Goal: Task Accomplishment & Management: Manage account settings

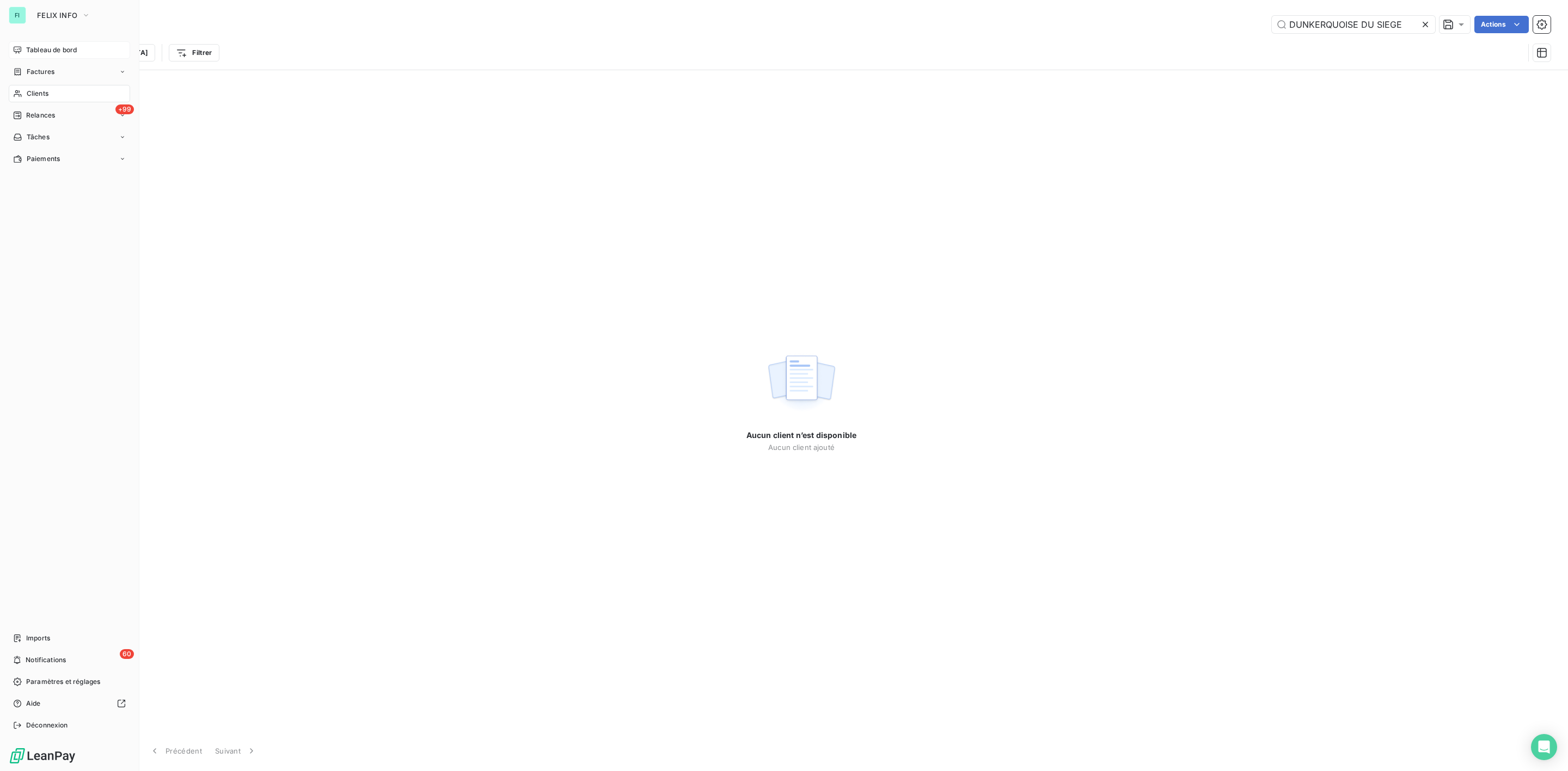
click at [49, 49] on span "Tableau de bord" at bounding box center [51, 51] width 51 height 10
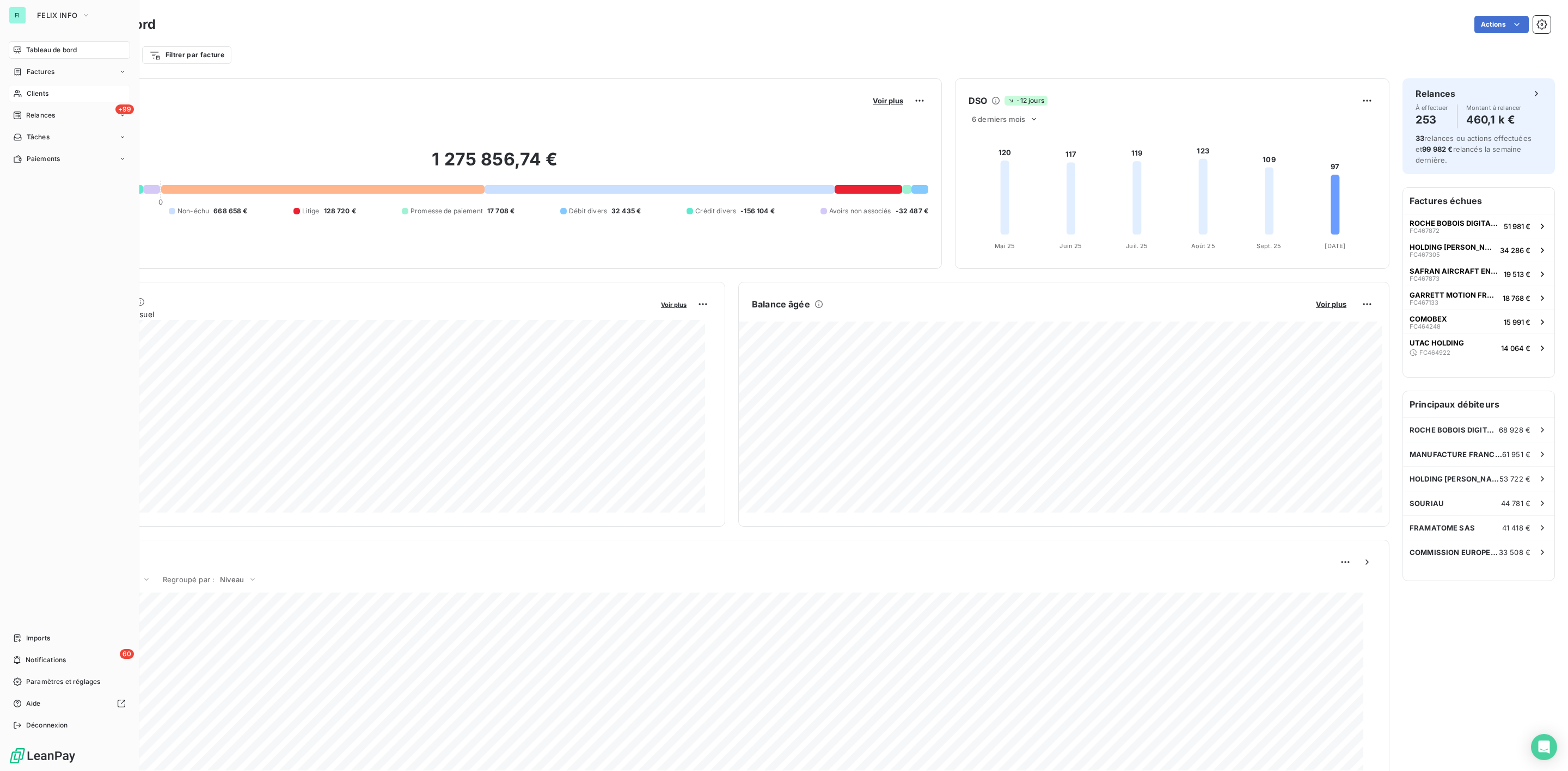
drag, startPoint x: 38, startPoint y: 93, endPoint x: 124, endPoint y: 93, distance: 86.0
click at [38, 93] on span "Clients" at bounding box center [38, 93] width 22 height 10
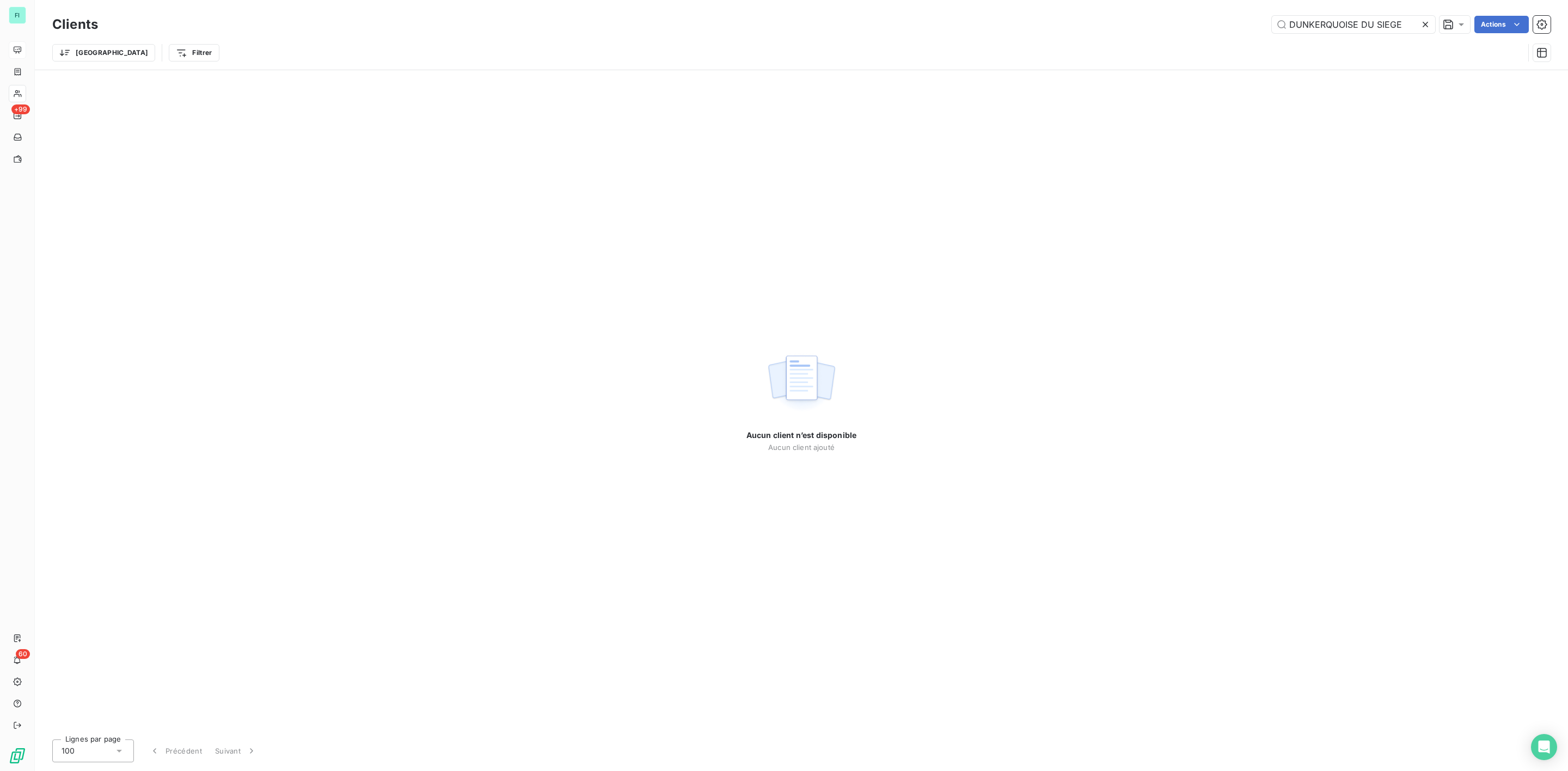
click at [1428, 27] on icon at bounding box center [1425, 24] width 11 height 11
click at [1366, 27] on input "text" at bounding box center [1353, 24] width 163 height 18
paste input "NCS PYROTECHNIE ET TECHNOLOGIES"
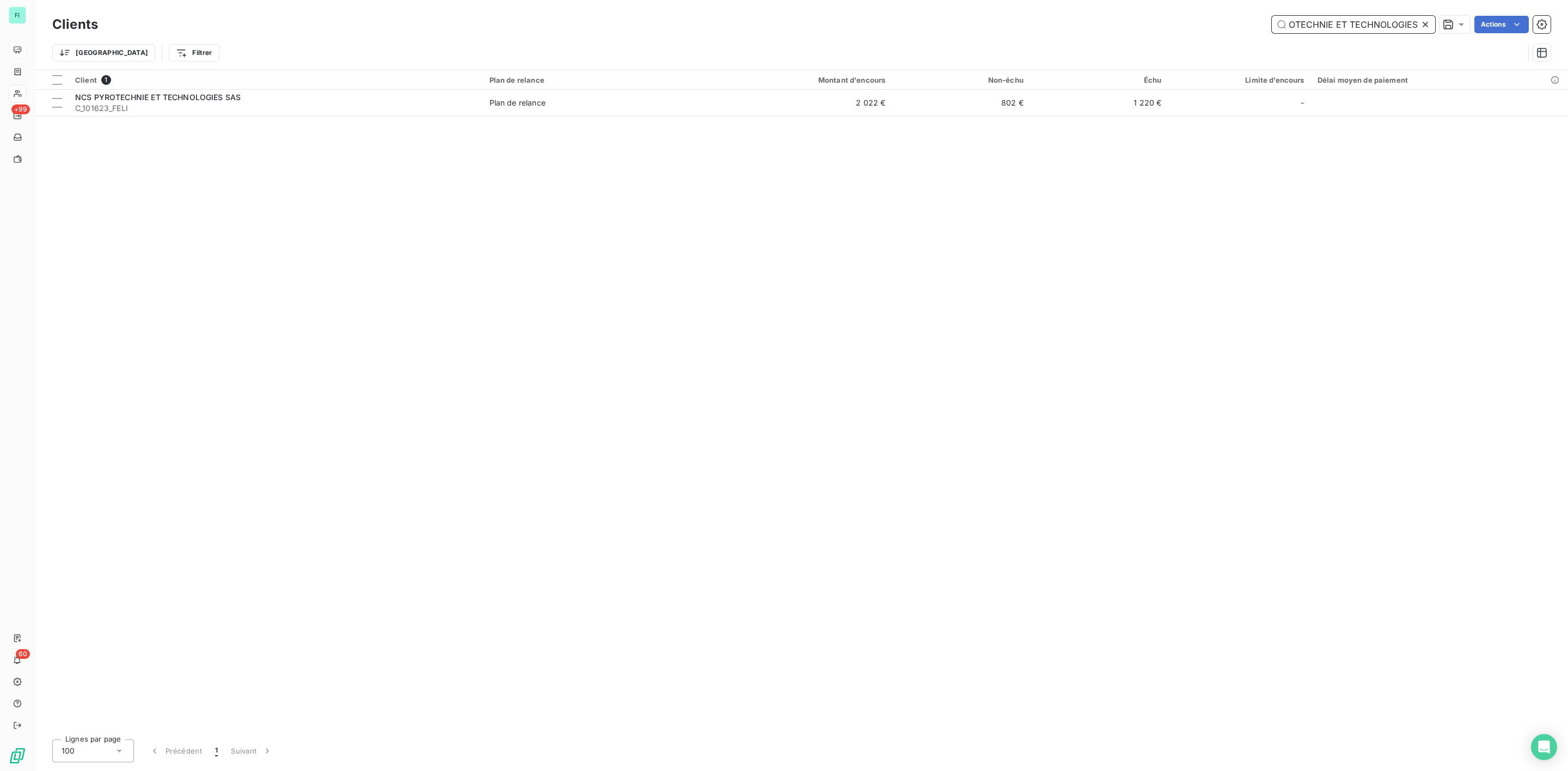
scroll to position [0, 38]
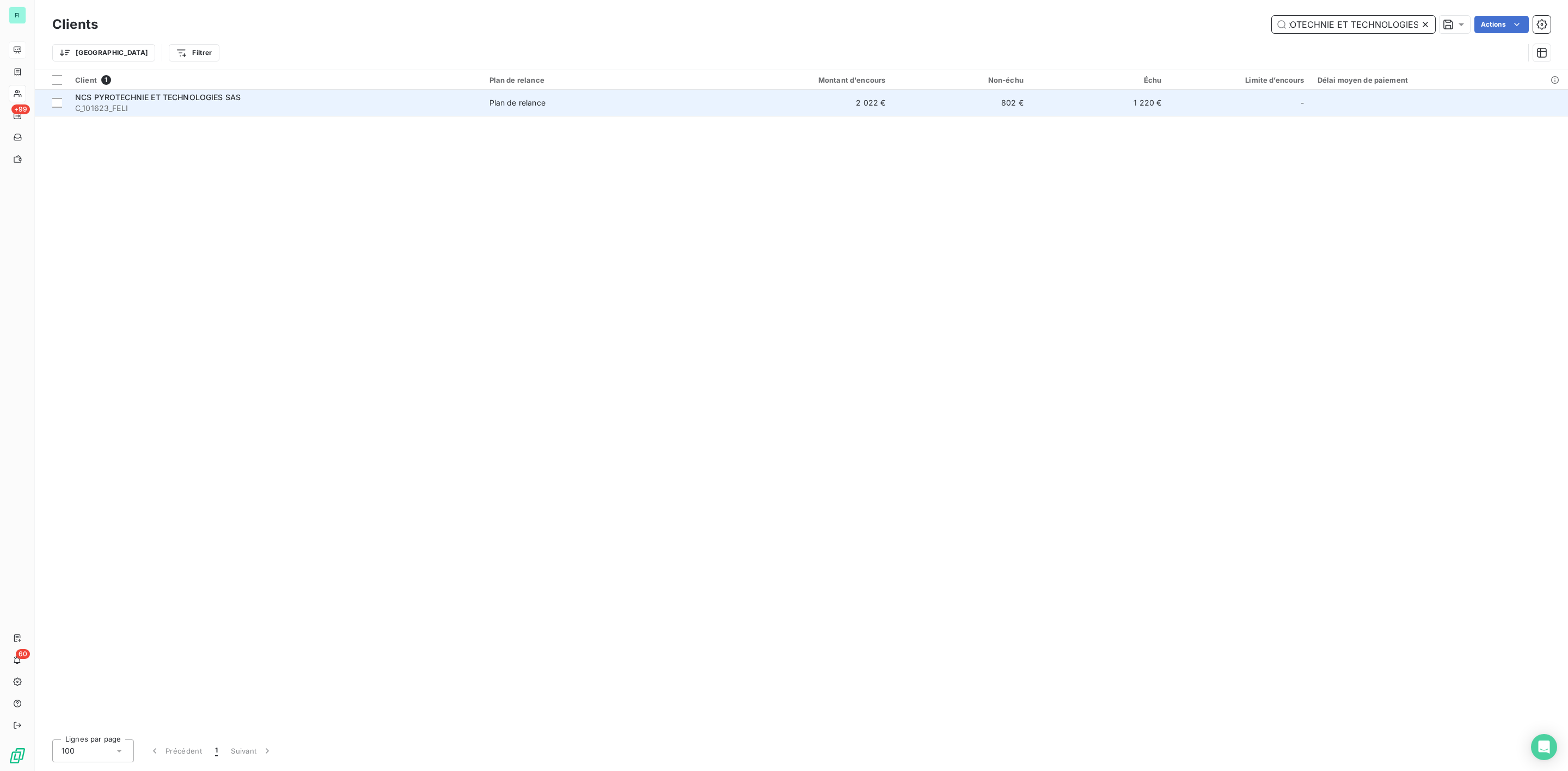
type input "NCS PYROTECHNIE ET TECHNOLOGIES"
click at [202, 106] on span "C_101623_FELI" at bounding box center [275, 108] width 401 height 11
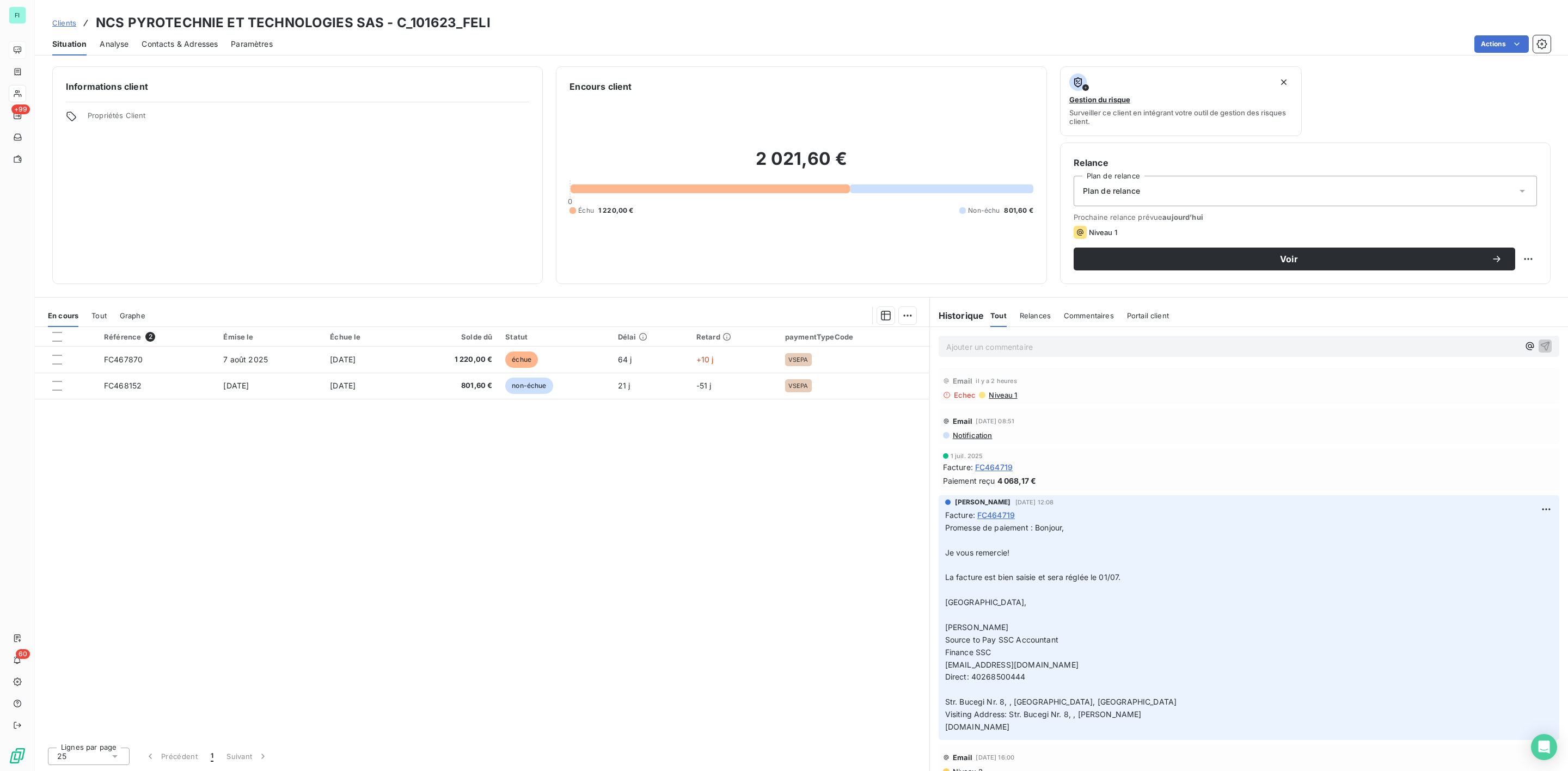
click at [179, 46] on span "Contacts & Adresses" at bounding box center [179, 44] width 77 height 11
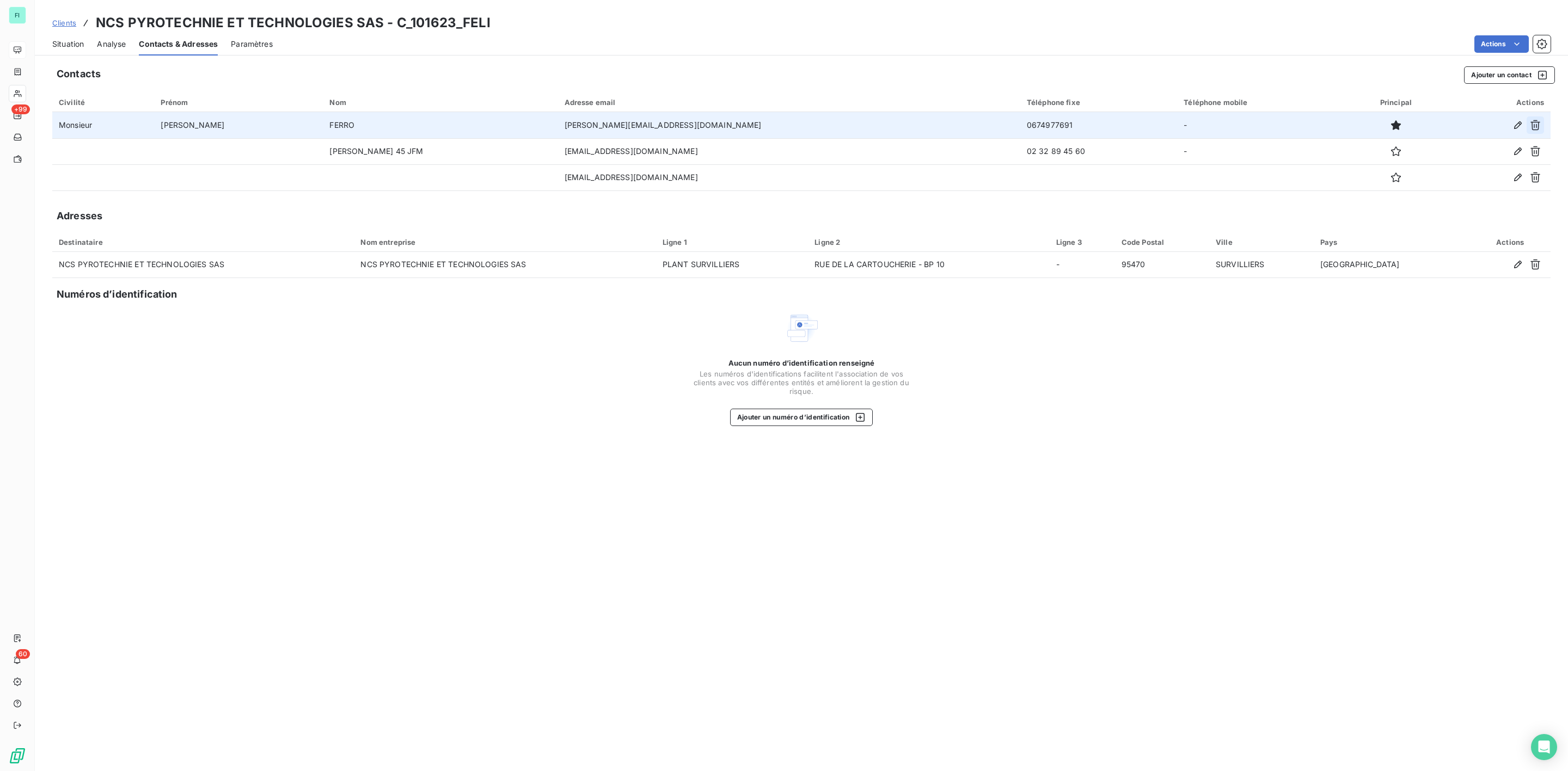
click at [1537, 125] on icon "button" at bounding box center [1535, 125] width 11 height 11
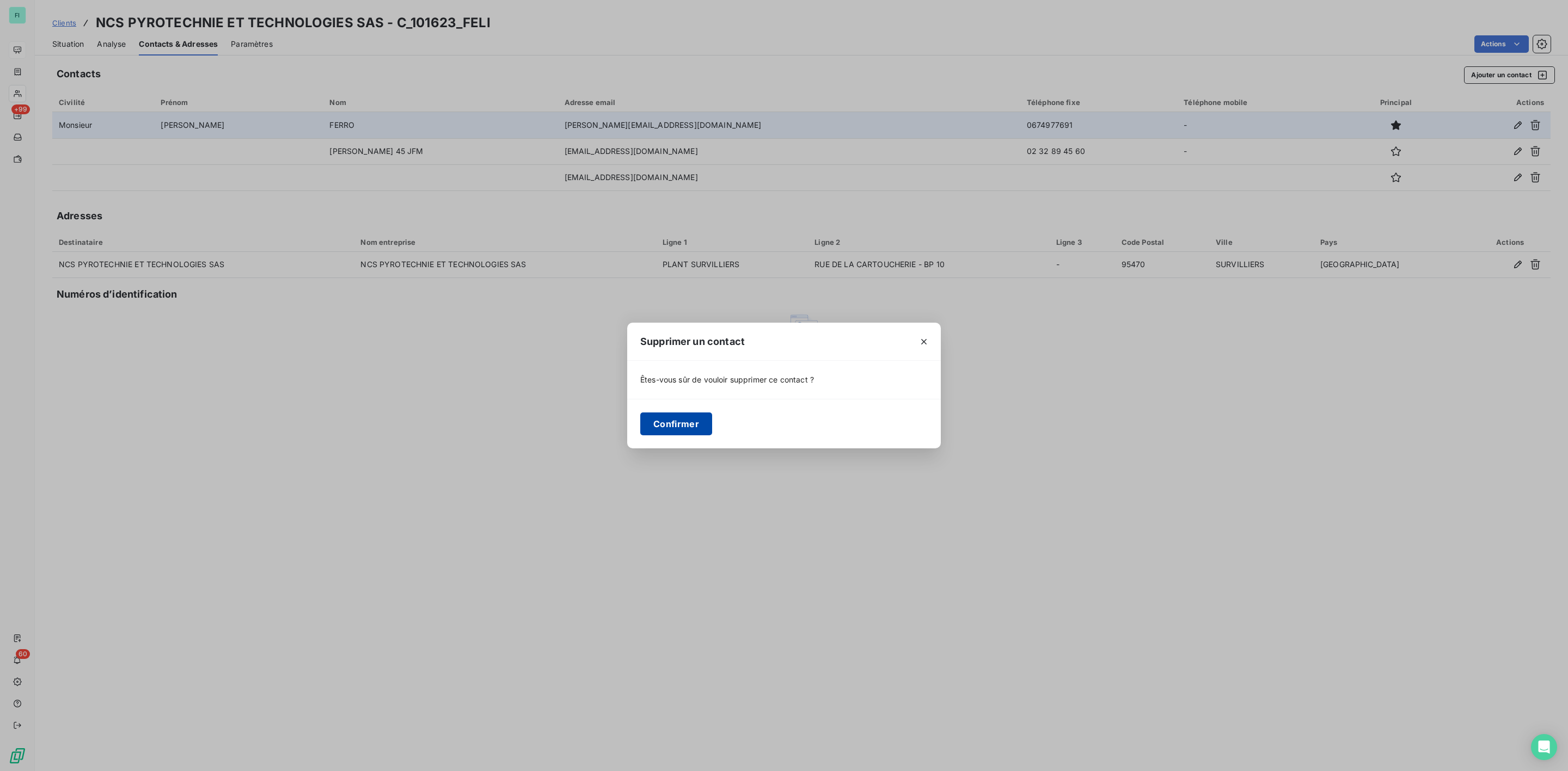
click at [677, 420] on button "Confirmer" at bounding box center [675, 423] width 72 height 23
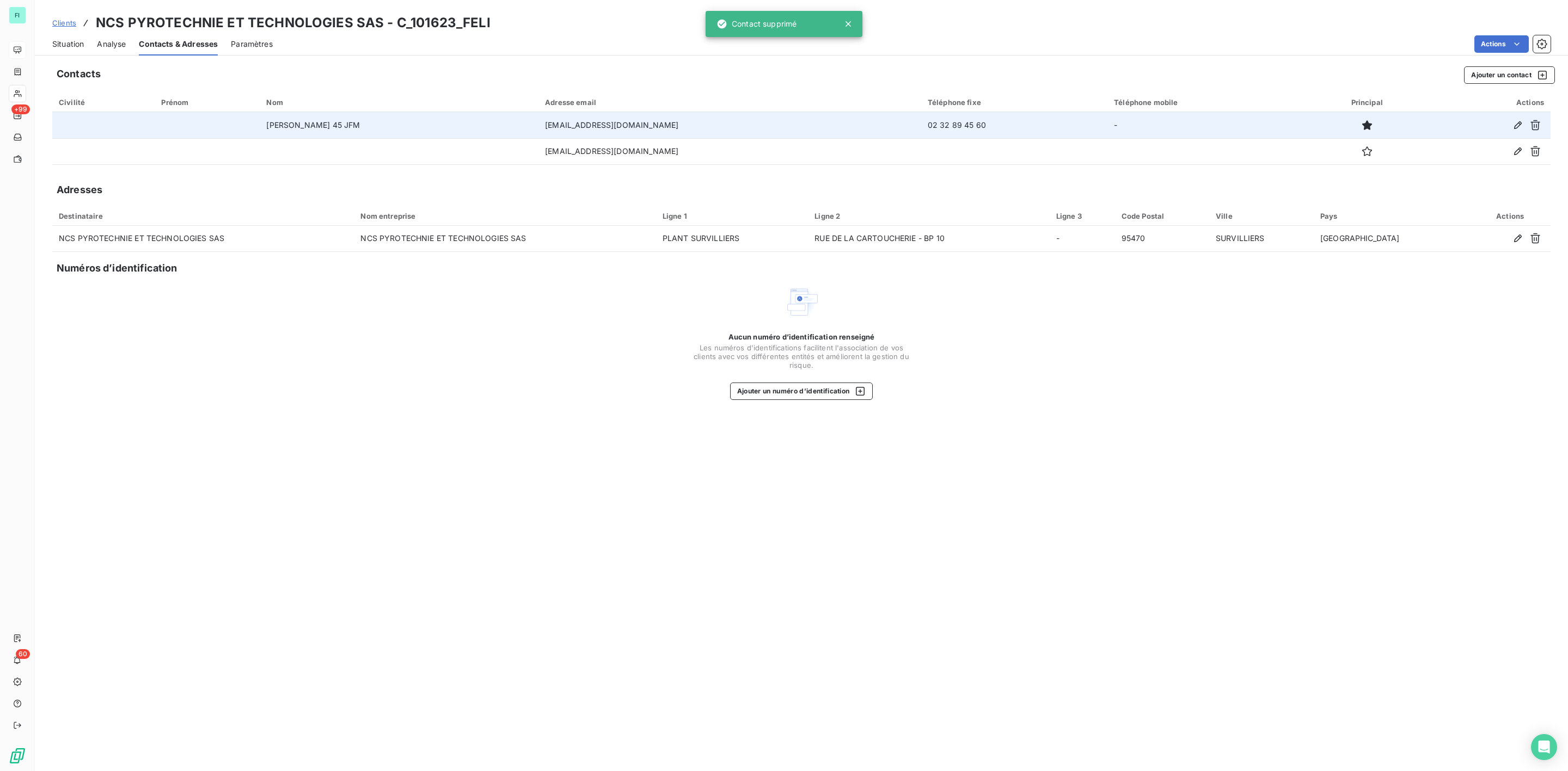
click at [61, 47] on span "Situation" at bounding box center [67, 44] width 31 height 11
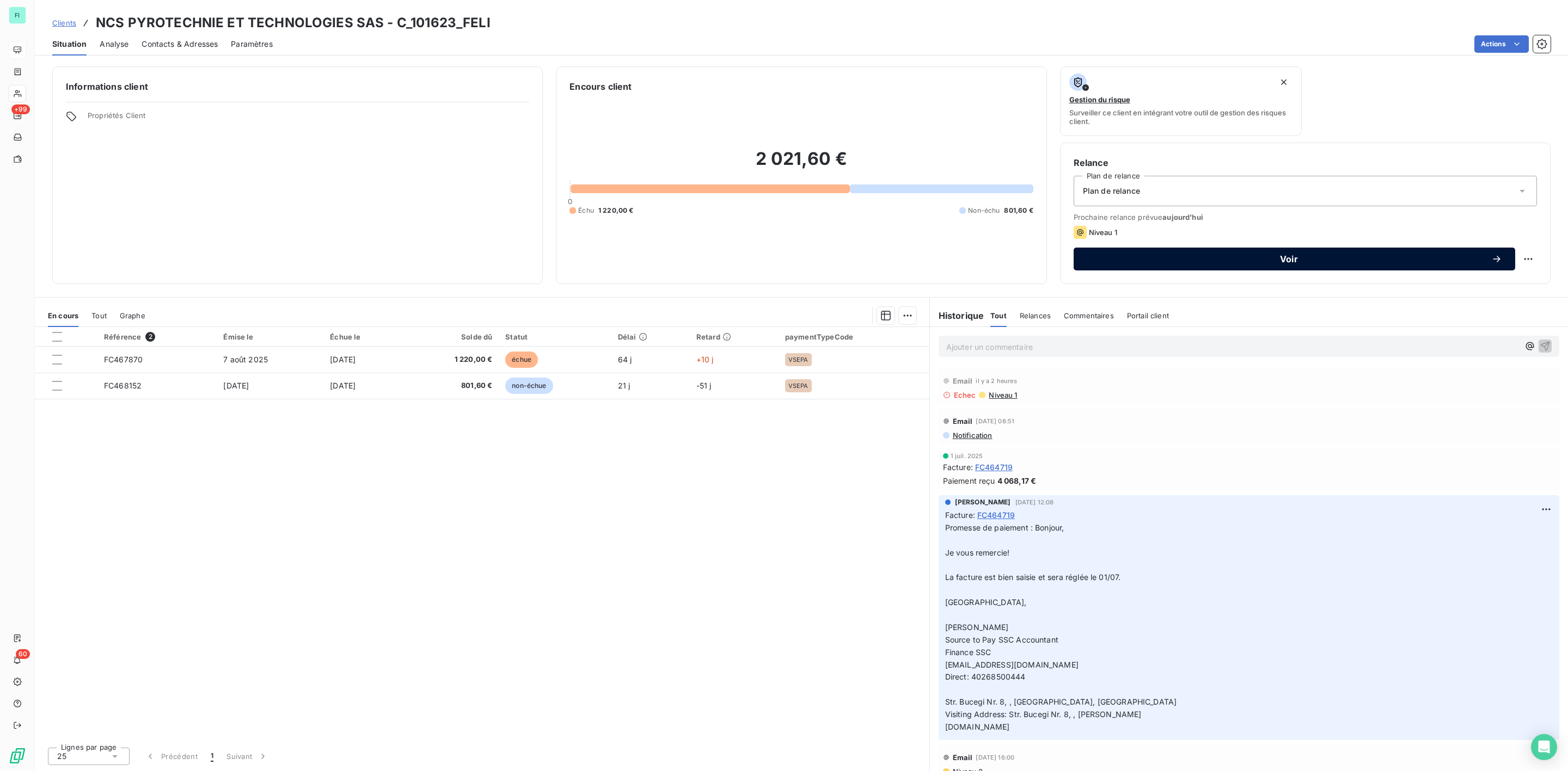
click at [1294, 258] on span "Voir" at bounding box center [1288, 259] width 404 height 8
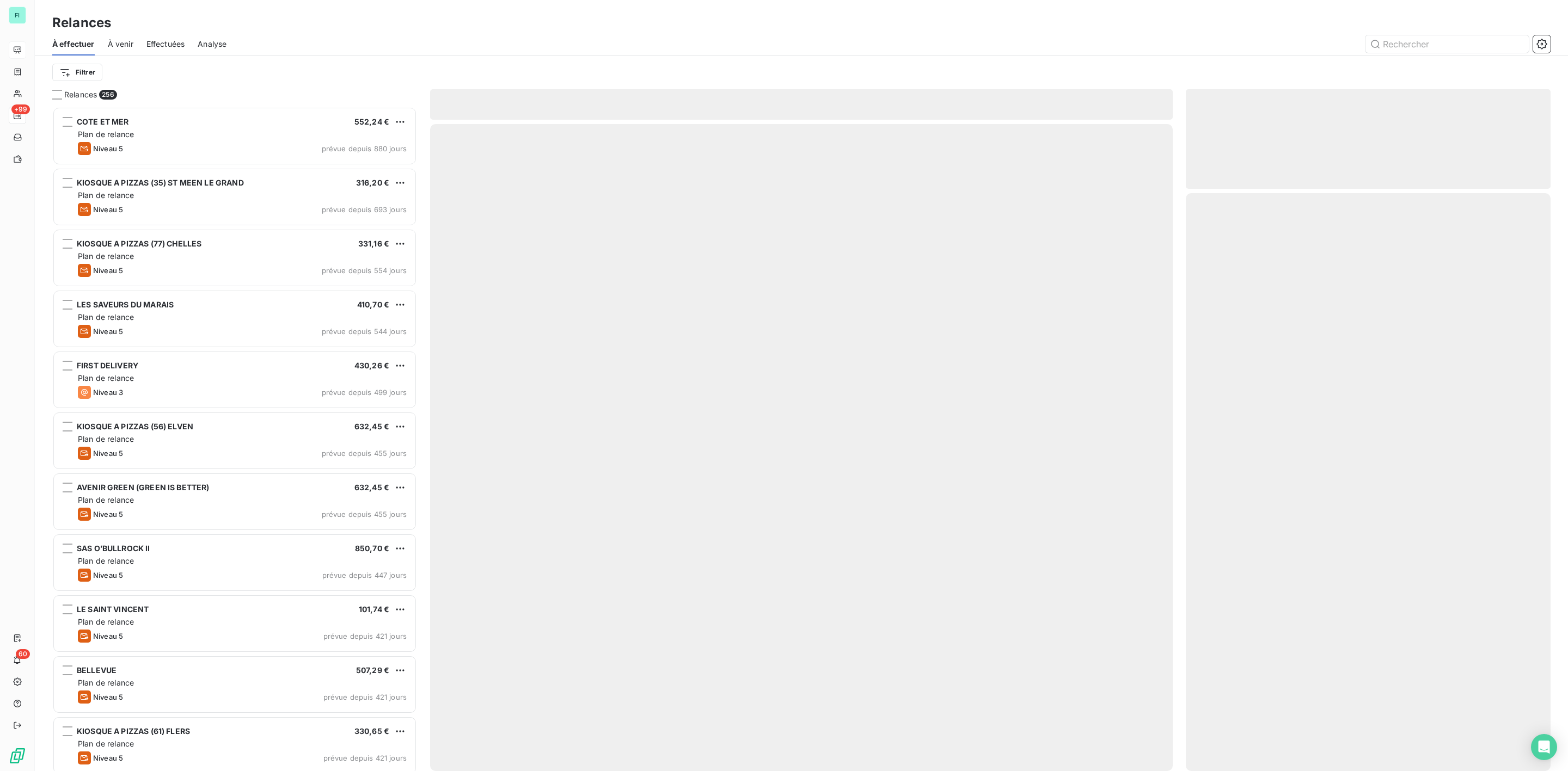
scroll to position [653, 352]
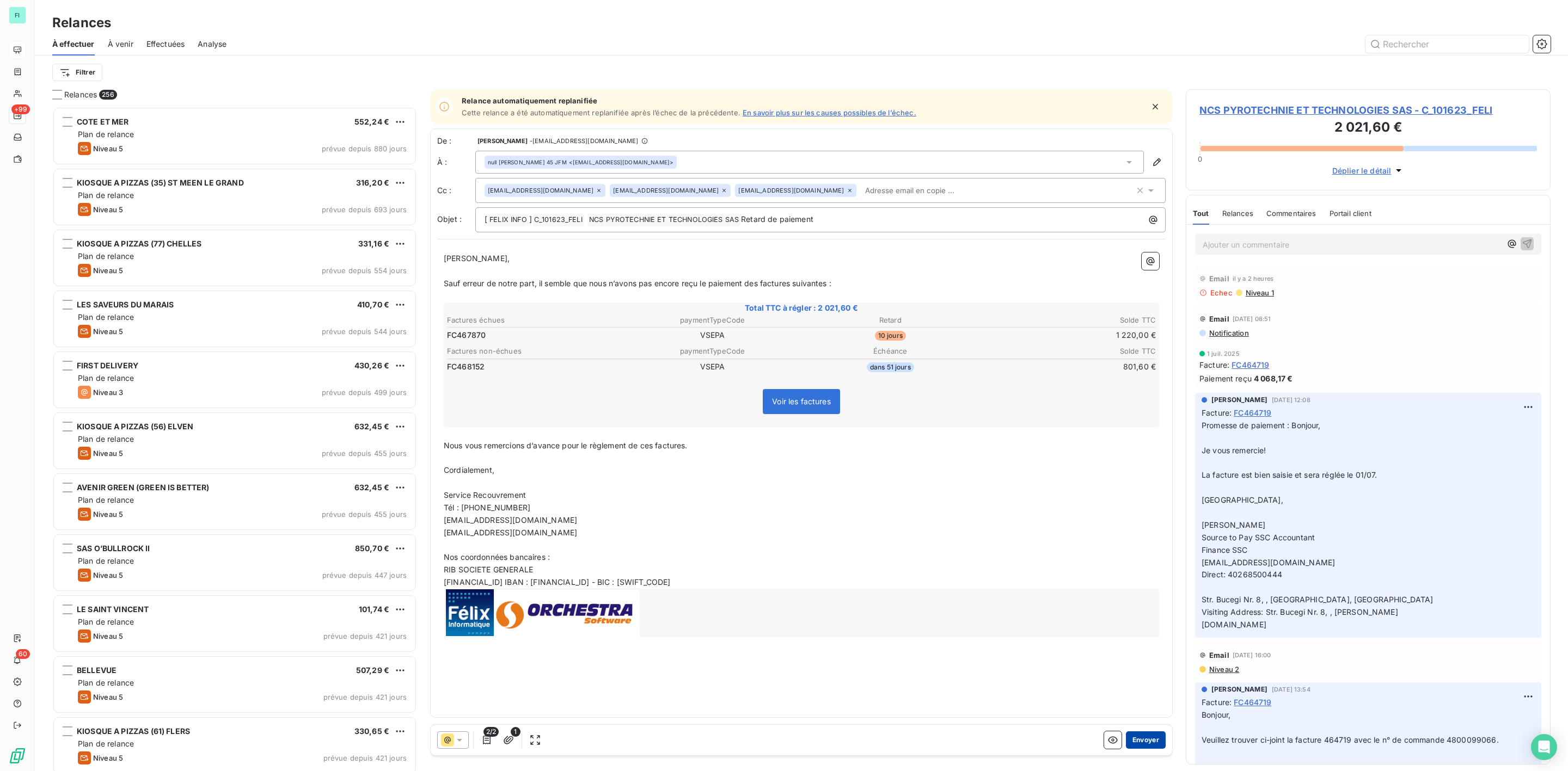
click at [1145, 742] on button "Envoyer" at bounding box center [1145, 740] width 40 height 18
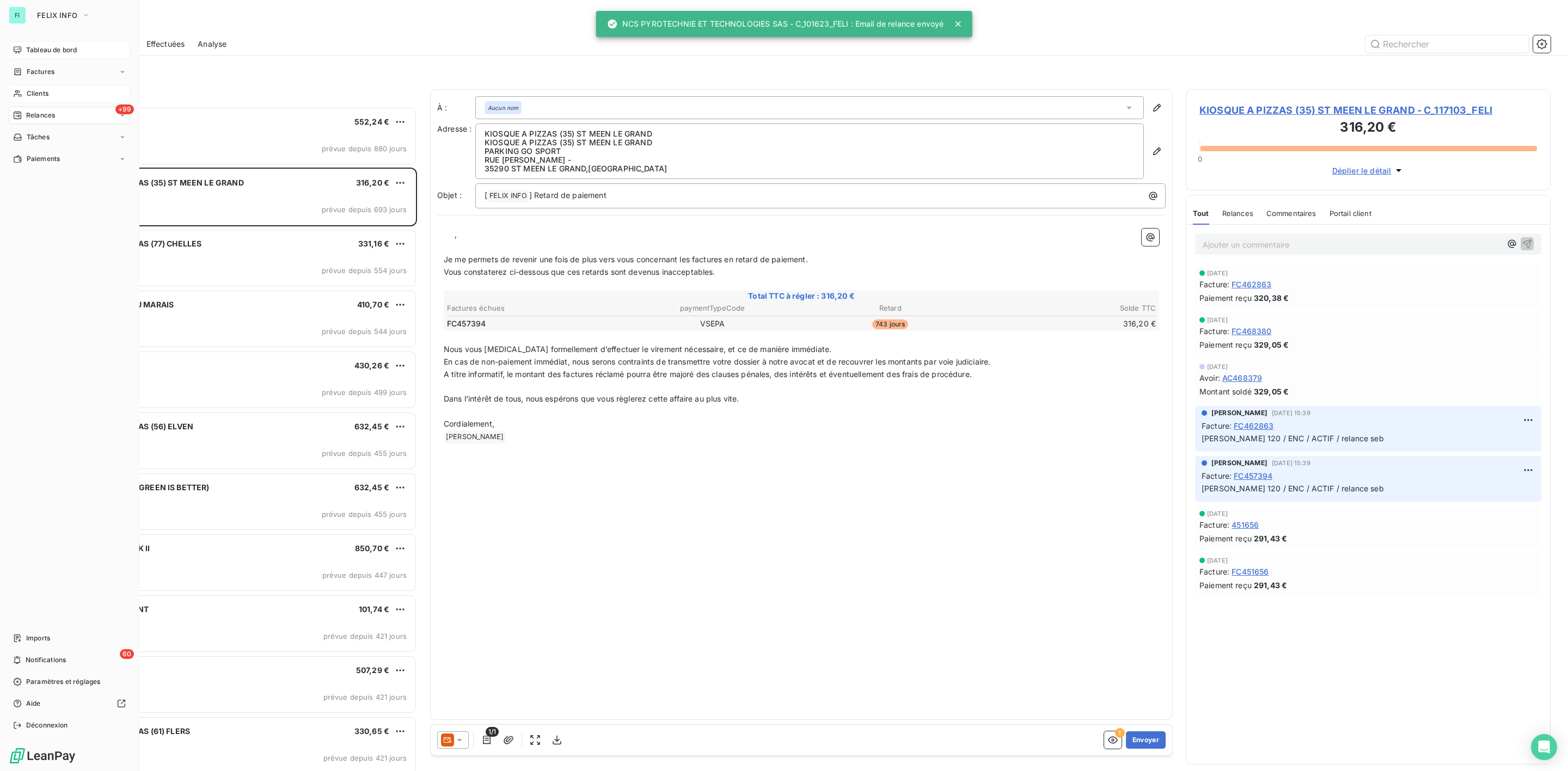
drag, startPoint x: 44, startPoint y: 94, endPoint x: 51, endPoint y: 94, distance: 7.0
click at [44, 94] on span "Clients" at bounding box center [38, 93] width 22 height 10
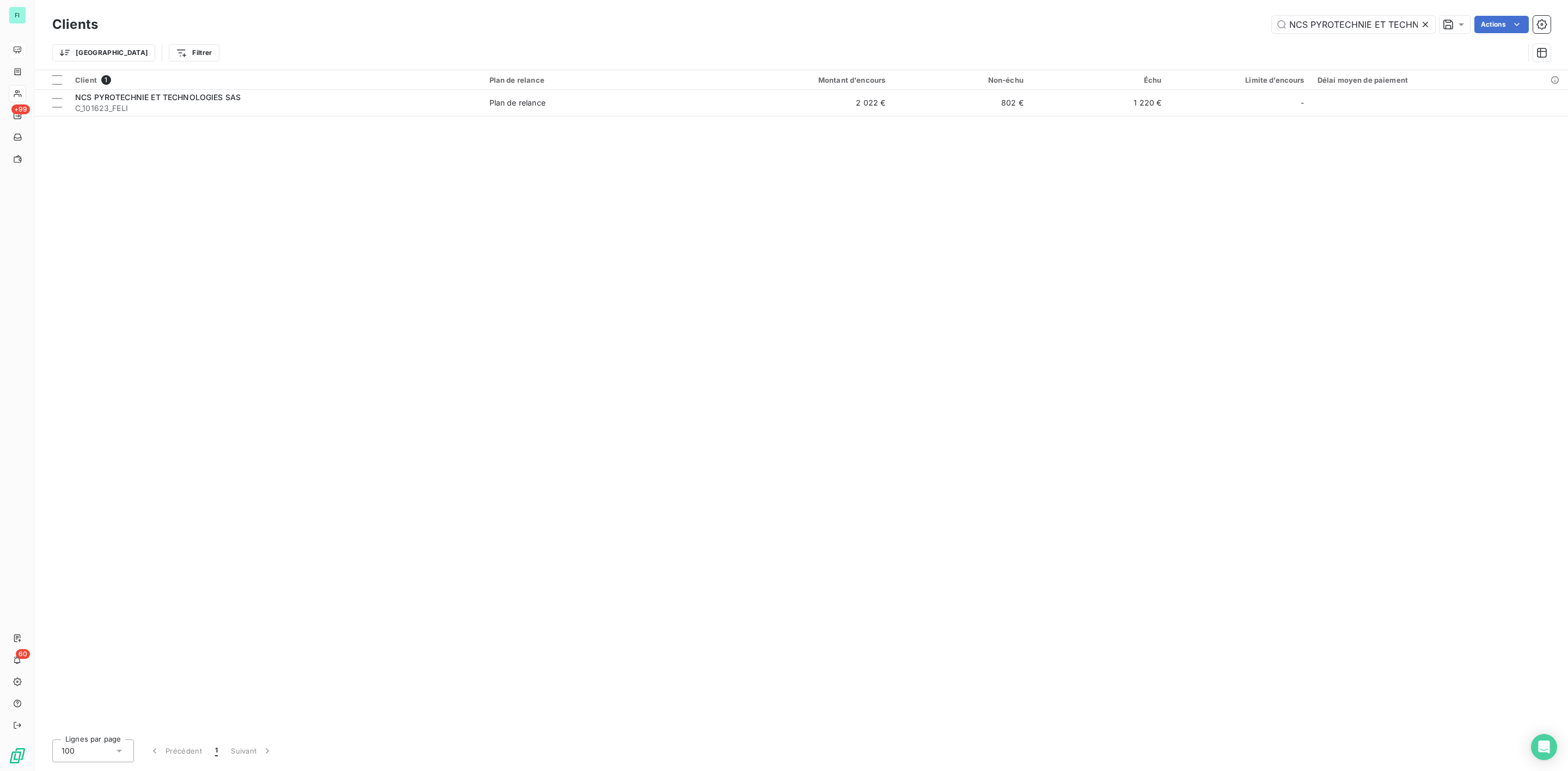
click at [1422, 20] on icon at bounding box center [1425, 24] width 11 height 11
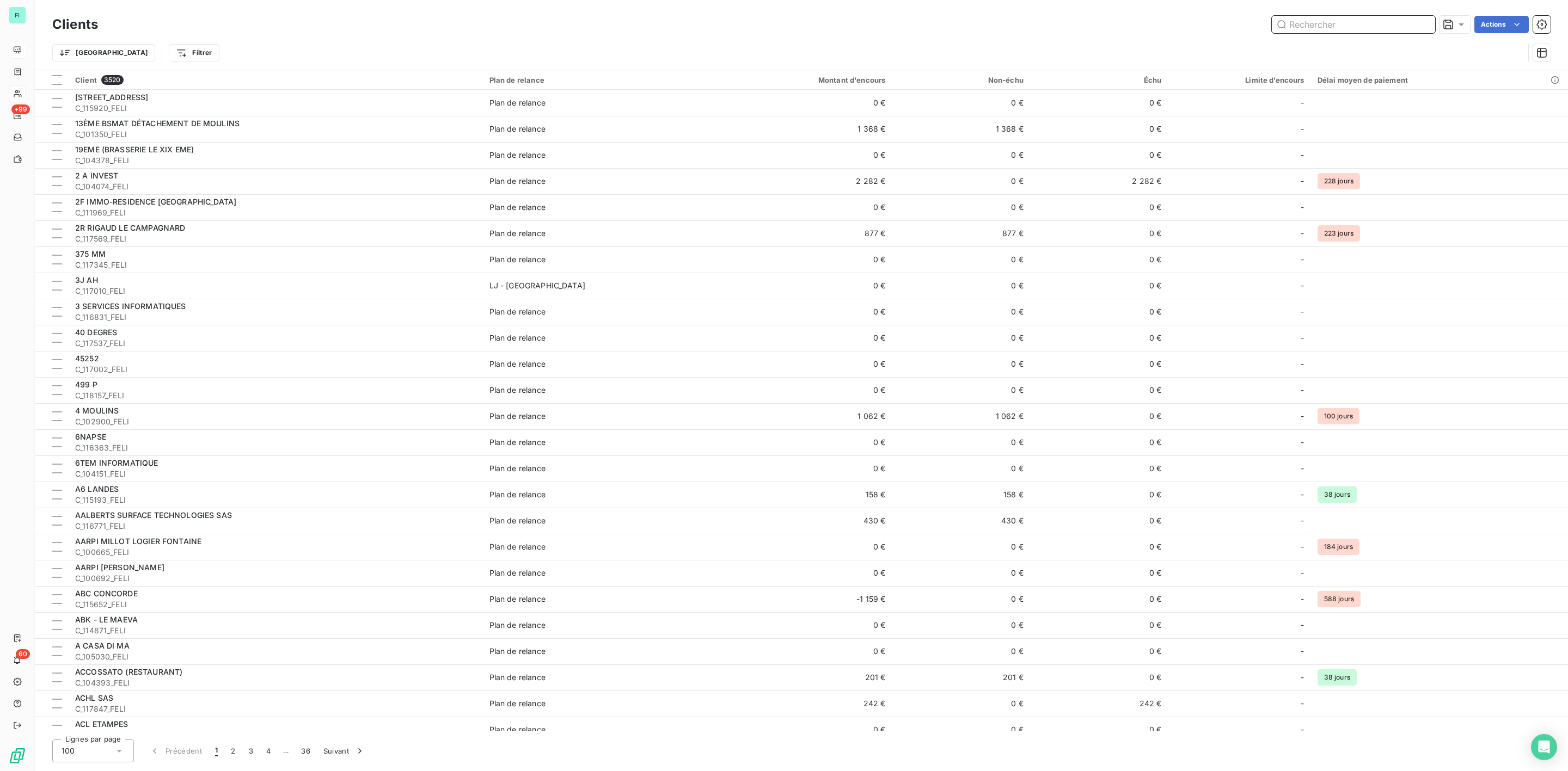
click at [1341, 18] on input "text" at bounding box center [1353, 24] width 163 height 18
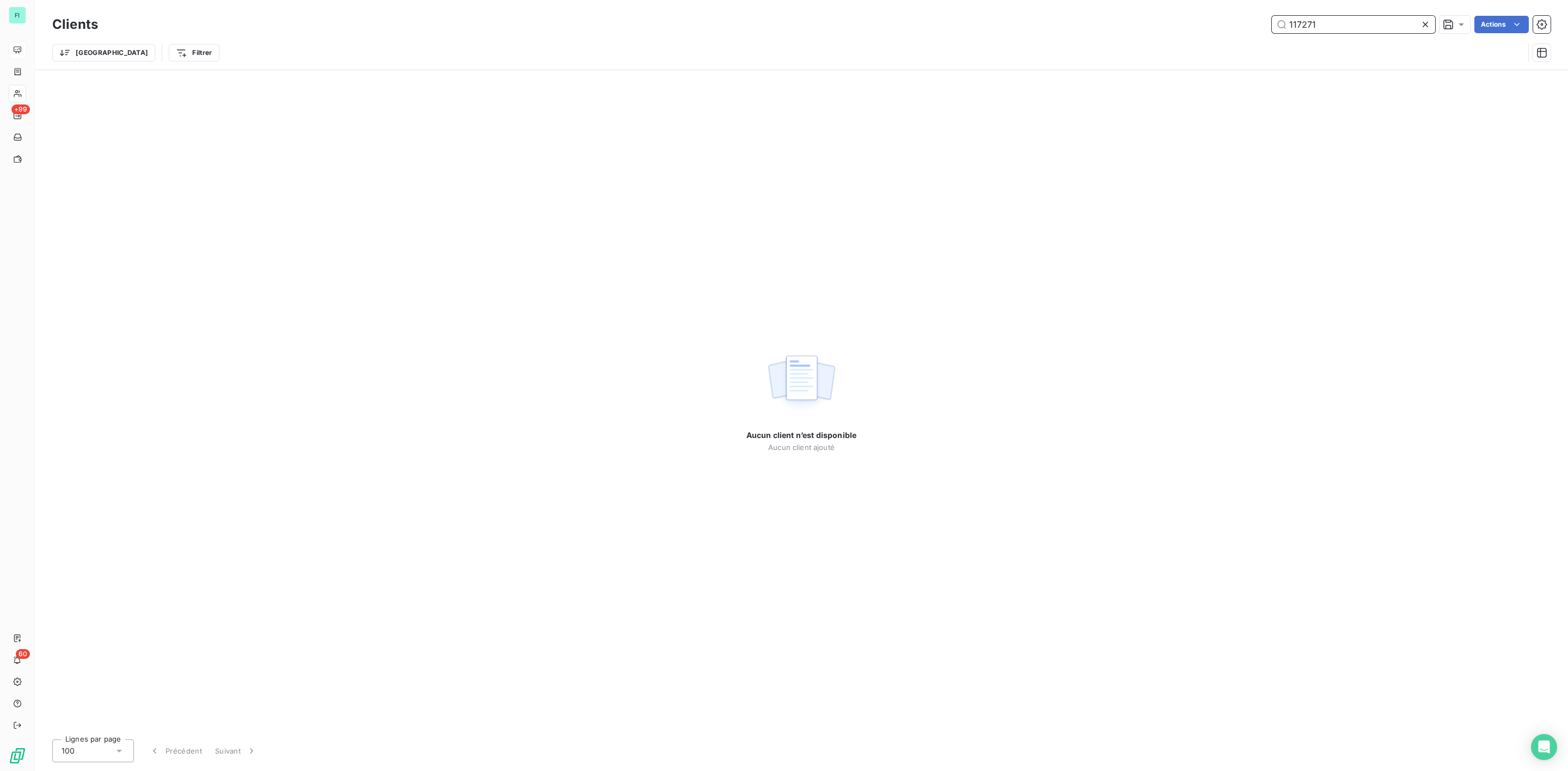
click at [1299, 22] on input "117271" at bounding box center [1353, 24] width 163 height 18
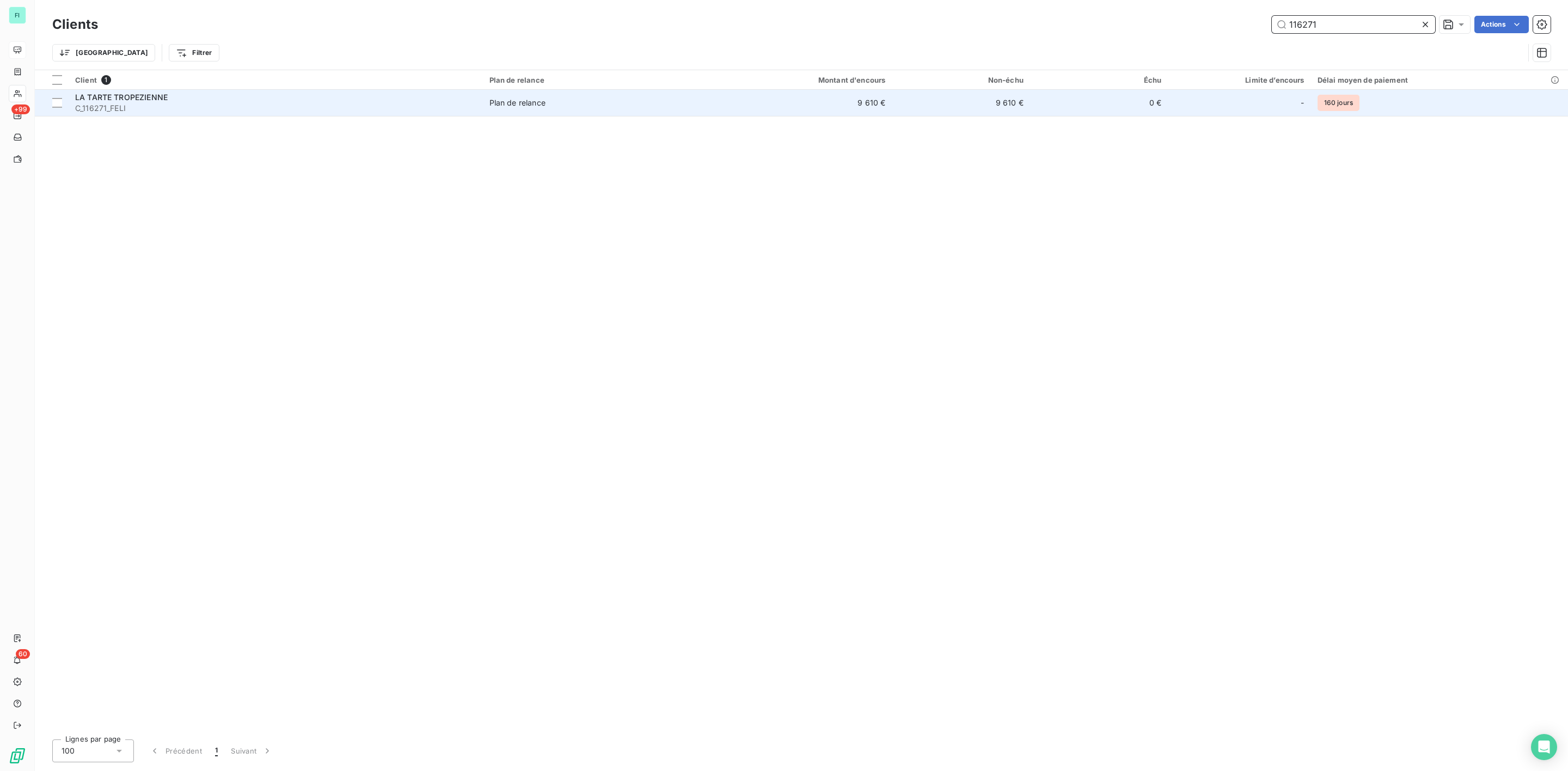
type input "116271"
click at [90, 98] on span "LA TARTE TROPEZIENNE" at bounding box center [121, 97] width 93 height 9
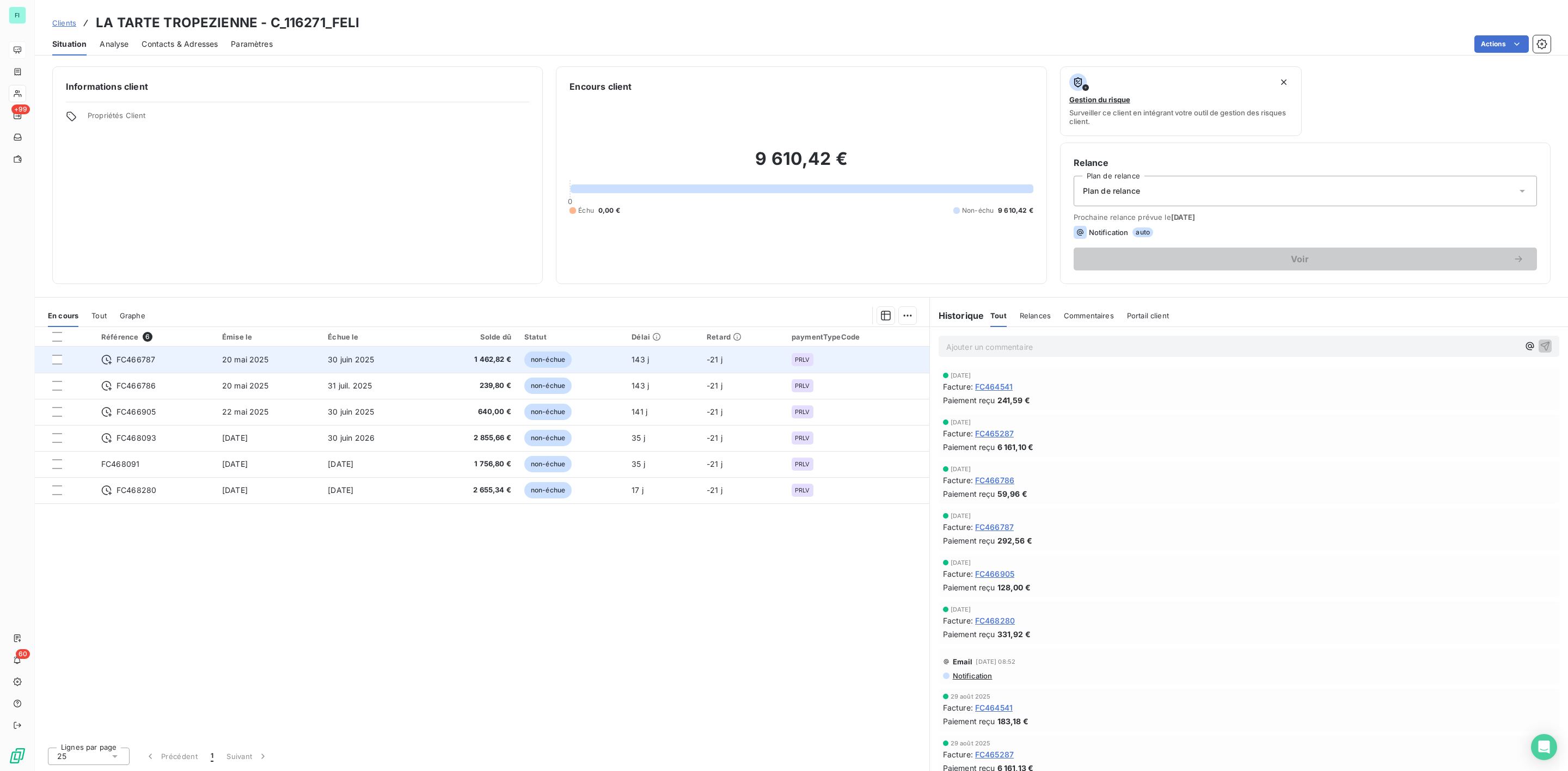
click at [154, 361] on div "FC466787" at bounding box center [155, 359] width 108 height 11
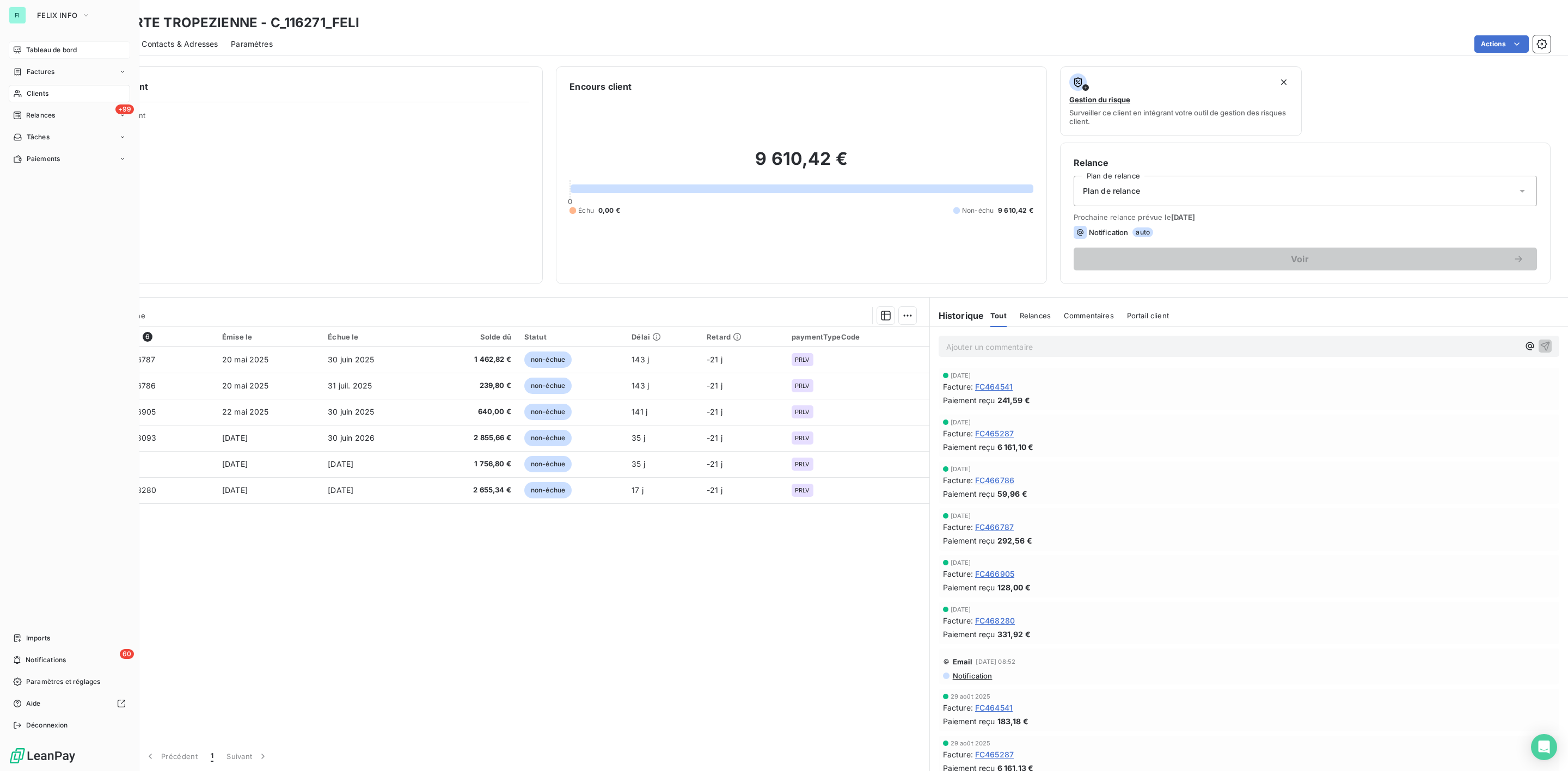
click at [33, 98] on span "Clients" at bounding box center [38, 93] width 22 height 10
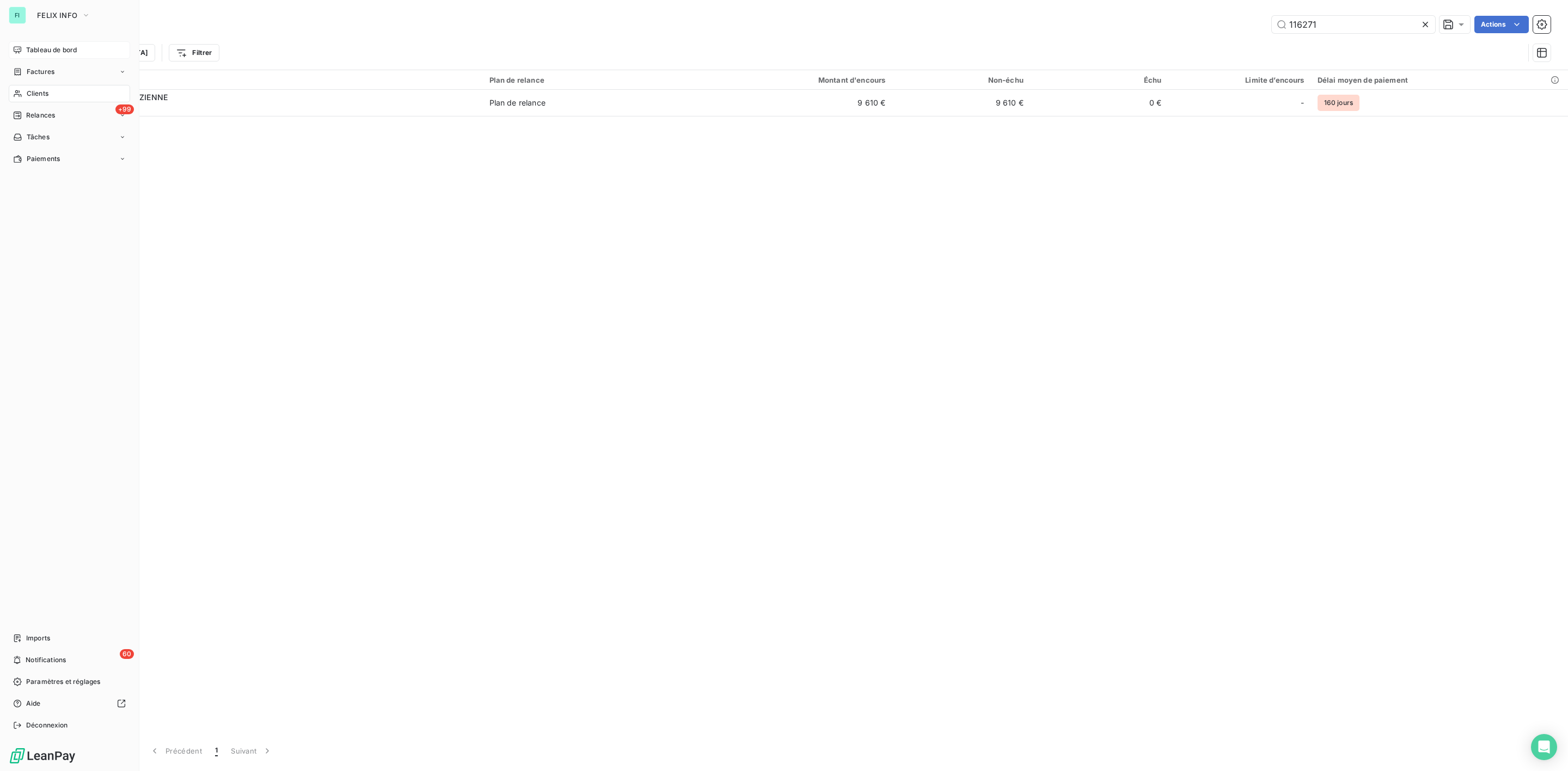
click at [33, 92] on span "Clients" at bounding box center [38, 93] width 22 height 10
drag, startPoint x: 1336, startPoint y: 22, endPoint x: 1145, endPoint y: 33, distance: 191.3
click at [1176, 31] on div "116271 Actions" at bounding box center [830, 24] width 1439 height 18
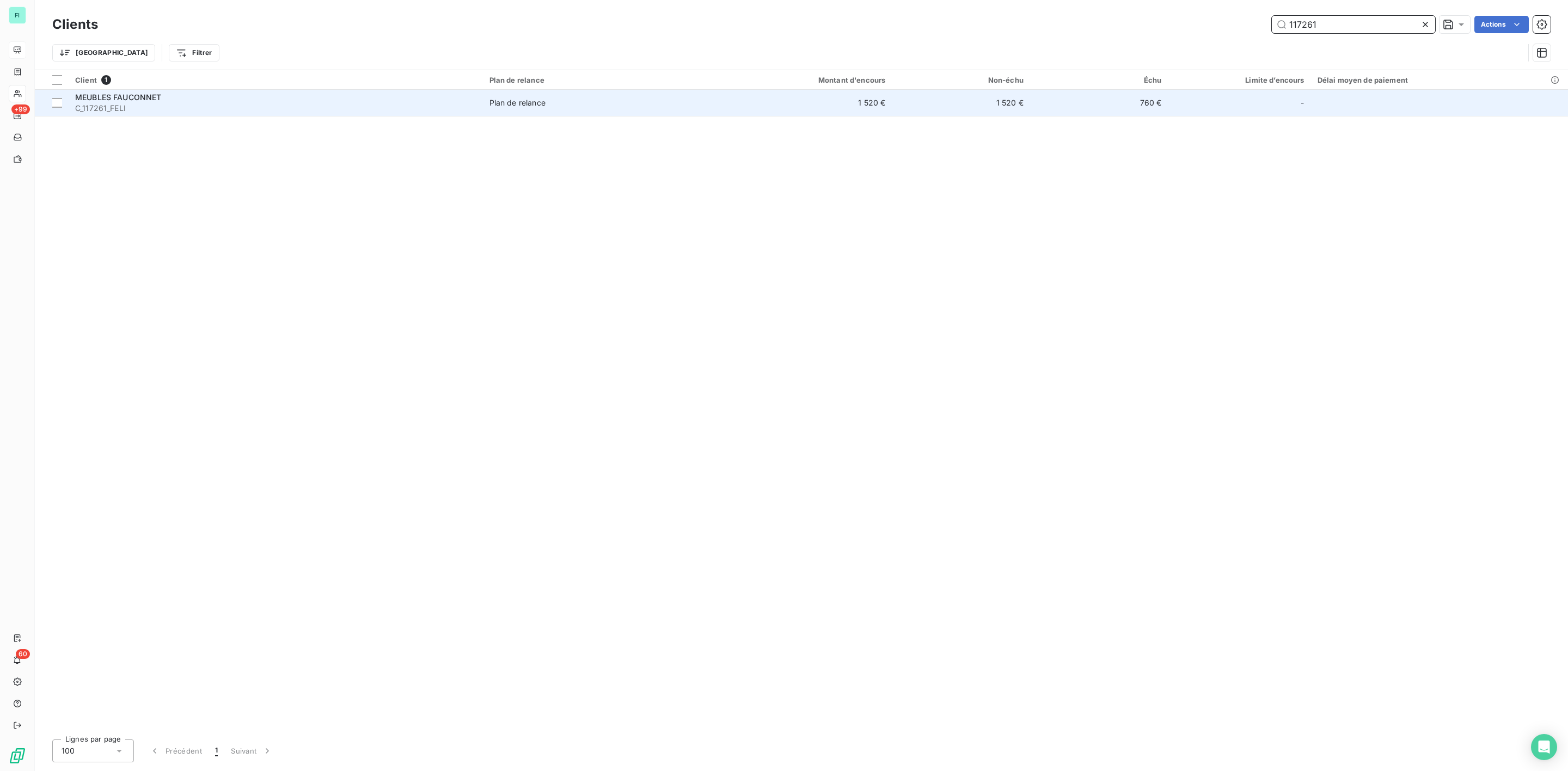
type input "117261"
click at [219, 113] on span "C_117261_FELI" at bounding box center [275, 108] width 401 height 11
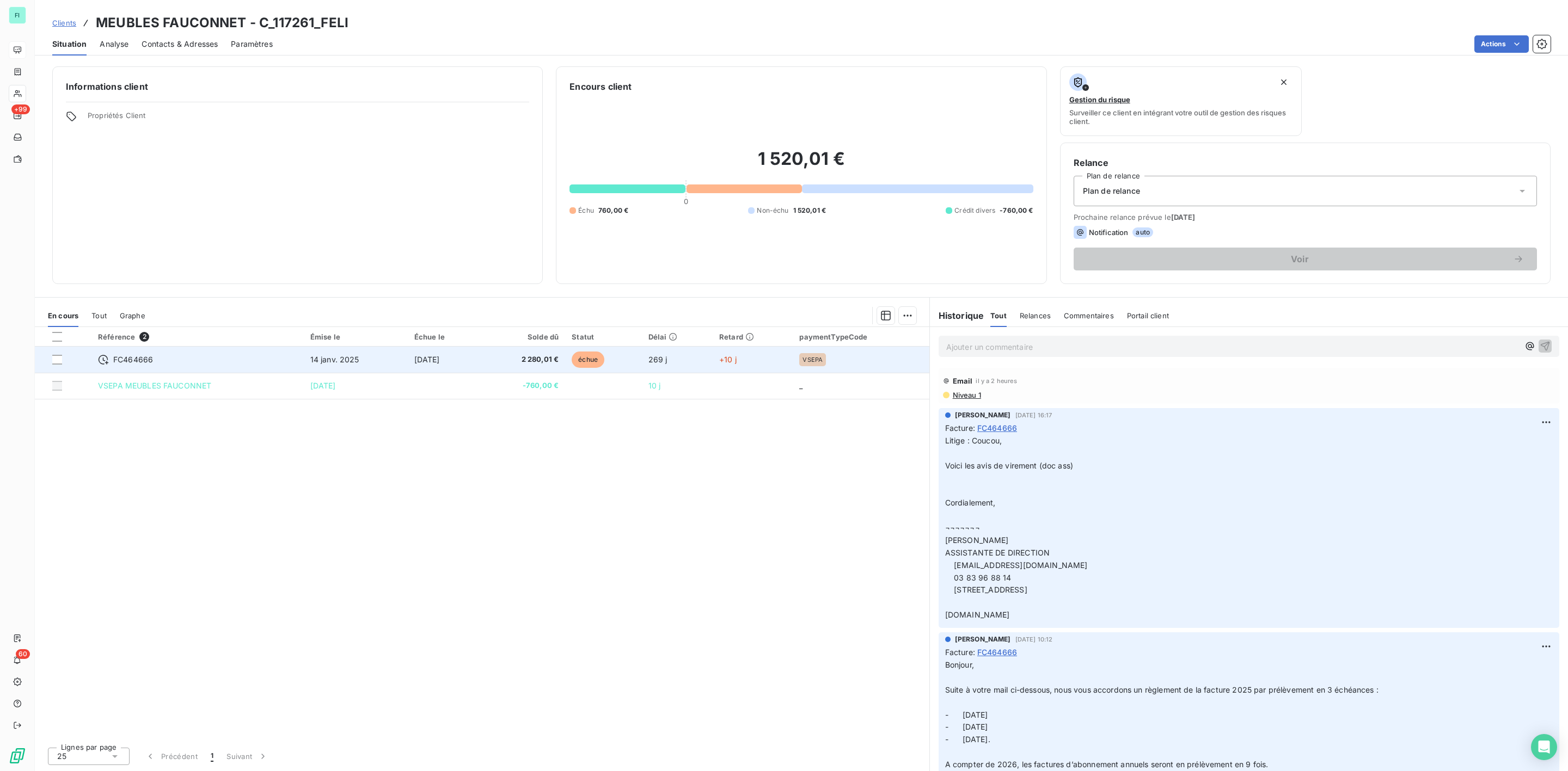
click at [504, 364] on span "2 280,01 €" at bounding box center [523, 359] width 72 height 11
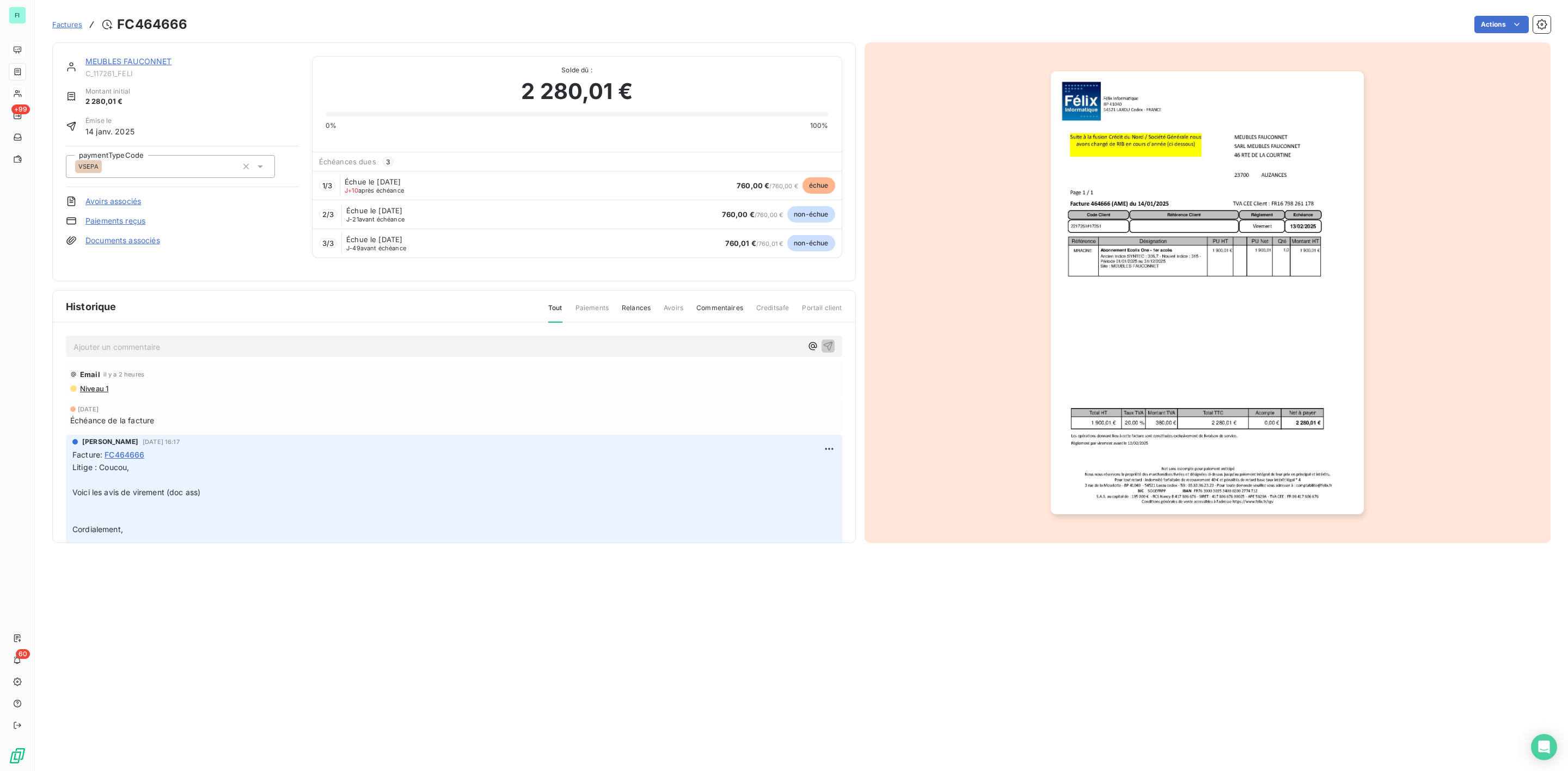
click at [103, 59] on link "MEUBLES FAUCONNET" at bounding box center [129, 61] width 87 height 9
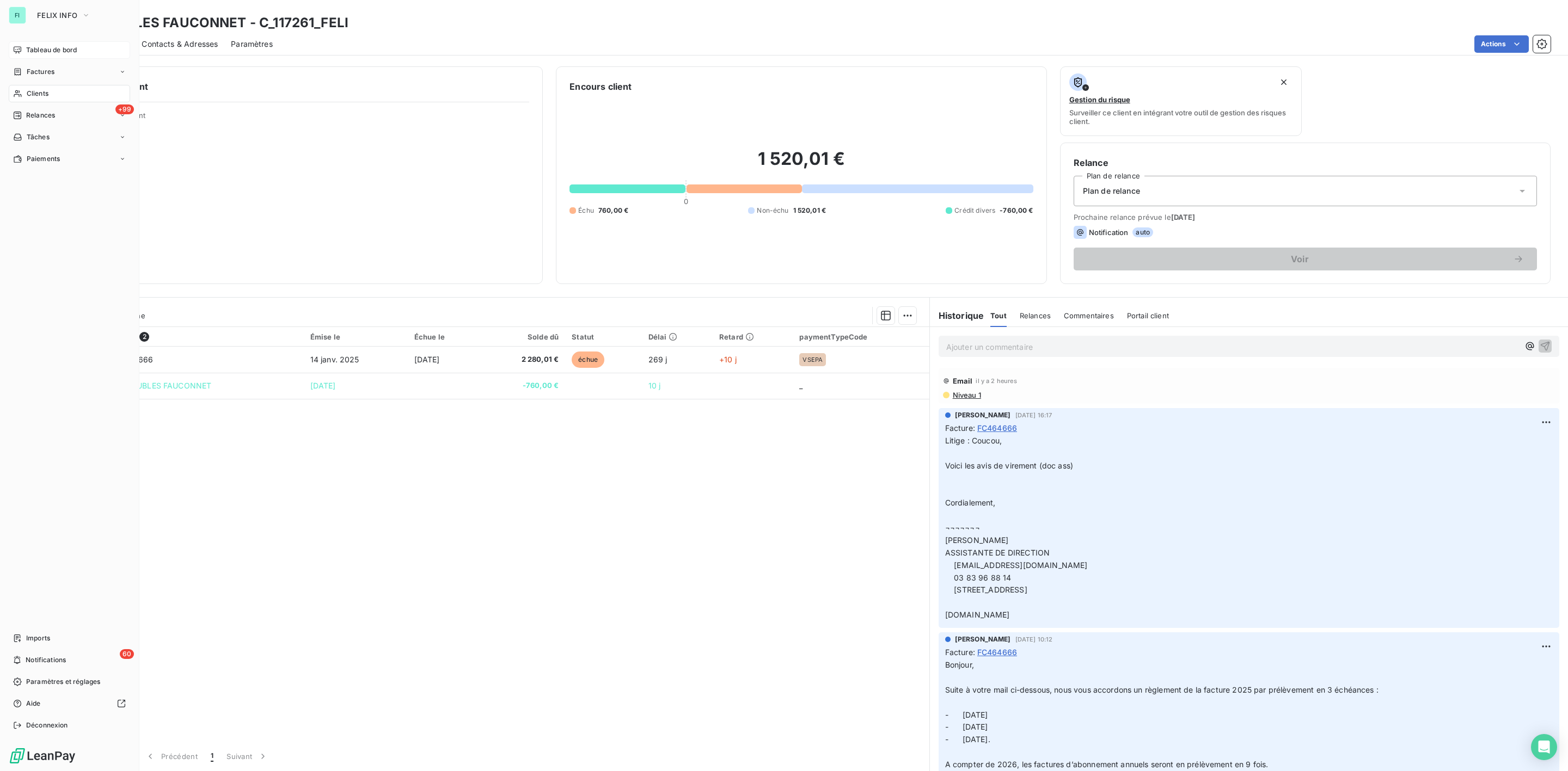
click at [36, 92] on span "Clients" at bounding box center [38, 93] width 22 height 10
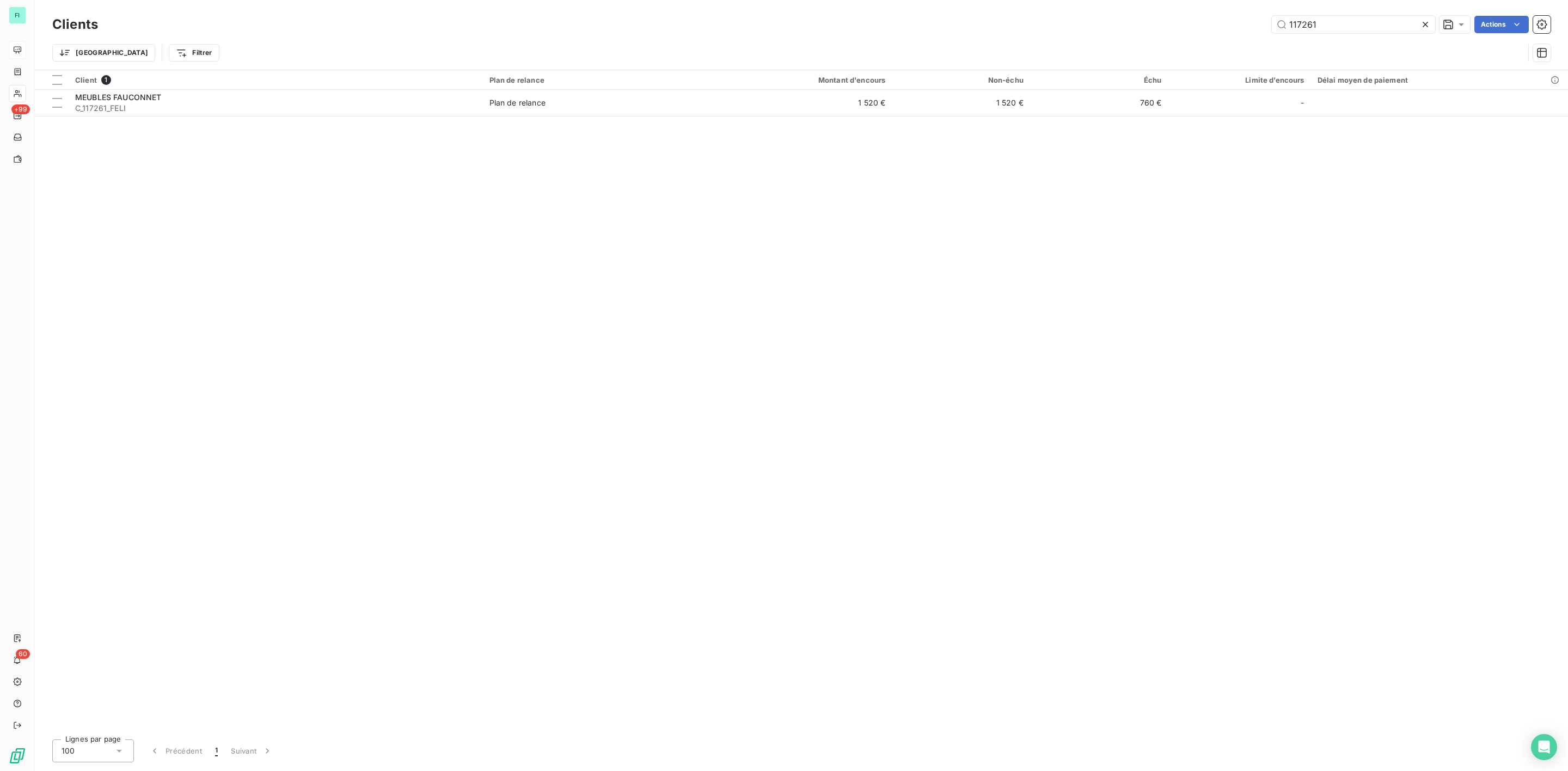
drag, startPoint x: 1327, startPoint y: 21, endPoint x: 1175, endPoint y: 20, distance: 152.0
click at [1175, 20] on div "117261 Actions" at bounding box center [830, 24] width 1439 height 18
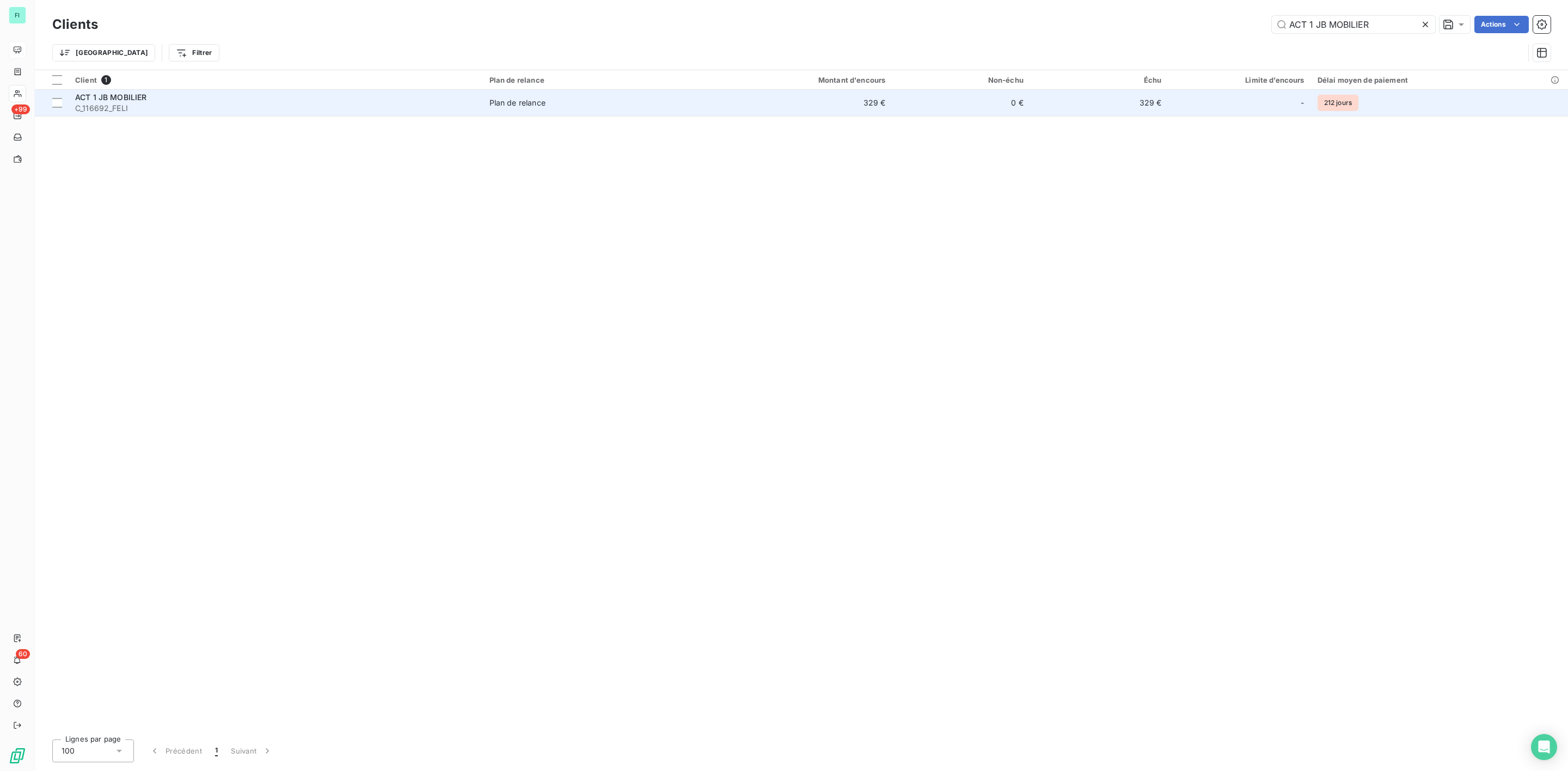
type input "ACT 1 JB MOBILIER"
click at [146, 105] on span "C_116692_FELI" at bounding box center [275, 108] width 401 height 11
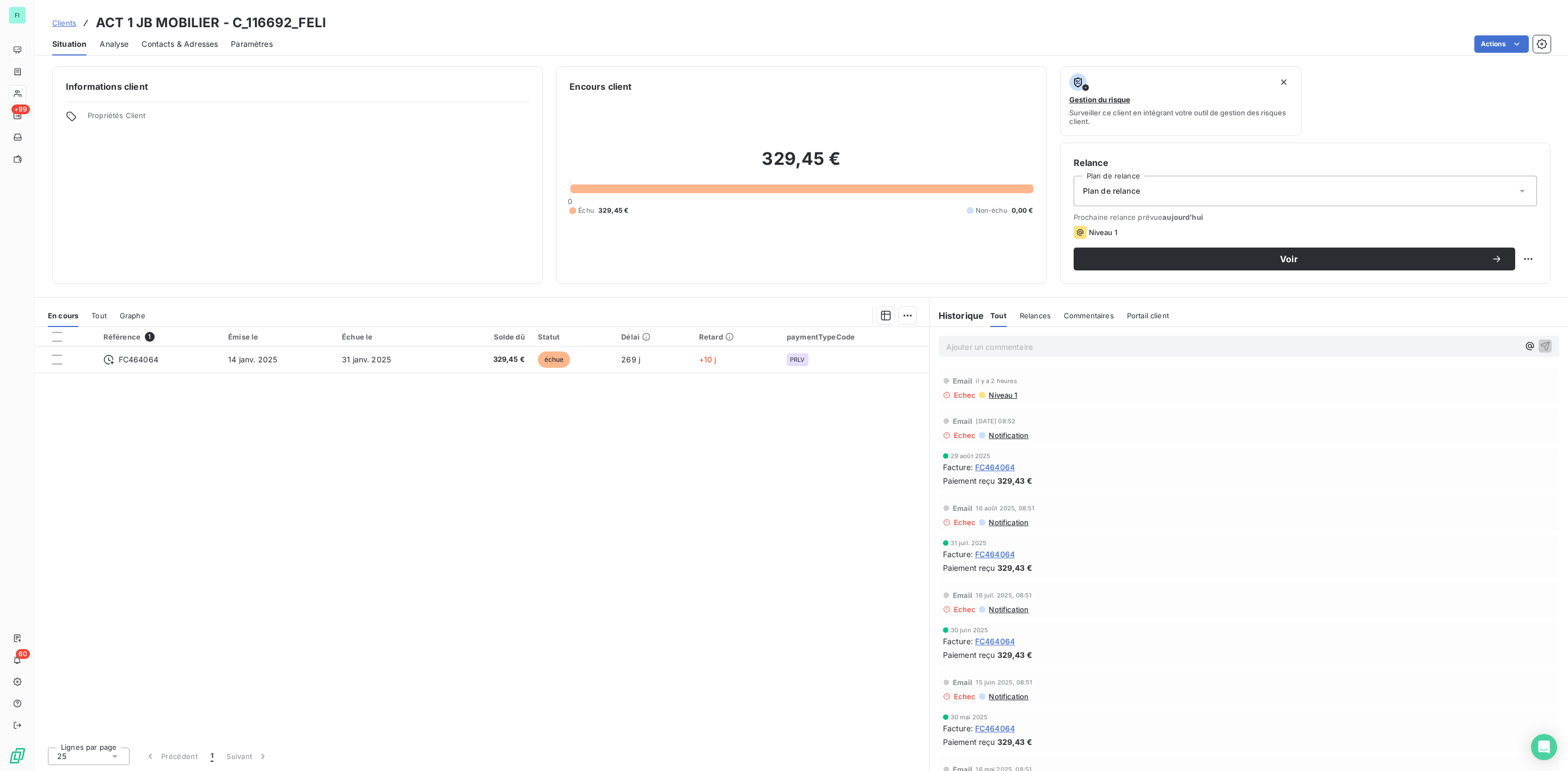
click at [166, 40] on span "Contacts & Adresses" at bounding box center [179, 44] width 77 height 11
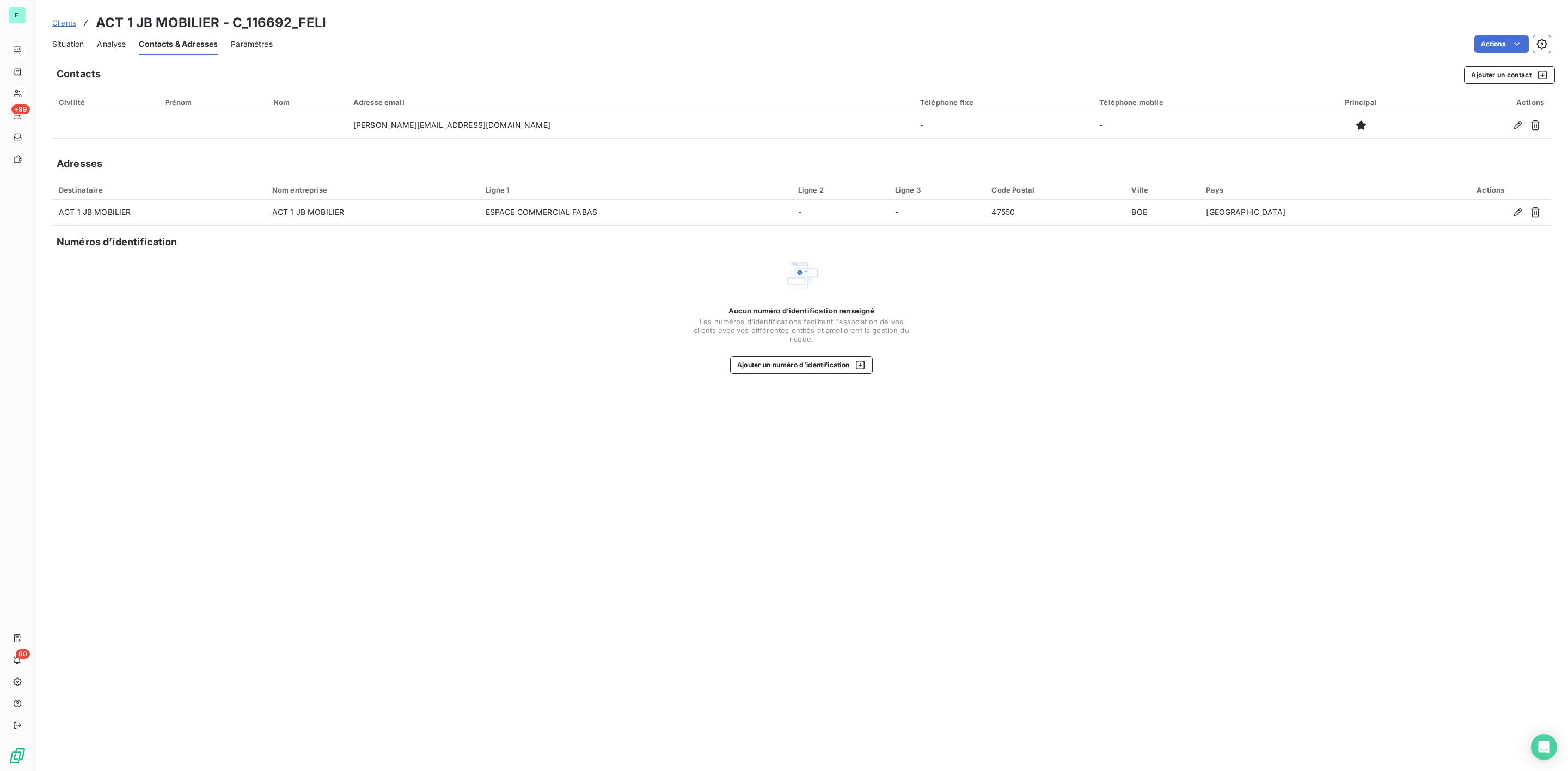
click at [66, 45] on span "Situation" at bounding box center [67, 44] width 31 height 11
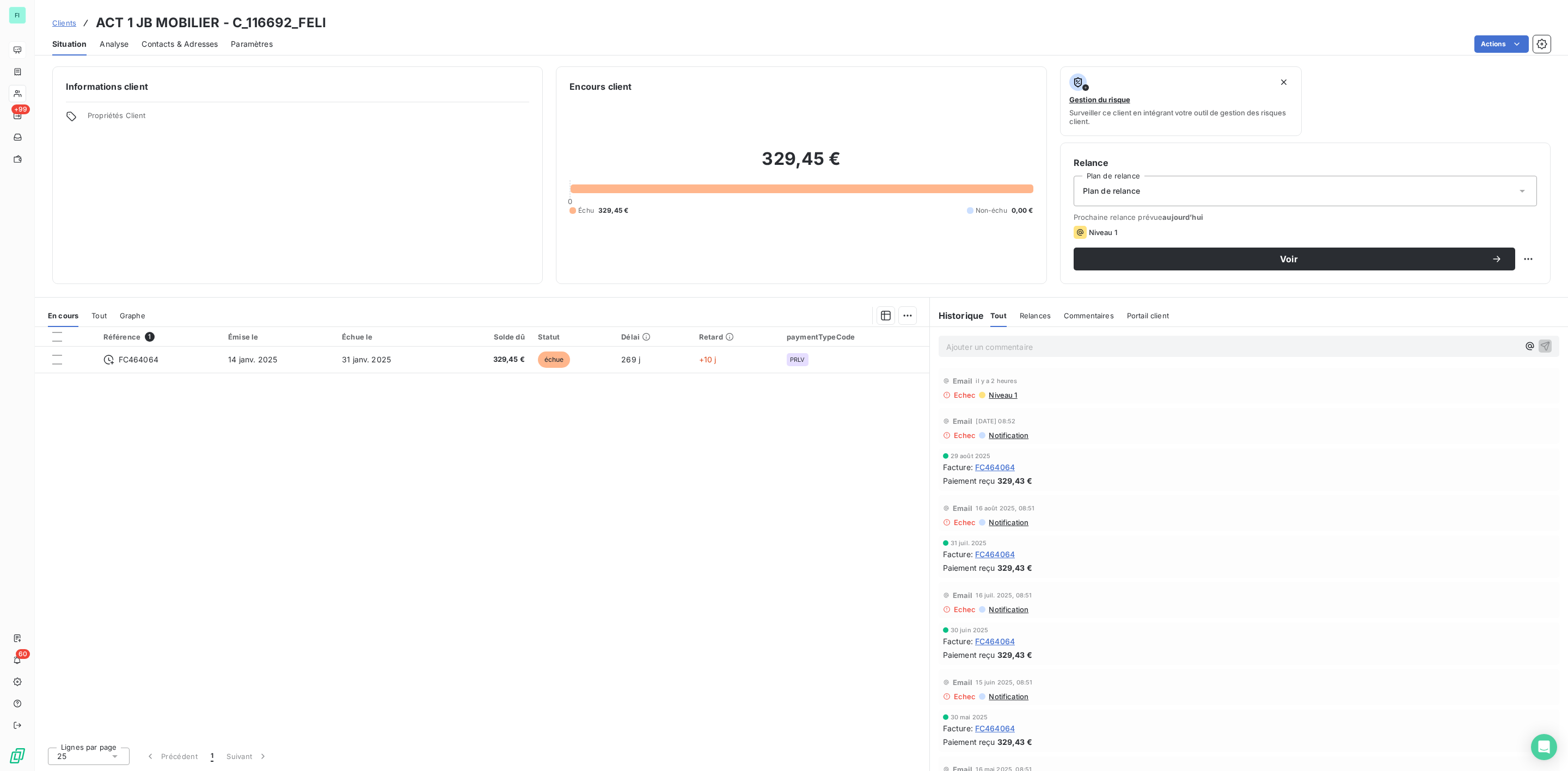
click at [179, 44] on span "Contacts & Adresses" at bounding box center [179, 44] width 77 height 11
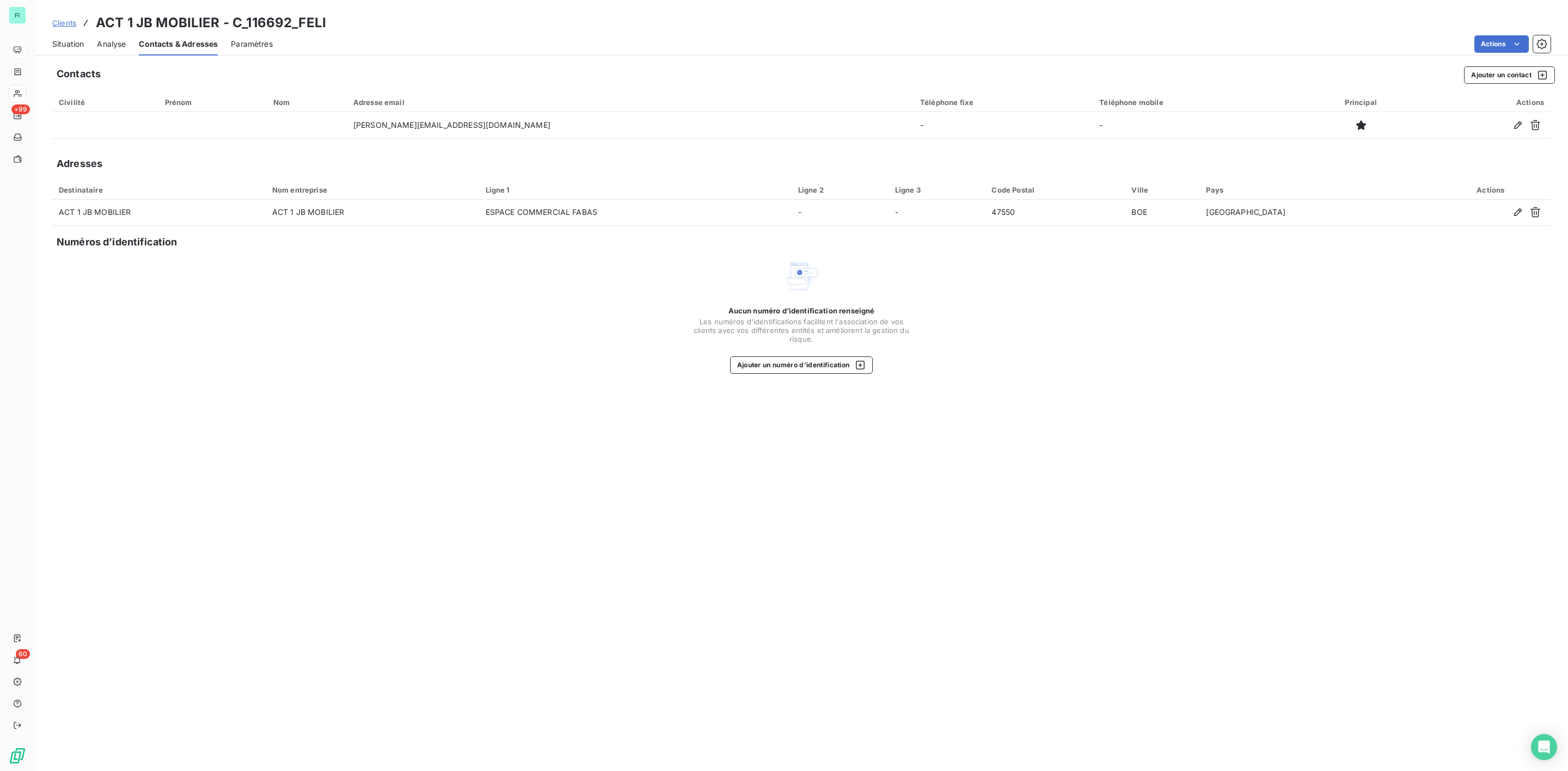
click at [71, 47] on span "Situation" at bounding box center [67, 44] width 31 height 11
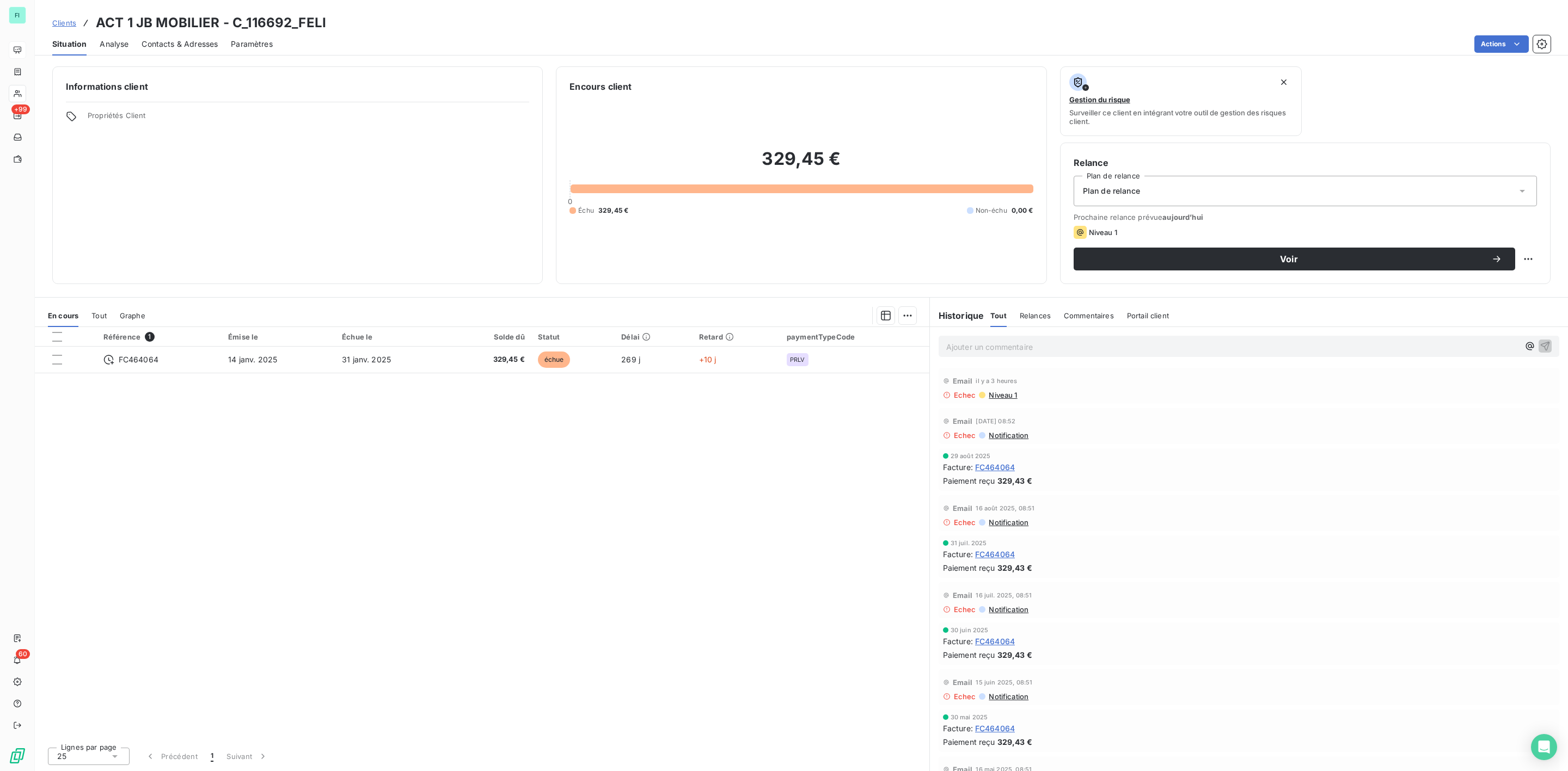
click at [985, 343] on p "Ajouter un commentaire ﻿" at bounding box center [1233, 347] width 573 height 13
click at [1127, 344] on p "Demande nouveau contact à Emilie car" at bounding box center [1233, 346] width 573 height 13
click at [1539, 343] on icon "button" at bounding box center [1544, 345] width 11 height 11
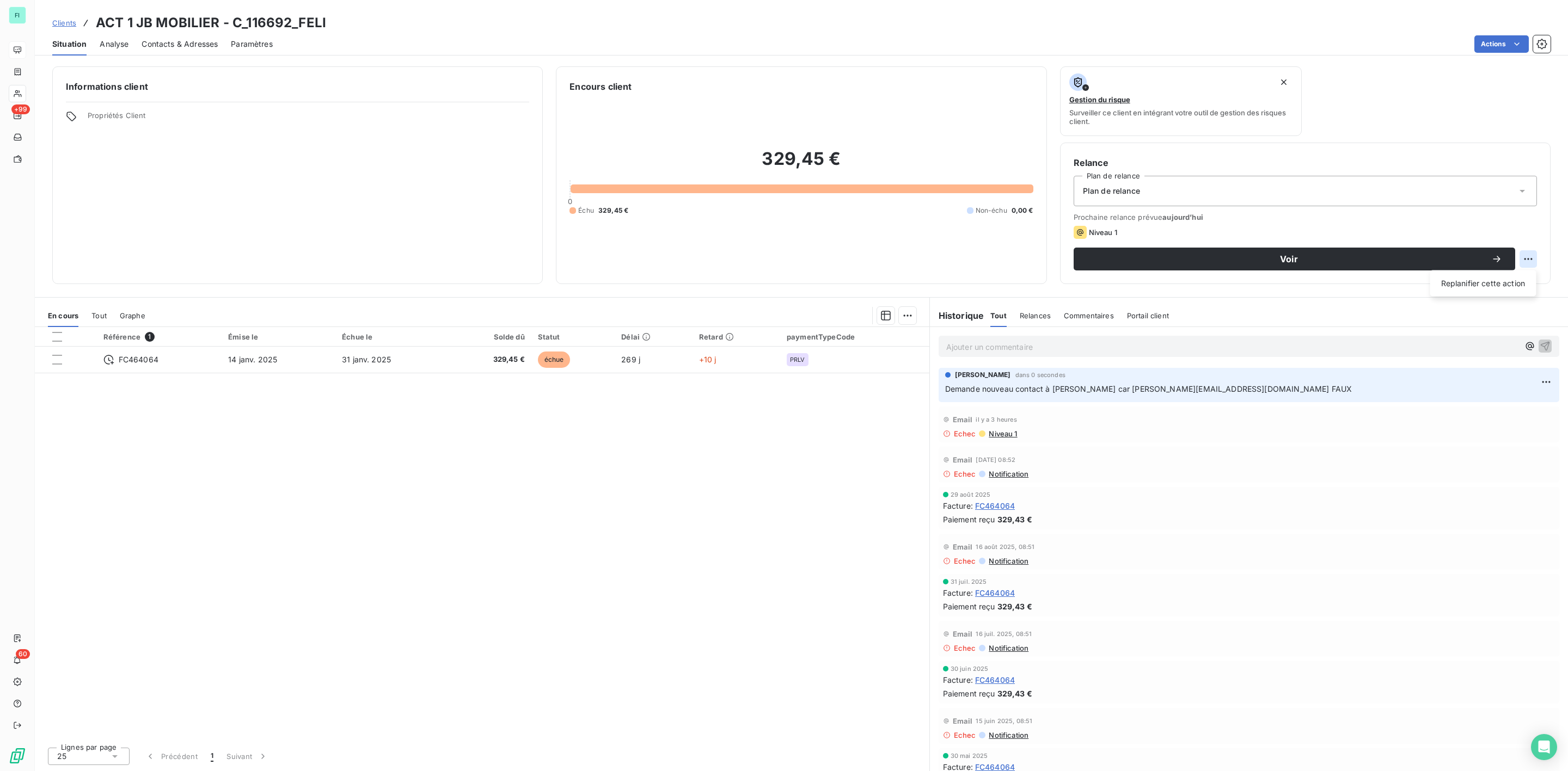
click at [1525, 253] on html "FI +99 60 Clients ACT 1 JB MOBILIER - C_116692_FELI Situation Analyse Contacts …" at bounding box center [784, 386] width 1568 height 771
click at [1475, 278] on div "Replanifier cette action" at bounding box center [1484, 283] width 98 height 18
select select "9"
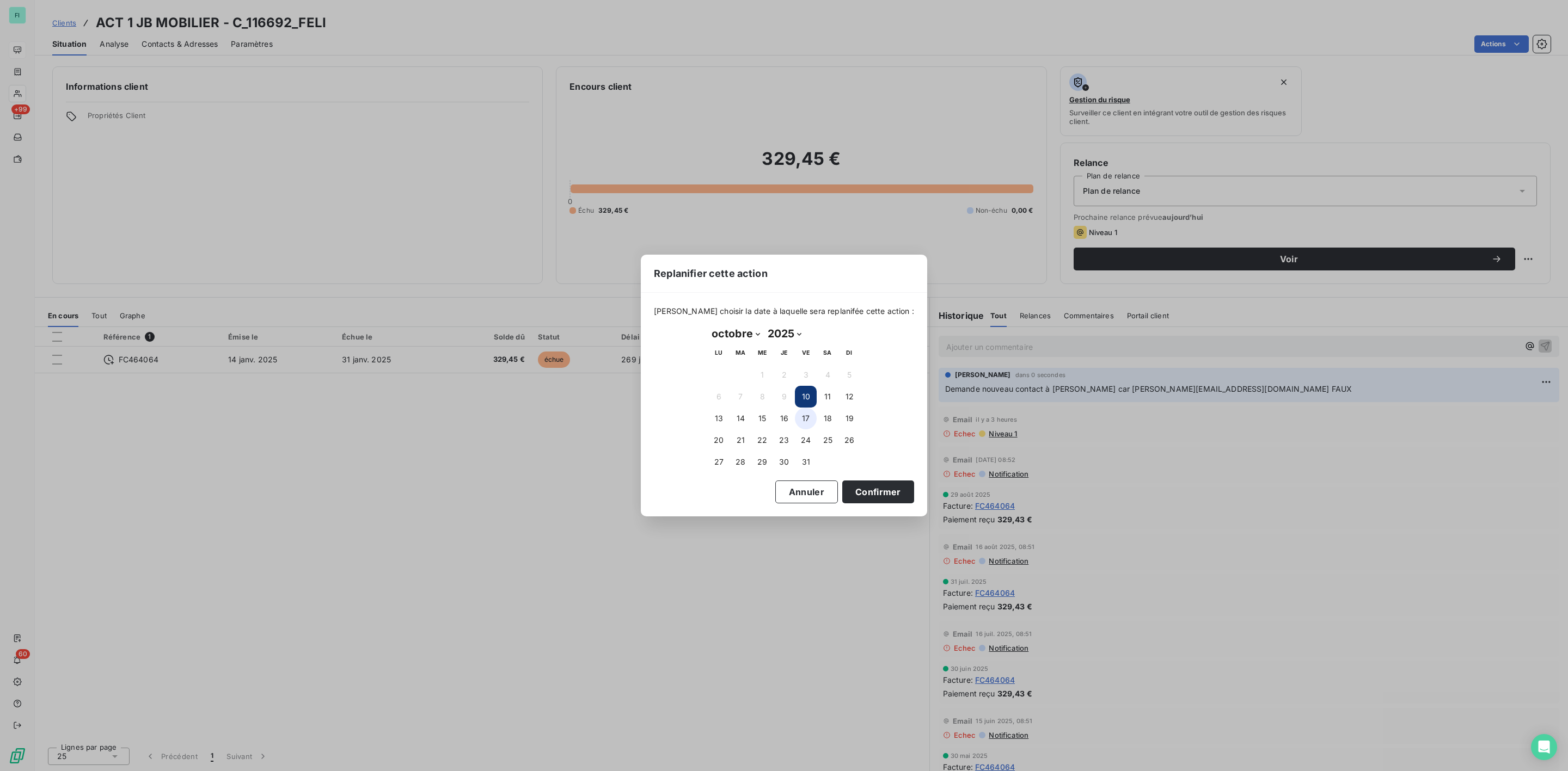
click at [805, 417] on button "17" at bounding box center [806, 418] width 22 height 22
click at [867, 492] on button "Confirmer" at bounding box center [877, 492] width 72 height 23
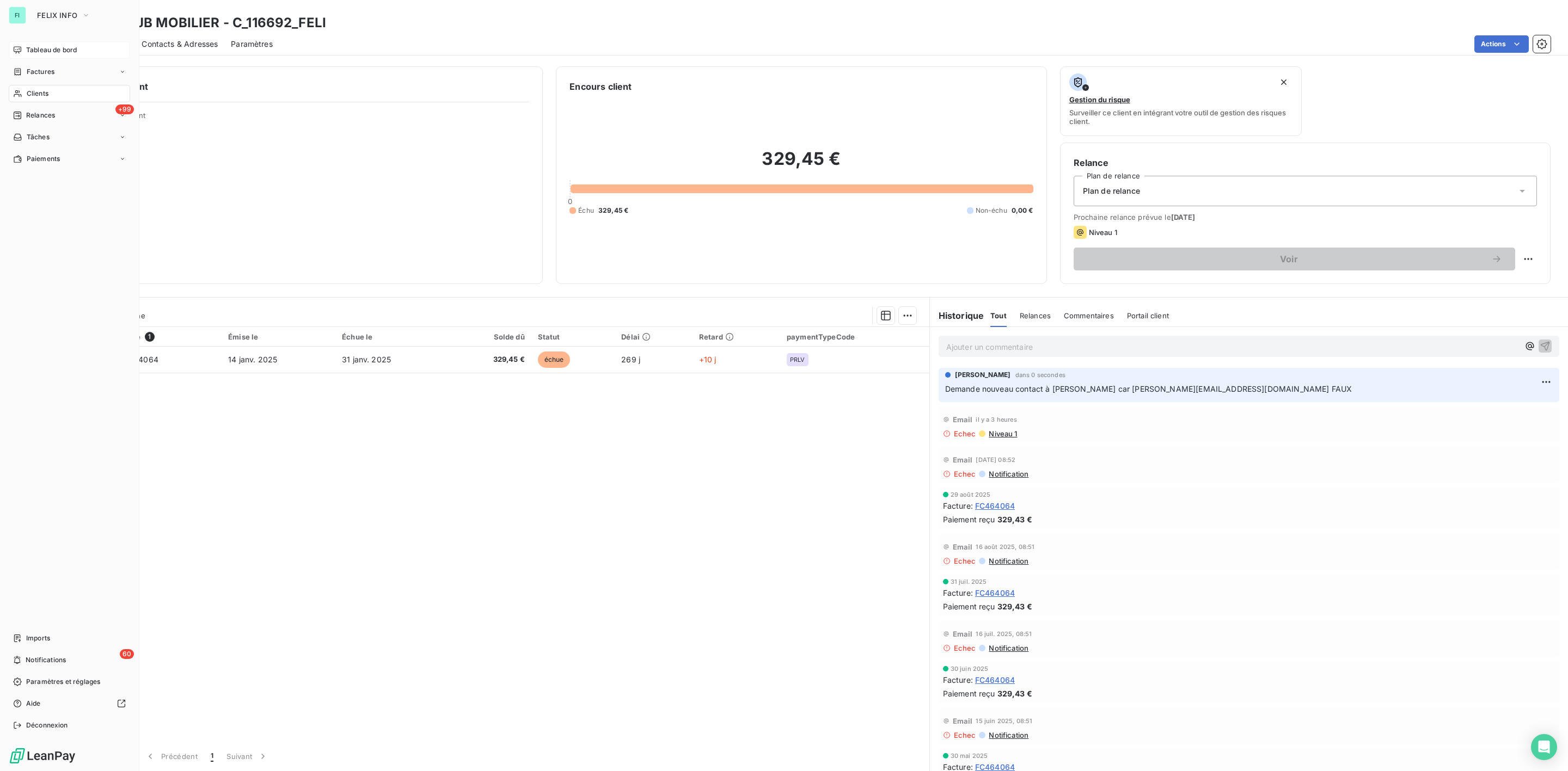
drag, startPoint x: 29, startPoint y: 92, endPoint x: 115, endPoint y: 92, distance: 86.0
click at [29, 92] on span "Clients" at bounding box center [38, 93] width 22 height 10
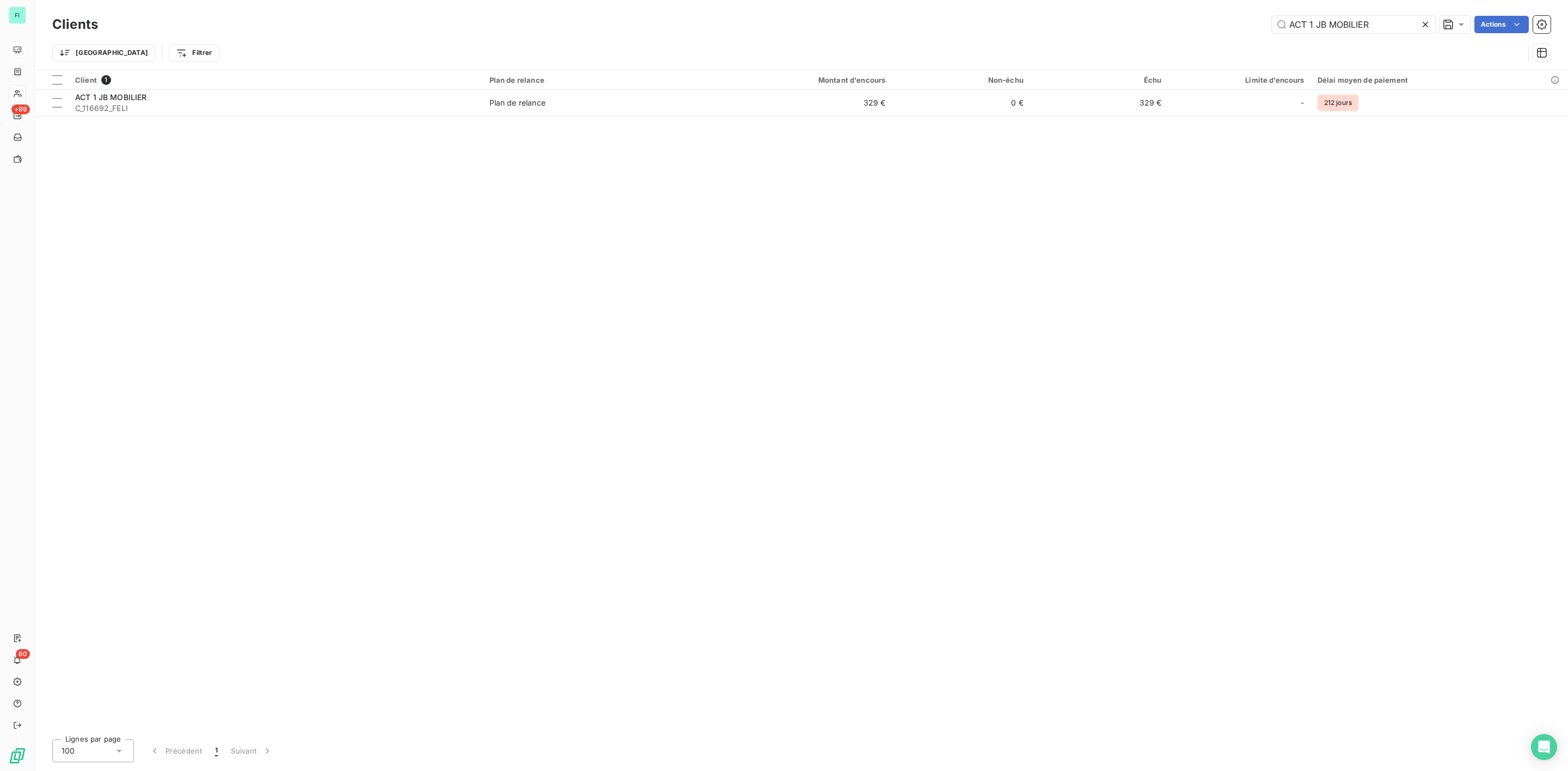
drag, startPoint x: 1350, startPoint y: 22, endPoint x: 749, endPoint y: 20, distance: 601.0
click at [992, 22] on div "ACT 1 JB MOBILIER Actions" at bounding box center [830, 24] width 1439 height 18
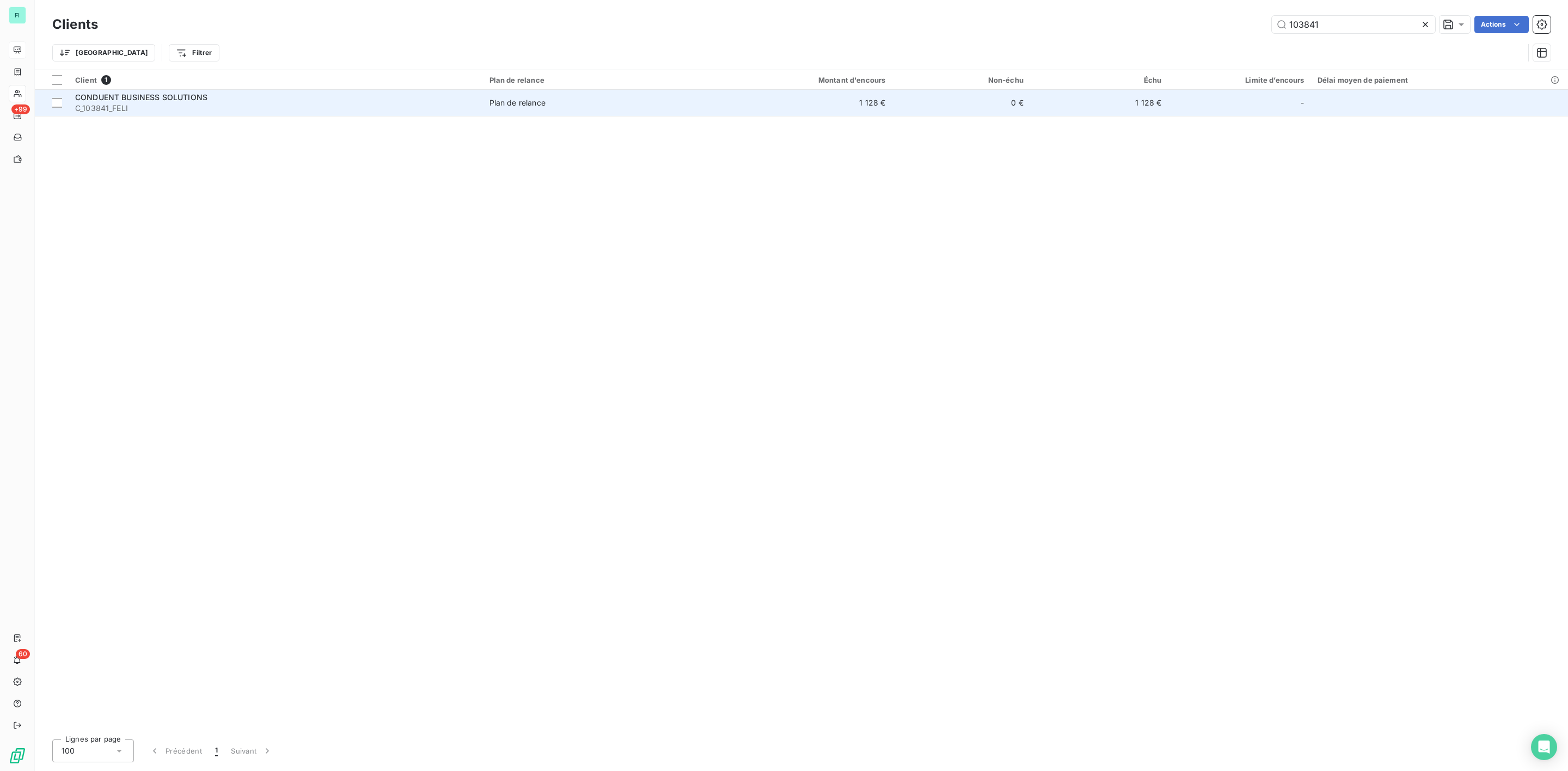
type input "103841"
click at [222, 106] on span "C_103841_FELI" at bounding box center [275, 108] width 401 height 11
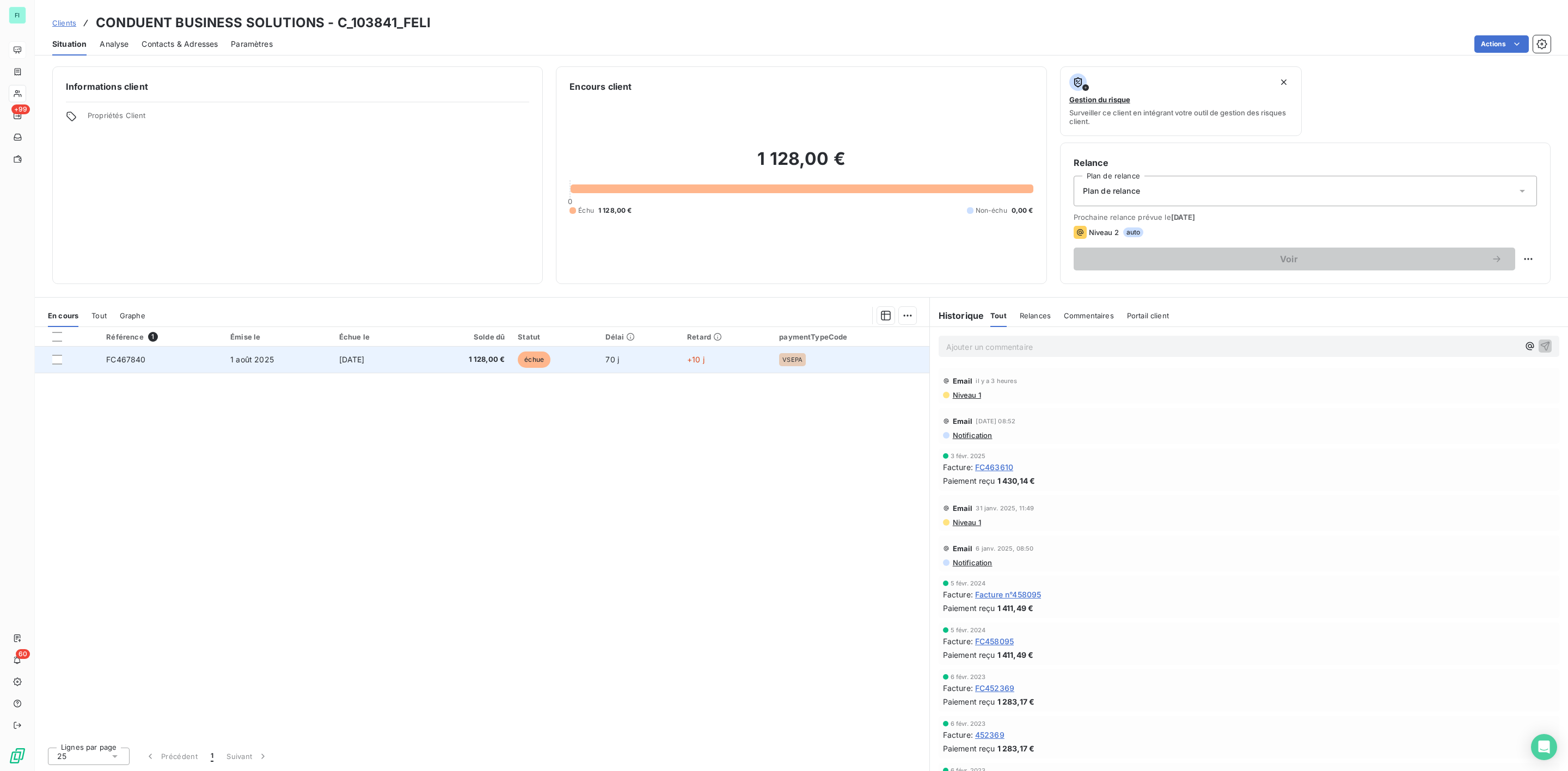
click at [290, 368] on td "1 août 2025" at bounding box center [278, 359] width 109 height 26
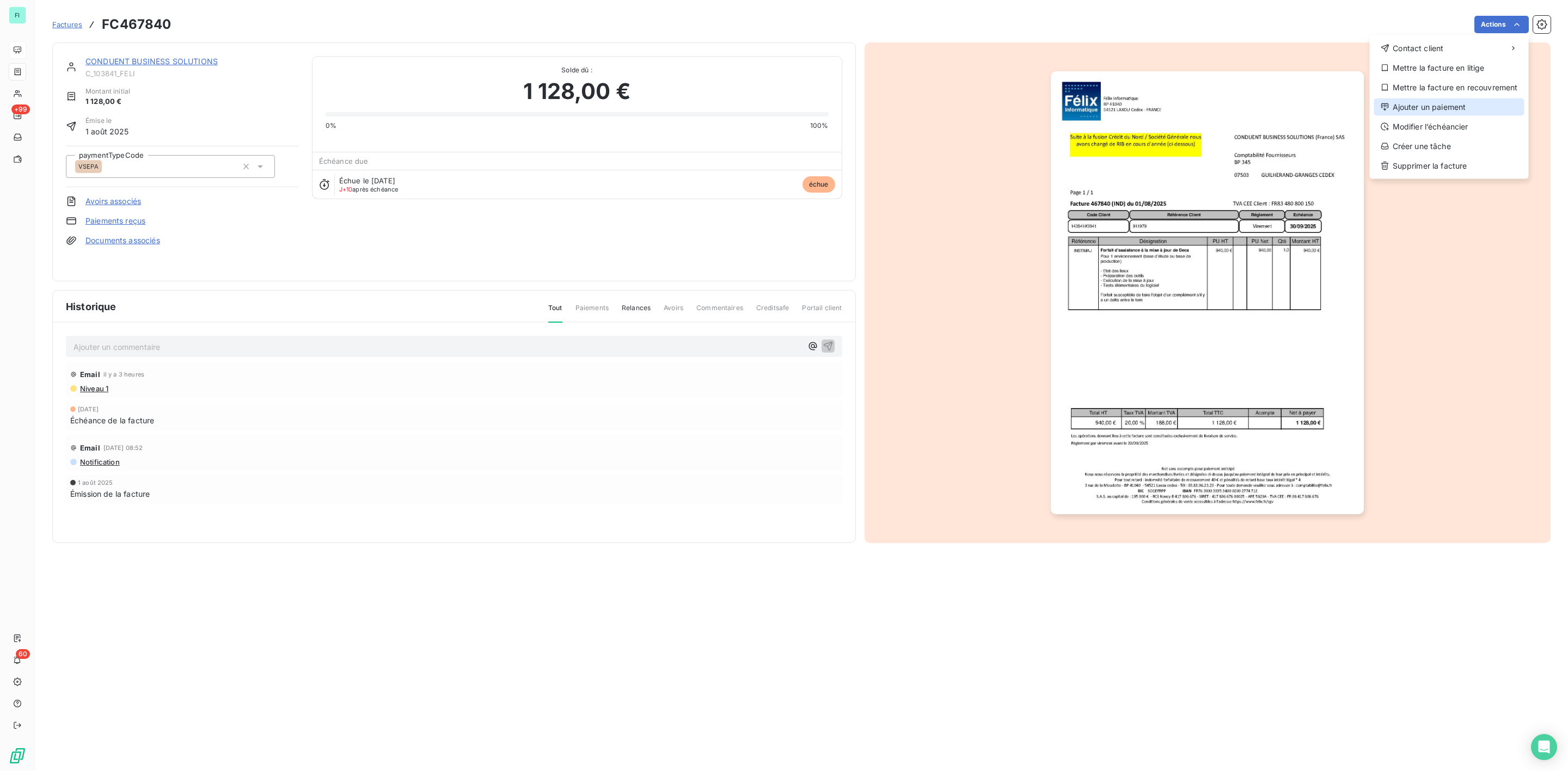
click at [1423, 109] on div "Ajouter un paiement" at bounding box center [1449, 107] width 150 height 18
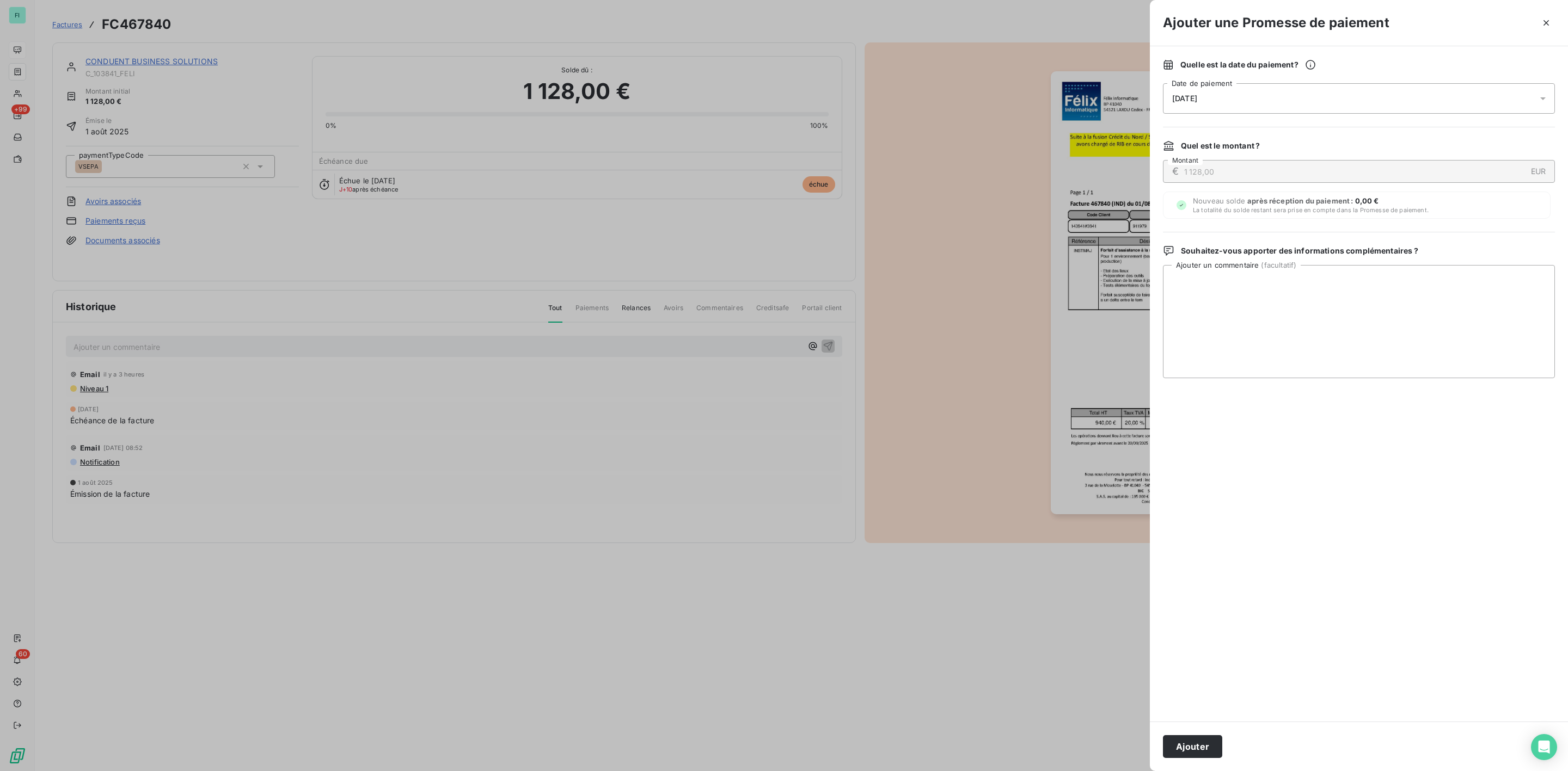
click at [1189, 100] on span "[DATE]" at bounding box center [1185, 98] width 25 height 8
click at [1262, 230] on button "16" at bounding box center [1260, 233] width 22 height 22
click at [1401, 299] on textarea "Ajouter un commentaire ( facultatif )" at bounding box center [1358, 322] width 392 height 113
paste textarea "Bonjour, Cette facture a été mise en paiement ce matin. Vous devriez recevoir l…"
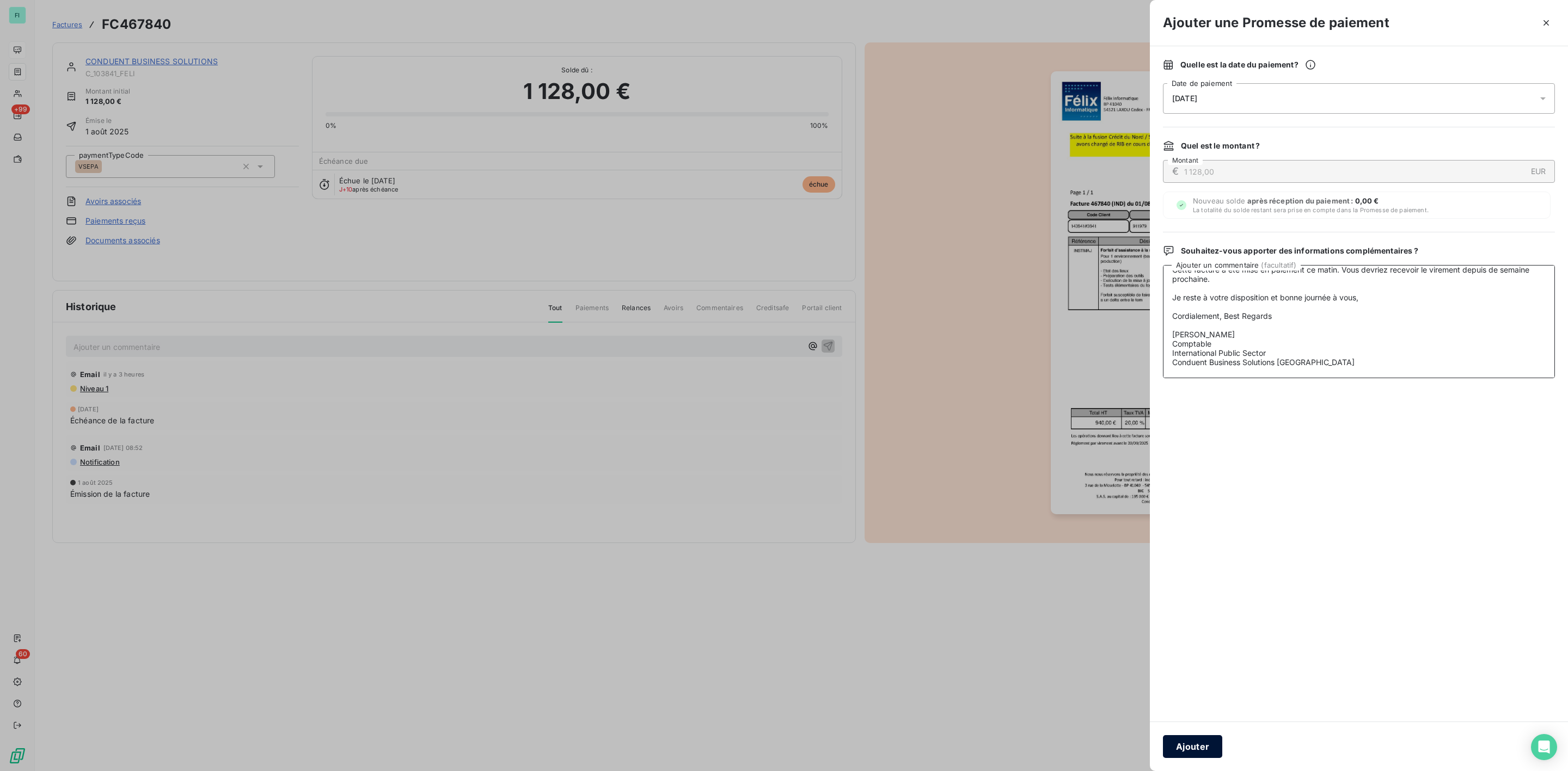
type textarea "Bonjour, Cette facture a été mise en paiement ce matin. Vous devriez recevoir l…"
click at [1199, 747] on button "Ajouter" at bounding box center [1192, 746] width 59 height 23
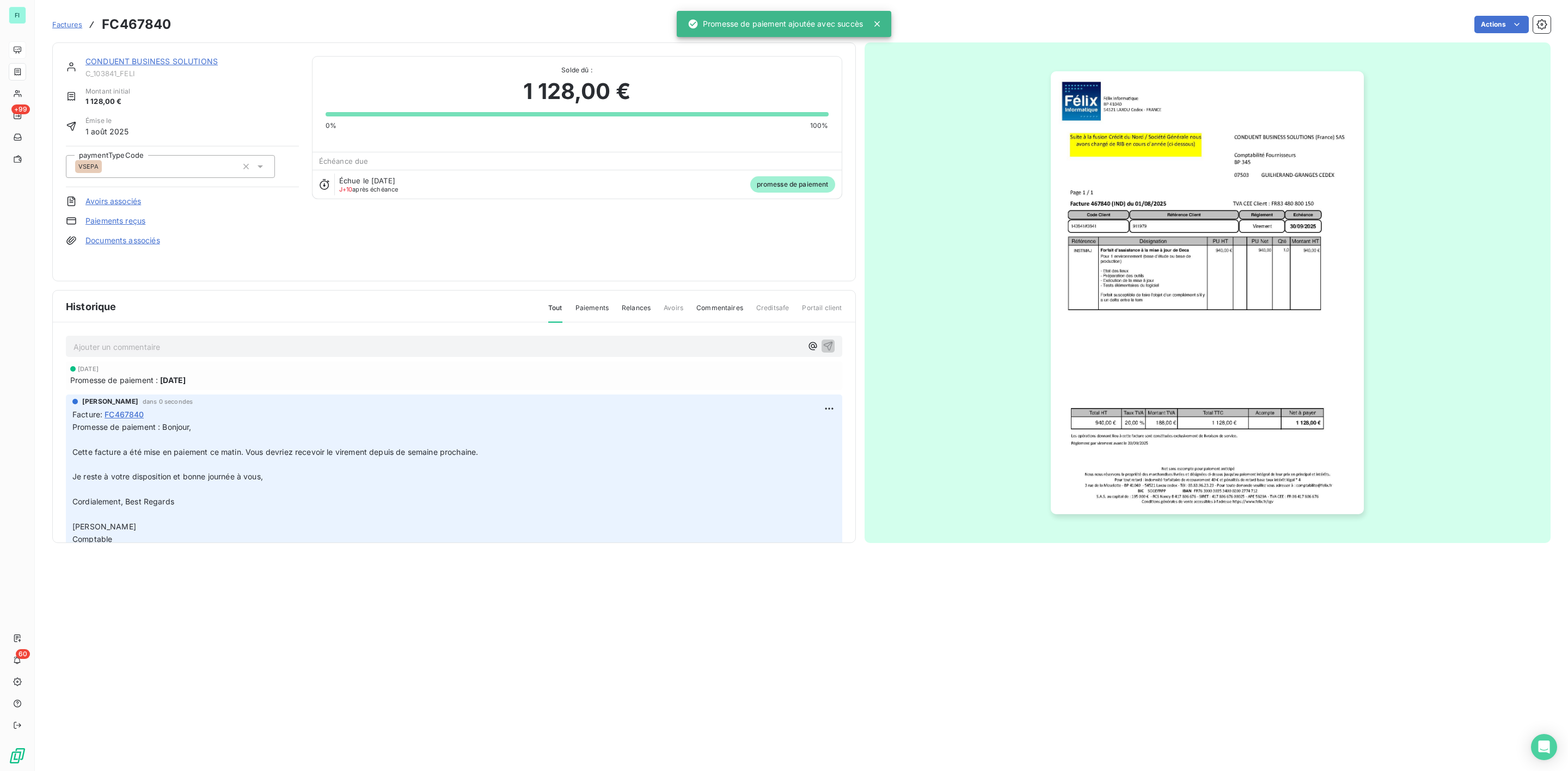
click at [166, 62] on link "CONDUENT BUSINESS SOLUTIONS" at bounding box center [152, 61] width 132 height 9
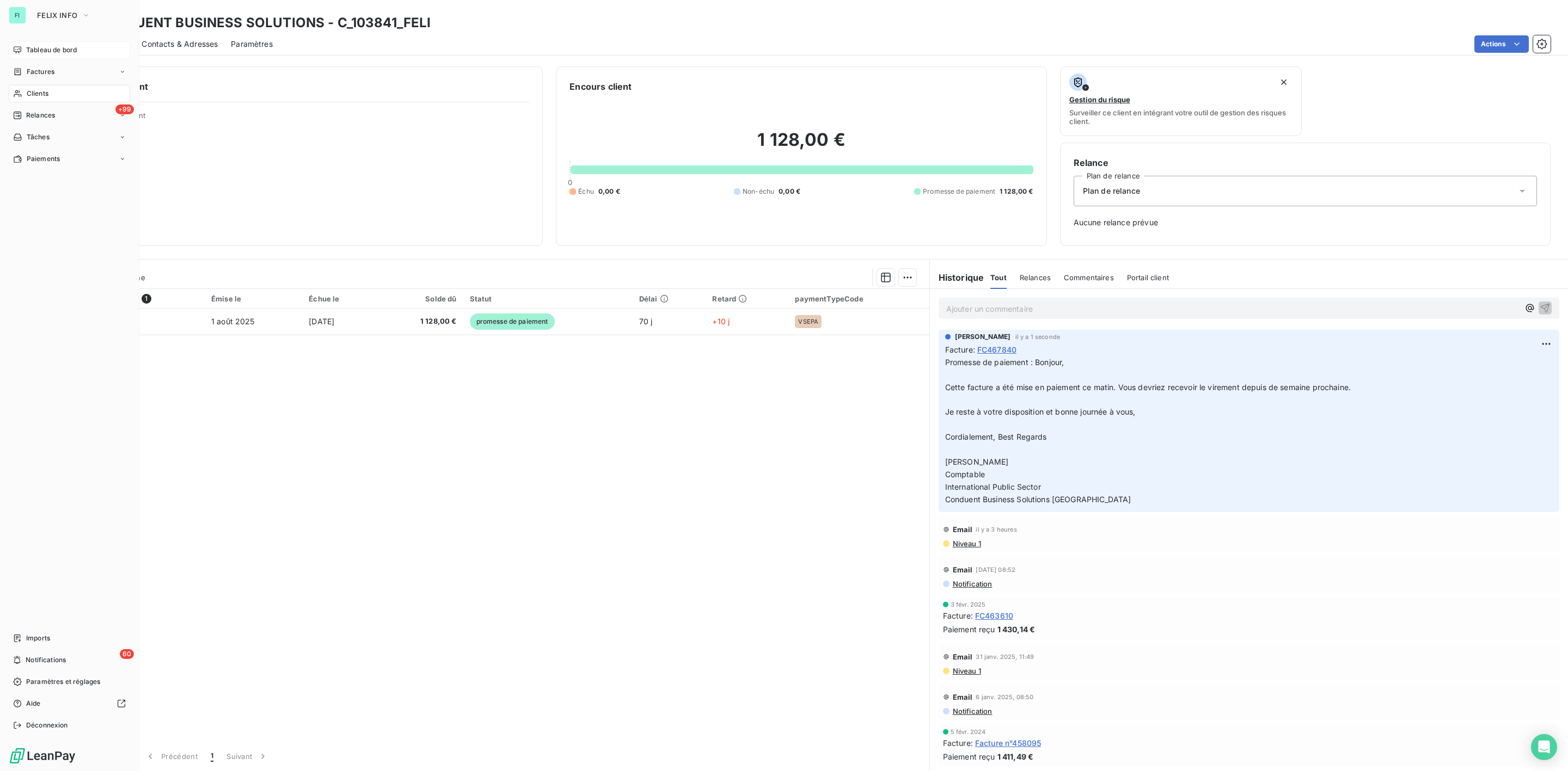
click at [38, 93] on span "Clients" at bounding box center [38, 93] width 22 height 10
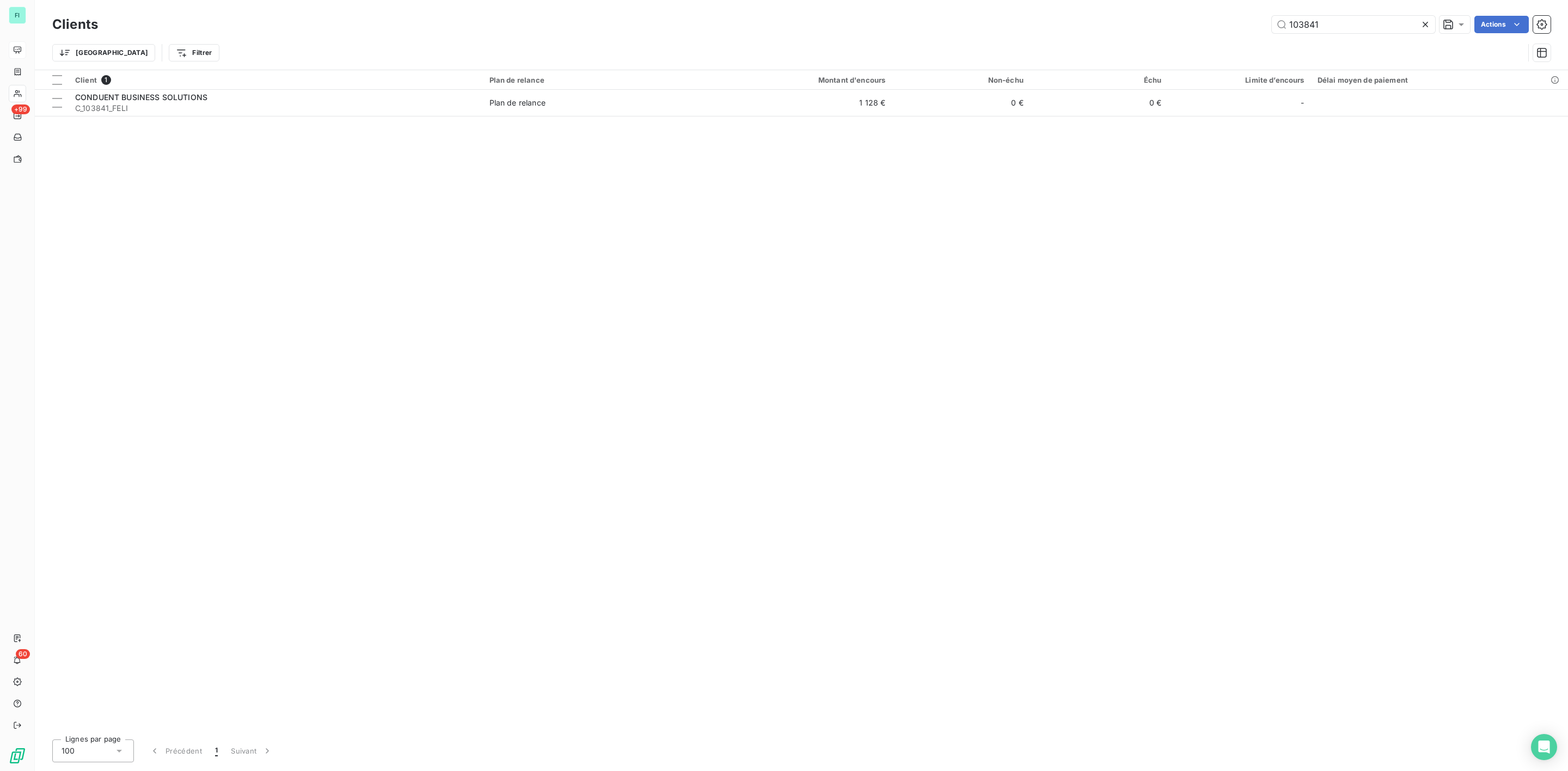
drag, startPoint x: 1336, startPoint y: 24, endPoint x: 1214, endPoint y: 24, distance: 122.0
click at [1214, 24] on div "103841 Actions" at bounding box center [830, 24] width 1439 height 18
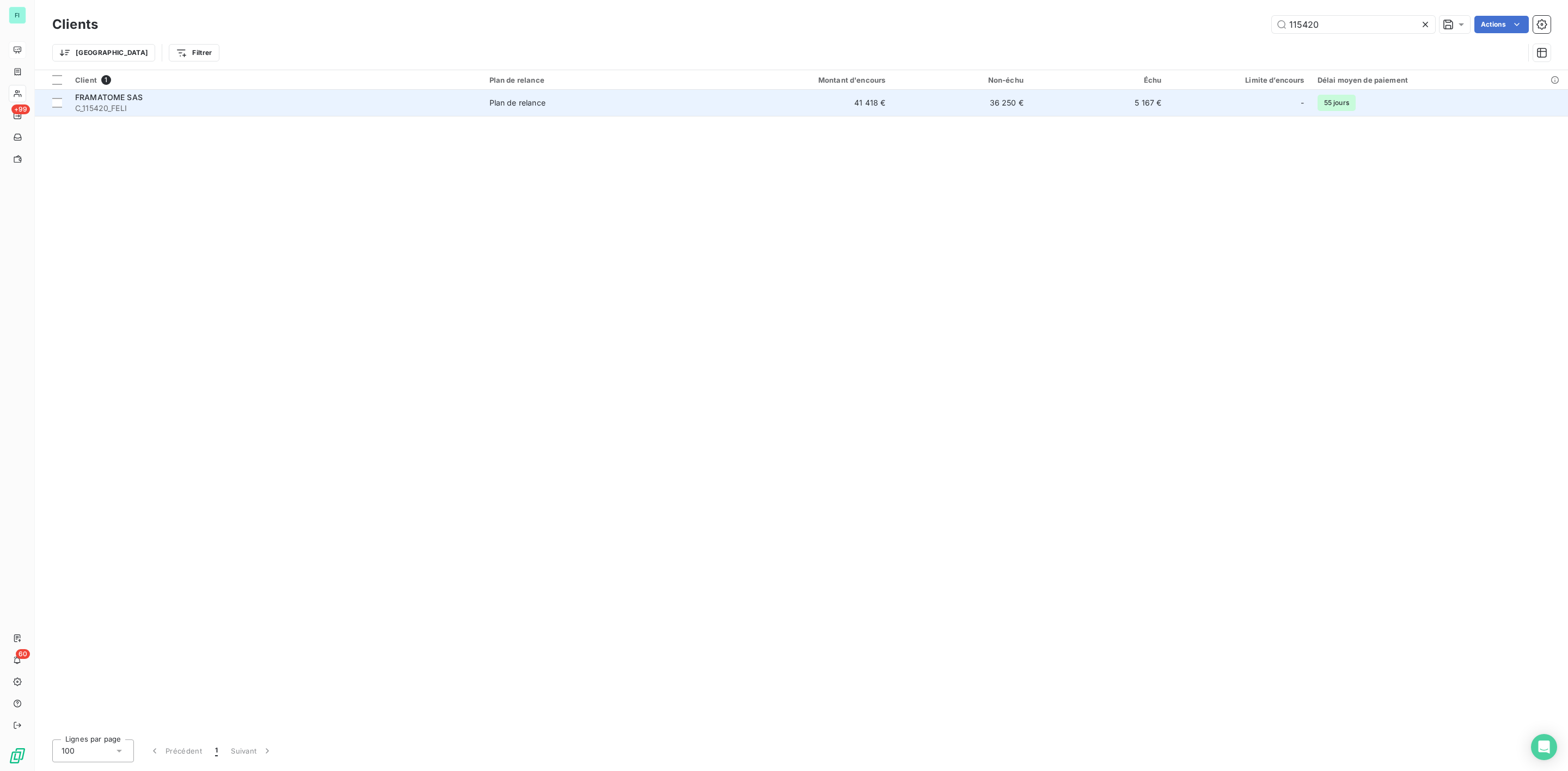
type input "115420"
click at [125, 105] on span "C_115420_FELI" at bounding box center [275, 108] width 401 height 11
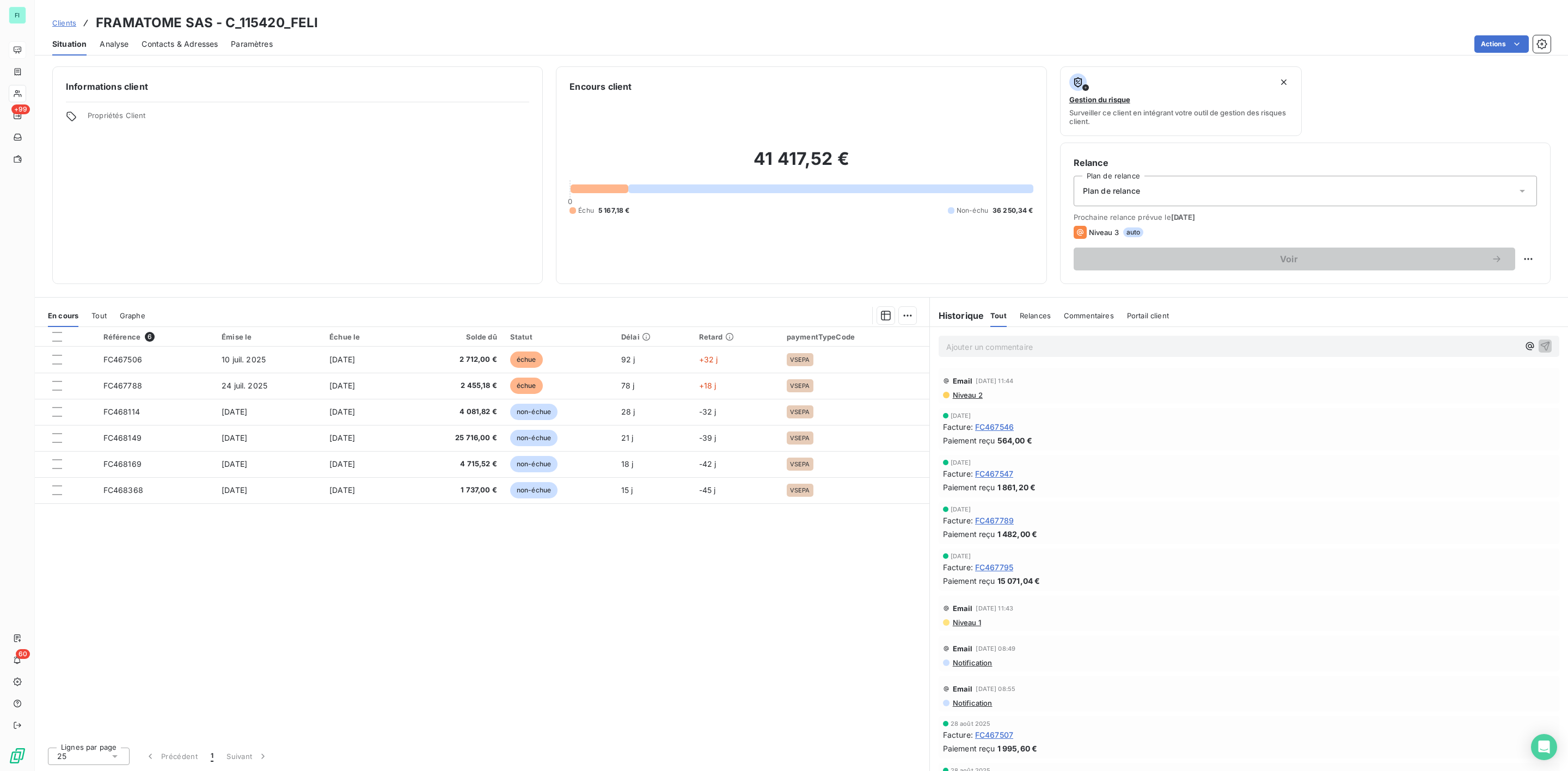
click at [200, 39] on span "Contacts & Adresses" at bounding box center [179, 44] width 77 height 11
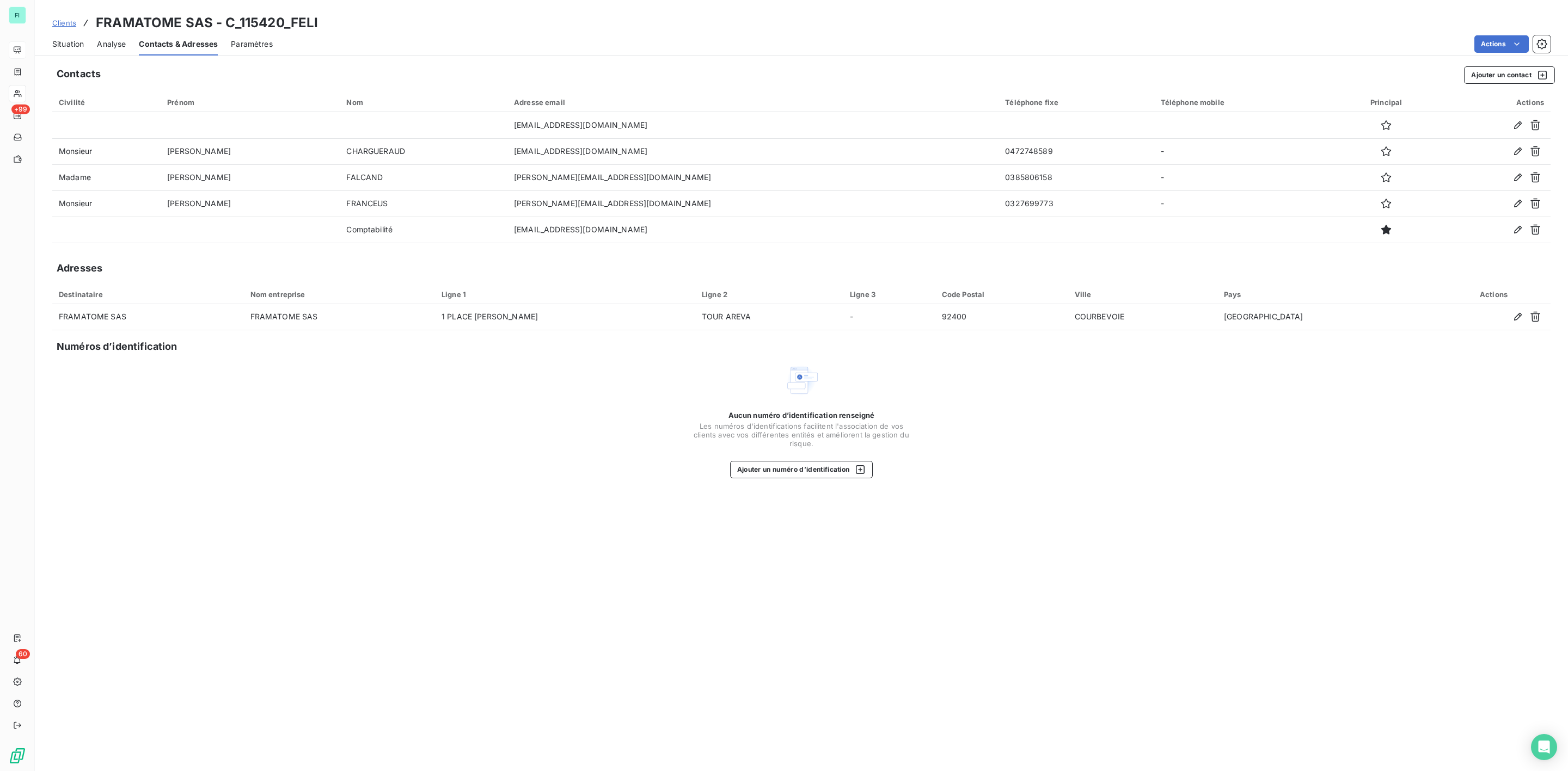
click at [69, 45] on span "Situation" at bounding box center [67, 44] width 31 height 11
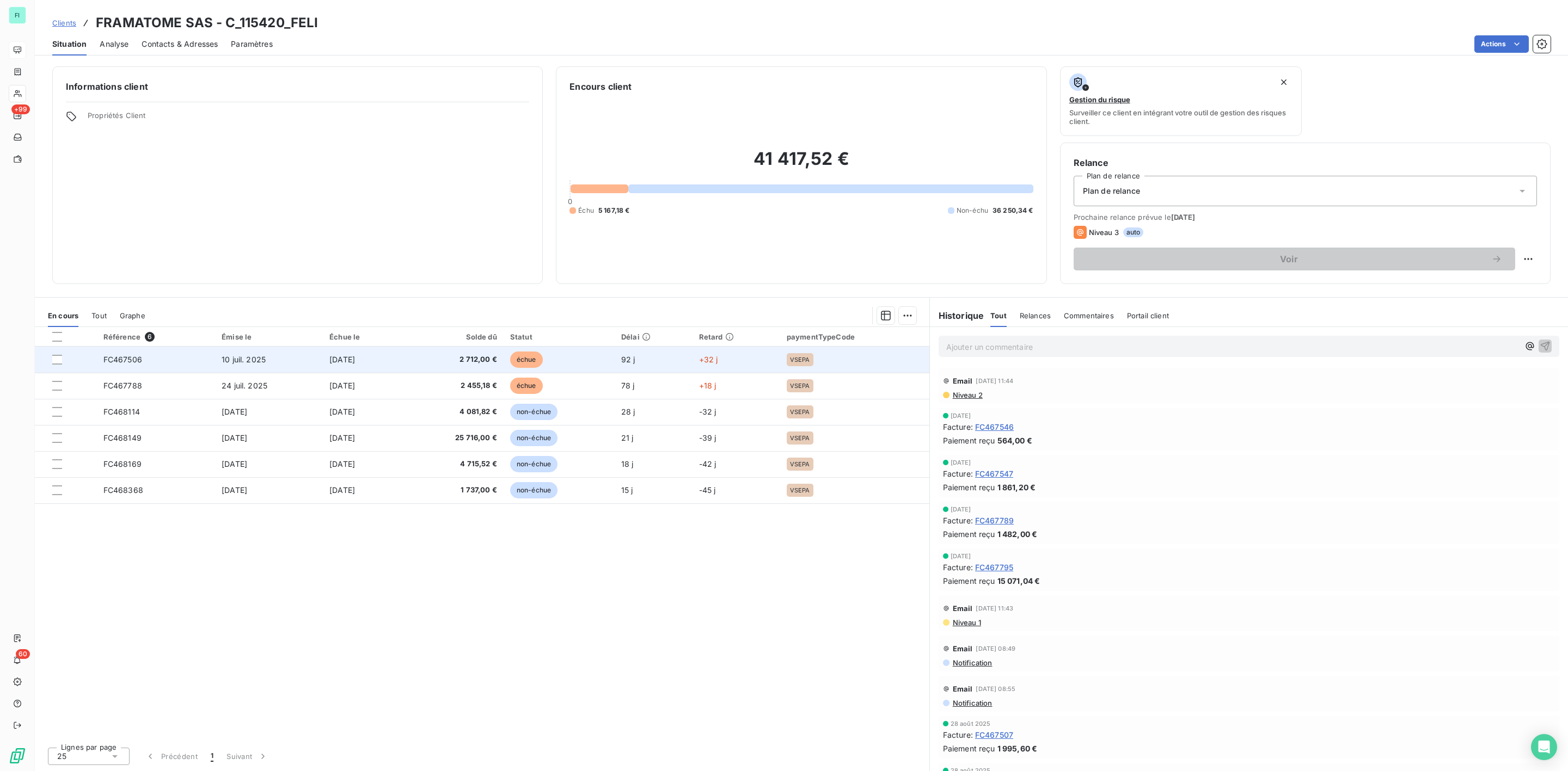
click at [315, 358] on td "10 juil. 2025" at bounding box center [269, 359] width 108 height 26
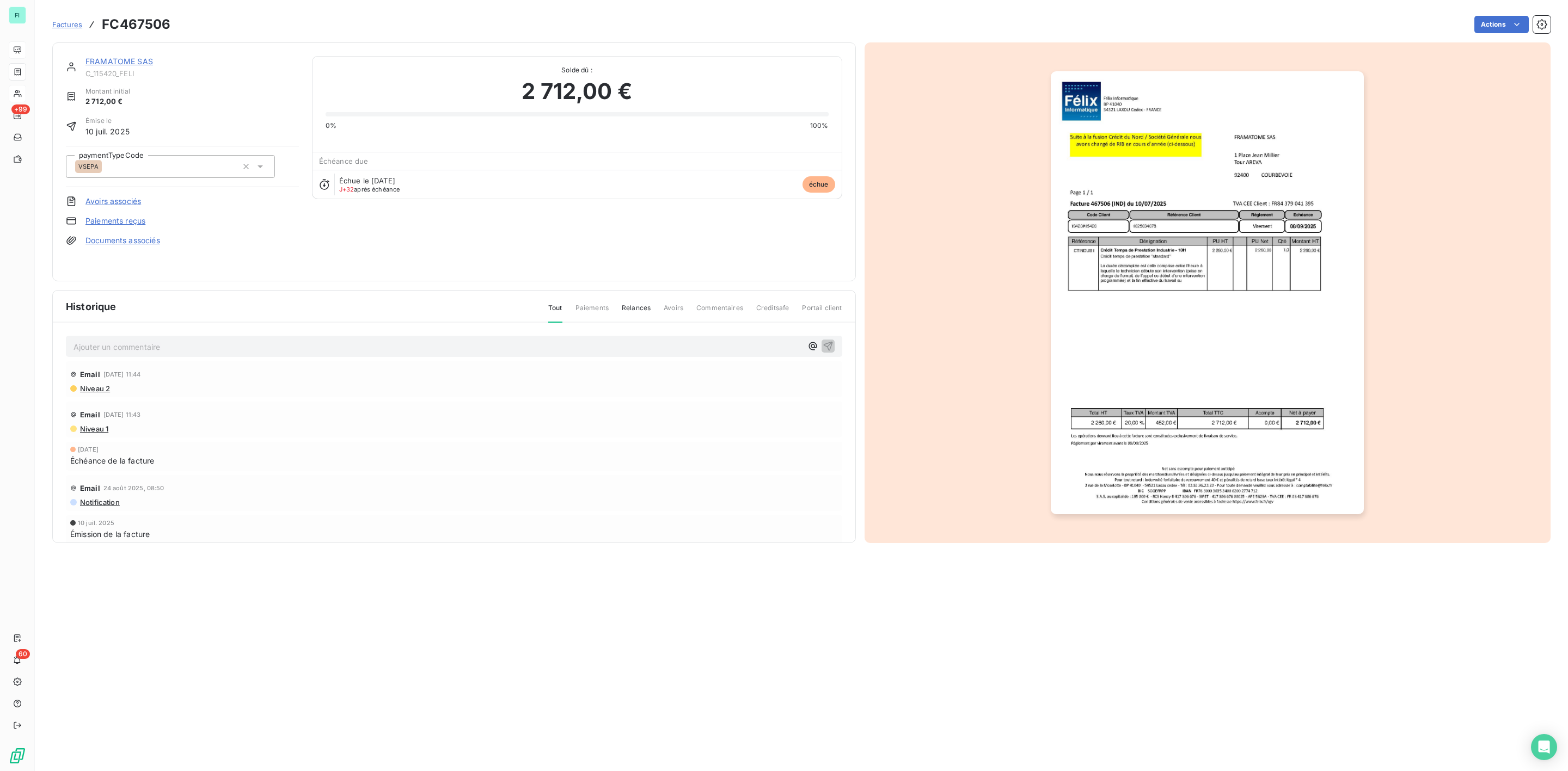
click at [172, 343] on p "Ajouter un commentaire ﻿" at bounding box center [437, 347] width 728 height 13
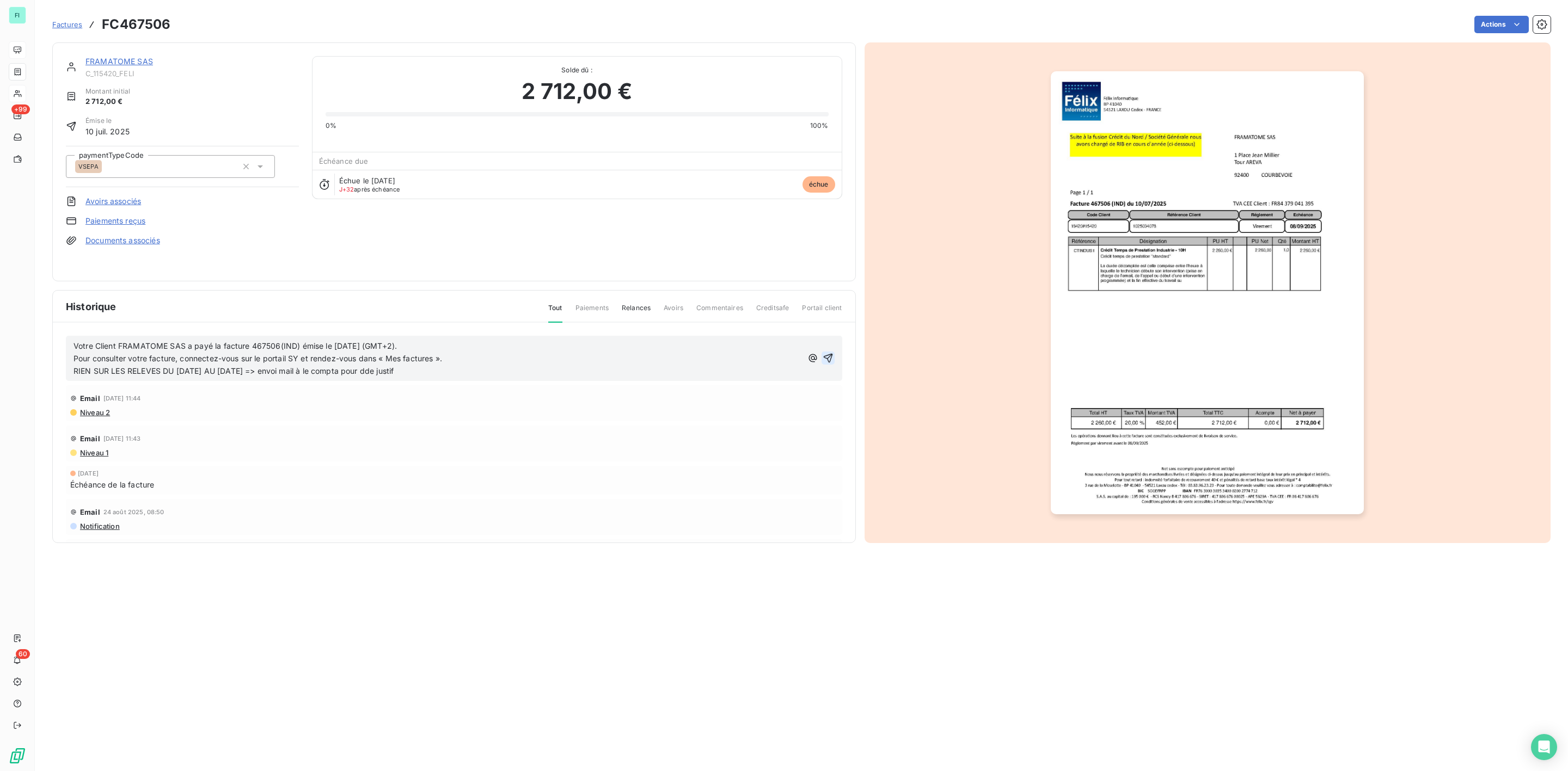
click at [823, 353] on icon "button" at bounding box center [828, 358] width 11 height 11
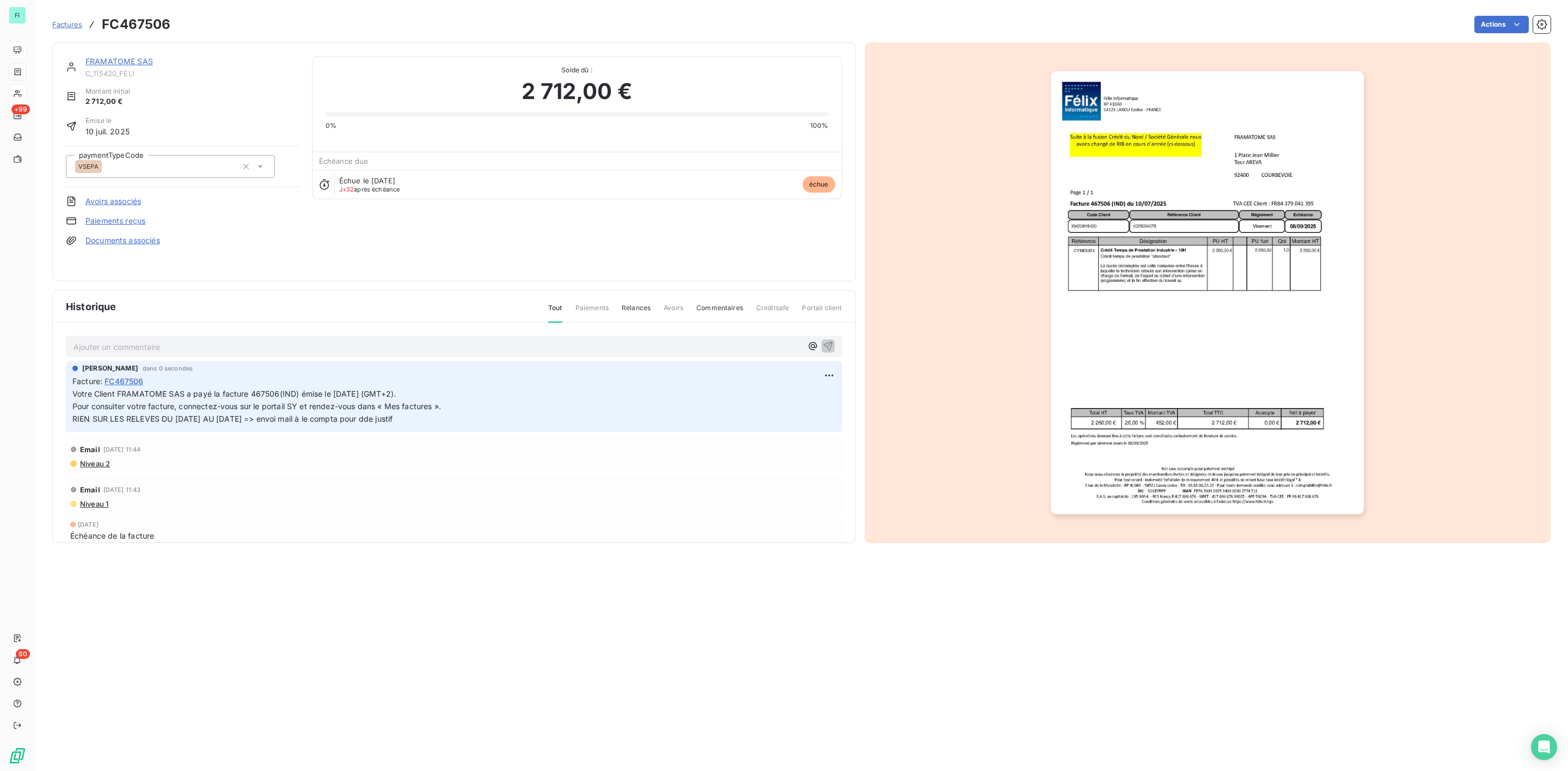
click at [132, 62] on link "FRAMATOME SAS" at bounding box center [120, 61] width 67 height 9
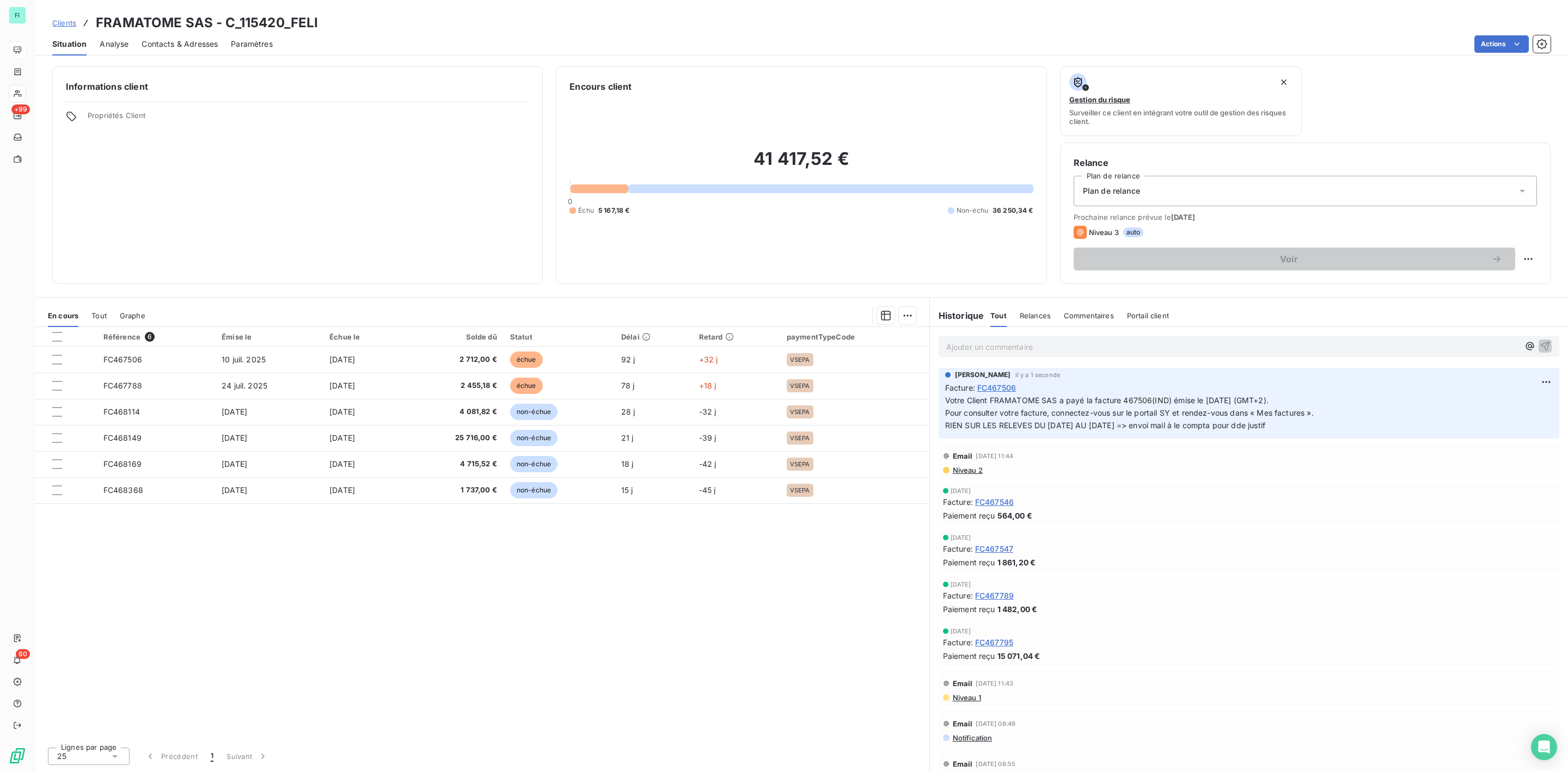
click at [172, 40] on span "Contacts & Adresses" at bounding box center [179, 44] width 77 height 11
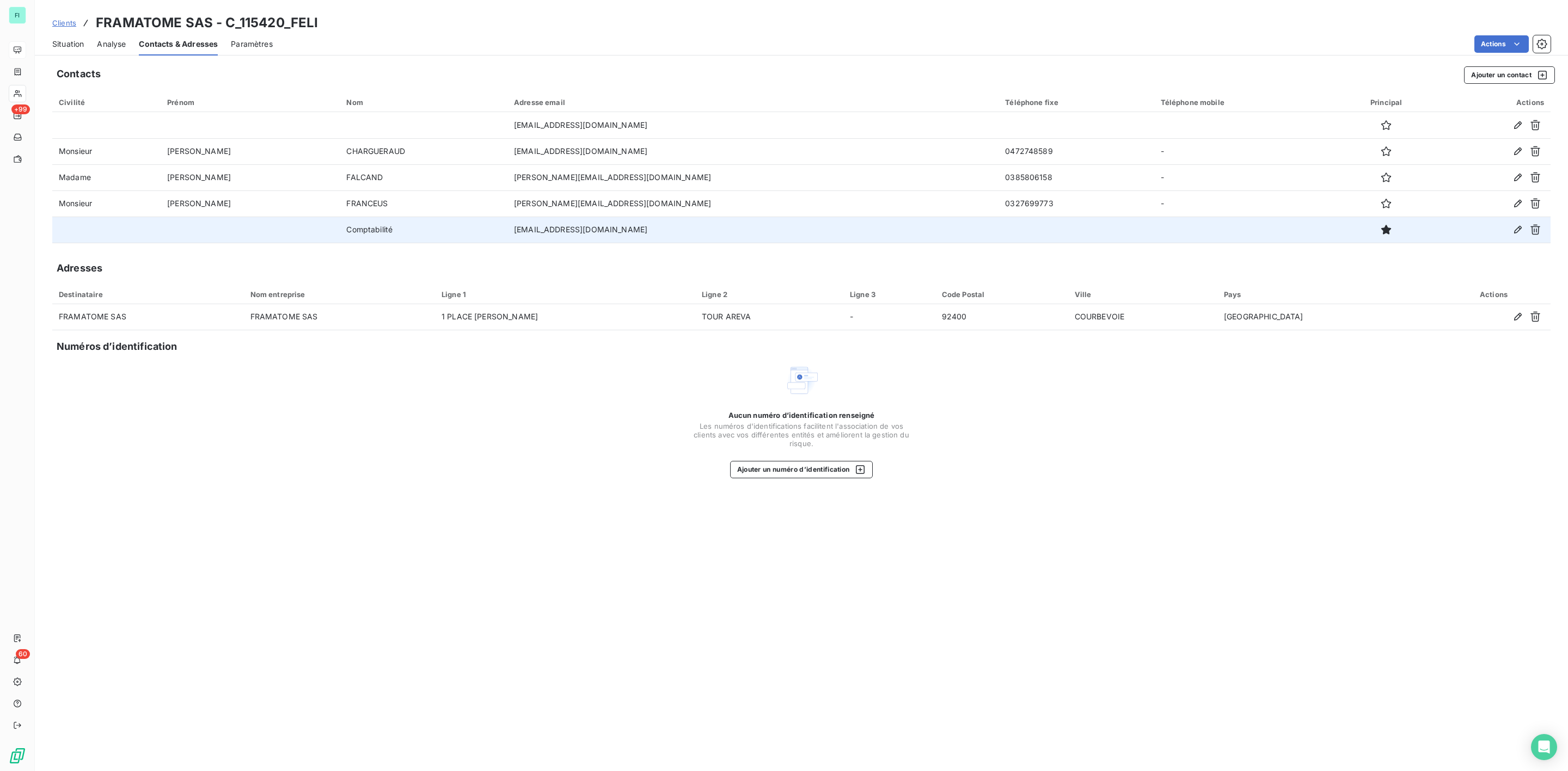
drag, startPoint x: 657, startPoint y: 231, endPoint x: 461, endPoint y: 230, distance: 196.0
click at [461, 230] on tr "Comptabilité g-fra-fin-compta-fournisseurs@framatome.com" at bounding box center [801, 229] width 1498 height 26
copy tr "Comptabilité g-fra-fin-compta-fournisseurs@framatome.com"
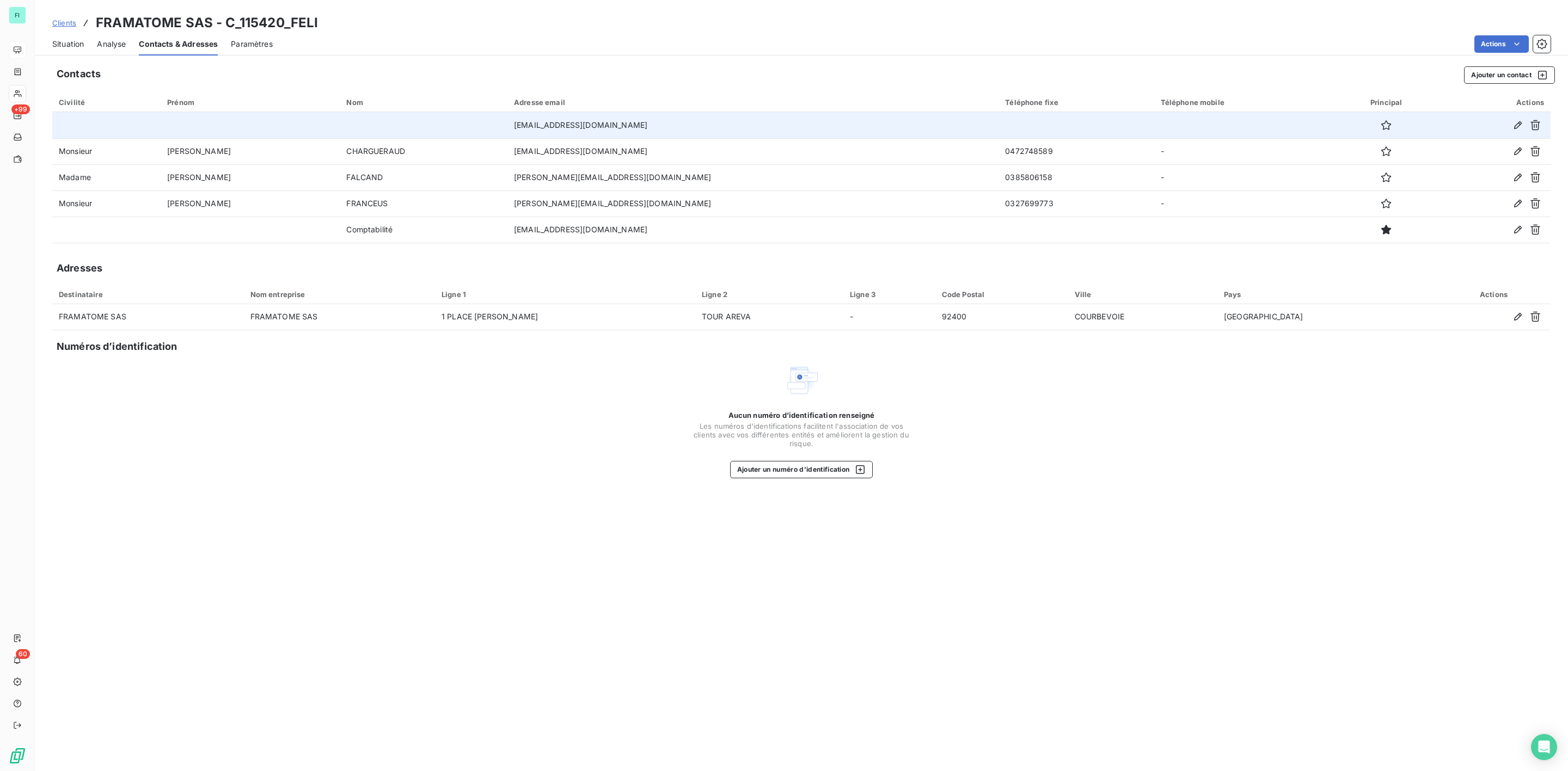
drag, startPoint x: 622, startPoint y: 124, endPoint x: 448, endPoint y: 123, distance: 174.0
click at [448, 123] on tr "framatome-sas@efactures-cegedim.fr" at bounding box center [801, 125] width 1498 height 26
copy tr "framatome-sas@efactures-cegedim.fr"
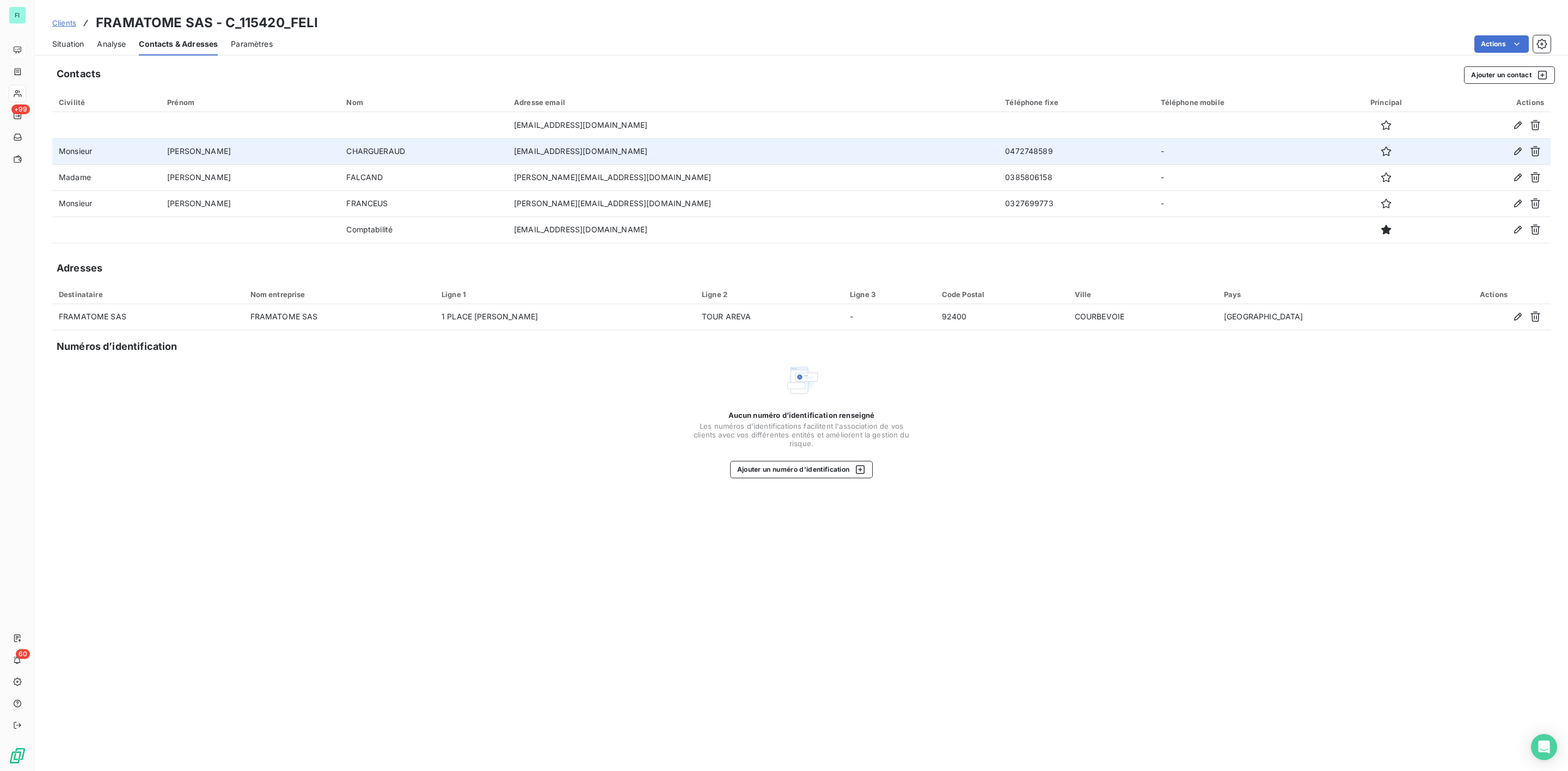
drag, startPoint x: 637, startPoint y: 150, endPoint x: 452, endPoint y: 153, distance: 185.0
click at [452, 153] on tr "Monsieur Marion CHARGUERAUD marion.chargueraud@framatome.com 0472748589 -" at bounding box center [801, 151] width 1498 height 26
copy tr "marion.chargueraud@framatome.com"
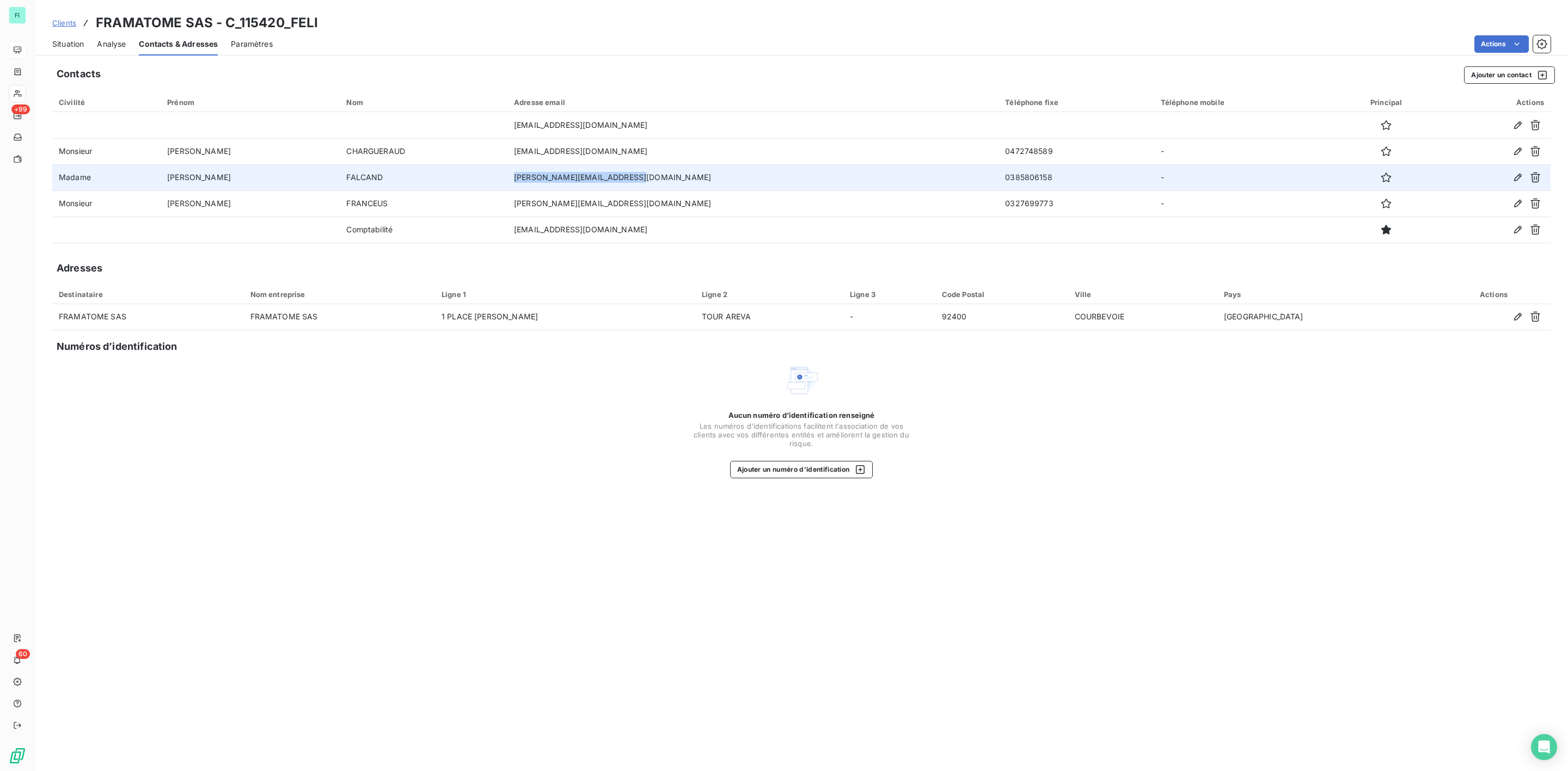
drag, startPoint x: 593, startPoint y: 178, endPoint x: 423, endPoint y: 178, distance: 170.0
click at [423, 178] on tr "Madame Carole FALCAND carole.falcand@framatome.com 0385806158 -" at bounding box center [801, 177] width 1498 height 26
copy tr "carole.falcand@framatome.com"
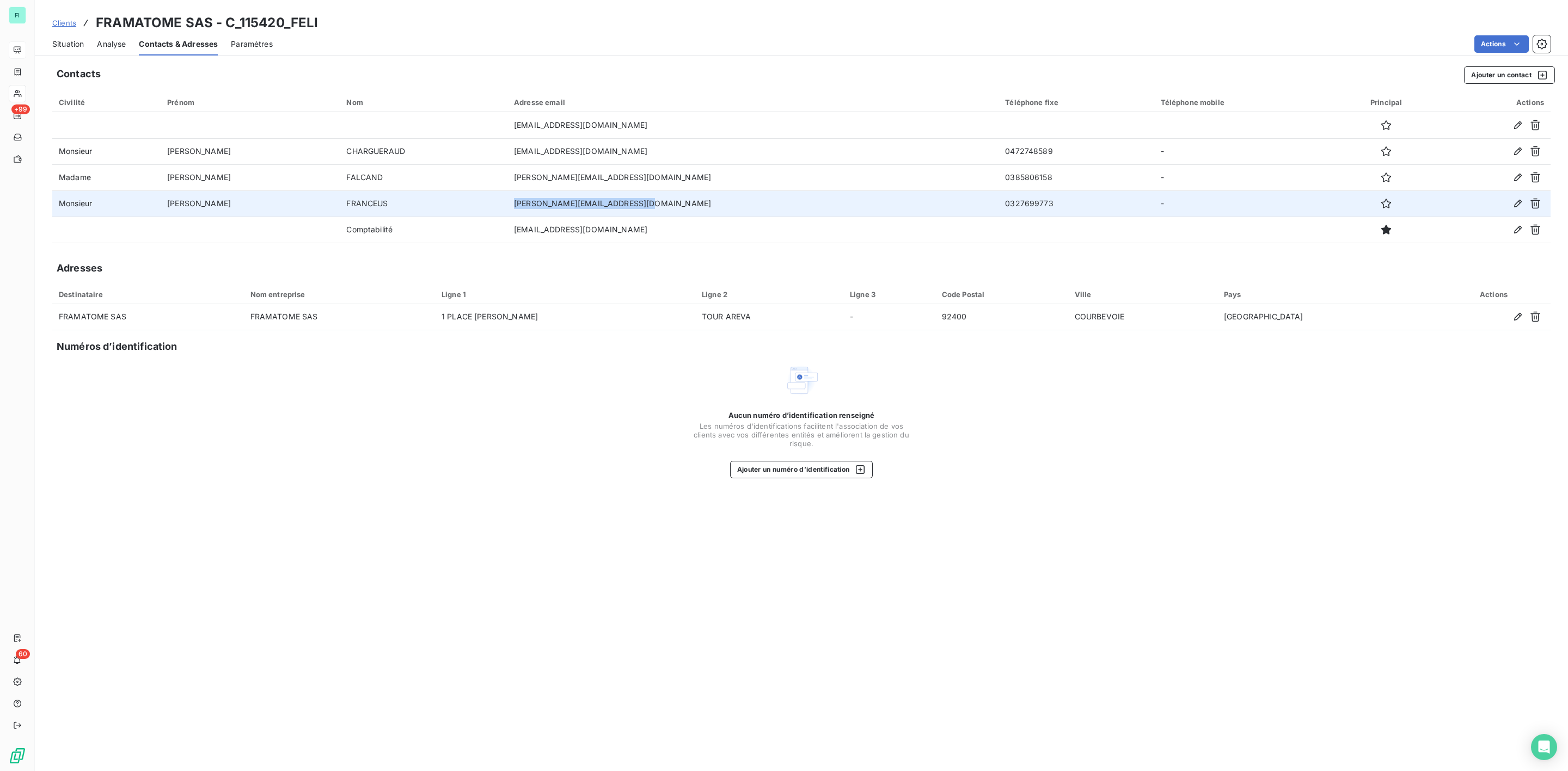
drag, startPoint x: 611, startPoint y: 203, endPoint x: 440, endPoint y: 205, distance: 171.0
click at [440, 205] on tr "Monsieur Raphael FRANCEUS raphael.franceus@framatome.com 0327699773 -" at bounding box center [801, 203] width 1498 height 26
copy tr "raphael.franceus@framatome.com"
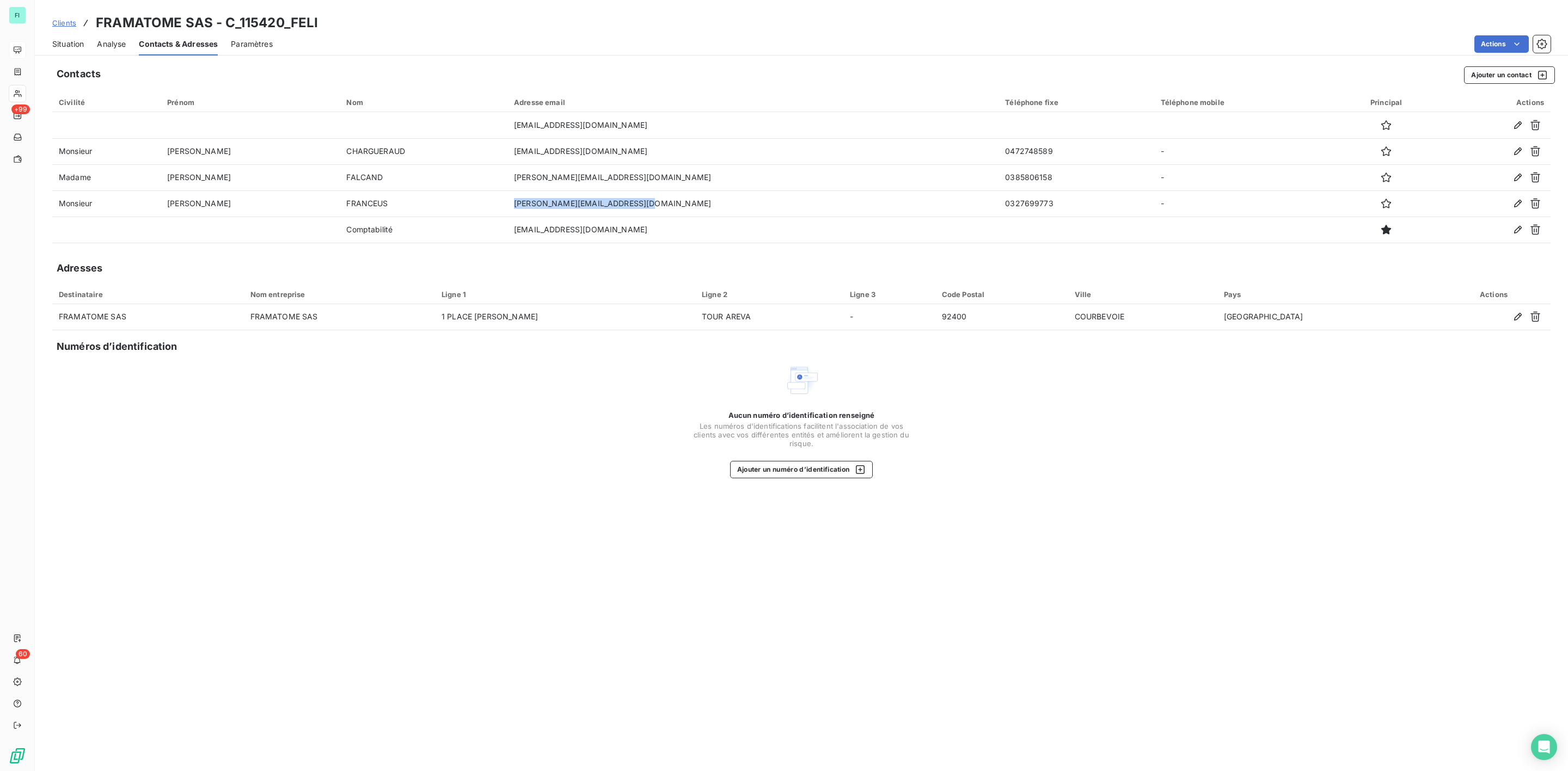
drag, startPoint x: 67, startPoint y: 38, endPoint x: 67, endPoint y: 49, distance: 11.0
click at [67, 39] on span "Situation" at bounding box center [67, 44] width 31 height 11
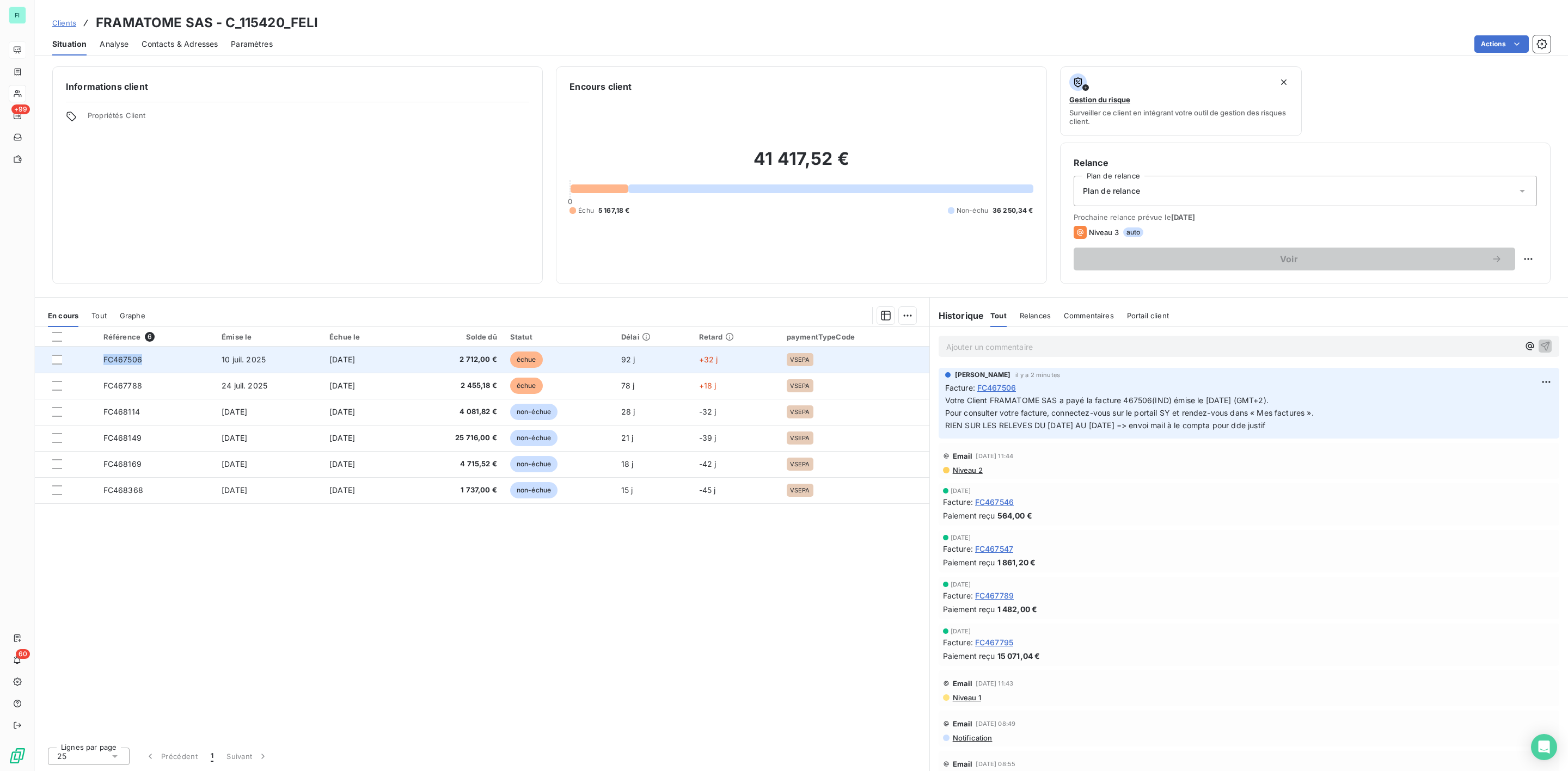
drag, startPoint x: 98, startPoint y: 358, endPoint x: 147, endPoint y: 354, distance: 49.2
click at [147, 354] on td "FC467506" at bounding box center [156, 359] width 118 height 26
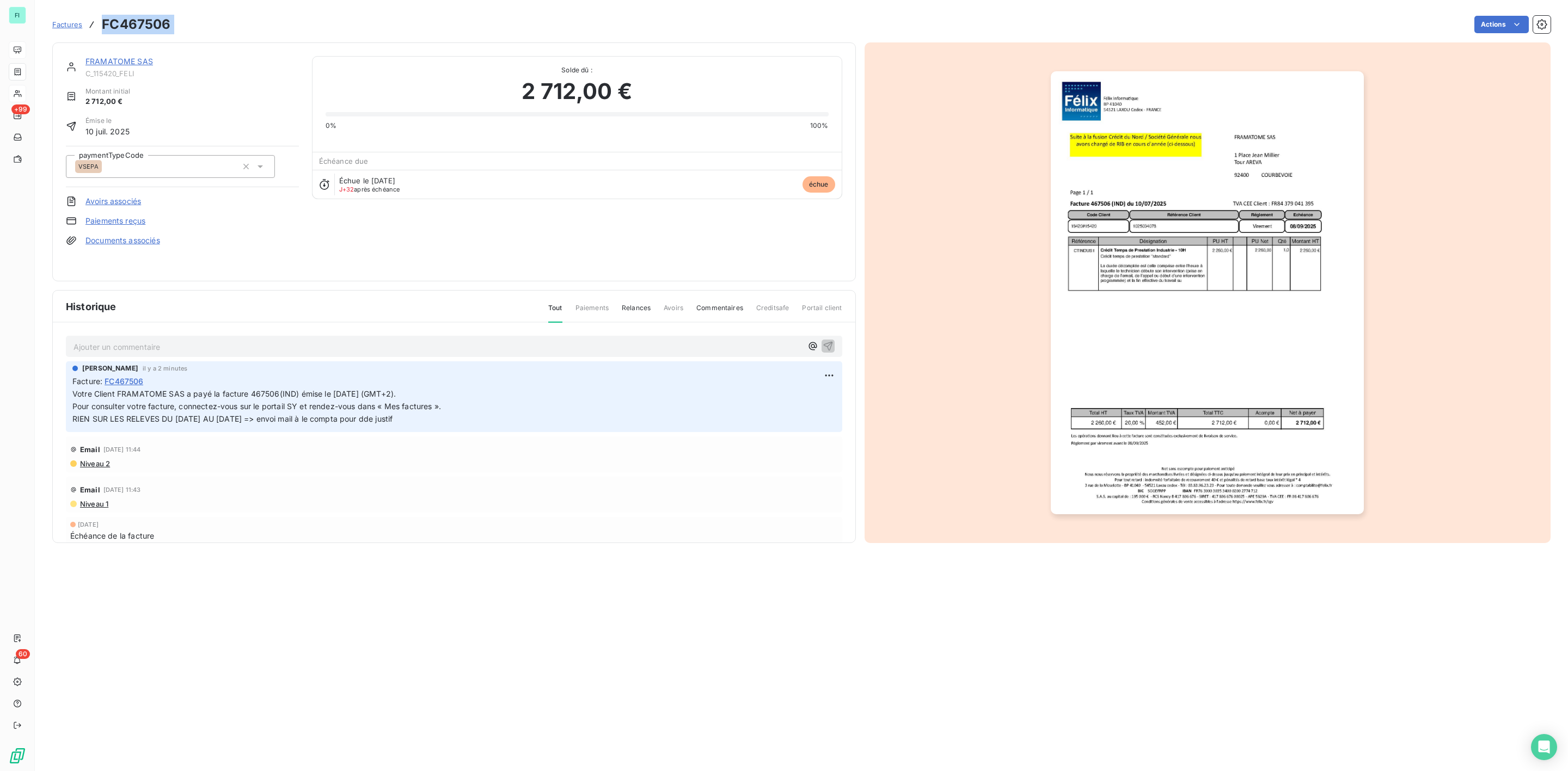
drag, startPoint x: 110, startPoint y: 25, endPoint x: 189, endPoint y: 24, distance: 79.0
click at [189, 24] on div "Factures FC467506 Actions" at bounding box center [801, 24] width 1498 height 23
copy section "FC467506 Actions"
click at [137, 56] on div "FRAMATOME SAS" at bounding box center [192, 61] width 213 height 11
click at [133, 62] on link "FRAMATOME SAS" at bounding box center [120, 61] width 67 height 9
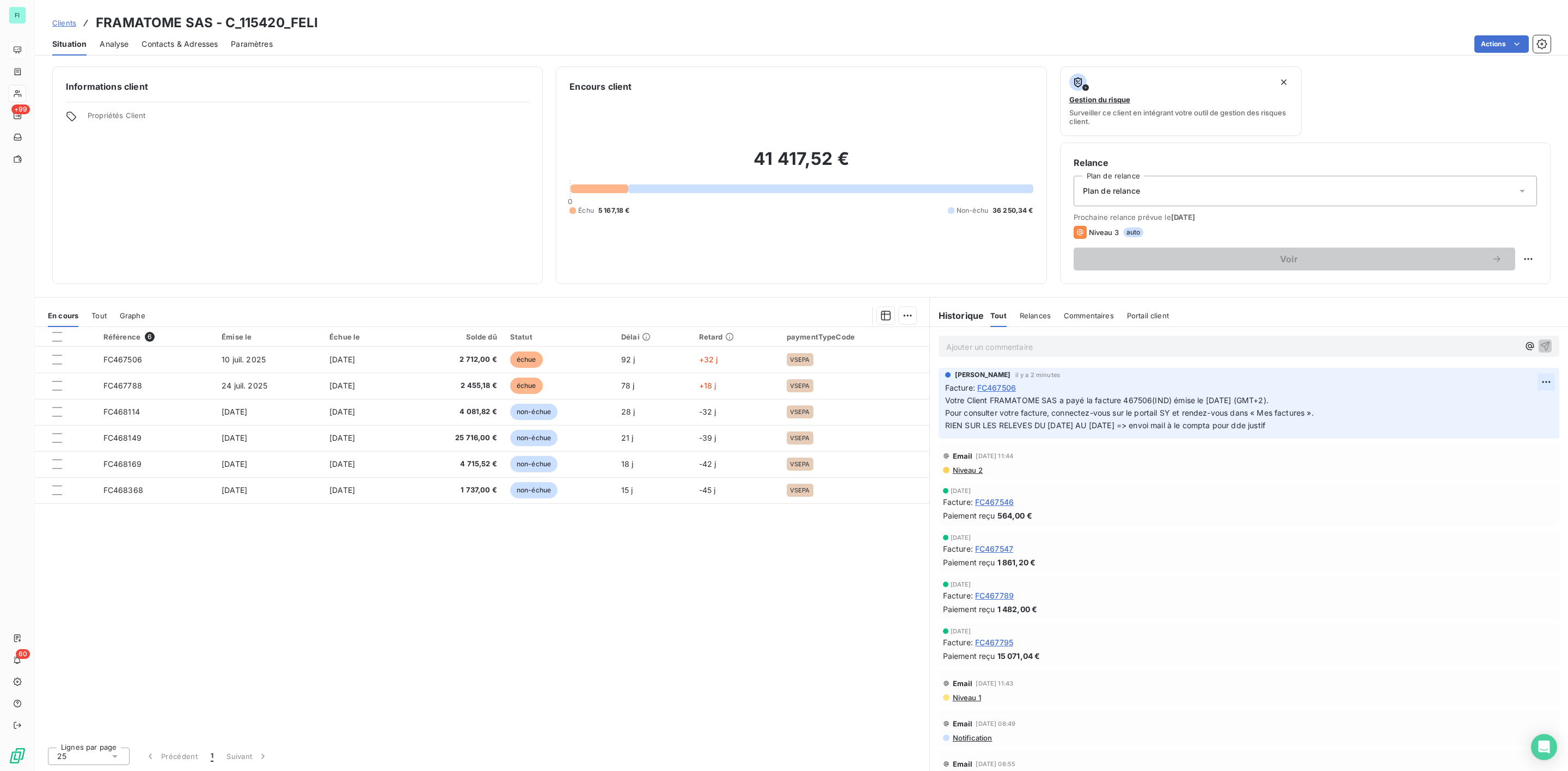
click at [1536, 386] on html "FI +99 60 Clients FRAMATOME SAS - C_115420_FELI Situation Analyse Contacts & Ad…" at bounding box center [784, 386] width 1568 height 771
click at [1493, 425] on div "Supprimer" at bounding box center [1508, 427] width 61 height 18
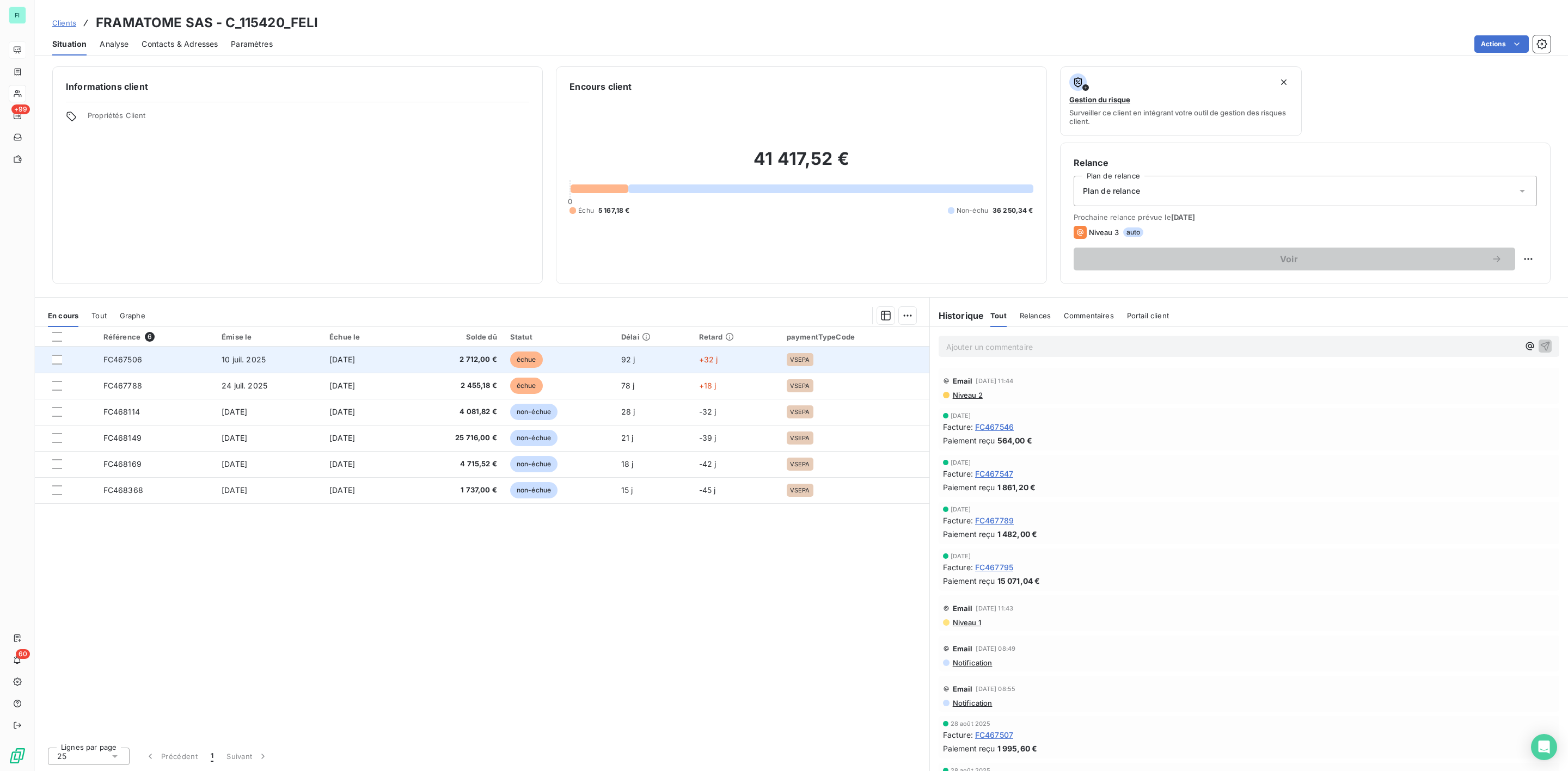
click at [486, 361] on span "2 712,00 €" at bounding box center [453, 359] width 88 height 11
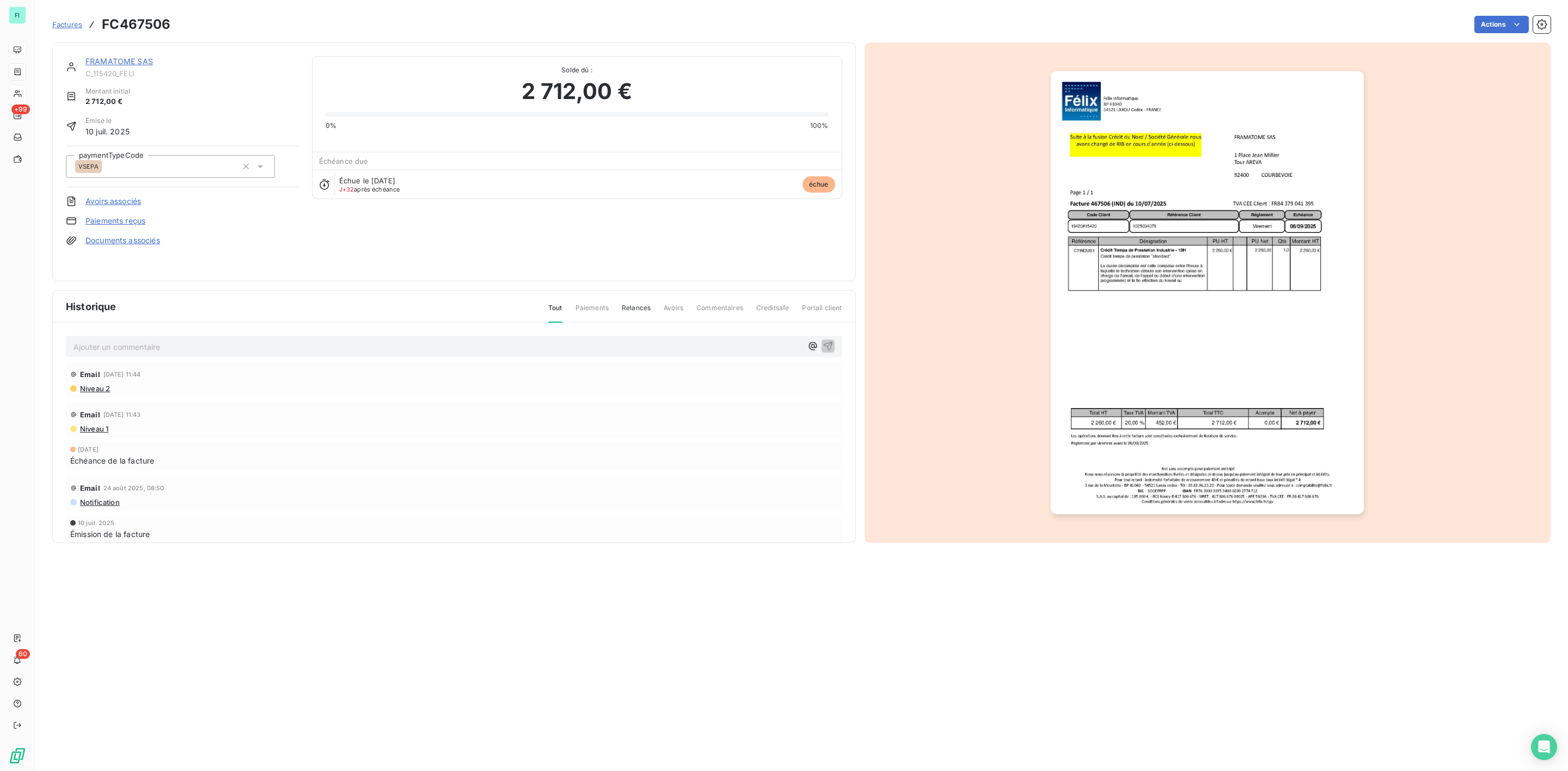
click at [141, 343] on p "Ajouter un commentaire ﻿" at bounding box center [437, 347] width 728 height 13
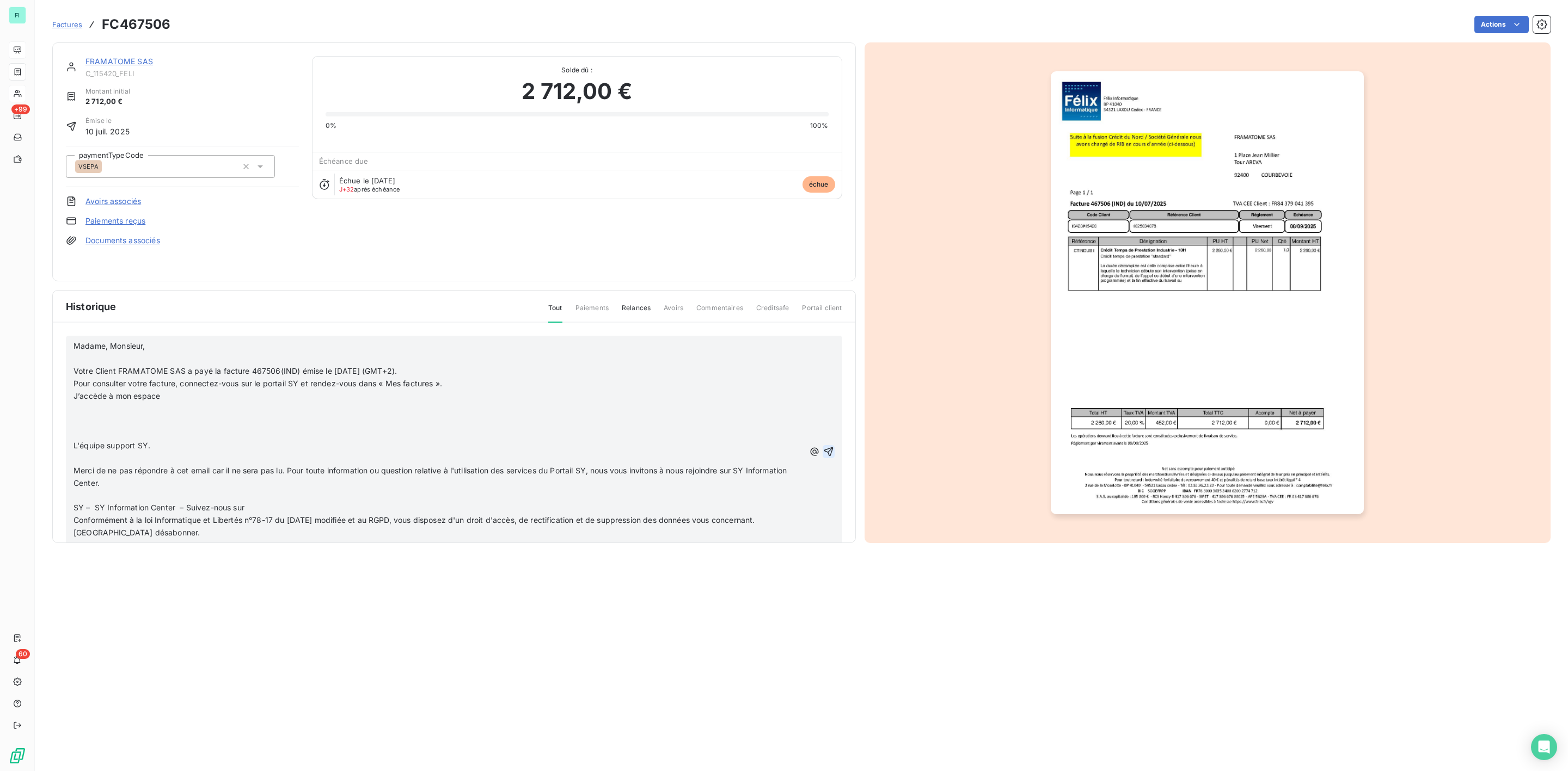
click at [824, 449] on icon "button" at bounding box center [829, 451] width 11 height 11
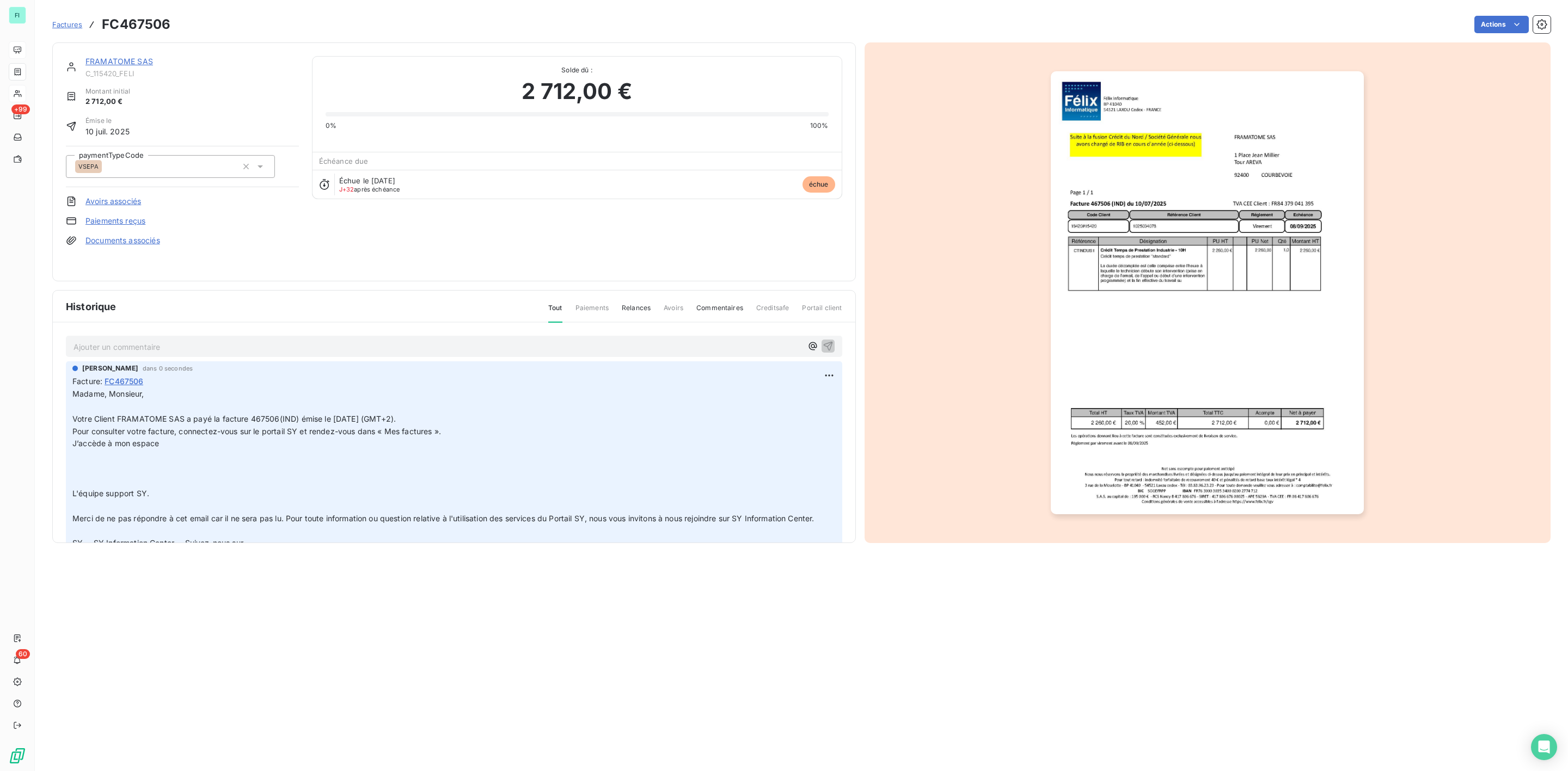
click at [108, 58] on link "FRAMATOME SAS" at bounding box center [120, 61] width 67 height 9
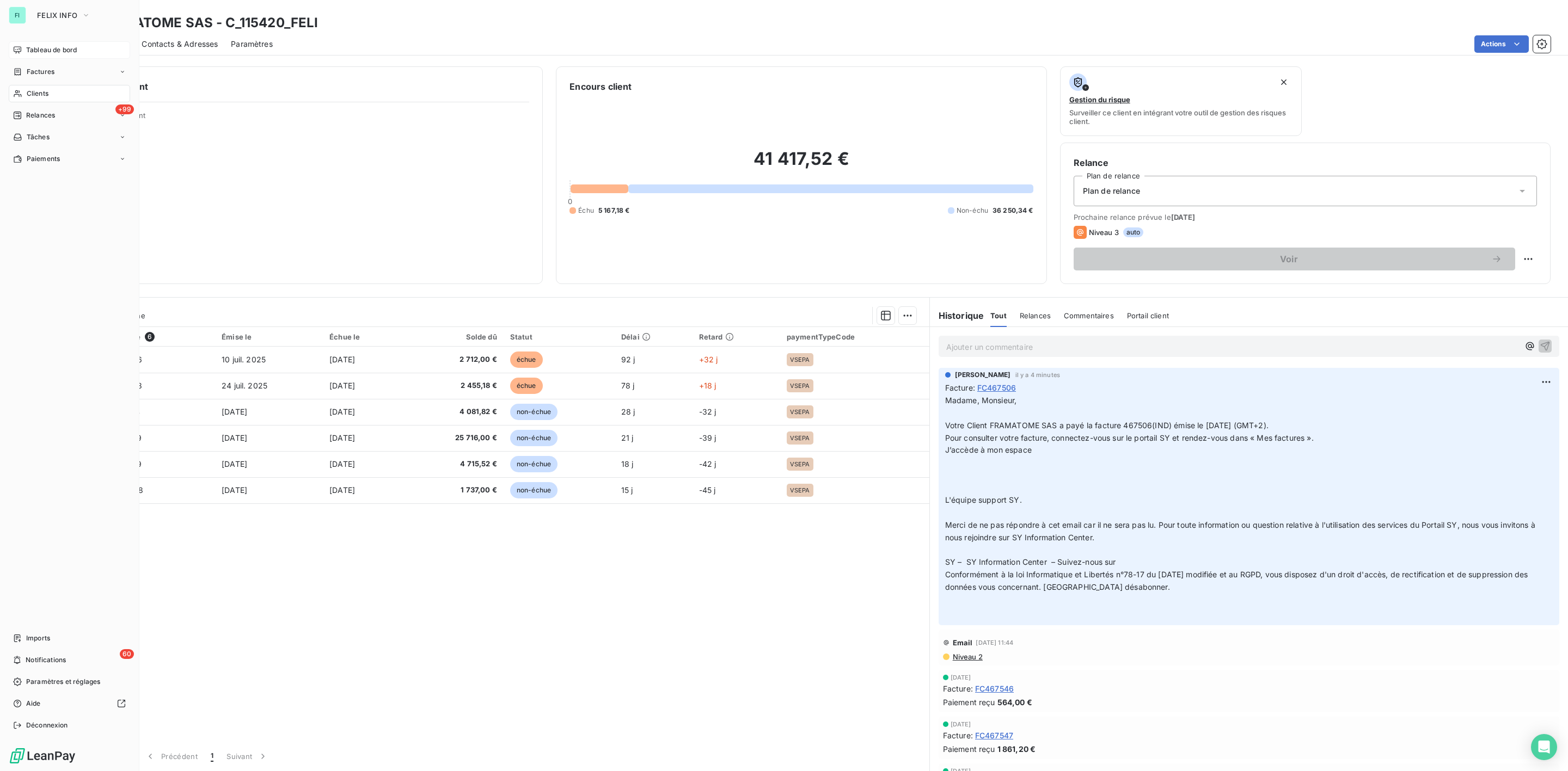
drag, startPoint x: 35, startPoint y: 97, endPoint x: 105, endPoint y: 94, distance: 70.1
click at [35, 97] on span "Clients" at bounding box center [38, 93] width 22 height 10
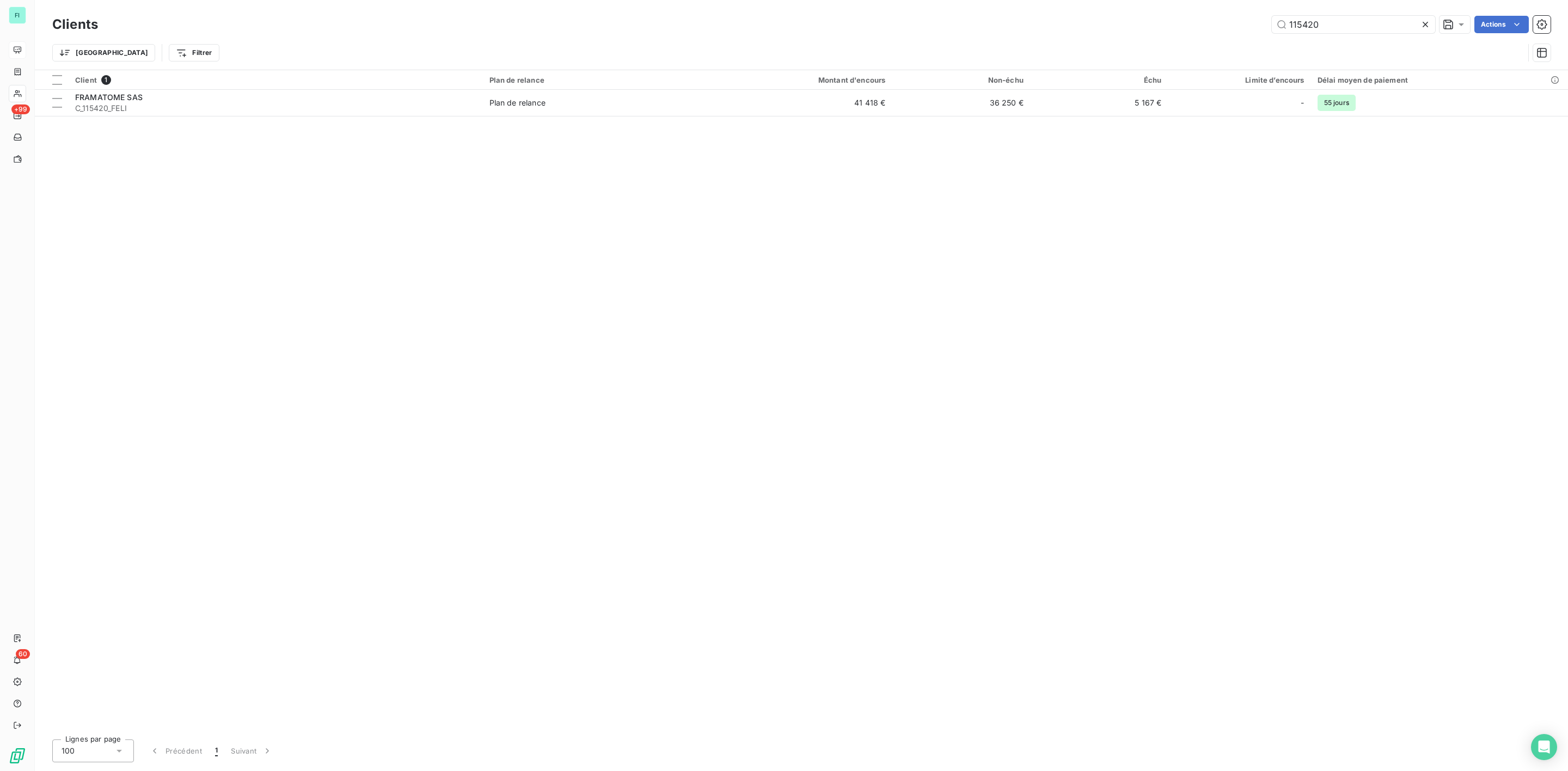
drag, startPoint x: 1357, startPoint y: 22, endPoint x: 863, endPoint y: 21, distance: 494.0
click at [1000, 21] on div "115420 Actions" at bounding box center [830, 24] width 1439 height 18
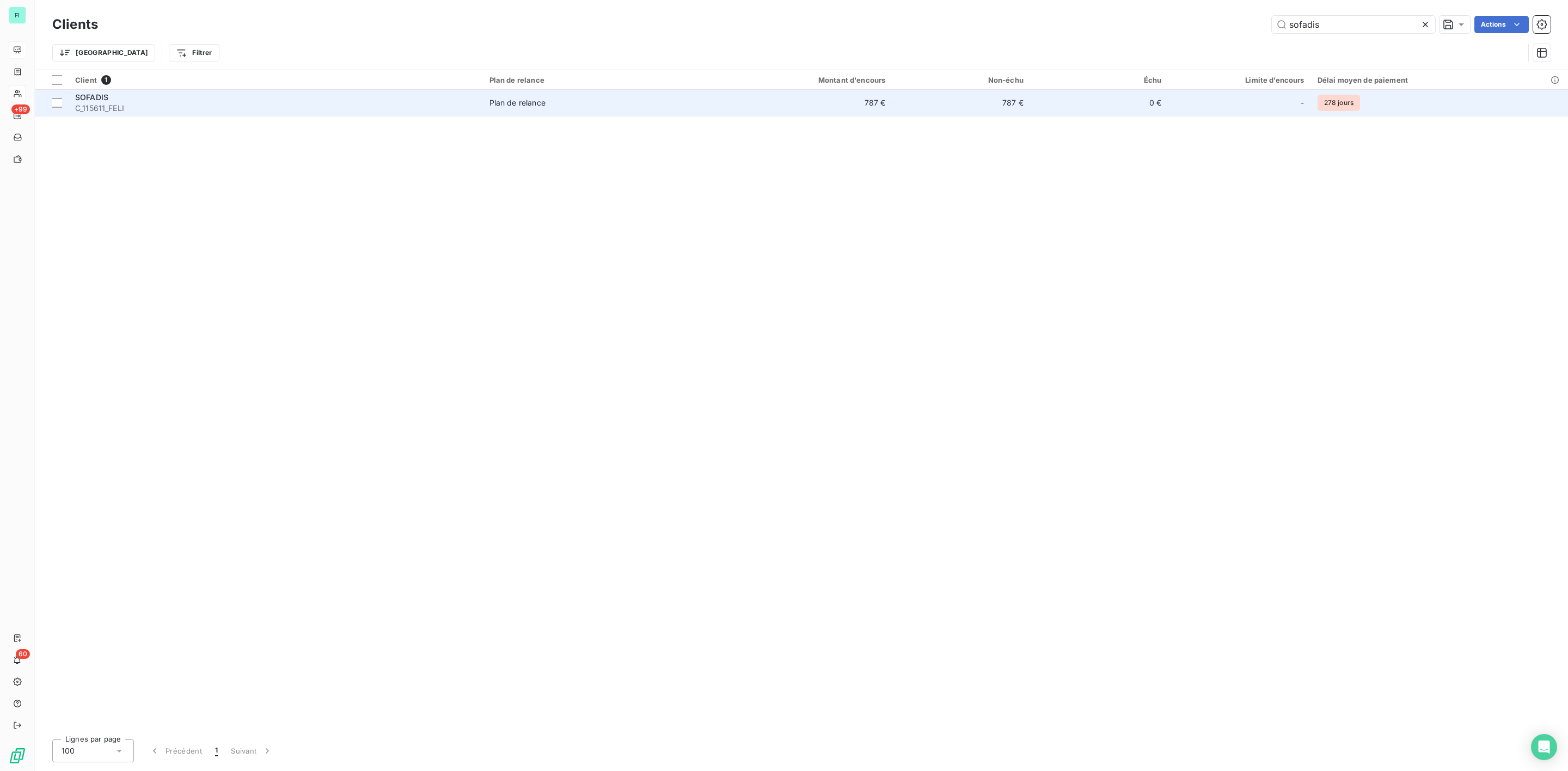
type input "sofadis"
click at [176, 100] on div "SOFADIS" at bounding box center [275, 97] width 401 height 11
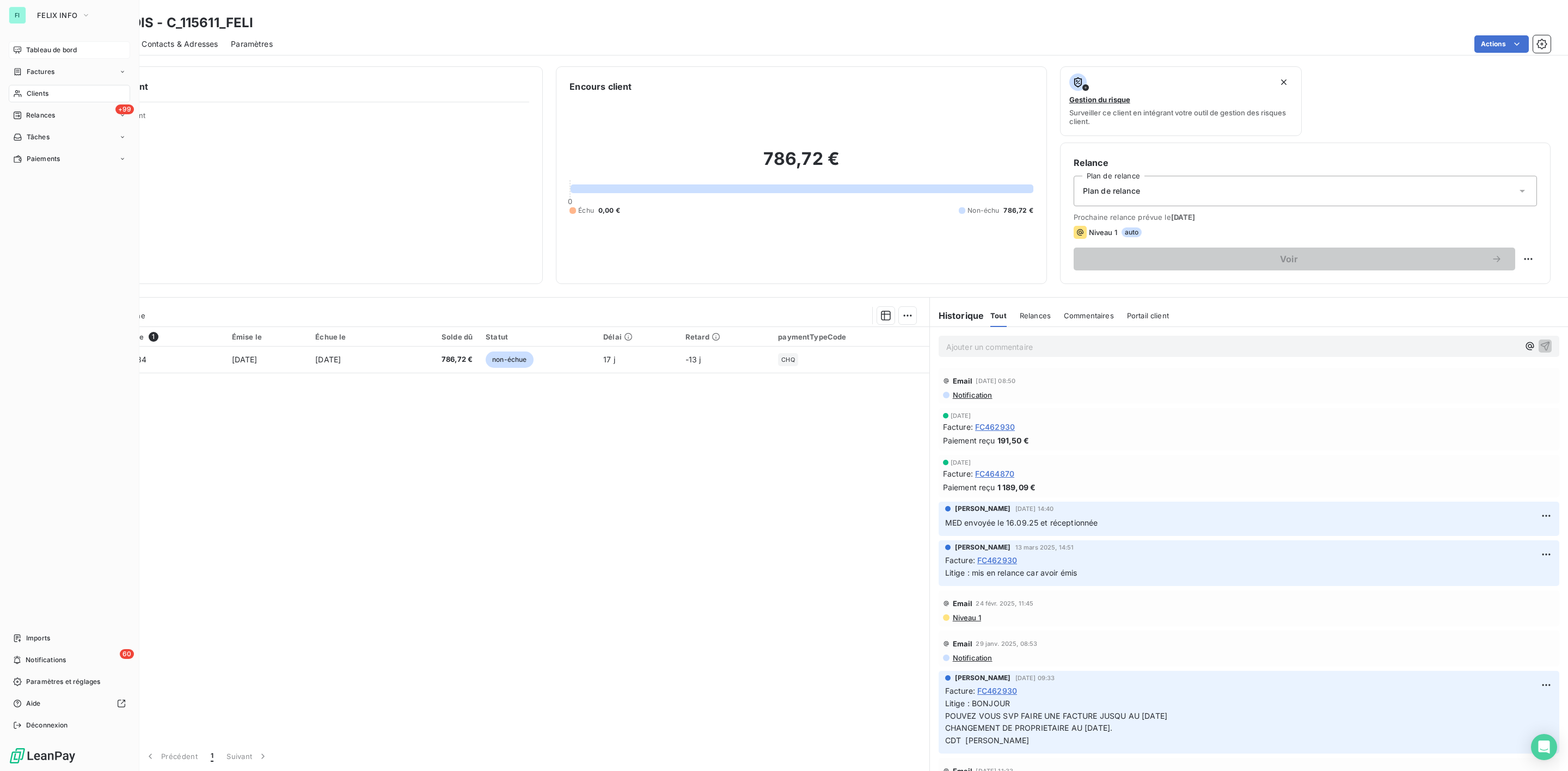
drag, startPoint x: 24, startPoint y: 90, endPoint x: 55, endPoint y: 90, distance: 31.0
click at [25, 90] on div "Clients" at bounding box center [69, 93] width 121 height 18
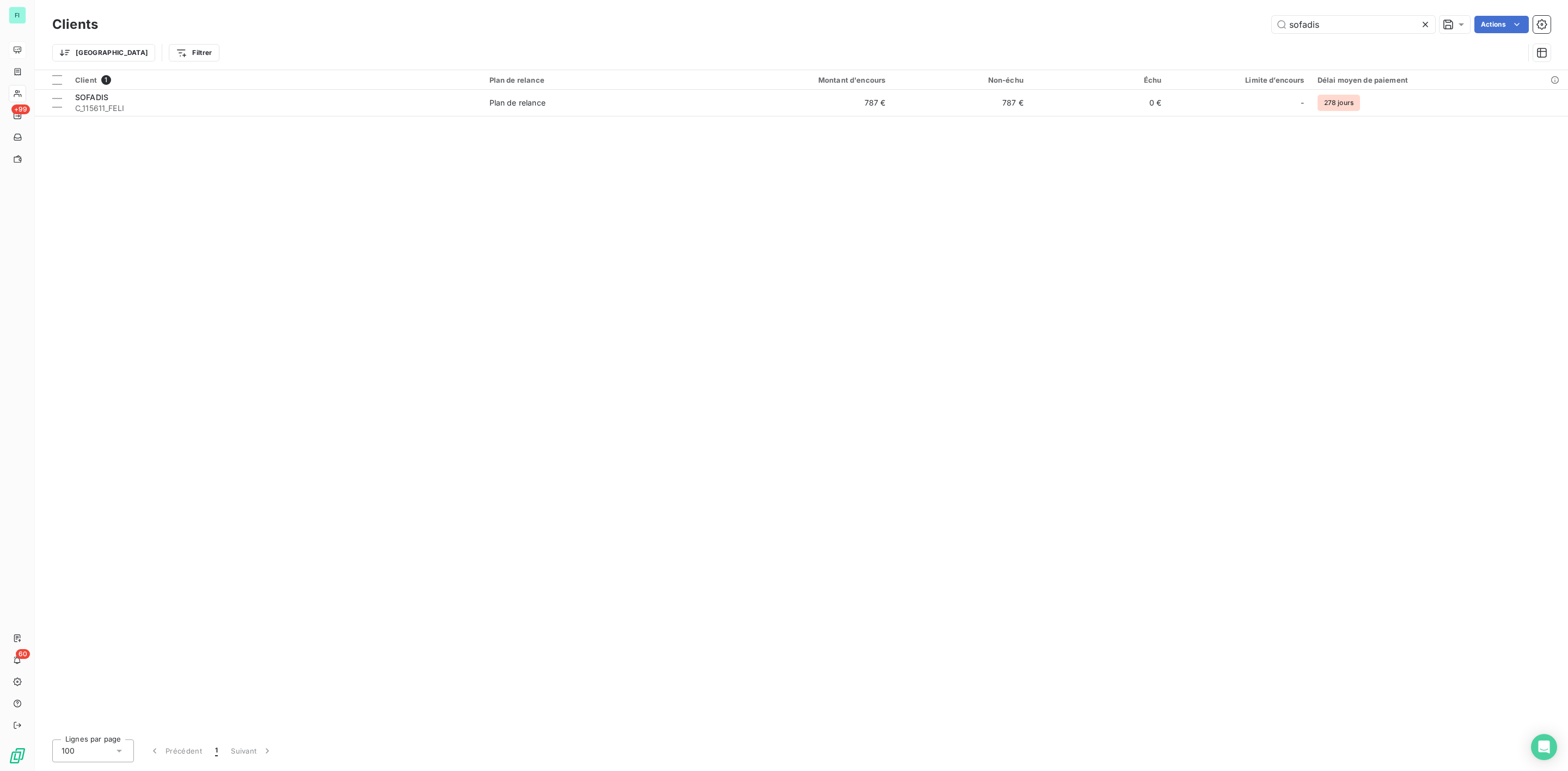
drag, startPoint x: 1343, startPoint y: 29, endPoint x: 1114, endPoint y: 29, distance: 229.0
click at [1126, 29] on div "sofadis Actions" at bounding box center [830, 24] width 1439 height 18
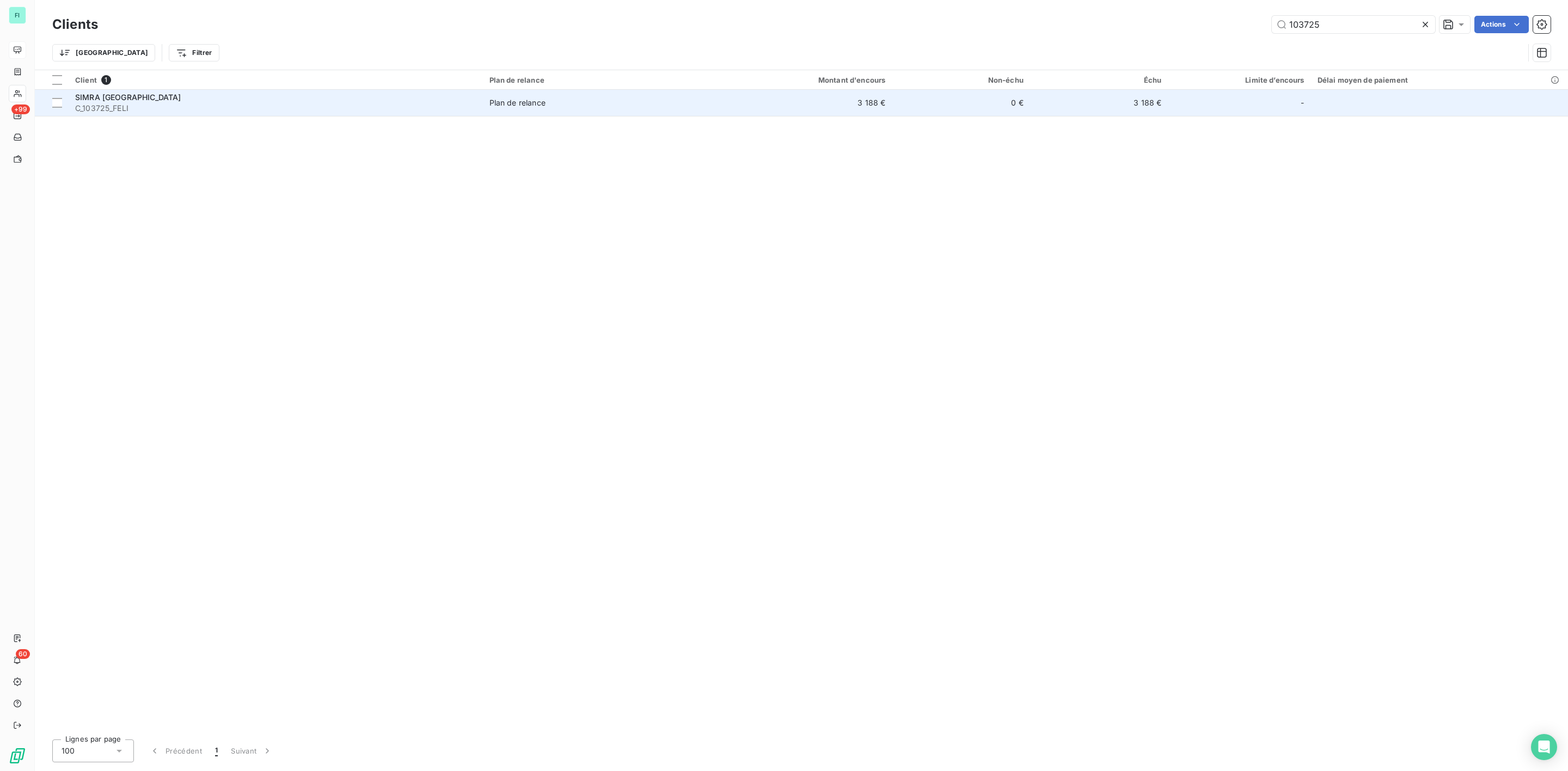
type input "103725"
click at [144, 98] on div "SIMRA MAROC" at bounding box center [275, 97] width 401 height 11
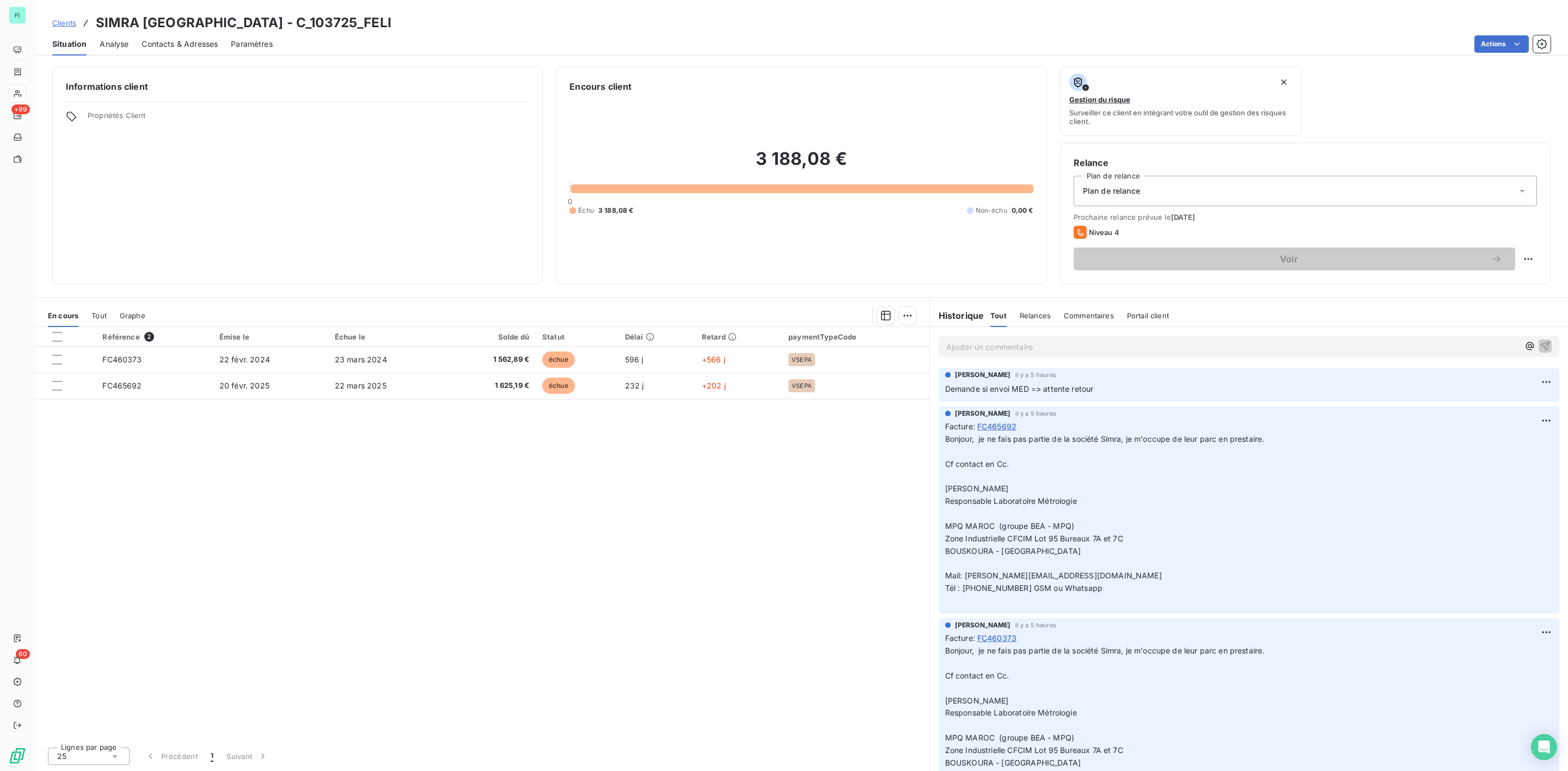
click at [193, 42] on span "Contacts & Adresses" at bounding box center [179, 44] width 77 height 11
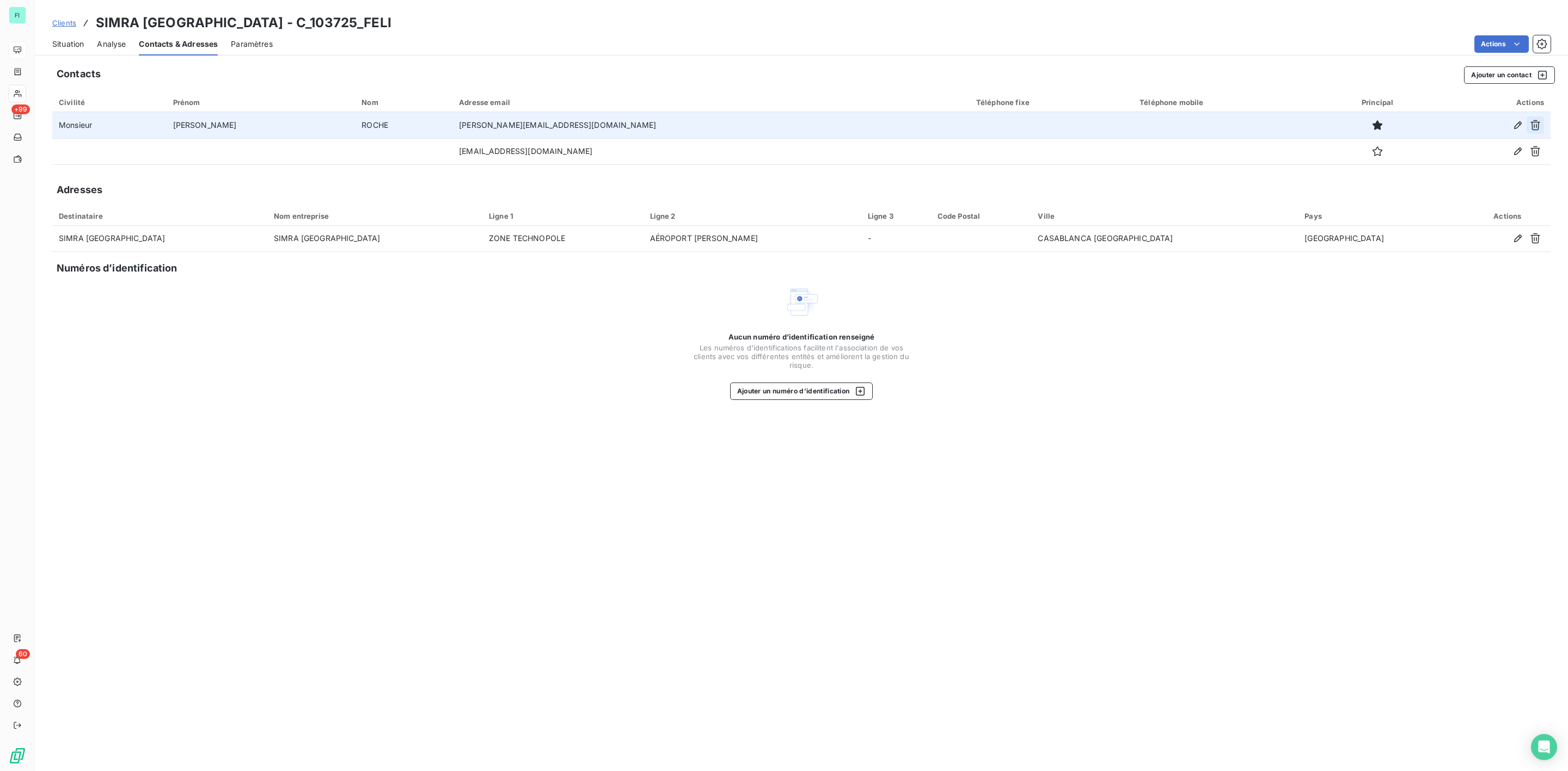
click at [1540, 116] on button "button" at bounding box center [1535, 125] width 18 height 18
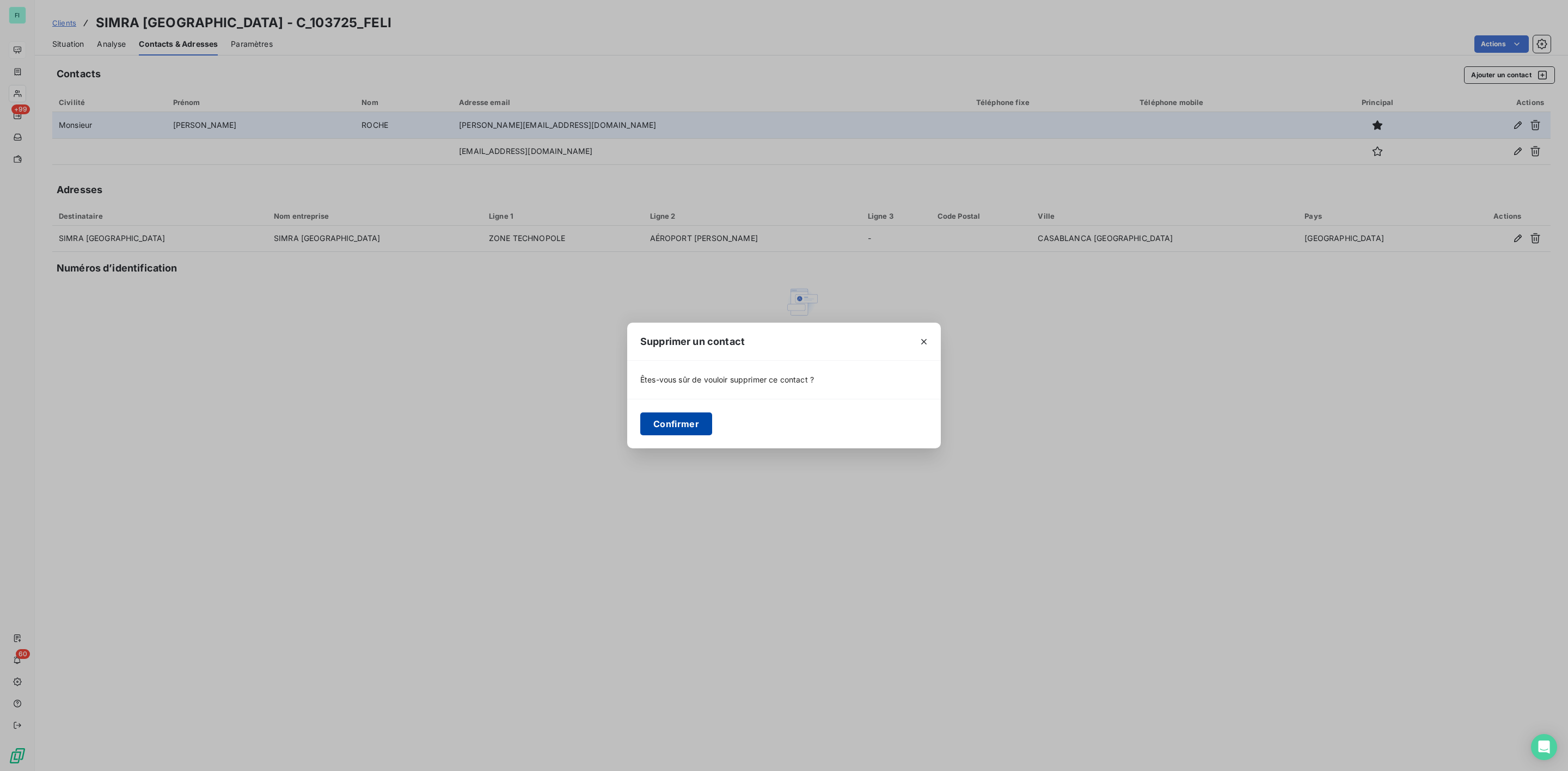
click at [693, 420] on button "Confirmer" at bounding box center [675, 423] width 72 height 23
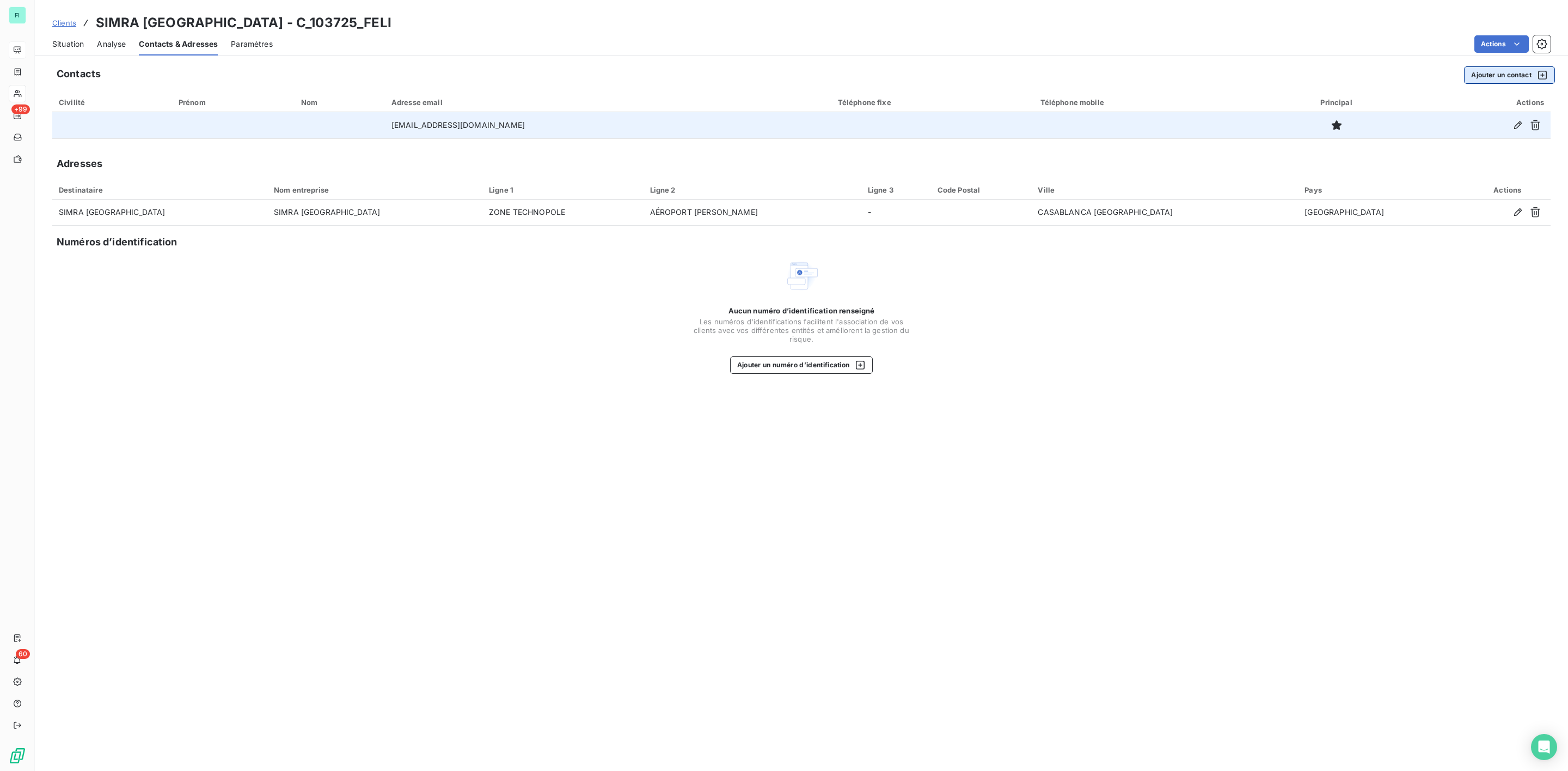
click at [1498, 81] on button "Ajouter un contact" at bounding box center [1509, 75] width 91 height 18
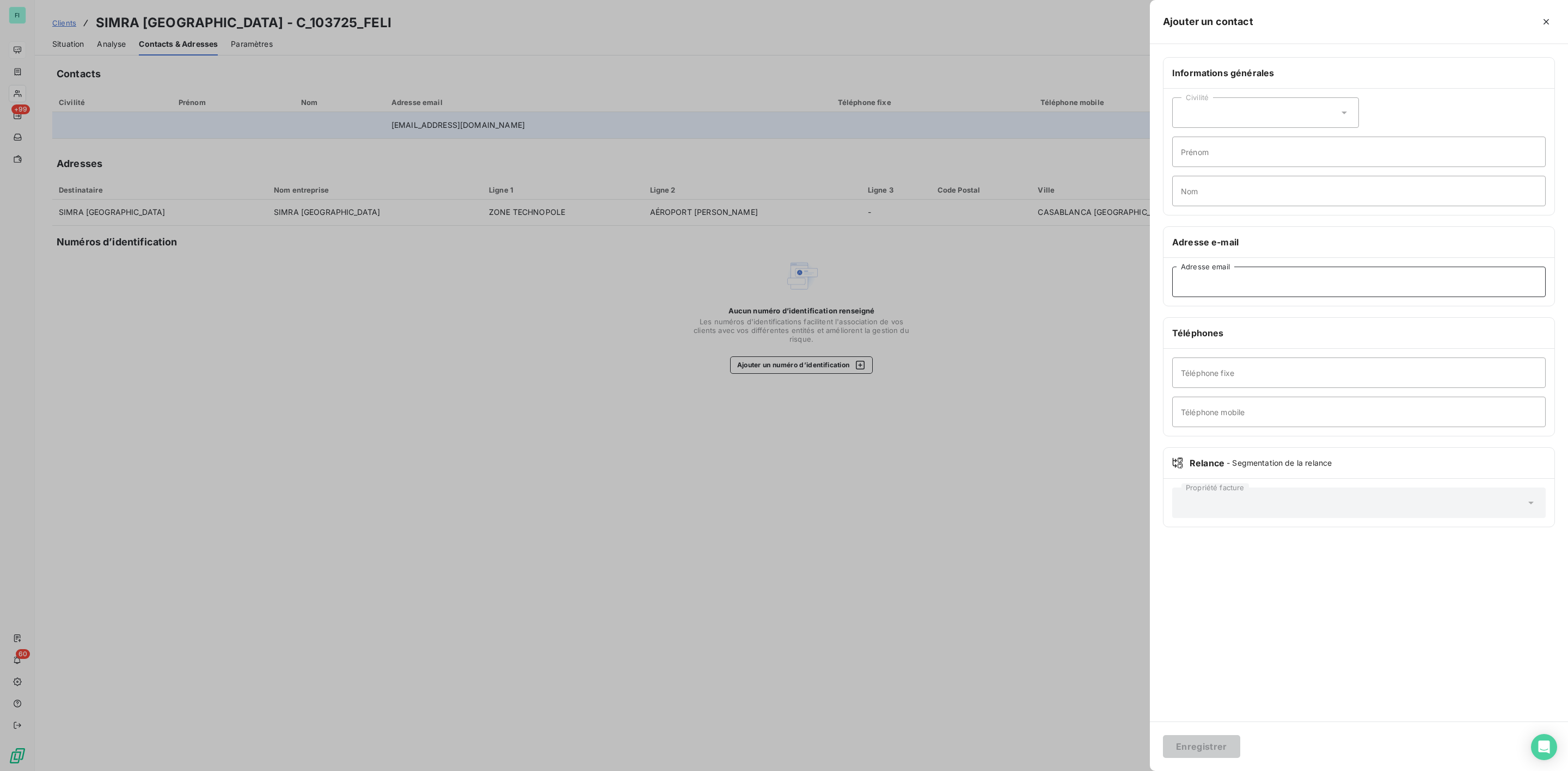
click at [1264, 285] on input "Adresse email" at bounding box center [1358, 282] width 373 height 30
paste input "ADEL.ELOMARYINE@segulagrp.com"
type input "ADEL.ELOMARYINE@segulagrp.com"
click at [1212, 747] on button "Enregistrer" at bounding box center [1202, 746] width 77 height 23
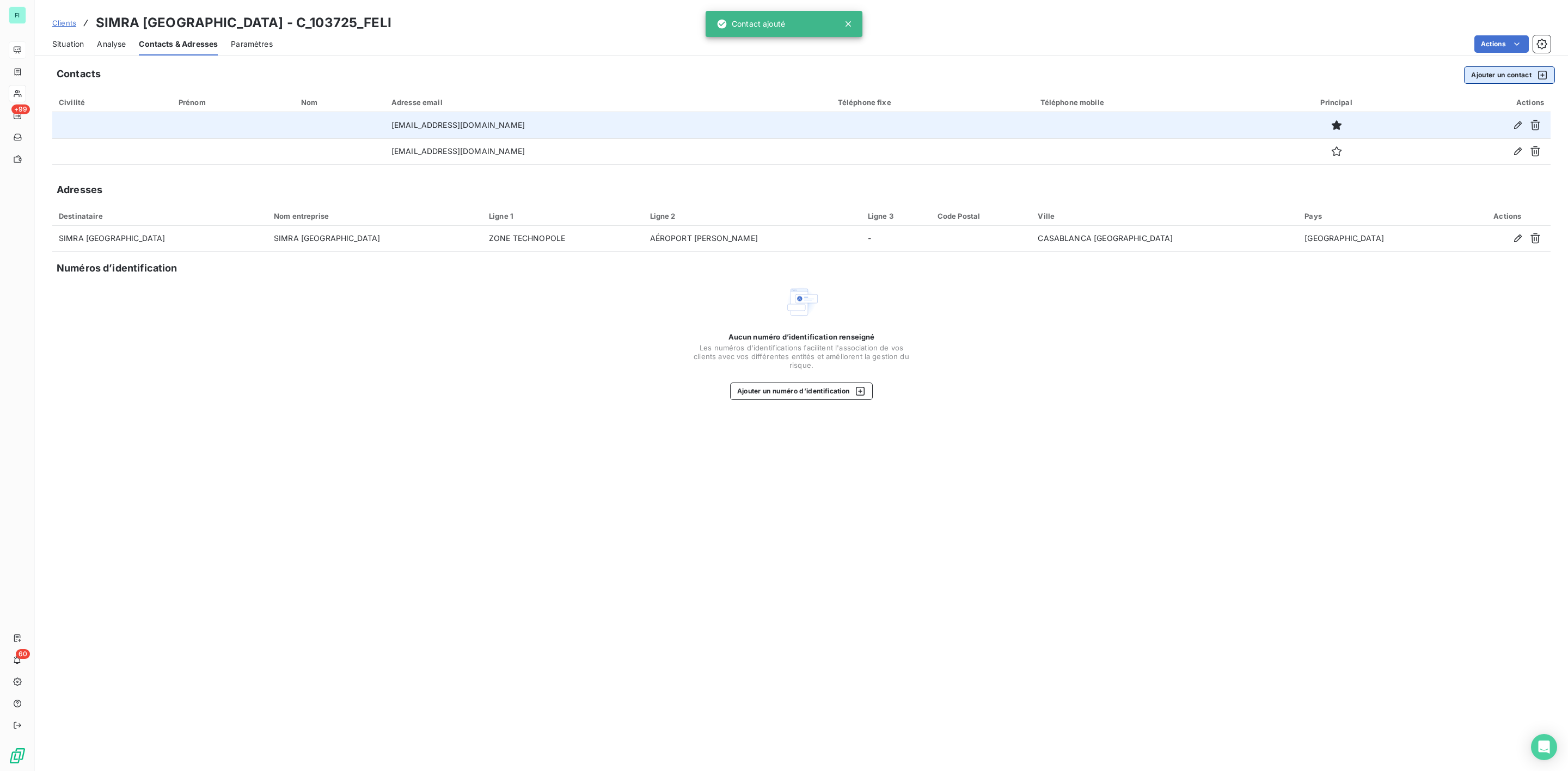
click at [1476, 72] on button "Ajouter un contact" at bounding box center [1509, 75] width 91 height 18
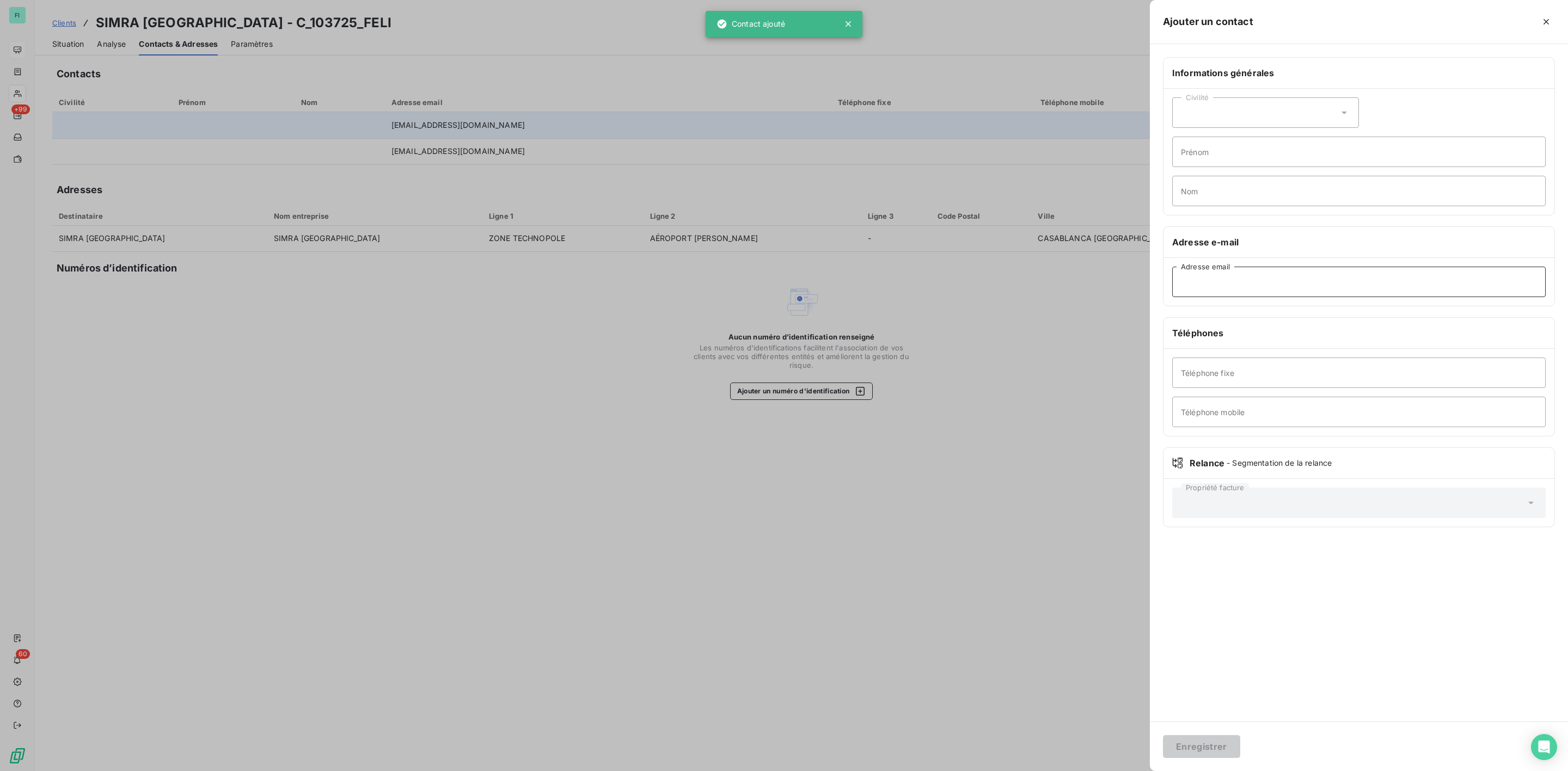
click at [1239, 283] on input "Adresse email" at bounding box center [1358, 282] width 373 height 30
paste input "Salaheddine.MOUKHTAM@simra.fr"
type input "Salaheddine.MOUKHTAM@simra.fr"
click at [1216, 744] on button "Enregistrer" at bounding box center [1202, 746] width 77 height 23
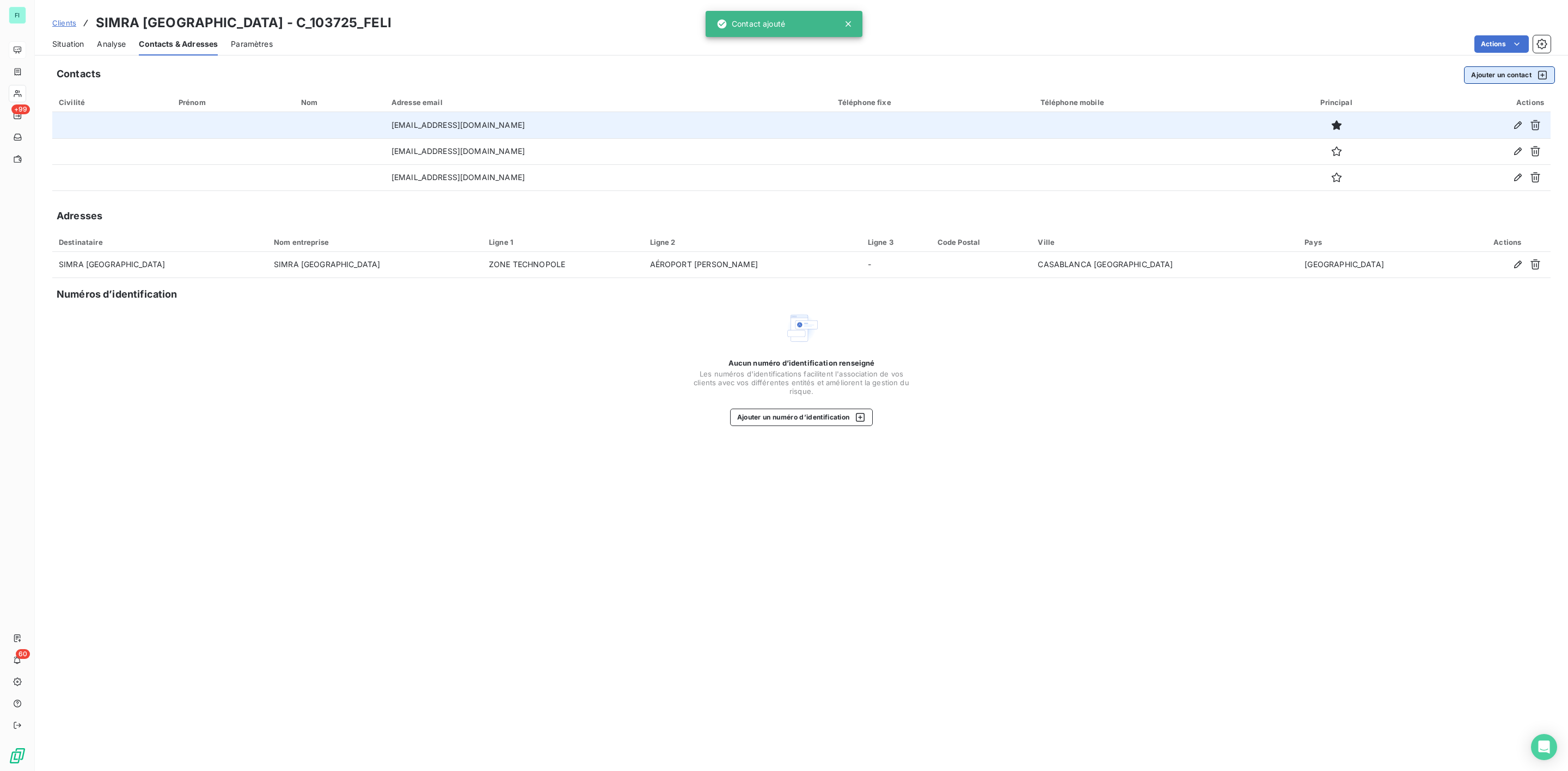
click at [1506, 70] on button "Ajouter un contact" at bounding box center [1509, 75] width 91 height 18
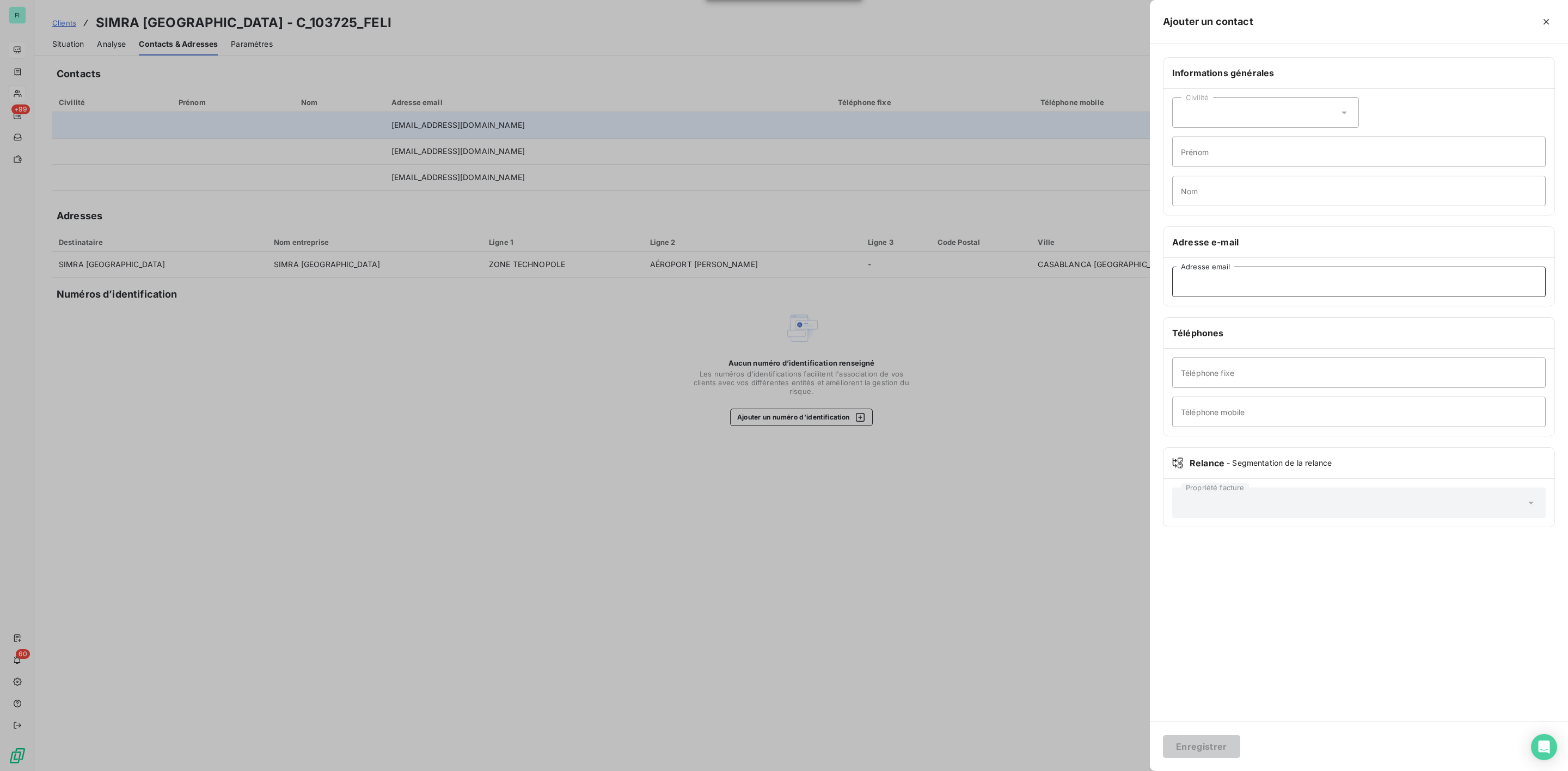
click at [1192, 287] on input "Adresse email" at bounding box center [1358, 282] width 373 height 30
paste input "salma.benlemoudden@segulagrp.com"
type input "salma.benlemoudden@segulagrp.com"
click at [1214, 745] on button "Enregistrer" at bounding box center [1202, 746] width 77 height 23
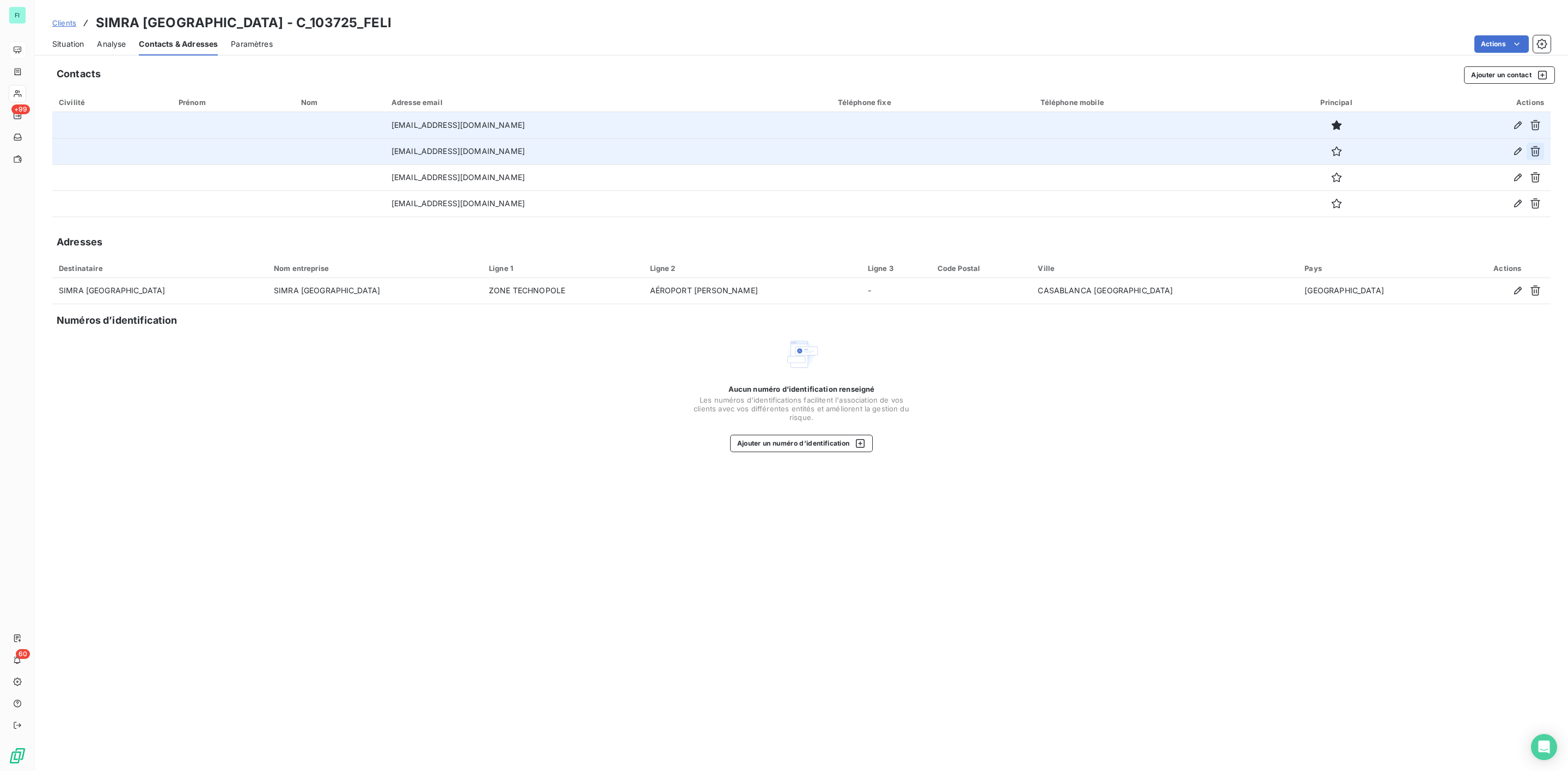
click at [1536, 151] on icon "button" at bounding box center [1535, 152] width 10 height 10
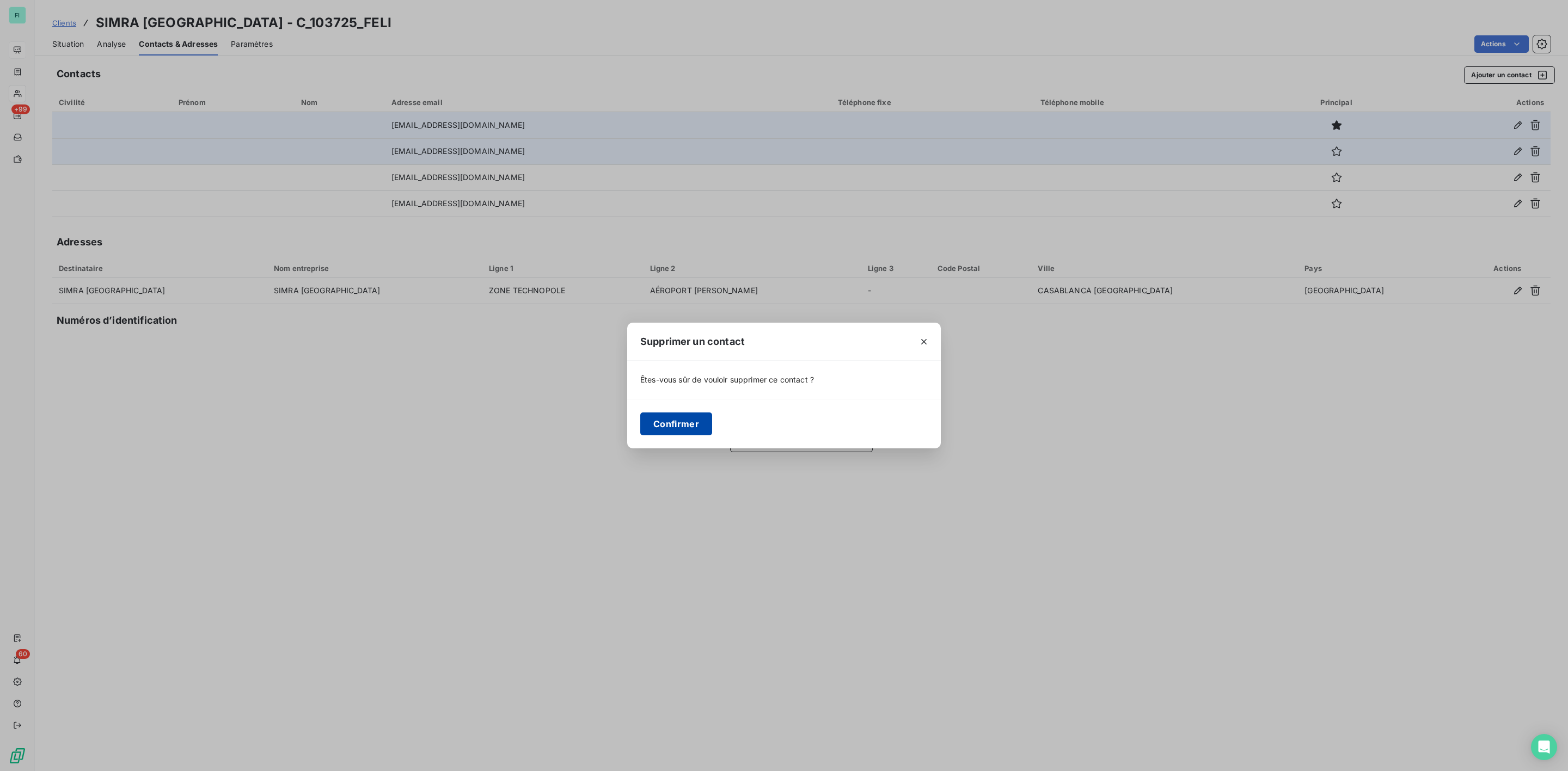
click at [671, 423] on button "Confirmer" at bounding box center [675, 423] width 72 height 23
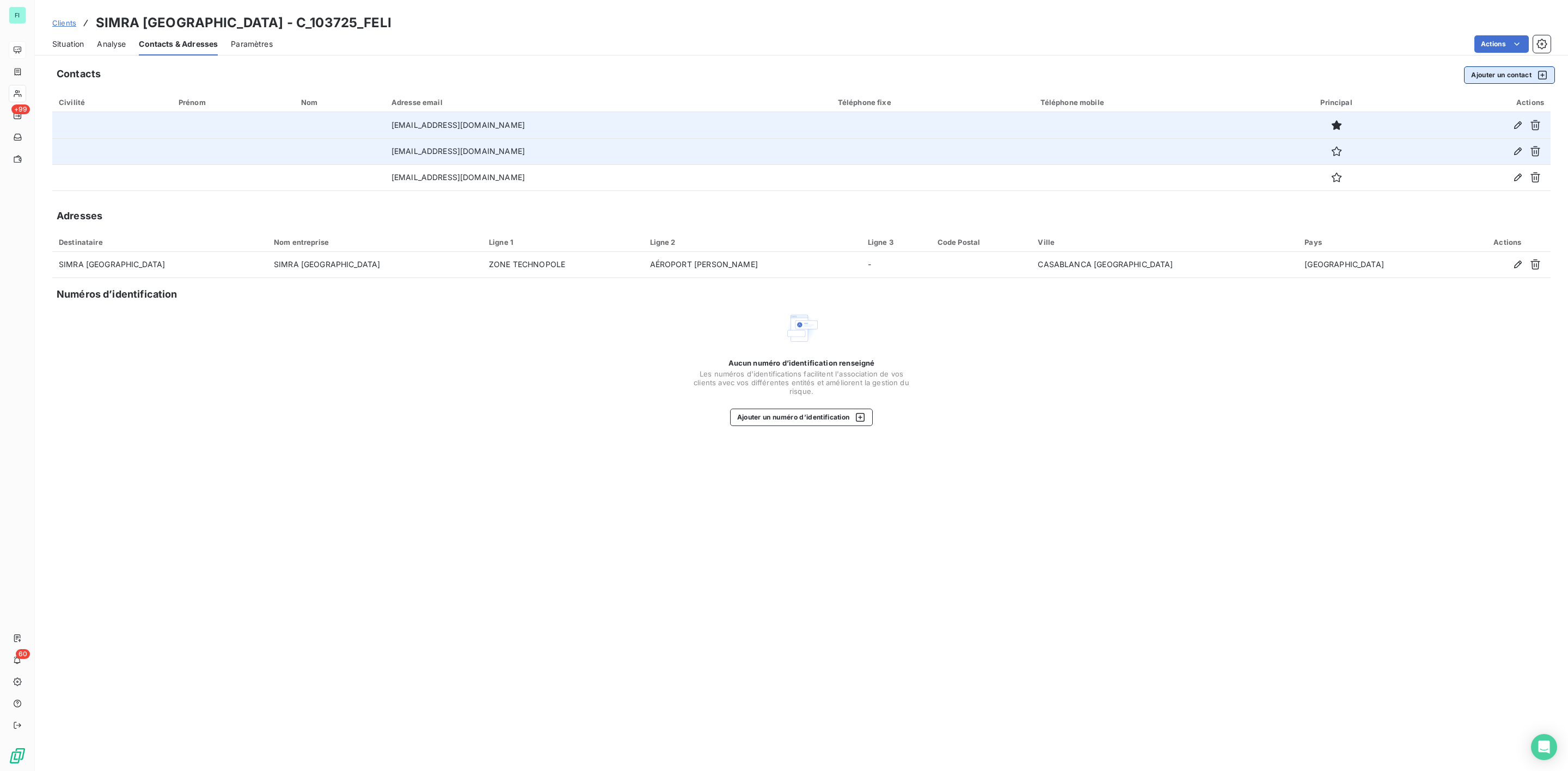
click at [1496, 71] on button "Ajouter un contact" at bounding box center [1509, 75] width 91 height 18
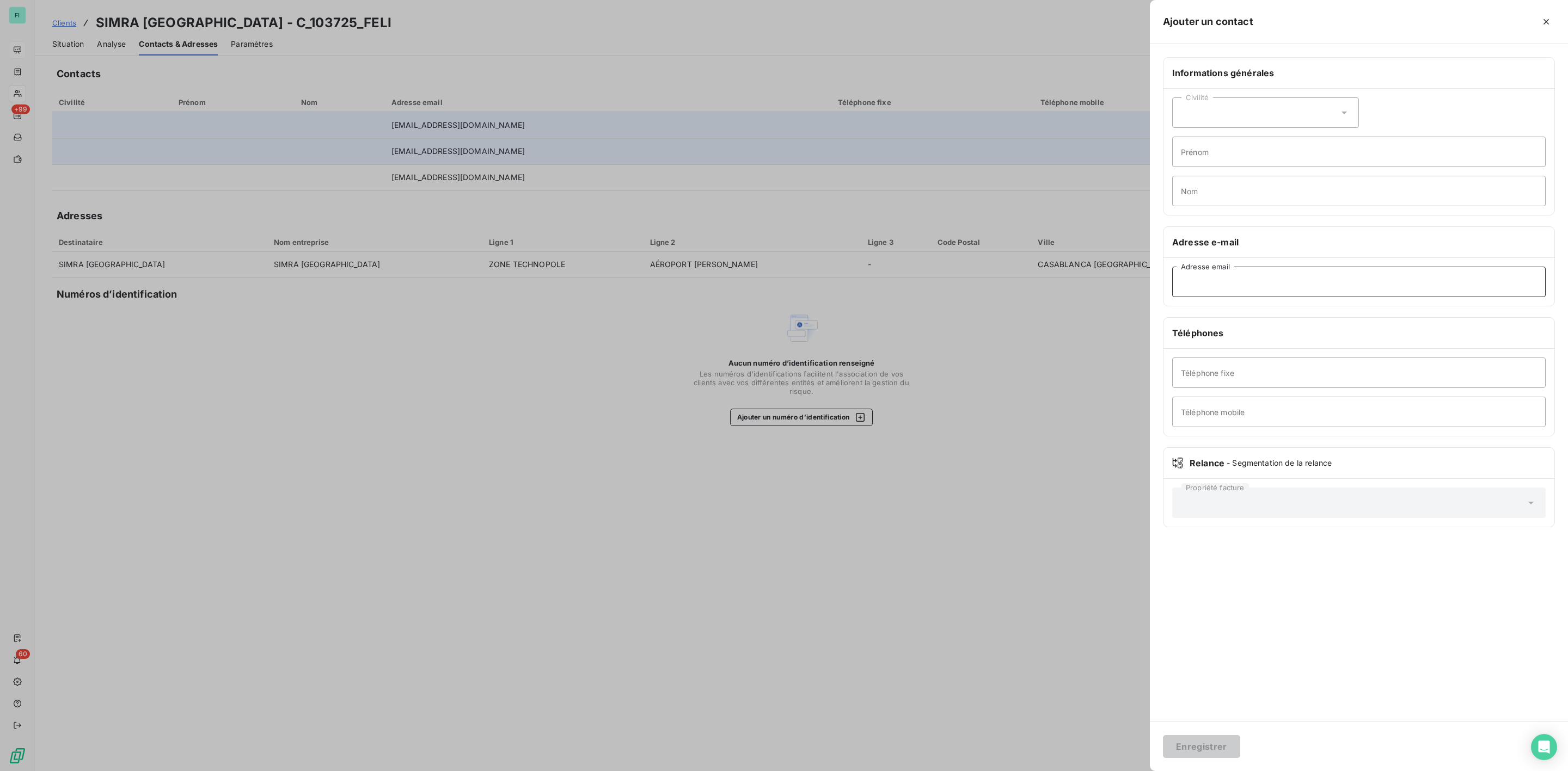
click at [1233, 290] on input "Adresse email" at bounding box center [1358, 282] width 373 height 30
paste input "ADEL.ELOMARYINE@segulagrp.com"
type input "ADEL.ELOMARYINE@segulagrp.com"
click at [1215, 752] on button "Enregistrer" at bounding box center [1202, 746] width 77 height 23
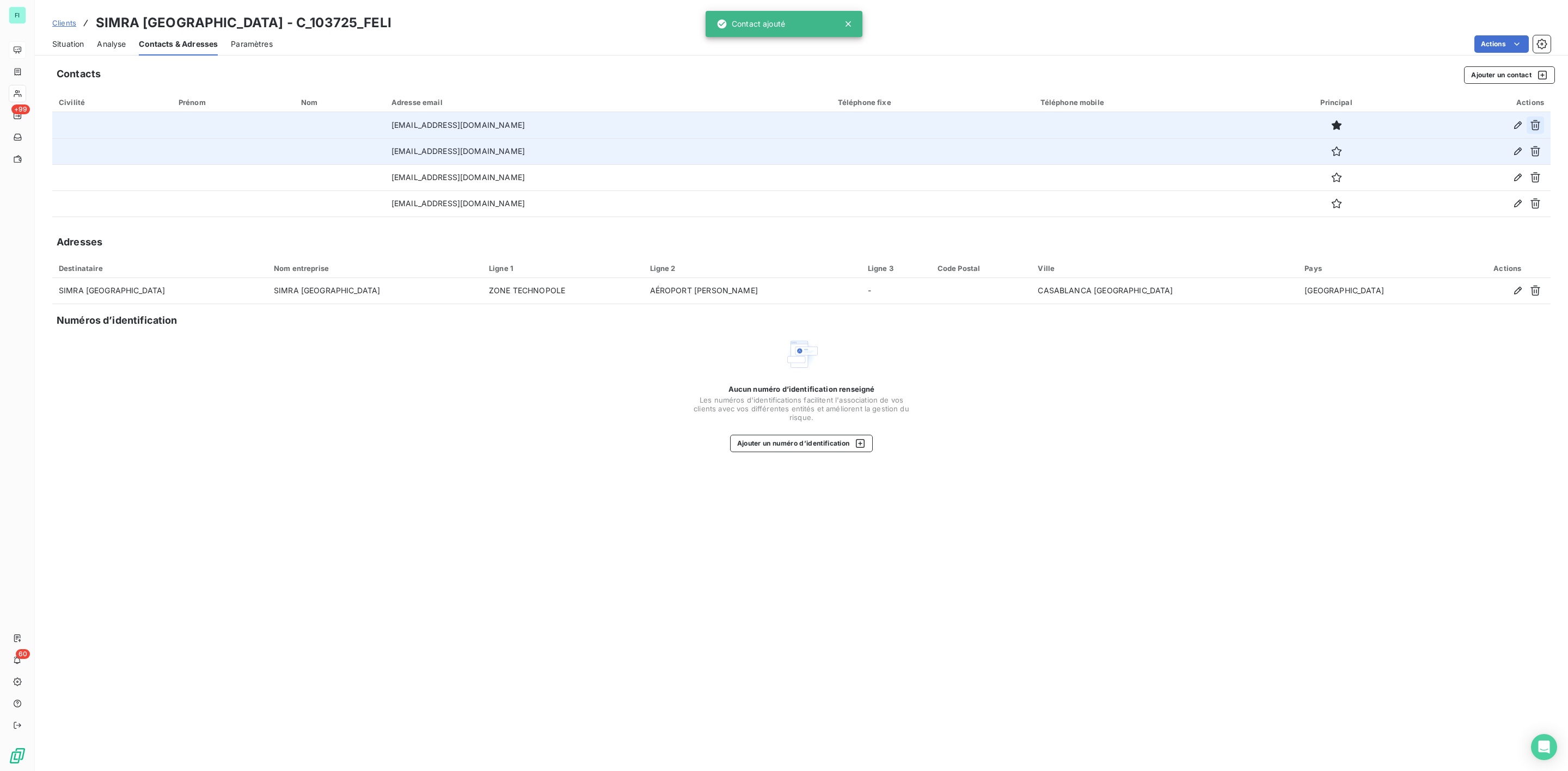
click at [1539, 122] on icon "button" at bounding box center [1535, 125] width 11 height 11
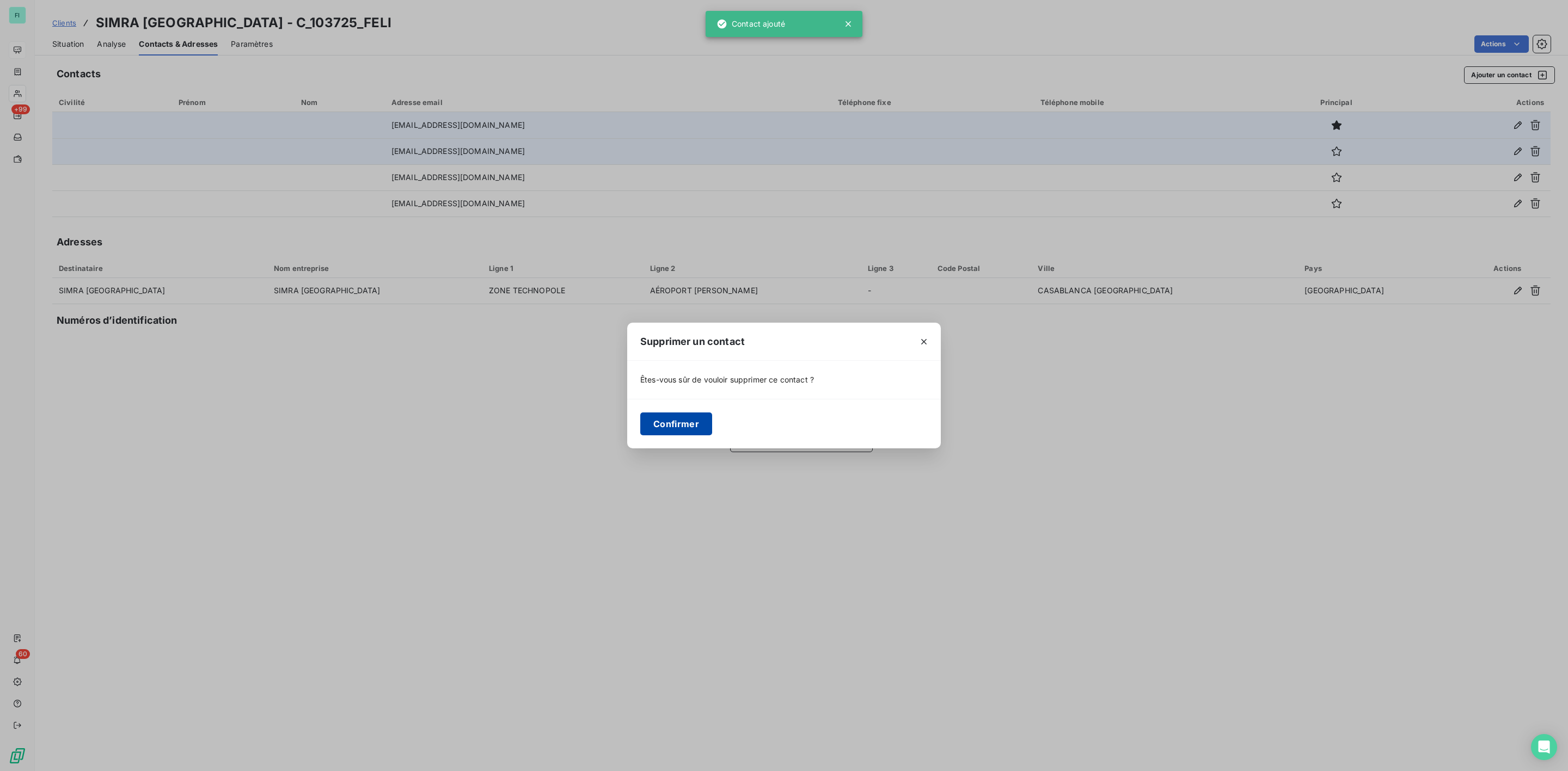
click at [676, 423] on button "Confirmer" at bounding box center [675, 423] width 72 height 23
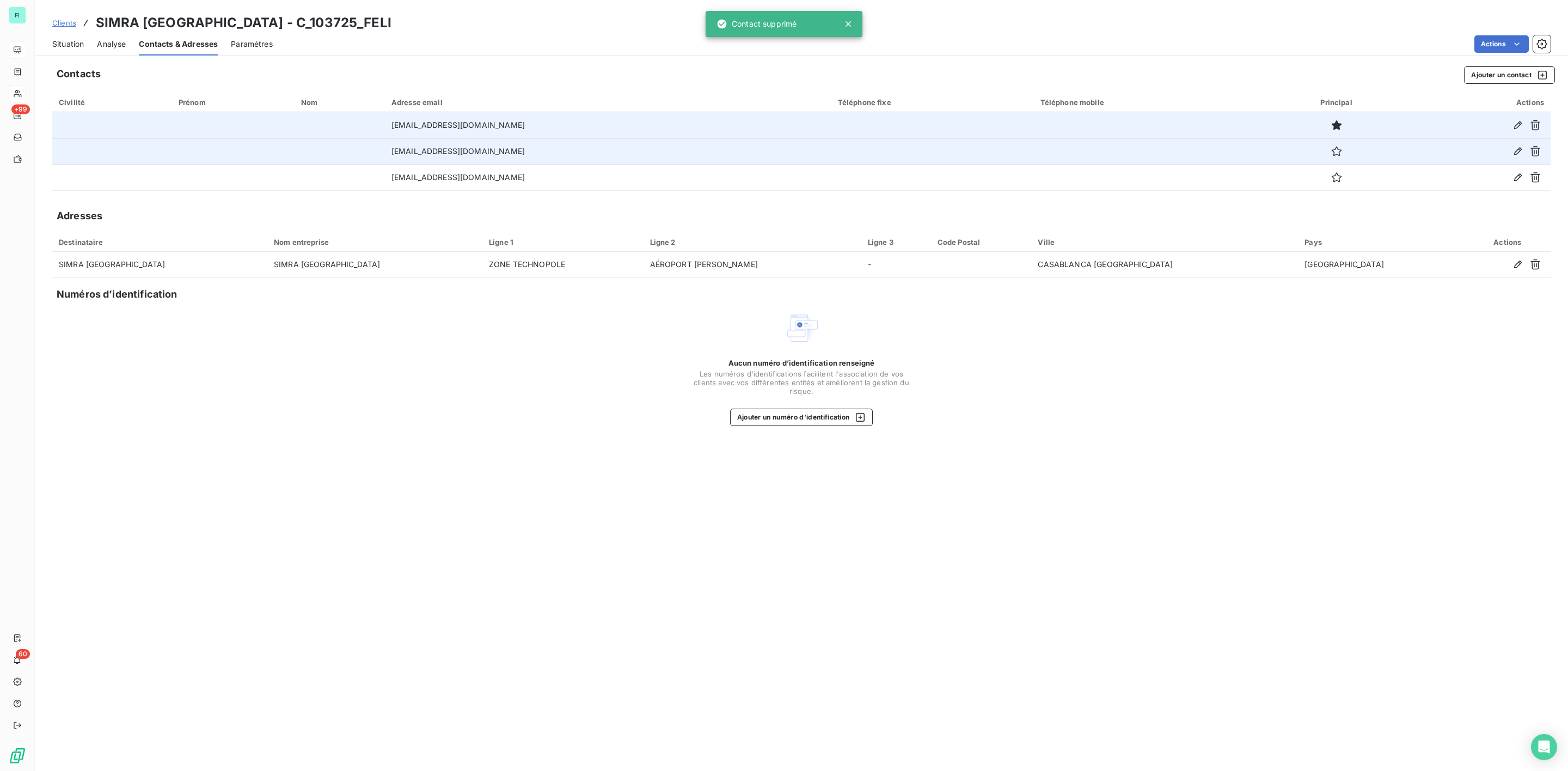
click at [64, 44] on span "Situation" at bounding box center [67, 44] width 31 height 11
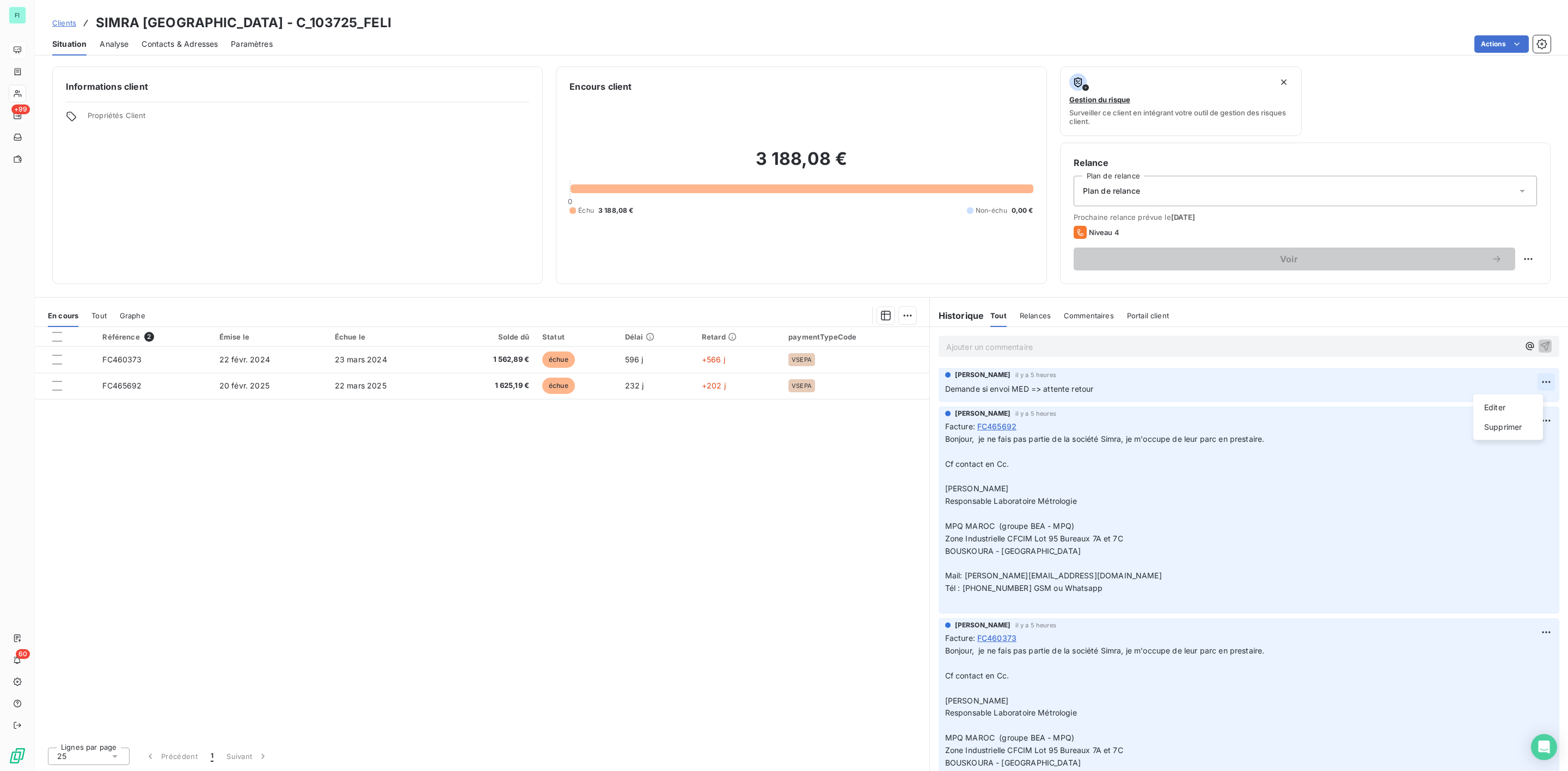
click at [1535, 380] on html "FI +99 60 Clients SIMRA MAROC - C_103725_FELI Situation Analyse Contacts & Adre…" at bounding box center [784, 386] width 1568 height 771
click at [1500, 432] on div "Supprimer" at bounding box center [1508, 427] width 61 height 18
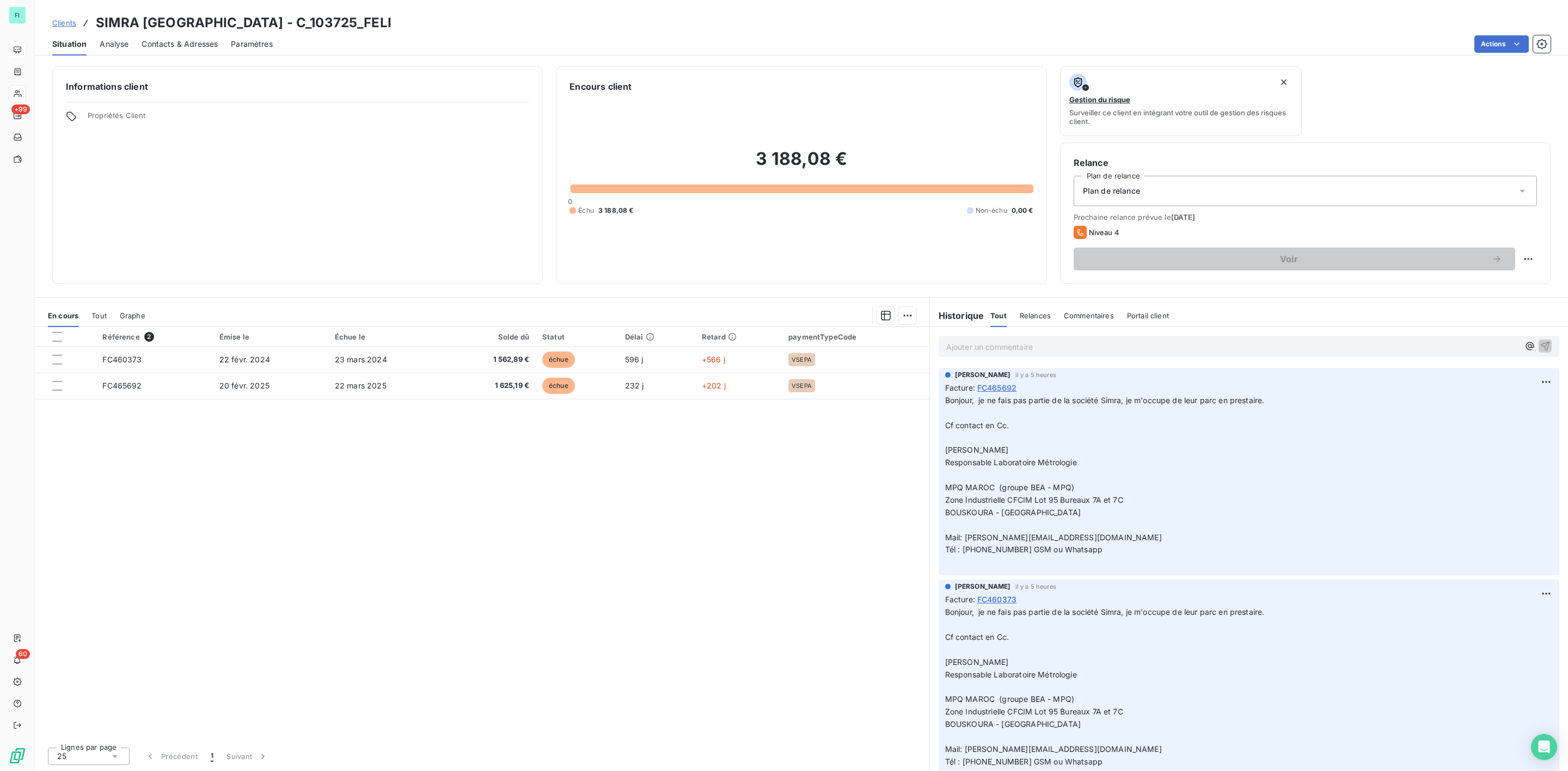
click at [167, 40] on span "Contacts & Adresses" at bounding box center [179, 44] width 77 height 11
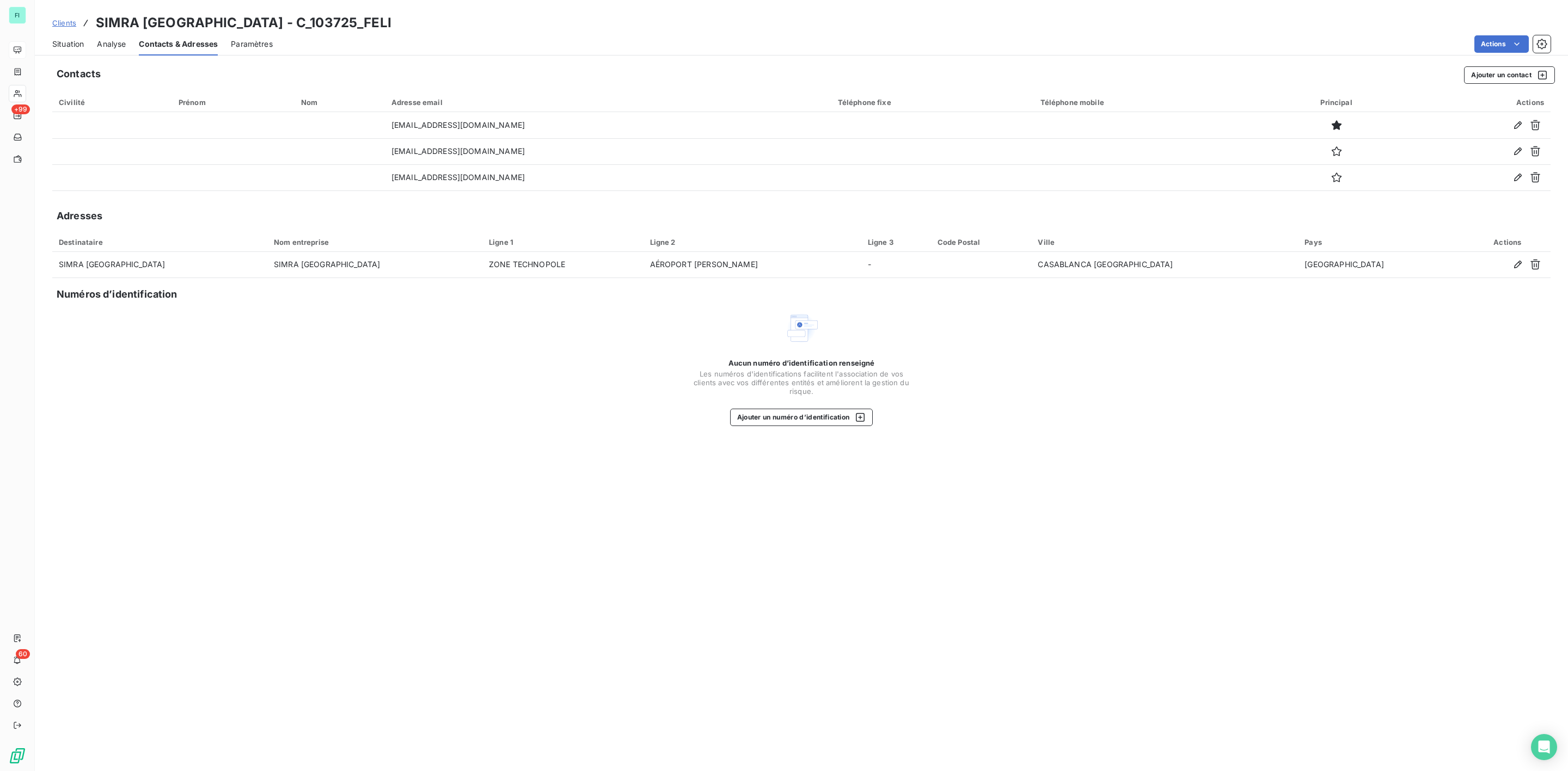
click at [79, 44] on span "Situation" at bounding box center [67, 44] width 31 height 11
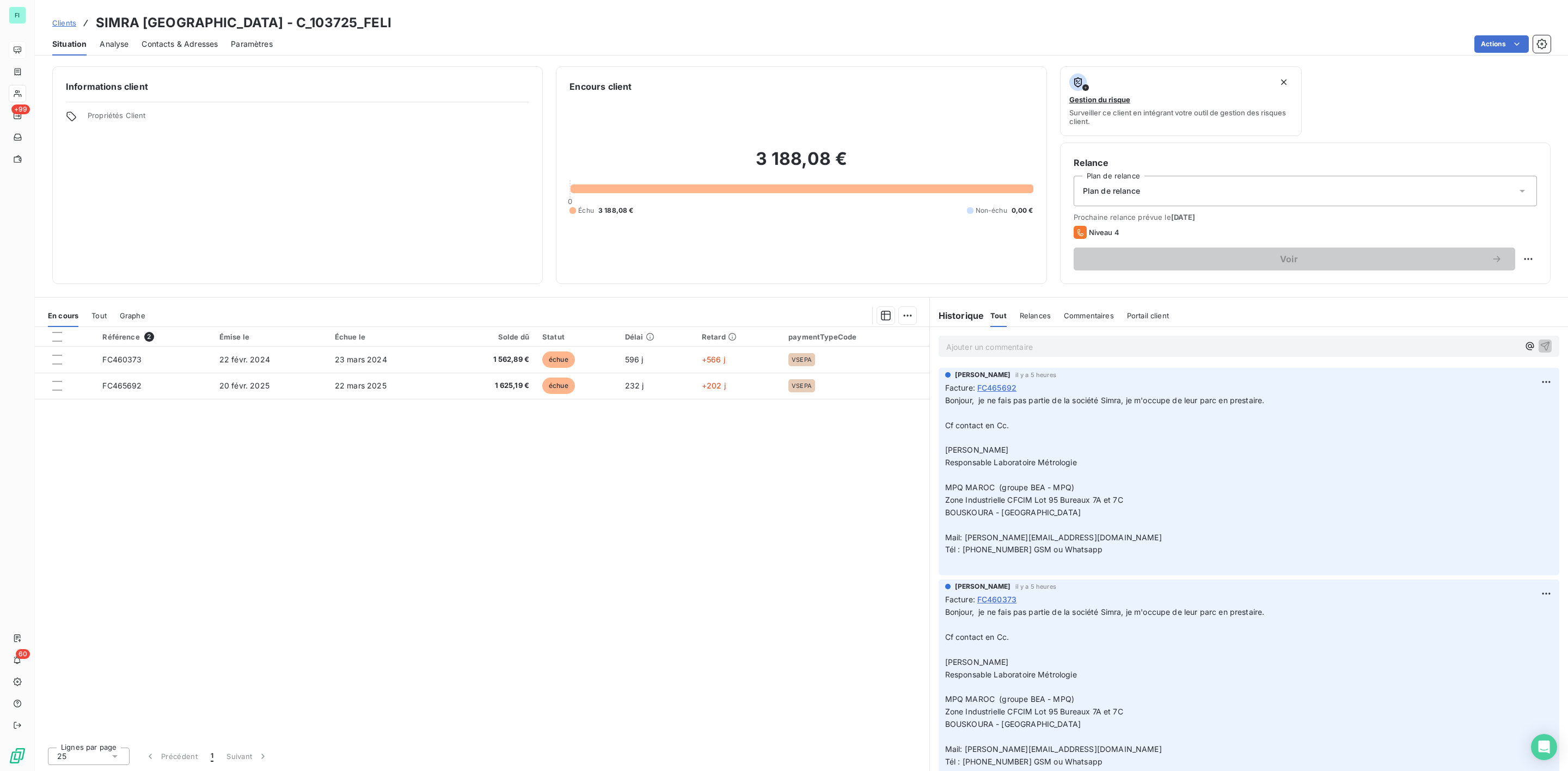
click at [179, 45] on span "Contacts & Adresses" at bounding box center [179, 44] width 77 height 11
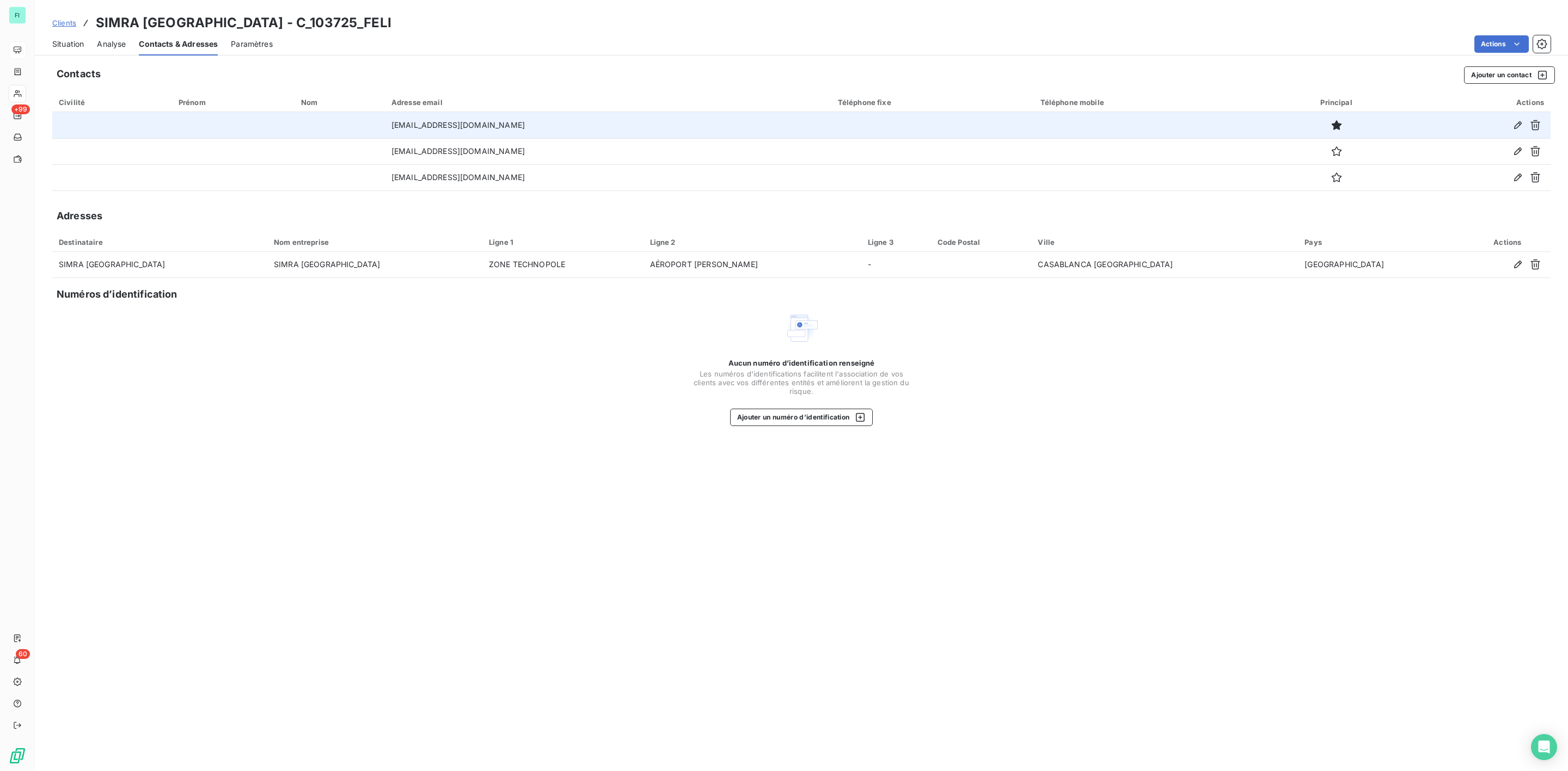
drag, startPoint x: 382, startPoint y: 124, endPoint x: 565, endPoint y: 124, distance: 183.0
click at [565, 124] on td "salaheddine.moukhtam@simra.fr" at bounding box center [608, 125] width 446 height 26
copy td "salaheddine.moukhtam@simra.fr"
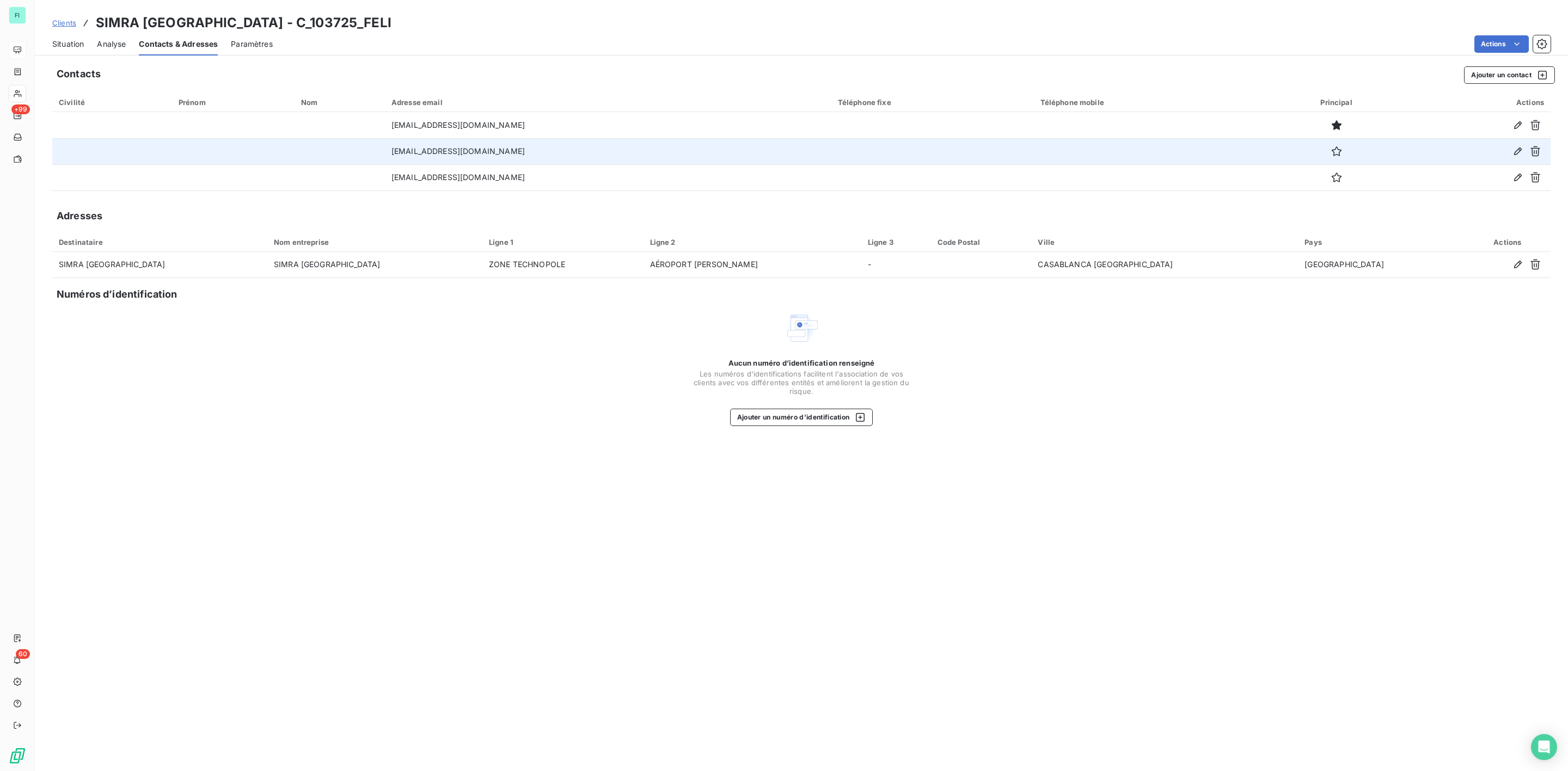
drag, startPoint x: 554, startPoint y: 154, endPoint x: 311, endPoint y: 147, distance: 243.1
click at [311, 147] on tr "salma.benlemoudden@segulagrp.com" at bounding box center [801, 151] width 1498 height 26
copy tr "salma.benlemoudden@segulagrp.com"
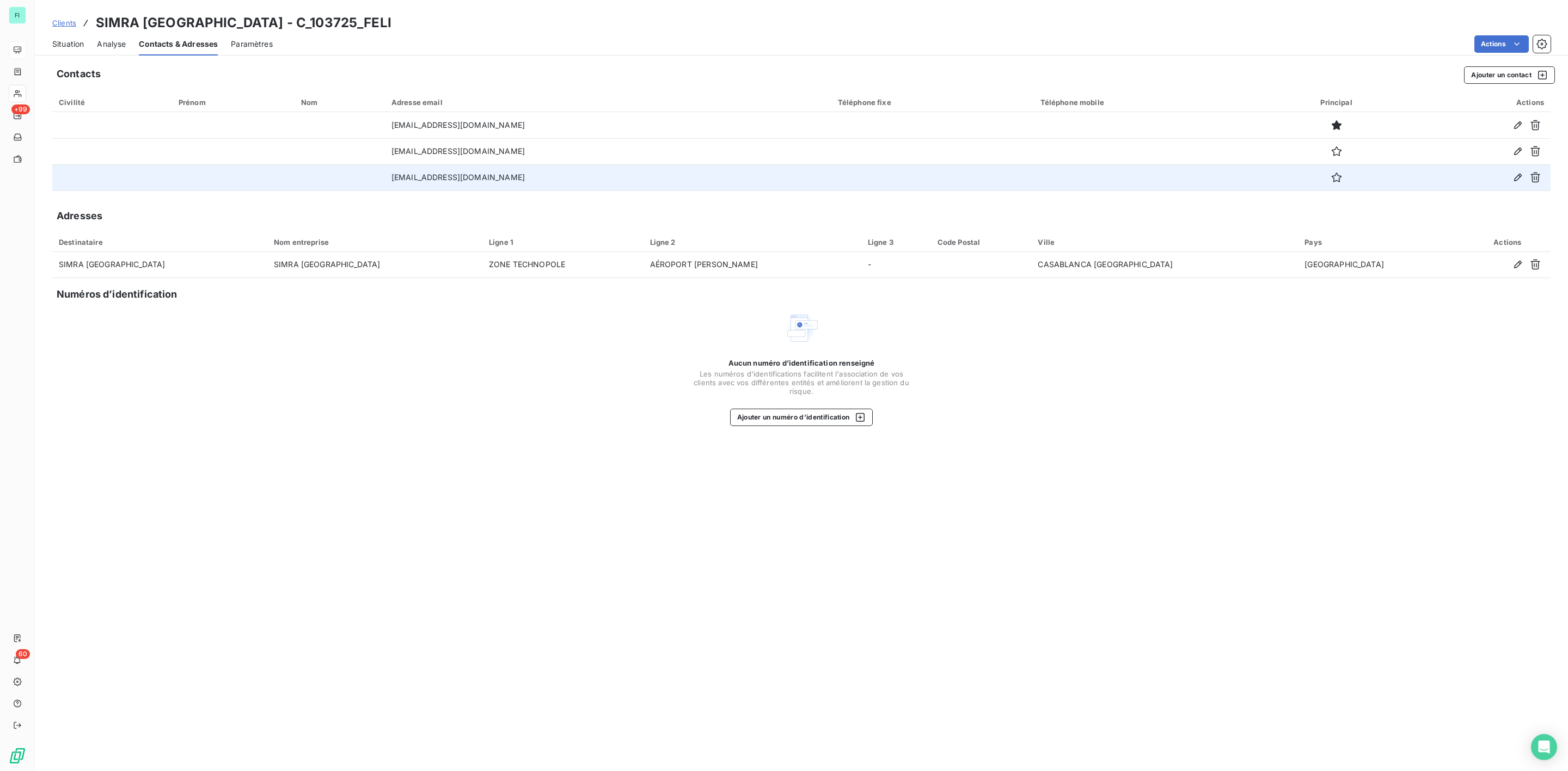
drag, startPoint x: 509, startPoint y: 172, endPoint x: 341, endPoint y: 172, distance: 168.0
click at [341, 172] on tr "adel.elomaryine@segulagrp.com" at bounding box center [801, 177] width 1498 height 26
copy tr "adel.elomaryine@segulagrp.com"
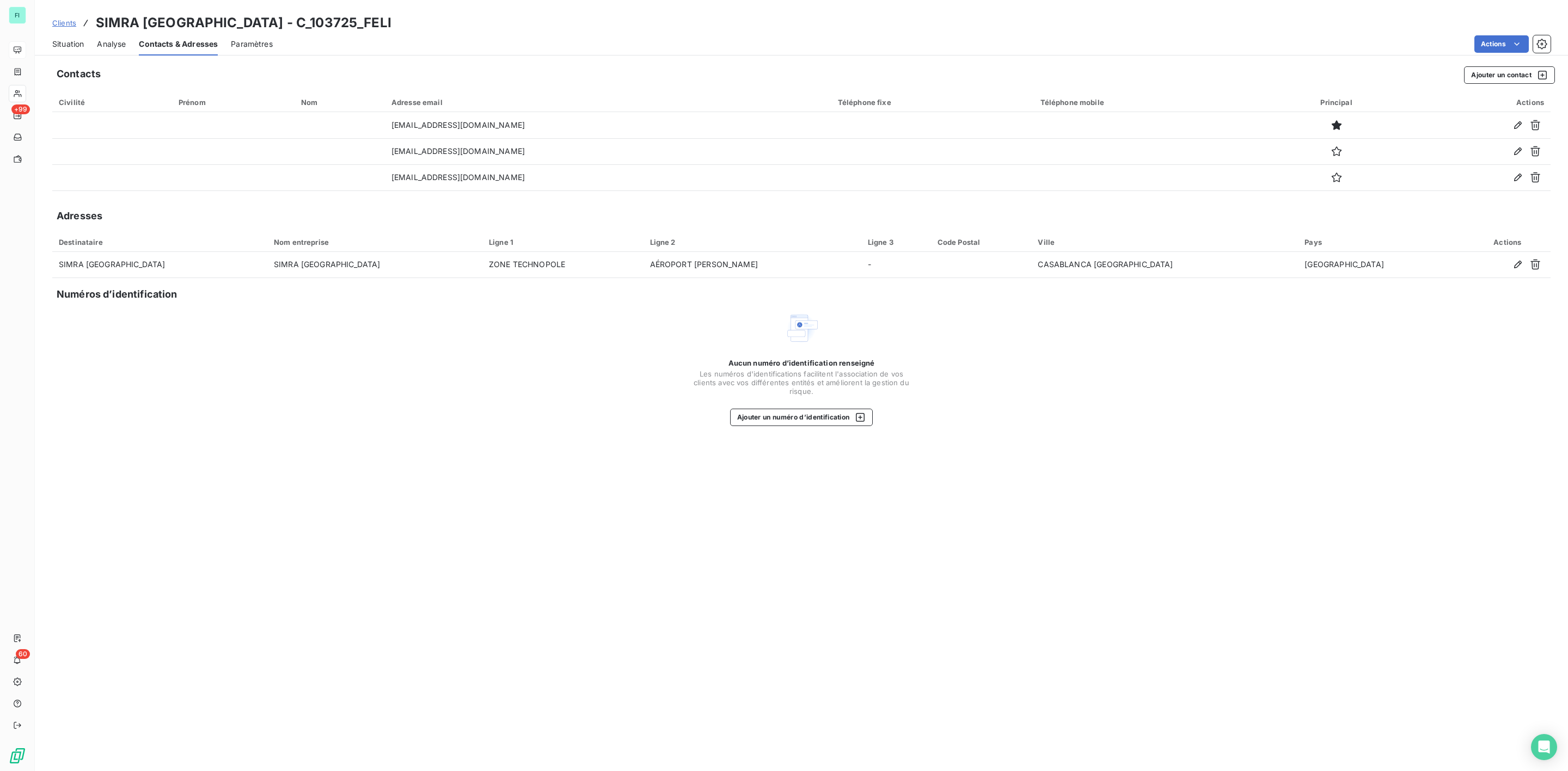
drag, startPoint x: 64, startPoint y: 40, endPoint x: 64, endPoint y: 49, distance: 9.0
click at [64, 40] on span "Situation" at bounding box center [67, 44] width 31 height 11
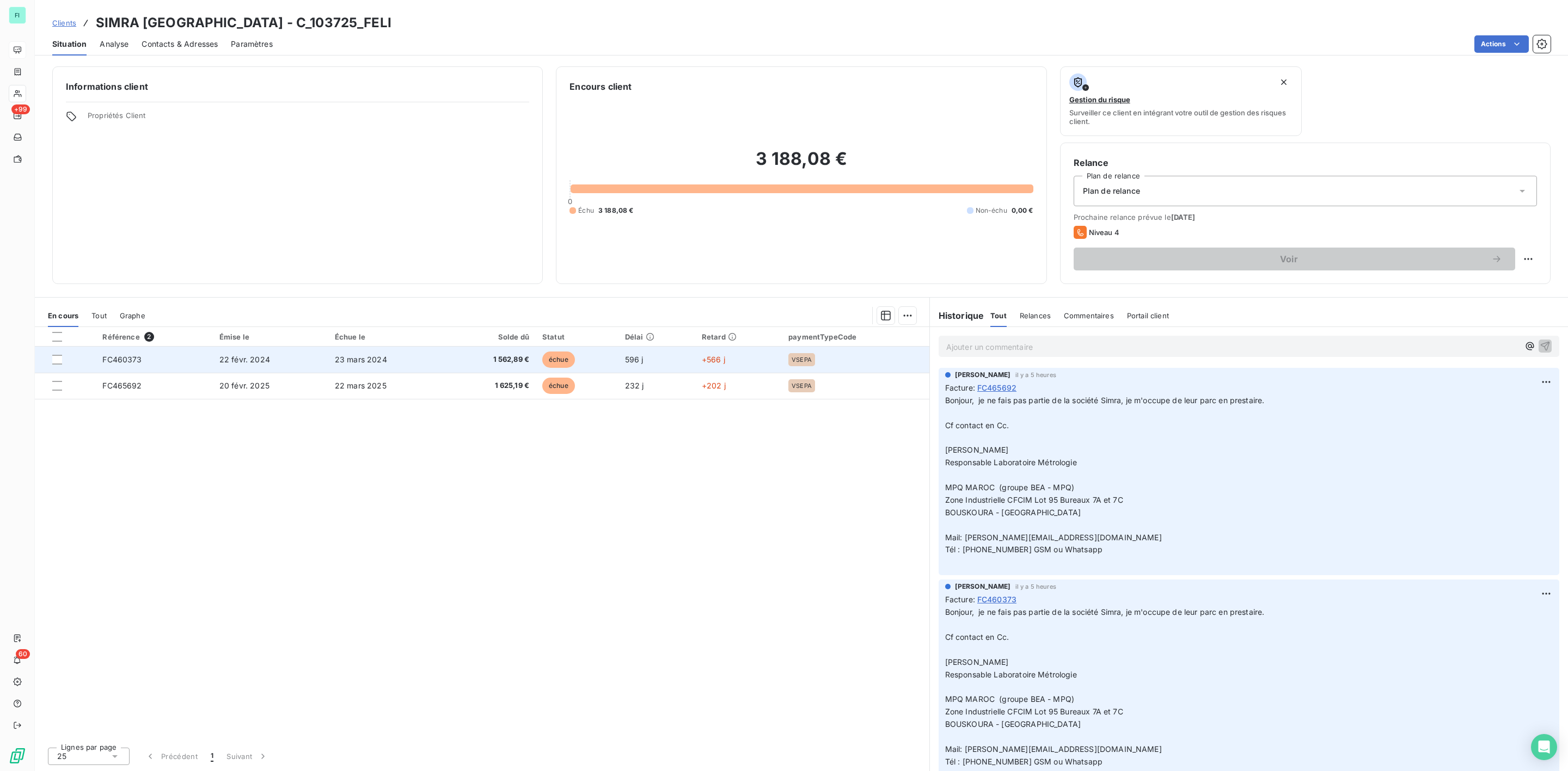
click at [527, 363] on span "1 562,89 €" at bounding box center [491, 359] width 77 height 11
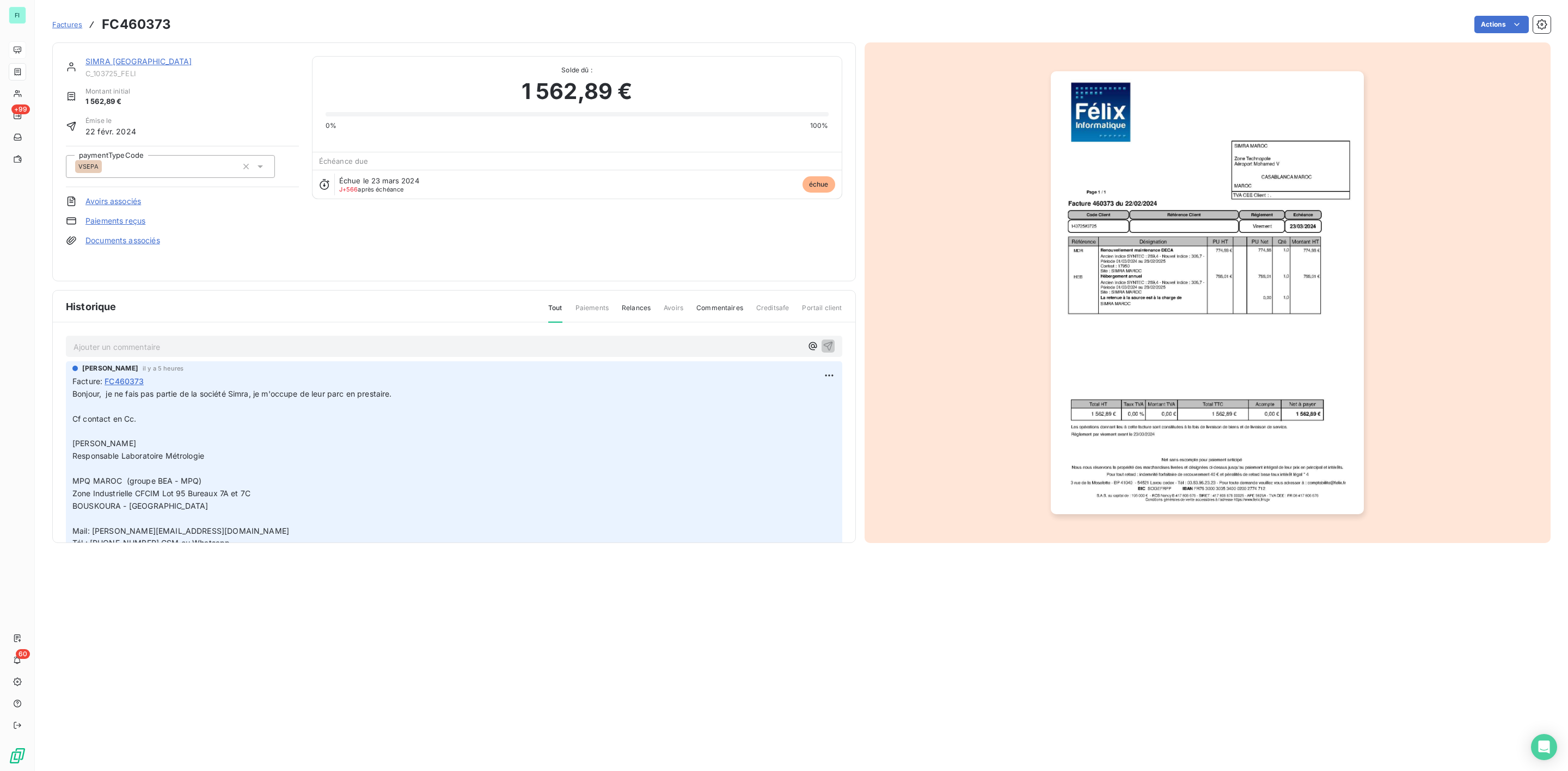
click at [1142, 302] on img "button" at bounding box center [1208, 293] width 313 height 443
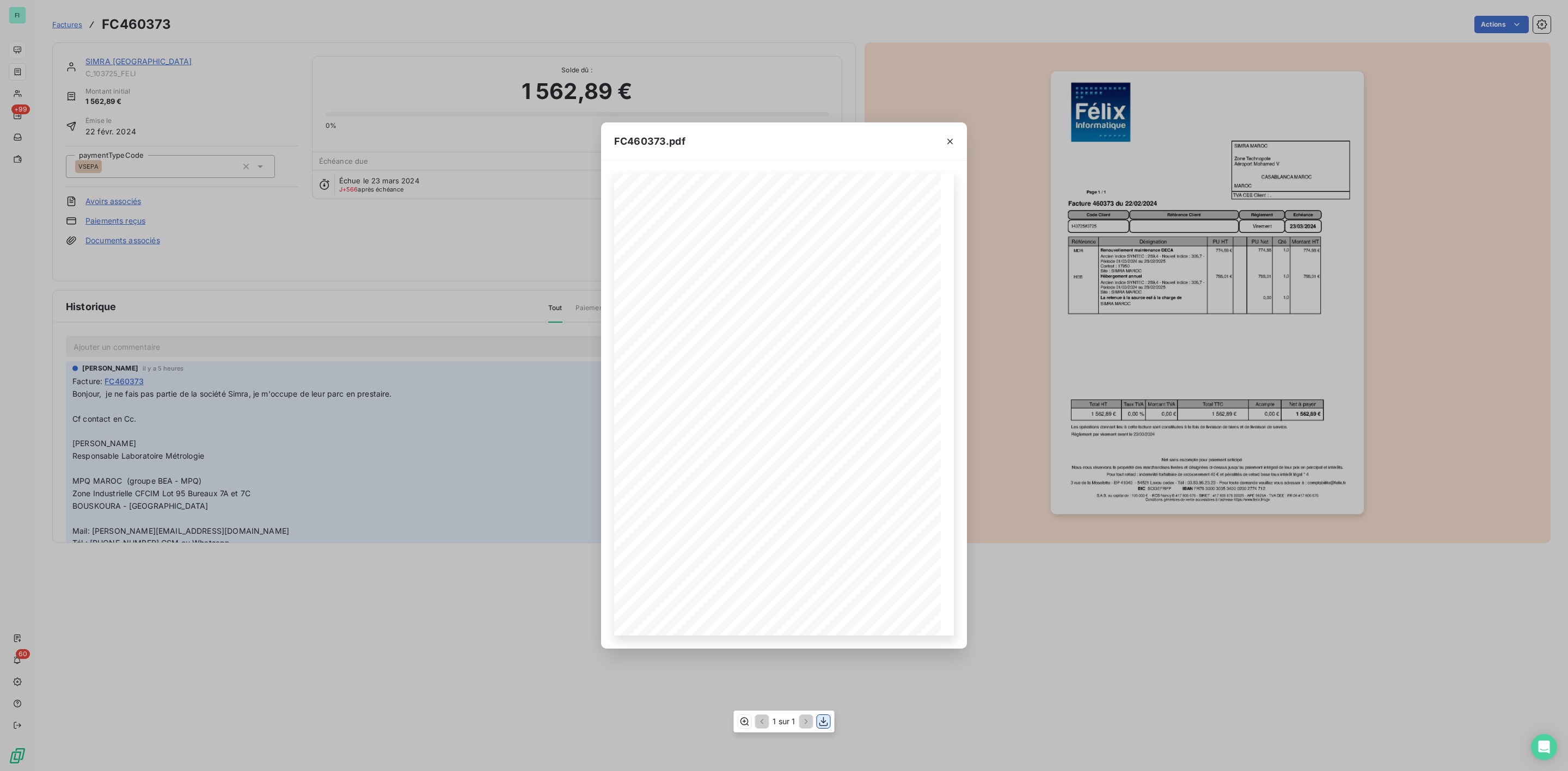
click at [826, 723] on icon "button" at bounding box center [824, 721] width 11 height 11
click at [100, 59] on div "FC460373.pdf Qté Montant HT Référence Désignation PU Net Page 1 / 1 23/03/2024 …" at bounding box center [784, 386] width 1568 height 771
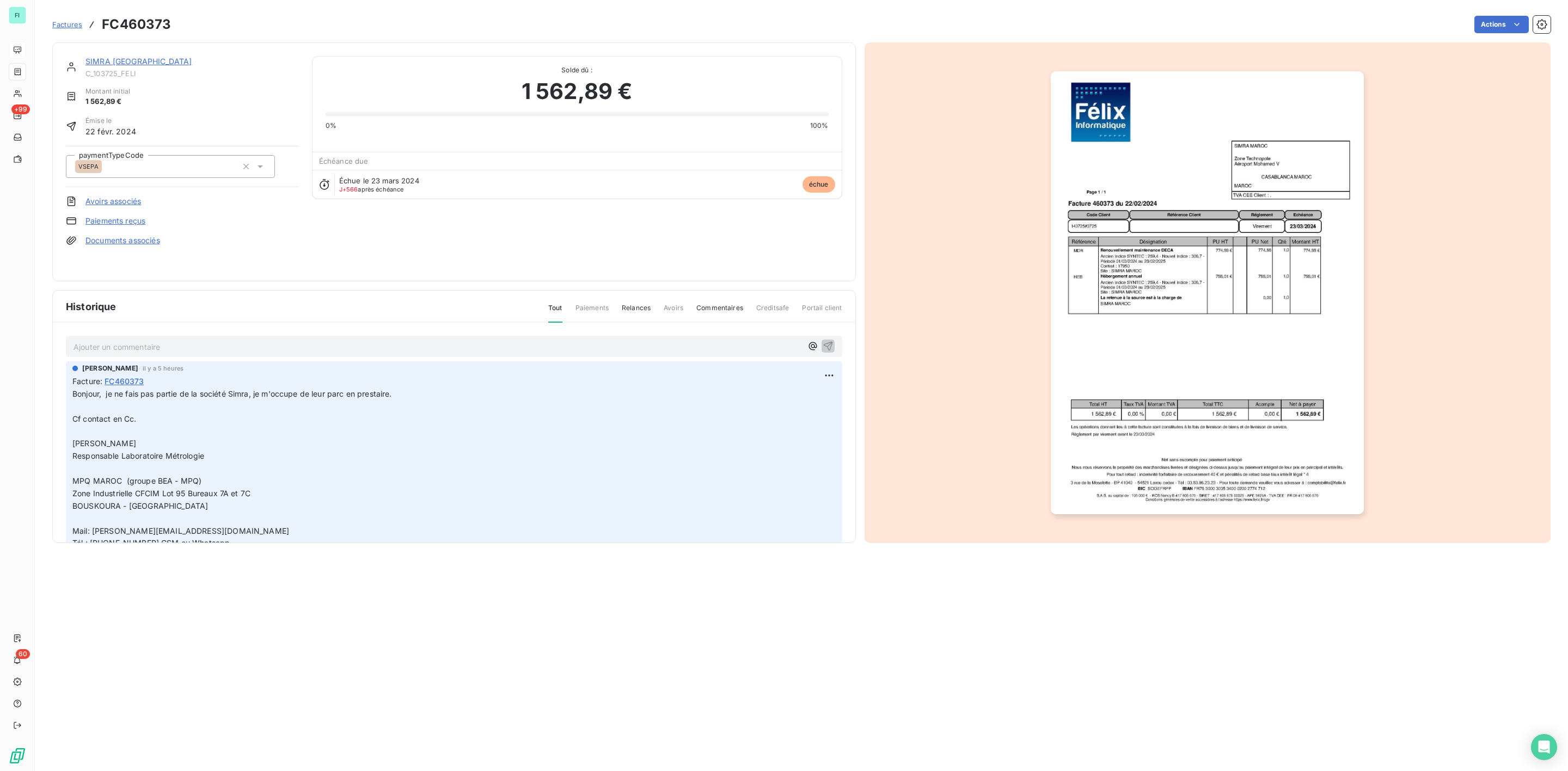
click at [101, 61] on link "SIMRA MAROC" at bounding box center [139, 61] width 106 height 9
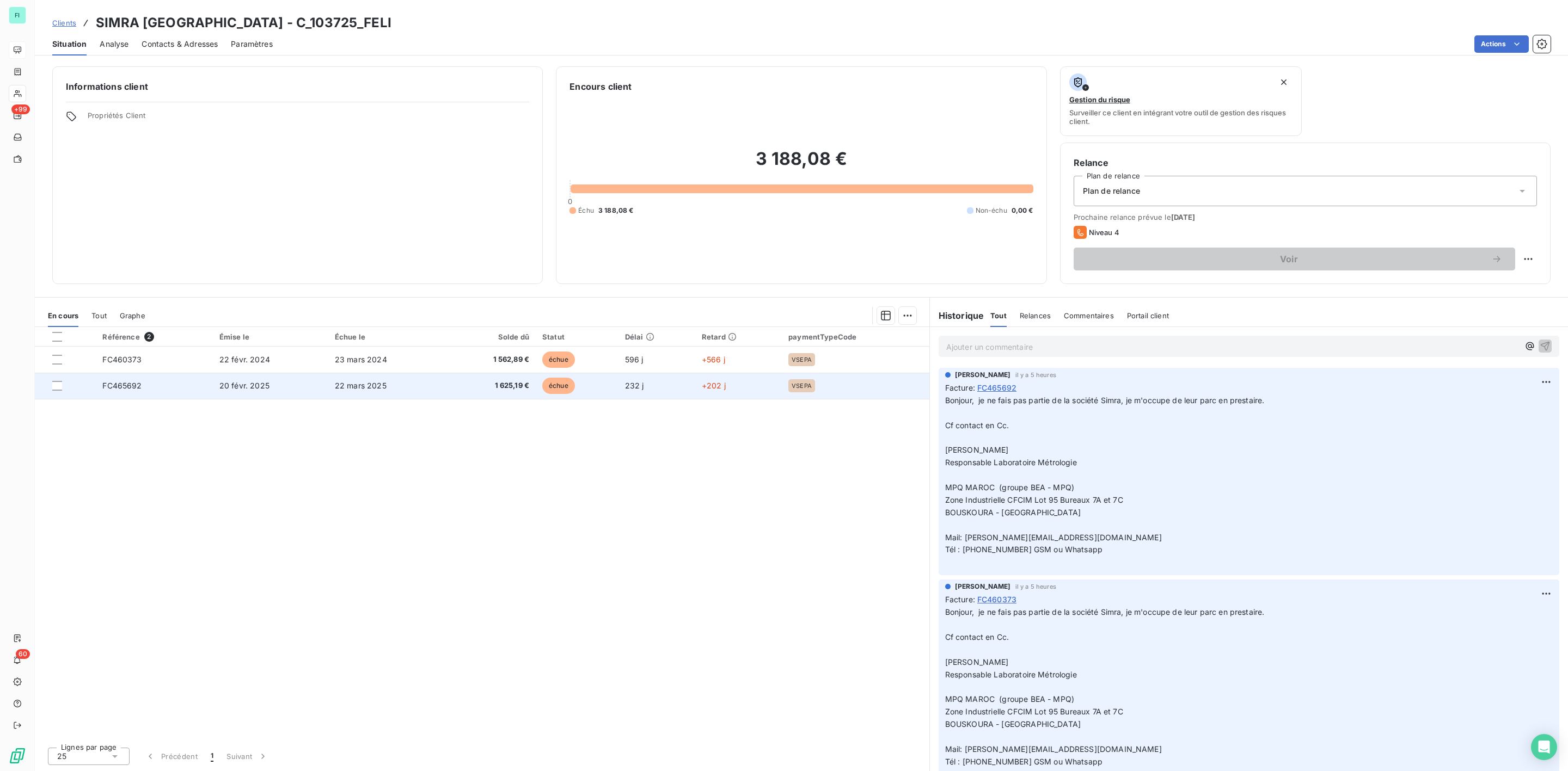
click at [503, 386] on span "1 625,19 €" at bounding box center [491, 386] width 77 height 11
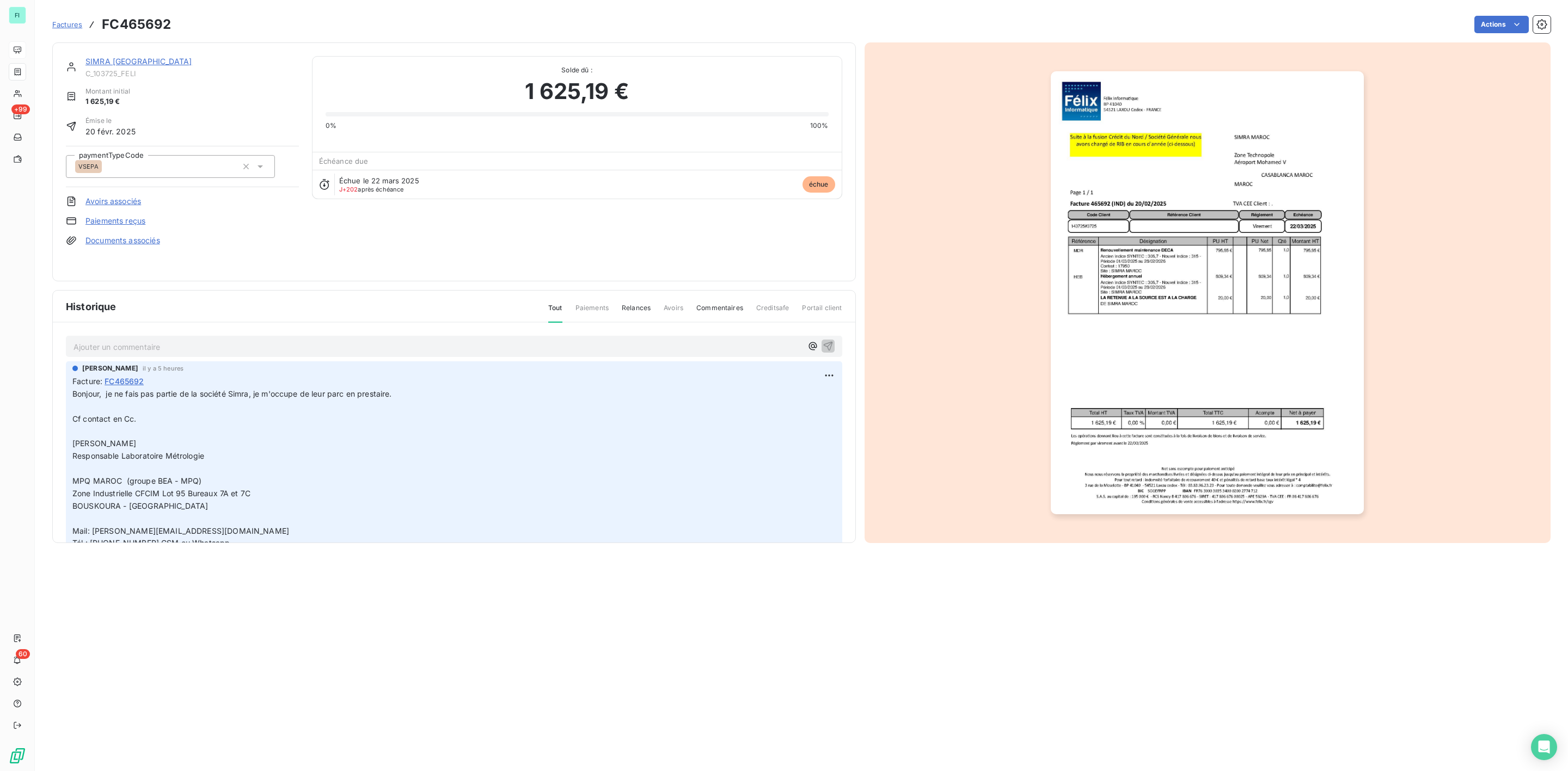
click at [1144, 377] on img "button" at bounding box center [1208, 293] width 313 height 443
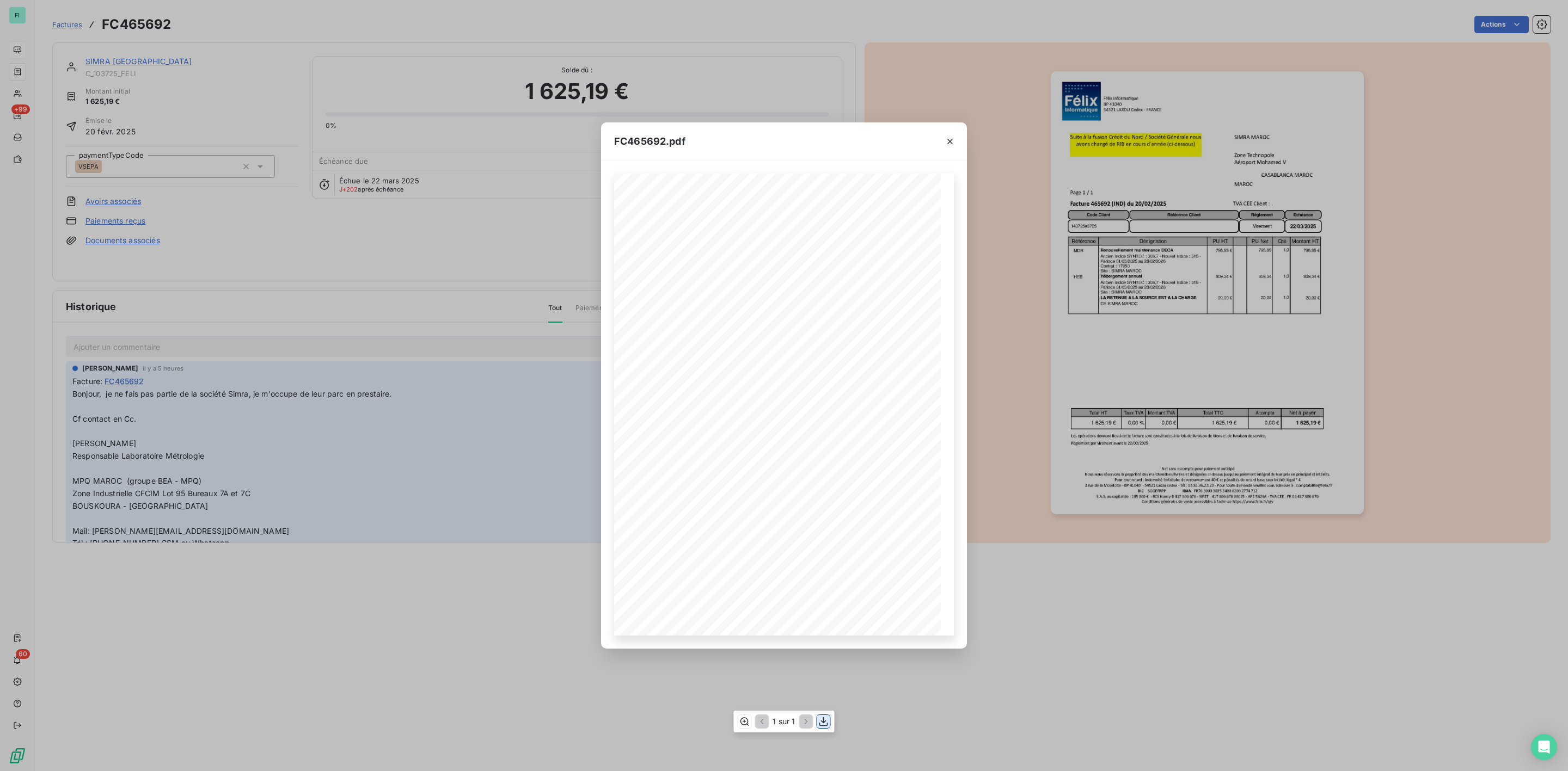
click at [822, 721] on icon "button" at bounding box center [824, 721] width 8 height 9
click at [945, 144] on icon "button" at bounding box center [950, 141] width 11 height 11
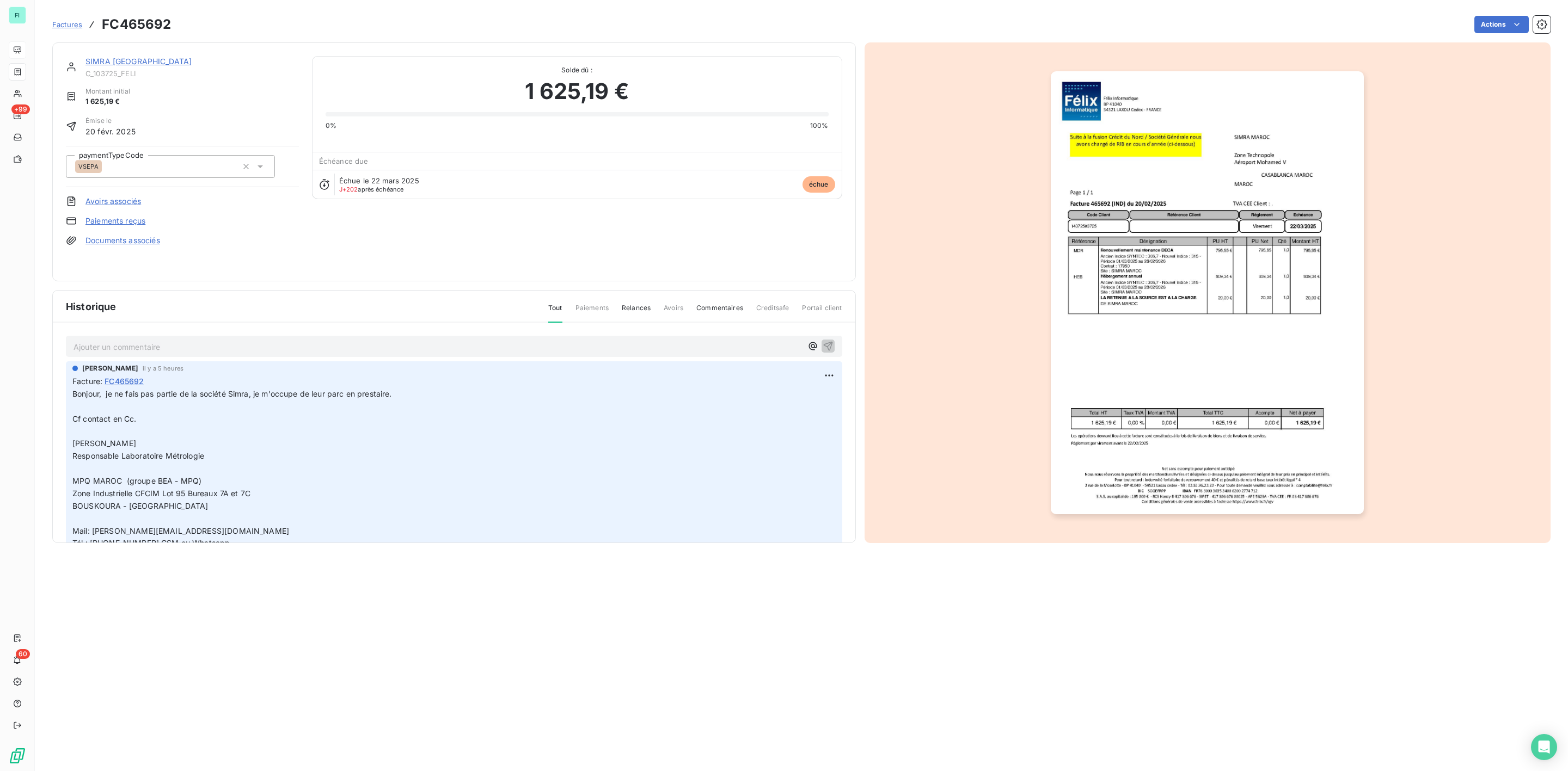
click at [111, 67] on div "SIMRA MAROC" at bounding box center [192, 61] width 213 height 11
click at [109, 61] on link "SIMRA MAROC" at bounding box center [139, 61] width 106 height 9
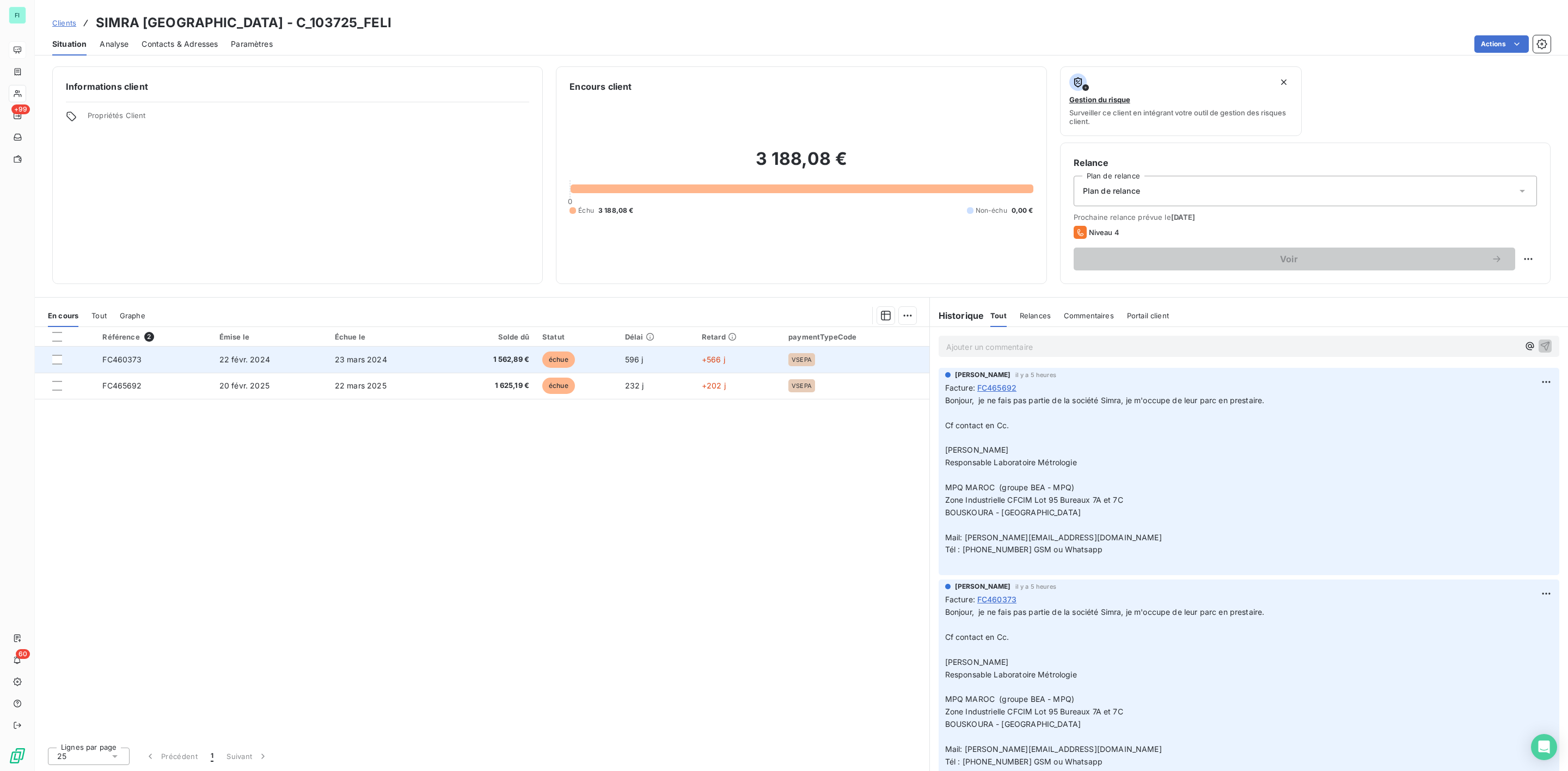
click at [335, 361] on span "23 mars 2024" at bounding box center [361, 359] width 52 height 9
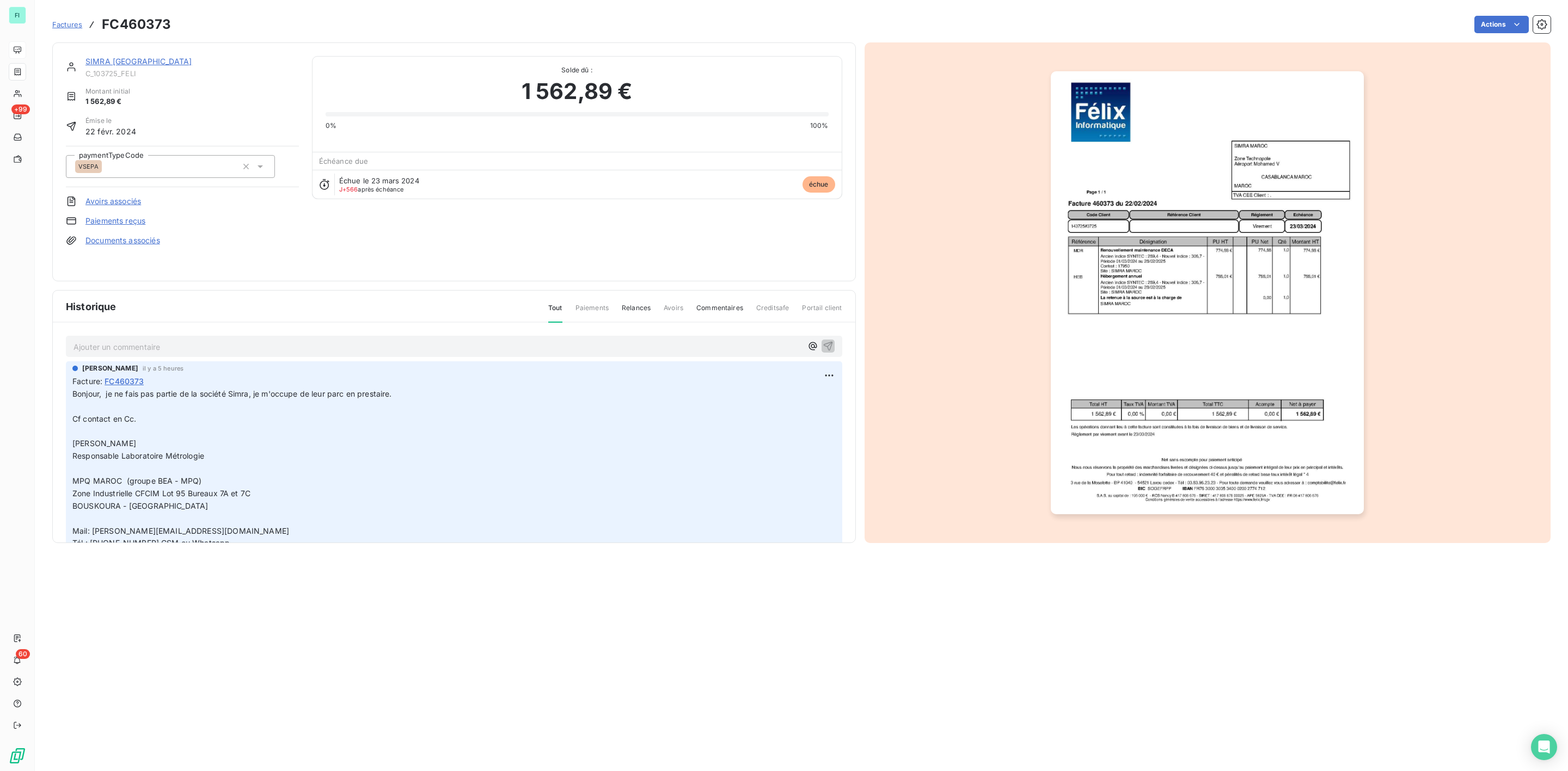
click at [157, 343] on p "Ajouter un commentaire ﻿" at bounding box center [437, 347] width 728 height 13
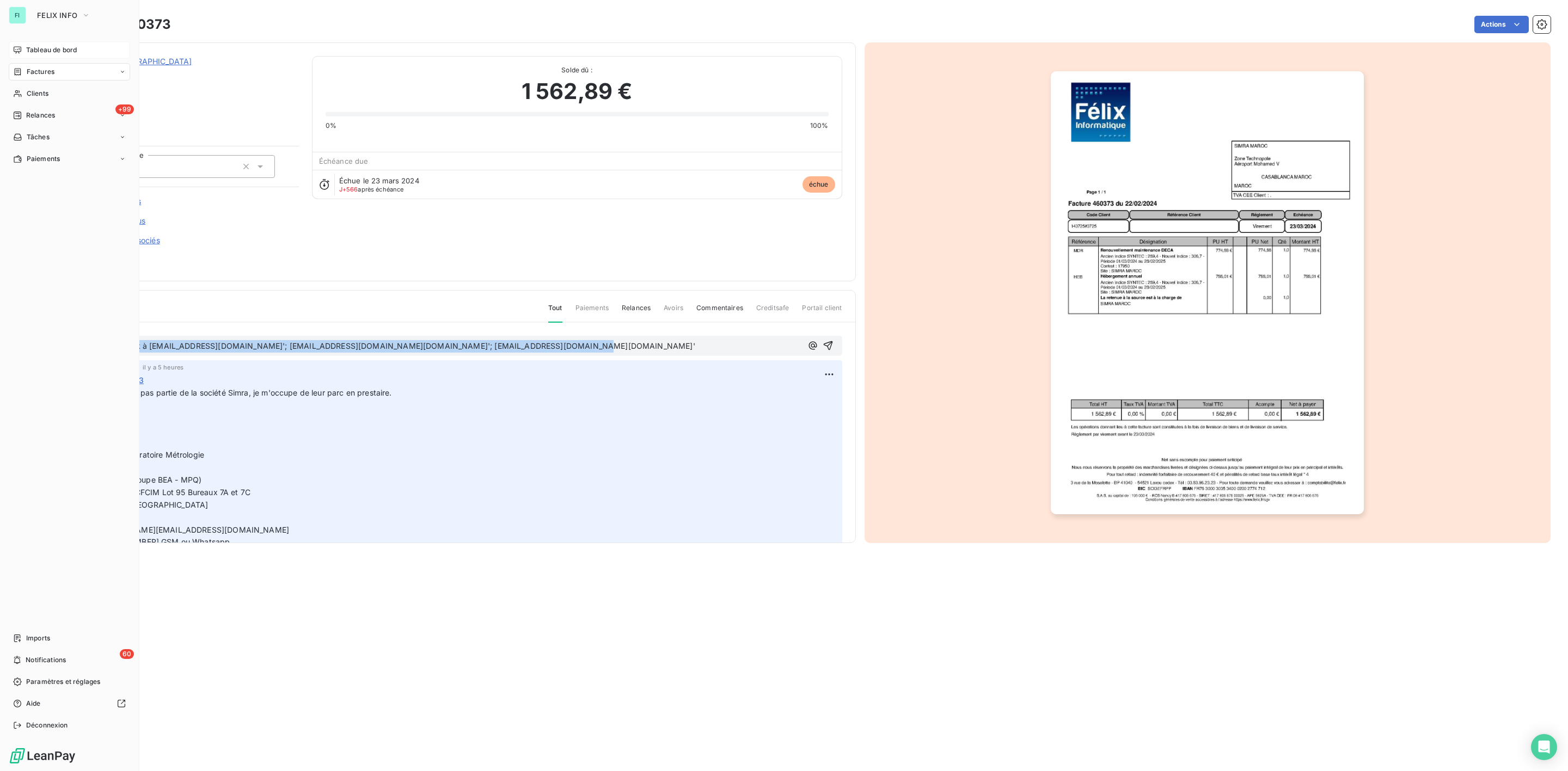
drag, startPoint x: 581, startPoint y: 343, endPoint x: 10, endPoint y: 343, distance: 571.0
click at [10, 343] on div "FI FELIX INFO Tableau de bord Factures Clients +99 Relances Tâches Paiements Im…" at bounding box center [784, 386] width 1568 height 771
copy span "Envoi mail Outlook à 'salaheddine.moukhtam@simra.fr'; 'salma.benlemoudden@segul…"
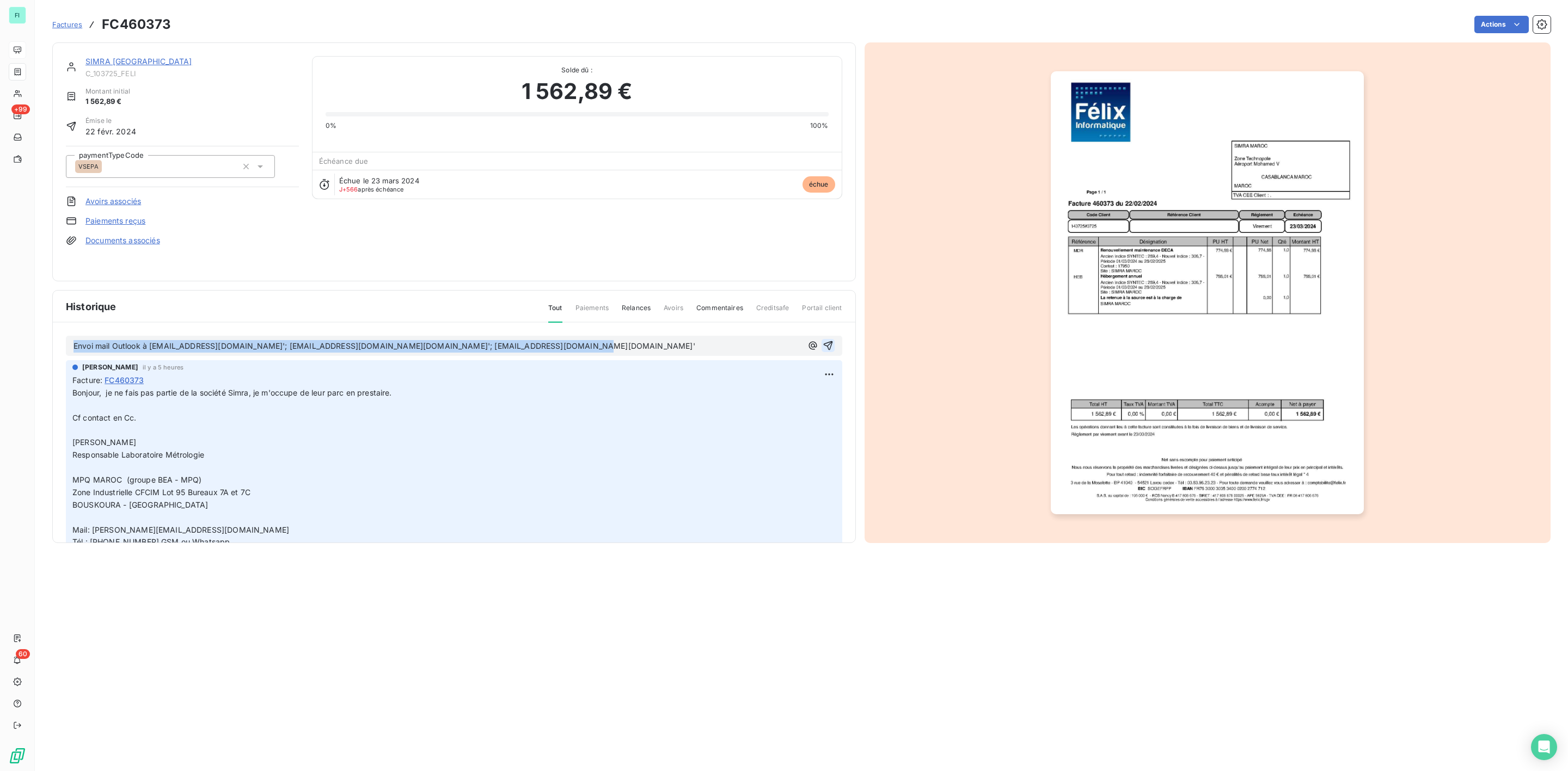
click at [823, 340] on icon "button" at bounding box center [828, 345] width 11 height 11
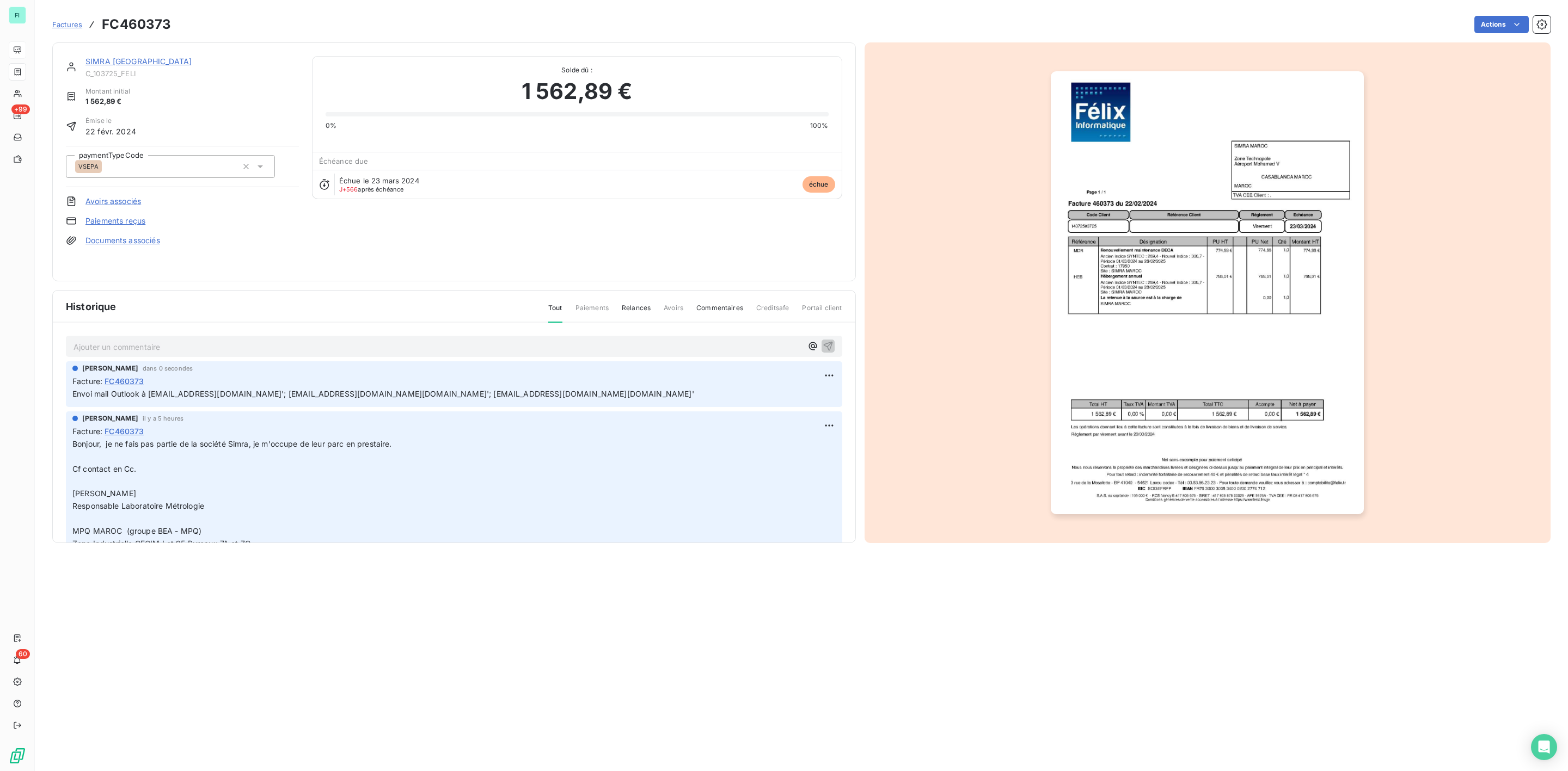
click at [110, 62] on link "SIMRA MAROC" at bounding box center [139, 61] width 106 height 9
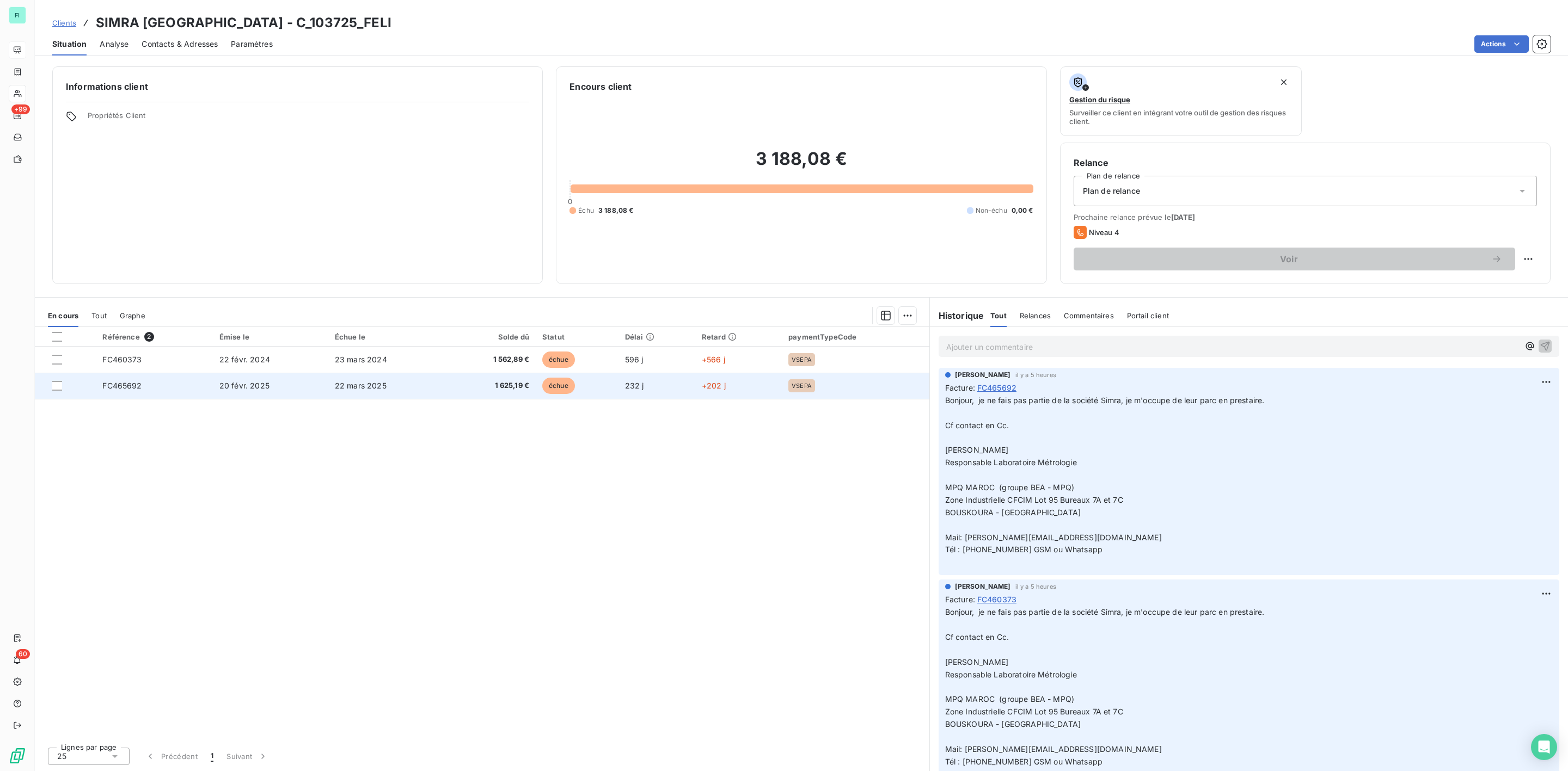
click at [328, 384] on td "22 mars 2025" at bounding box center [387, 386] width 118 height 26
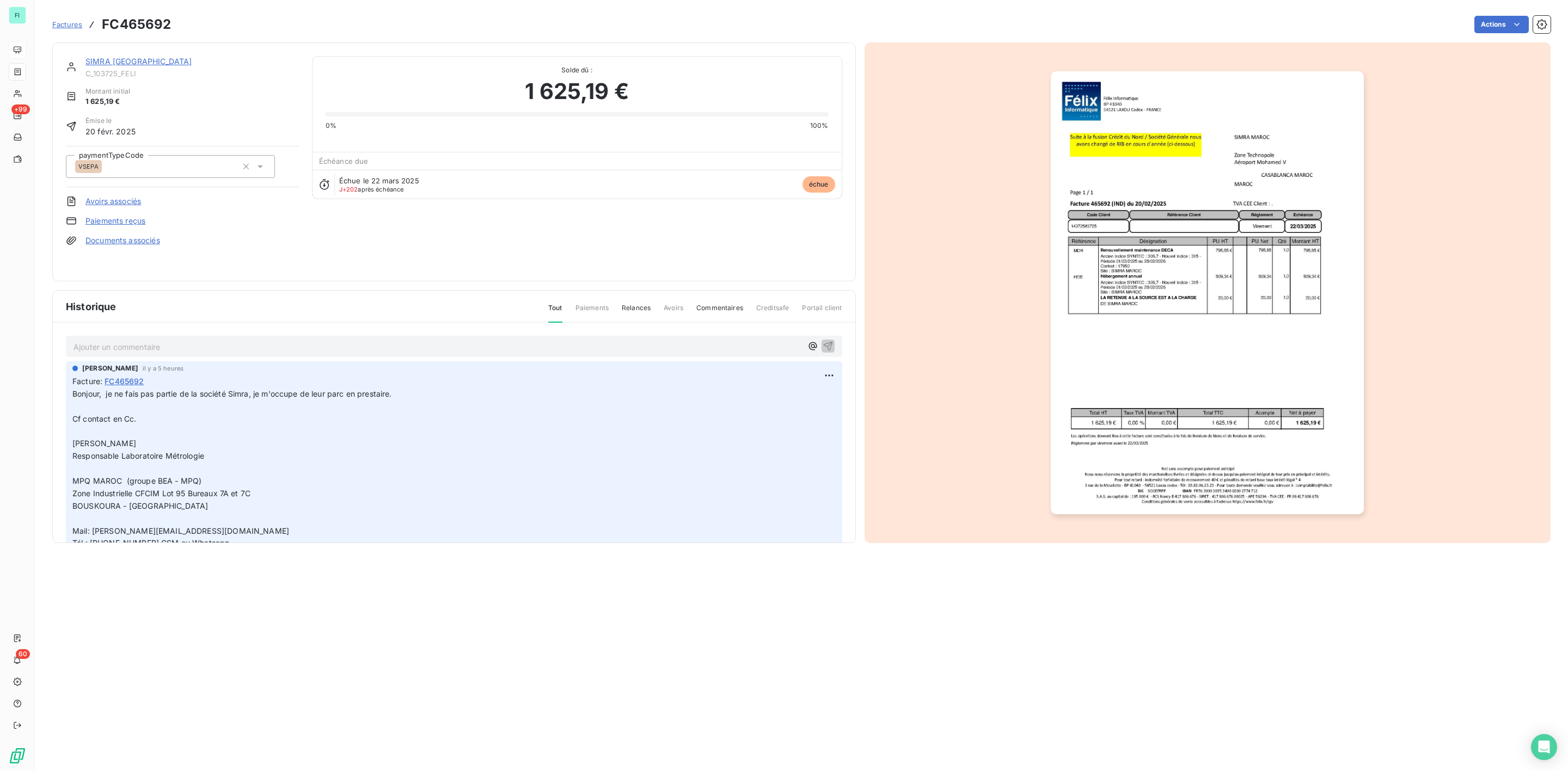
click at [125, 347] on p "Ajouter un commentaire ﻿" at bounding box center [437, 347] width 728 height 13
click at [823, 343] on icon "button" at bounding box center [828, 345] width 11 height 11
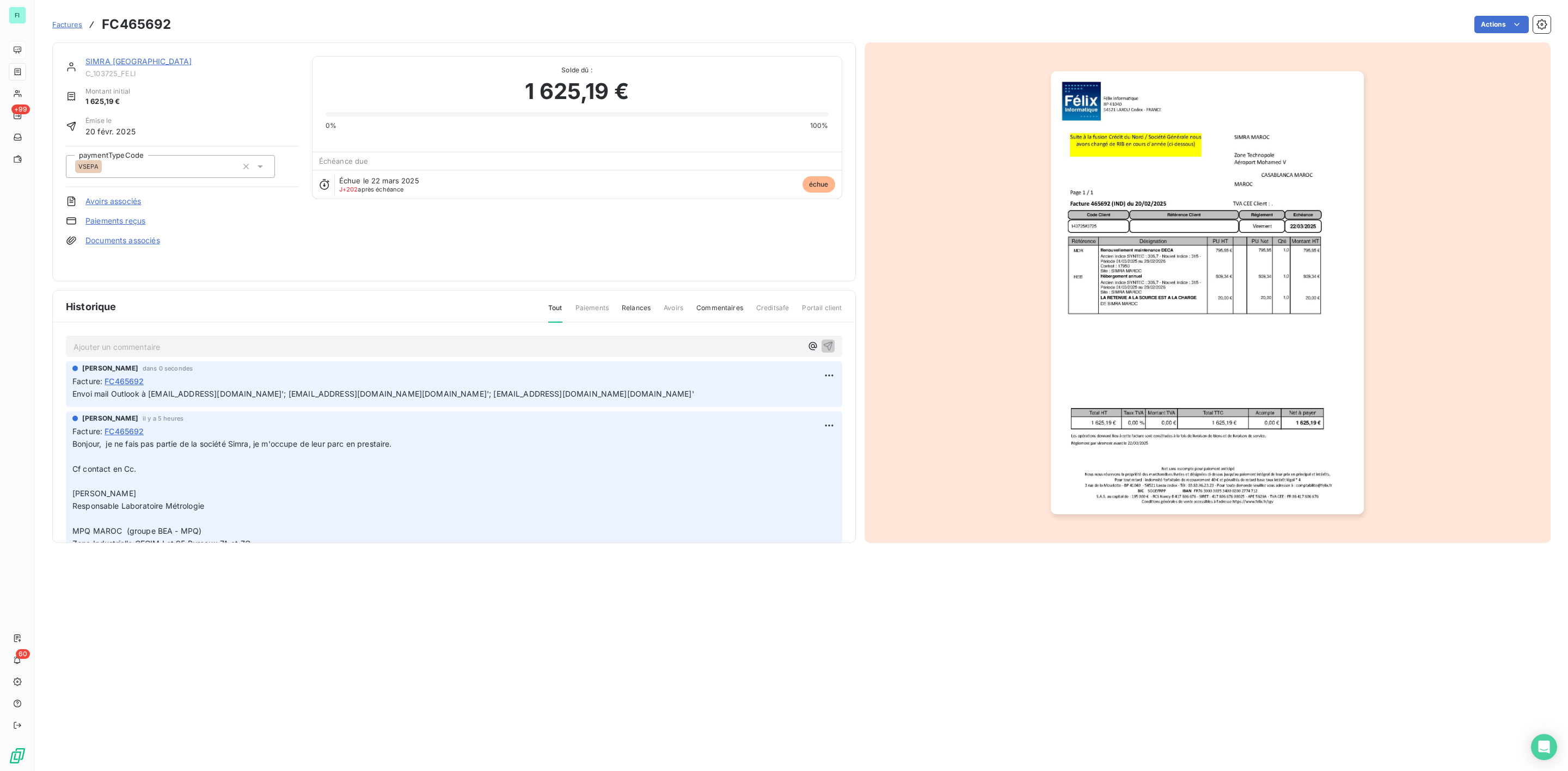
click at [109, 61] on link "SIMRA MAROC" at bounding box center [139, 61] width 106 height 9
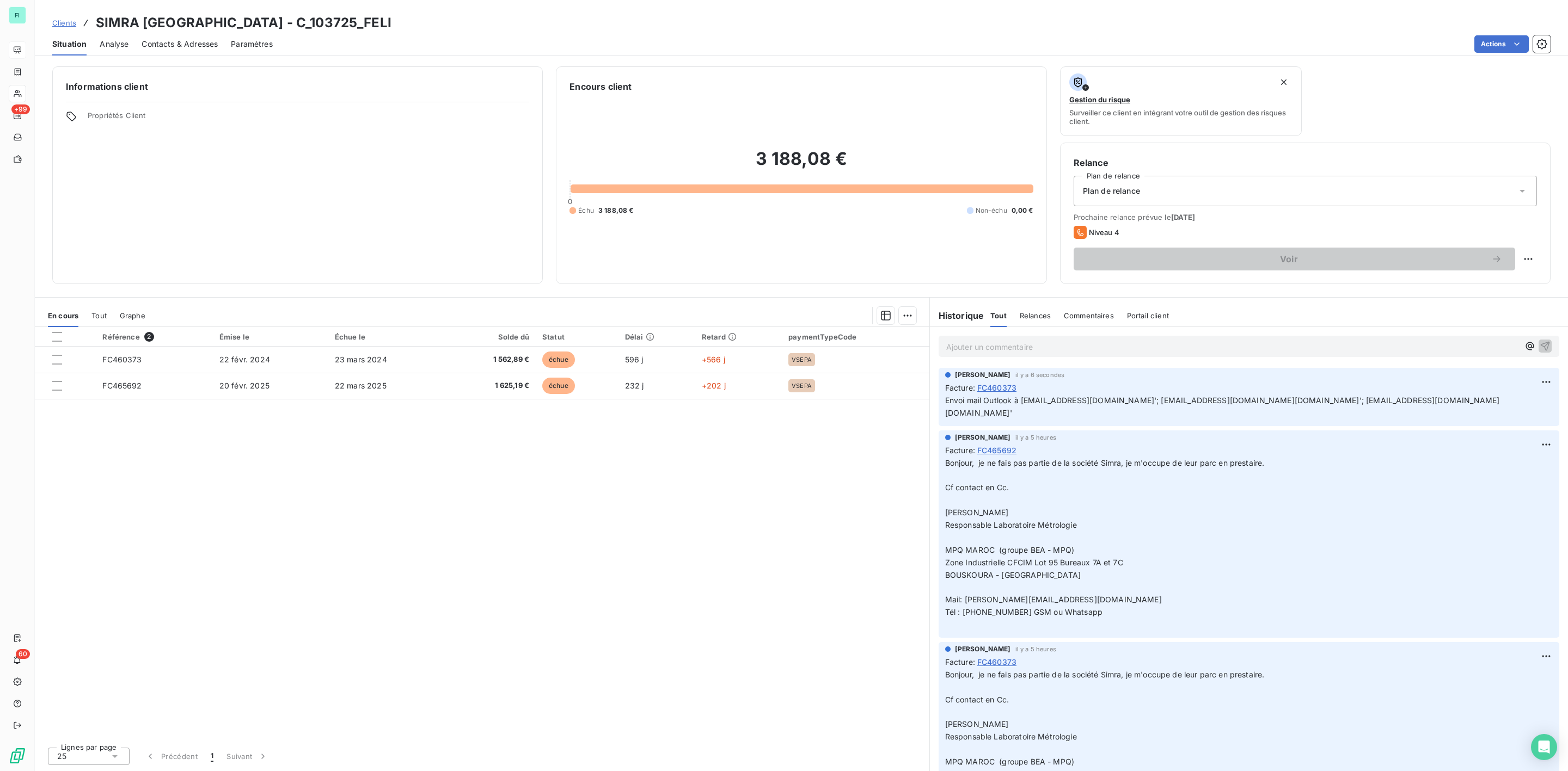
click at [159, 45] on span "Contacts & Adresses" at bounding box center [179, 44] width 77 height 11
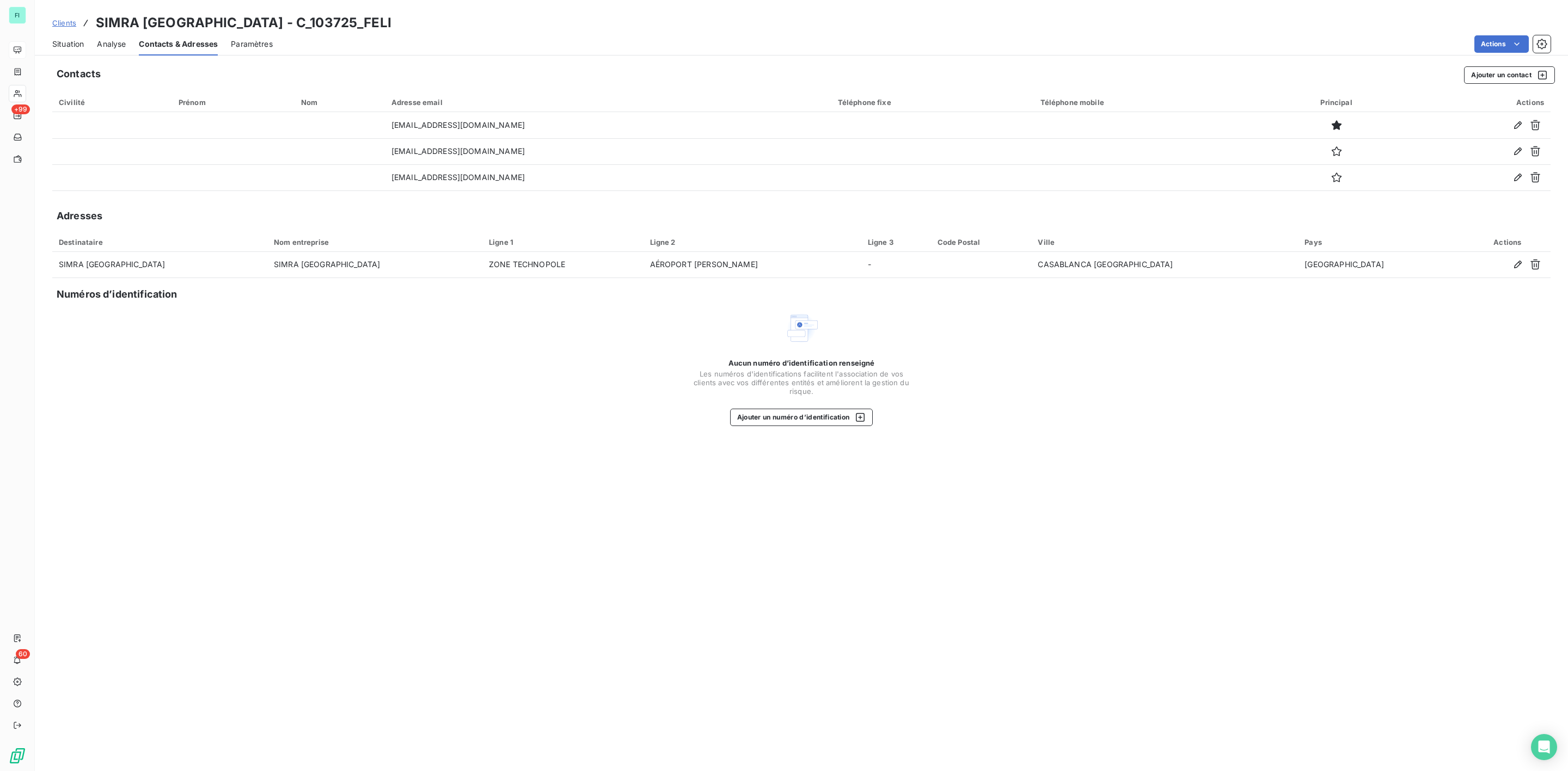
click at [66, 45] on span "Situation" at bounding box center [67, 44] width 31 height 11
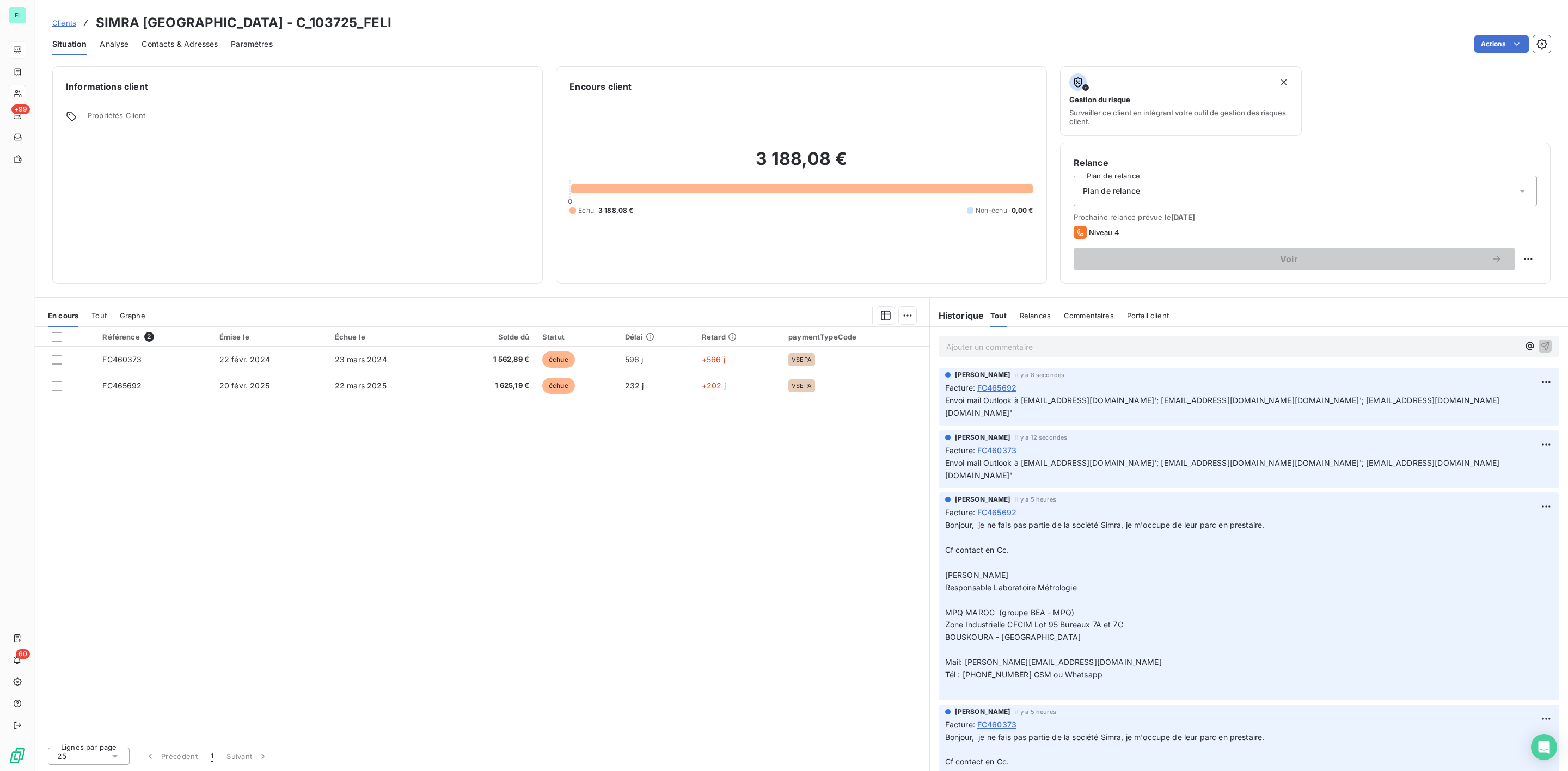
click at [167, 42] on span "Contacts & Adresses" at bounding box center [179, 44] width 77 height 11
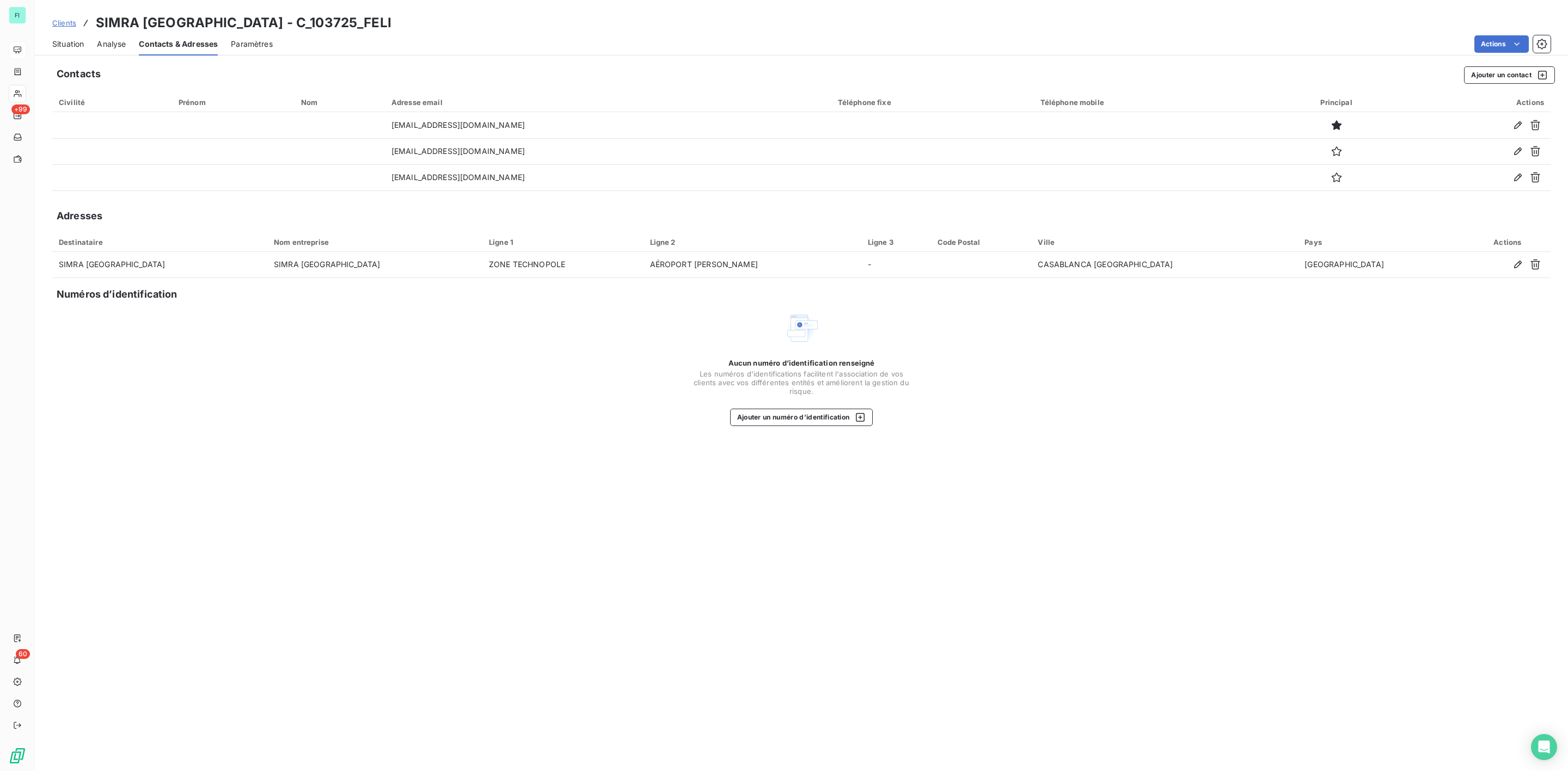
click at [68, 44] on span "Situation" at bounding box center [67, 44] width 31 height 11
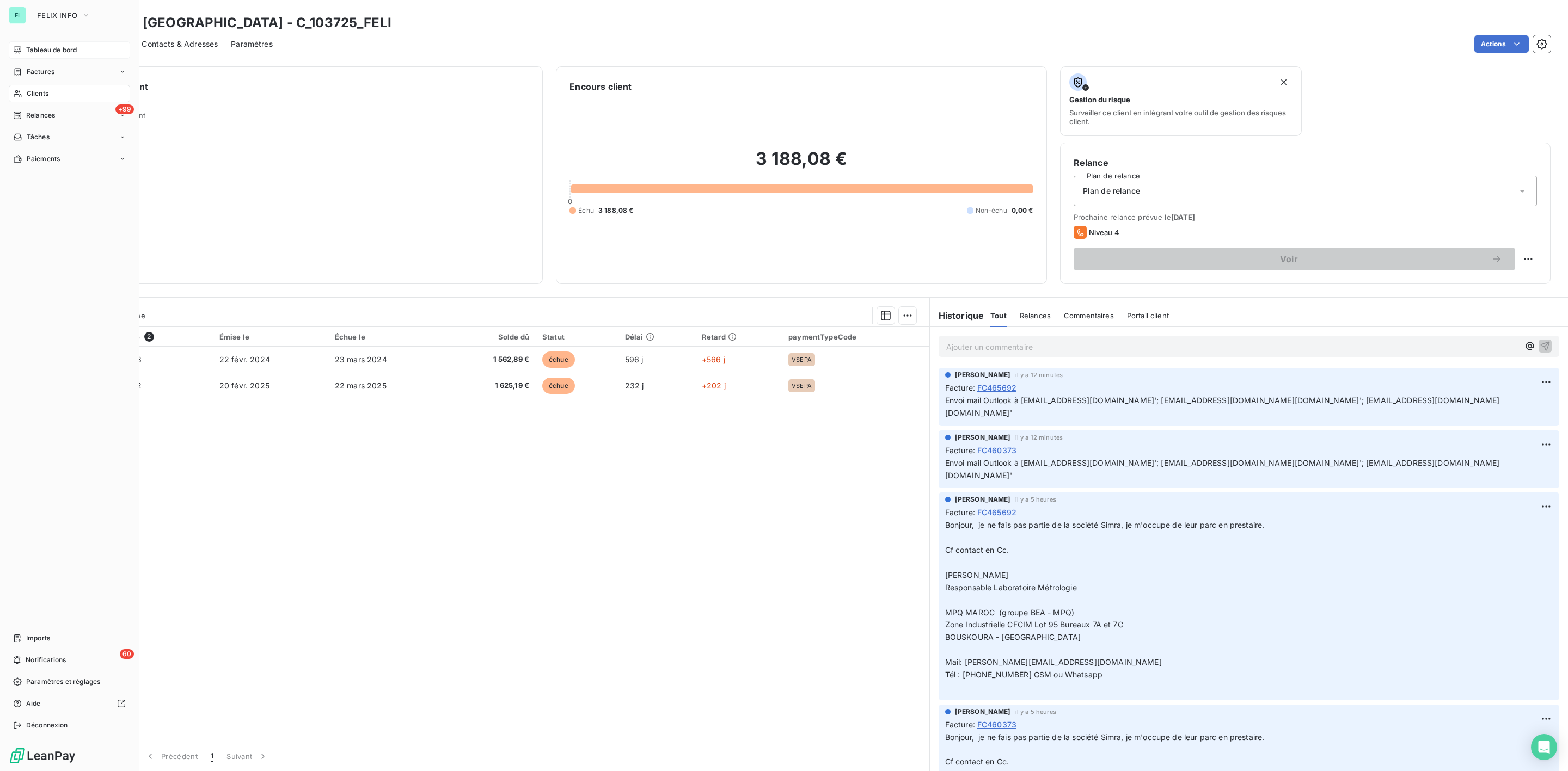
click at [38, 46] on span "Tableau de bord" at bounding box center [51, 51] width 51 height 10
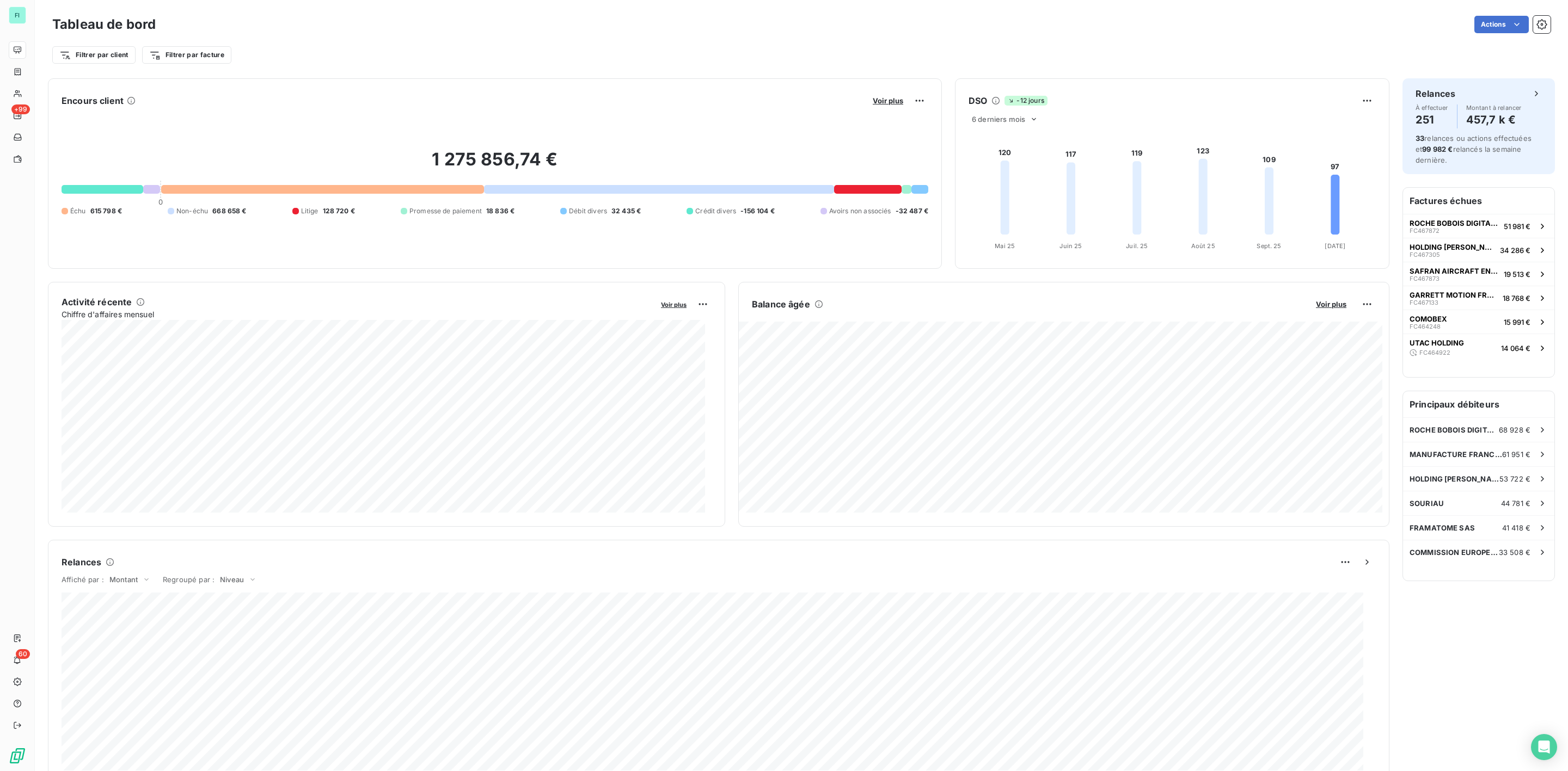
click at [92, 205] on div "1 275 856,74 € 0 Échu 615 798 € Non-échu 668 658 € Litige 128 720 € Promesse de…" at bounding box center [494, 182] width 867 height 146
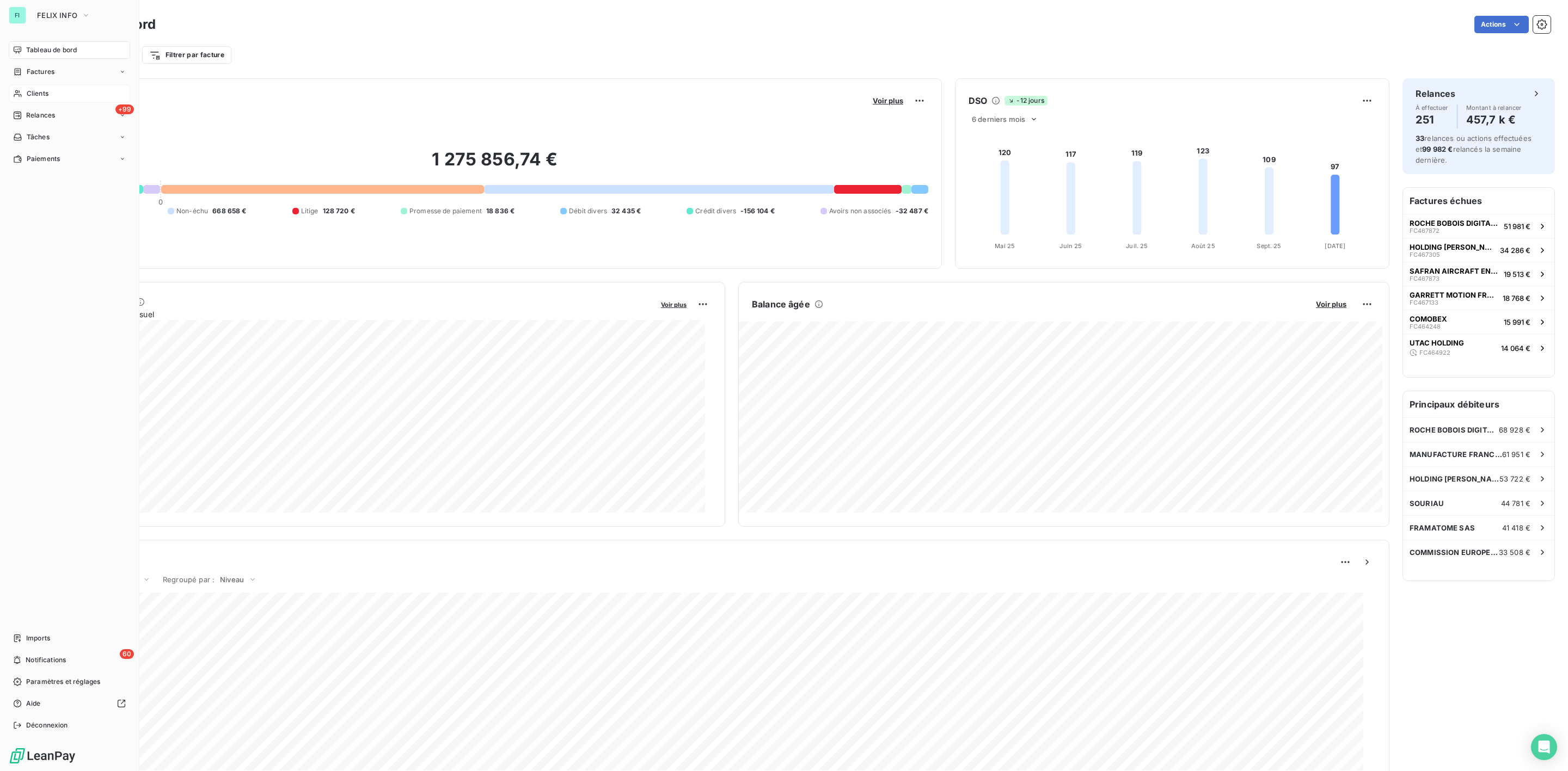
drag, startPoint x: 33, startPoint y: 86, endPoint x: 123, endPoint y: 86, distance: 90.0
click at [33, 86] on div "Clients" at bounding box center [69, 93] width 121 height 18
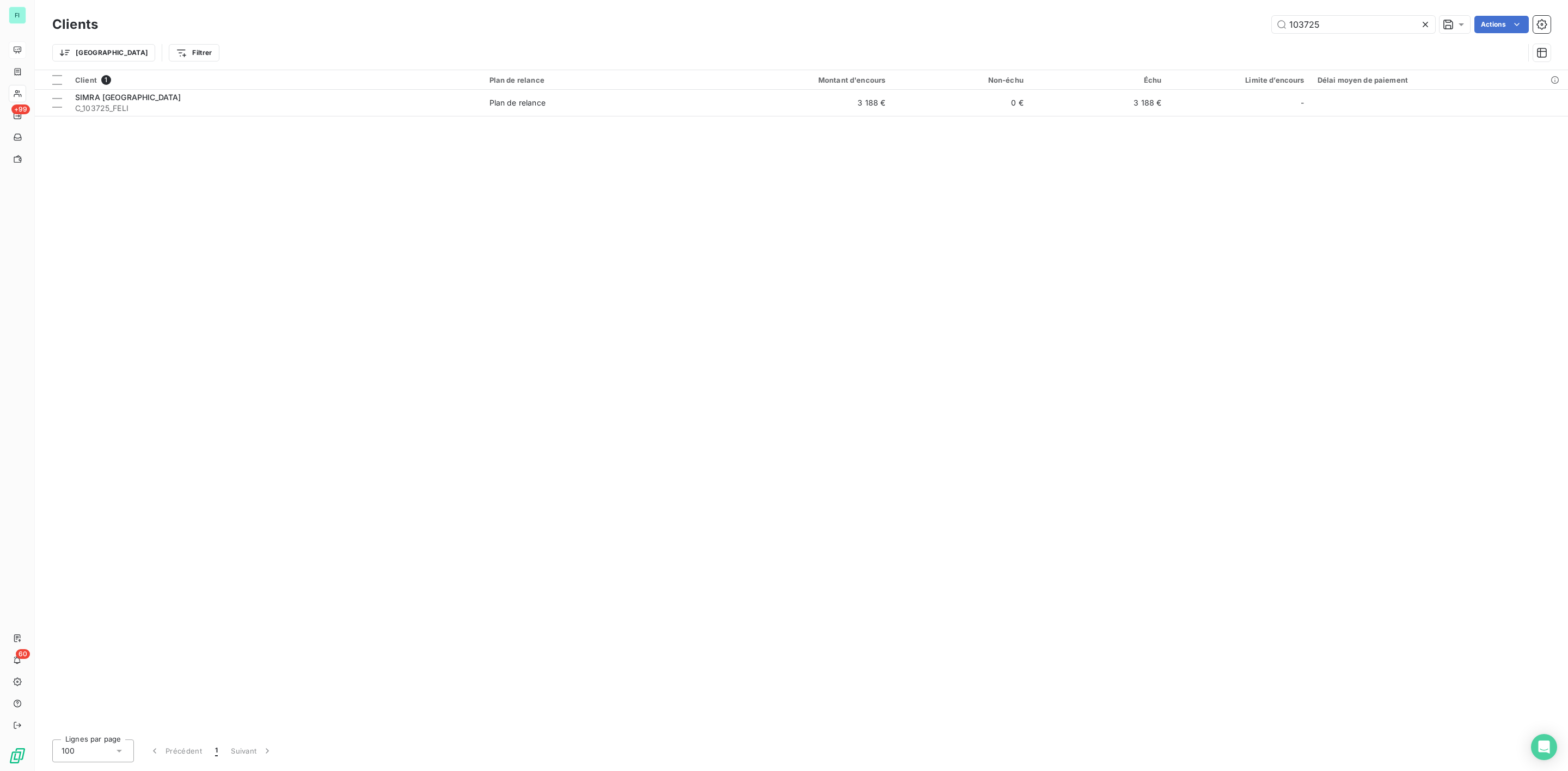
drag, startPoint x: 1335, startPoint y: 19, endPoint x: 1112, endPoint y: 21, distance: 223.0
click at [1138, 19] on div "103725 Actions" at bounding box center [830, 24] width 1439 height 18
type input "117261"
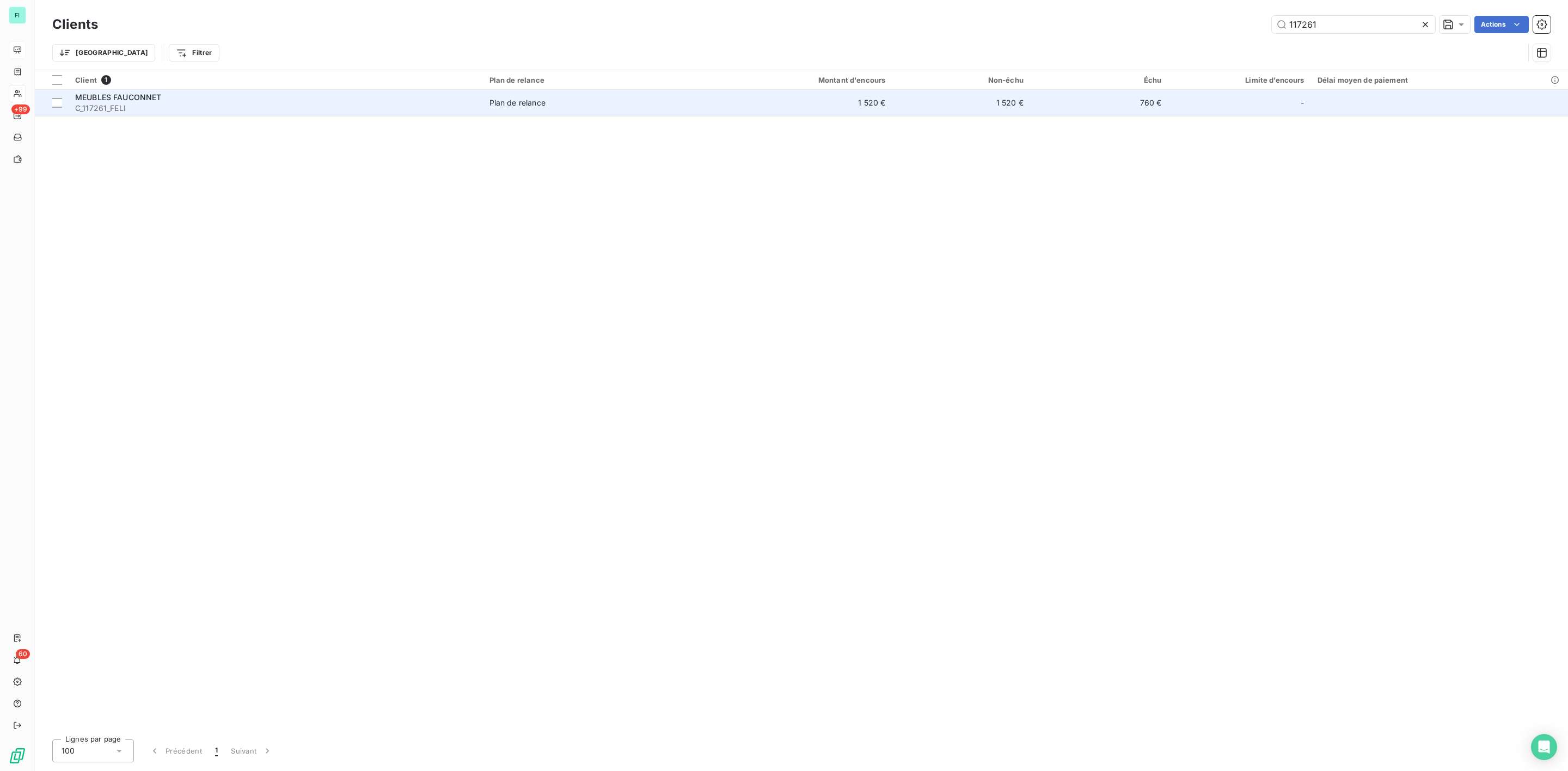
click at [504, 109] on td "Plan de relance" at bounding box center [595, 103] width 224 height 26
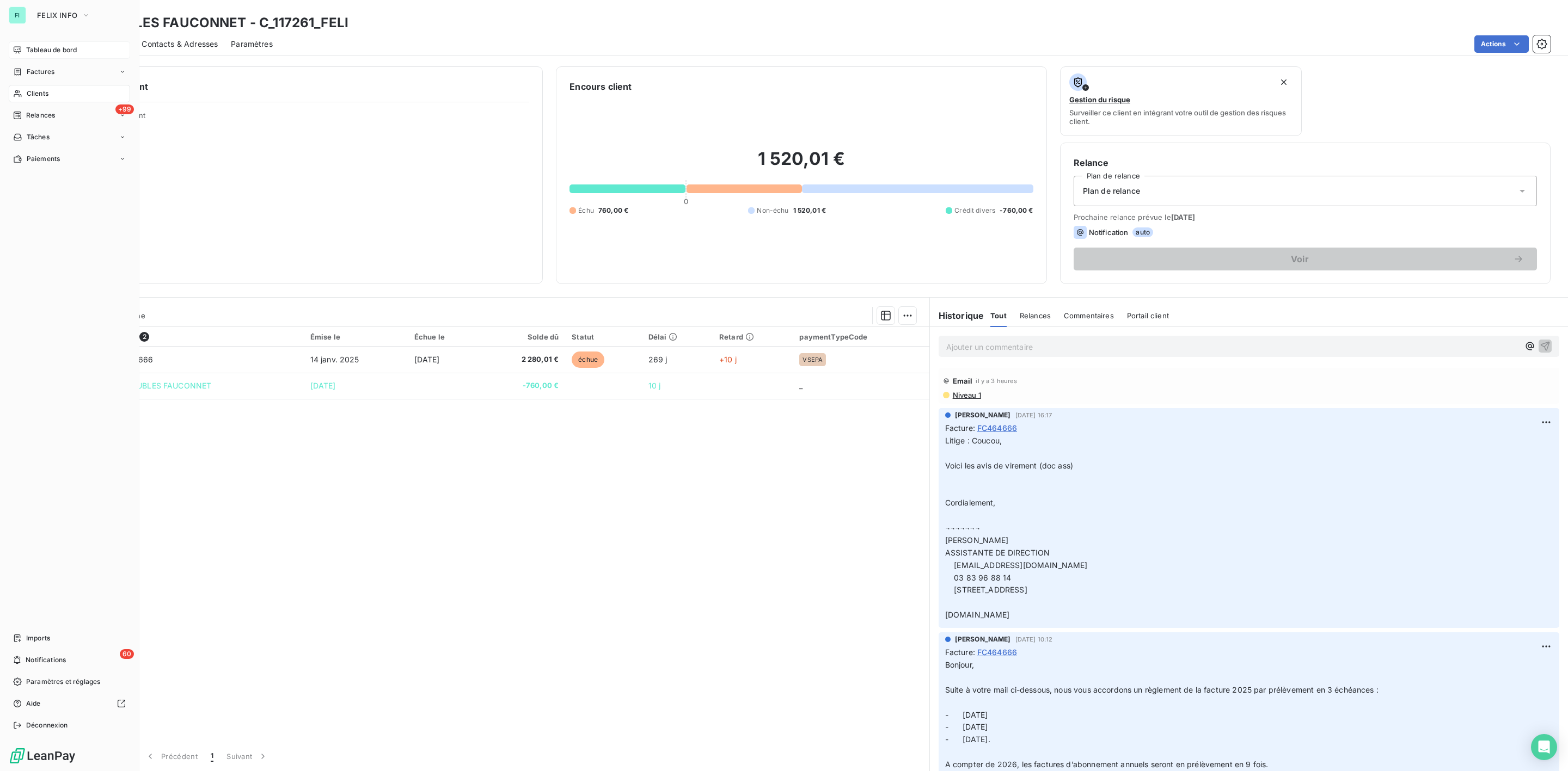
click at [31, 93] on span "Clients" at bounding box center [38, 93] width 22 height 10
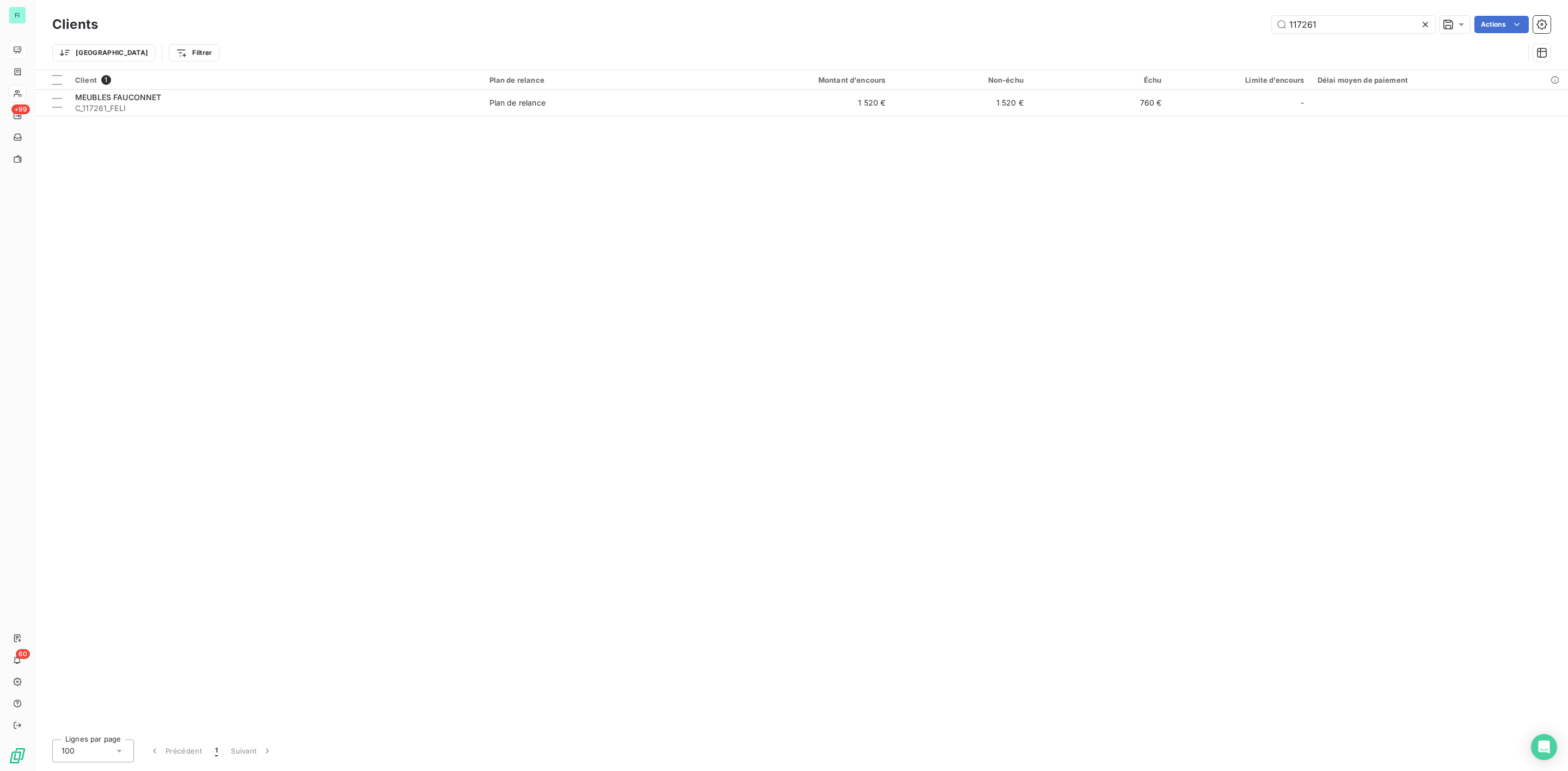
drag, startPoint x: 1327, startPoint y: 25, endPoint x: 920, endPoint y: 25, distance: 407.0
click at [931, 25] on div "117261 Actions" at bounding box center [830, 24] width 1439 height 18
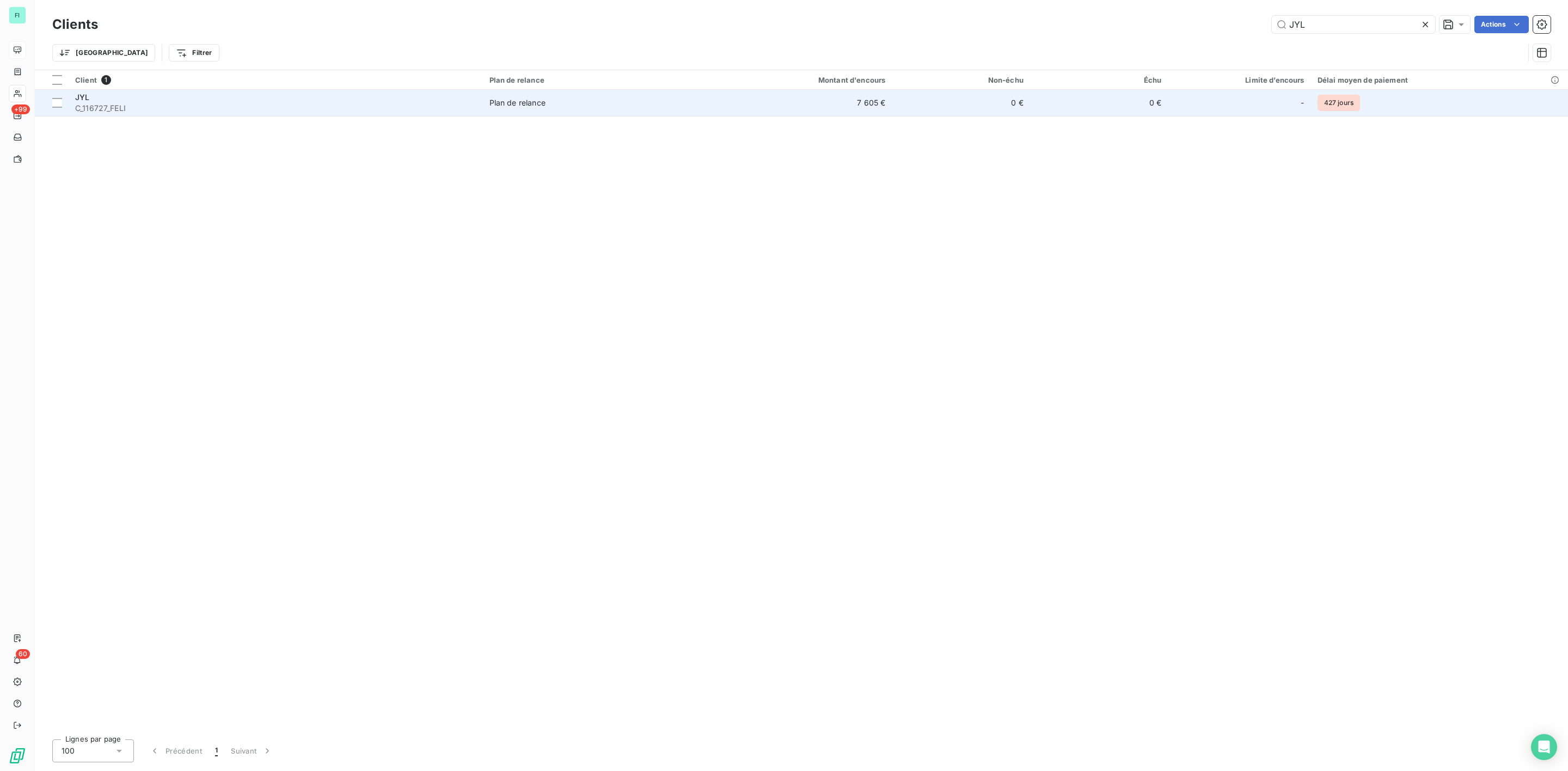
type input "JYL"
click at [314, 104] on span "C_116727_FELI" at bounding box center [275, 108] width 401 height 11
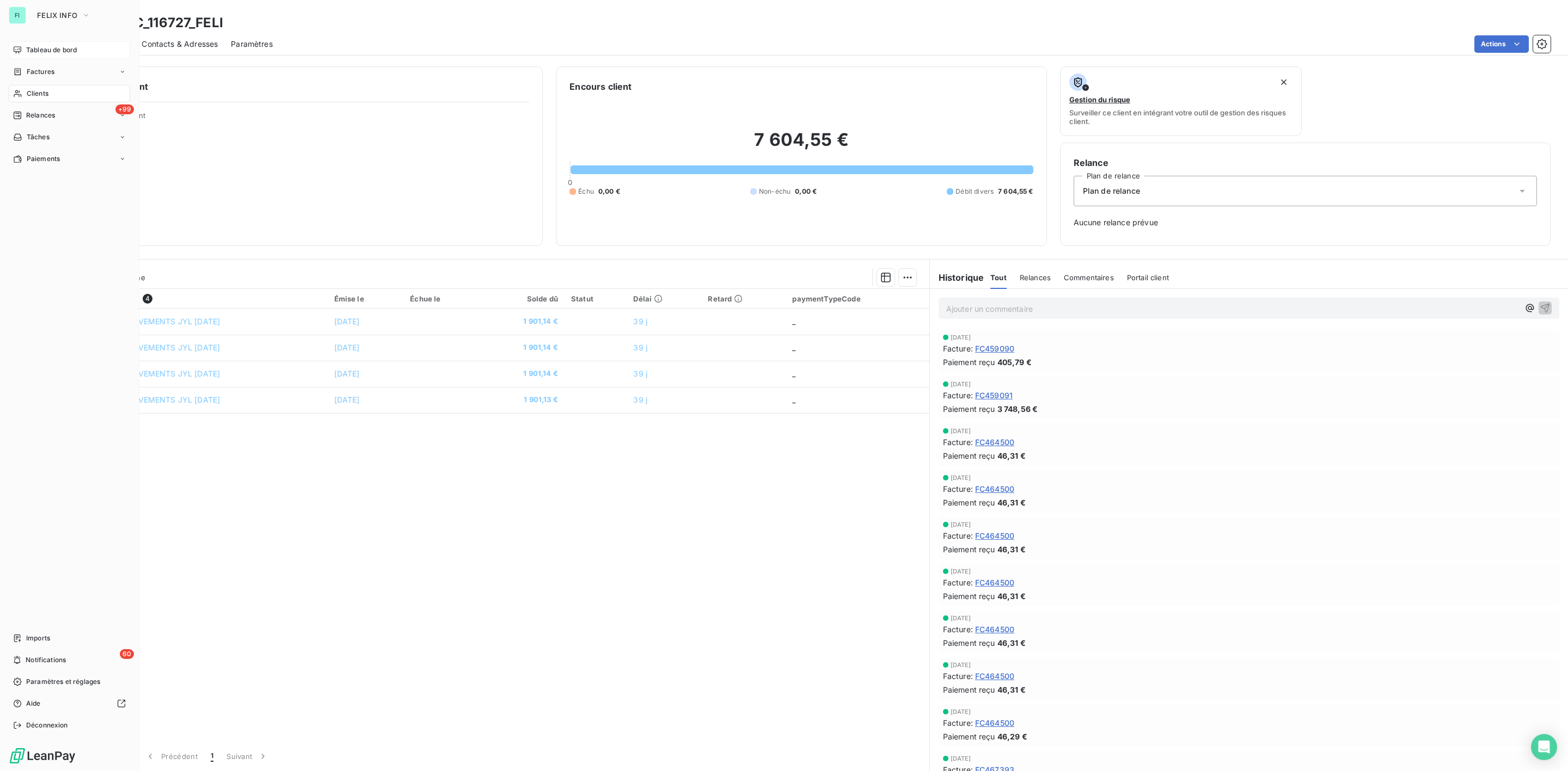
click at [24, 92] on div "Clients" at bounding box center [69, 93] width 121 height 18
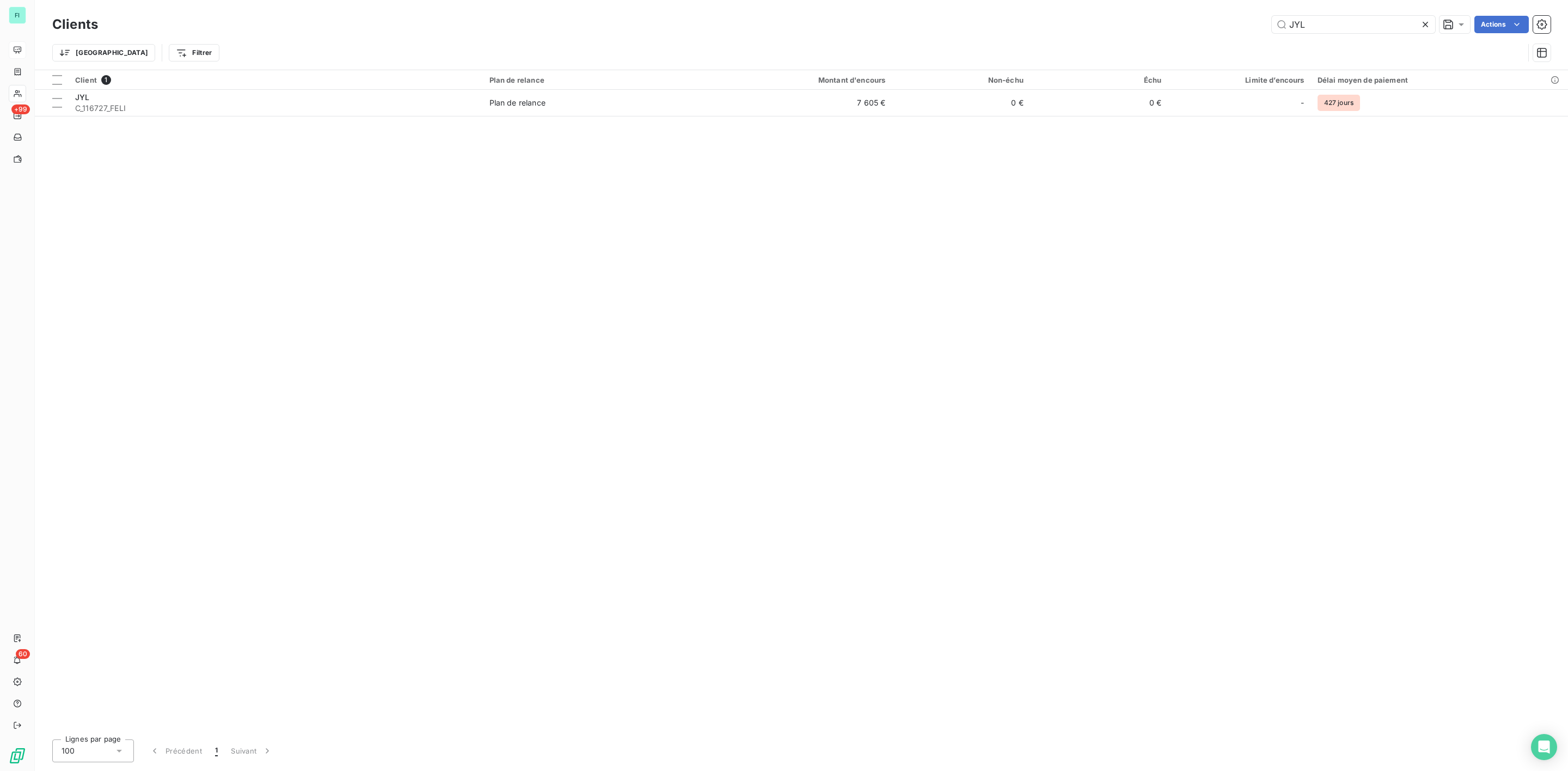
drag, startPoint x: 1322, startPoint y: 24, endPoint x: 1105, endPoint y: 24, distance: 217.0
click at [1105, 24] on div "JYL Actions" at bounding box center [830, 24] width 1439 height 18
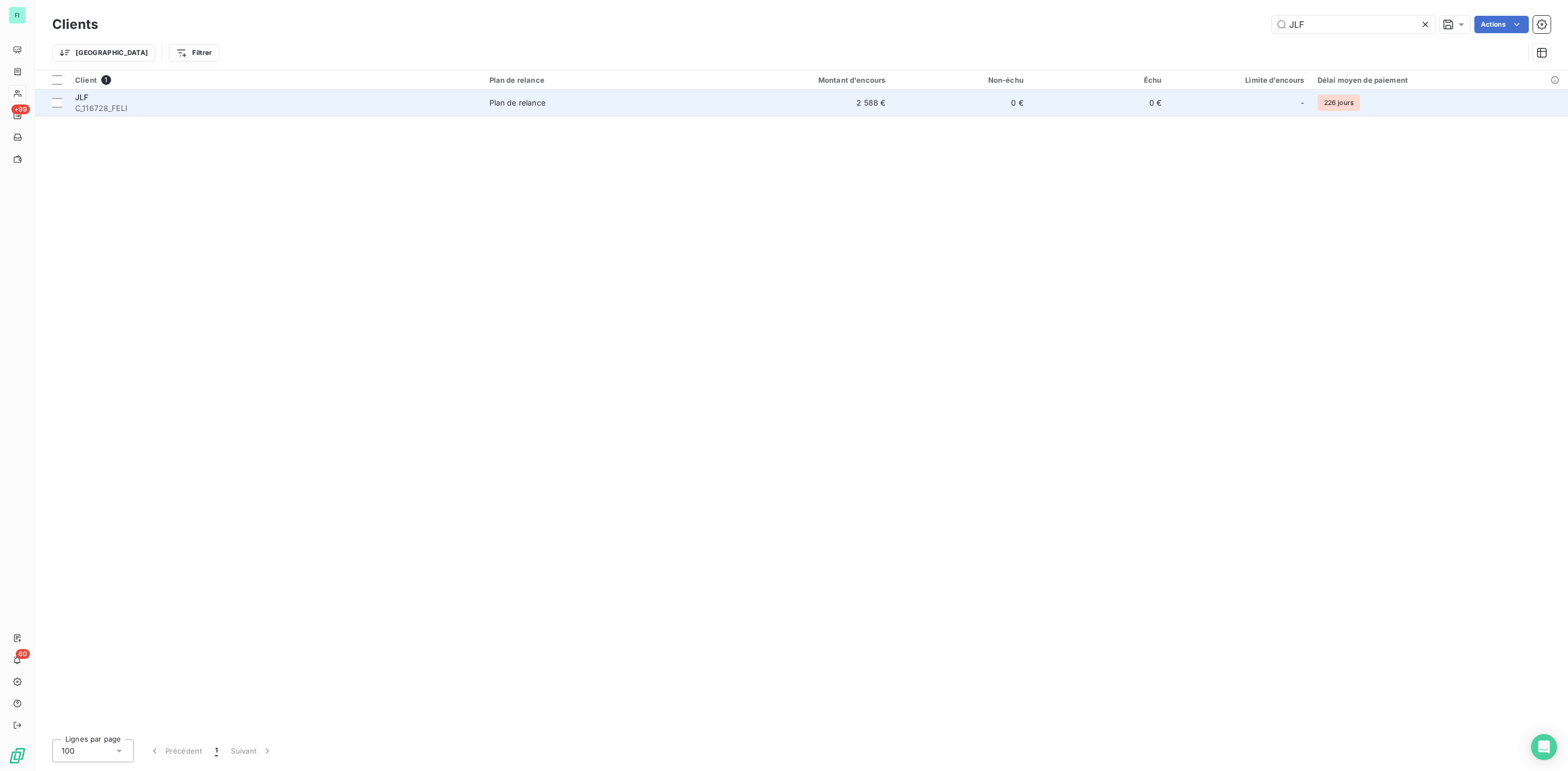
type input "JLF"
click at [422, 96] on div "JLF" at bounding box center [275, 97] width 401 height 11
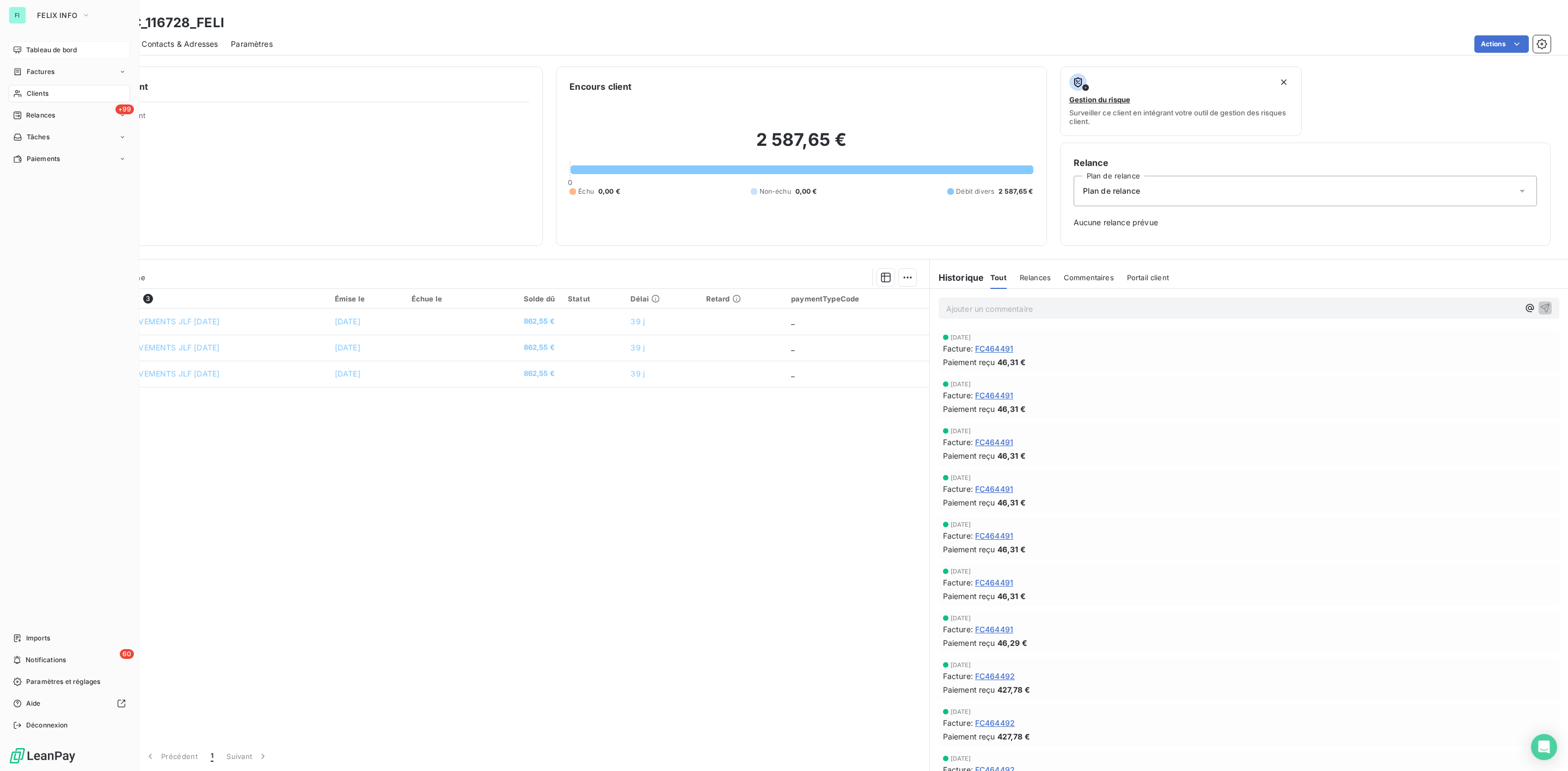
click at [33, 92] on span "Clients" at bounding box center [38, 93] width 22 height 10
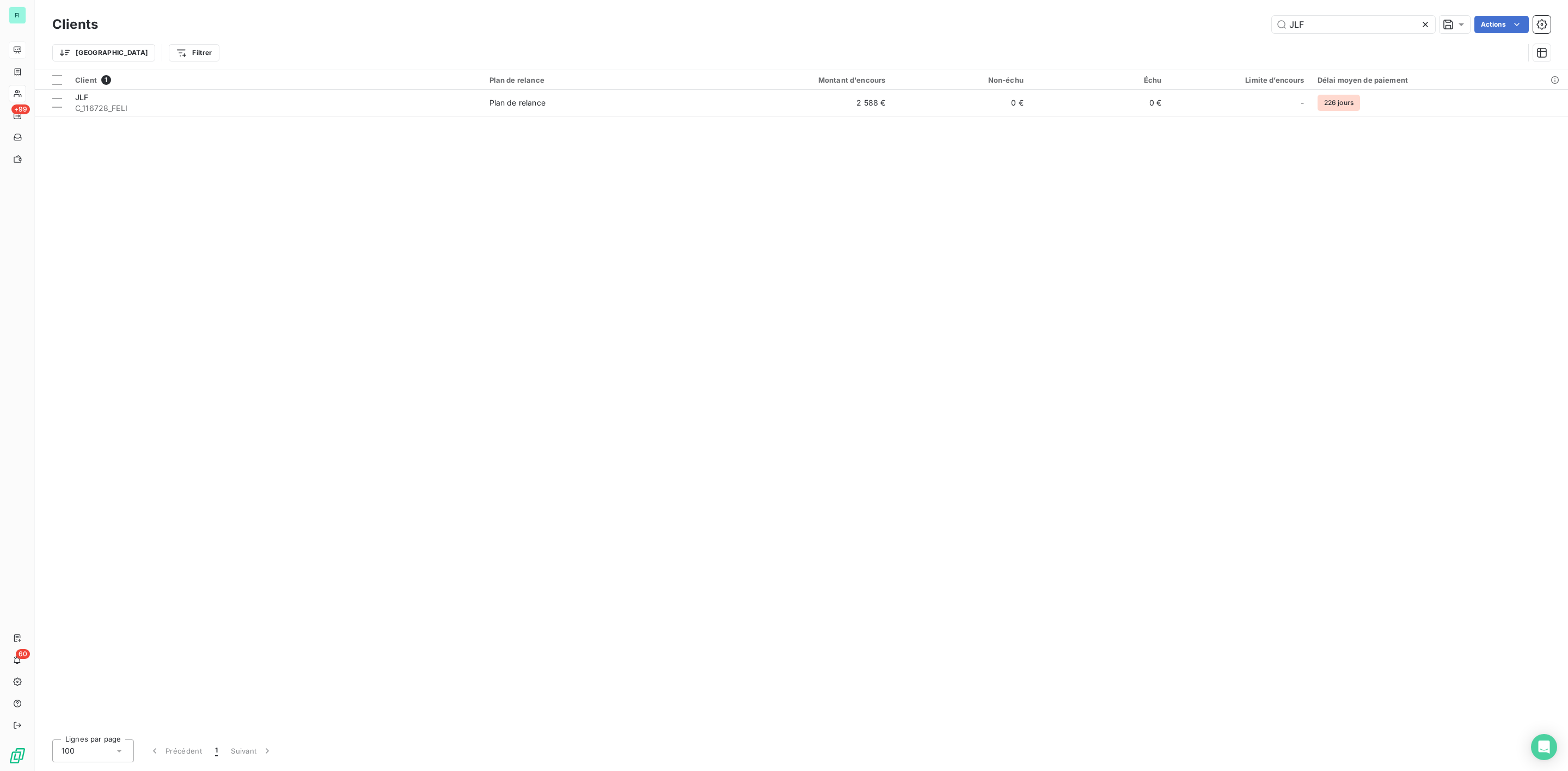
drag, startPoint x: 1350, startPoint y: 23, endPoint x: 1093, endPoint y: 23, distance: 257.0
click at [1098, 23] on div "JLF Actions" at bounding box center [830, 24] width 1439 height 18
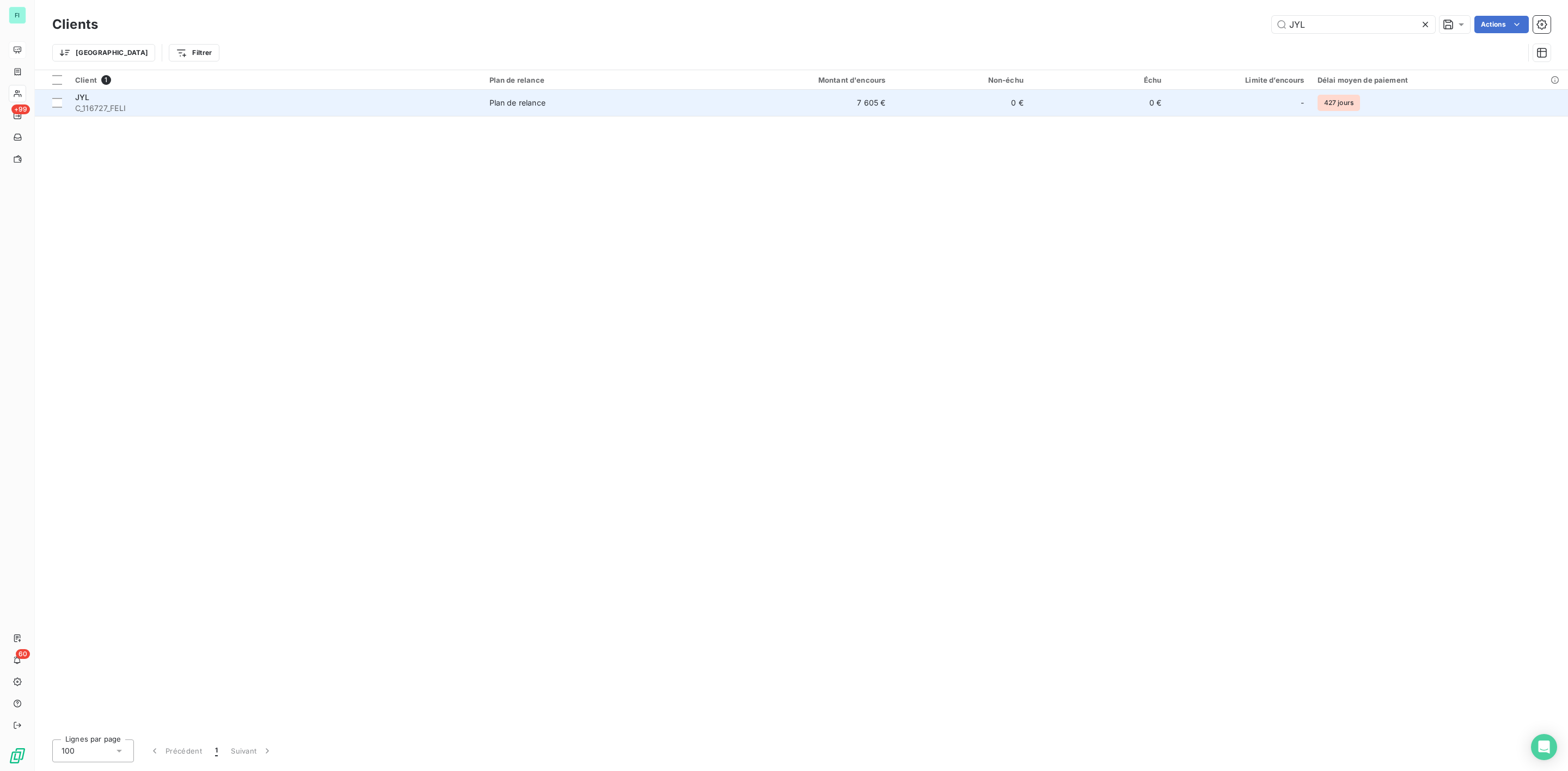
type input "JYL"
click at [380, 96] on div "JYL" at bounding box center [275, 97] width 401 height 11
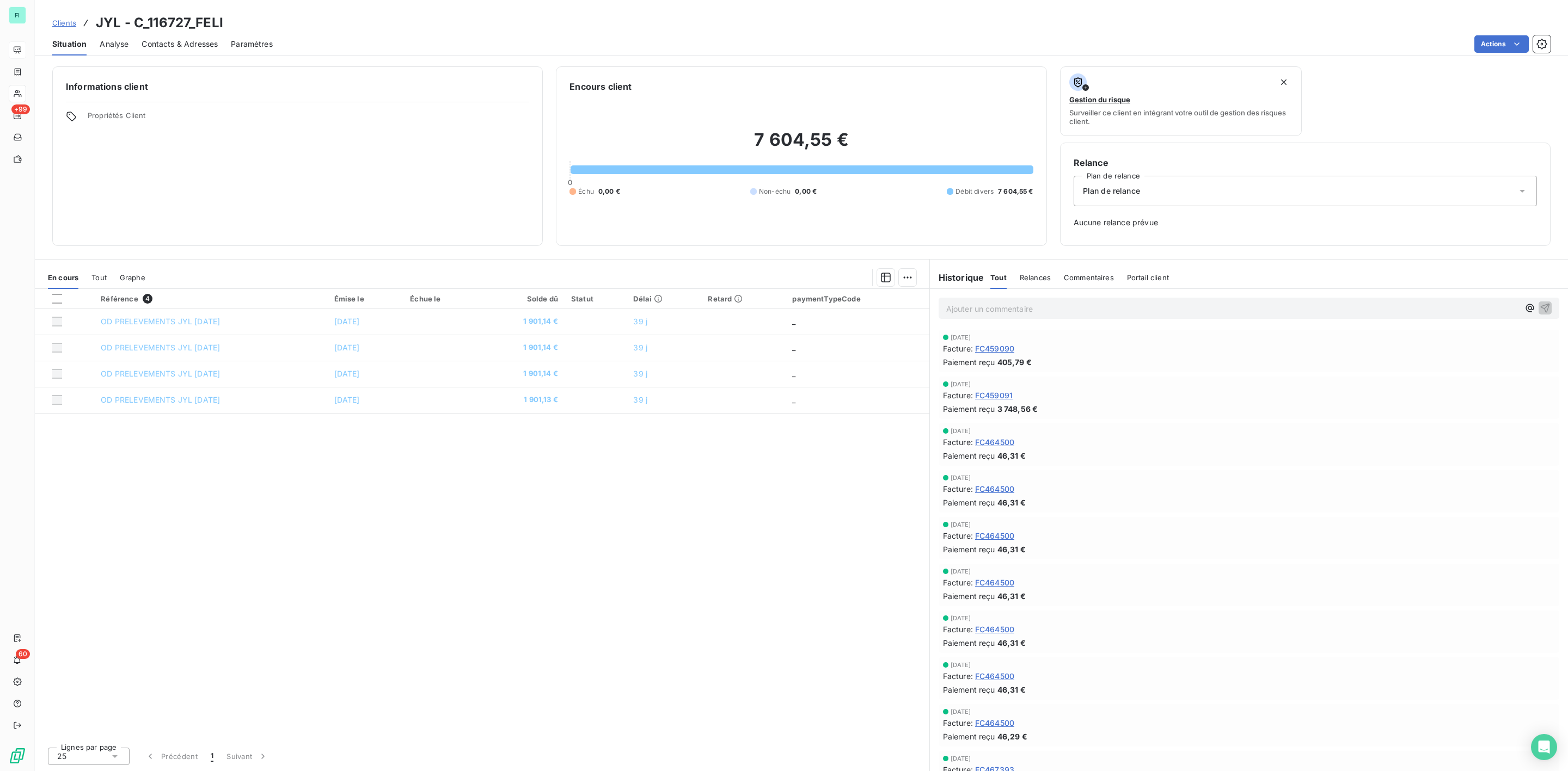
click at [90, 276] on div "En cours Tout Graphe" at bounding box center [482, 277] width 894 height 23
click at [103, 274] on span "Tout" at bounding box center [99, 278] width 15 height 8
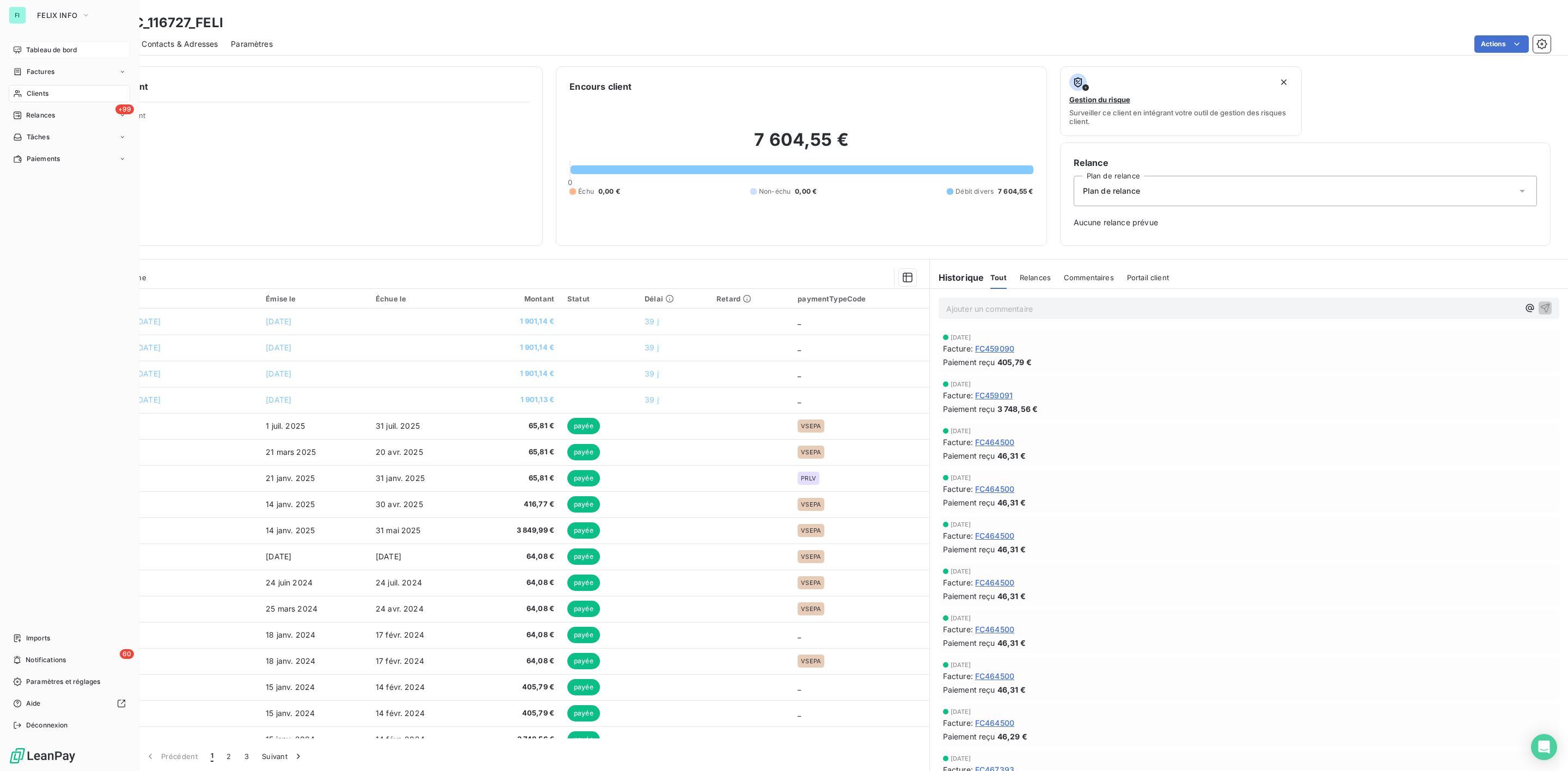
click at [36, 50] on span "Tableau de bord" at bounding box center [51, 51] width 51 height 10
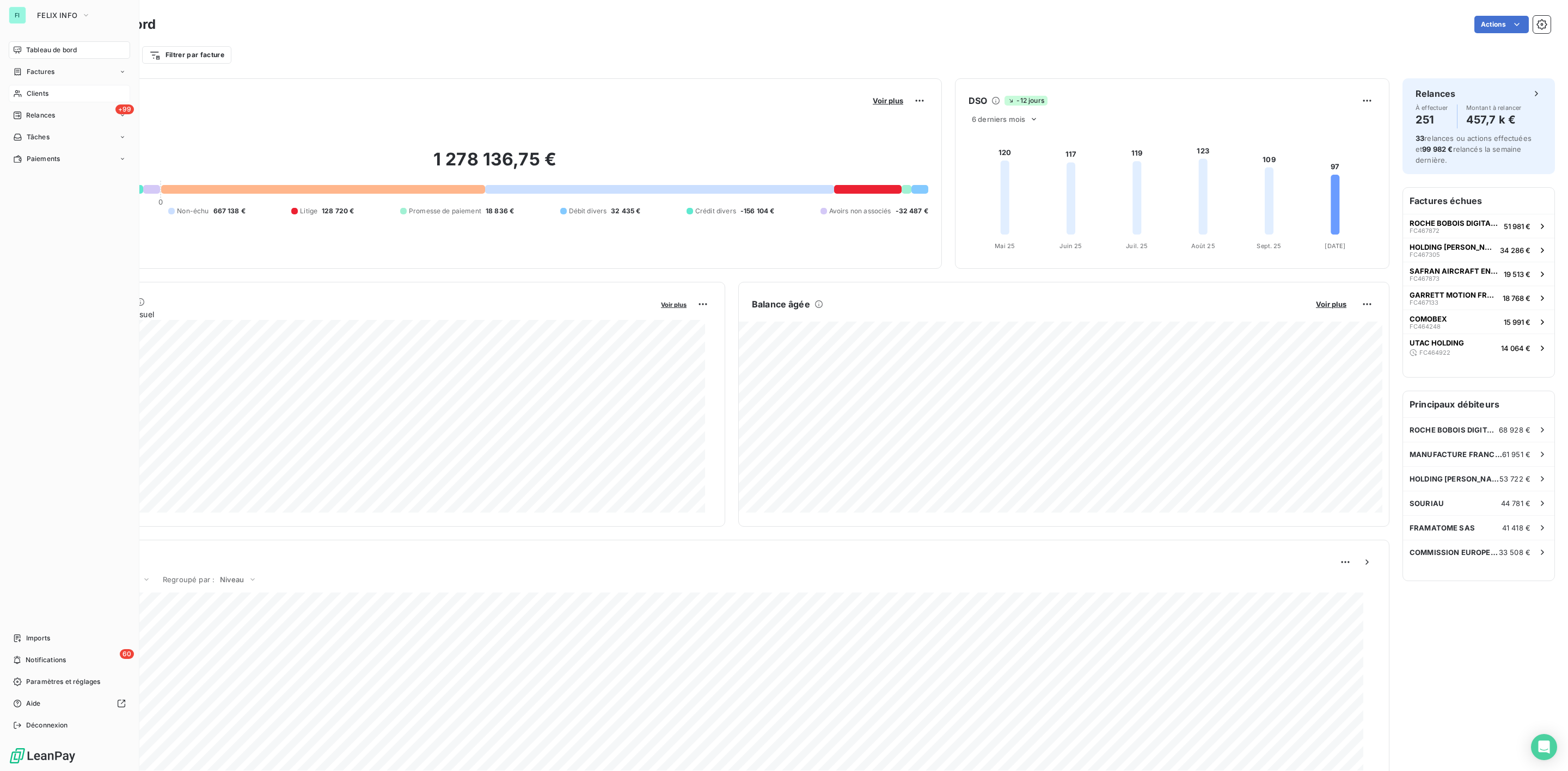
click at [35, 92] on span "Clients" at bounding box center [38, 93] width 22 height 10
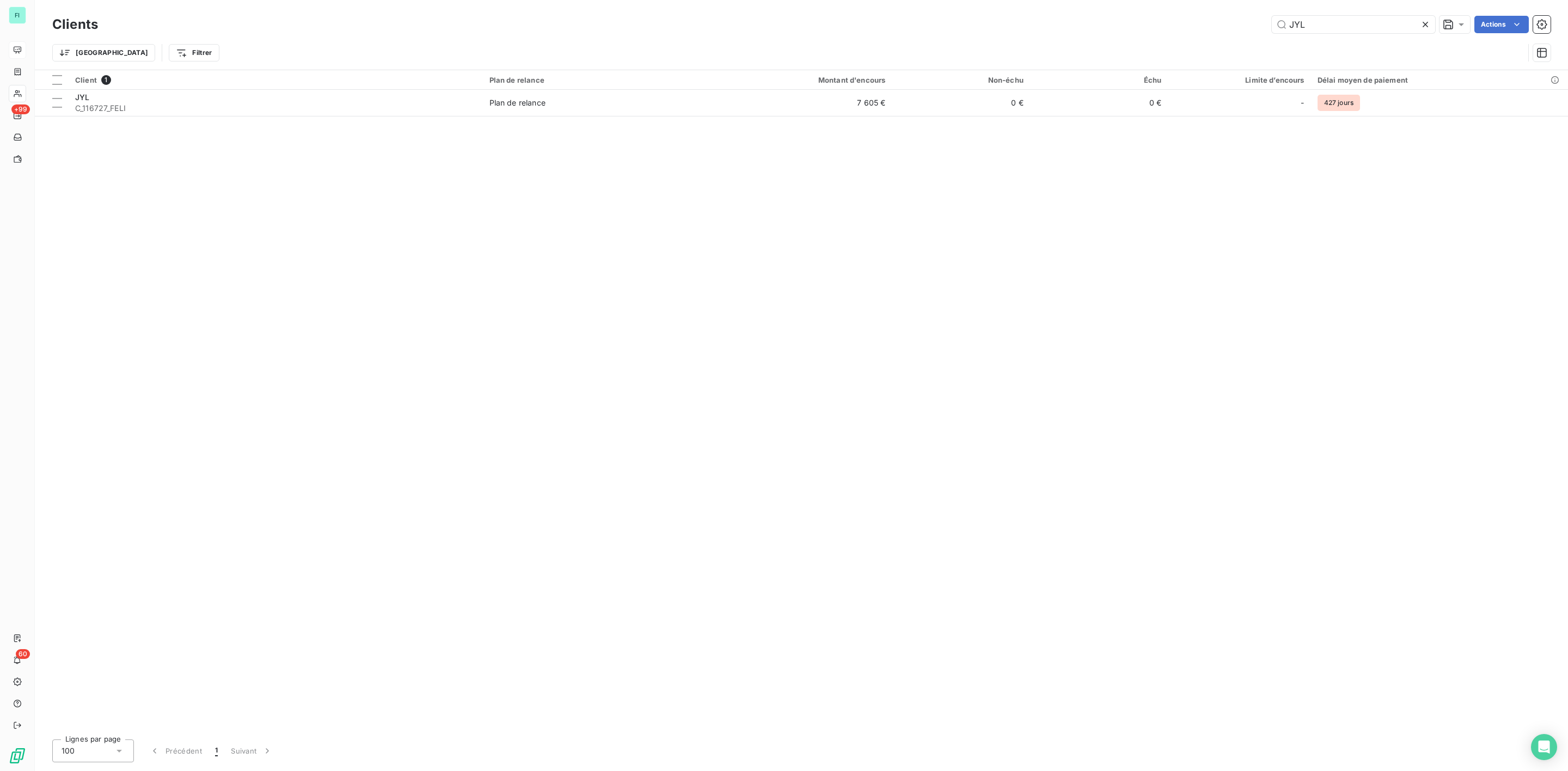
drag, startPoint x: 1315, startPoint y: 29, endPoint x: 1180, endPoint y: 29, distance: 135.0
click at [1181, 29] on div "JYL Actions" at bounding box center [830, 24] width 1439 height 18
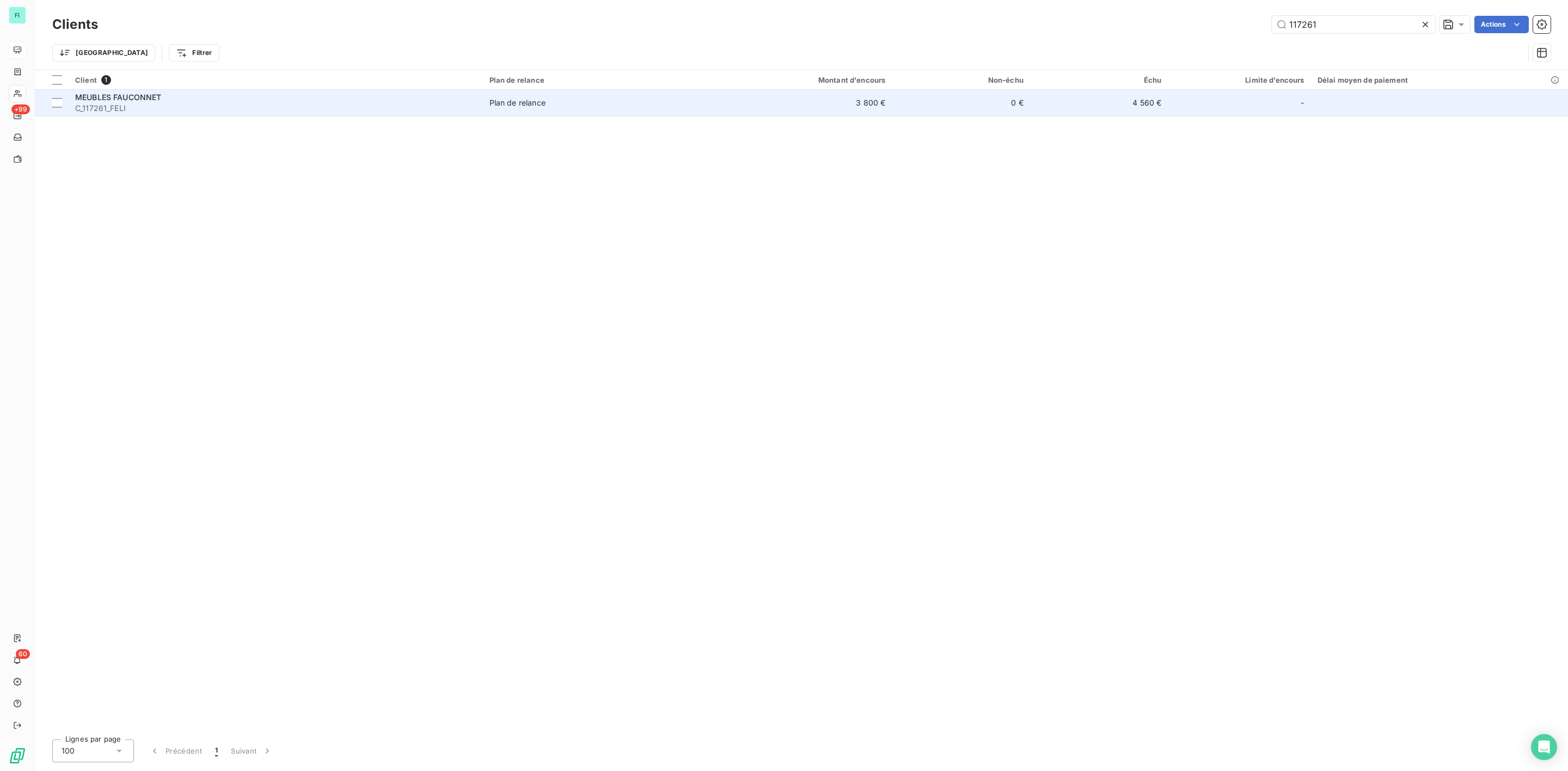
type input "117261"
click at [518, 99] on div "Plan de relance" at bounding box center [517, 103] width 56 height 11
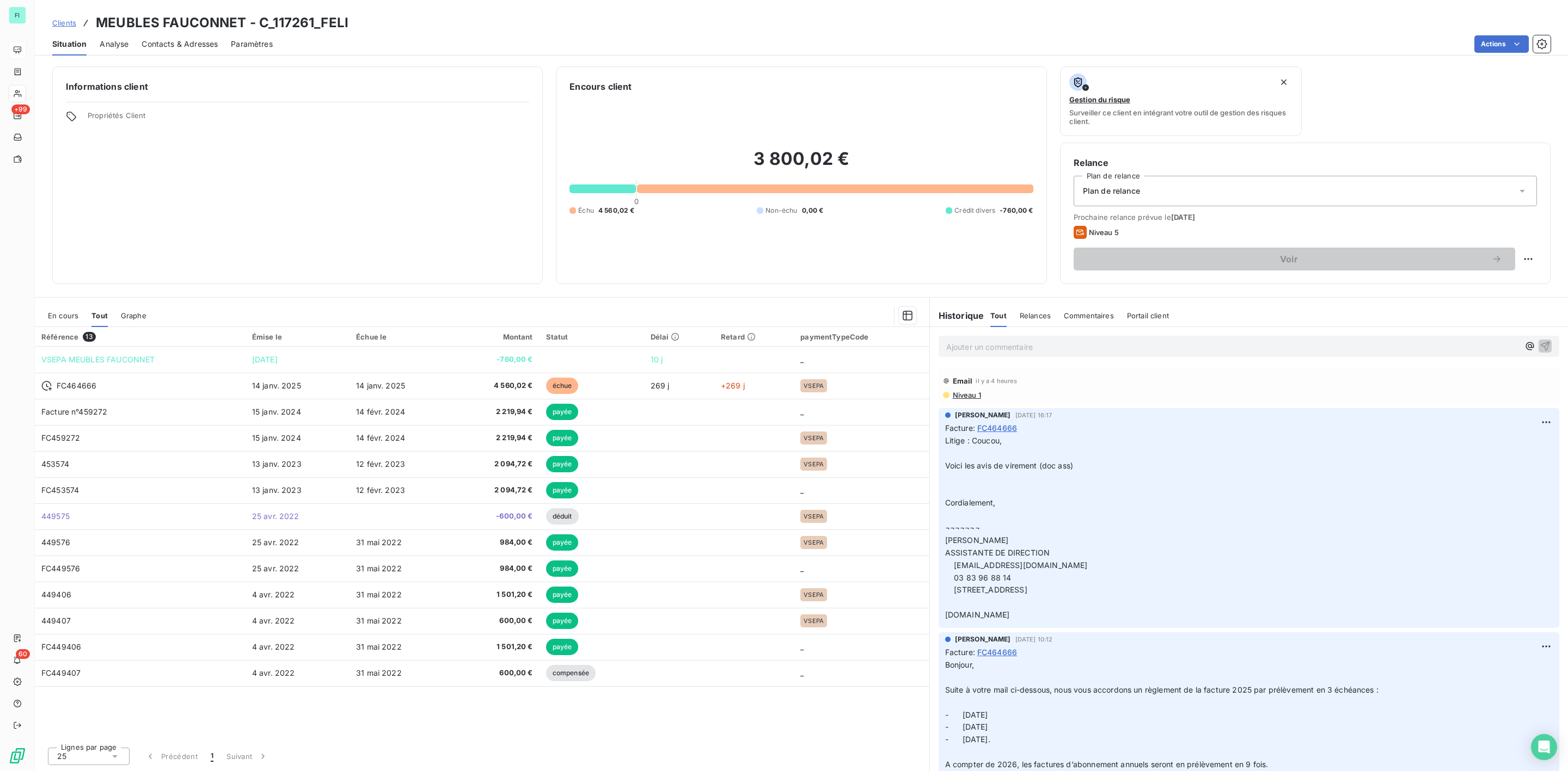
click at [70, 314] on span "En cours" at bounding box center [63, 316] width 30 height 8
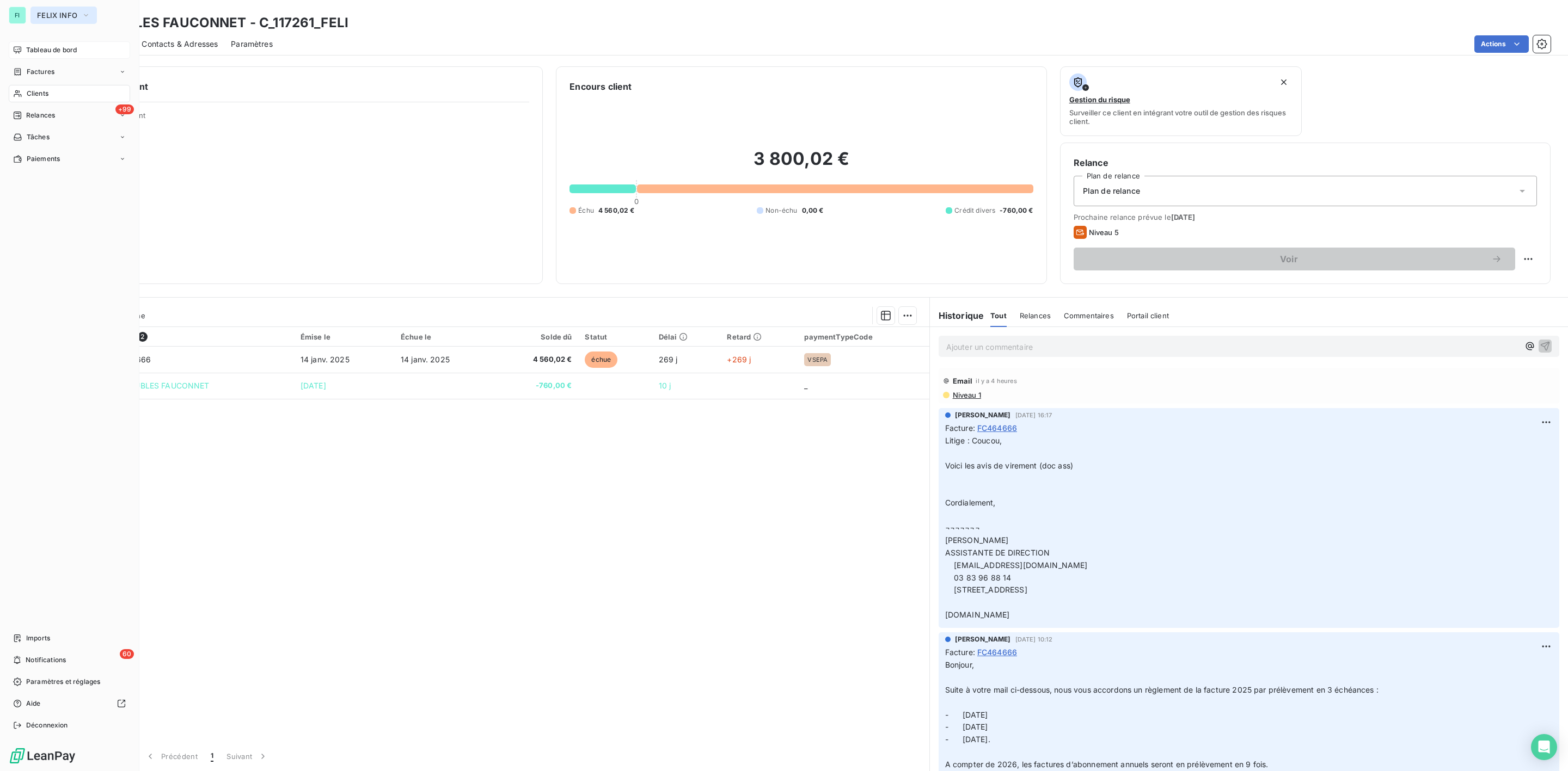
click at [67, 20] on button "FELIX INFO" at bounding box center [63, 15] width 67 height 18
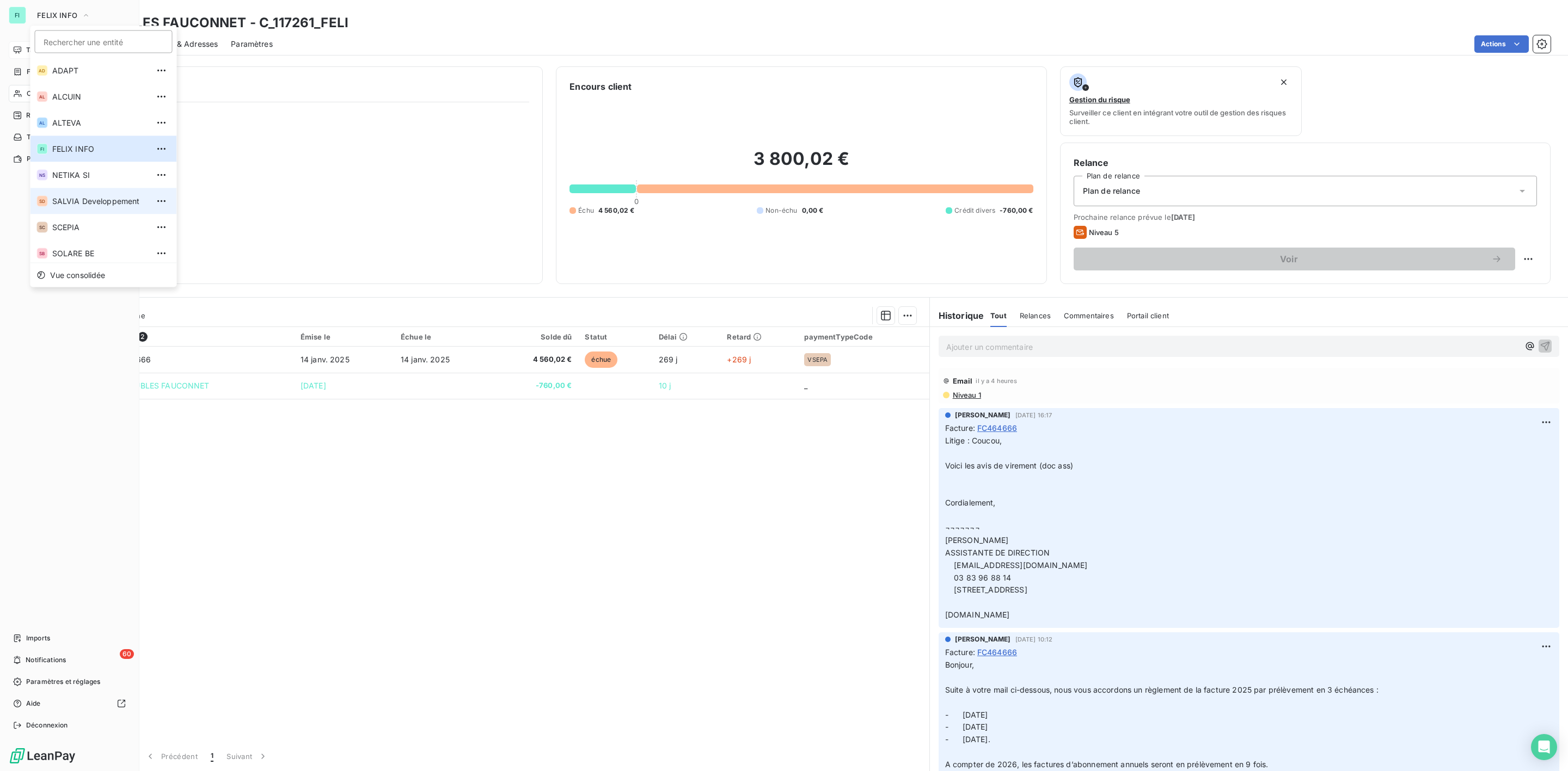
click at [66, 194] on li "SD SALVIA Developpement" at bounding box center [104, 201] width 147 height 26
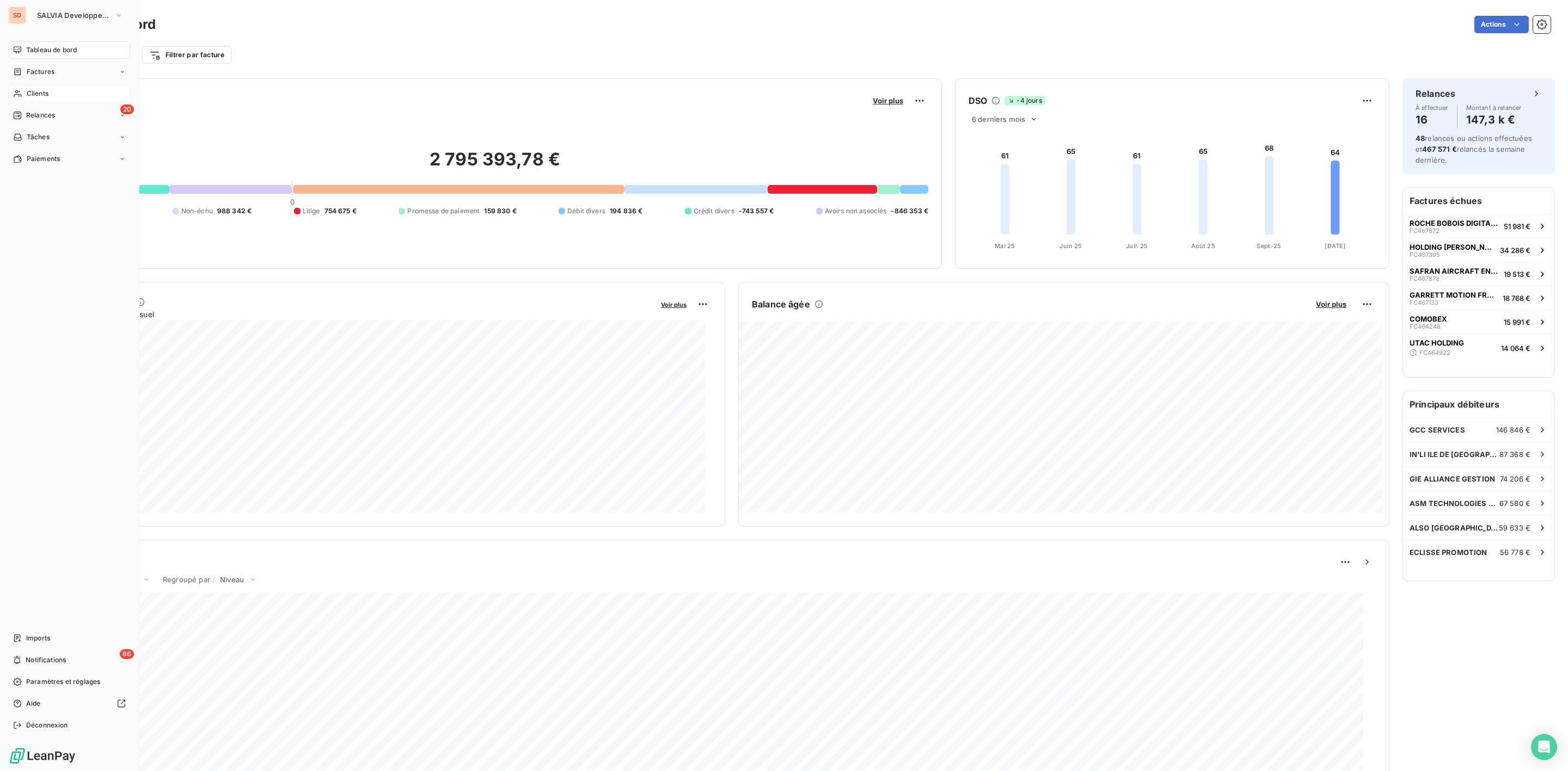
click at [40, 92] on span "Clients" at bounding box center [38, 93] width 22 height 10
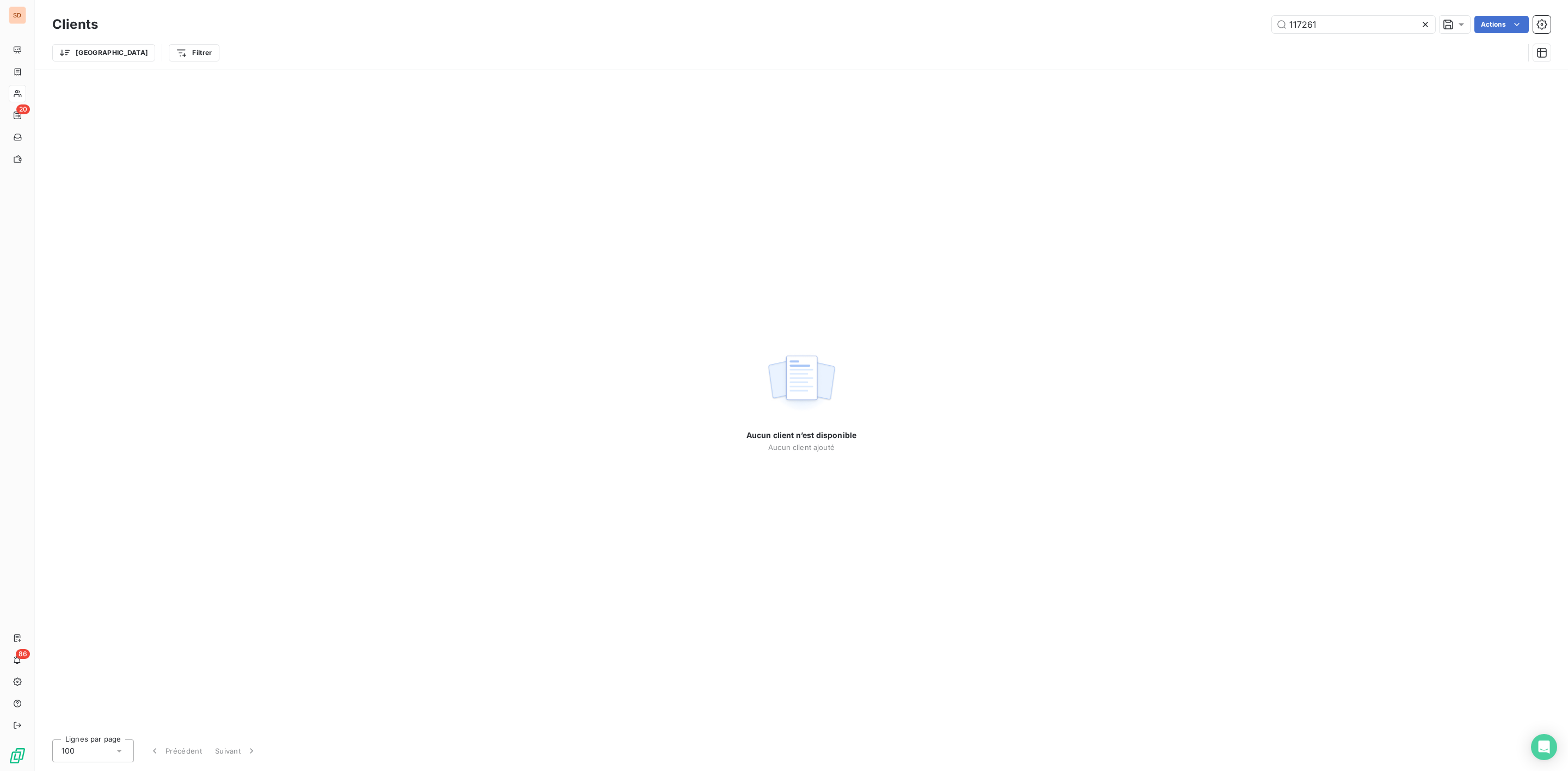
drag, startPoint x: 1336, startPoint y: 28, endPoint x: 1077, endPoint y: 33, distance: 259.0
click at [1129, 28] on div "117261 Actions" at bounding box center [830, 24] width 1439 height 18
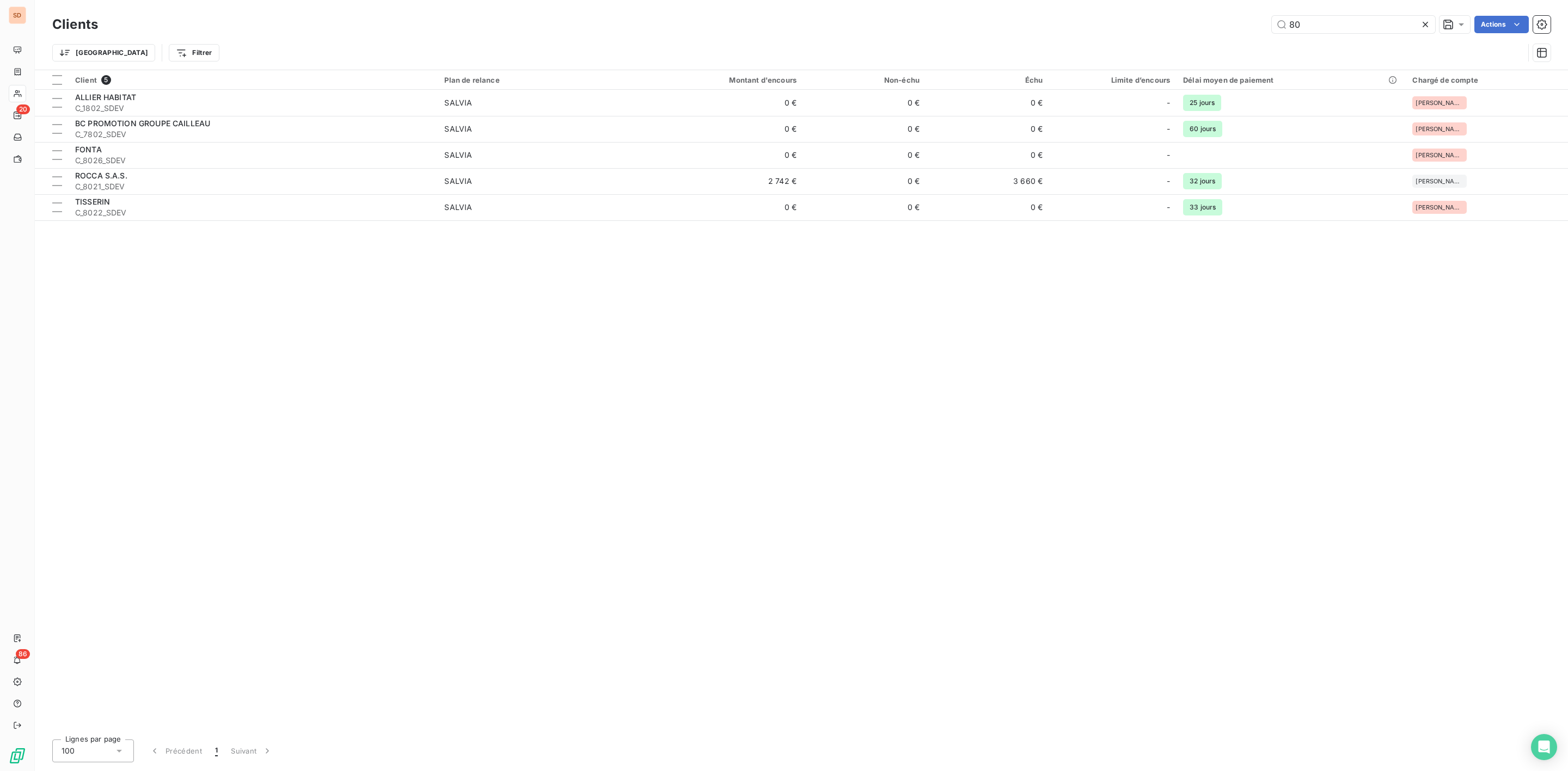
type input "8"
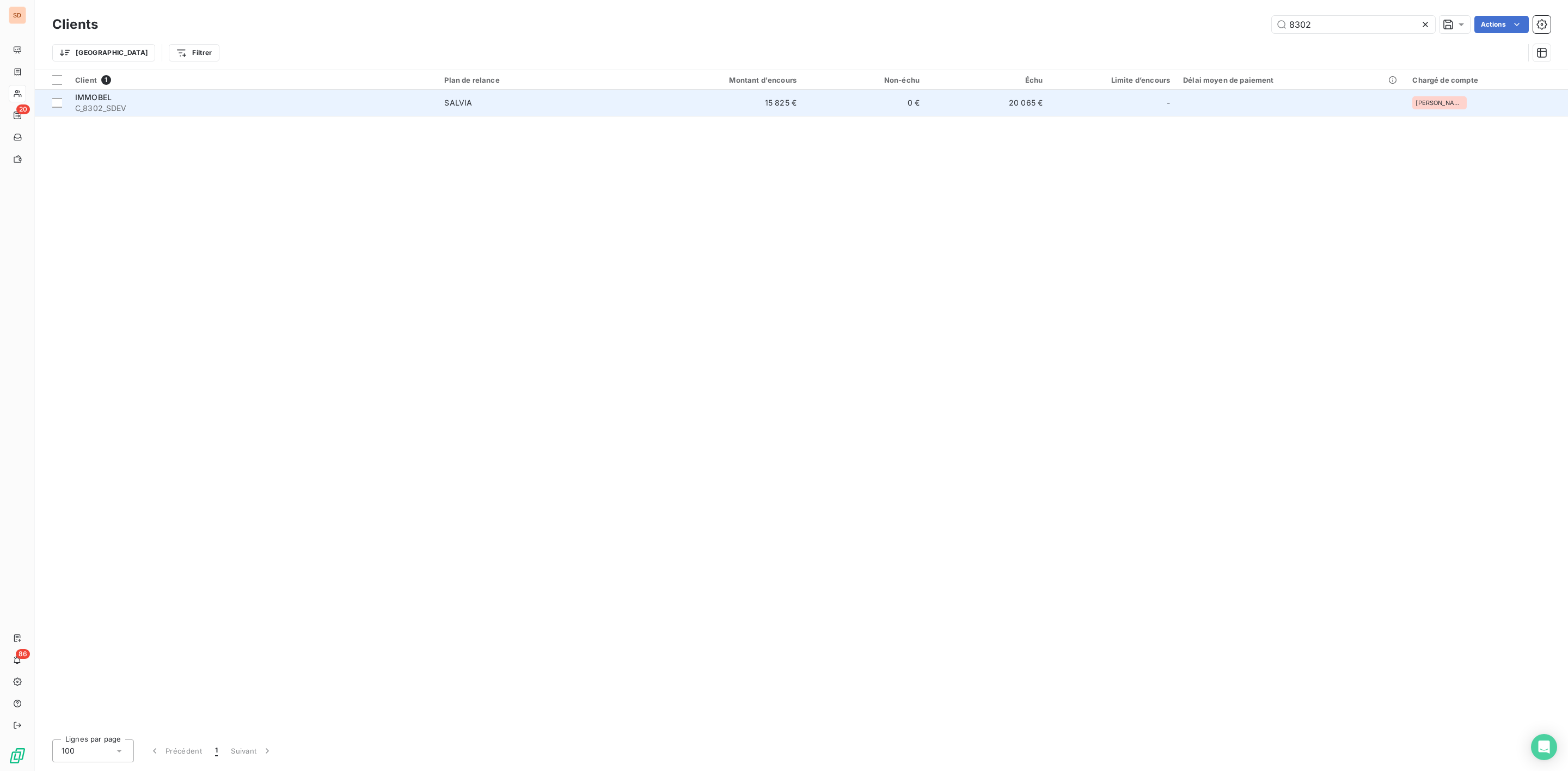
type input "8302"
click at [128, 110] on span "C_8302_SDEV" at bounding box center [253, 108] width 356 height 11
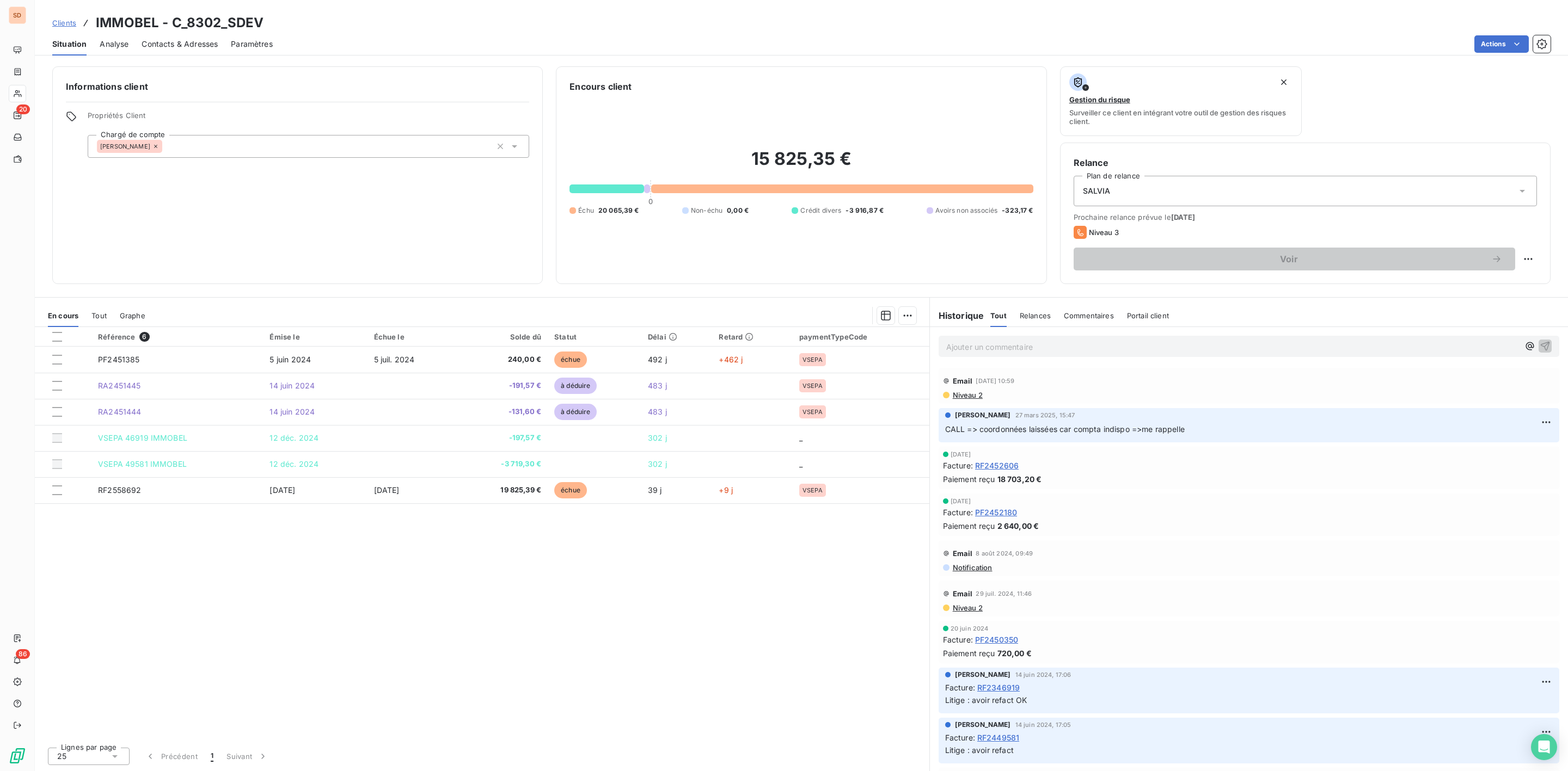
click at [182, 40] on span "Contacts & Adresses" at bounding box center [179, 44] width 77 height 11
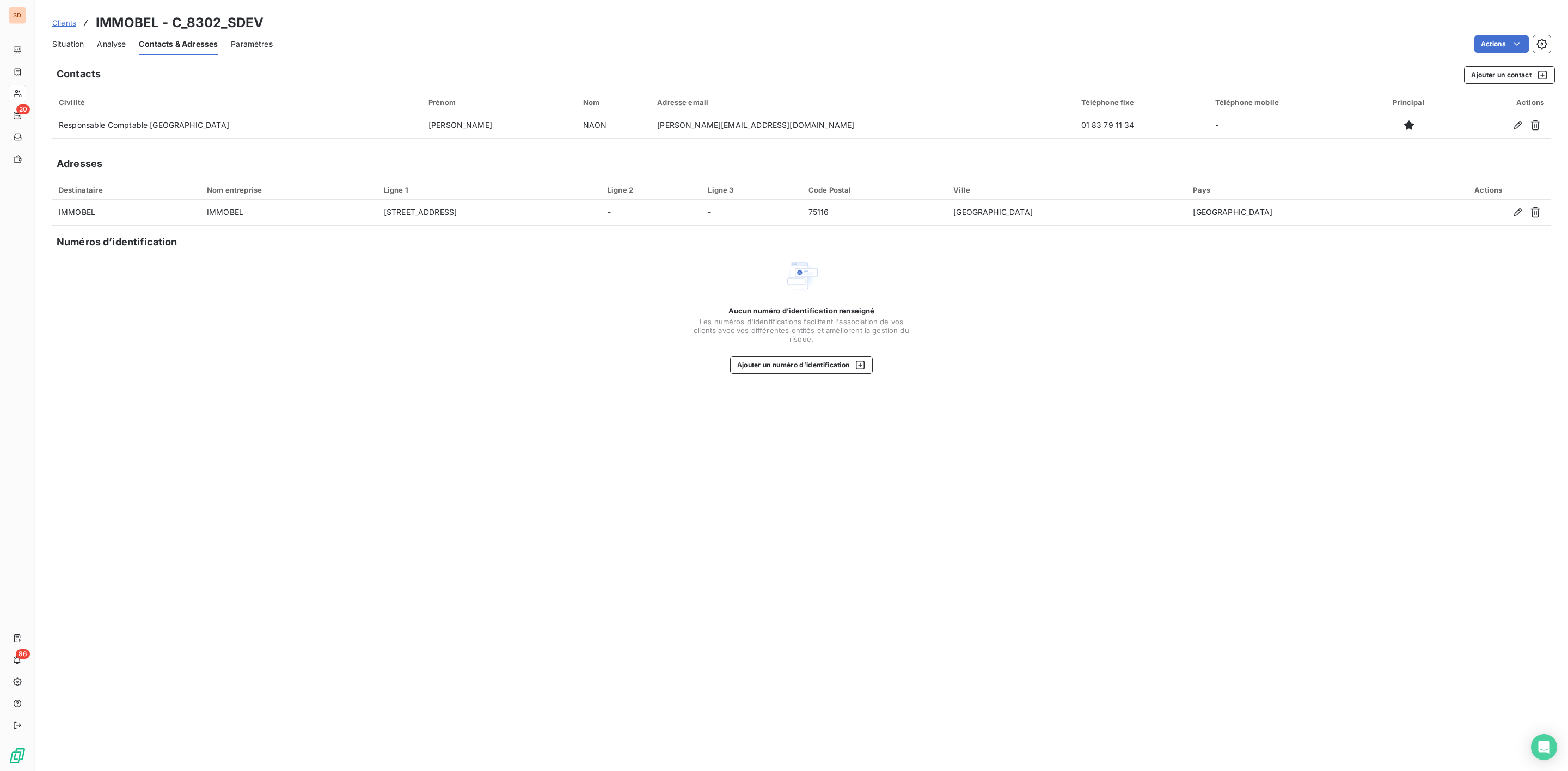
click at [75, 46] on span "Situation" at bounding box center [67, 44] width 31 height 11
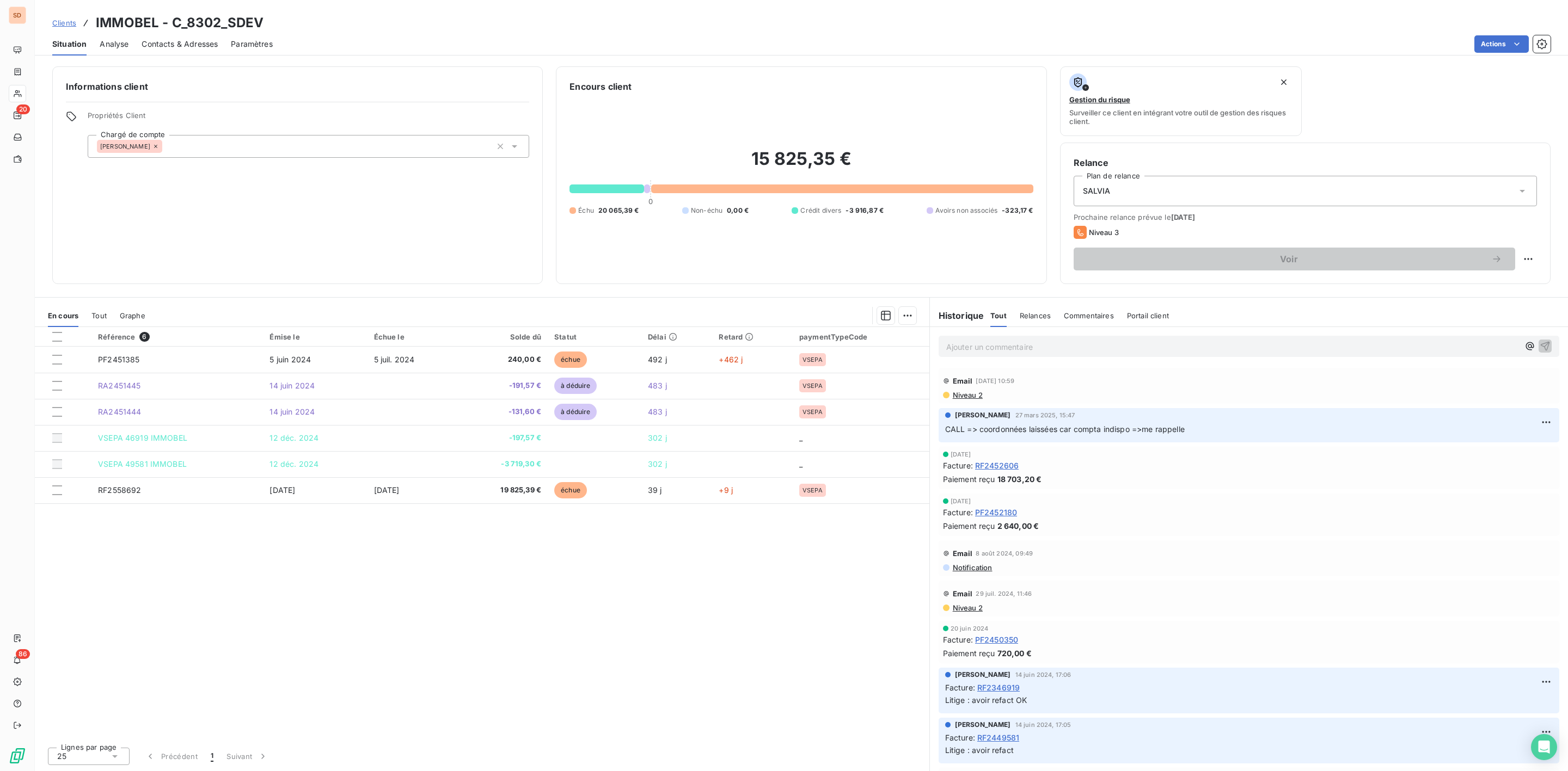
drag, startPoint x: 196, startPoint y: 42, endPoint x: 217, endPoint y: 41, distance: 21.0
click at [196, 42] on span "Contacts & Adresses" at bounding box center [179, 44] width 77 height 11
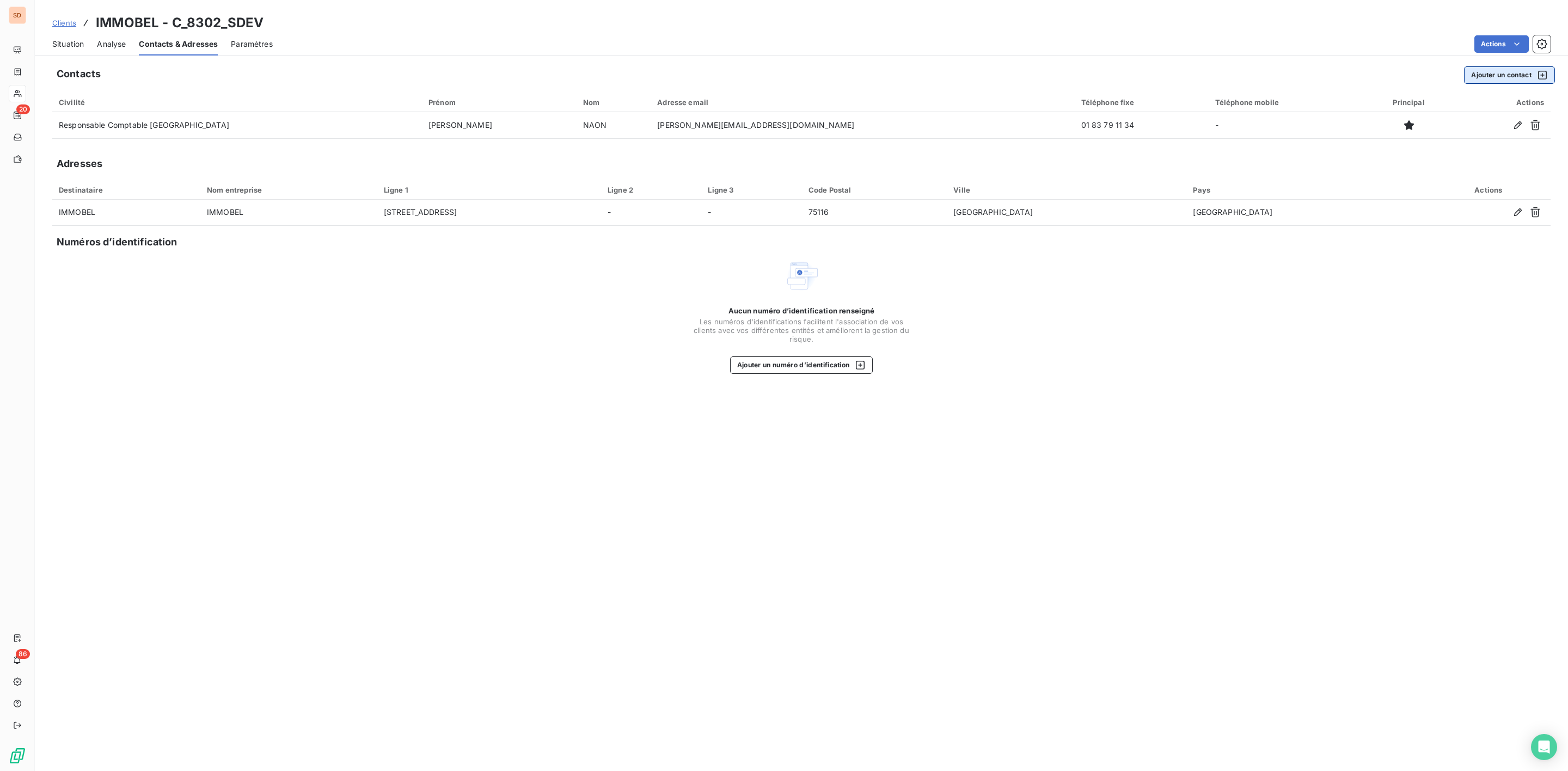
click at [1477, 77] on button "Ajouter un contact" at bounding box center [1509, 75] width 91 height 18
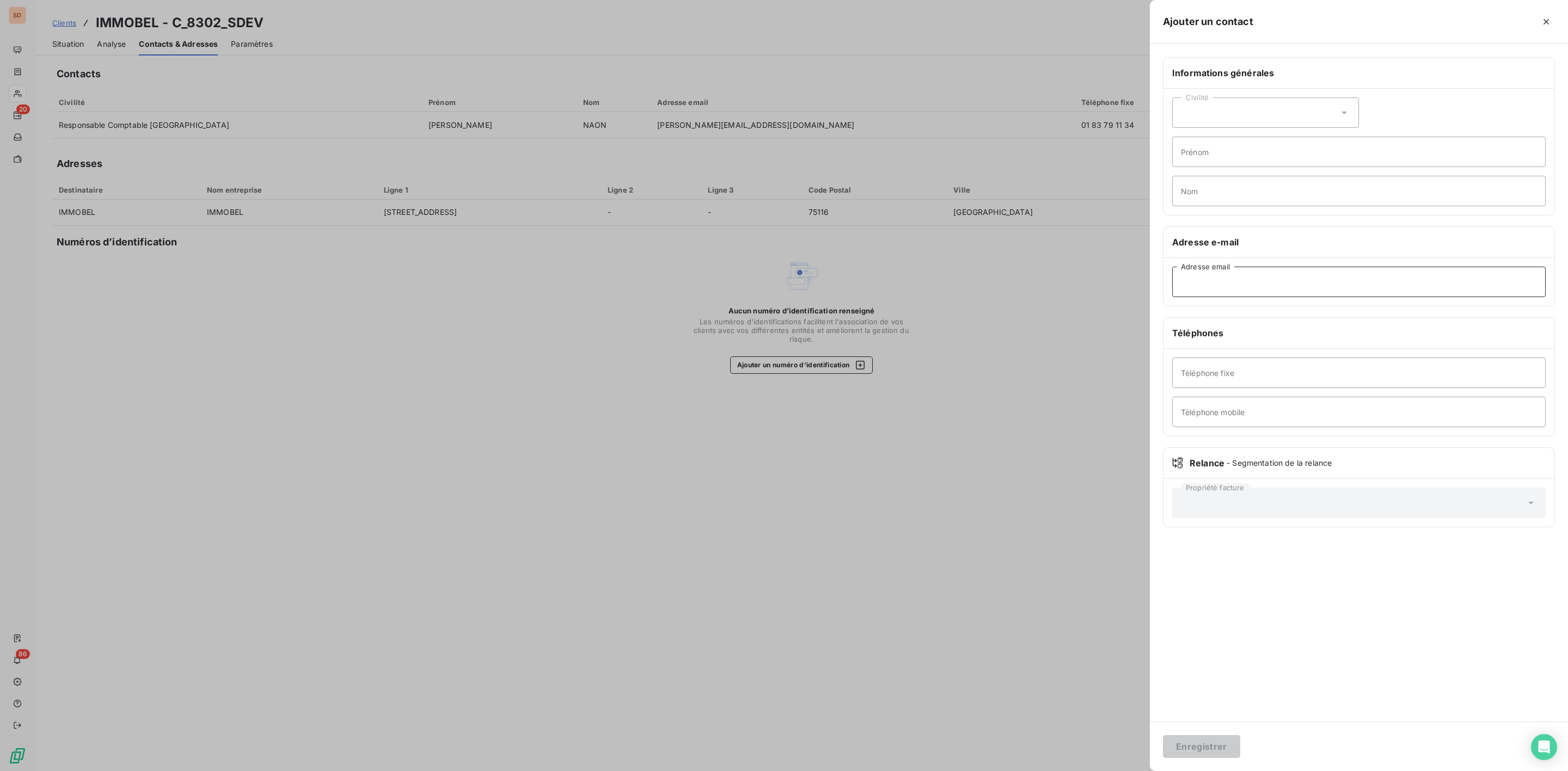
click at [1230, 283] on input "Adresse email" at bounding box center [1358, 282] width 373 height 30
paste input "theophile.pesnelle@immobelgroup.com"
type input "theophile.pesnelle@immobelgroup.com"
click at [1202, 748] on button "Enregistrer" at bounding box center [1202, 746] width 77 height 23
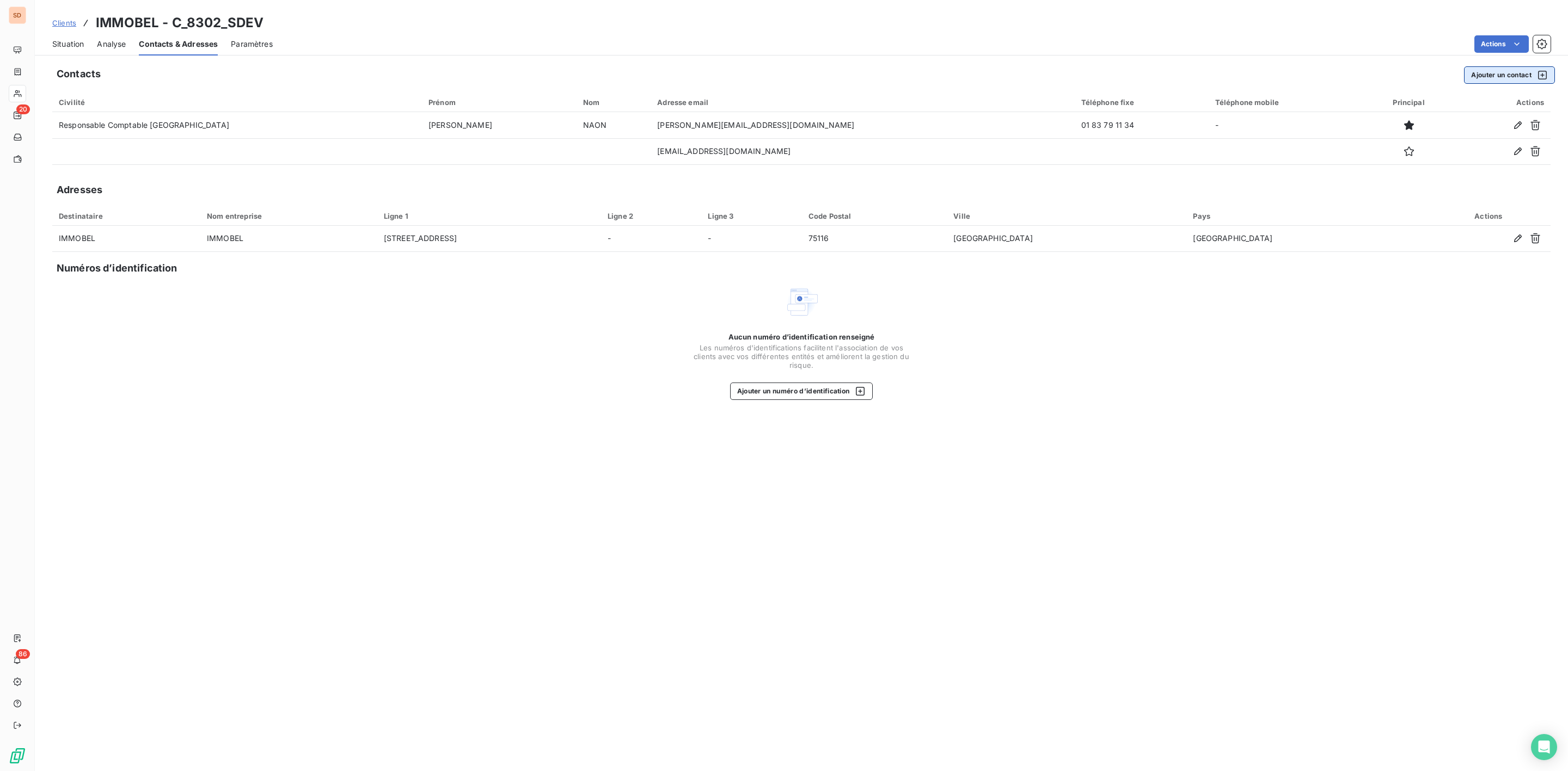
click at [1489, 75] on button "Ajouter un contact" at bounding box center [1509, 75] width 91 height 18
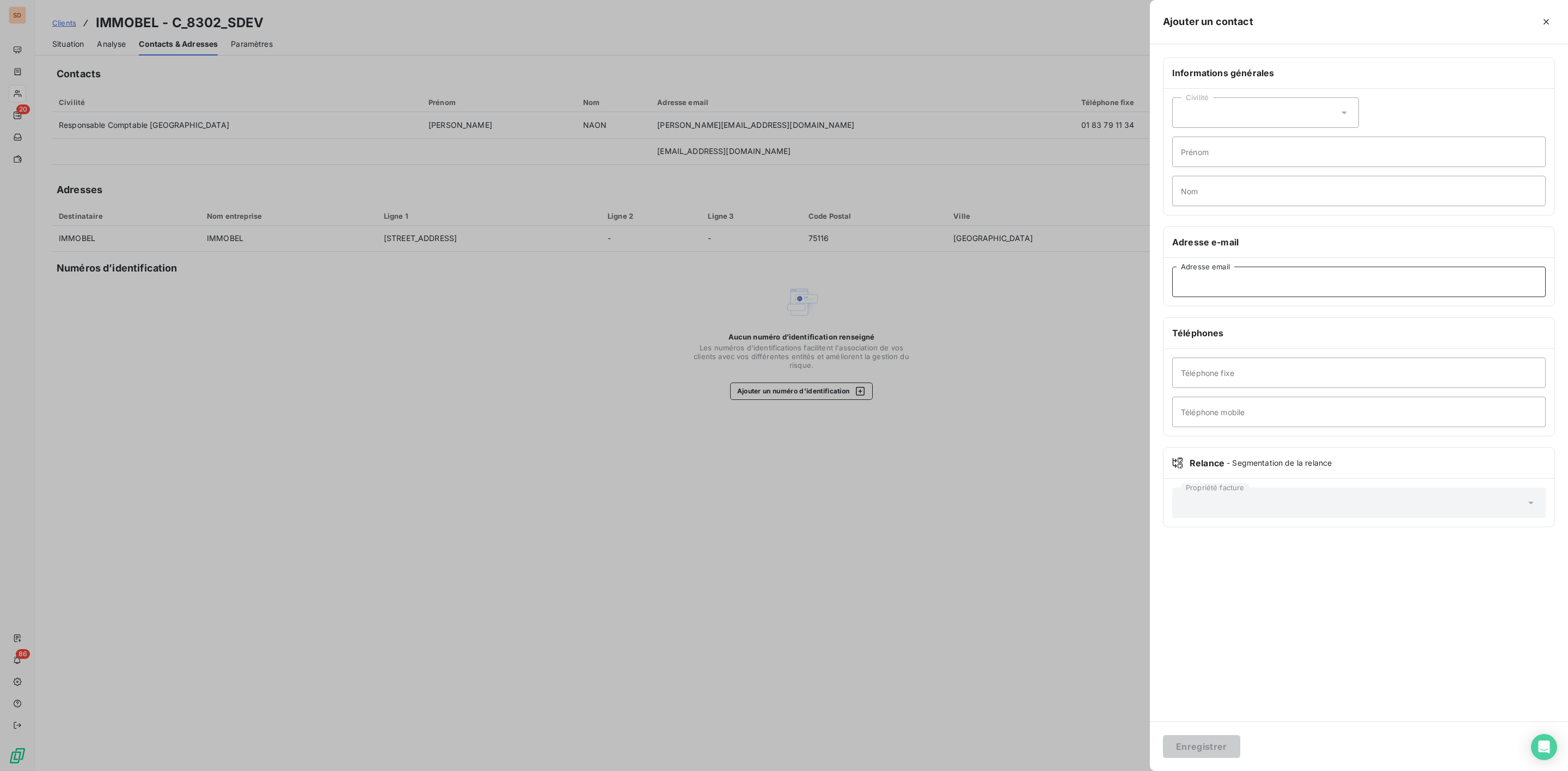
drag, startPoint x: 1297, startPoint y: 286, endPoint x: 1289, endPoint y: 284, distance: 8.2
click at [1297, 286] on input "Adresse email" at bounding box center [1358, 282] width 373 height 30
paste input "christine.naon@immobelgroup.com"
type input "christine.naon@immobelgroup.com"
click at [1208, 746] on button "Enregistrer" at bounding box center [1202, 746] width 77 height 23
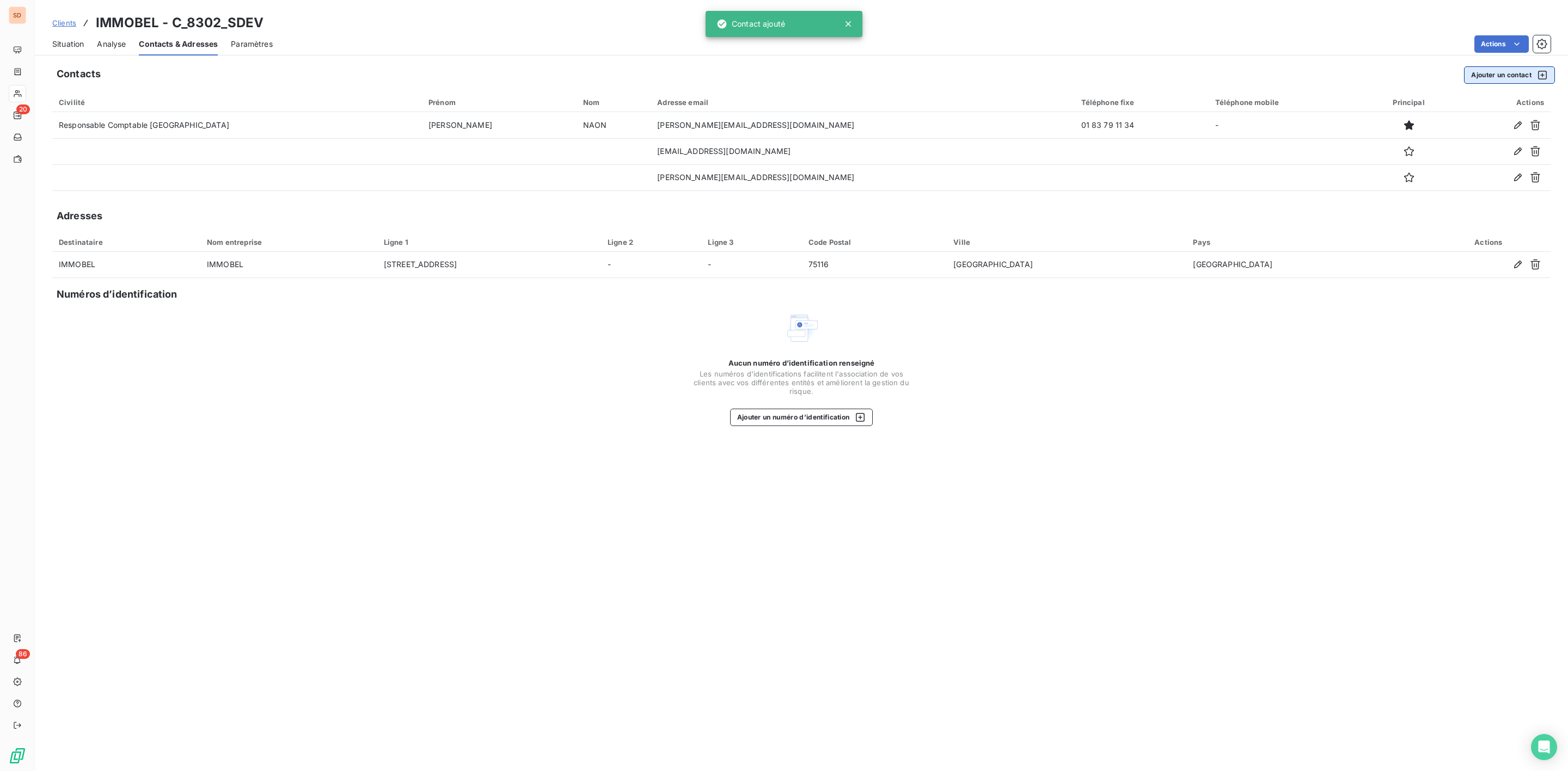
click at [1496, 71] on button "Ajouter un contact" at bounding box center [1509, 75] width 91 height 18
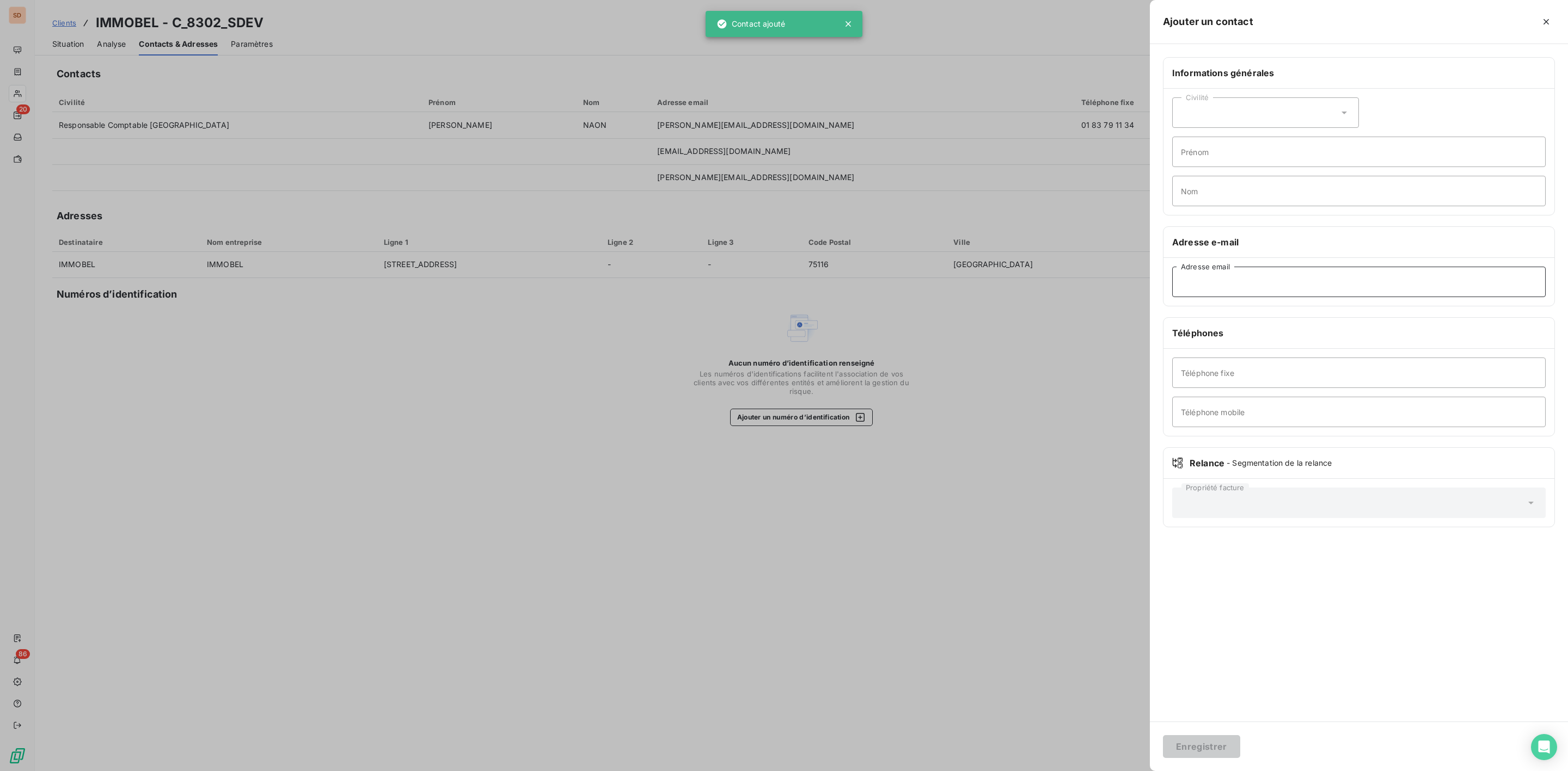
drag, startPoint x: 1253, startPoint y: 270, endPoint x: 1248, endPoint y: 274, distance: 6.4
click at [1253, 270] on input "Adresse email" at bounding box center [1358, 282] width 373 height 30
paste input "wim.galle@immobelgroup.com"
type input "wim.galle@immobelgroup.com"
click at [1206, 748] on button "Enregistrer" at bounding box center [1202, 746] width 77 height 23
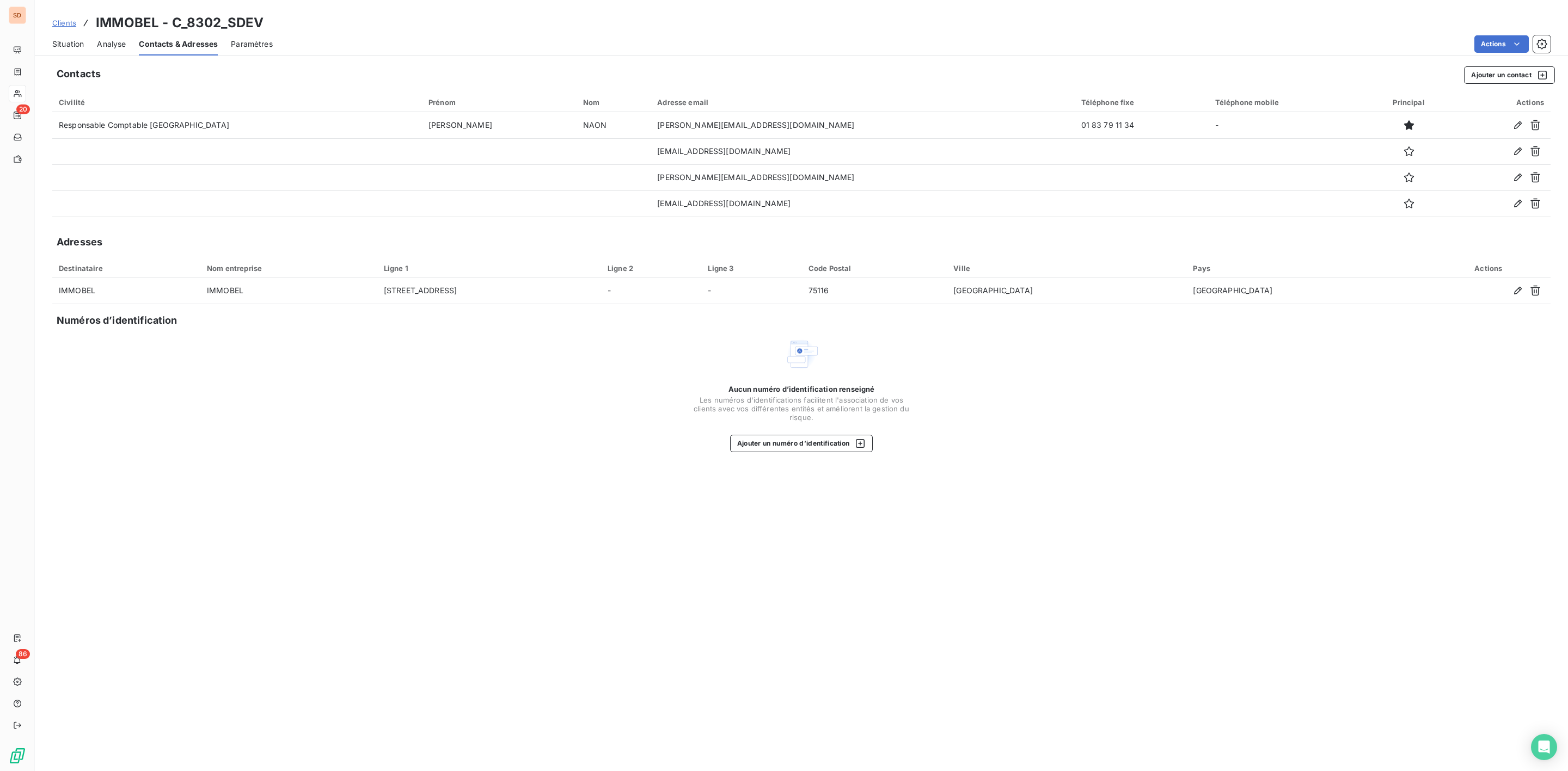
click at [72, 42] on span "Situation" at bounding box center [67, 44] width 31 height 11
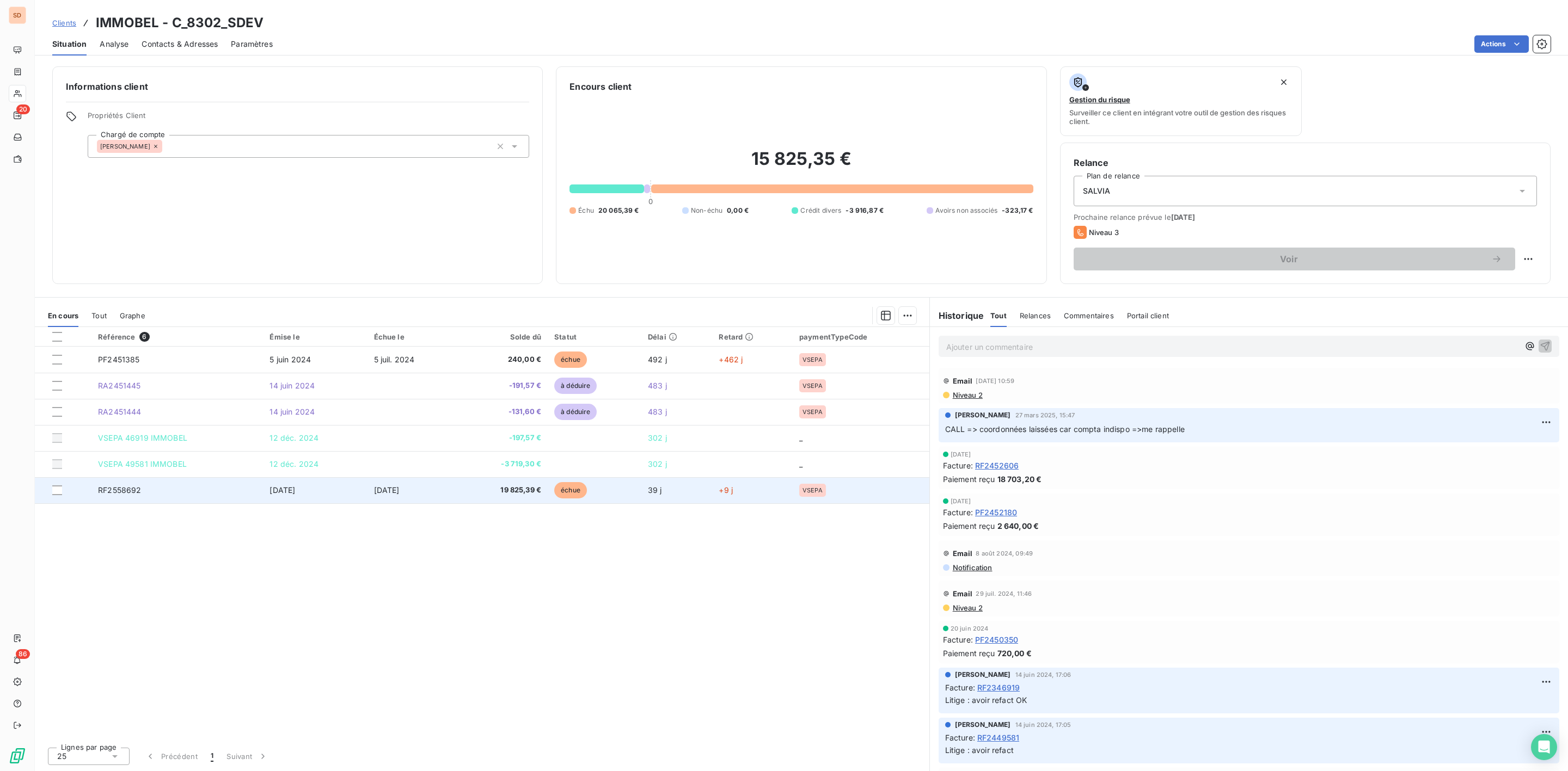
click at [342, 490] on td "[DATE]" at bounding box center [314, 490] width 104 height 26
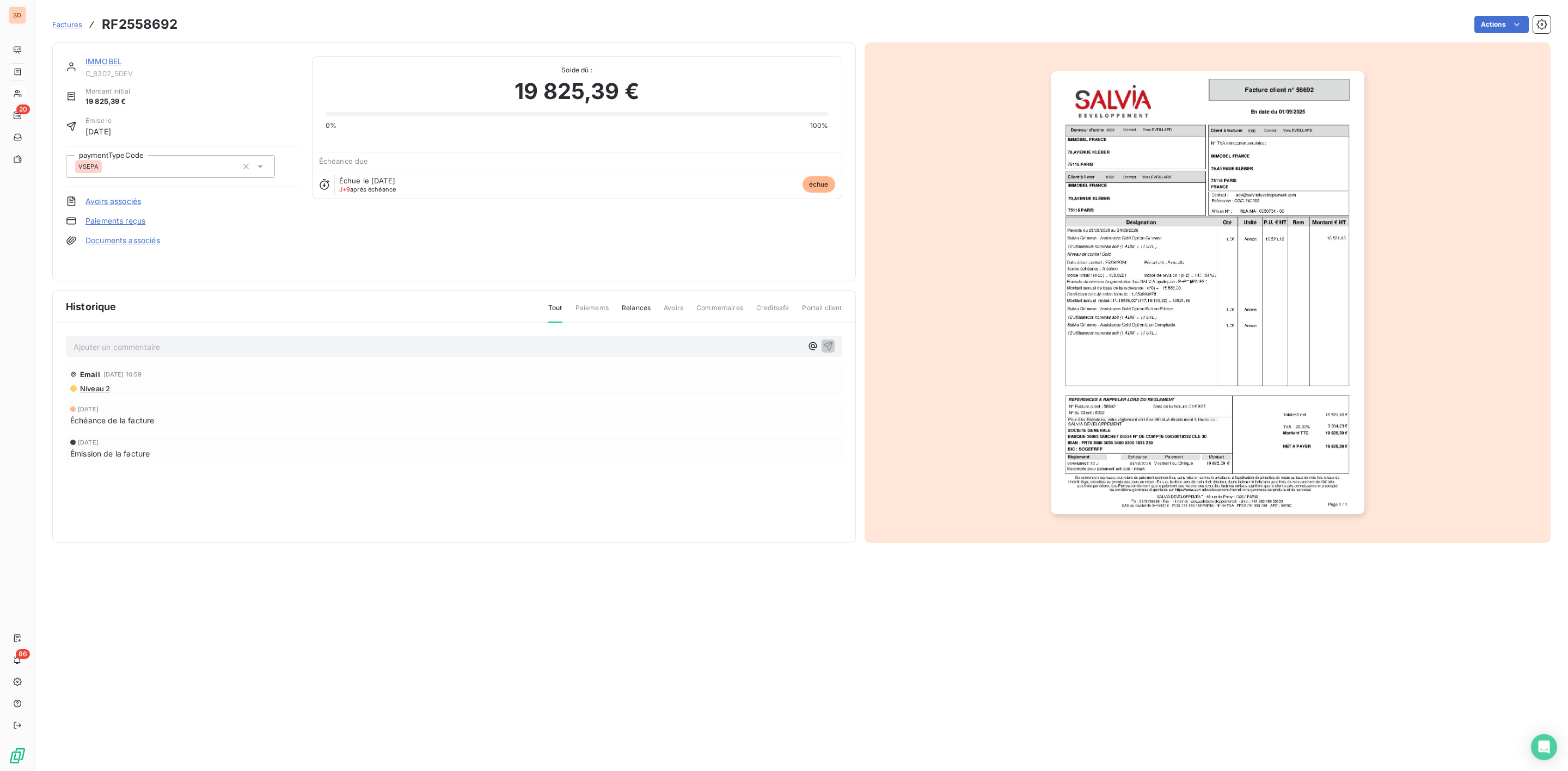
click at [130, 342] on p "Ajouter un commentaire ﻿" at bounding box center [437, 347] width 728 height 13
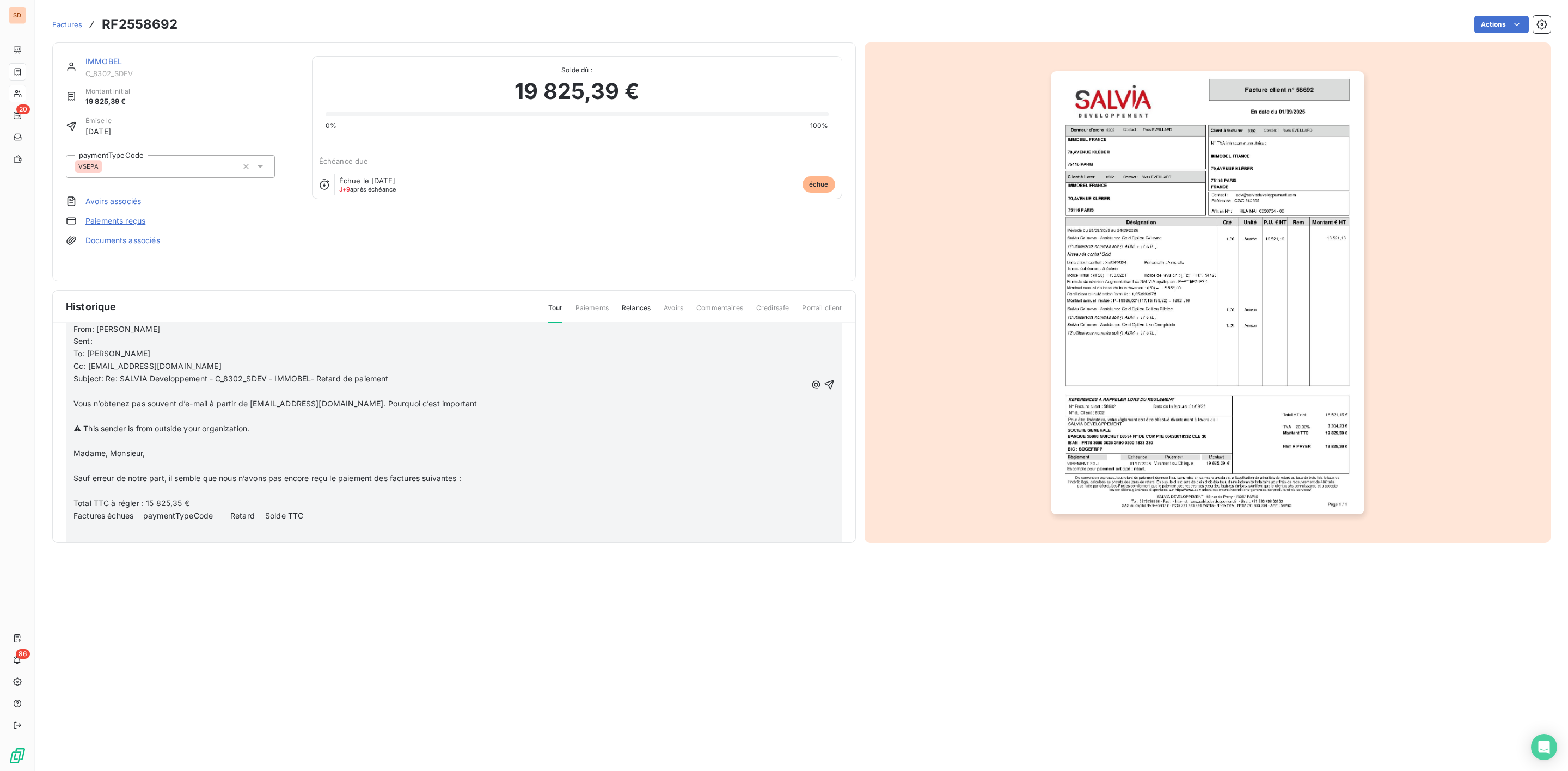
scroll to position [572, 0]
click at [824, 377] on icon "button" at bounding box center [829, 378] width 9 height 9
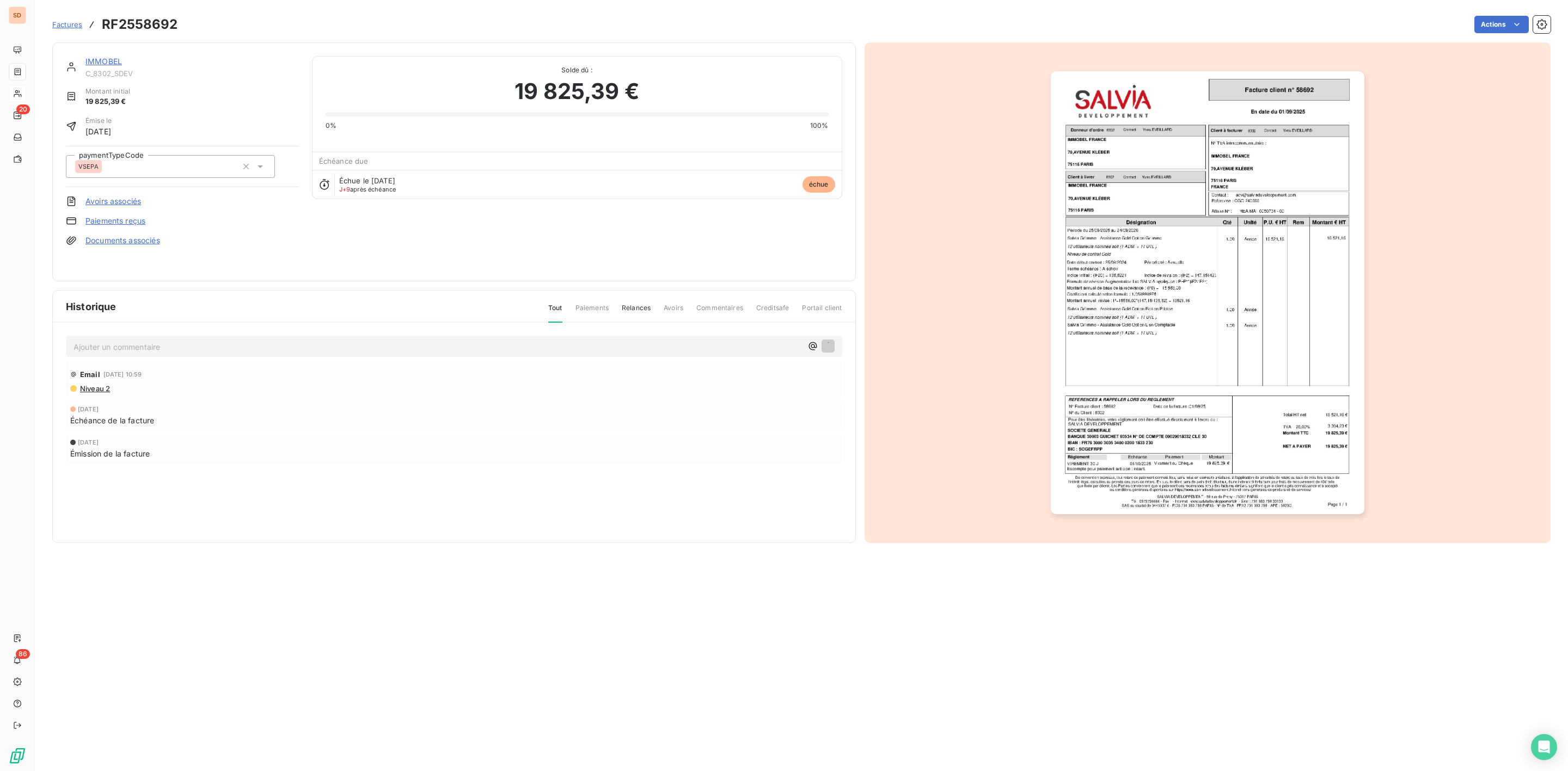
scroll to position [0, 0]
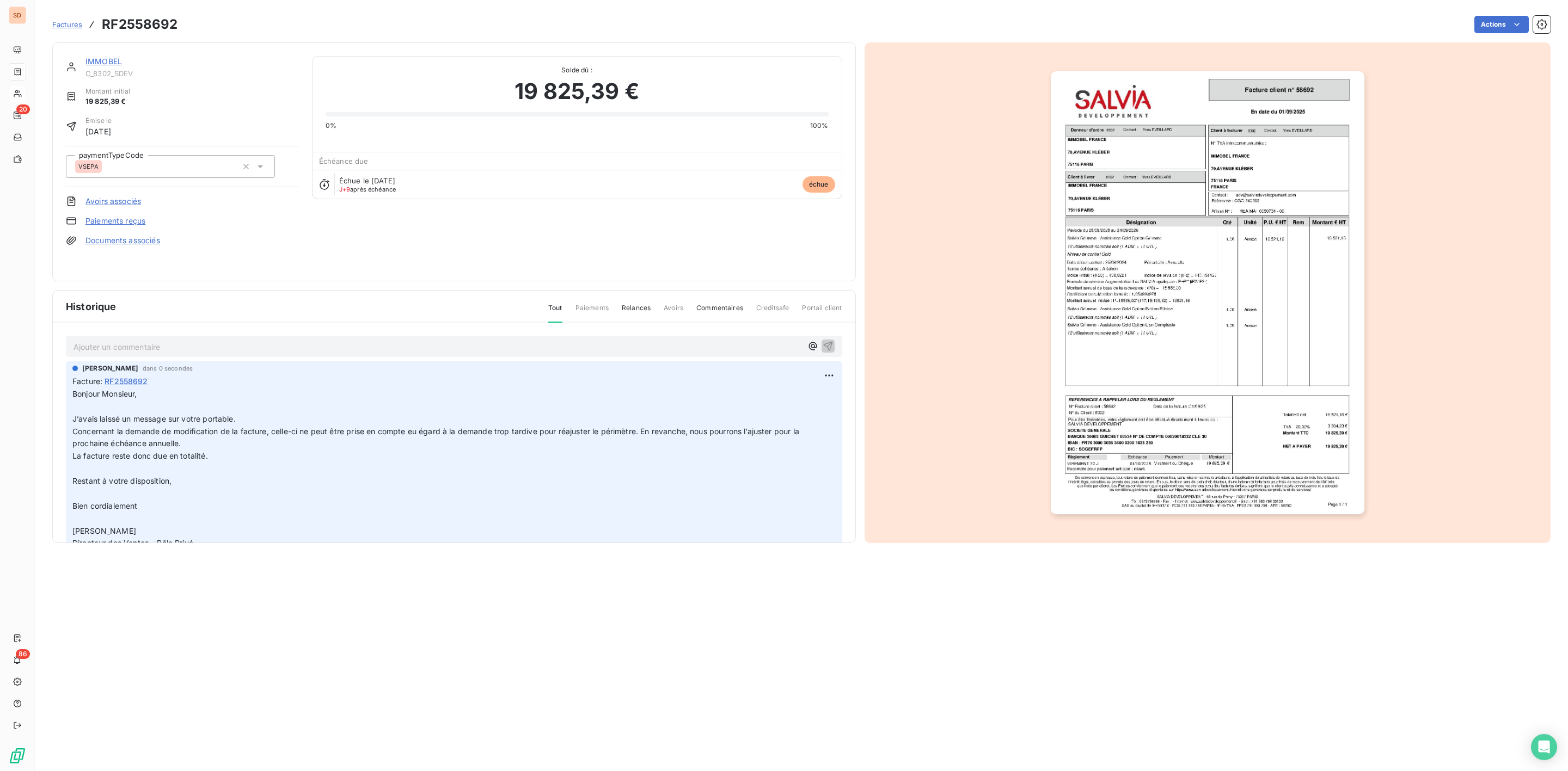
click at [109, 64] on link "IMMOBEL" at bounding box center [104, 61] width 36 height 9
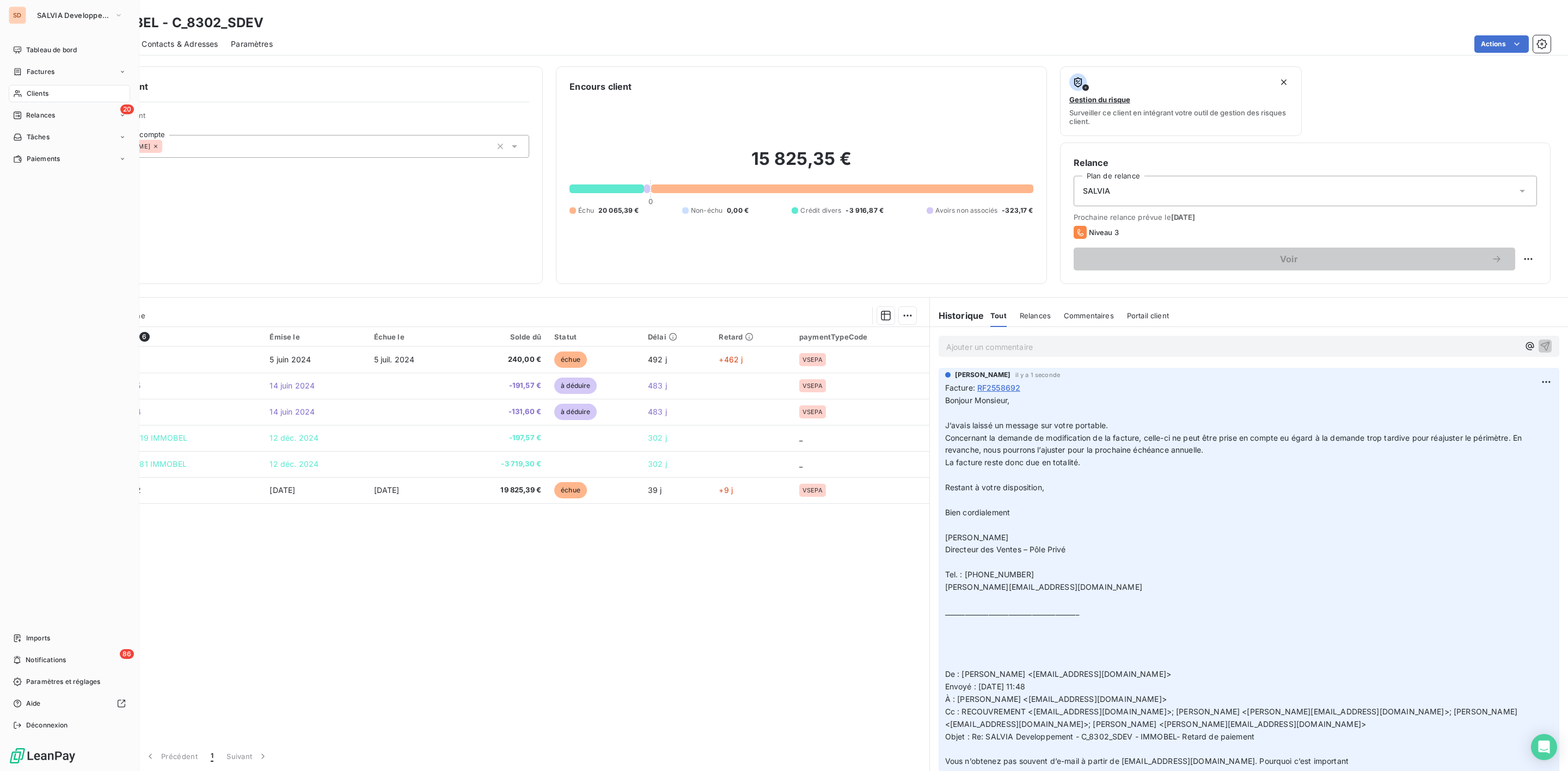
click at [27, 90] on span "Clients" at bounding box center [38, 93] width 22 height 10
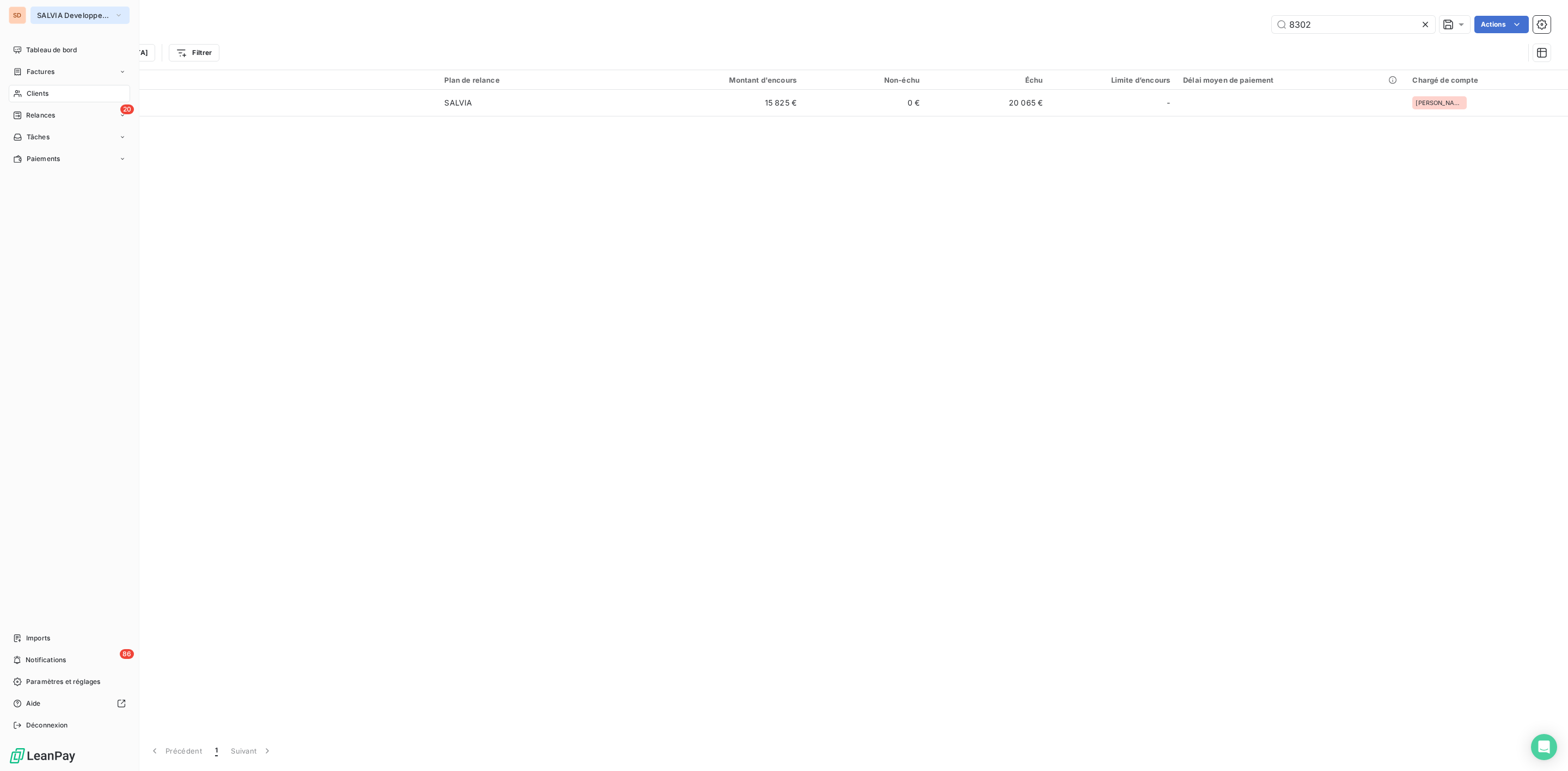
click at [46, 13] on span "SALVIA Developpement" at bounding box center [73, 15] width 73 height 8
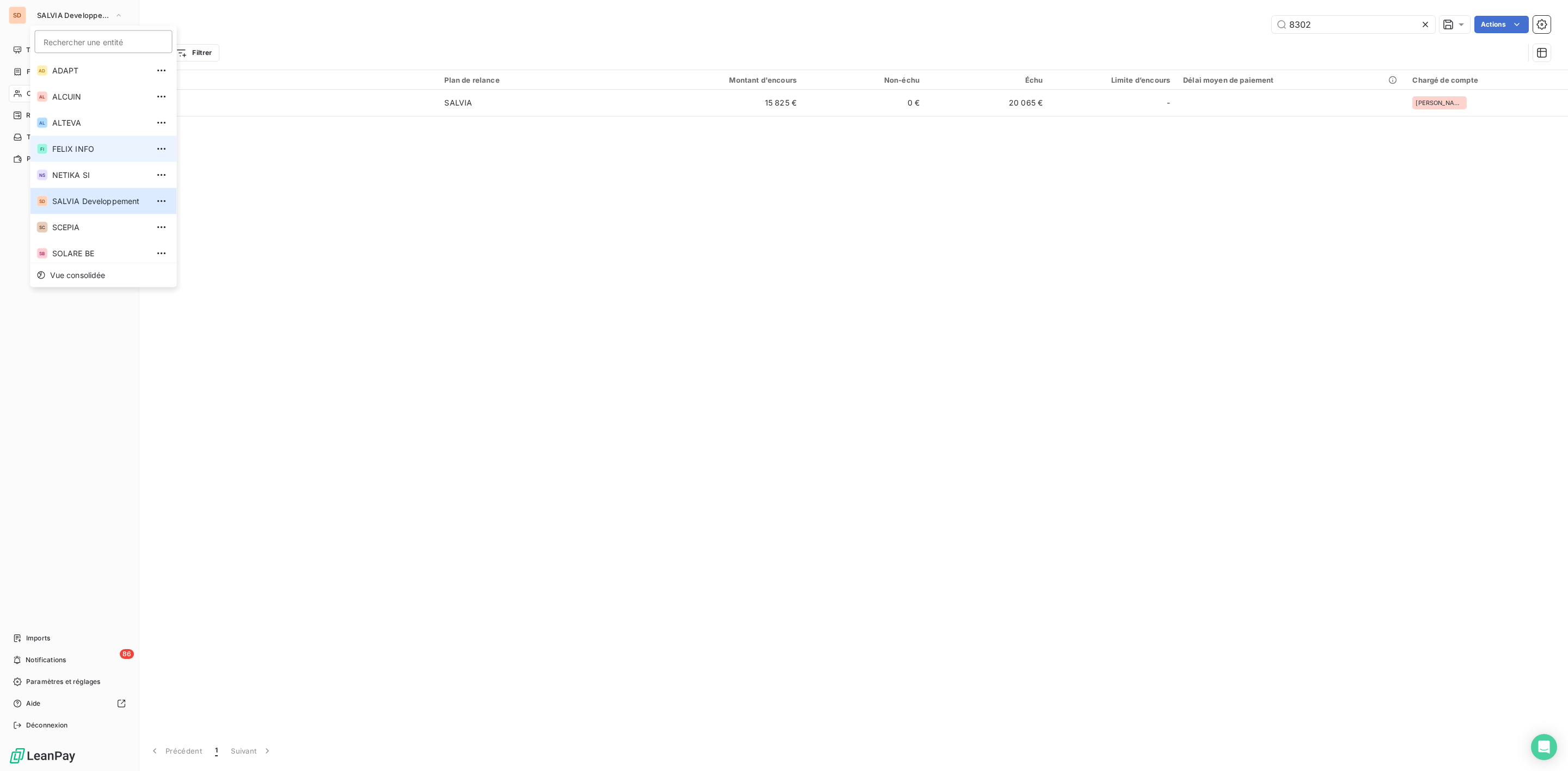
click at [64, 147] on span "FELIX INFO" at bounding box center [100, 149] width 96 height 11
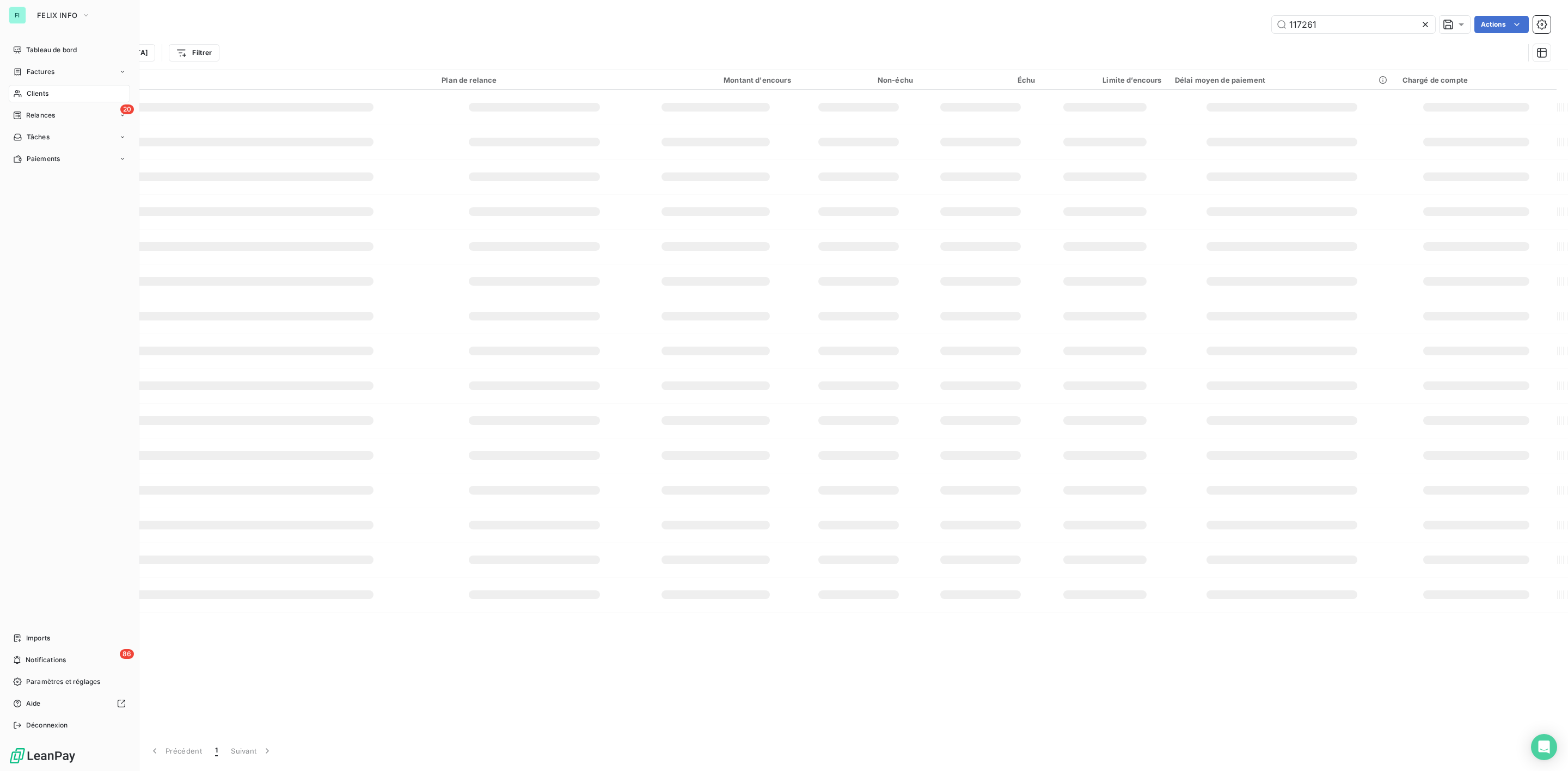
type input "8302"
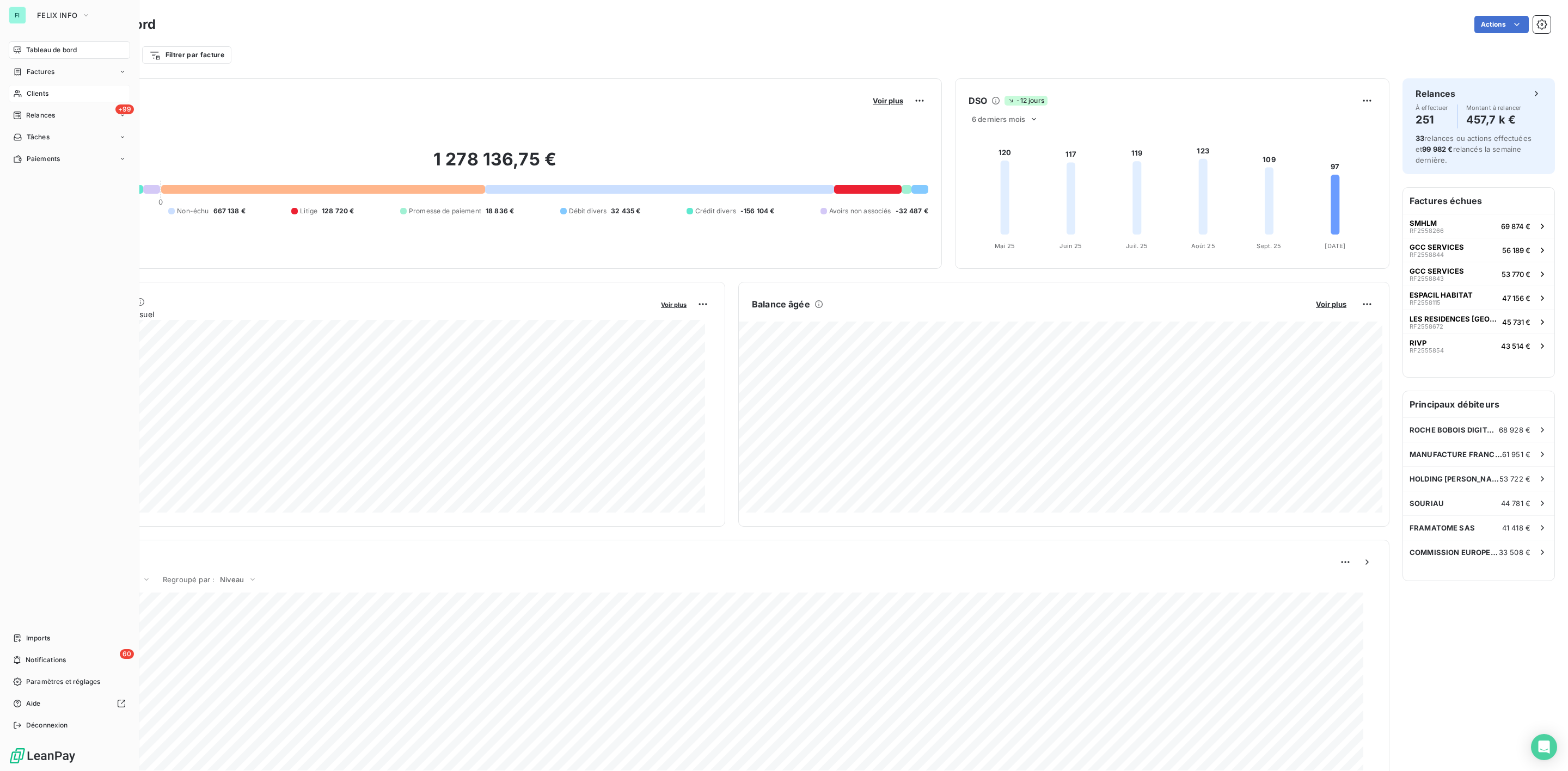
click at [38, 88] on span "Clients" at bounding box center [38, 93] width 22 height 10
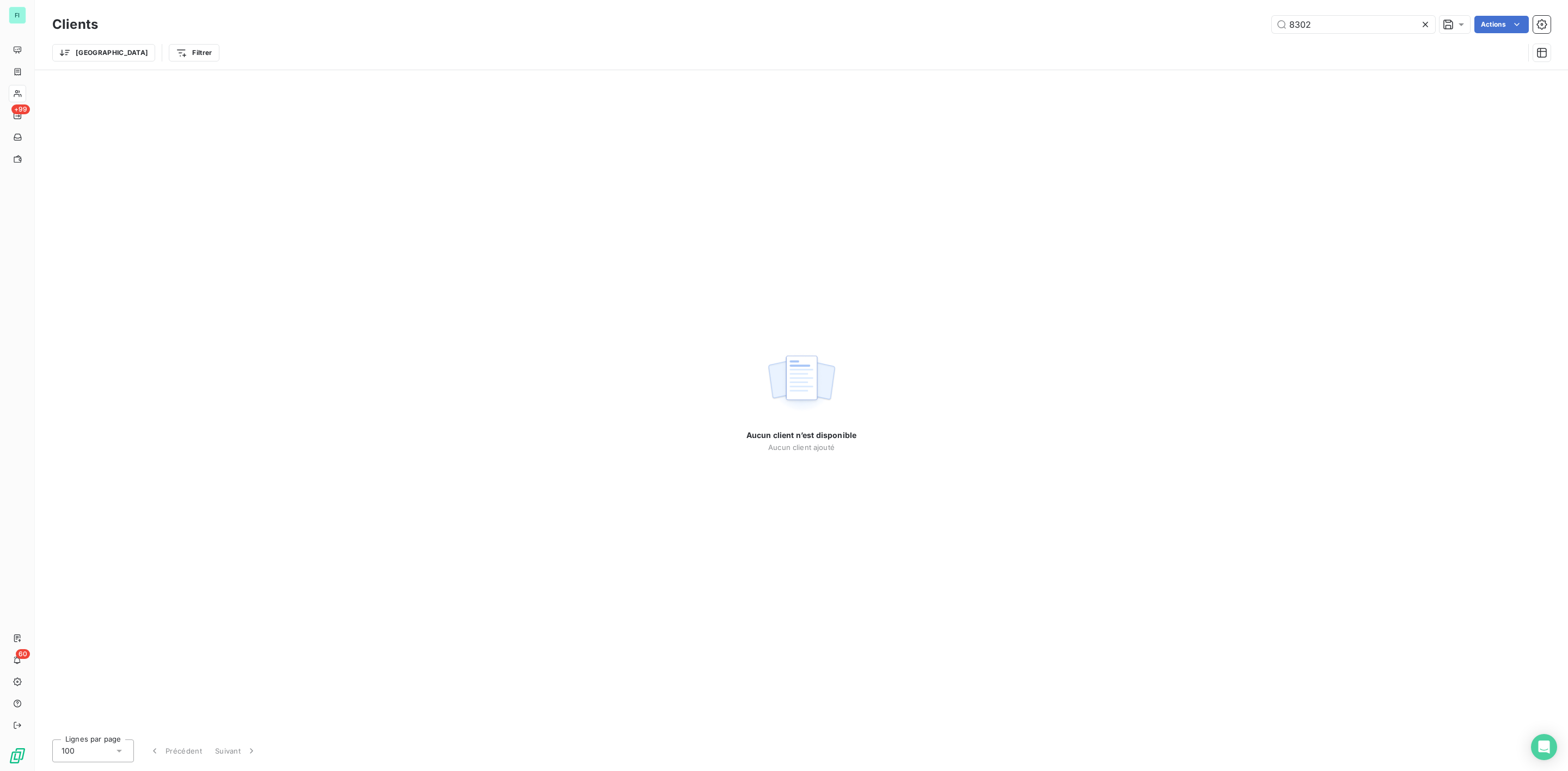
drag, startPoint x: 1315, startPoint y: 23, endPoint x: 1174, endPoint y: 24, distance: 141.0
click at [1174, 24] on div "8302 Actions" at bounding box center [830, 24] width 1439 height 18
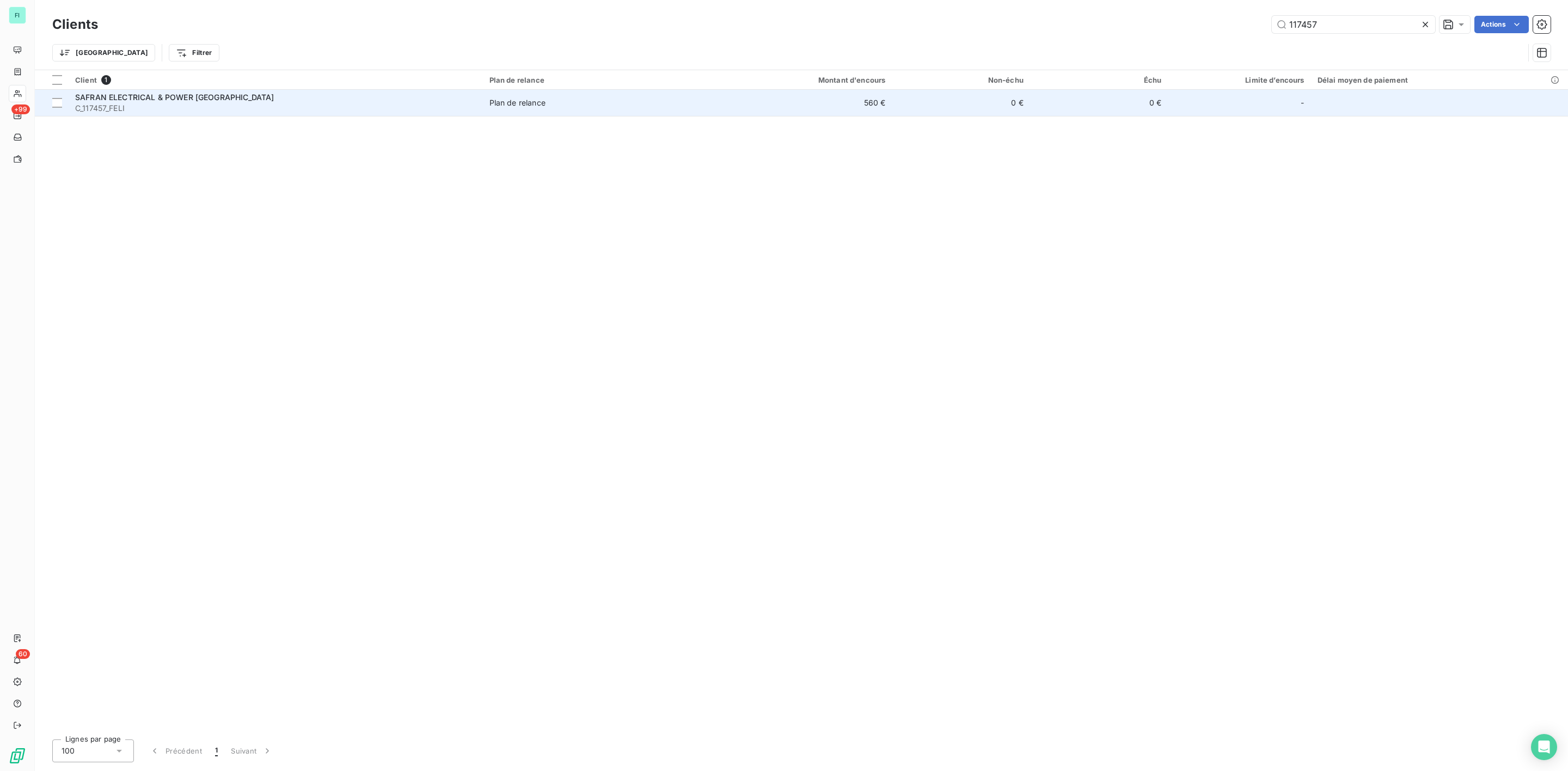
type input "117457"
click at [142, 106] on span "C_117457_FELI" at bounding box center [275, 108] width 401 height 11
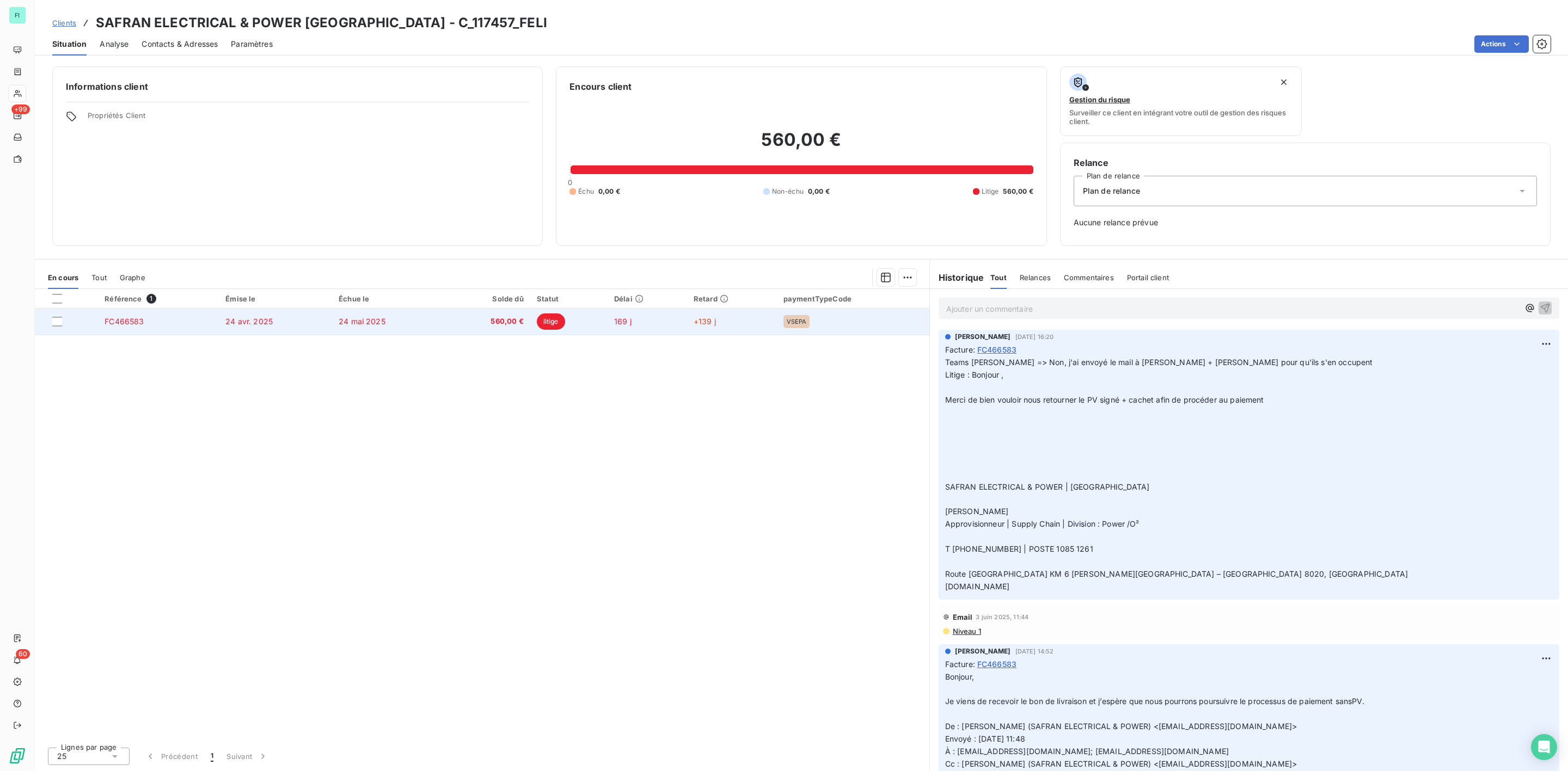
click at [403, 323] on td "24 mai 2025" at bounding box center [387, 322] width 112 height 26
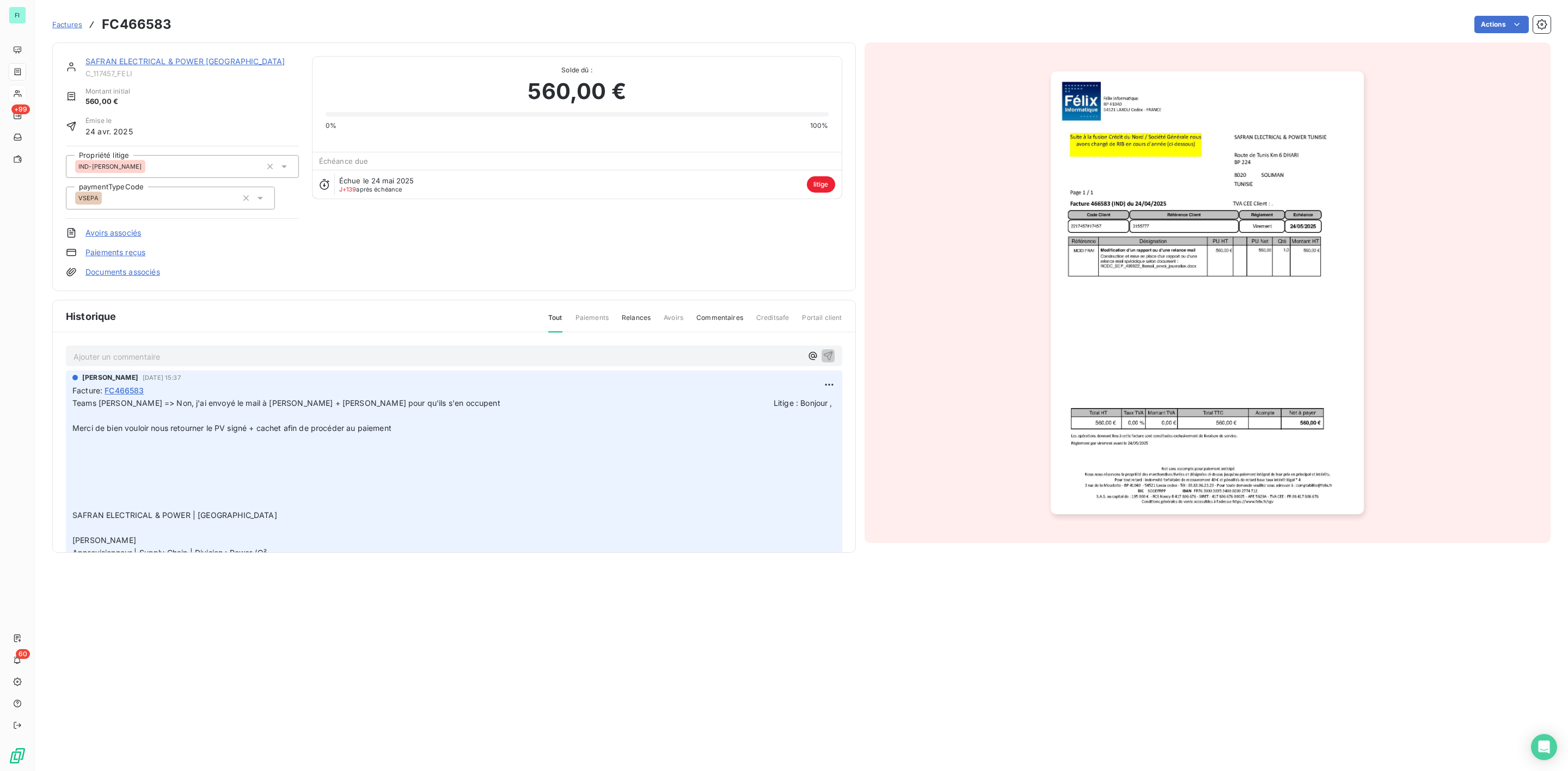
click at [176, 64] on link "SAFRAN ELECTRICAL & POWER TUNISIE" at bounding box center [185, 61] width 200 height 9
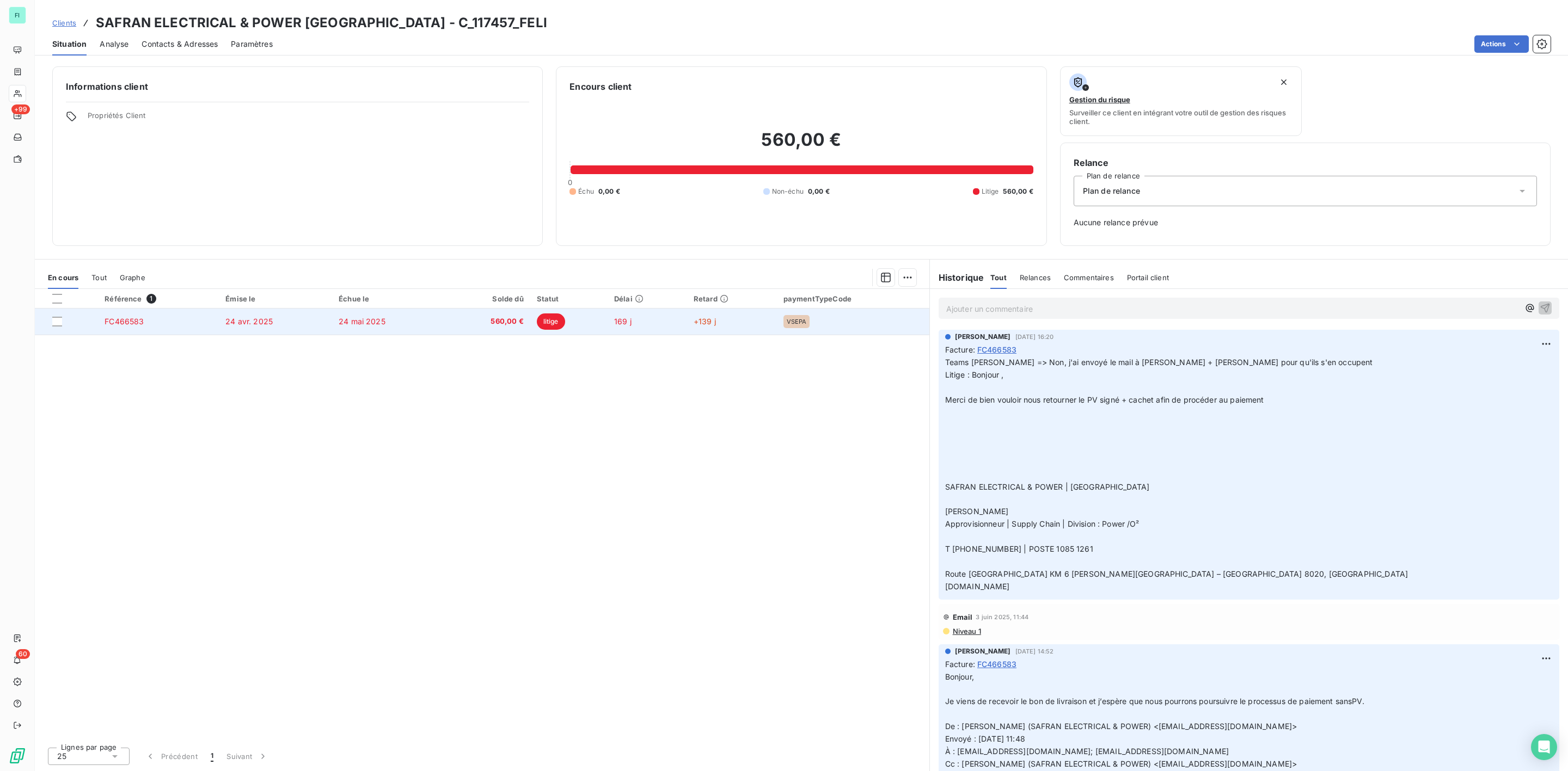
click at [384, 316] on td "24 mai 2025" at bounding box center [387, 322] width 112 height 26
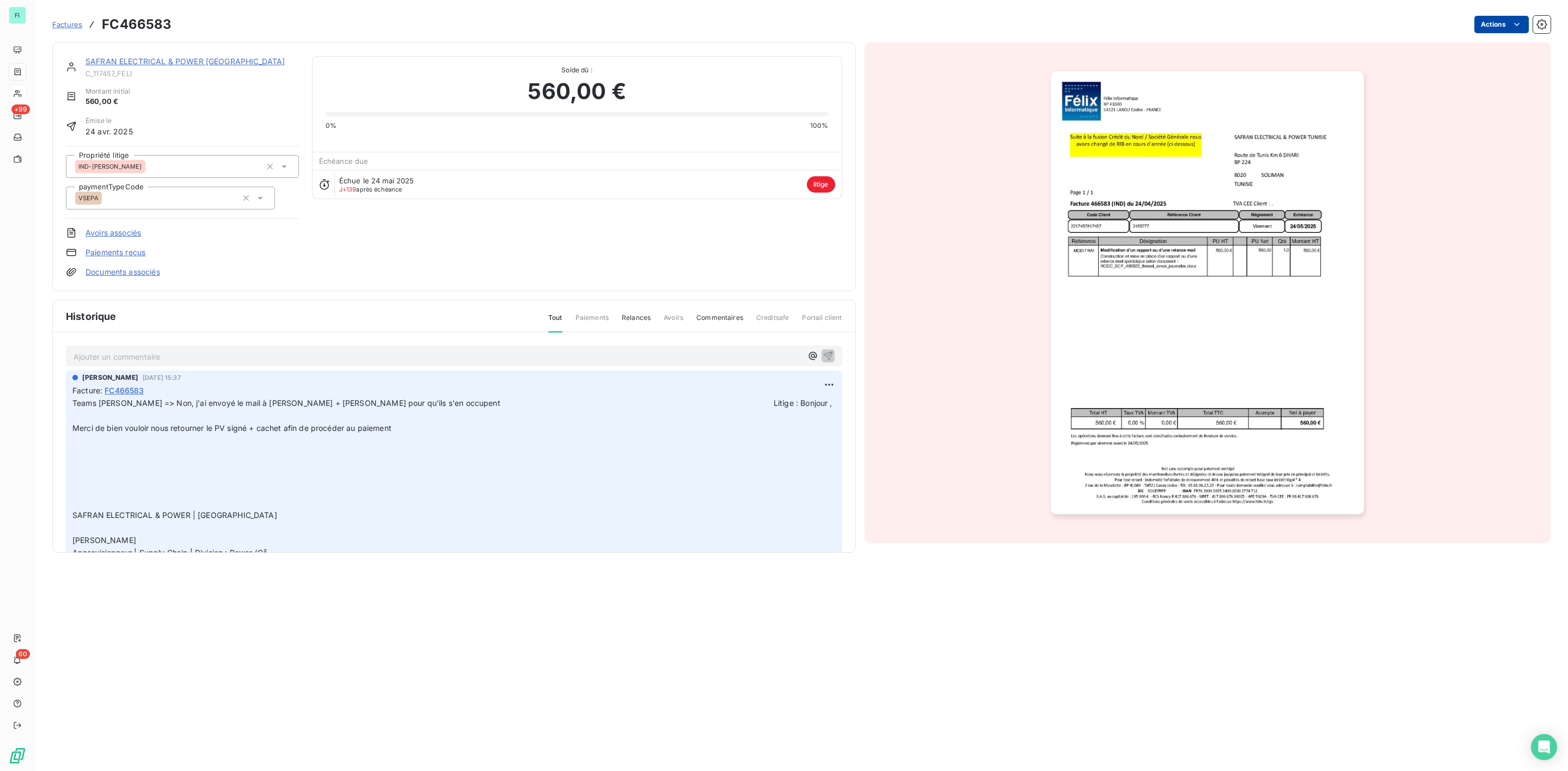
click at [1501, 26] on html "FI +99 60 Factures FC466583 Actions SAFRAN ELECTRICAL & POWER TUNISIE C_117457_…" at bounding box center [784, 386] width 1568 height 771
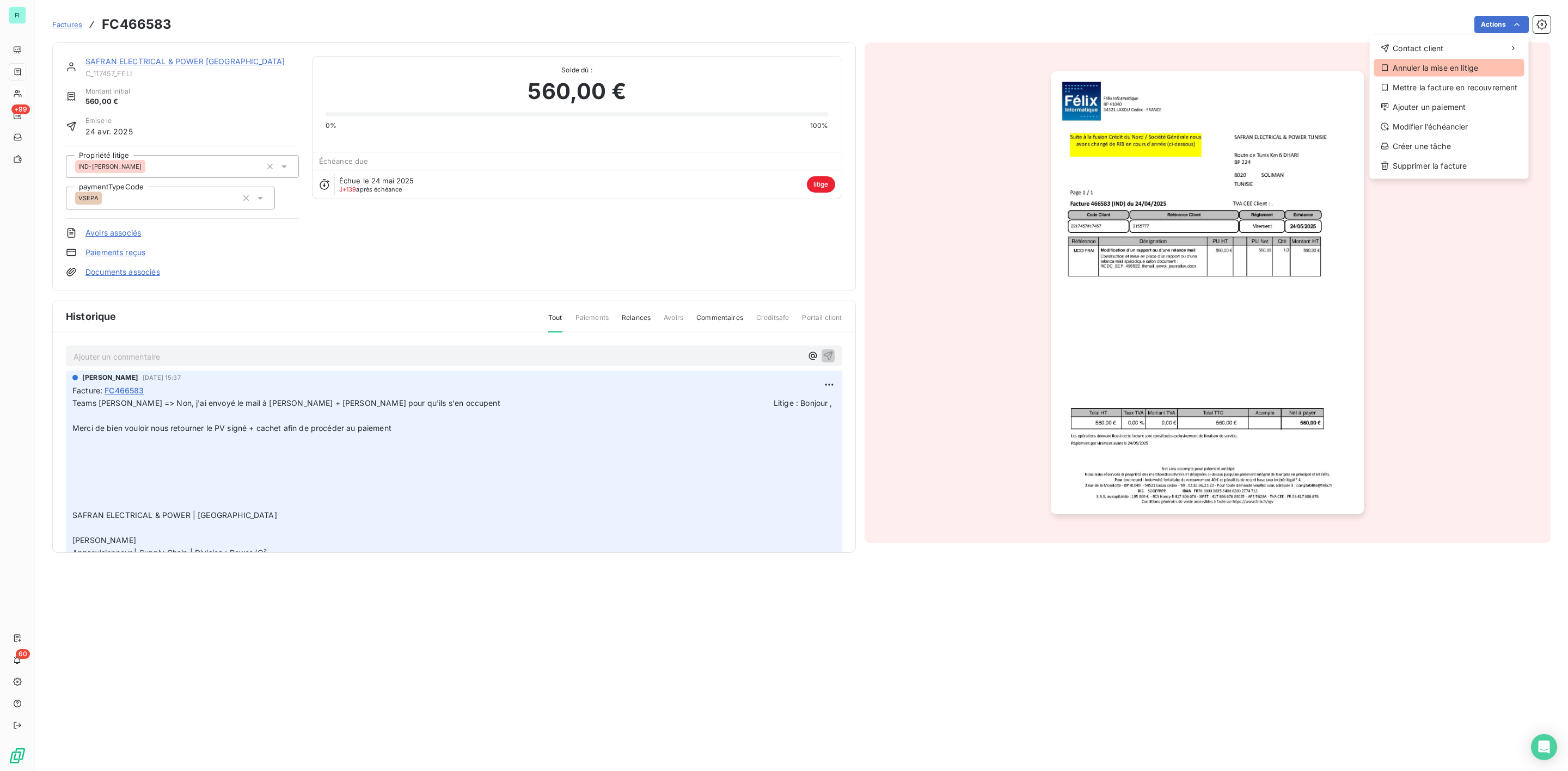
click at [1445, 67] on div "Annuler la mise en litige" at bounding box center [1449, 67] width 150 height 18
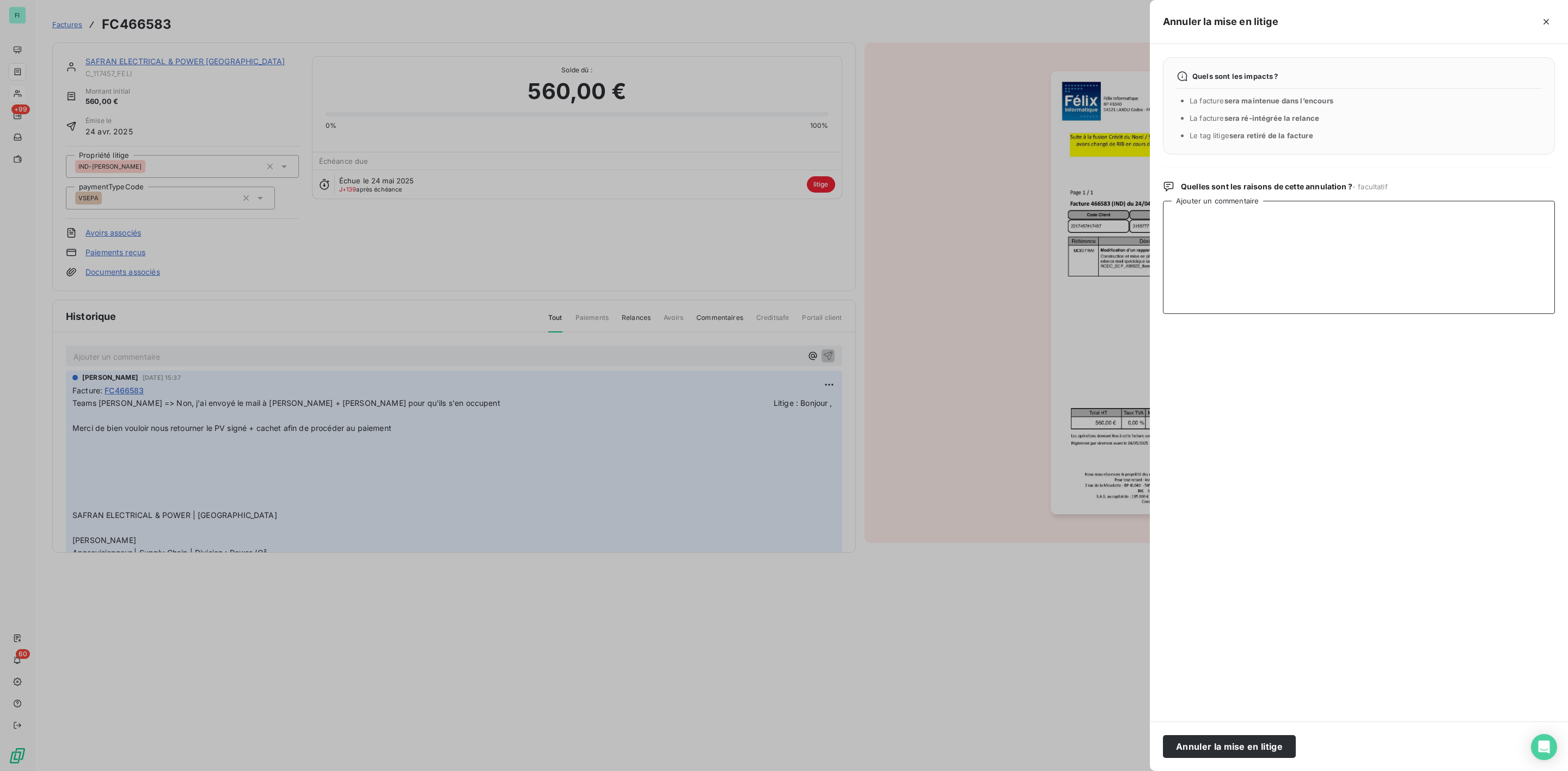
click at [1261, 237] on textarea "Ajouter un commentaire" at bounding box center [1358, 258] width 392 height 113
type textarea "remis en relance"
click at [1219, 756] on button "Annuler la mise en litige" at bounding box center [1229, 746] width 133 height 23
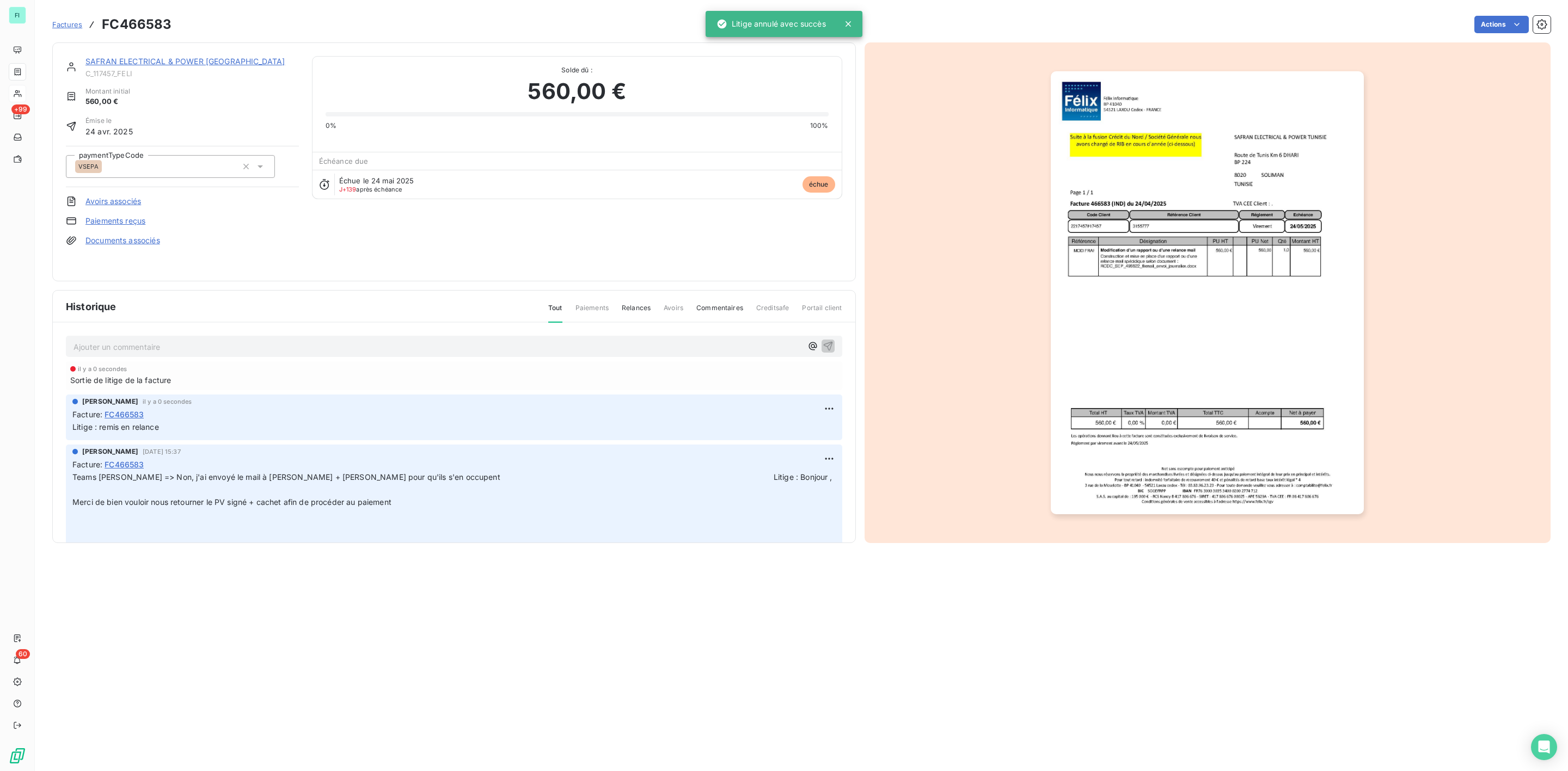
click at [179, 62] on link "SAFRAN ELECTRICAL & POWER TUNISIE" at bounding box center [185, 61] width 200 height 9
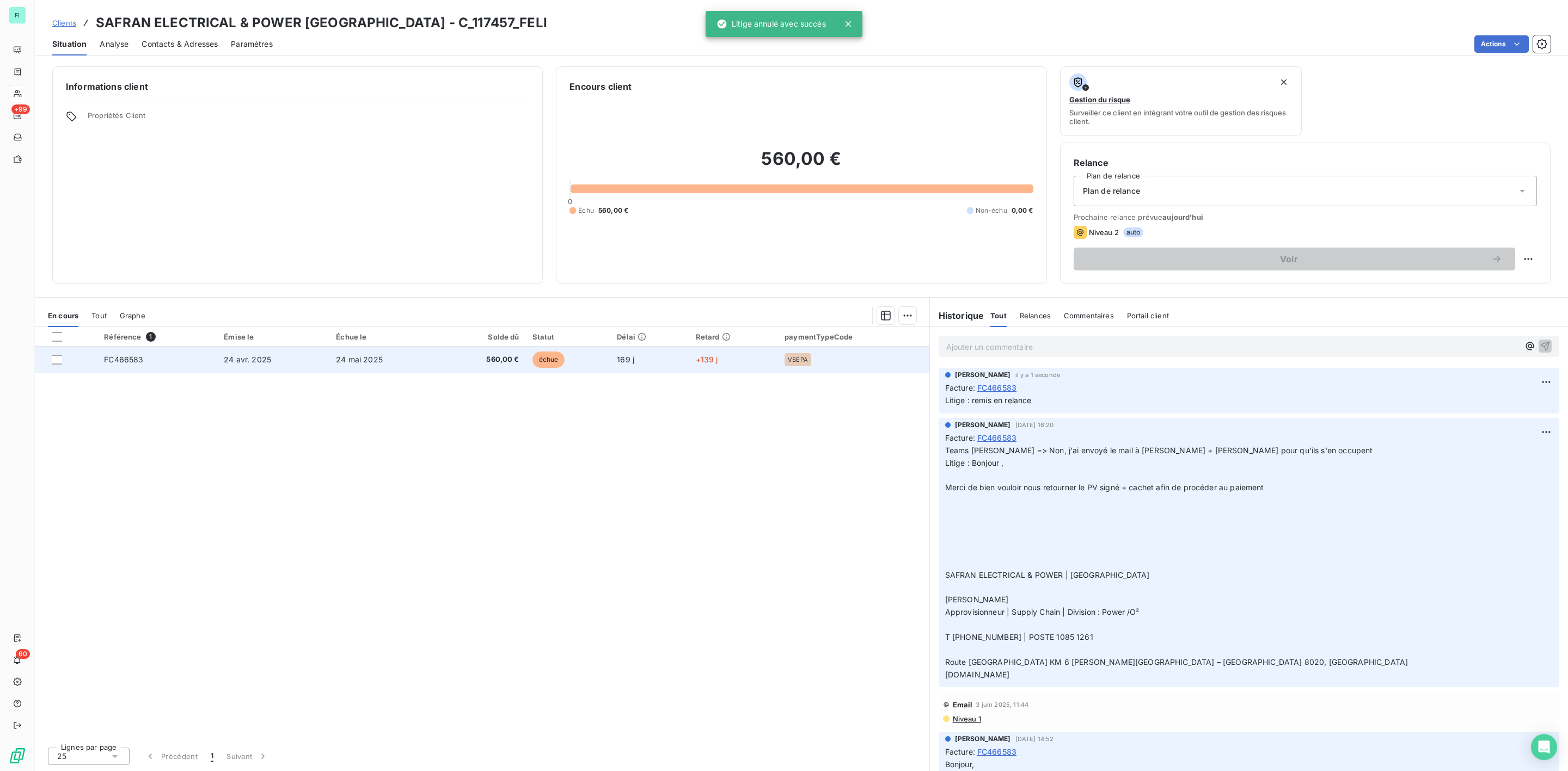
click at [499, 361] on span "560,00 €" at bounding box center [483, 359] width 72 height 11
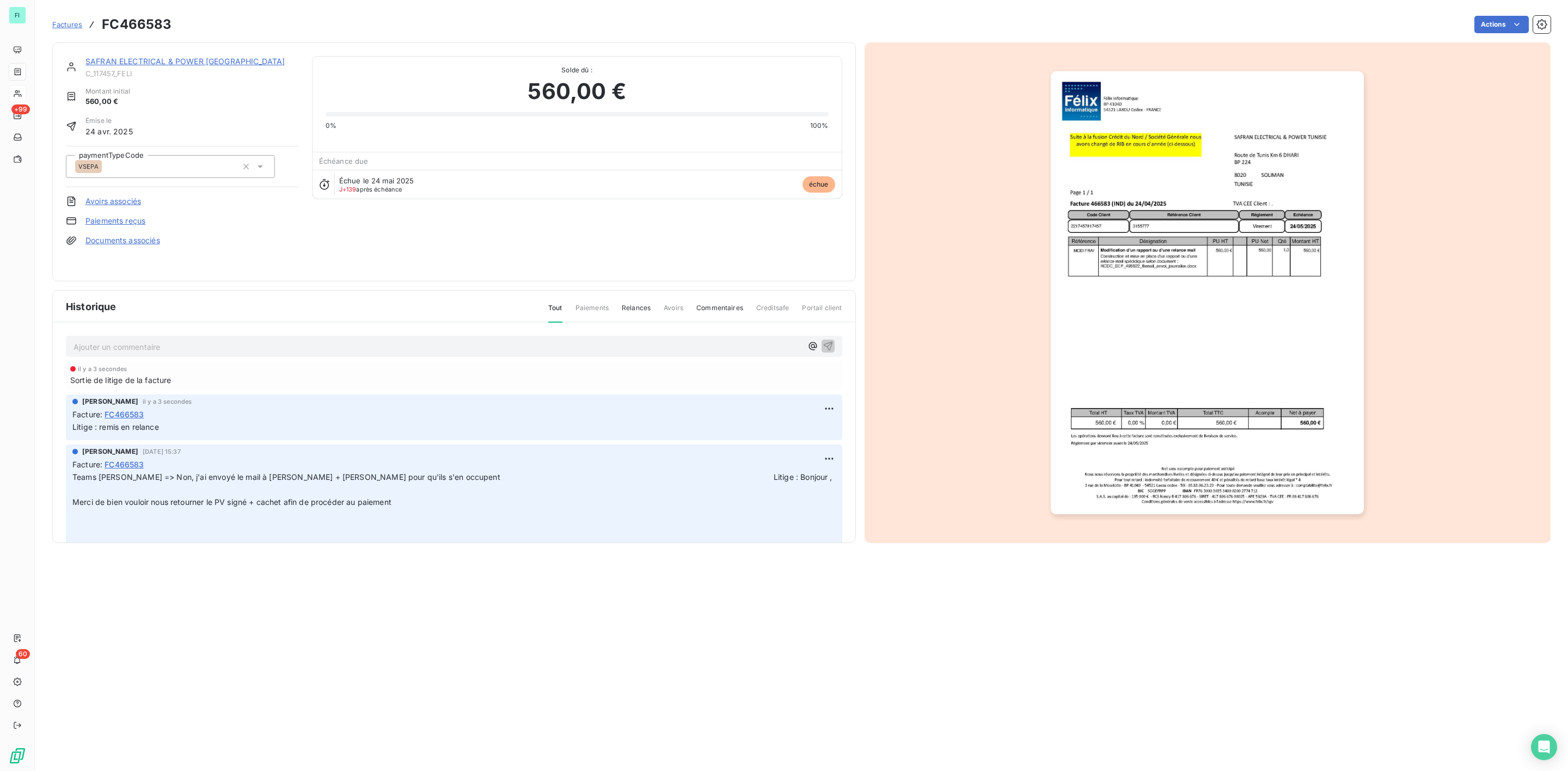
click at [116, 343] on p "Ajouter un commentaire ﻿" at bounding box center [437, 347] width 728 height 13
click at [172, 337] on div "client demance" at bounding box center [454, 346] width 776 height 20
click at [154, 351] on p "client demance" at bounding box center [437, 346] width 728 height 13
click at [823, 344] on icon "button" at bounding box center [828, 345] width 11 height 11
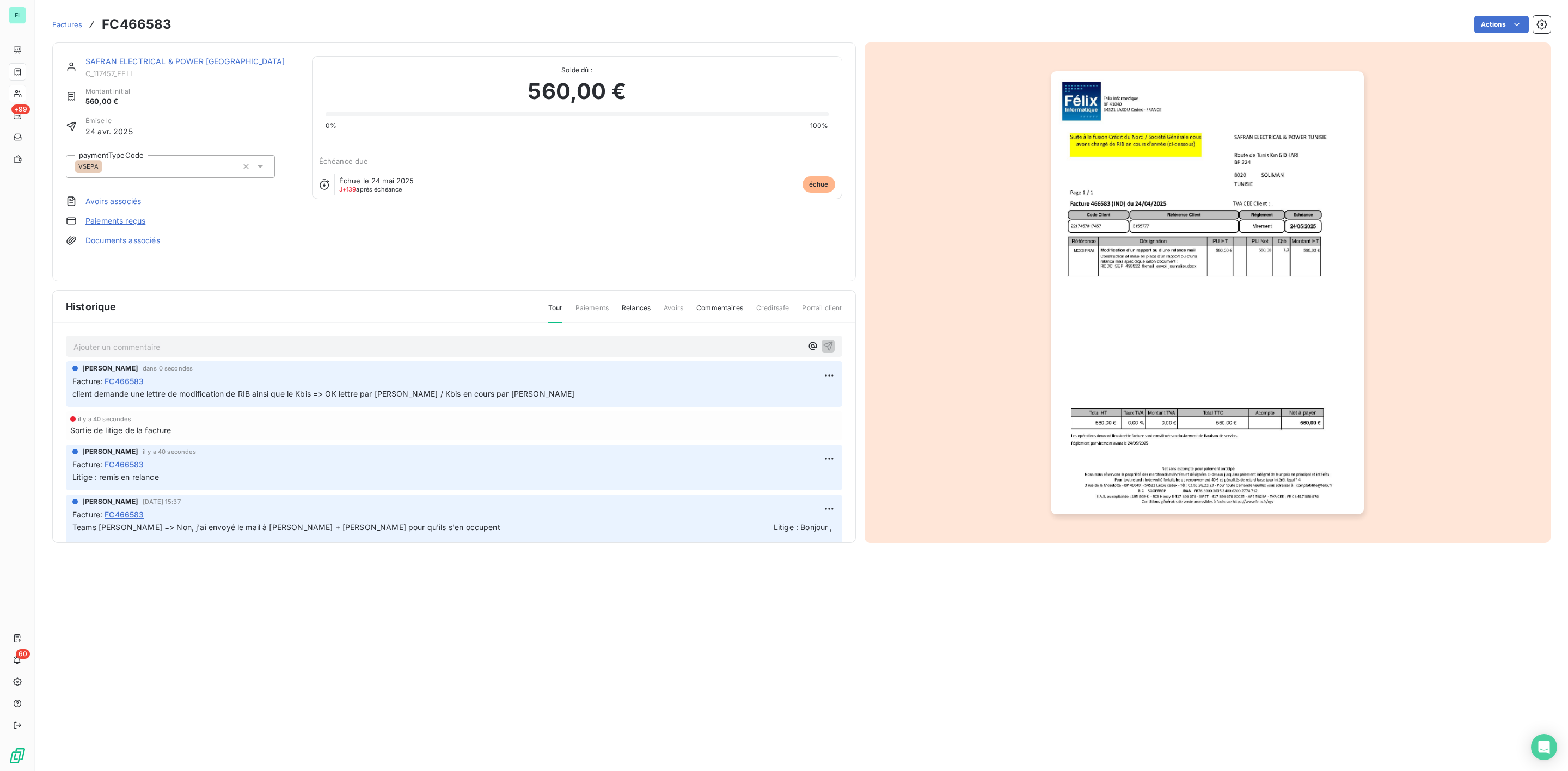
click at [135, 243] on link "Documents associés" at bounding box center [123, 240] width 75 height 11
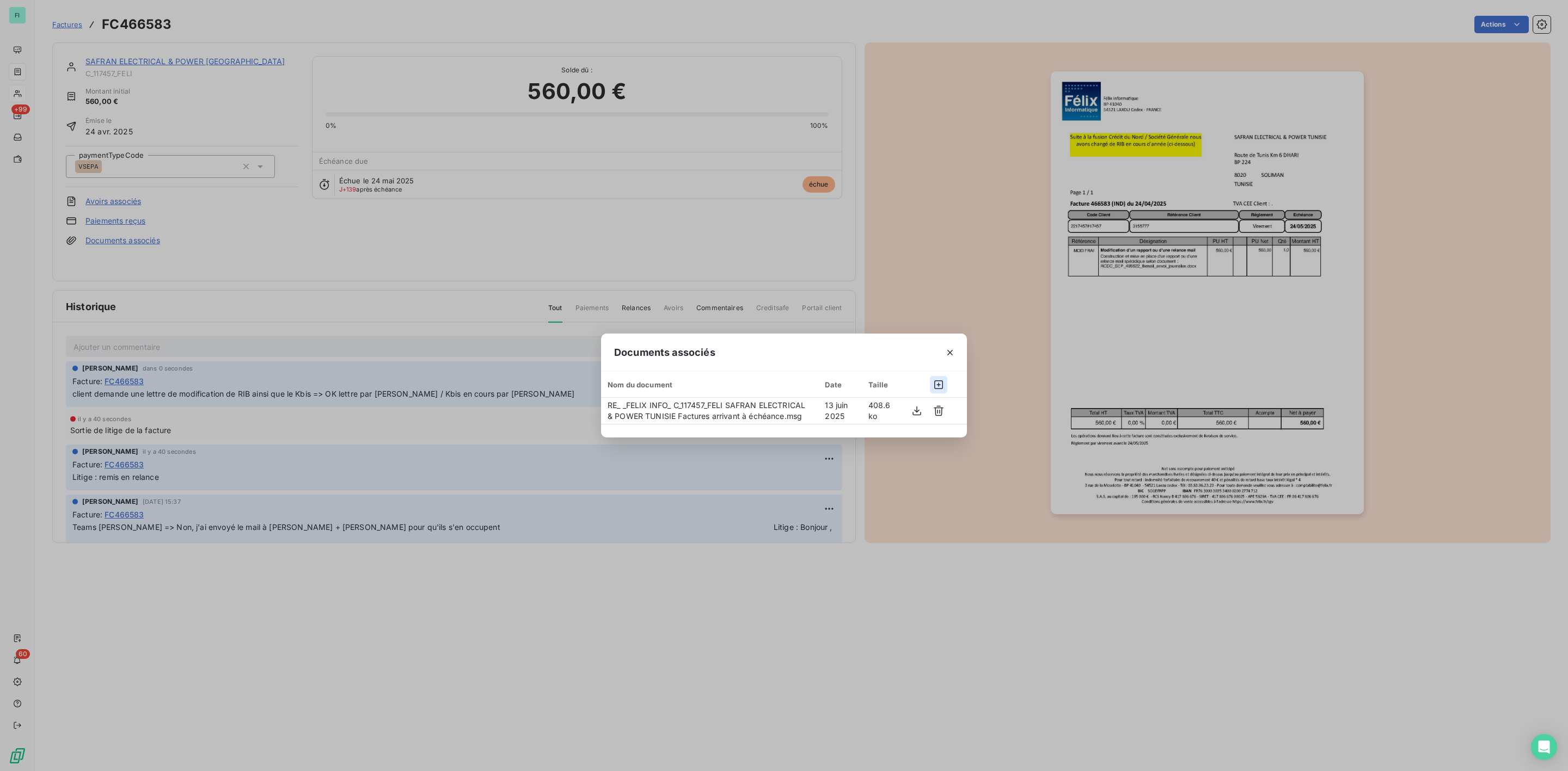
click at [939, 382] on icon "button" at bounding box center [938, 385] width 11 height 11
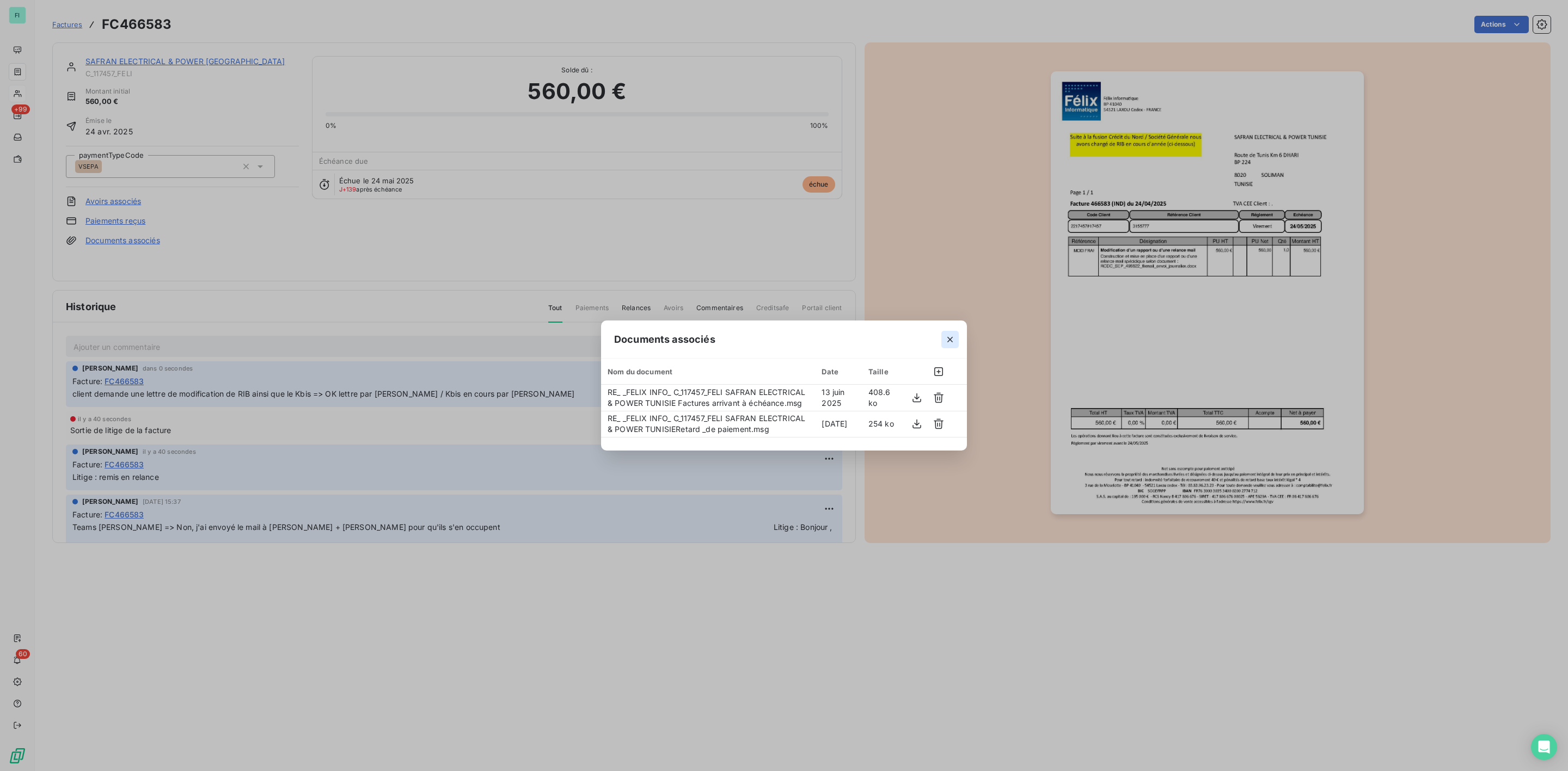
click at [956, 337] on button "button" at bounding box center [950, 339] width 18 height 18
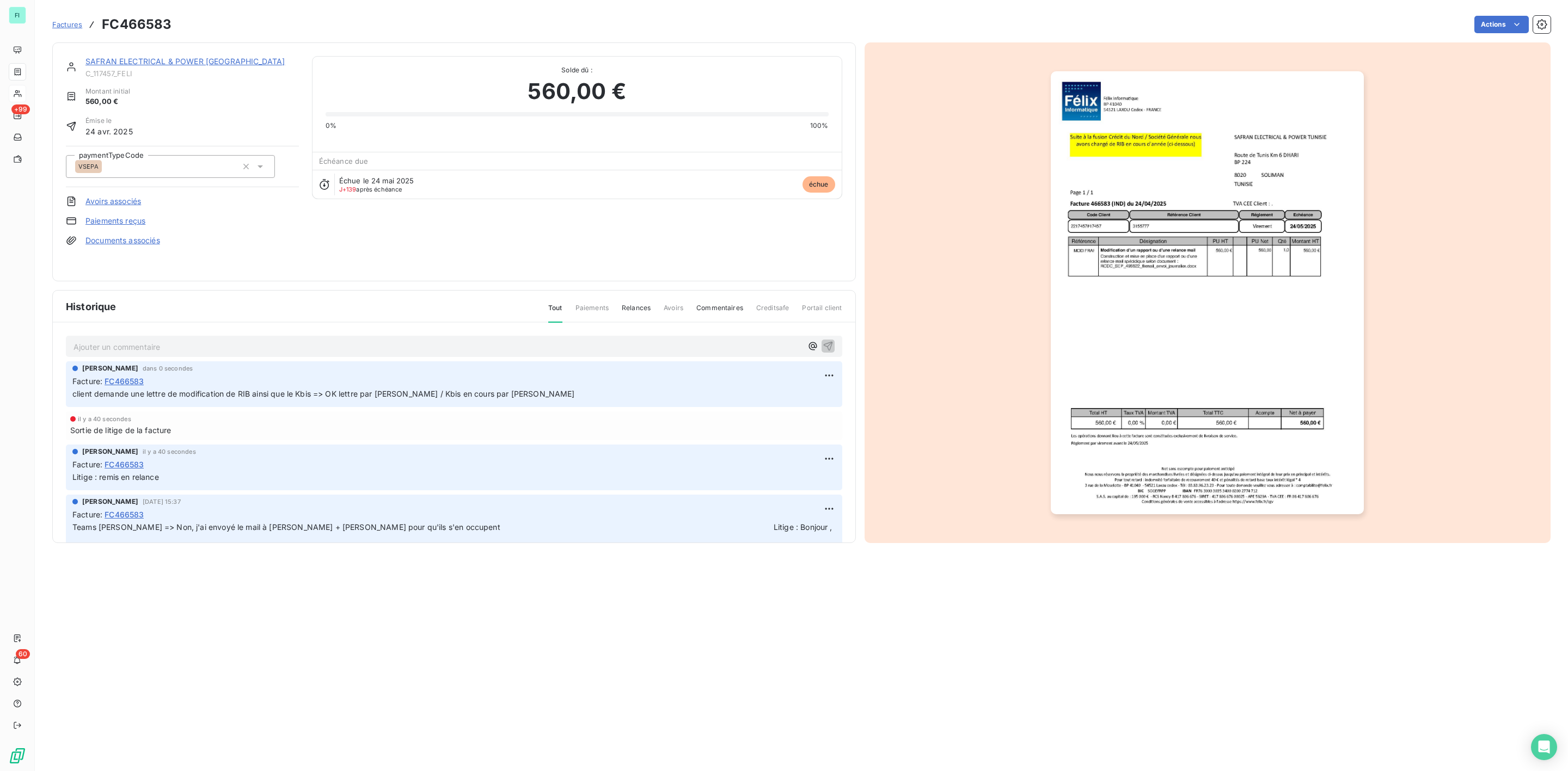
click at [172, 61] on link "SAFRAN ELECTRICAL & POWER TUNISIE" at bounding box center [185, 61] width 200 height 9
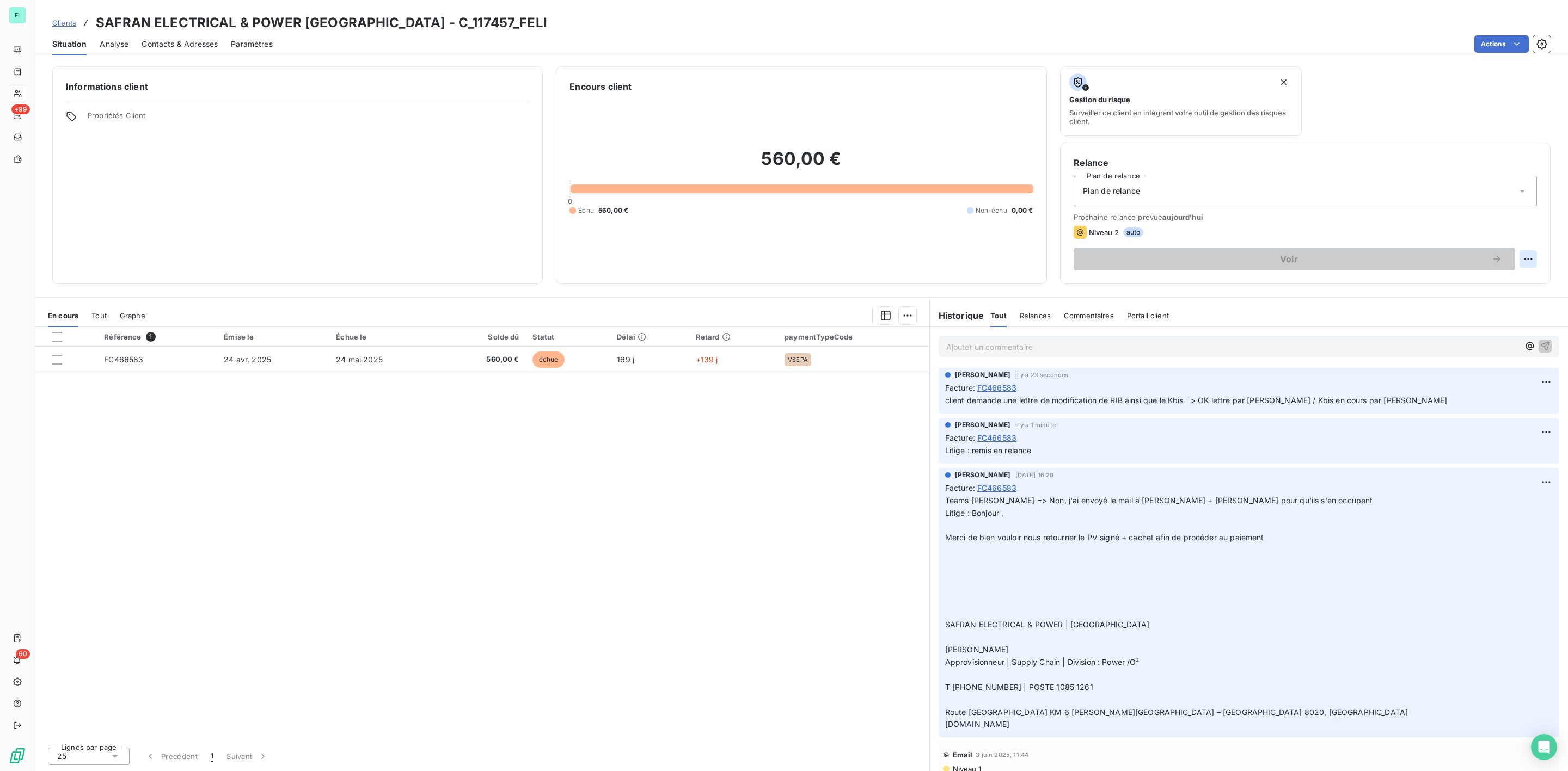
click at [1527, 258] on html "FI +99 60 Clients SAFRAN ELECTRICAL & POWER TUNISIE - C_117457_FELI Situation A…" at bounding box center [784, 386] width 1568 height 771
click at [1502, 283] on div "Replanifier cette action" at bounding box center [1484, 283] width 98 height 18
select select "9"
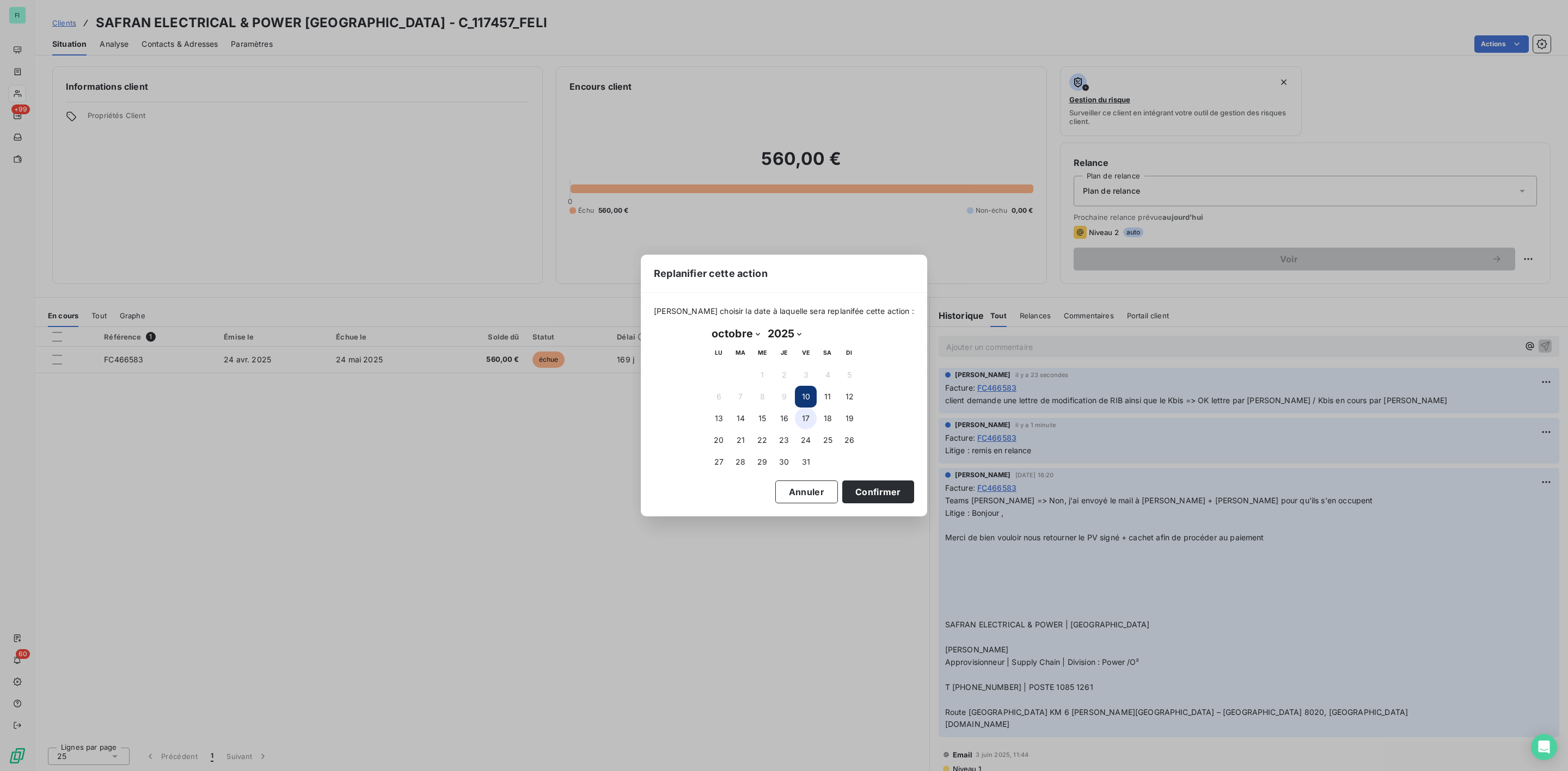
click at [808, 415] on button "17" at bounding box center [806, 418] width 22 height 22
click at [846, 481] on button "Confirmer" at bounding box center [877, 492] width 72 height 23
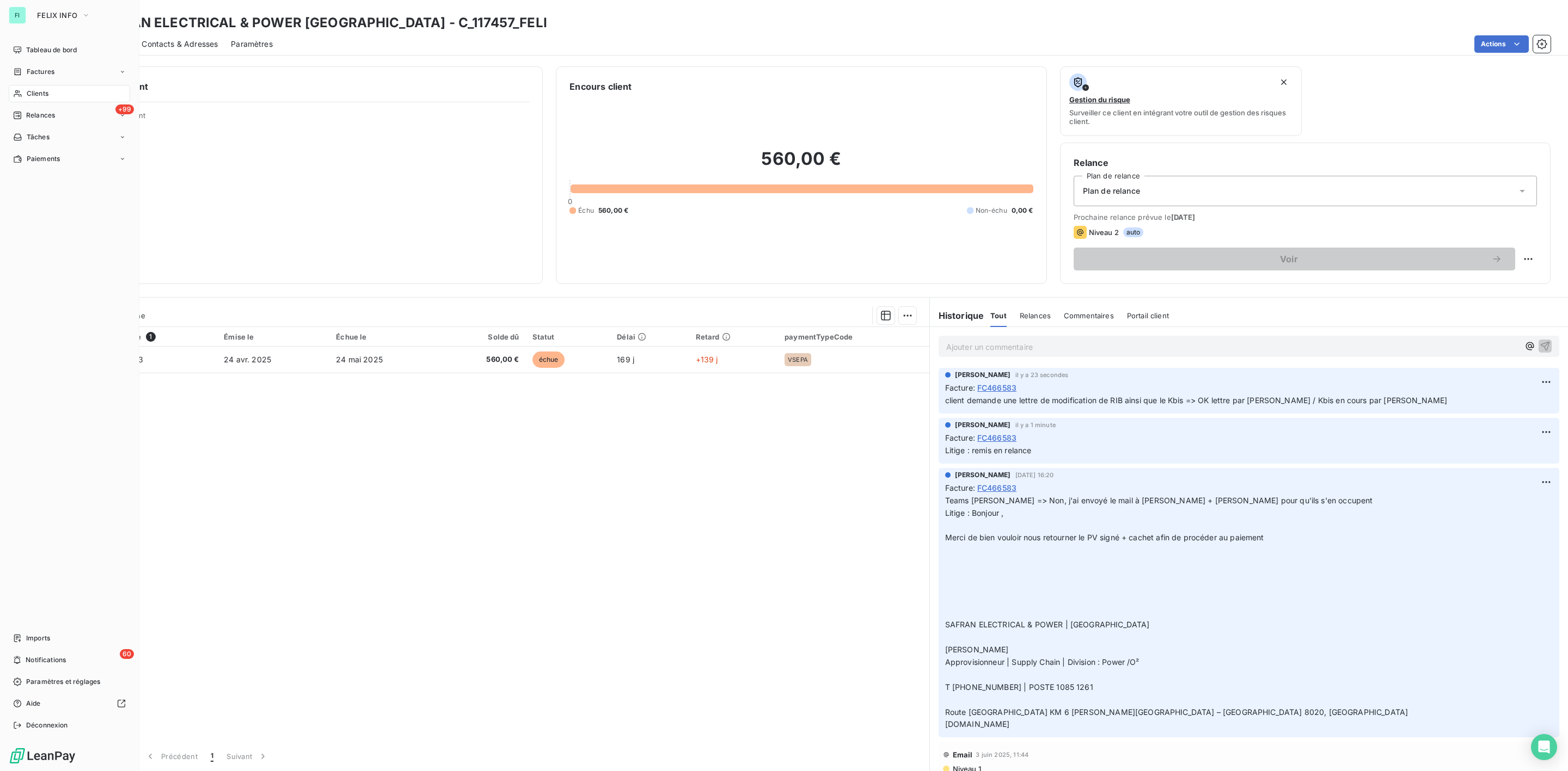
click at [30, 92] on span "Clients" at bounding box center [38, 93] width 22 height 10
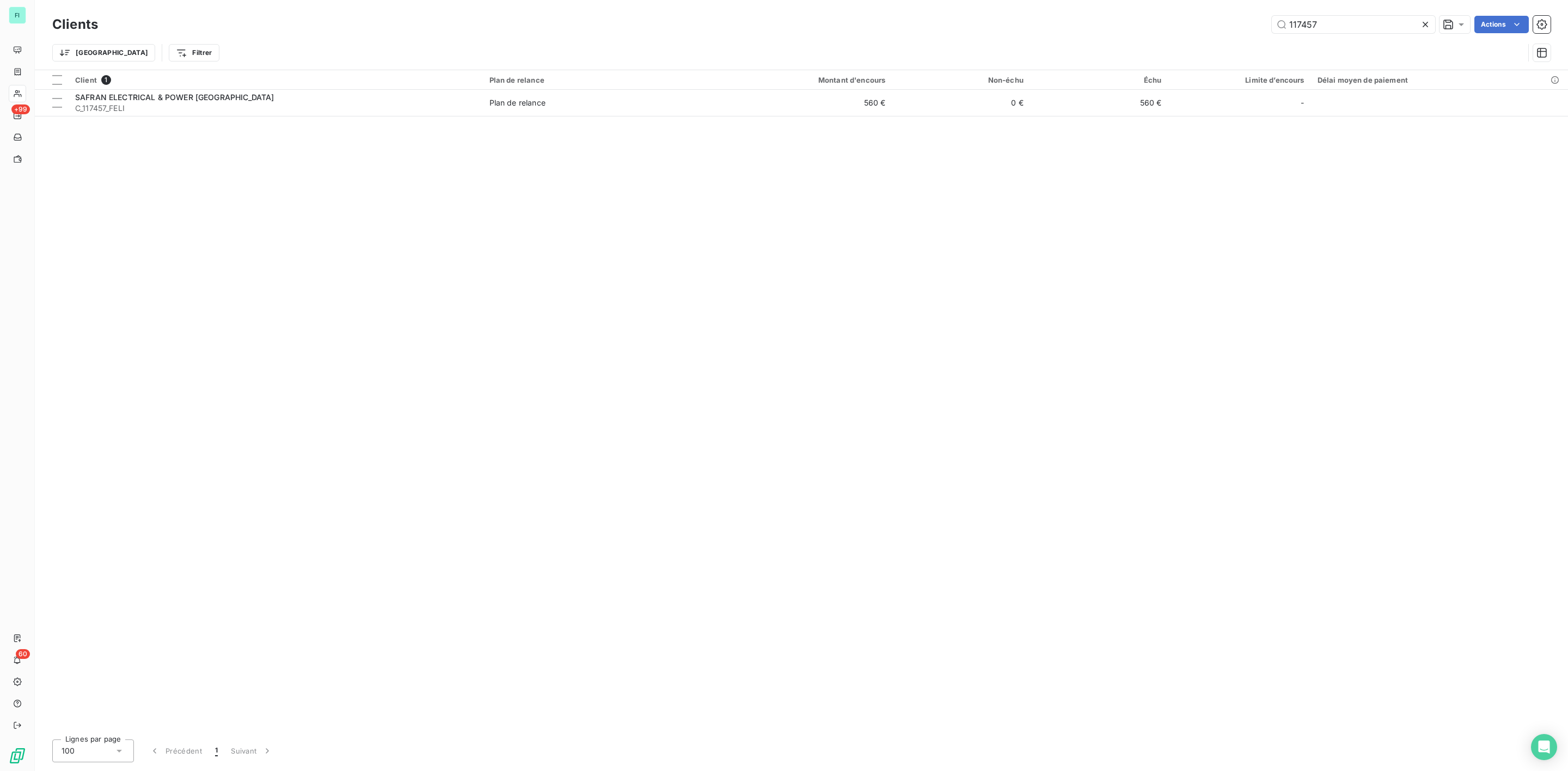
drag, startPoint x: 1341, startPoint y: 23, endPoint x: 1166, endPoint y: 22, distance: 175.0
click at [1196, 24] on div "117457 Actions" at bounding box center [830, 24] width 1439 height 18
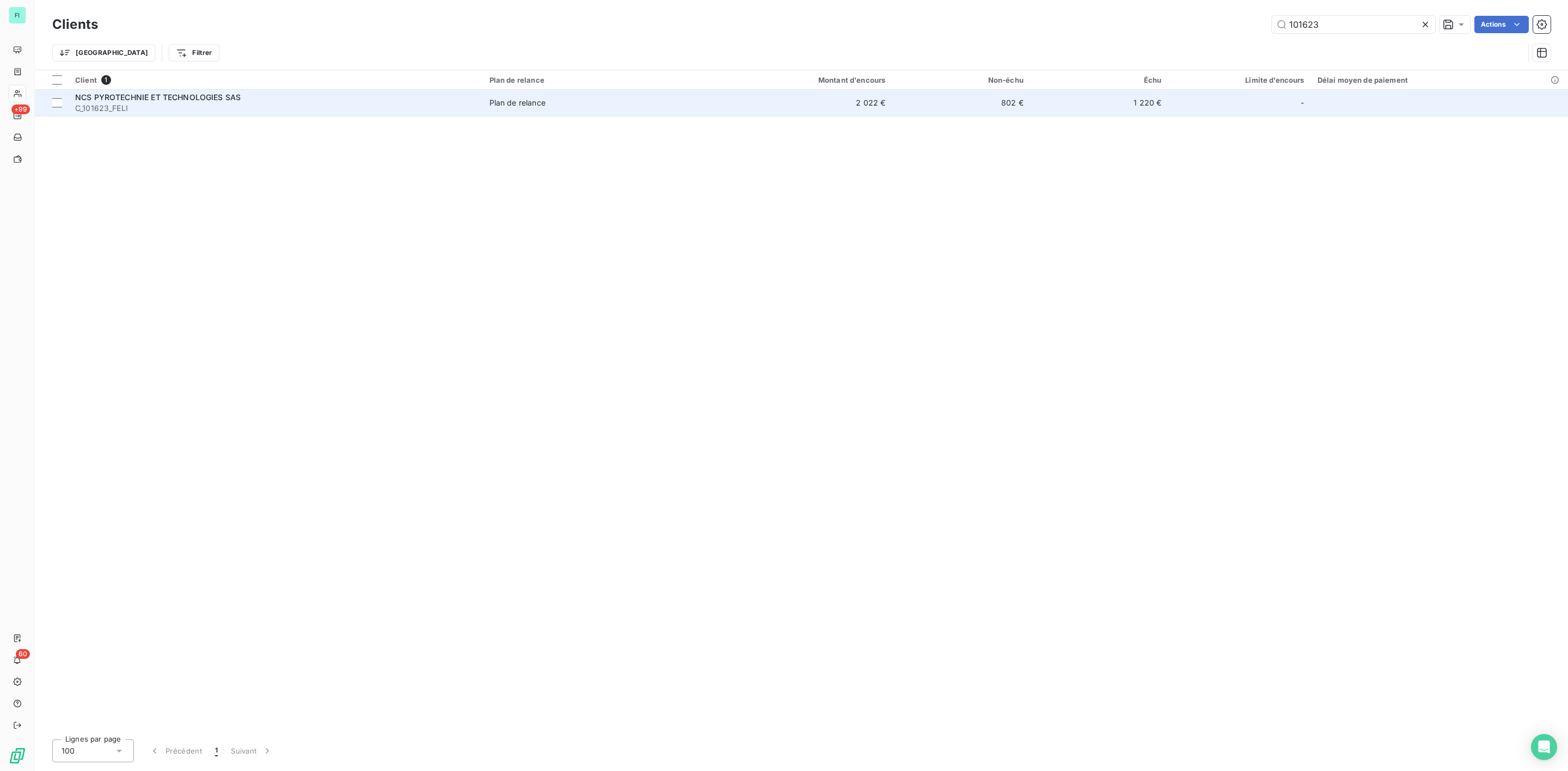
type input "101623"
click at [173, 104] on span "C_101623_FELI" at bounding box center [275, 108] width 401 height 11
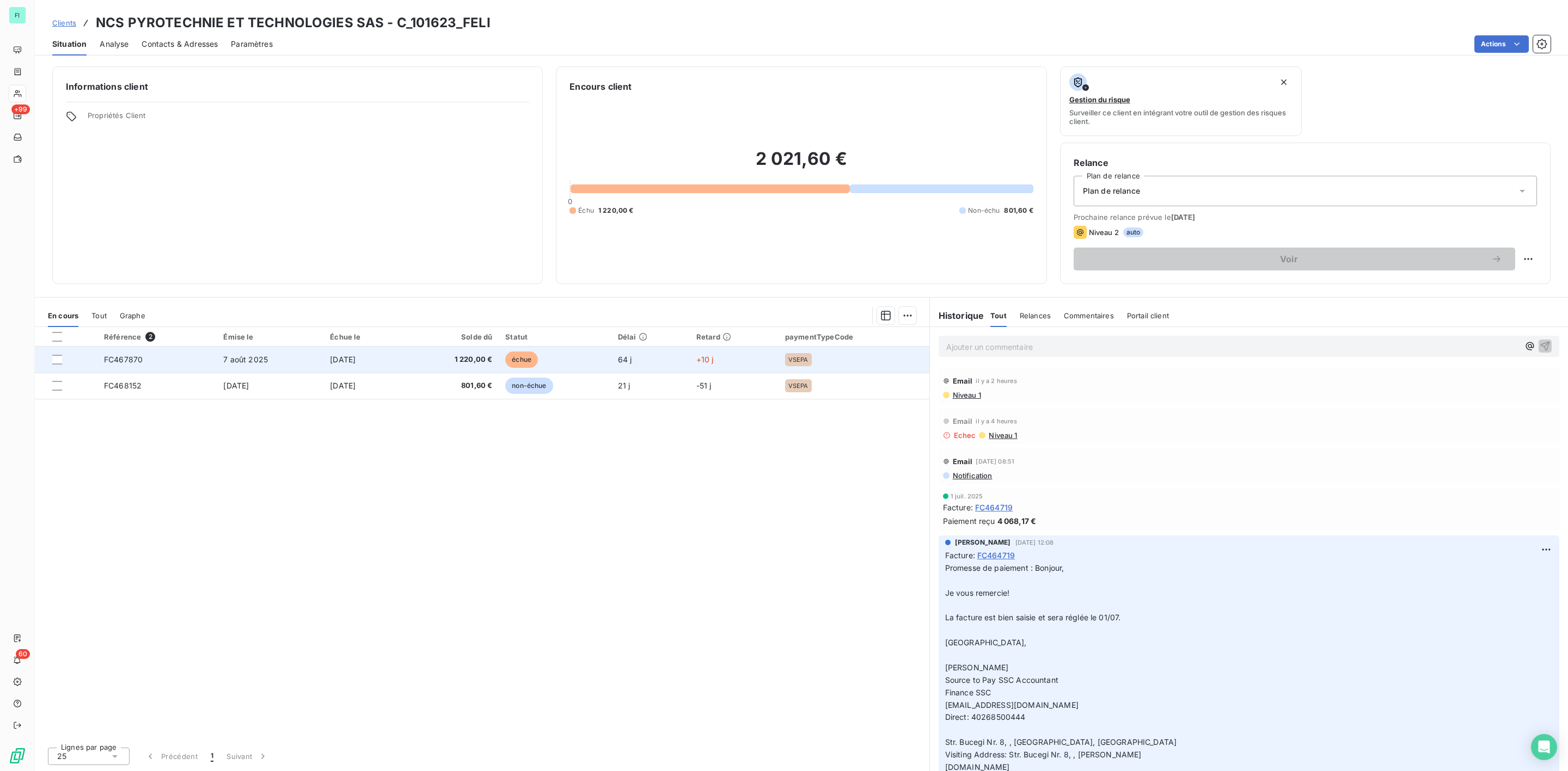
click at [144, 358] on td "FC467870" at bounding box center [157, 359] width 120 height 26
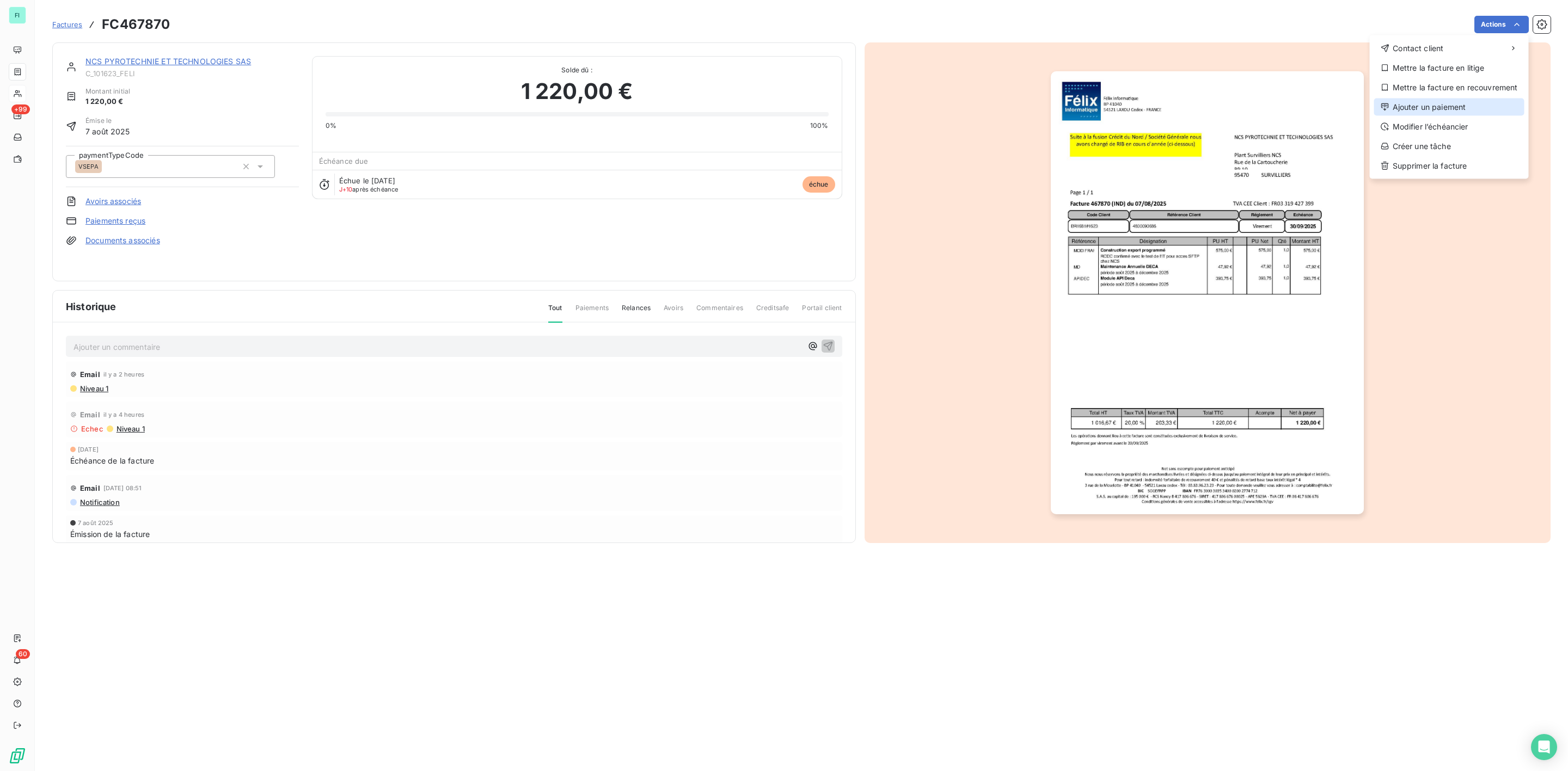
click at [1420, 100] on div "Ajouter un paiement" at bounding box center [1449, 107] width 150 height 18
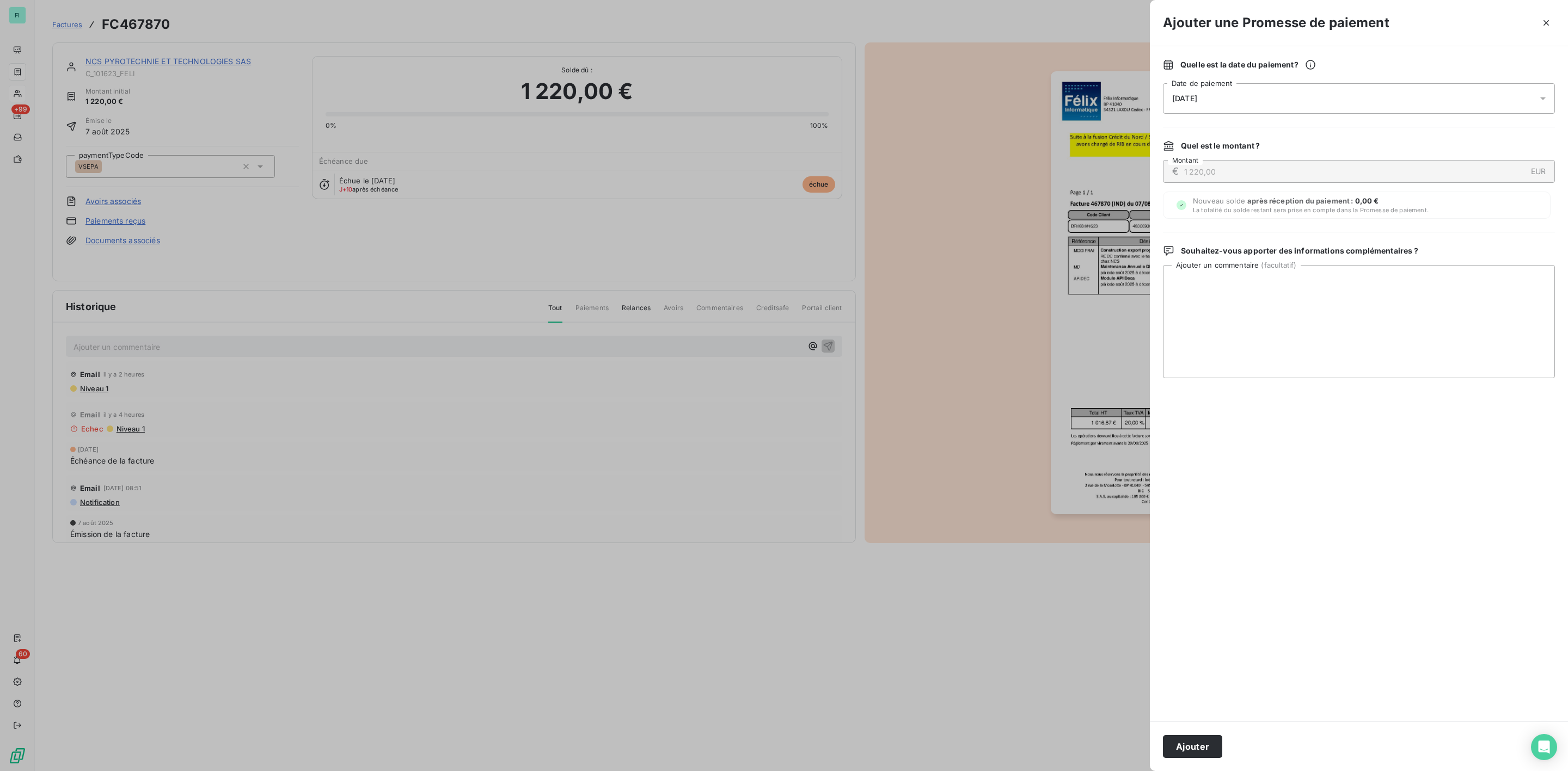
click at [1196, 103] on span "[DATE]" at bounding box center [1185, 98] width 25 height 8
click at [1304, 231] on button "18" at bounding box center [1304, 233] width 22 height 22
click at [1400, 298] on textarea "Ajouter un commentaire ( facultatif )" at bounding box center [1358, 322] width 392 height 113
paste textarea "Bonjour, Suite a votre Relance, veuillez noter que: 1. La facture 467870 sera r…"
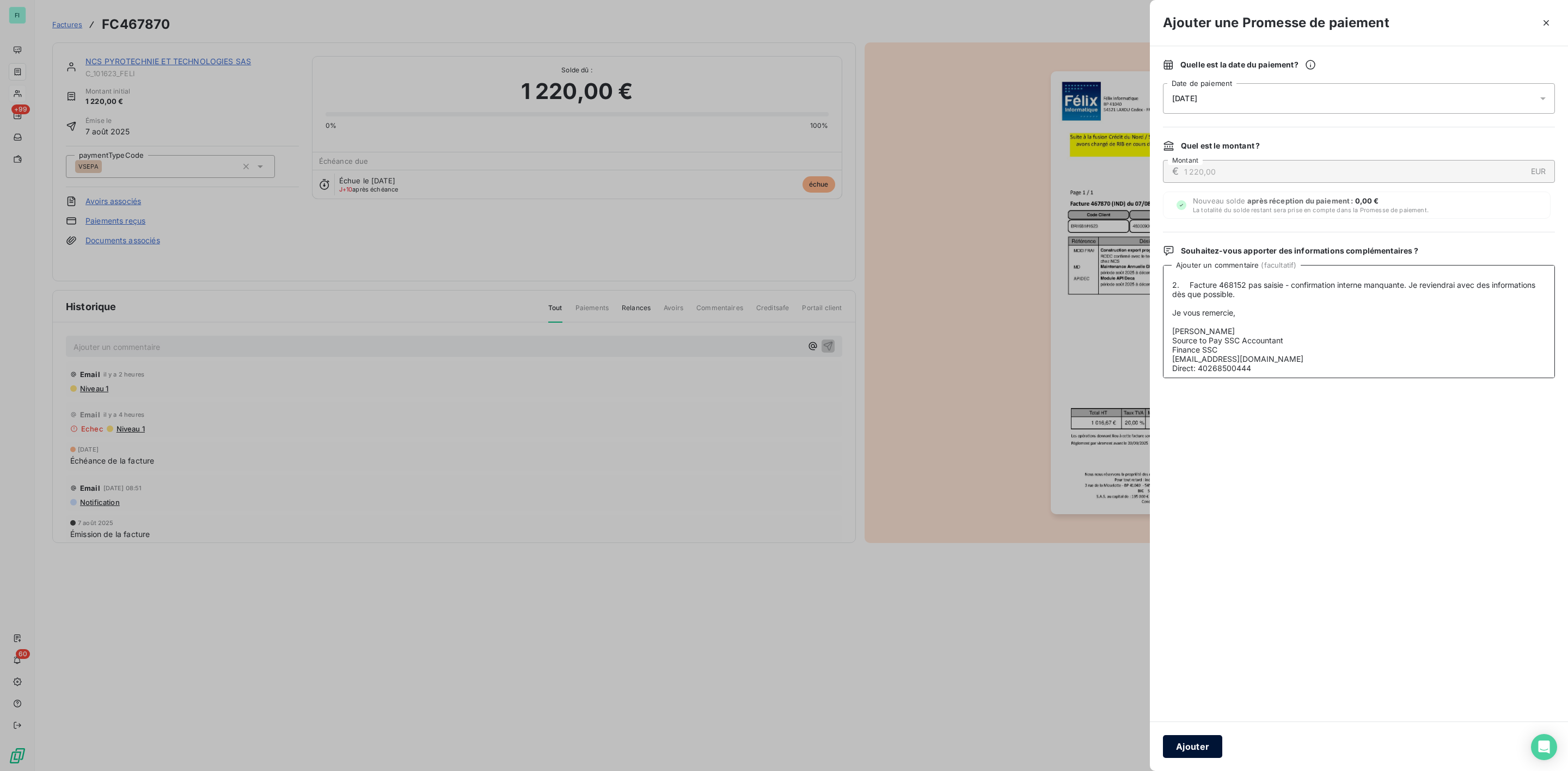
type textarea "Bonjour, Suite a votre Relance, veuillez noter que: 1. La facture 467870 sera r…"
click at [1191, 746] on button "Ajouter" at bounding box center [1192, 746] width 59 height 23
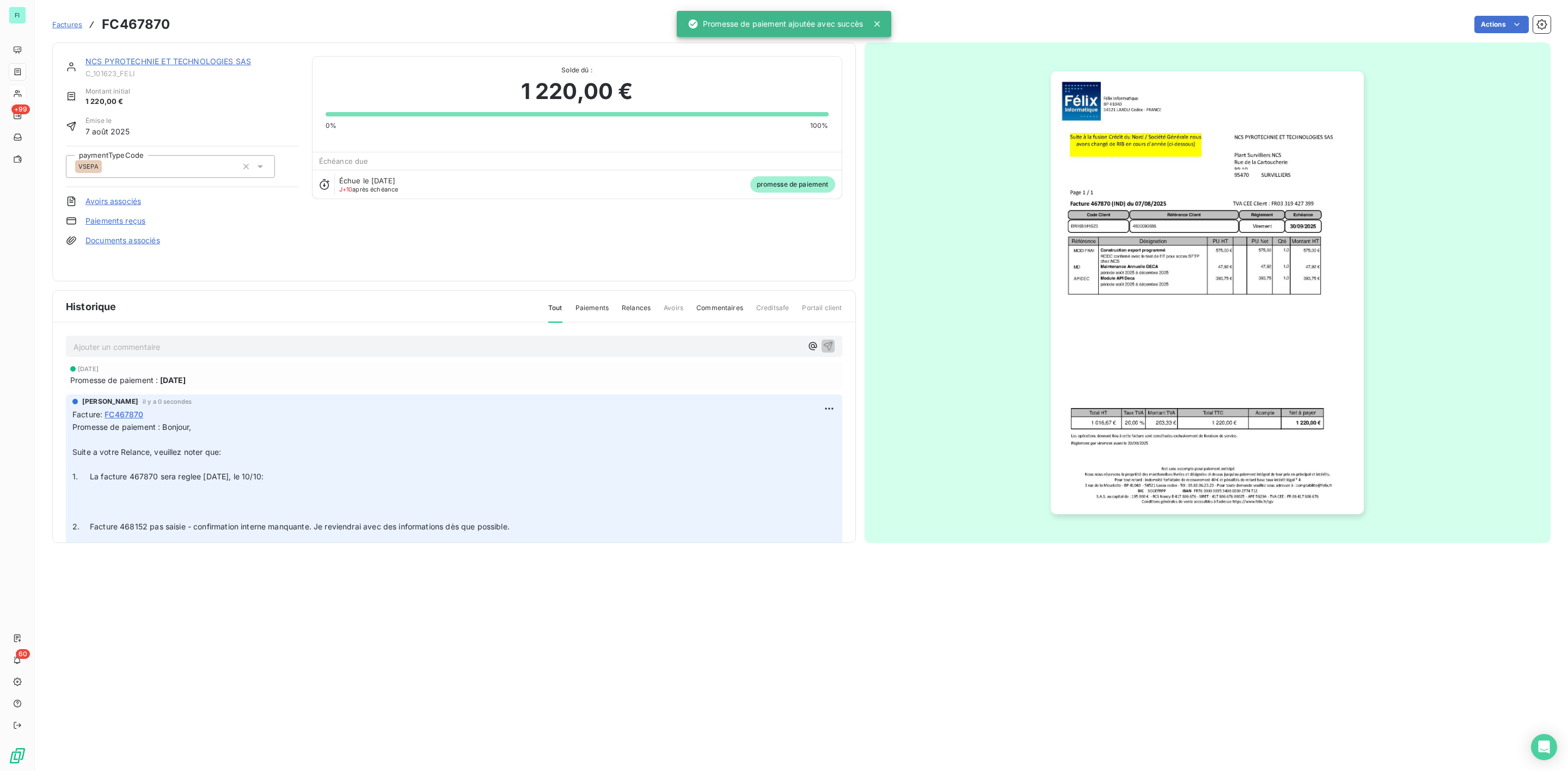
click at [180, 62] on link "NCS PYROTECHNIE ET TECHNOLOGIES SAS" at bounding box center [168, 61] width 166 height 9
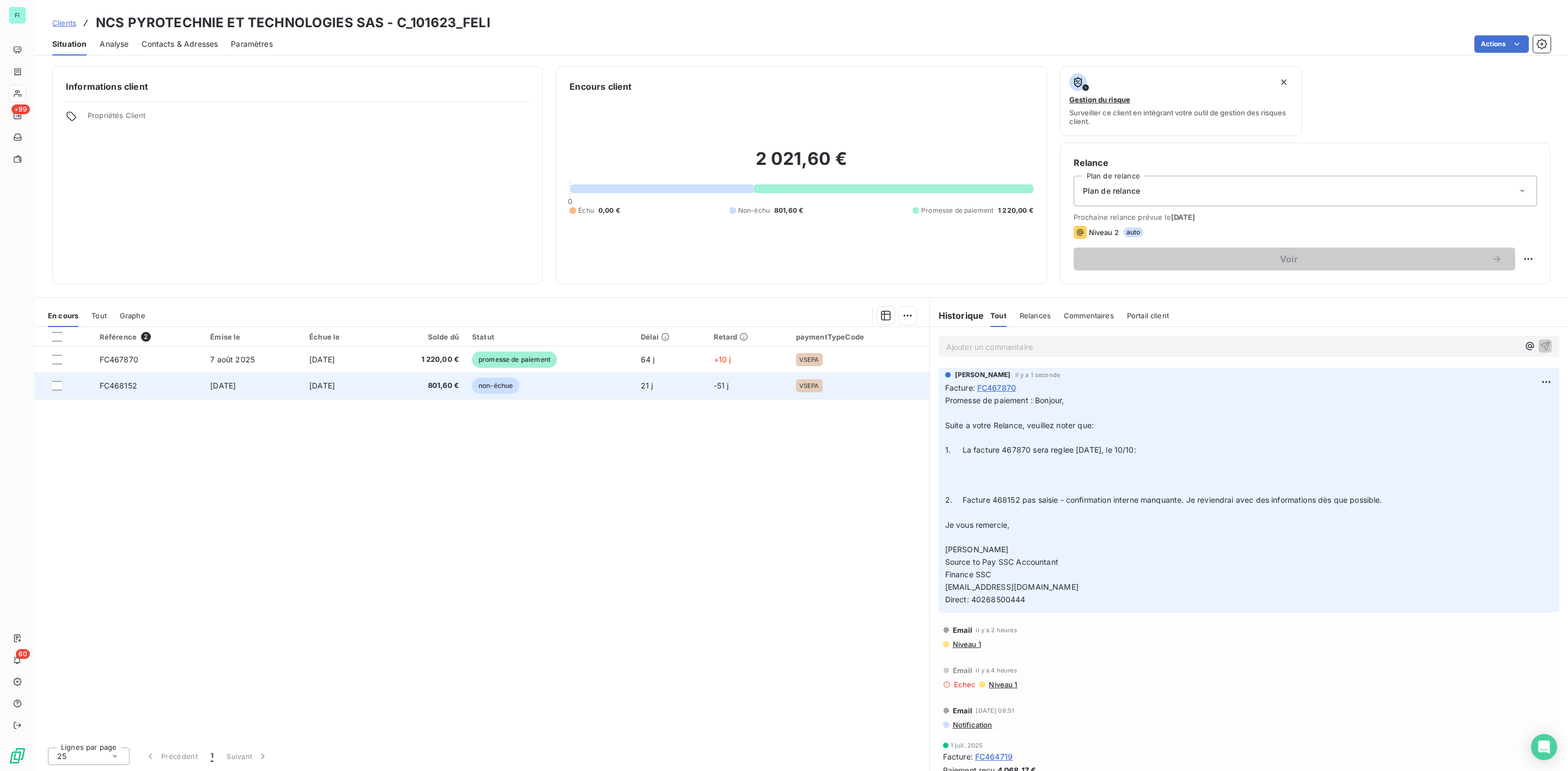
click at [230, 389] on span "[DATE]" at bounding box center [223, 386] width 25 height 9
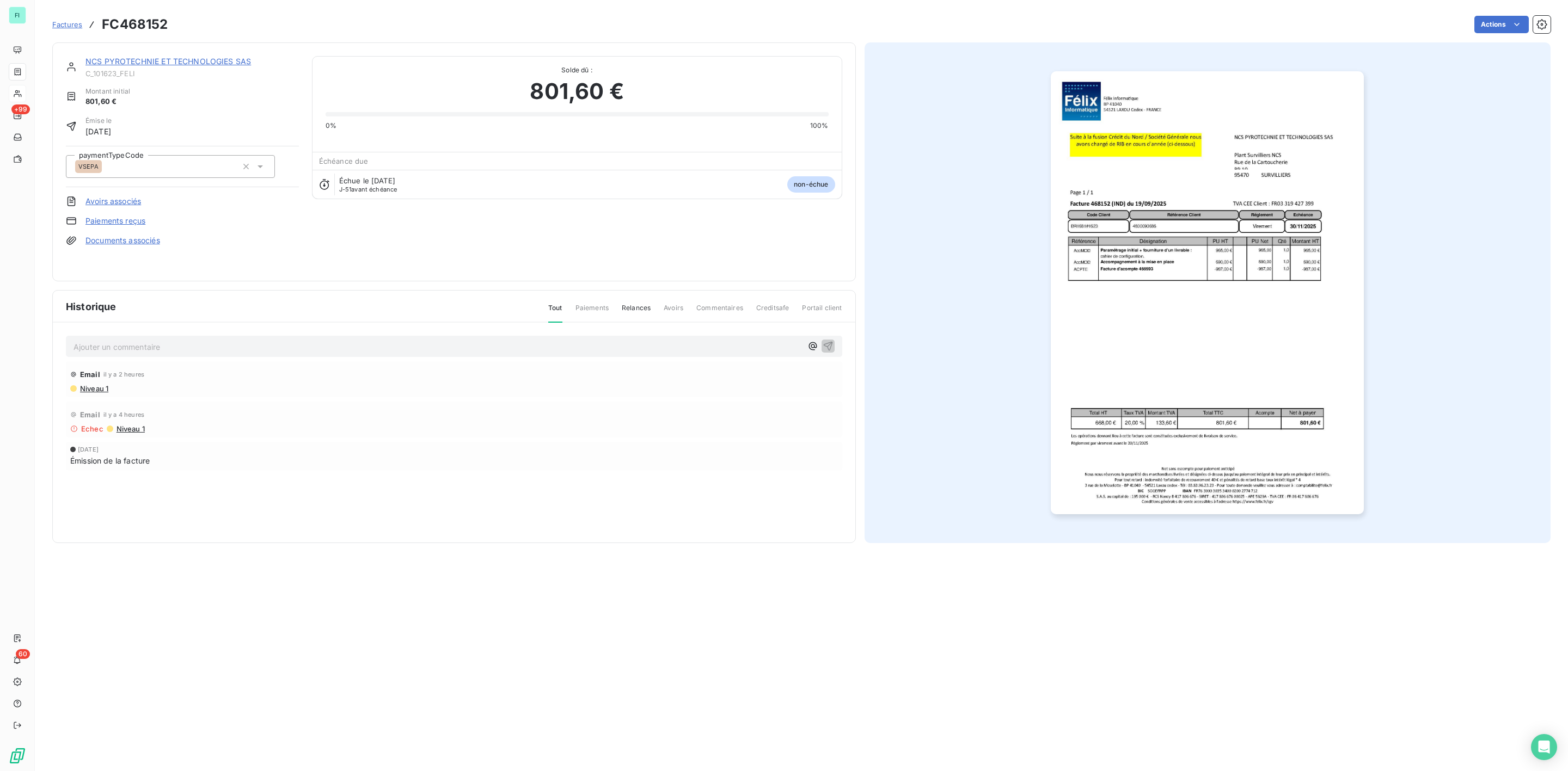
click at [115, 350] on p "Ajouter un commentaire ﻿" at bounding box center [437, 347] width 728 height 13
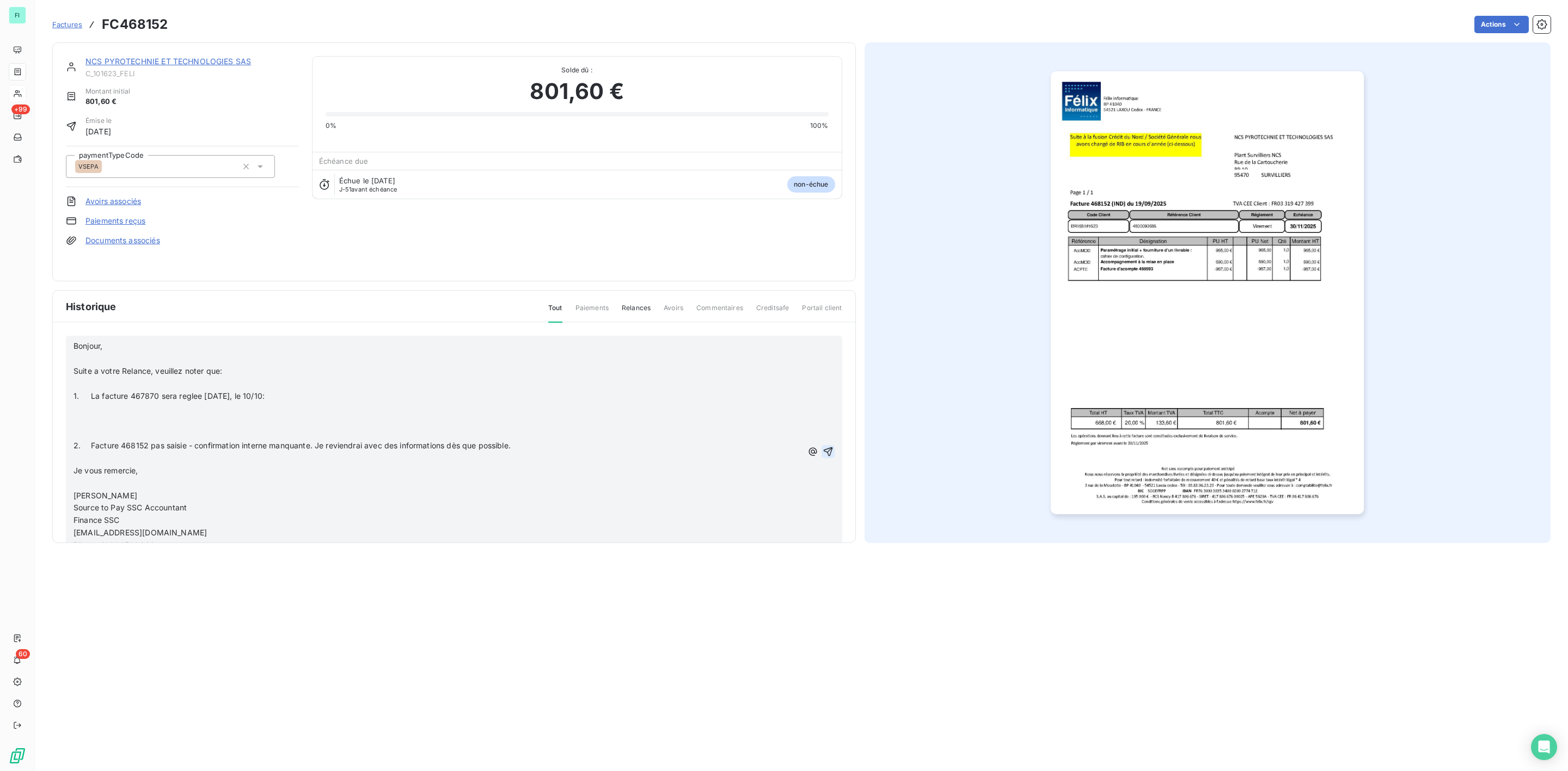
click at [823, 449] on icon "button" at bounding box center [828, 451] width 11 height 11
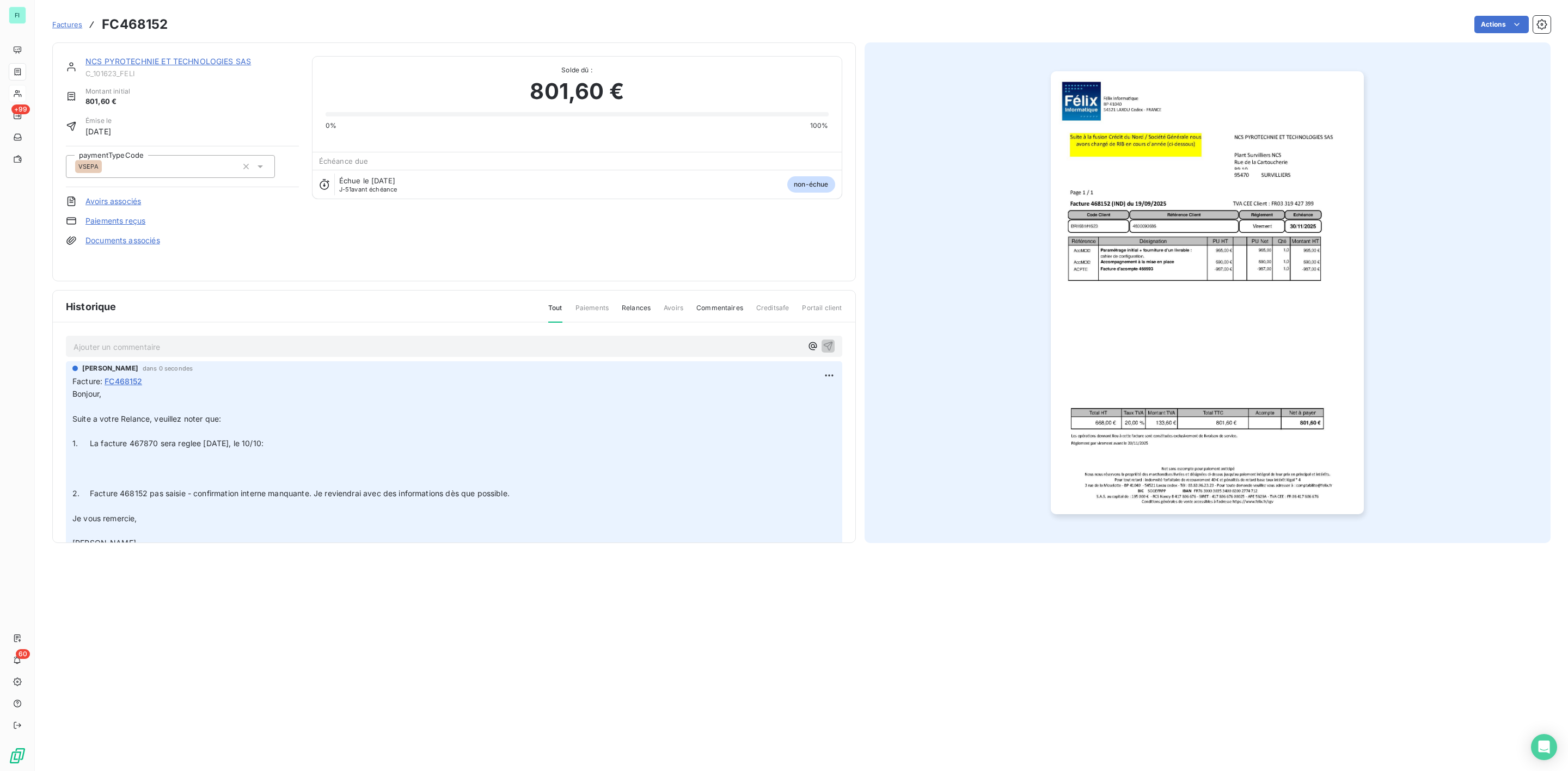
click at [147, 62] on link "NCS PYROTECHNIE ET TECHNOLOGIES SAS" at bounding box center [168, 61] width 166 height 9
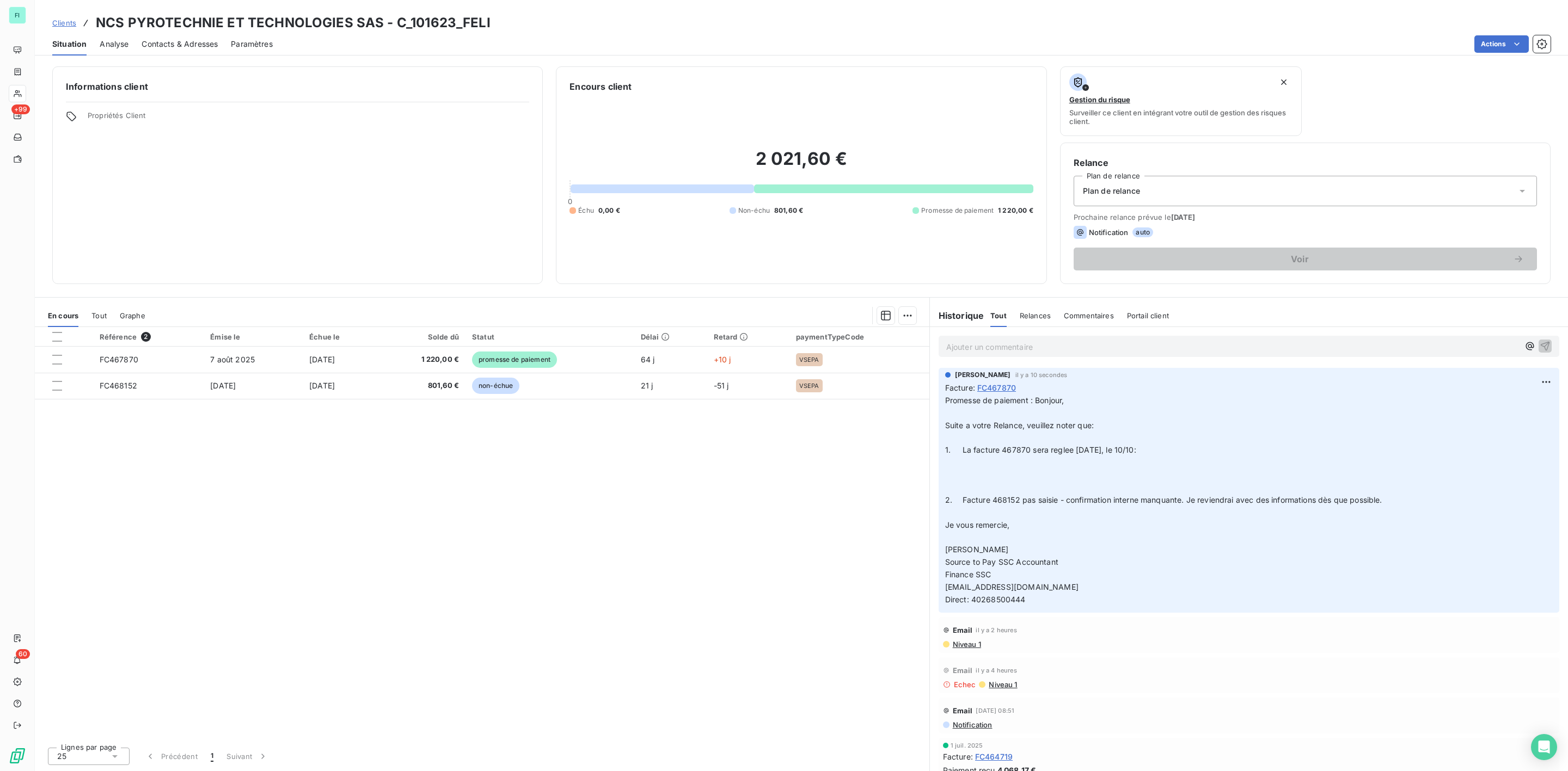
click at [173, 40] on span "Contacts & Adresses" at bounding box center [179, 44] width 77 height 11
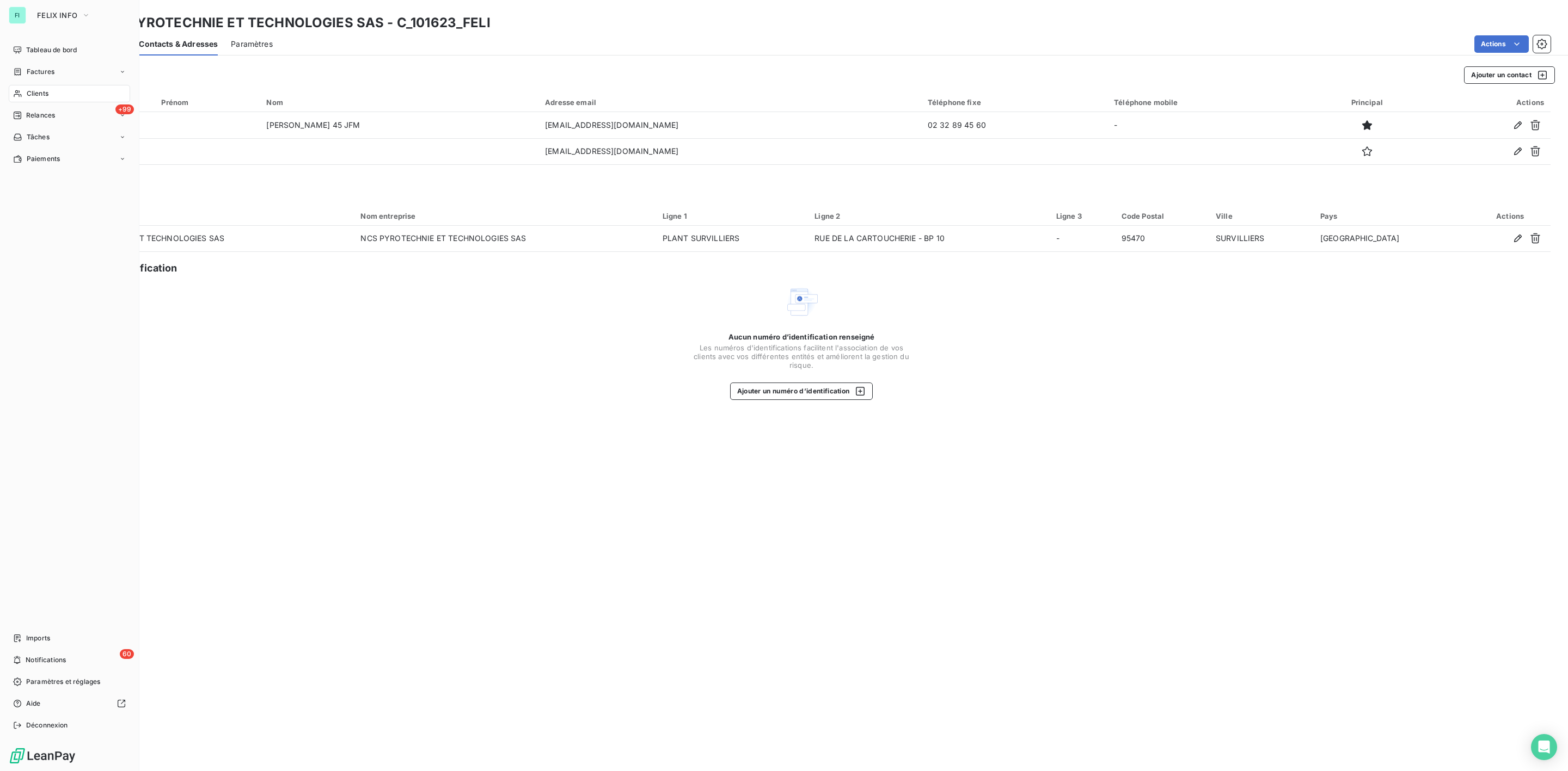
click at [29, 95] on span "Clients" at bounding box center [38, 93] width 22 height 10
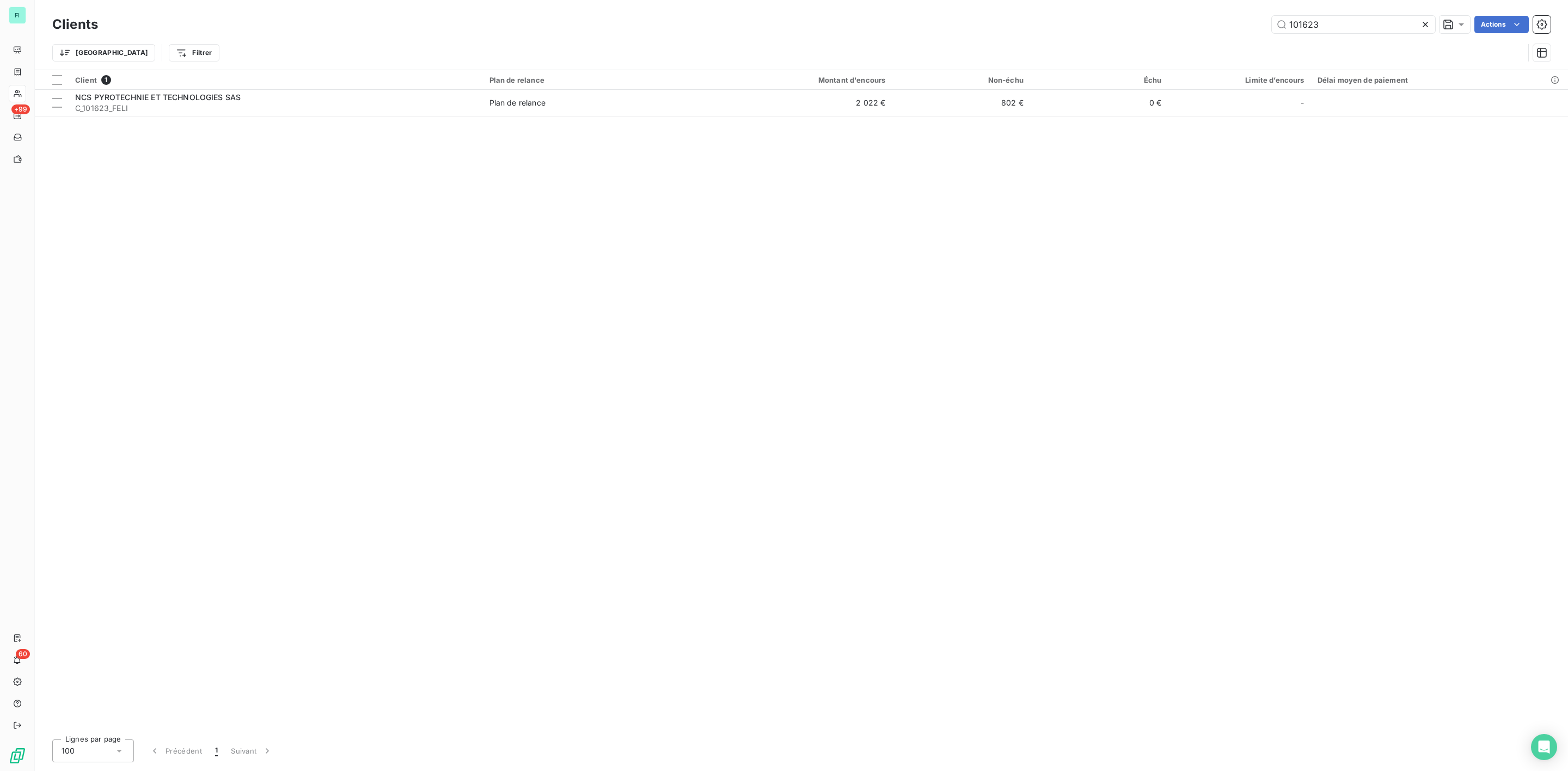
drag, startPoint x: 1160, startPoint y: 31, endPoint x: 1077, endPoint y: 35, distance: 83.1
click at [1077, 35] on div "Clients 101623 Actions" at bounding box center [801, 24] width 1498 height 23
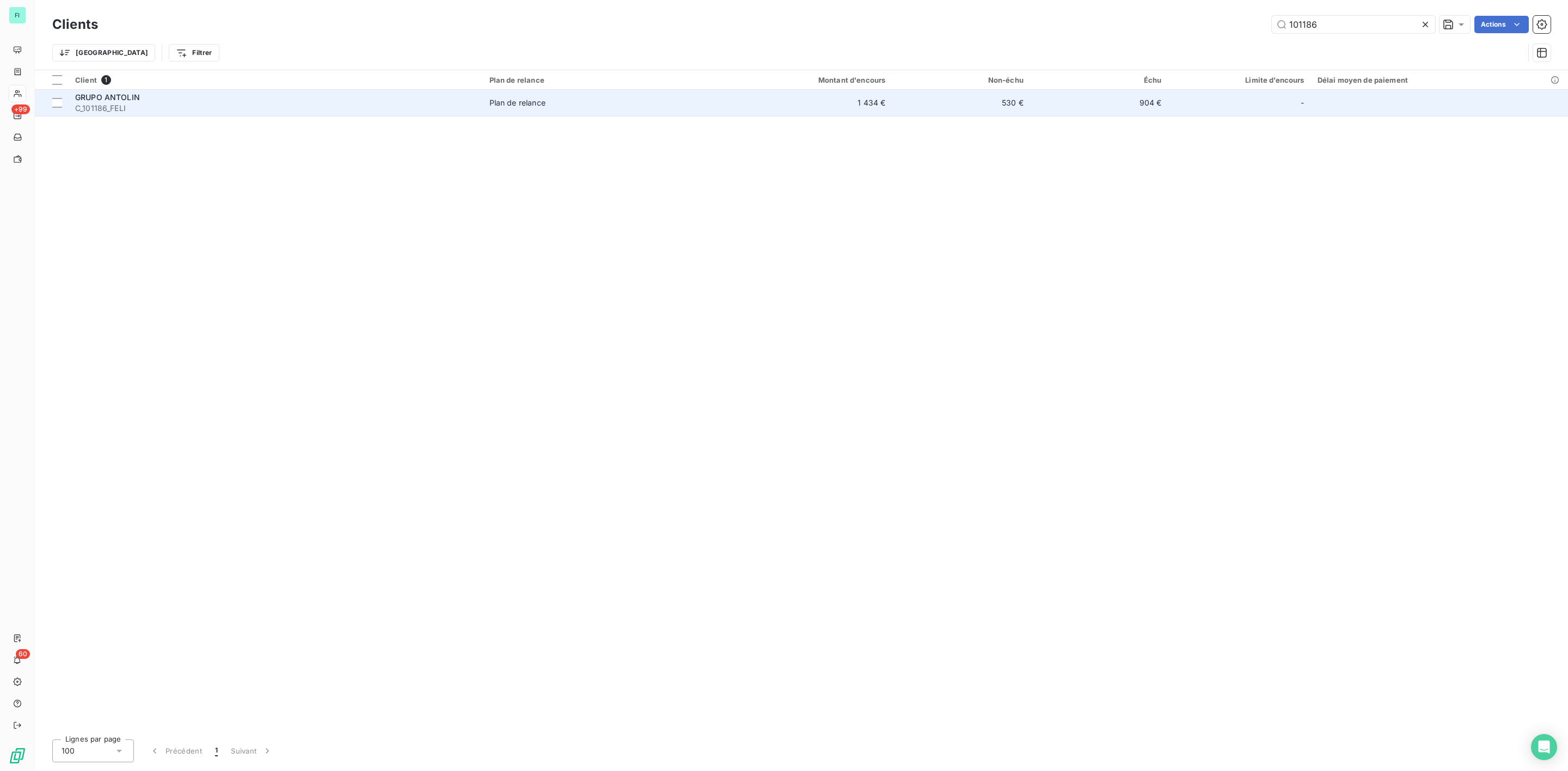
type input "101186"
click at [327, 109] on span "C_101186_FELI" at bounding box center [275, 108] width 401 height 11
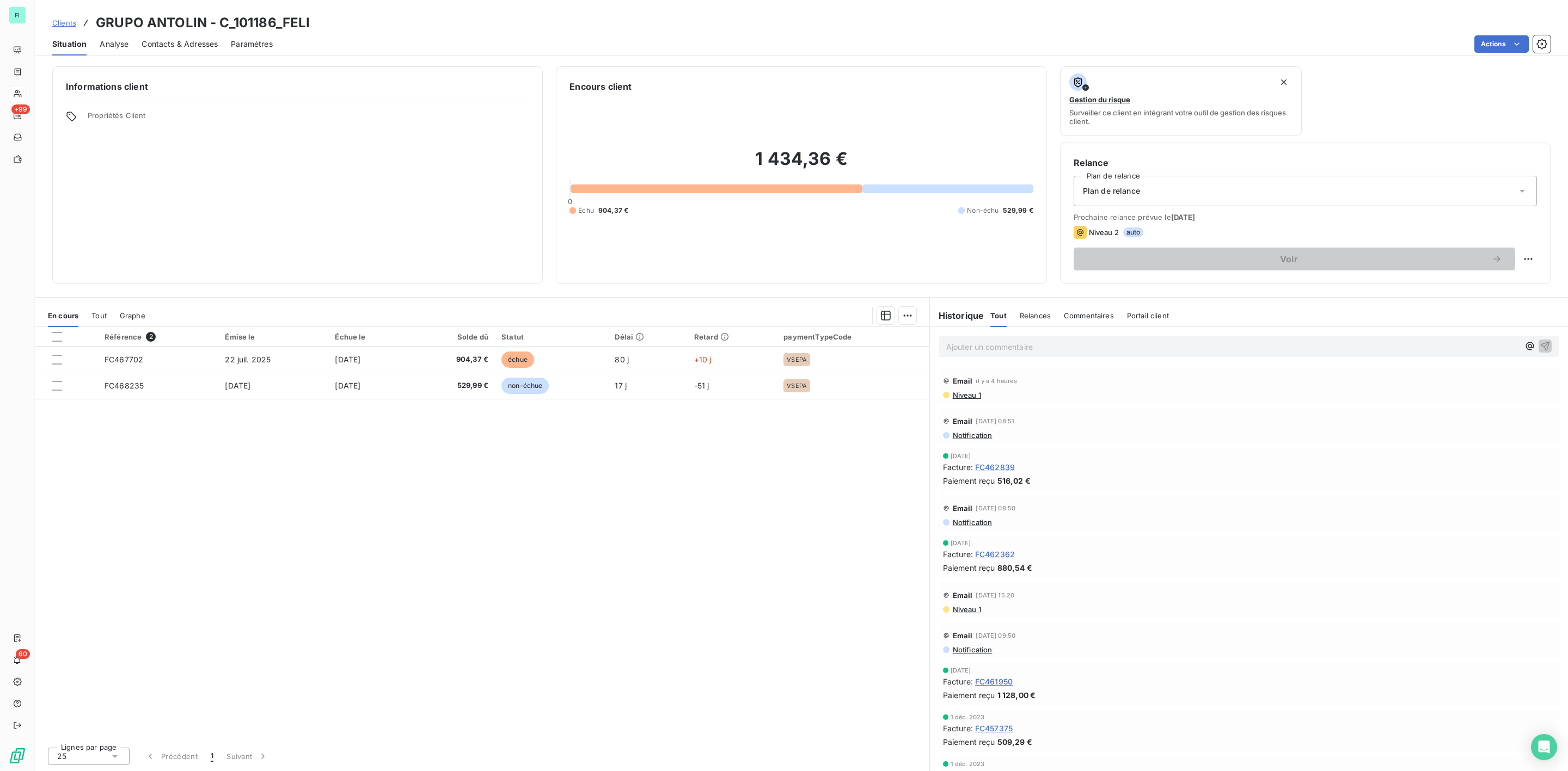
click at [184, 47] on span "Contacts & Adresses" at bounding box center [179, 44] width 77 height 11
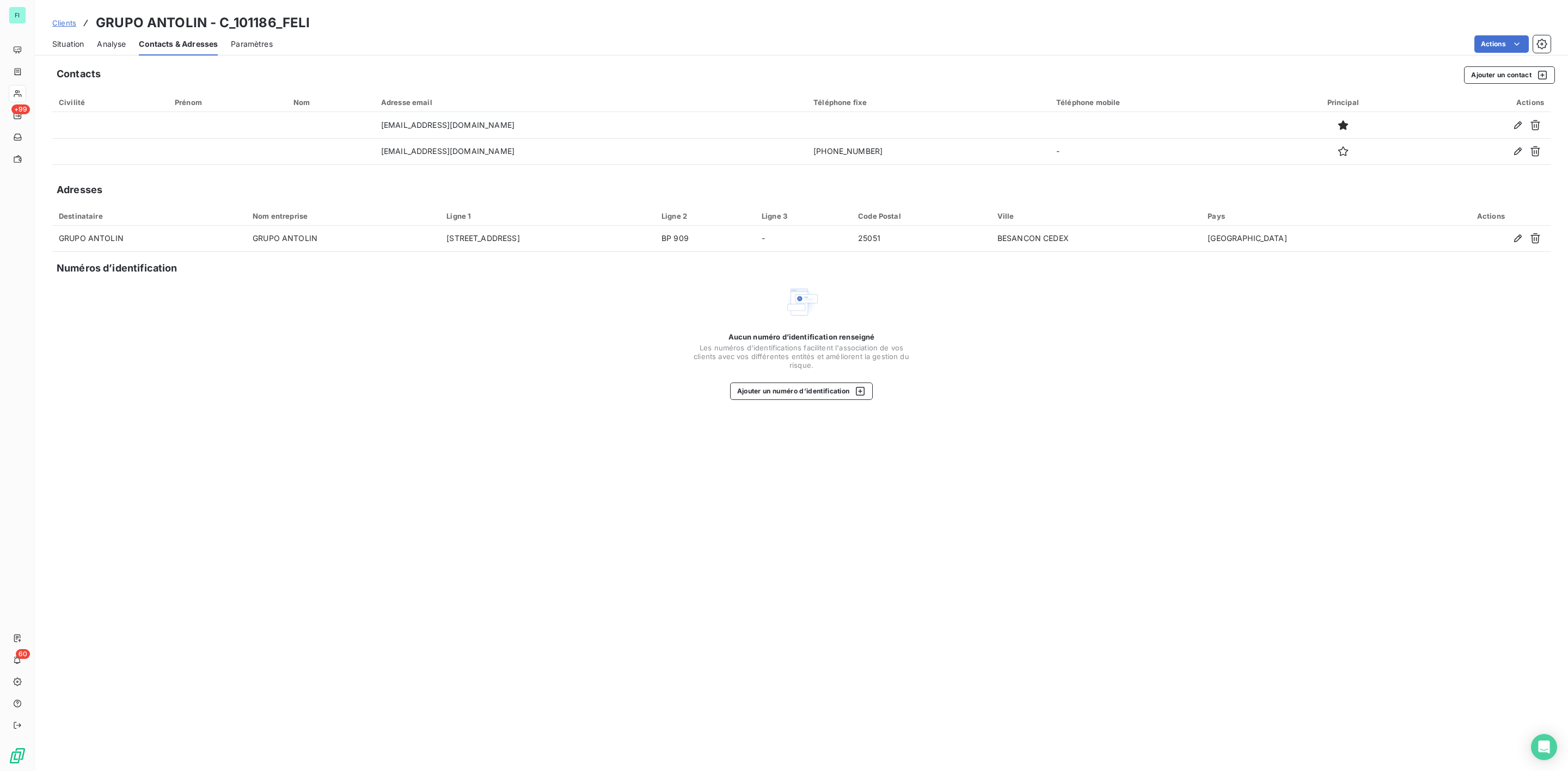
click at [82, 42] on span "Situation" at bounding box center [67, 44] width 31 height 11
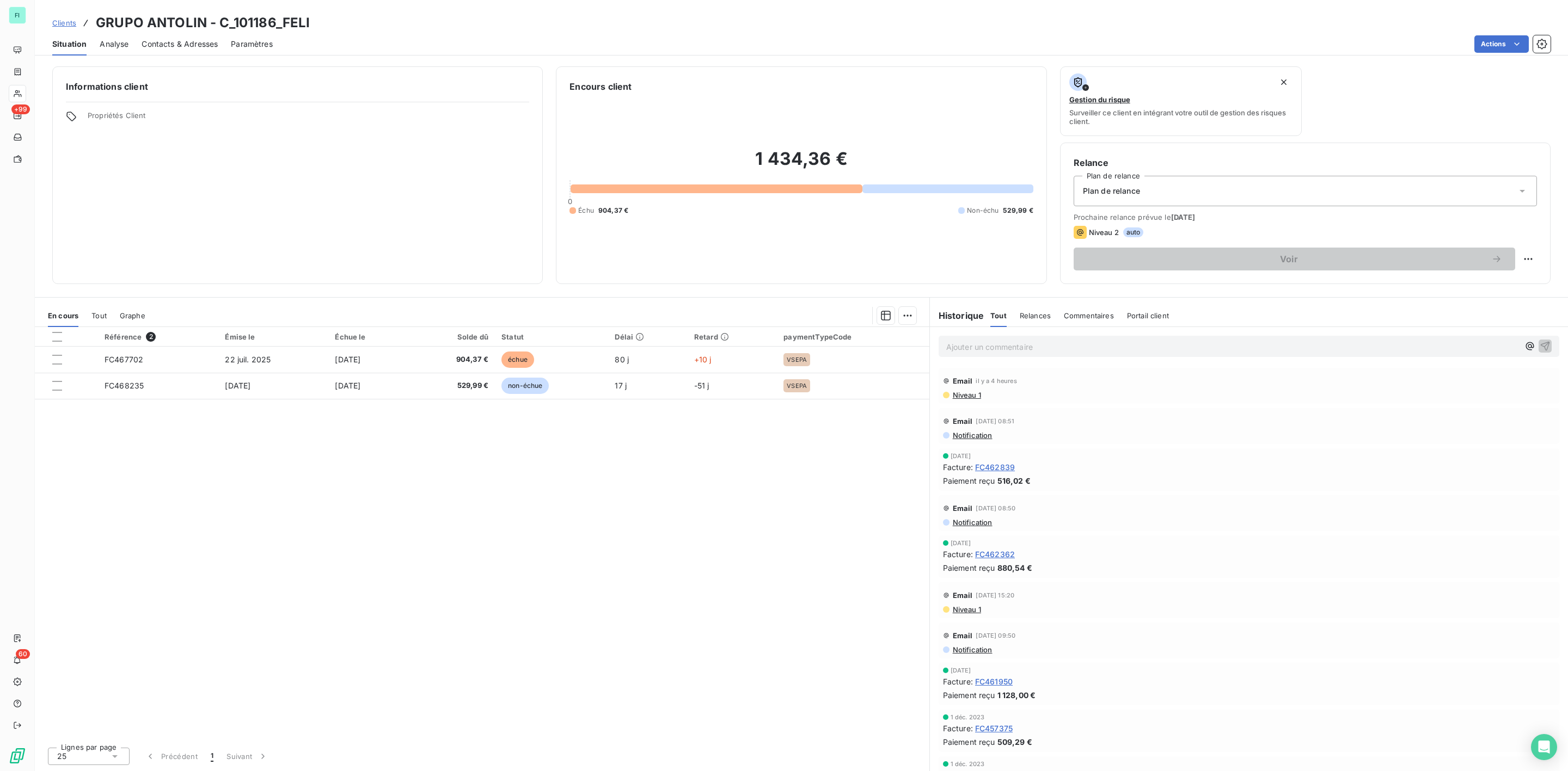
click at [167, 42] on span "Contacts & Adresses" at bounding box center [179, 44] width 77 height 11
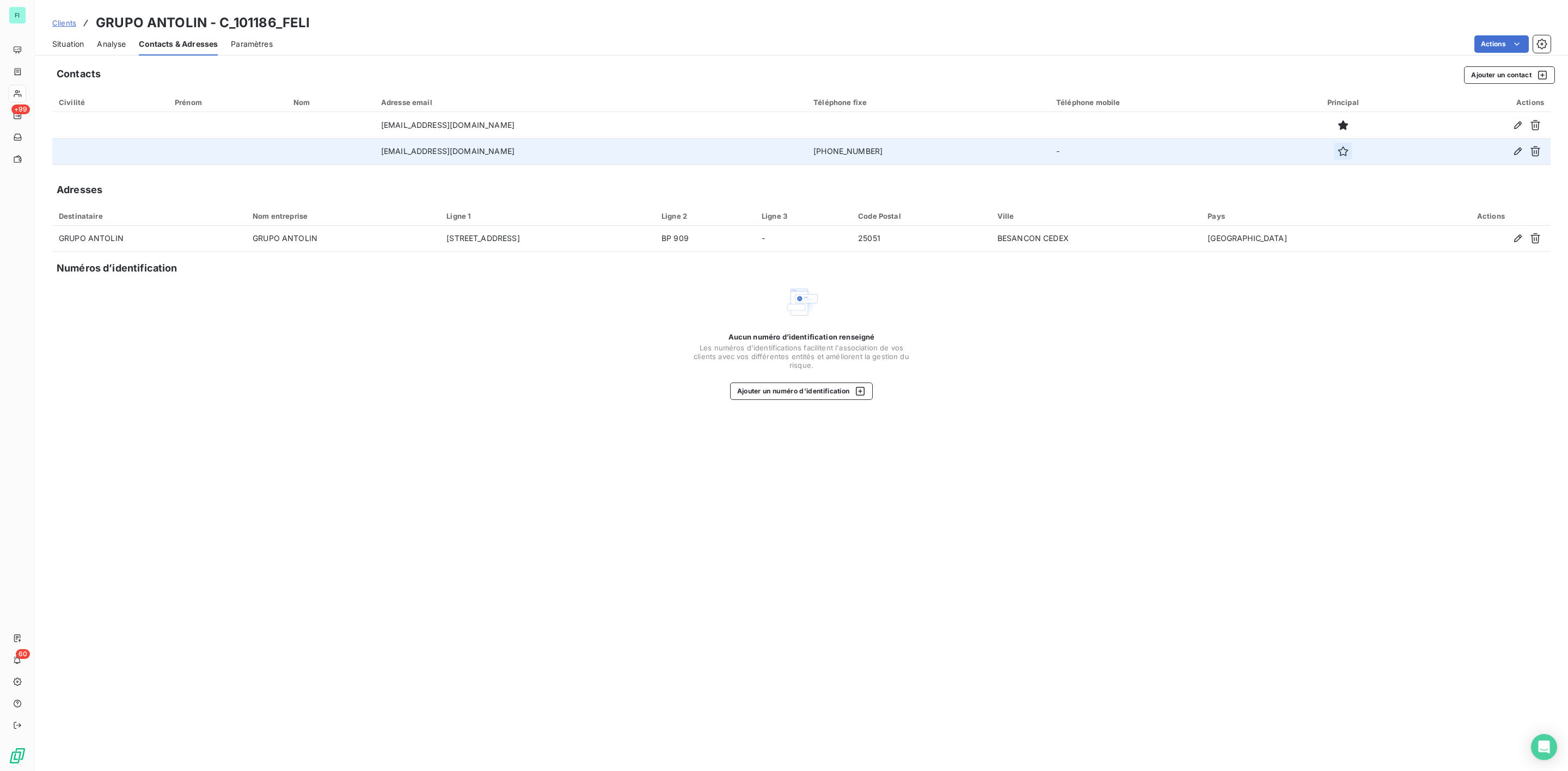
click at [1337, 153] on icon "button" at bounding box center [1342, 151] width 11 height 11
click at [64, 40] on span "Situation" at bounding box center [67, 44] width 31 height 11
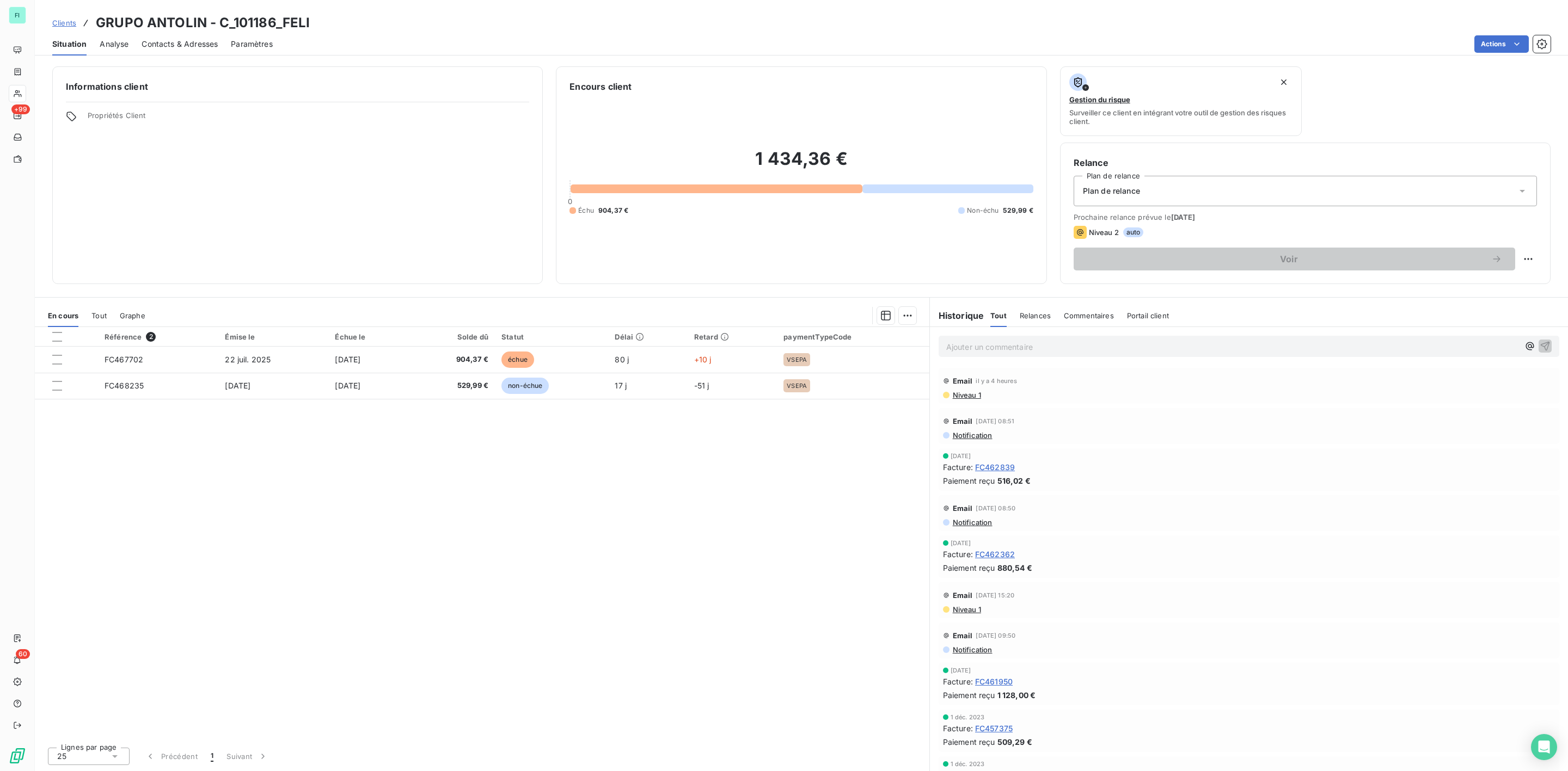
click at [188, 46] on span "Contacts & Adresses" at bounding box center [179, 44] width 77 height 11
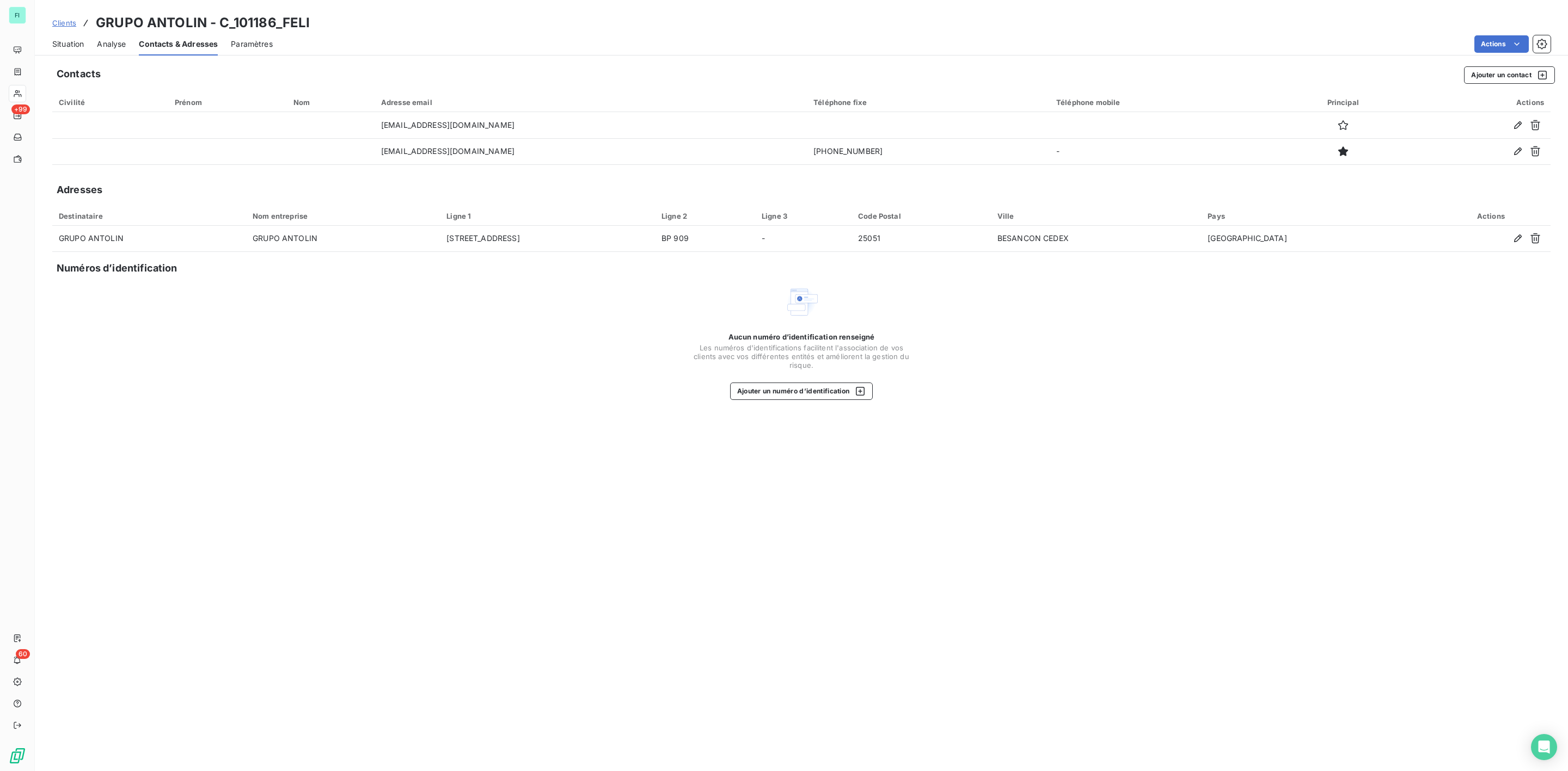
click at [68, 40] on span "Situation" at bounding box center [67, 44] width 31 height 11
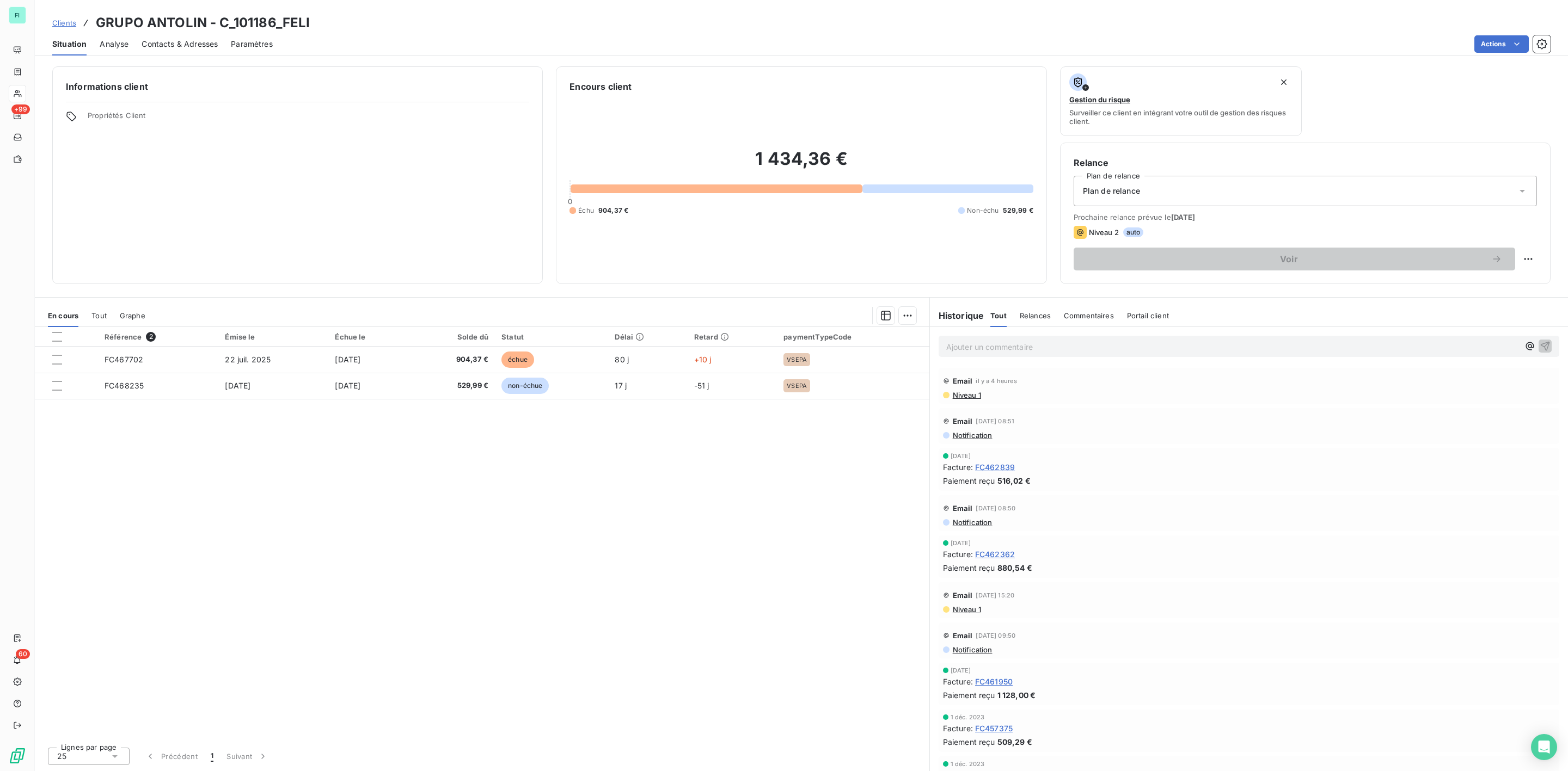
click at [183, 44] on span "Contacts & Adresses" at bounding box center [179, 44] width 77 height 11
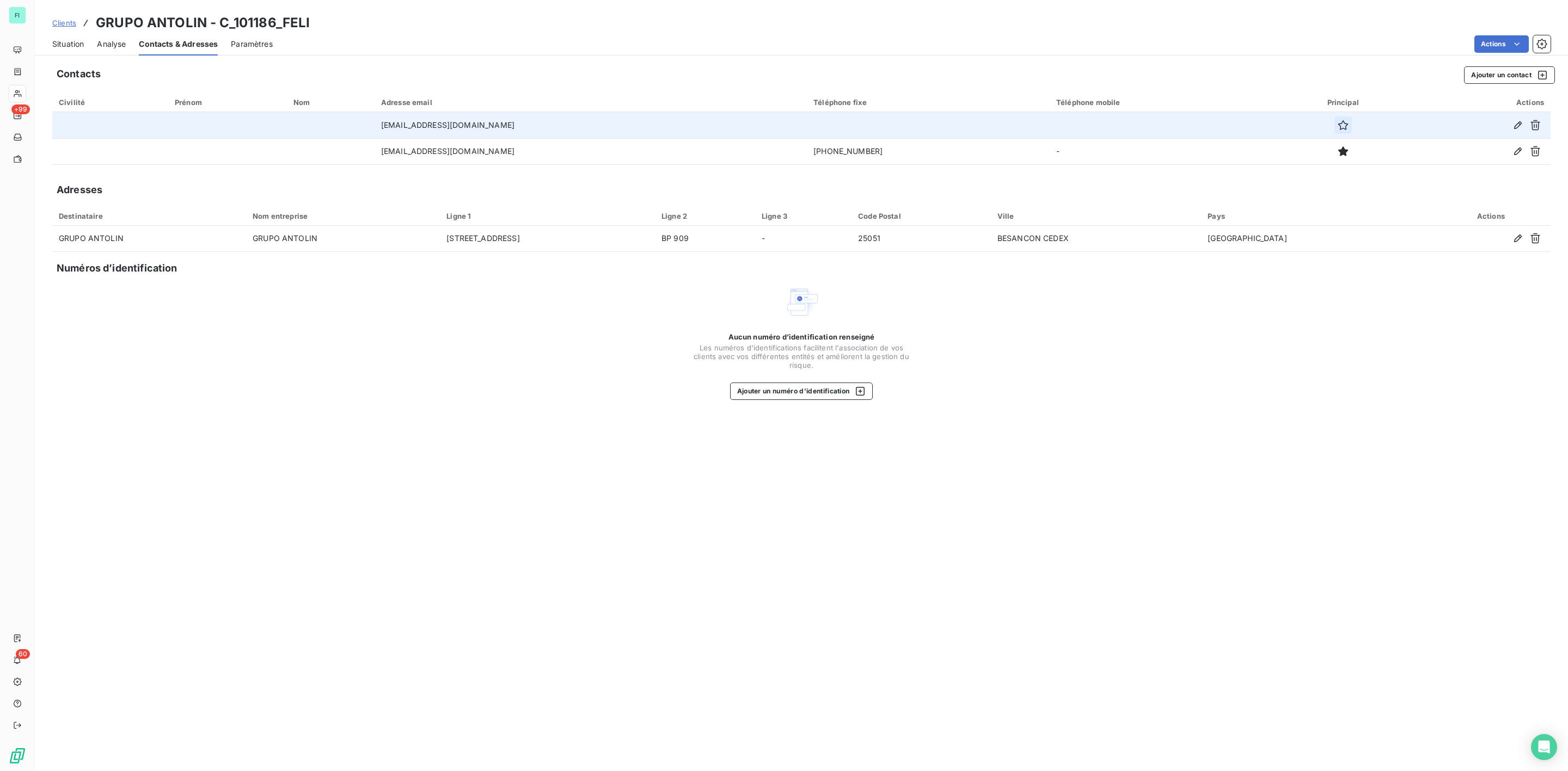
click at [1341, 124] on icon "button" at bounding box center [1343, 125] width 10 height 10
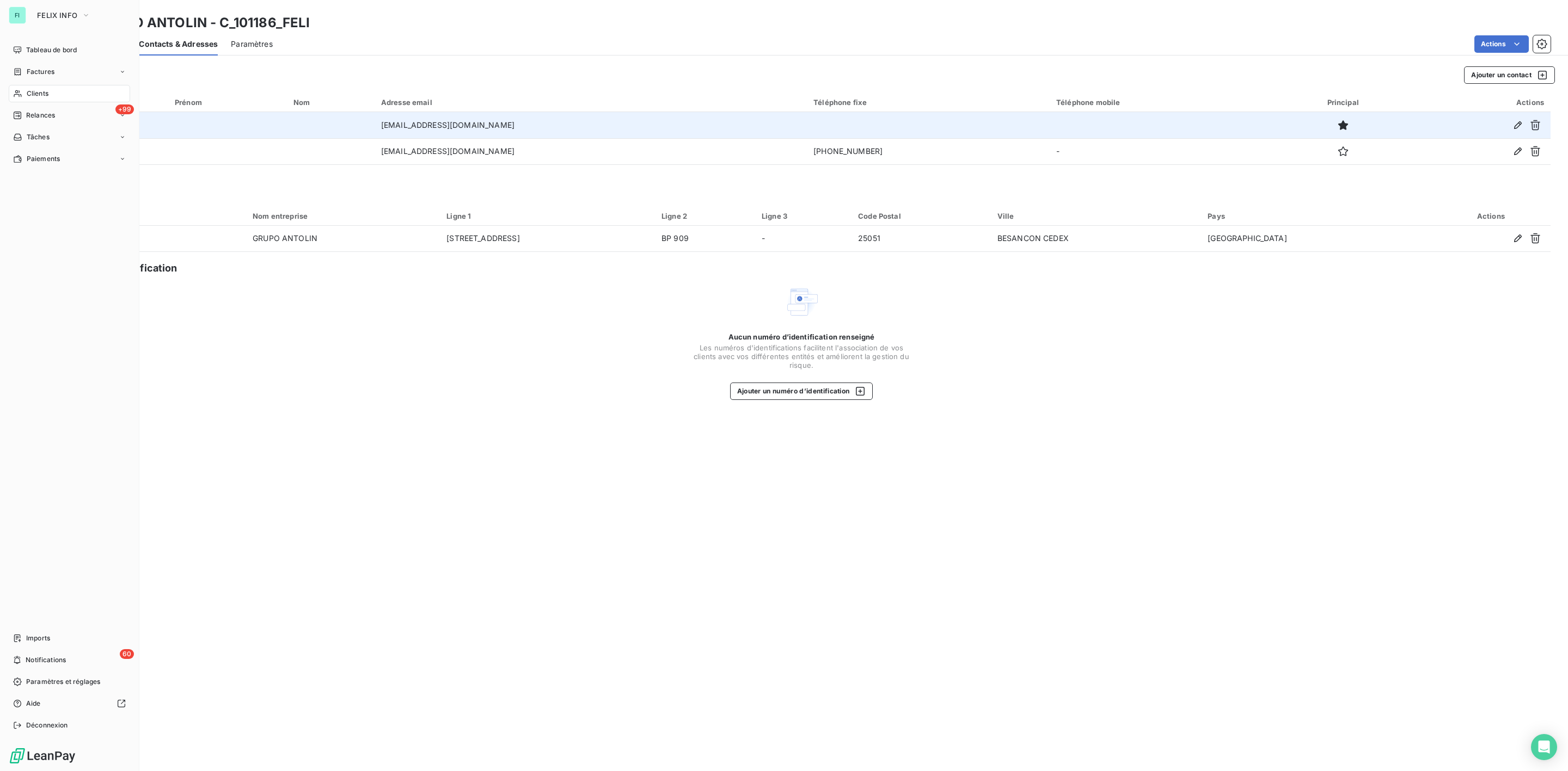
drag, startPoint x: 31, startPoint y: 96, endPoint x: 45, endPoint y: 90, distance: 15.2
click at [31, 96] on span "Clients" at bounding box center [38, 93] width 22 height 10
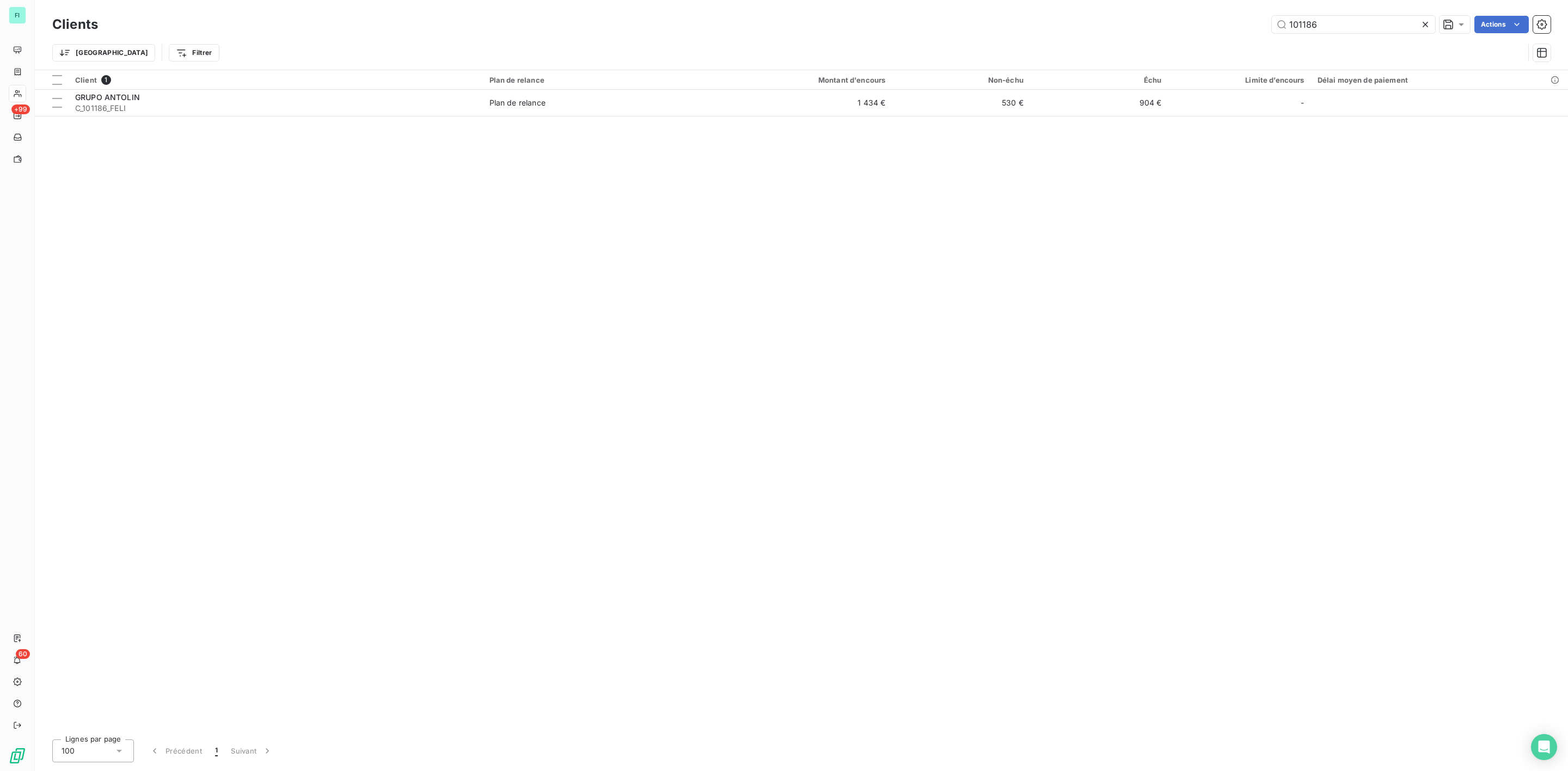
drag, startPoint x: 1220, startPoint y: 28, endPoint x: 1177, endPoint y: 28, distance: 43.0
click at [1192, 28] on div "101186 Actions" at bounding box center [830, 24] width 1439 height 18
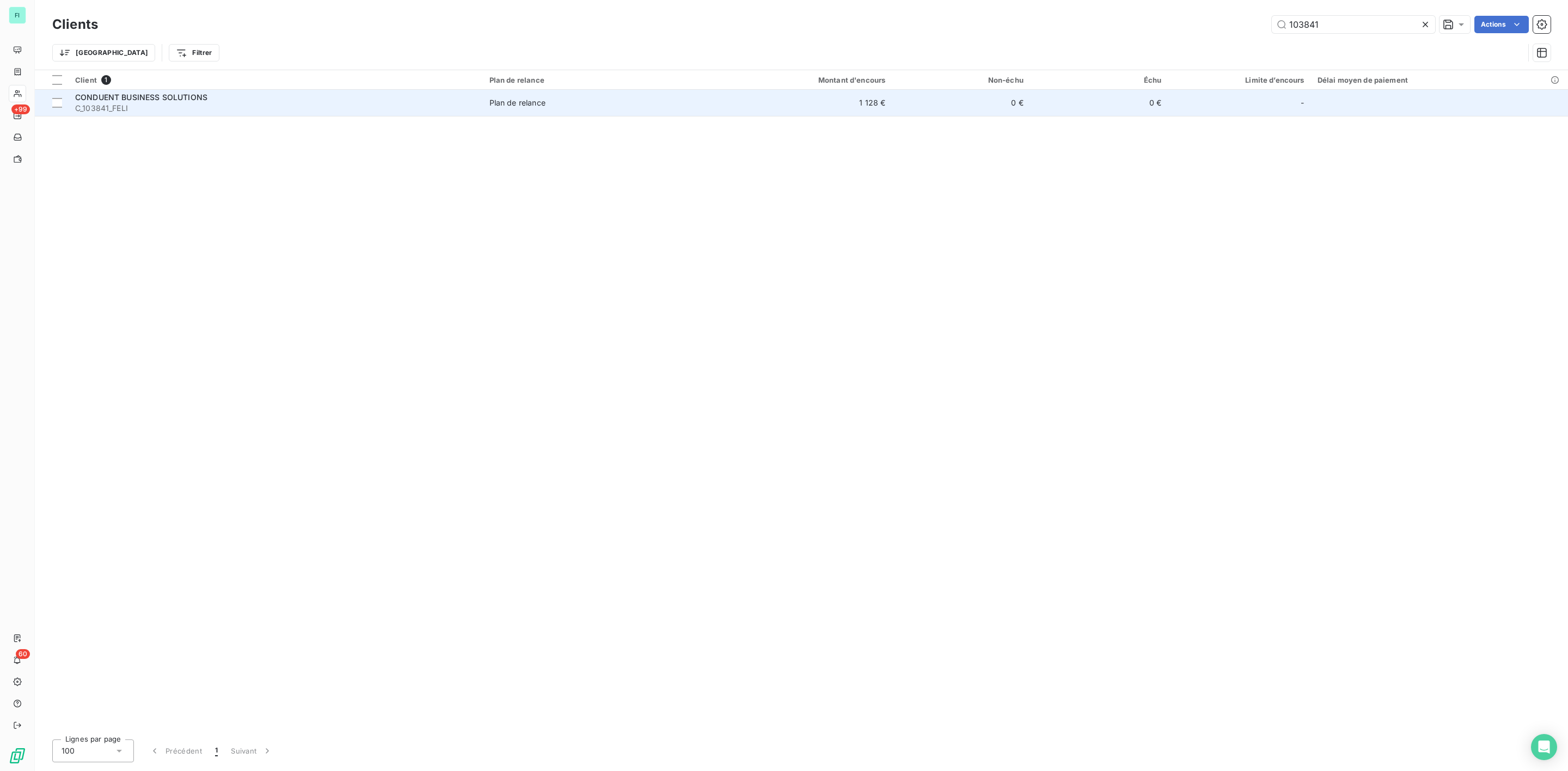
type input "103841"
click at [328, 109] on span "C_103841_FELI" at bounding box center [275, 108] width 401 height 11
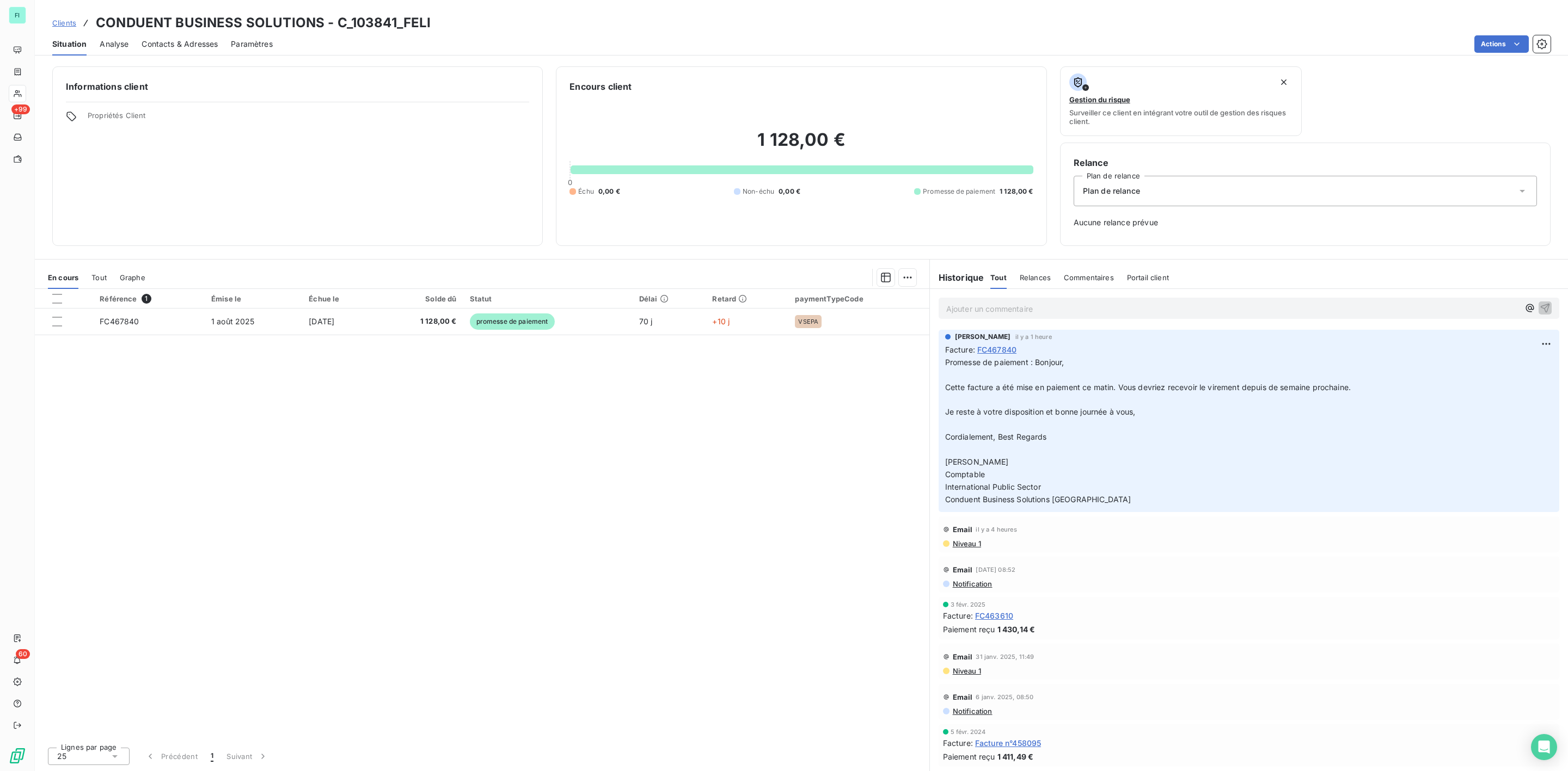
click at [185, 47] on span "Contacts & Adresses" at bounding box center [179, 44] width 77 height 11
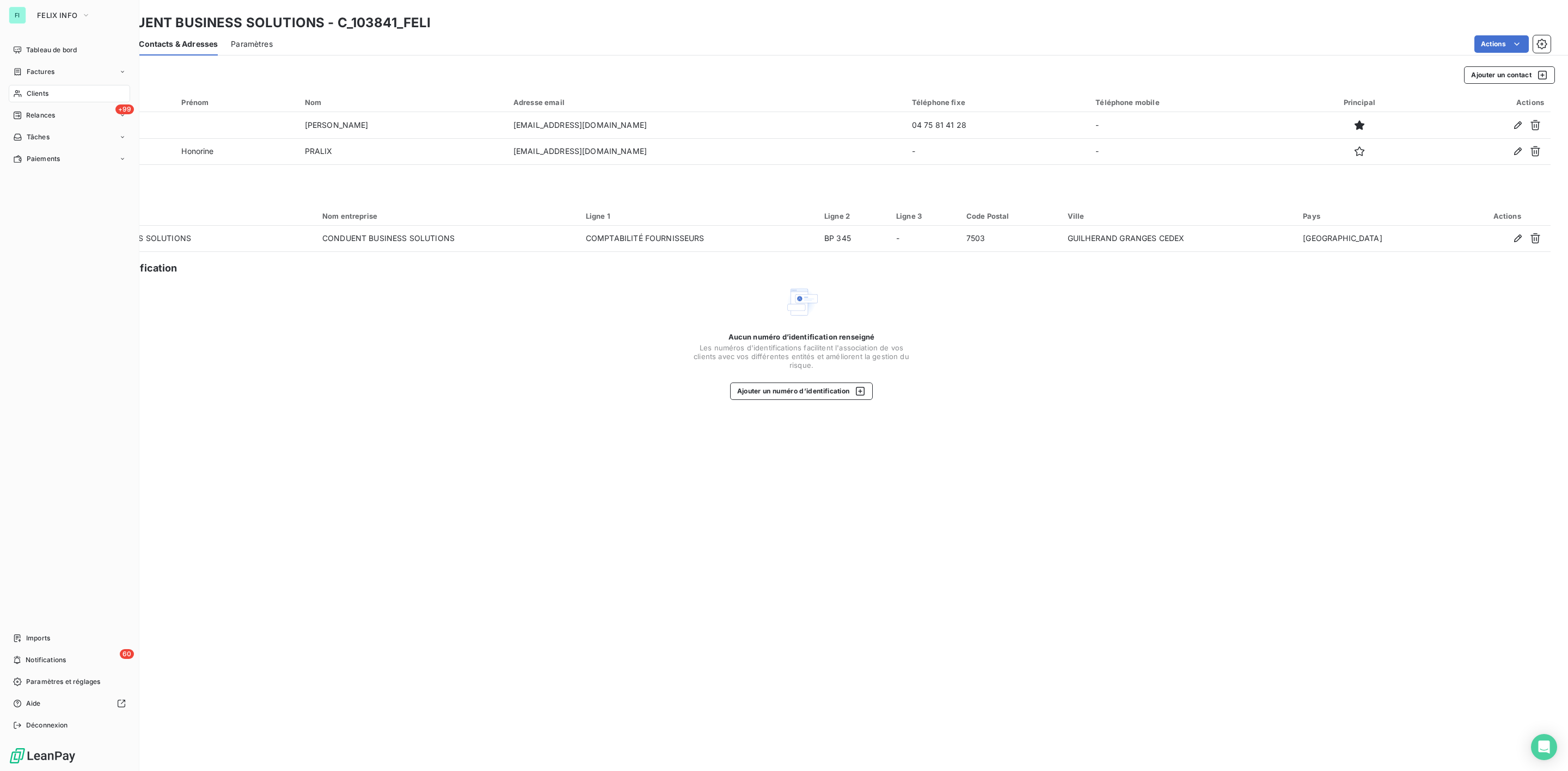
click at [29, 93] on span "Clients" at bounding box center [38, 93] width 22 height 10
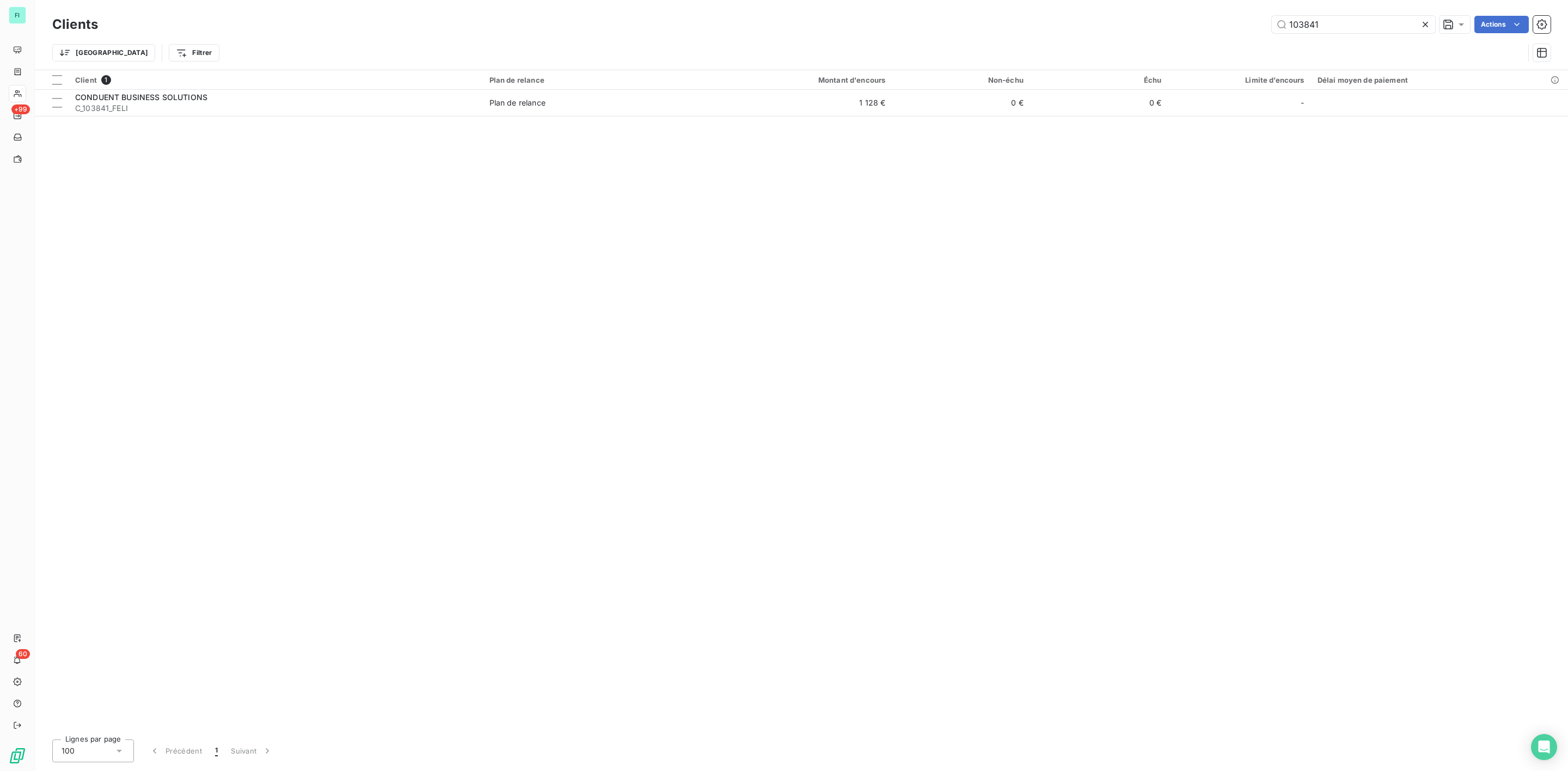
drag, startPoint x: 1331, startPoint y: 22, endPoint x: 1139, endPoint y: 24, distance: 192.0
click at [1160, 22] on div "103841 Actions" at bounding box center [830, 24] width 1439 height 18
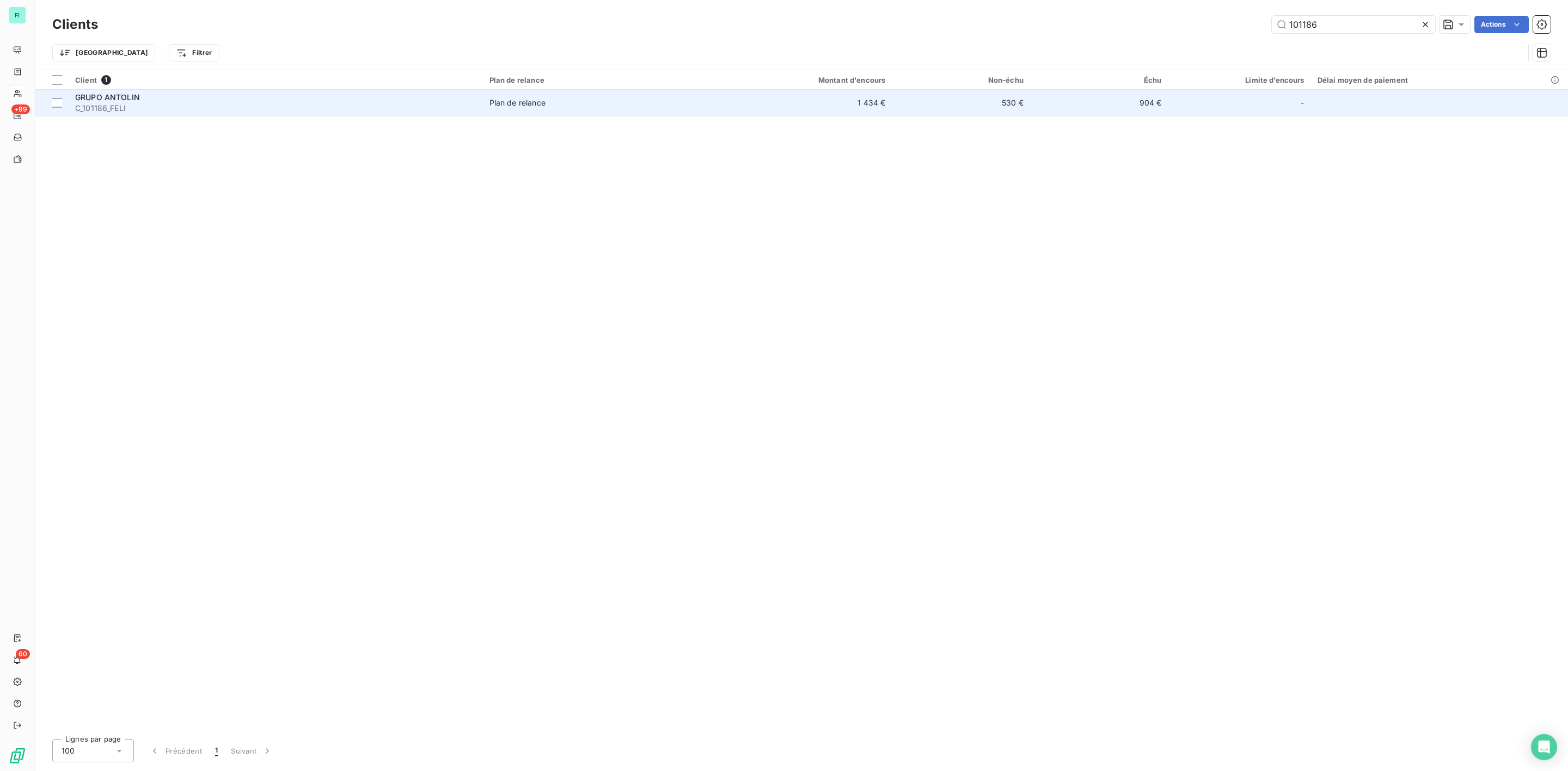
type input "101186"
click at [366, 104] on span "C_101186_FELI" at bounding box center [275, 108] width 401 height 11
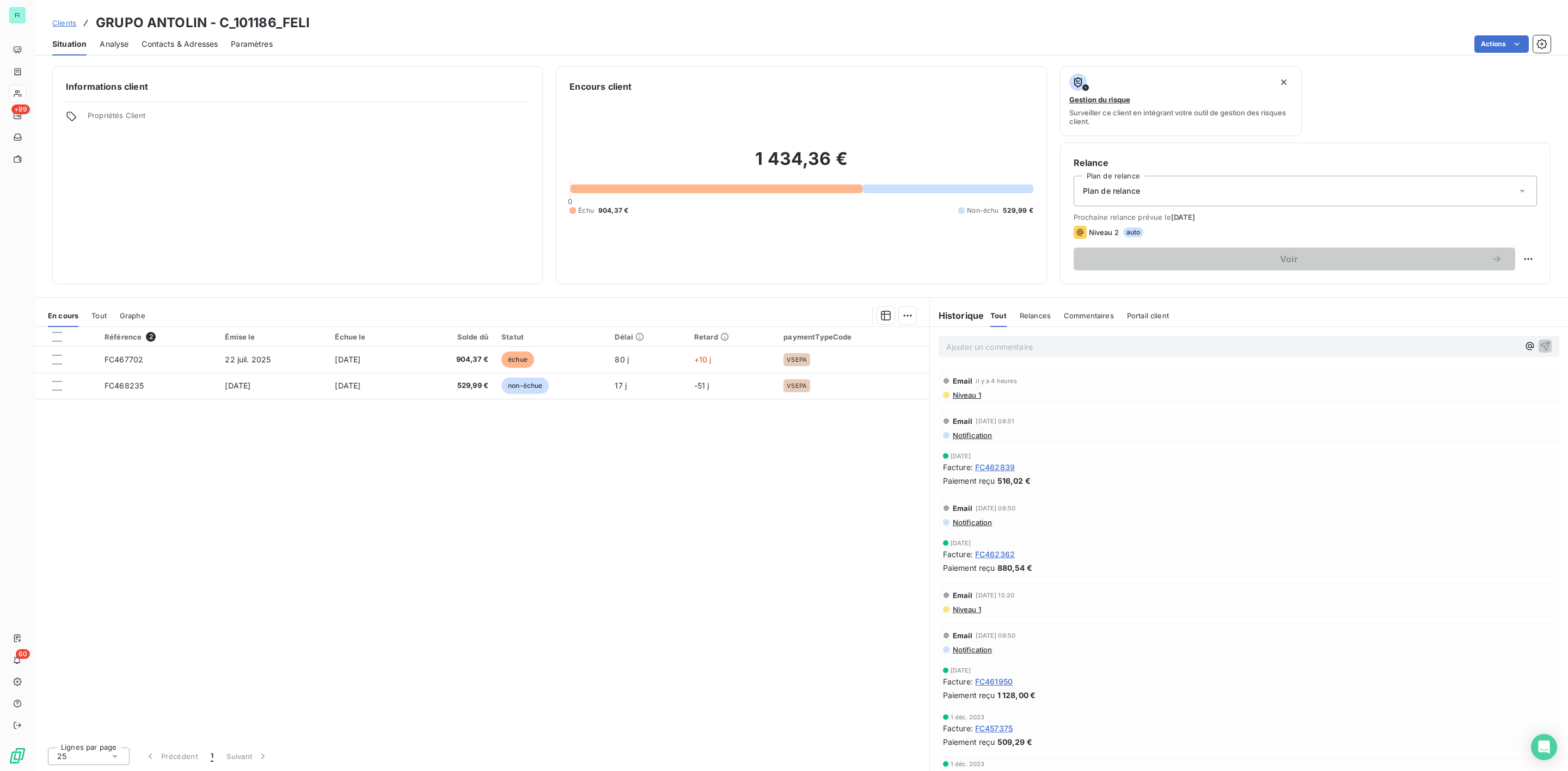
click at [173, 40] on span "Contacts & Adresses" at bounding box center [179, 44] width 77 height 11
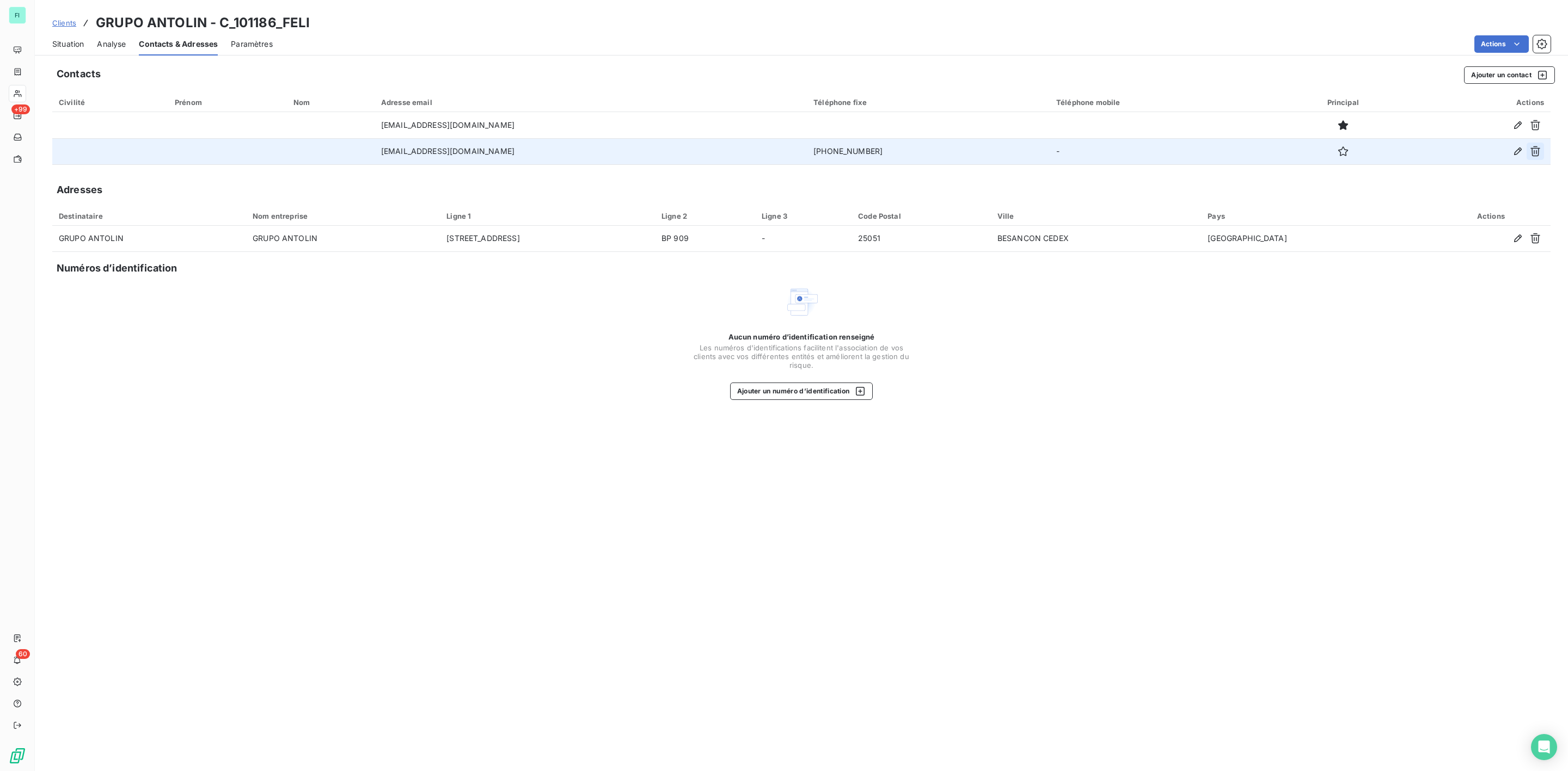
click at [1533, 153] on icon "button" at bounding box center [1535, 151] width 11 height 11
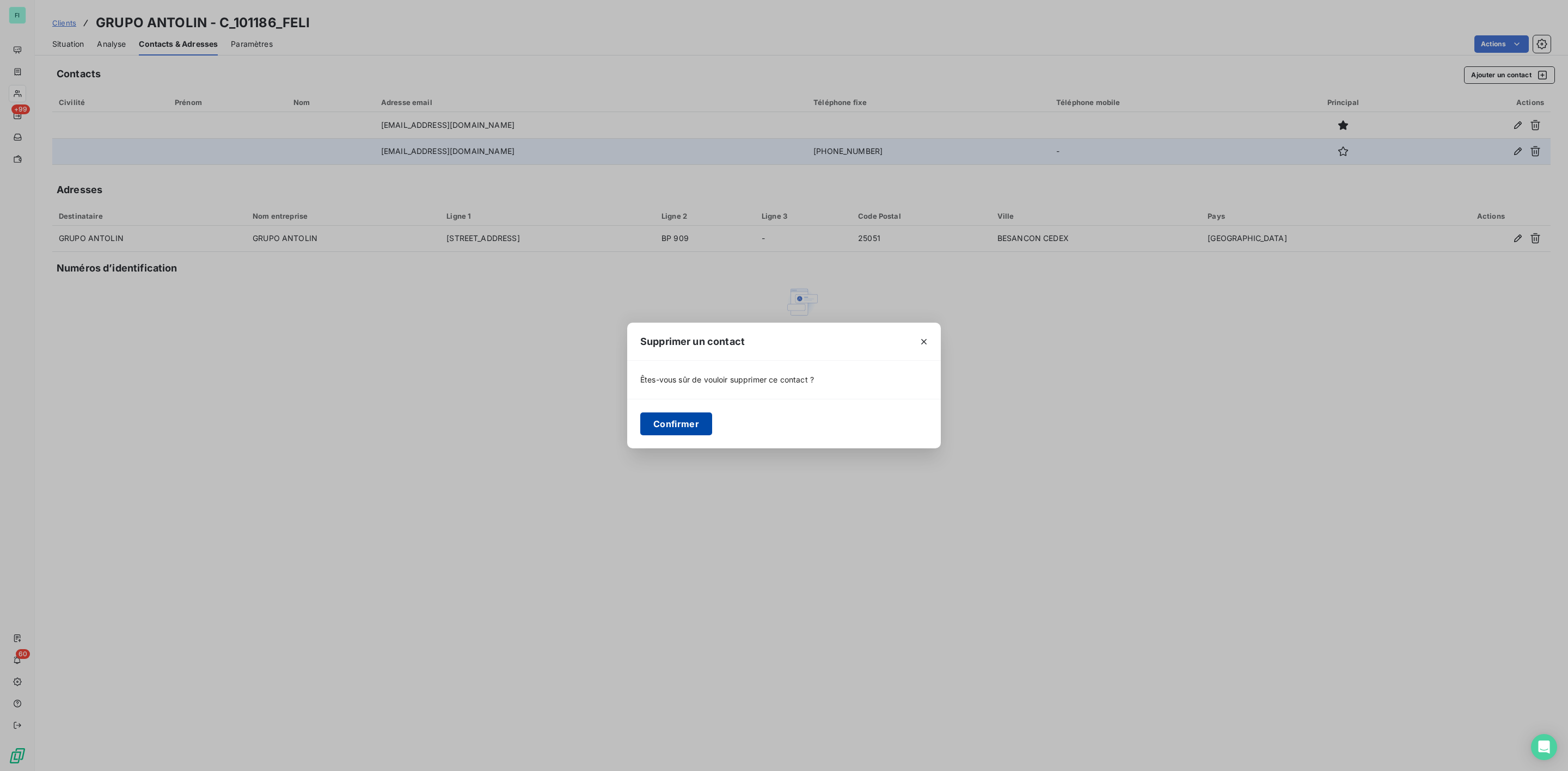
click at [677, 424] on button "Confirmer" at bounding box center [675, 423] width 72 height 23
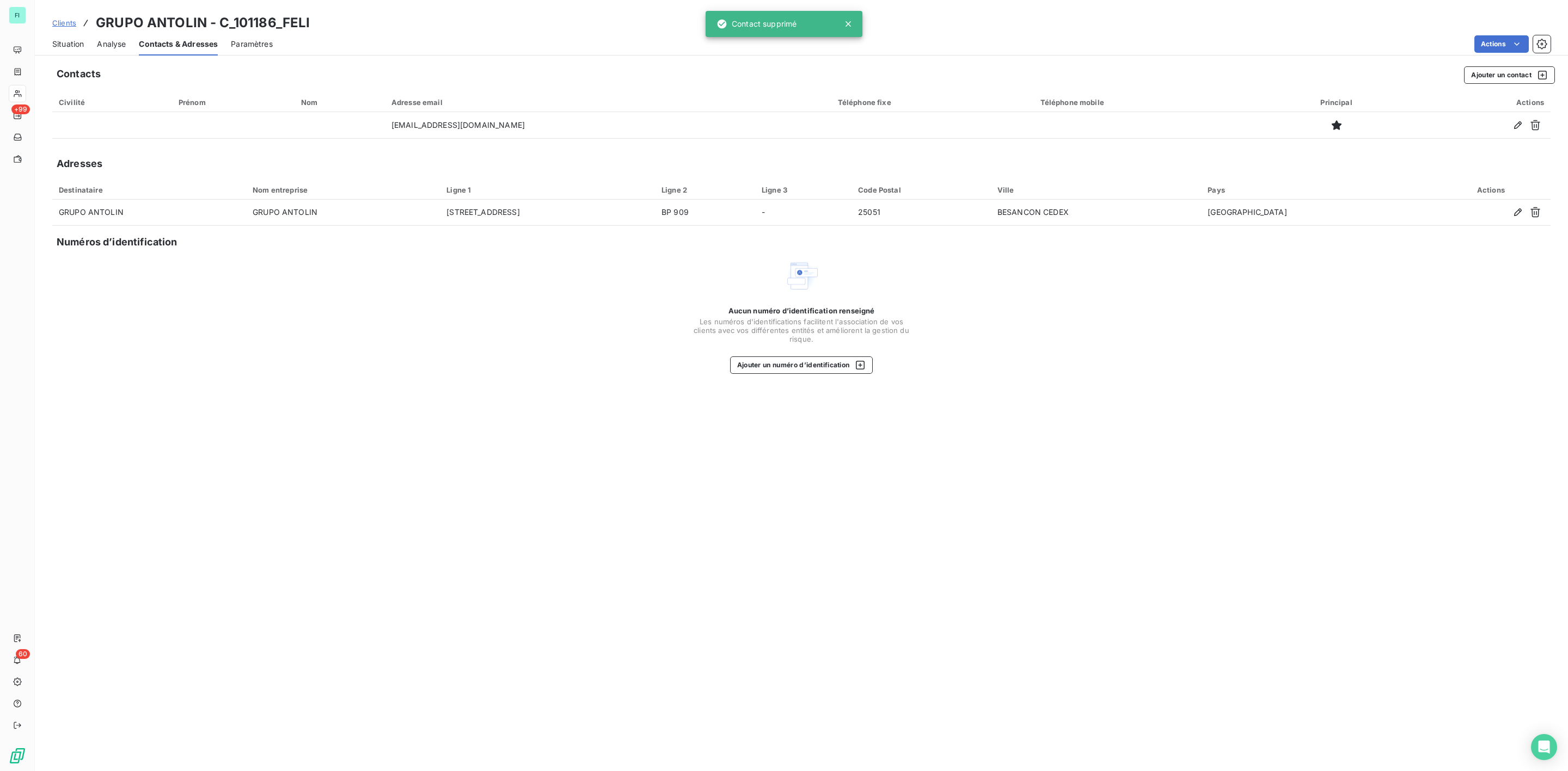
click at [61, 43] on span "Situation" at bounding box center [67, 44] width 31 height 11
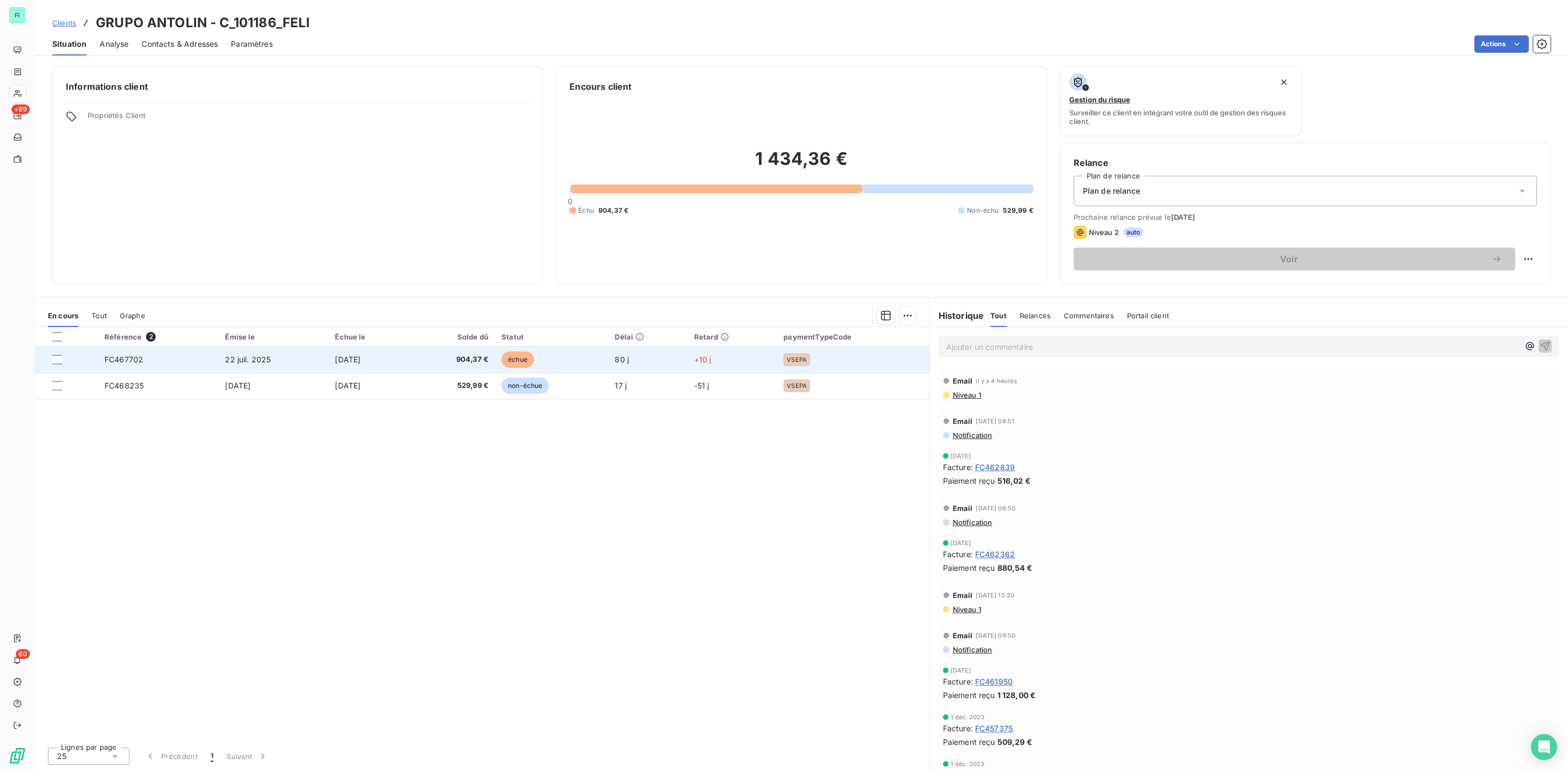
click at [488, 356] on span "904,37 €" at bounding box center [452, 359] width 72 height 11
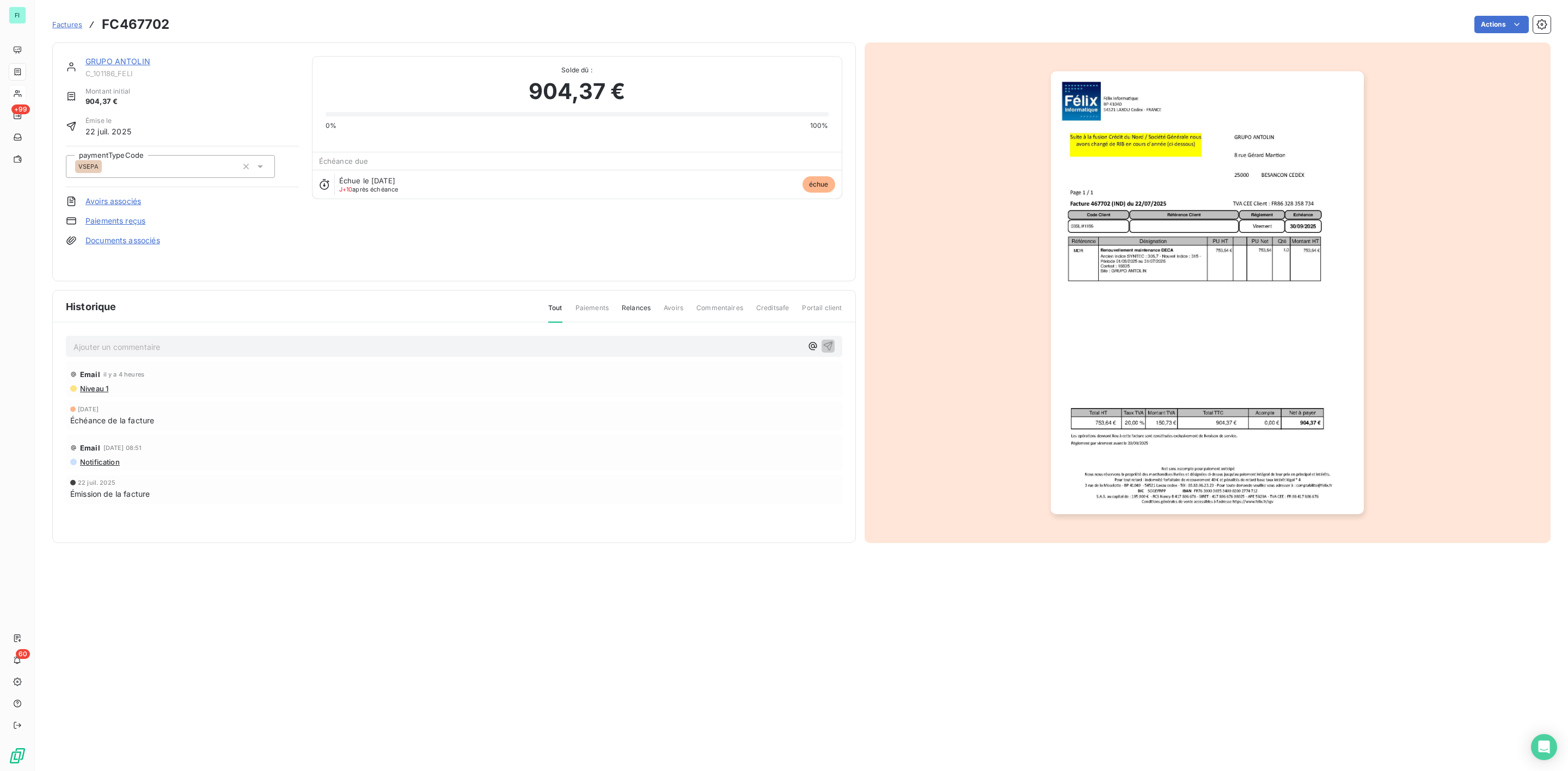
click at [150, 344] on p "Ajouter un commentaire ﻿" at bounding box center [437, 347] width 728 height 13
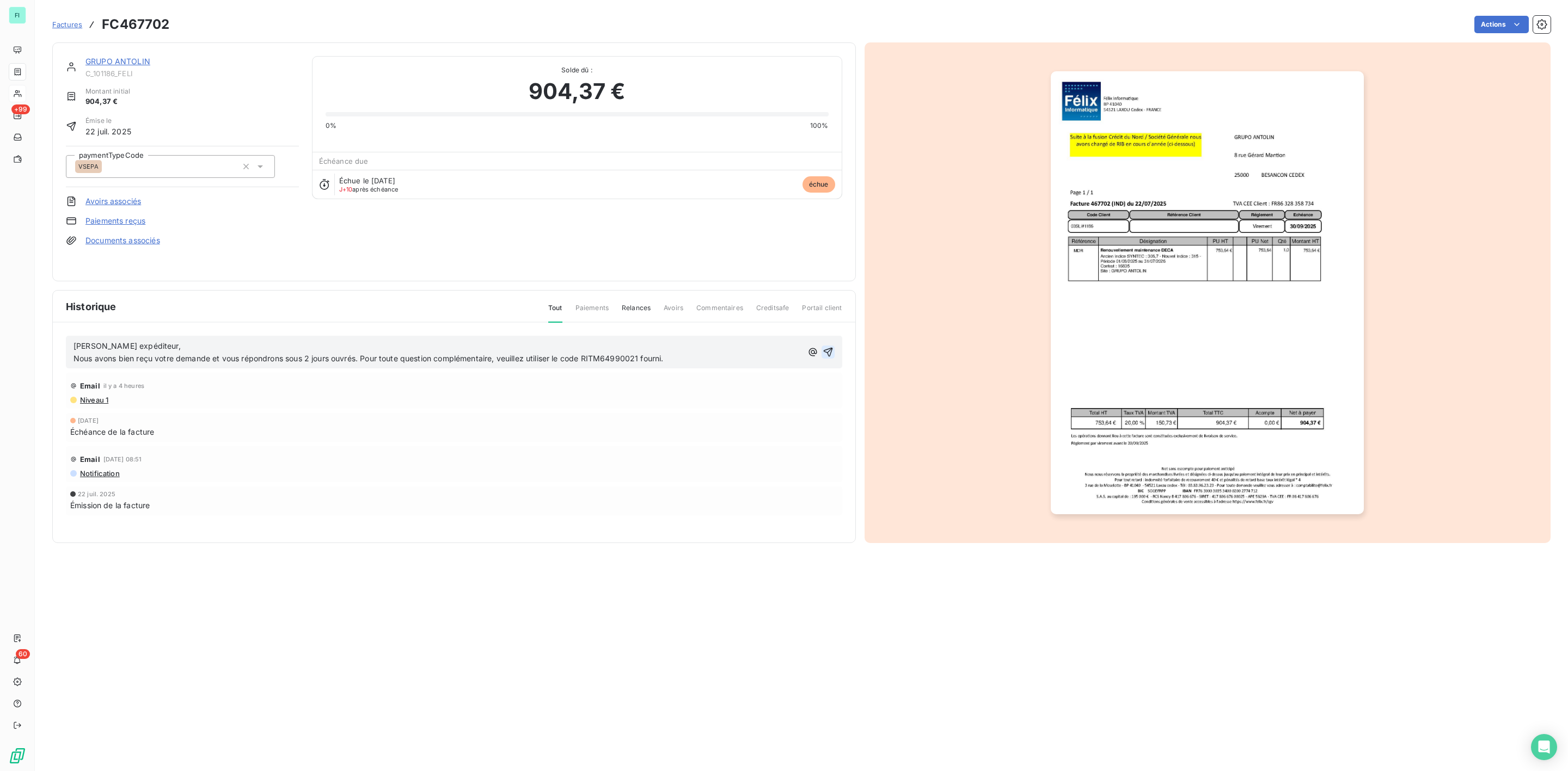
click at [825, 348] on icon "button" at bounding box center [828, 352] width 9 height 9
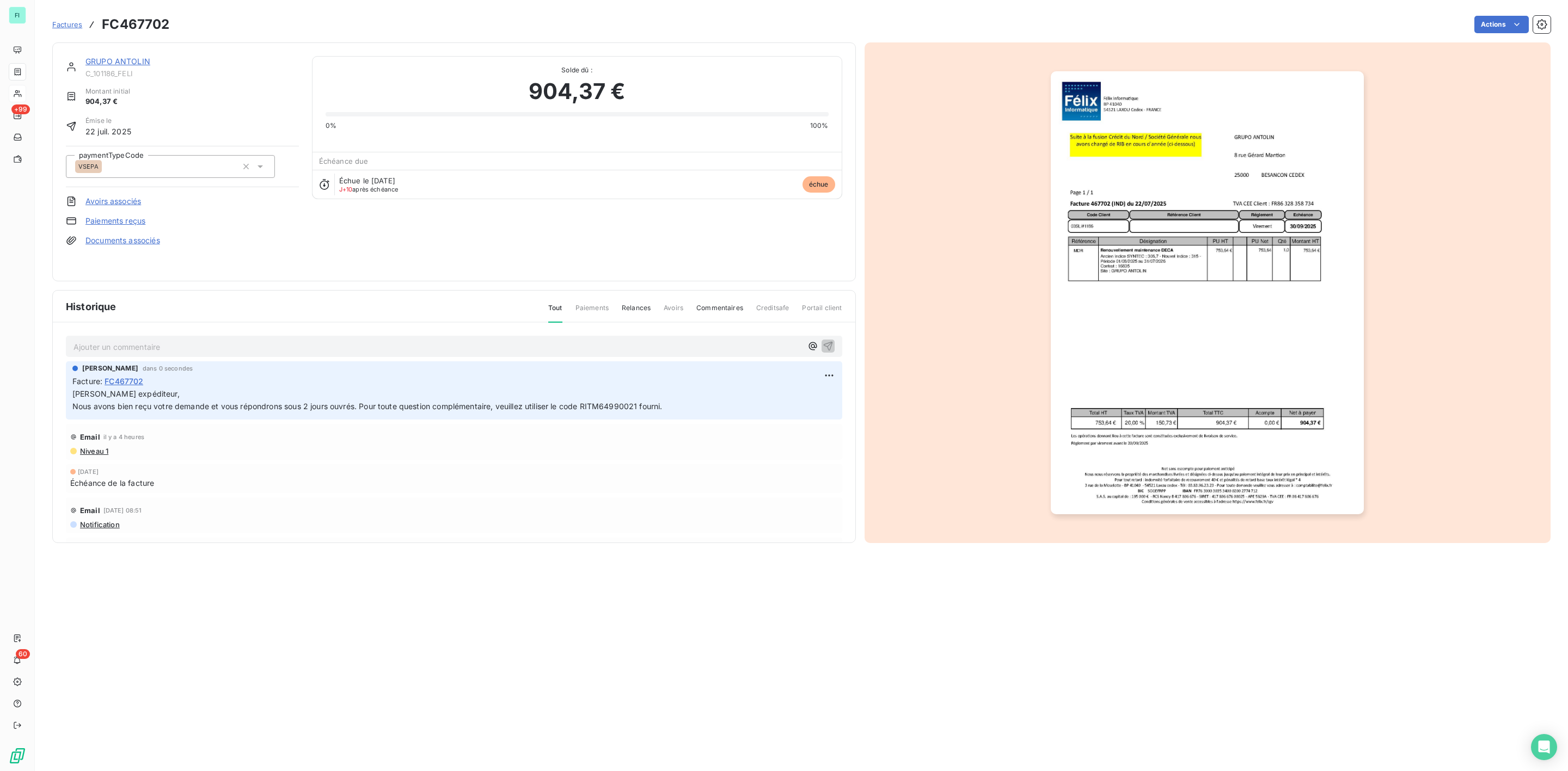
click at [137, 62] on link "GRUPO ANTOLIN" at bounding box center [118, 61] width 65 height 9
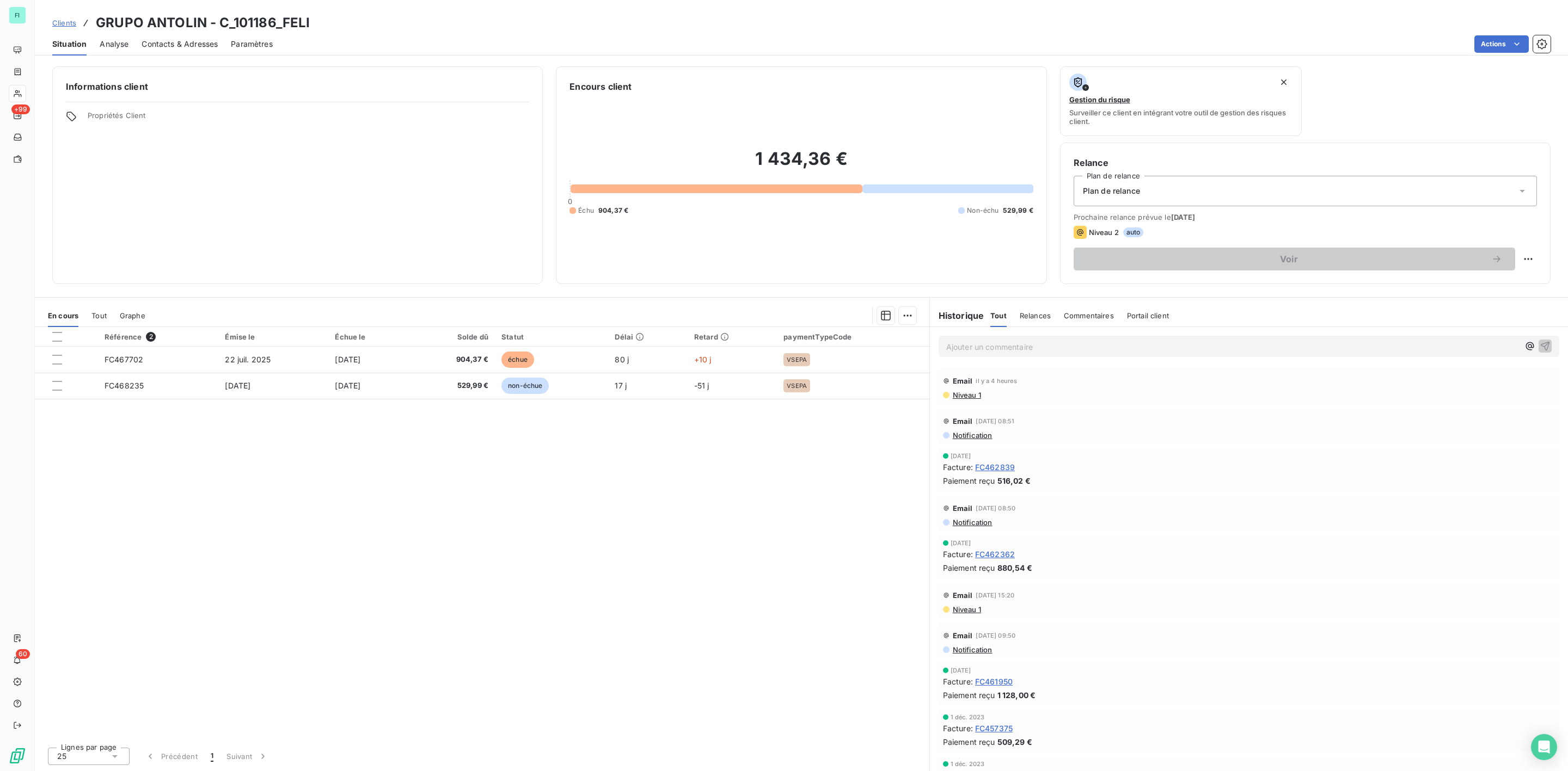
click at [183, 45] on span "Contacts & Adresses" at bounding box center [179, 44] width 77 height 11
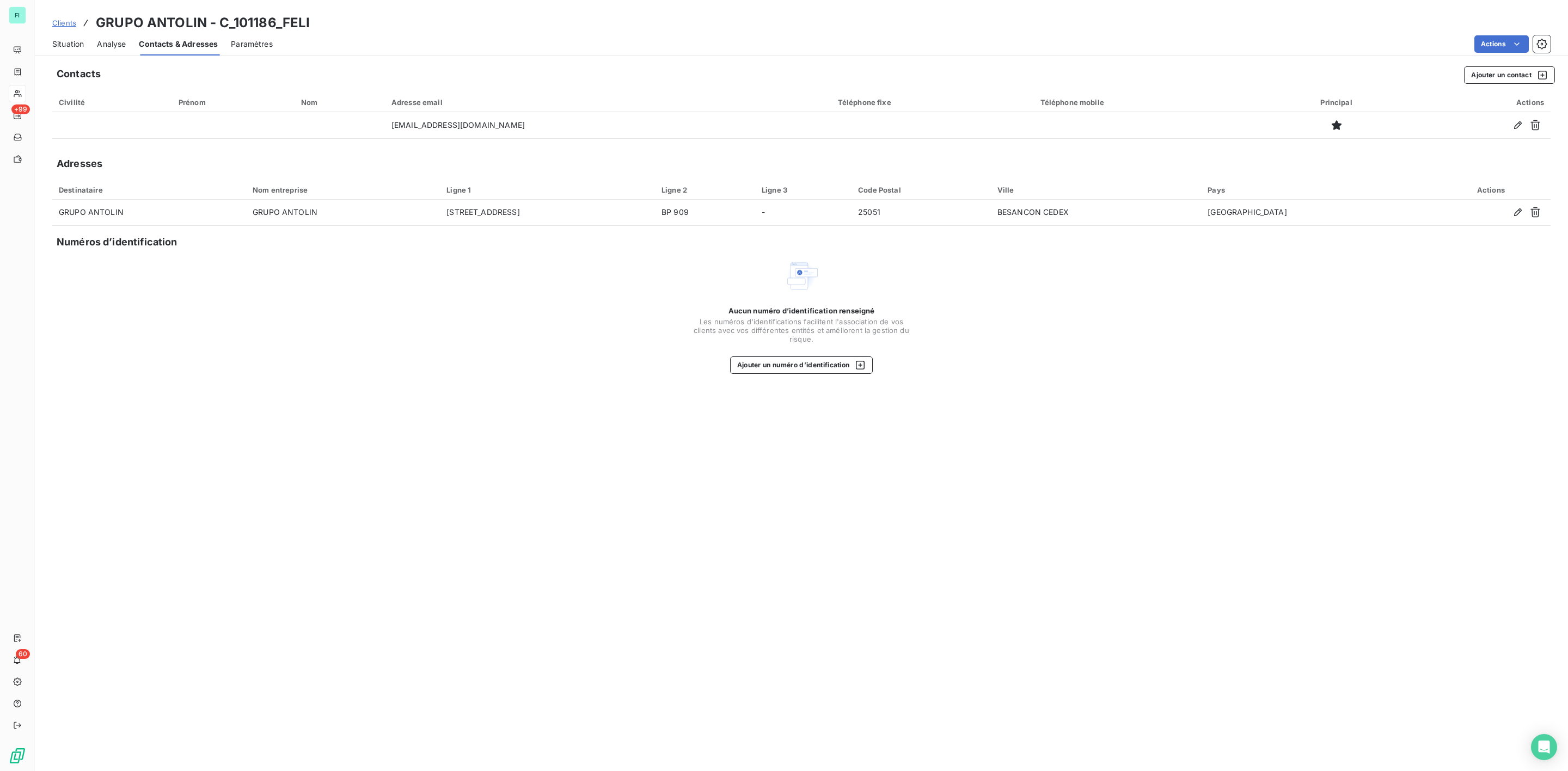
click at [62, 43] on span "Situation" at bounding box center [67, 44] width 31 height 11
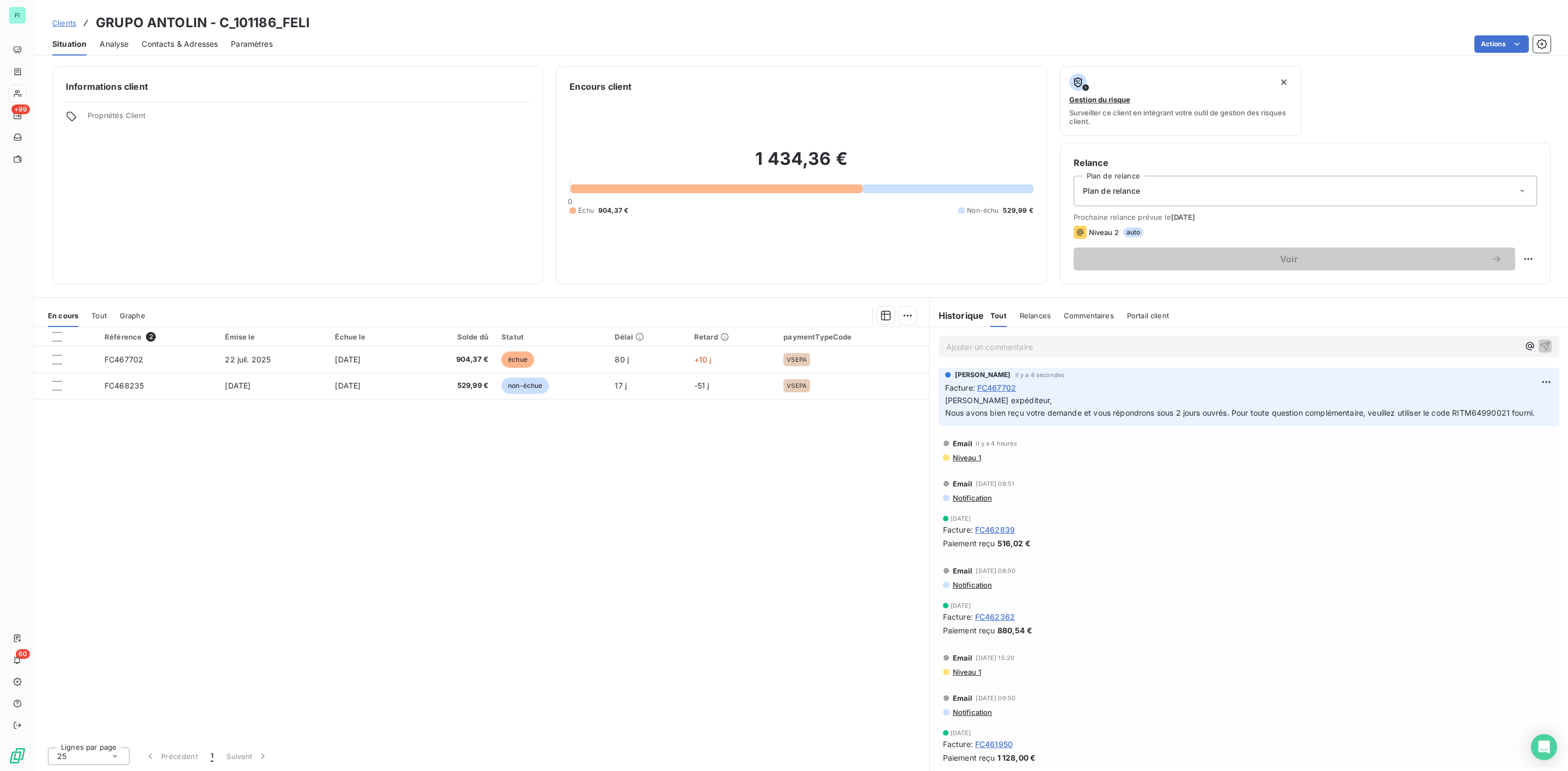
click at [966, 462] on span "Niveau 1" at bounding box center [966, 458] width 29 height 8
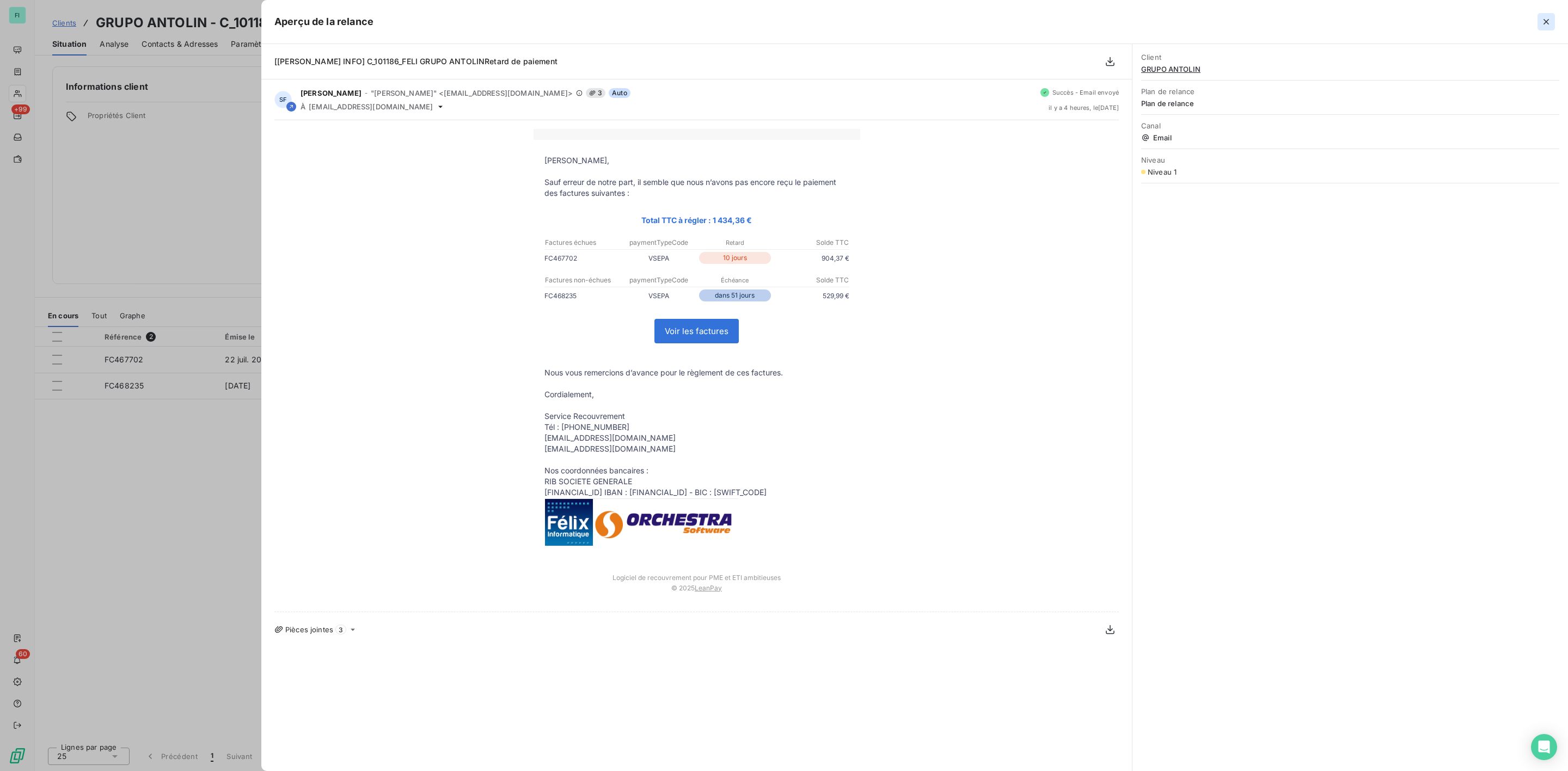
click at [1549, 24] on icon "button" at bounding box center [1546, 21] width 11 height 11
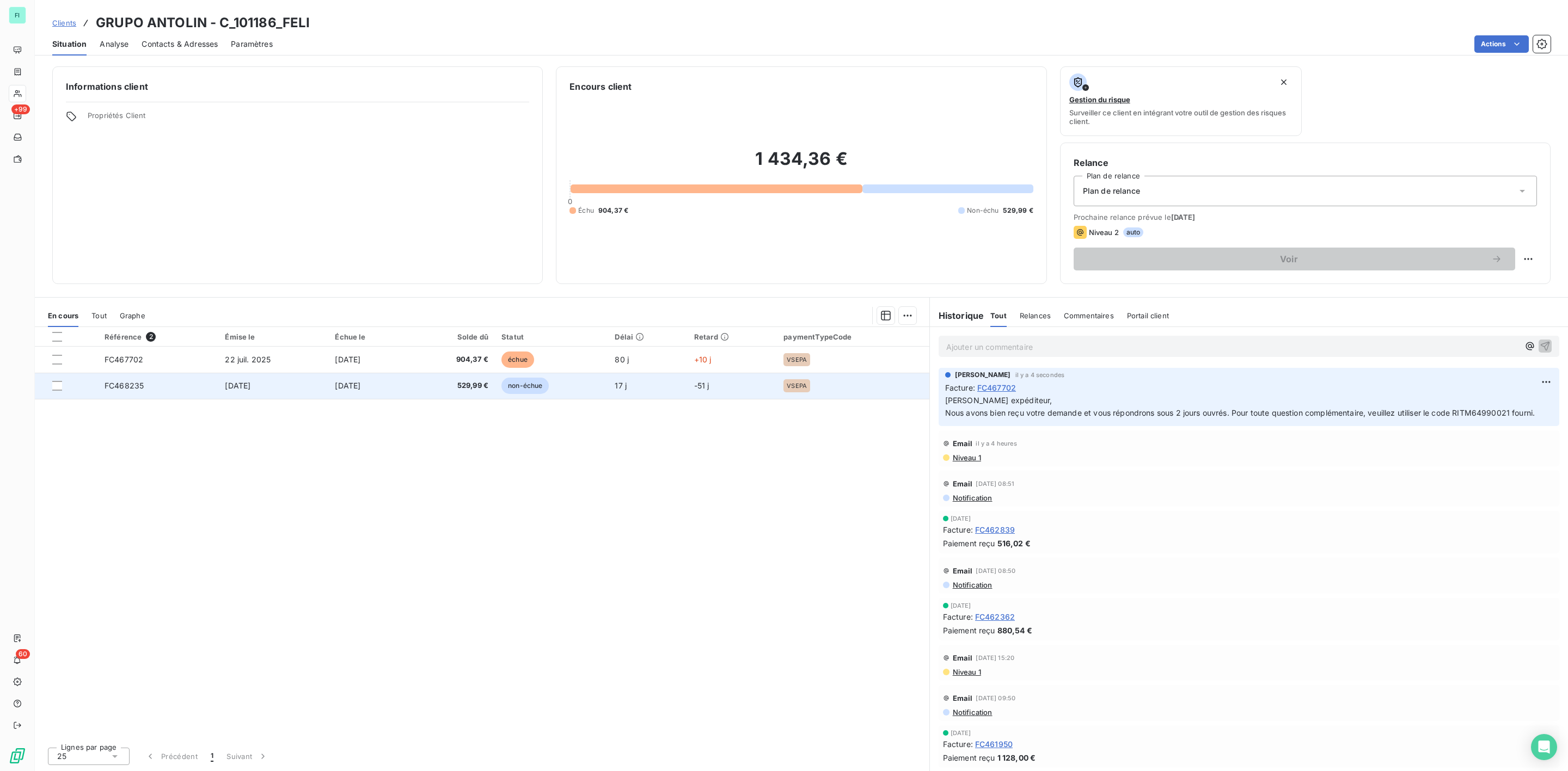
click at [225, 384] on span "[DATE]" at bounding box center [237, 386] width 25 height 9
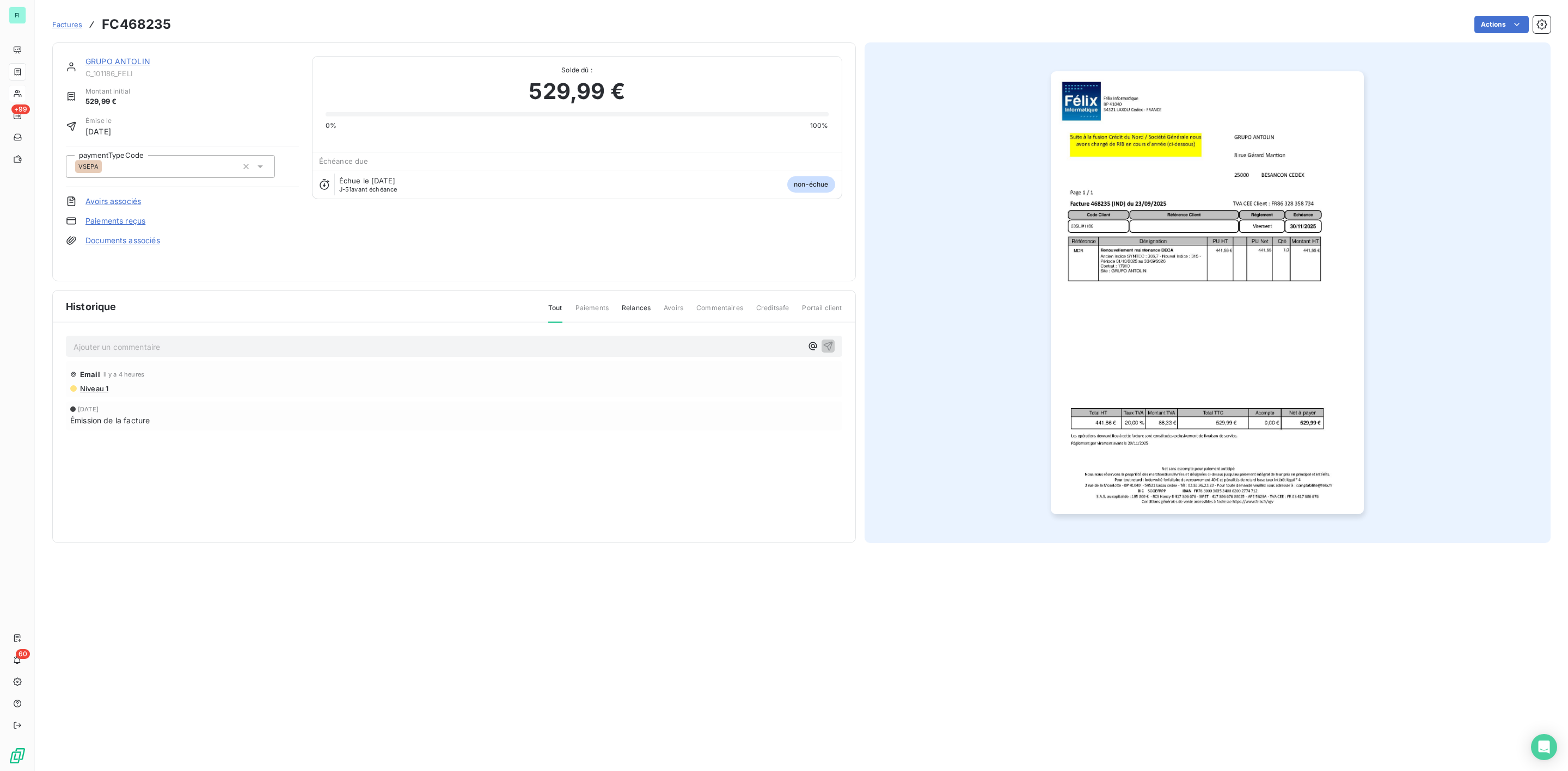
click at [131, 340] on p "Ajouter un commentaire ﻿" at bounding box center [437, 347] width 728 height 13
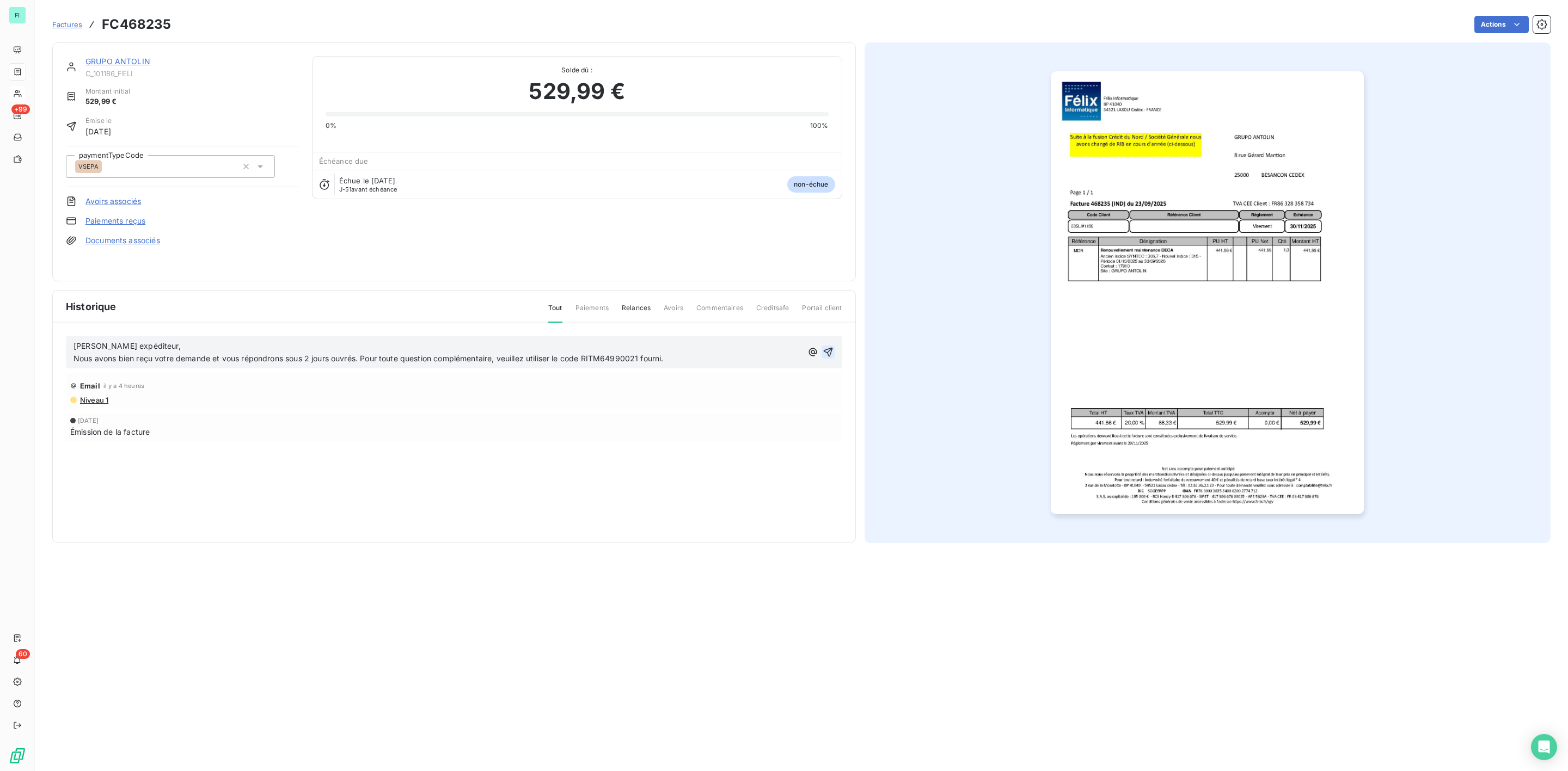
click at [825, 348] on icon "button" at bounding box center [828, 352] width 11 height 11
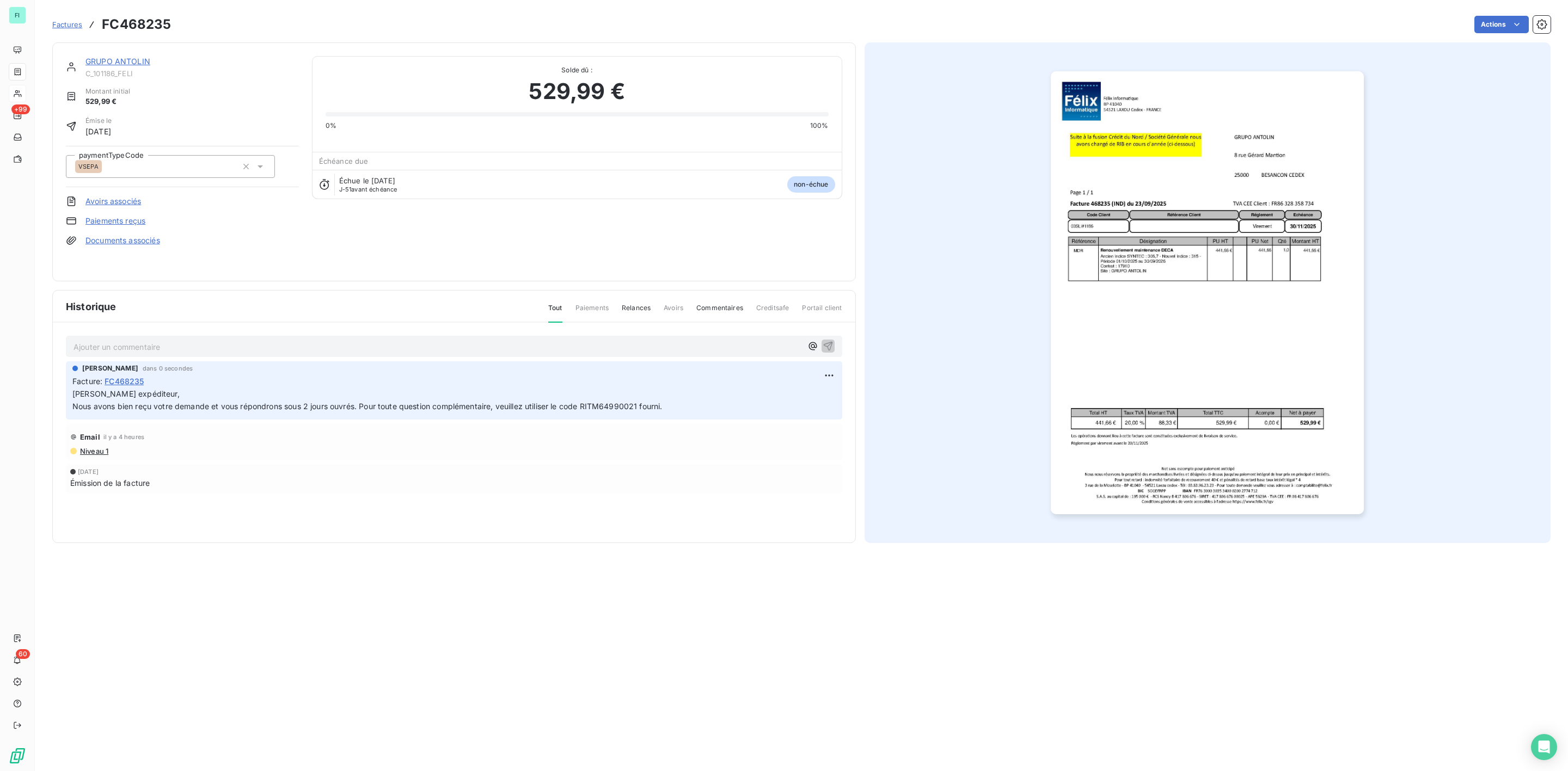
click at [116, 59] on link "GRUPO ANTOLIN" at bounding box center [118, 61] width 65 height 9
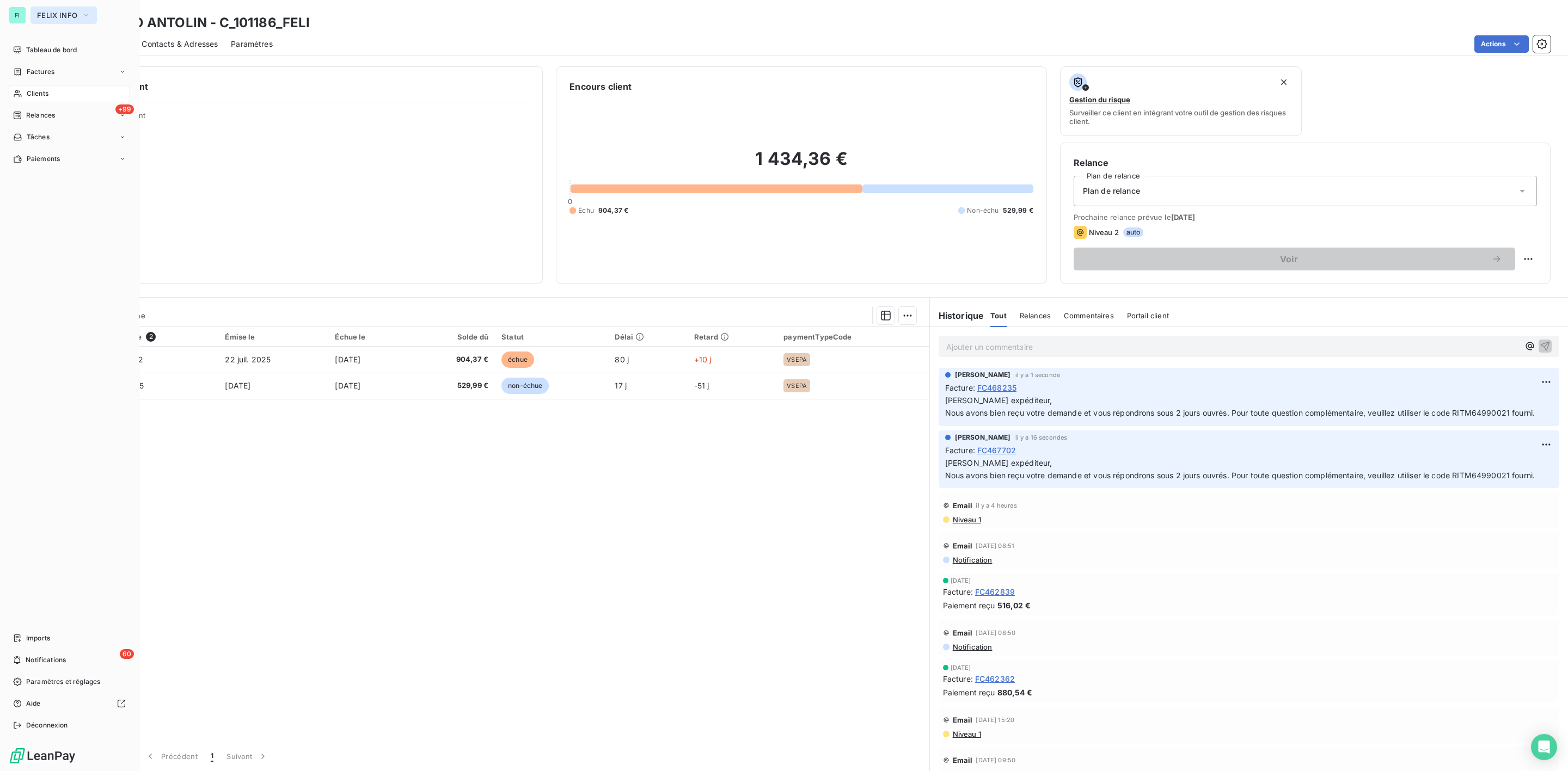
click at [46, 12] on span "FELIX INFO" at bounding box center [57, 15] width 40 height 8
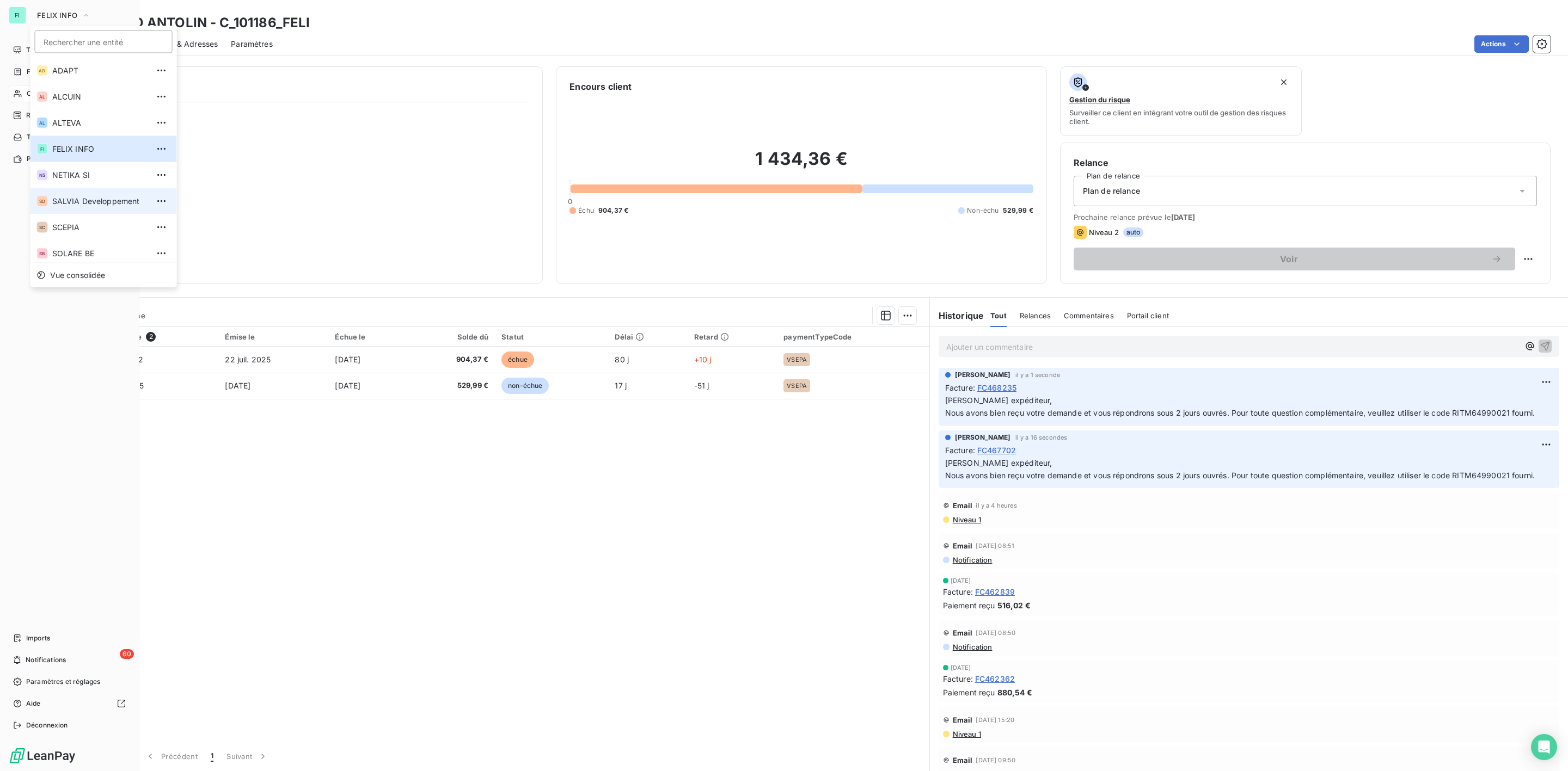
click at [66, 199] on span "SALVIA Developpement" at bounding box center [100, 201] width 96 height 11
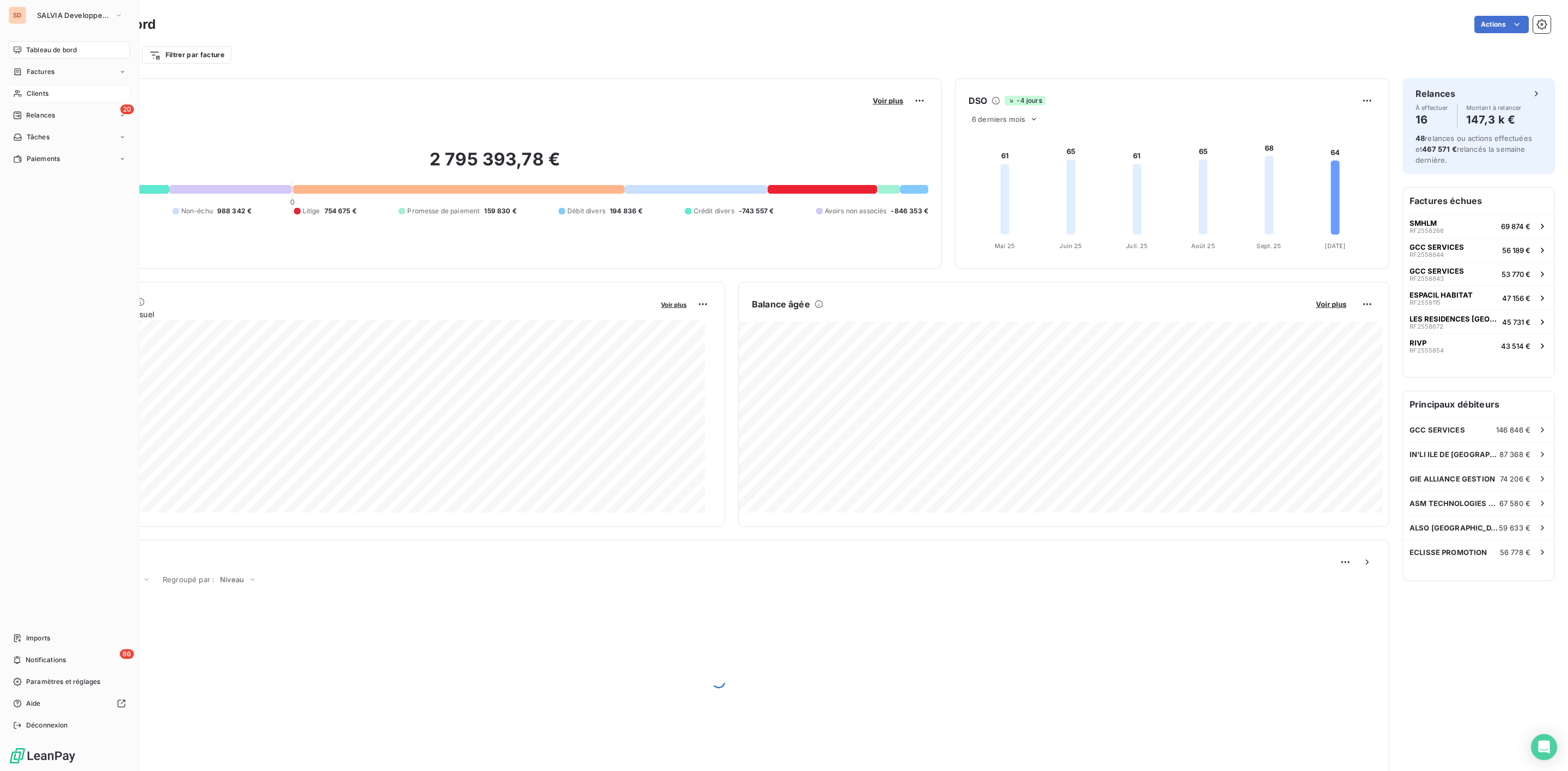
click at [40, 94] on span "Clients" at bounding box center [38, 93] width 22 height 10
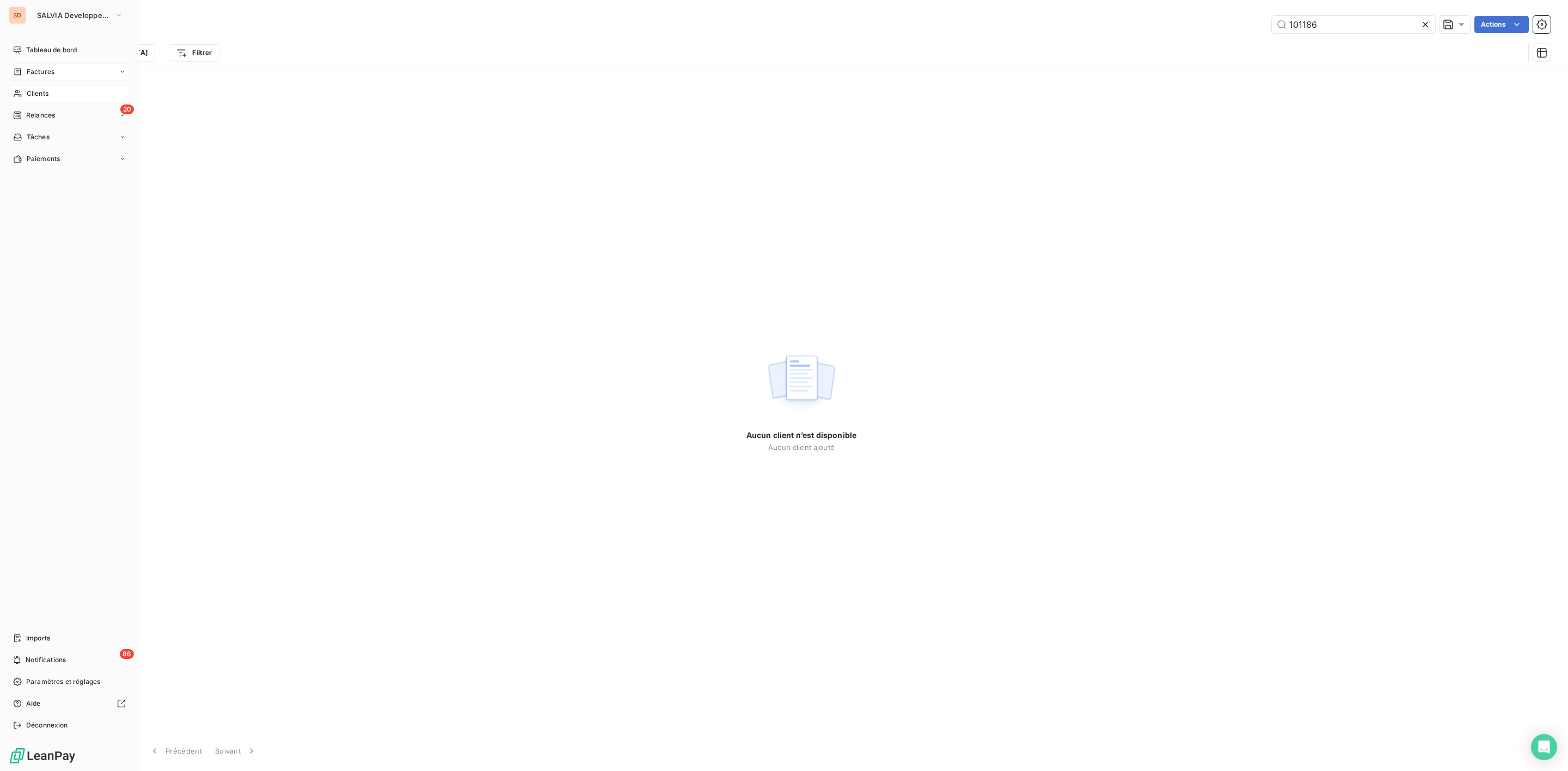
click at [40, 72] on span "Factures" at bounding box center [40, 72] width 28 height 10
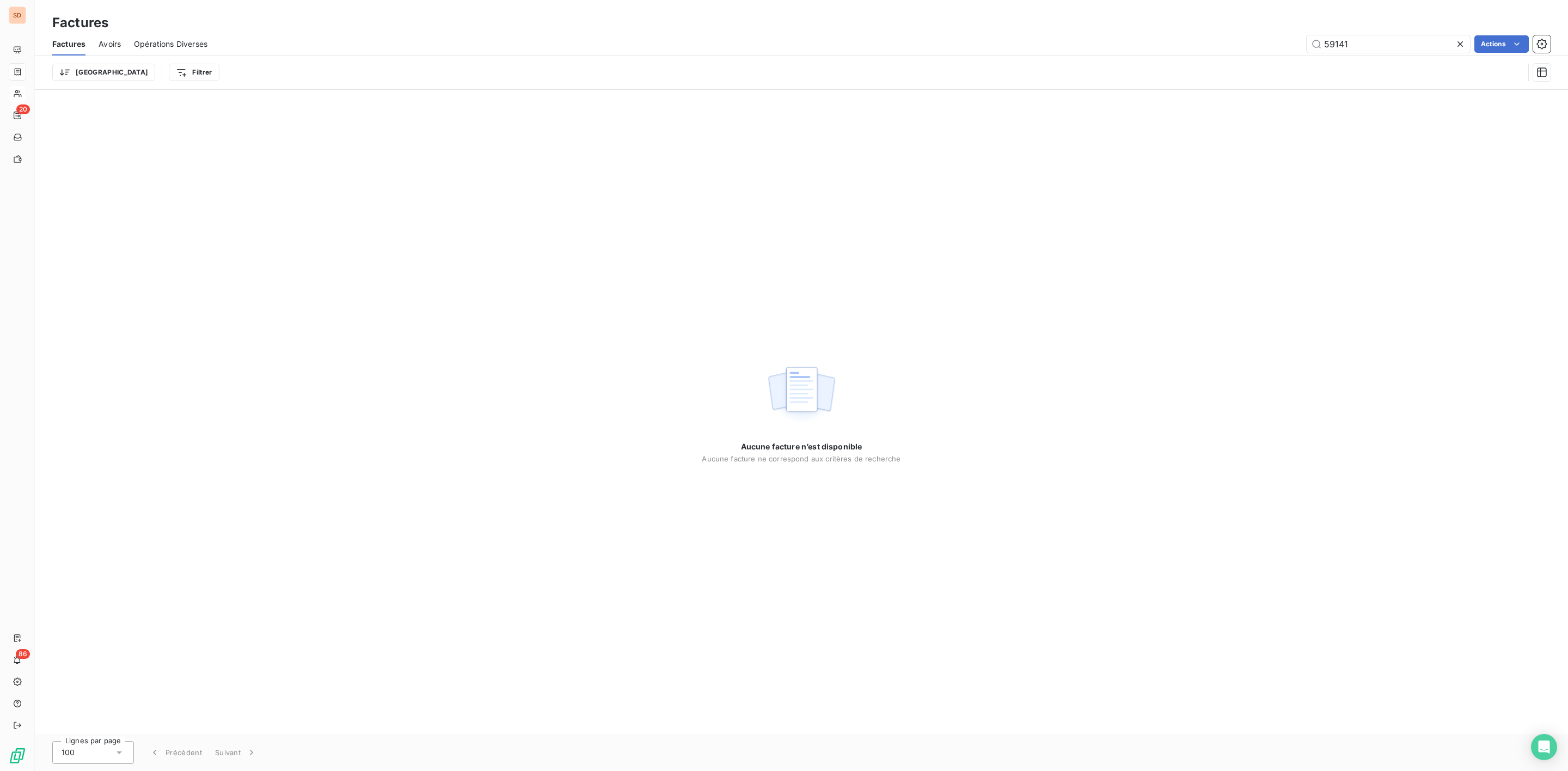
drag, startPoint x: 1365, startPoint y: 45, endPoint x: 1091, endPoint y: 45, distance: 274.0
click at [1112, 45] on div "59141 Actions" at bounding box center [885, 44] width 1330 height 18
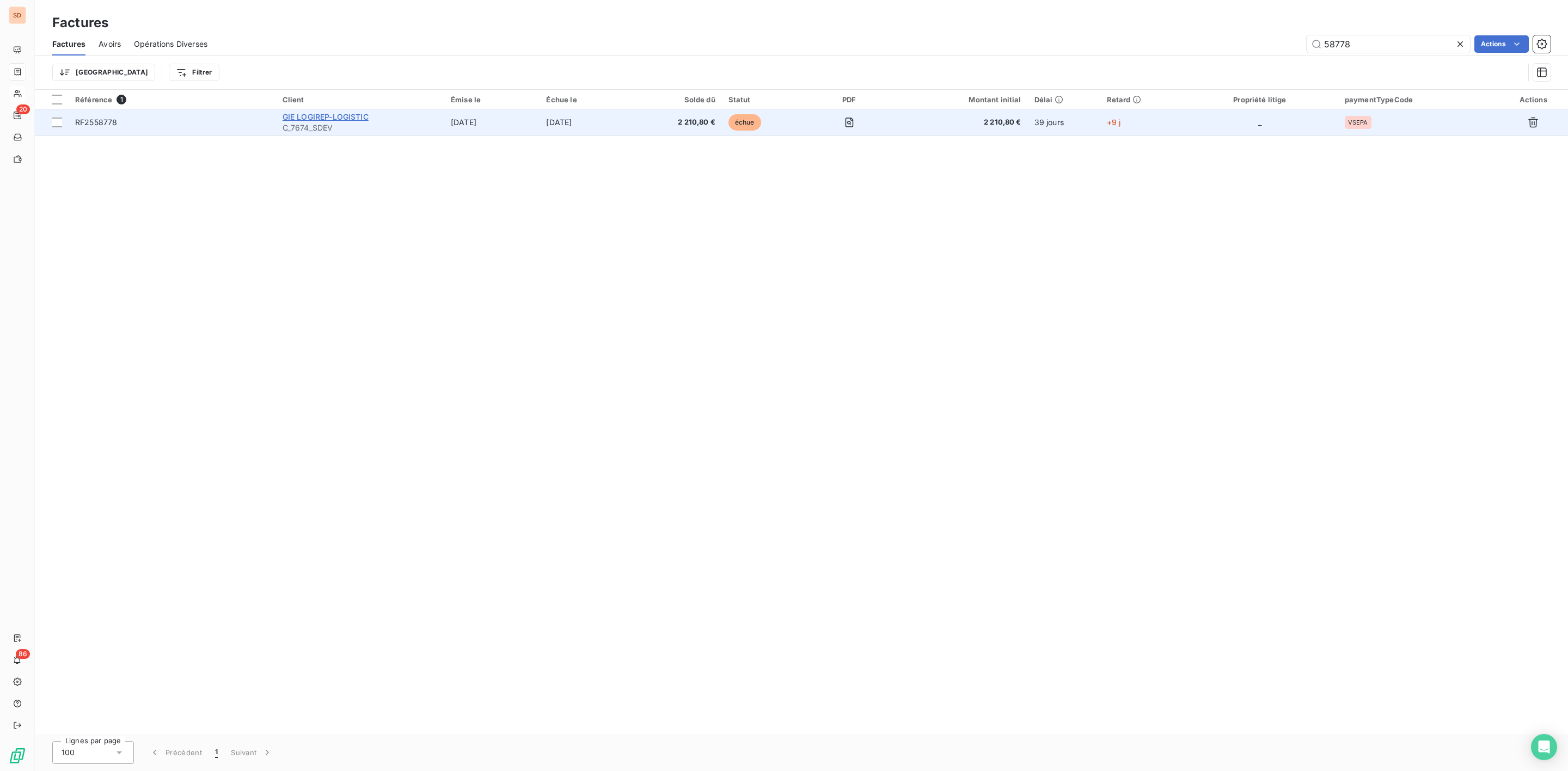
type input "58778"
click at [301, 118] on span "GIE LOGIREP-LOGISTIC" at bounding box center [326, 116] width 86 height 9
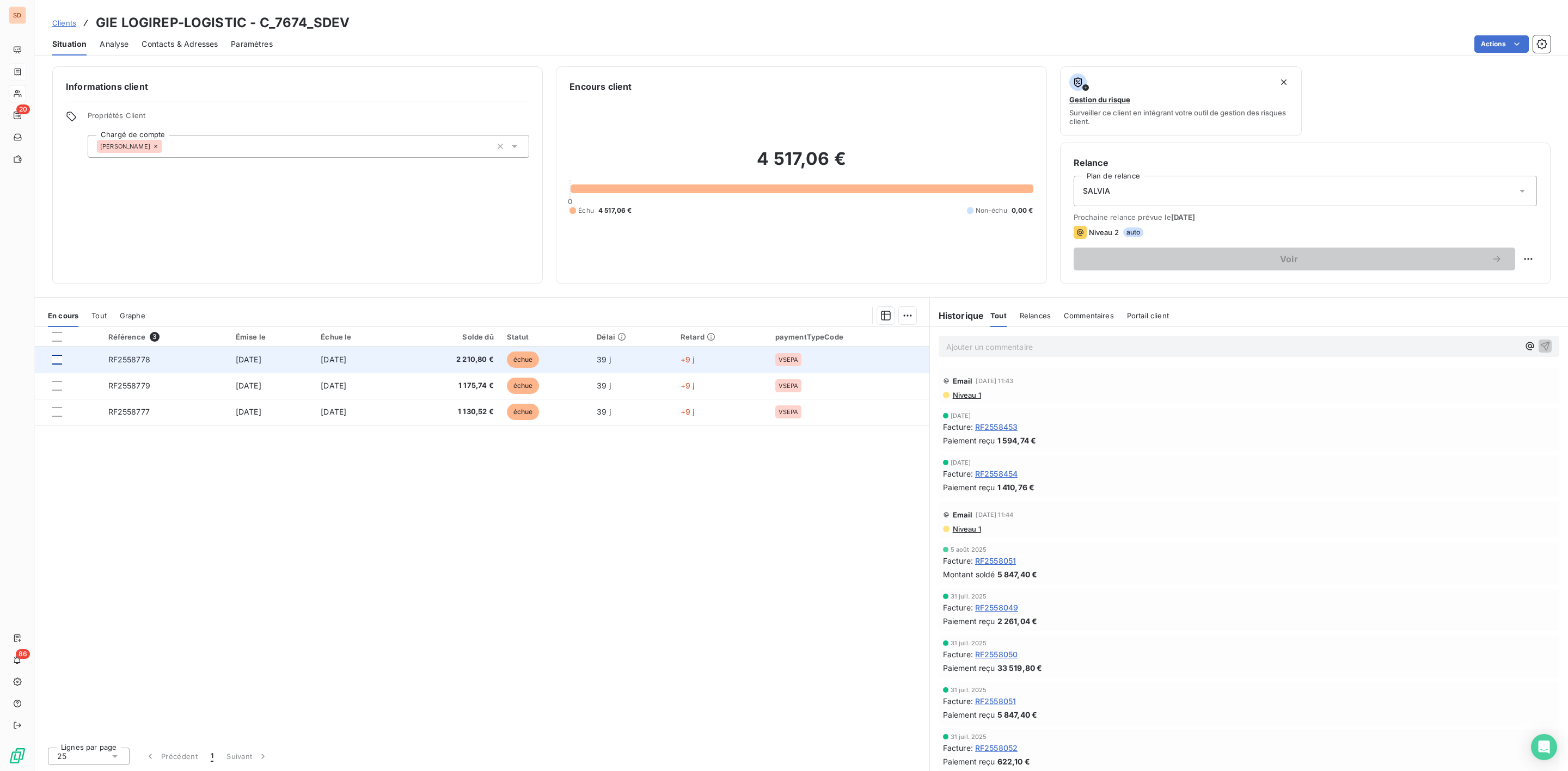
click at [61, 361] on div at bounding box center [57, 360] width 10 height 10
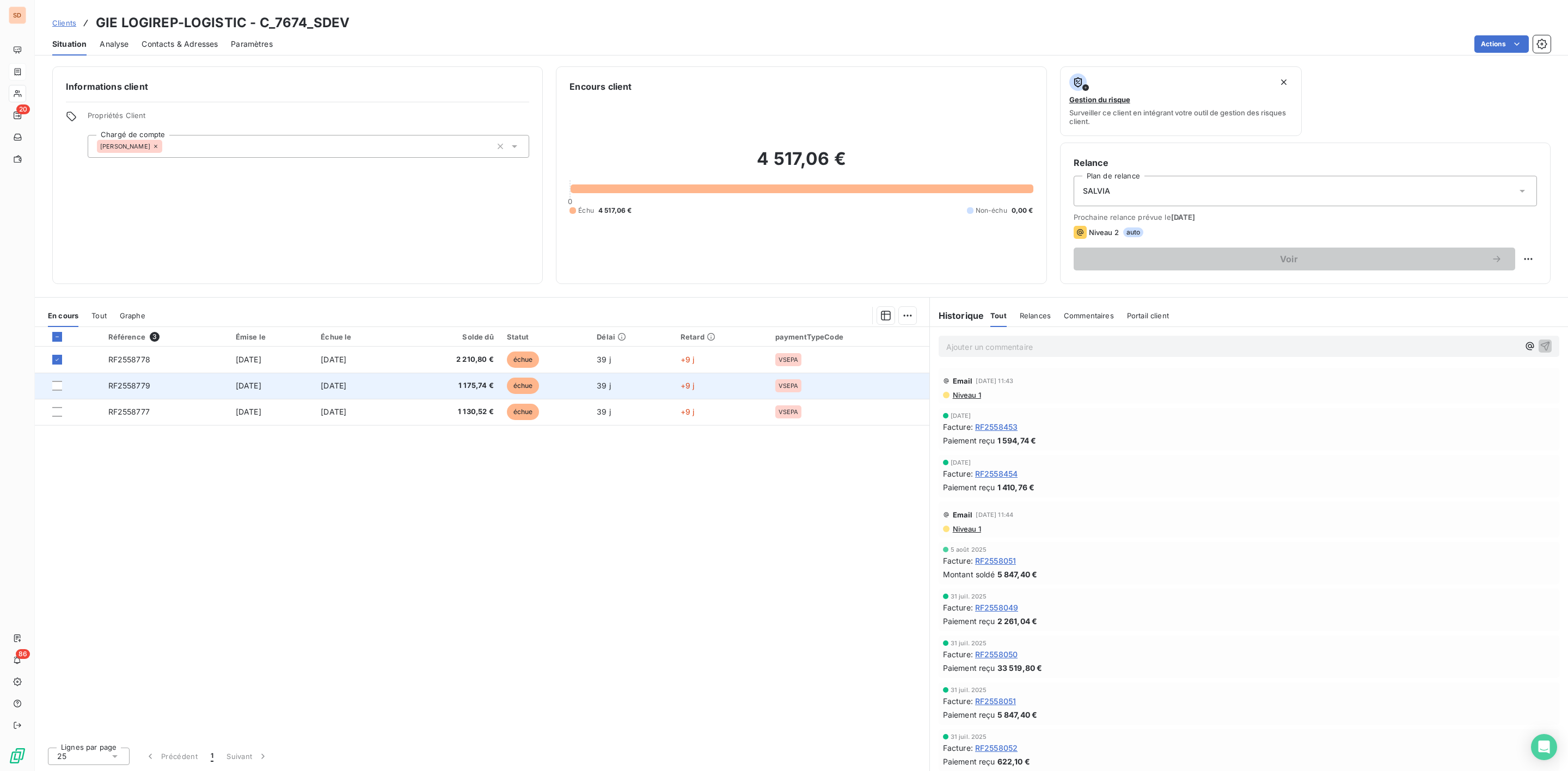
click at [66, 387] on div at bounding box center [73, 386] width 43 height 10
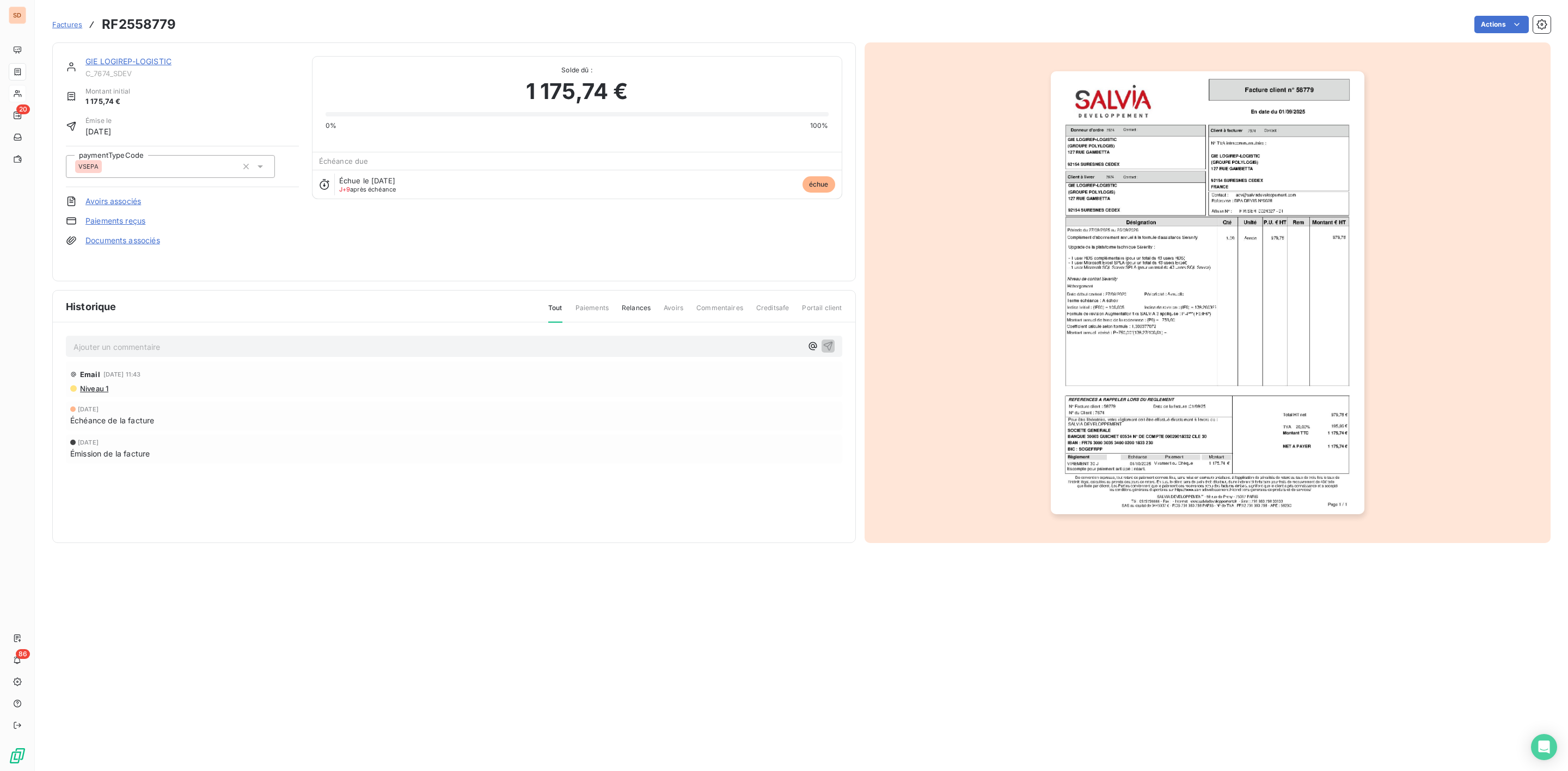
click at [120, 59] on link "GIE LOGIREP-LOGISTIC" at bounding box center [129, 61] width 86 height 9
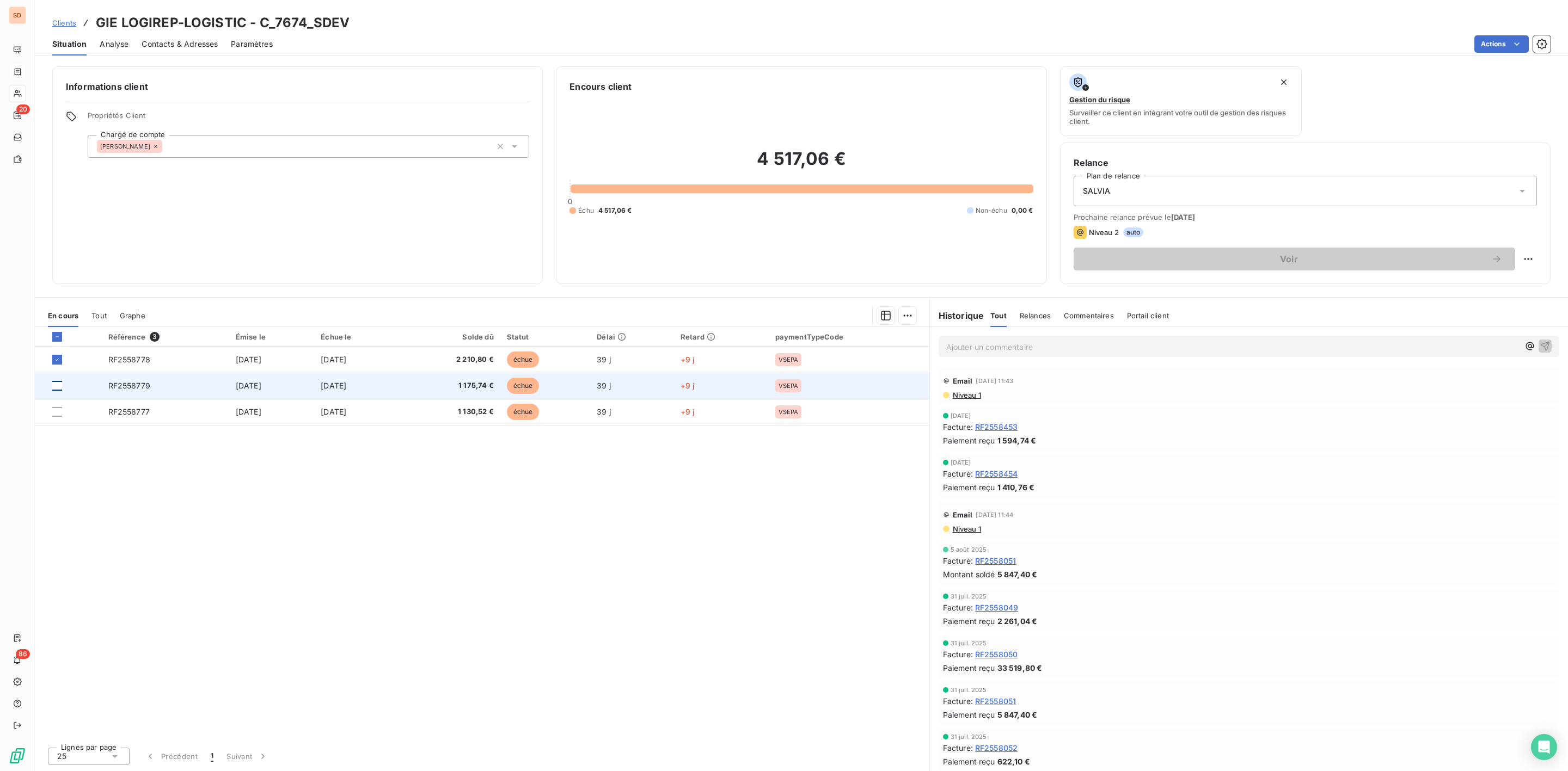
click at [56, 386] on div at bounding box center [57, 386] width 10 height 10
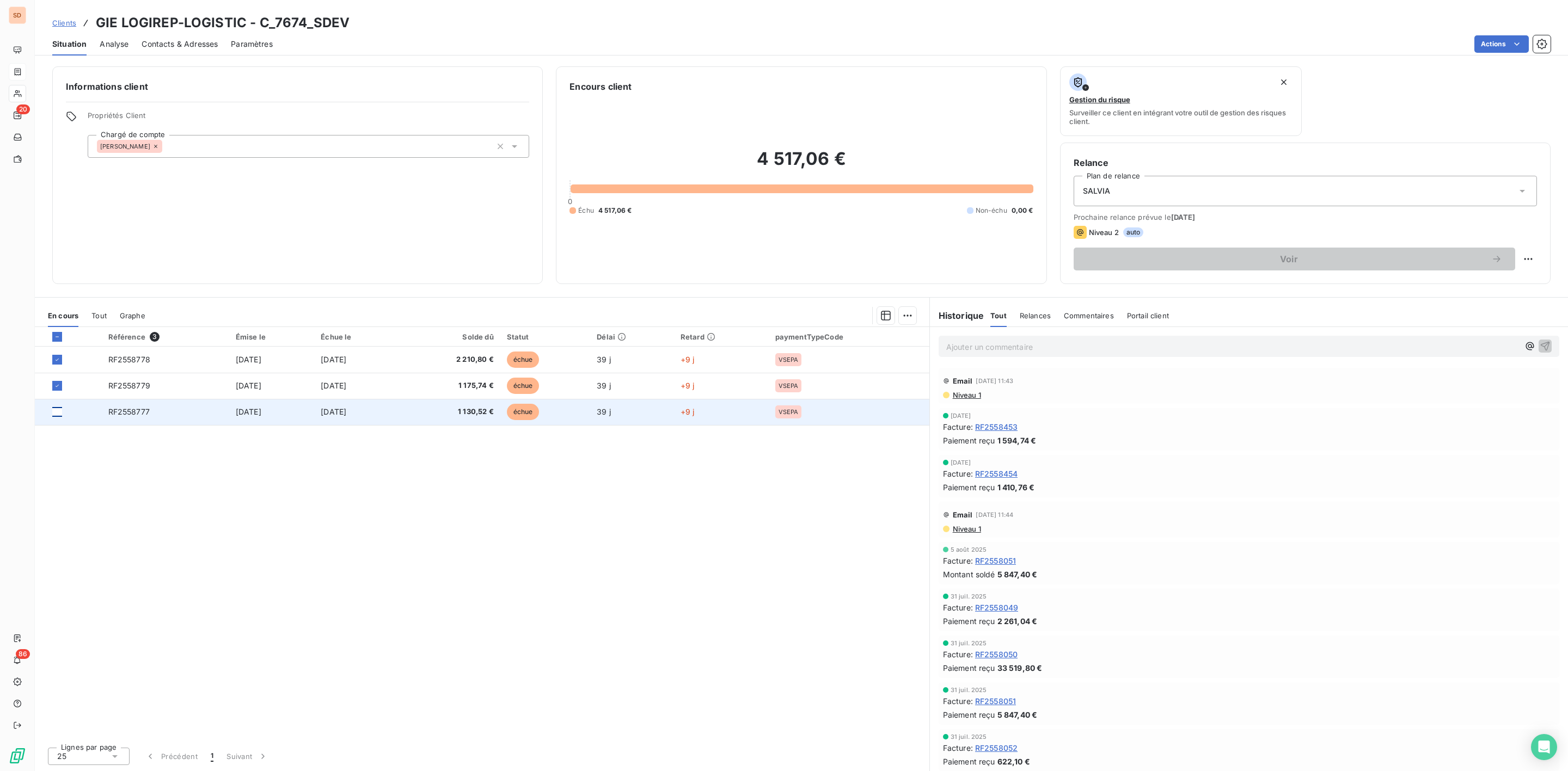
click at [56, 415] on div at bounding box center [57, 412] width 10 height 10
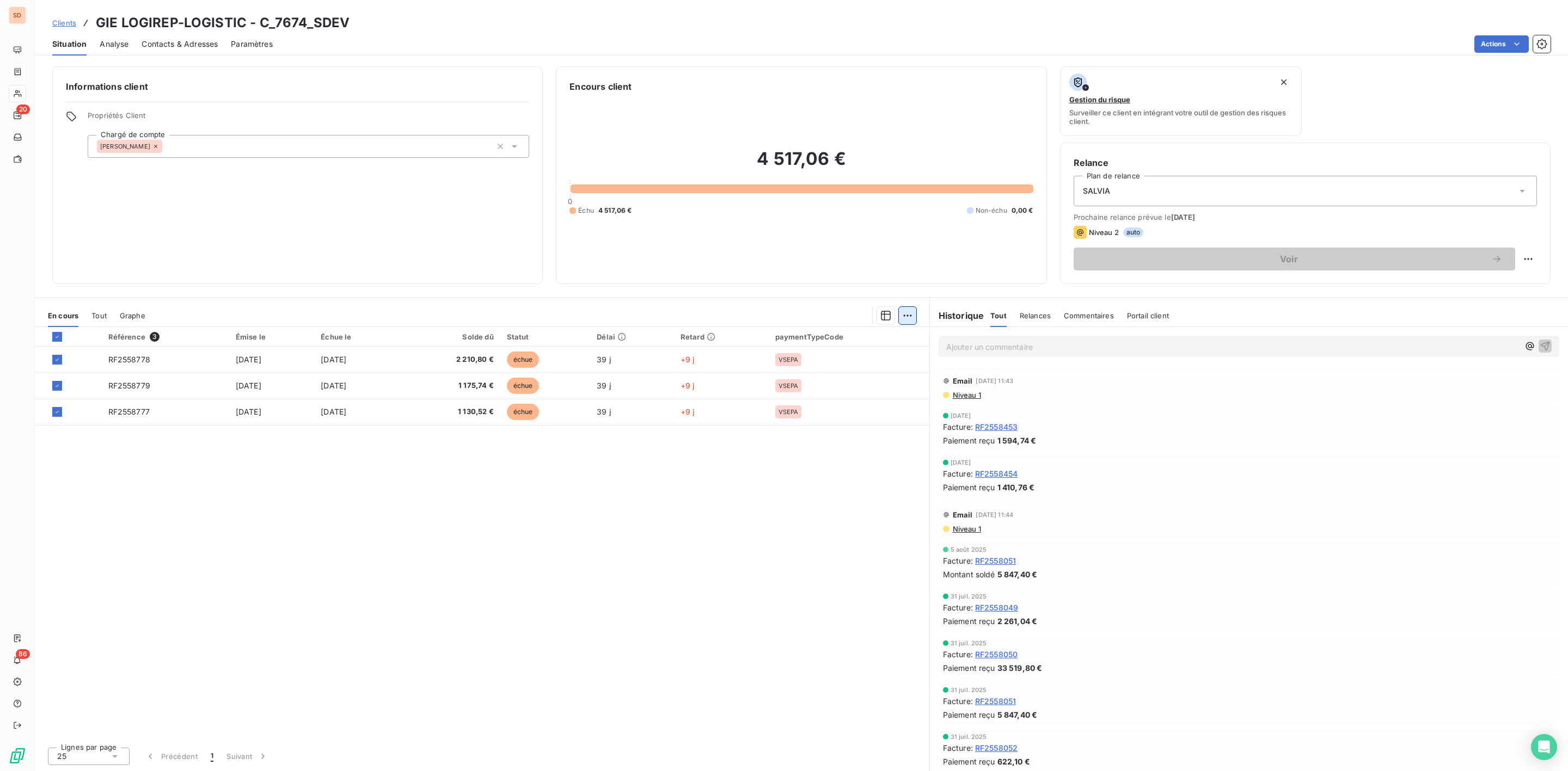
click at [907, 312] on html "SD 20 86 Clients GIE LOGIREP-LOGISTIC - C_7674_SDEV Situation Analyse Contacts …" at bounding box center [784, 386] width 1568 height 771
click at [822, 361] on div "Ajouter une promesse de paiement (3 factures)" at bounding box center [812, 359] width 198 height 18
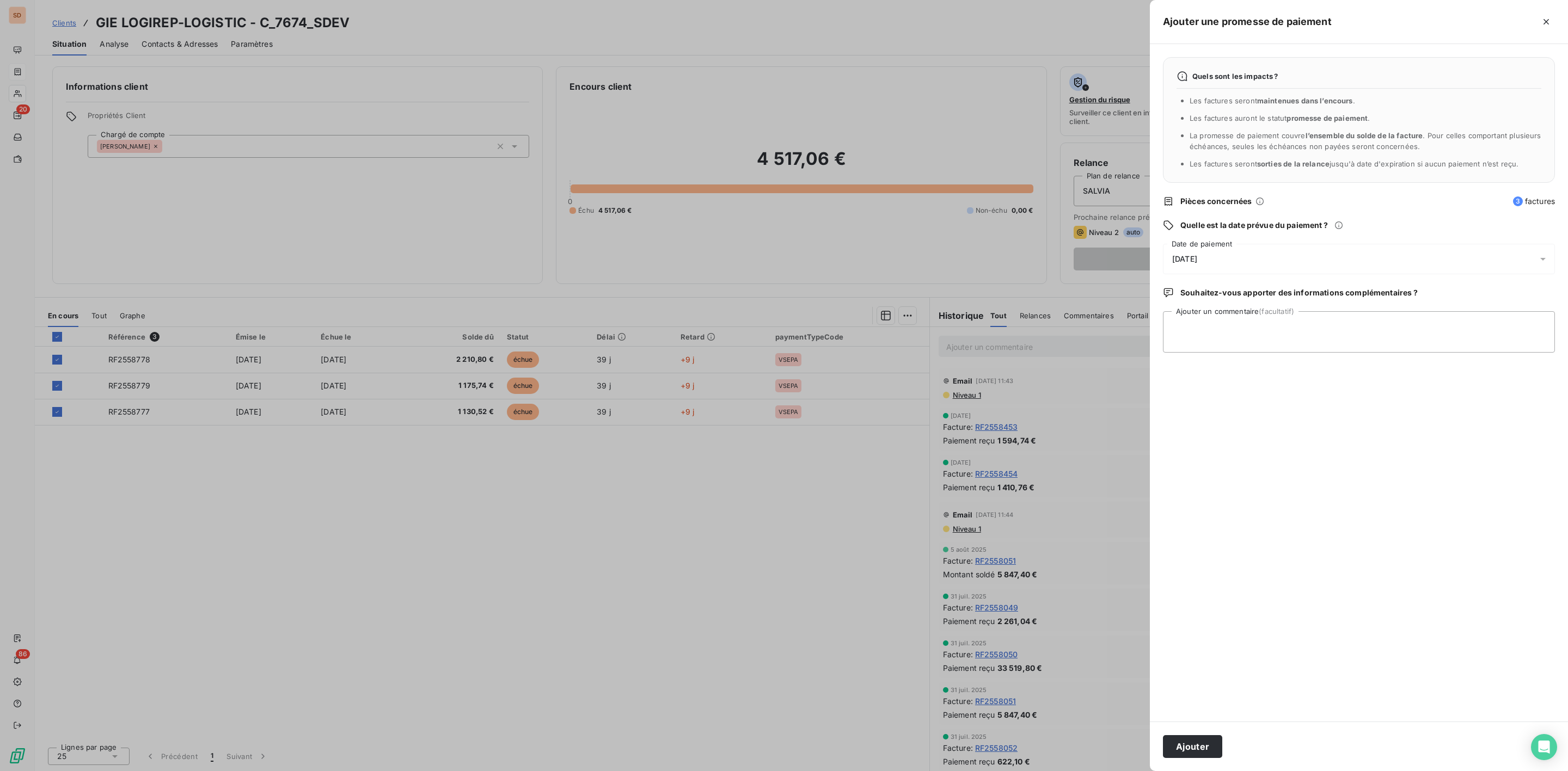
click at [1197, 259] on span "[DATE]" at bounding box center [1185, 259] width 25 height 8
click at [1299, 413] on button "25" at bounding box center [1304, 416] width 22 height 22
click at [1396, 333] on textarea "Ajouter un commentaire (facultatif)" at bounding box center [1358, 332] width 392 height 41
paste textarea "SALVIA DEVELOPPEMENT 10/10/2025 45 AVE VICTOR HUGO BAT. 270 93534 AUBERVILLIER …"
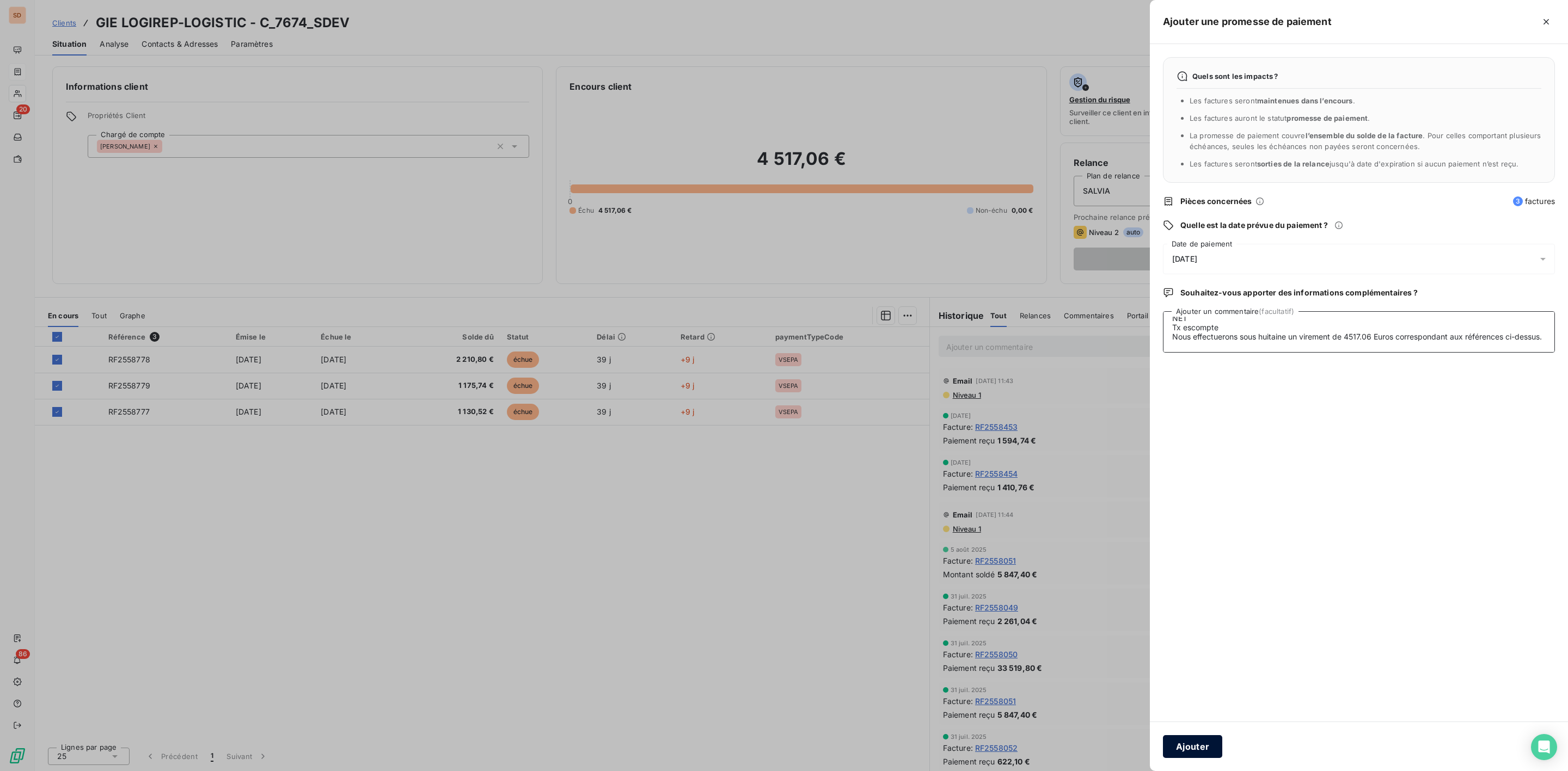
type textarea "SALVIA DEVELOPPEMENT 10/10/2025 45 AVE VICTOR HUGO BAT. 270 93534 AUBERVILLIER …"
click at [1199, 742] on button "Ajouter" at bounding box center [1192, 746] width 59 height 23
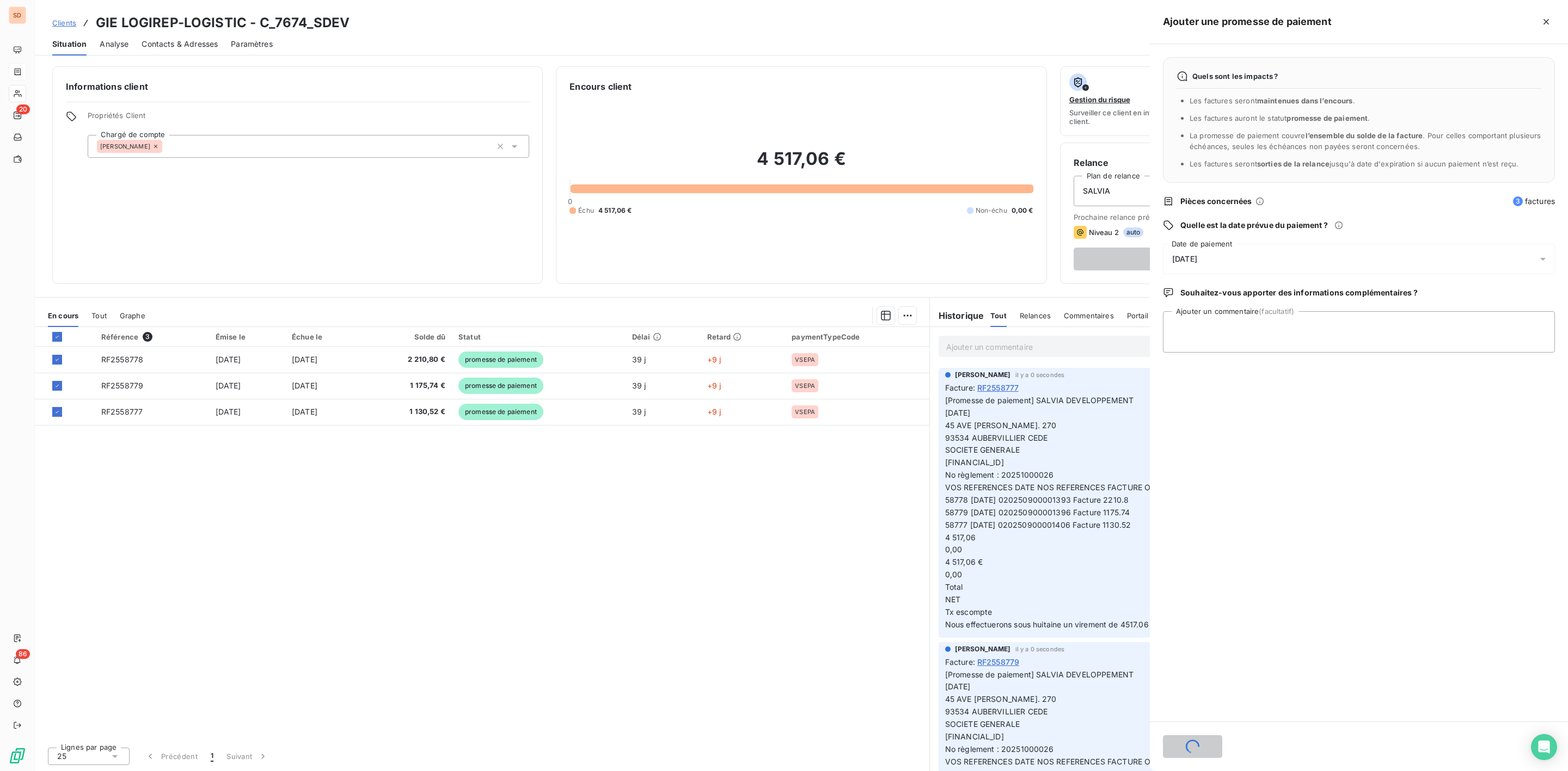
scroll to position [0, 0]
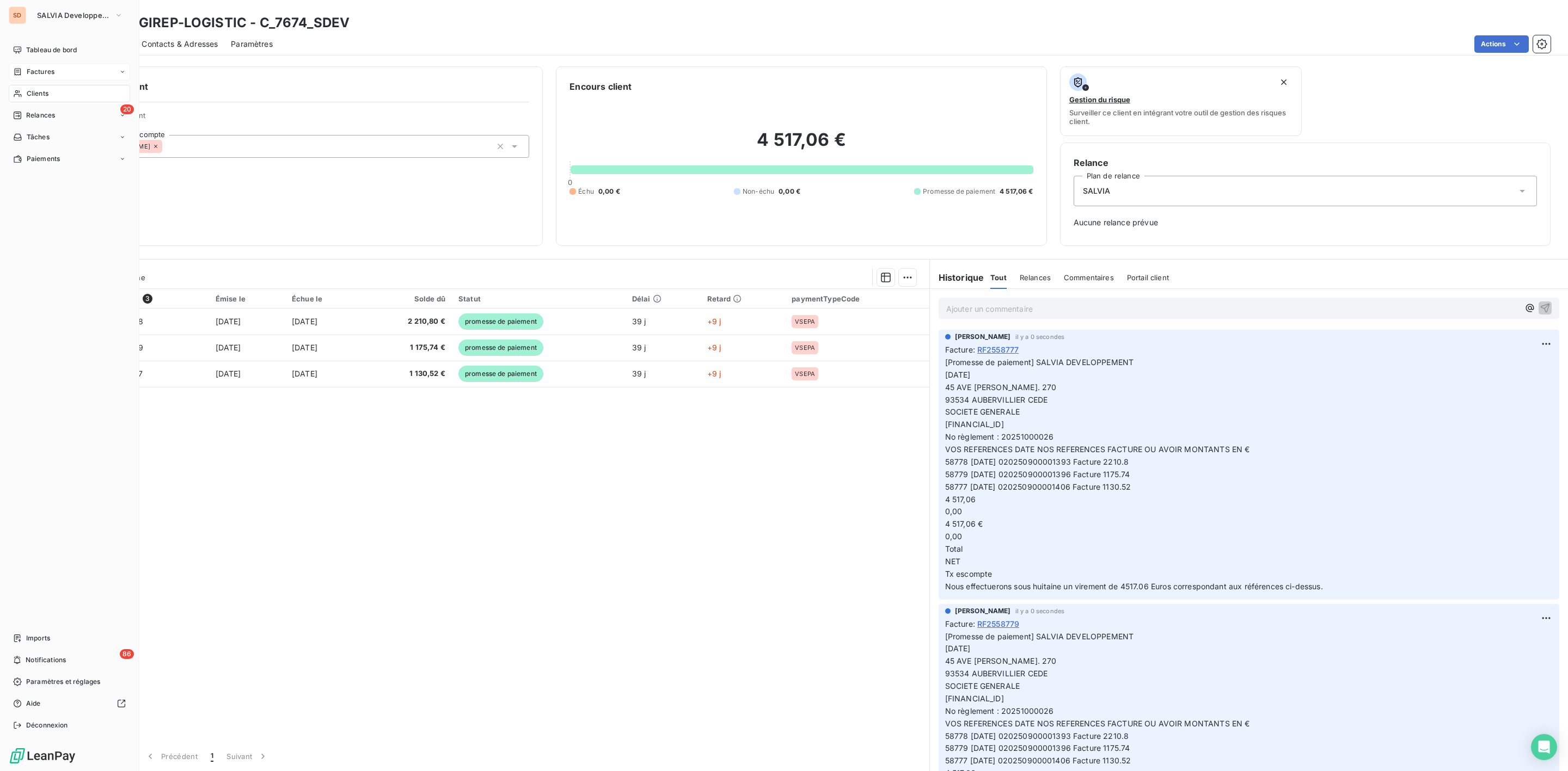
drag, startPoint x: 38, startPoint y: 92, endPoint x: 108, endPoint y: 90, distance: 70.0
click at [38, 92] on span "Clients" at bounding box center [38, 93] width 22 height 10
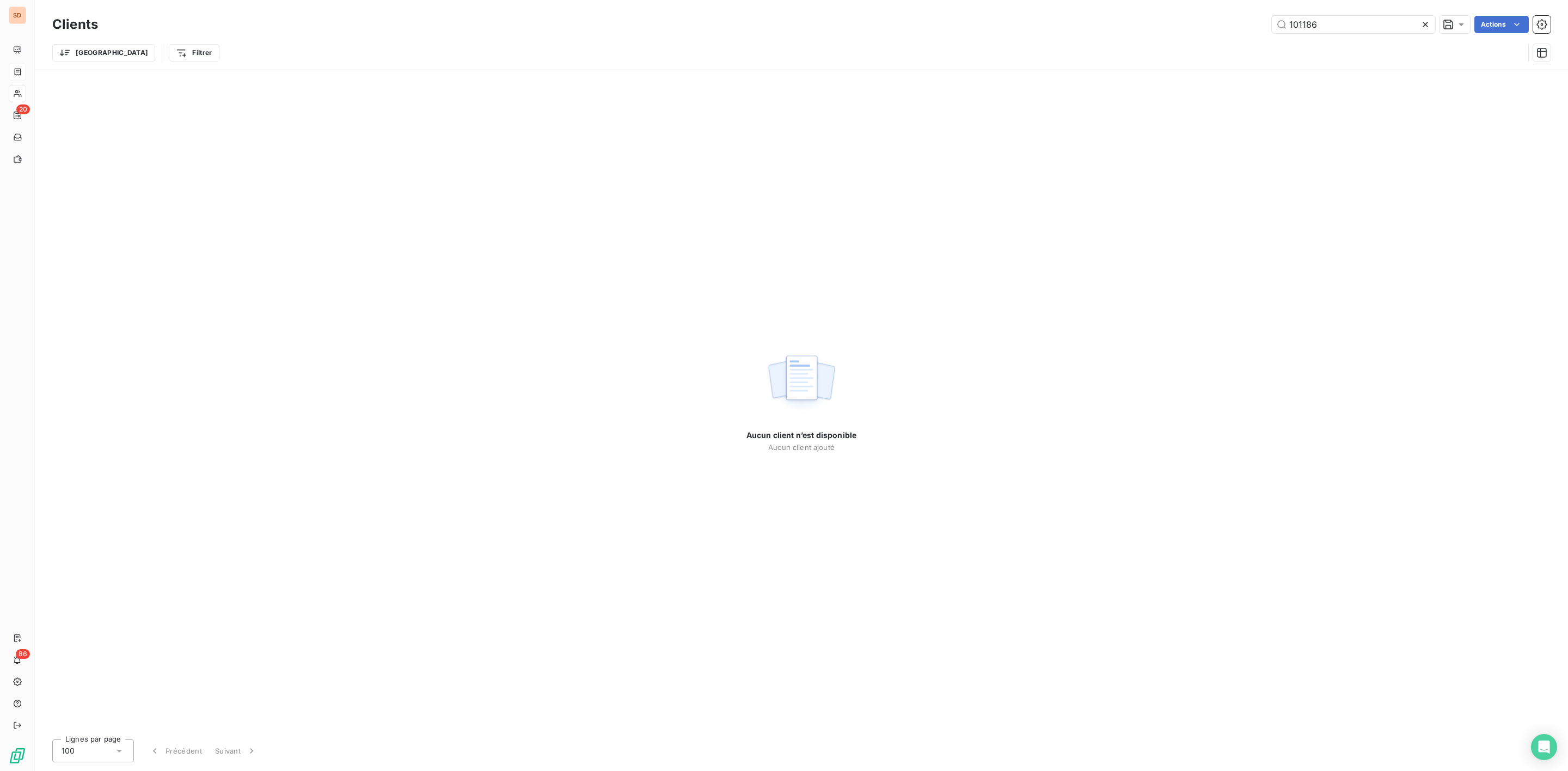
drag, startPoint x: 1321, startPoint y: 20, endPoint x: 758, endPoint y: 25, distance: 563.0
click at [973, 21] on div "101186 Actions" at bounding box center [830, 24] width 1439 height 18
drag, startPoint x: 1336, startPoint y: 16, endPoint x: 1236, endPoint y: 24, distance: 100.3
click at [1236, 24] on div "sifag Actions" at bounding box center [830, 24] width 1439 height 18
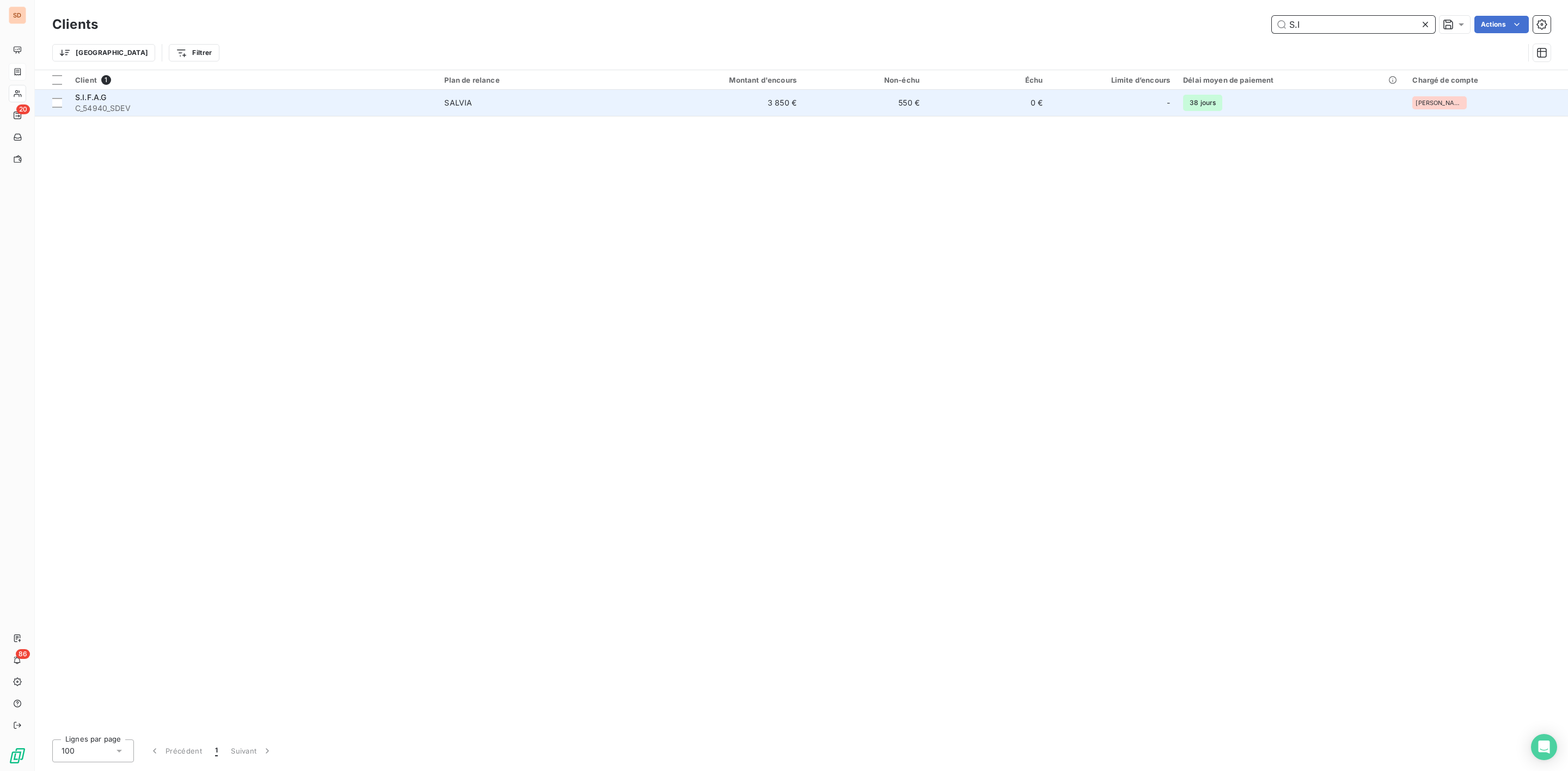
type input "S.I"
click at [179, 103] on span "C_54940_SDEV" at bounding box center [253, 108] width 356 height 11
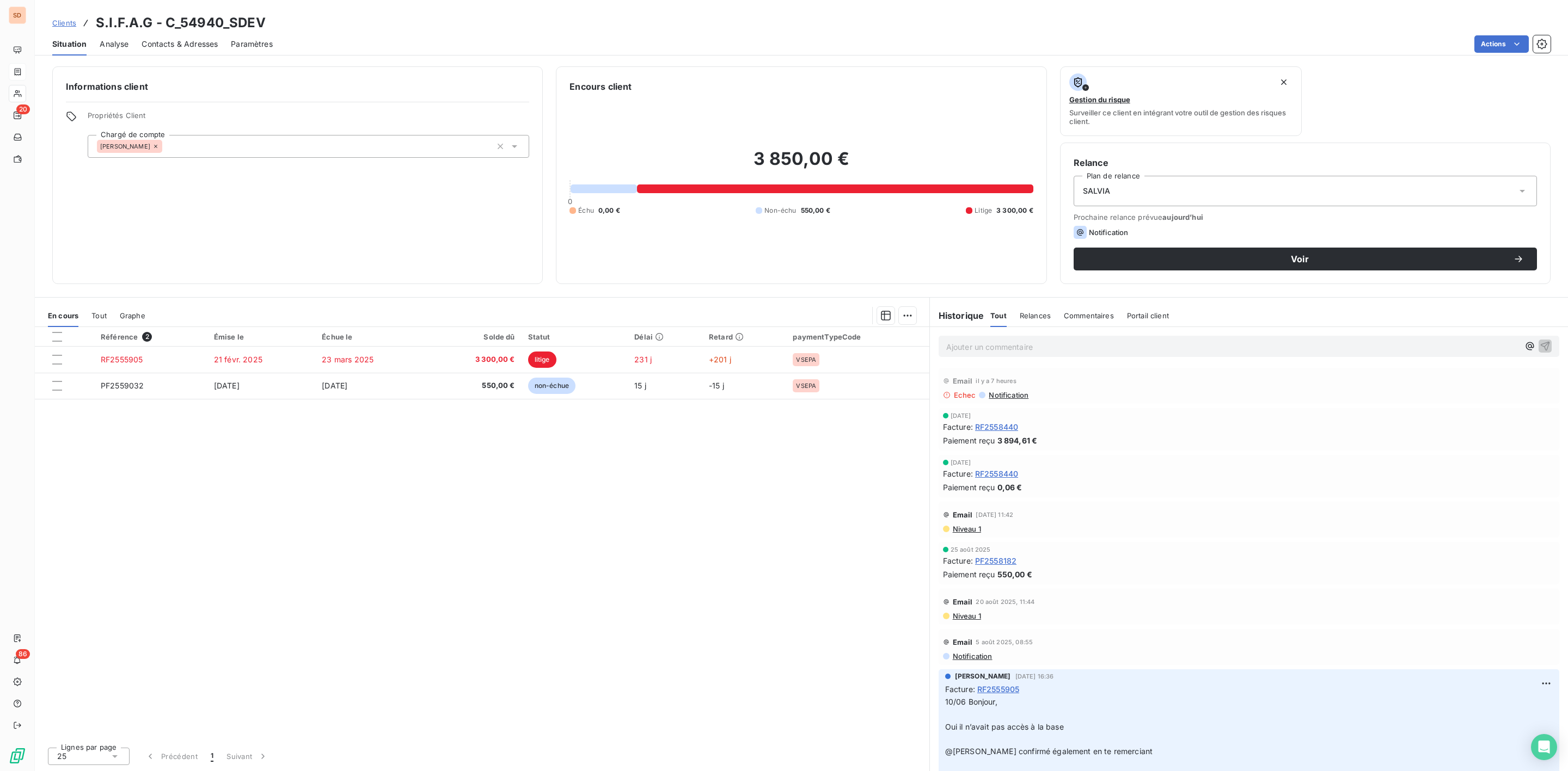
click at [187, 40] on span "Contacts & Adresses" at bounding box center [179, 44] width 77 height 11
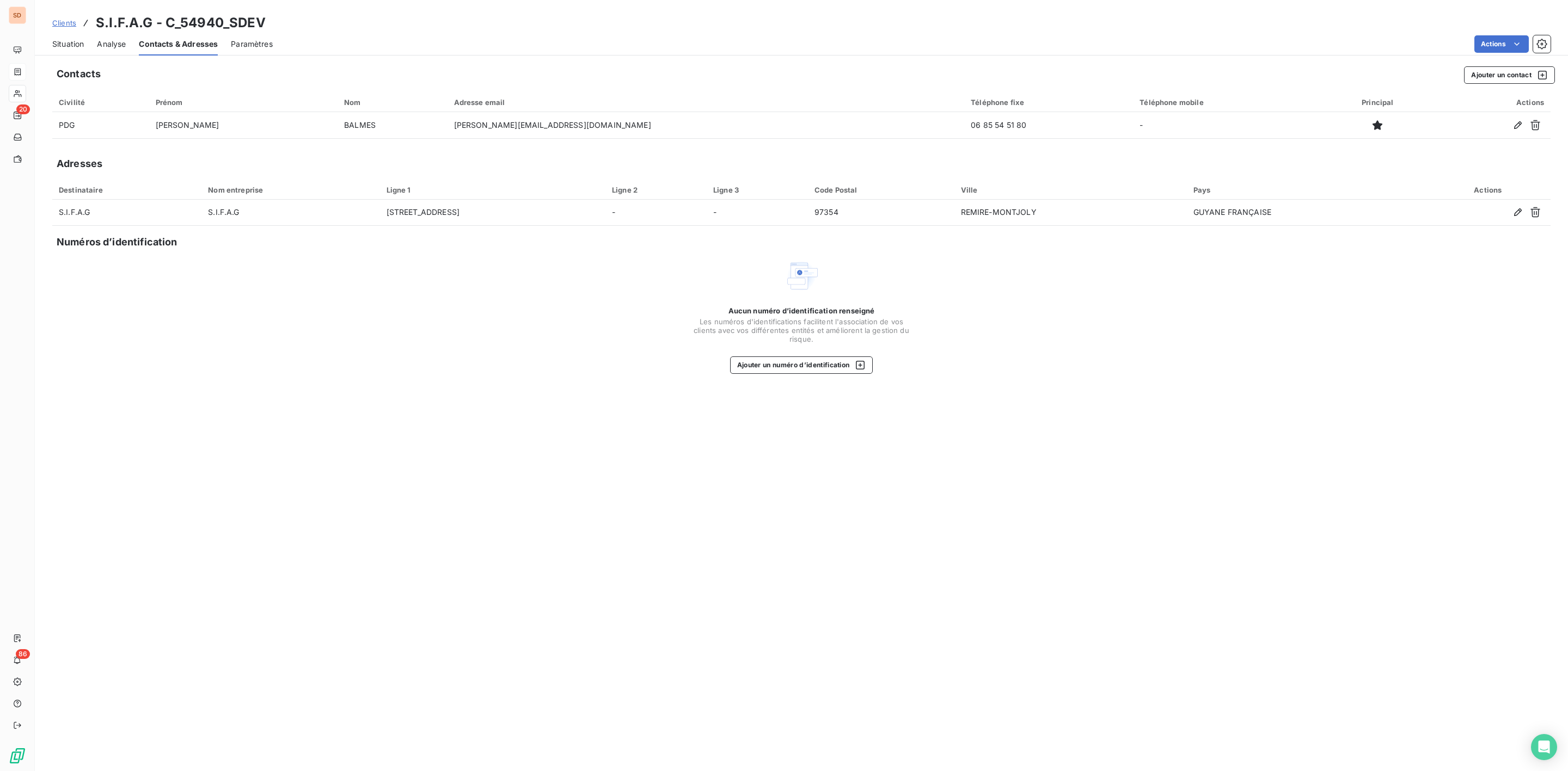
click at [69, 45] on span "Situation" at bounding box center [67, 44] width 31 height 11
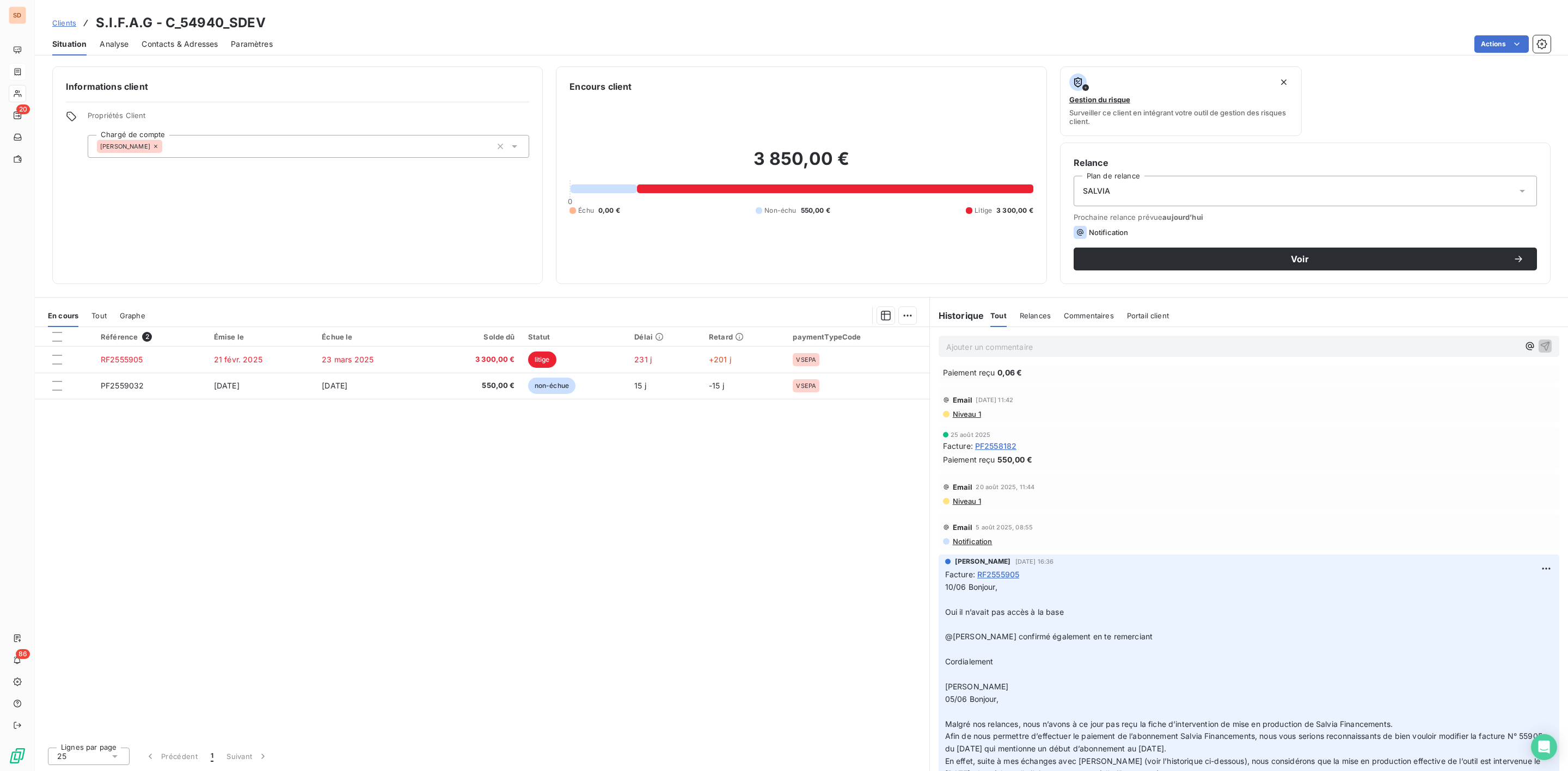
scroll to position [163, 0]
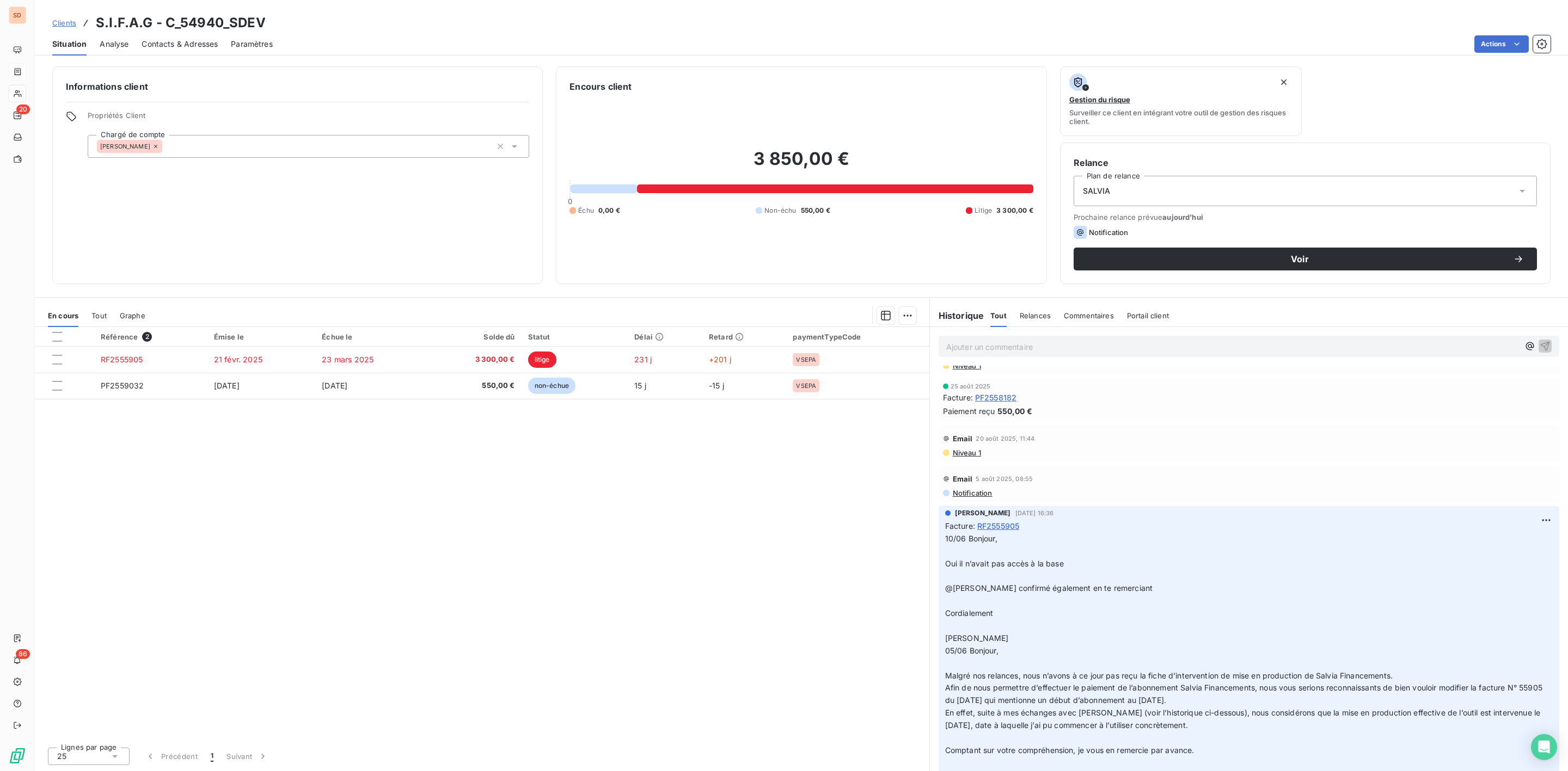
click at [187, 45] on span "Contacts & Adresses" at bounding box center [179, 44] width 77 height 11
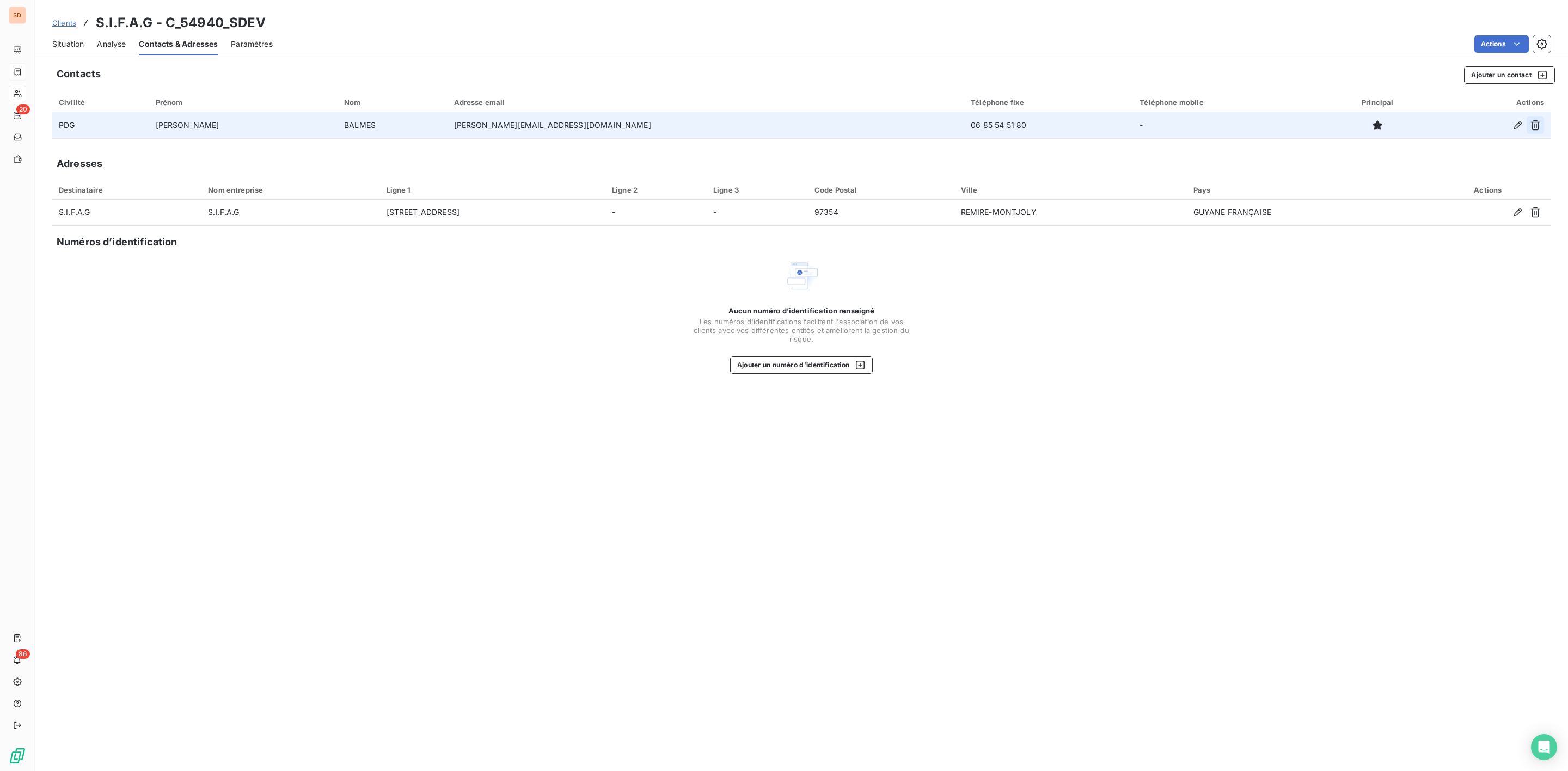
click at [1536, 122] on icon "button" at bounding box center [1535, 125] width 11 height 11
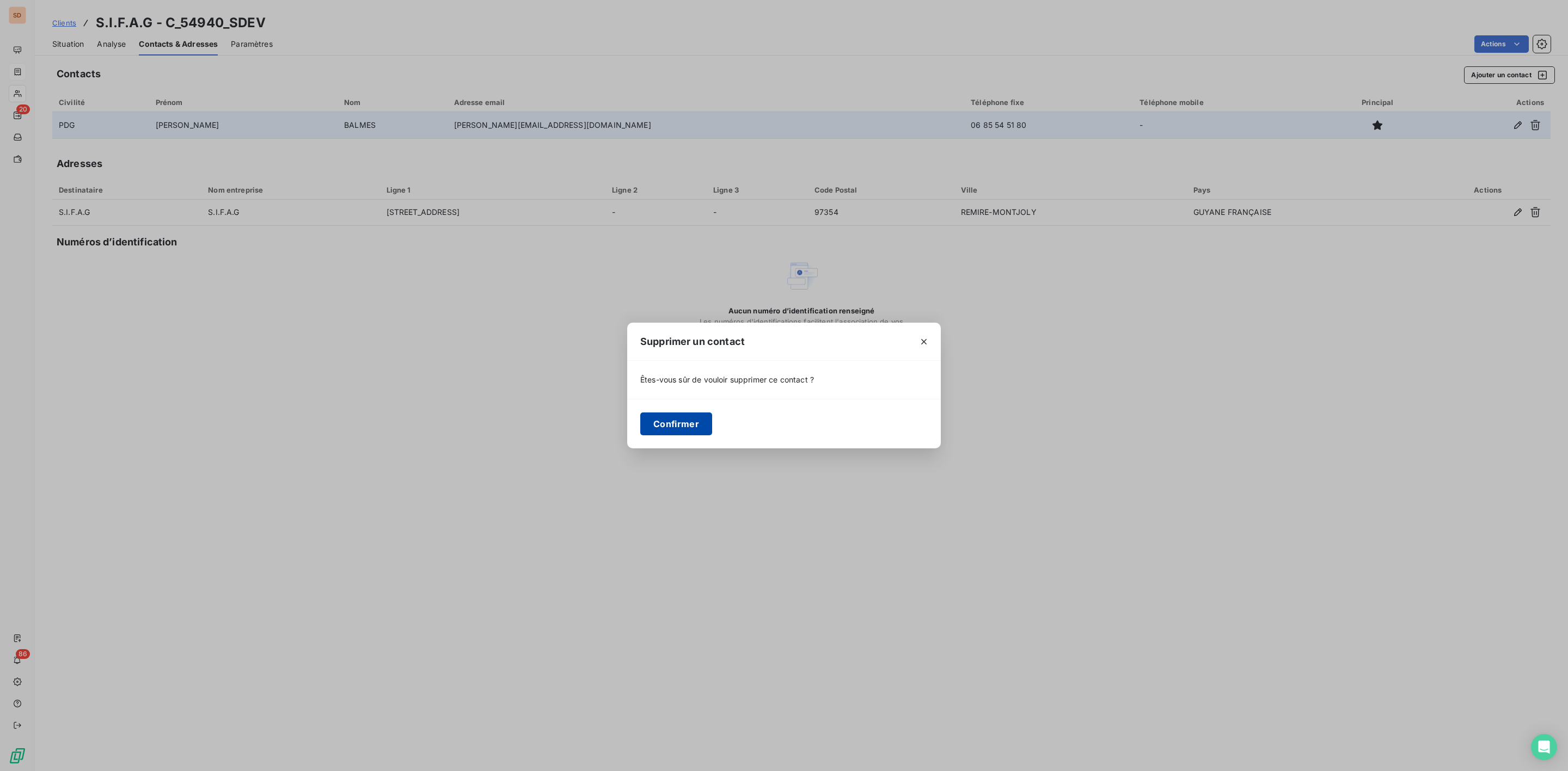
click at [659, 423] on button "Confirmer" at bounding box center [675, 423] width 72 height 23
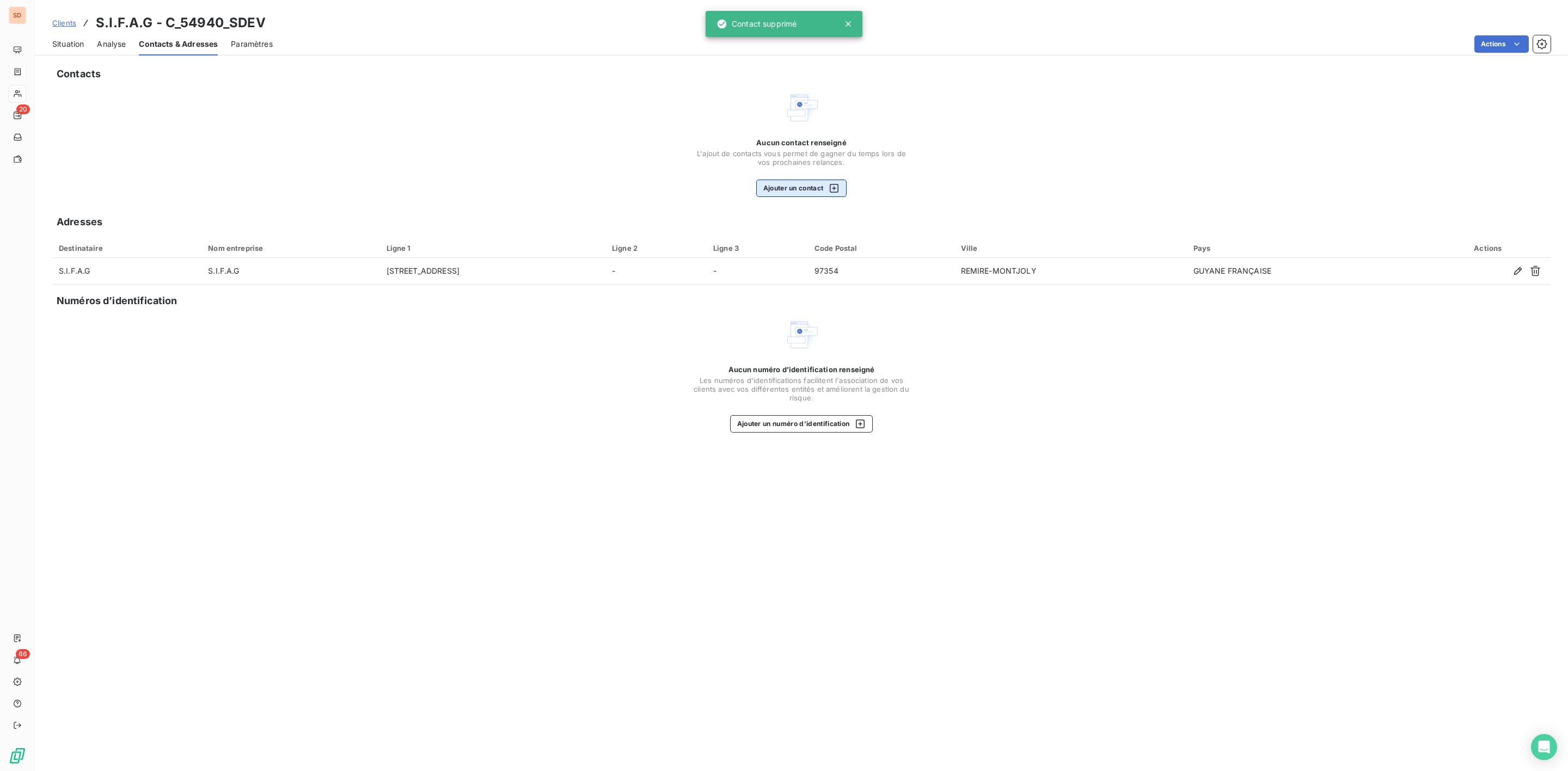
click at [782, 184] on button "Ajouter un contact" at bounding box center [802, 188] width 91 height 18
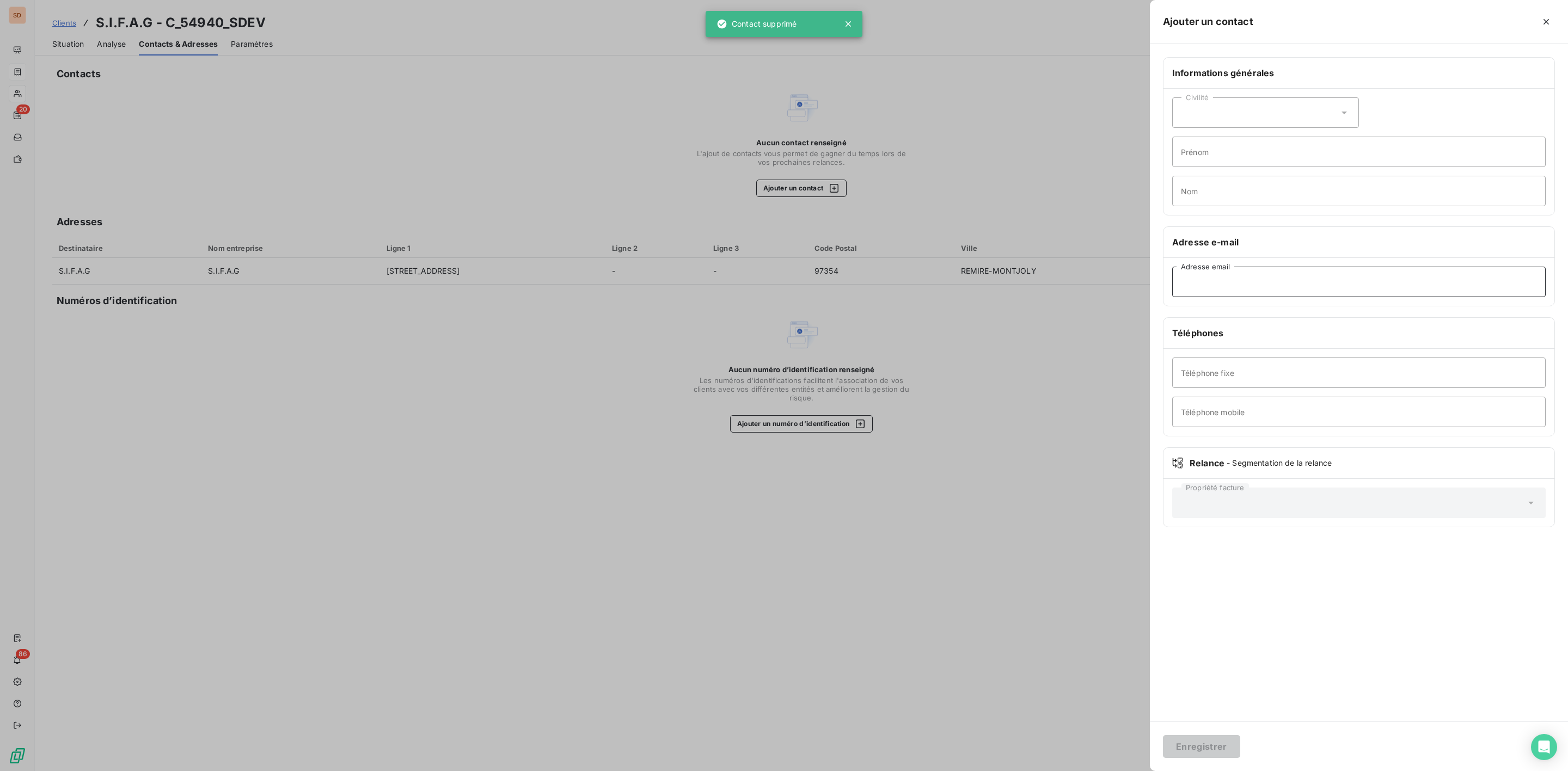
click at [1216, 290] on input "Adresse email" at bounding box center [1358, 282] width 373 height 30
paste input "[EMAIL_ADDRESS][DOMAIN_NAME]"
type input "[EMAIL_ADDRESS][DOMAIN_NAME]"
click at [1345, 112] on icon at bounding box center [1344, 112] width 11 height 11
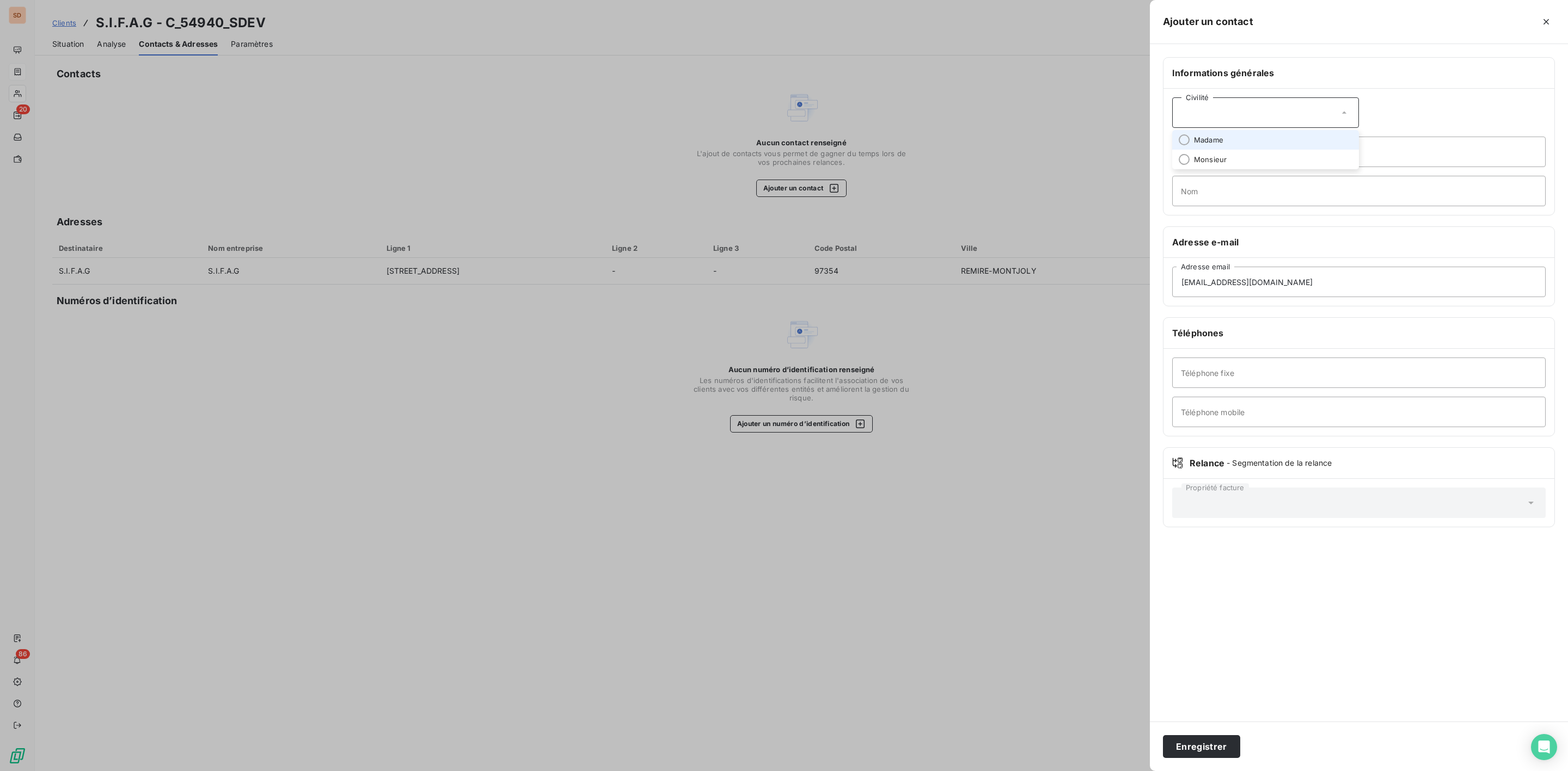
click at [1214, 137] on span "Madame" at bounding box center [1208, 140] width 29 height 10
click at [1263, 380] on input "Téléphone fixe" at bounding box center [1358, 373] width 373 height 30
paste input "[PHONE_NUMBER]"
type input "[PHONE_NUMBER]"
click at [1194, 747] on button "Enregistrer" at bounding box center [1202, 746] width 77 height 23
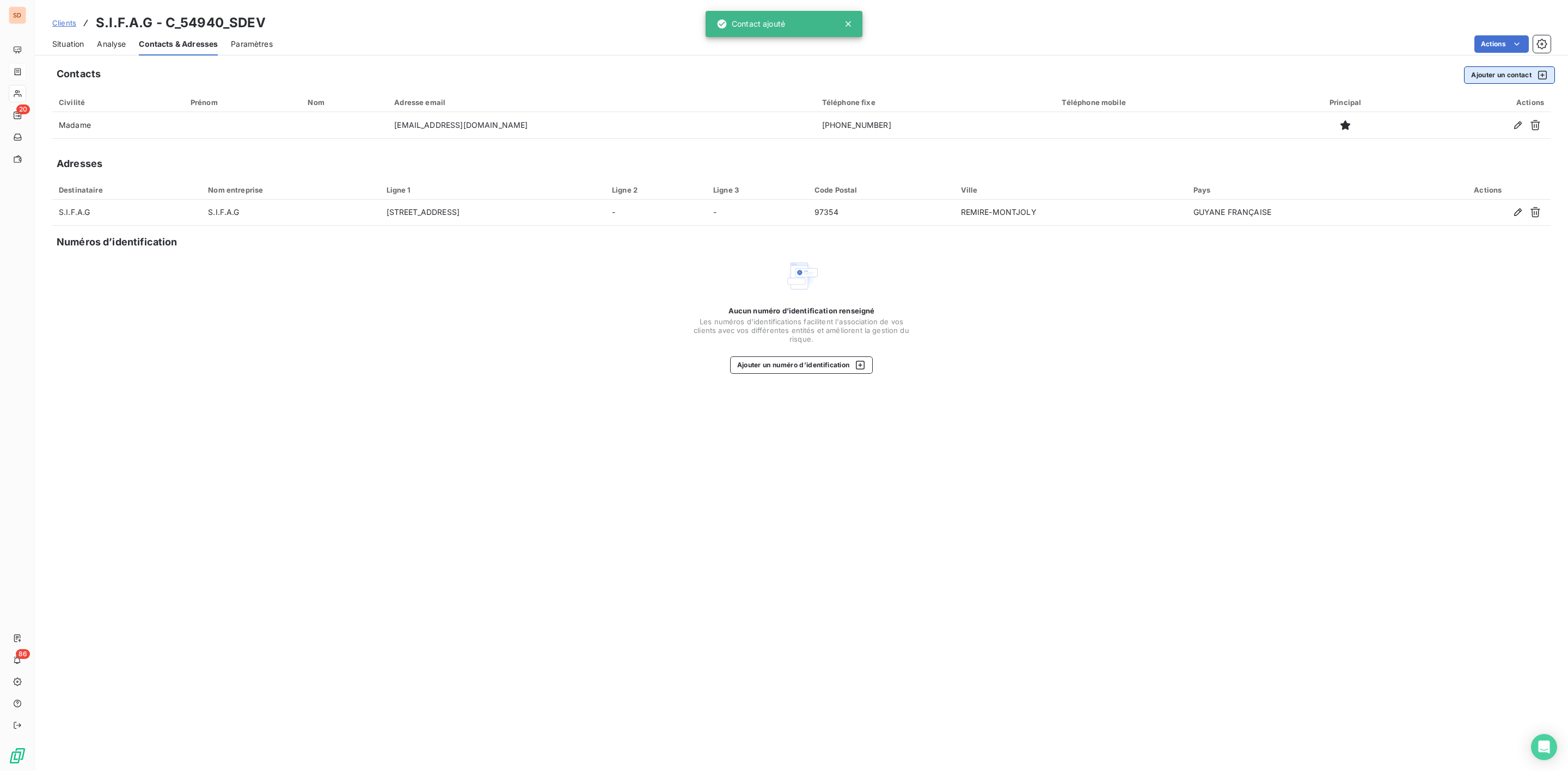
click at [1503, 73] on button "Ajouter un contact" at bounding box center [1509, 75] width 91 height 18
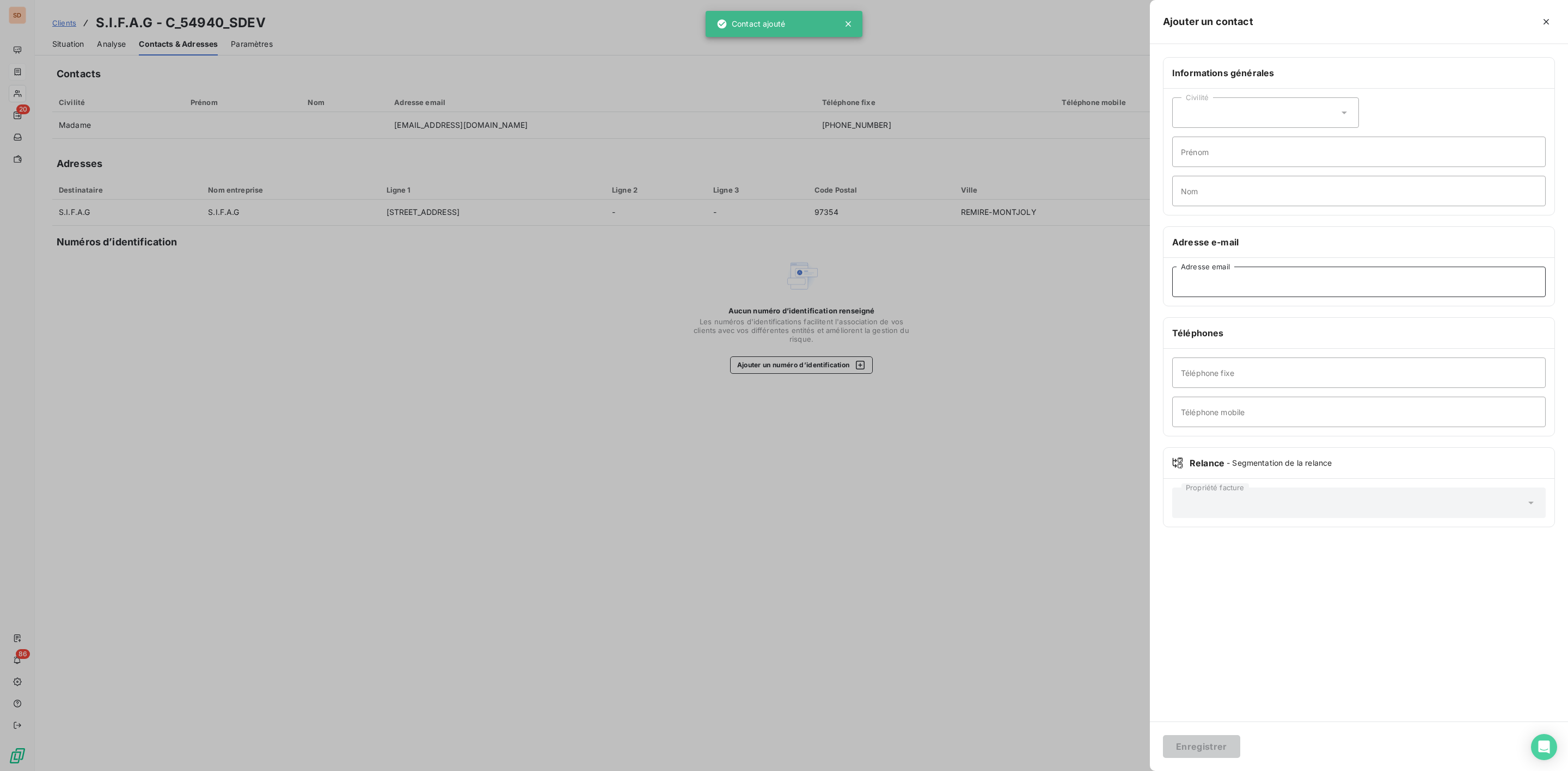
click at [1211, 283] on input "Adresse email" at bounding box center [1358, 282] width 373 height 30
paste input "[PERSON_NAME][EMAIL_ADDRESS][DOMAIN_NAME]"
type input "[PERSON_NAME][EMAIL_ADDRESS][DOMAIN_NAME]"
click at [1186, 744] on button "Enregistrer" at bounding box center [1202, 746] width 77 height 23
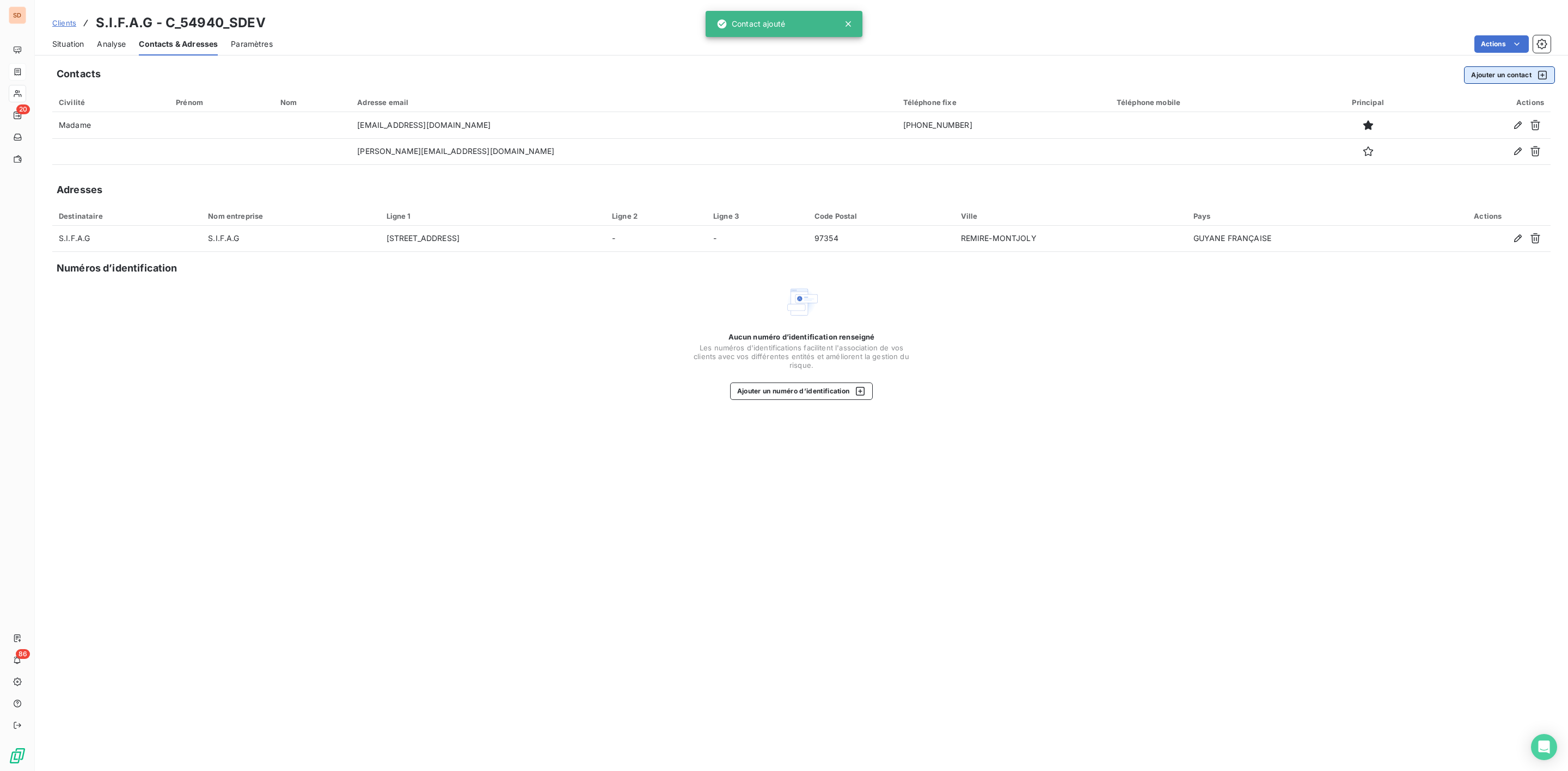
click at [1510, 72] on button "Ajouter un contact" at bounding box center [1509, 75] width 91 height 18
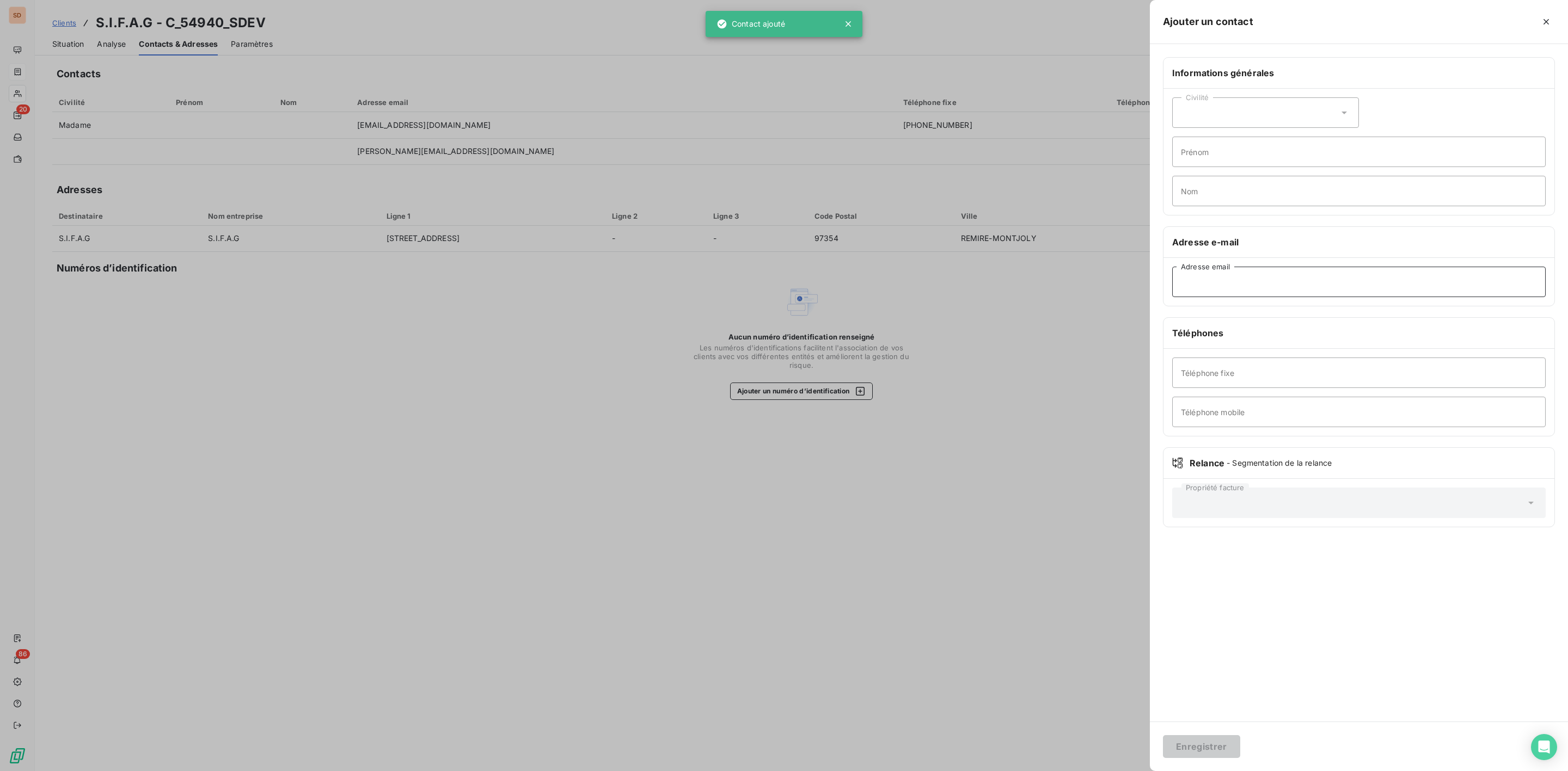
click at [1220, 295] on input "Adresse email" at bounding box center [1358, 282] width 373 height 30
paste input "[PERSON_NAME][EMAIL_ADDRESS][PERSON_NAME][DOMAIN_NAME]"
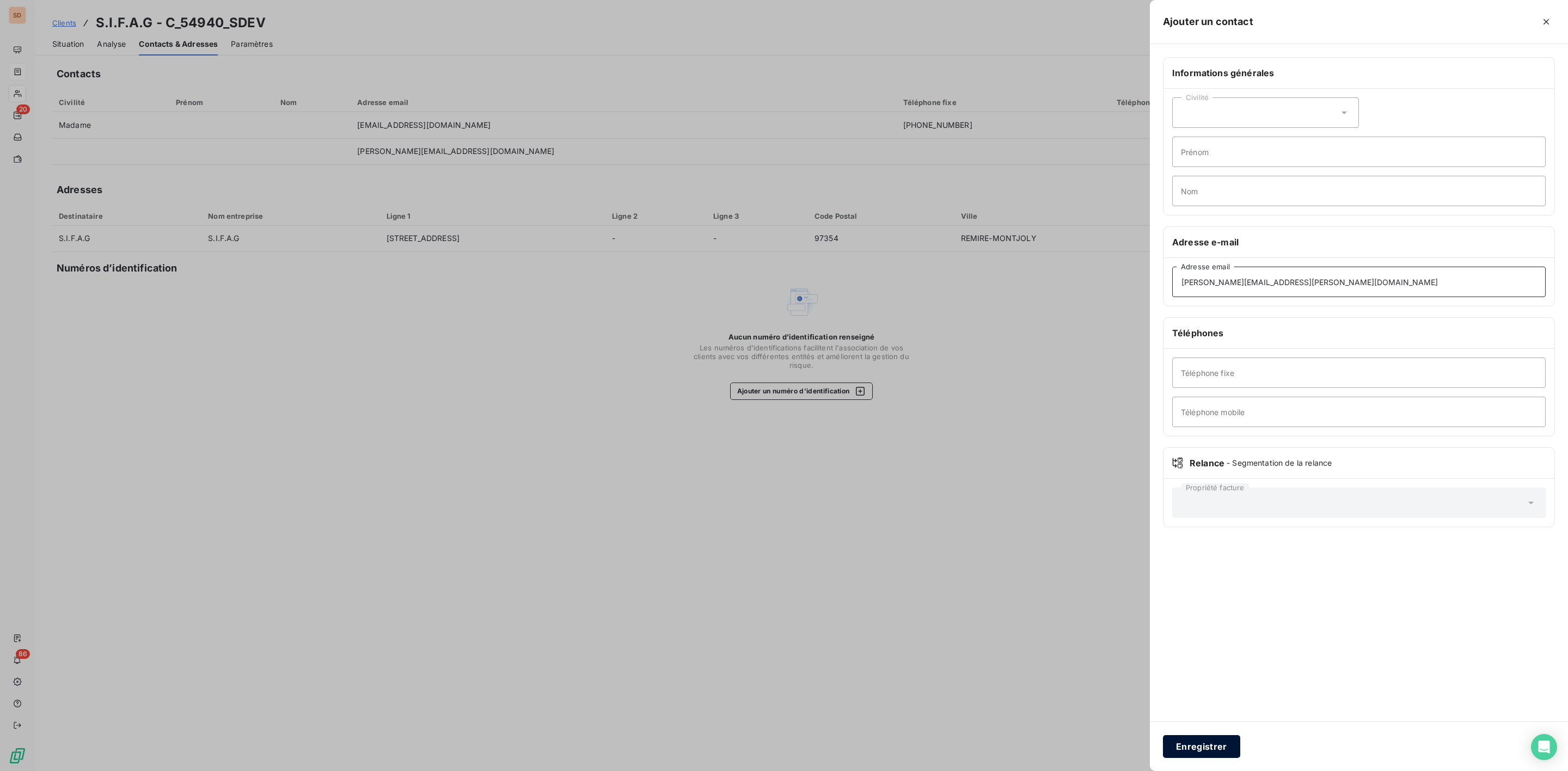
type input "[PERSON_NAME][EMAIL_ADDRESS][PERSON_NAME][DOMAIN_NAME]"
click at [1227, 735] on button "Enregistrer" at bounding box center [1202, 746] width 77 height 23
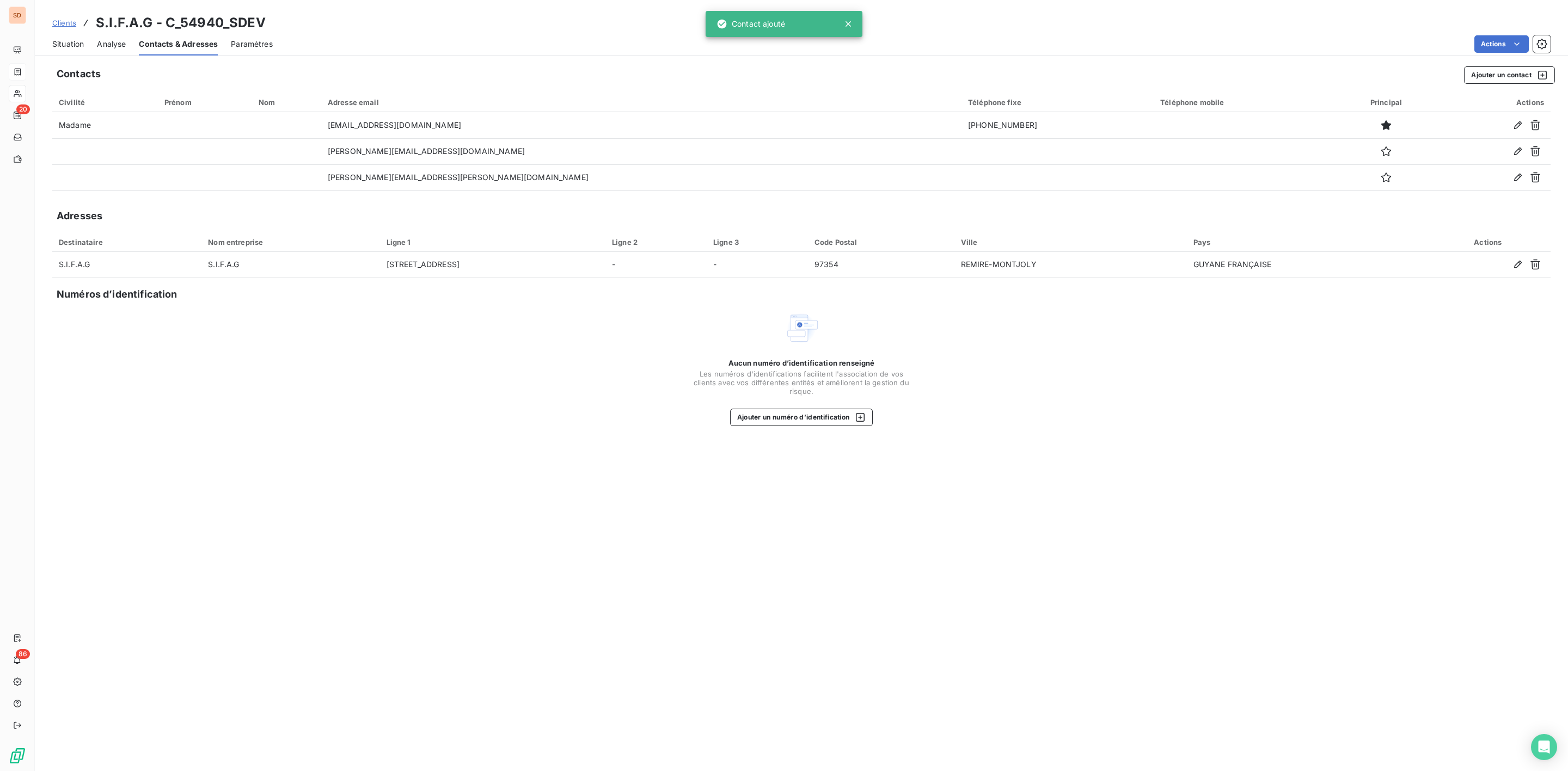
click at [74, 39] on span "Situation" at bounding box center [67, 44] width 31 height 11
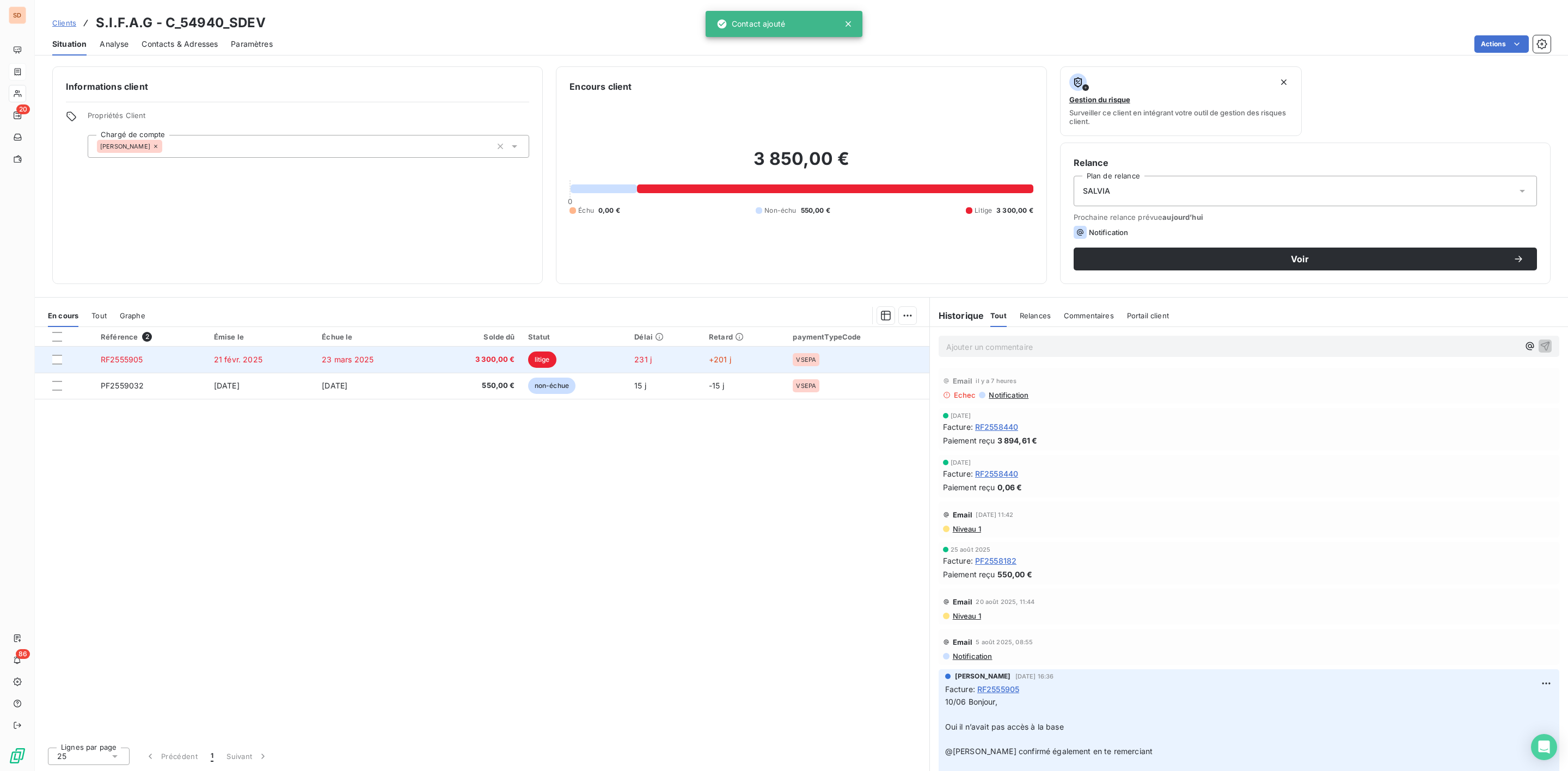
click at [478, 356] on span "3 300,00 €" at bounding box center [475, 359] width 79 height 11
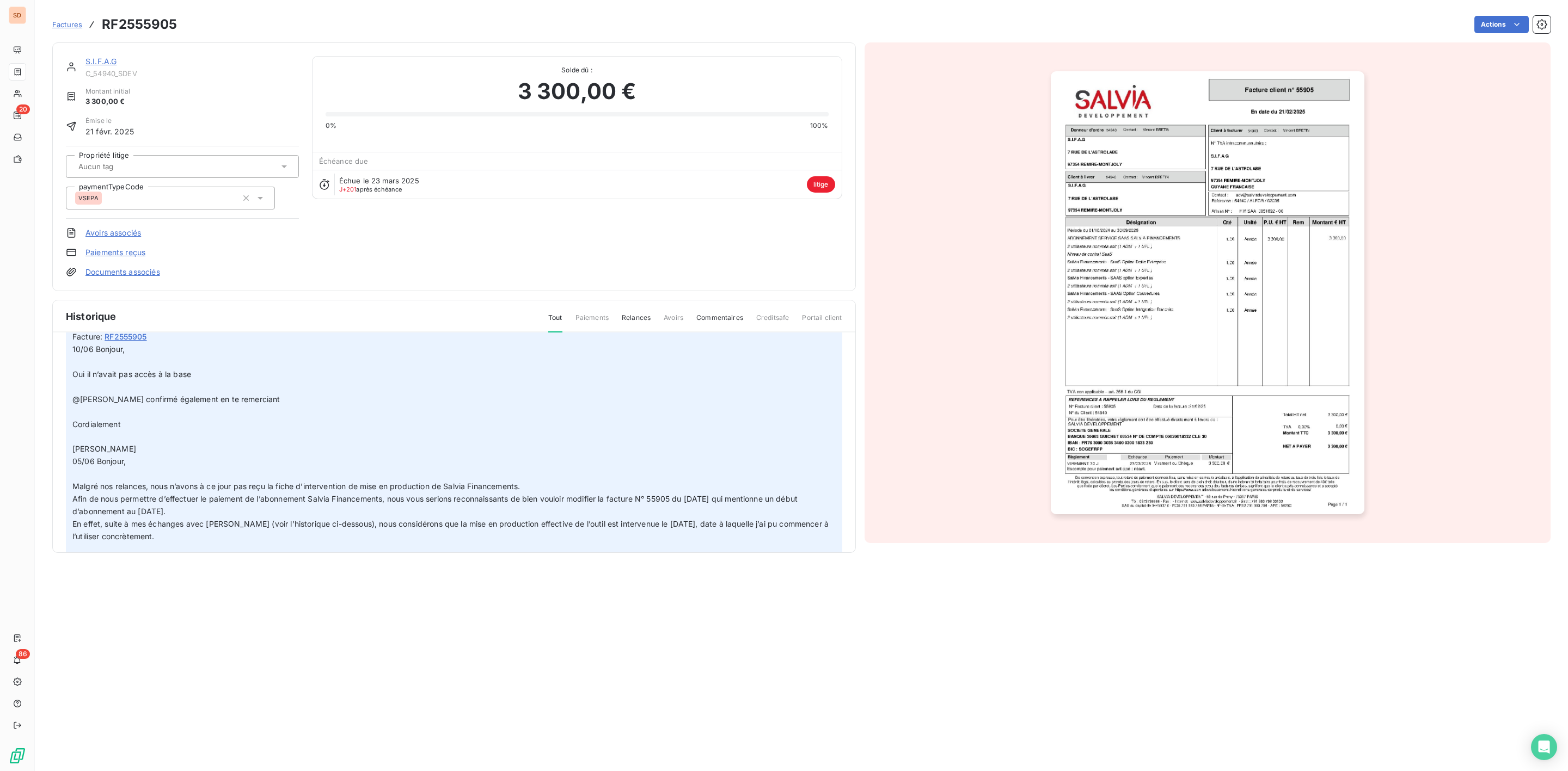
scroll to position [82, 0]
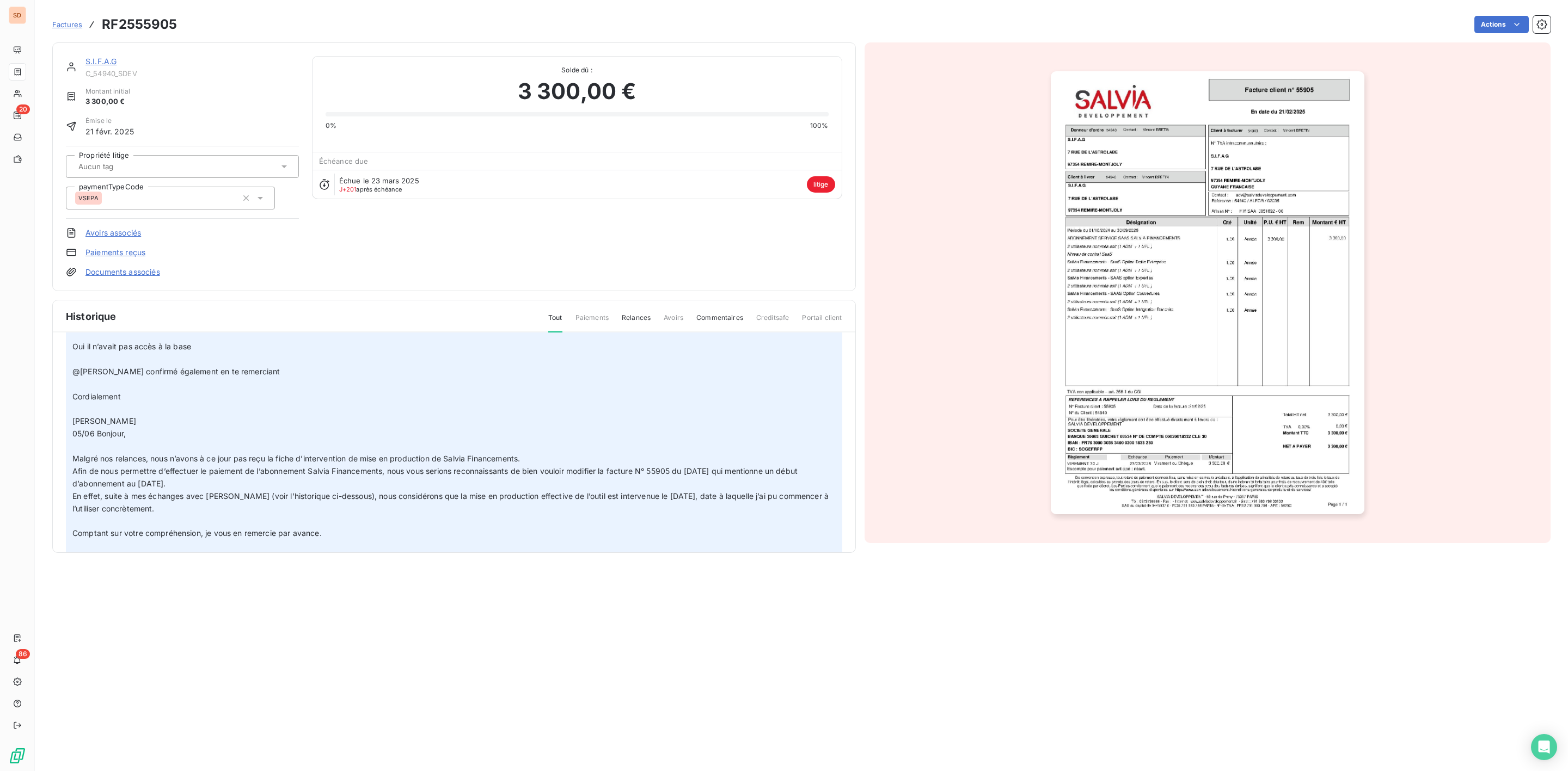
click at [104, 59] on link "S.I.F.A.G" at bounding box center [101, 61] width 31 height 9
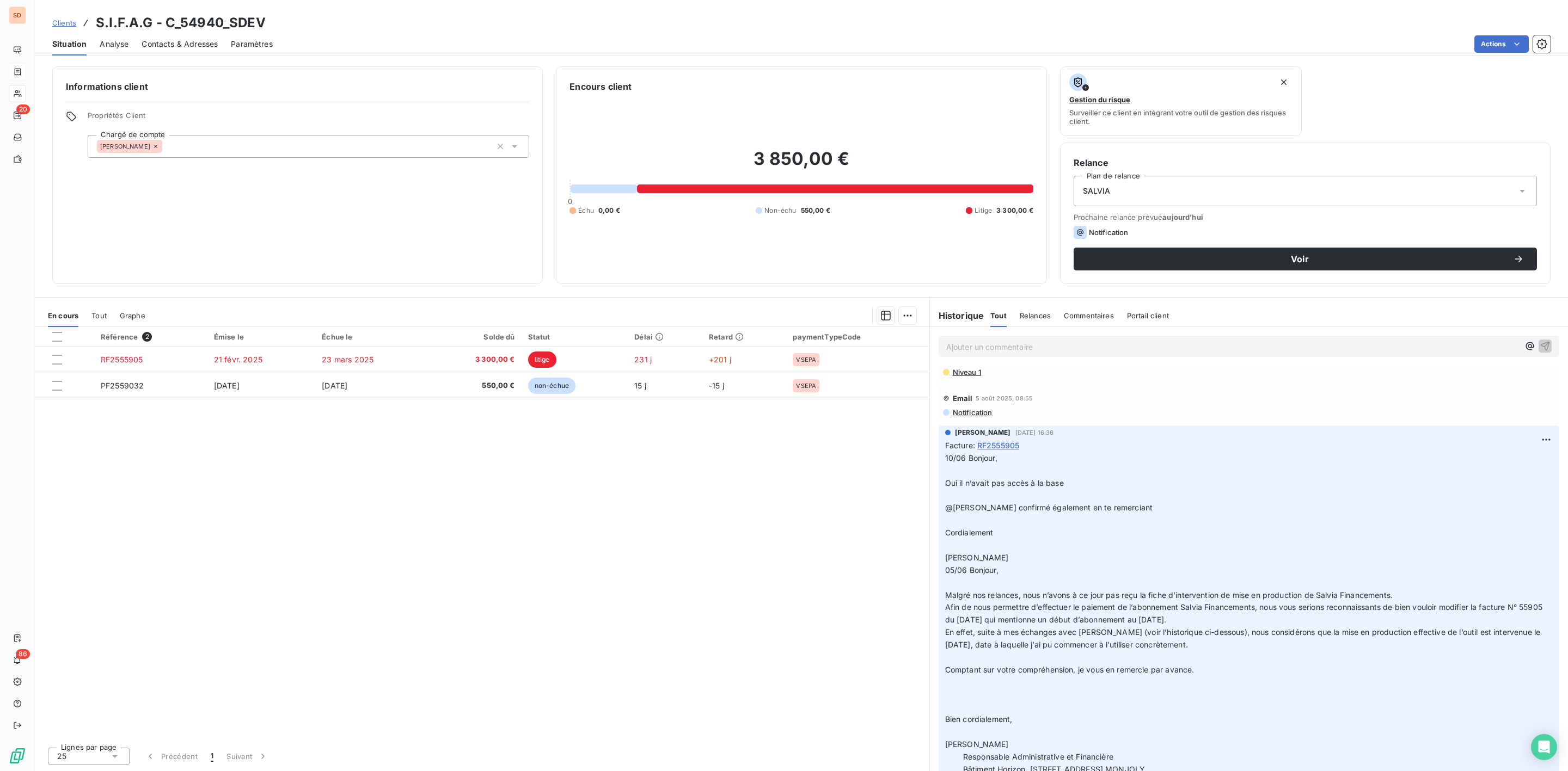
scroll to position [245, 0]
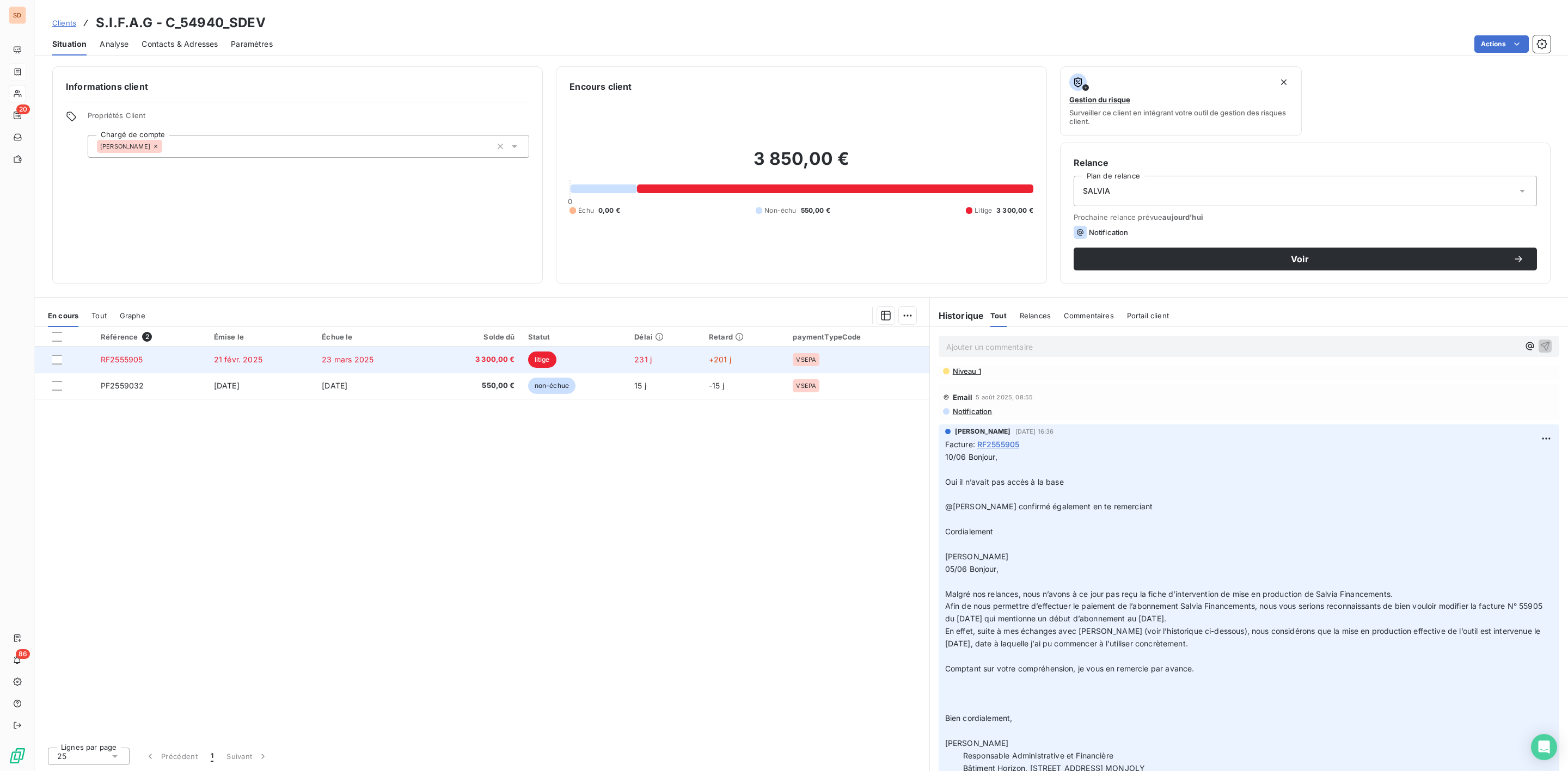
click at [413, 359] on td "23 mars 2025" at bounding box center [371, 359] width 114 height 26
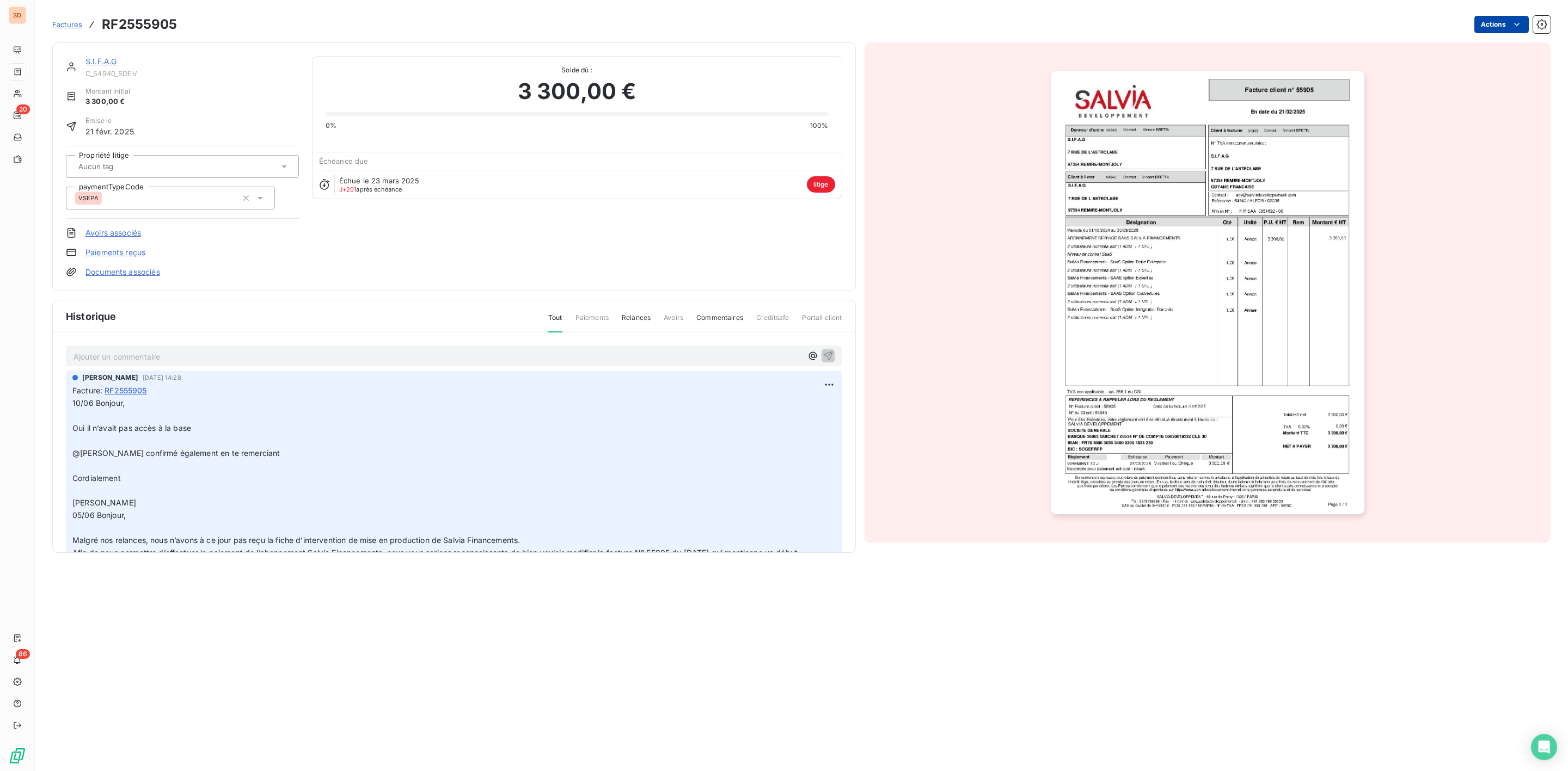
click at [1510, 17] on html "SD 20 86 Factures RF2555905 Actions S.I.F.A.G C_54940_SDEV Montant initial 3 30…" at bounding box center [784, 386] width 1568 height 771
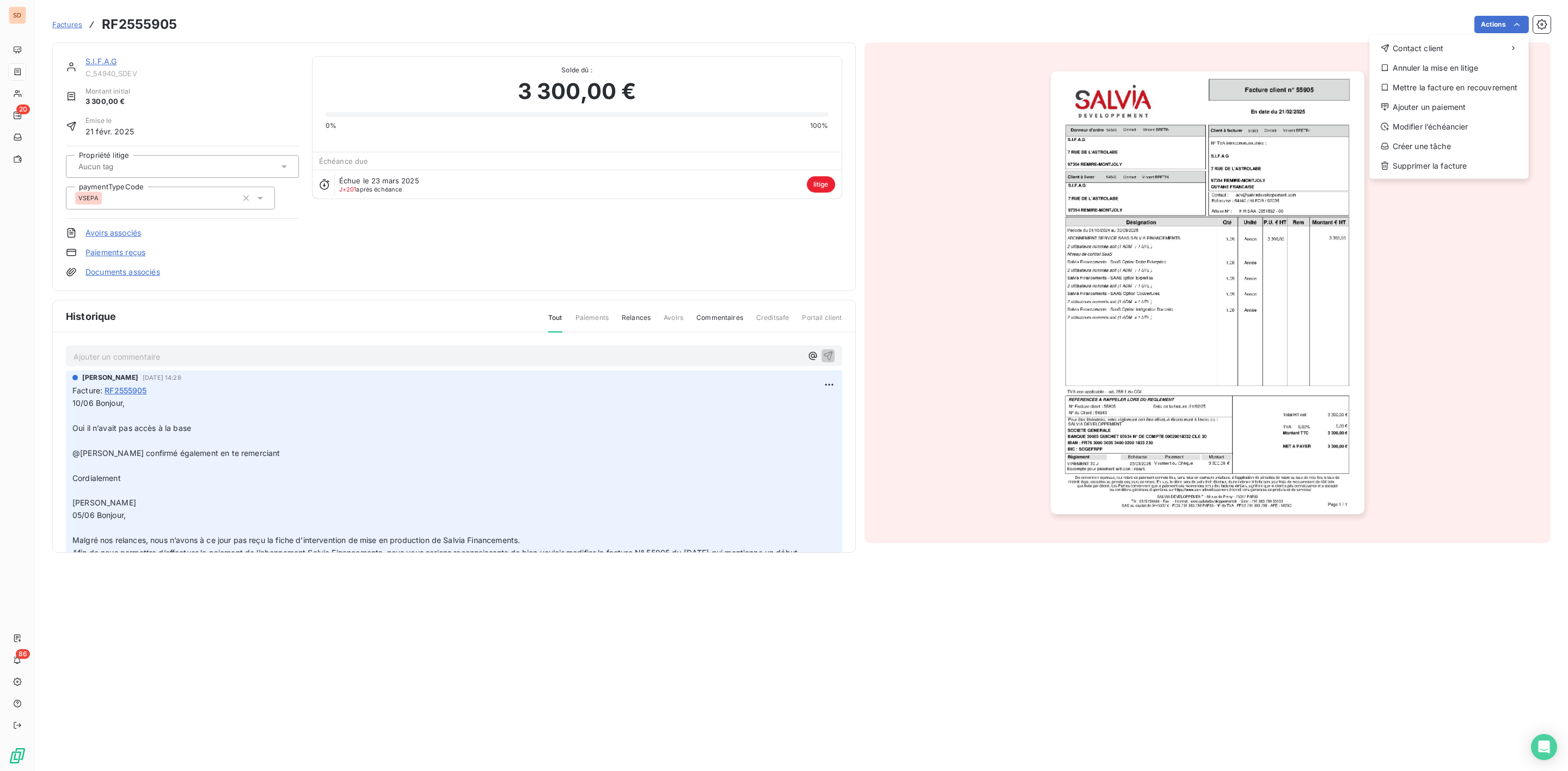
click at [311, 455] on html "SD 20 86 Factures RF2555905 Actions Contact client Annuler la mise en litige Me…" at bounding box center [784, 386] width 1568 height 771
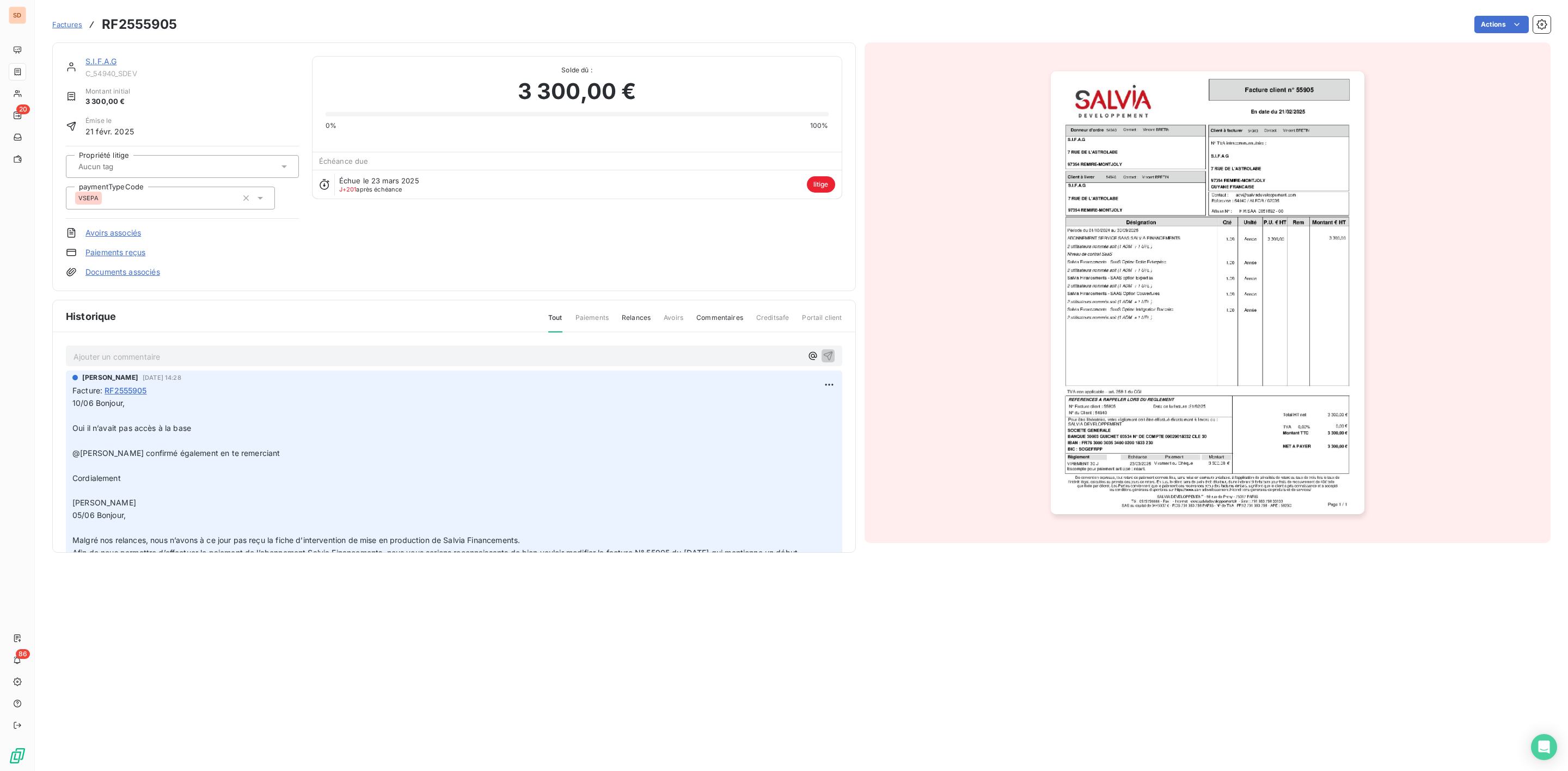
click at [100, 59] on link "S.I.F.A.G" at bounding box center [101, 61] width 31 height 9
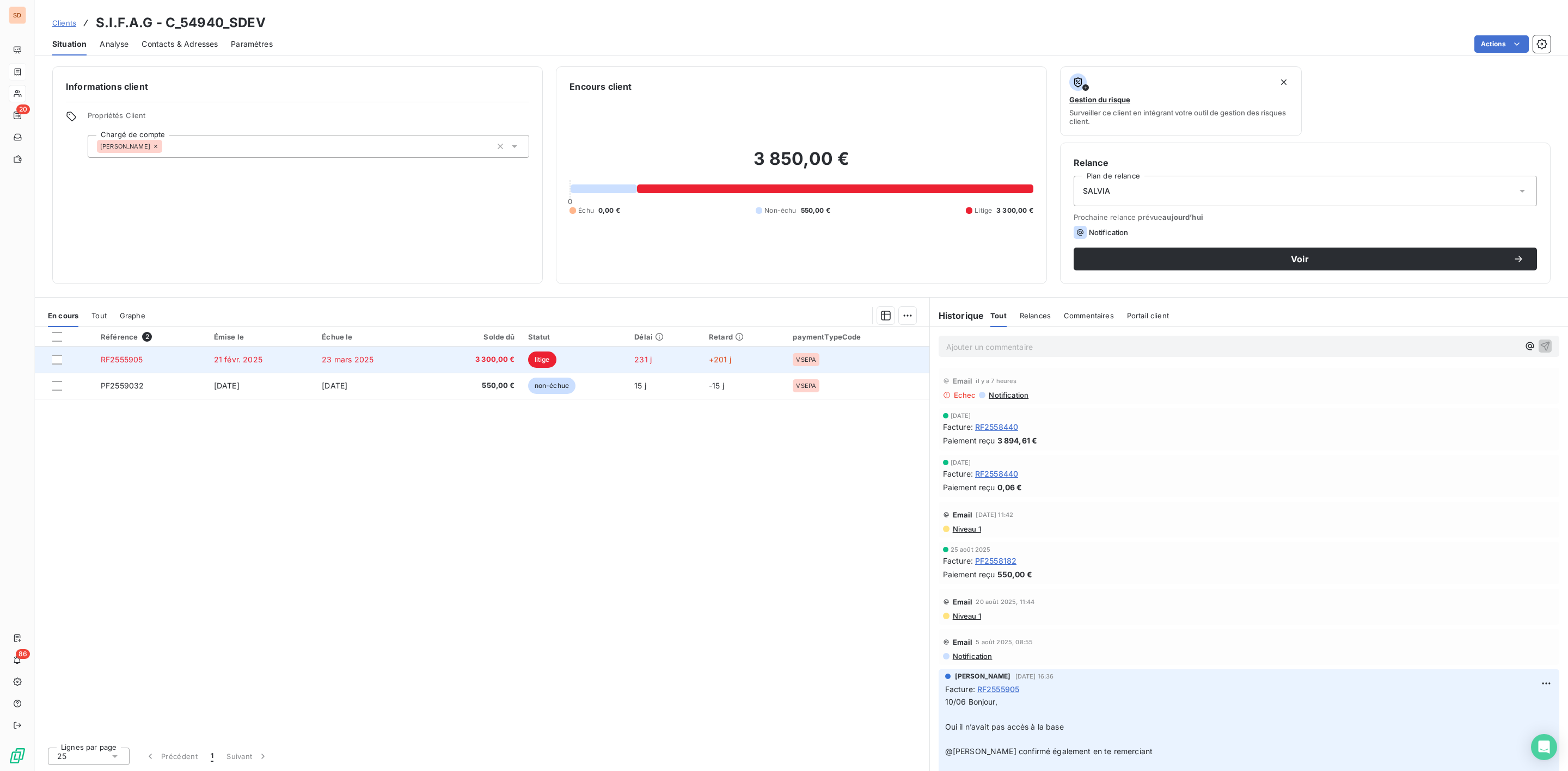
click at [489, 363] on span "3 300,00 €" at bounding box center [475, 359] width 79 height 11
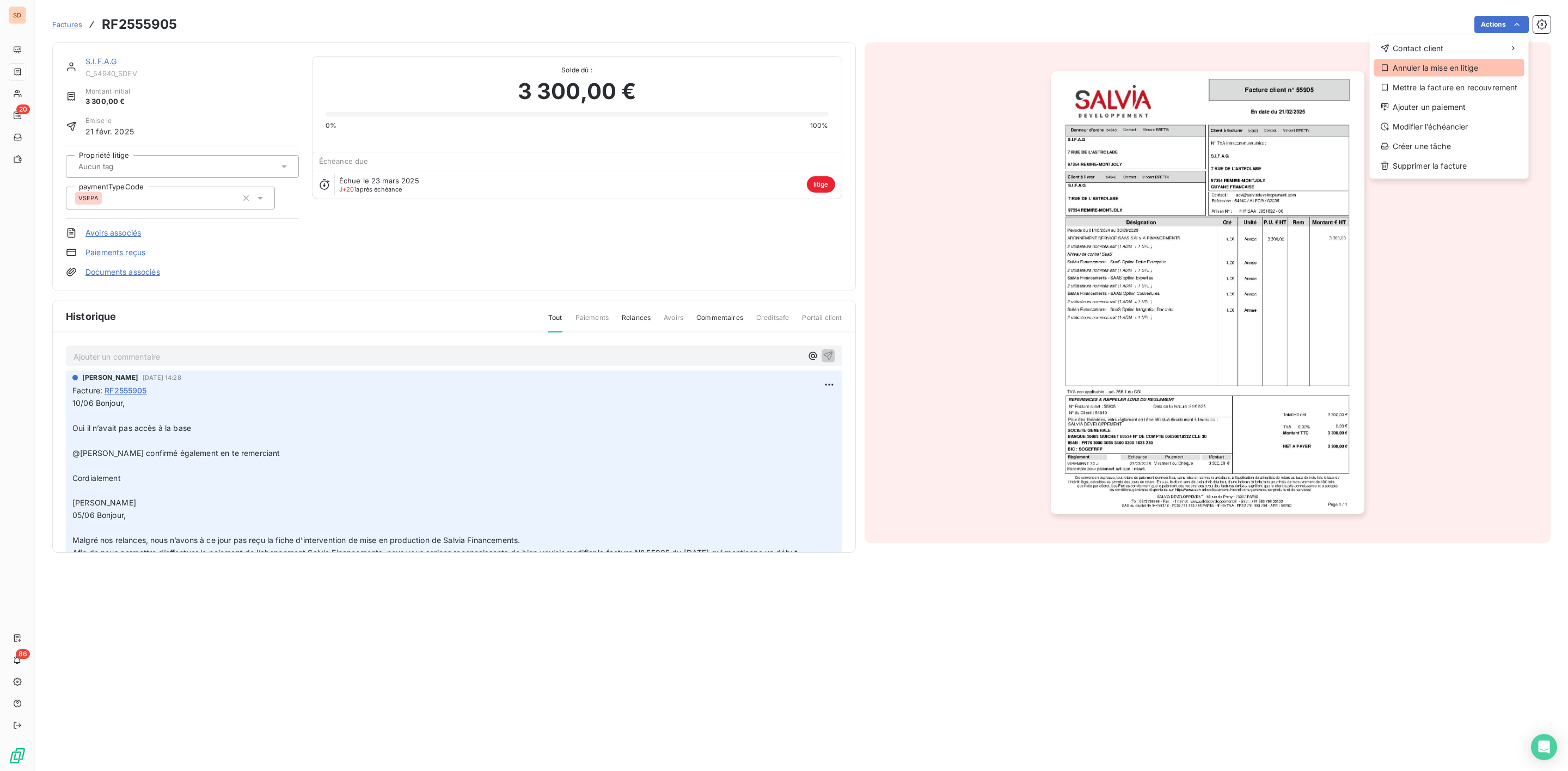
click at [1443, 66] on div "Annuler la mise en litige" at bounding box center [1449, 67] width 150 height 18
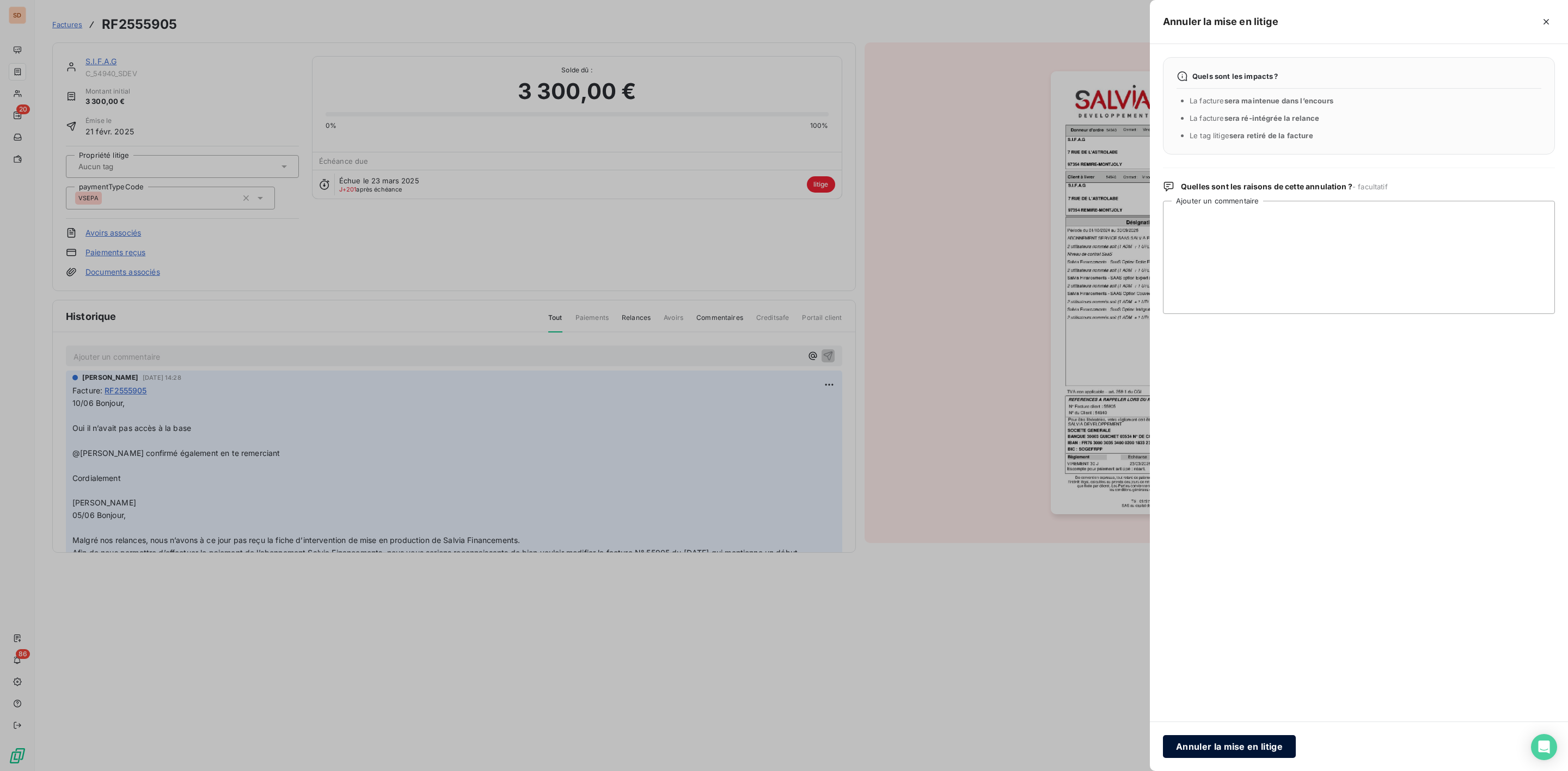
click at [1234, 746] on button "Annuler la mise en litige" at bounding box center [1229, 746] width 133 height 23
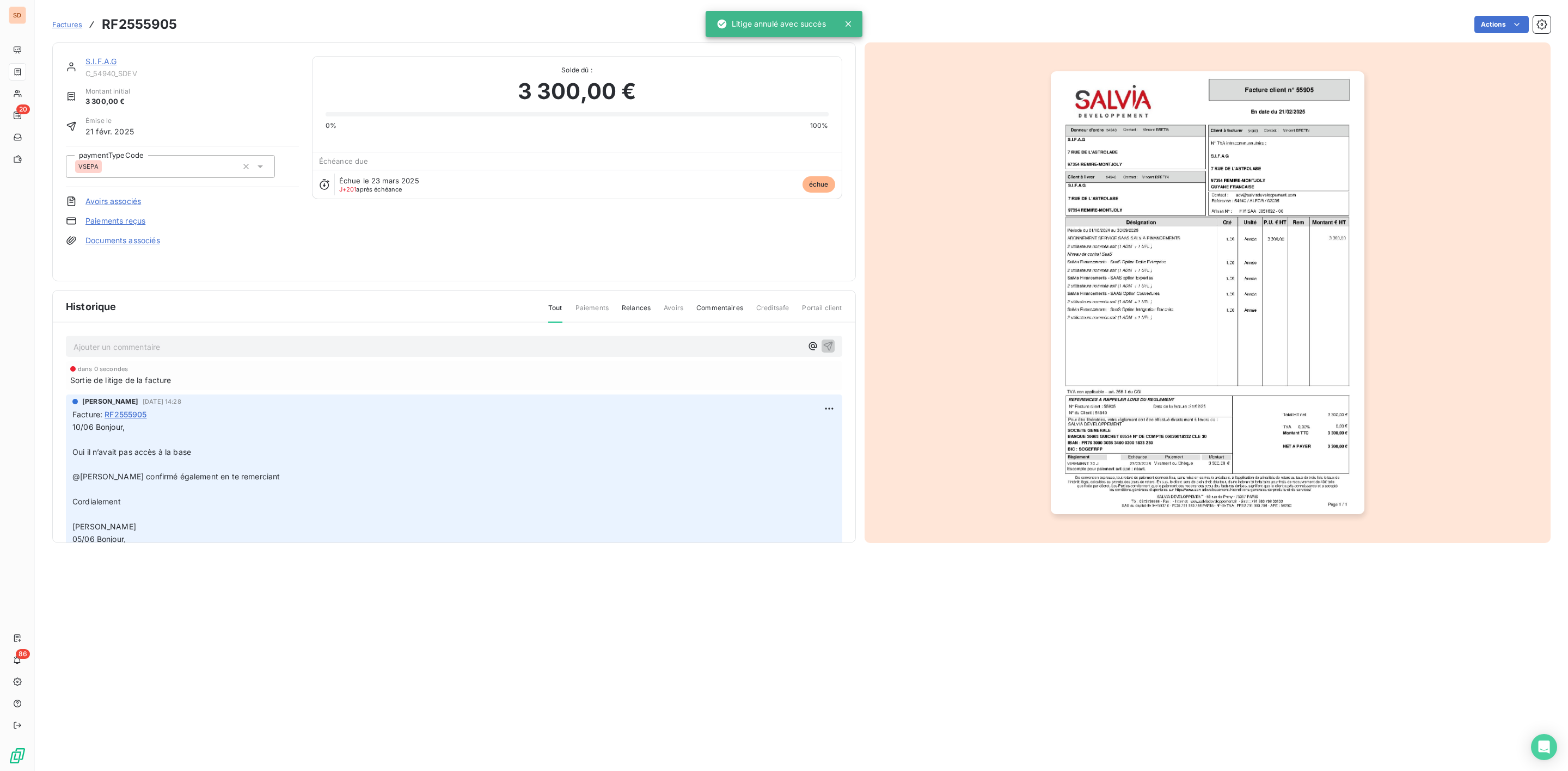
click at [104, 59] on link "S.I.F.A.G" at bounding box center [101, 61] width 31 height 9
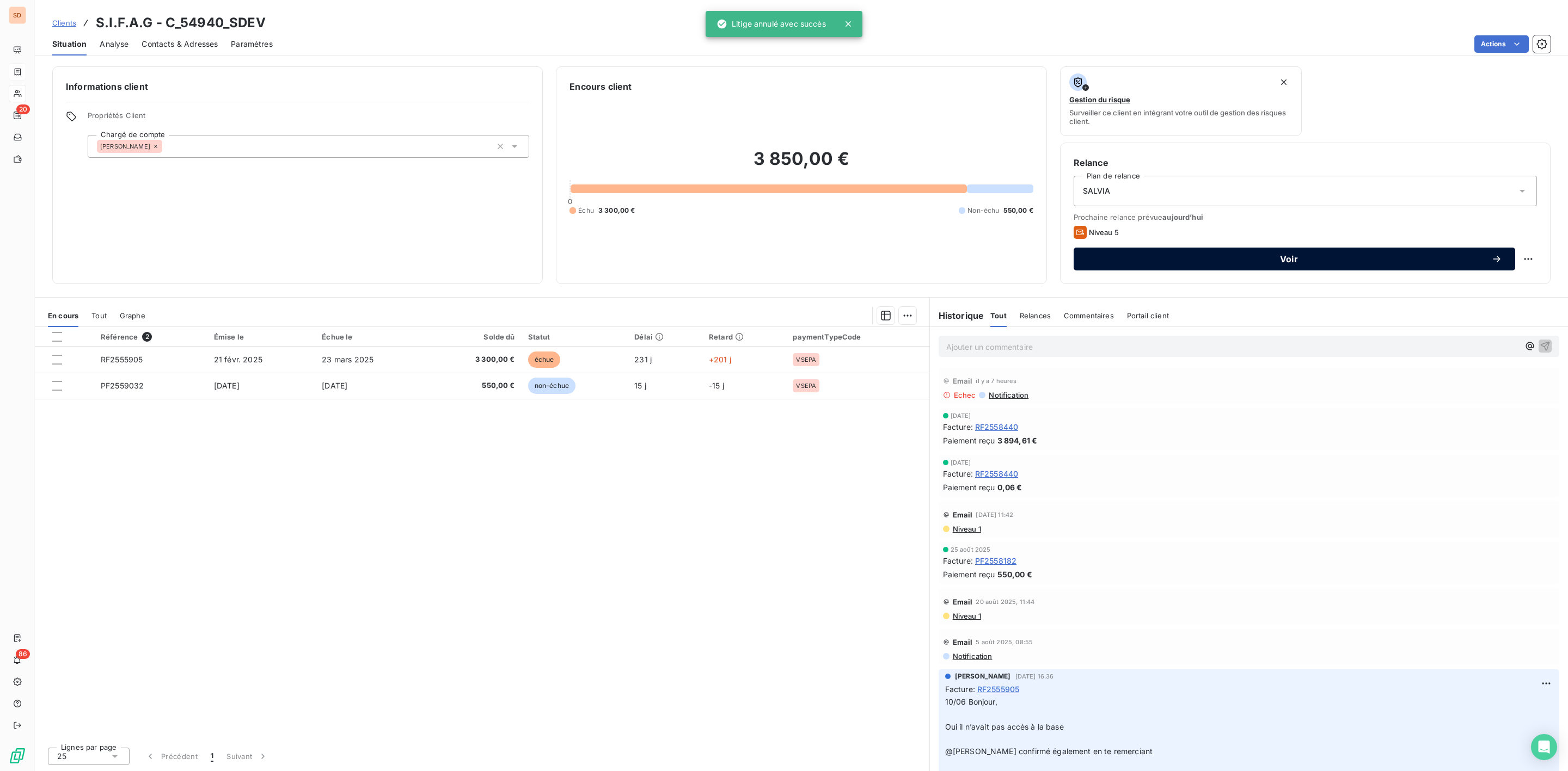
click at [1283, 250] on button "Voir" at bounding box center [1294, 258] width 441 height 23
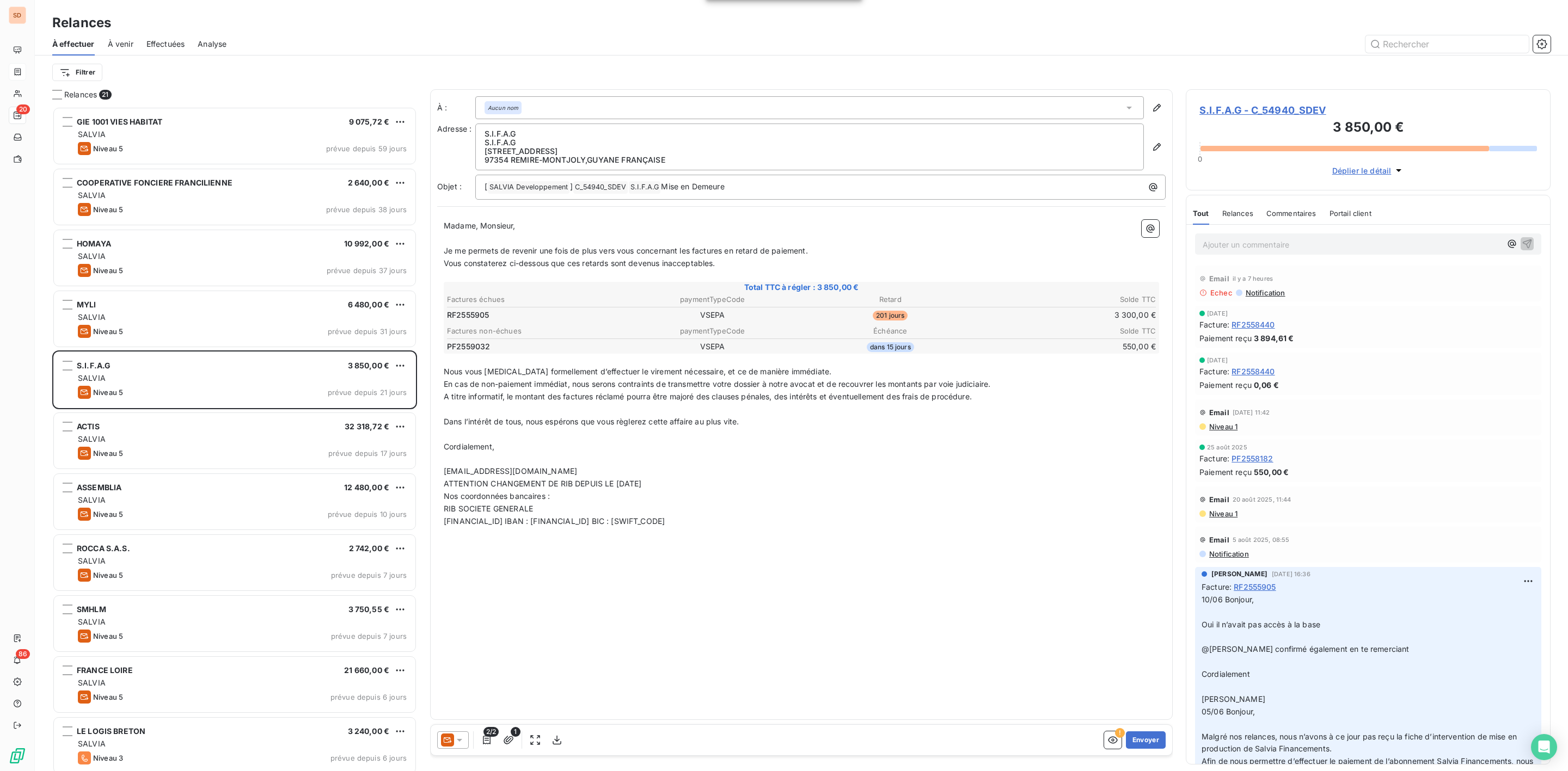
scroll to position [653, 352]
click at [456, 736] on icon at bounding box center [459, 740] width 11 height 11
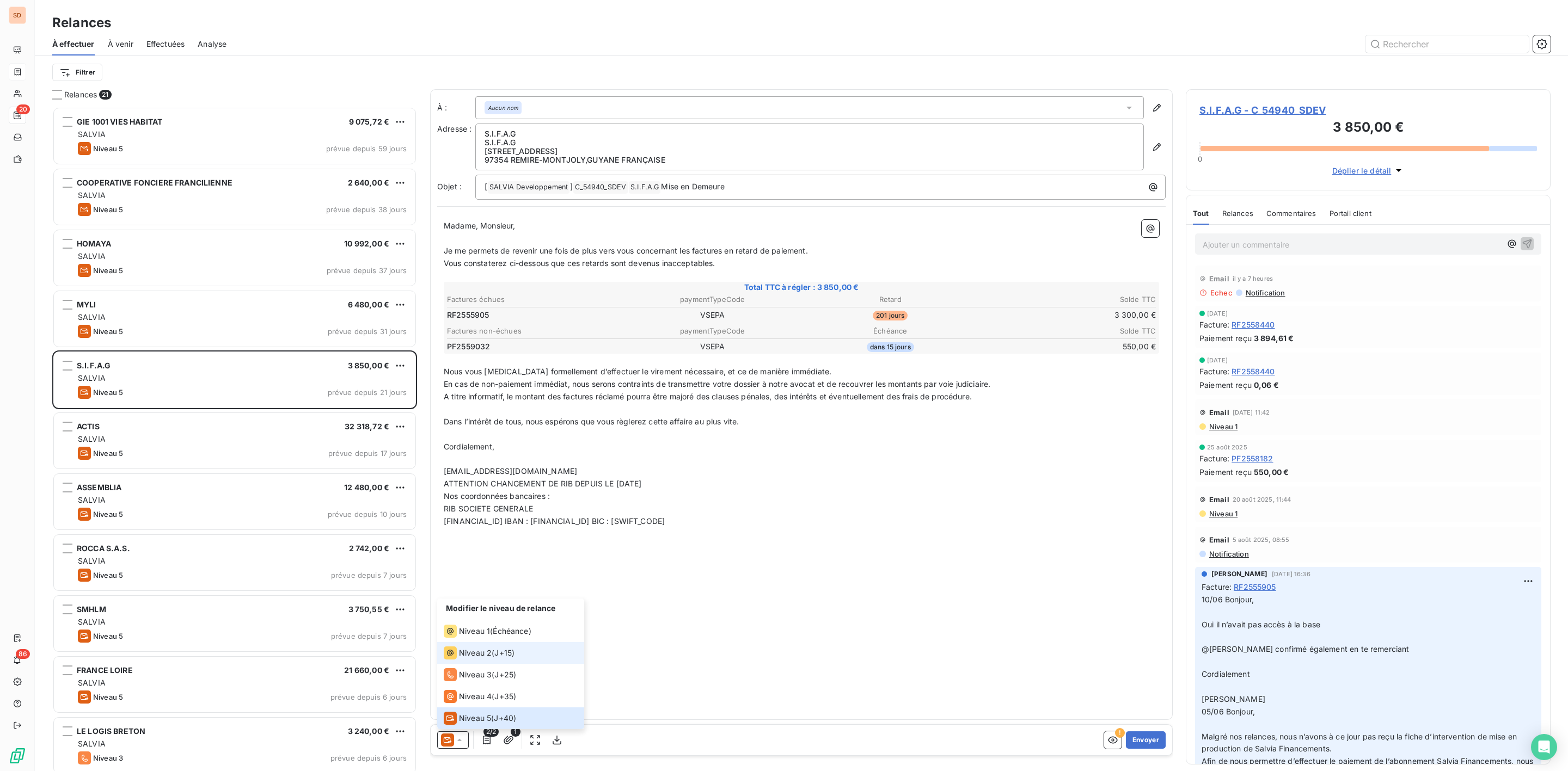
click at [477, 646] on li "Niveau 2 ( J+15 )" at bounding box center [510, 653] width 147 height 22
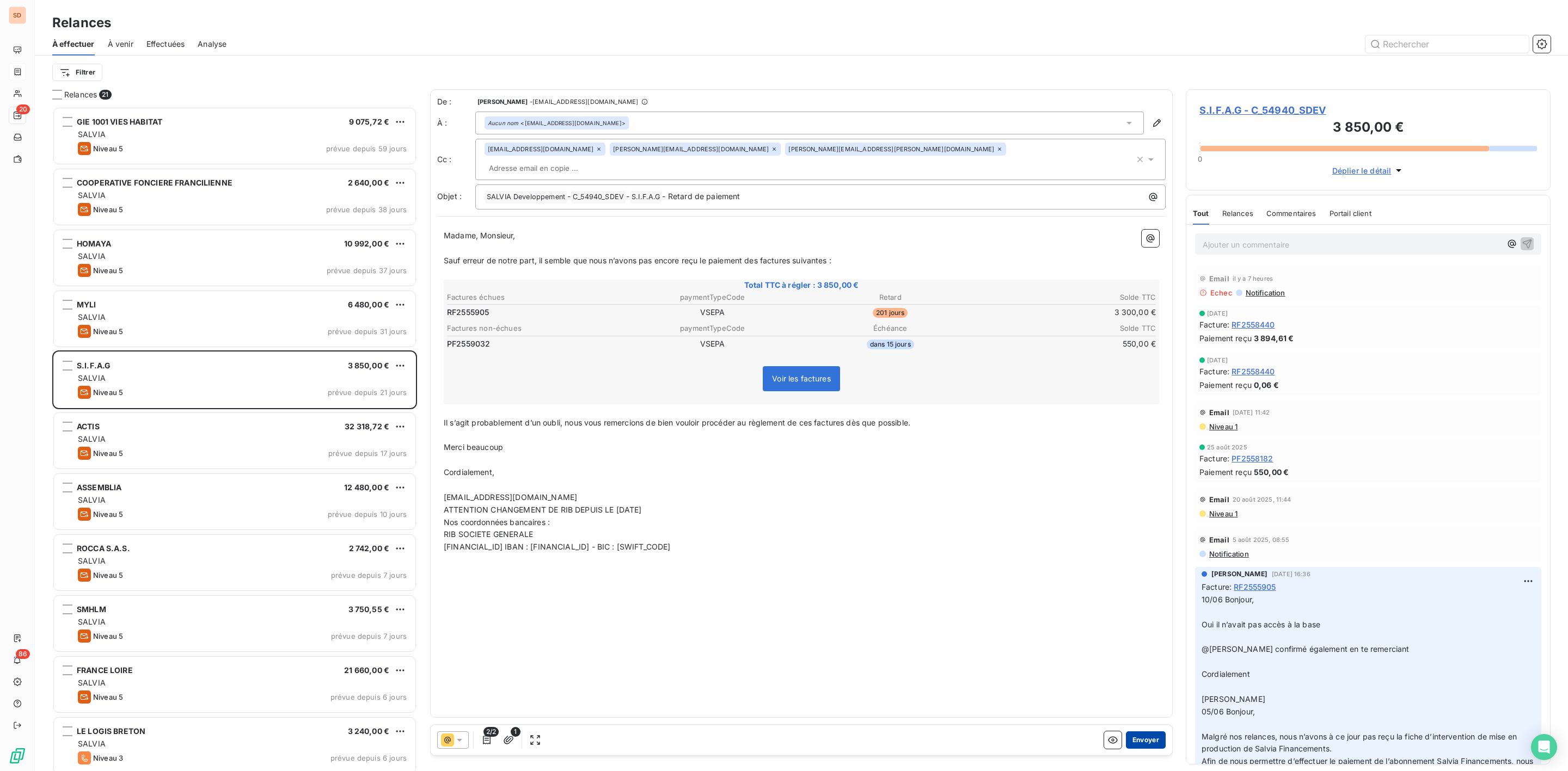
click at [1149, 738] on button "Envoyer" at bounding box center [1145, 740] width 40 height 18
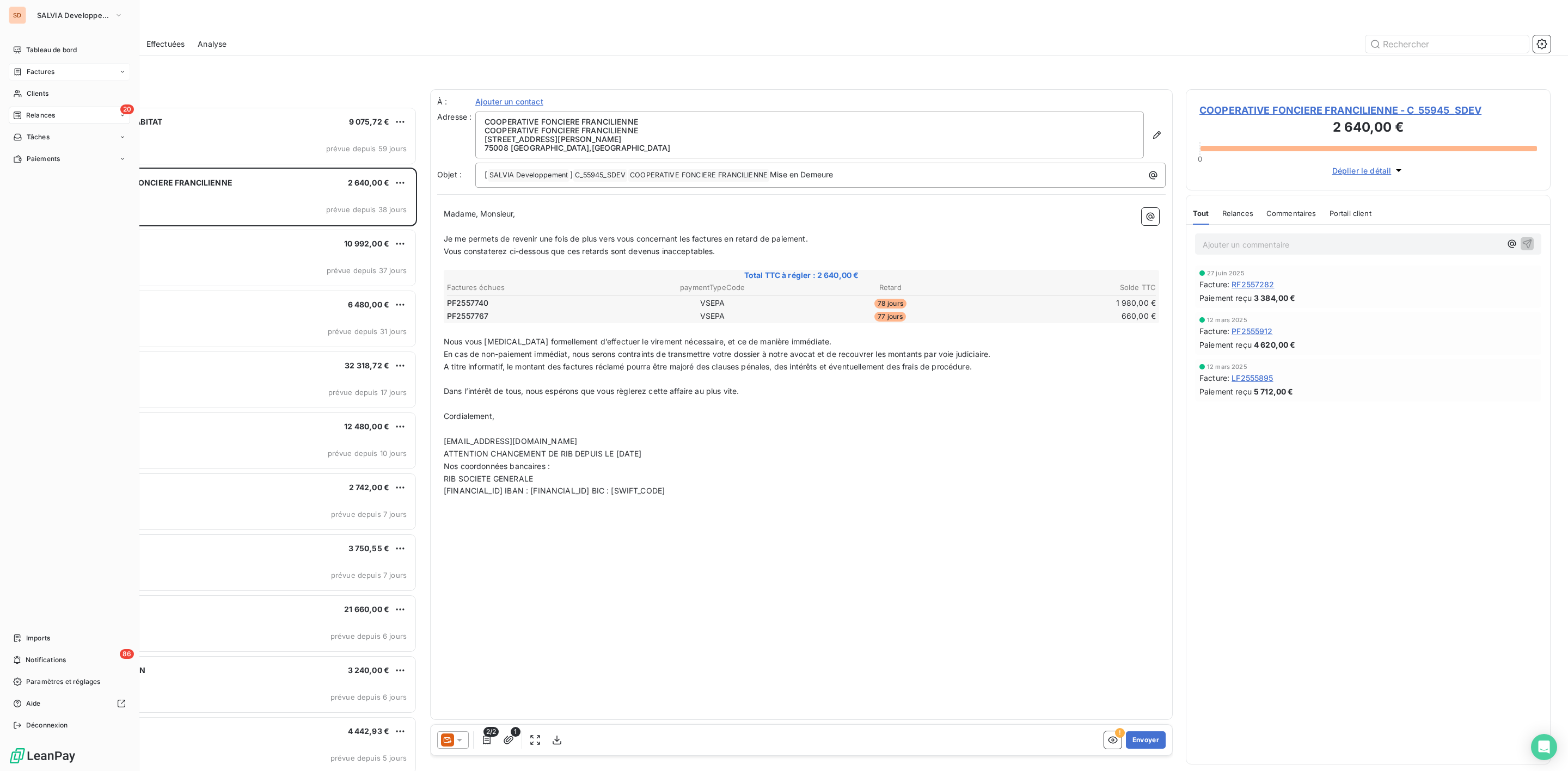
drag, startPoint x: 35, startPoint y: 67, endPoint x: 61, endPoint y: 66, distance: 26.0
click at [35, 67] on span "Factures" at bounding box center [40, 72] width 28 height 10
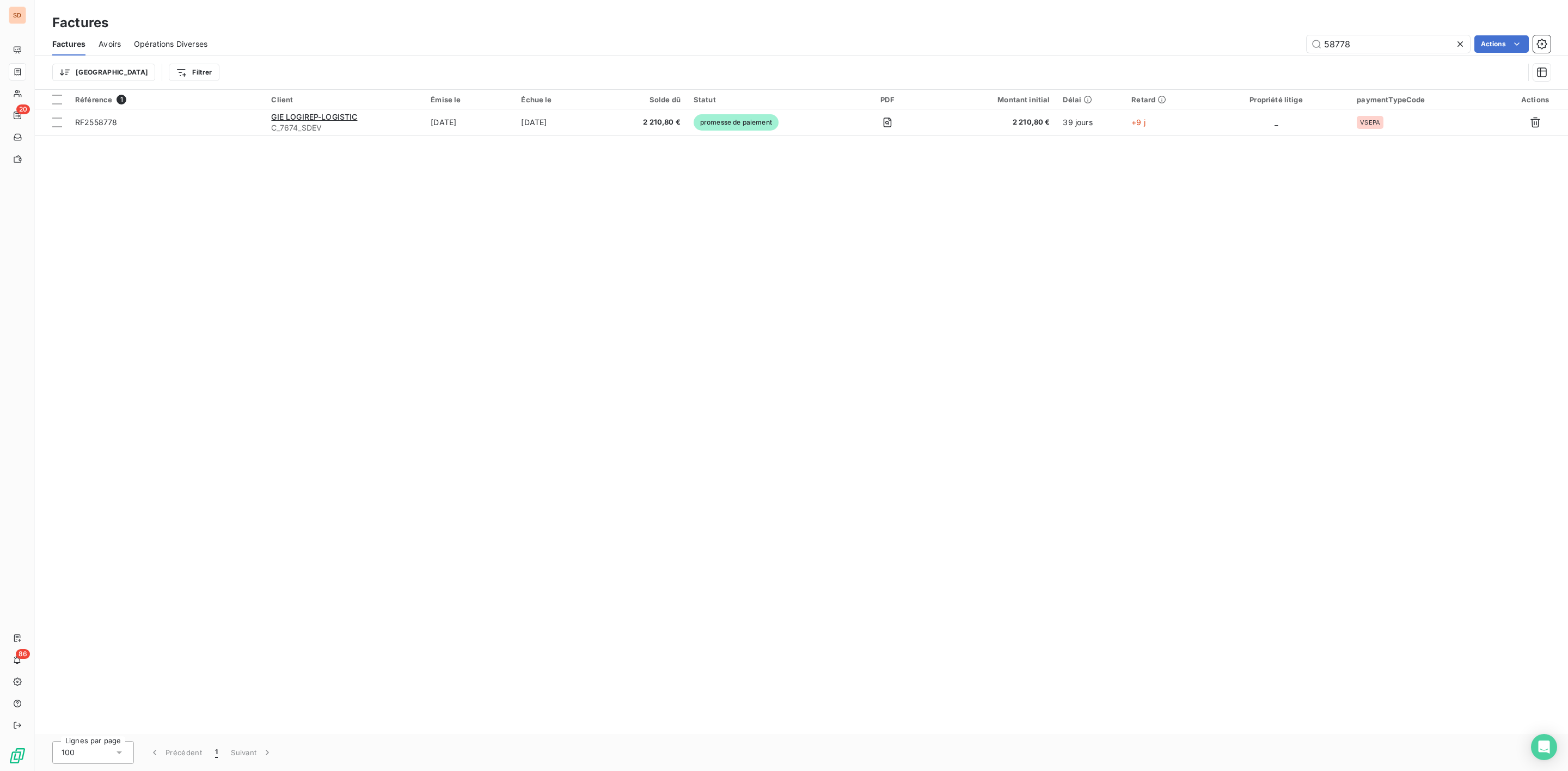
drag, startPoint x: 1377, startPoint y: 45, endPoint x: 1103, endPoint y: 49, distance: 274.0
click at [1117, 48] on div "58778 Actions" at bounding box center [885, 44] width 1330 height 18
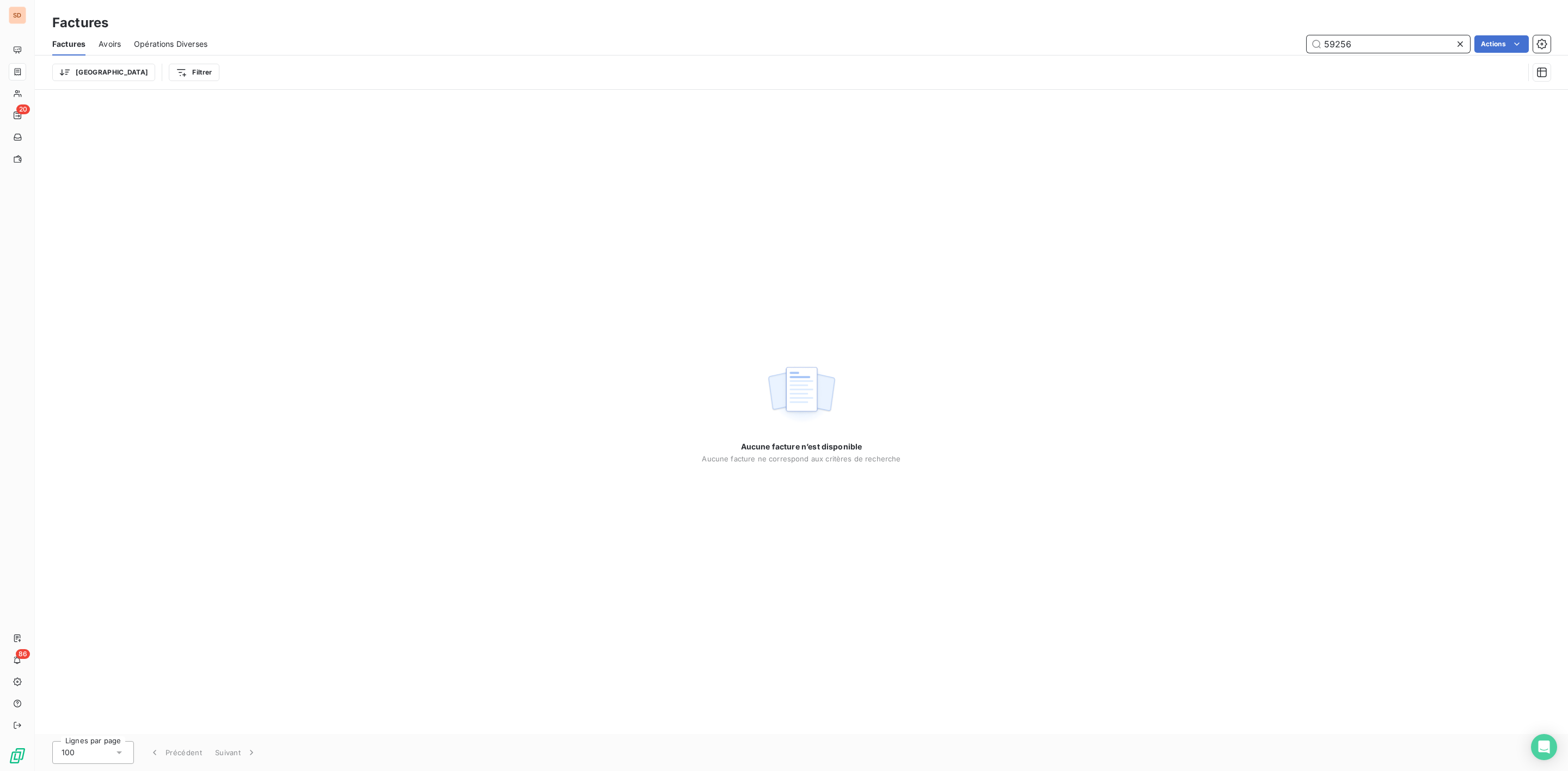
drag, startPoint x: 1373, startPoint y: 40, endPoint x: 1075, endPoint y: 40, distance: 298.0
click at [1093, 40] on div "59256 Actions" at bounding box center [885, 44] width 1330 height 18
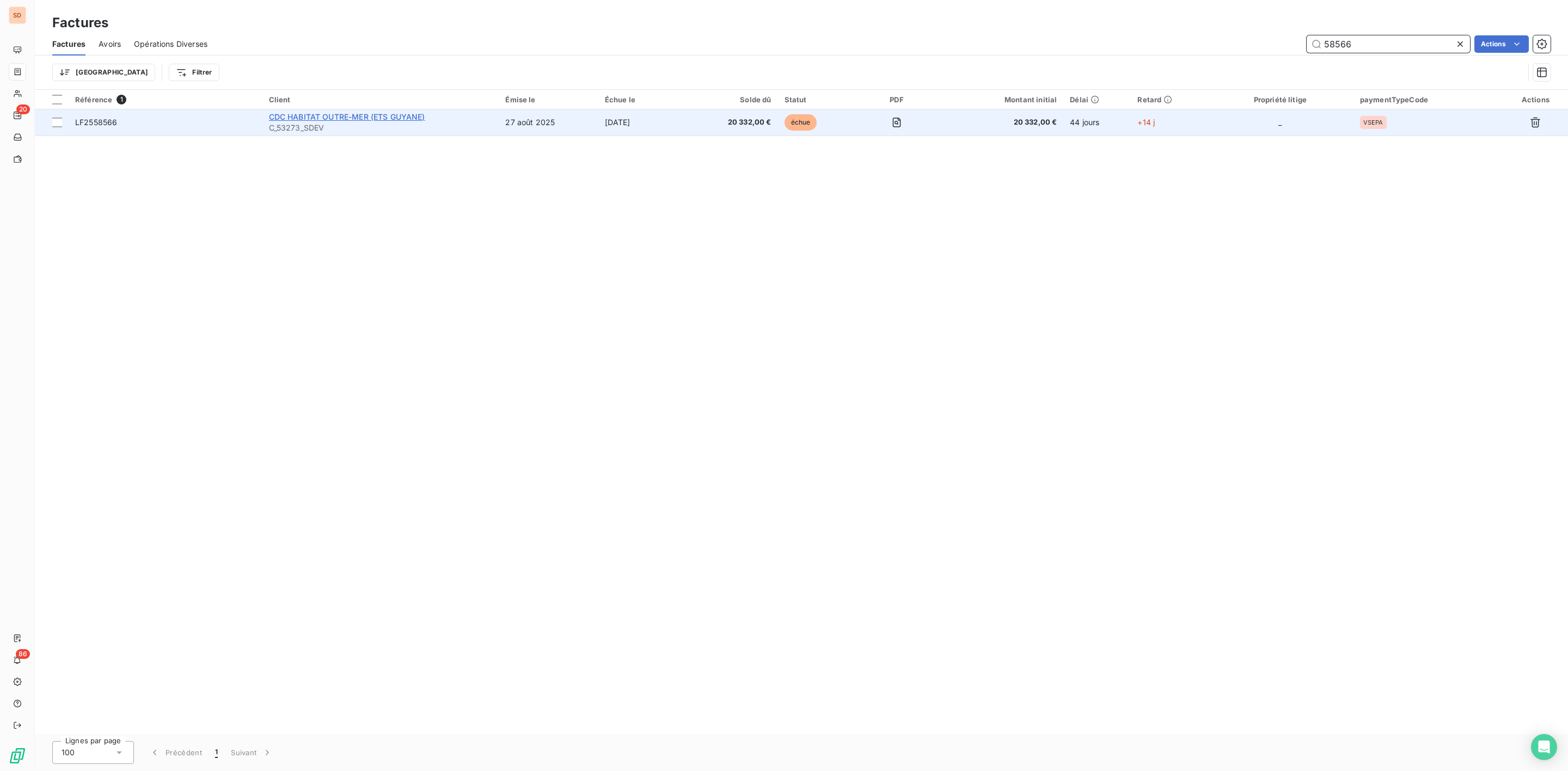
type input "58566"
click at [365, 118] on span "CDC HABITAT OUTRE-MER (ETS GUYANE)" at bounding box center [347, 116] width 157 height 9
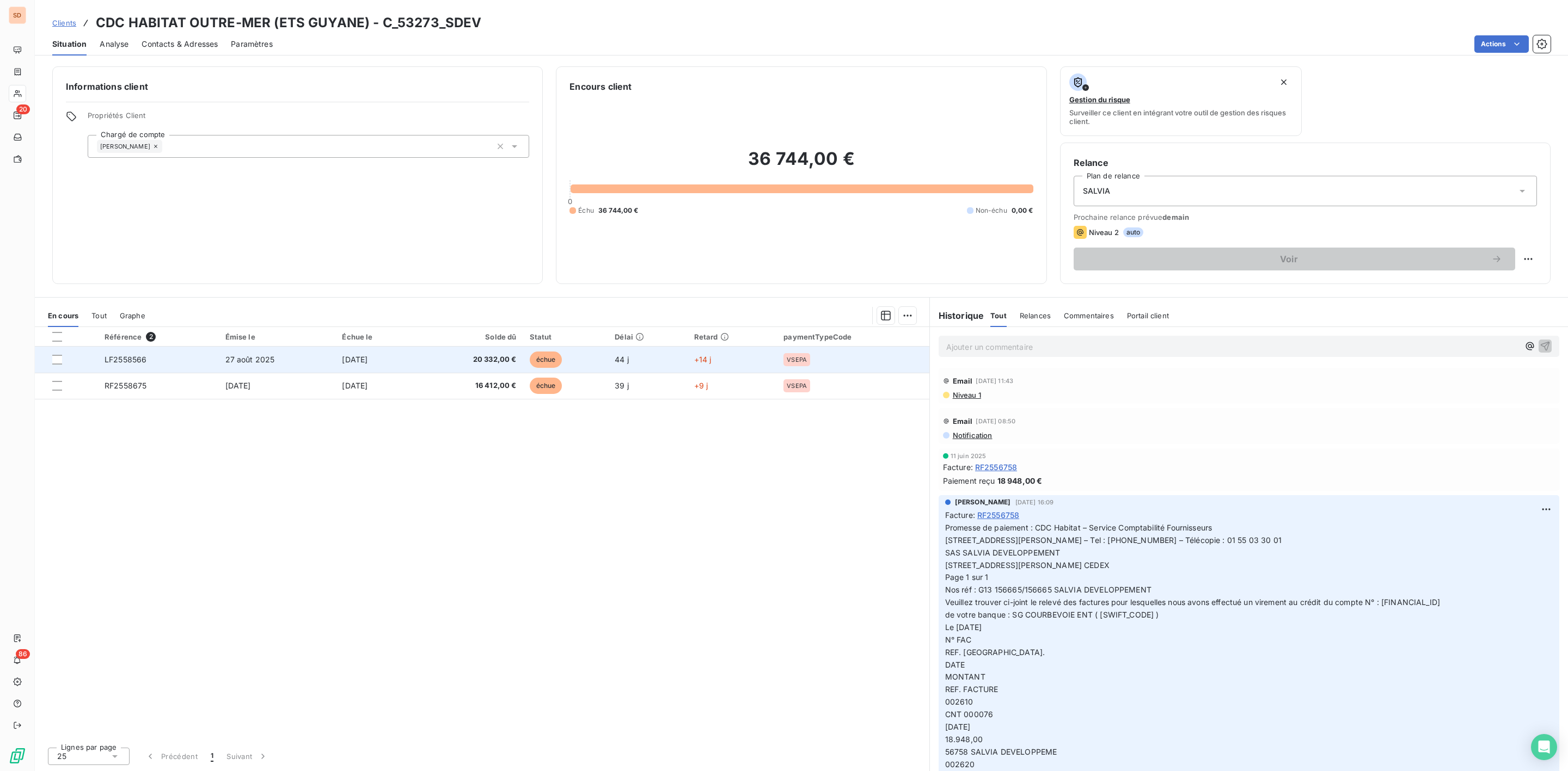
click at [517, 361] on span "20 332,00 €" at bounding box center [471, 359] width 93 height 11
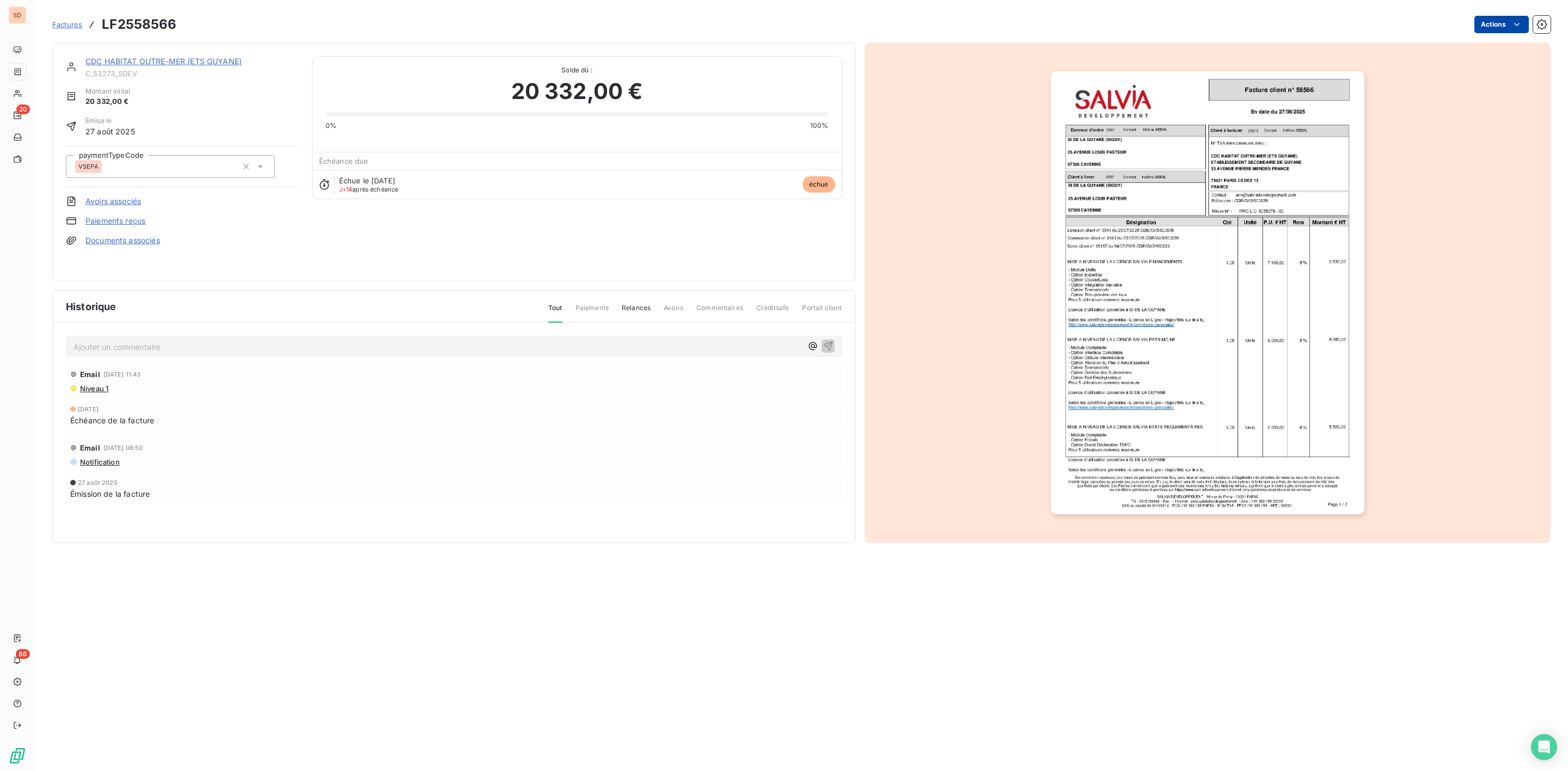
click at [1506, 29] on html "SD 20 86 Factures LF2558566 Actions CDC HABITAT OUTRE-MER (ETS GUYANE) C_53273_…" at bounding box center [784, 386] width 1568 height 771
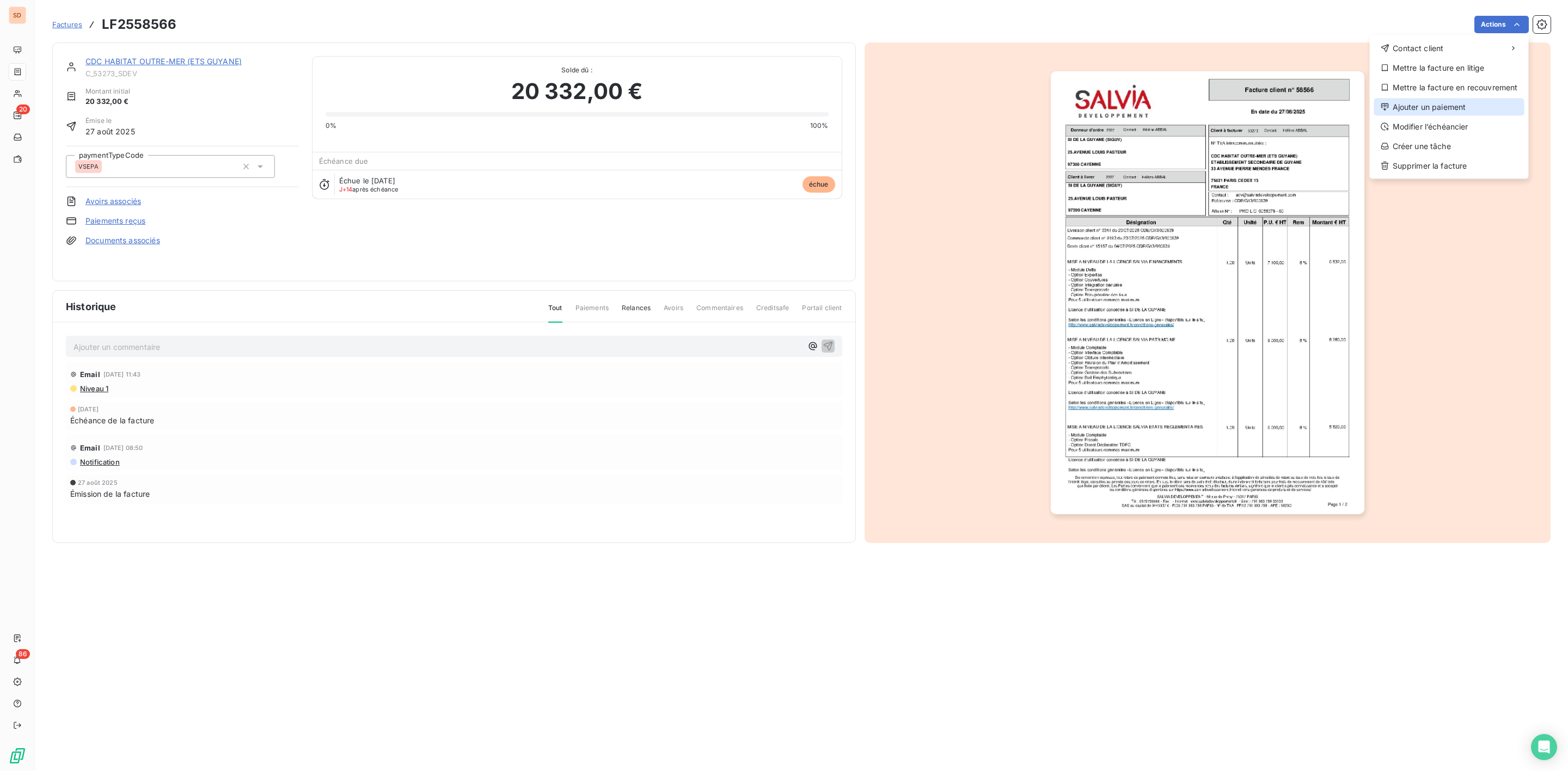
click at [1436, 103] on div "Ajouter un paiement" at bounding box center [1449, 107] width 150 height 18
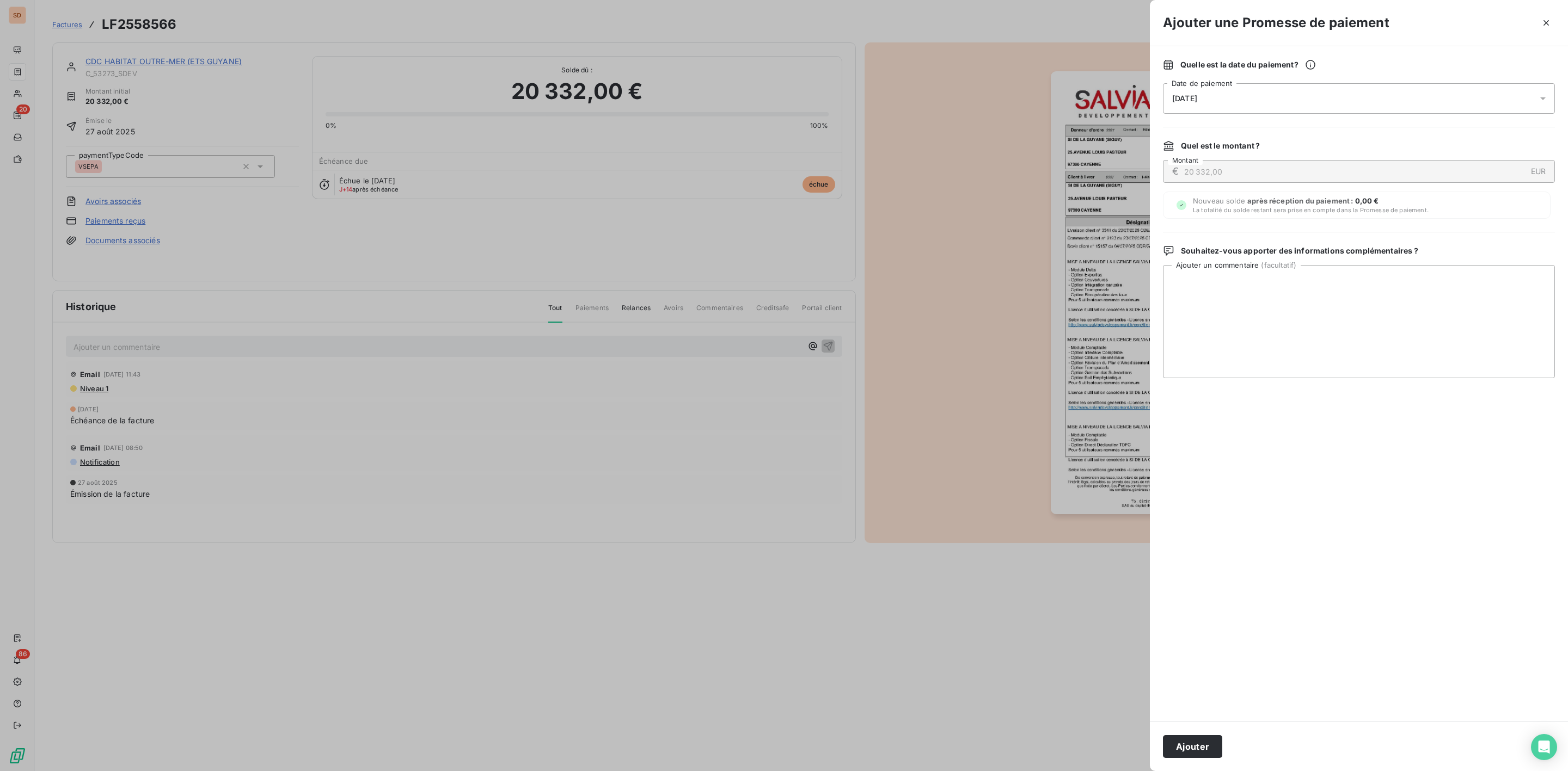
click at [1186, 101] on span "[DATE]" at bounding box center [1185, 98] width 25 height 8
click at [1300, 250] on button "25" at bounding box center [1304, 255] width 22 height 22
click at [1427, 284] on textarea "Ajouter un commentaire ( facultatif )" at bounding box center [1358, 322] width 392 height 113
paste textarea "CDC Habitat – Service Comptabilité Fournisseurs 33 avenue Pierre Mendès-France …"
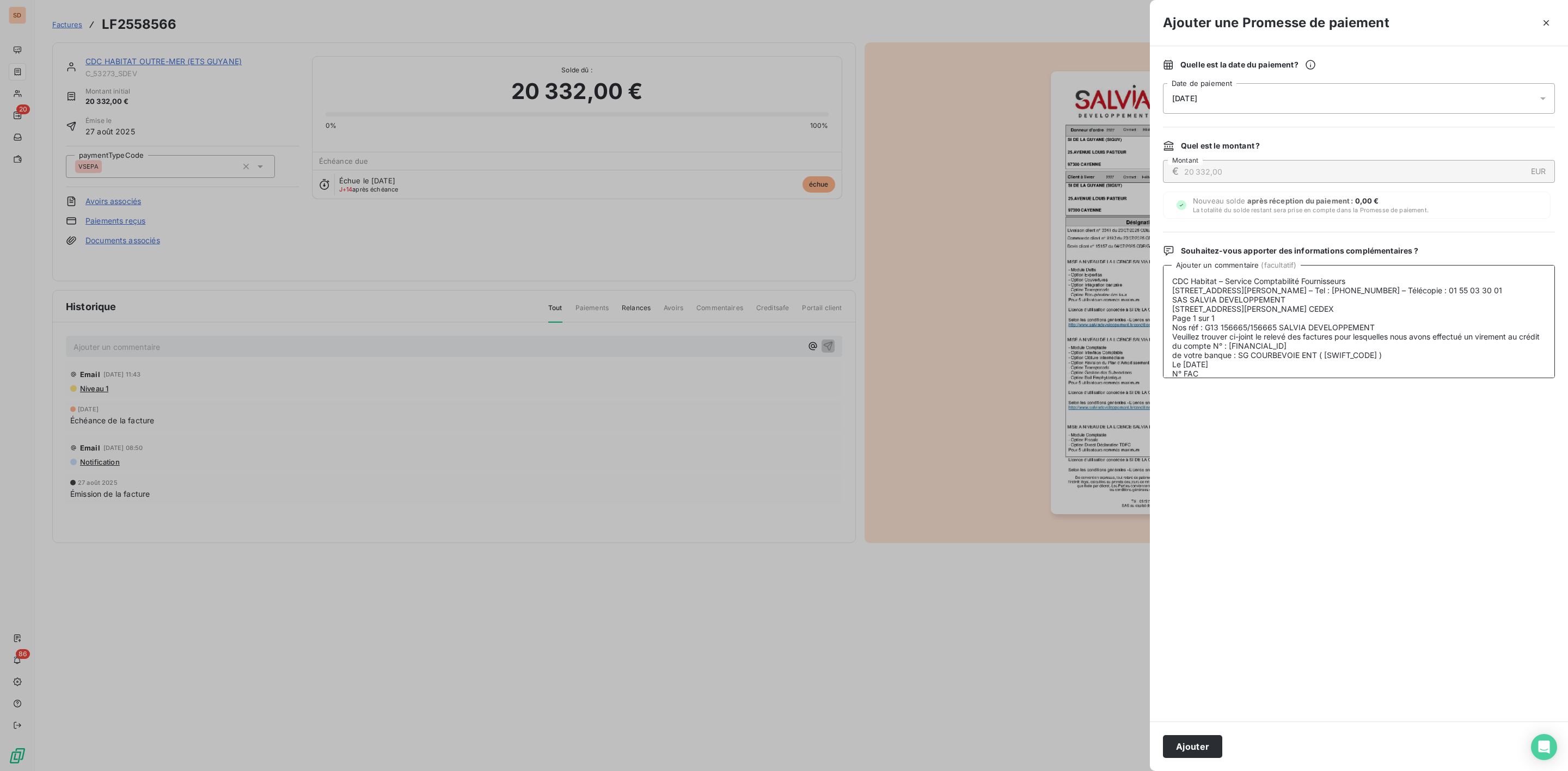
scroll to position [133, 0]
type textarea "CDC Habitat – Service Comptabilité Fournisseurs 33 avenue Pierre Mendès-France …"
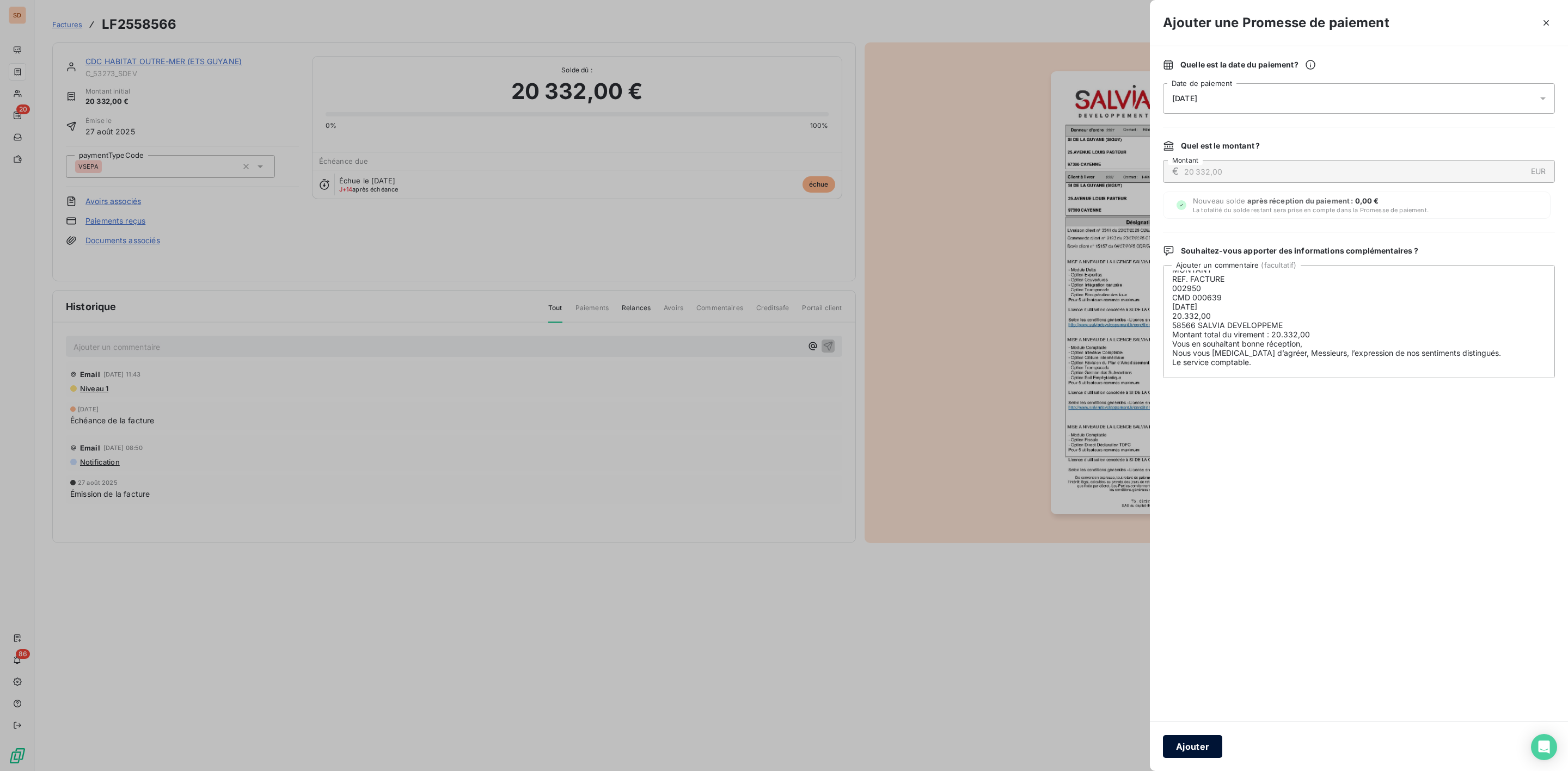
click at [1192, 750] on button "Ajouter" at bounding box center [1192, 746] width 59 height 23
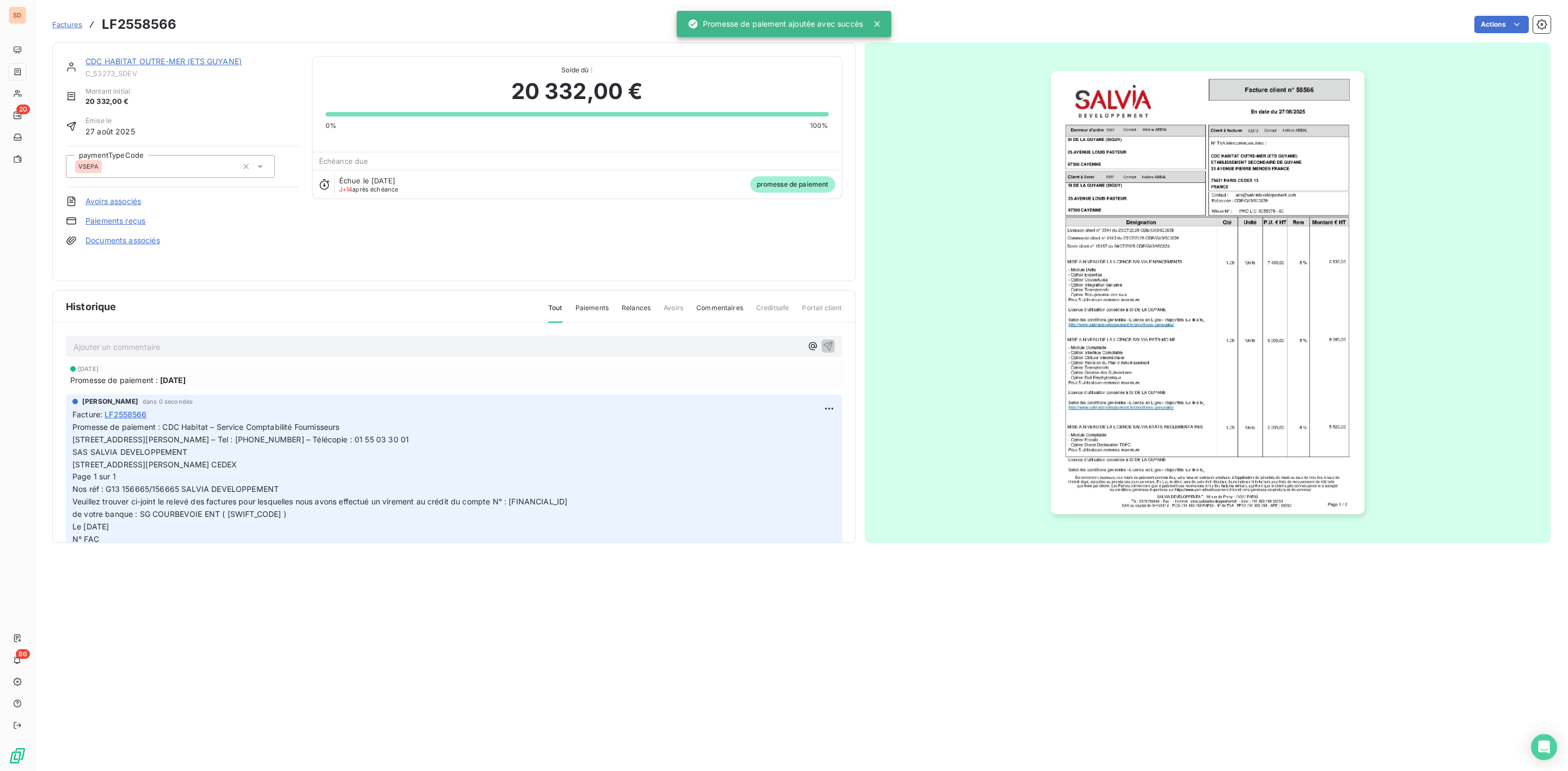
click at [191, 59] on link "CDC HABITAT OUTRE-MER (ETS GUYANE)" at bounding box center [164, 61] width 157 height 9
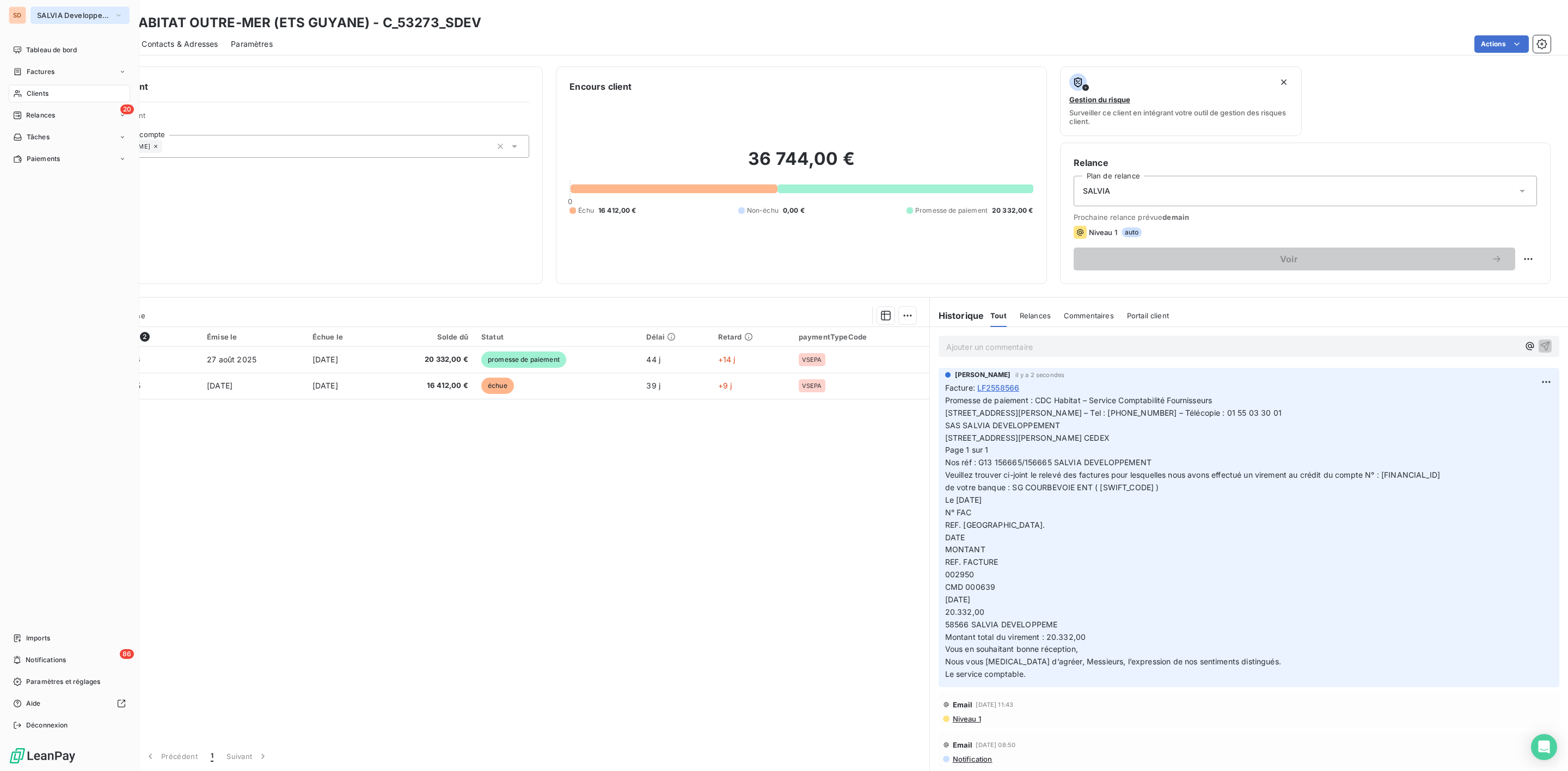
click at [64, 13] on span "SALVIA Developpement" at bounding box center [73, 15] width 73 height 8
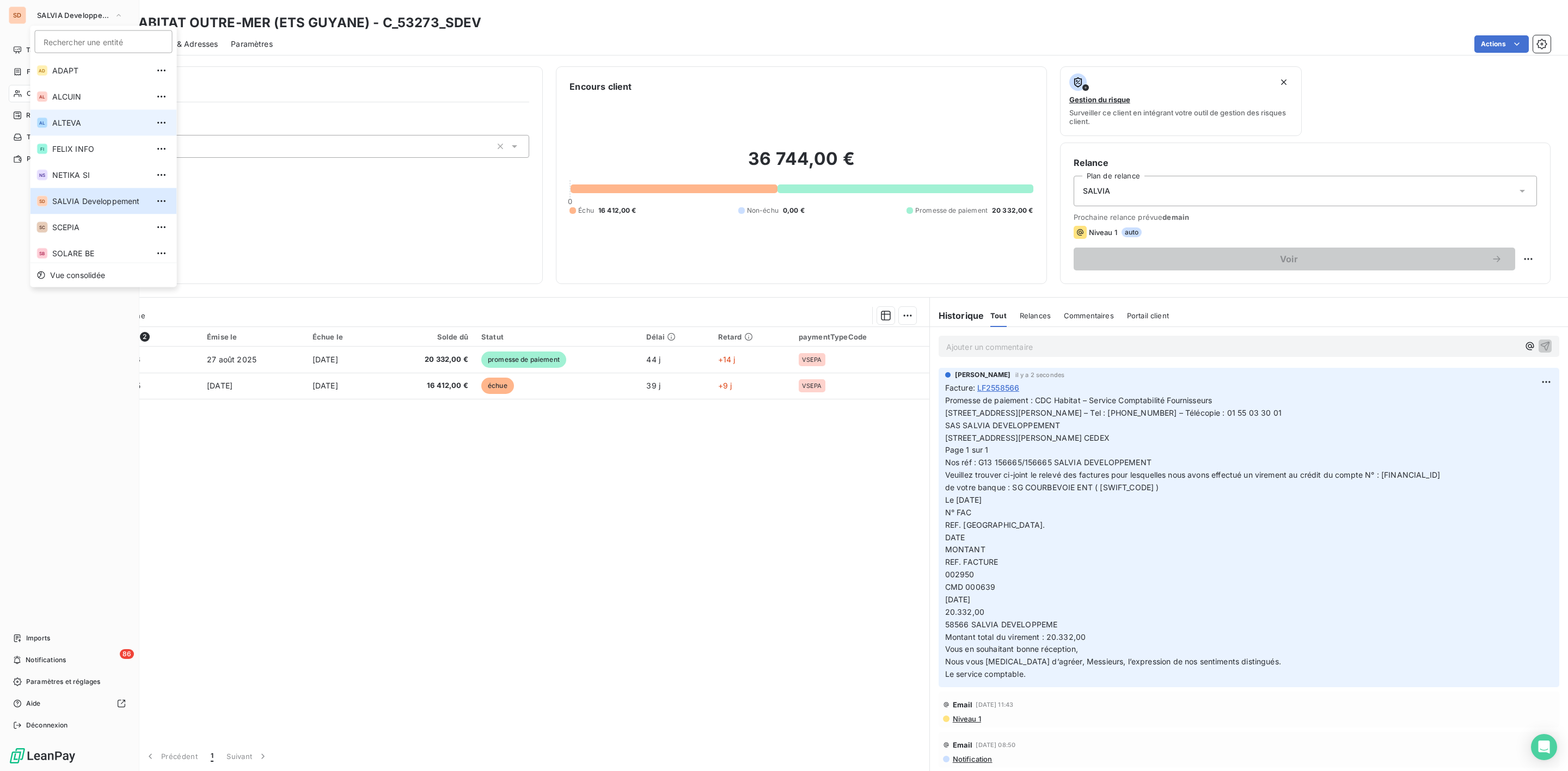
click at [67, 126] on span "ALTEVA" at bounding box center [100, 123] width 96 height 11
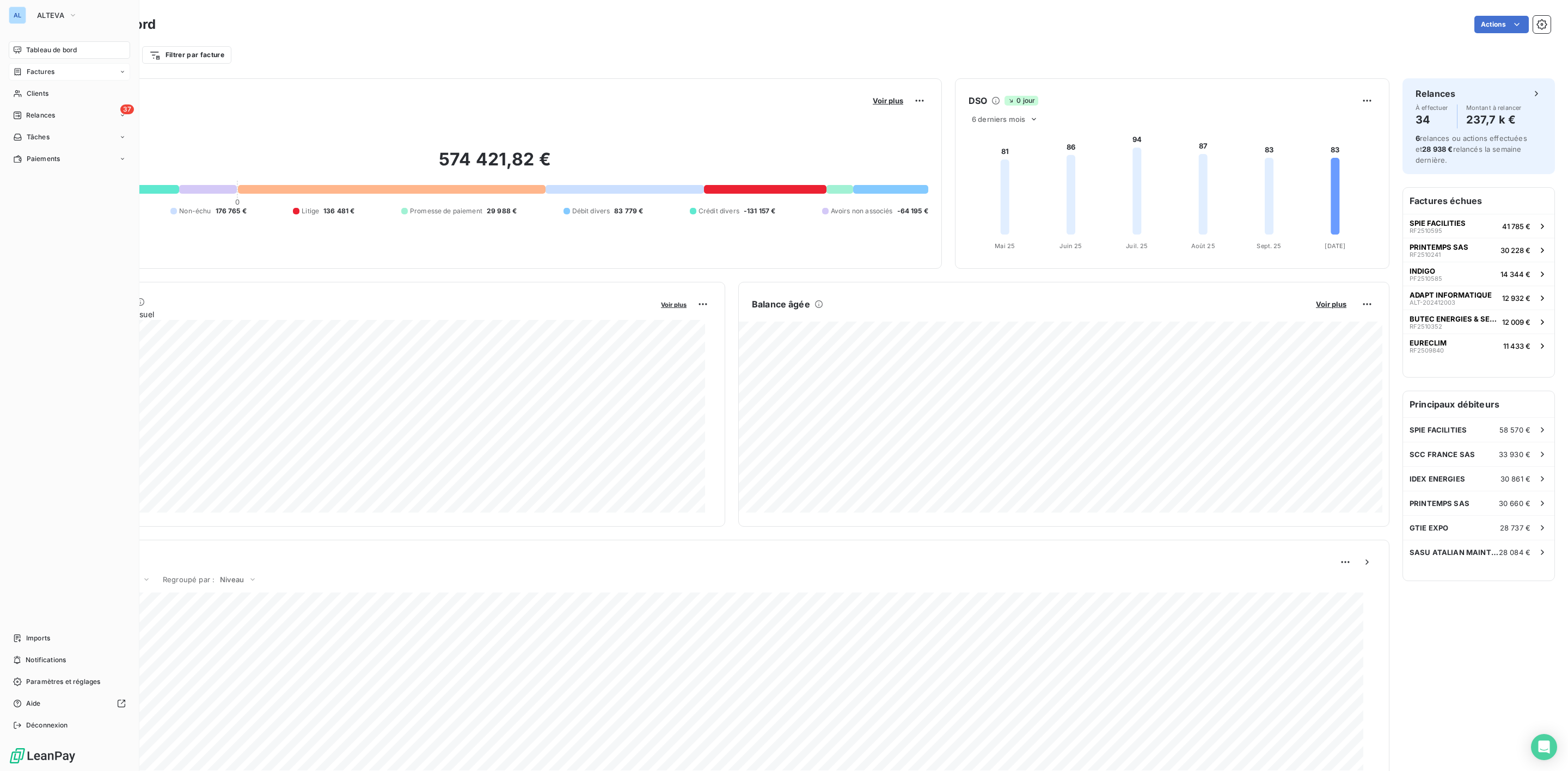
click at [42, 67] on span "Factures" at bounding box center [40, 72] width 28 height 10
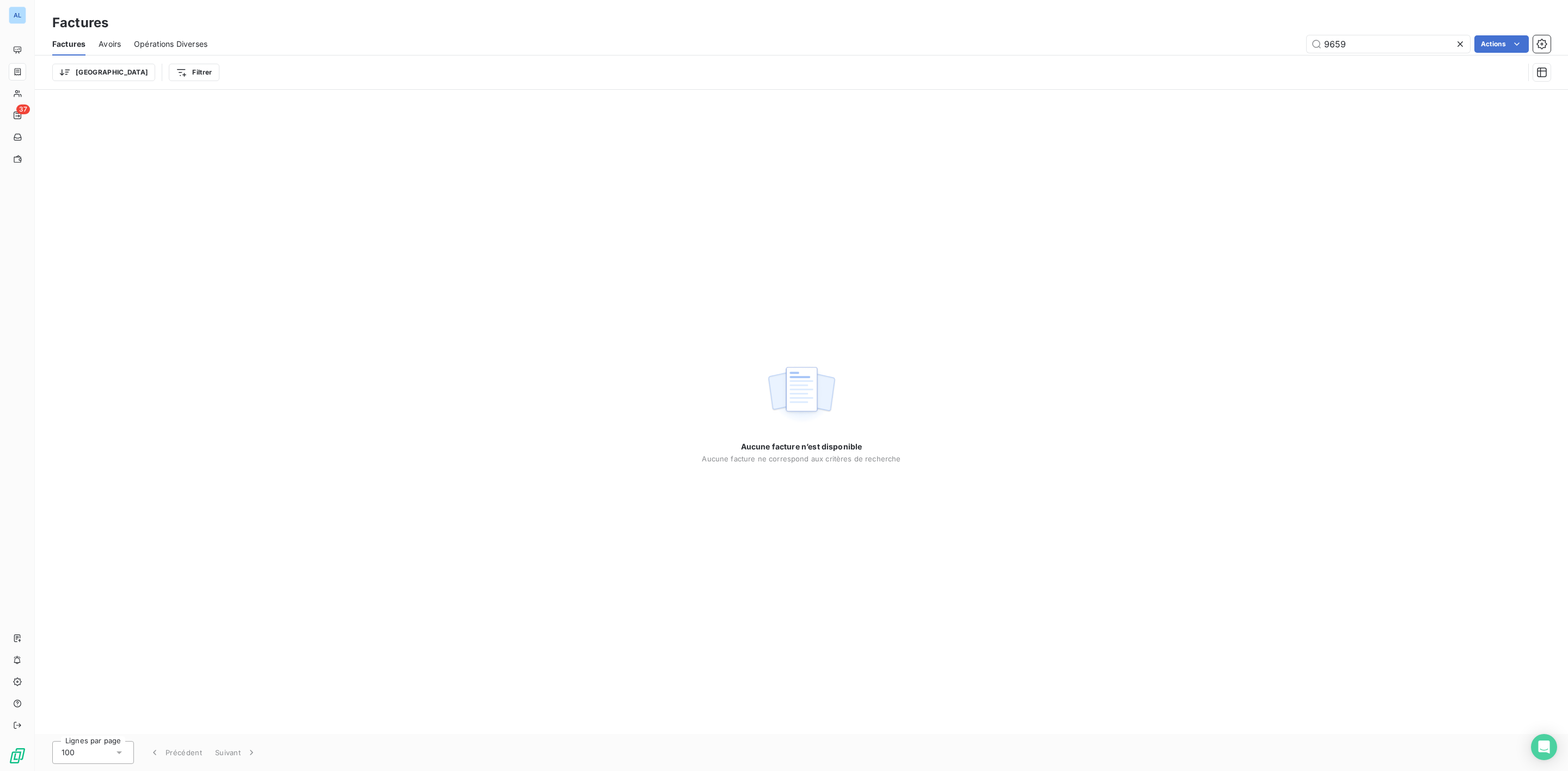
drag, startPoint x: 1210, startPoint y: 40, endPoint x: 1104, endPoint y: 45, distance: 106.1
click at [1131, 44] on div "9659 Actions" at bounding box center [885, 44] width 1330 height 18
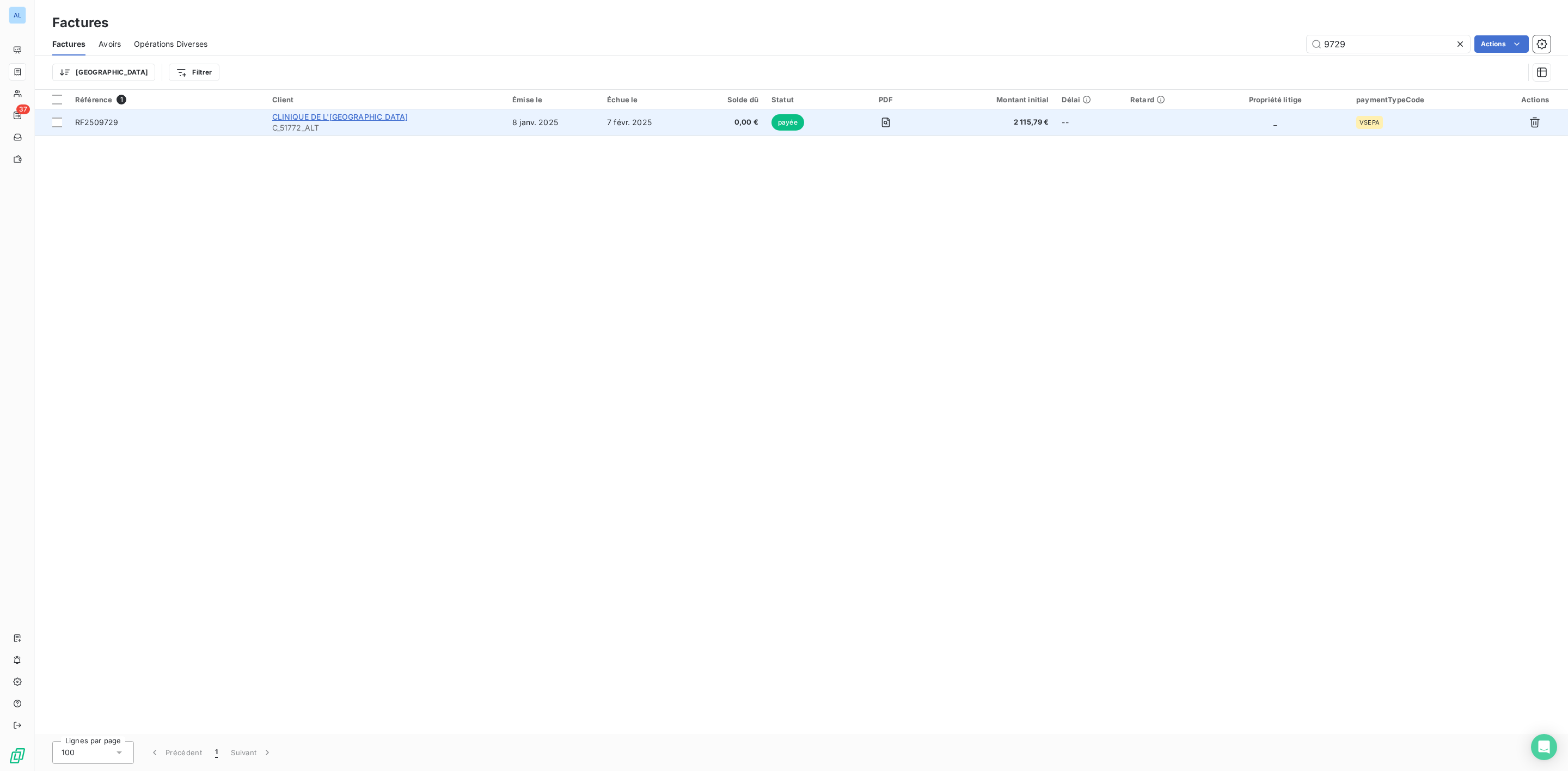
type input "9729"
click at [324, 120] on span "CLINIQUE DE L'[GEOGRAPHIC_DATA]" at bounding box center [340, 116] width 136 height 9
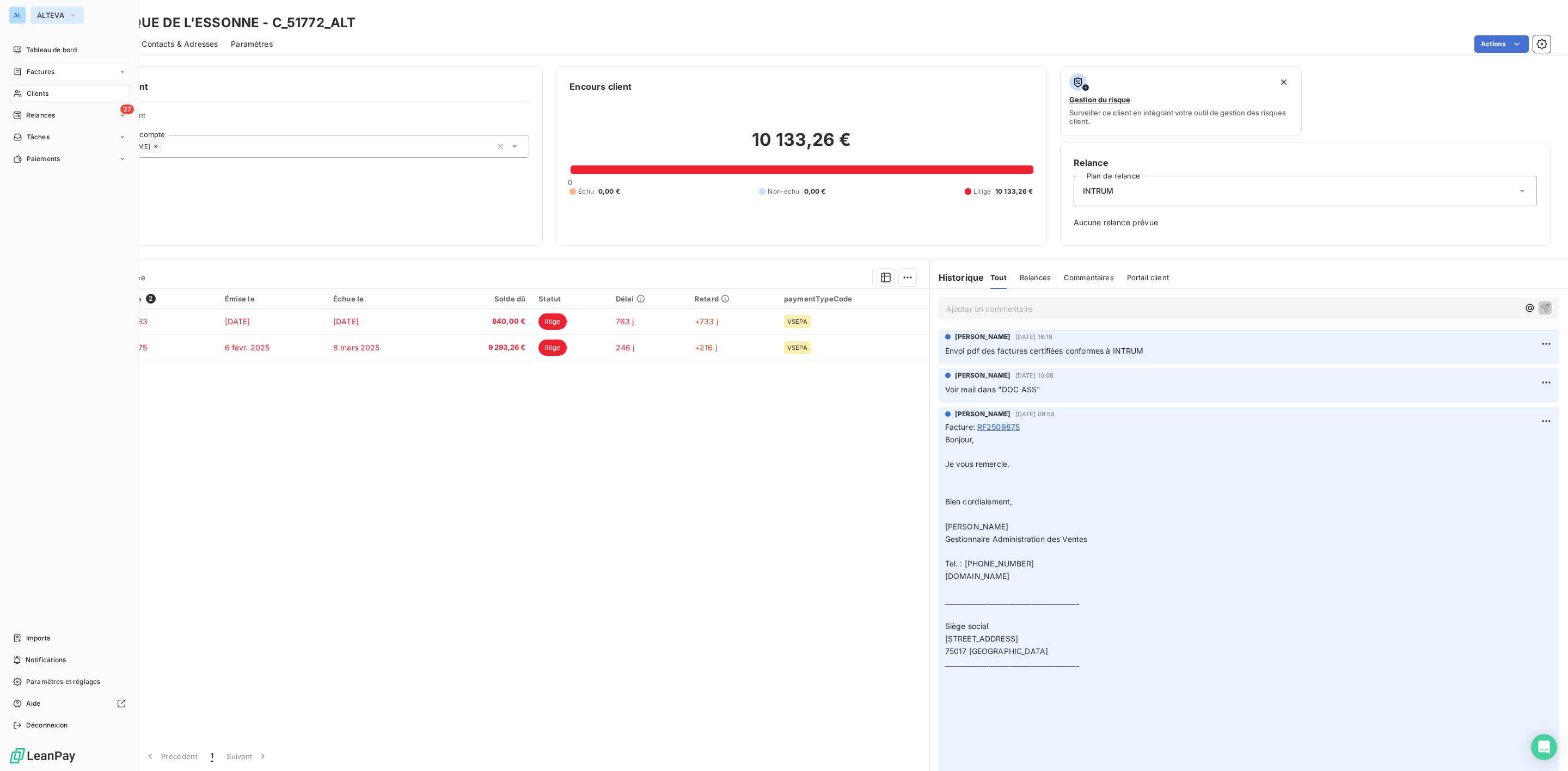
click at [50, 8] on button "ALTEVA" at bounding box center [56, 15] width 53 height 18
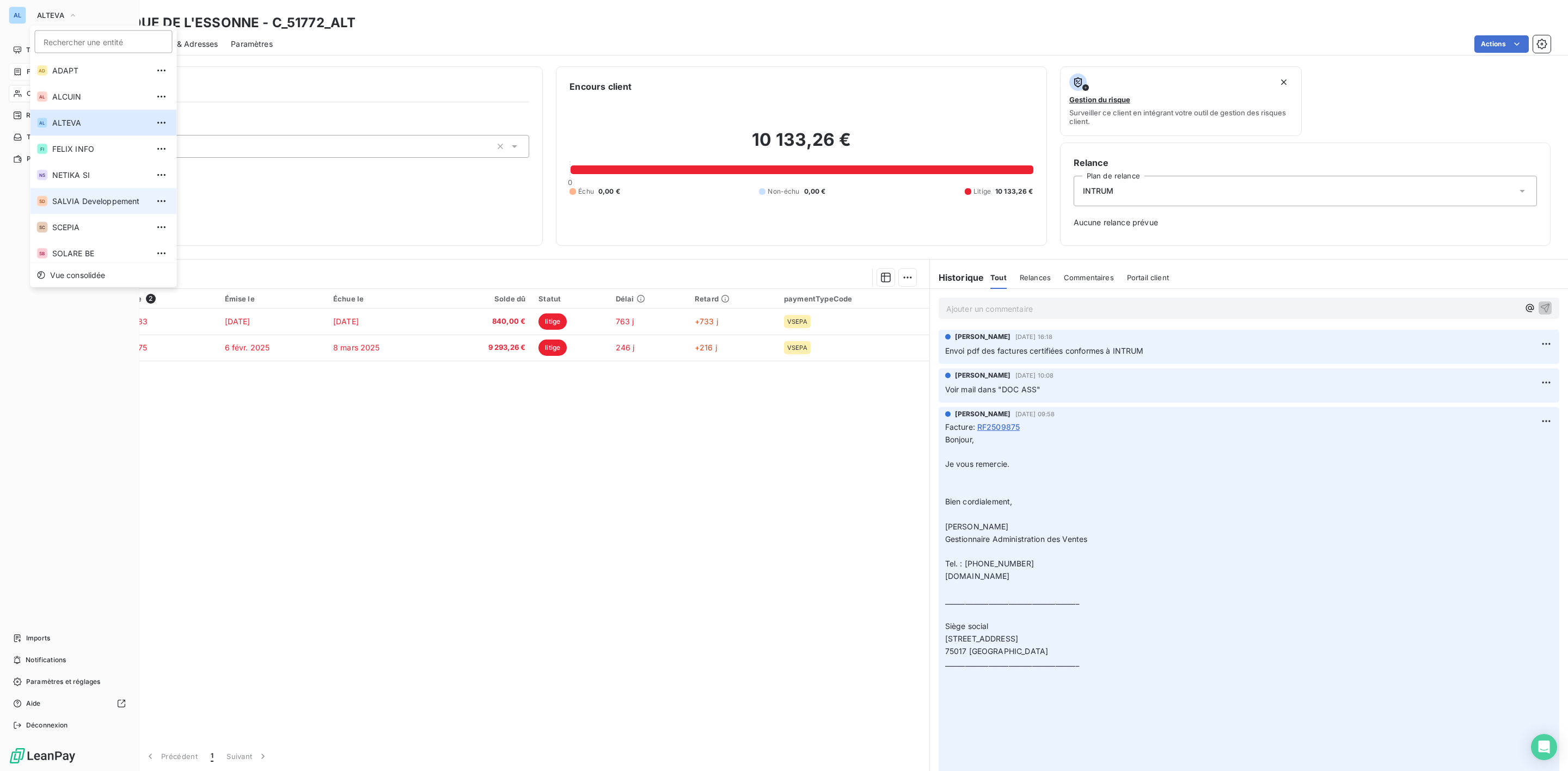
click at [62, 198] on span "SALVIA Developpement" at bounding box center [100, 201] width 96 height 11
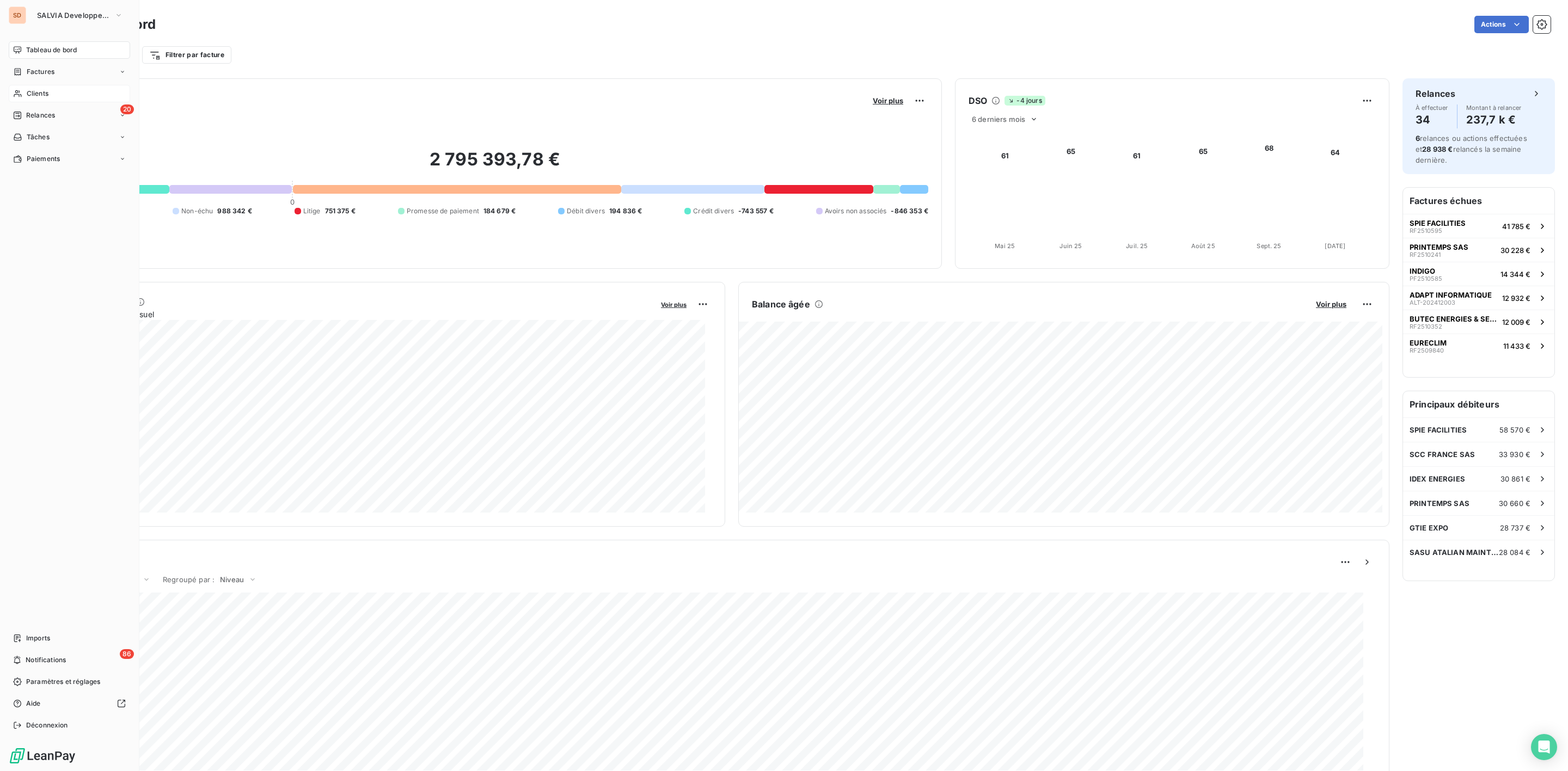
click at [38, 93] on span "Clients" at bounding box center [38, 93] width 22 height 10
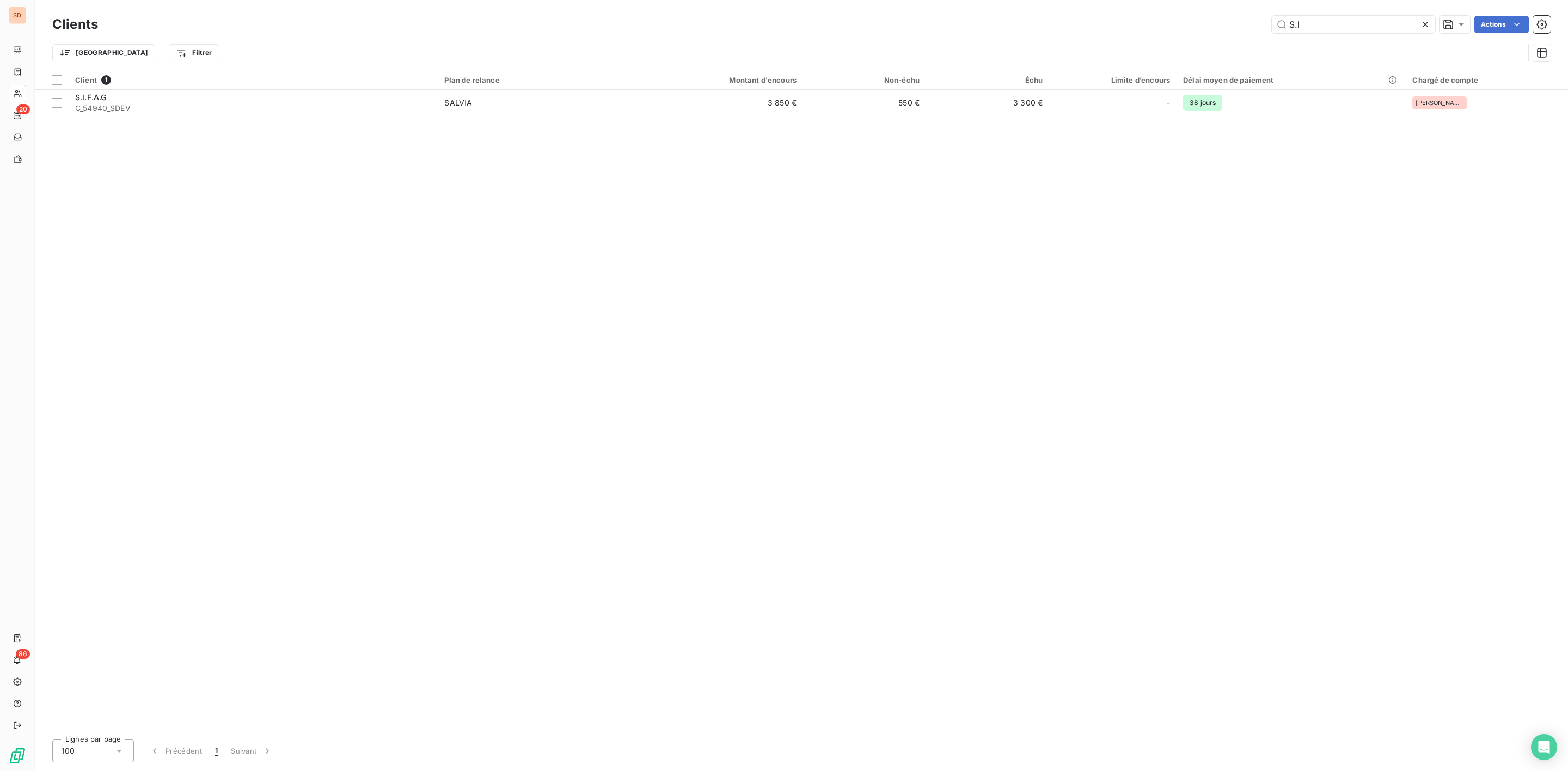
drag, startPoint x: 1321, startPoint y: 21, endPoint x: 862, endPoint y: 38, distance: 459.3
click at [958, 28] on div "S.I Actions" at bounding box center [830, 24] width 1439 height 18
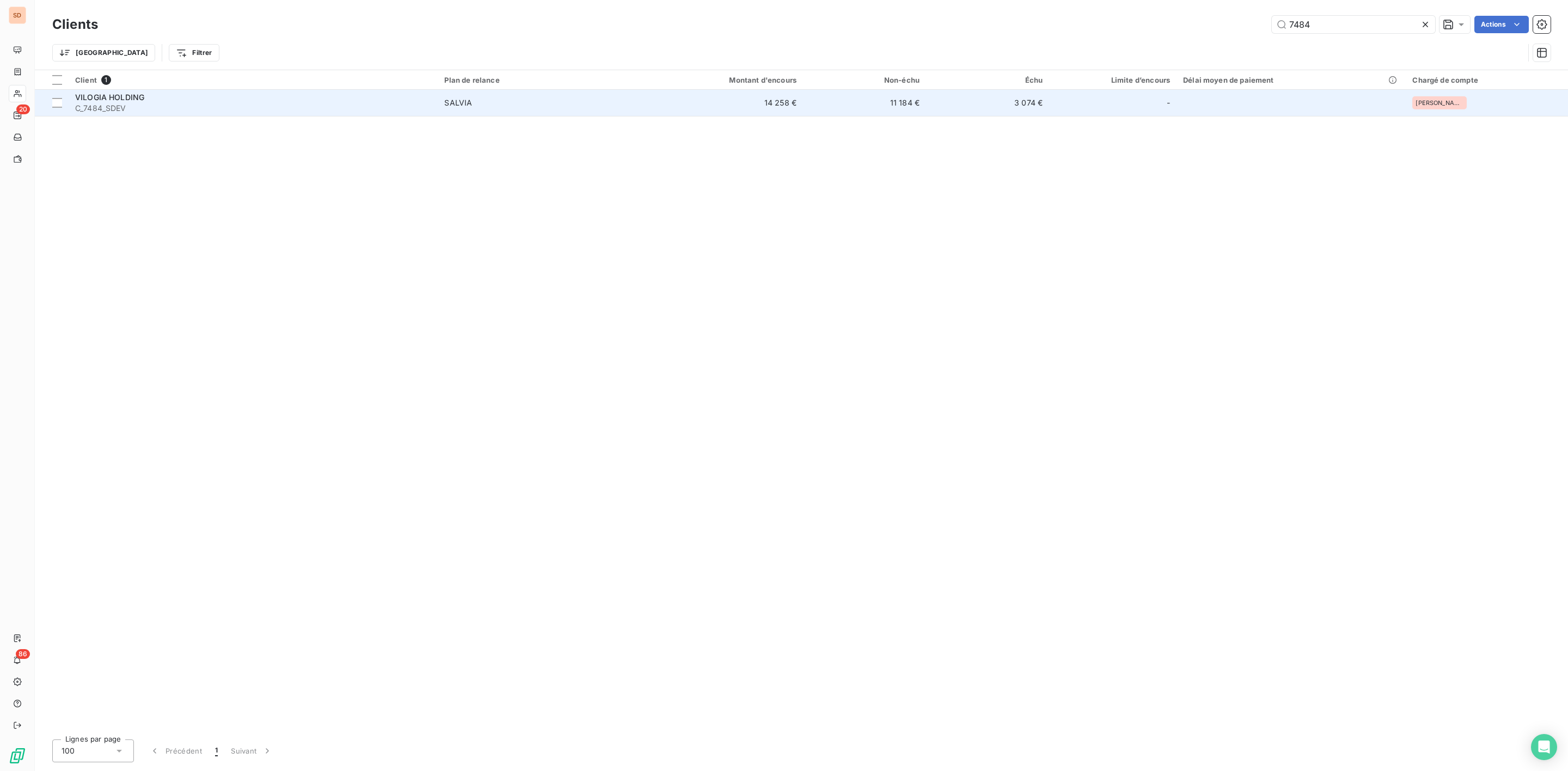
type input "7484"
click at [136, 102] on div "VILOGIA HOLDING" at bounding box center [253, 97] width 356 height 11
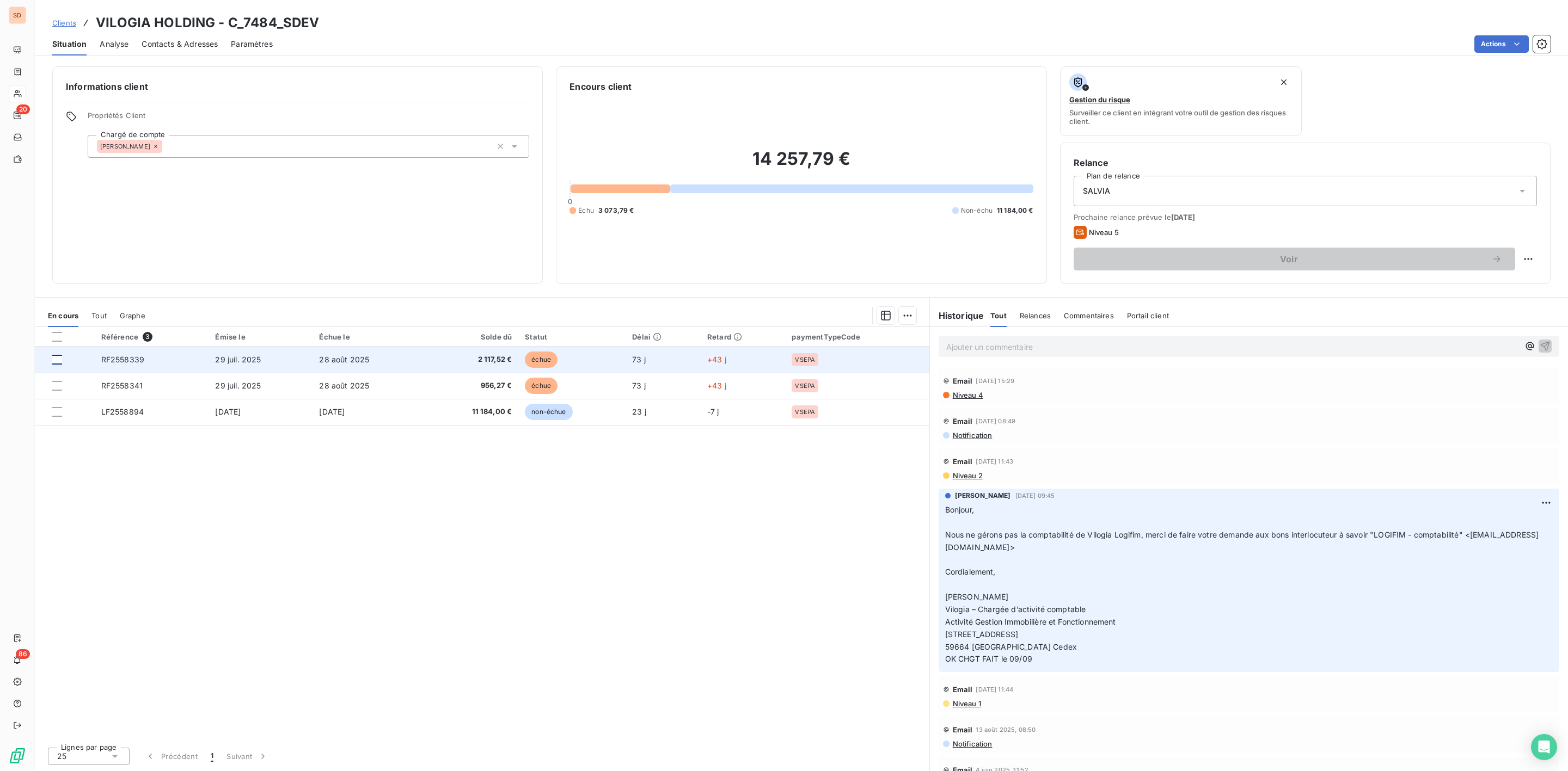
click at [55, 356] on div at bounding box center [57, 360] width 10 height 10
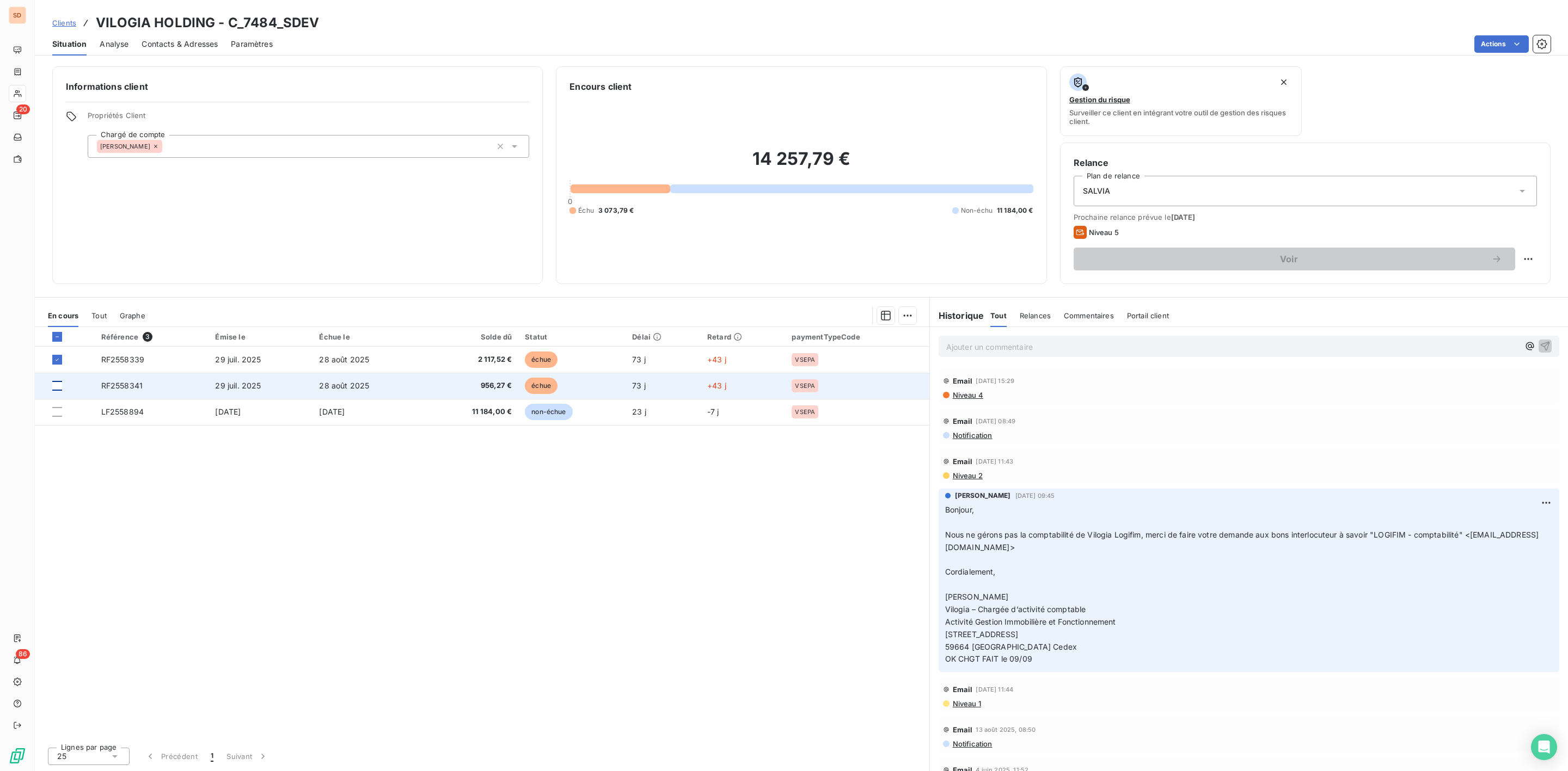
click at [58, 382] on div at bounding box center [57, 386] width 10 height 10
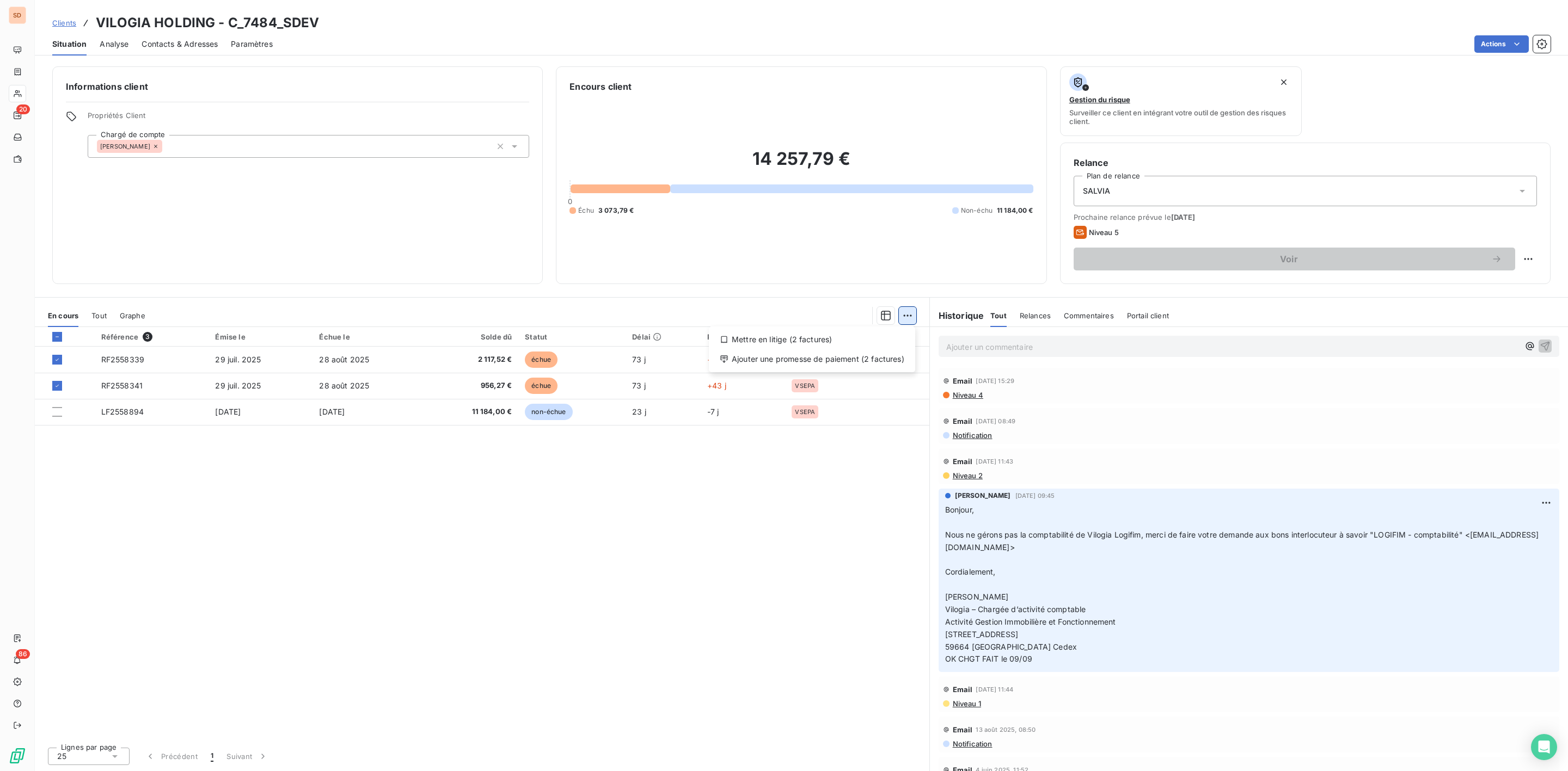
click at [906, 316] on html "SD 20 86 Clients VILOGIA HOLDING - C_7484_SDEV Situation Analyse Contacts & Adr…" at bounding box center [784, 386] width 1568 height 771
click at [796, 335] on div "Mettre en litige (2 factures)" at bounding box center [812, 339] width 198 height 18
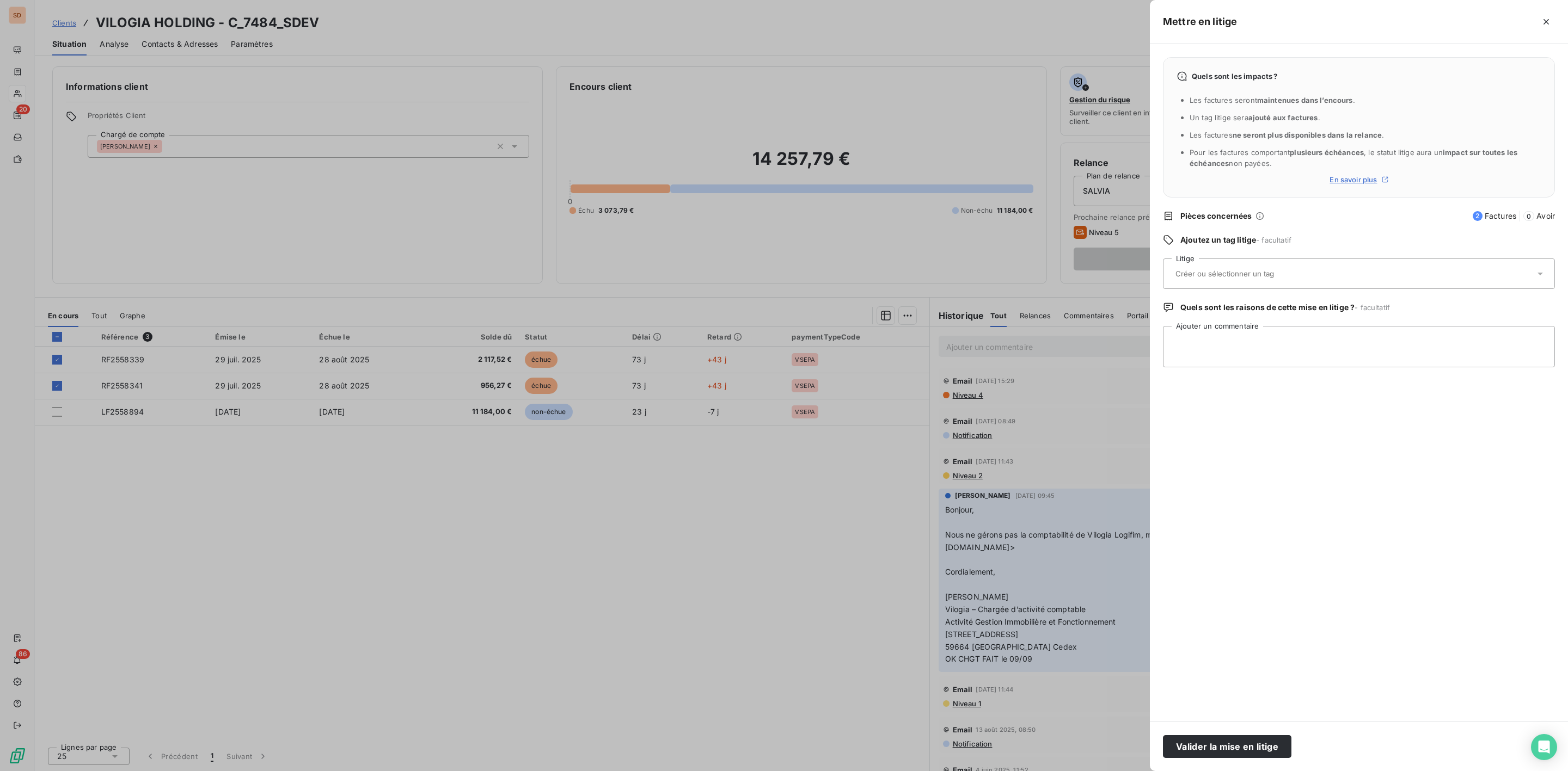
click at [1203, 274] on input "text" at bounding box center [1253, 274] width 158 height 10
drag, startPoint x: 1204, startPoint y: 278, endPoint x: 1144, endPoint y: 276, distance: 60.0
click at [1144, 770] on div "Mettre en litige Quels sont les impacts ? Les factures seront maintenues dans l…" at bounding box center [784, 771] width 1568 height 0
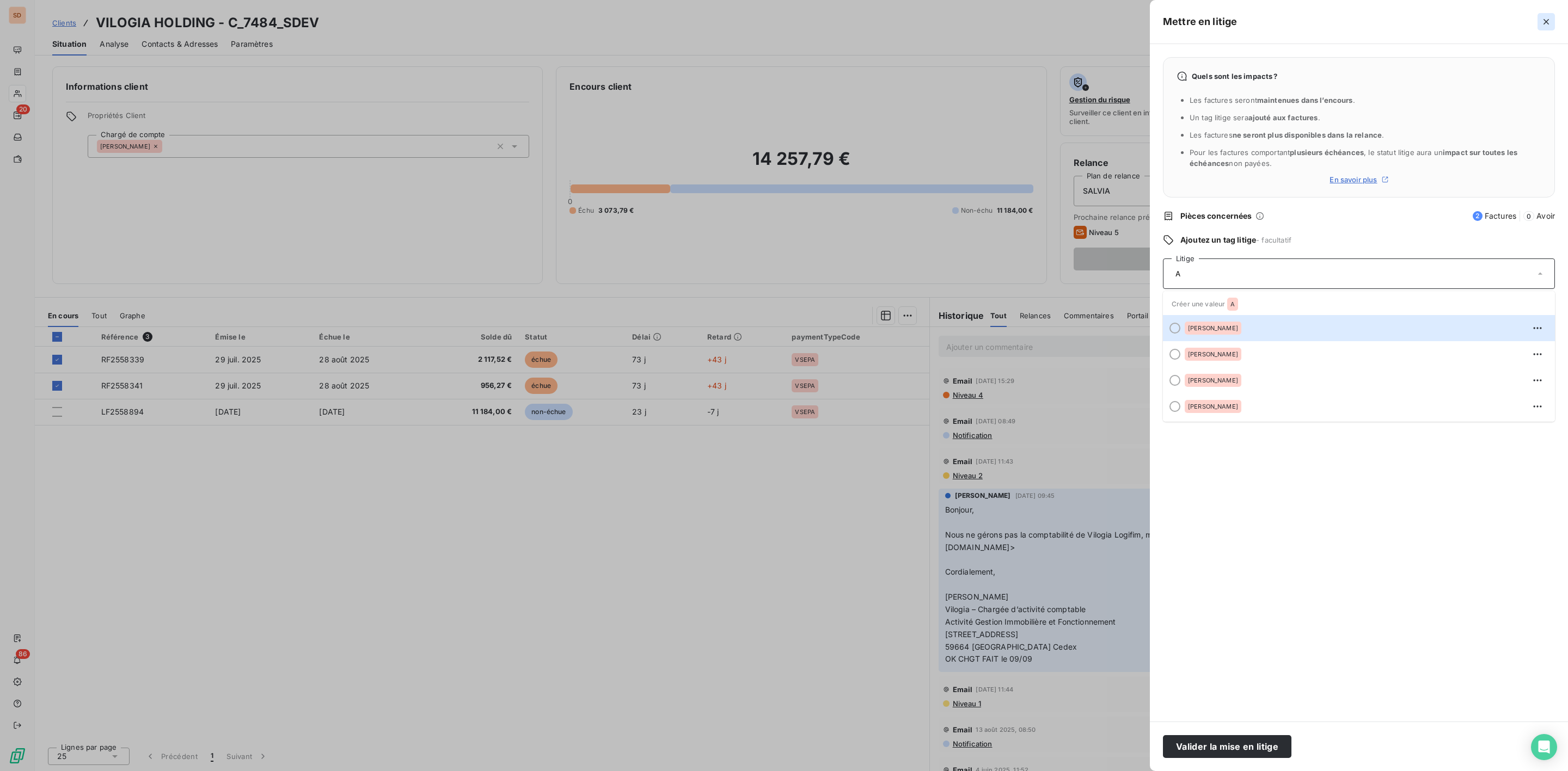
type input "A"
click at [1549, 19] on icon "button" at bounding box center [1546, 21] width 11 height 11
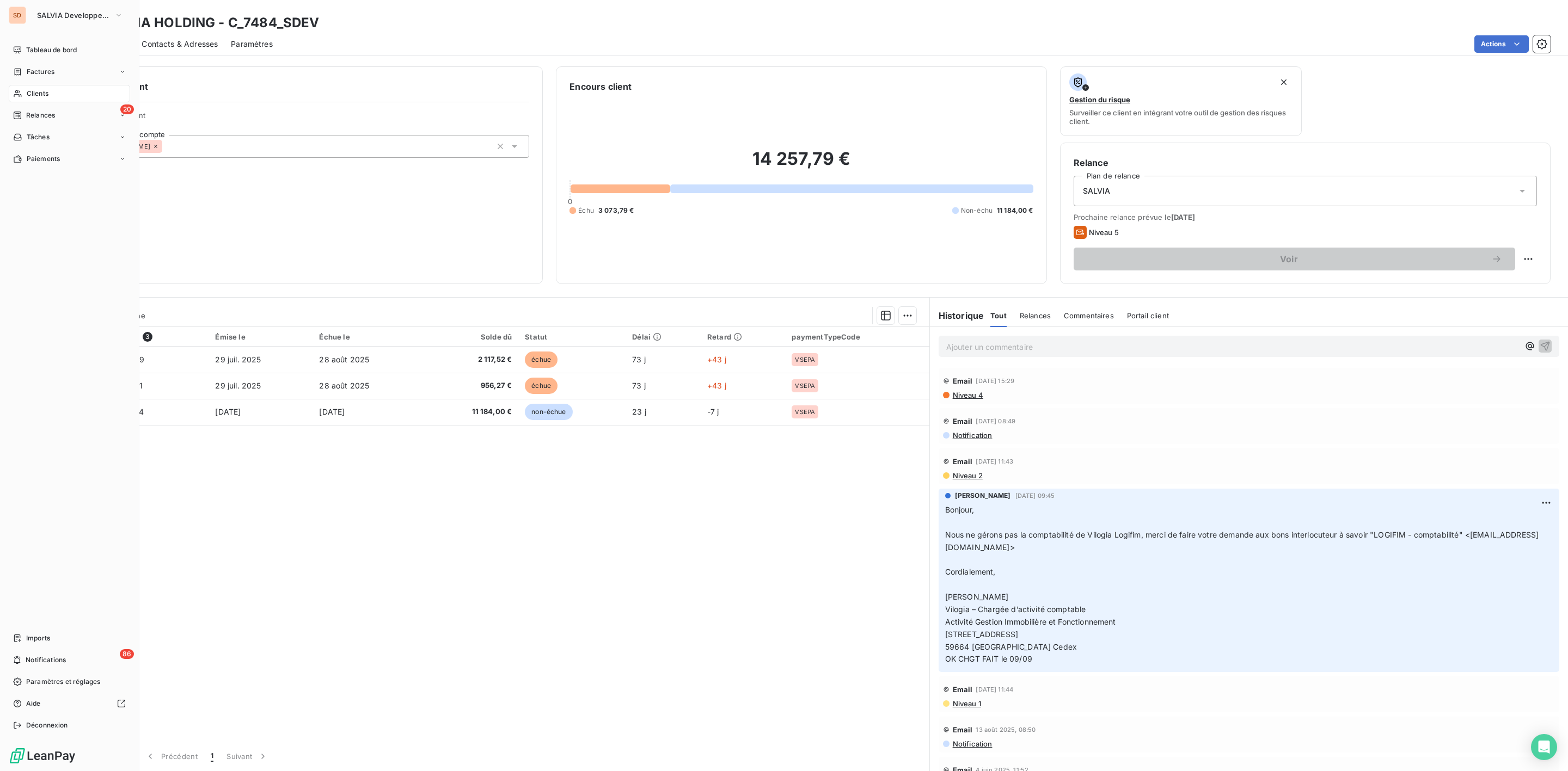
click at [33, 92] on span "Clients" at bounding box center [38, 93] width 22 height 10
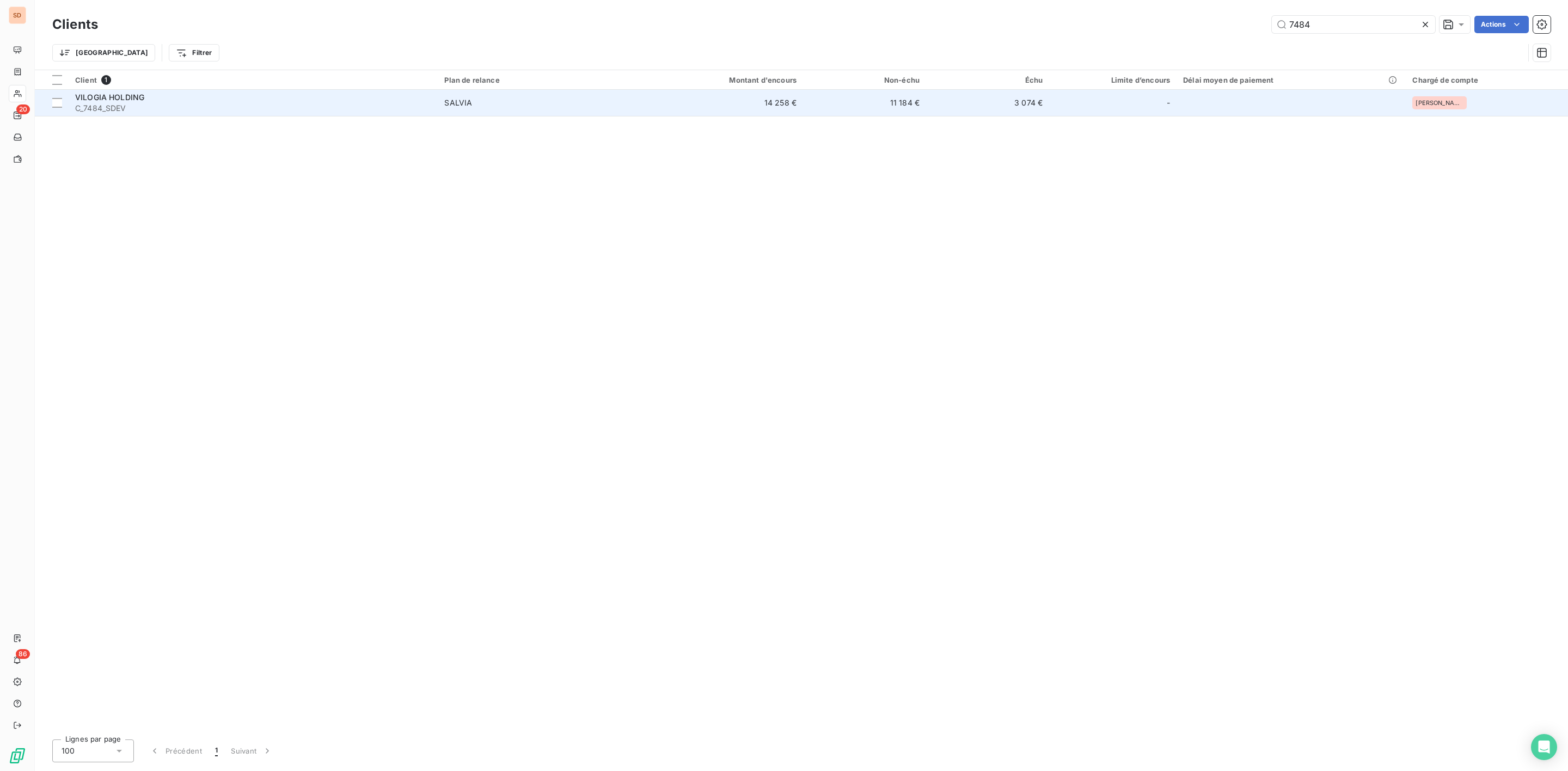
click at [106, 103] on span "C_7484_SDEV" at bounding box center [253, 108] width 356 height 11
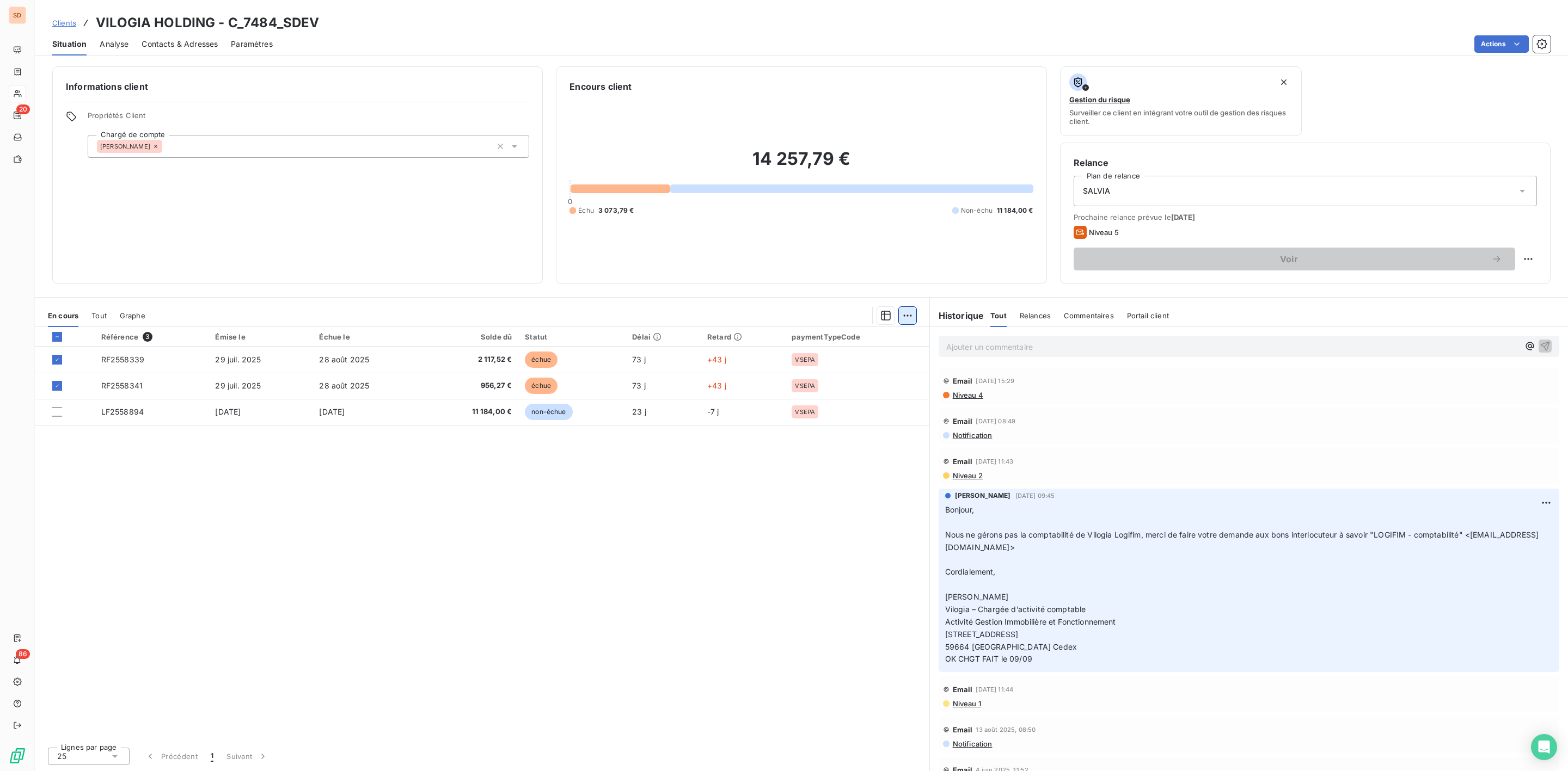
click at [909, 315] on html "SD 20 86 Clients VILOGIA HOLDING - C_7484_SDEV Situation Analyse Contacts & Adr…" at bounding box center [784, 386] width 1568 height 771
click at [802, 335] on div "Mettre en litige (2 factures)" at bounding box center [812, 339] width 198 height 18
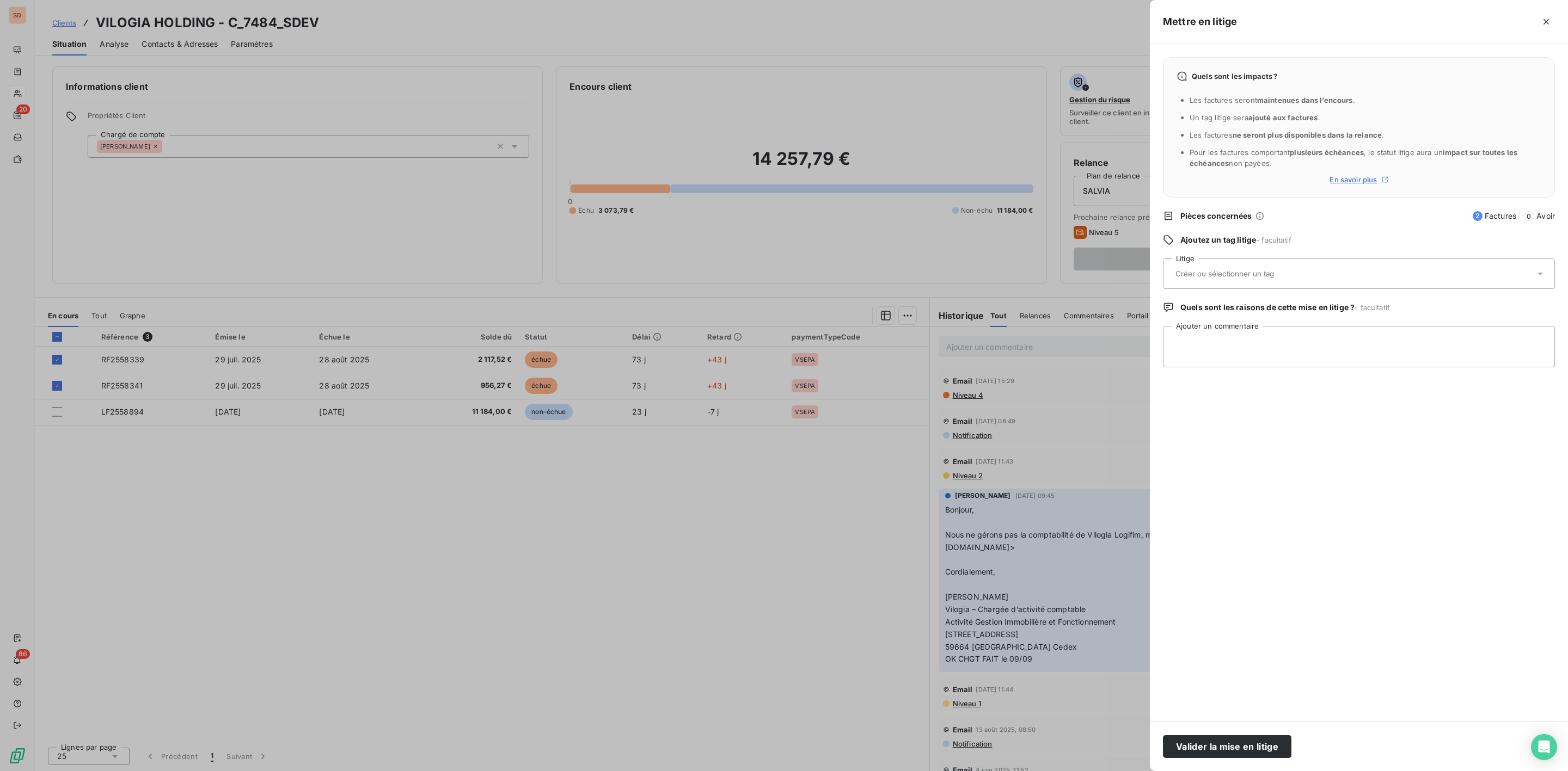
click at [1232, 268] on div at bounding box center [1353, 274] width 363 height 23
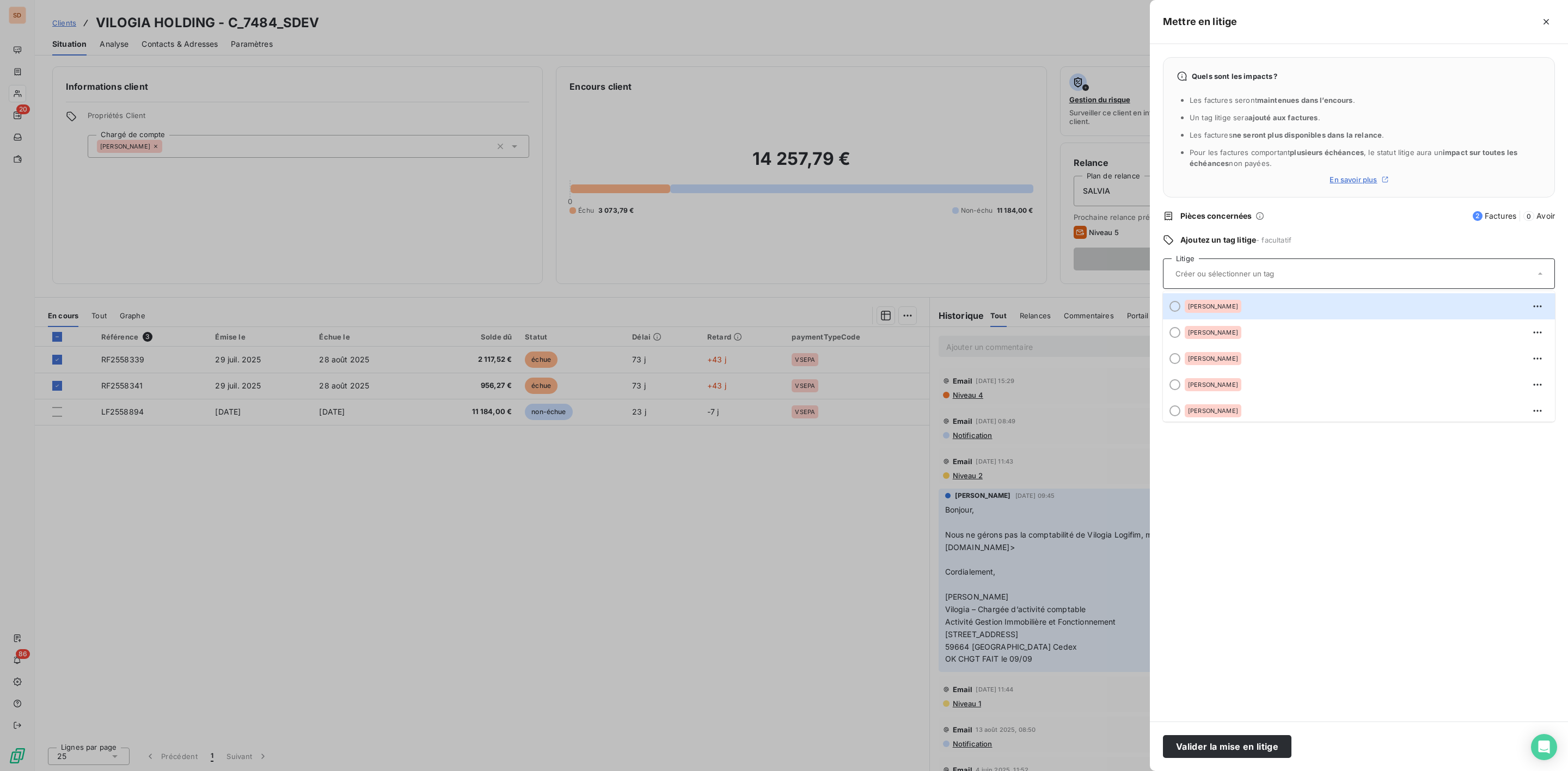
click at [471, 45] on div at bounding box center [784, 386] width 1568 height 771
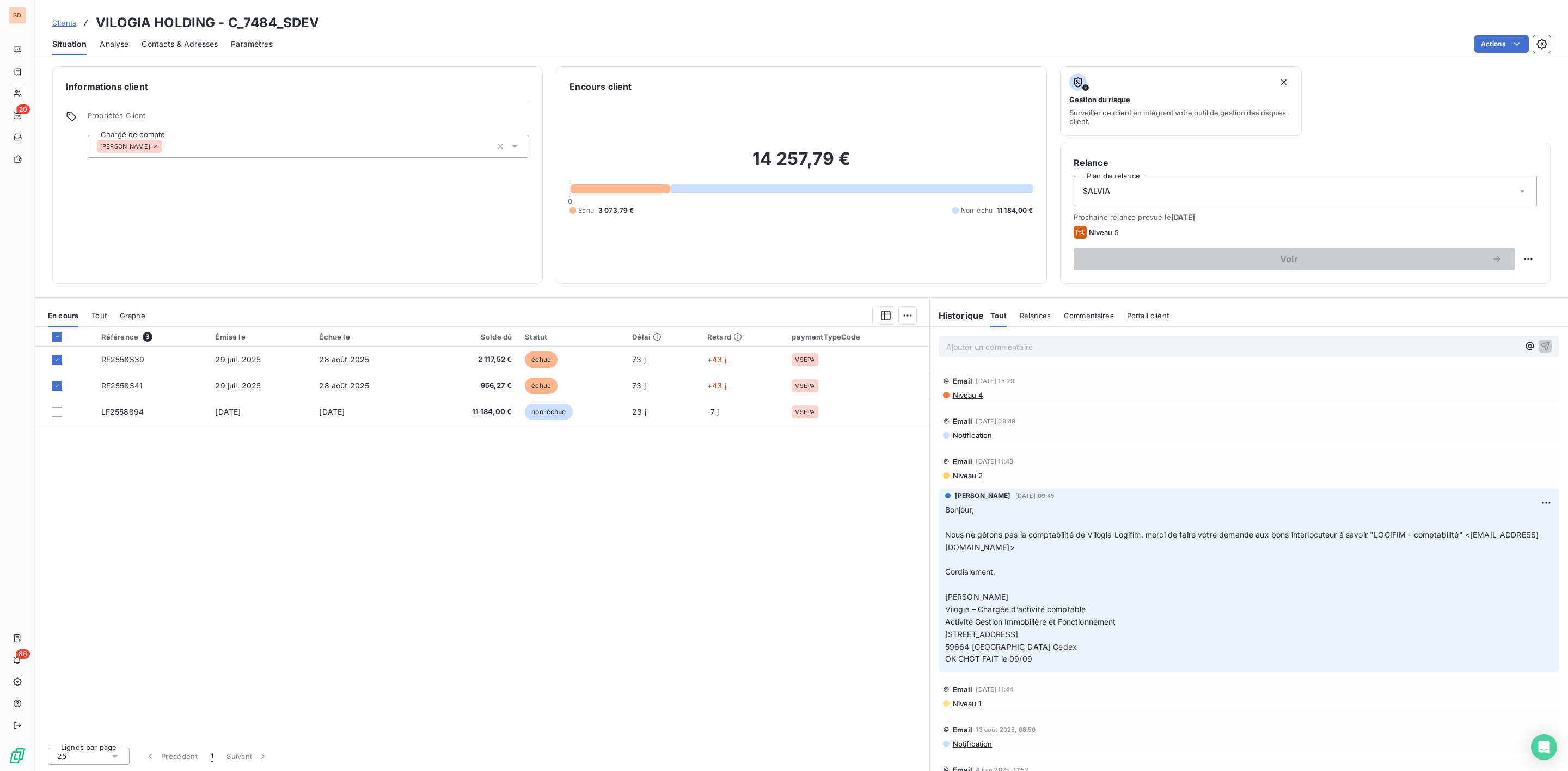
click at [38, 50] on div "Situation Analyse Contacts & Adresses Paramètres Actions" at bounding box center [801, 44] width 1533 height 23
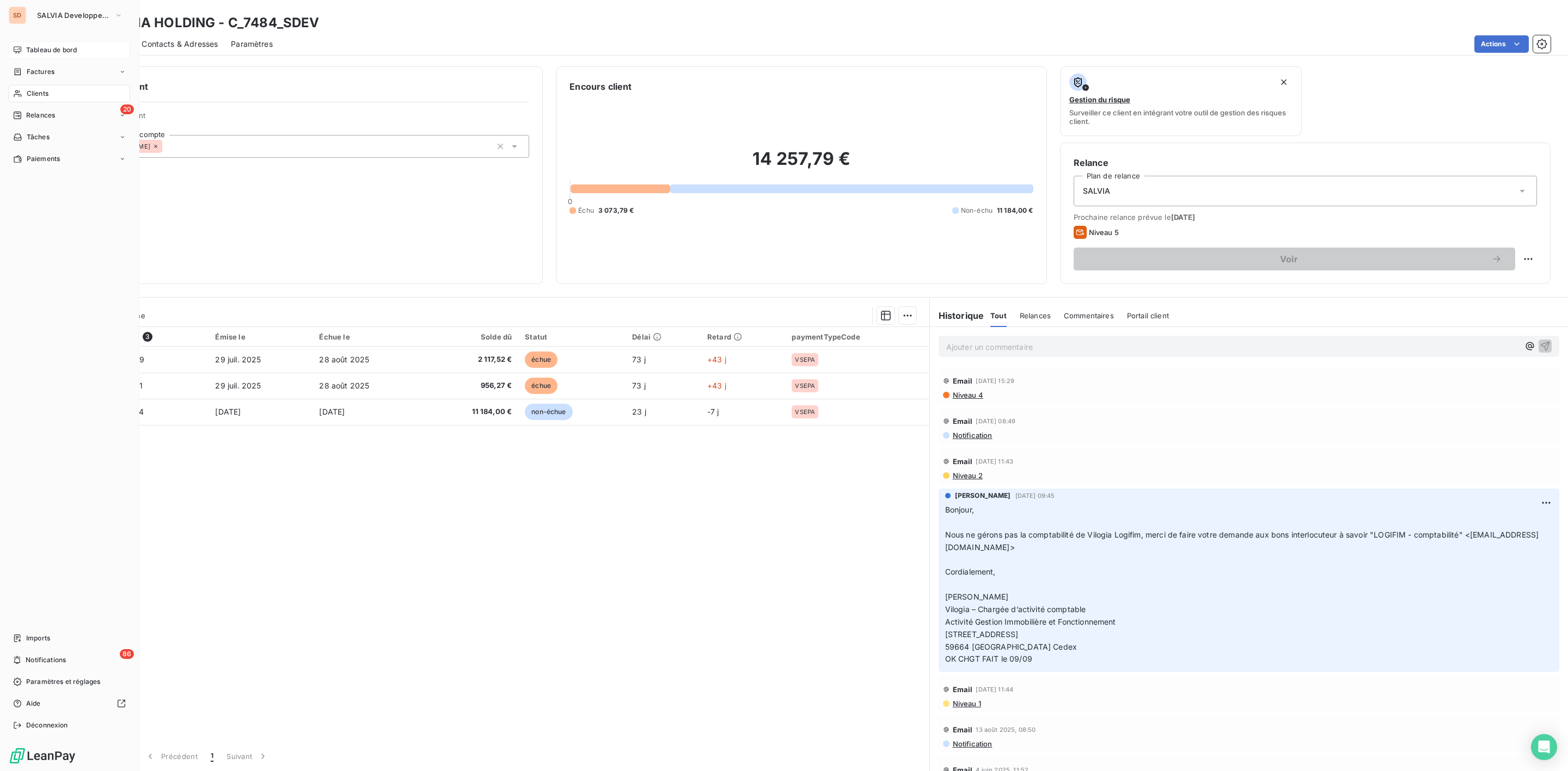
click at [22, 47] on div "Tableau de bord" at bounding box center [69, 50] width 121 height 18
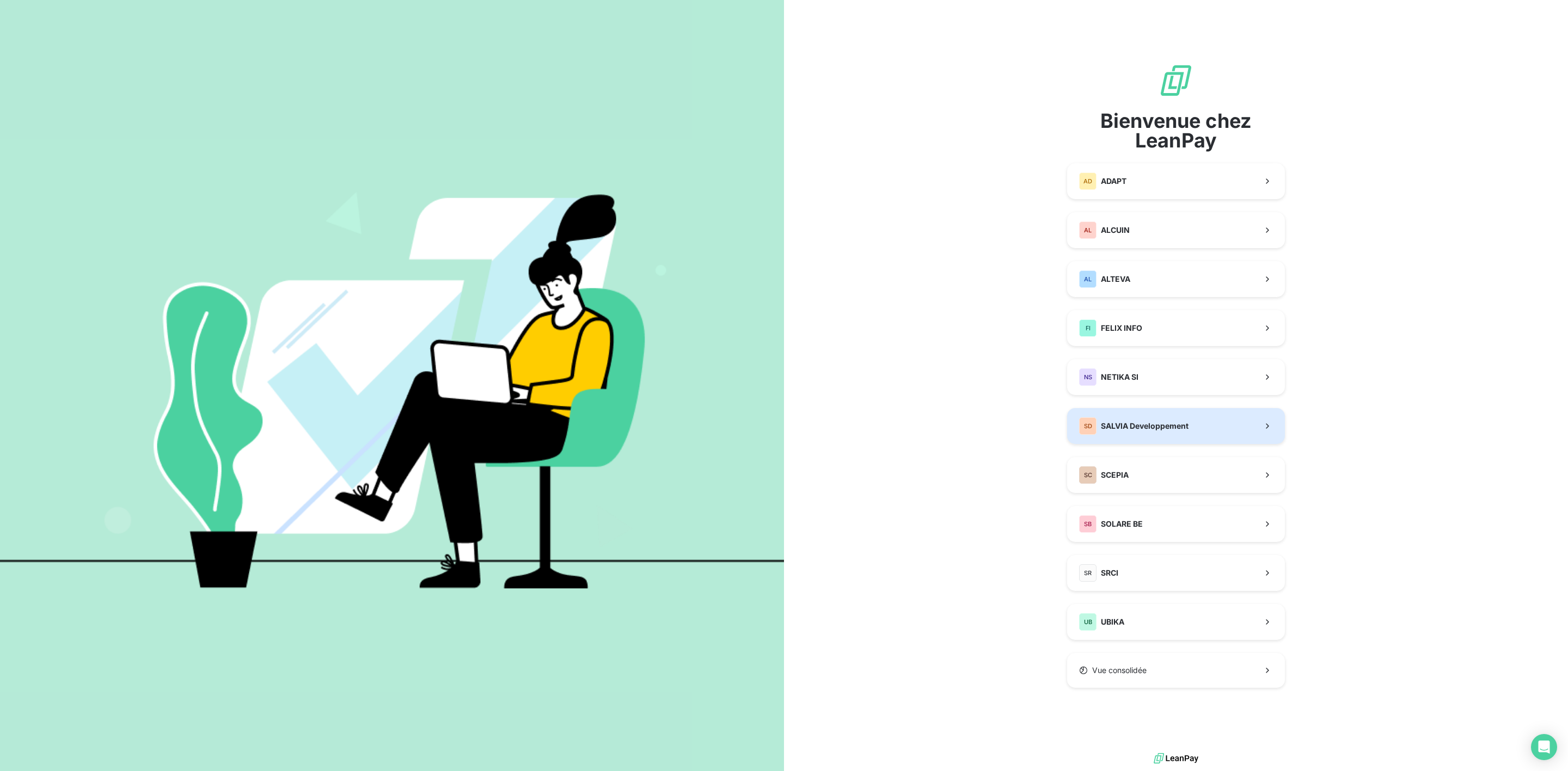
click at [1158, 423] on span "SALVIA Developpement" at bounding box center [1144, 426] width 88 height 11
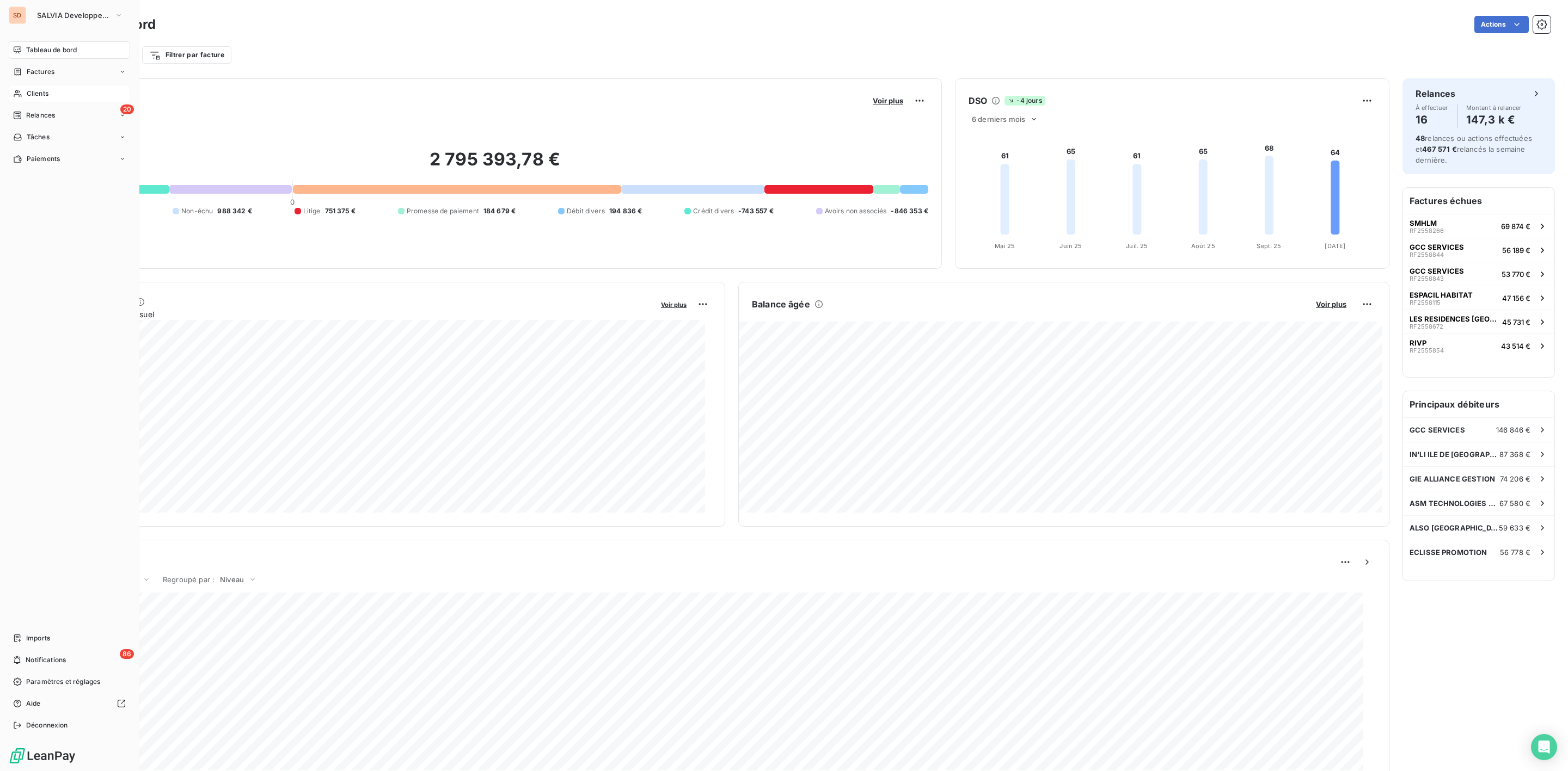
click at [35, 92] on span "Clients" at bounding box center [38, 93] width 22 height 10
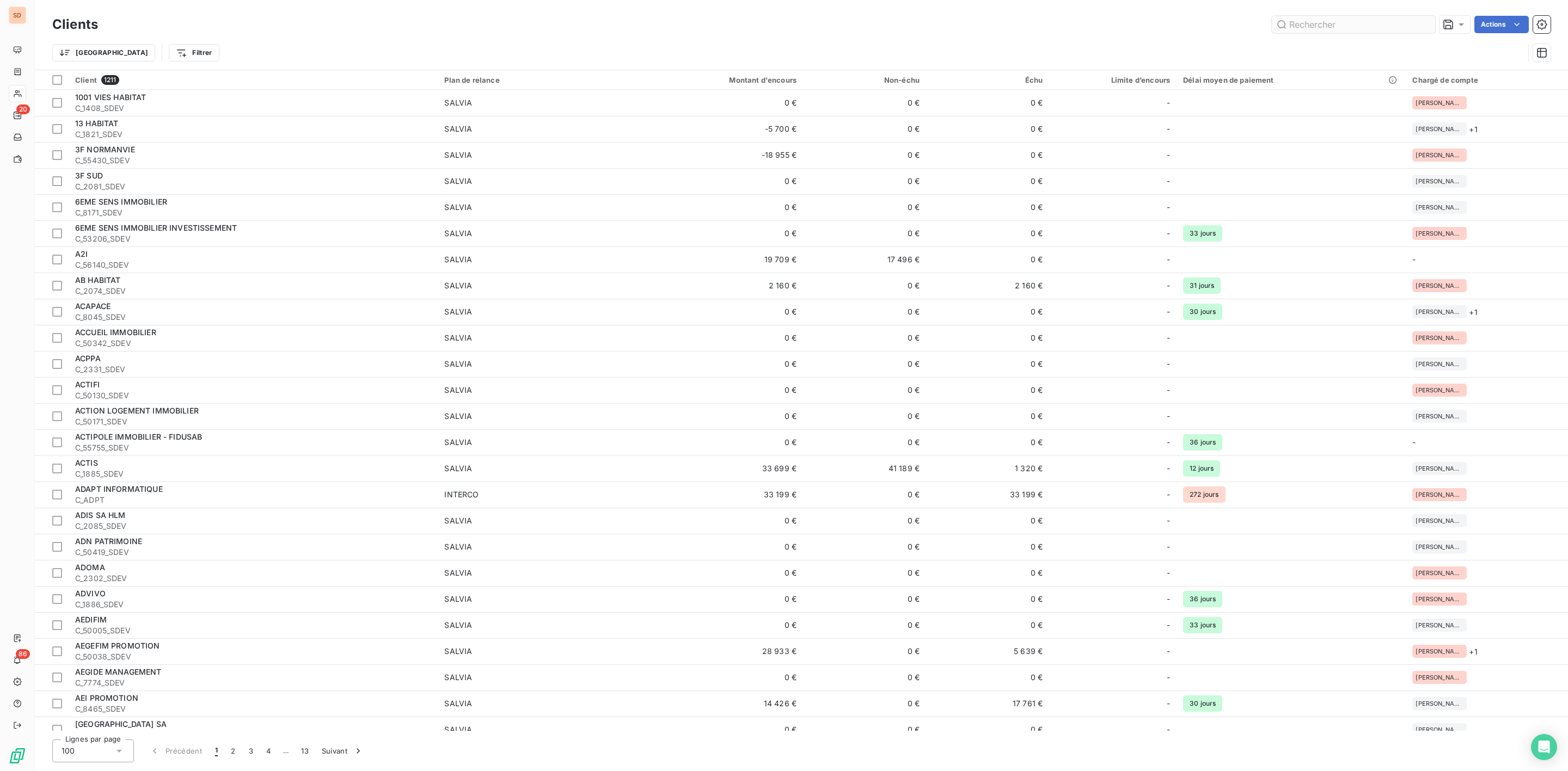
click at [1316, 22] on input "text" at bounding box center [1353, 24] width 163 height 18
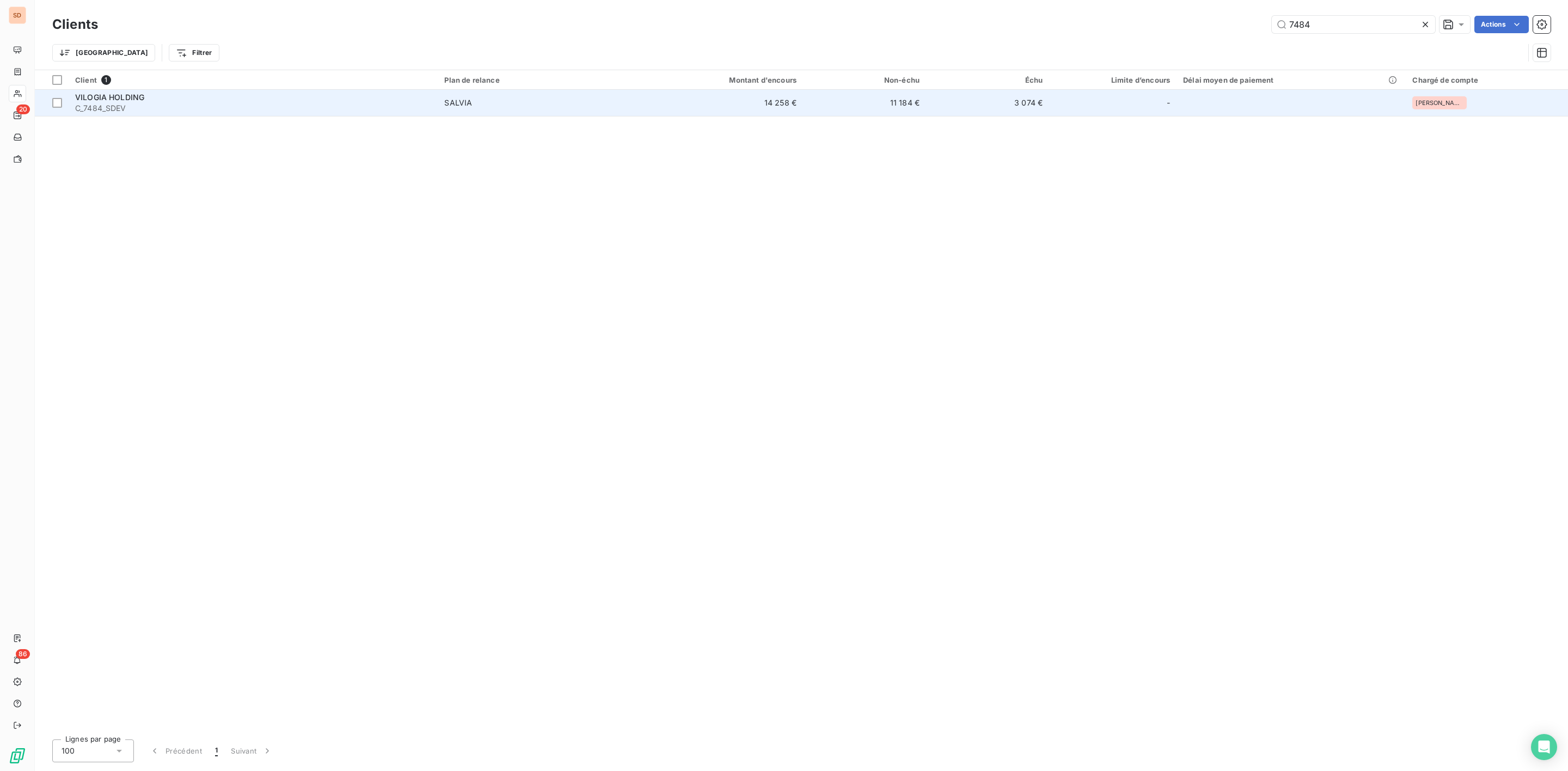
type input "7484"
click at [189, 116] on td "VILOGIA HOLDING C_7484_SDEV" at bounding box center [253, 103] width 369 height 26
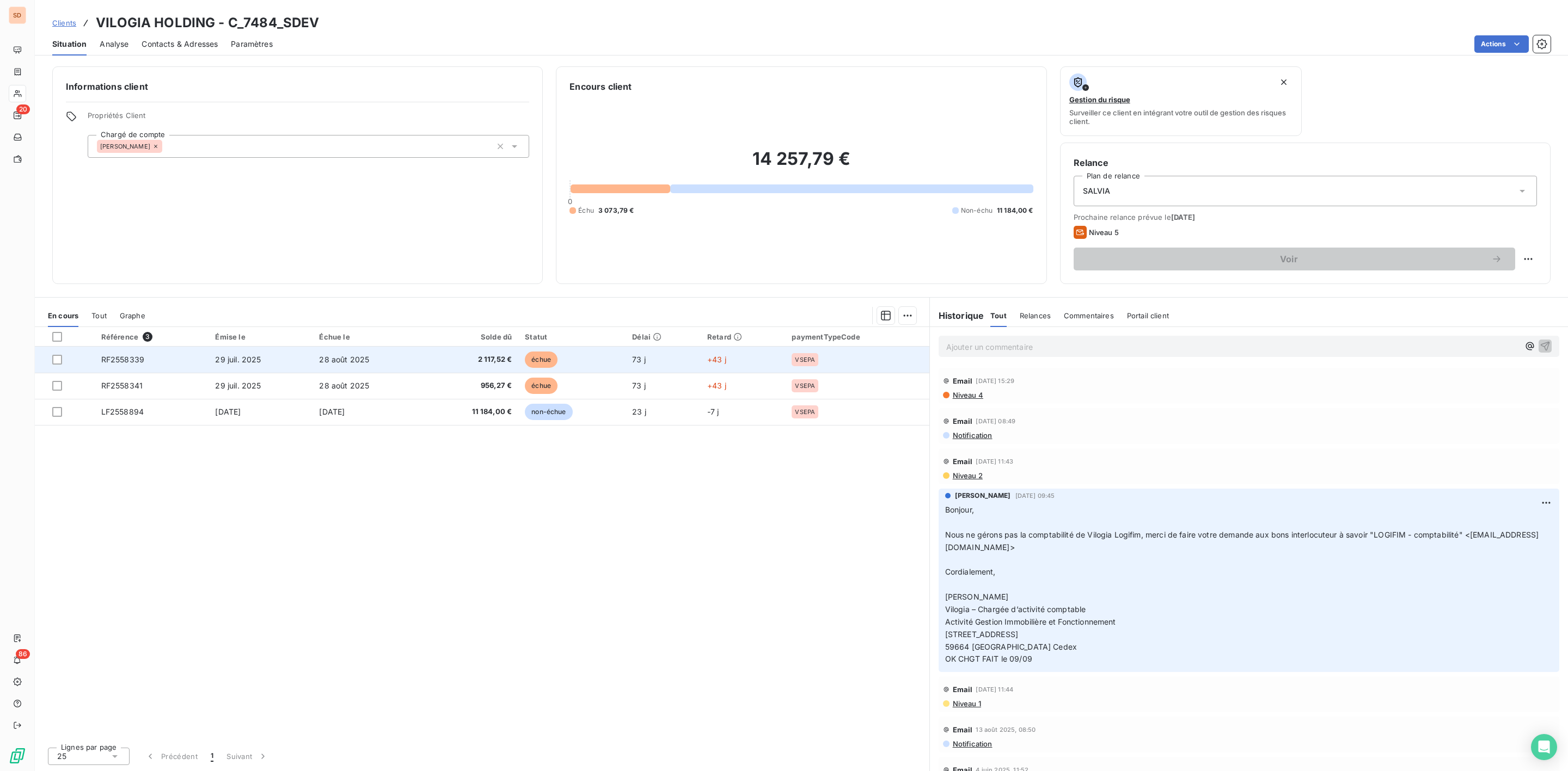
click at [62, 363] on div at bounding box center [70, 360] width 36 height 10
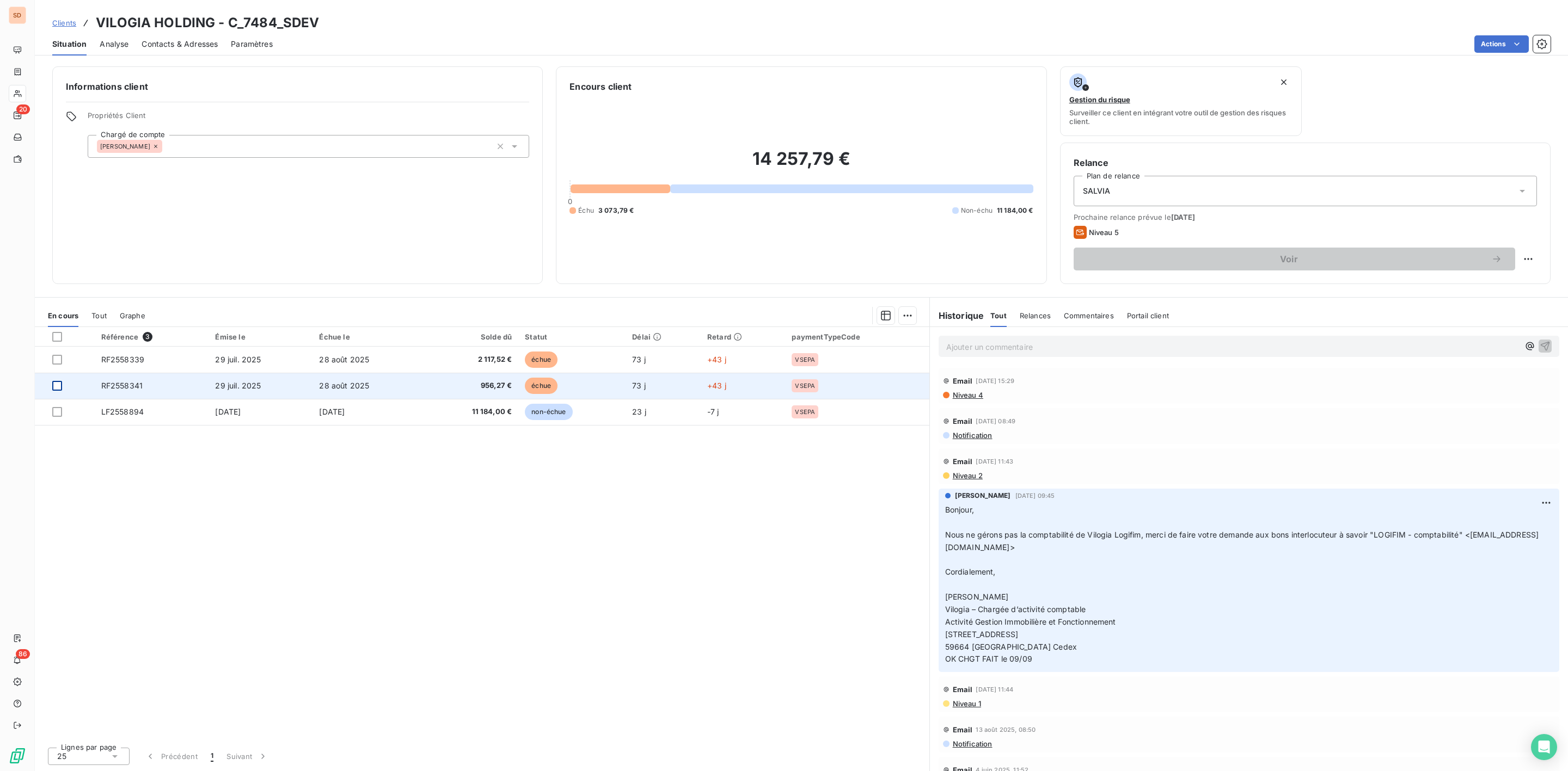
click at [58, 384] on div at bounding box center [57, 386] width 10 height 10
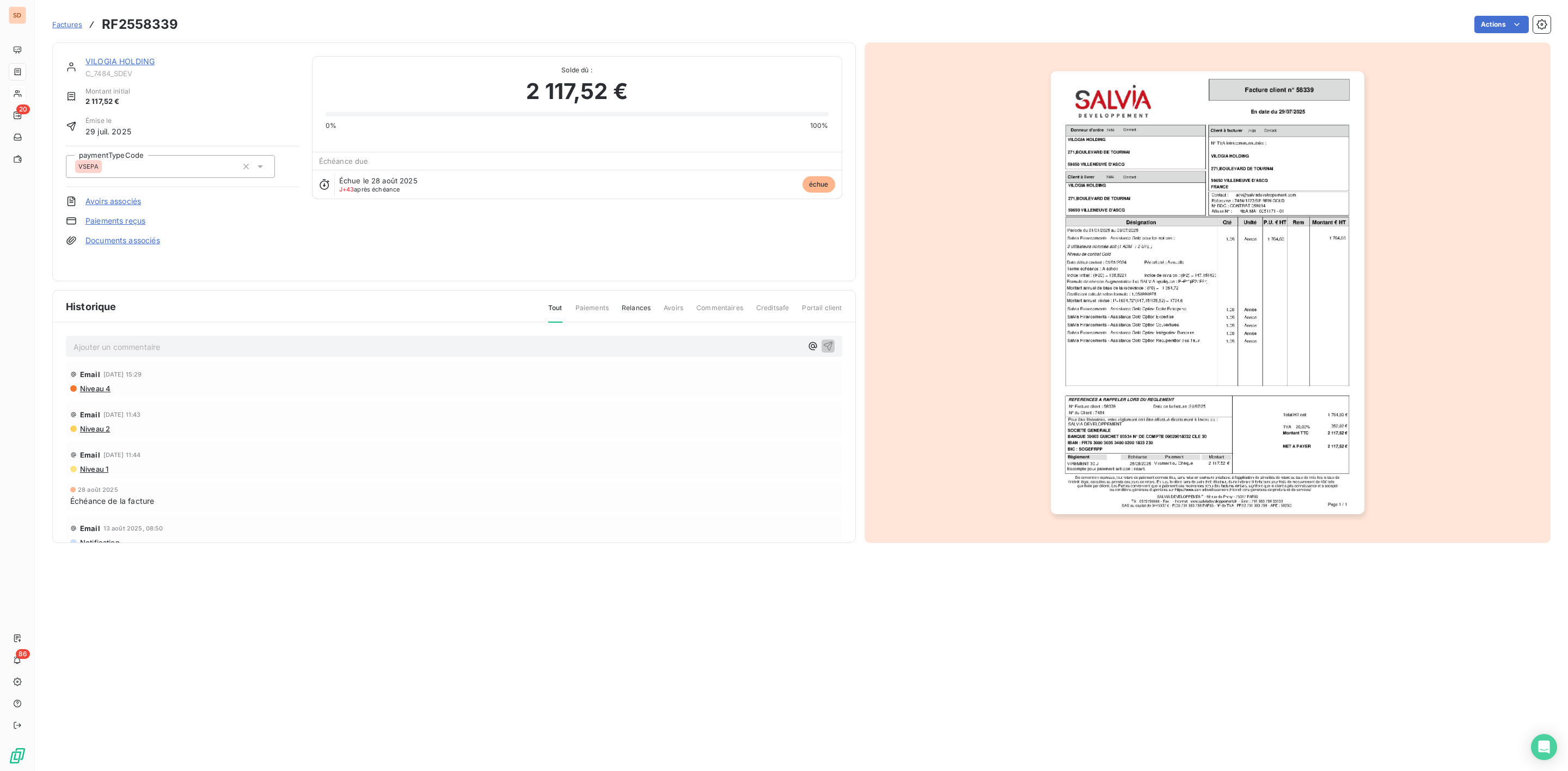
click at [109, 58] on link "VILOGIA HOLDING" at bounding box center [120, 61] width 69 height 9
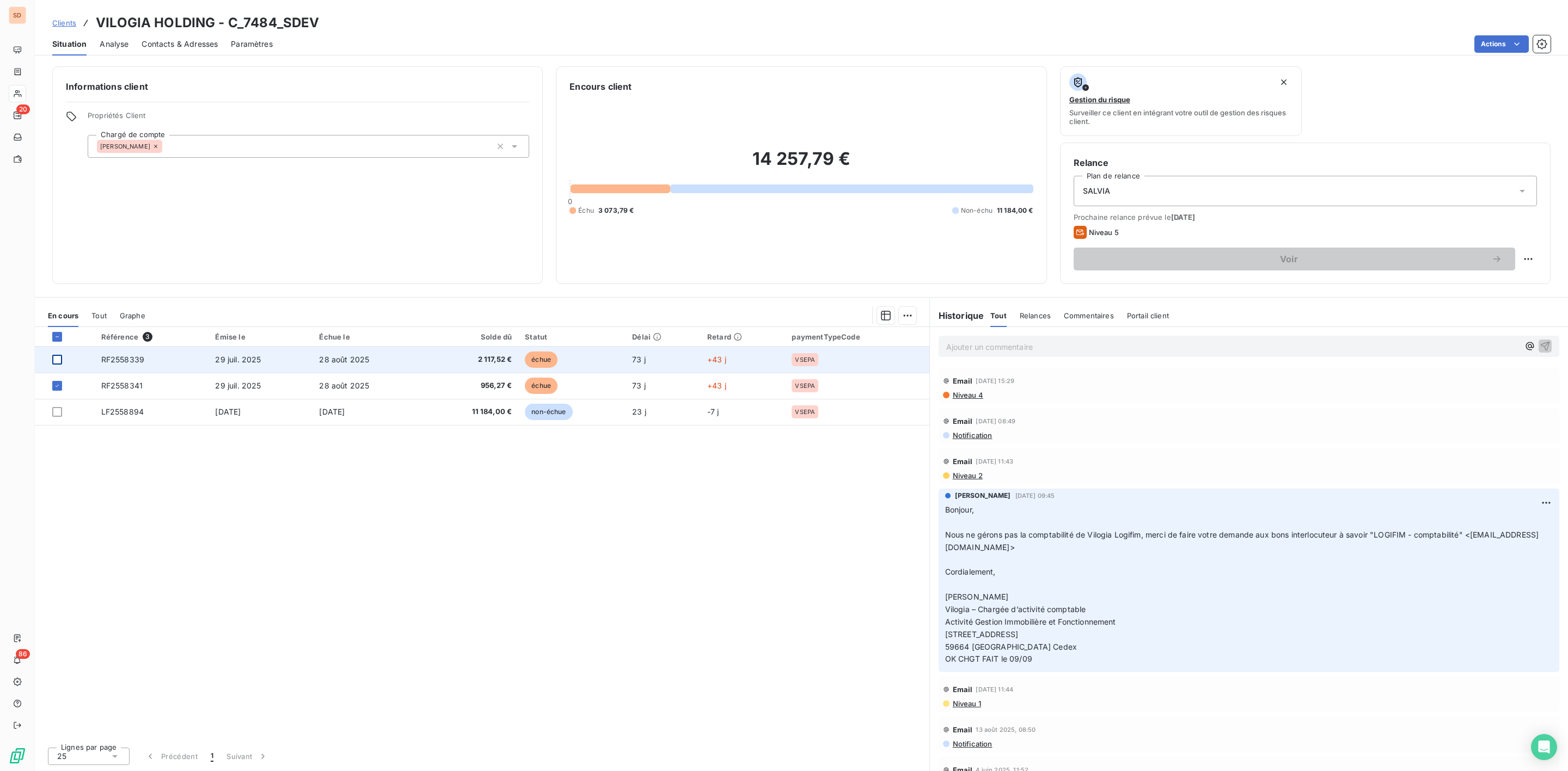
click at [59, 361] on div at bounding box center [57, 360] width 10 height 10
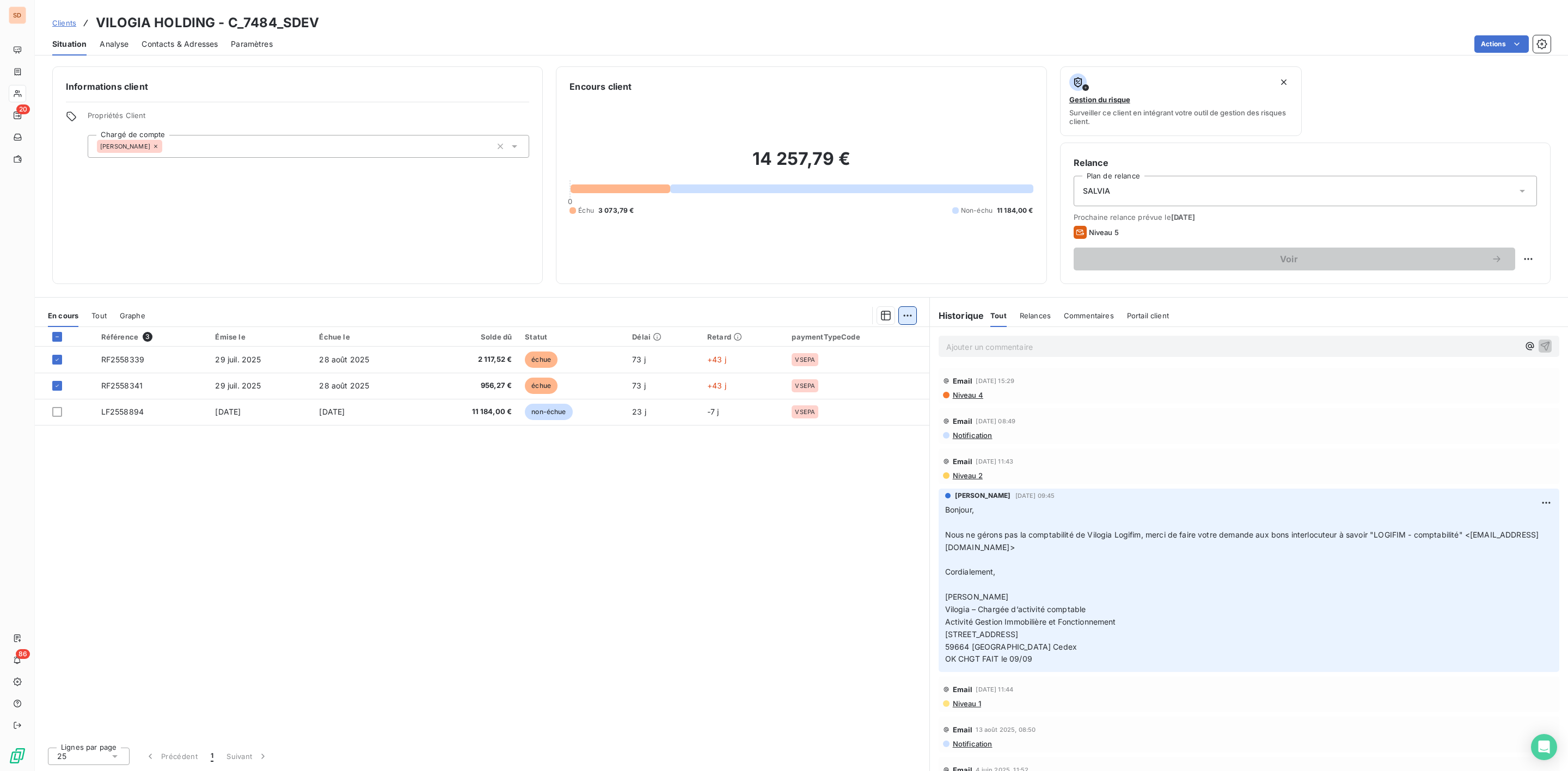
click at [904, 313] on html "SD 20 86 Clients VILOGIA HOLDING - C_7484_SDEV Situation Analyse Contacts & Adr…" at bounding box center [784, 386] width 1568 height 771
click at [796, 338] on div "Mettre en litige (2 factures)" at bounding box center [812, 339] width 198 height 18
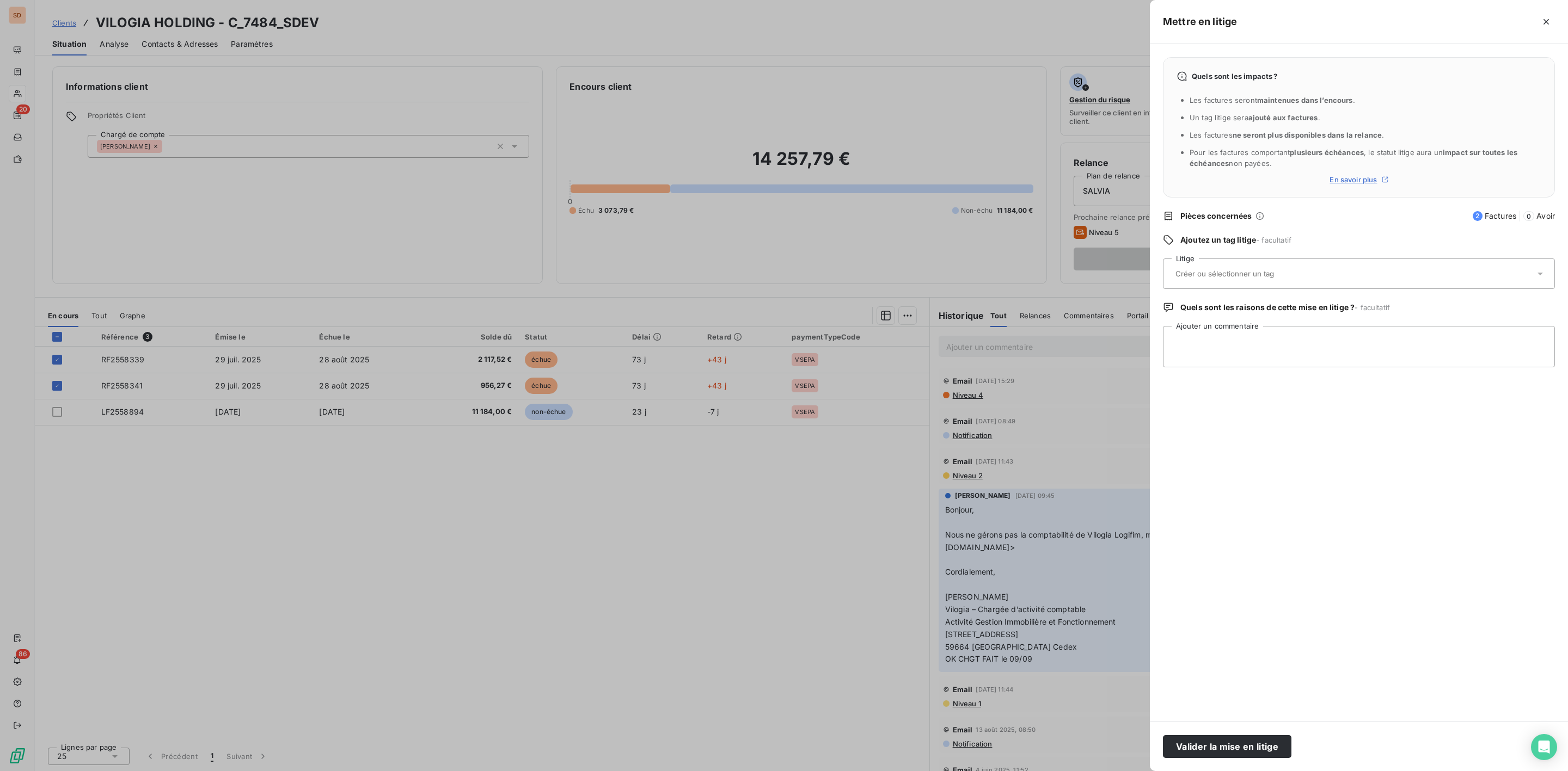
click at [1220, 278] on input "text" at bounding box center [1253, 274] width 158 height 10
type input "adv"
click at [1188, 328] on span "adv" at bounding box center [1193, 328] width 10 height 7
click at [1192, 338] on textarea "Ajouter un commentaire" at bounding box center [1358, 346] width 392 height 41
paste textarea "Bonjour, Les factures ci-joint concernerait Vilogia SA. Merci de bien vouloir r…"
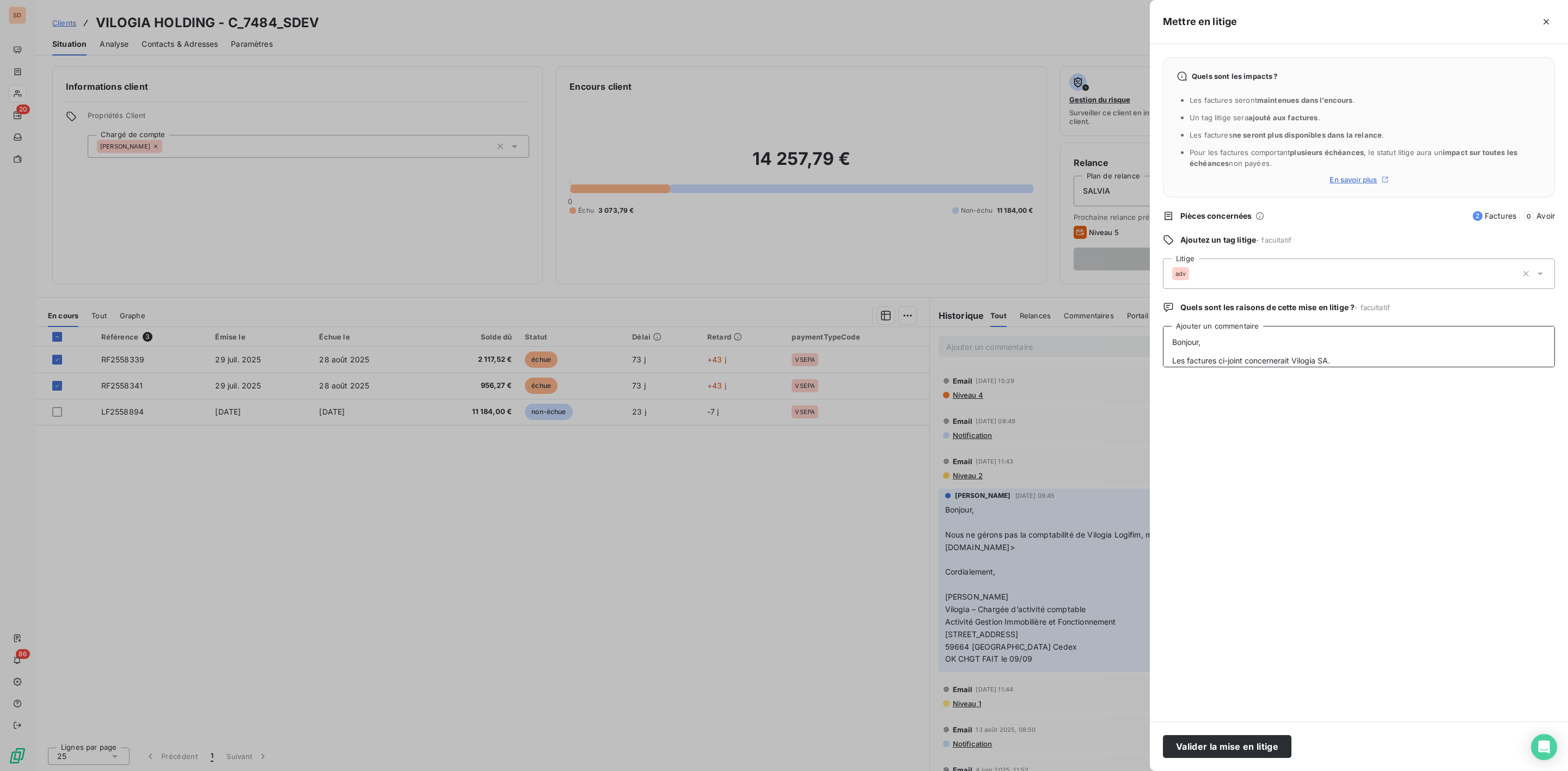
scroll to position [133, 0]
type textarea "Bonjour, Les factures ci-joint concernerait Vilogia SA. Merci de bien vouloir r…"
click at [1220, 748] on button "Valider la mise en litige" at bounding box center [1227, 746] width 129 height 23
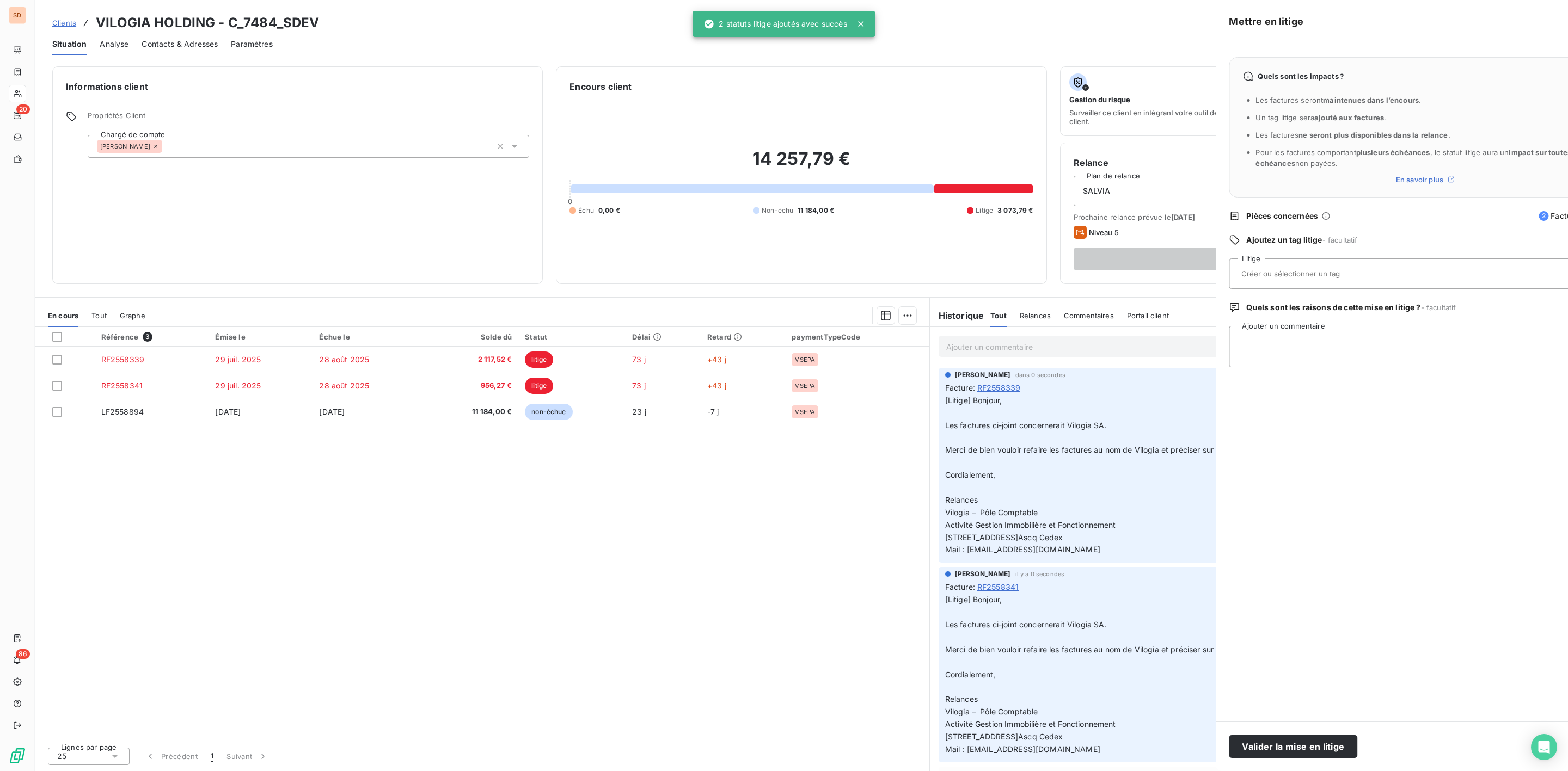
scroll to position [0, 0]
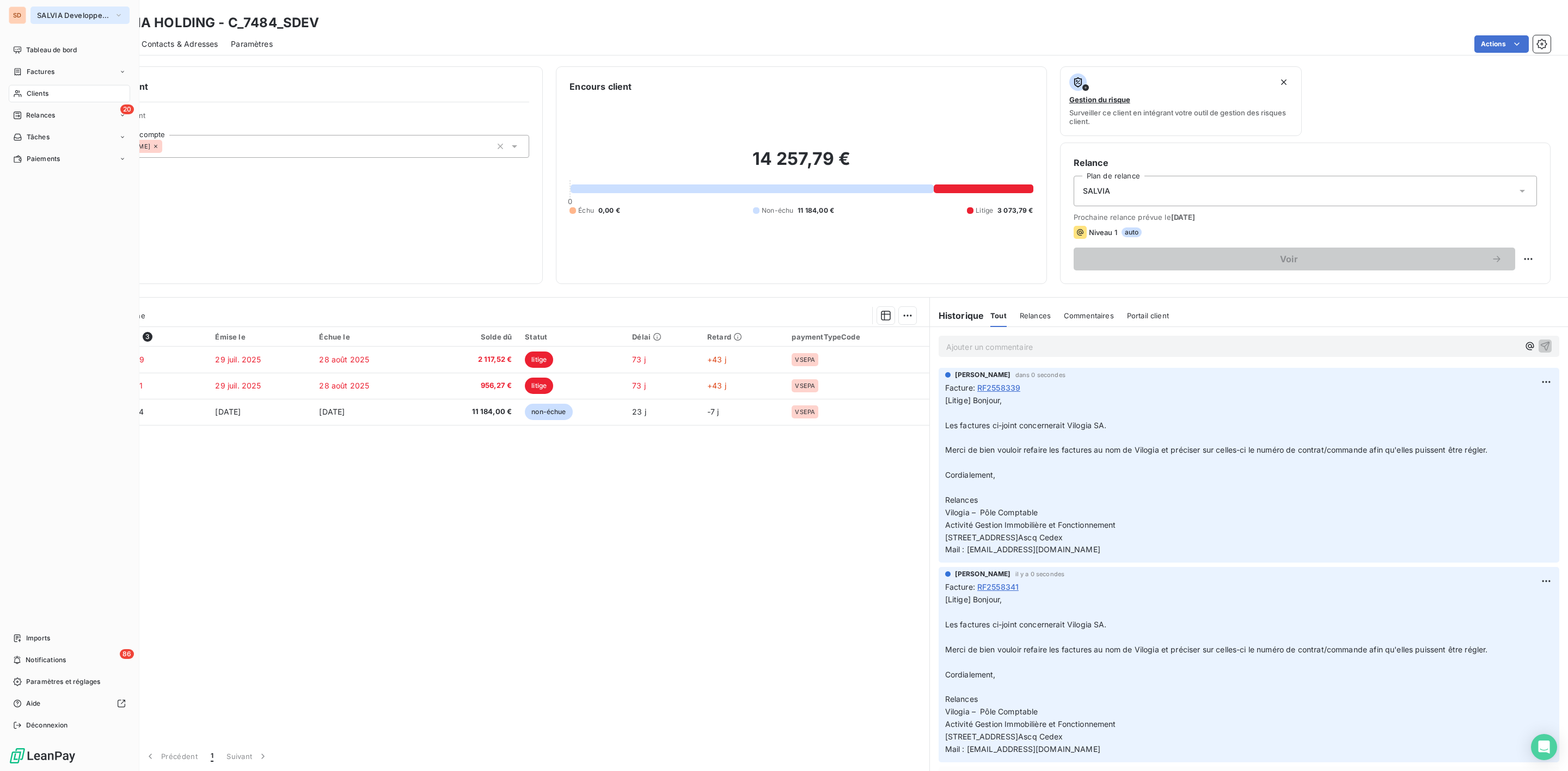
click at [61, 8] on button "SALVIA Developpement" at bounding box center [80, 15] width 99 height 18
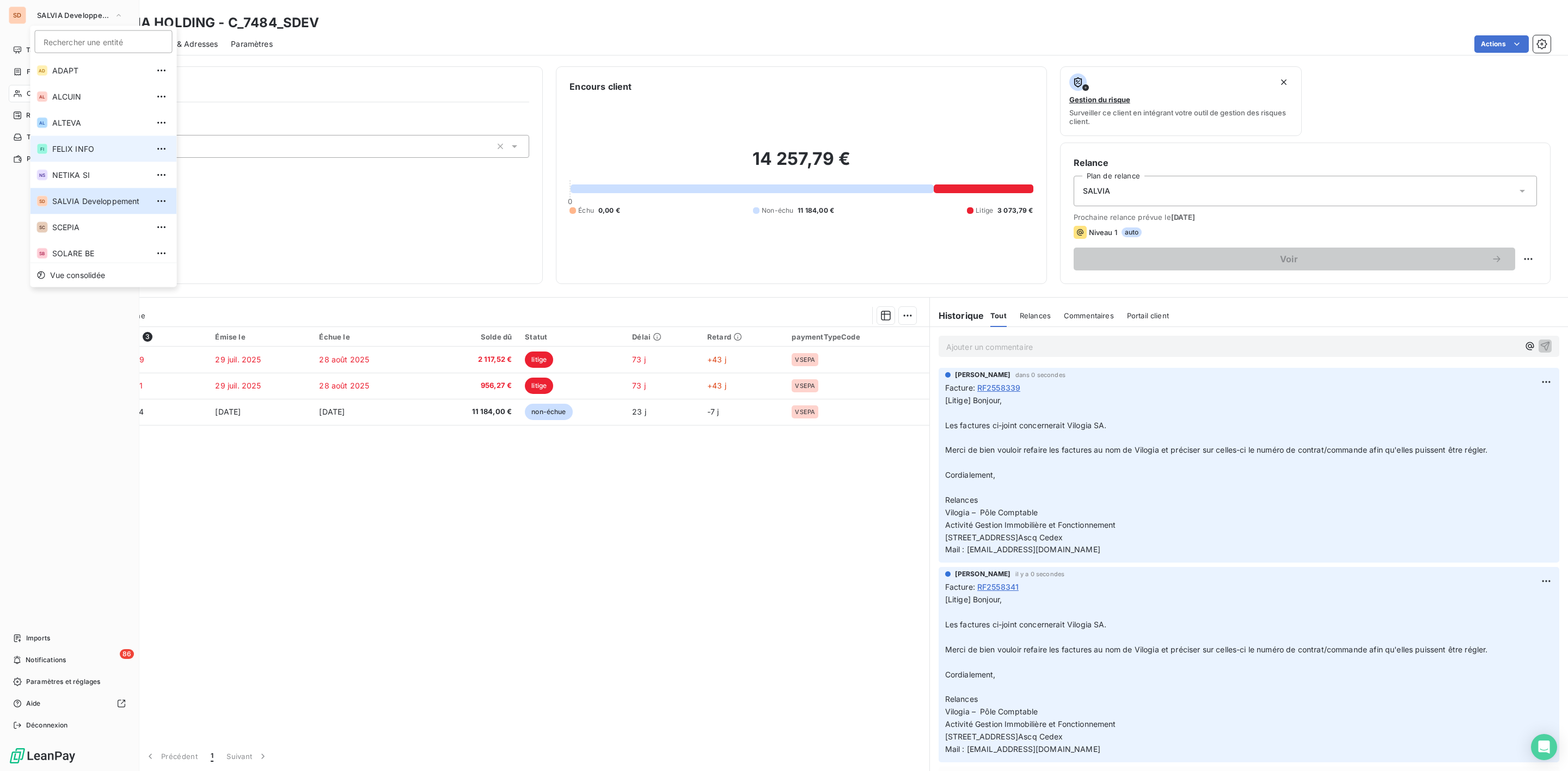
click at [64, 150] on span "FELIX INFO" at bounding box center [100, 149] width 96 height 11
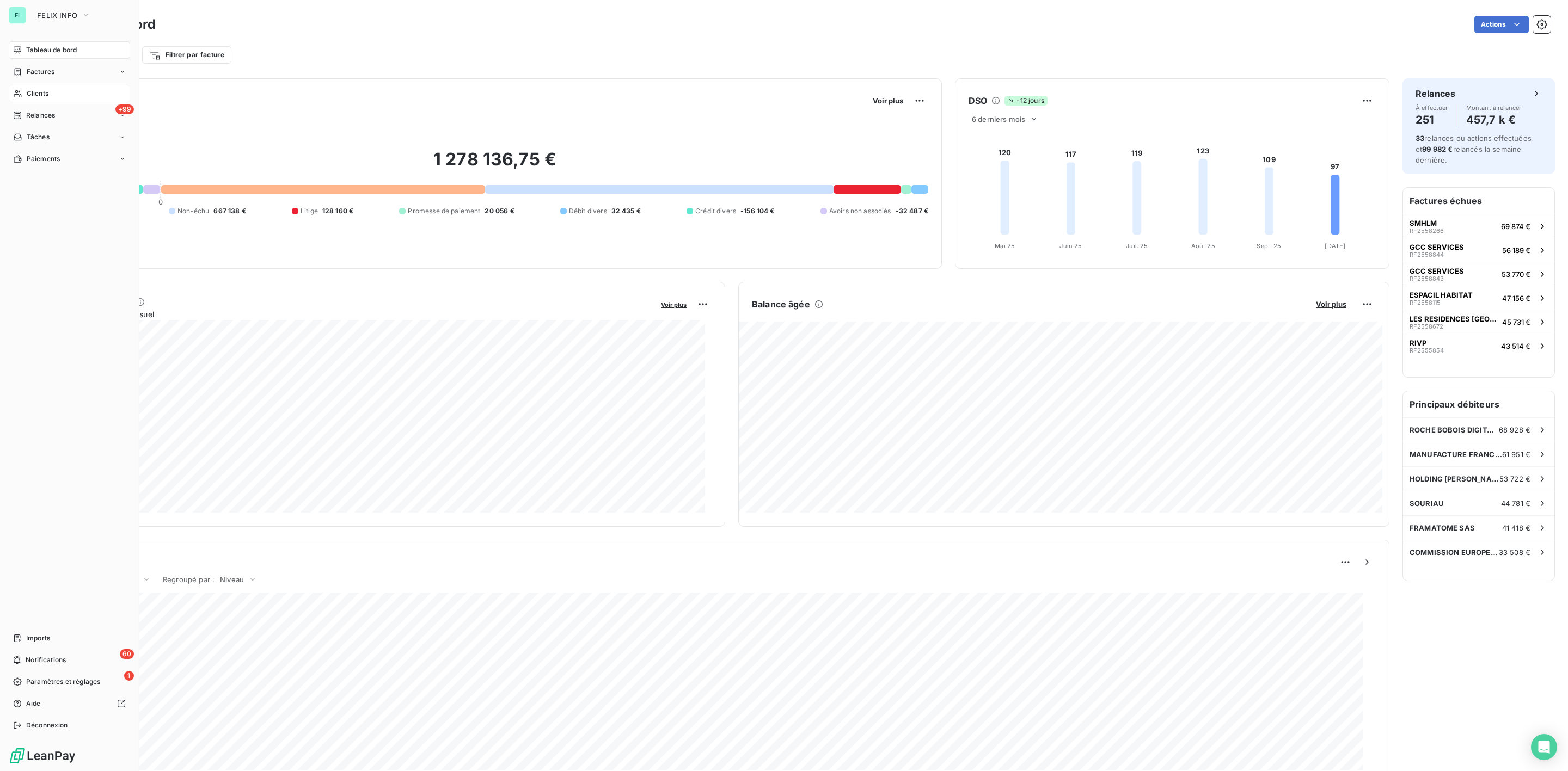
click at [38, 92] on span "Clients" at bounding box center [38, 93] width 22 height 10
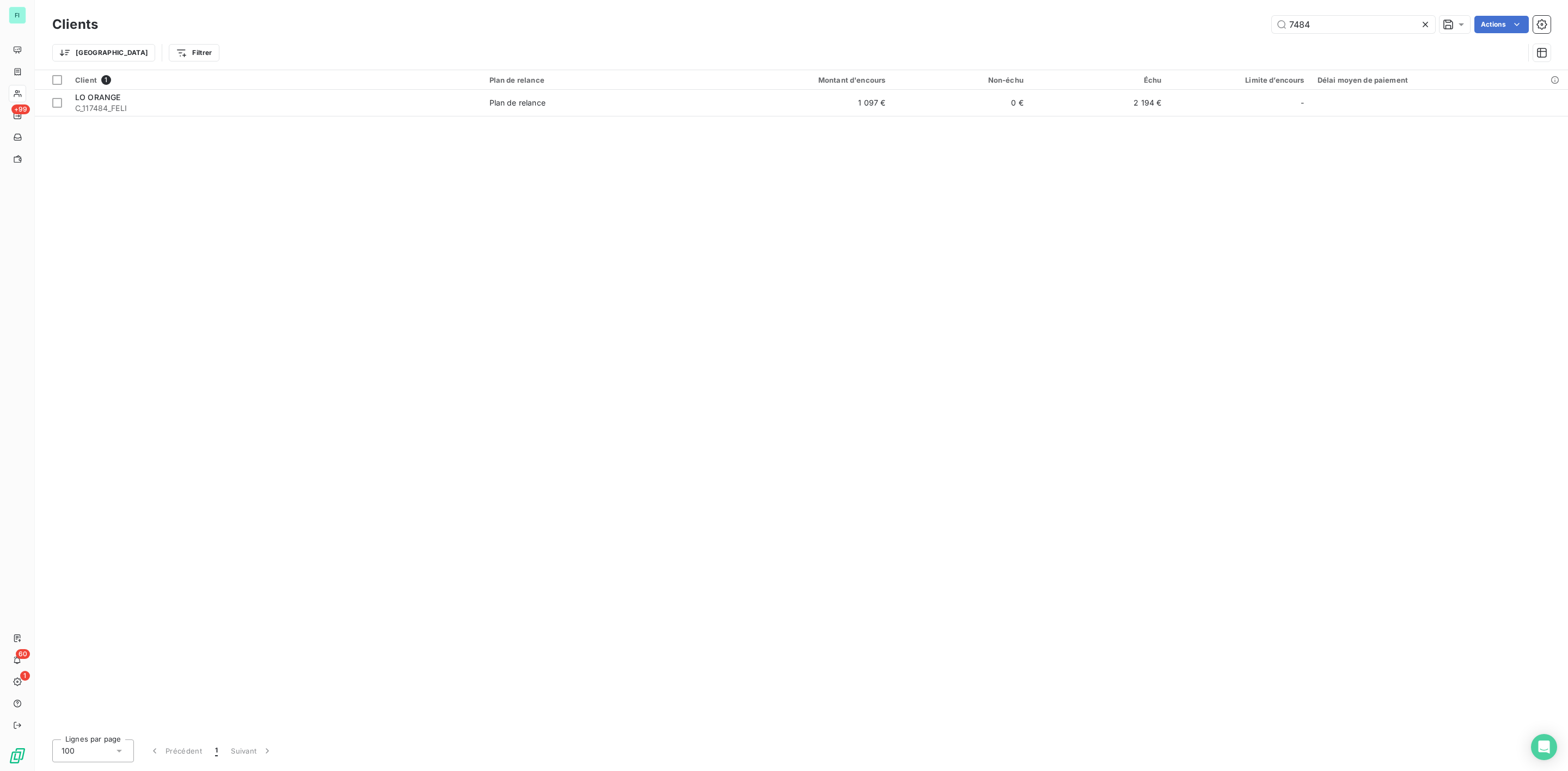
drag, startPoint x: 1340, startPoint y: 29, endPoint x: 857, endPoint y: 29, distance: 483.0
click at [858, 29] on div "7484 Actions" at bounding box center [830, 24] width 1439 height 18
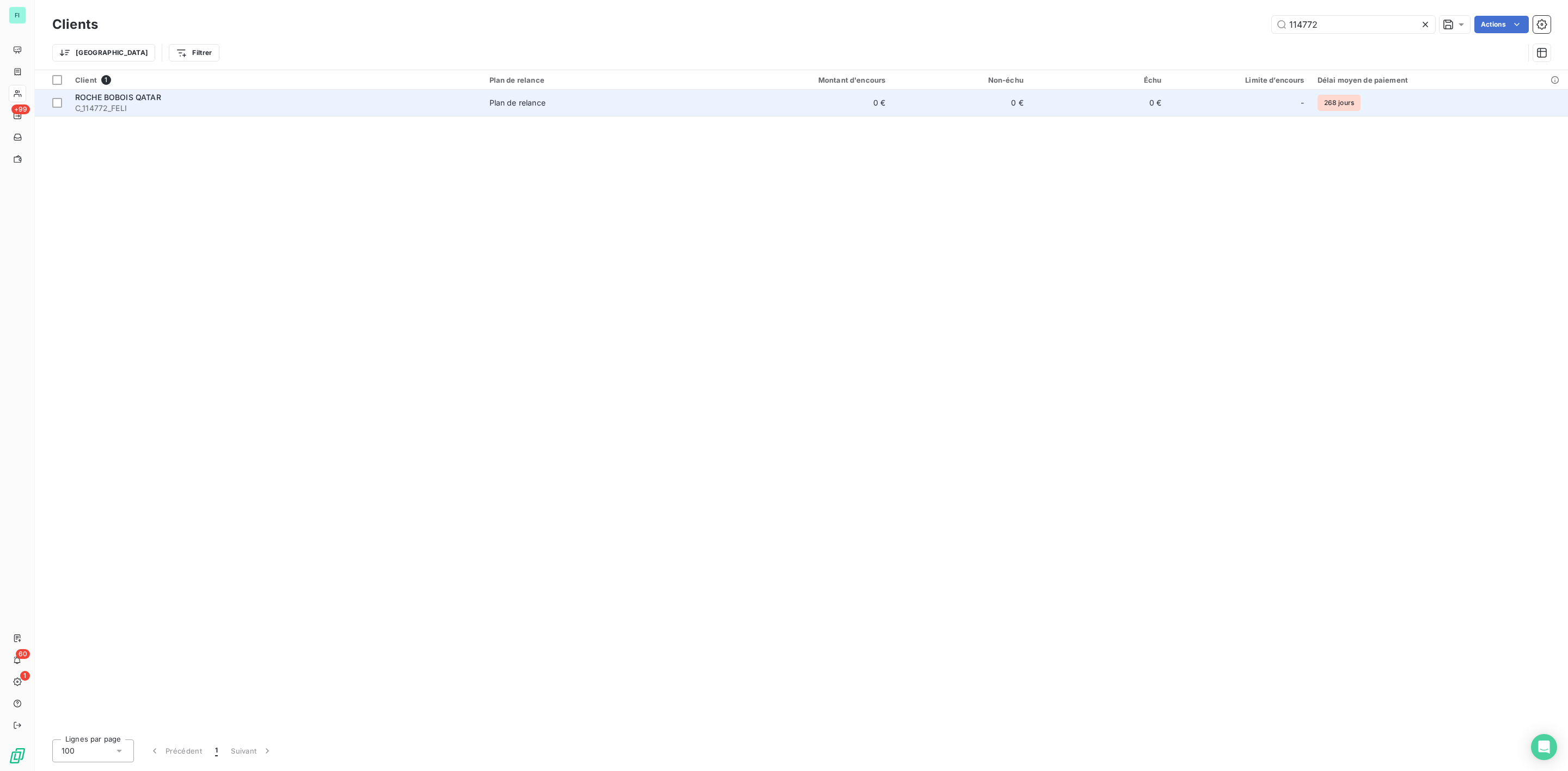
type input "114772"
click at [131, 98] on span "ROCHE BOBOIS QATAR" at bounding box center [118, 97] width 86 height 9
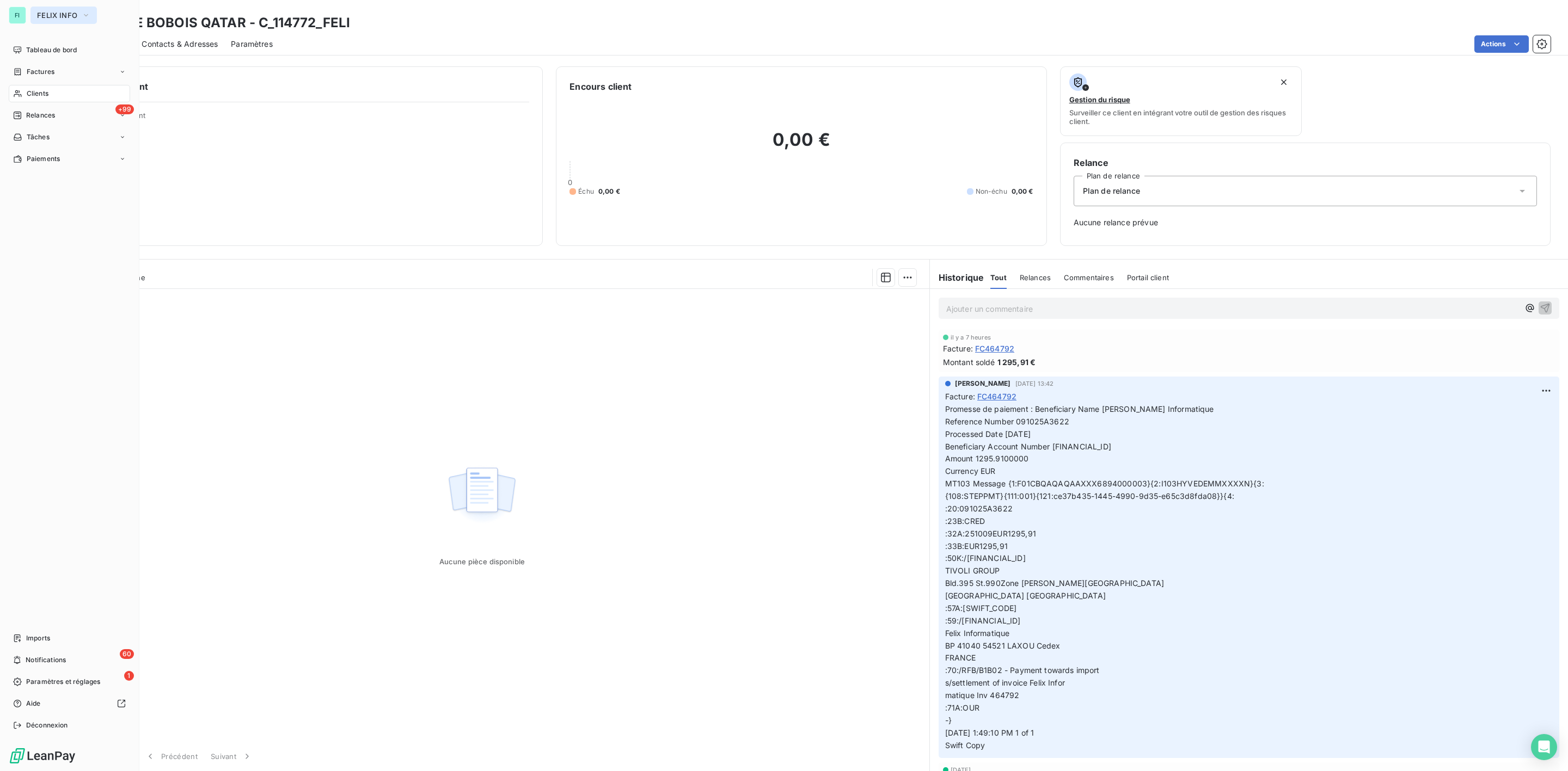
click at [55, 12] on span "FELIX INFO" at bounding box center [57, 15] width 40 height 8
click at [59, 126] on span "ALTEVA" at bounding box center [100, 123] width 96 height 11
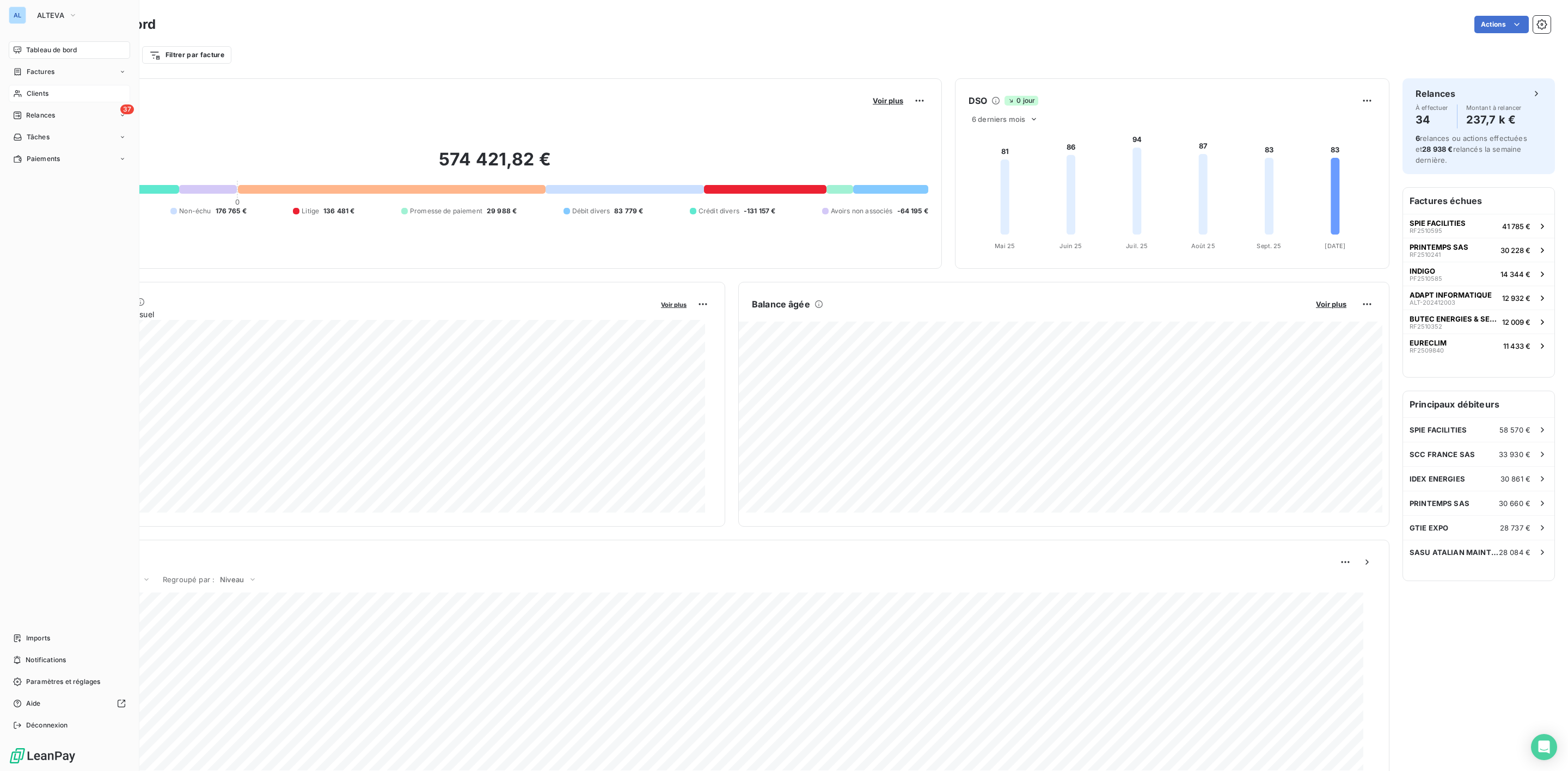
click at [40, 95] on span "Clients" at bounding box center [38, 93] width 22 height 10
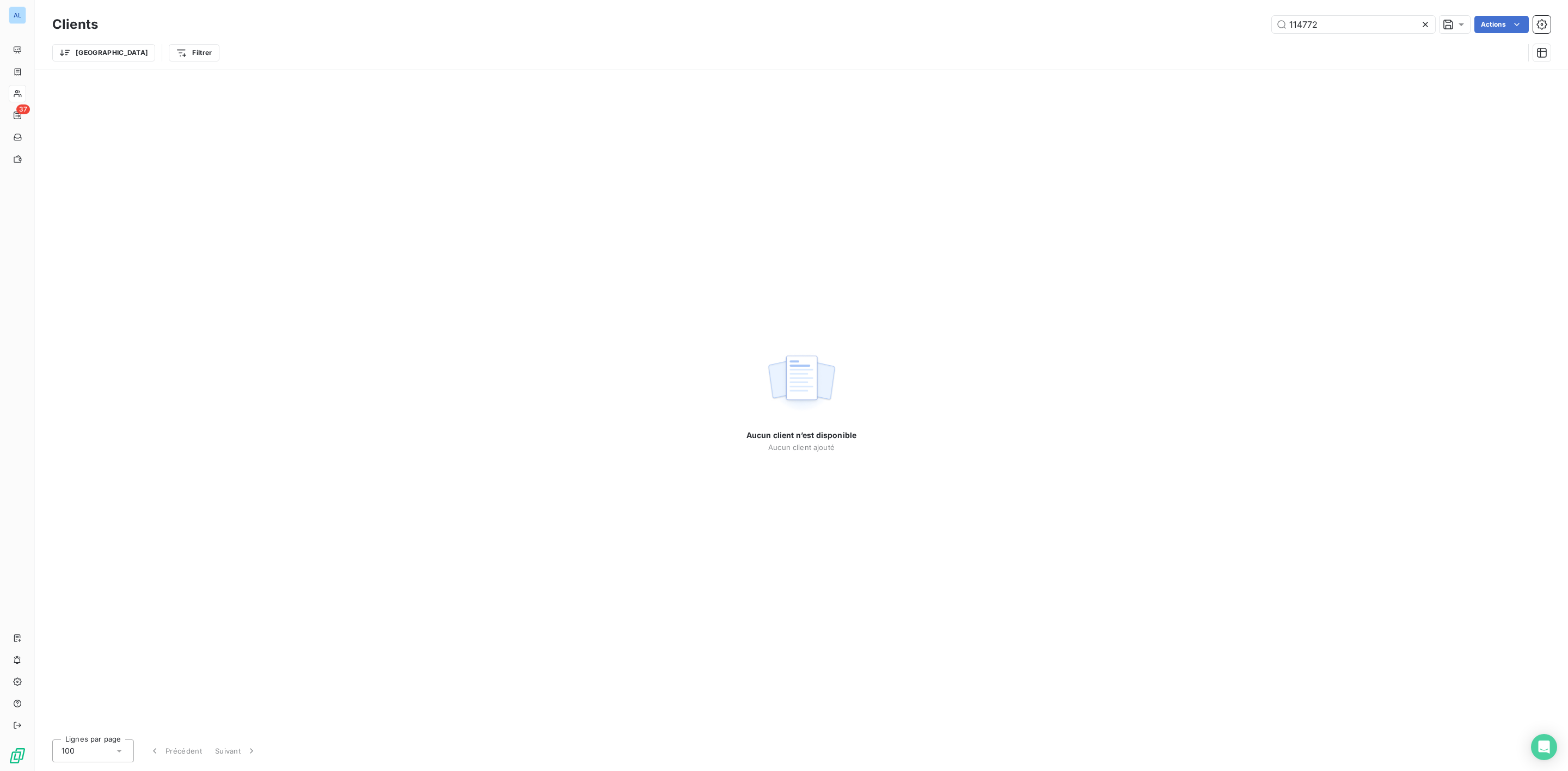
click at [1145, 19] on div "114772 Actions" at bounding box center [830, 24] width 1439 height 18
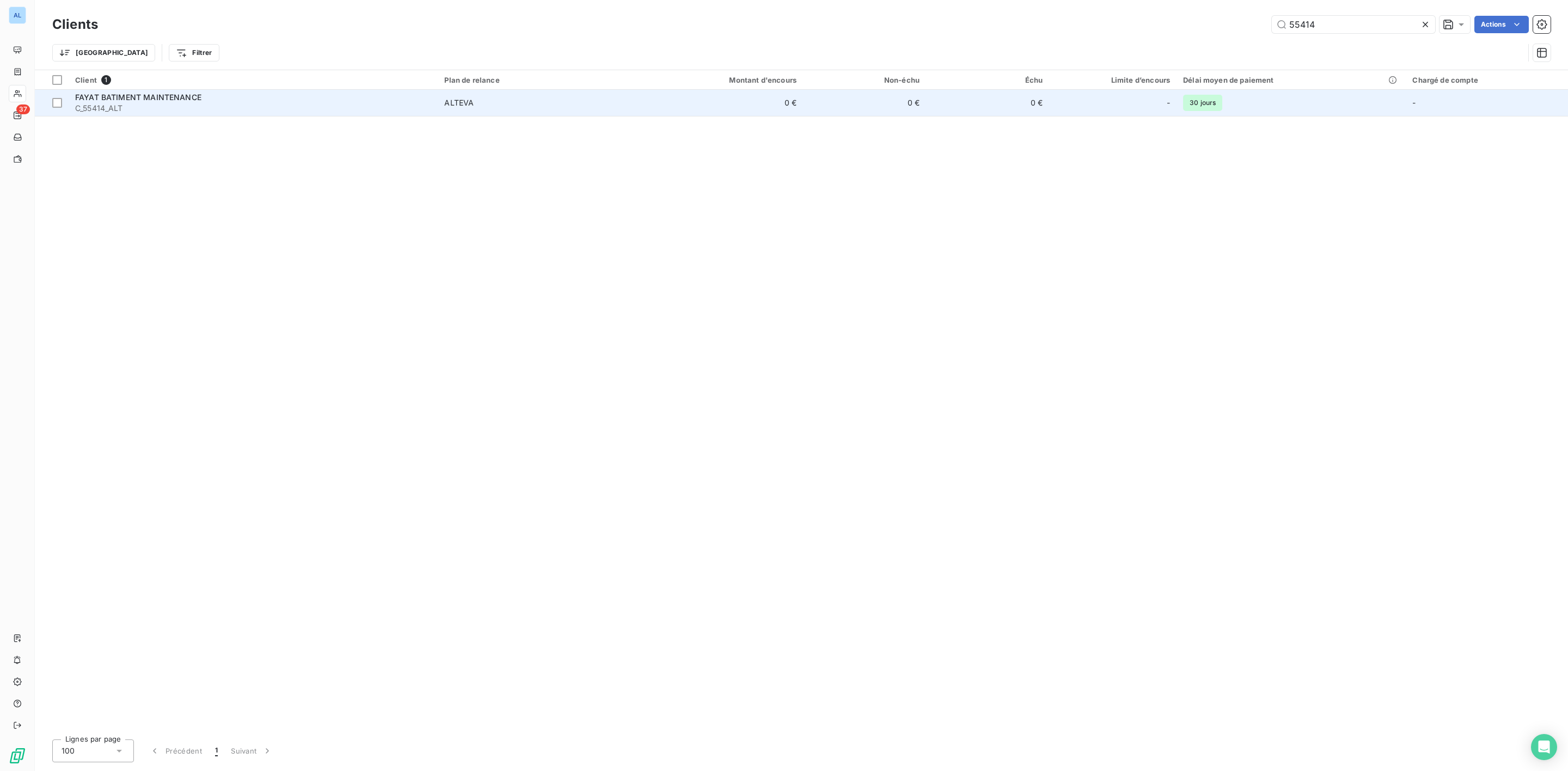
type input "55414"
click at [259, 105] on span "C_55414_ALT" at bounding box center [253, 108] width 356 height 11
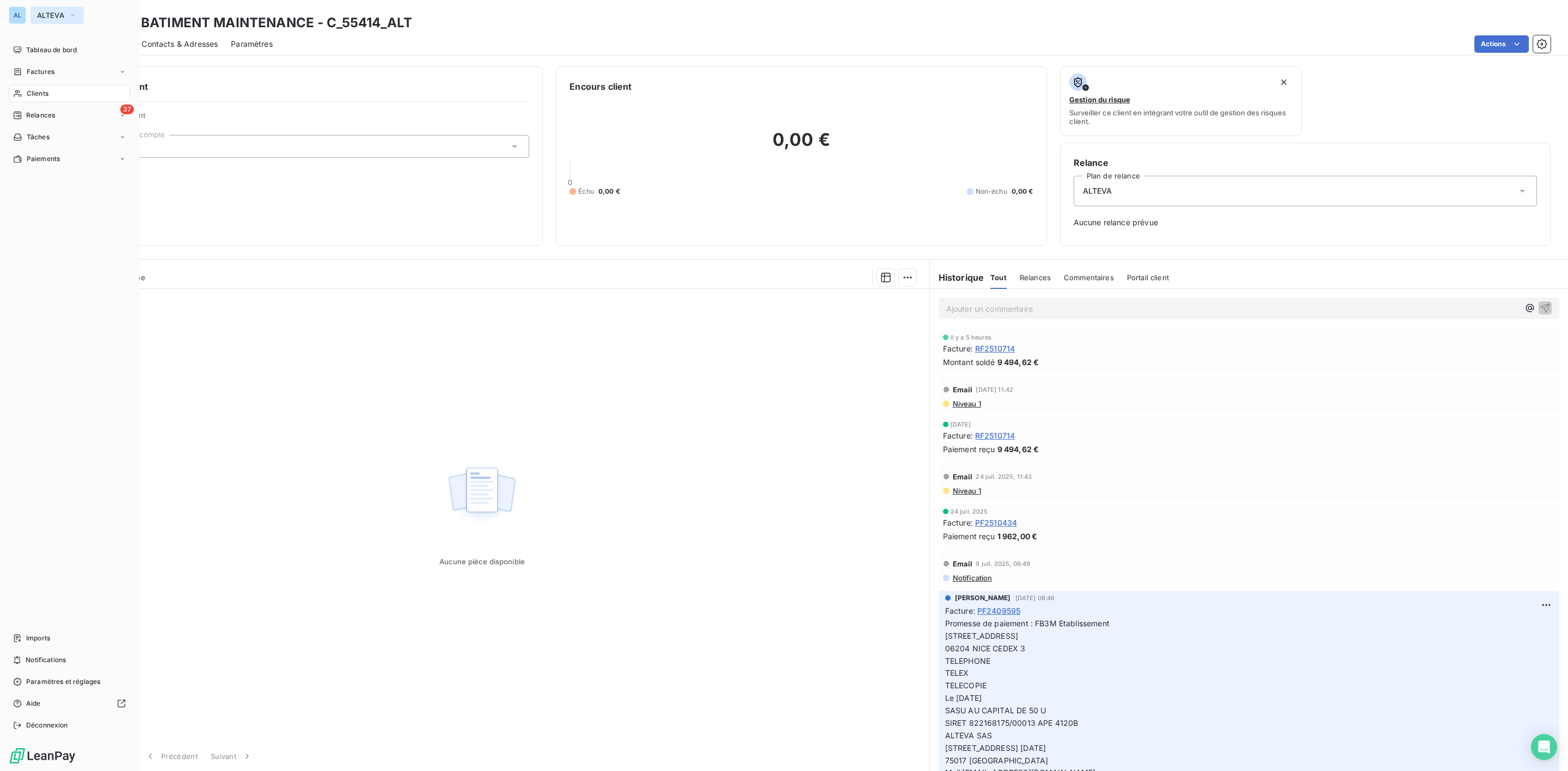
click at [62, 10] on button "ALTEVA" at bounding box center [56, 15] width 53 height 18
click at [76, 208] on li "SD SALVIA Developpement" at bounding box center [104, 201] width 147 height 26
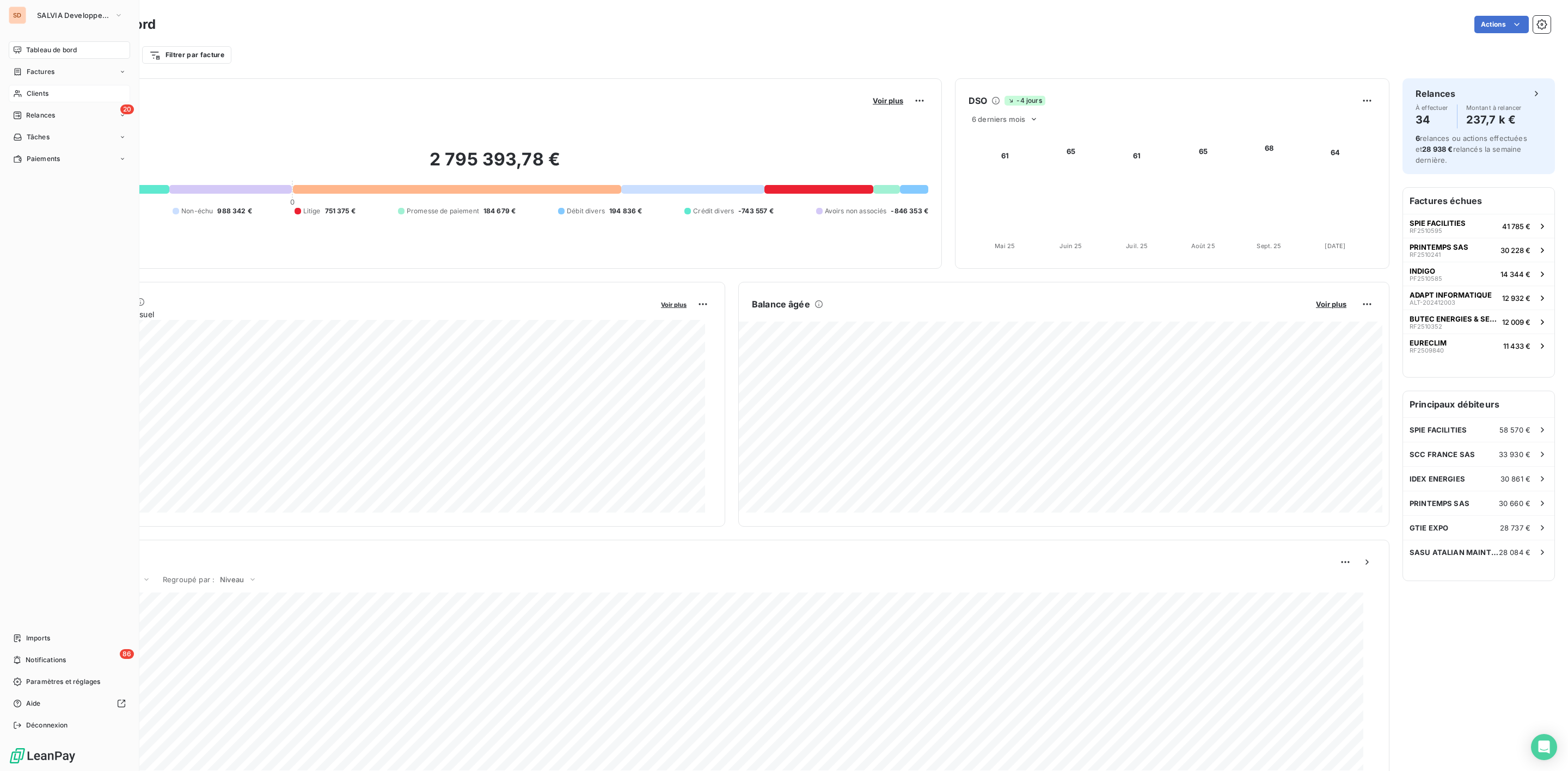
click at [40, 87] on div "Clients" at bounding box center [69, 93] width 121 height 18
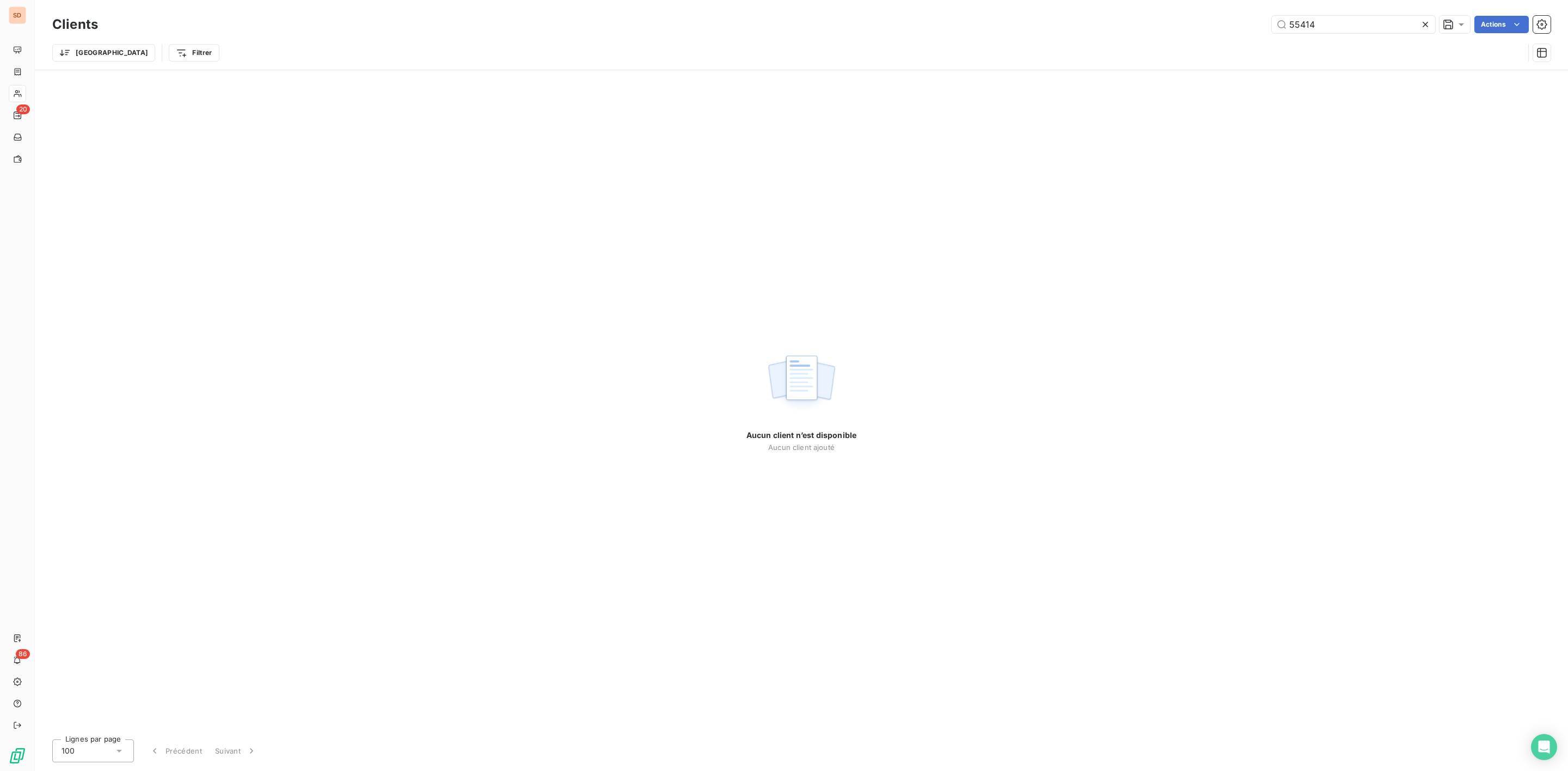
drag, startPoint x: 1235, startPoint y: 29, endPoint x: 935, endPoint y: 40, distance: 300.2
click at [995, 38] on div "Clients 55414 Actions Trier Filtrer" at bounding box center [801, 41] width 1498 height 56
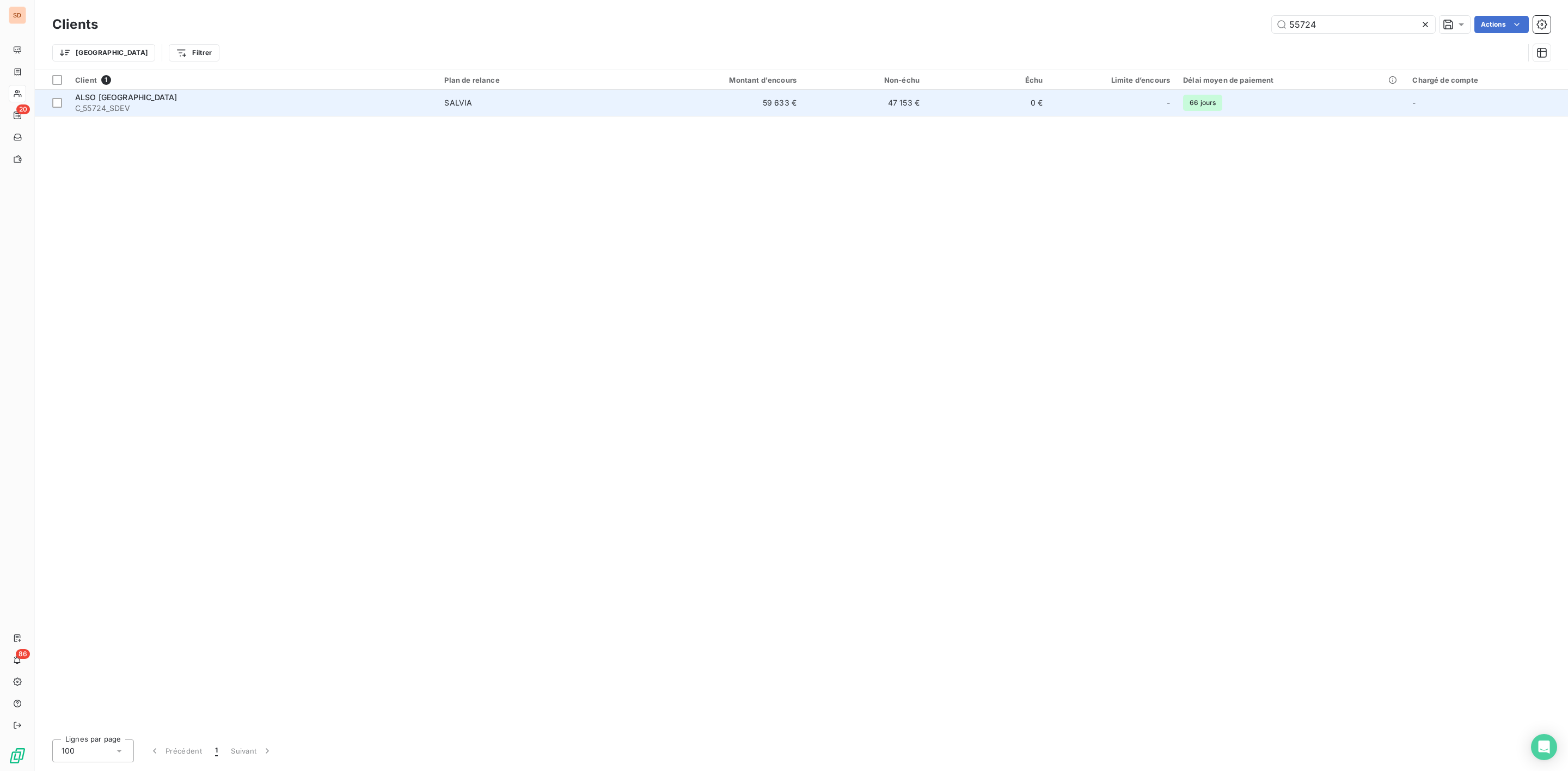
type input "55724"
click at [137, 106] on span "C_55724_SDEV" at bounding box center [253, 108] width 356 height 11
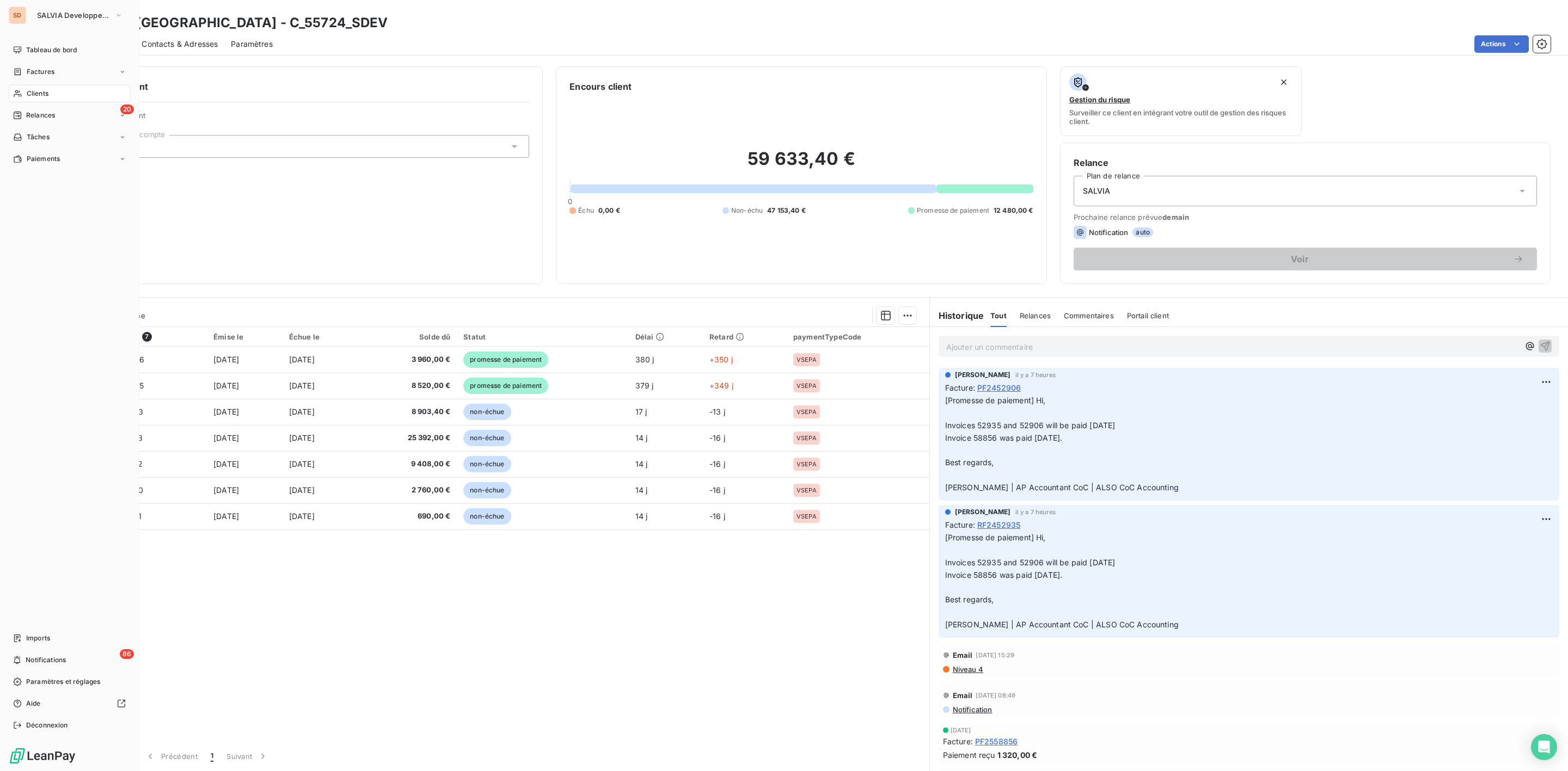
click at [25, 90] on div "Clients" at bounding box center [69, 93] width 121 height 18
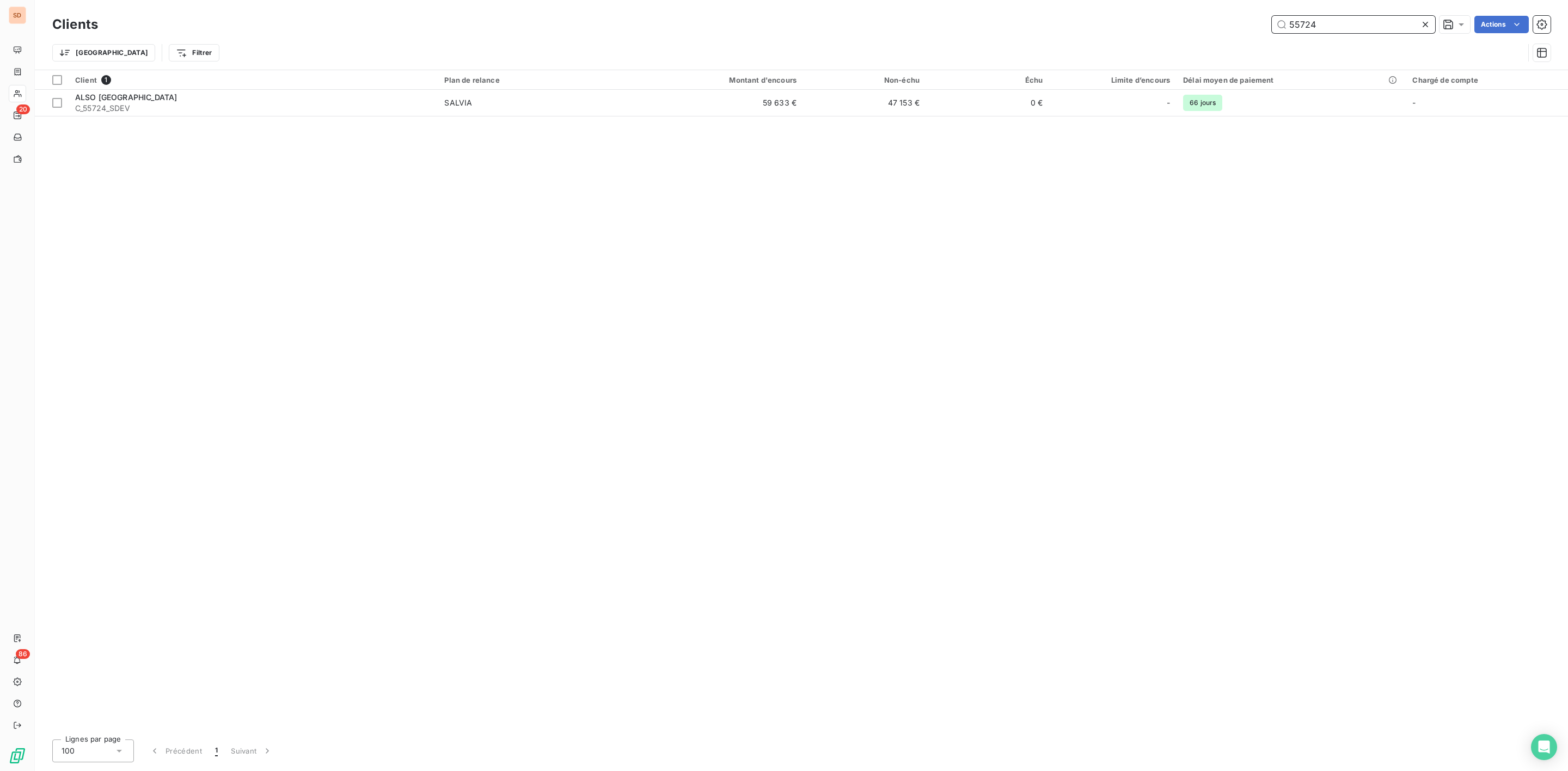
drag, startPoint x: 1335, startPoint y: 25, endPoint x: 974, endPoint y: 10, distance: 361.3
click at [1003, 13] on div "Clients 55724 Actions" at bounding box center [801, 24] width 1498 height 23
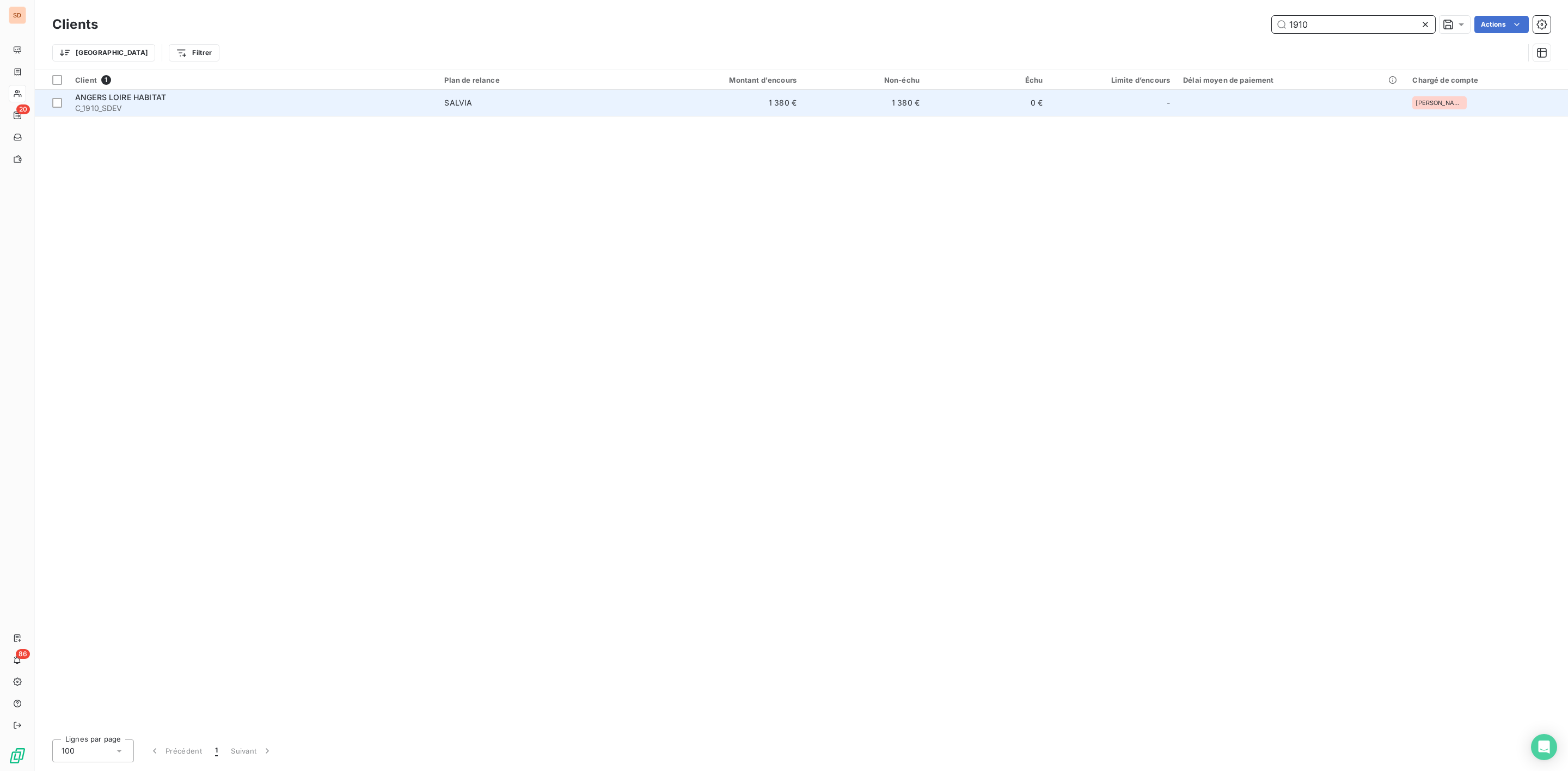
type input "1910"
click at [160, 106] on span "C_1910_SDEV" at bounding box center [253, 108] width 356 height 11
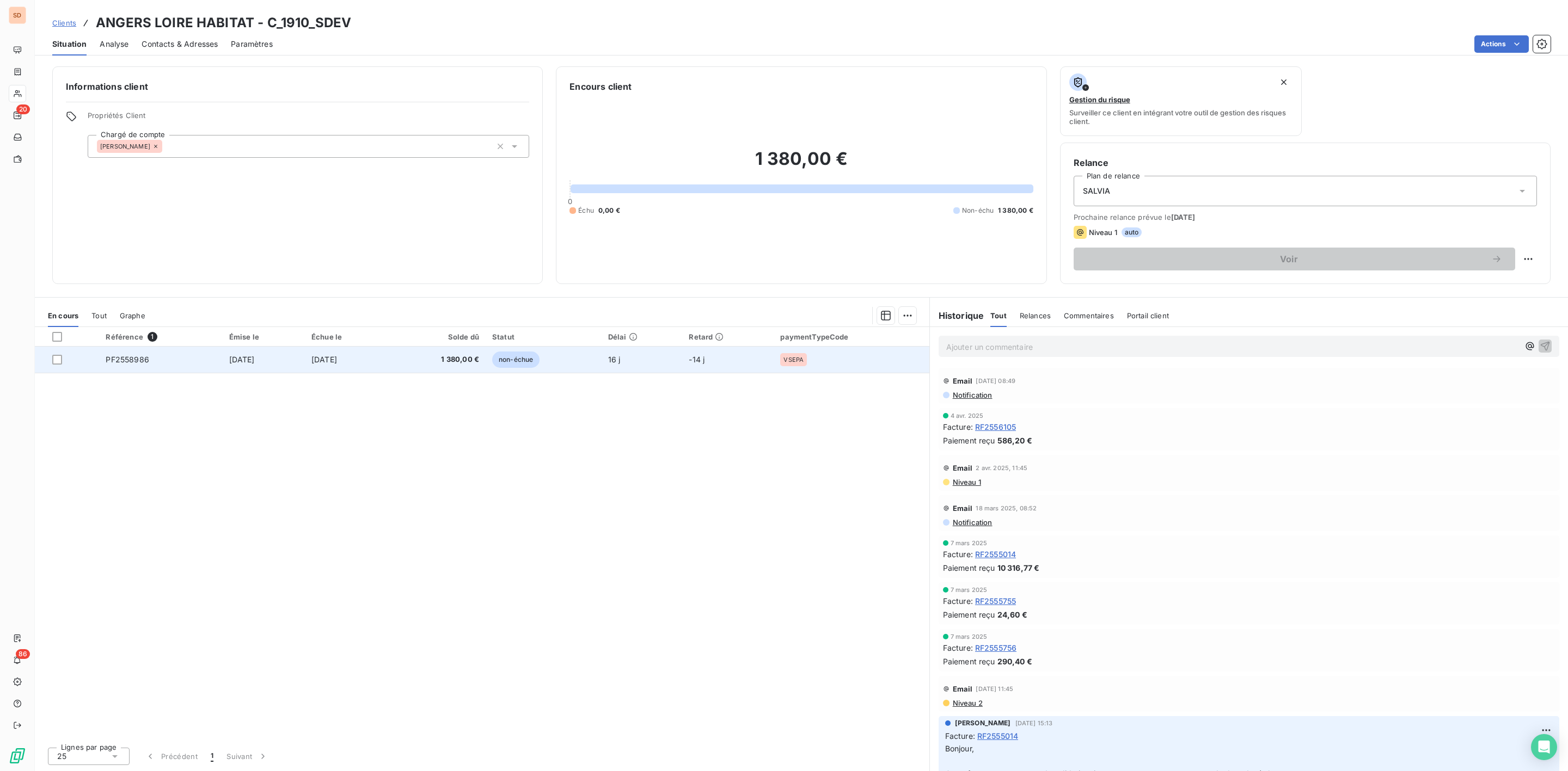
click at [466, 350] on td "1 380,00 €" at bounding box center [437, 359] width 98 height 26
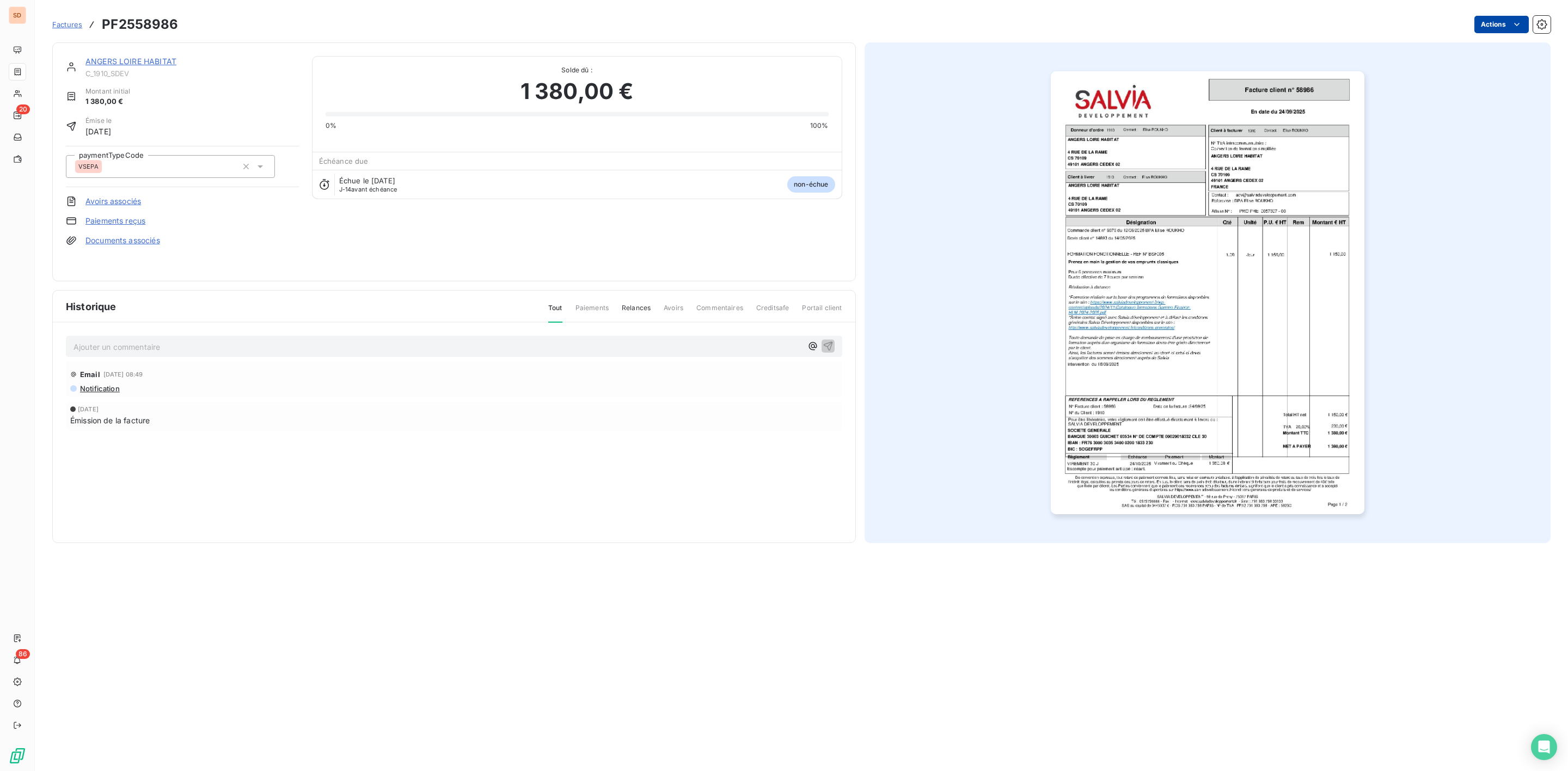
click at [1511, 26] on html "SD 20 86 Factures PF2558986 Actions ANGERS LOIRE HABITAT C_1910_SDEV Montant in…" at bounding box center [784, 386] width 1568 height 771
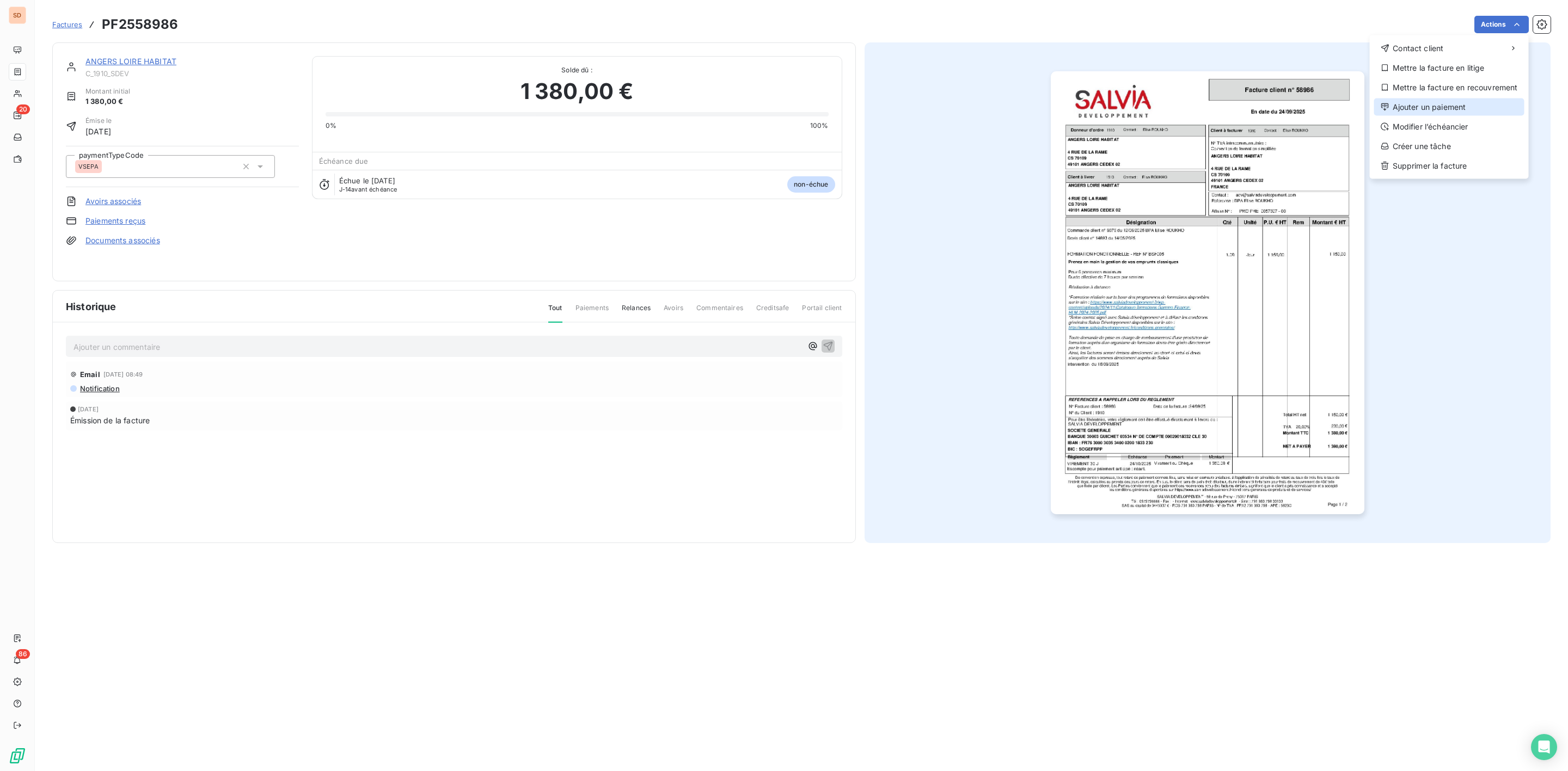
click at [1433, 104] on div "Ajouter un paiement" at bounding box center [1449, 107] width 150 height 18
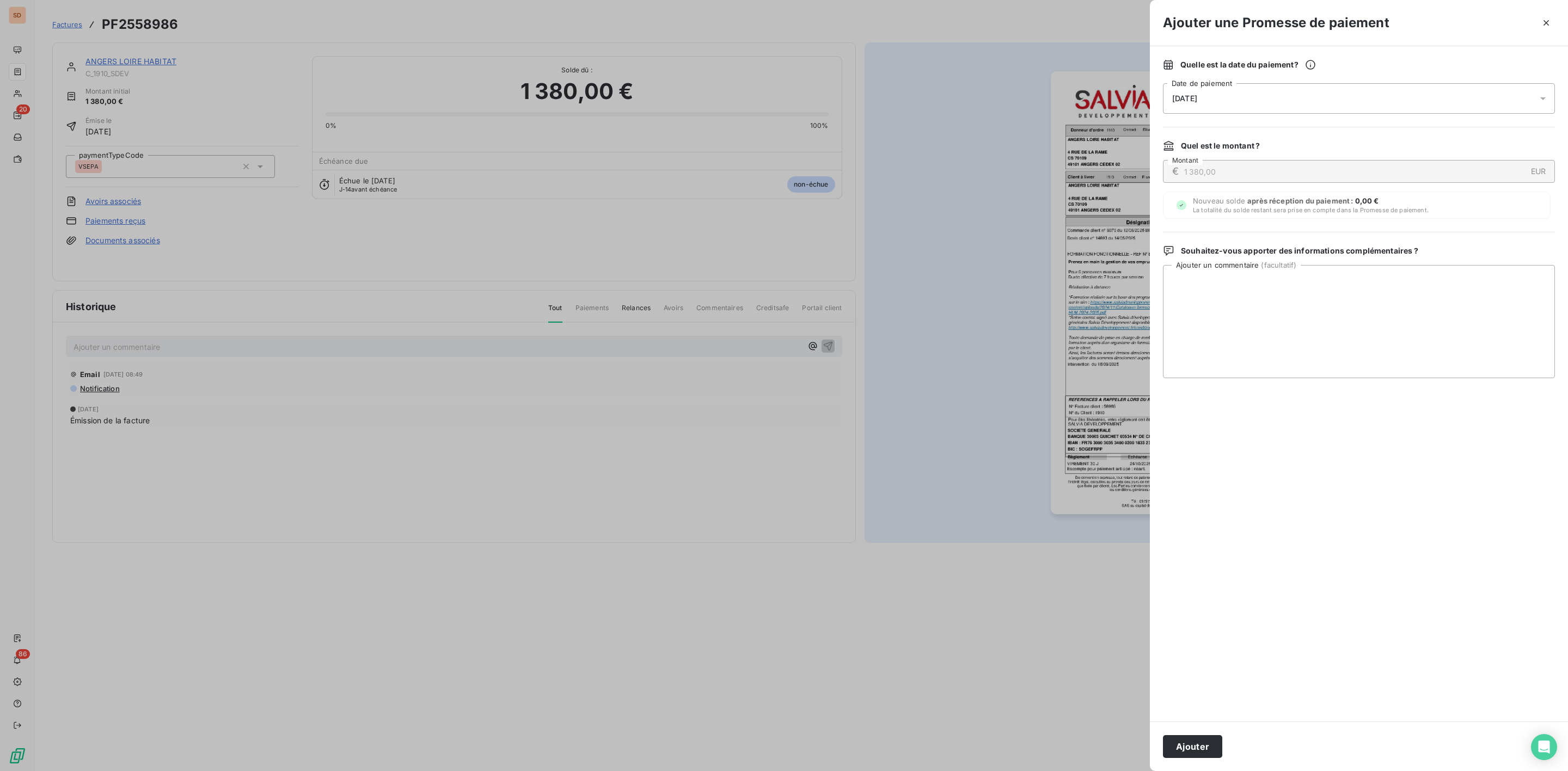
click at [1178, 98] on span "[DATE]" at bounding box center [1185, 98] width 25 height 8
click at [1279, 270] on button "31" at bounding box center [1282, 276] width 22 height 22
click at [1424, 283] on textarea "Ajouter un commentaire ( facultatif )" at bounding box center [1358, 322] width 392 height 113
paste textarea "Bonjour, La facture arrivée sur chorus le 24/09 est prévu pour que le paiement …"
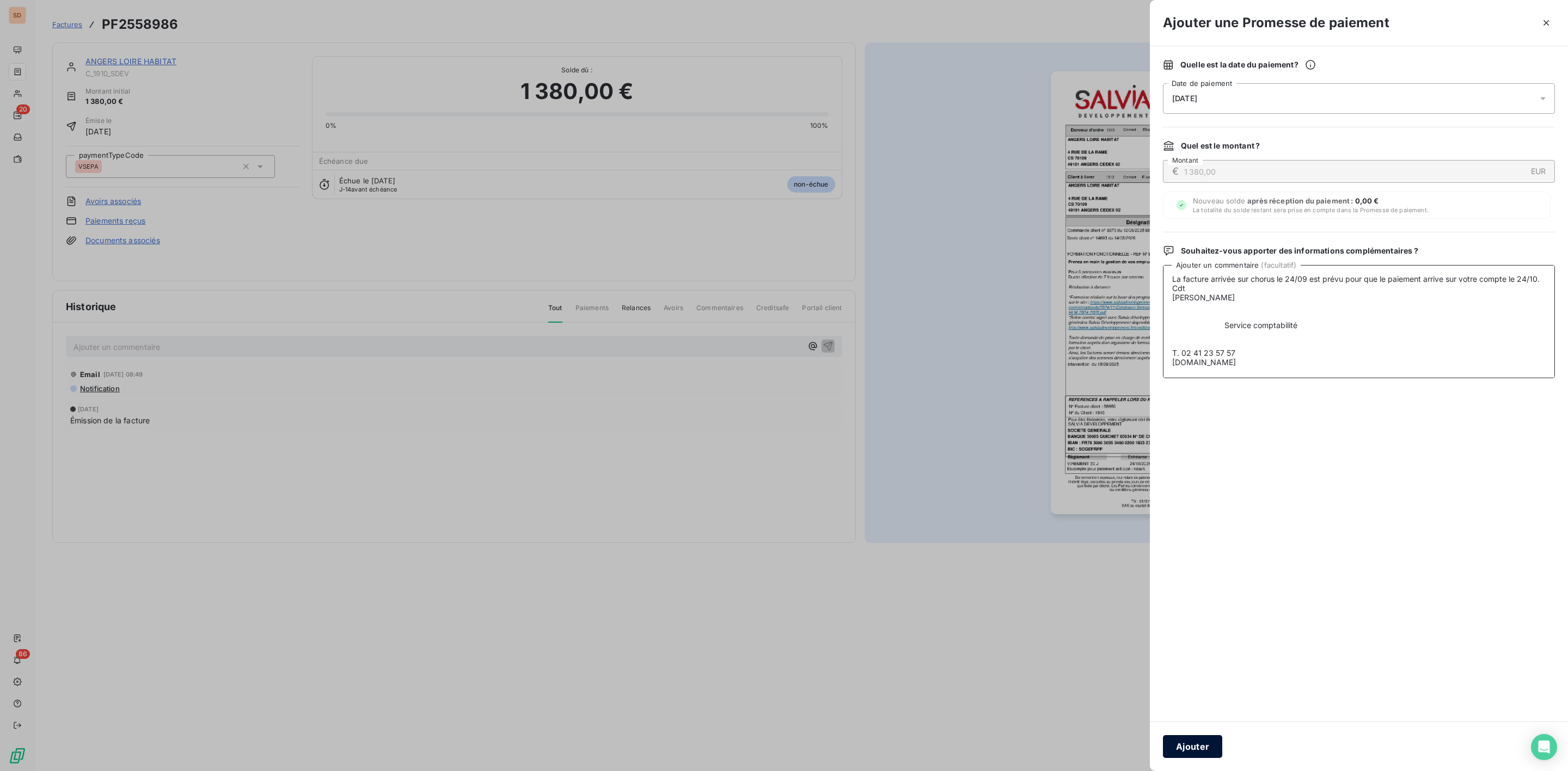
type textarea "Bonjour, La facture arrivée sur chorus le 24/09 est prévu pour que le paiement …"
click at [1190, 742] on button "Ajouter" at bounding box center [1192, 746] width 59 height 23
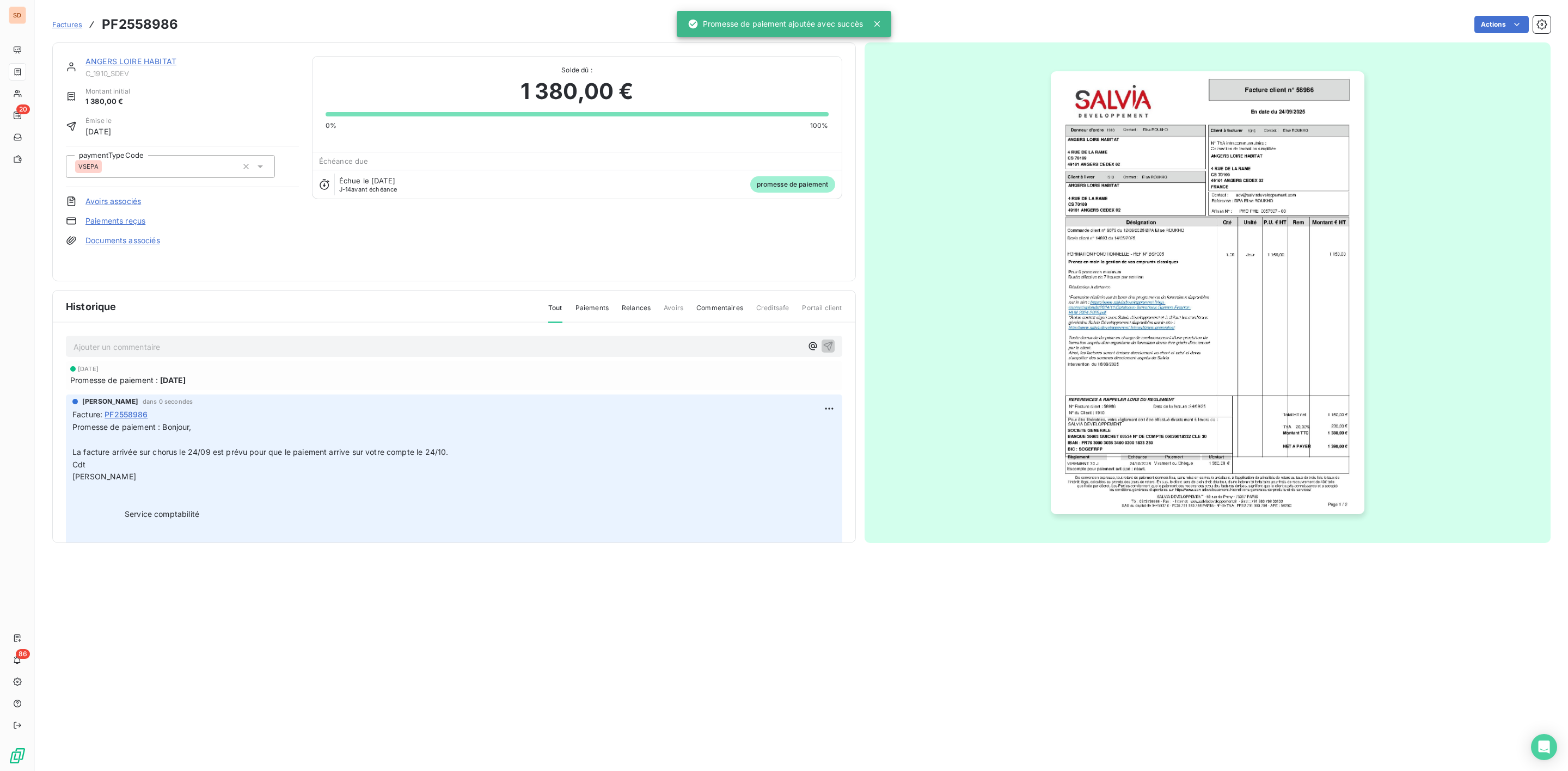
click at [155, 64] on link "ANGERS LOIRE HABITAT" at bounding box center [131, 61] width 91 height 9
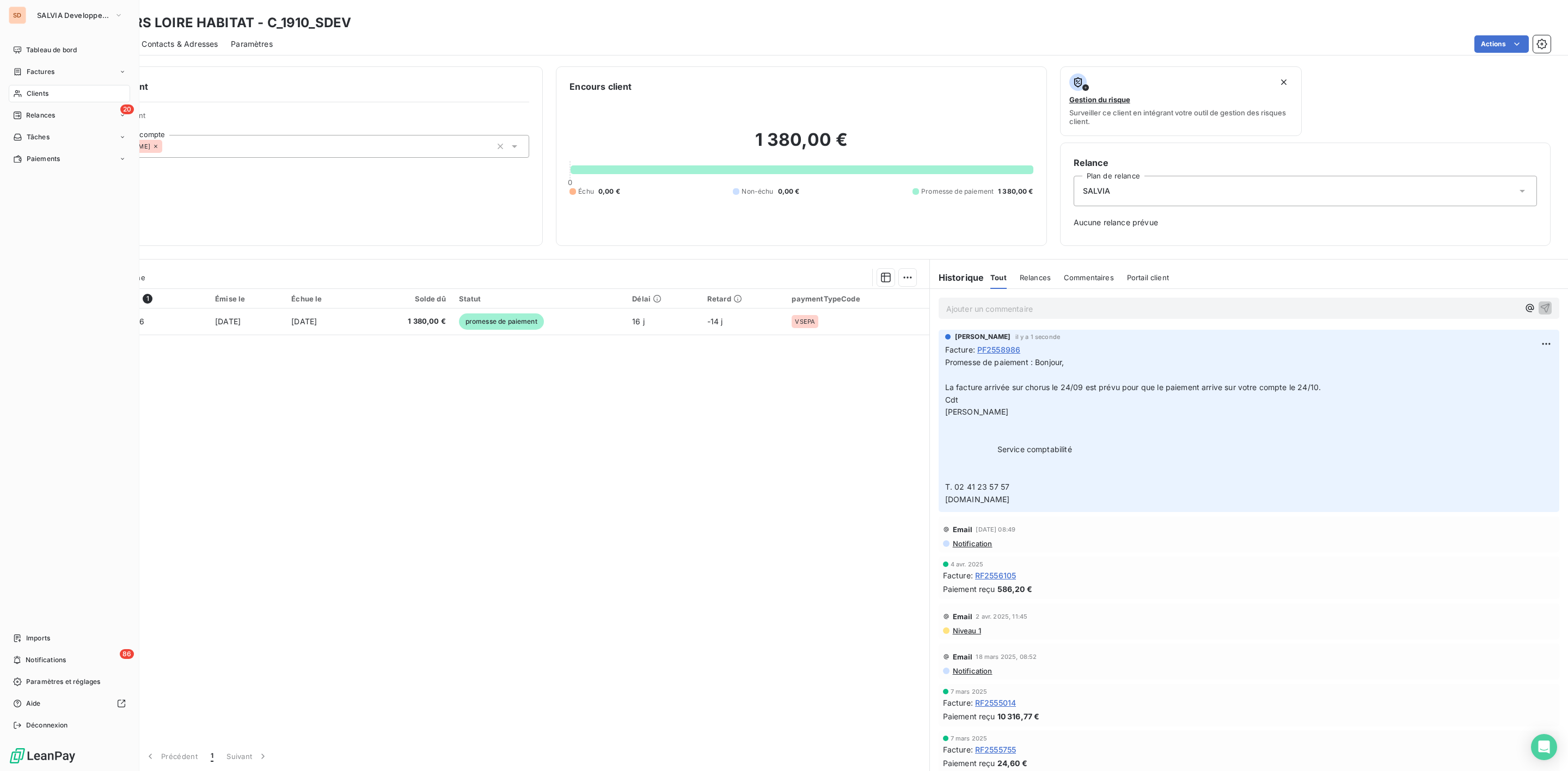
drag, startPoint x: 30, startPoint y: 90, endPoint x: 94, endPoint y: 90, distance: 64.0
click at [30, 90] on span "Clients" at bounding box center [38, 93] width 22 height 10
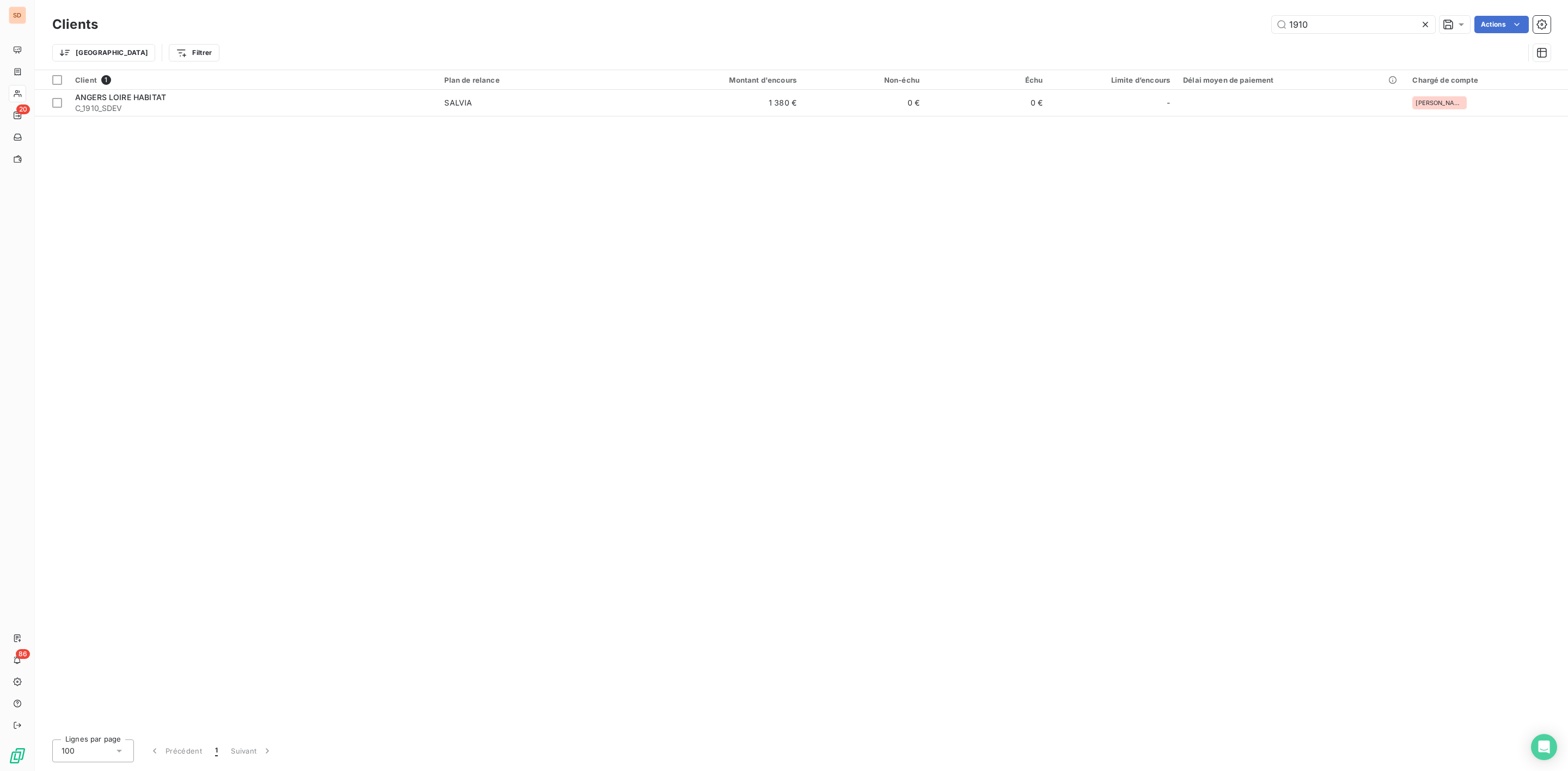
click at [1112, 26] on div "1910 Actions" at bounding box center [830, 24] width 1439 height 18
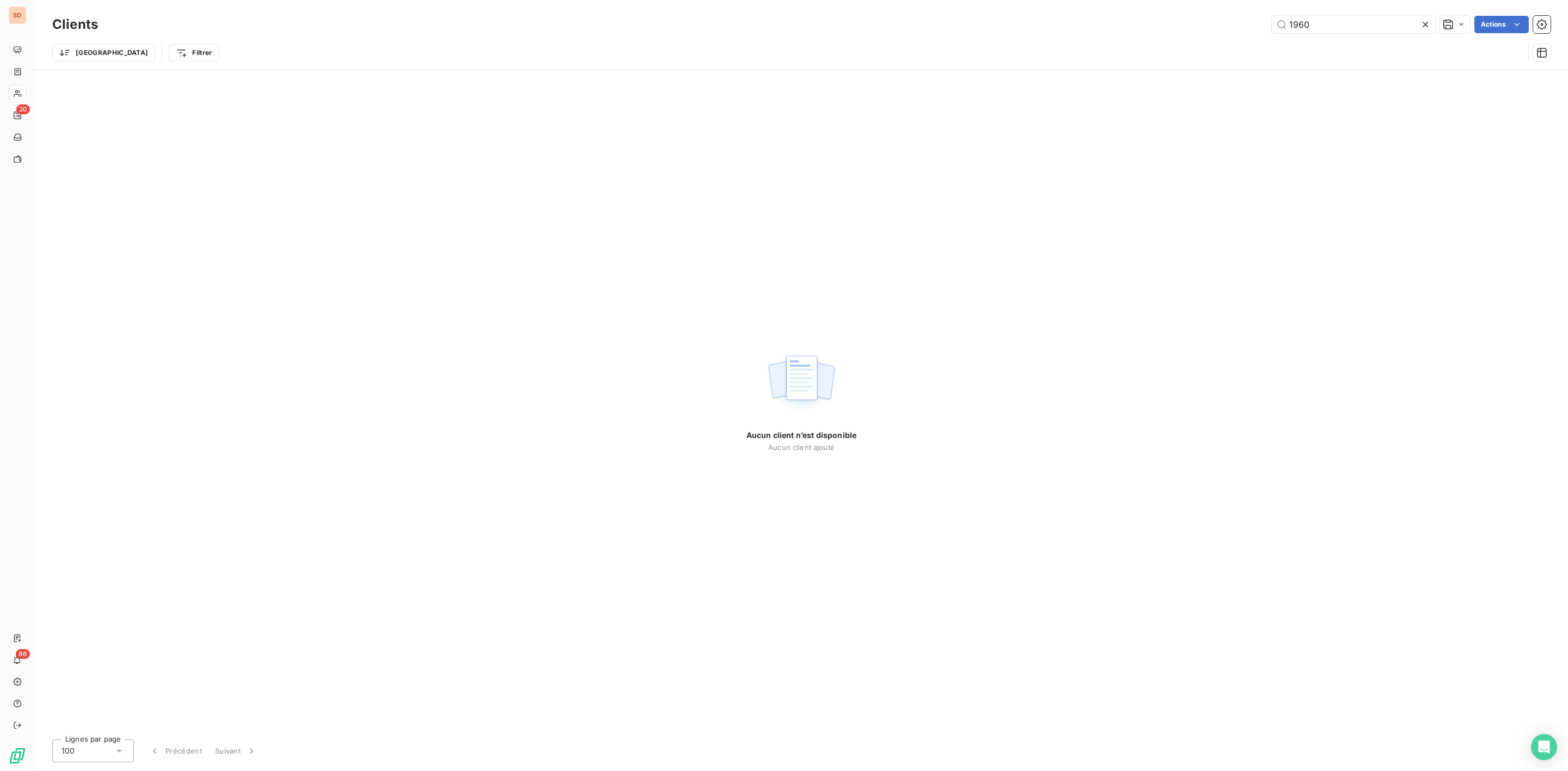
drag, startPoint x: 1325, startPoint y: 18, endPoint x: 1139, endPoint y: 22, distance: 186.0
click at [1149, 21] on div "1960 Actions" at bounding box center [830, 24] width 1439 height 18
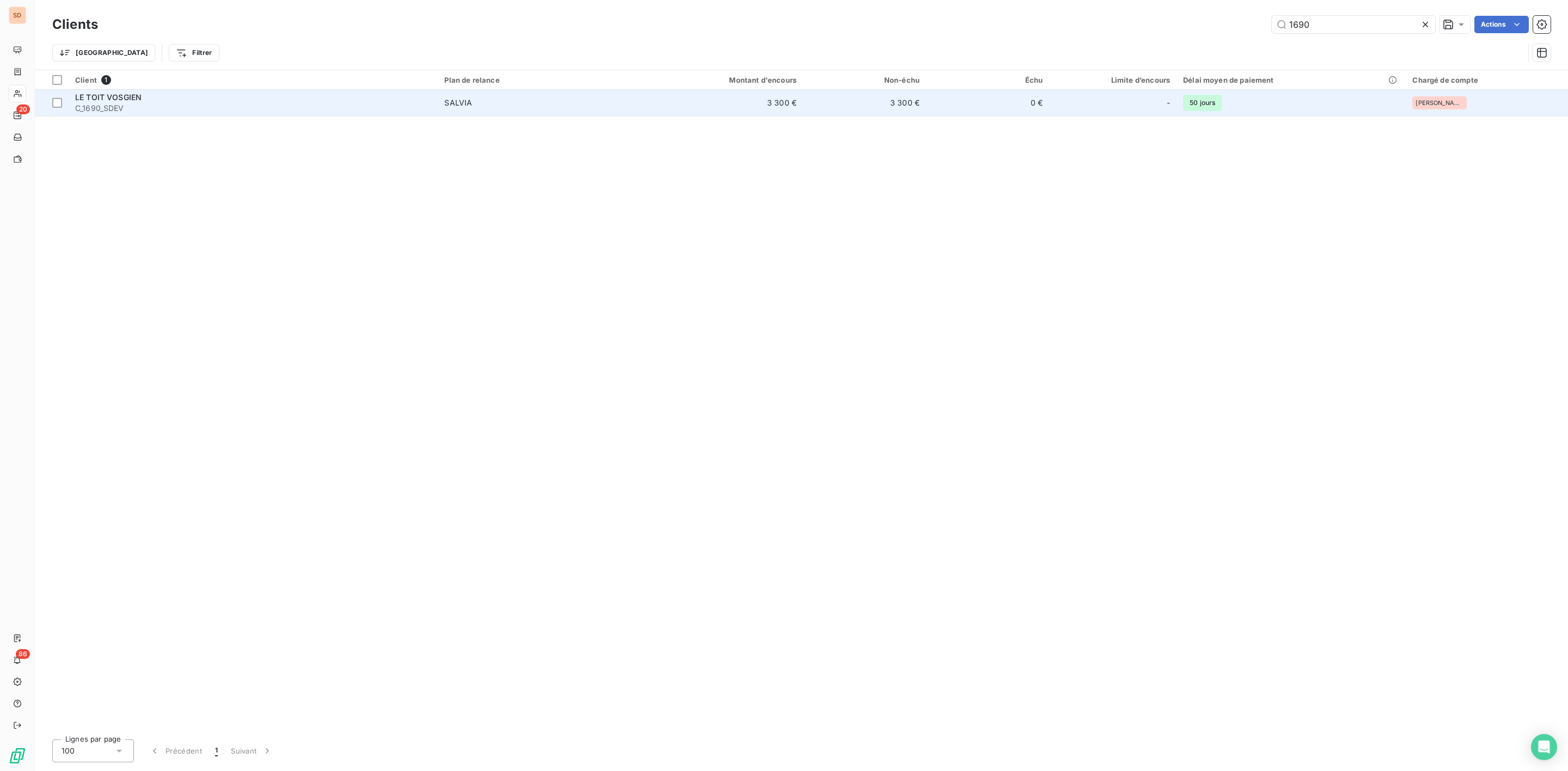
type input "1690"
click at [124, 93] on span "LE TOIT VOSGIEN" at bounding box center [108, 97] width 67 height 9
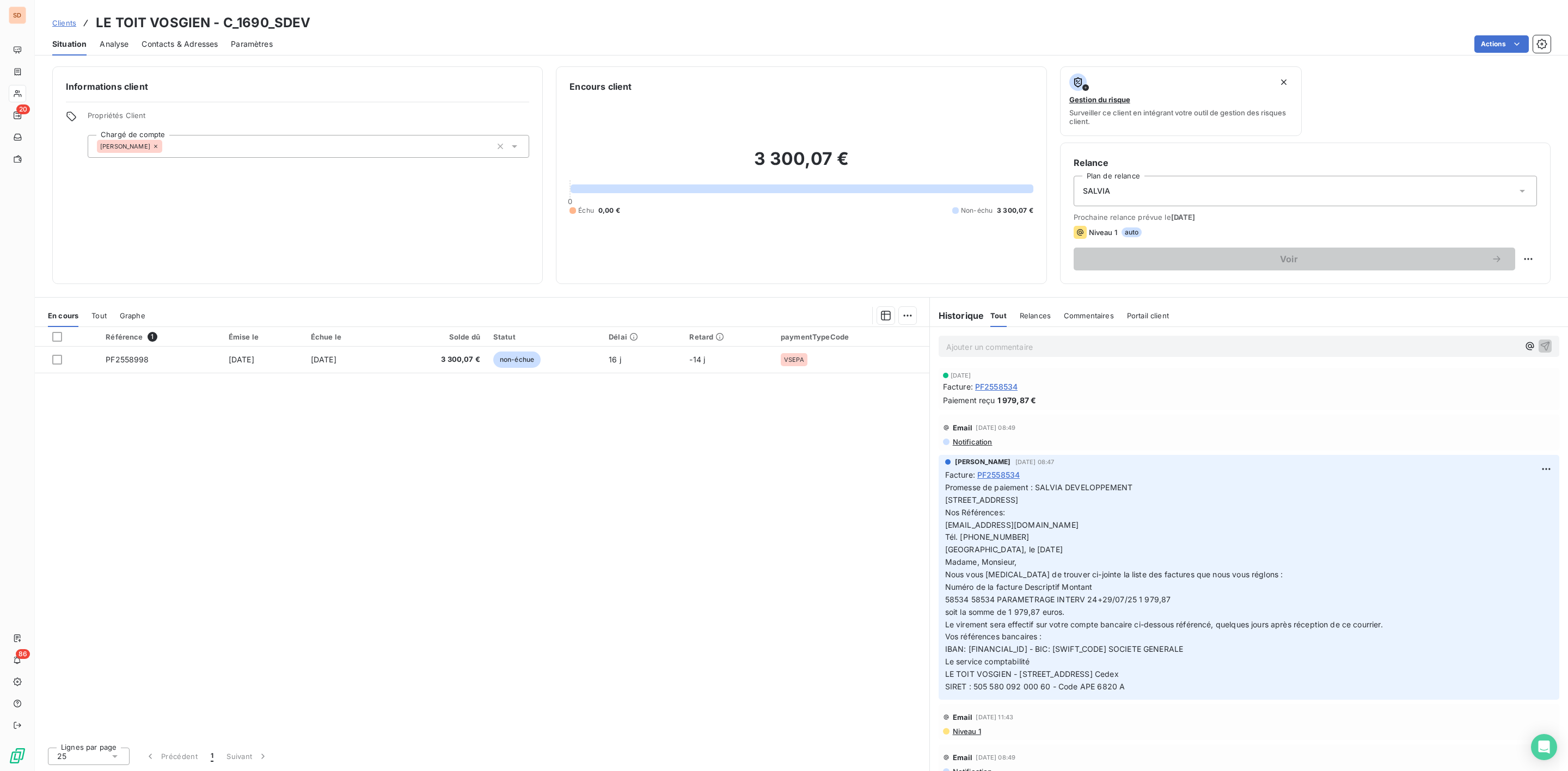
click at [188, 48] on span "Contacts & Adresses" at bounding box center [179, 44] width 77 height 11
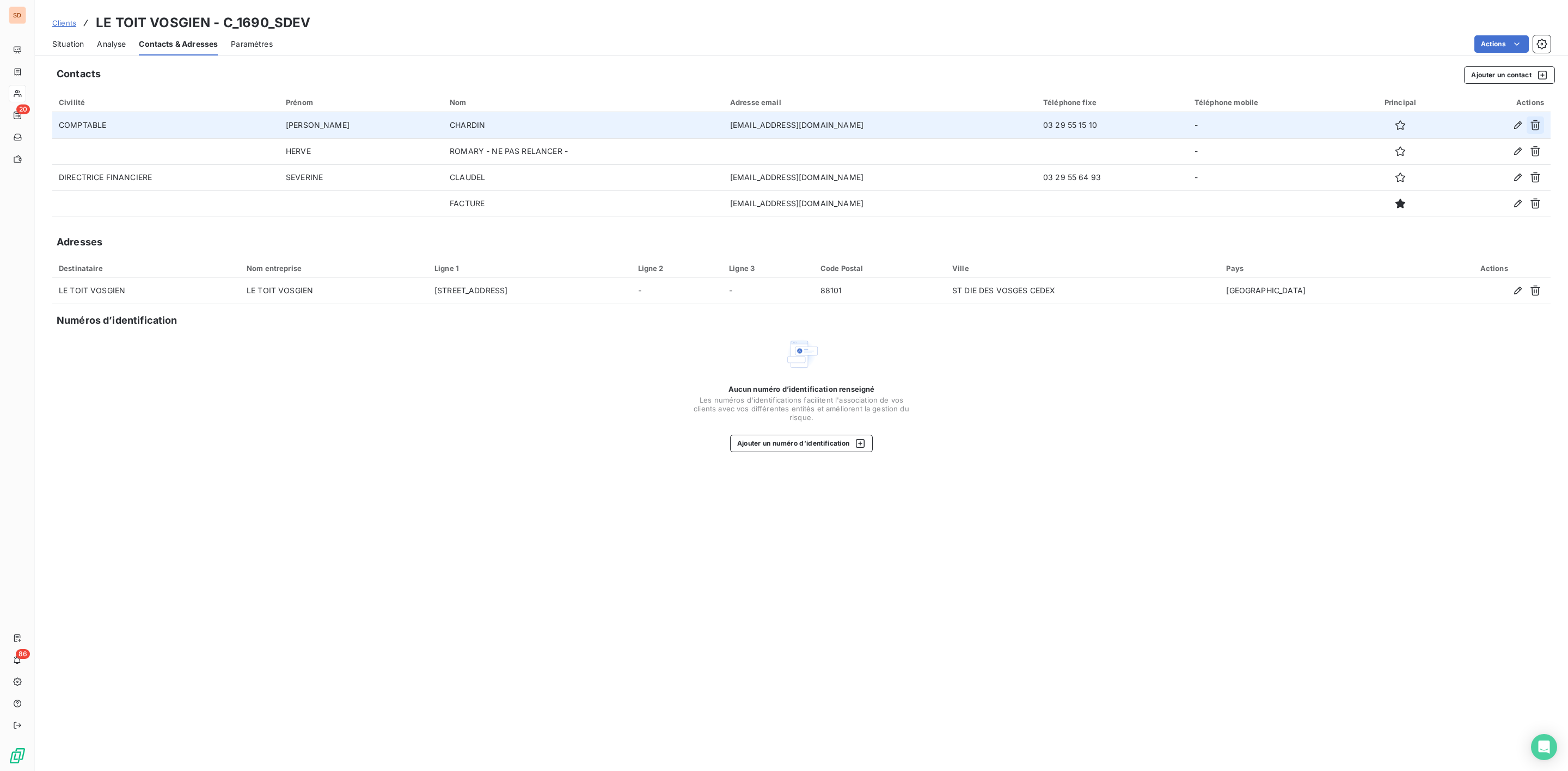
click at [1536, 124] on icon "button" at bounding box center [1535, 125] width 10 height 10
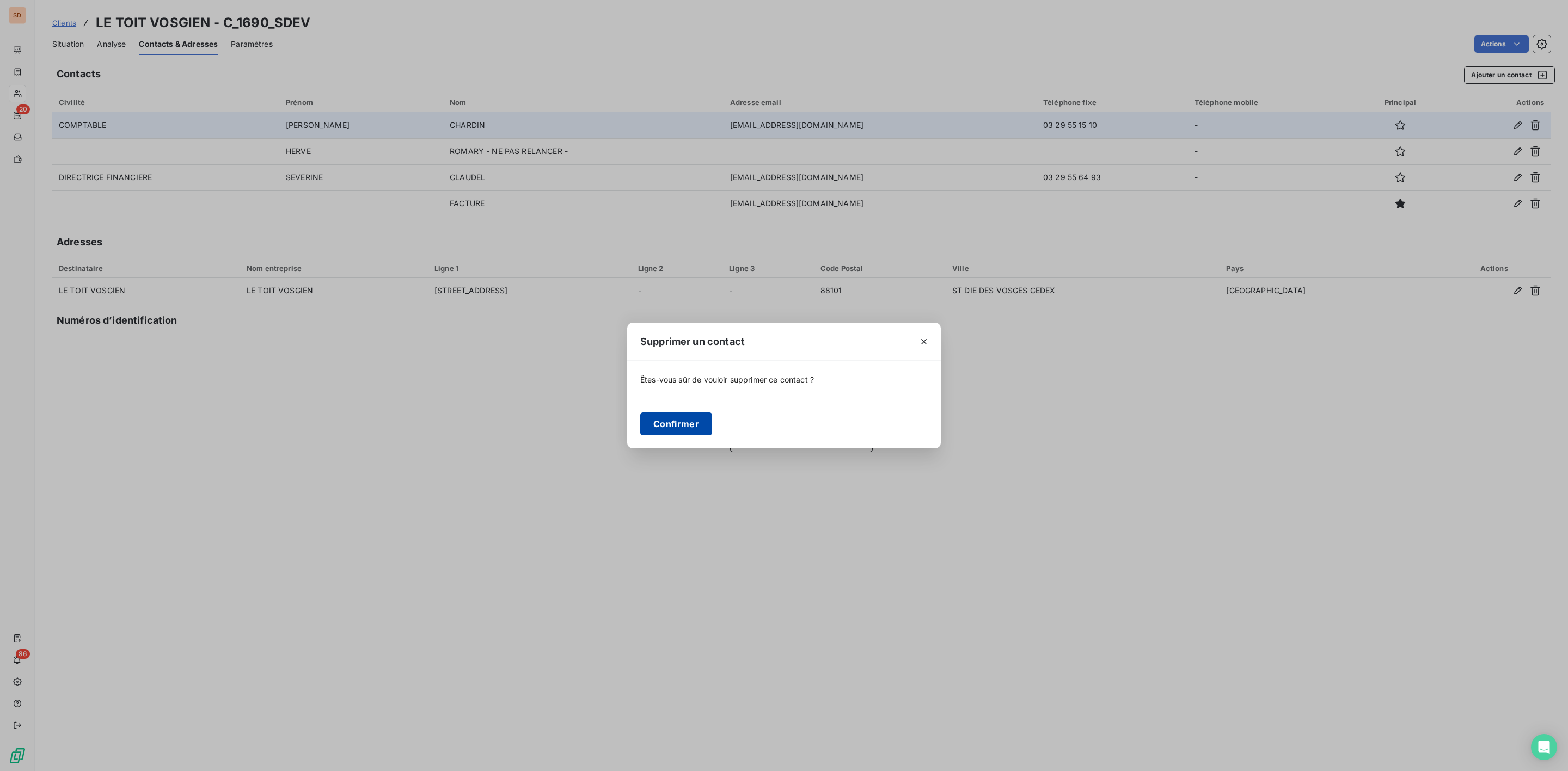
click at [681, 426] on button "Confirmer" at bounding box center [675, 423] width 72 height 23
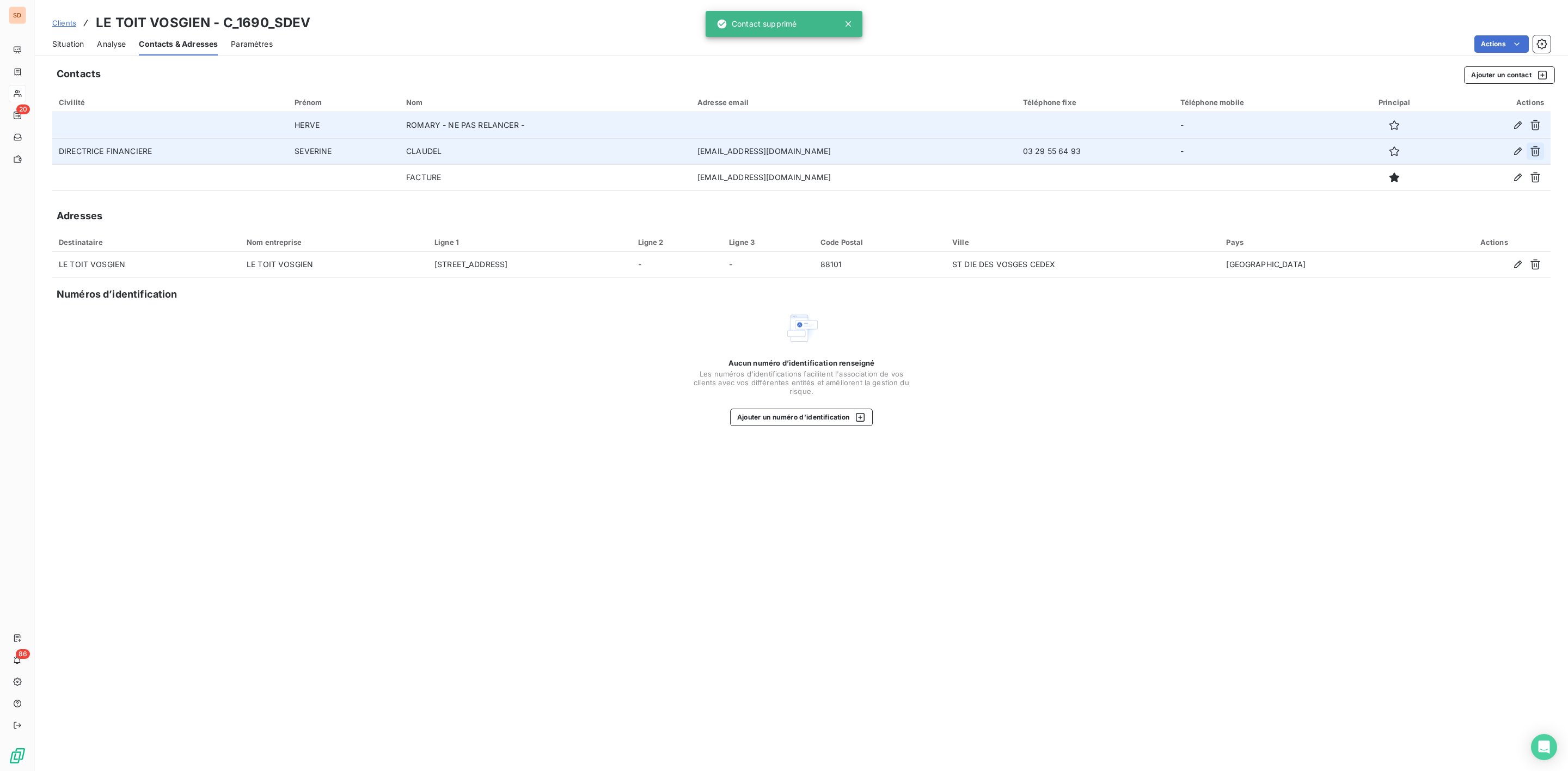
click at [1539, 152] on icon "button" at bounding box center [1535, 152] width 10 height 10
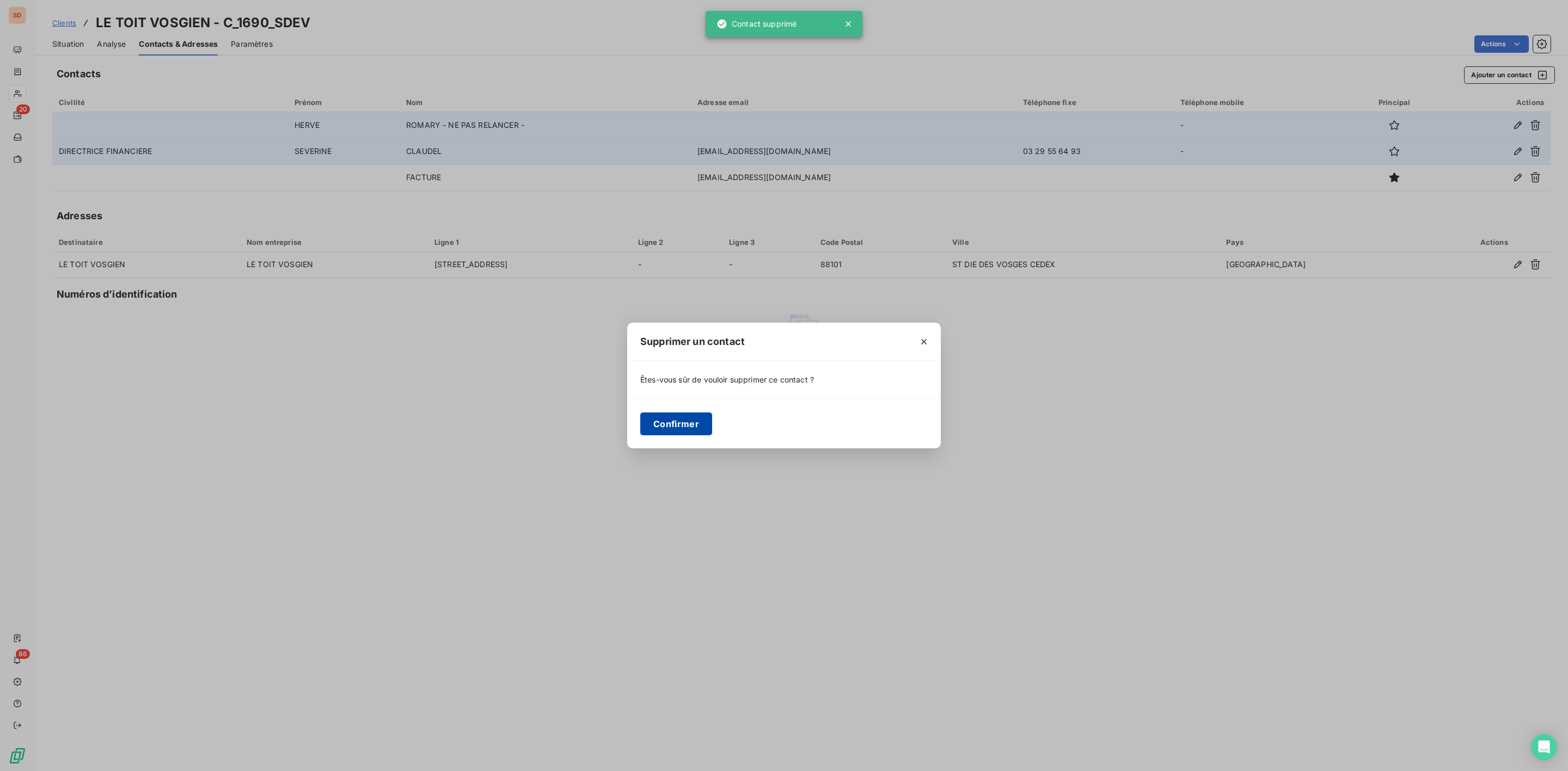
click at [665, 427] on button "Confirmer" at bounding box center [675, 423] width 72 height 23
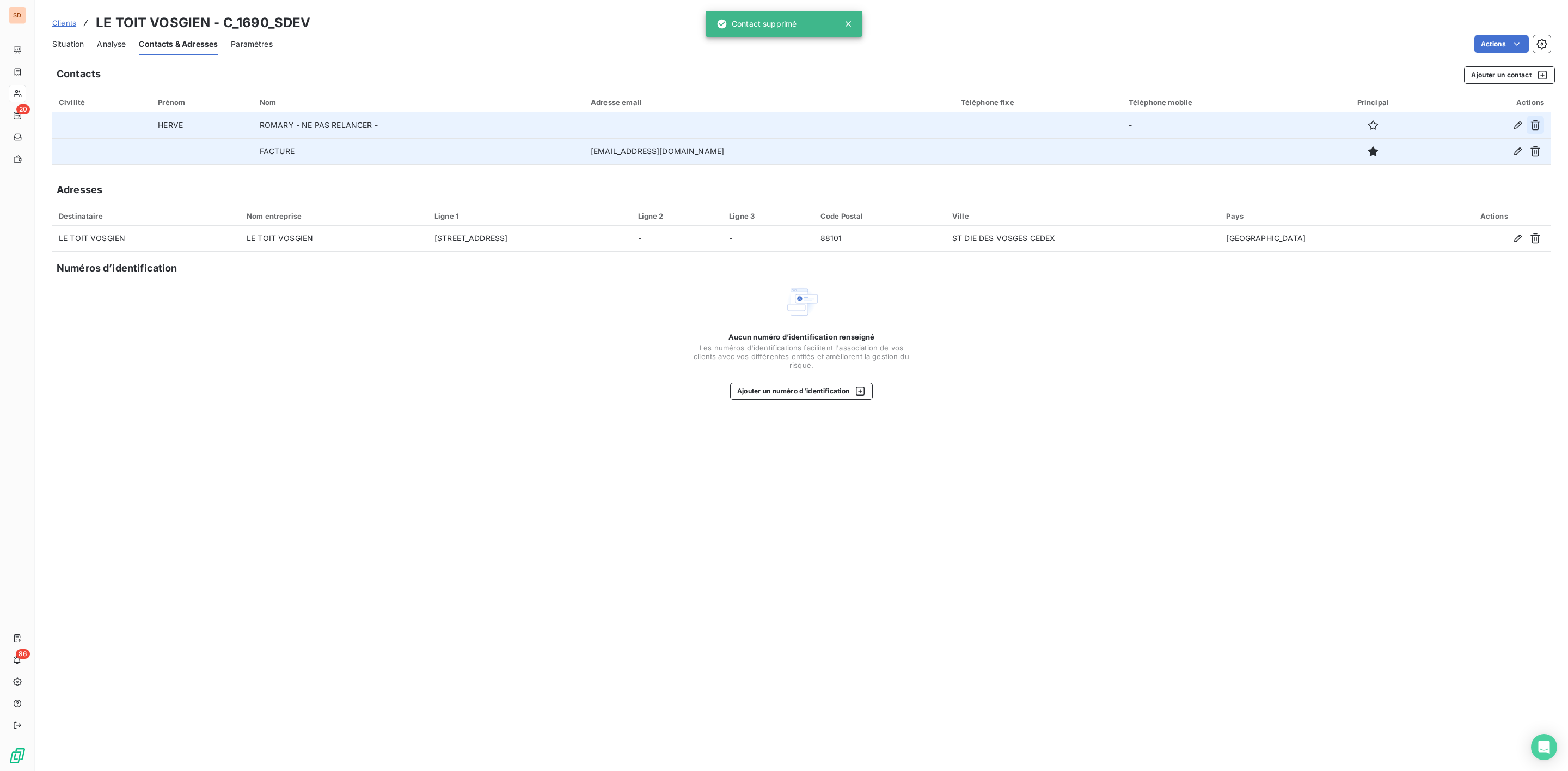
click at [1535, 124] on icon "button" at bounding box center [1535, 125] width 11 height 11
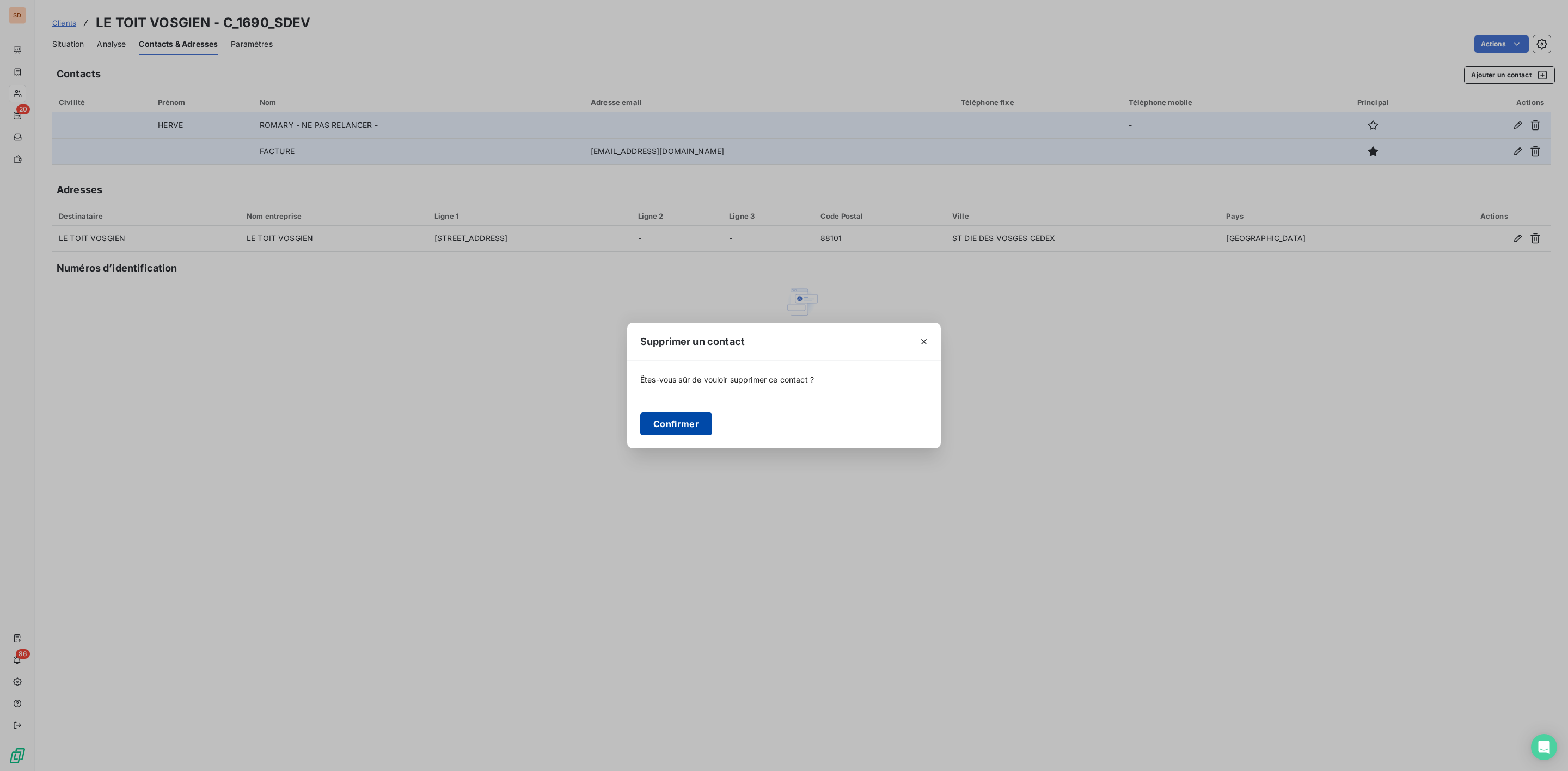
click at [685, 421] on button "Confirmer" at bounding box center [675, 423] width 72 height 23
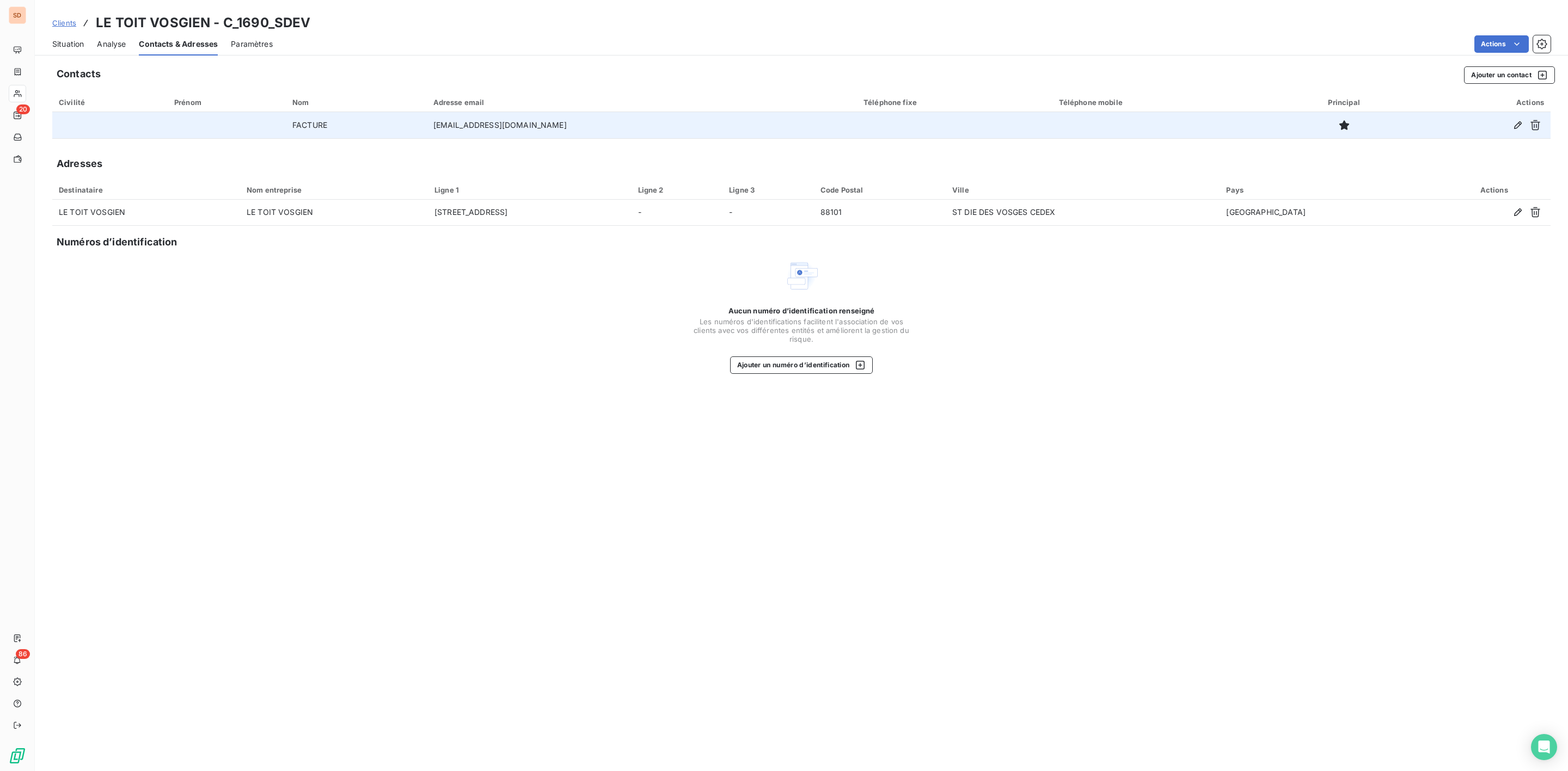
click at [71, 40] on span "Situation" at bounding box center [67, 44] width 31 height 11
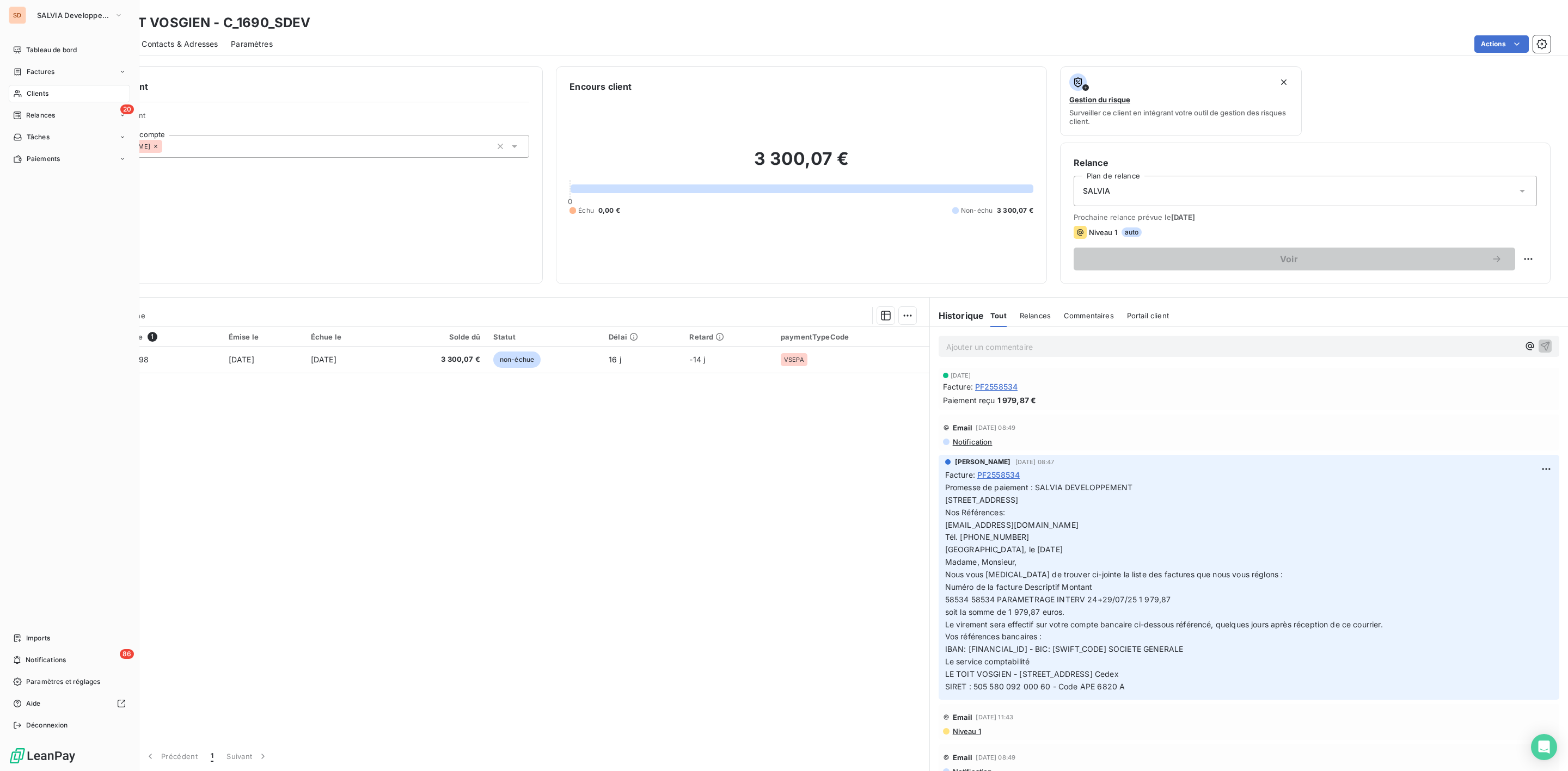
click at [41, 92] on span "Clients" at bounding box center [38, 93] width 22 height 10
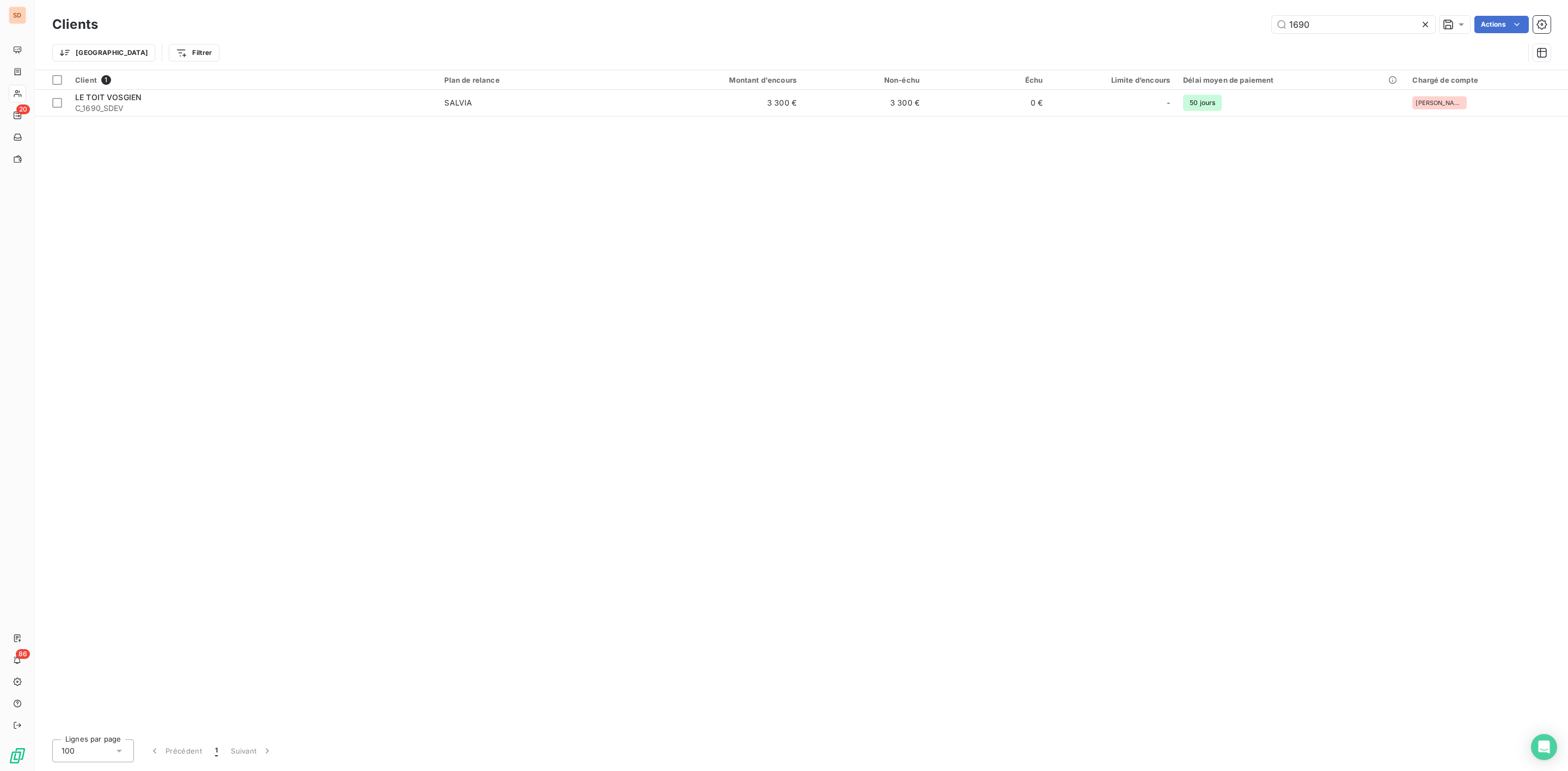
drag, startPoint x: 1330, startPoint y: 25, endPoint x: 1031, endPoint y: 25, distance: 299.0
click at [1060, 25] on div "1690 Actions" at bounding box center [830, 24] width 1439 height 18
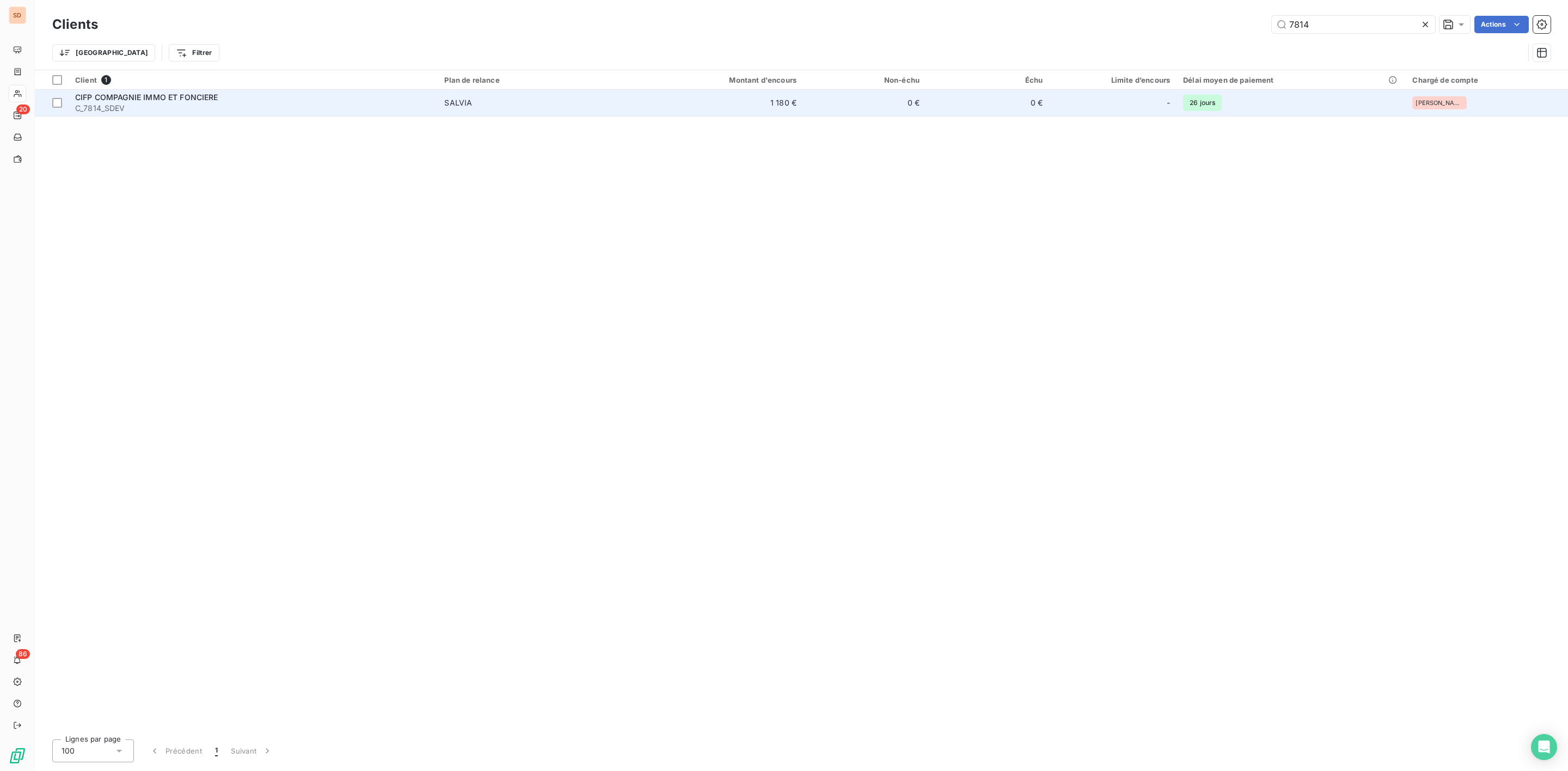
type input "7814"
click at [221, 98] on div "CIFP COMPAGNIE IMMO ET FONCIERE" at bounding box center [253, 97] width 356 height 11
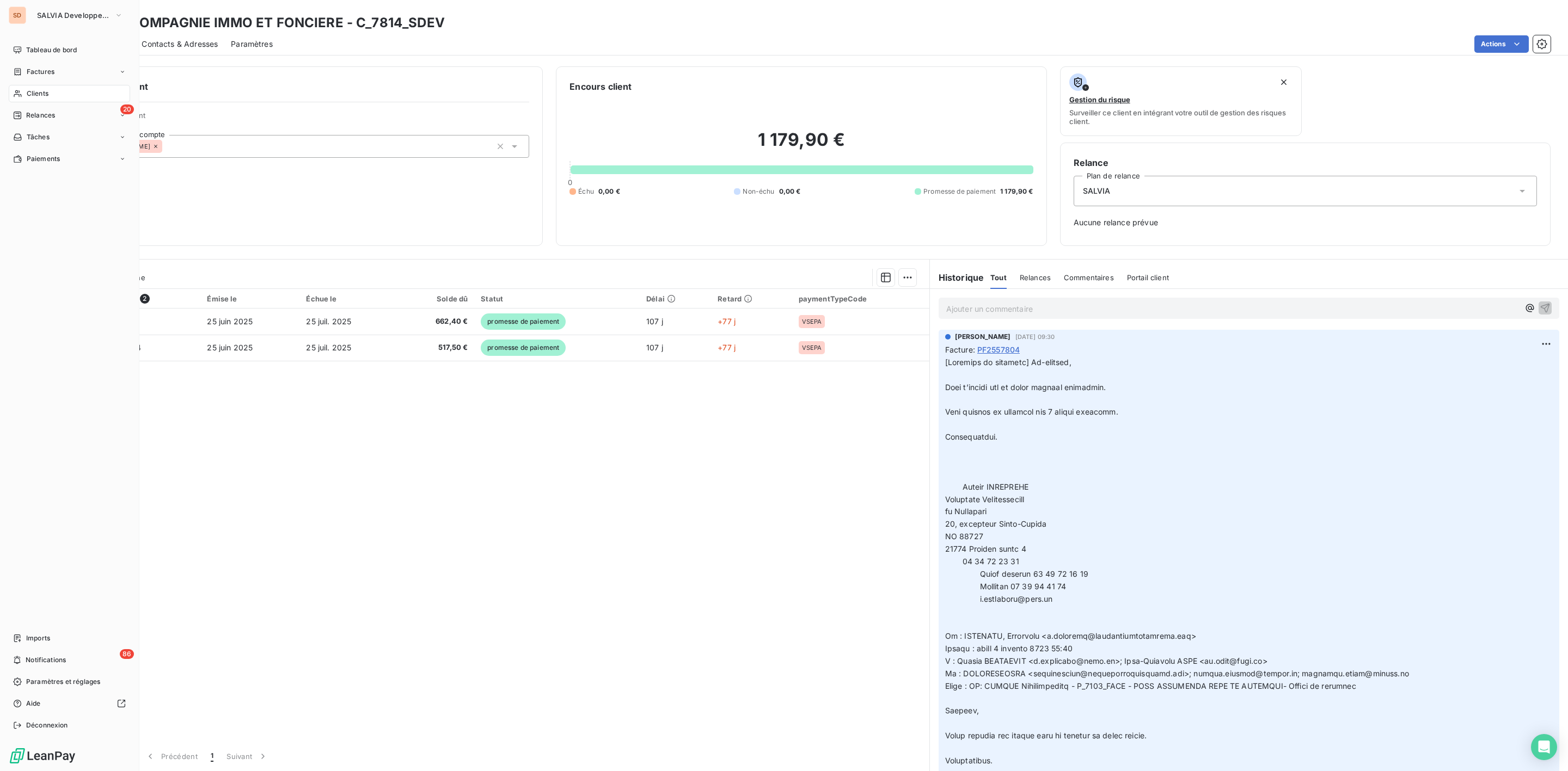
click at [36, 92] on span "Clients" at bounding box center [38, 93] width 22 height 10
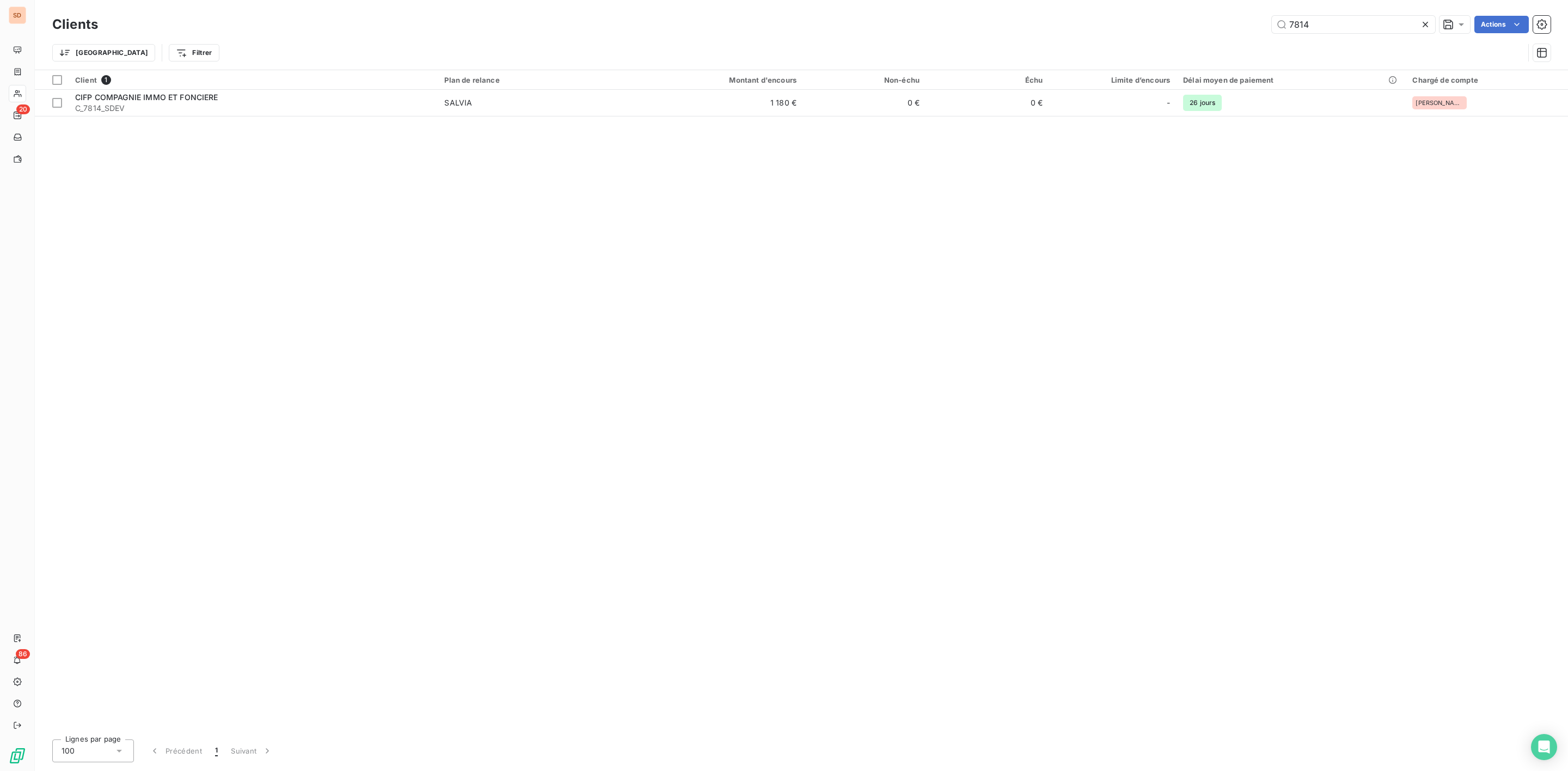
drag, startPoint x: 1305, startPoint y: 19, endPoint x: 914, endPoint y: 33, distance: 391.3
click at [1034, 30] on div "7814 Actions" at bounding box center [830, 24] width 1439 height 18
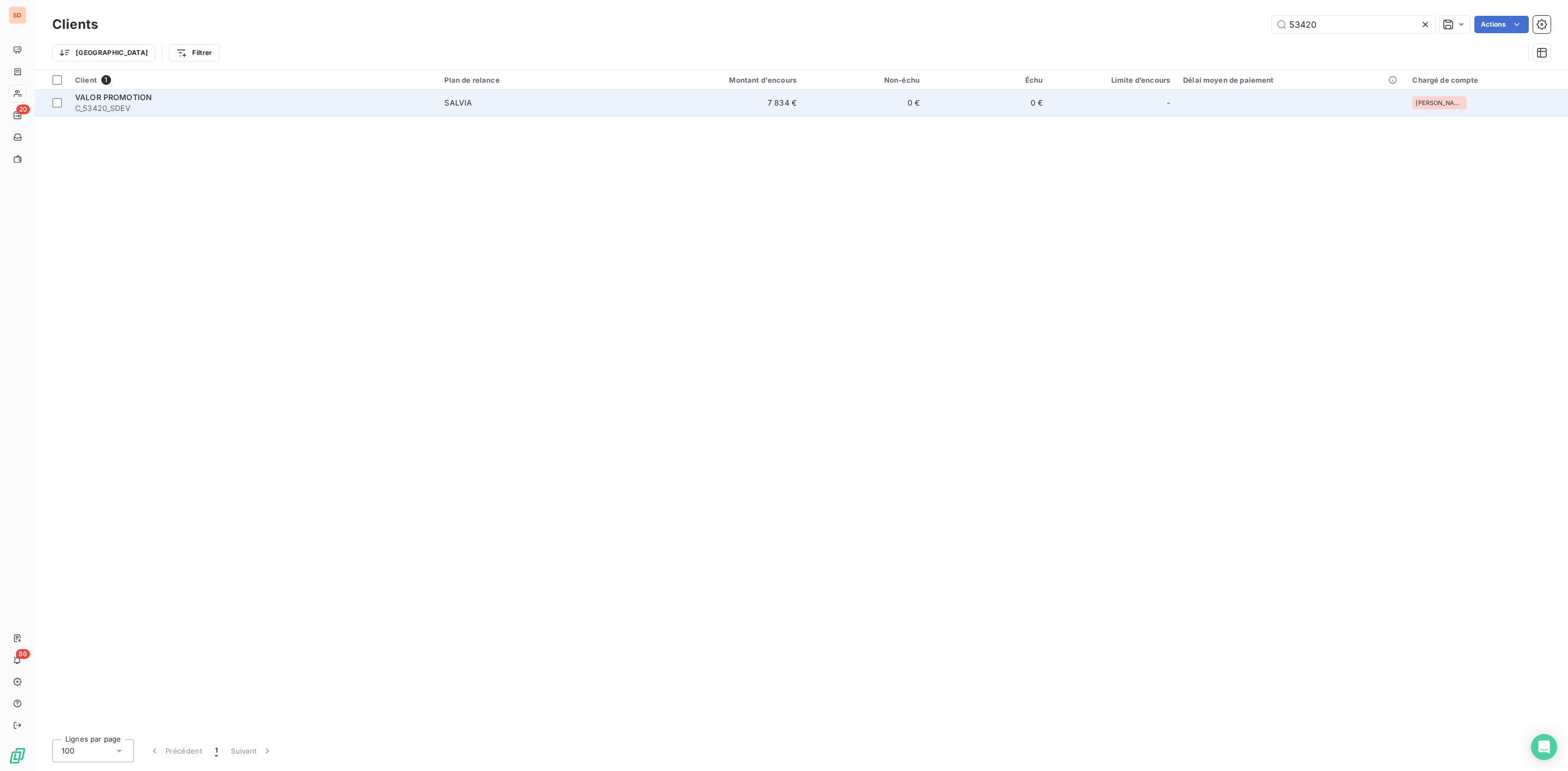
type input "53420"
click at [194, 101] on div "VALOR PROMOTION" at bounding box center [253, 97] width 356 height 11
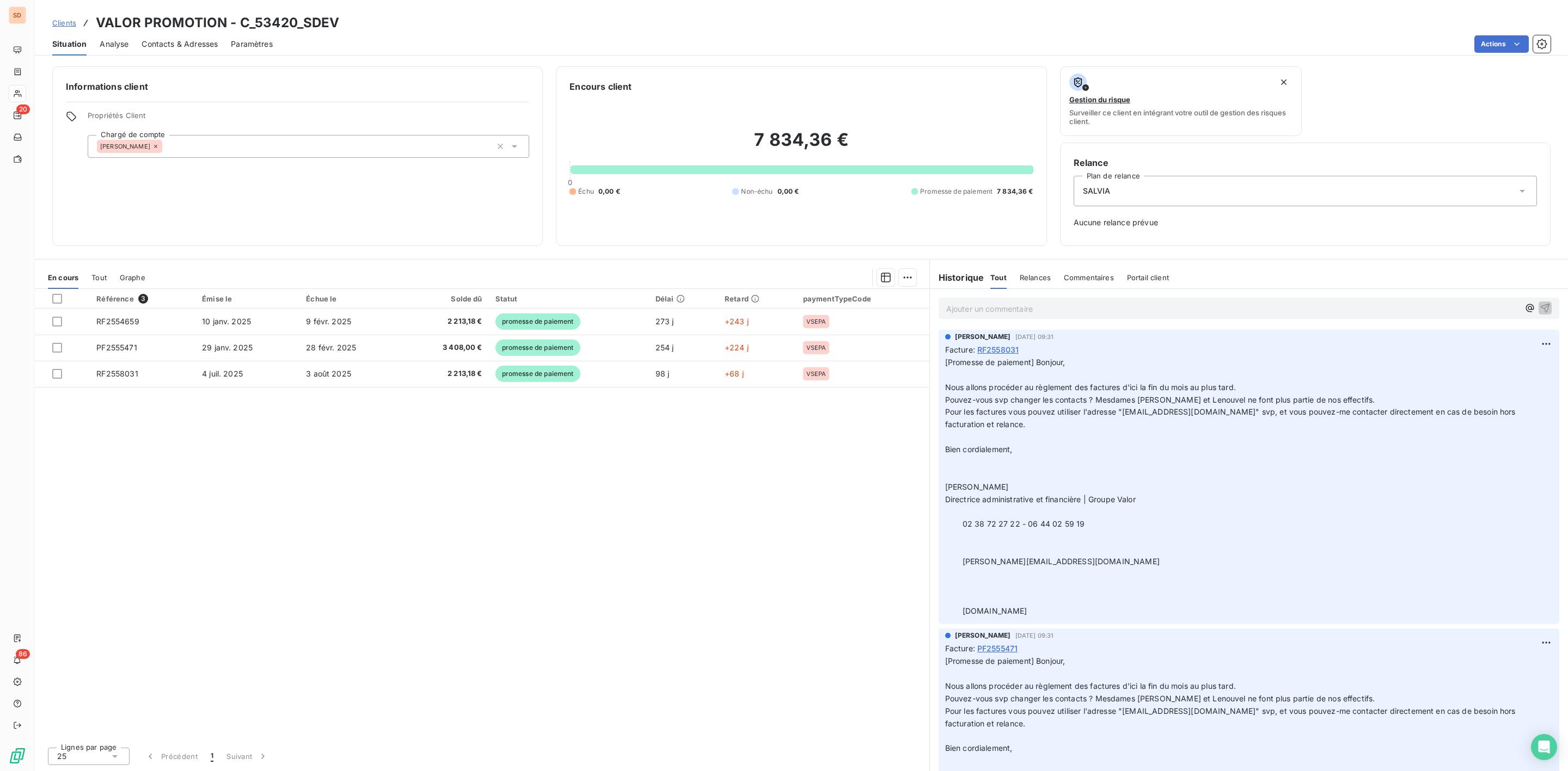
click at [190, 40] on span "Contacts & Adresses" at bounding box center [179, 44] width 77 height 11
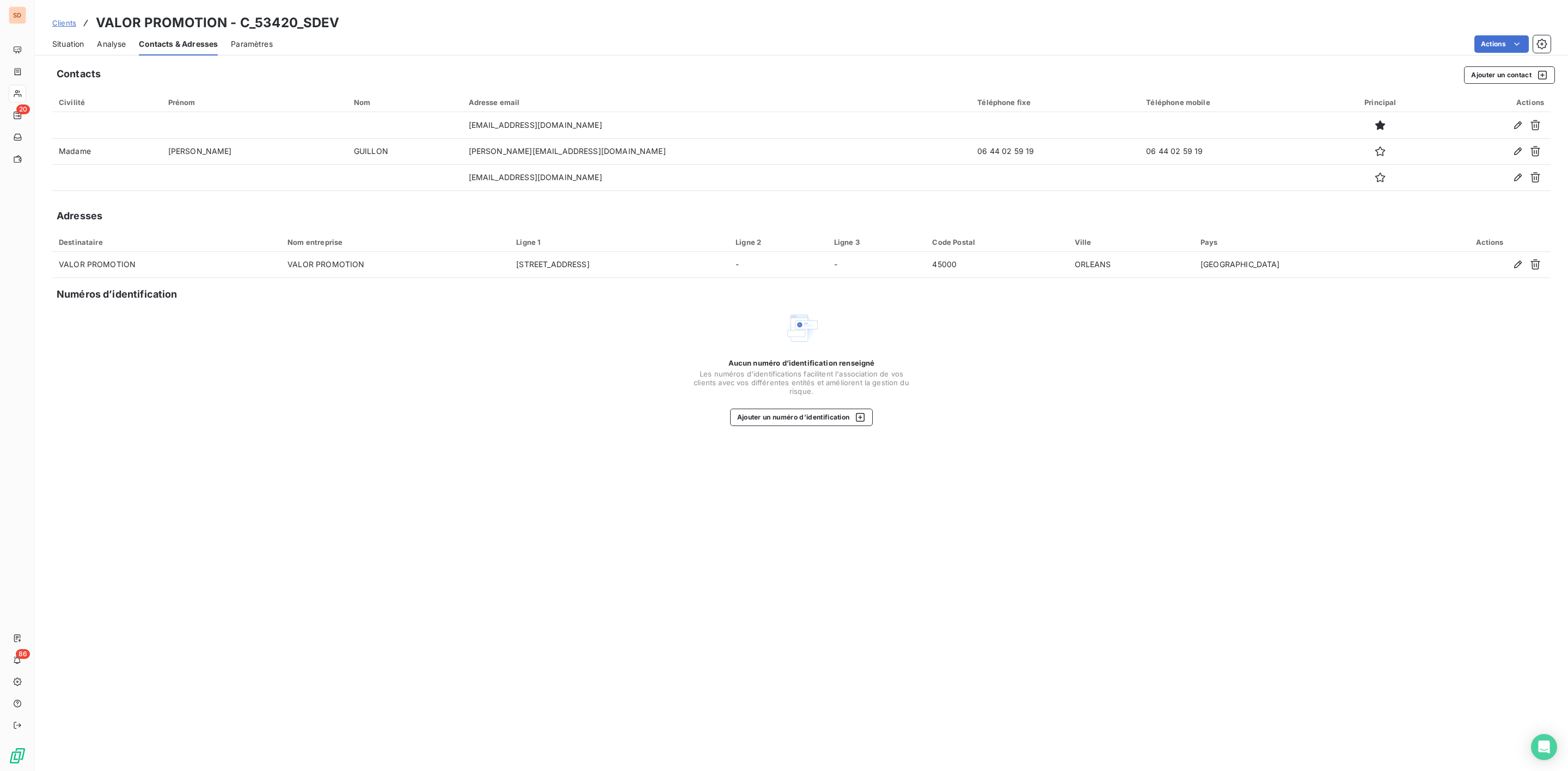
click at [66, 47] on span "Situation" at bounding box center [67, 44] width 31 height 11
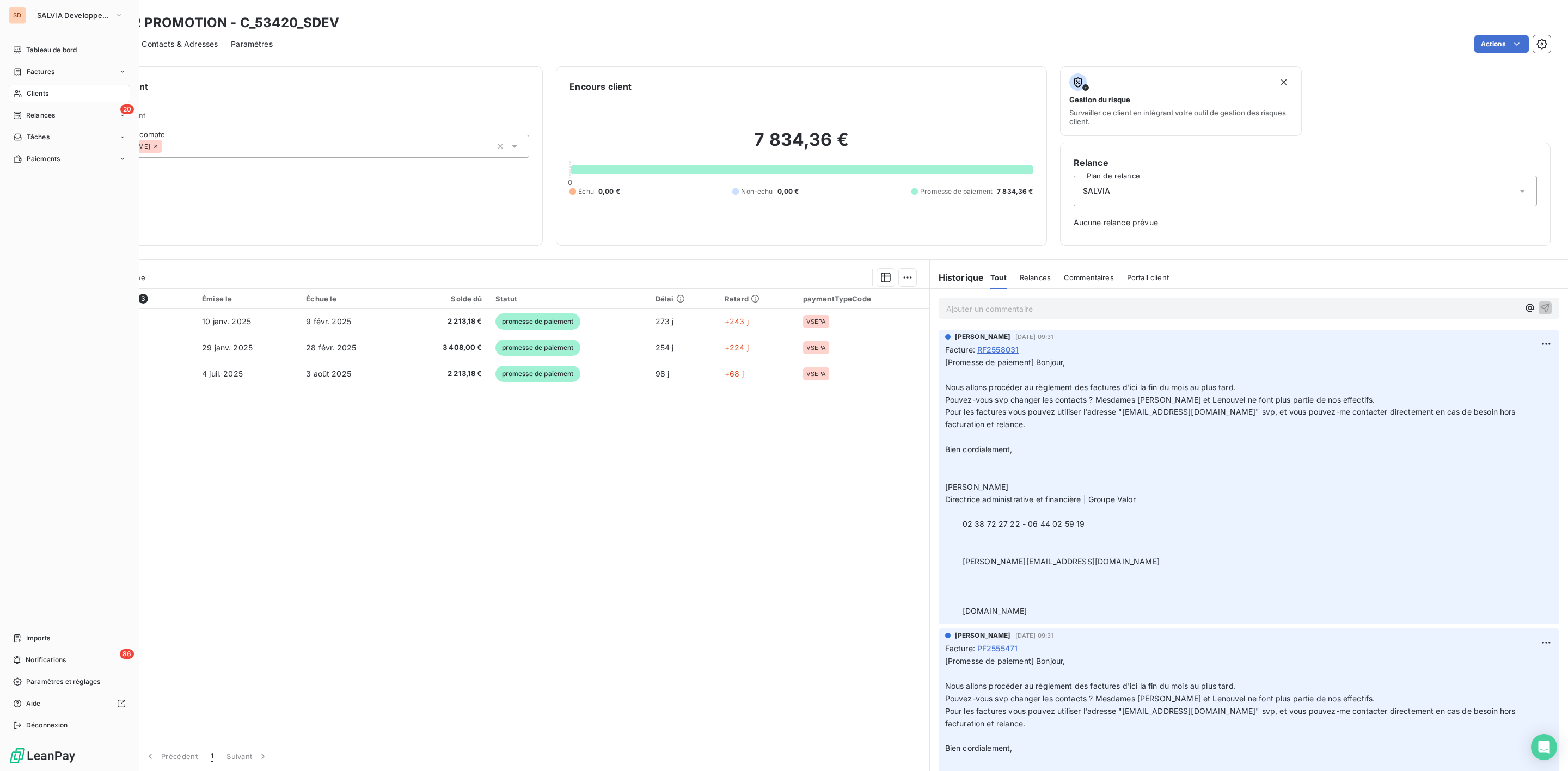
click at [23, 94] on div "Clients" at bounding box center [69, 93] width 121 height 18
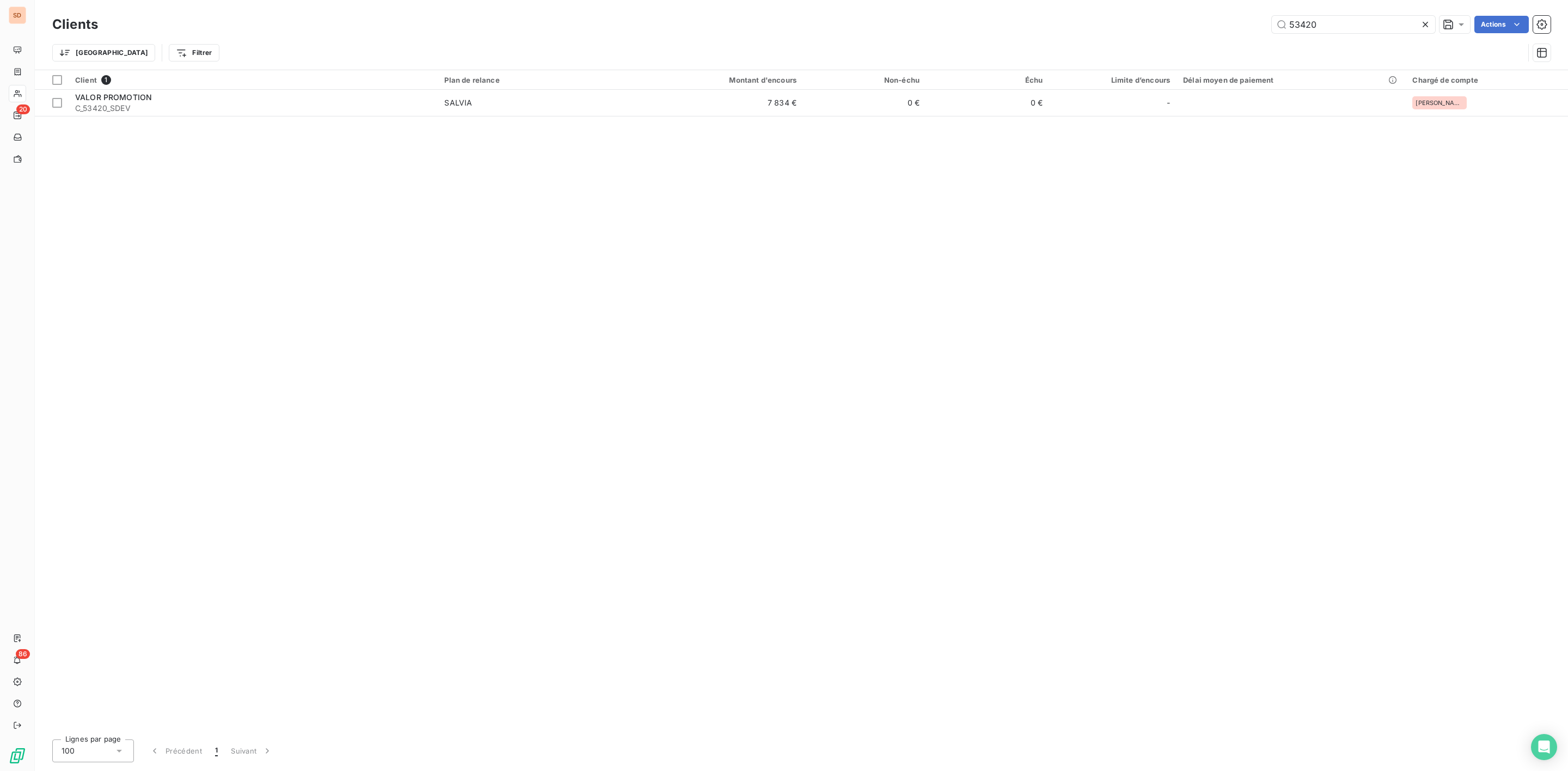
drag, startPoint x: 1336, startPoint y: 18, endPoint x: 997, endPoint y: 24, distance: 339.1
click at [1002, 24] on div "53420 Actions" at bounding box center [830, 24] width 1439 height 18
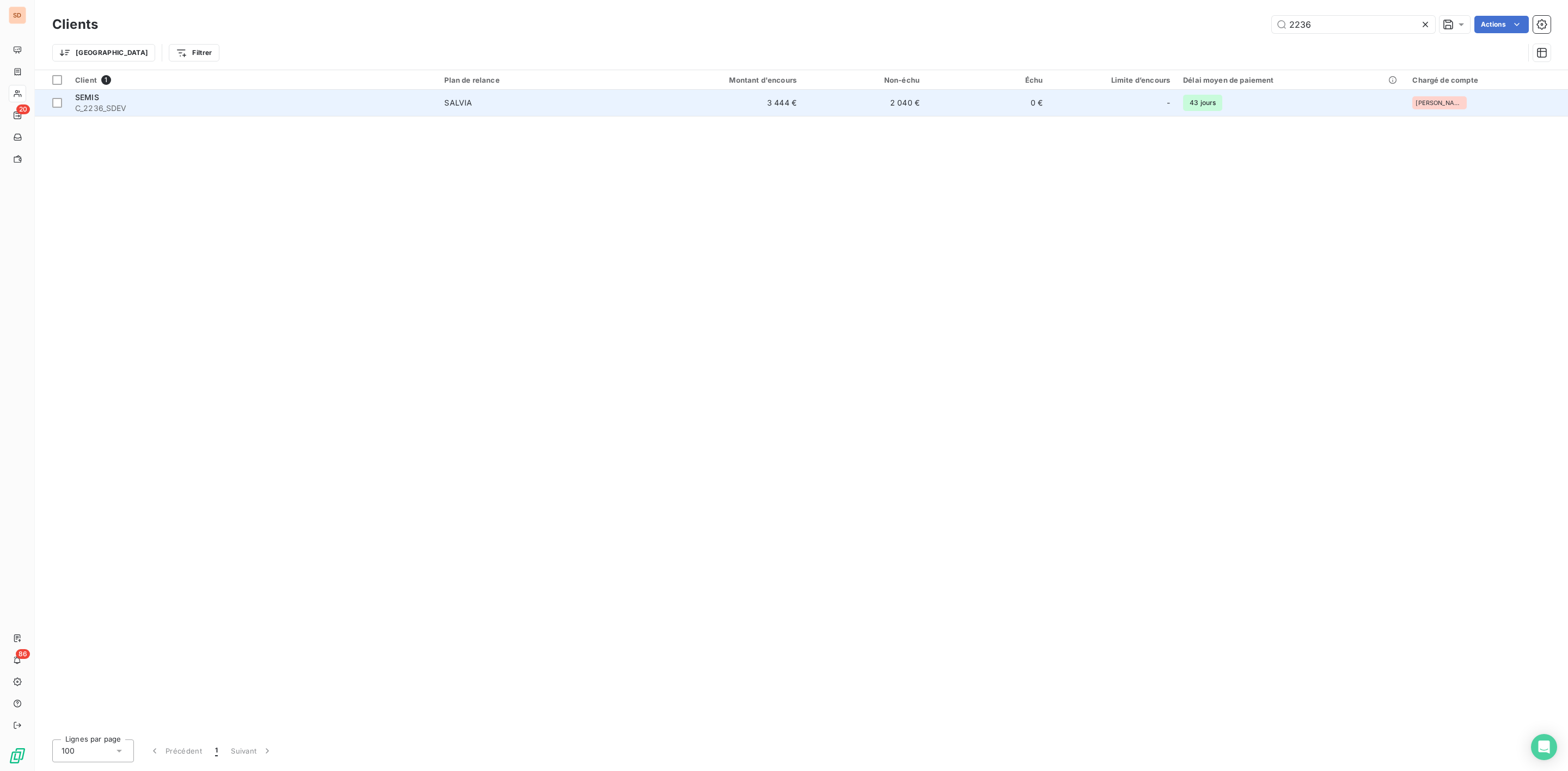
type input "2236"
click at [473, 105] on span "SALVIA" at bounding box center [538, 103] width 187 height 11
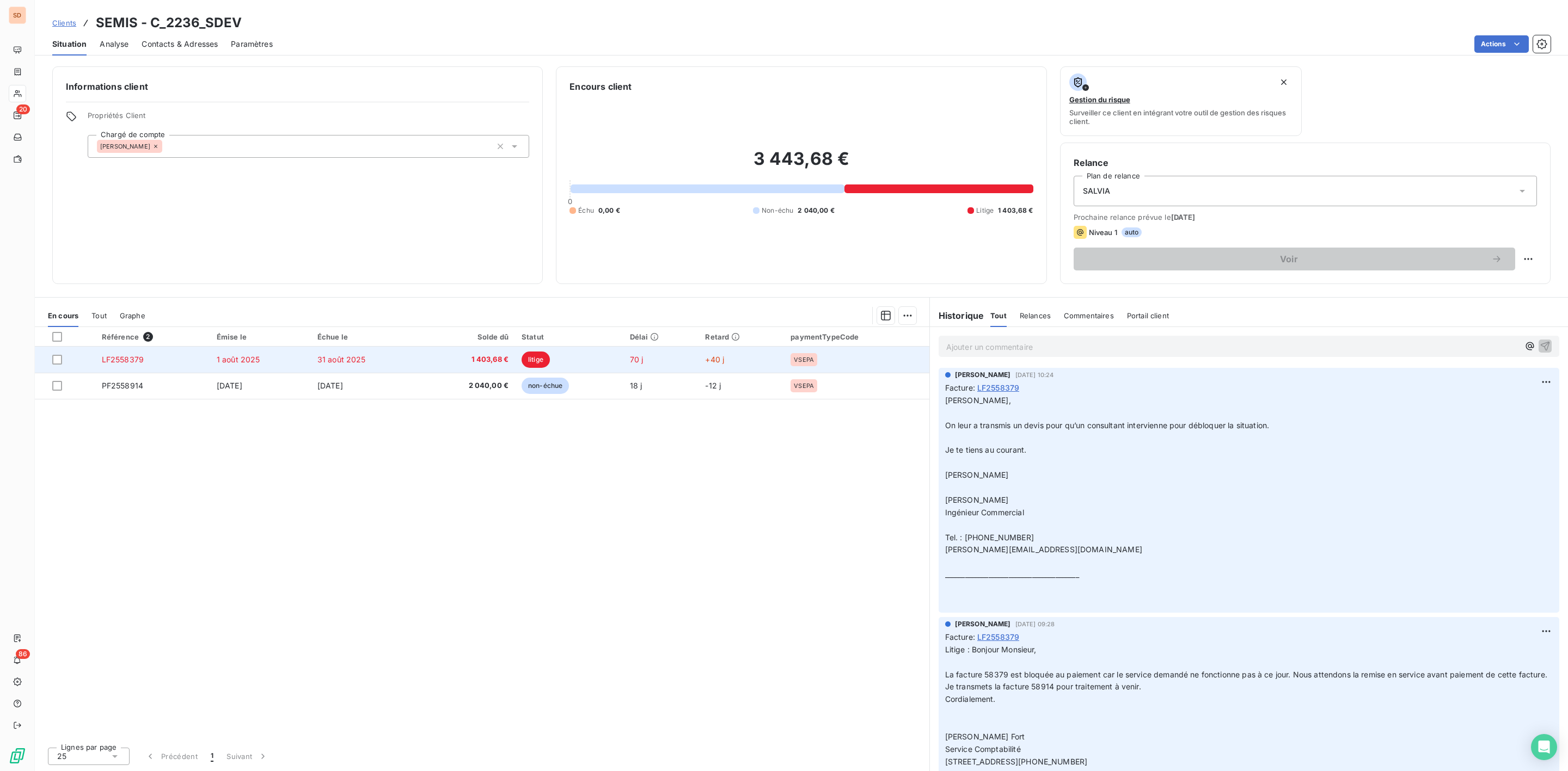
click at [283, 361] on td "1 août 2025" at bounding box center [261, 359] width 101 height 26
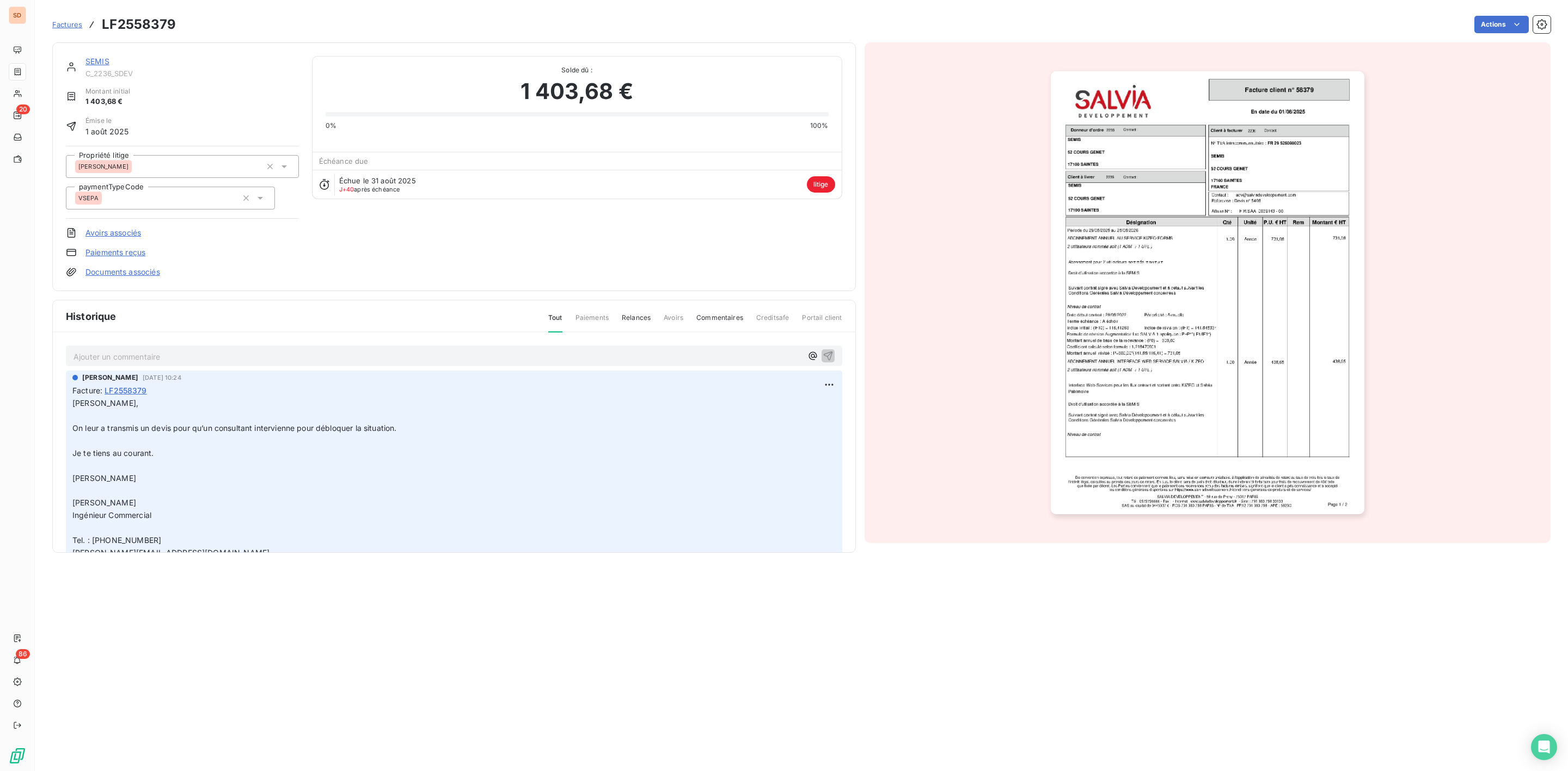
click at [101, 59] on link "SEMIS" at bounding box center [98, 61] width 24 height 9
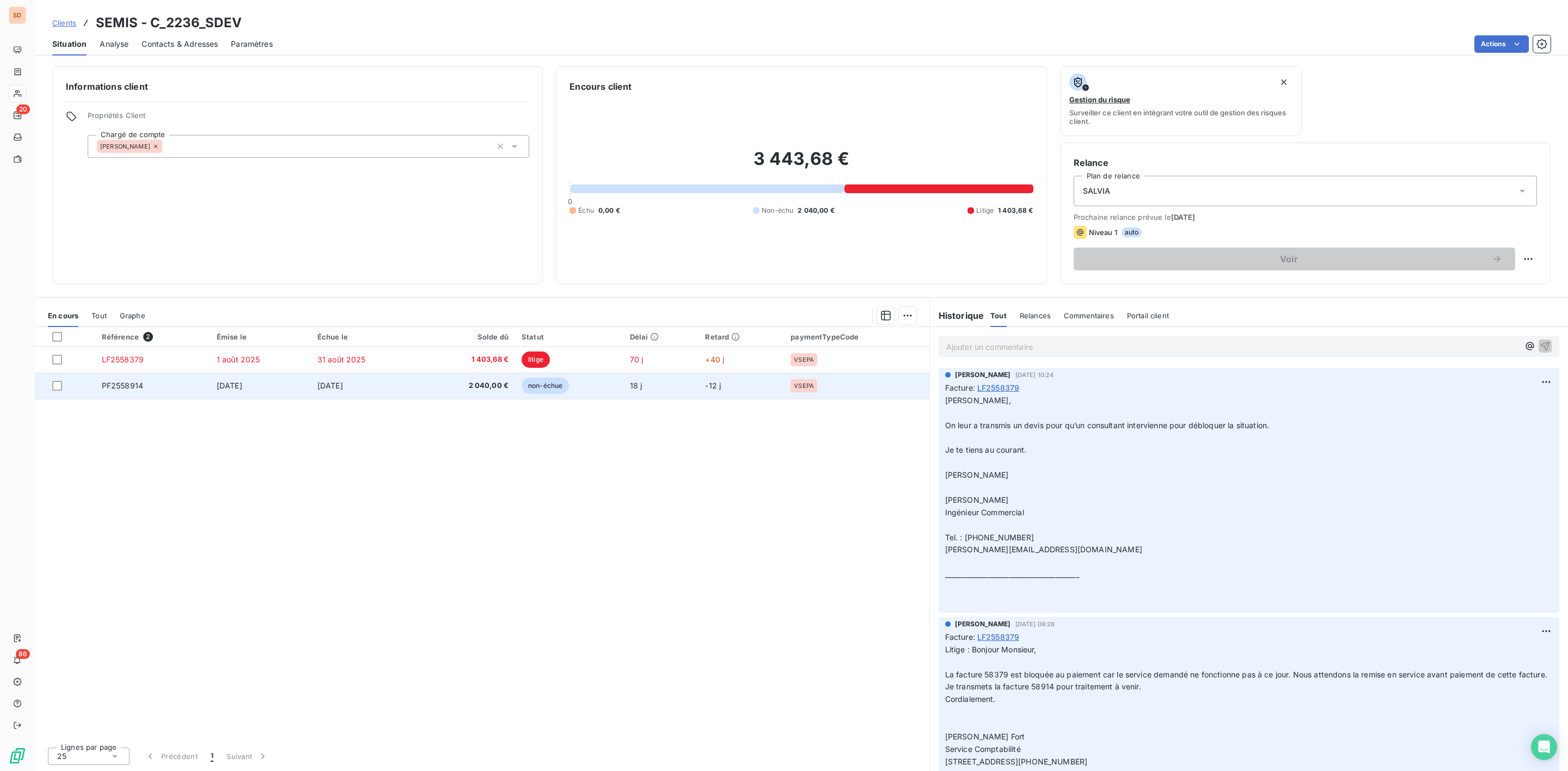
click at [214, 375] on td "[DATE]" at bounding box center [261, 386] width 101 height 26
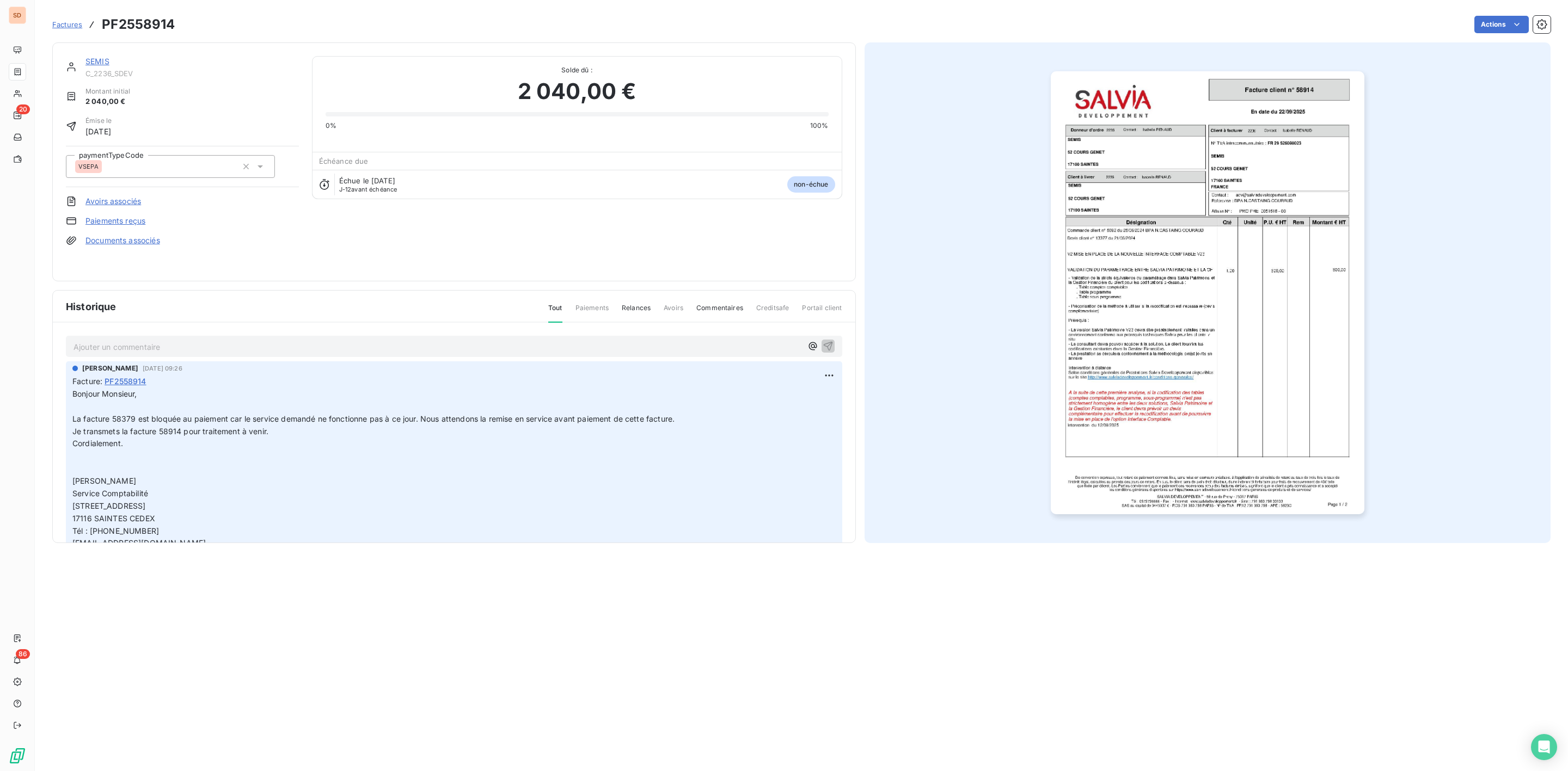
click at [97, 58] on link "SEMIS" at bounding box center [98, 61] width 24 height 9
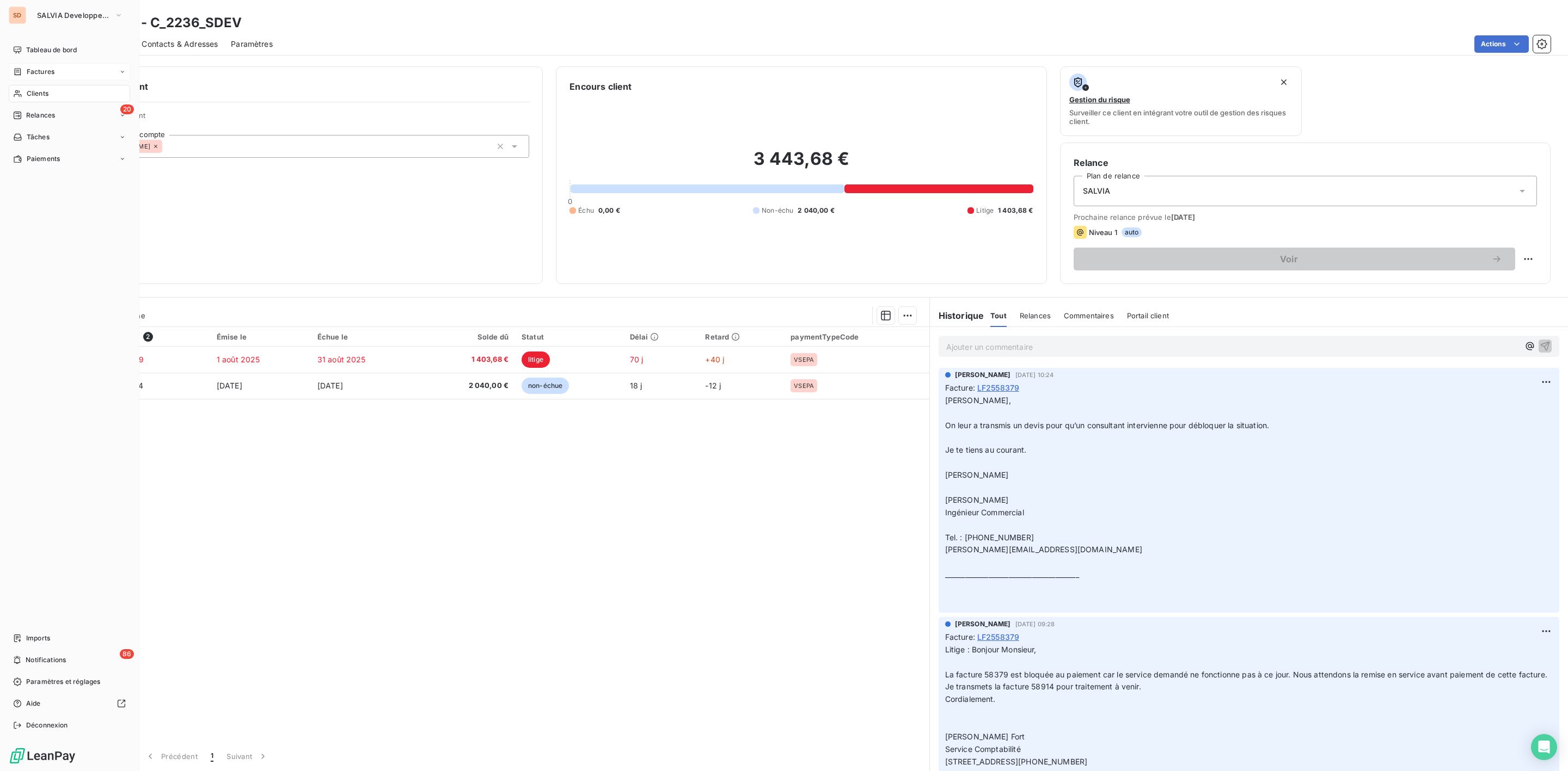
click at [42, 67] on span "Factures" at bounding box center [40, 72] width 28 height 10
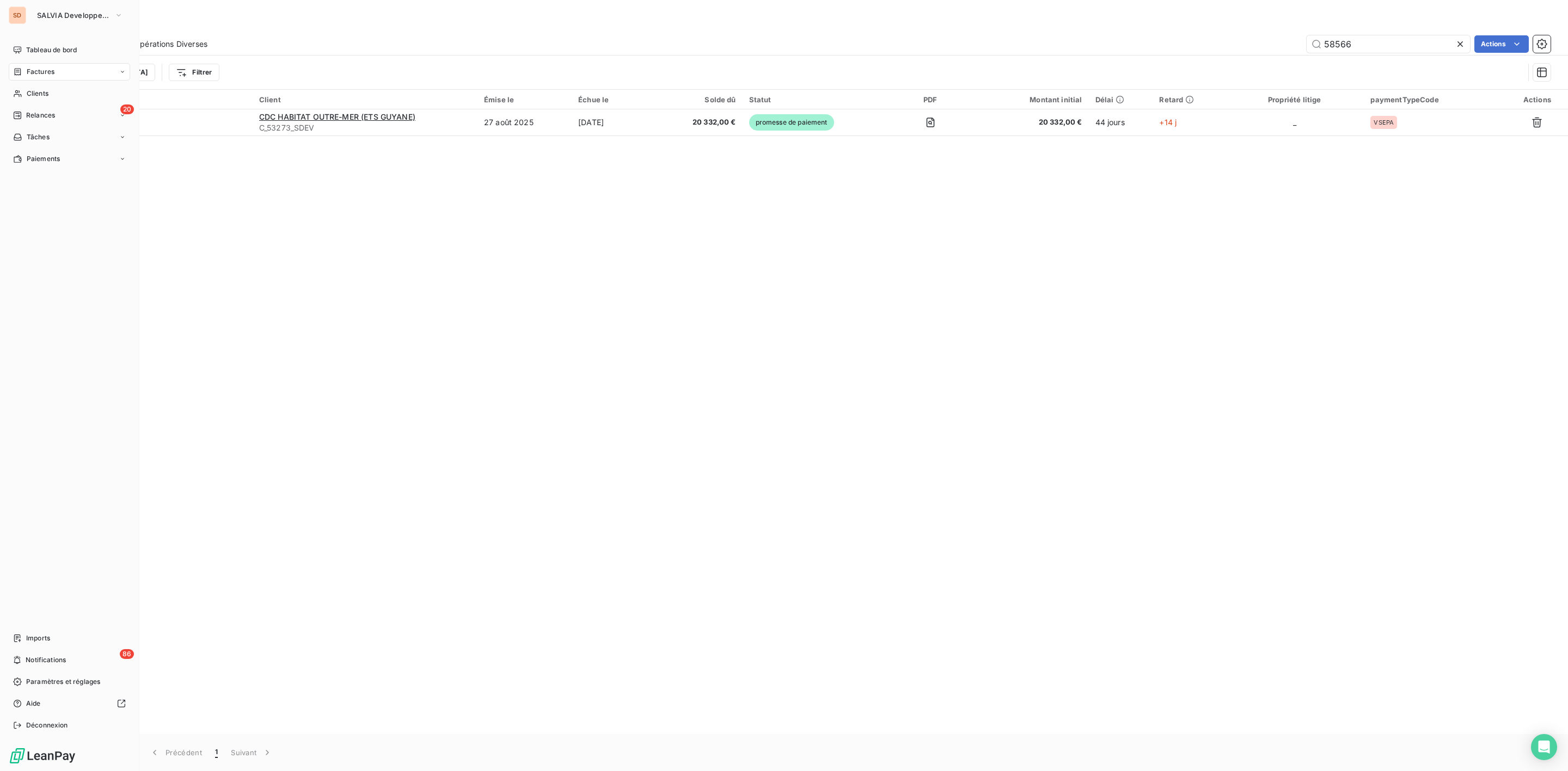
click at [41, 66] on div "Factures" at bounding box center [69, 72] width 121 height 18
drag, startPoint x: 1365, startPoint y: 41, endPoint x: 1048, endPoint y: 53, distance: 317.2
click at [1139, 42] on div "58566 Actions" at bounding box center [885, 44] width 1330 height 18
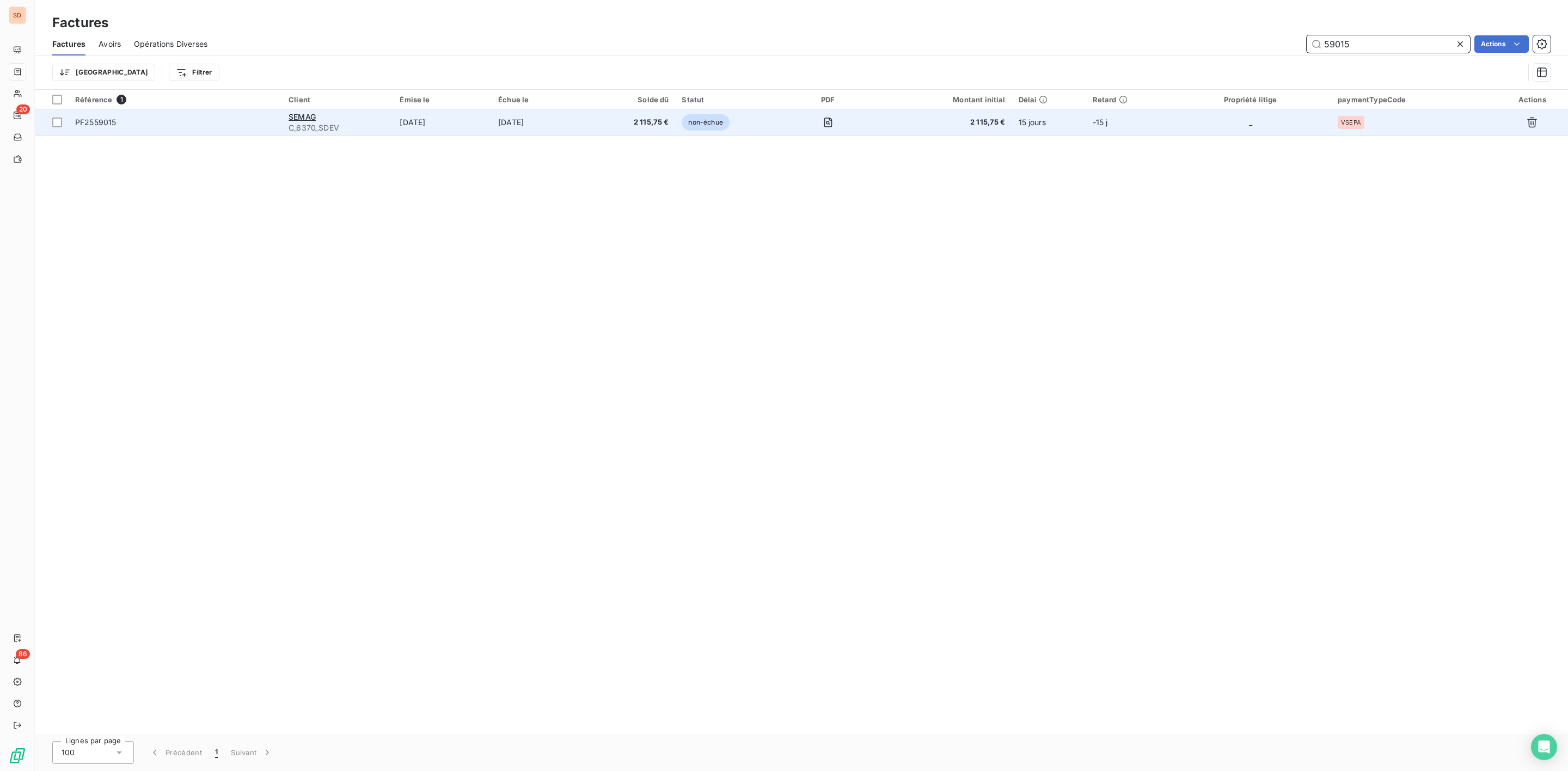
type input "59015"
click at [322, 126] on span "C_6370_SDEV" at bounding box center [338, 127] width 98 height 11
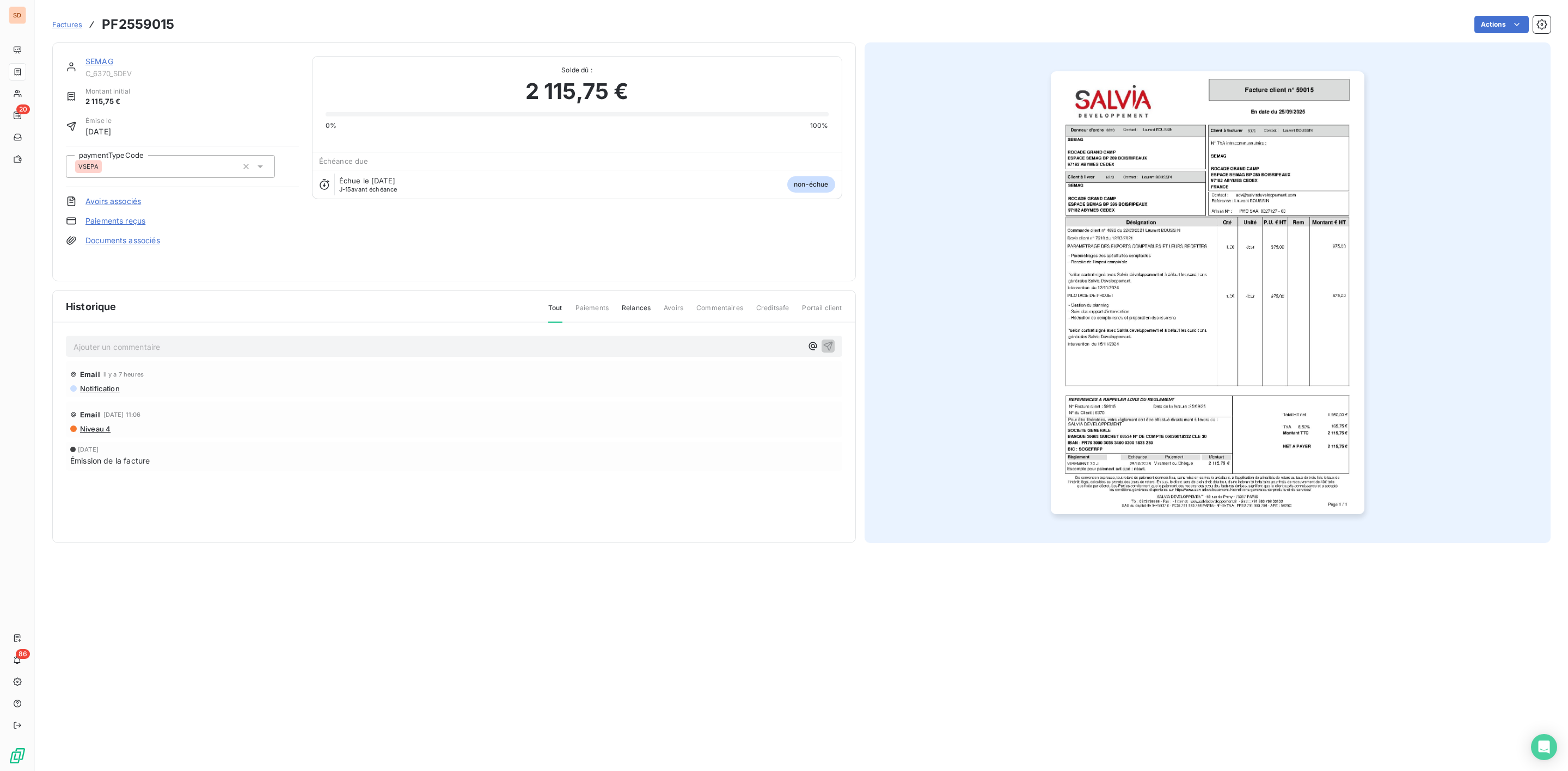
click at [93, 59] on link "SEMAG" at bounding box center [99, 61] width 28 height 9
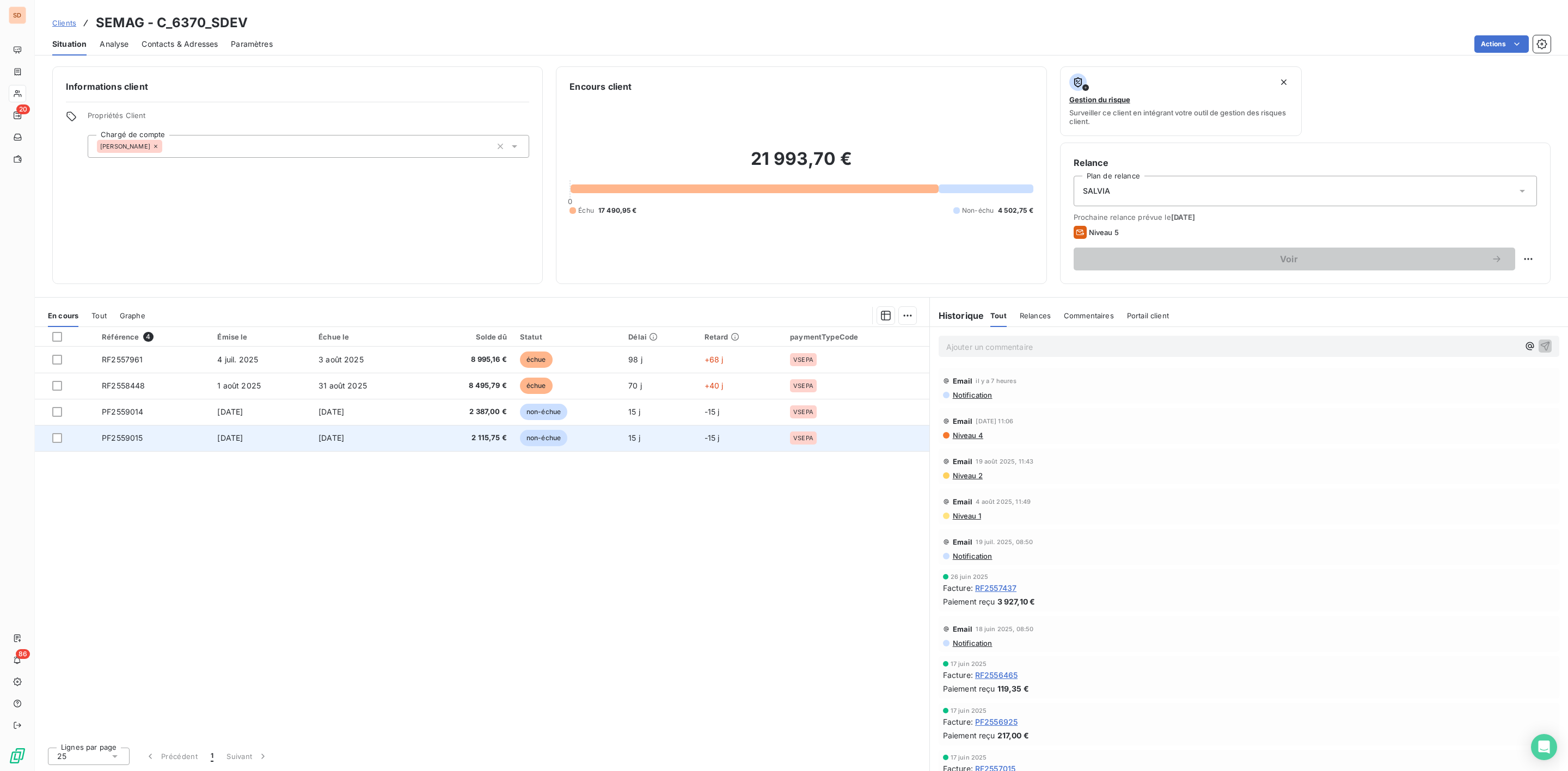
click at [504, 438] on span "2 115,75 €" at bounding box center [467, 438] width 78 height 11
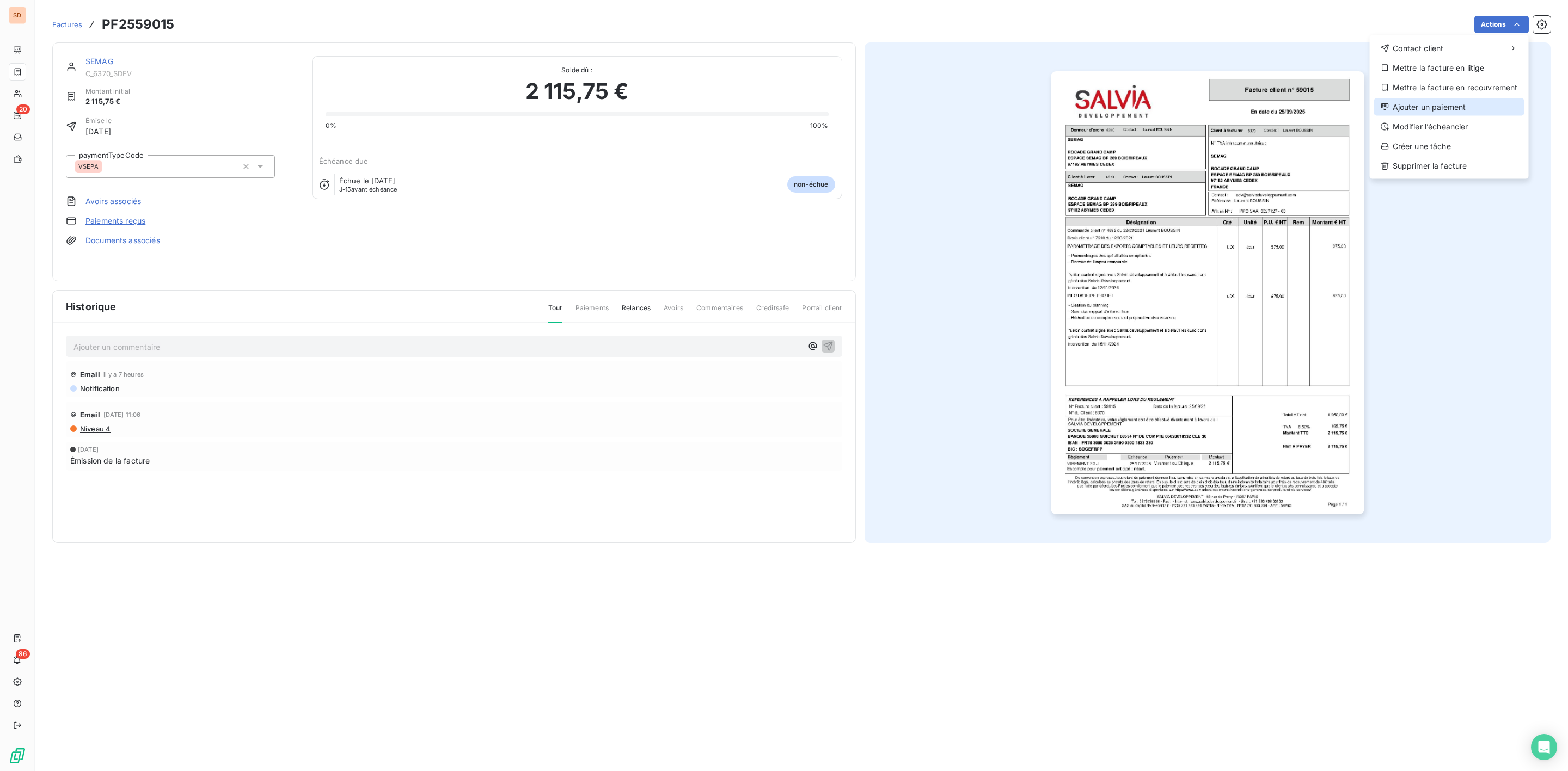
click at [1431, 104] on div "Ajouter un paiement" at bounding box center [1449, 107] width 150 height 18
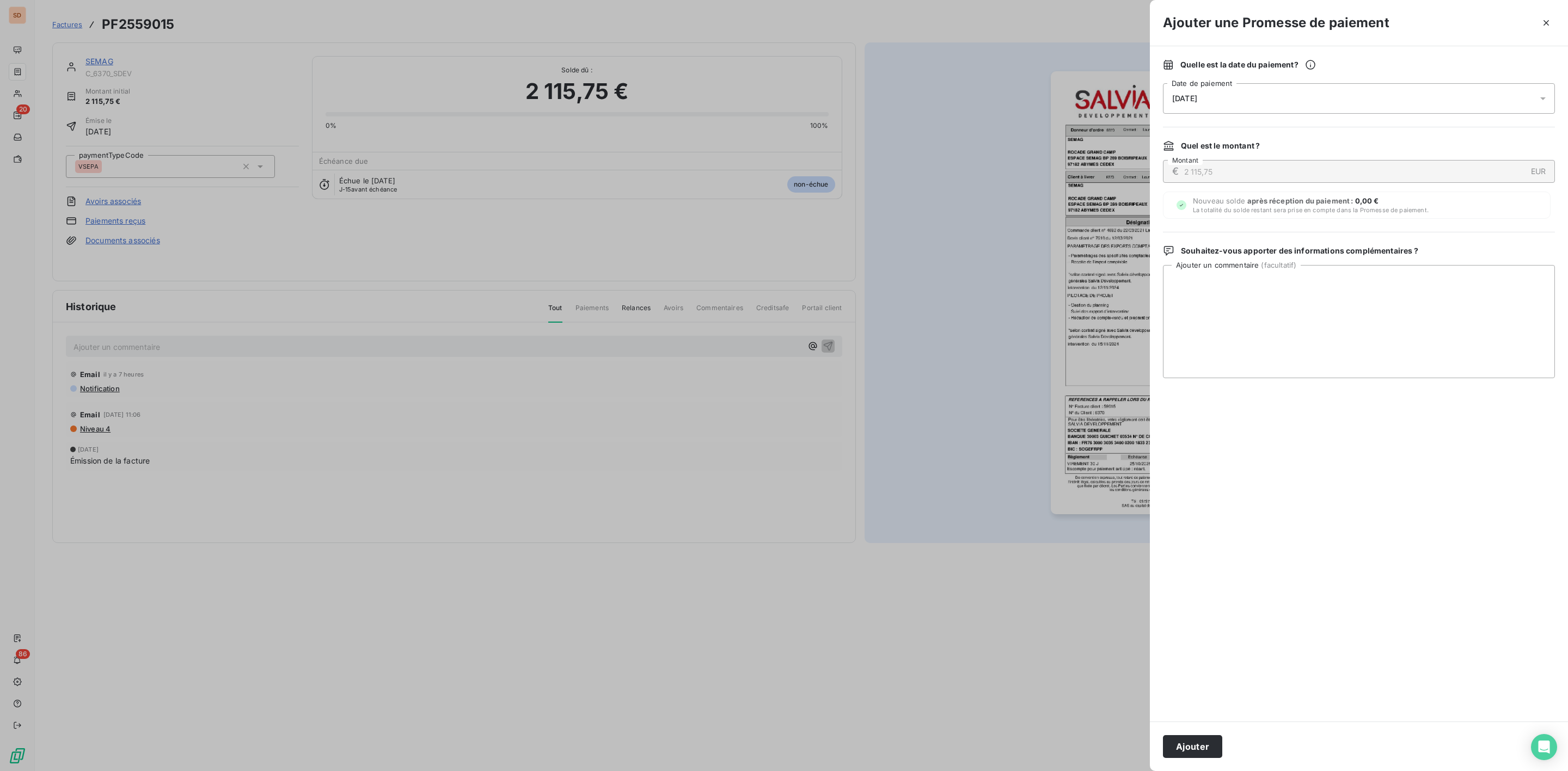
click at [1197, 96] on span "[DATE]" at bounding box center [1185, 98] width 25 height 8
drag, startPoint x: 1304, startPoint y: 253, endPoint x: 1315, endPoint y: 255, distance: 11.2
click at [1305, 252] on button "25" at bounding box center [1304, 255] width 22 height 22
click at [1436, 304] on textarea "Ajouter un commentaire ( facultatif )" at bounding box center [1358, 322] width 392 height 113
paste textarea "SALVIA DEVELOPPEMENT [STREET_ADDRESS][PERSON_NAME] Dossier suivi par : [EMAIL_A…"
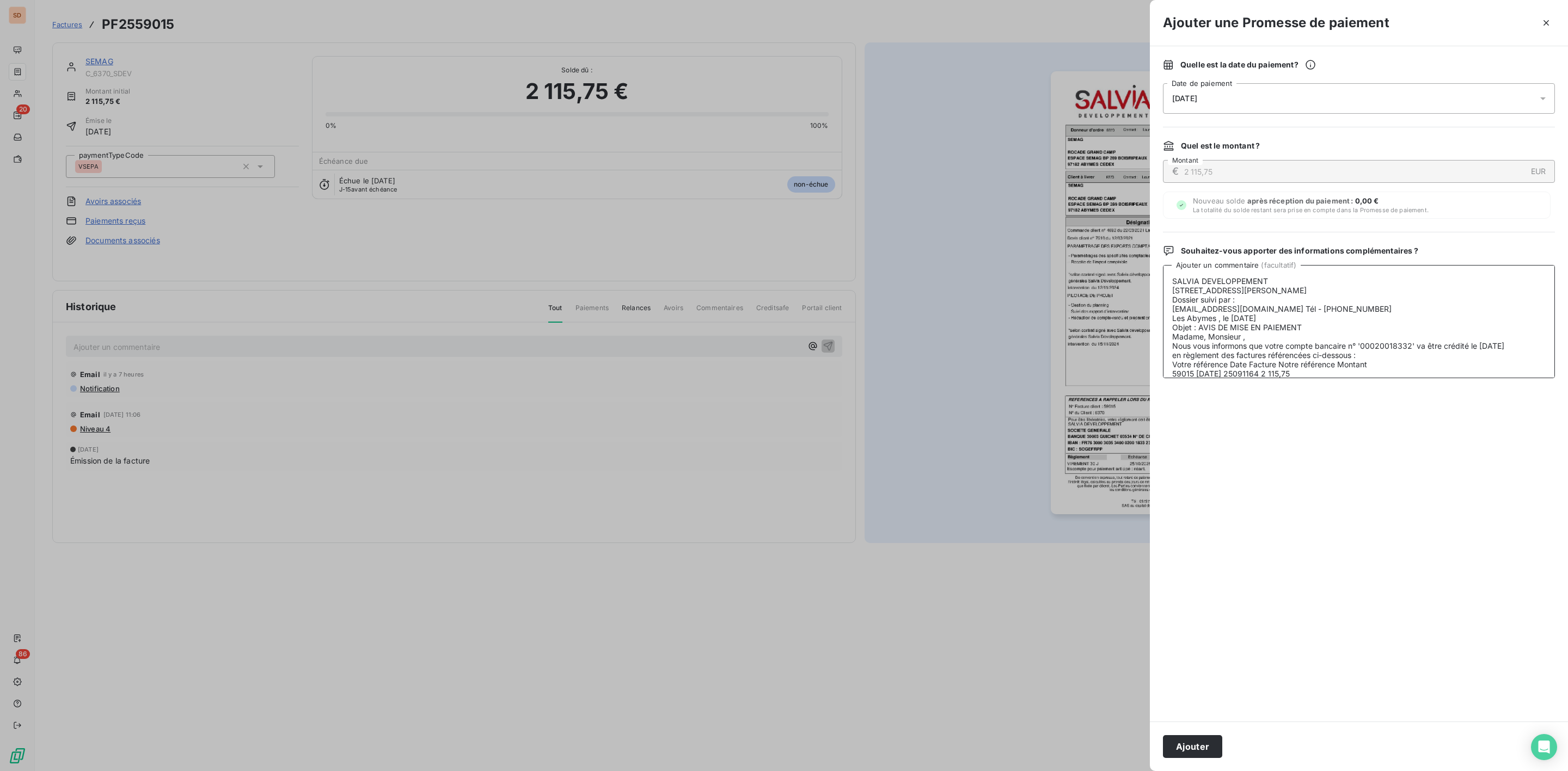
scroll to position [61, 0]
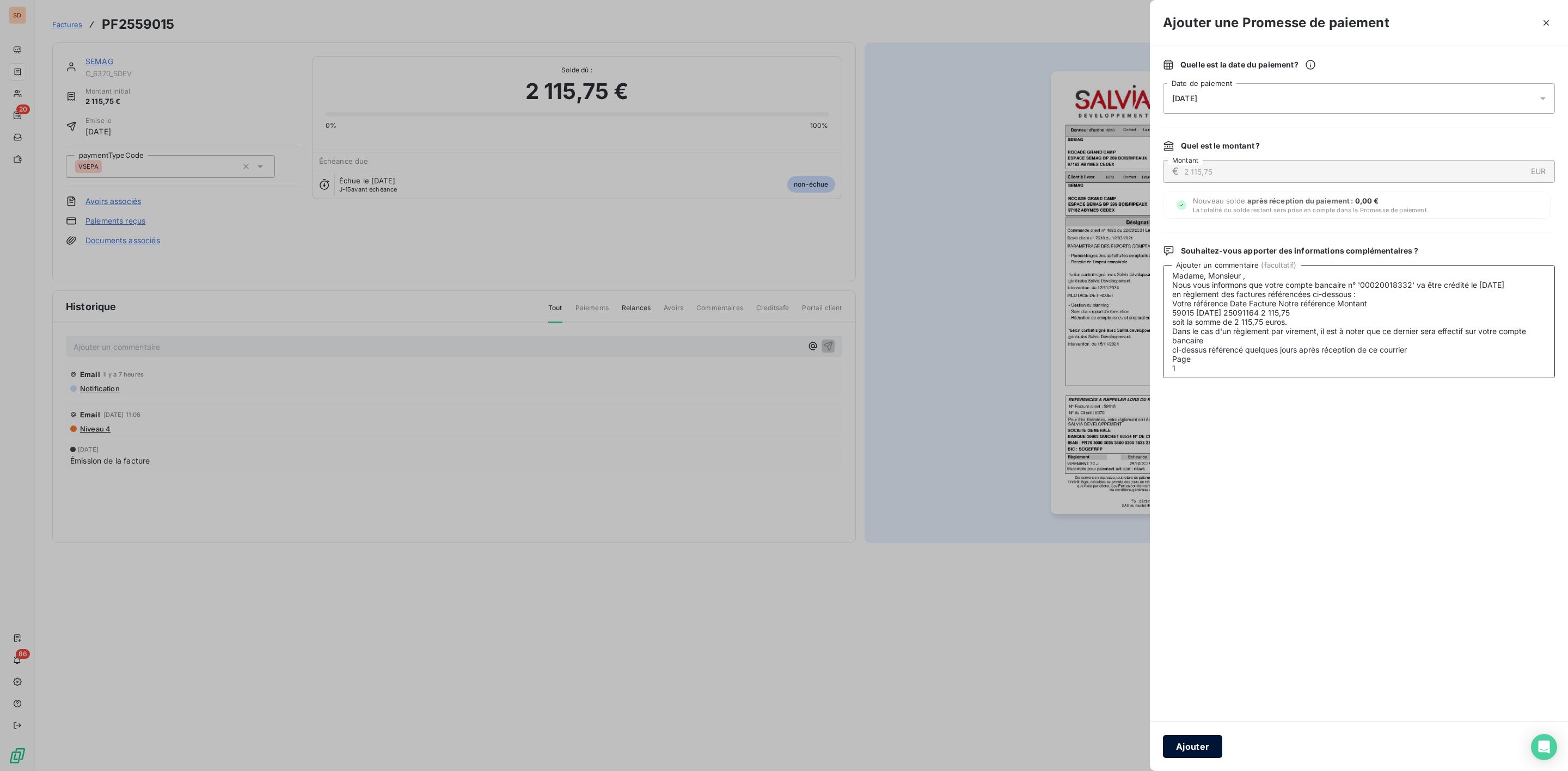
type textarea "SALVIA DEVELOPPEMENT [STREET_ADDRESS][PERSON_NAME] Dossier suivi par : [EMAIL_A…"
click at [1199, 750] on button "Ajouter" at bounding box center [1192, 746] width 59 height 23
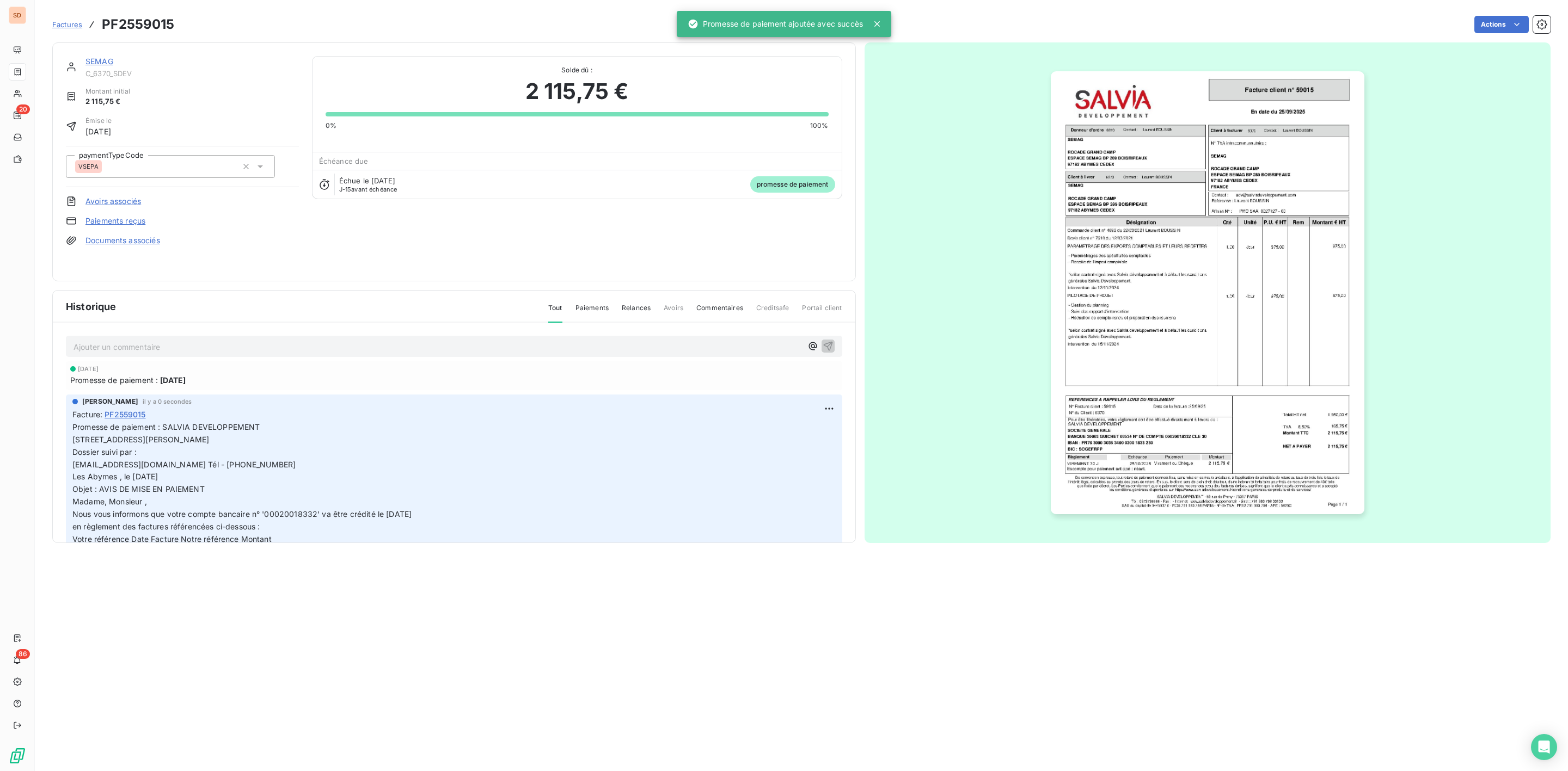
click at [92, 56] on div "SEMAG" at bounding box center [192, 61] width 213 height 11
click at [95, 59] on link "SEMAG" at bounding box center [99, 61] width 28 height 9
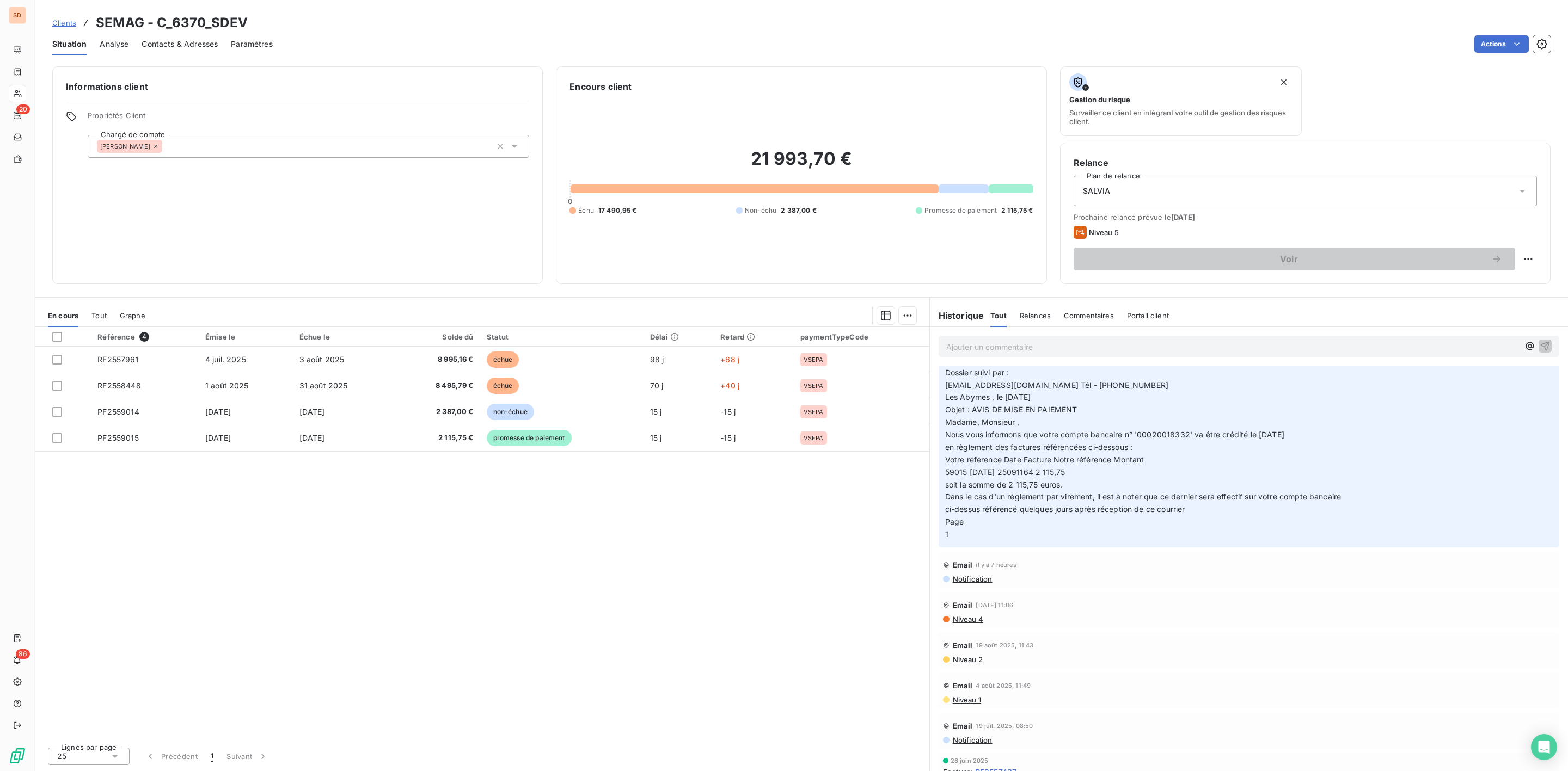
scroll to position [82, 0]
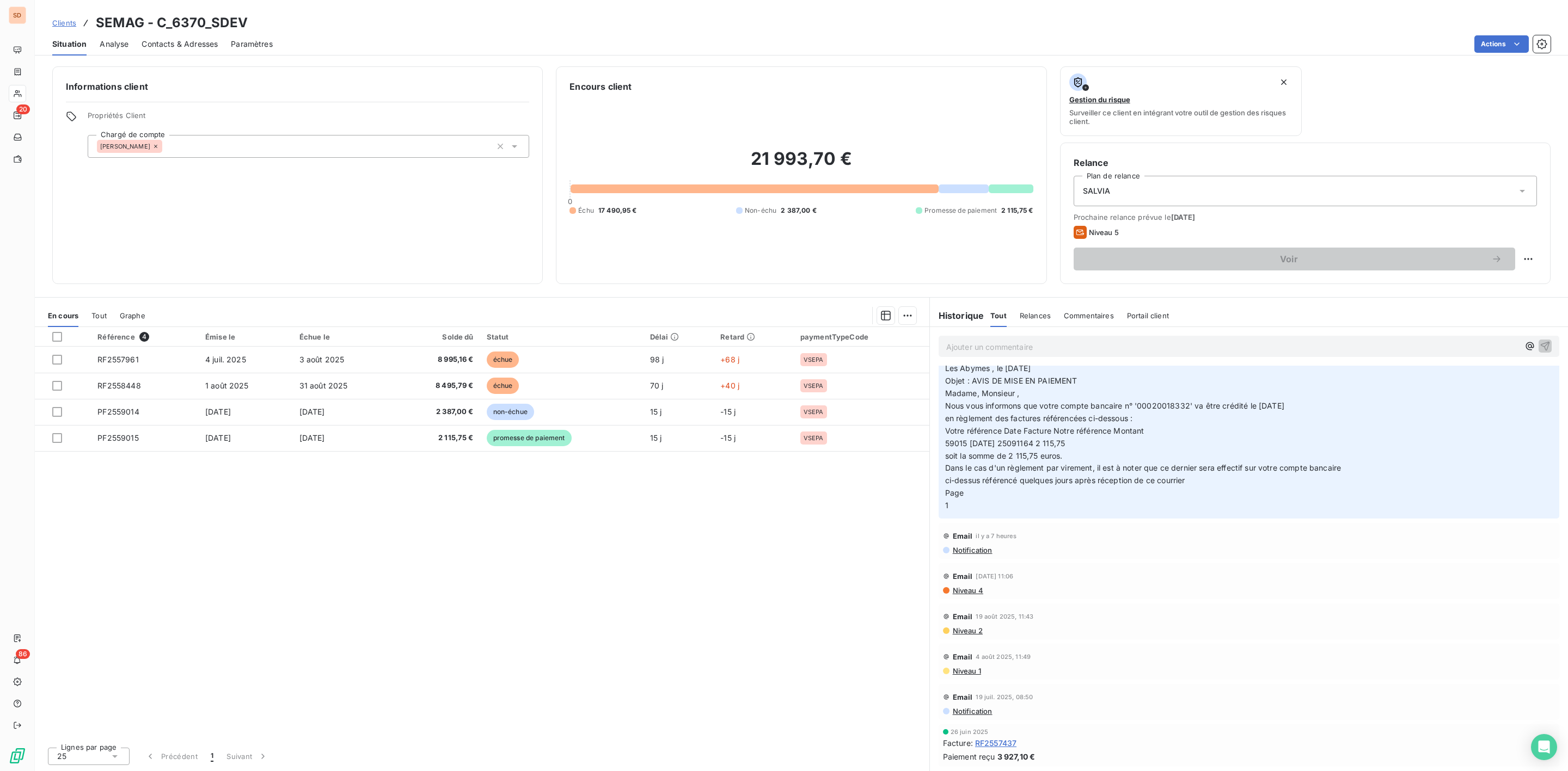
click at [184, 46] on span "Contacts & Adresses" at bounding box center [179, 44] width 77 height 11
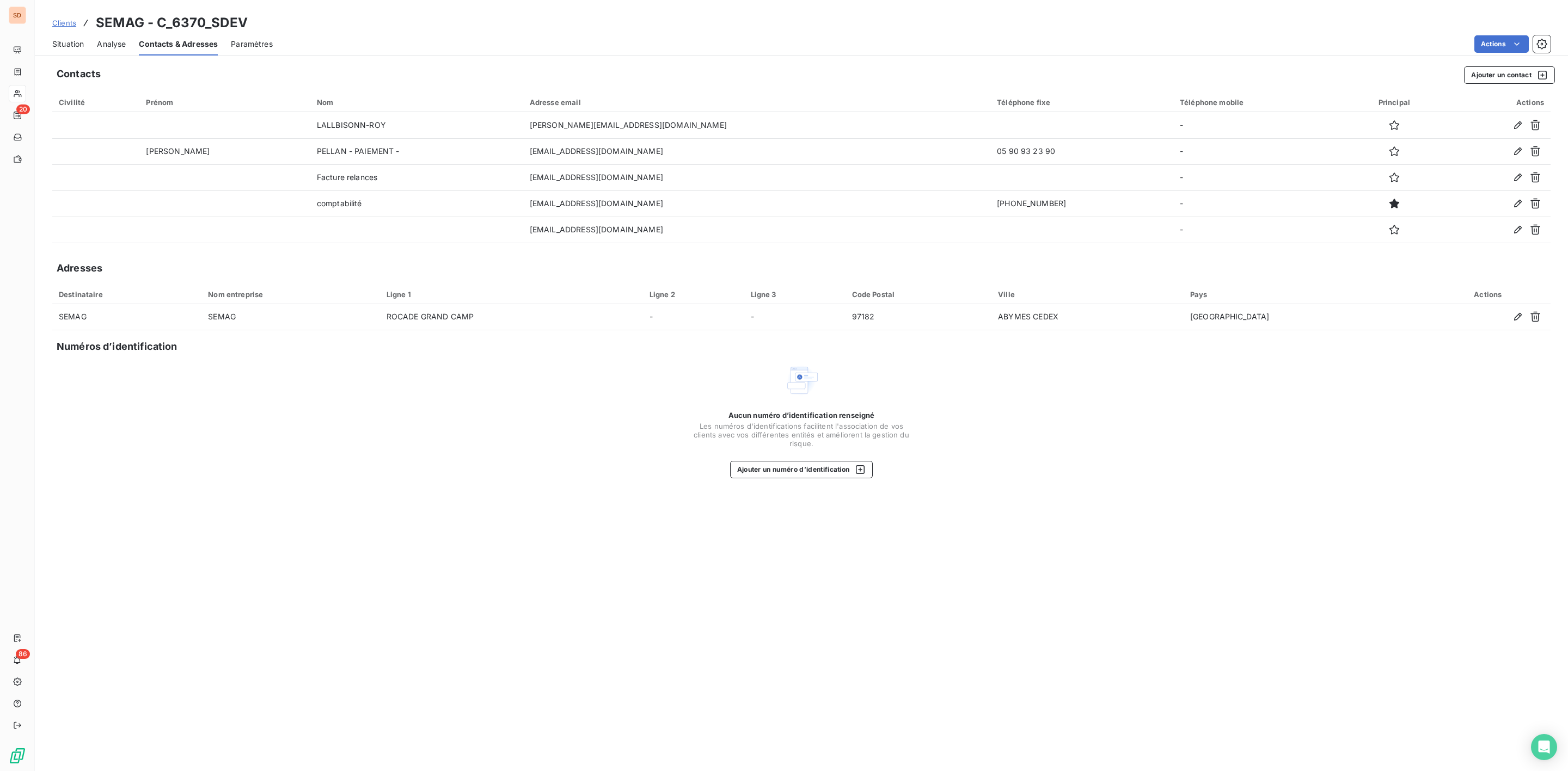
click at [70, 45] on span "Situation" at bounding box center [67, 44] width 31 height 11
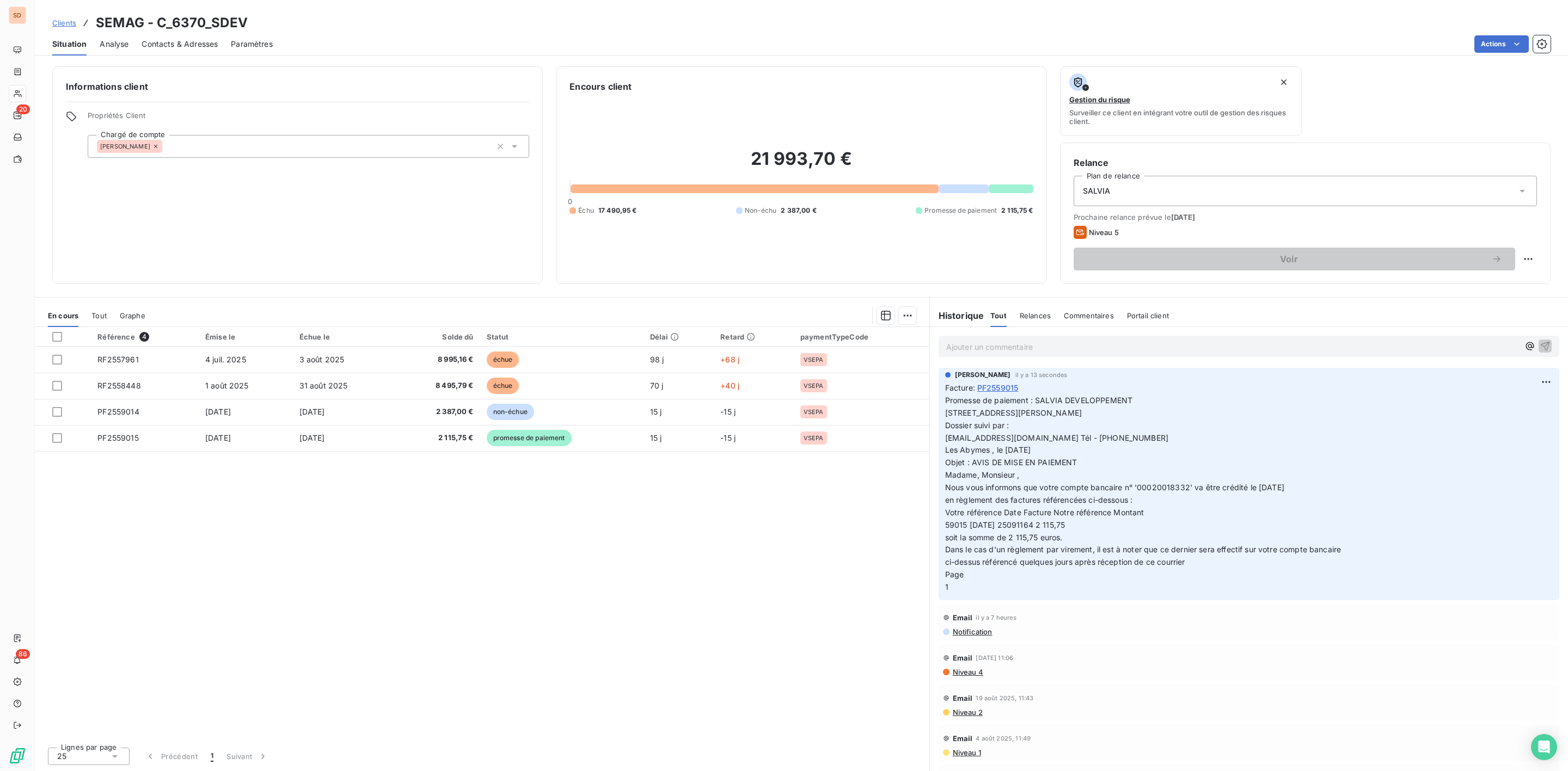
click at [973, 677] on span "Niveau 4" at bounding box center [967, 672] width 31 height 8
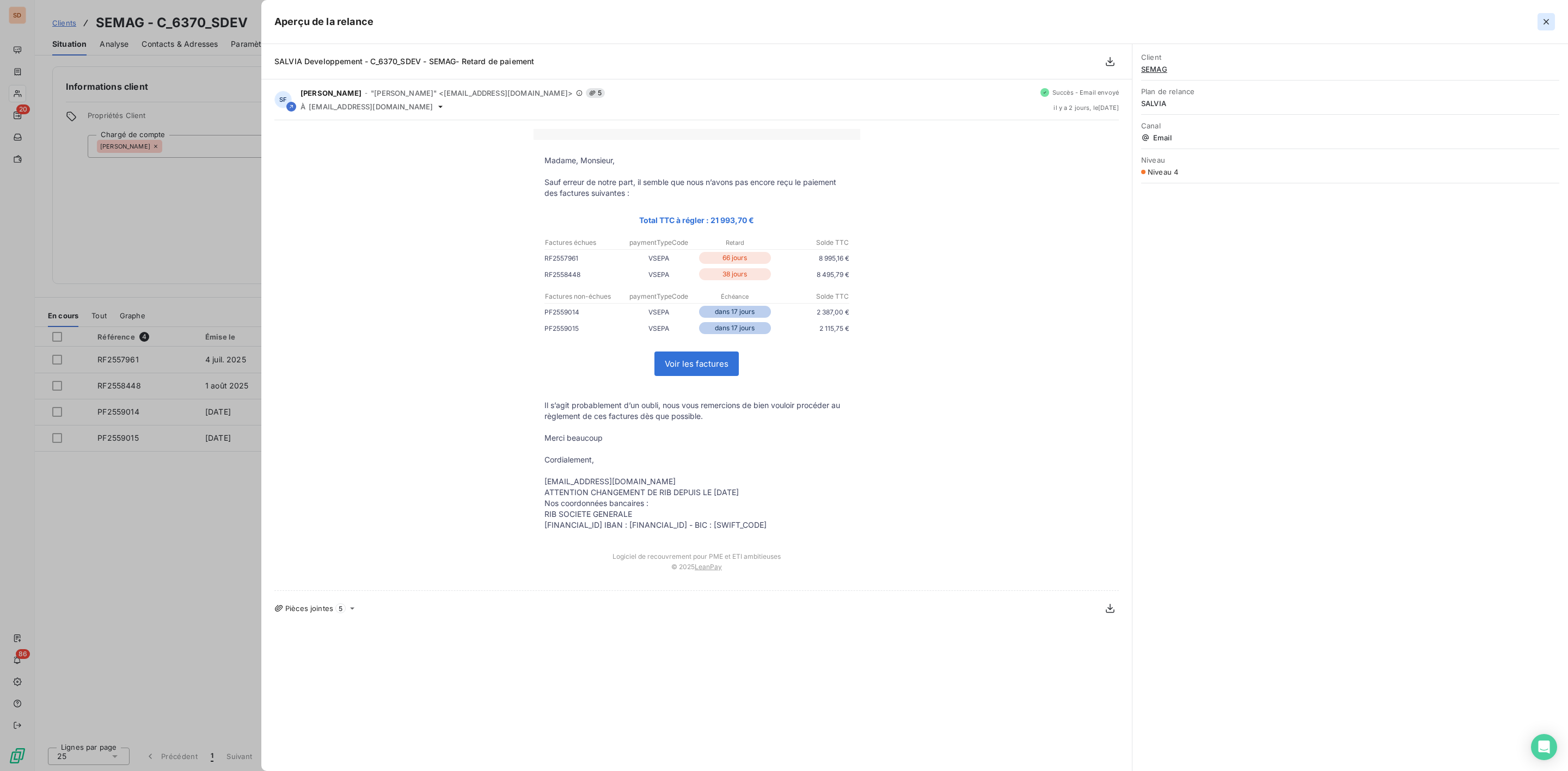
click at [1549, 18] on icon "button" at bounding box center [1546, 21] width 11 height 11
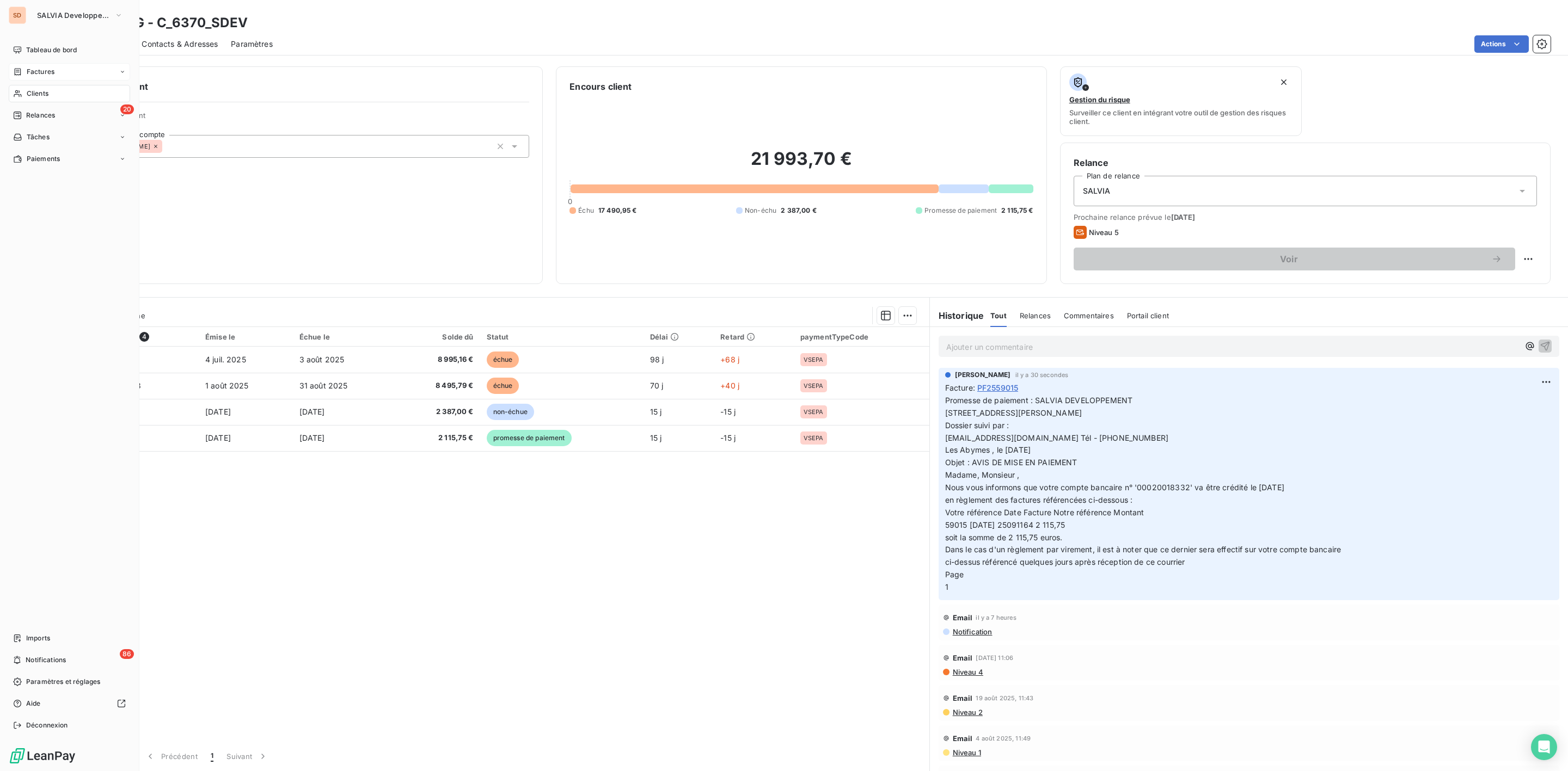
drag, startPoint x: 40, startPoint y: 74, endPoint x: 46, endPoint y: 73, distance: 6.1
click at [40, 74] on span "Factures" at bounding box center [40, 72] width 28 height 10
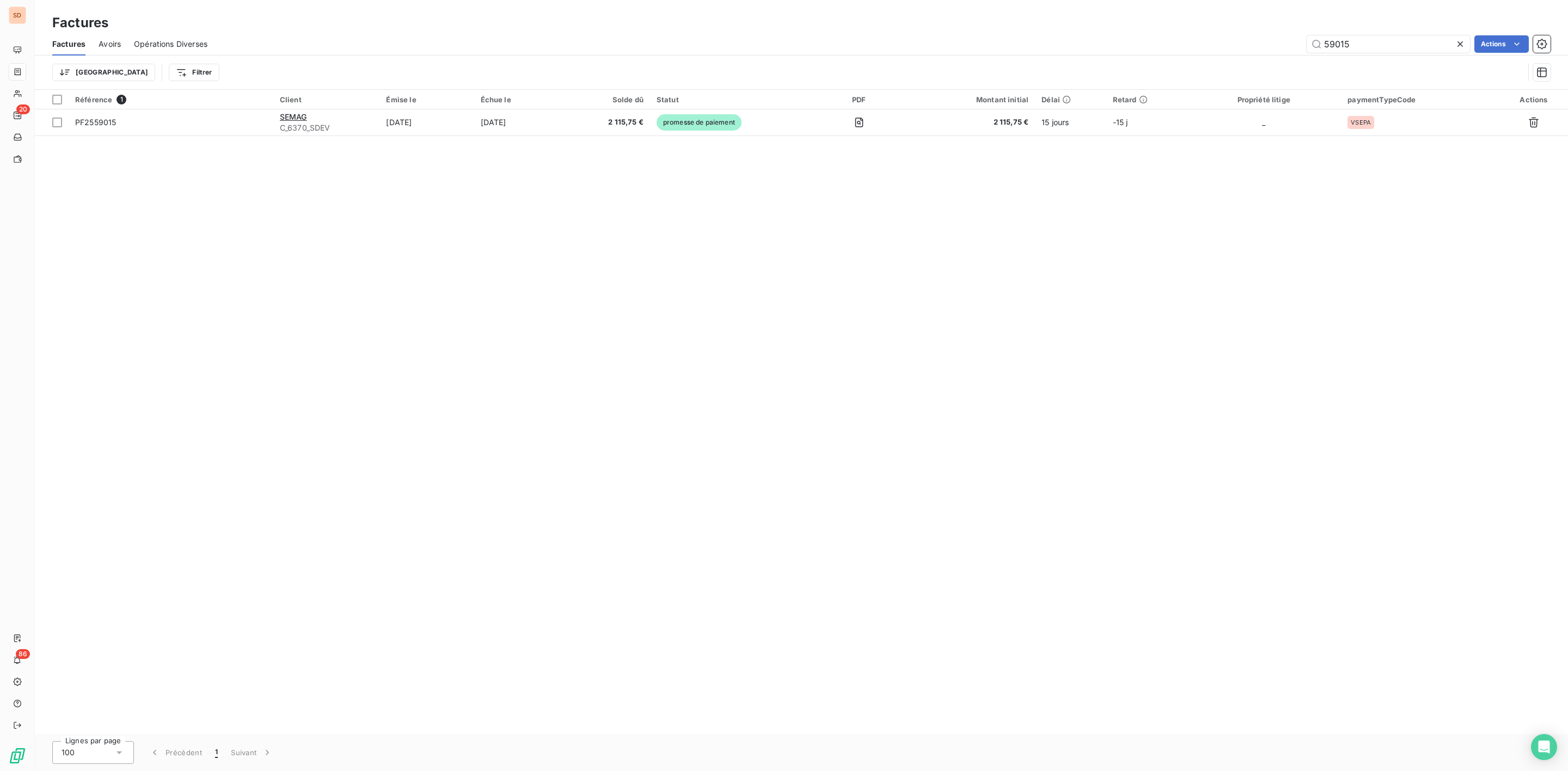
drag, startPoint x: 1374, startPoint y: 43, endPoint x: 1079, endPoint y: 55, distance: 295.2
click at [1120, 50] on div "59015 Actions" at bounding box center [885, 44] width 1330 height 18
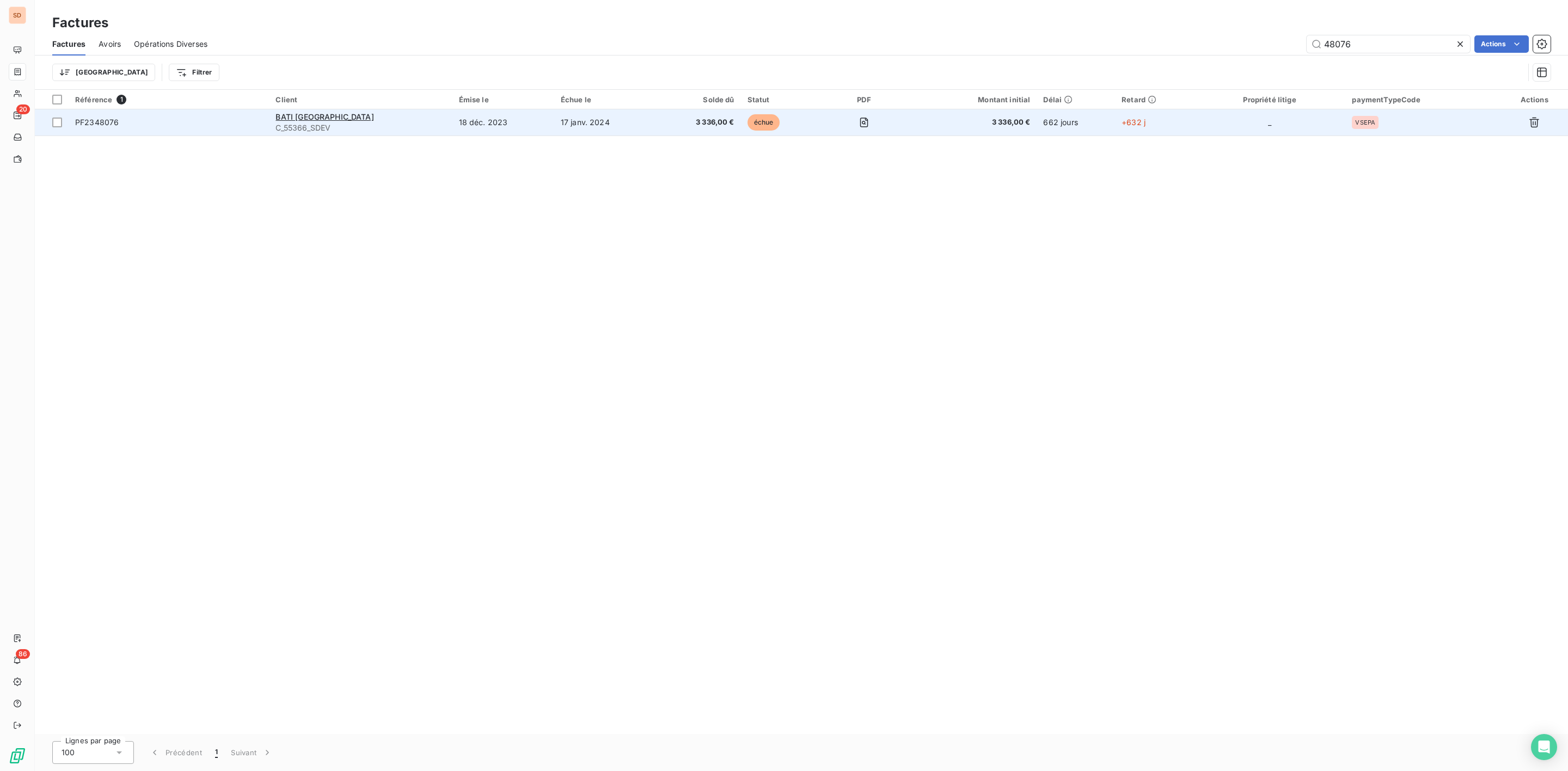
type input "48076"
click at [302, 123] on span "C_55366_SDEV" at bounding box center [360, 127] width 170 height 11
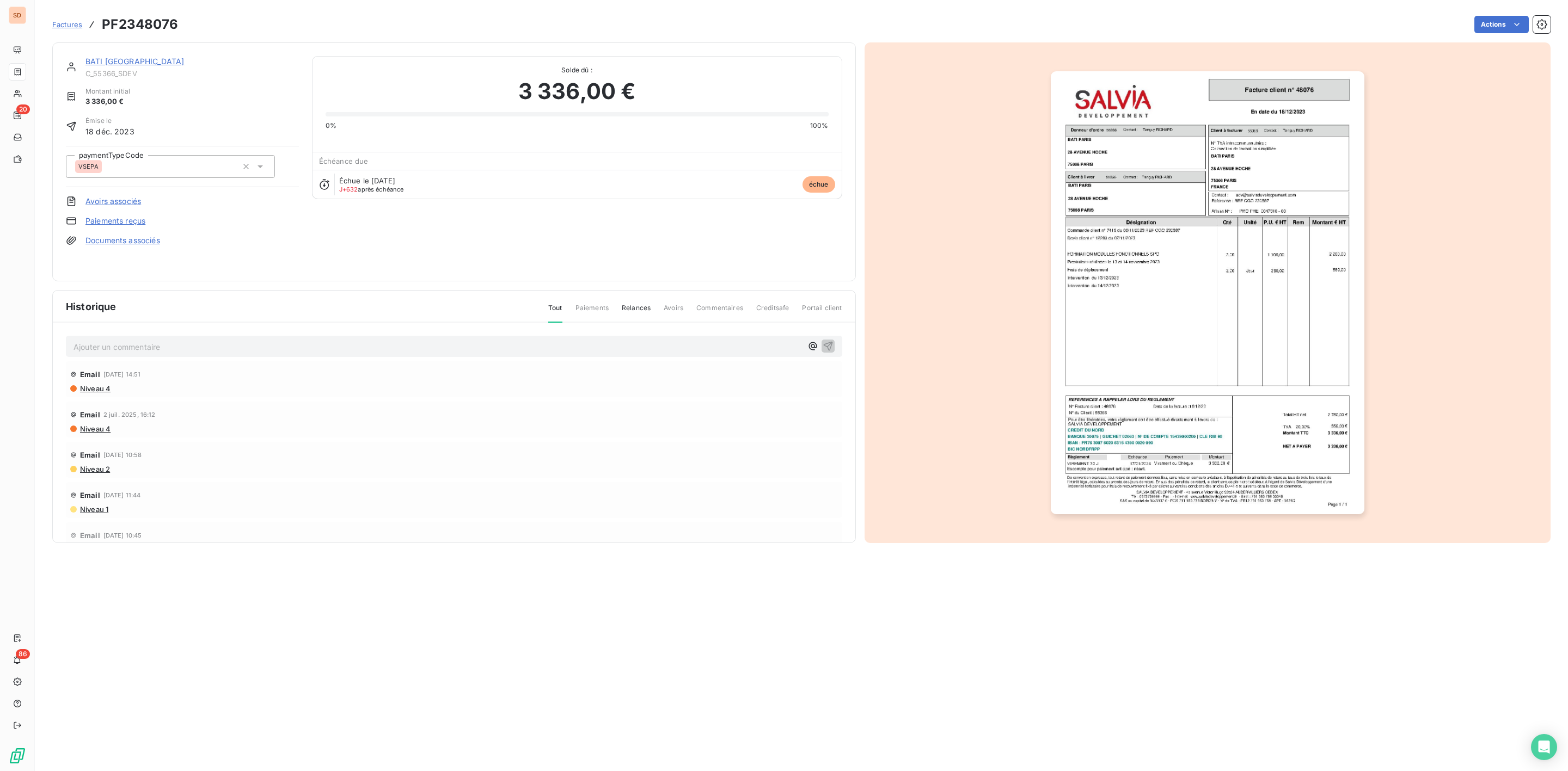
click at [100, 64] on link "BATI [GEOGRAPHIC_DATA]" at bounding box center [135, 61] width 99 height 9
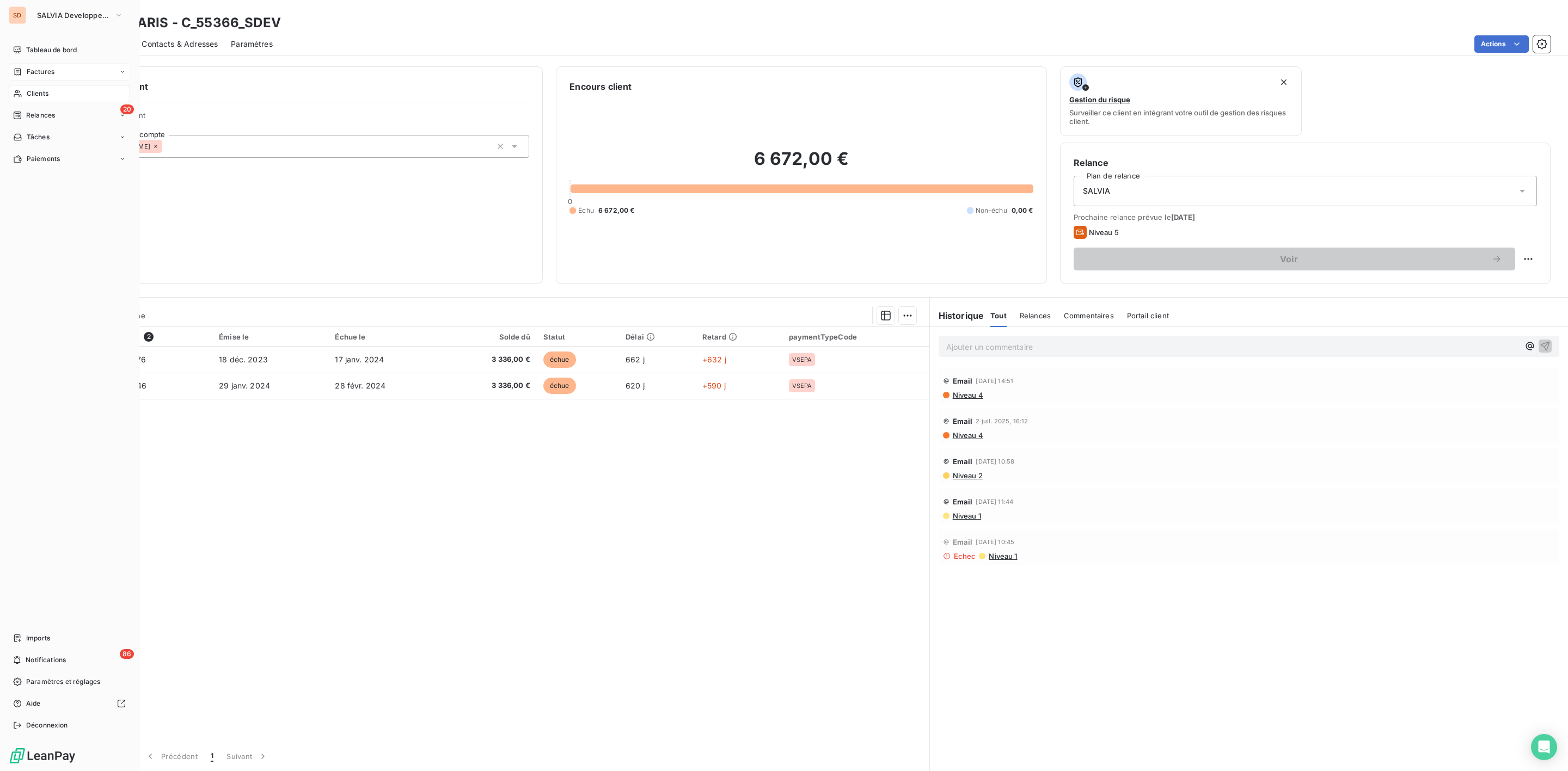
drag, startPoint x: 38, startPoint y: 93, endPoint x: 80, endPoint y: 84, distance: 43.0
click at [38, 93] on span "Clients" at bounding box center [38, 93] width 22 height 10
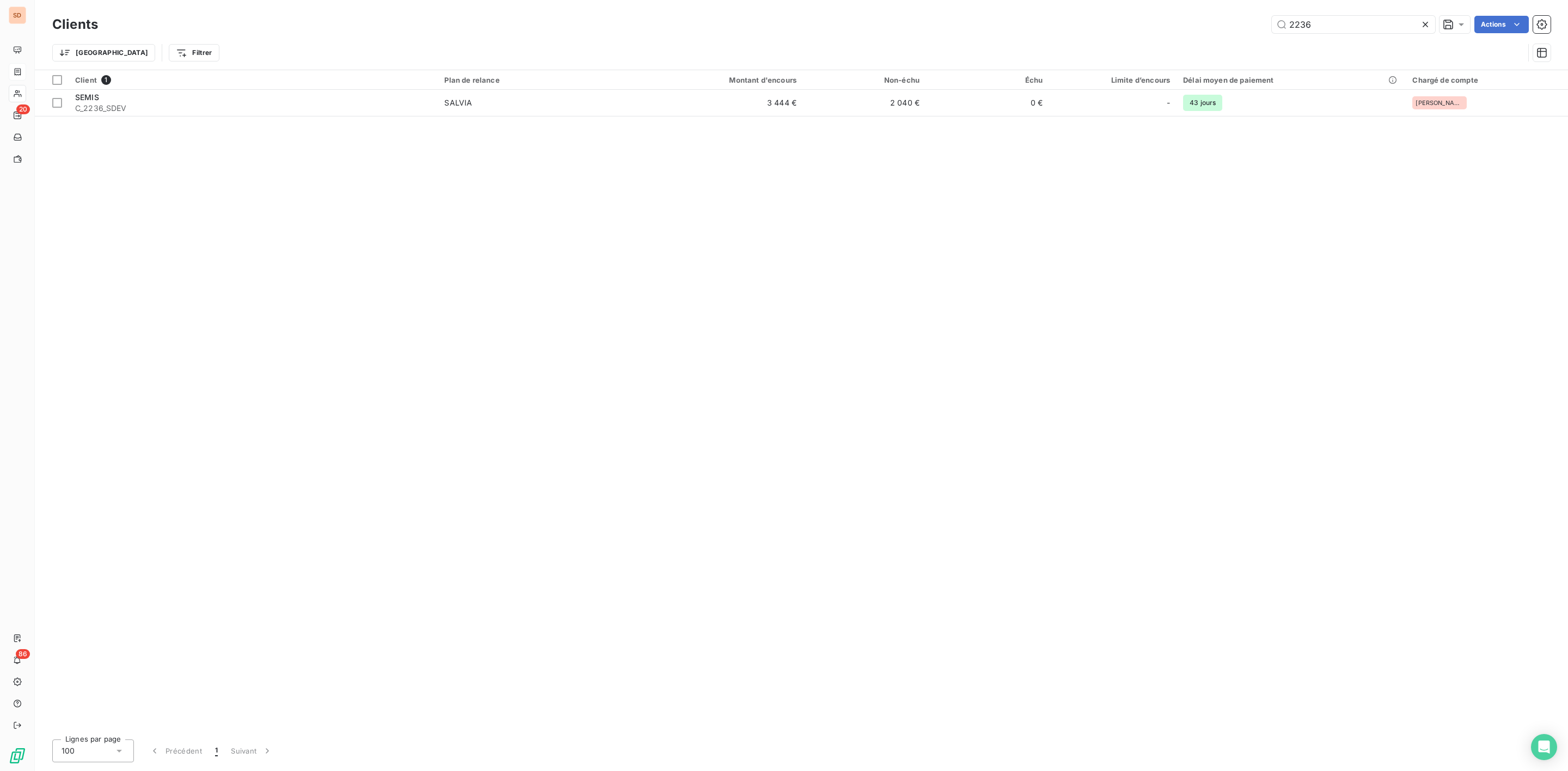
drag, startPoint x: 1313, startPoint y: 20, endPoint x: 1003, endPoint y: 33, distance: 310.3
click at [1080, 28] on div "2236 Actions" at bounding box center [830, 24] width 1439 height 18
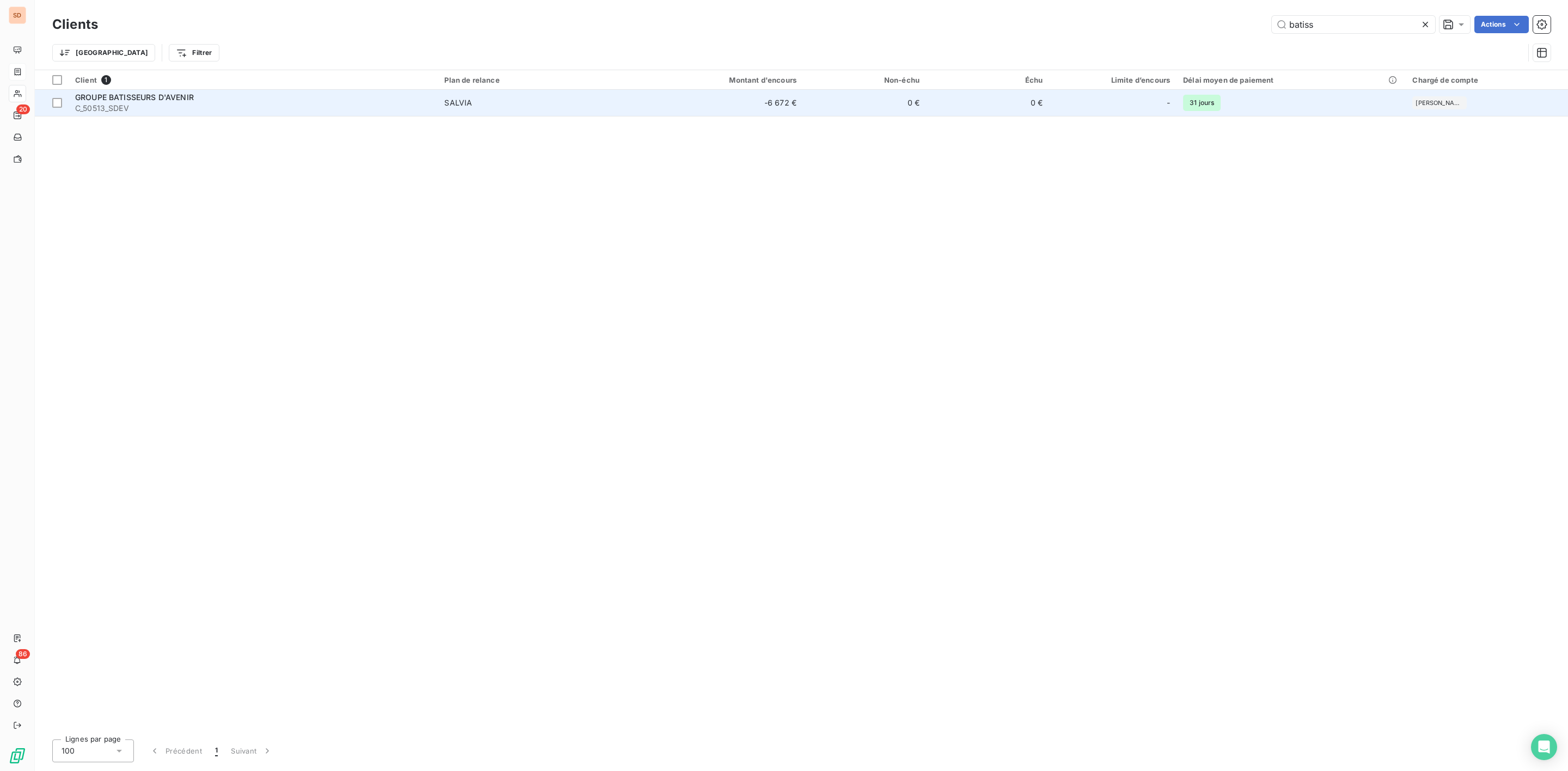
type input "batiss"
click at [152, 99] on span "GROUPE BATISSEURS D'AVENIR" at bounding box center [134, 97] width 119 height 9
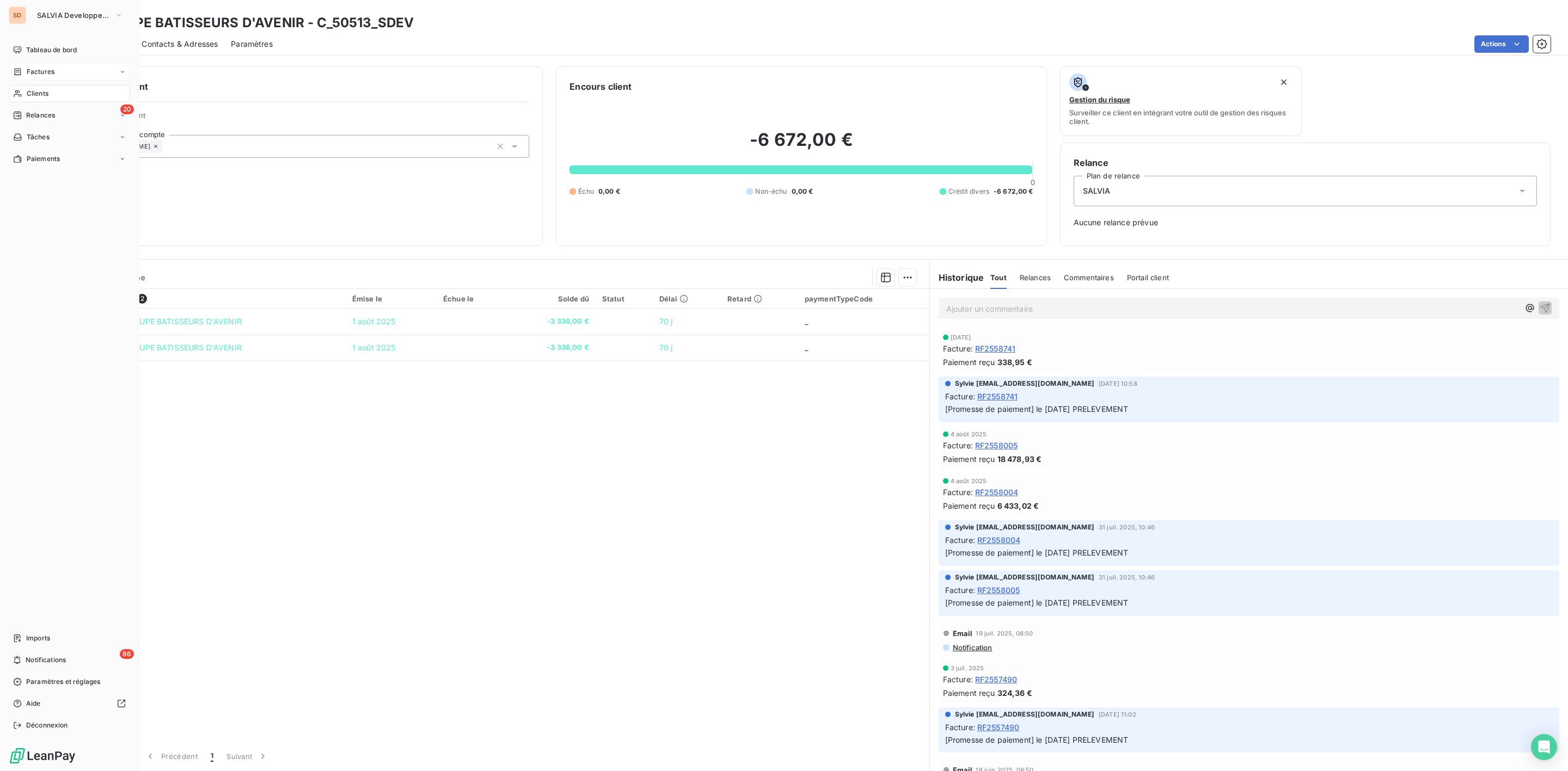
click at [40, 71] on span "Factures" at bounding box center [40, 72] width 28 height 10
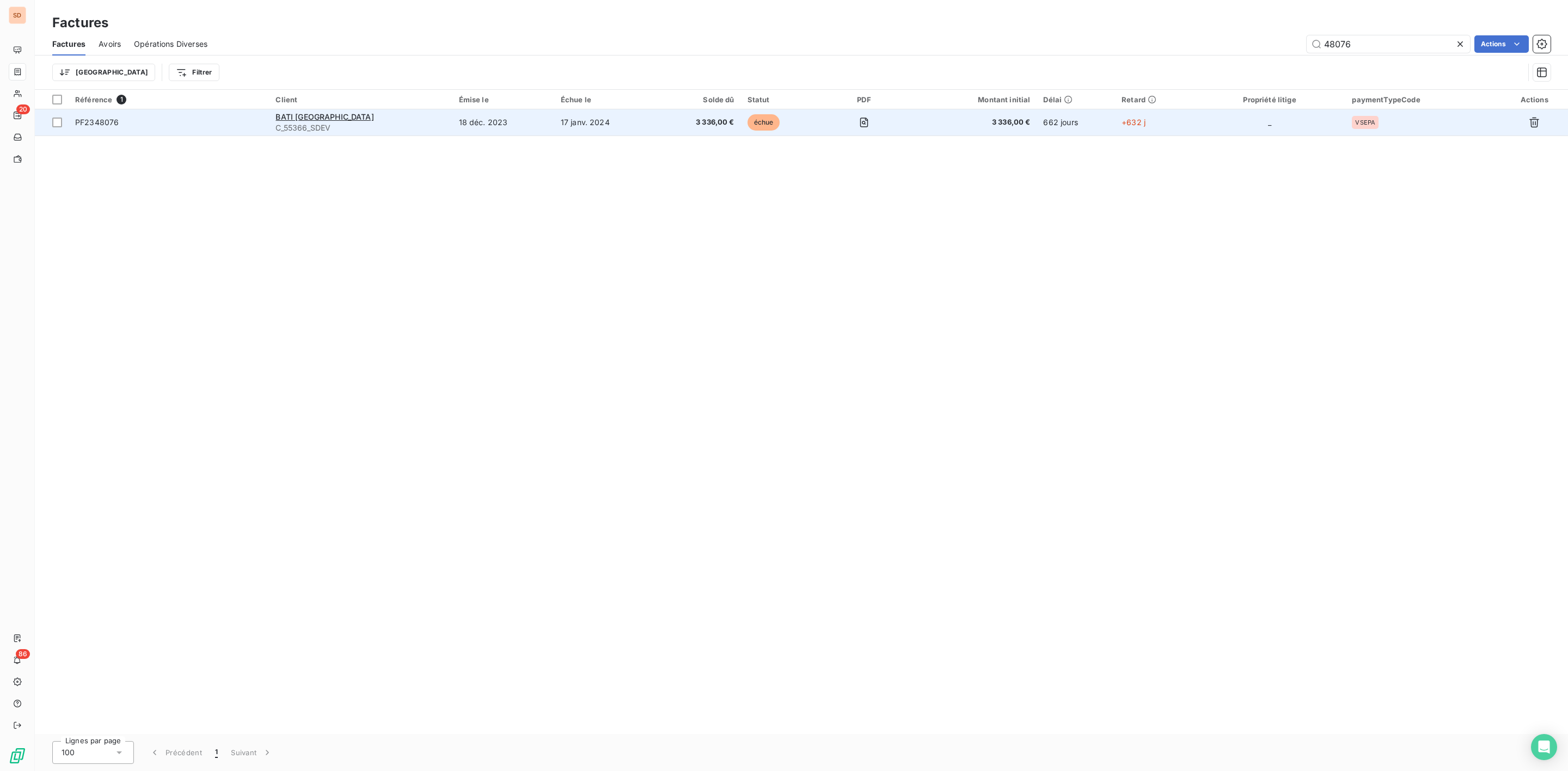
click at [312, 121] on div "BATI [GEOGRAPHIC_DATA]" at bounding box center [360, 117] width 170 height 11
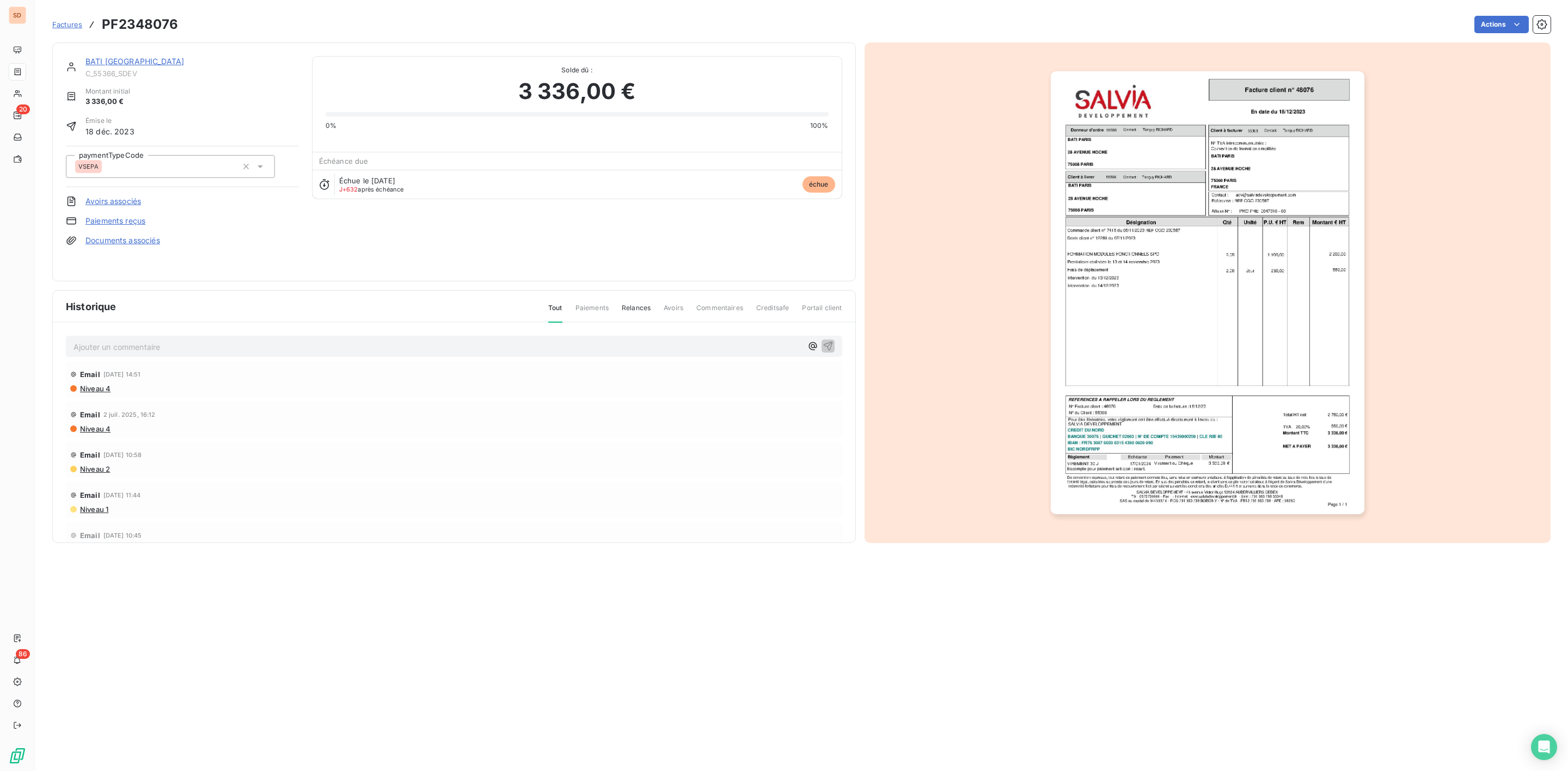
click at [118, 57] on link "BATI [GEOGRAPHIC_DATA]" at bounding box center [135, 61] width 99 height 9
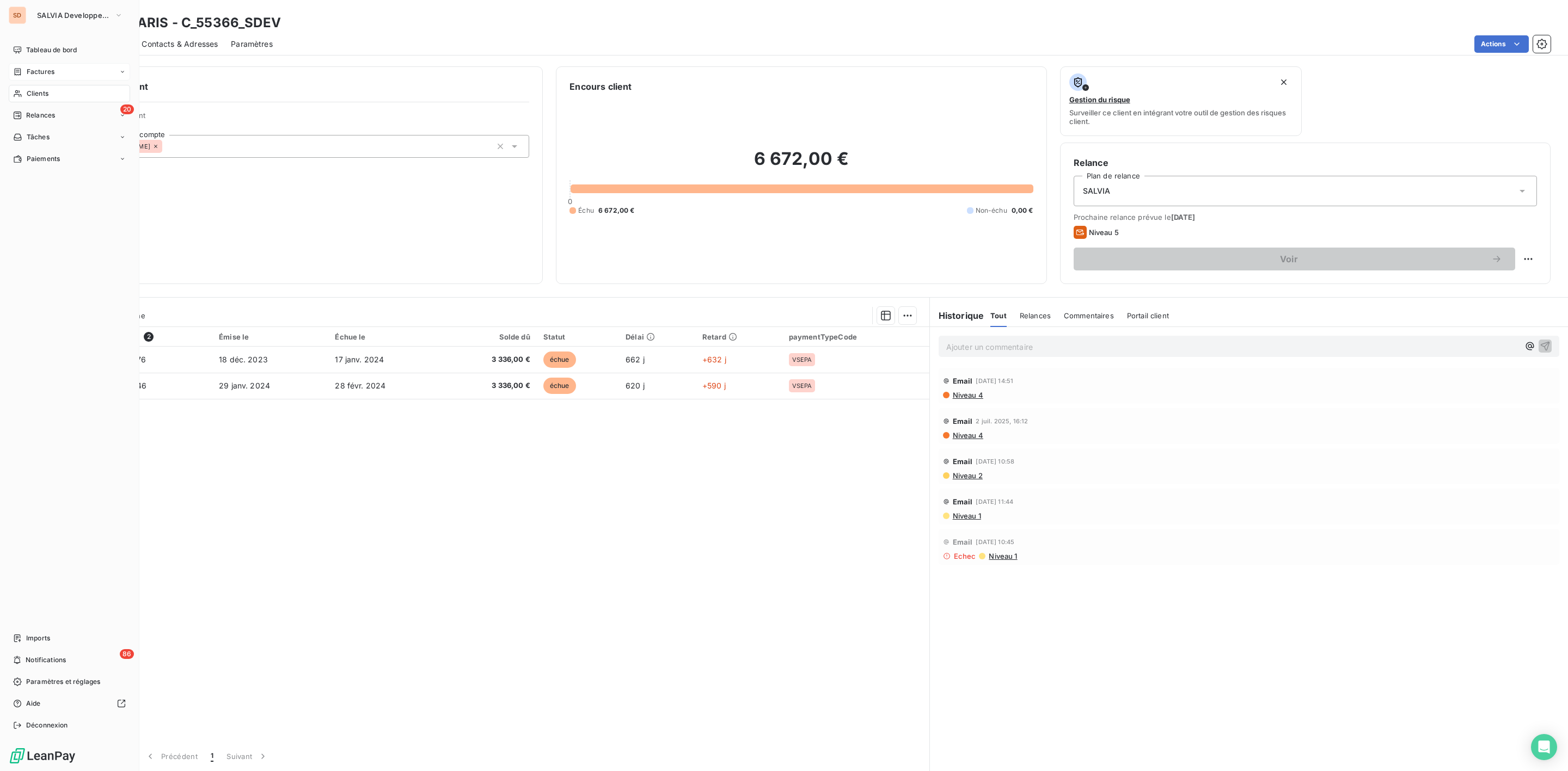
click at [35, 95] on span "Clients" at bounding box center [38, 93] width 22 height 10
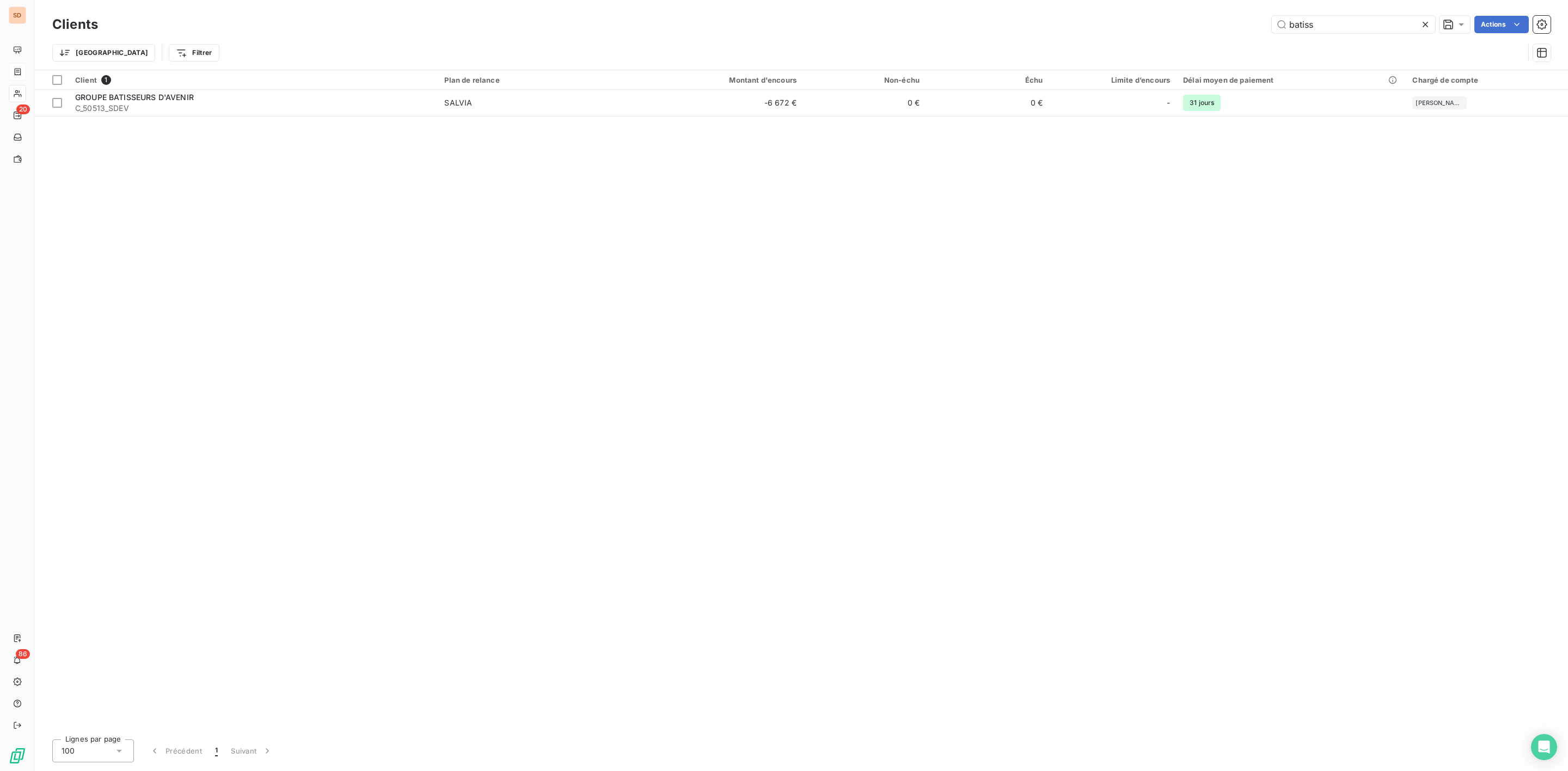
drag, startPoint x: 1348, startPoint y: 26, endPoint x: 975, endPoint y: 53, distance: 374.0
click at [1058, 45] on div "Clients batiss Actions Trier Filtrer" at bounding box center [801, 41] width 1498 height 56
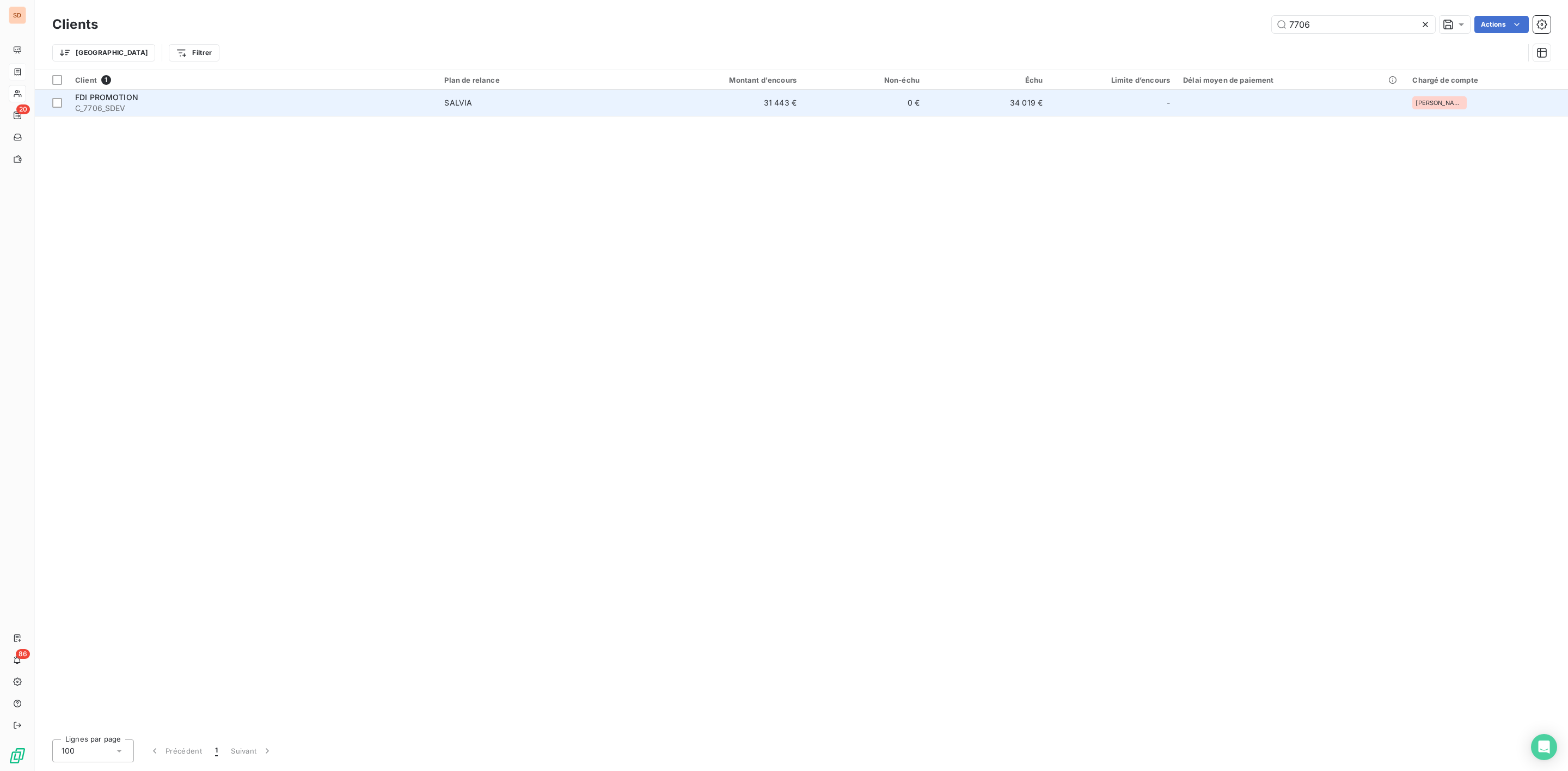
type input "7706"
click at [392, 107] on span "C_7706_SDEV" at bounding box center [253, 108] width 356 height 11
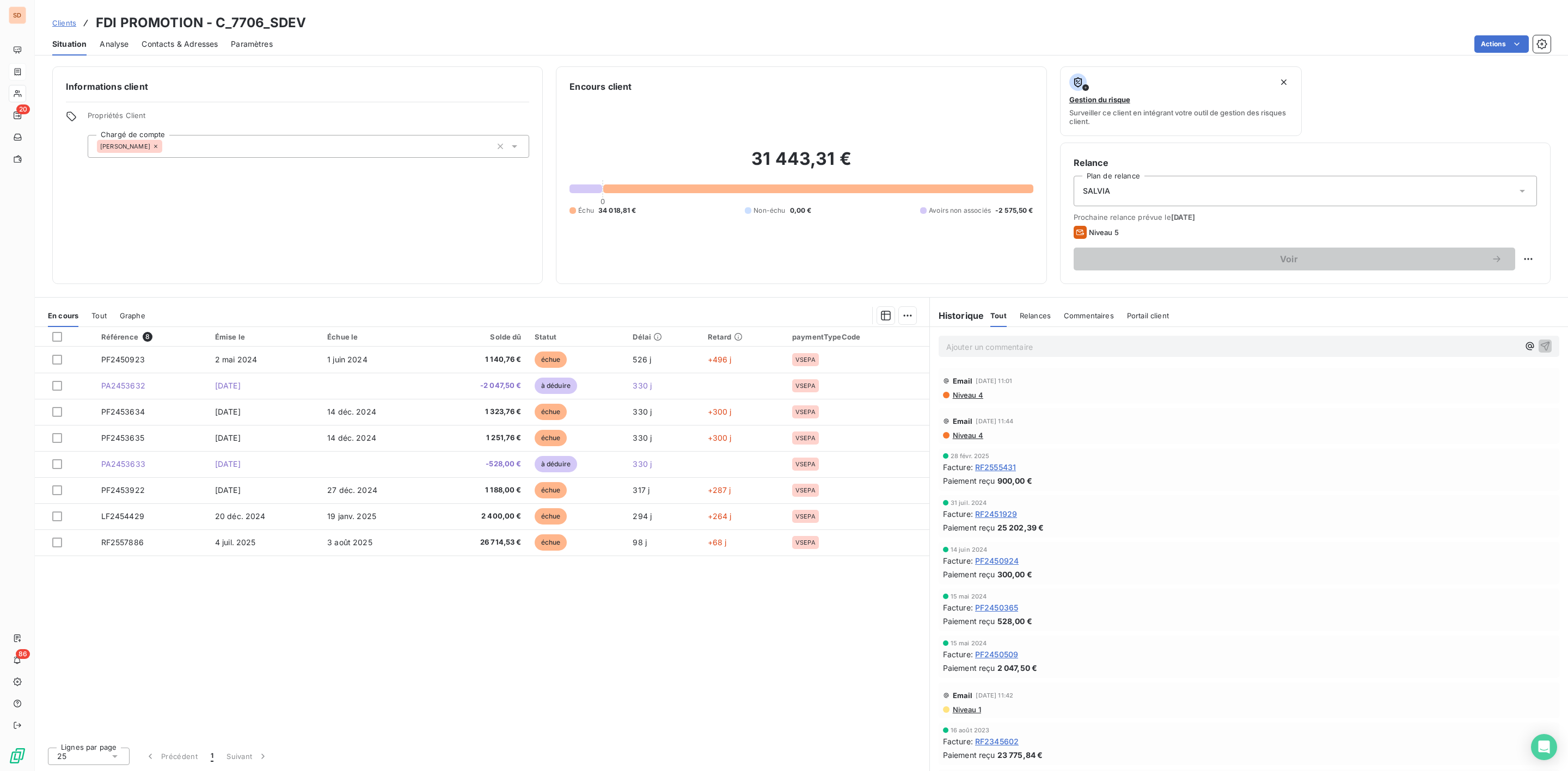
click at [181, 45] on span "Contacts & Adresses" at bounding box center [179, 44] width 77 height 11
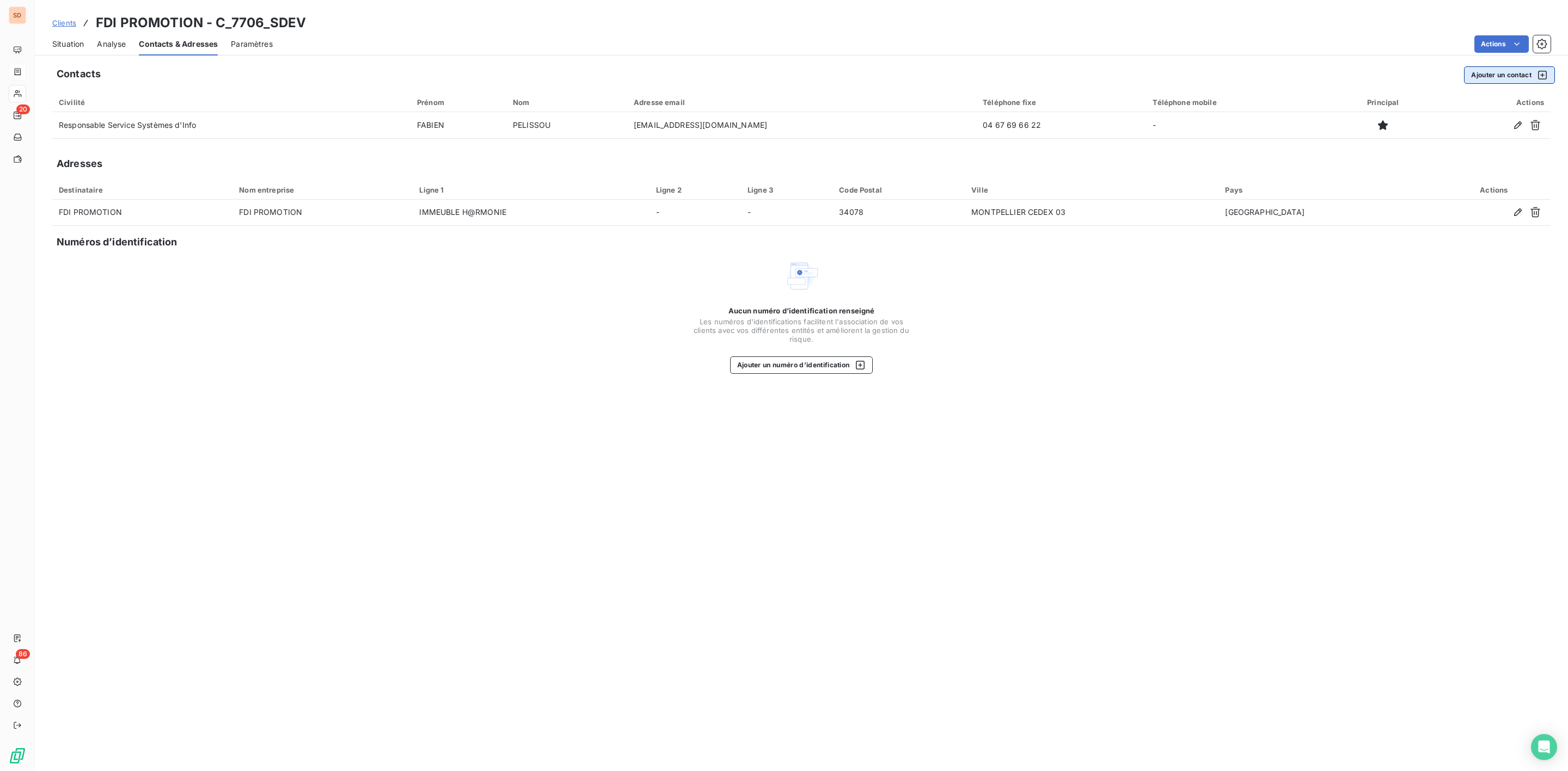
click at [1501, 76] on button "Ajouter un contact" at bounding box center [1509, 75] width 91 height 18
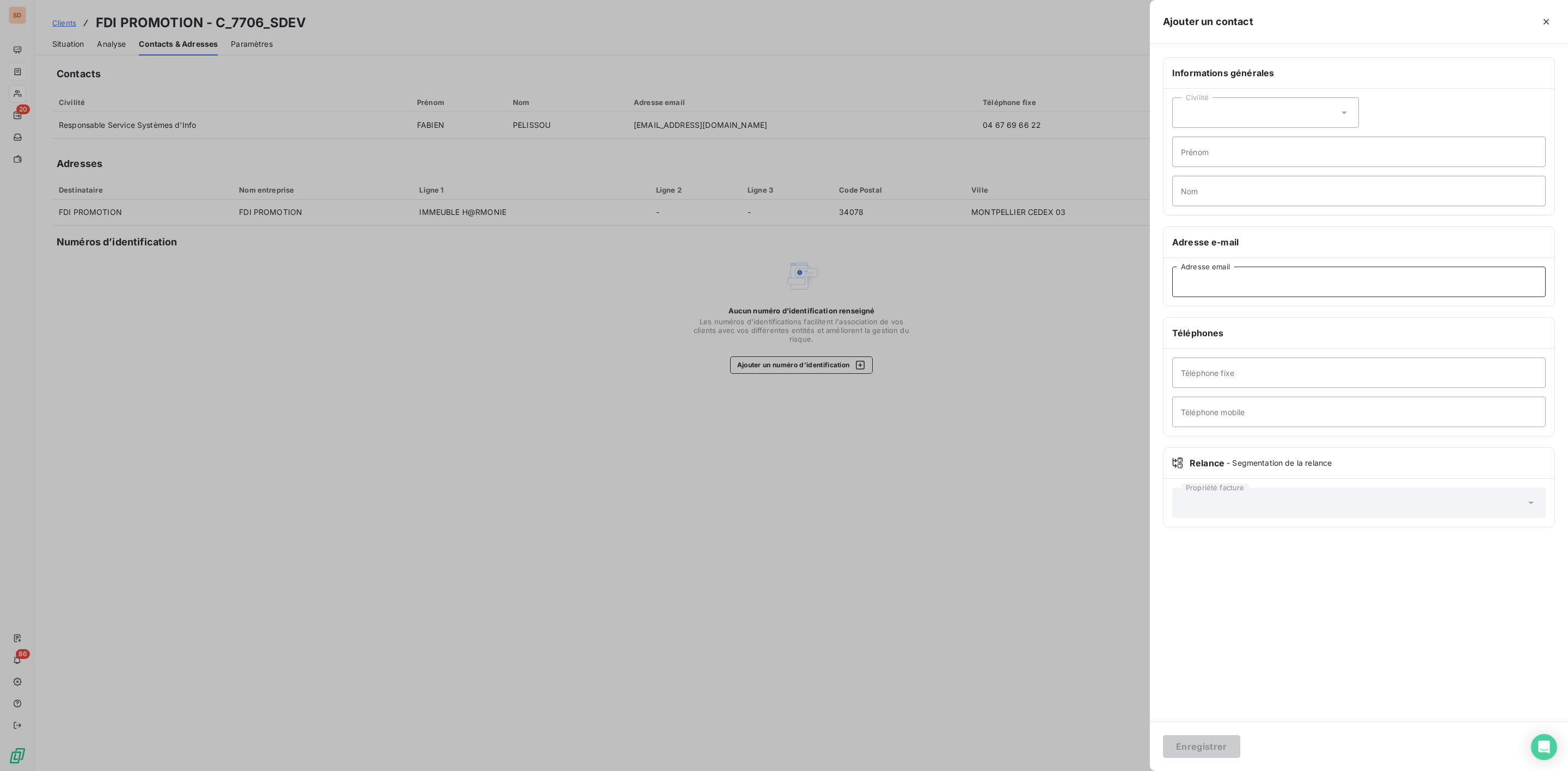
click at [1237, 284] on input "Adresse email" at bounding box center [1358, 282] width 373 height 30
paste input "[EMAIL_ADDRESS][DOMAIN_NAME]"
type input "[EMAIL_ADDRESS][DOMAIN_NAME]"
click at [1197, 748] on button "Enregistrer" at bounding box center [1202, 746] width 77 height 23
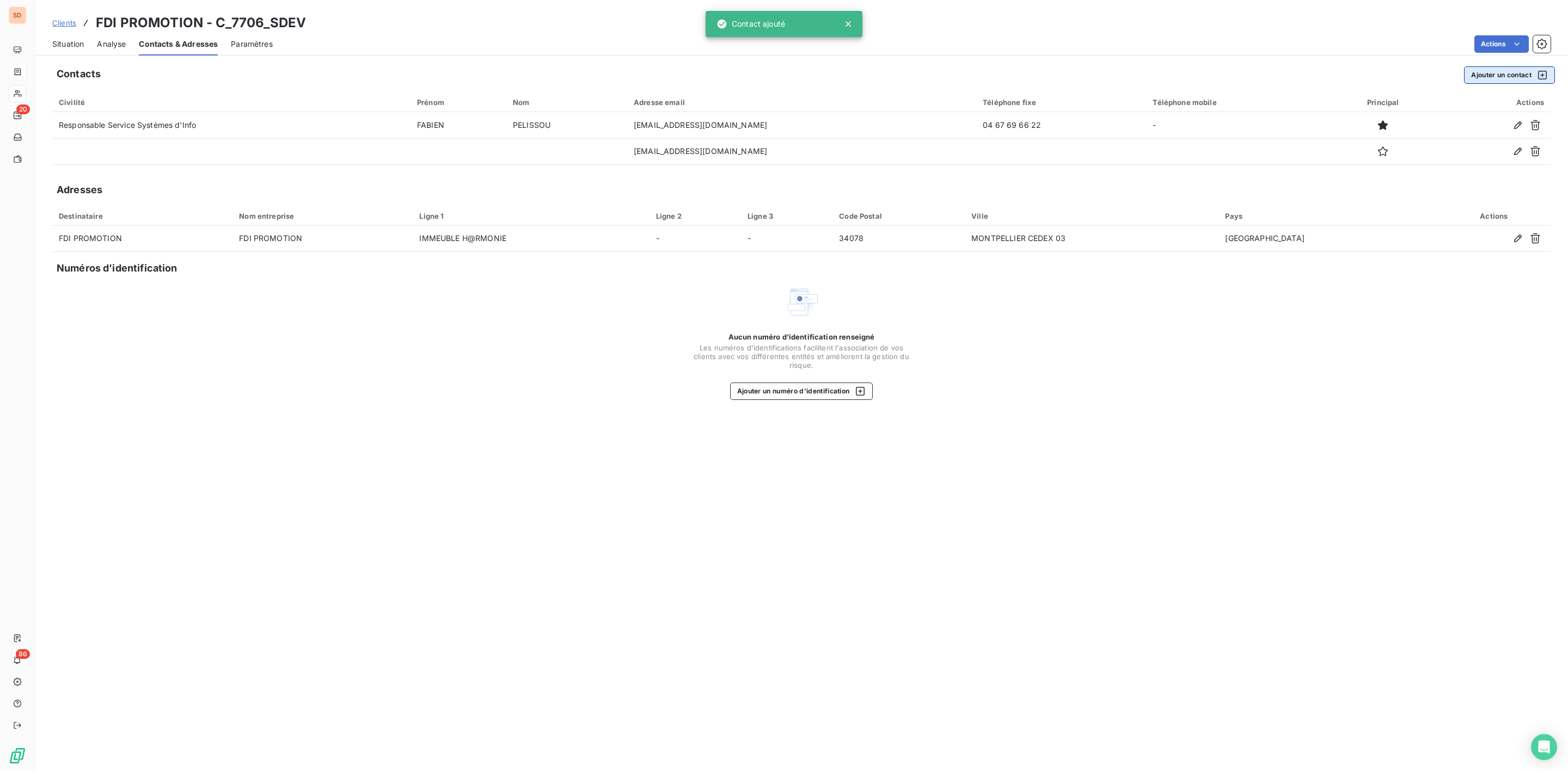
drag, startPoint x: 1485, startPoint y: 66, endPoint x: 1483, endPoint y: 82, distance: 16.1
click at [1485, 66] on div "Contacts Ajouter un contact Civilité Prénom Nom Adresse email Téléphone fixe Té…" at bounding box center [801, 415] width 1533 height 711
click at [1483, 75] on button "Ajouter un contact" at bounding box center [1509, 75] width 91 height 18
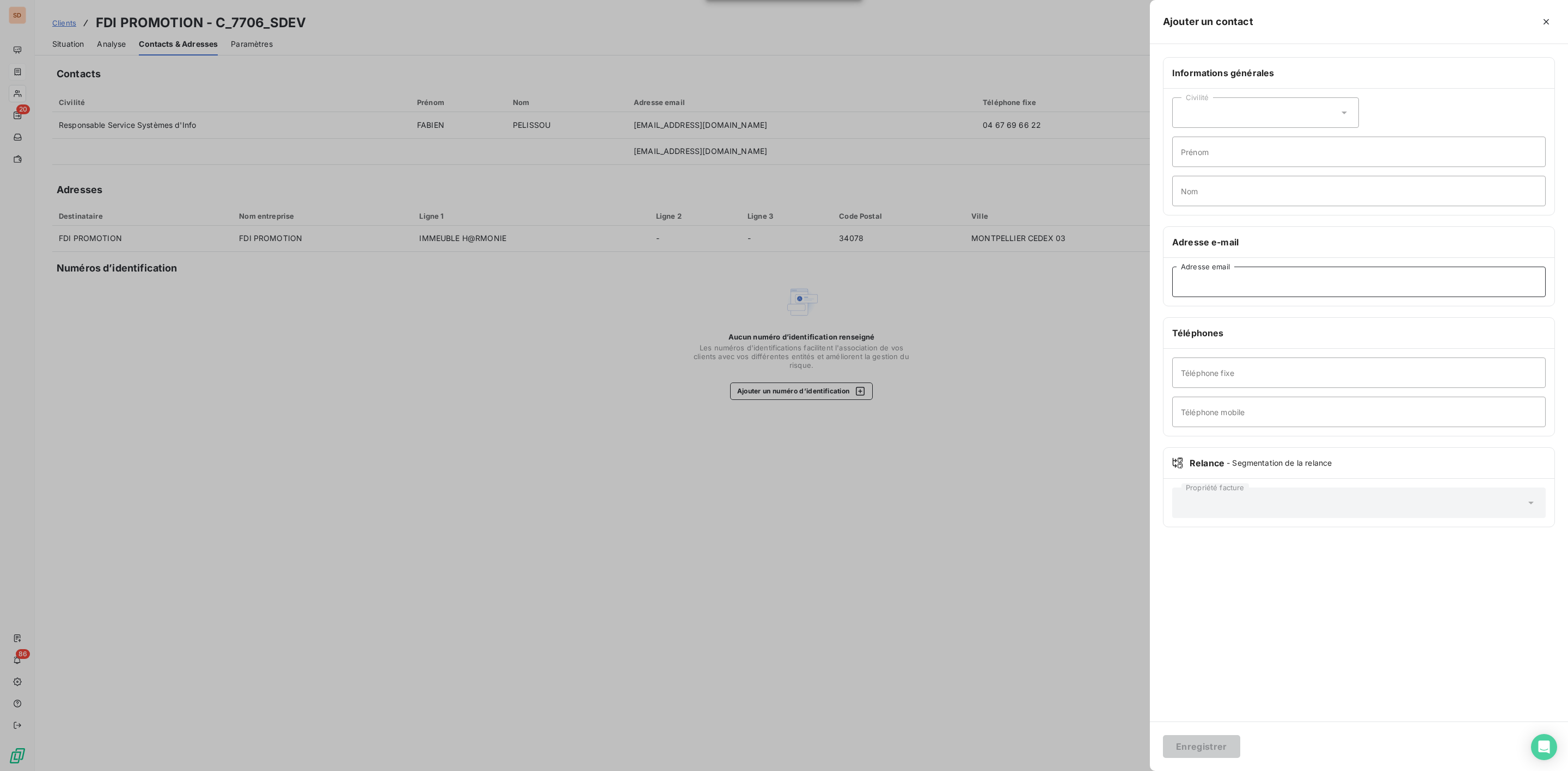
click at [1224, 289] on input "Adresse email" at bounding box center [1358, 282] width 373 height 30
paste input "[EMAIL_ADDRESS][DOMAIN_NAME]"
type input "[EMAIL_ADDRESS][DOMAIN_NAME]"
click at [1196, 756] on button "Enregistrer" at bounding box center [1202, 746] width 77 height 23
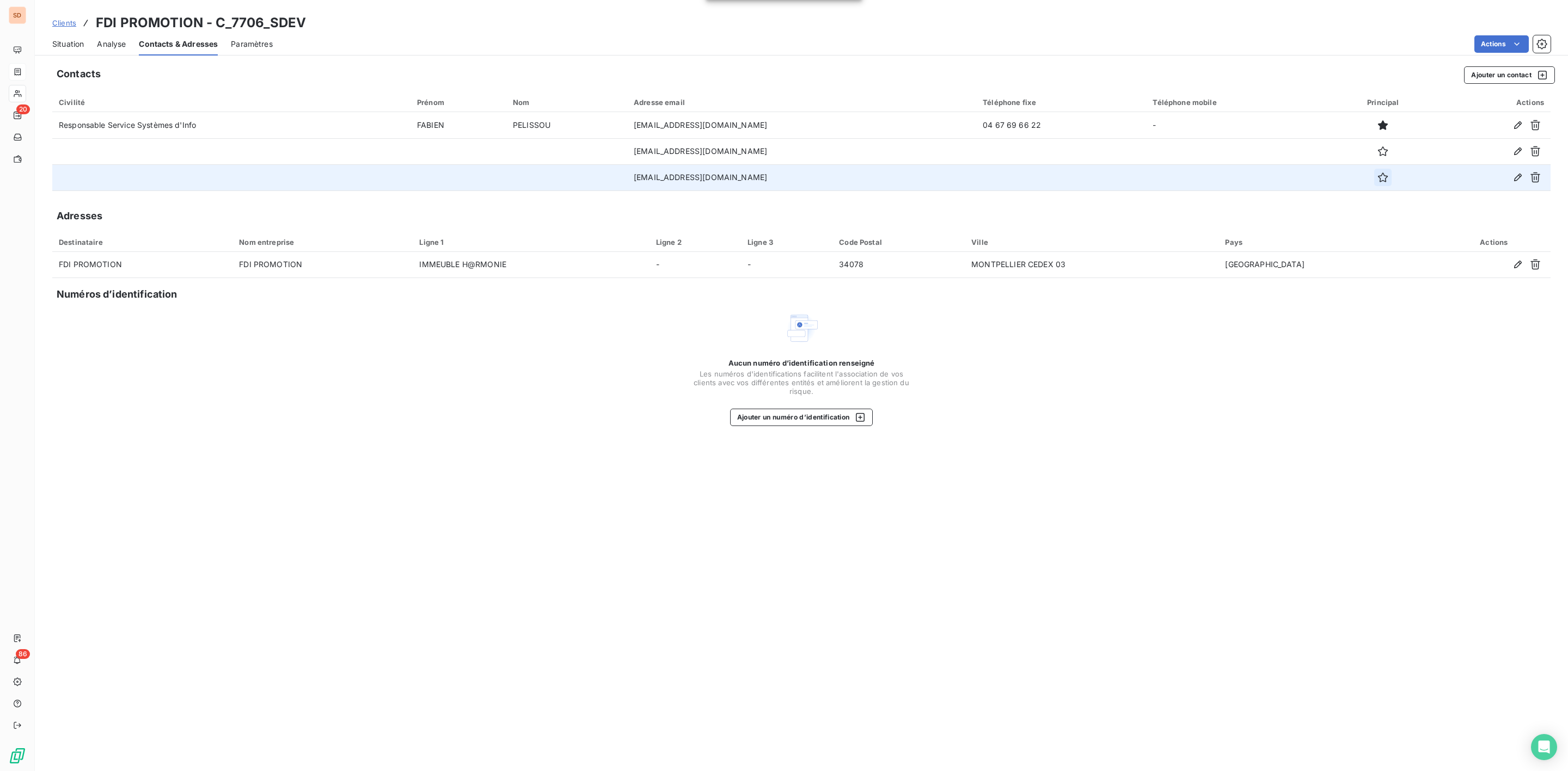
click at [1378, 177] on icon "button" at bounding box center [1383, 177] width 11 height 11
click at [78, 39] on span "Situation" at bounding box center [67, 44] width 31 height 11
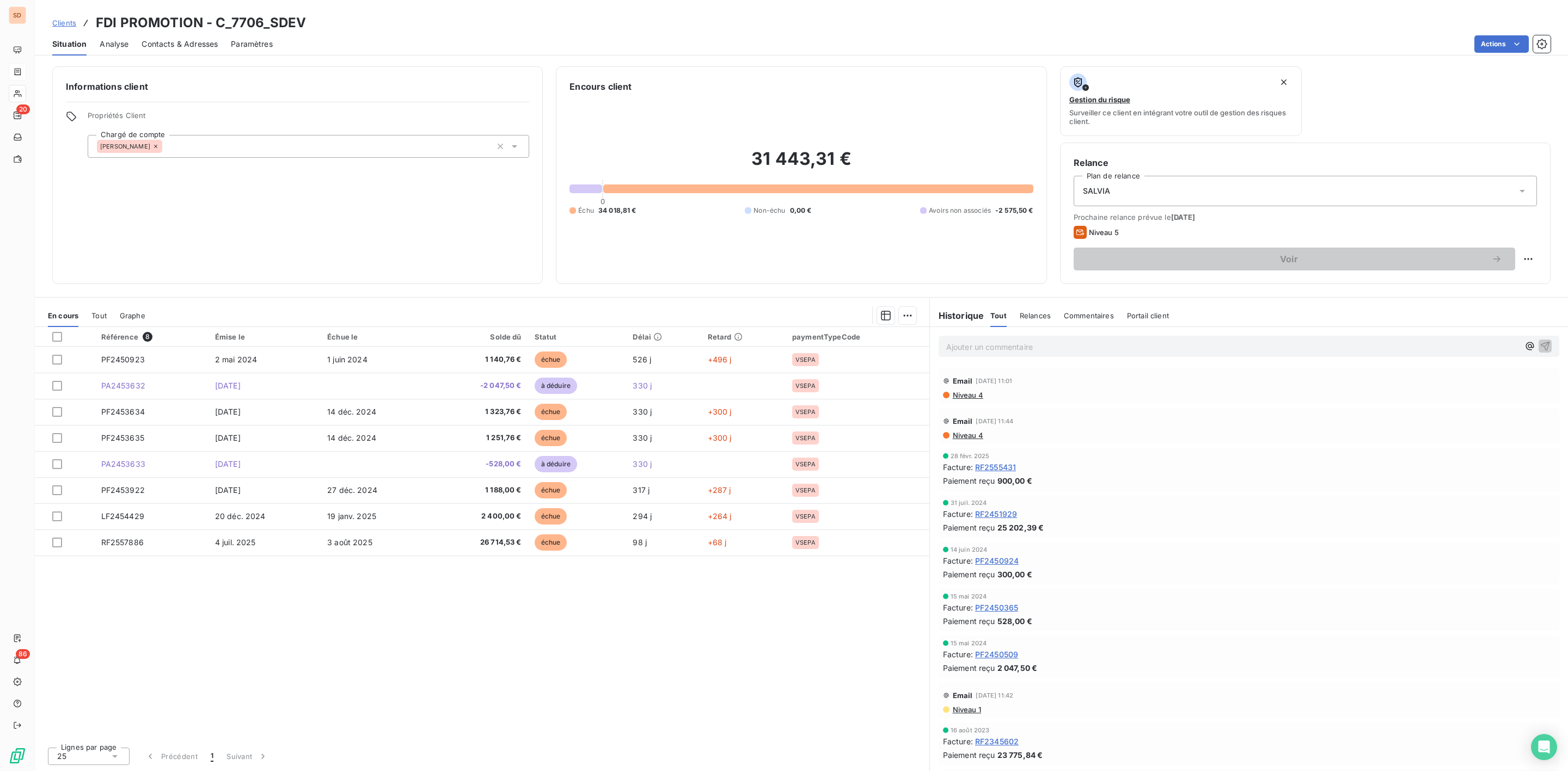
click at [184, 39] on span "Contacts & Adresses" at bounding box center [179, 44] width 77 height 11
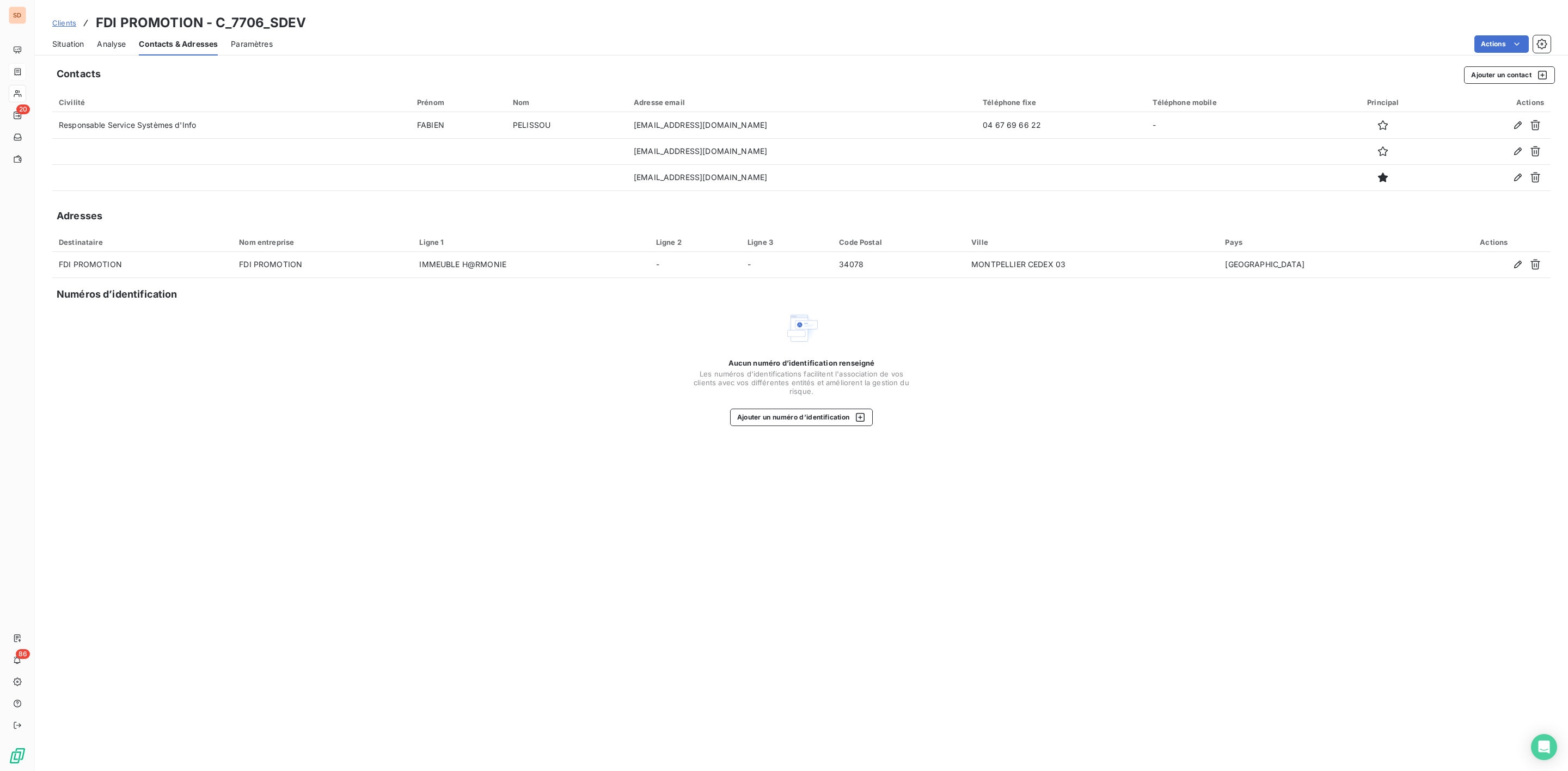
drag, startPoint x: 72, startPoint y: 40, endPoint x: 82, endPoint y: 38, distance: 10.2
click at [72, 40] on span "Situation" at bounding box center [67, 44] width 31 height 11
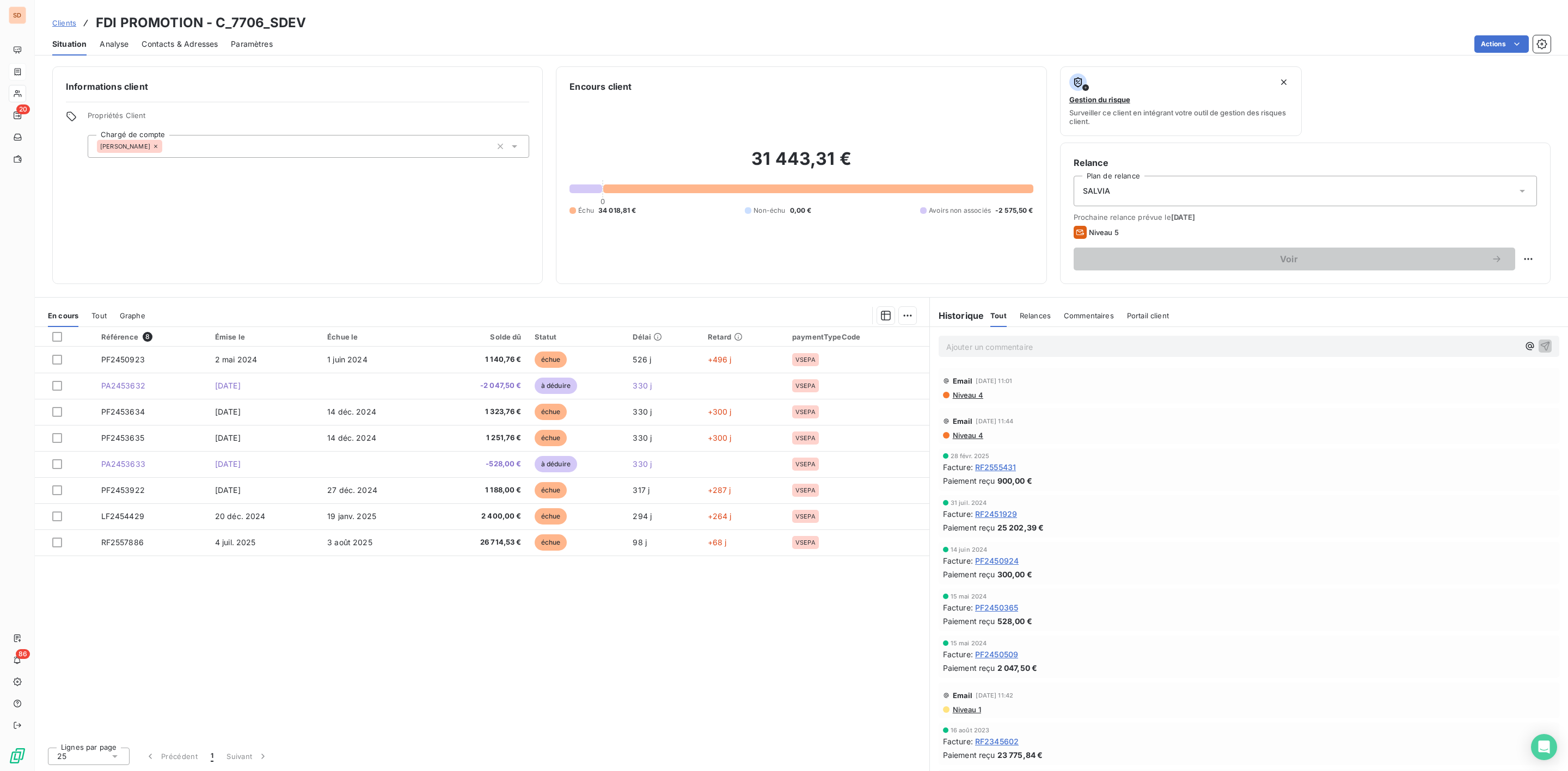
click at [1003, 343] on p "Ajouter un commentaire ﻿" at bounding box center [1233, 347] width 573 height 13
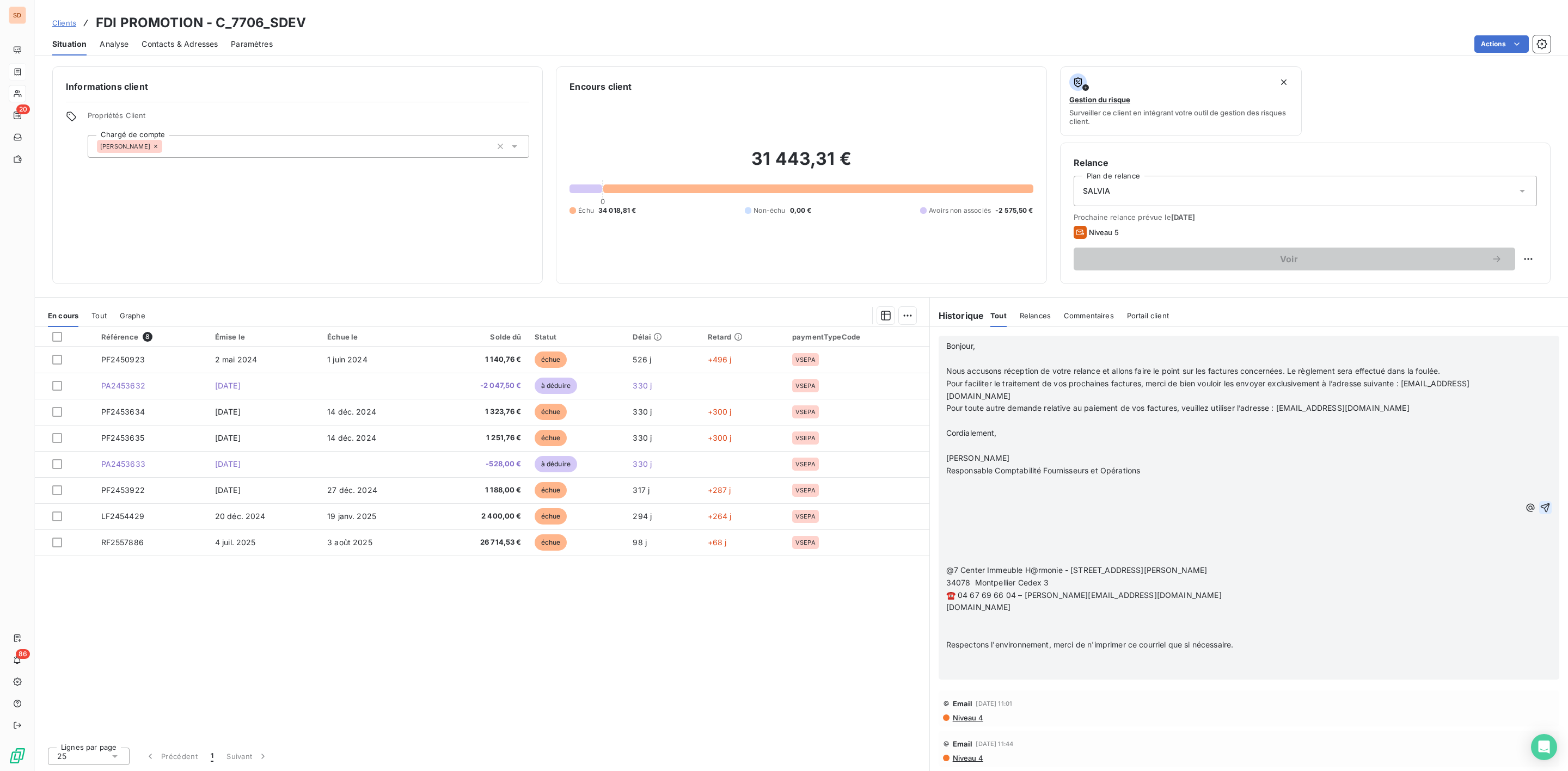
click at [1541, 502] on icon "button" at bounding box center [1545, 507] width 9 height 9
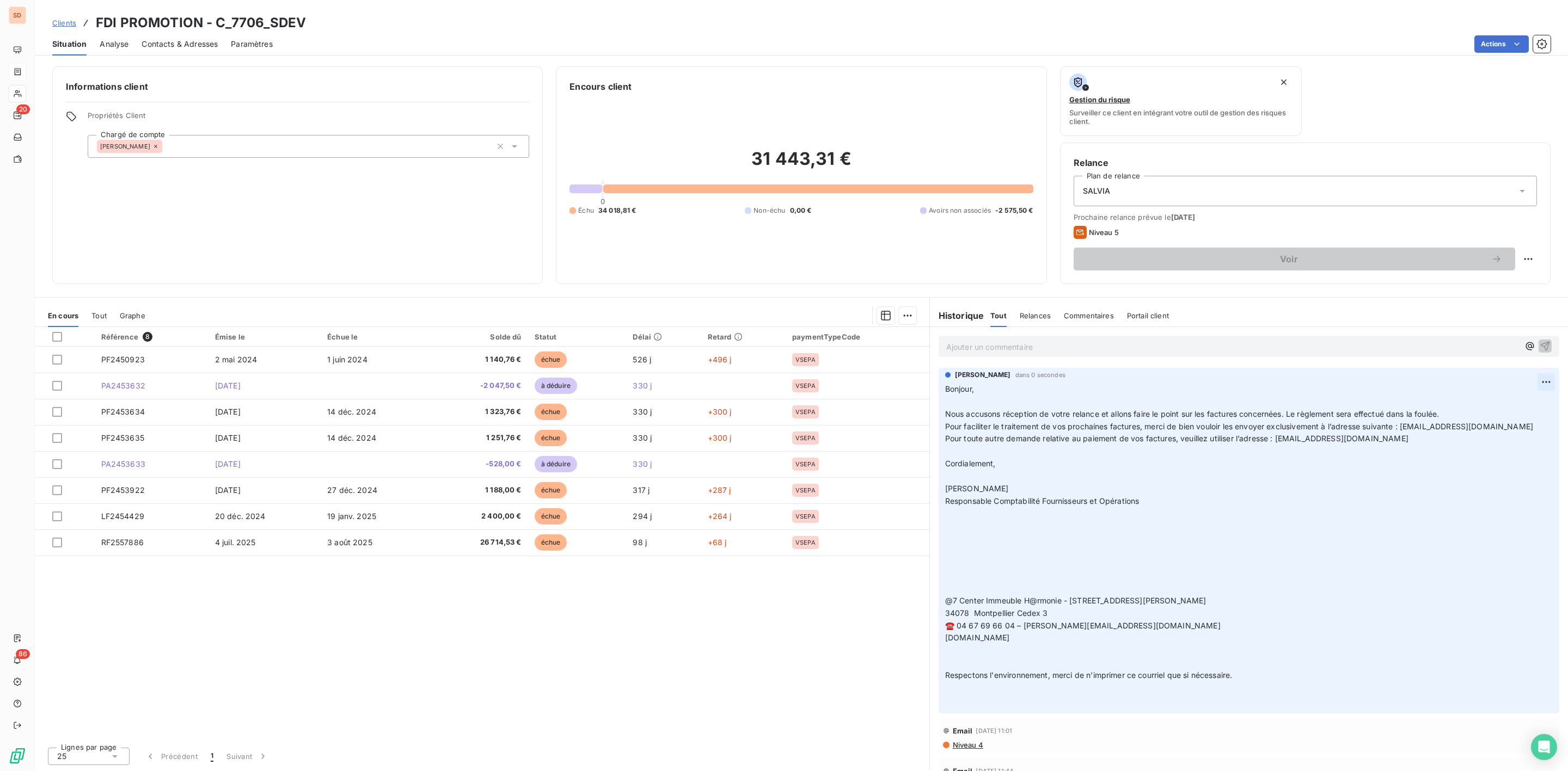
click at [1537, 384] on html "SD 20 86 Clients FDI PROMOTION - C_7706_SDEV Situation Analyse Contacts & Adres…" at bounding box center [784, 386] width 1568 height 771
click at [1500, 425] on div "Supprimer" at bounding box center [1508, 427] width 61 height 18
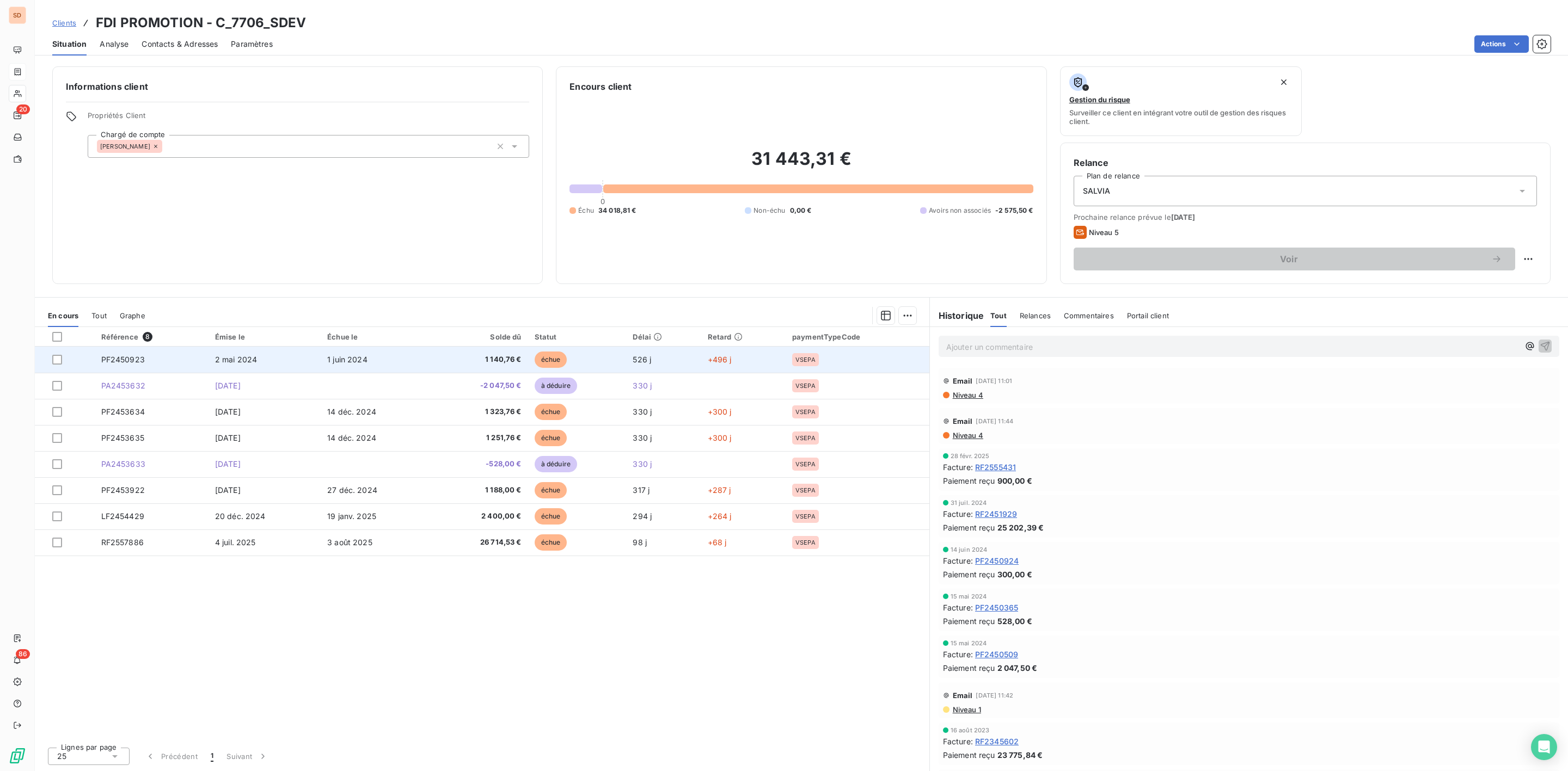
click at [333, 353] on td "1 juin 2024" at bounding box center [376, 359] width 112 height 26
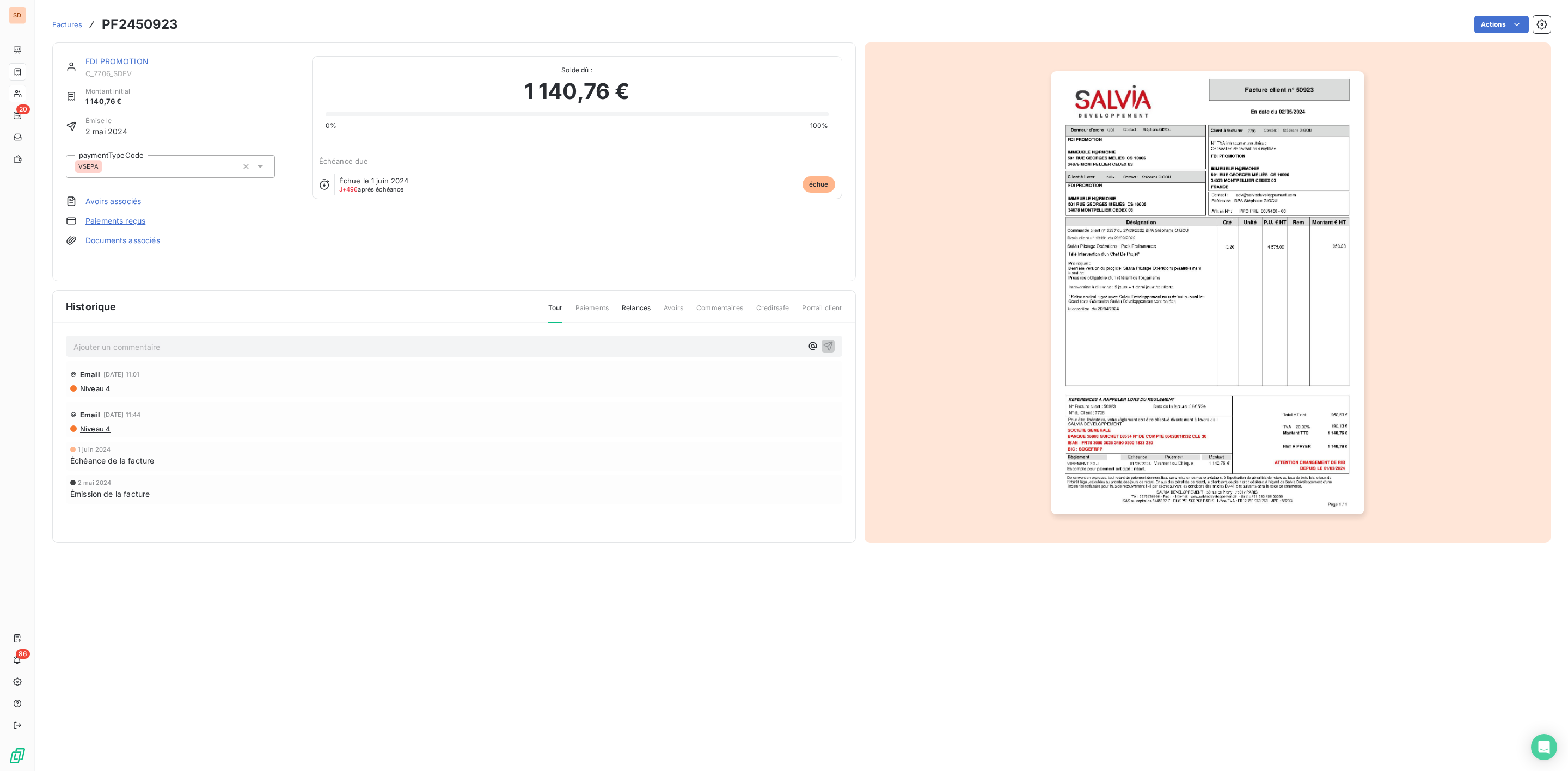
click at [172, 349] on p "Ajouter un commentaire ﻿" at bounding box center [437, 347] width 728 height 13
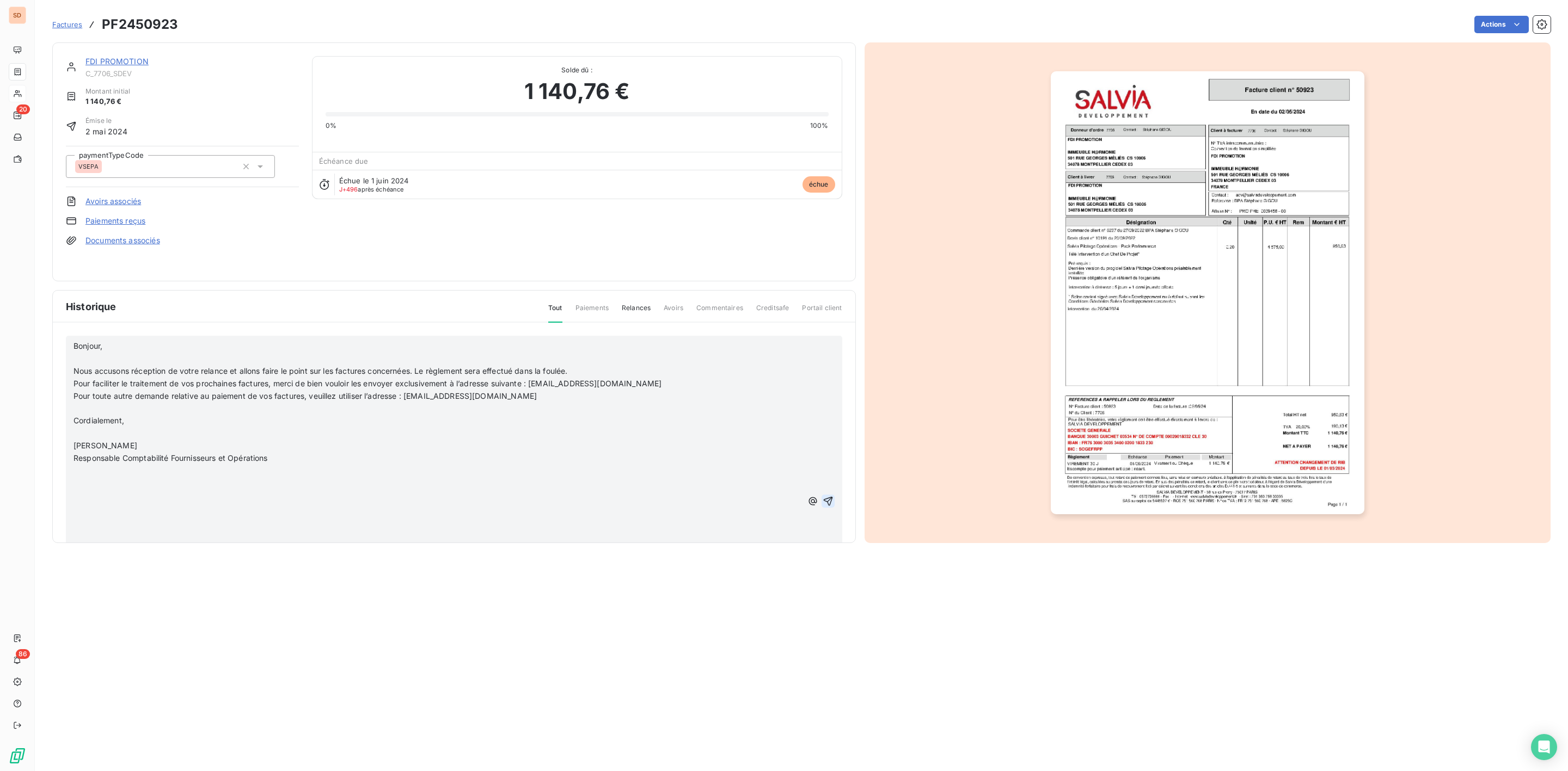
click at [823, 497] on icon "button" at bounding box center [828, 501] width 11 height 11
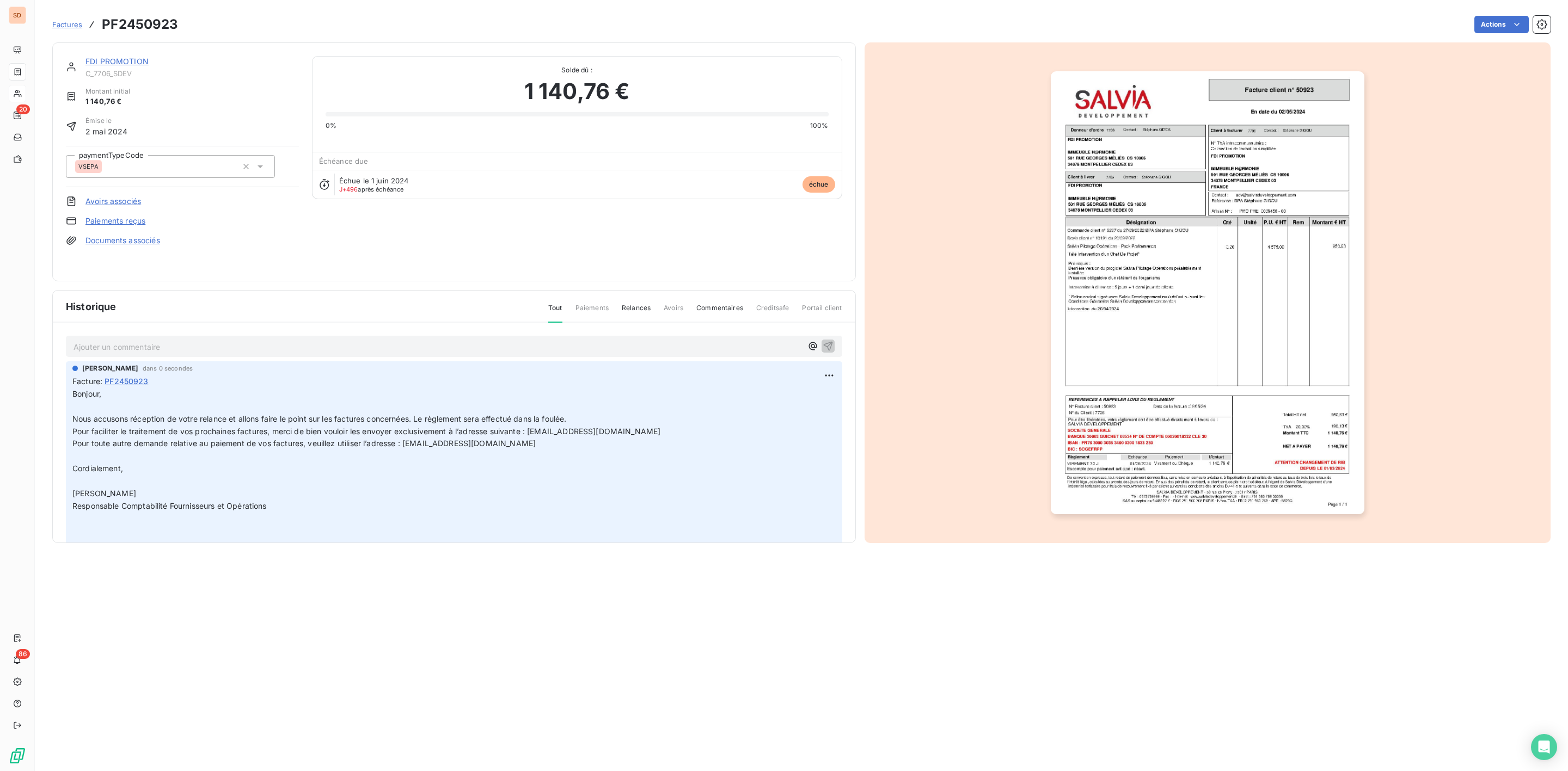
click at [113, 61] on link "FDI PROMOTION" at bounding box center [117, 61] width 63 height 9
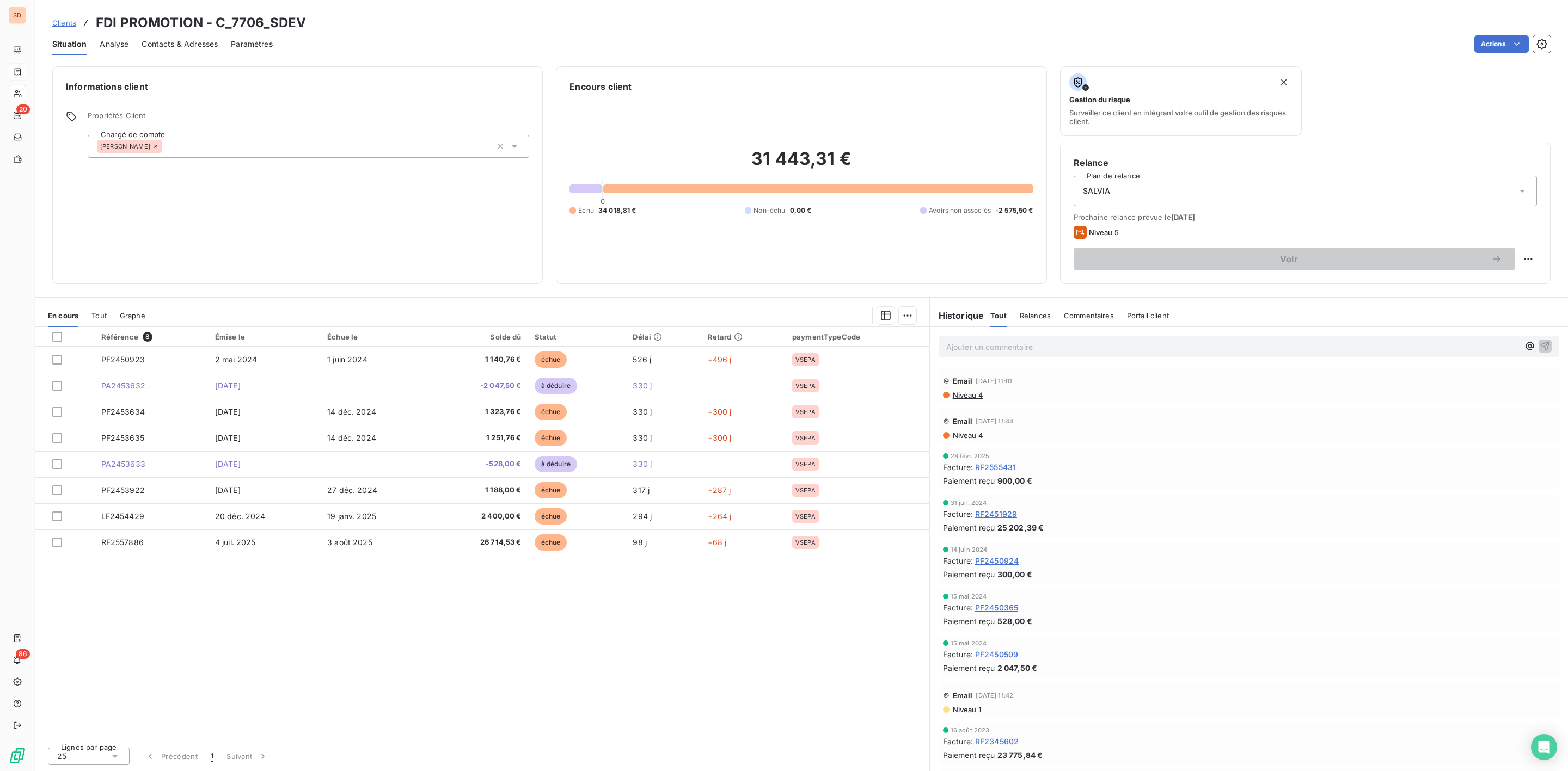
click at [188, 43] on span "Contacts & Adresses" at bounding box center [179, 44] width 77 height 11
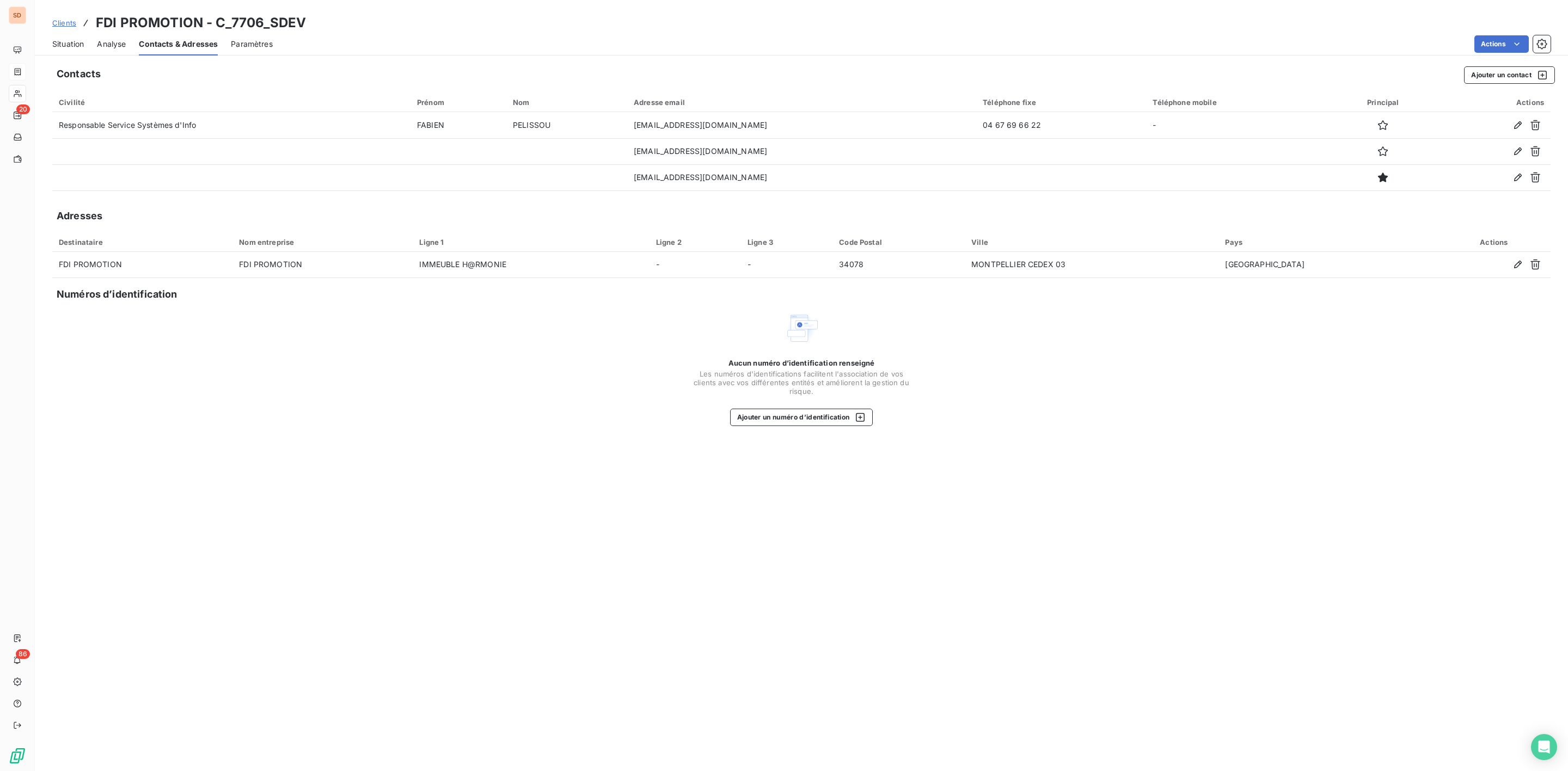
click at [62, 43] on span "Situation" at bounding box center [67, 44] width 31 height 11
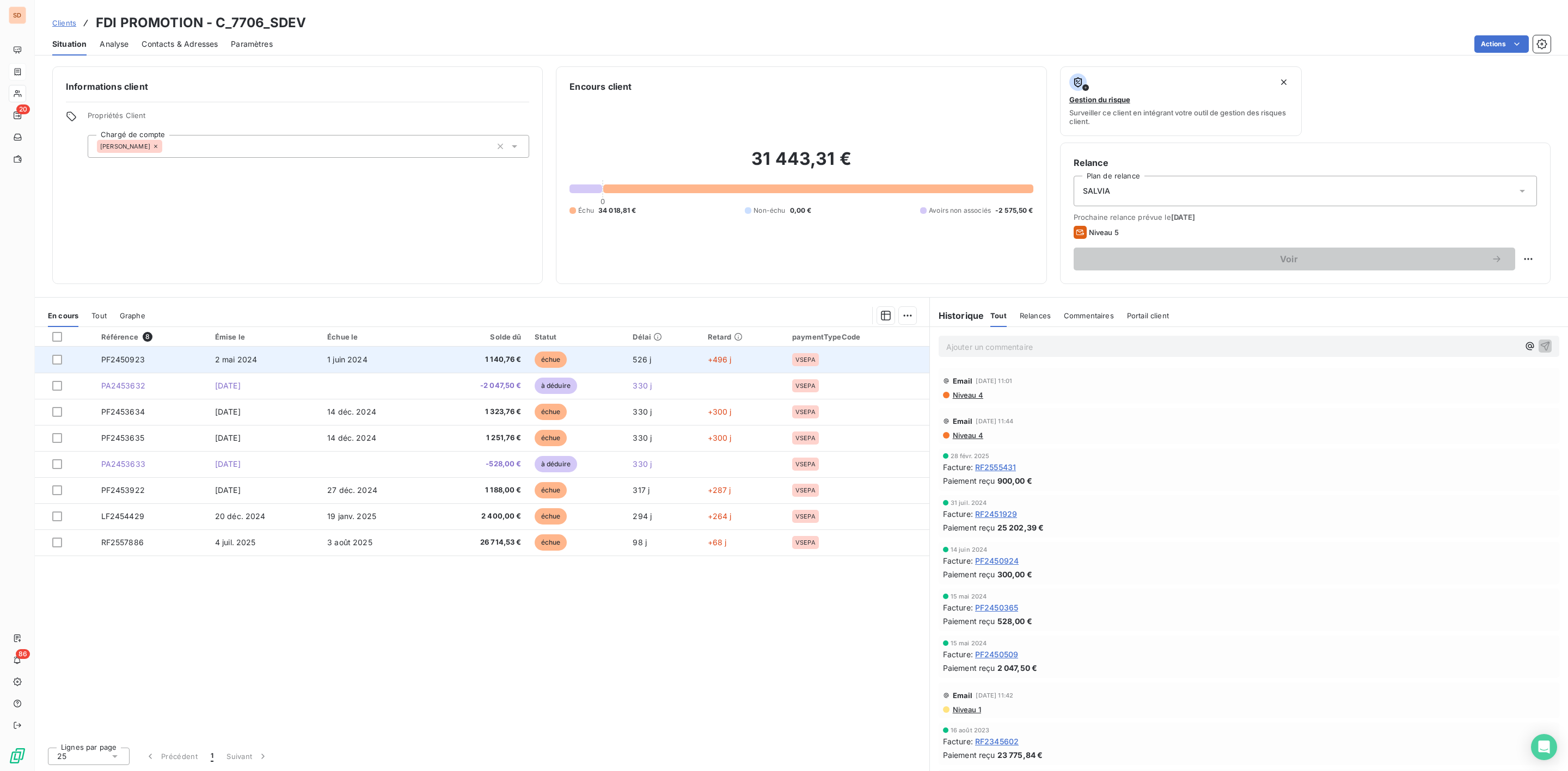
click at [321, 355] on td "1 juin 2024" at bounding box center [376, 359] width 112 height 26
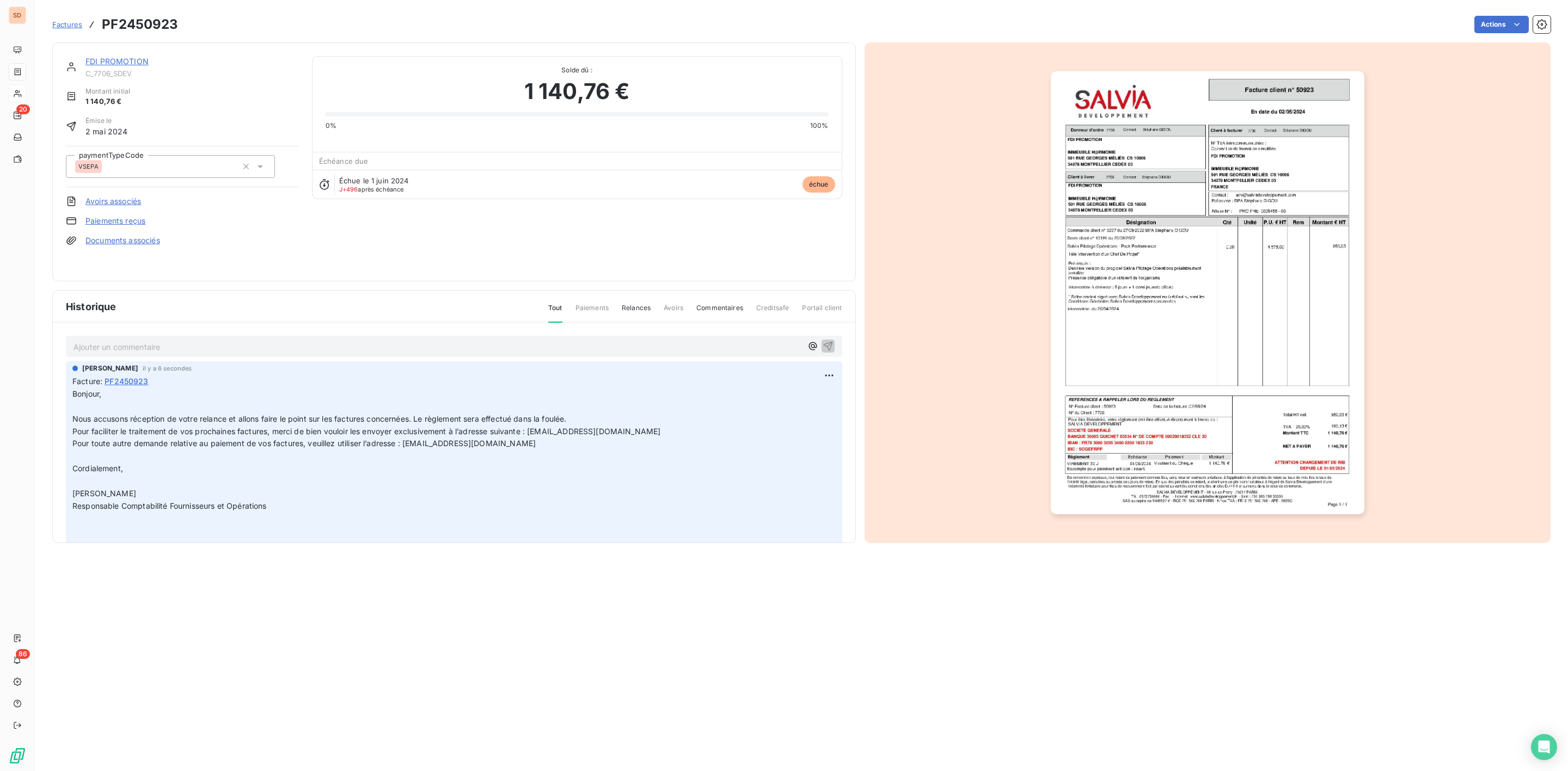
click at [127, 59] on link "FDI PROMOTION" at bounding box center [117, 61] width 63 height 9
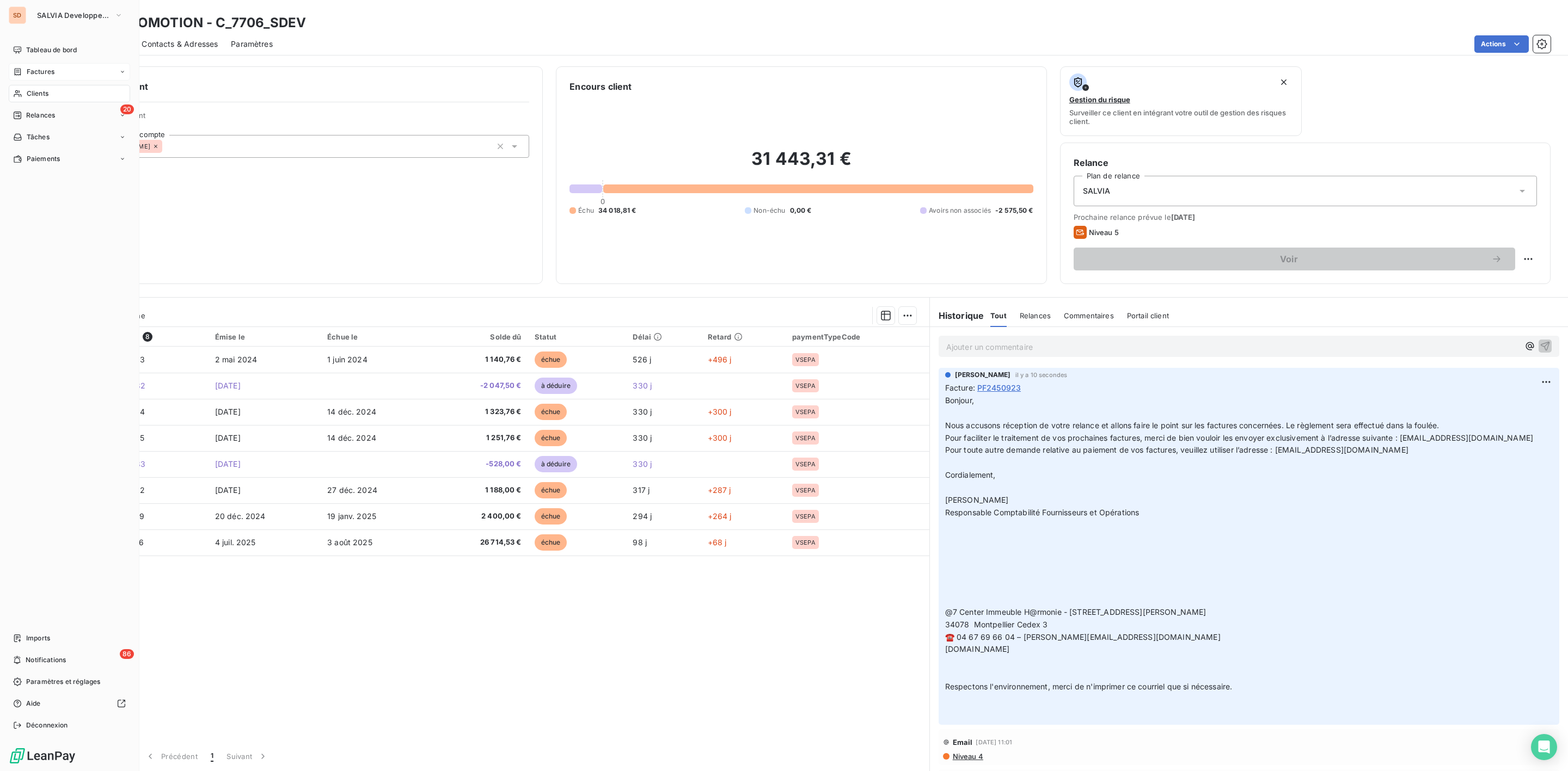
click at [23, 90] on div "Clients" at bounding box center [69, 93] width 121 height 18
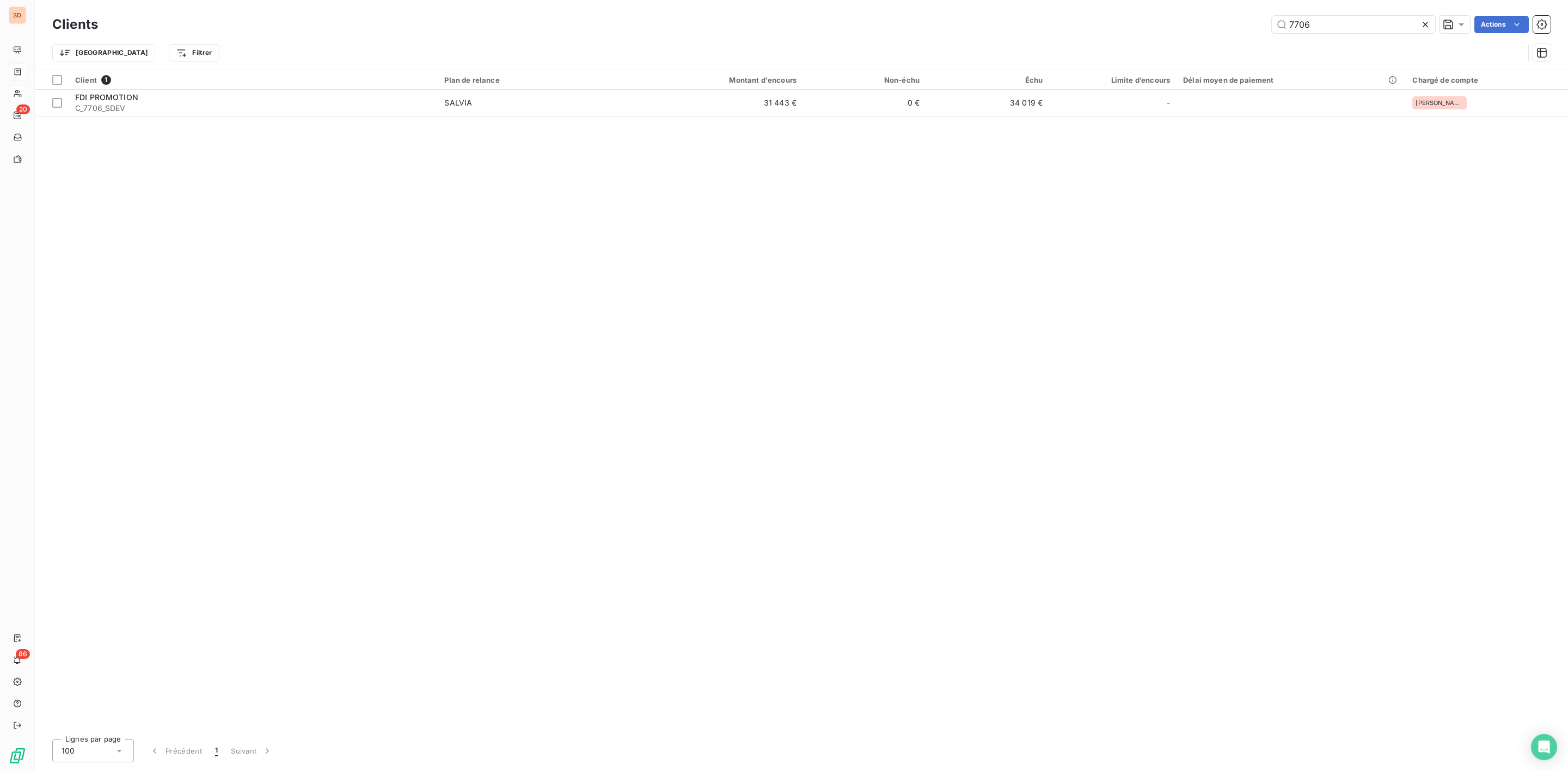
drag, startPoint x: 1337, startPoint y: 28, endPoint x: 1128, endPoint y: 33, distance: 209.1
click at [1162, 31] on div "7706 Actions" at bounding box center [830, 24] width 1439 height 18
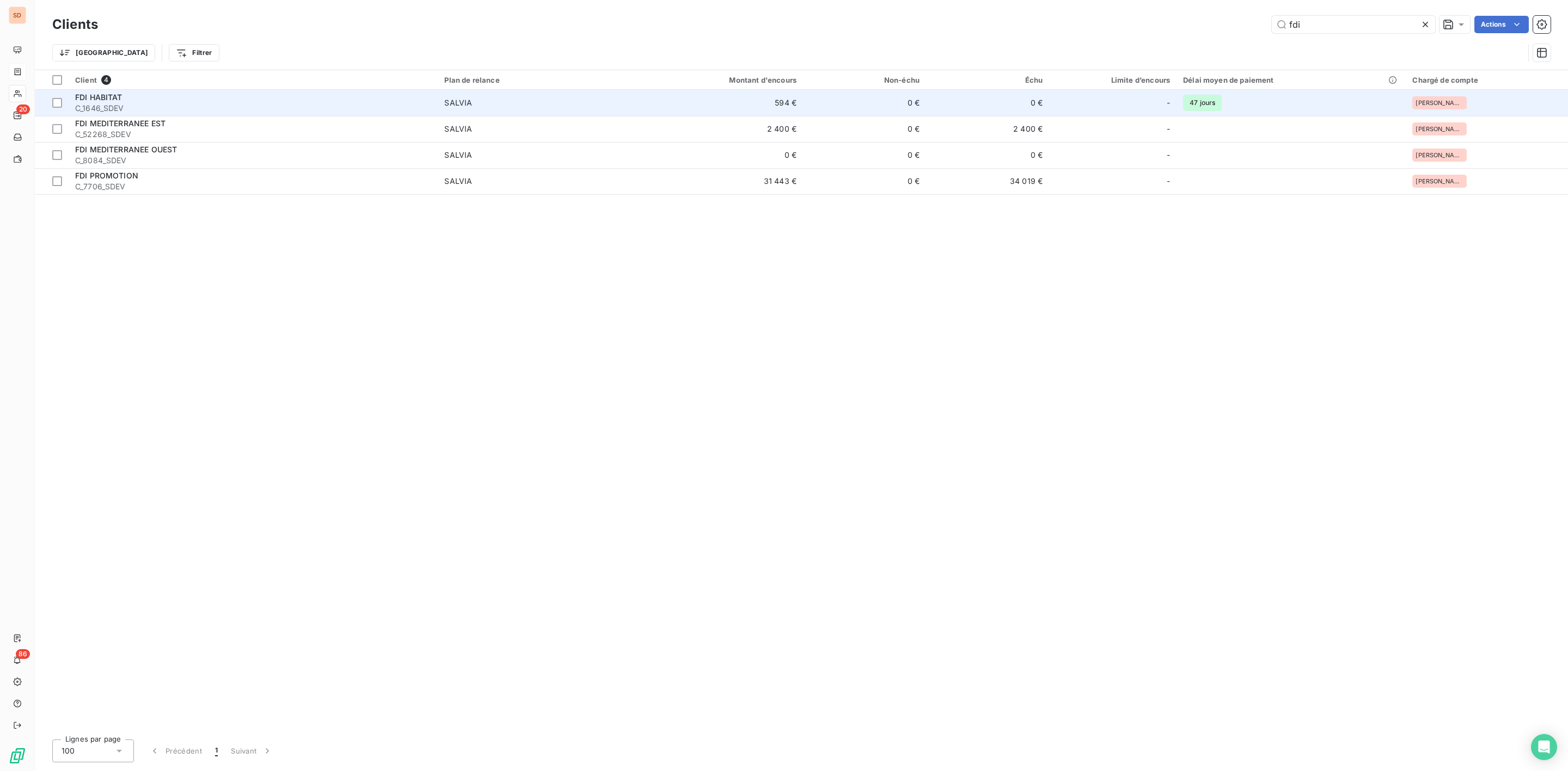
type input "fdi"
click at [158, 99] on div "FDI HABITAT" at bounding box center [253, 97] width 356 height 11
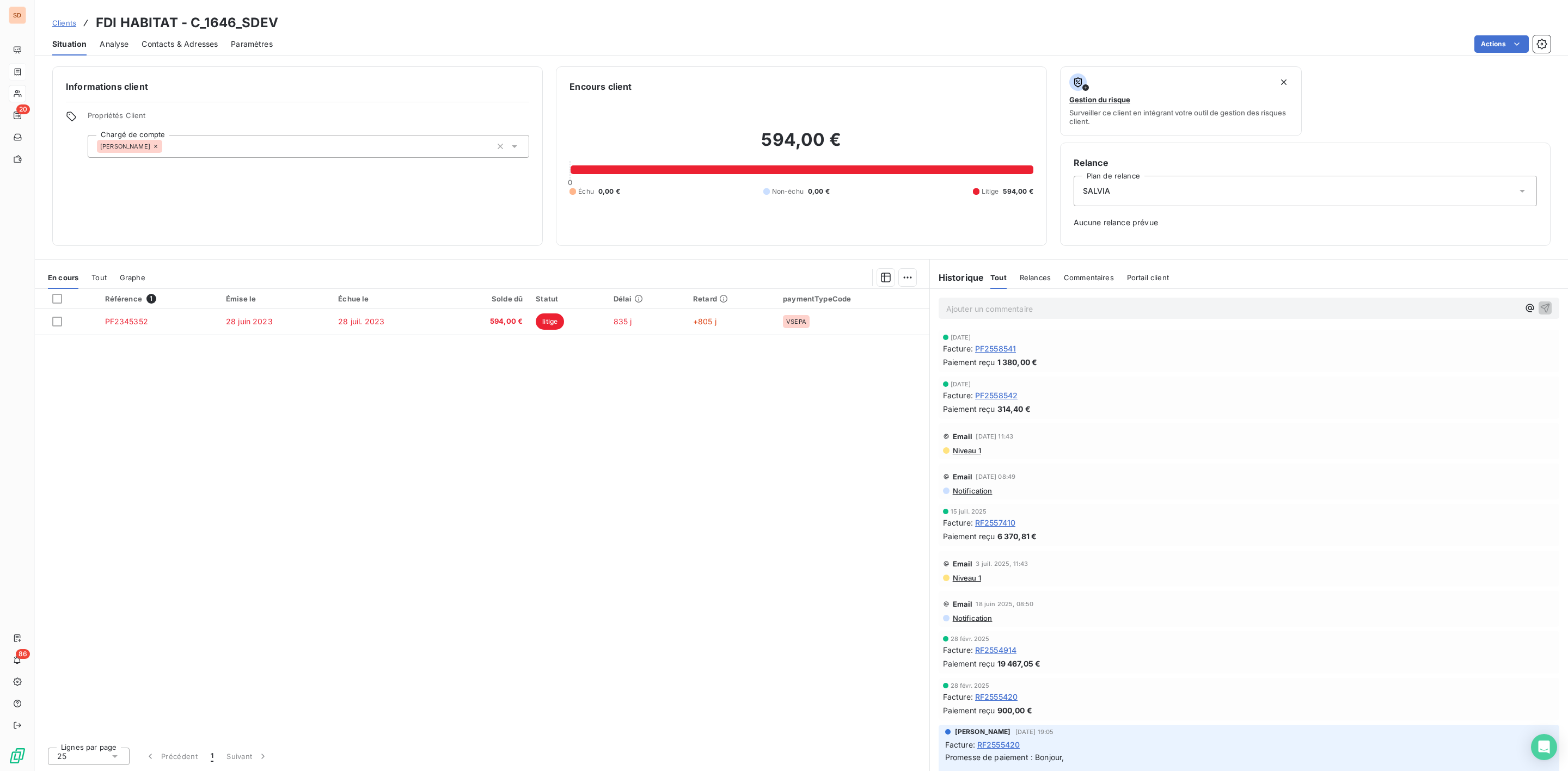
click at [157, 43] on span "Contacts & Adresses" at bounding box center [179, 44] width 77 height 11
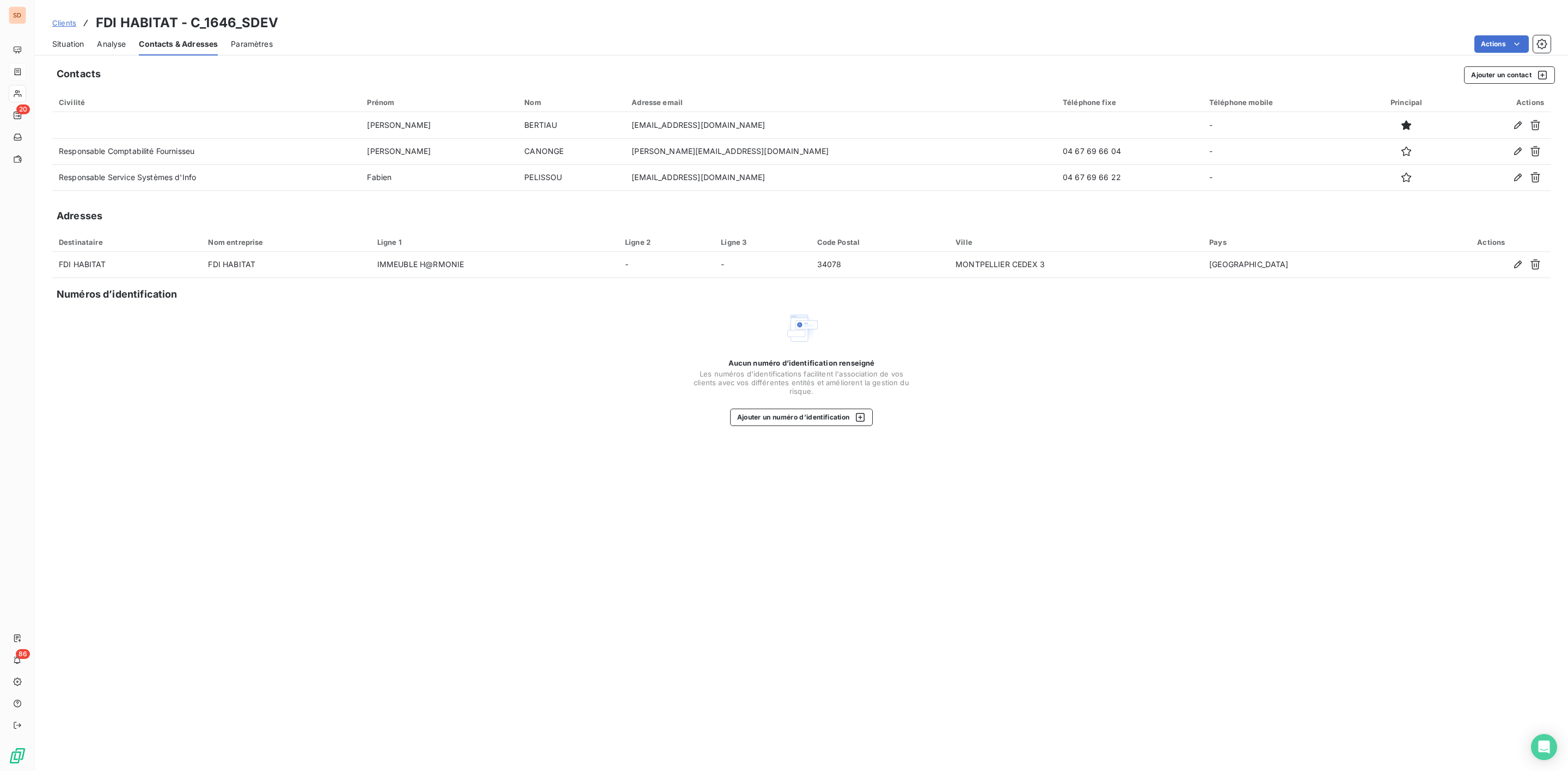
click at [62, 40] on span "Situation" at bounding box center [67, 44] width 31 height 11
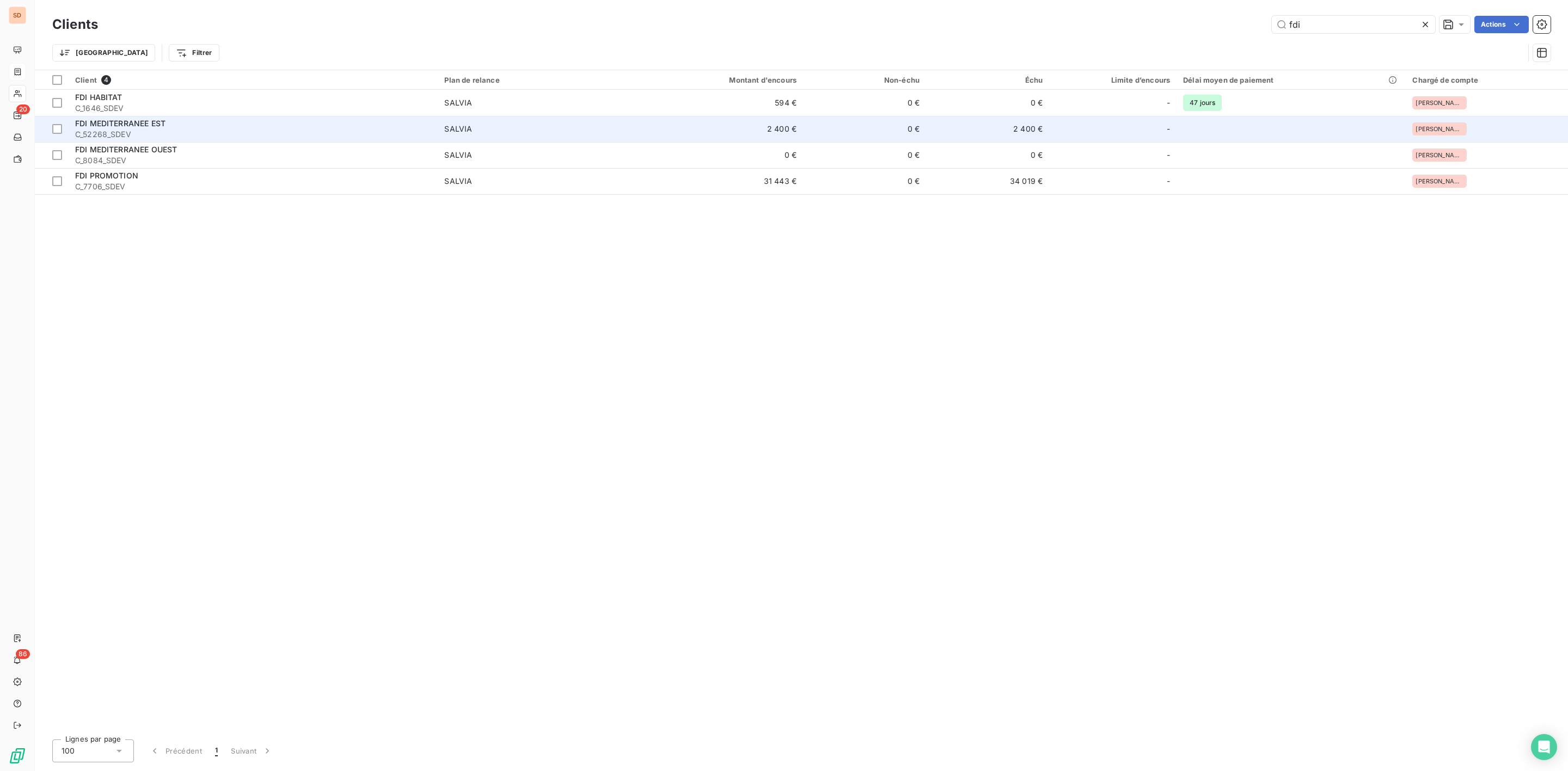
click at [451, 125] on div "SALVIA" at bounding box center [458, 129] width 28 height 11
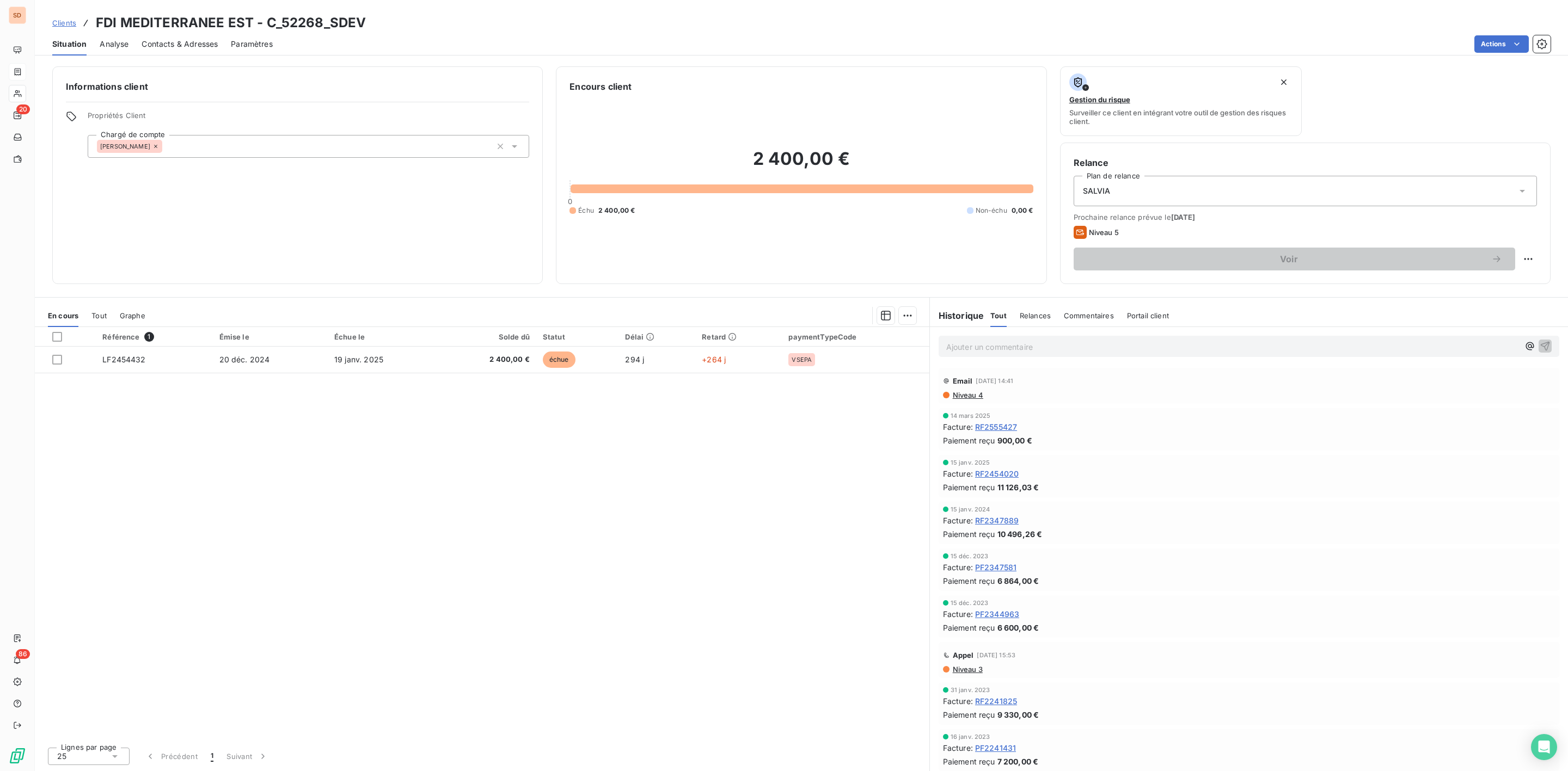
click at [194, 45] on span "Contacts & Adresses" at bounding box center [179, 44] width 77 height 11
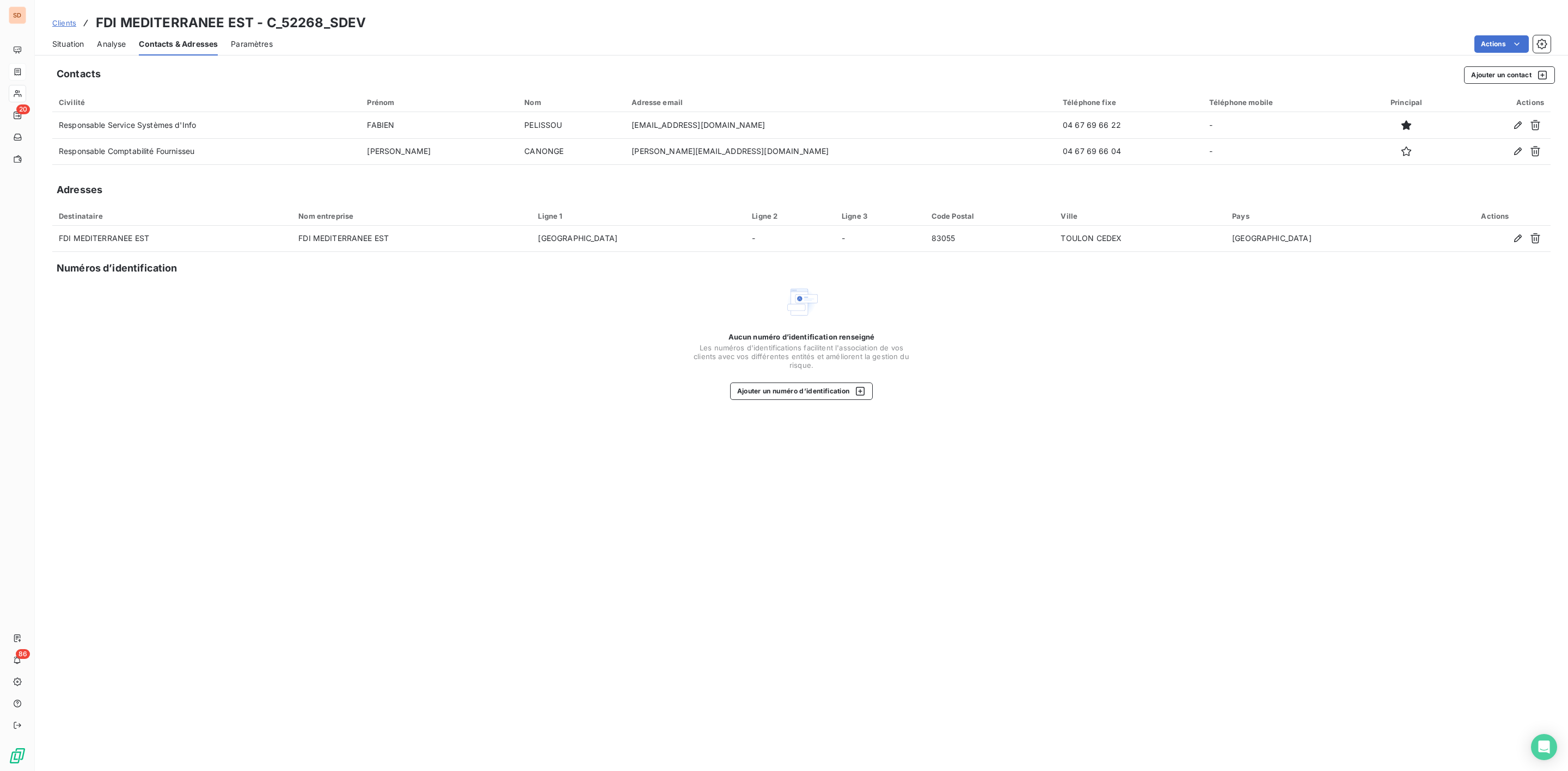
click at [64, 45] on span "Situation" at bounding box center [67, 44] width 31 height 11
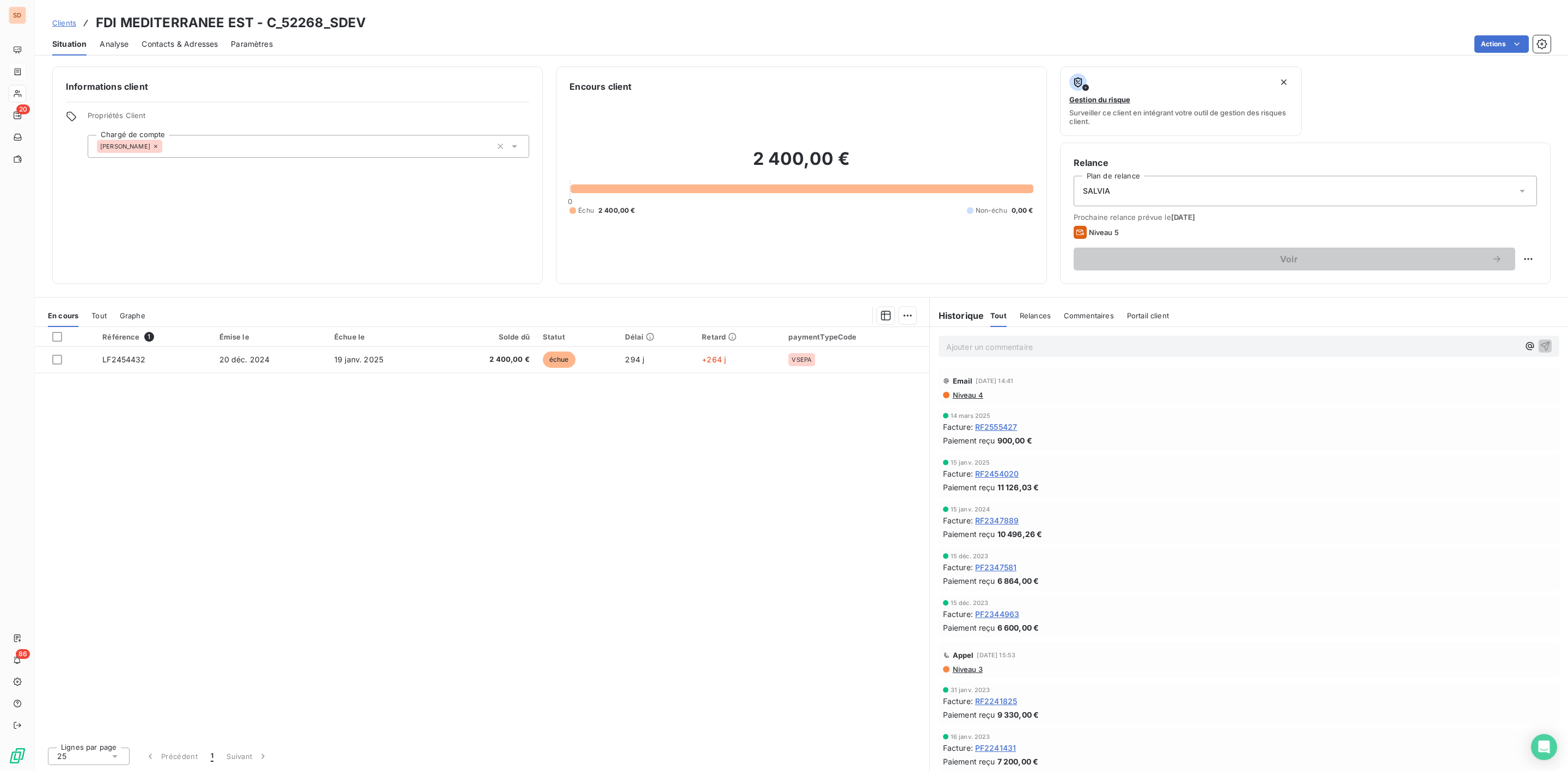
click at [180, 46] on span "Contacts & Adresses" at bounding box center [179, 44] width 77 height 11
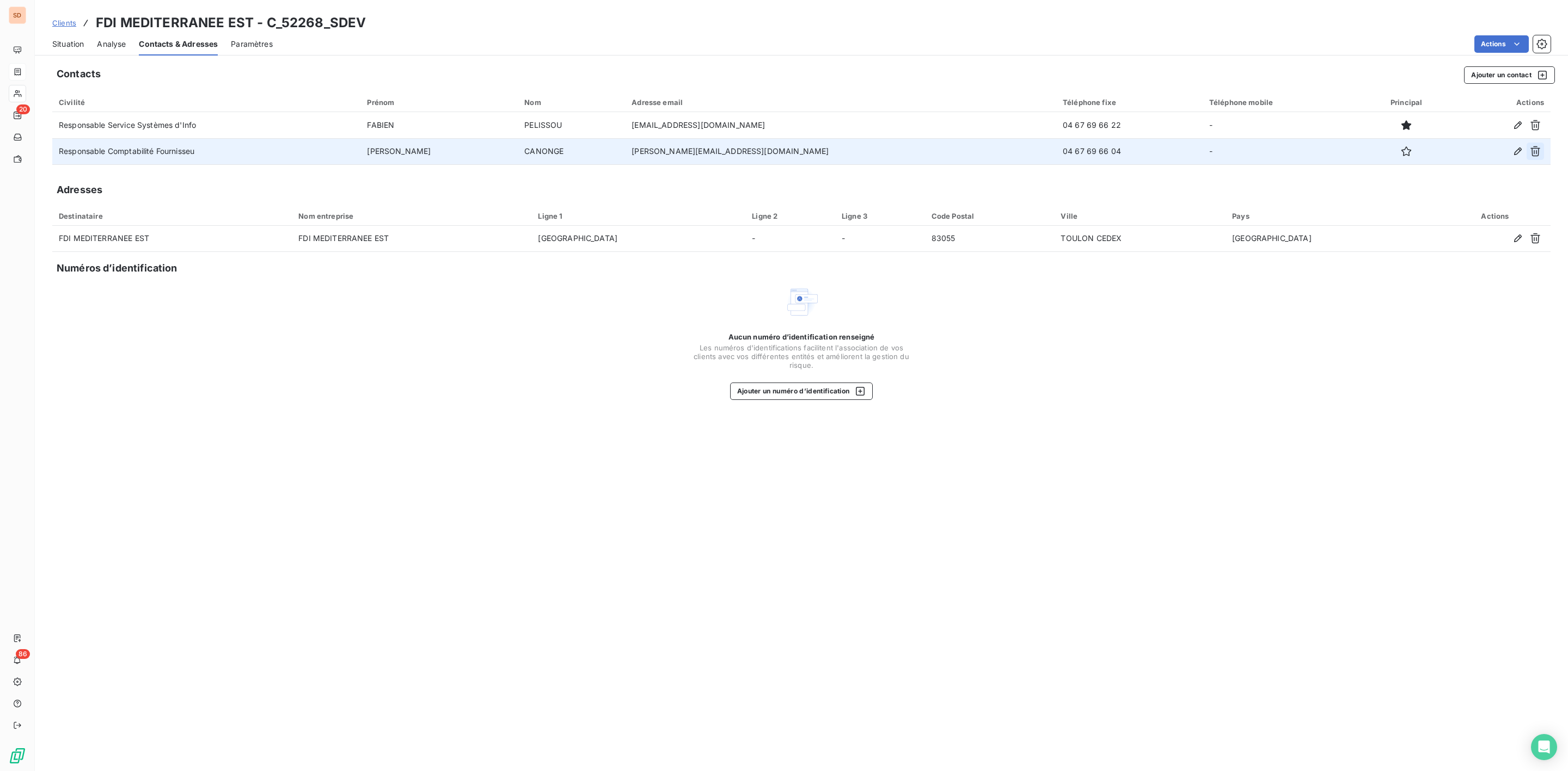
click at [1535, 153] on icon "button" at bounding box center [1535, 151] width 11 height 11
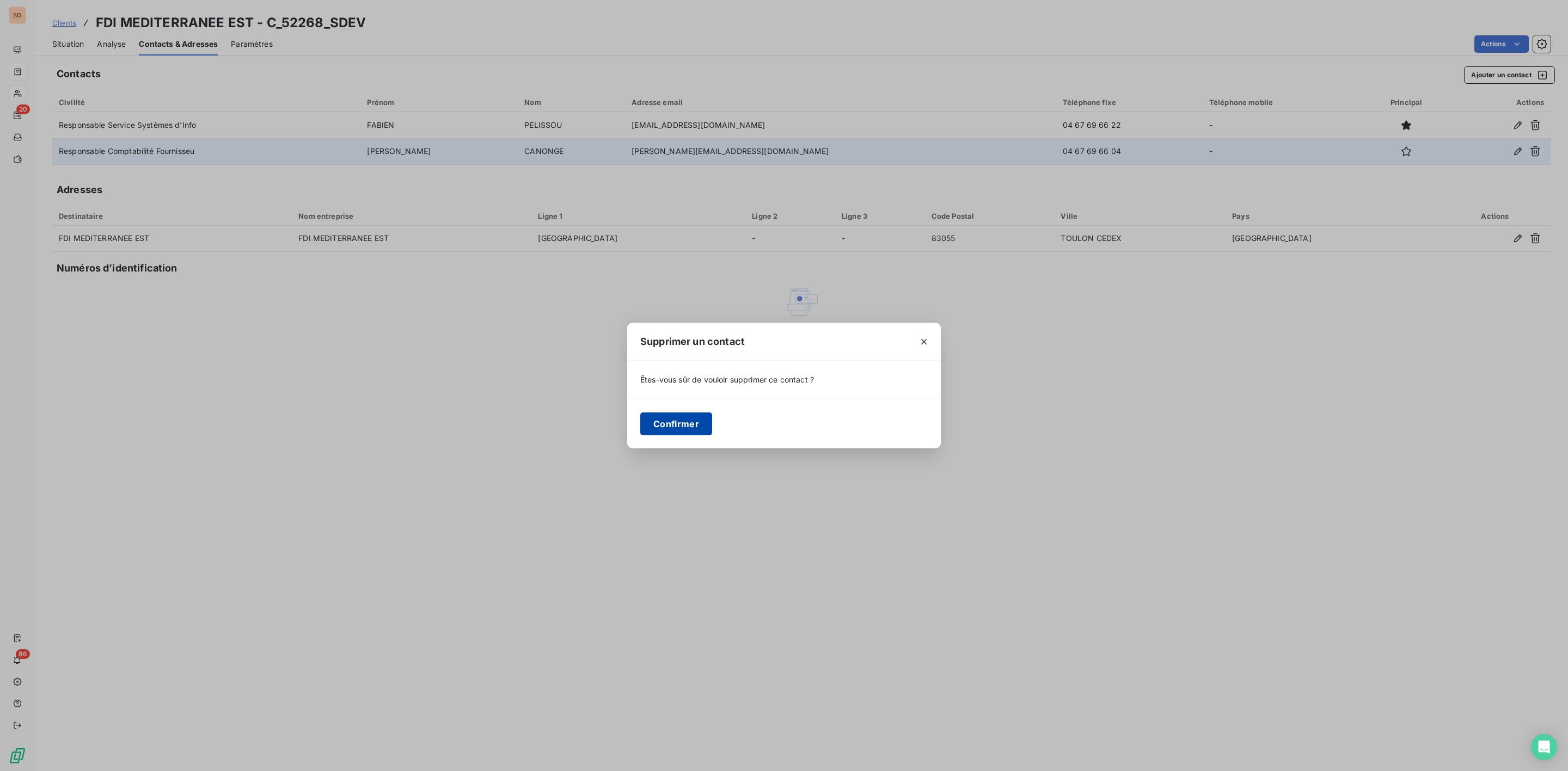
click at [680, 424] on button "Confirmer" at bounding box center [675, 423] width 72 height 23
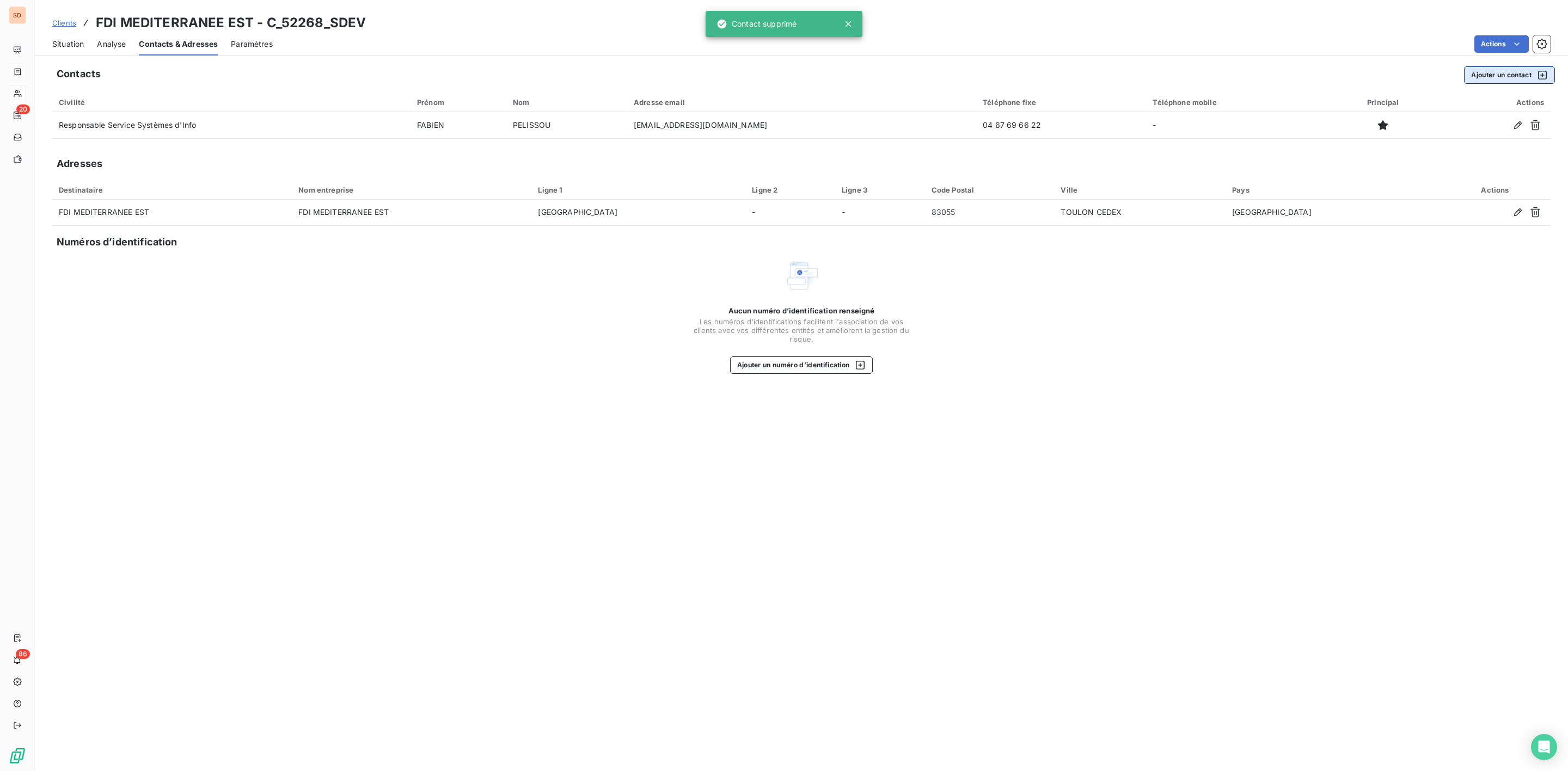
click at [1490, 77] on button "Ajouter un contact" at bounding box center [1509, 75] width 91 height 18
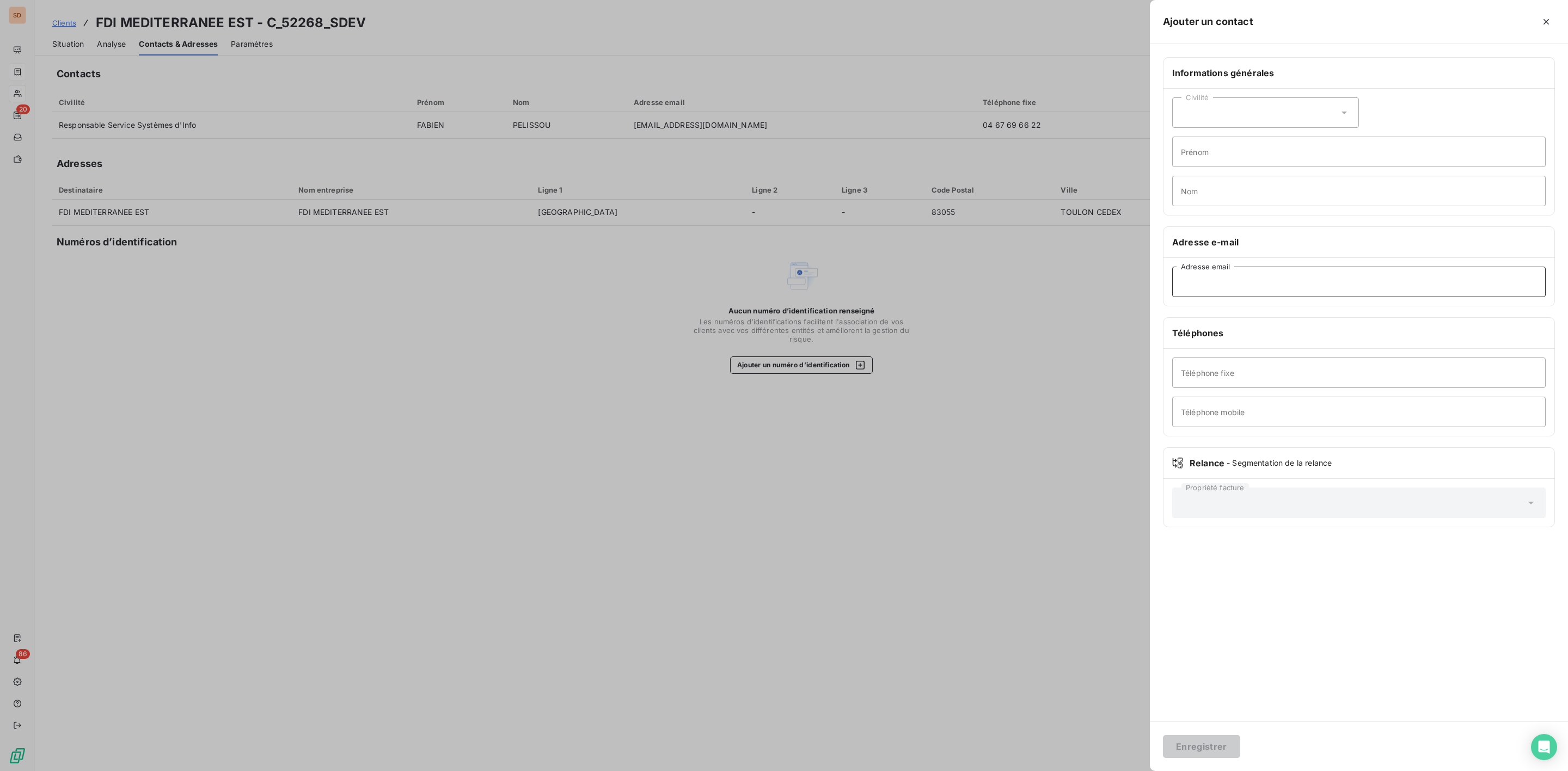
click at [1224, 276] on input "Adresse email" at bounding box center [1358, 282] width 373 height 30
paste input "[EMAIL_ADDRESS][DOMAIN_NAME]"
type input "[EMAIL_ADDRESS][DOMAIN_NAME]"
click at [1176, 752] on button "Enregistrer" at bounding box center [1202, 746] width 77 height 23
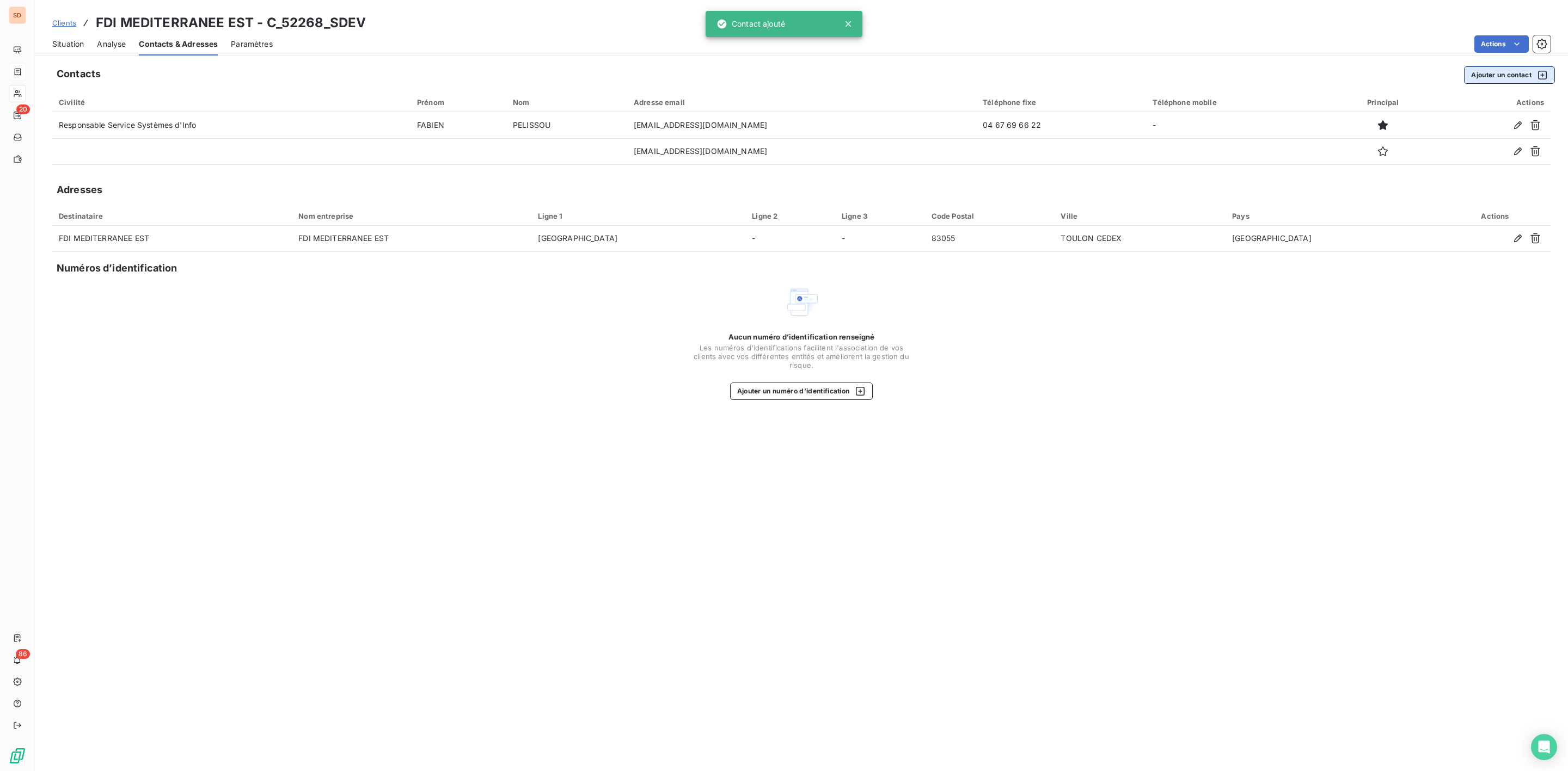
click at [1512, 74] on button "Ajouter un contact" at bounding box center [1509, 75] width 91 height 18
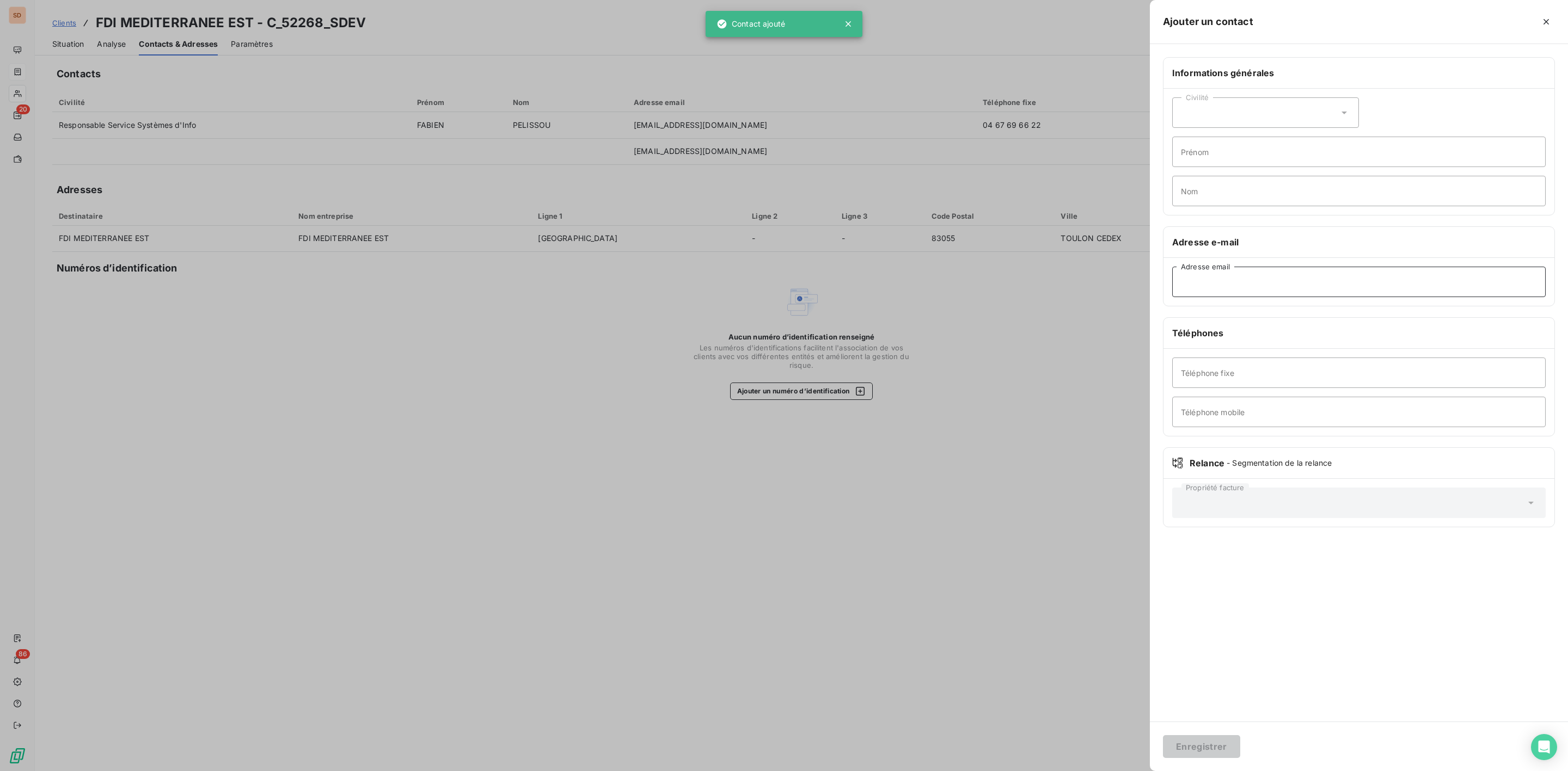
click at [1225, 283] on input "Adresse email" at bounding box center [1358, 282] width 373 height 30
paste input "[EMAIL_ADDRESS][DOMAIN_NAME]"
type input "[EMAIL_ADDRESS][DOMAIN_NAME]"
click at [1194, 745] on button "Enregistrer" at bounding box center [1202, 746] width 77 height 23
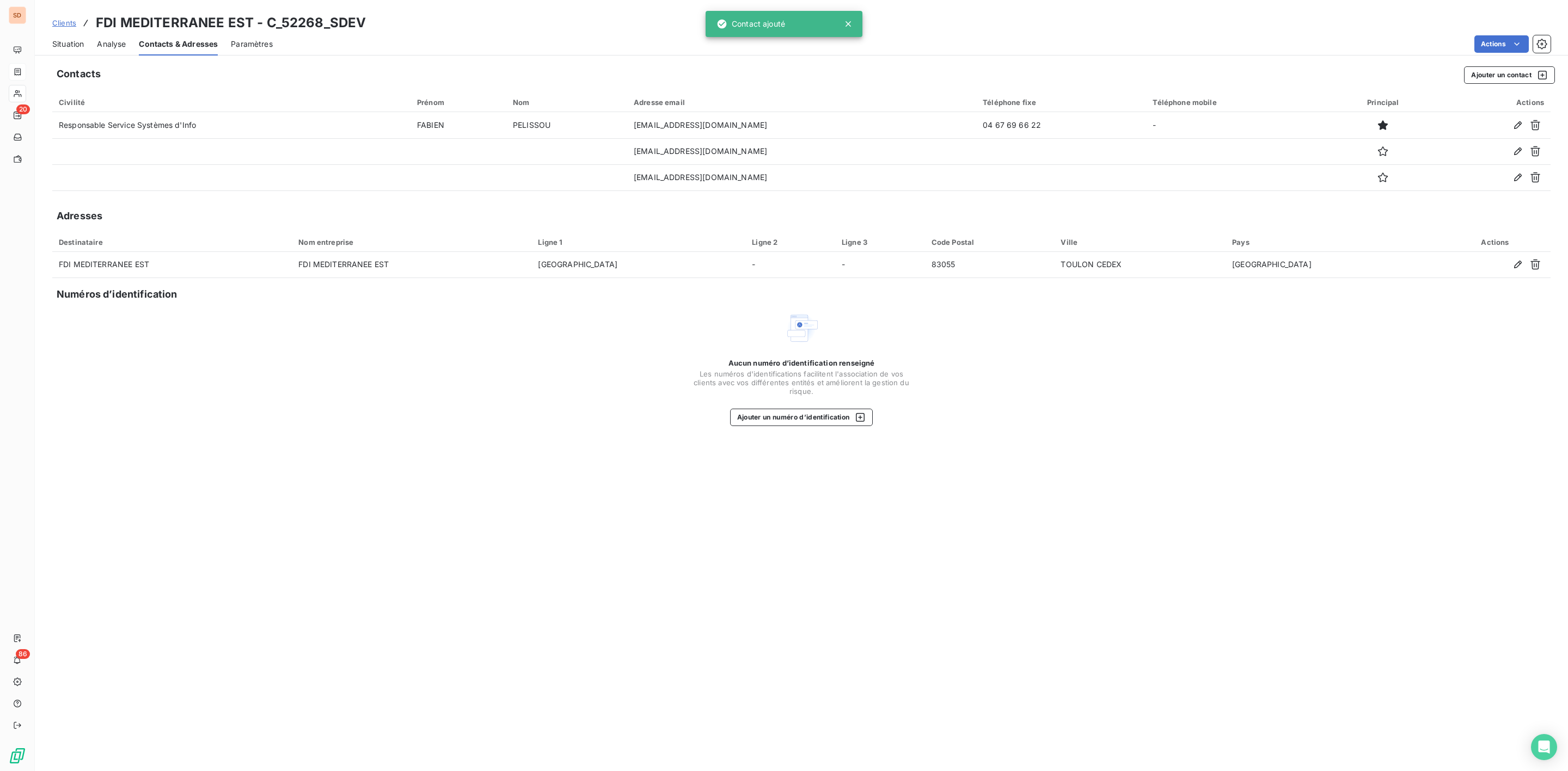
click at [76, 45] on span "Situation" at bounding box center [67, 44] width 31 height 11
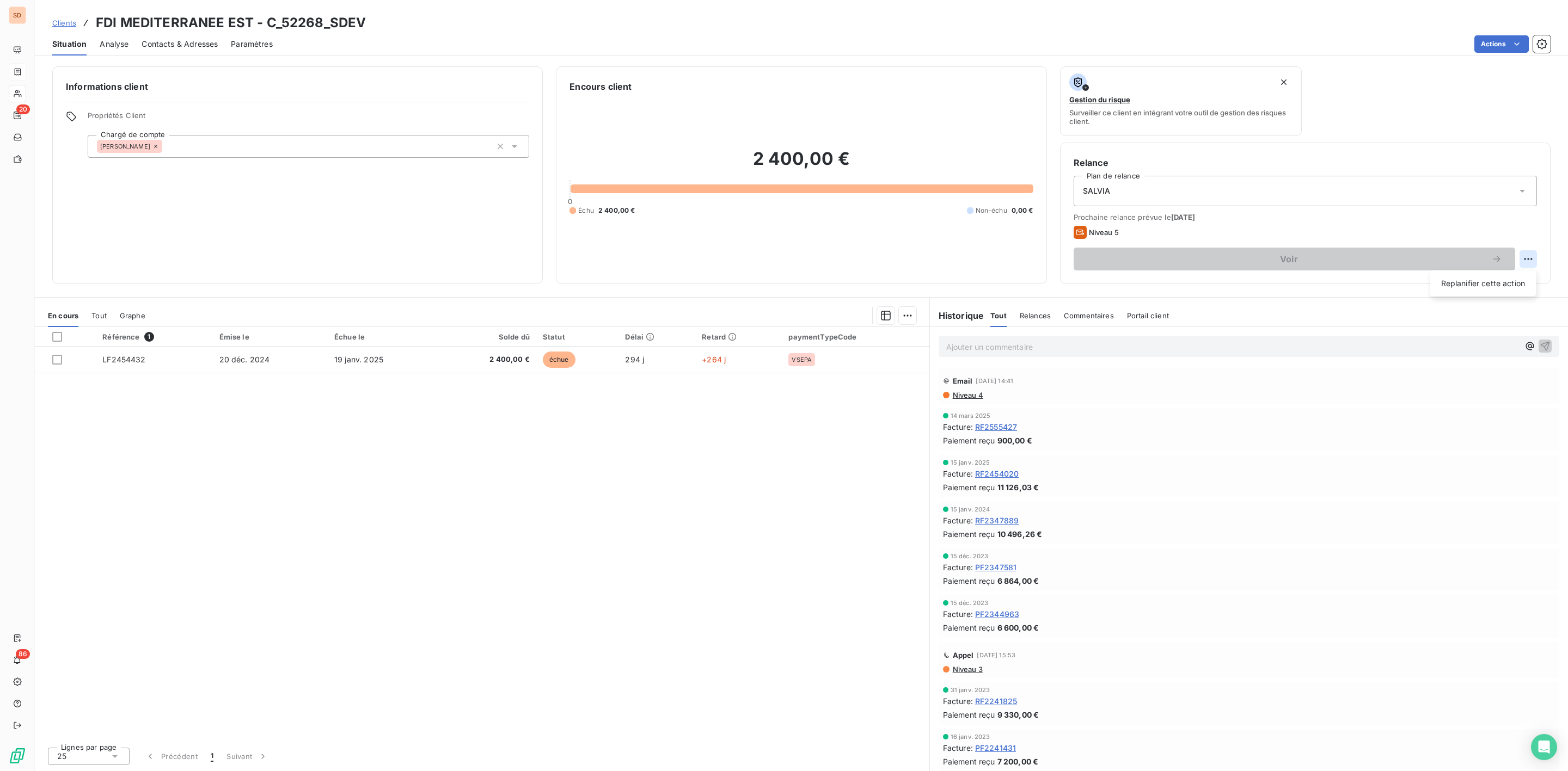
click at [1528, 258] on html "SD 20 86 Clients FDI MEDITERRANEE EST - C_52268_SDEV Situation Analyse Contacts…" at bounding box center [784, 386] width 1568 height 771
click at [1491, 281] on div "Replanifier cette action" at bounding box center [1484, 283] width 98 height 18
select select "9"
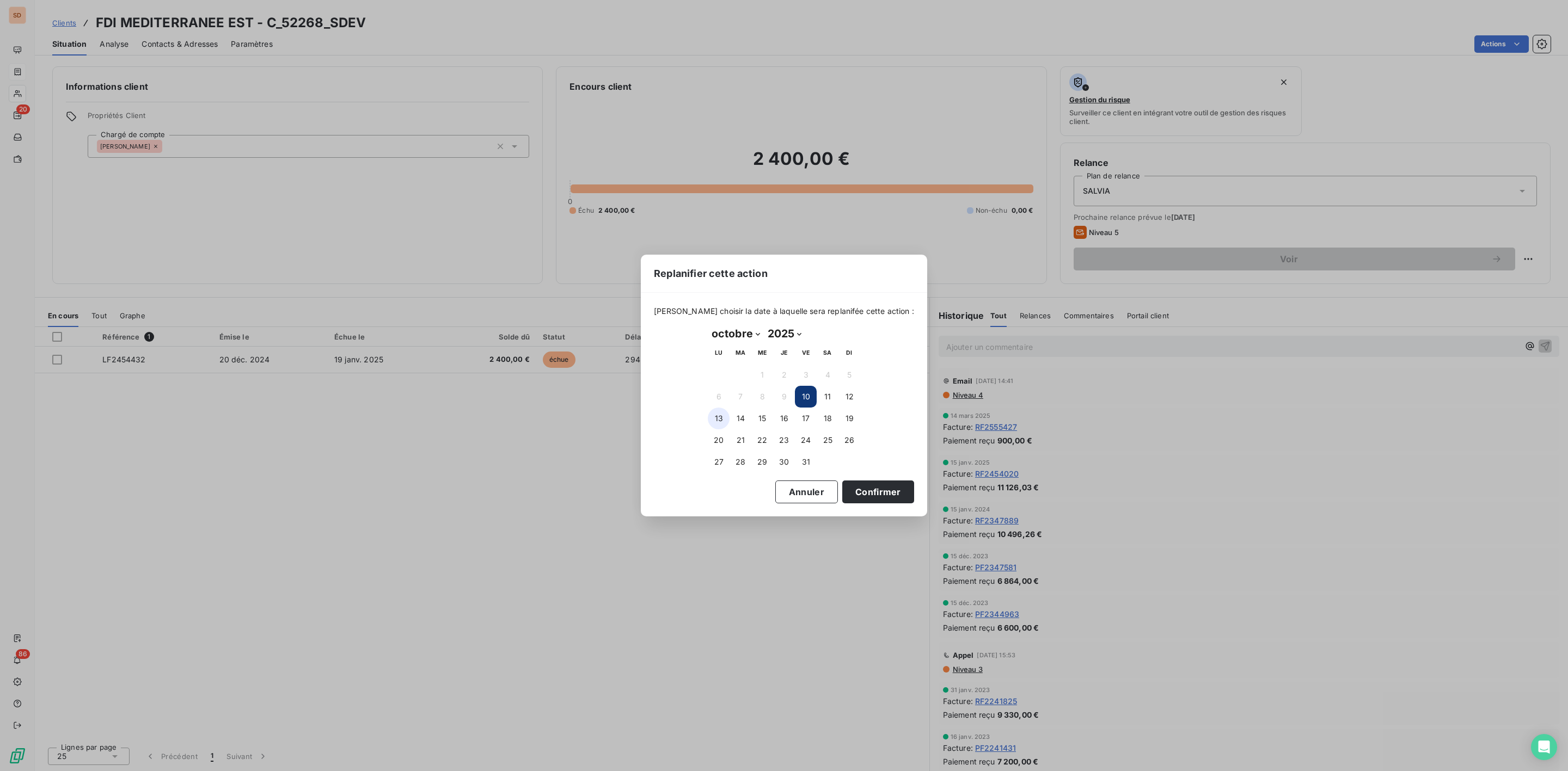
click at [717, 413] on button "13" at bounding box center [718, 418] width 22 height 22
click at [876, 492] on button "Confirmer" at bounding box center [877, 492] width 72 height 23
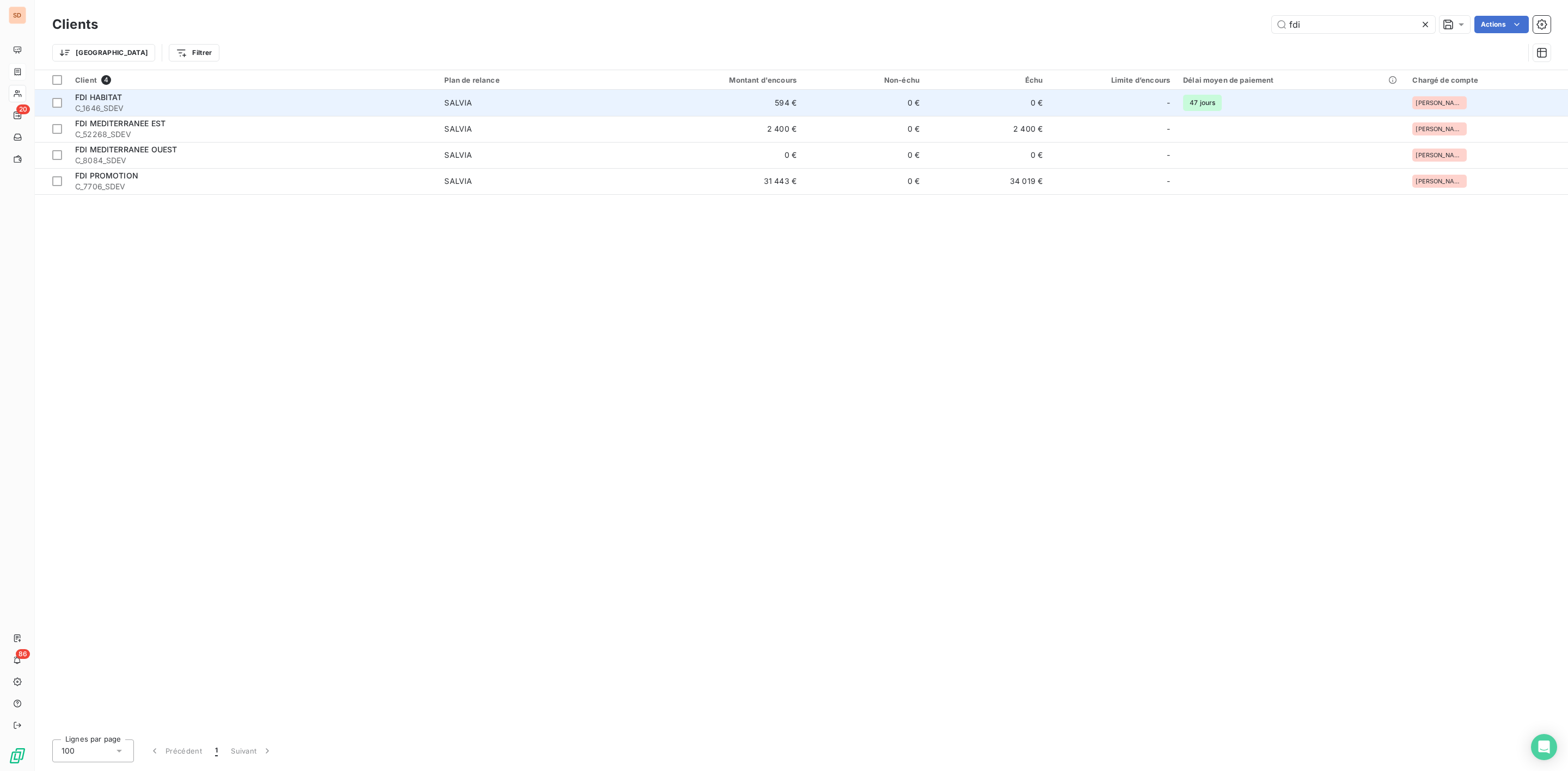
click at [217, 107] on span "C_1646_SDEV" at bounding box center [253, 108] width 356 height 11
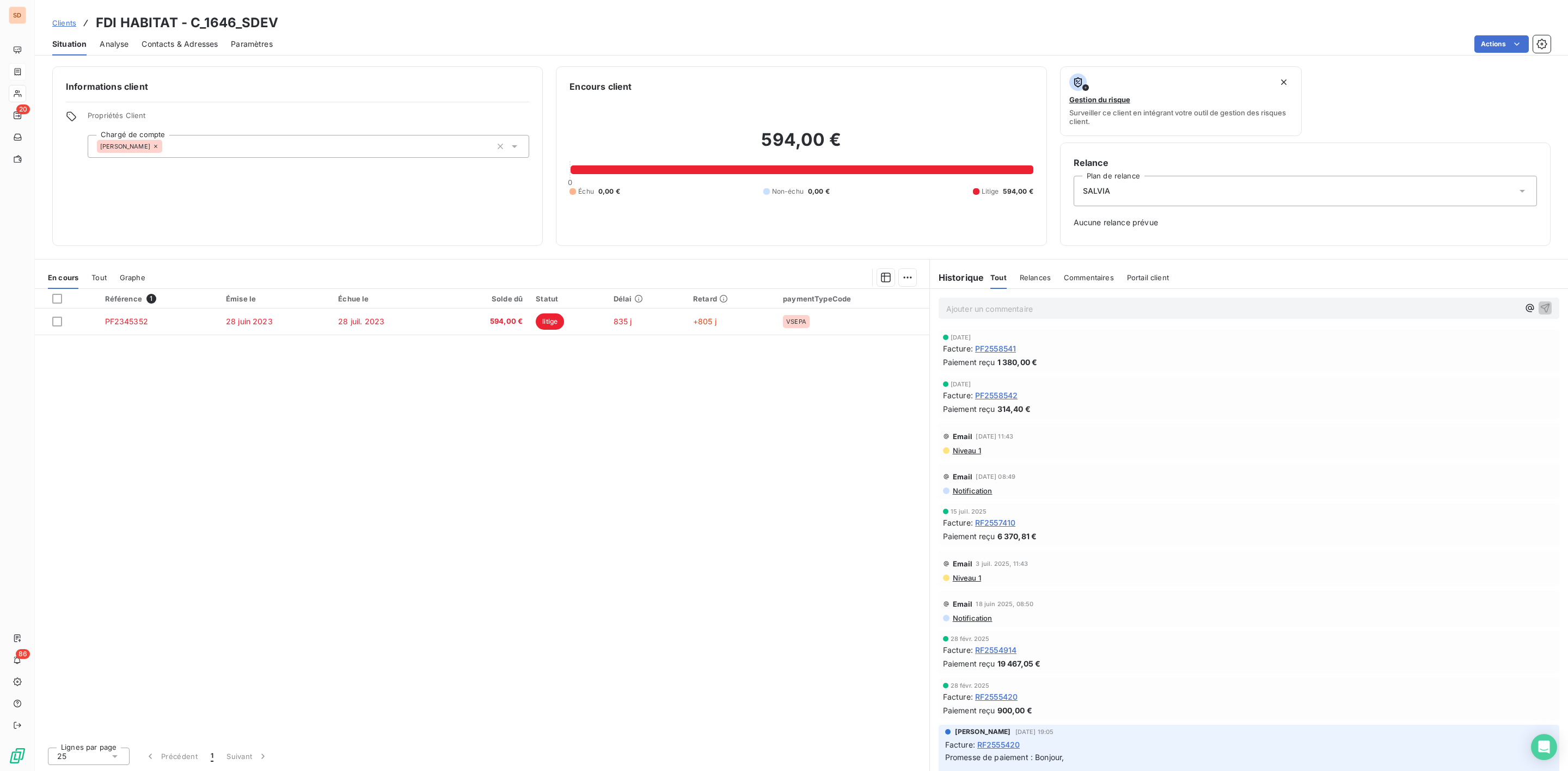
click at [168, 40] on span "Contacts & Adresses" at bounding box center [179, 44] width 77 height 11
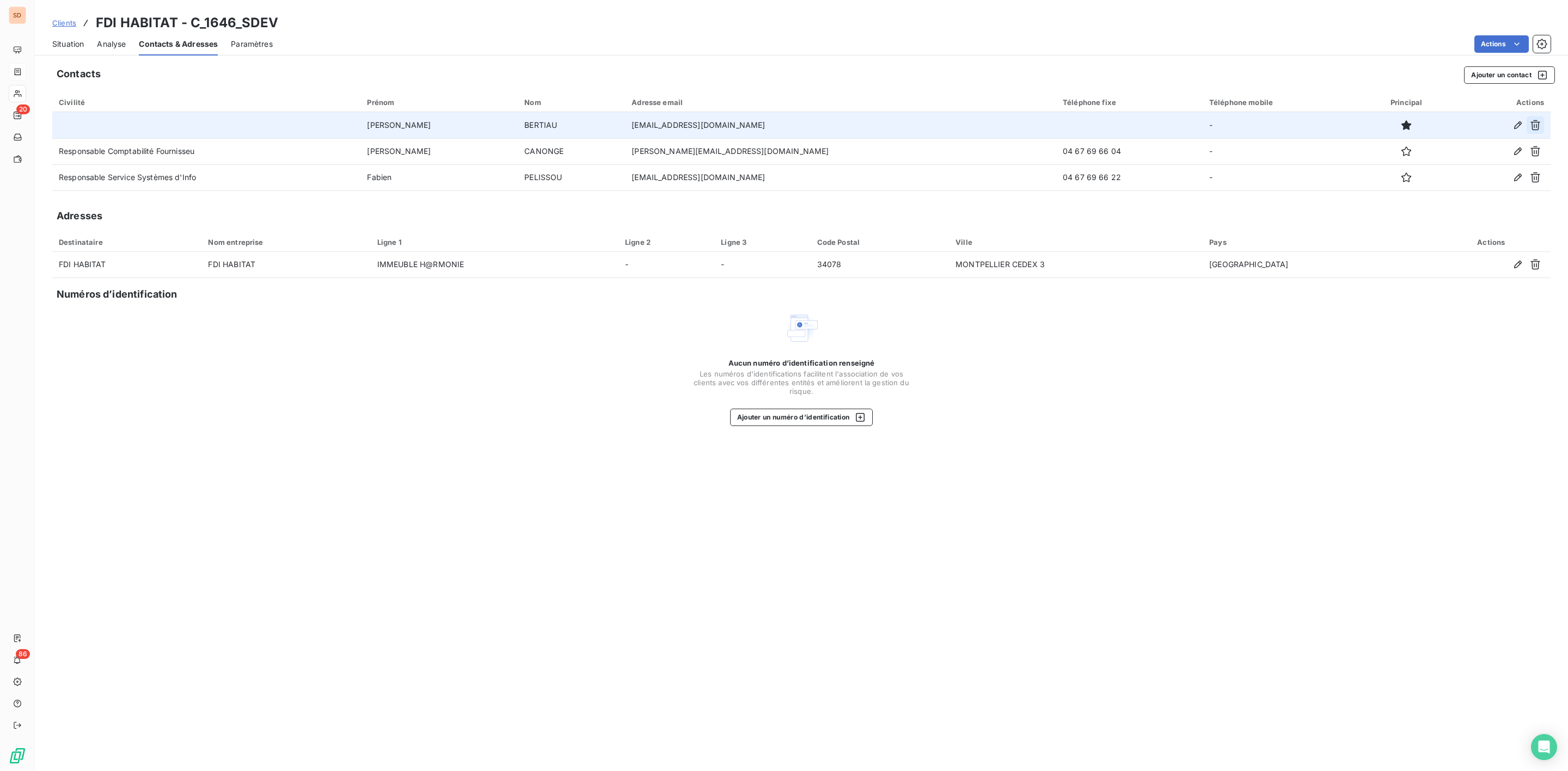
click at [1537, 121] on icon "button" at bounding box center [1535, 125] width 11 height 11
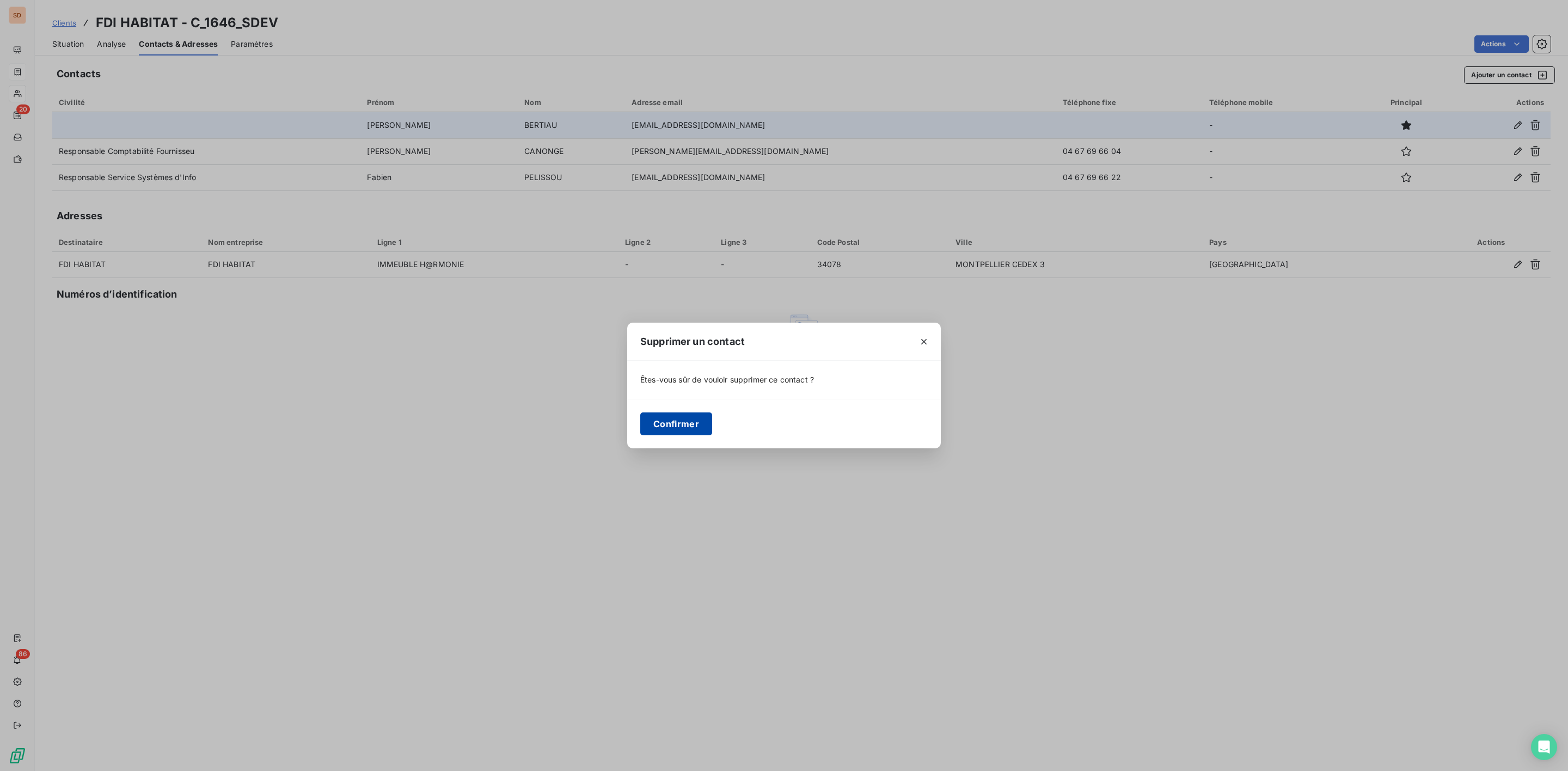
click at [683, 420] on button "Confirmer" at bounding box center [675, 423] width 72 height 23
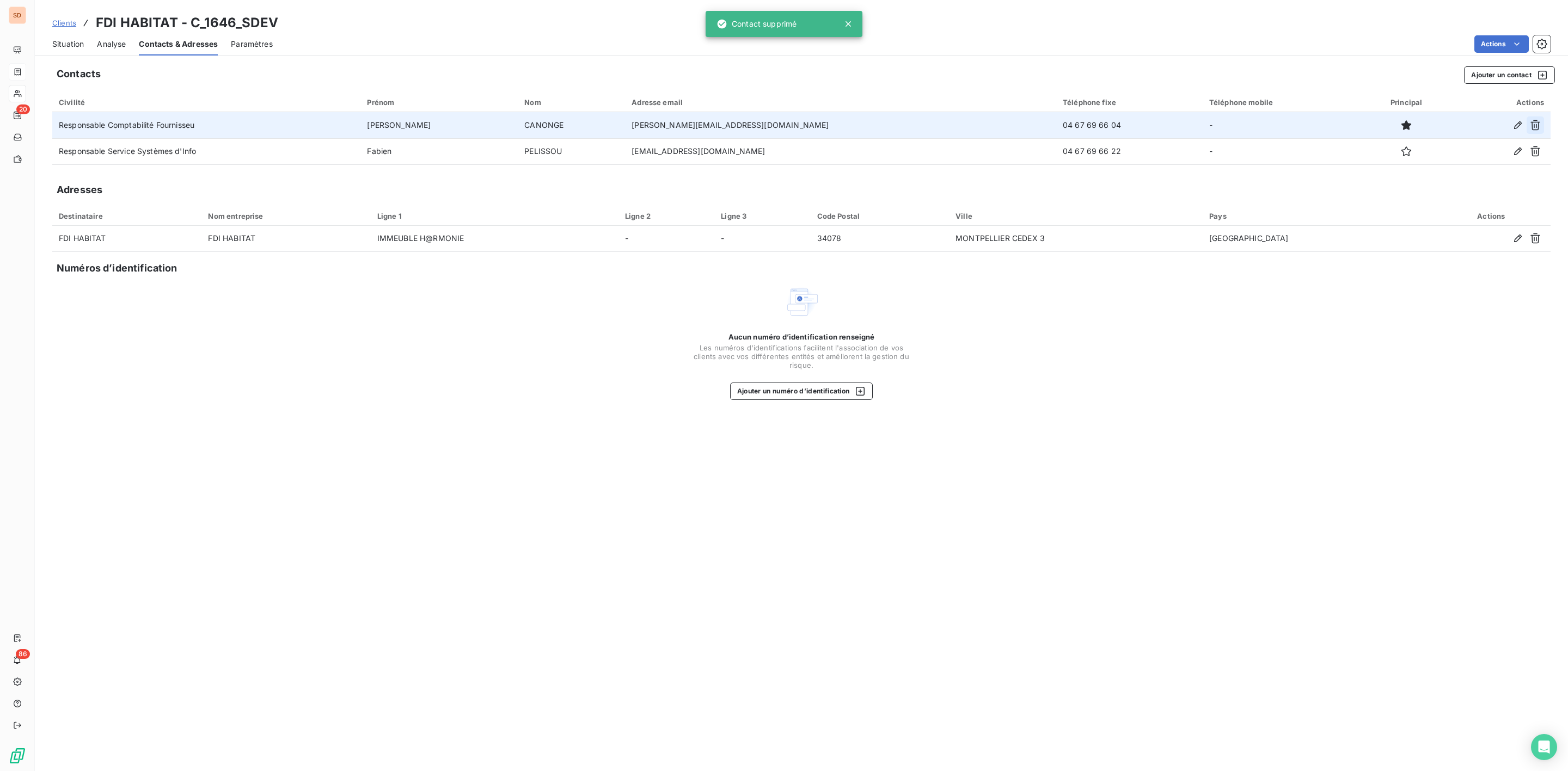
click at [1533, 126] on icon "button" at bounding box center [1535, 125] width 11 height 11
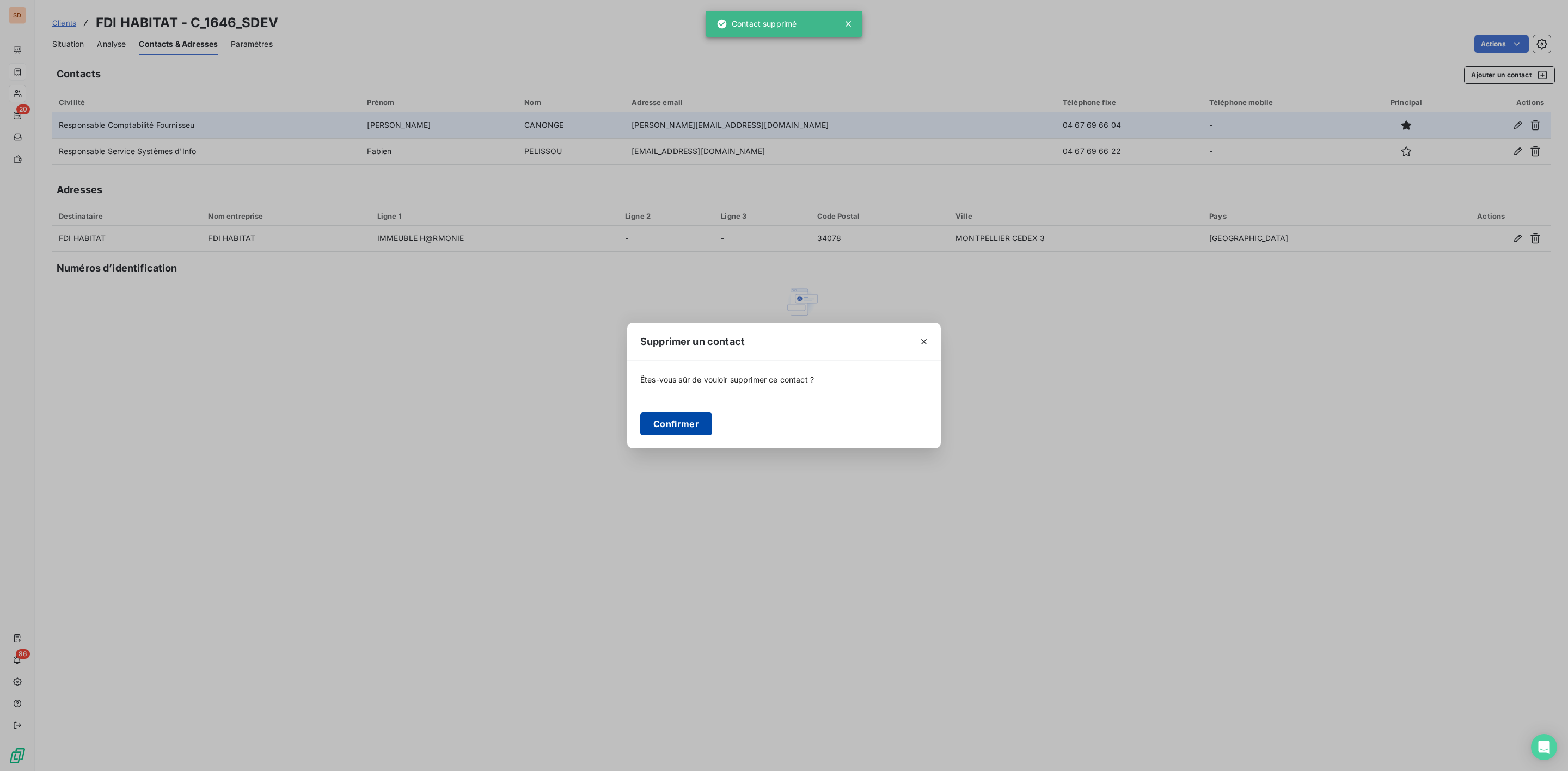
click at [689, 421] on button "Confirmer" at bounding box center [675, 423] width 72 height 23
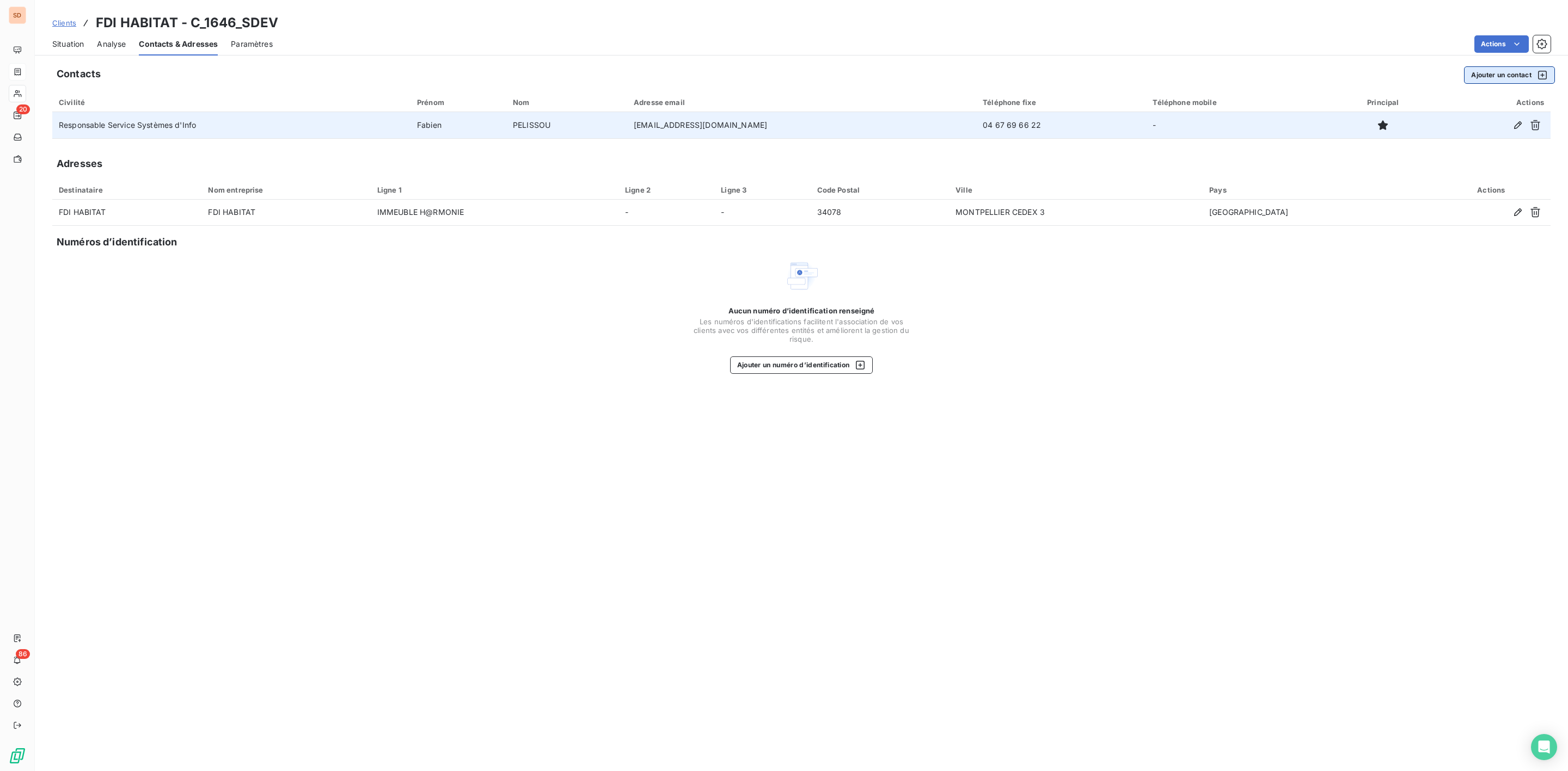
click at [1495, 72] on button "Ajouter un contact" at bounding box center [1509, 75] width 91 height 18
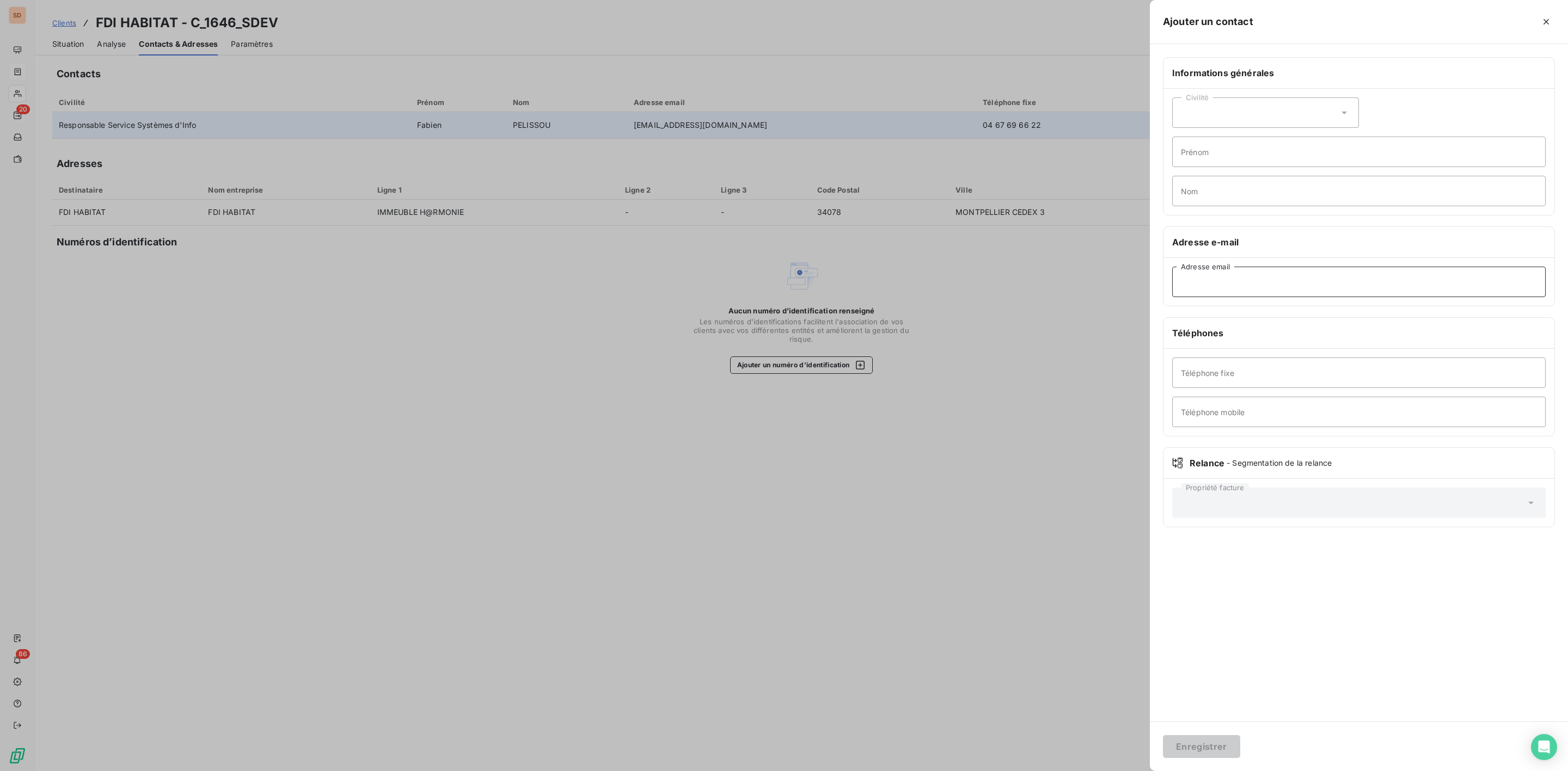
click at [1199, 284] on input "Adresse email" at bounding box center [1358, 282] width 373 height 30
paste input "[EMAIL_ADDRESS][DOMAIN_NAME]"
type input "[EMAIL_ADDRESS][DOMAIN_NAME]"
click at [1192, 761] on div "Enregistrer" at bounding box center [1358, 746] width 419 height 50
click at [1189, 751] on button "Enregistrer" at bounding box center [1202, 746] width 77 height 23
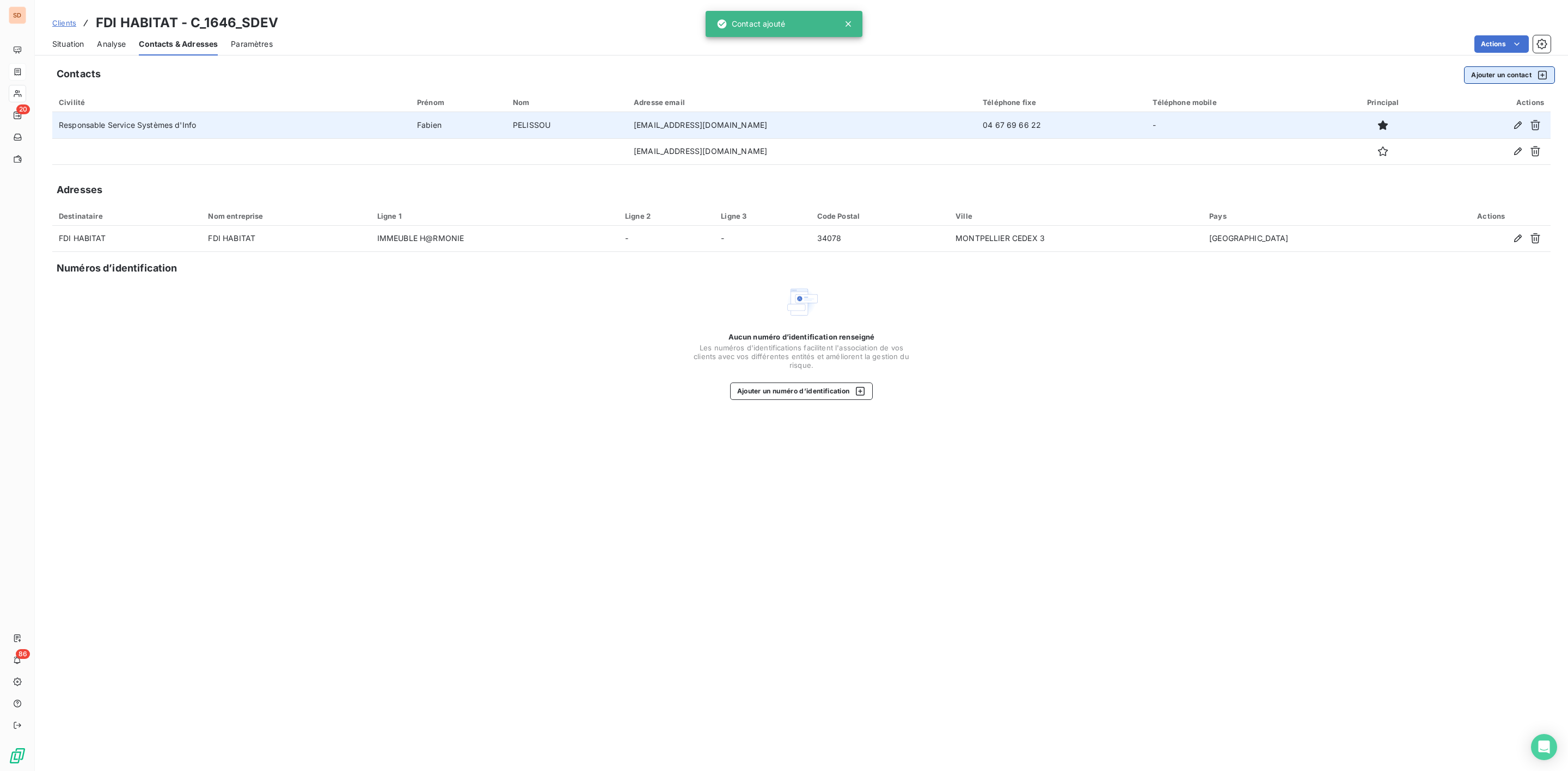
click at [1490, 67] on button "Ajouter un contact" at bounding box center [1509, 75] width 91 height 18
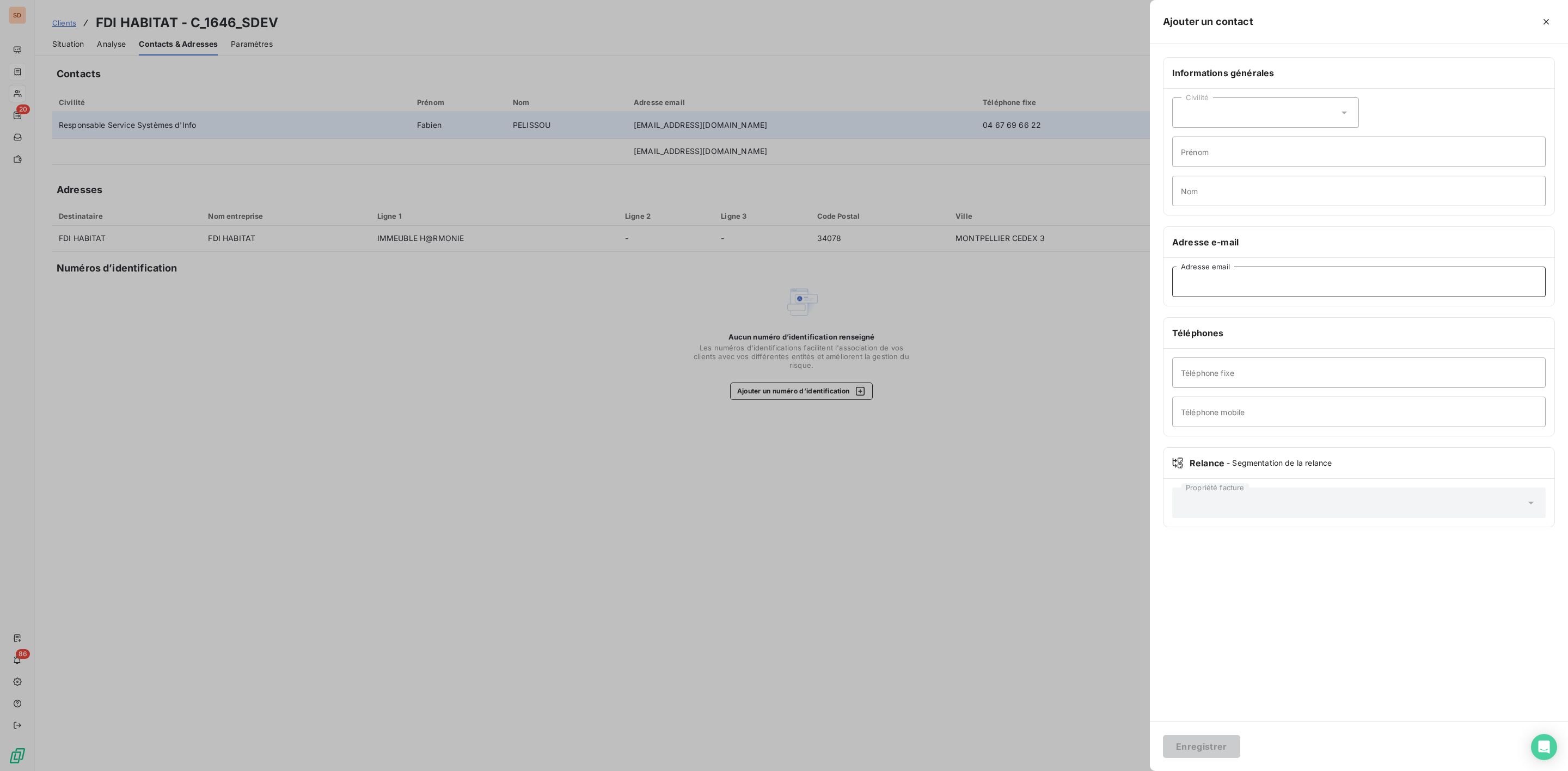
drag, startPoint x: 1274, startPoint y: 296, endPoint x: 1264, endPoint y: 289, distance: 12.2
click at [1274, 296] on input "Adresse email" at bounding box center [1358, 282] width 373 height 30
paste input "[EMAIL_ADDRESS][DOMAIN_NAME]"
type input "[EMAIL_ADDRESS][DOMAIN_NAME]"
click at [1203, 740] on button "Enregistrer" at bounding box center [1202, 746] width 77 height 23
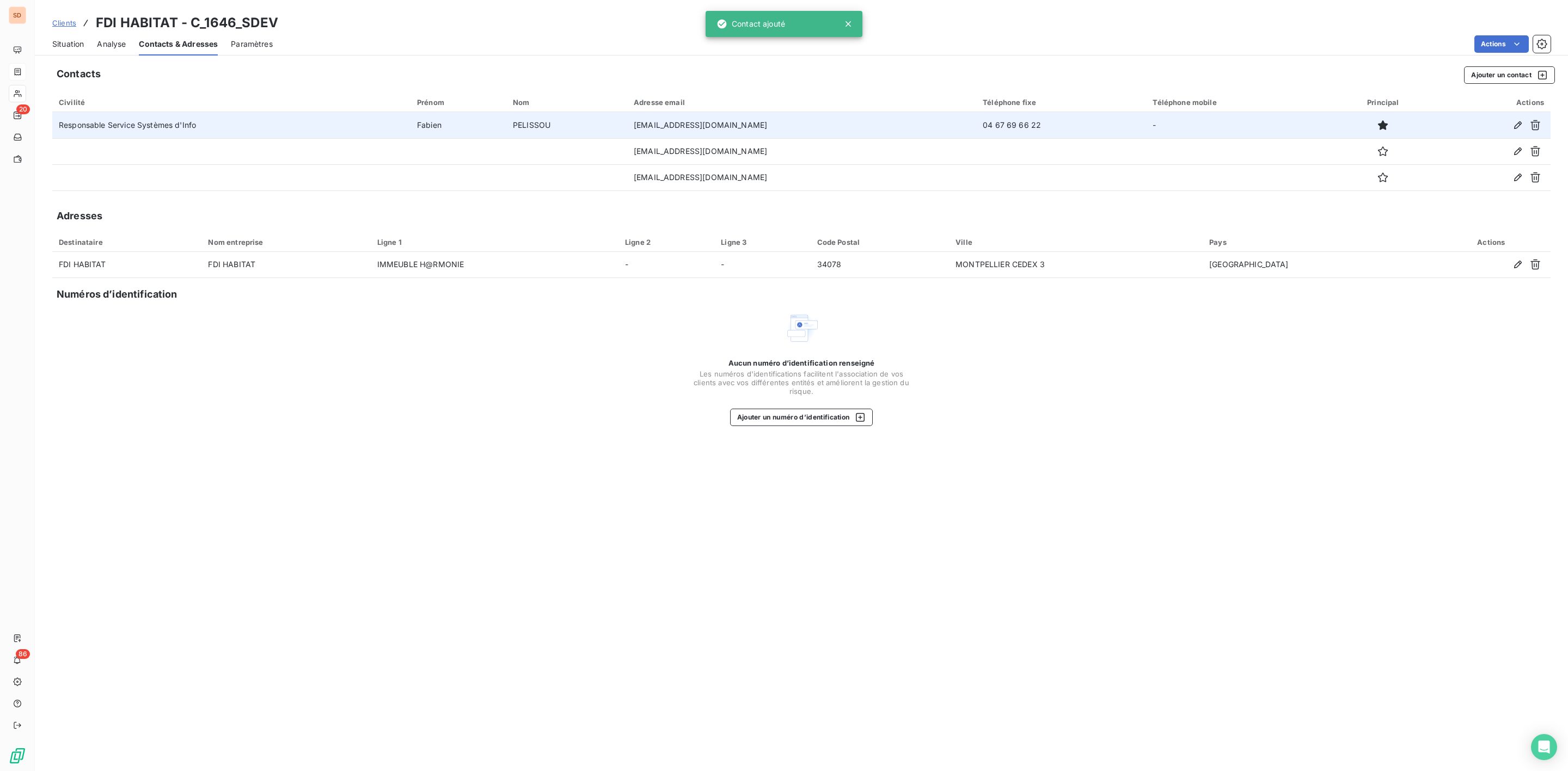
click at [77, 45] on span "Situation" at bounding box center [67, 44] width 31 height 11
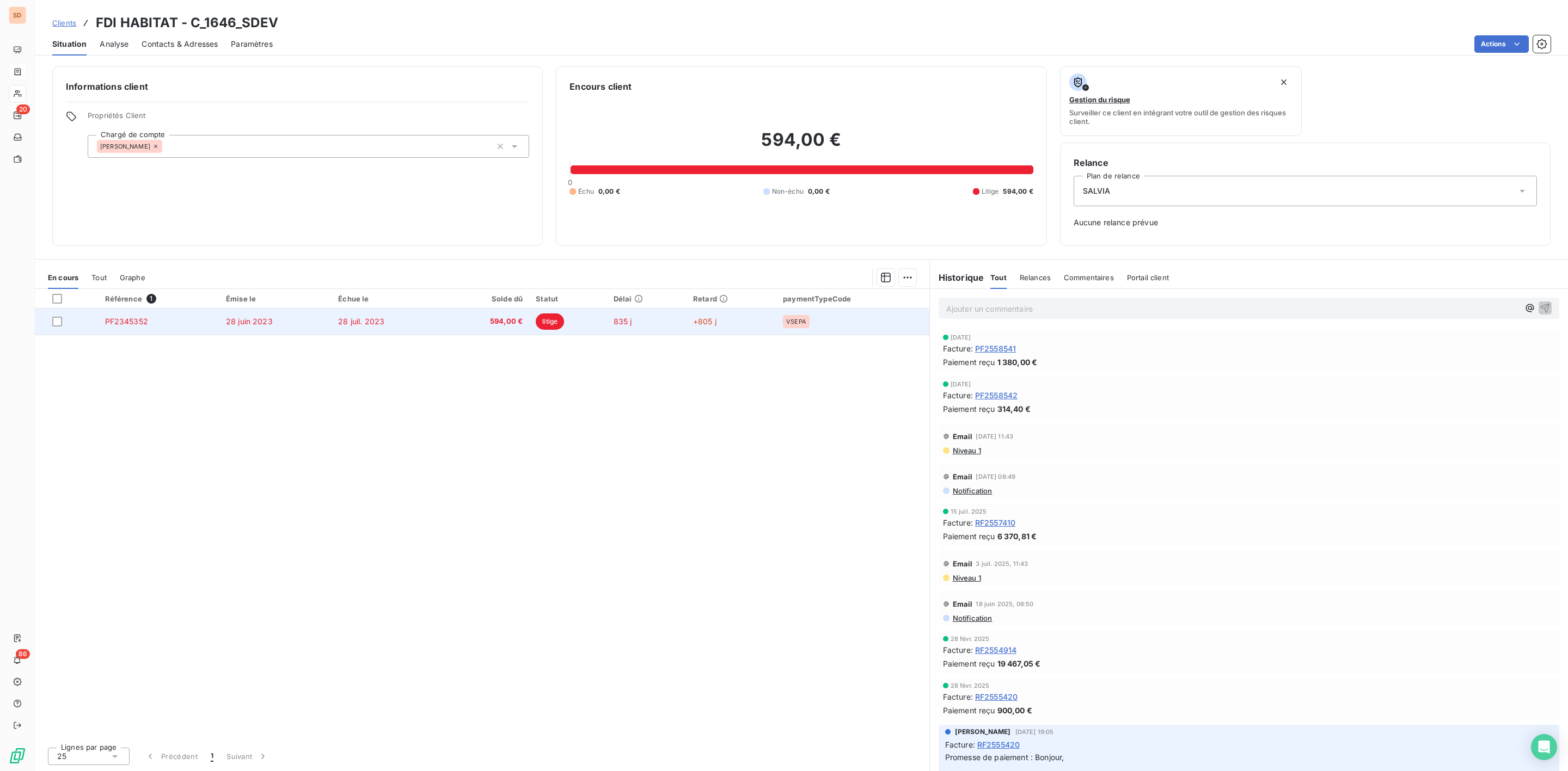
click at [493, 322] on span "594,00 €" at bounding box center [486, 322] width 73 height 11
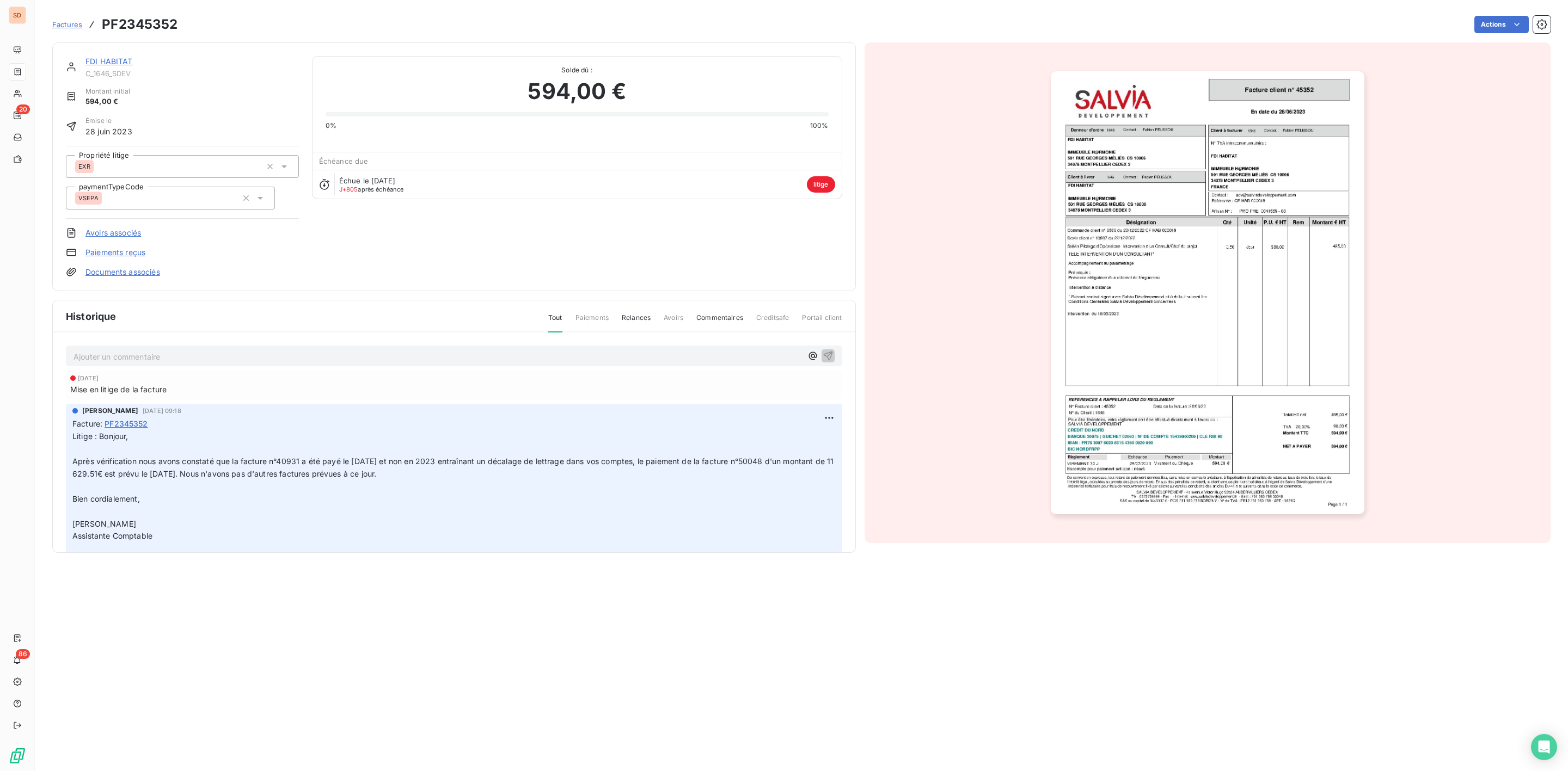
click at [118, 62] on link "FDI HABITAT" at bounding box center [109, 61] width 47 height 9
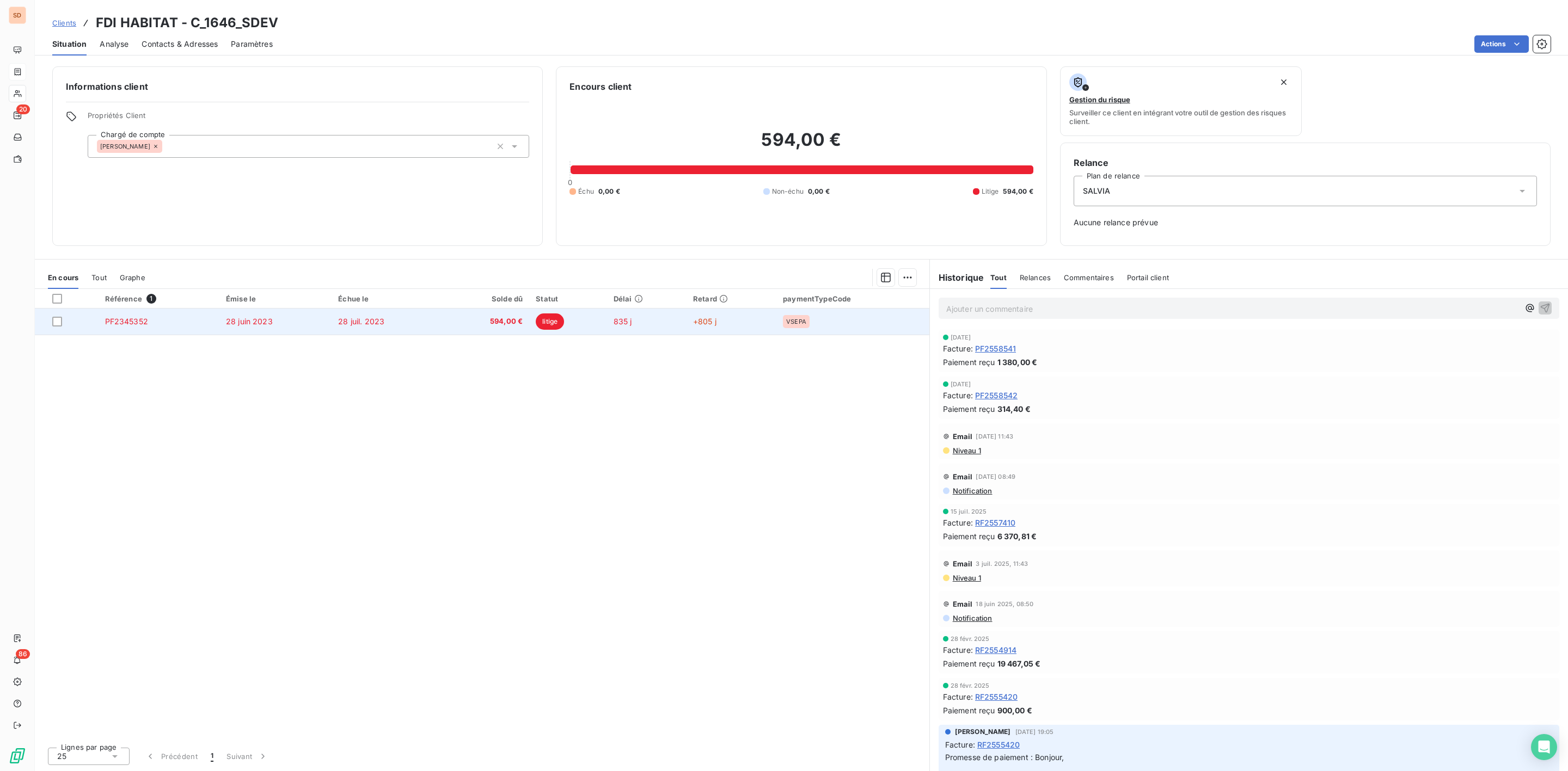
click at [440, 325] on td "28 juil. 2023" at bounding box center [387, 322] width 112 height 26
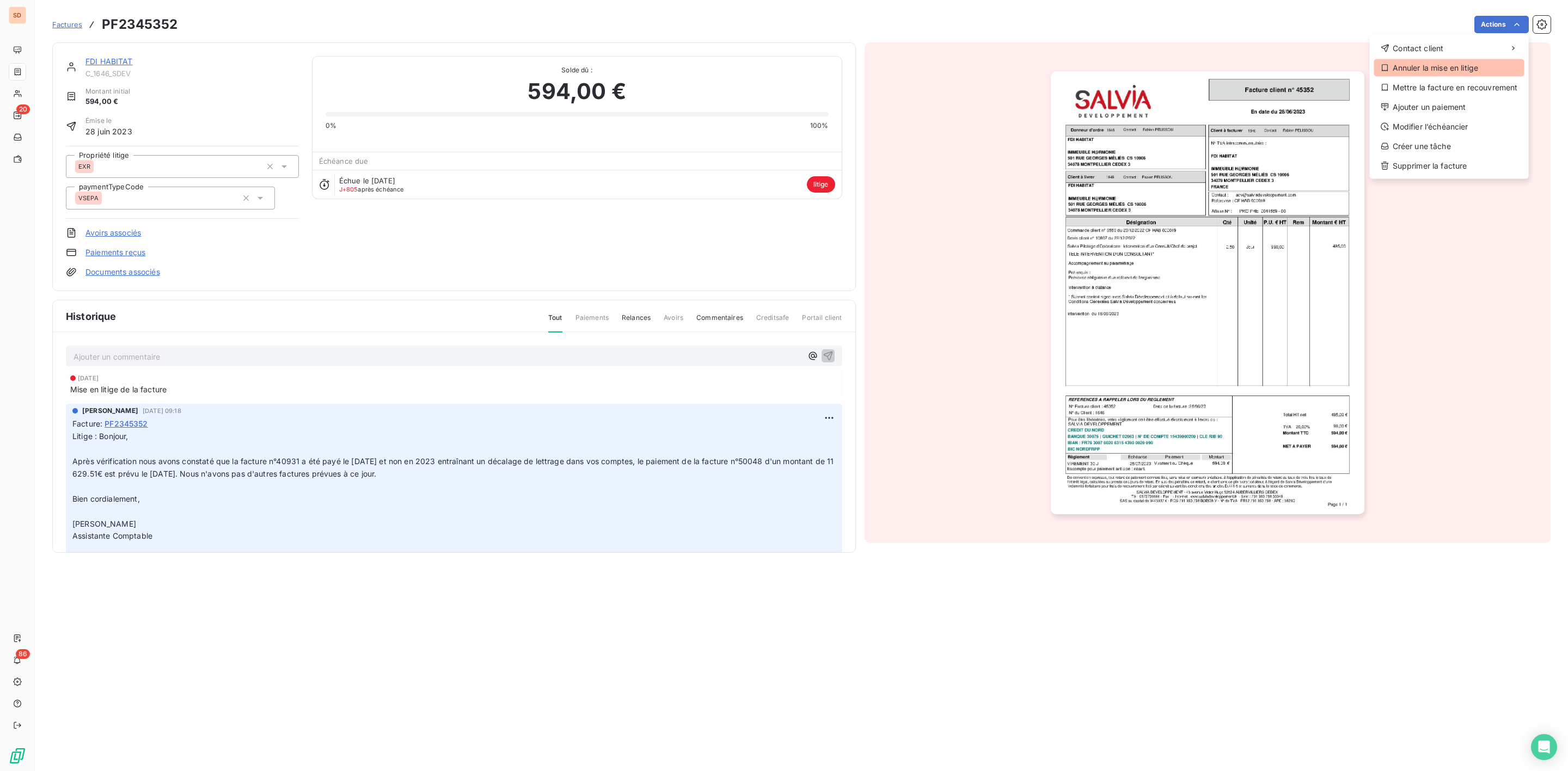
click at [1453, 66] on div "Annuler la mise en litige" at bounding box center [1449, 67] width 150 height 18
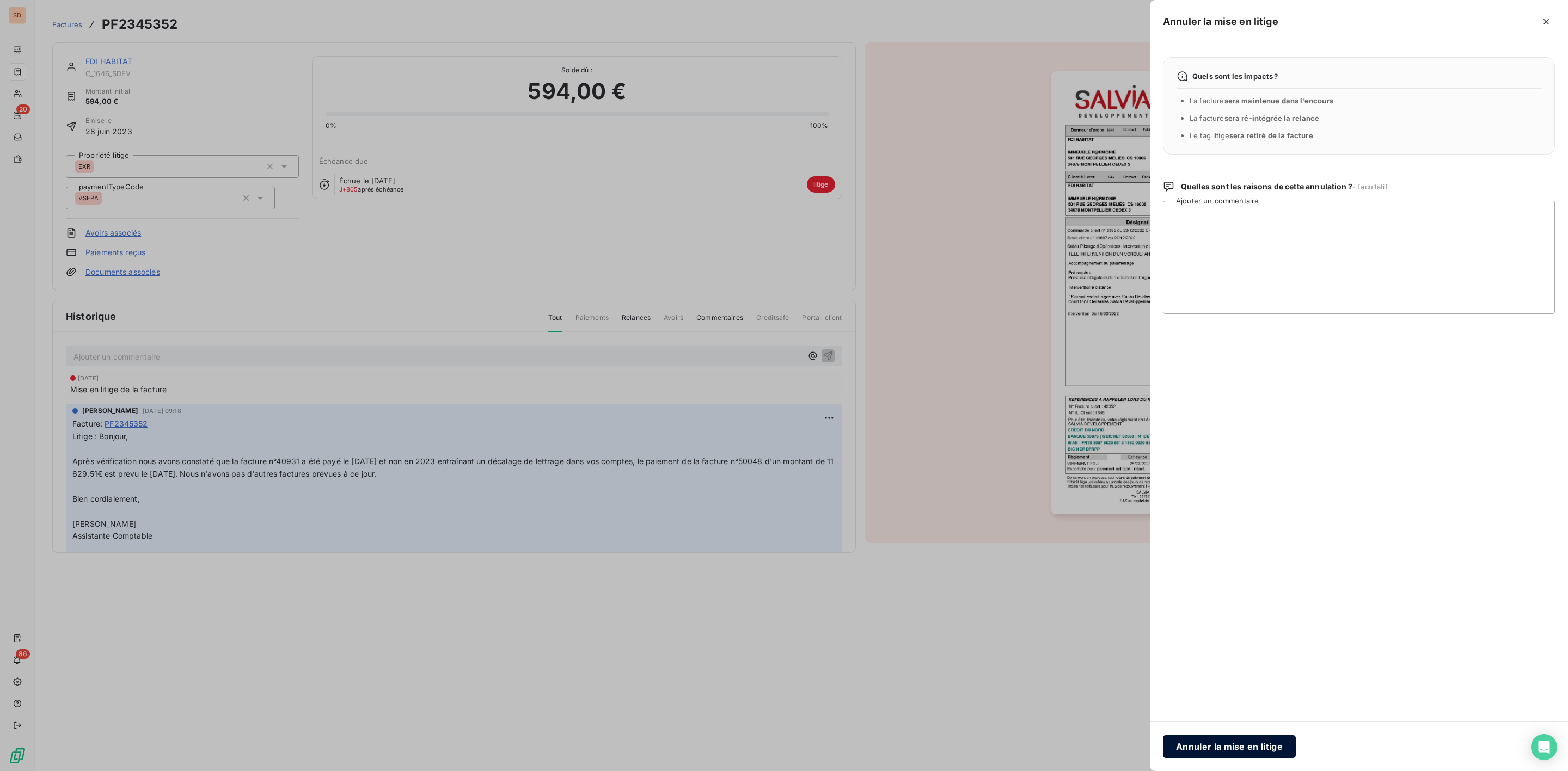
click at [1231, 746] on button "Annuler la mise en litige" at bounding box center [1229, 746] width 133 height 23
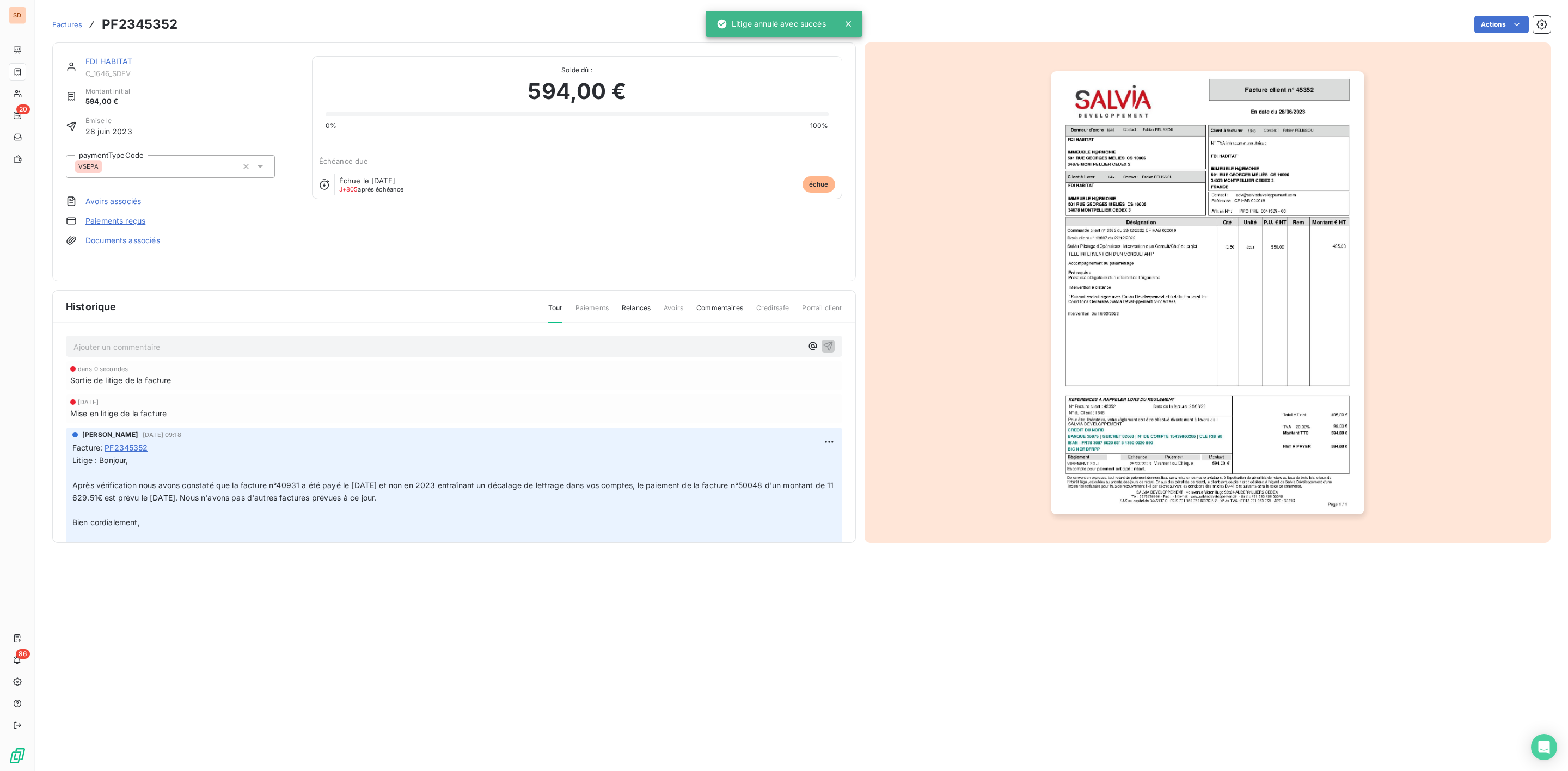
click at [111, 61] on link "FDI HABITAT" at bounding box center [109, 61] width 47 height 9
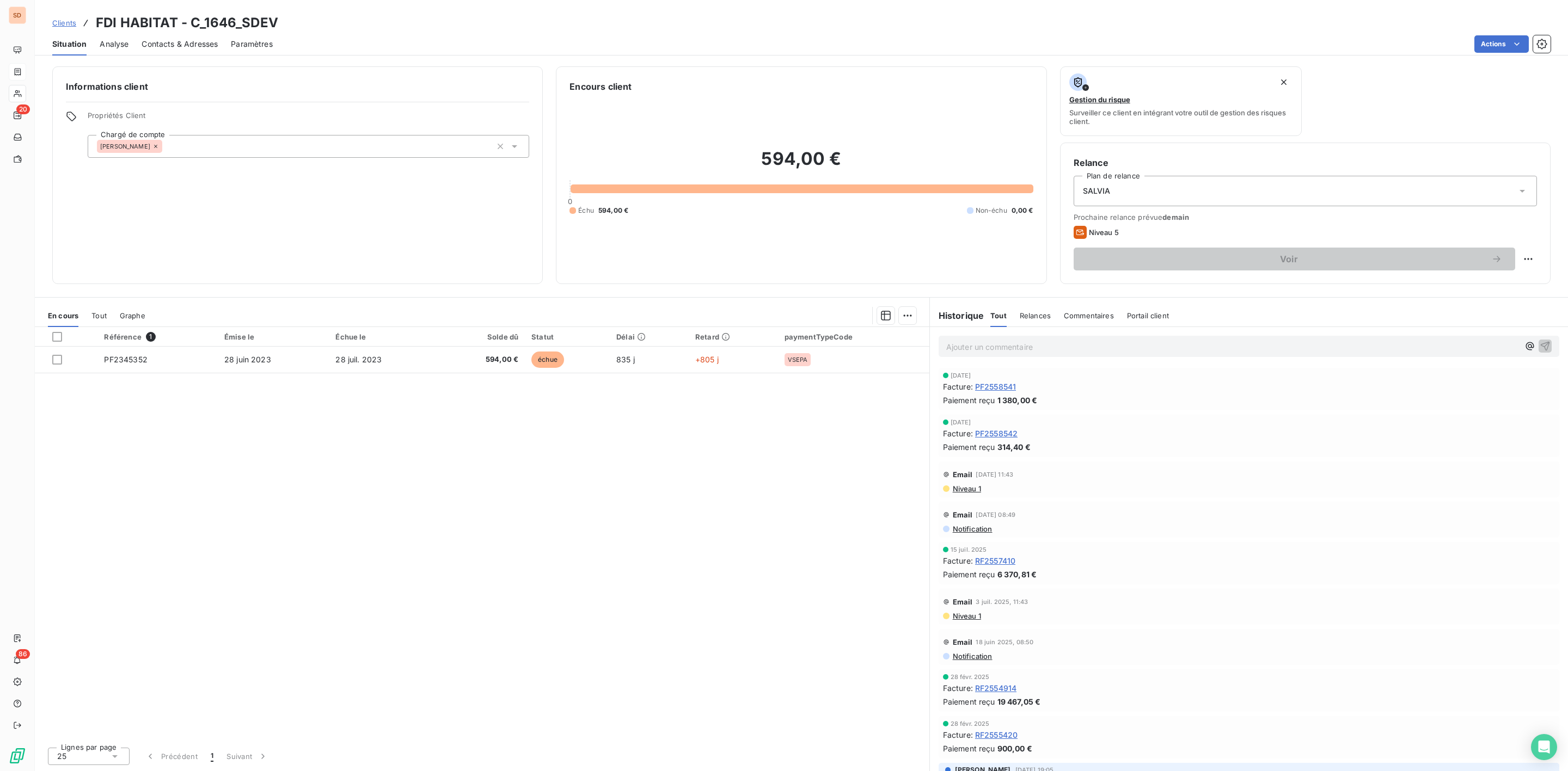
click at [191, 43] on span "Contacts & Adresses" at bounding box center [179, 44] width 77 height 11
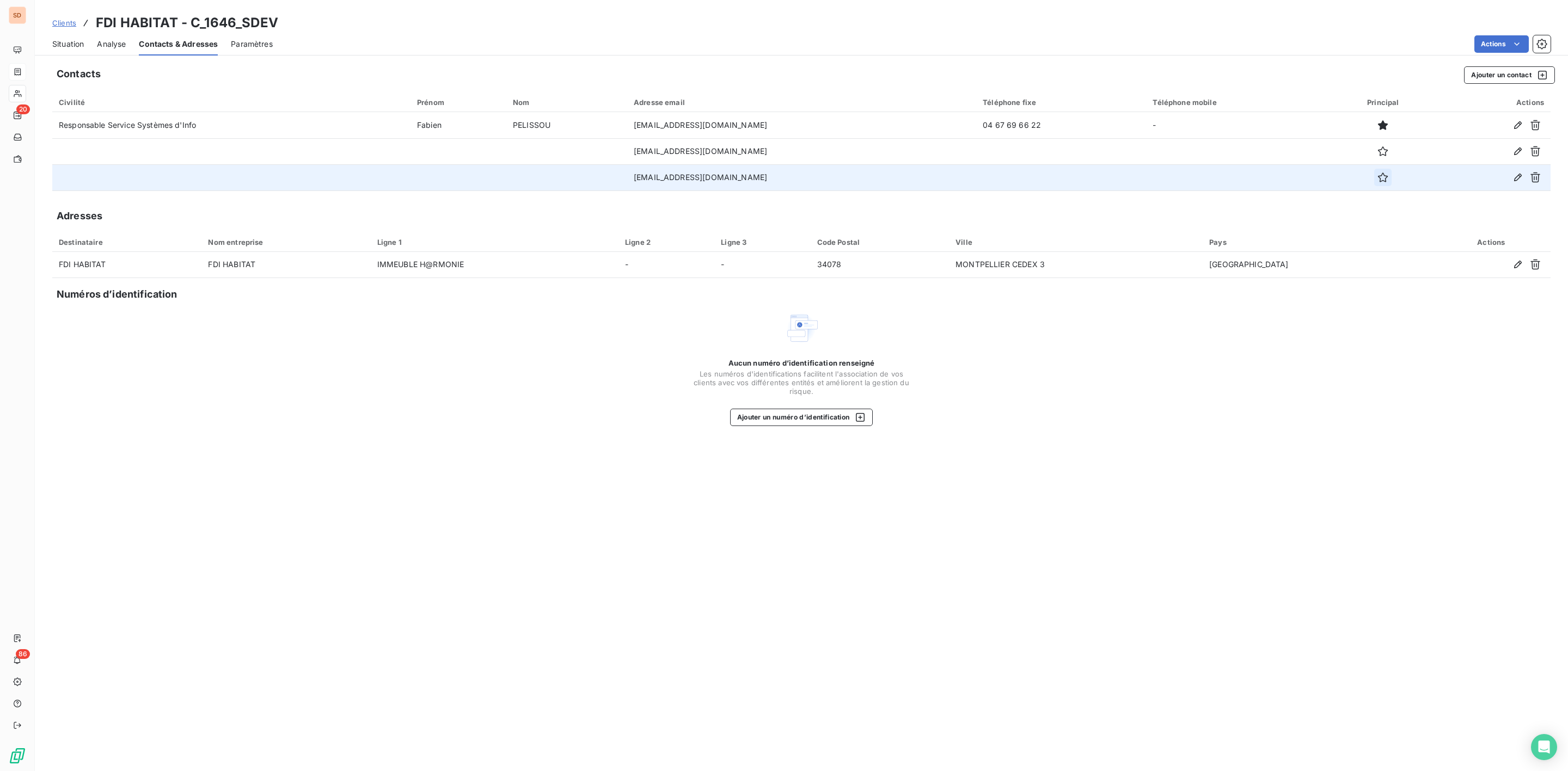
click at [1378, 177] on icon "button" at bounding box center [1383, 177] width 11 height 11
click at [72, 40] on span "Situation" at bounding box center [67, 44] width 31 height 11
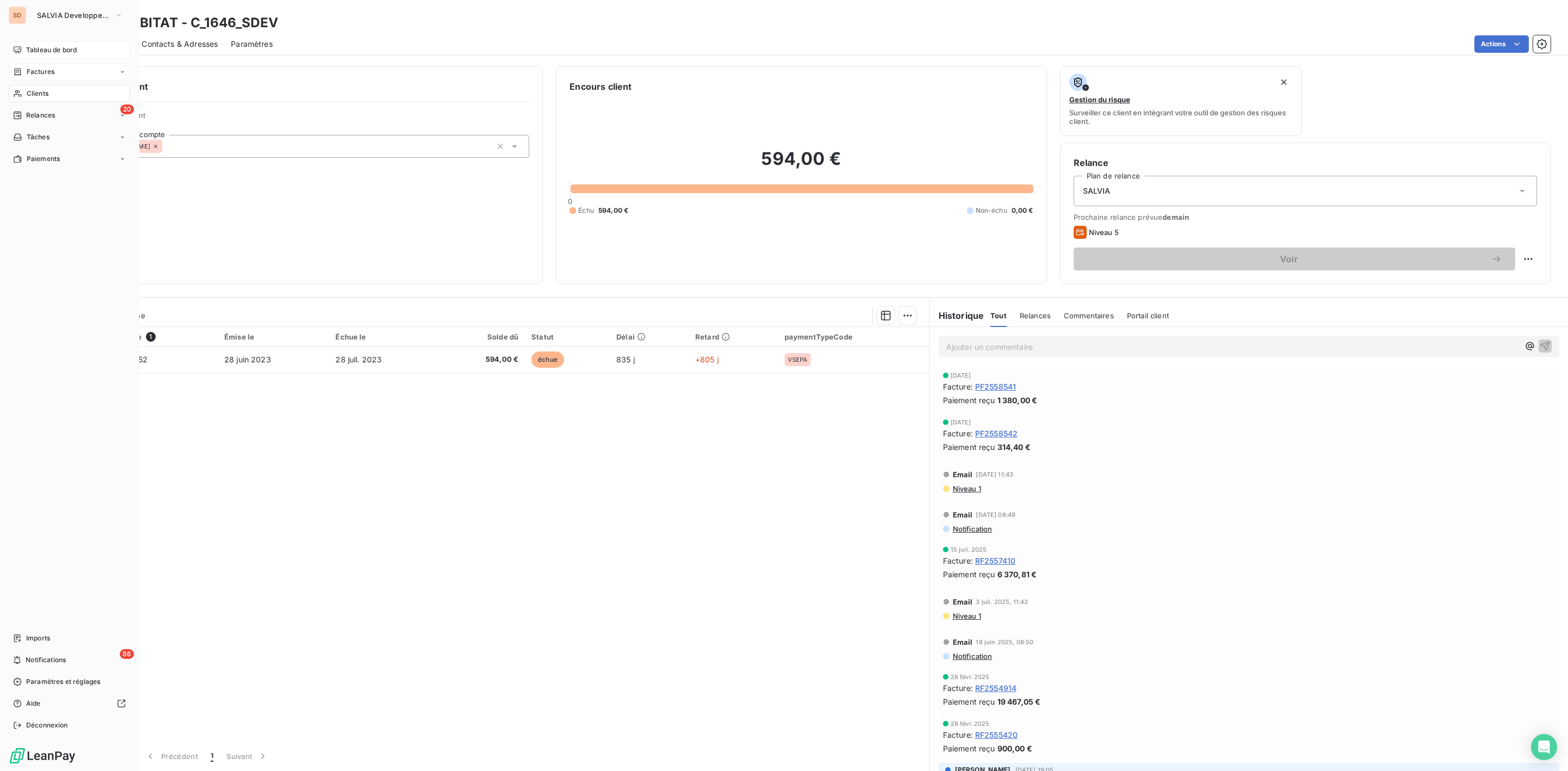
click at [33, 50] on span "Tableau de bord" at bounding box center [51, 51] width 51 height 10
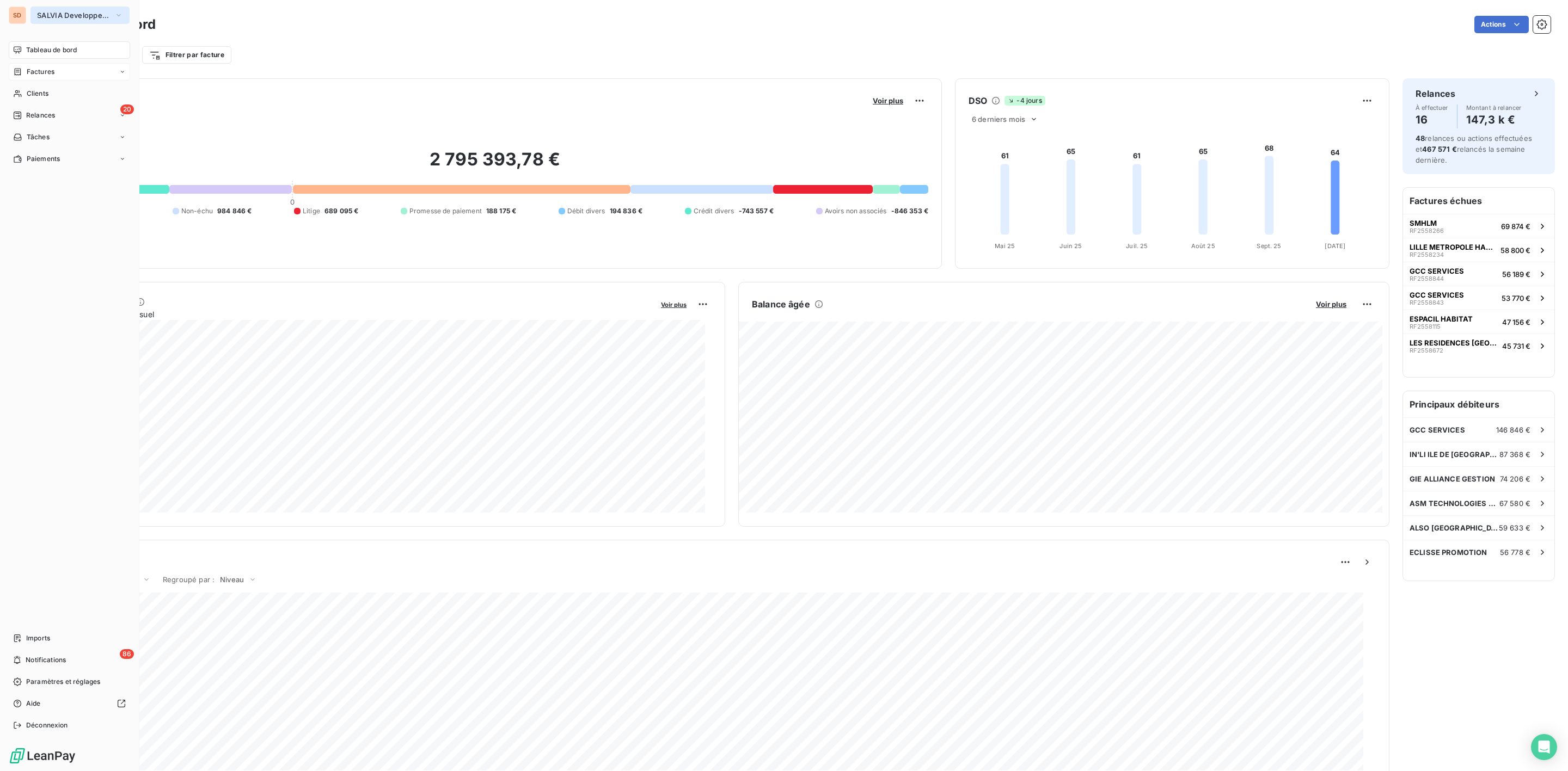
drag, startPoint x: 49, startPoint y: 15, endPoint x: 56, endPoint y: 22, distance: 9.9
click at [50, 15] on span "SALVIA Developpement" at bounding box center [73, 15] width 73 height 8
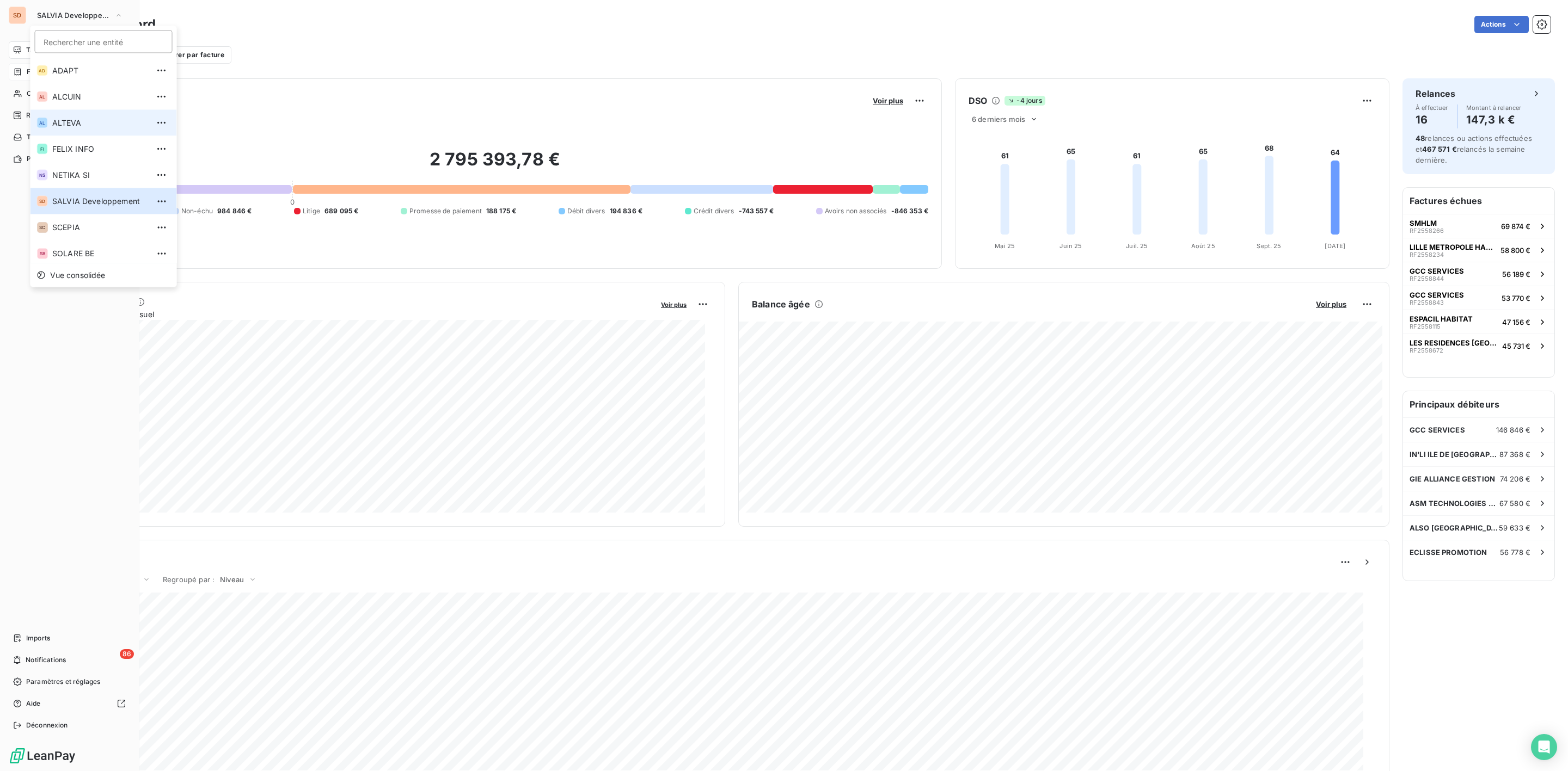
click at [78, 118] on span "ALTEVA" at bounding box center [100, 123] width 96 height 11
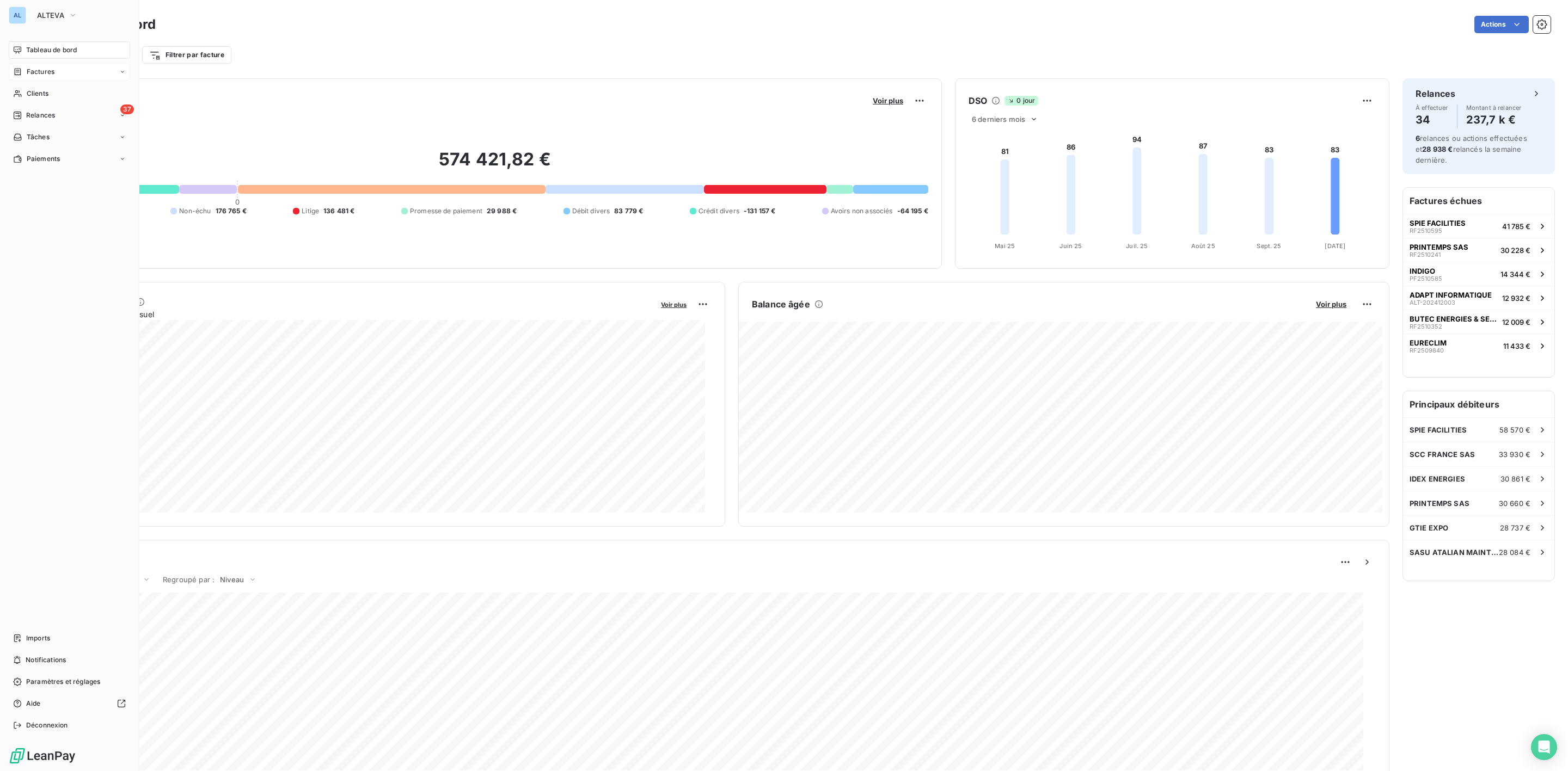
click at [31, 69] on span "Factures" at bounding box center [40, 72] width 28 height 10
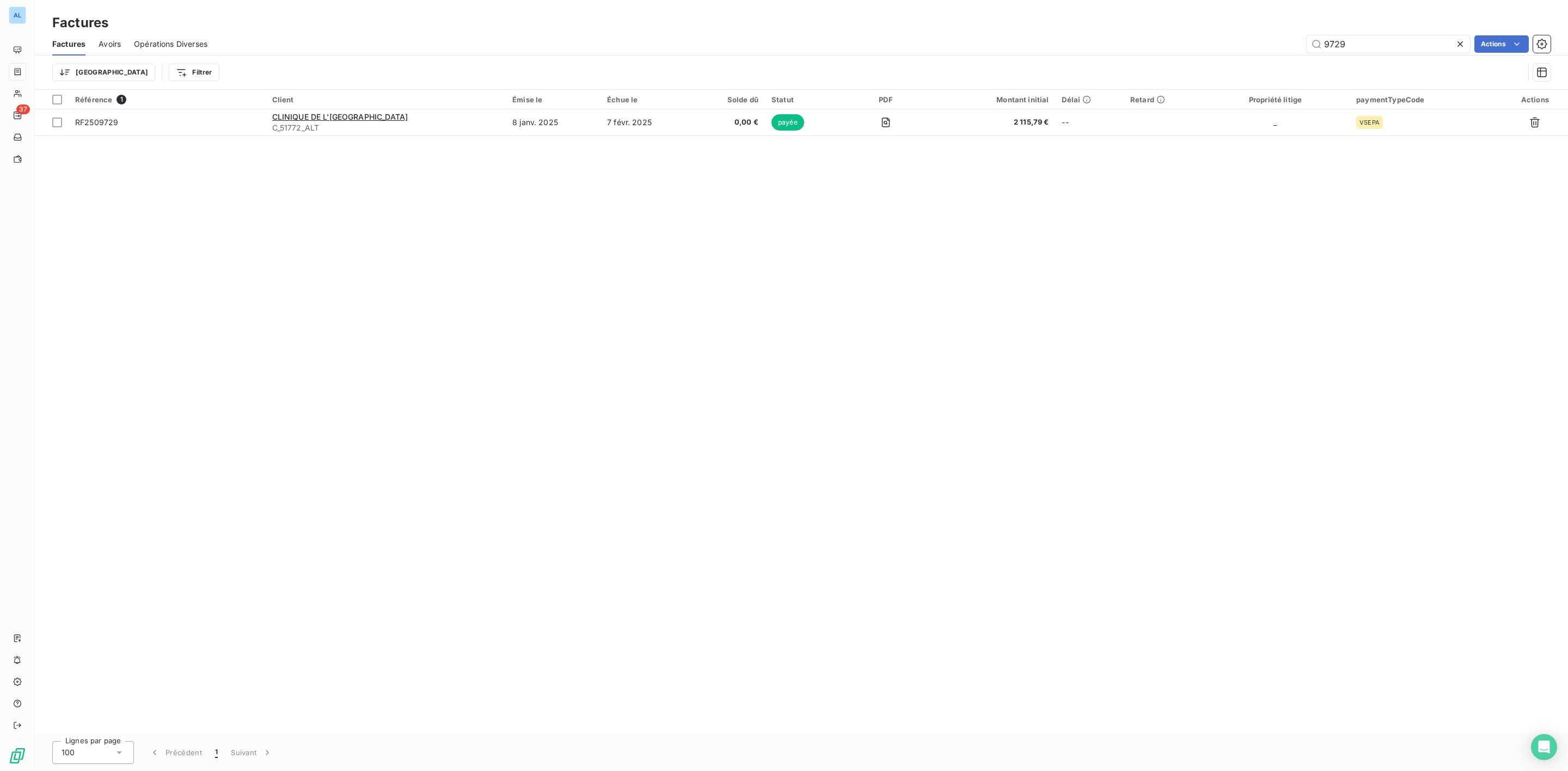
drag, startPoint x: 1351, startPoint y: 40, endPoint x: 1043, endPoint y: 45, distance: 308.0
click at [1082, 40] on div "9729 Actions" at bounding box center [885, 44] width 1330 height 18
type input "9659"
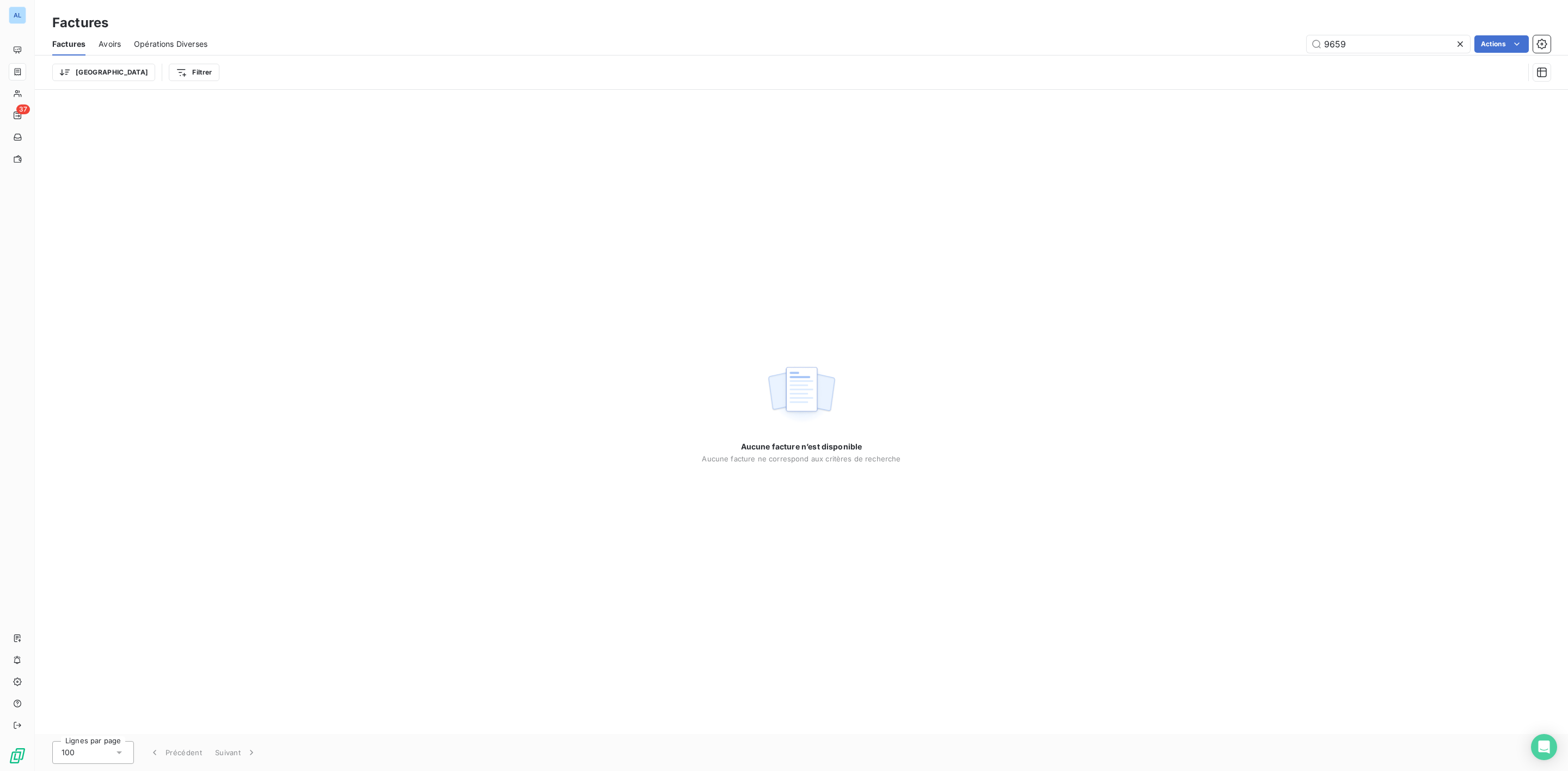
click at [115, 43] on span "Avoirs" at bounding box center [109, 44] width 23 height 11
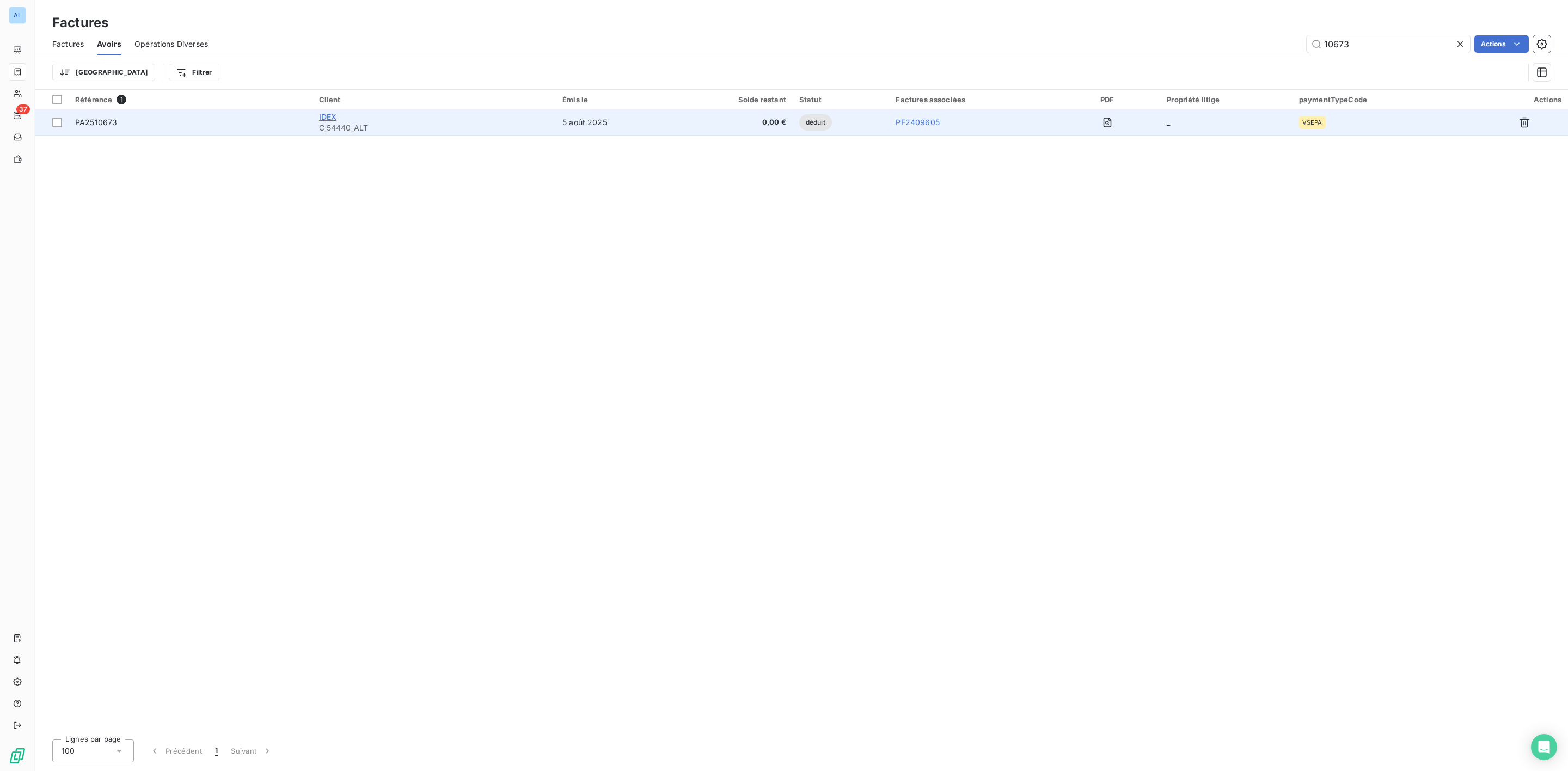
click at [328, 114] on span "IDEX" at bounding box center [328, 116] width 18 height 9
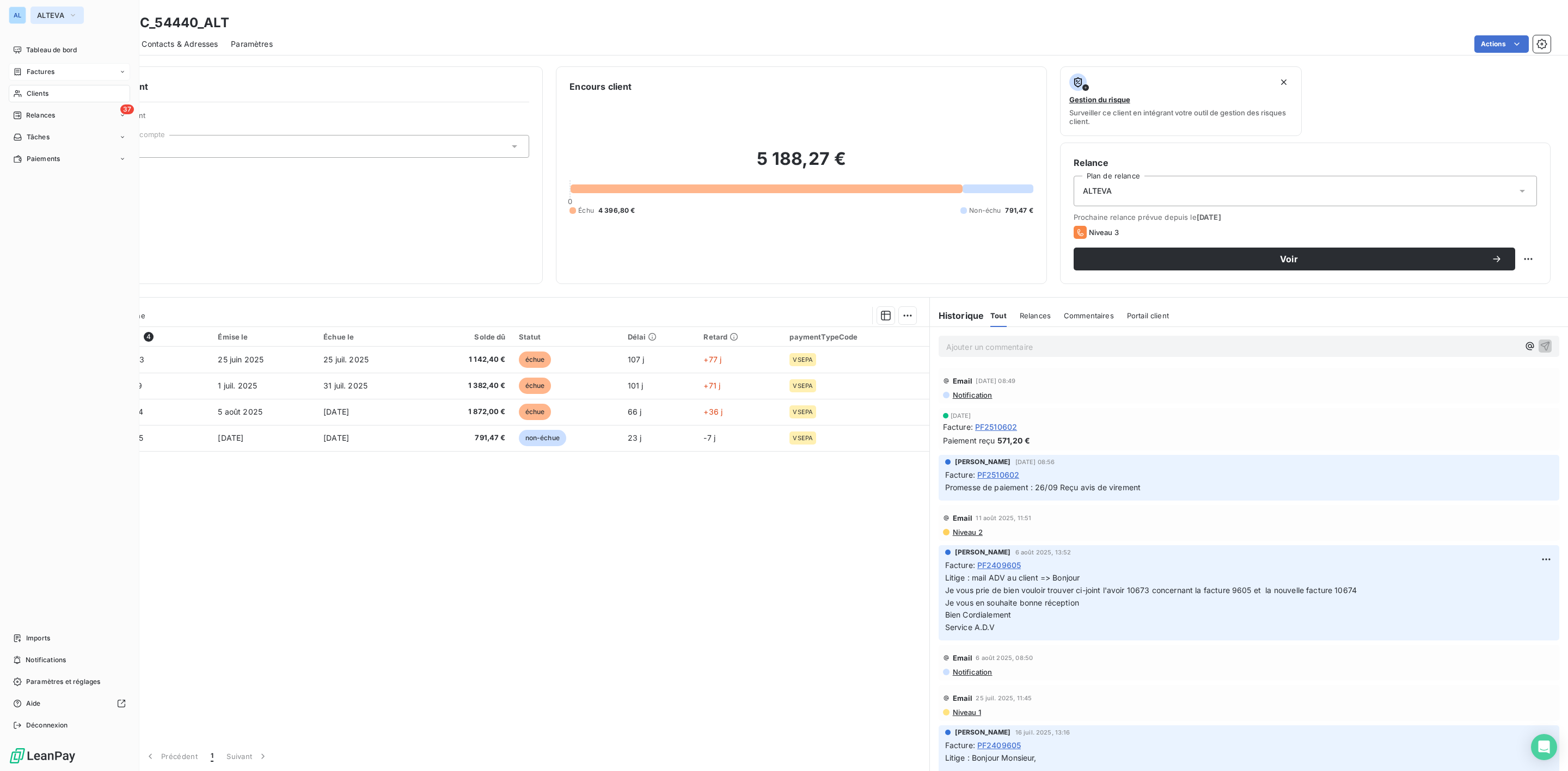
drag, startPoint x: 40, startPoint y: 1, endPoint x: 40, endPoint y: 10, distance: 9.0
click at [40, 1] on div "AL ALTEVA Tableau de bord Factures Clients 37 Relances Tâches Paiements Imports…" at bounding box center [70, 386] width 140 height 771
click at [42, 13] on span "ALTEVA" at bounding box center [51, 15] width 27 height 8
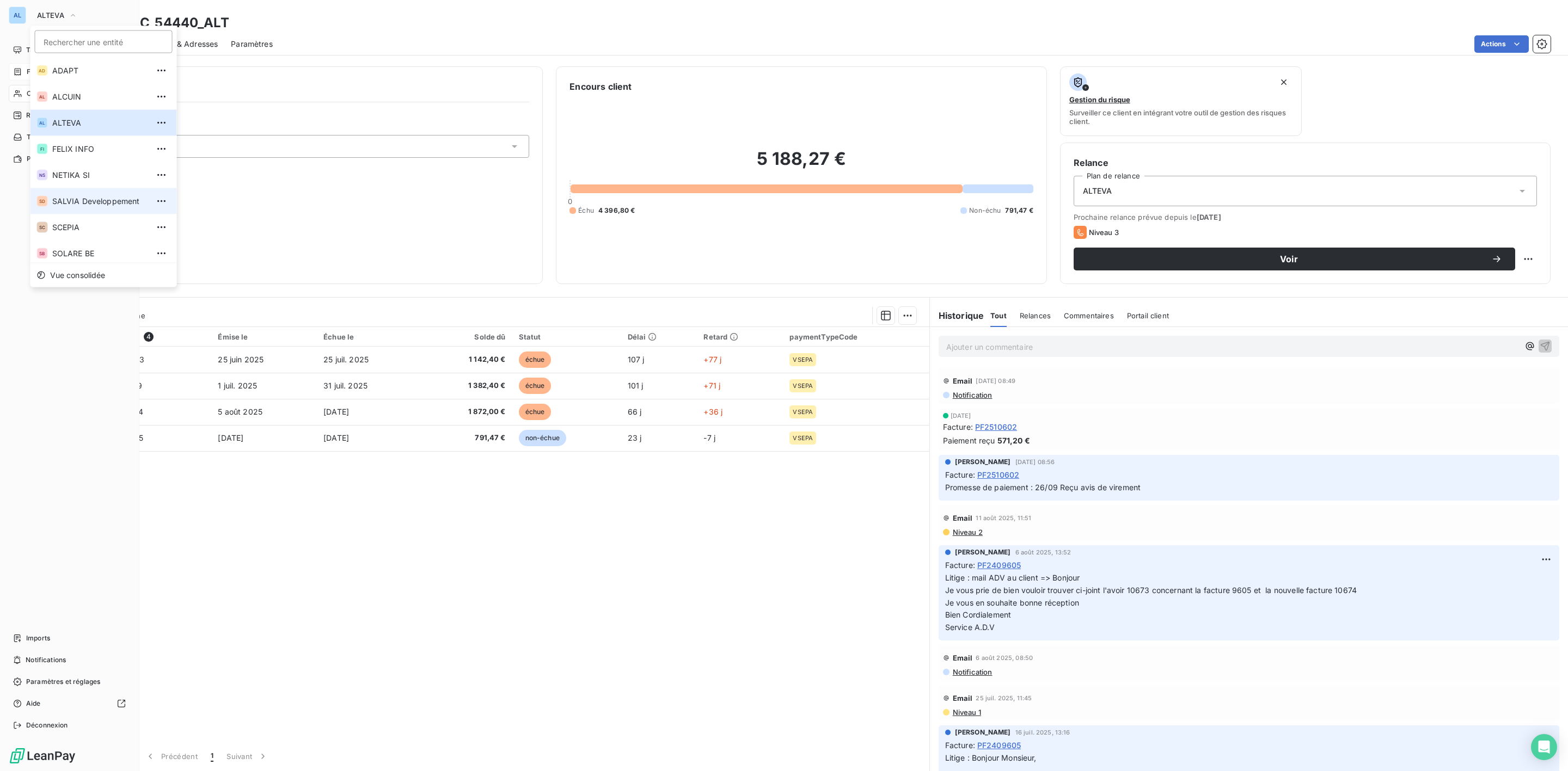
click at [72, 198] on span "SALVIA Developpement" at bounding box center [100, 201] width 96 height 11
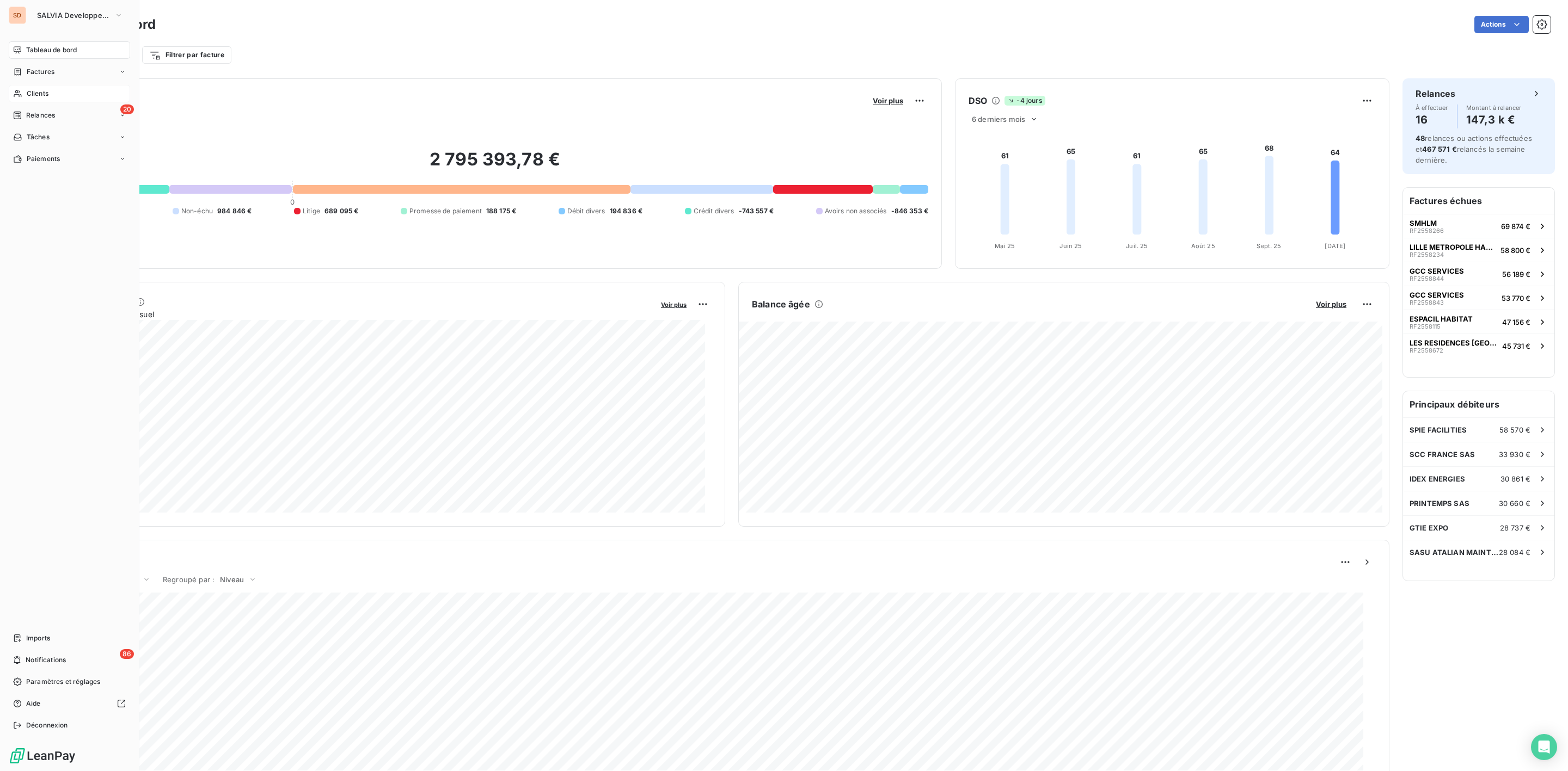
click at [38, 93] on span "Clients" at bounding box center [38, 93] width 22 height 10
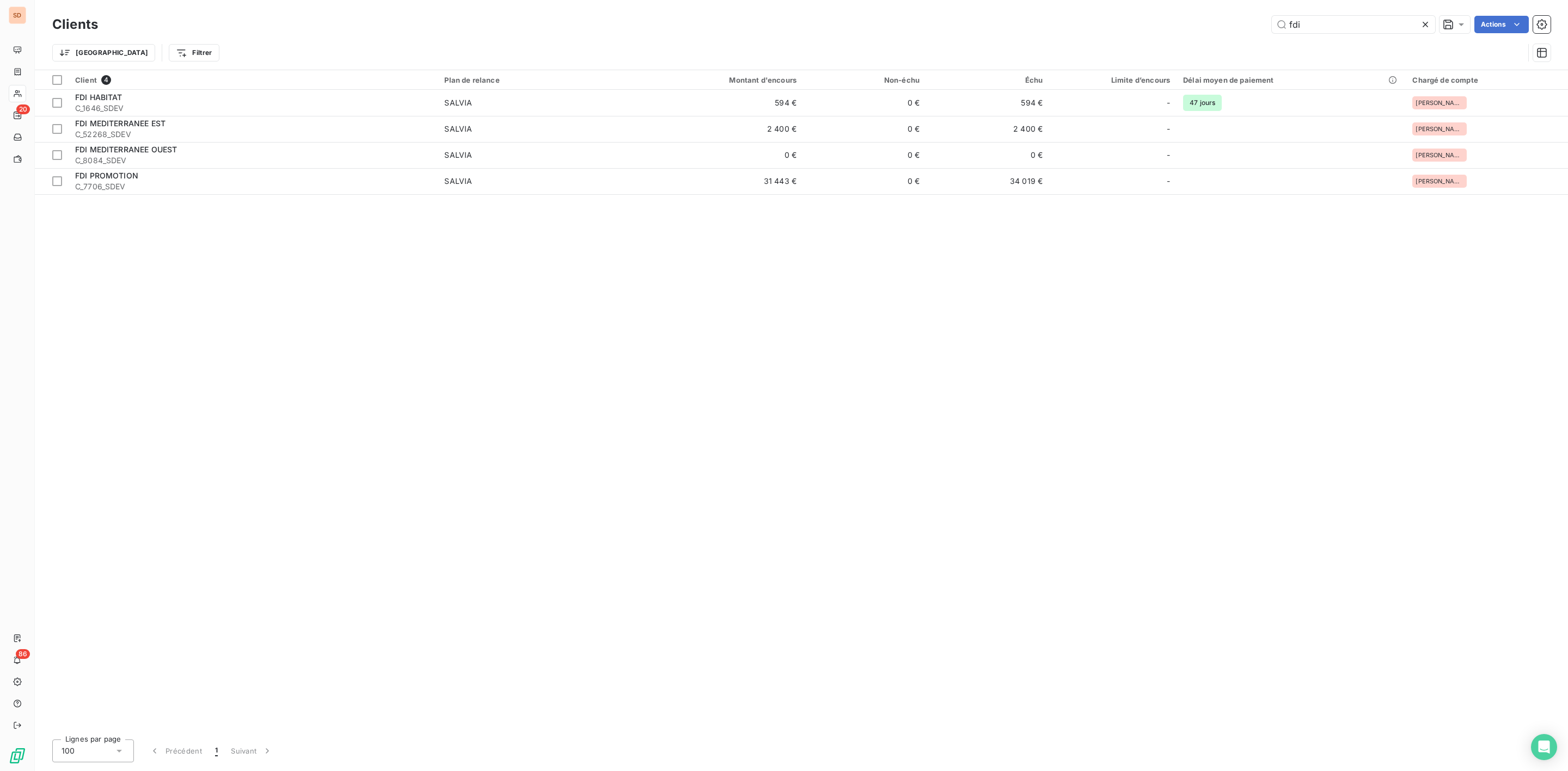
drag, startPoint x: 1326, startPoint y: 29, endPoint x: 1190, endPoint y: 31, distance: 136.0
click at [1203, 29] on div "fdi Actions" at bounding box center [830, 24] width 1439 height 18
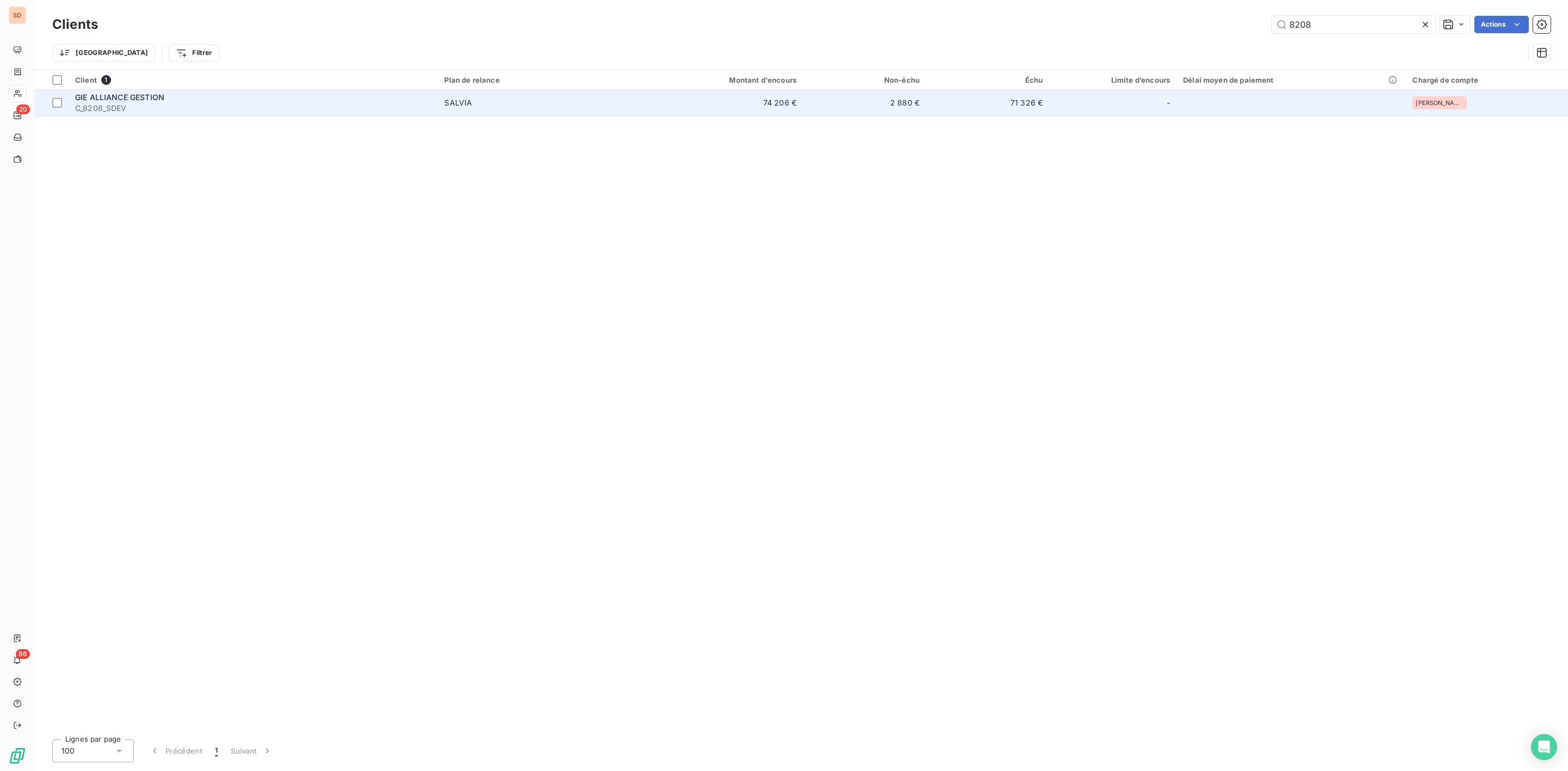
type input "8208"
click at [172, 98] on div "GIE ALLIANCE GESTION" at bounding box center [253, 97] width 356 height 11
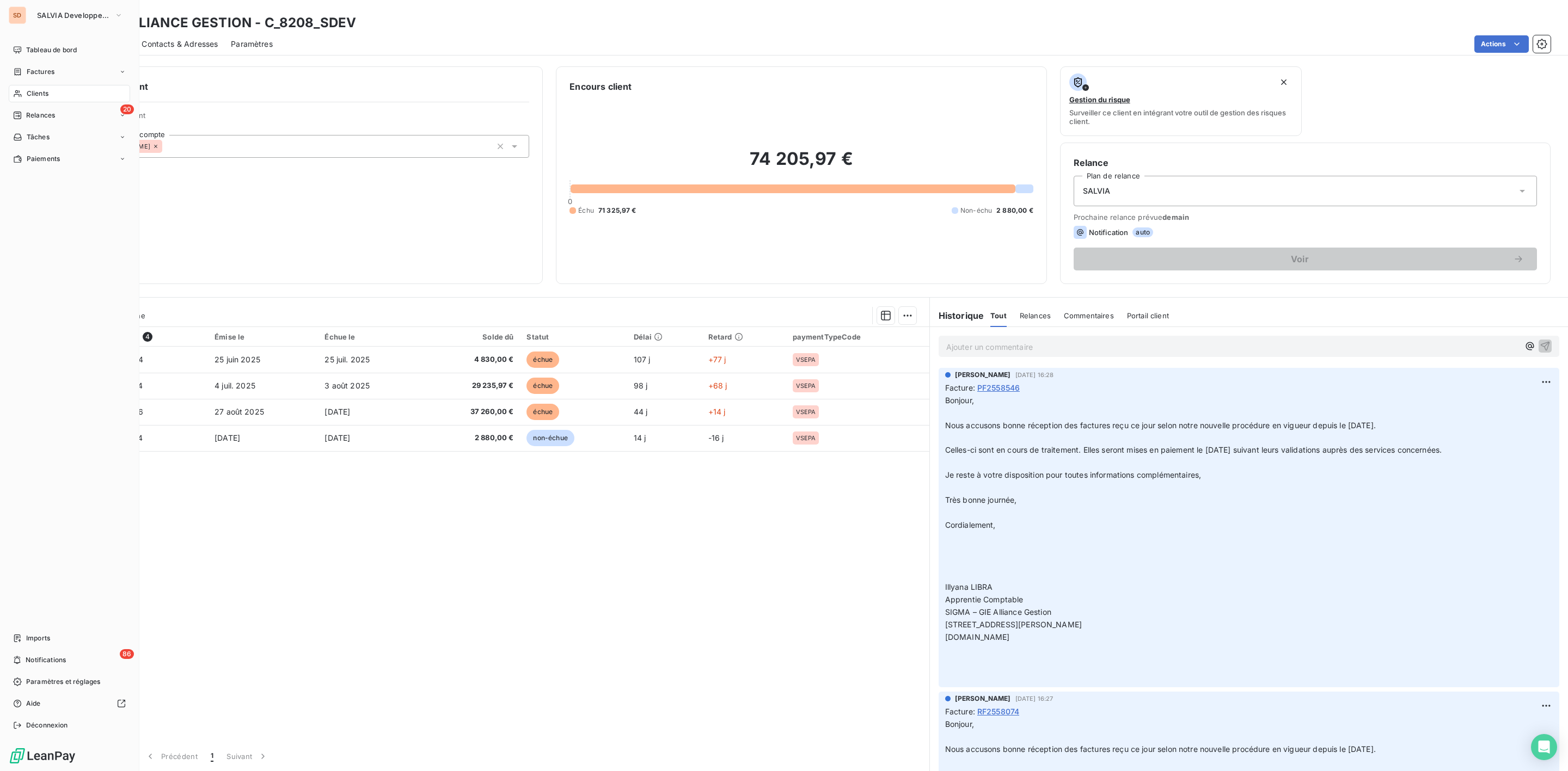
click at [35, 92] on span "Clients" at bounding box center [38, 93] width 22 height 10
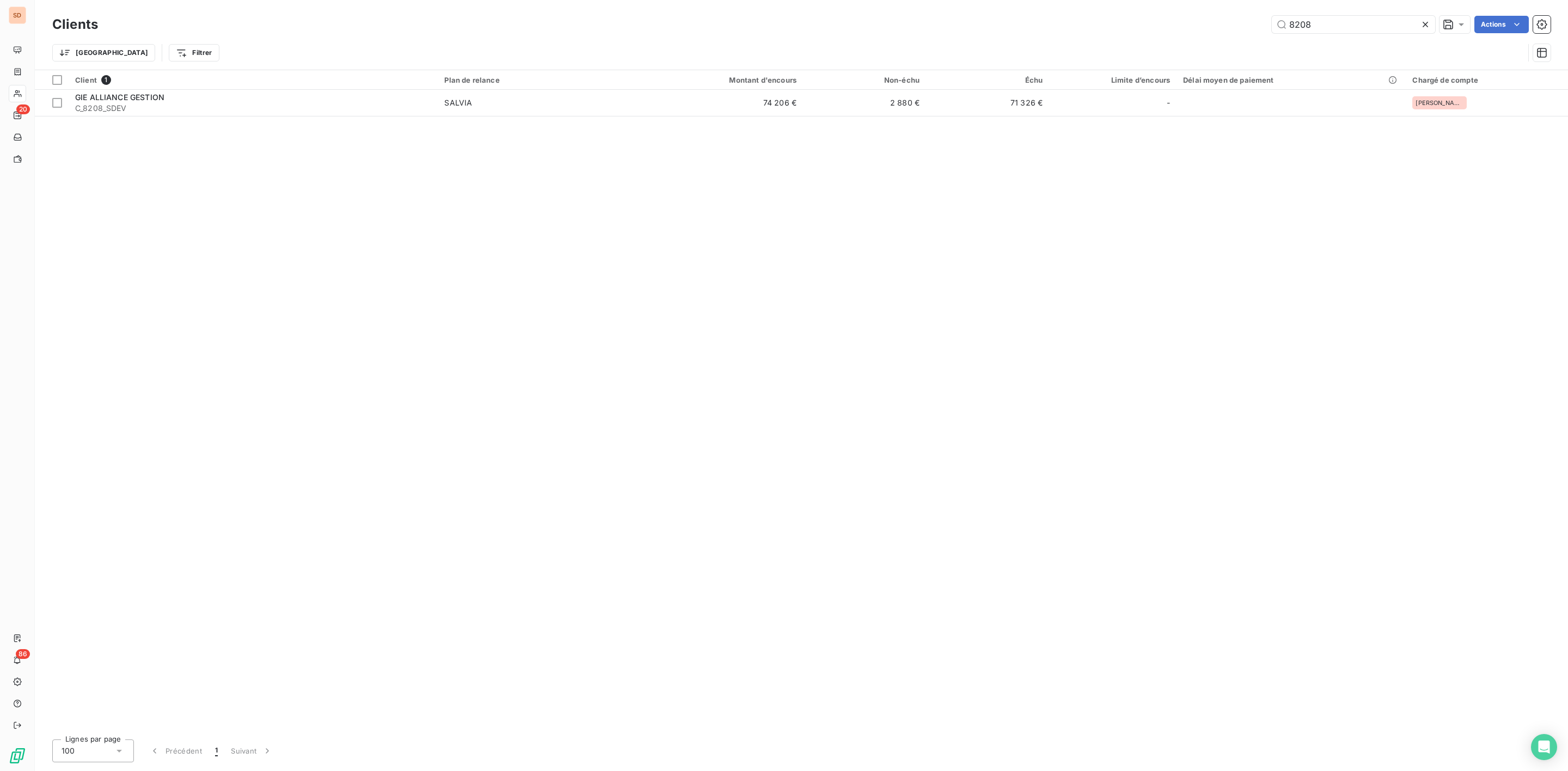
drag, startPoint x: 1368, startPoint y: 22, endPoint x: 1021, endPoint y: 36, distance: 347.3
click at [1046, 33] on div "Clients 8208 Actions" at bounding box center [801, 24] width 1498 height 23
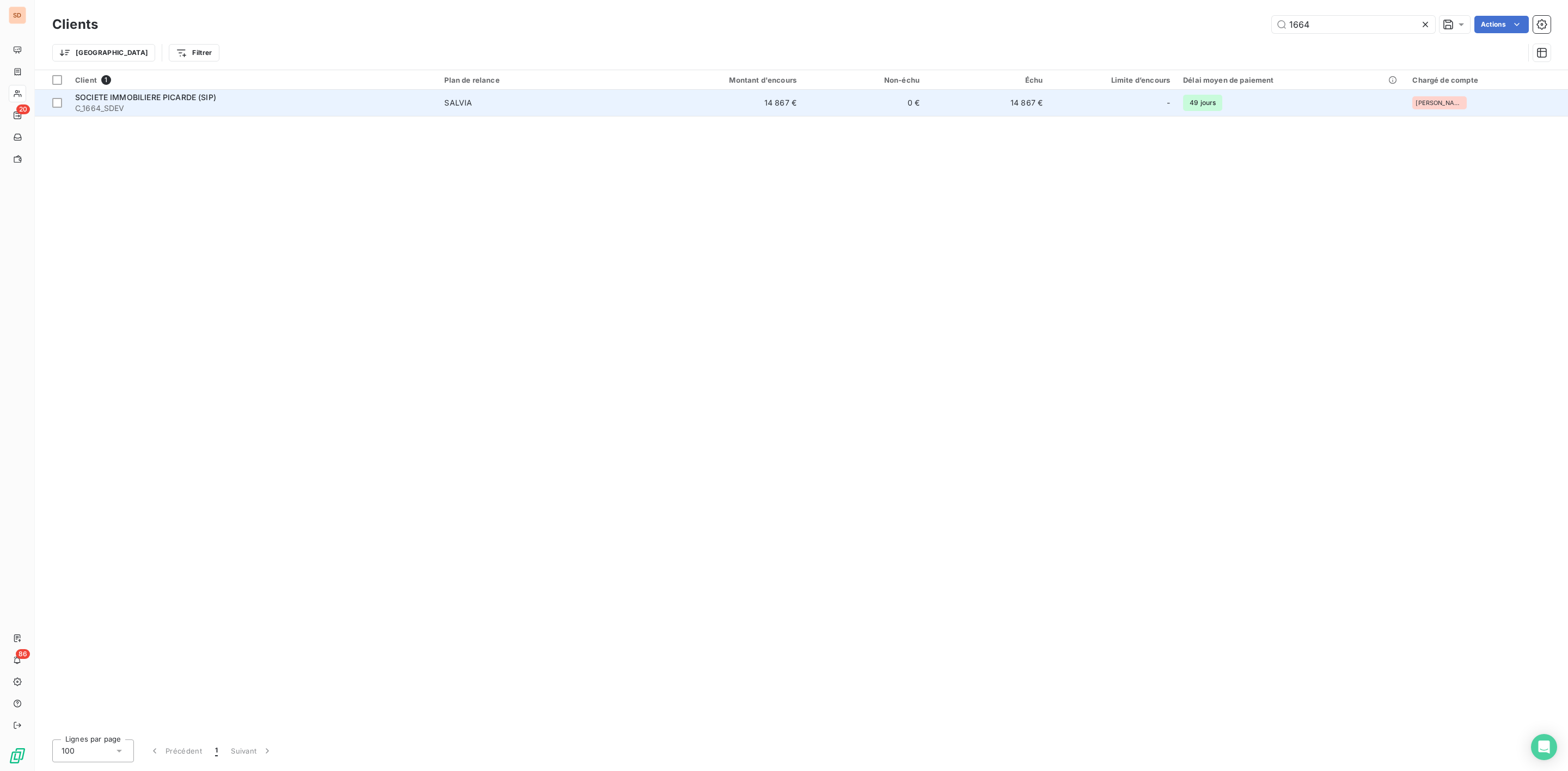
type input "1664"
click at [172, 104] on span "C_1664_SDEV" at bounding box center [253, 108] width 356 height 11
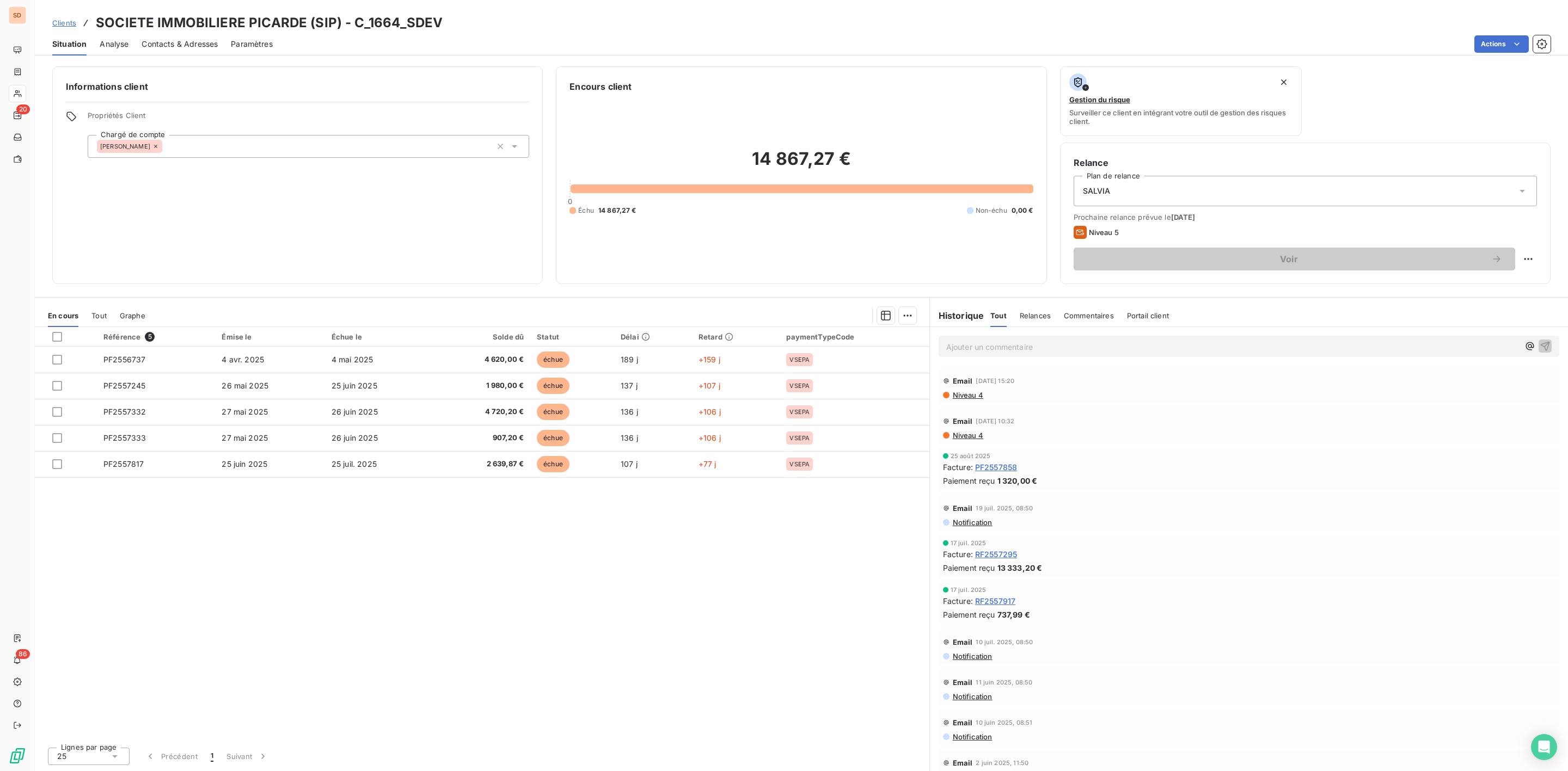
click at [178, 40] on span "Contacts & Adresses" at bounding box center [179, 44] width 77 height 11
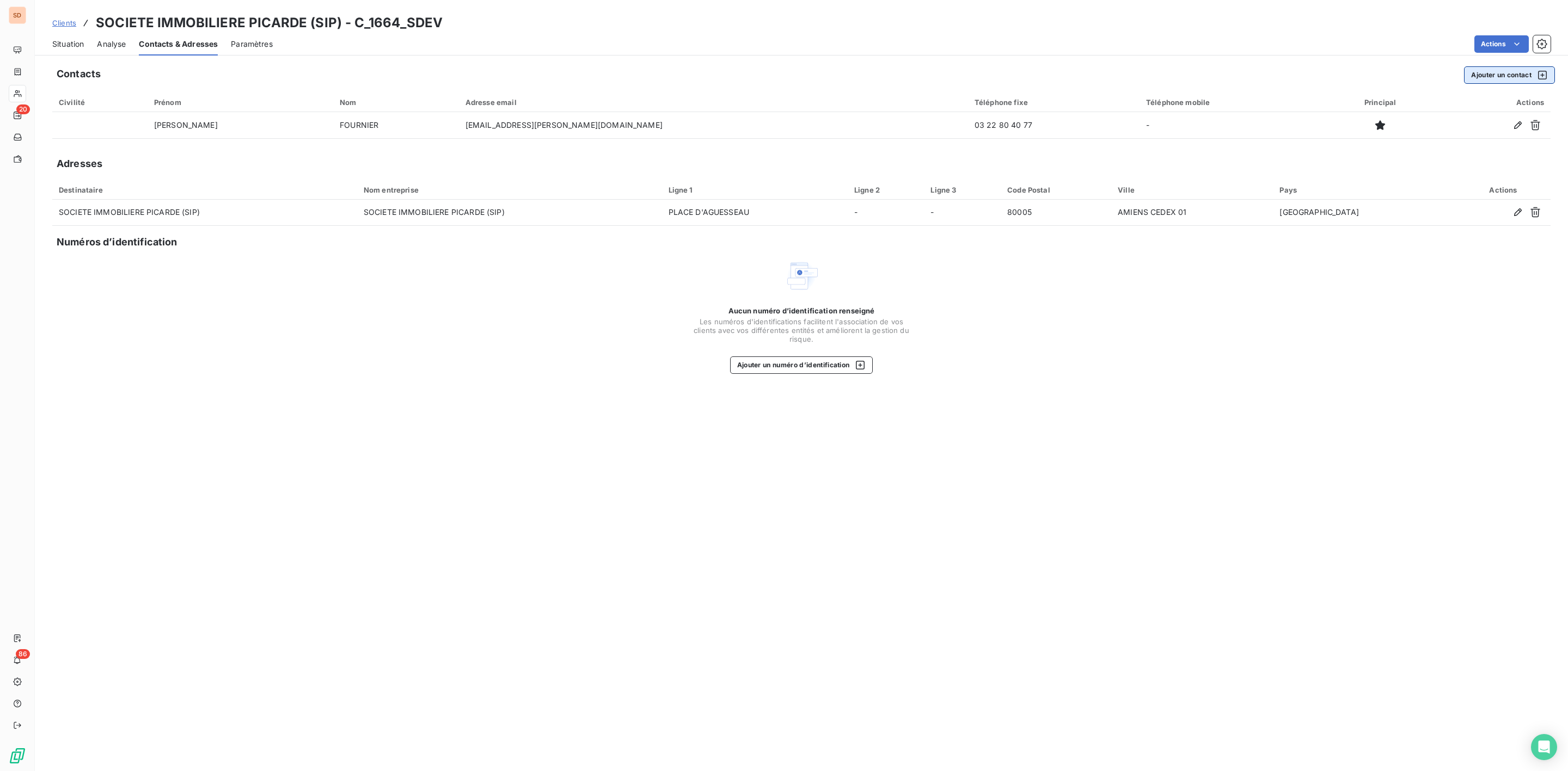
click at [1491, 78] on button "Ajouter un contact" at bounding box center [1509, 75] width 91 height 18
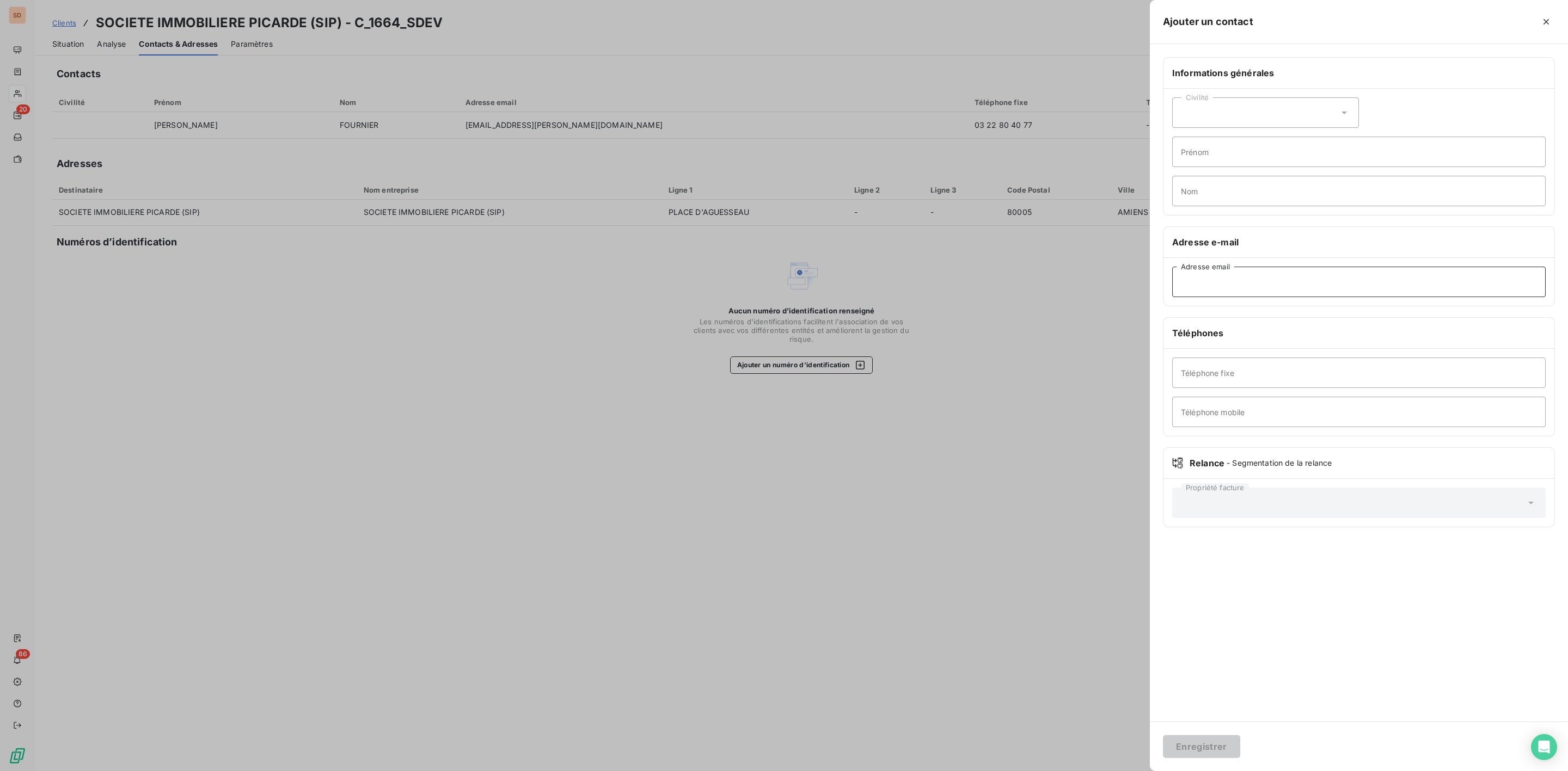
click at [1219, 287] on input "Adresse email" at bounding box center [1358, 282] width 373 height 30
paste input "[EMAIL_ADDRESS][DOMAIN_NAME]"
type input "[EMAIL_ADDRESS][DOMAIN_NAME]"
click at [1215, 748] on button "Enregistrer" at bounding box center [1202, 746] width 77 height 23
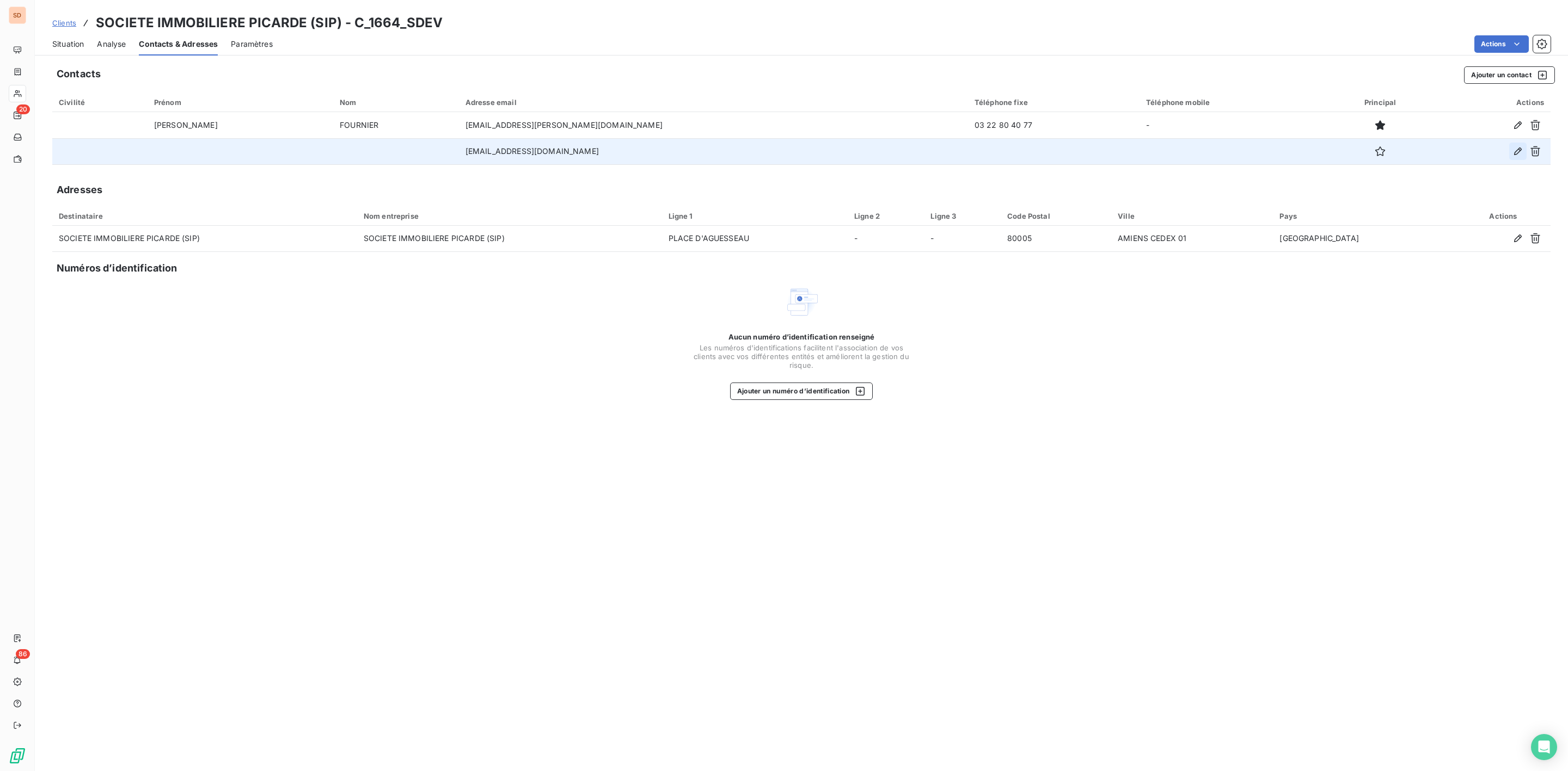
click at [1517, 152] on icon "button" at bounding box center [1517, 151] width 11 height 11
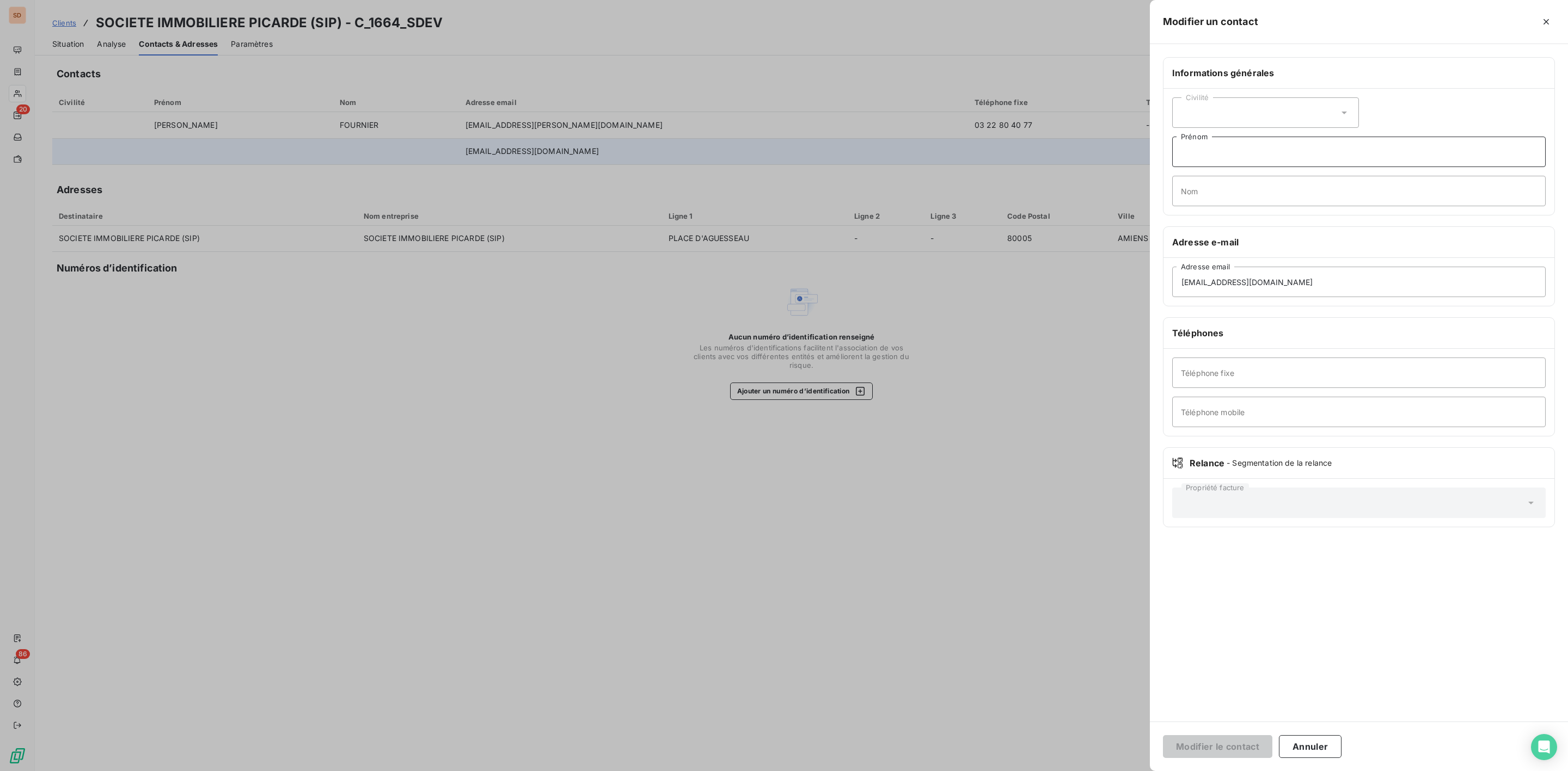
click at [1191, 156] on input "Prénom" at bounding box center [1358, 152] width 373 height 30
paste input "[PERSON_NAME]"
type input "[PERSON_NAME]"
click at [1351, 112] on div "Civilité" at bounding box center [1266, 113] width 187 height 30
click at [1227, 158] on li "Monsieur" at bounding box center [1266, 159] width 187 height 19
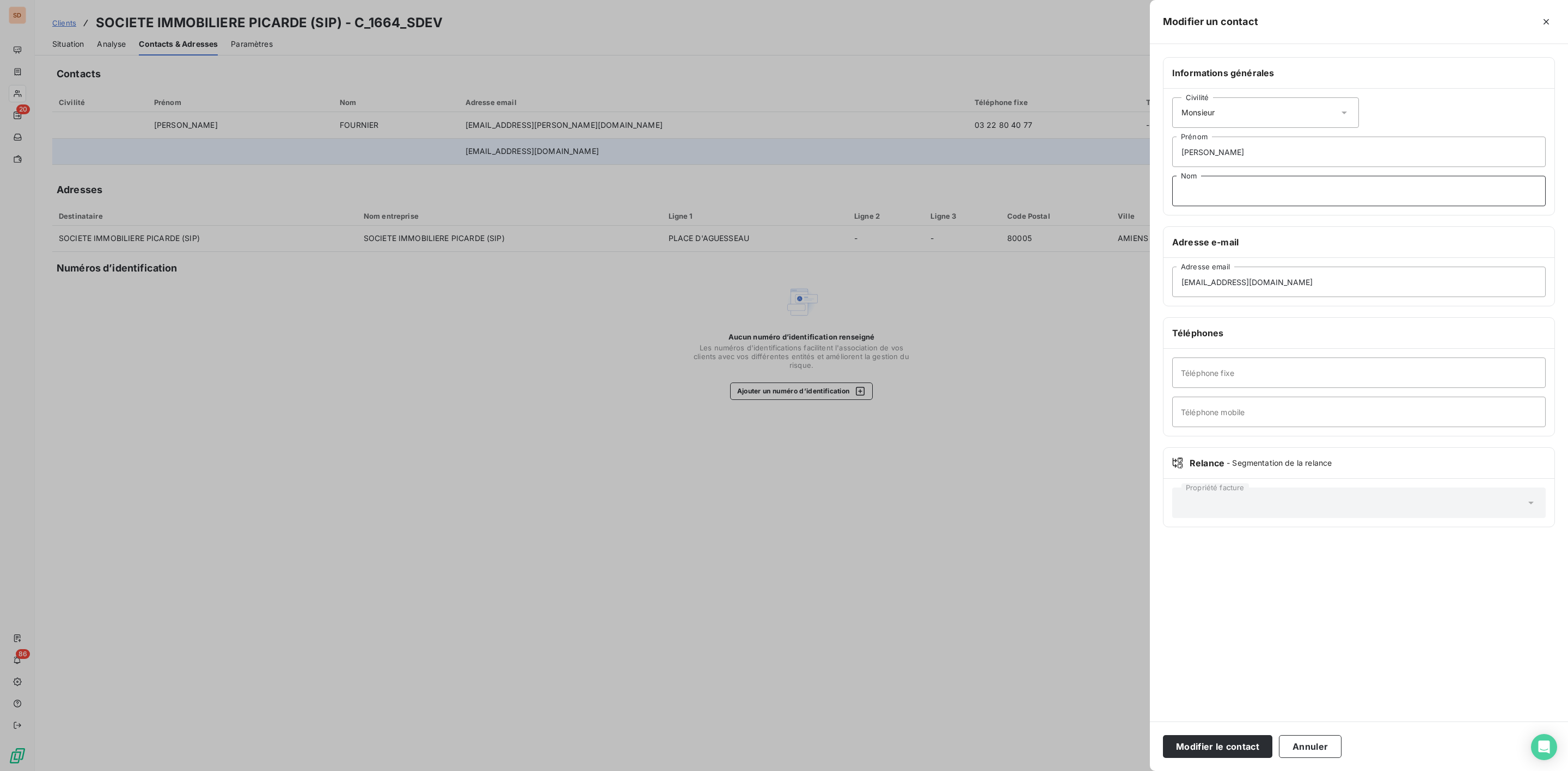
drag, startPoint x: 1234, startPoint y: 194, endPoint x: 1227, endPoint y: 194, distance: 7.0
click at [1234, 194] on input "Nom" at bounding box center [1358, 191] width 373 height 30
paste input "LOMBARD"
type input "LOMBARD"
click at [1201, 736] on button "Modifier le contact" at bounding box center [1218, 746] width 109 height 23
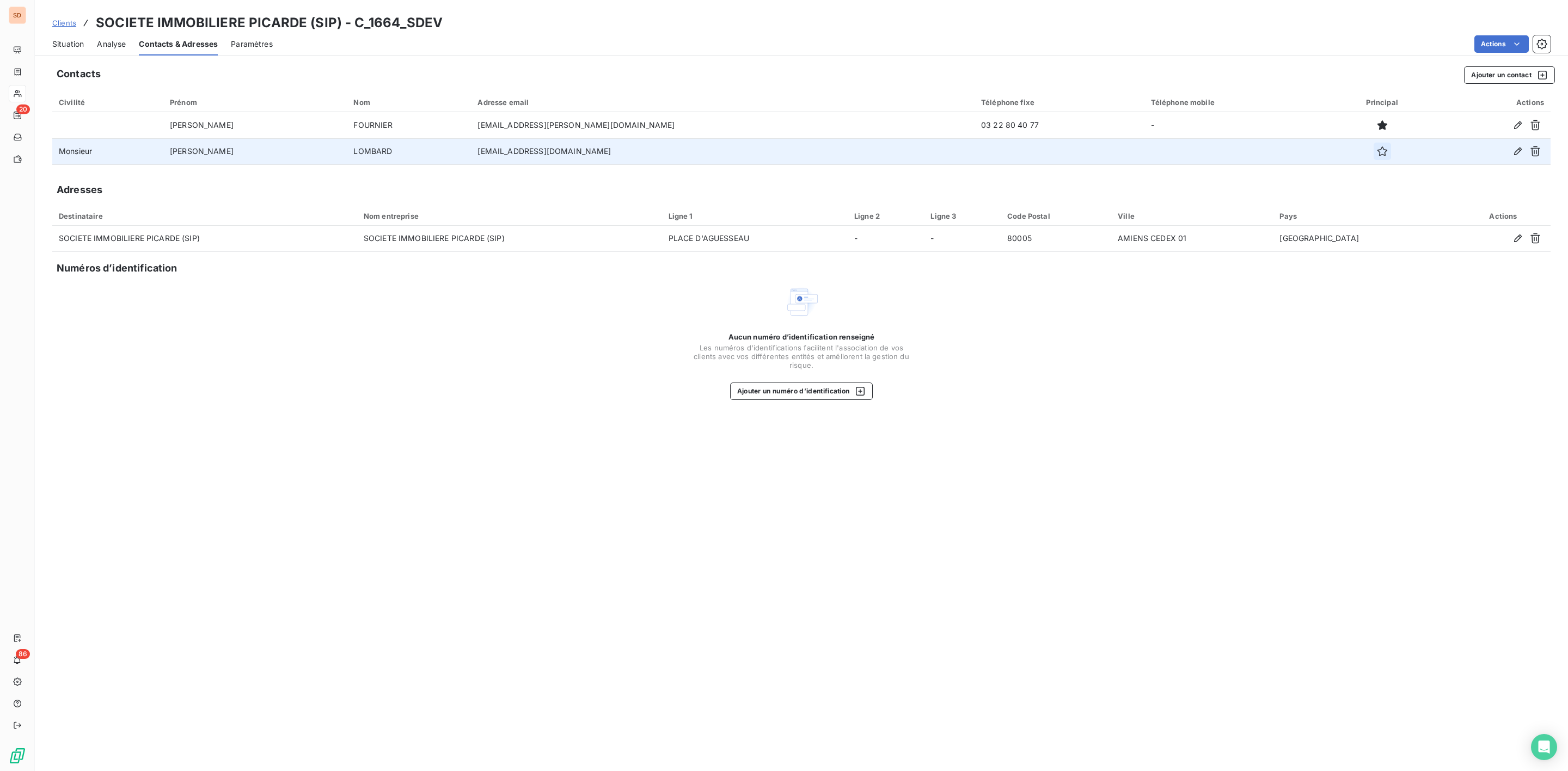
click at [1377, 151] on icon "button" at bounding box center [1382, 151] width 11 height 11
click at [76, 39] on span "Situation" at bounding box center [67, 44] width 31 height 11
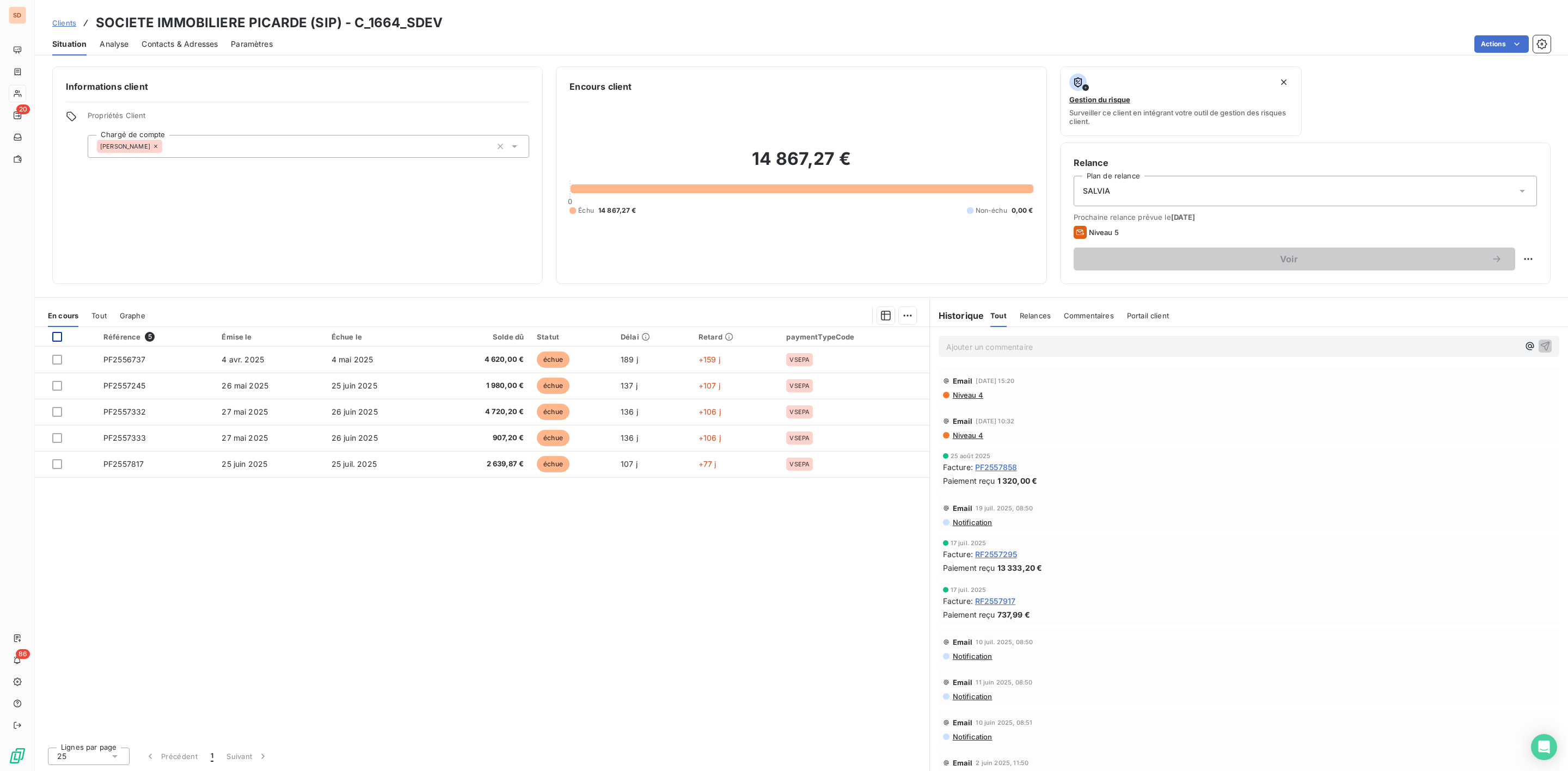
click at [58, 335] on div at bounding box center [57, 337] width 10 height 10
click at [909, 318] on html "SD 20 86 Clients SOCIETE IMMOBILIERE PICARDE (SIP) - C_1664_SDEV Situation Anal…" at bounding box center [784, 386] width 1568 height 771
click at [817, 532] on html "SD 20 86 Clients SOCIETE IMMOBILIERE PICARDE (SIP) - C_1664_SDEV Situation Anal…" at bounding box center [784, 386] width 1568 height 771
click at [54, 338] on icon at bounding box center [57, 337] width 7 height 7
click at [1001, 347] on p "Ajouter un commentaire ﻿" at bounding box center [1233, 347] width 573 height 13
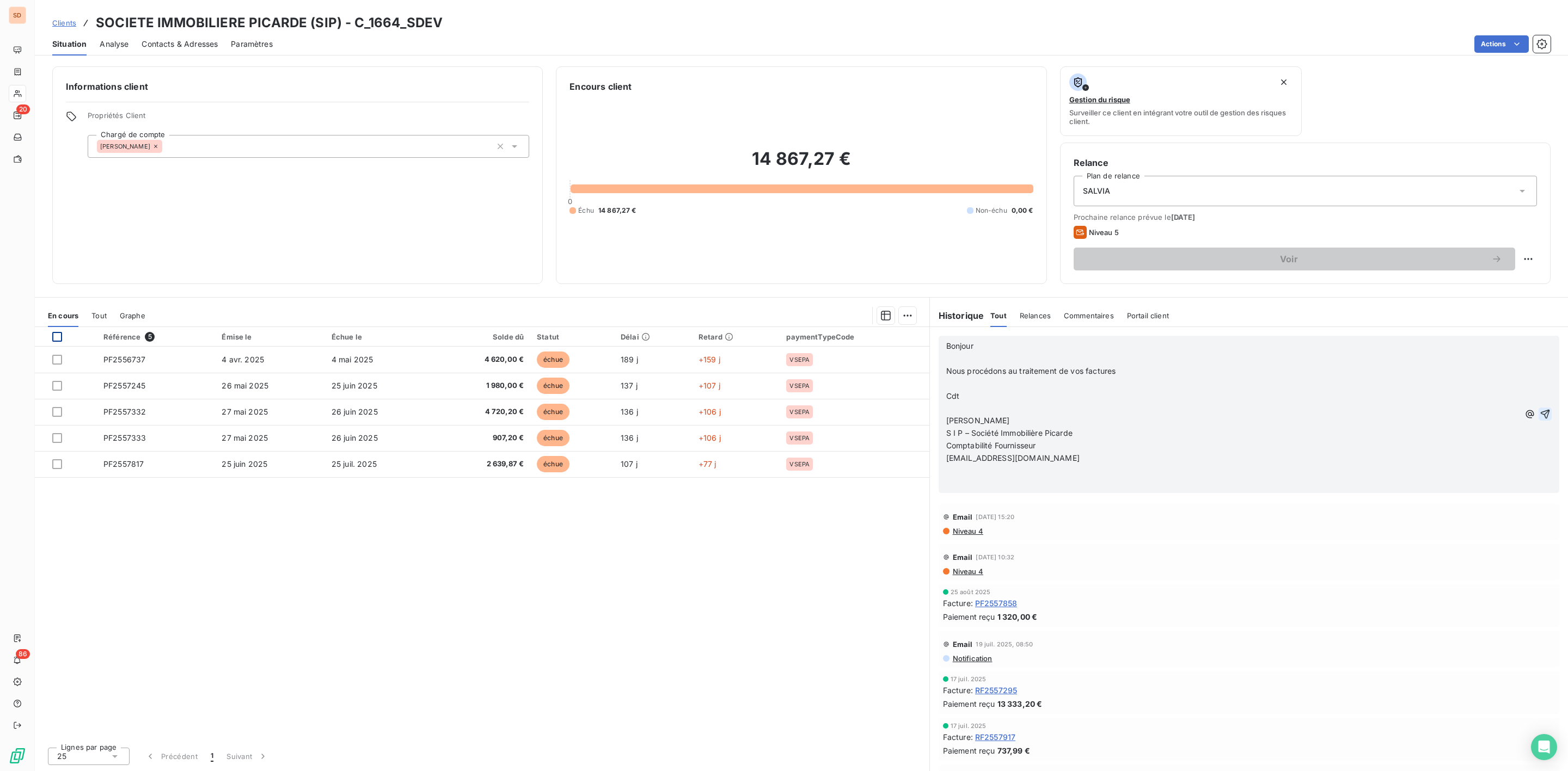
click at [1539, 417] on icon "button" at bounding box center [1544, 414] width 11 height 11
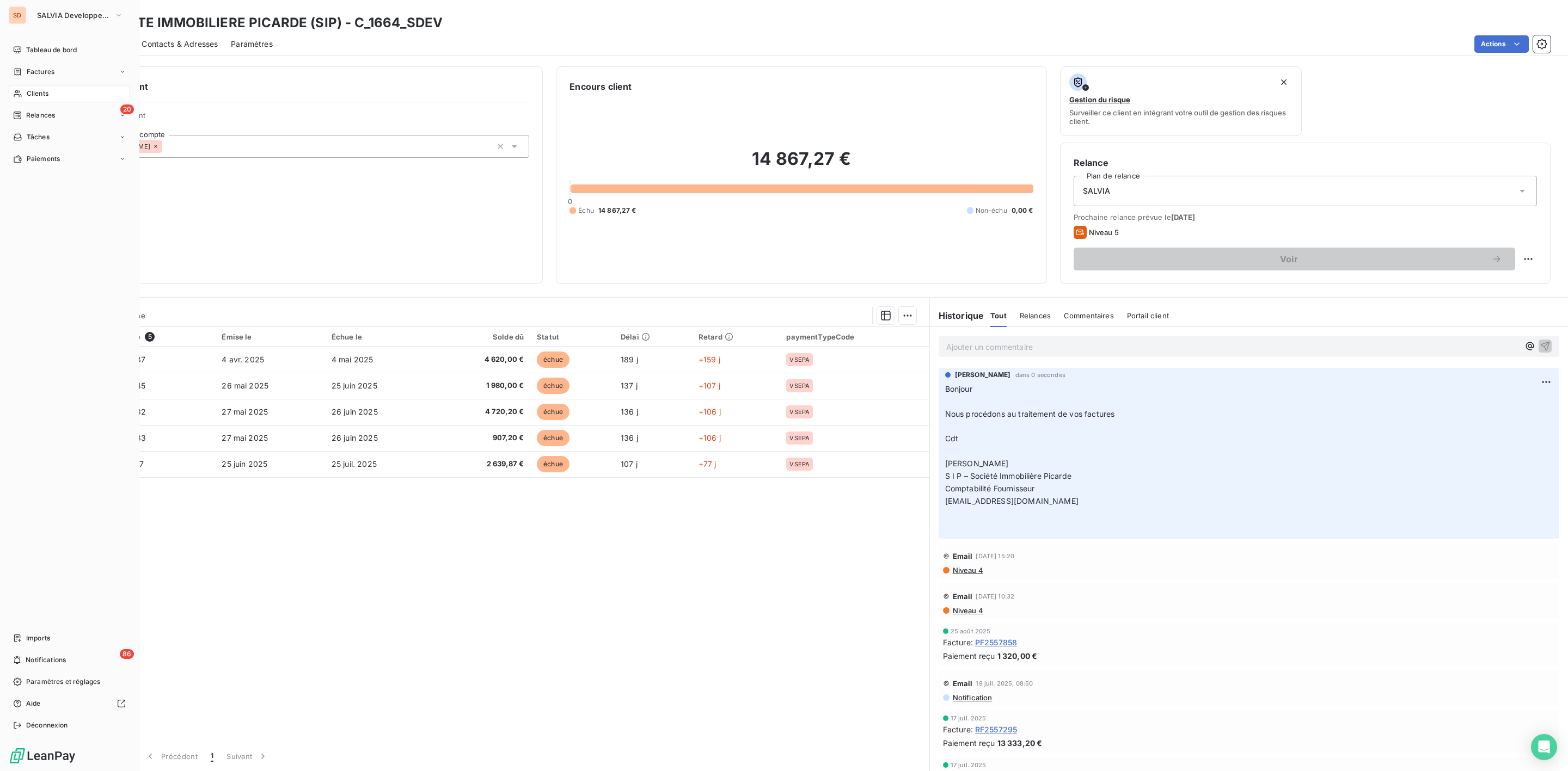
click at [41, 88] on span "Clients" at bounding box center [38, 93] width 22 height 10
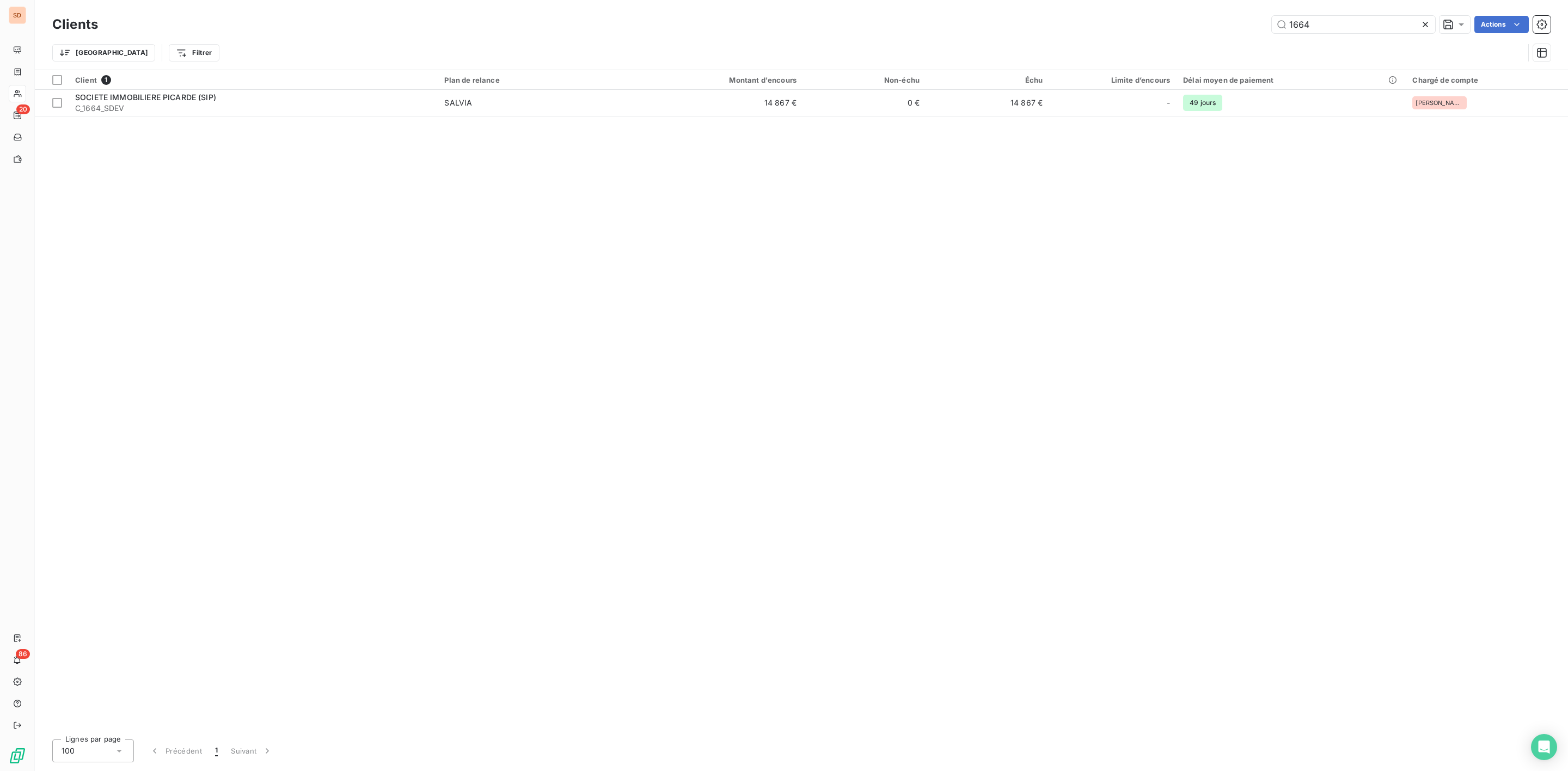
drag, startPoint x: 1309, startPoint y: 24, endPoint x: 1105, endPoint y: 27, distance: 204.0
click at [1201, 26] on div "1664 Actions" at bounding box center [830, 24] width 1439 height 18
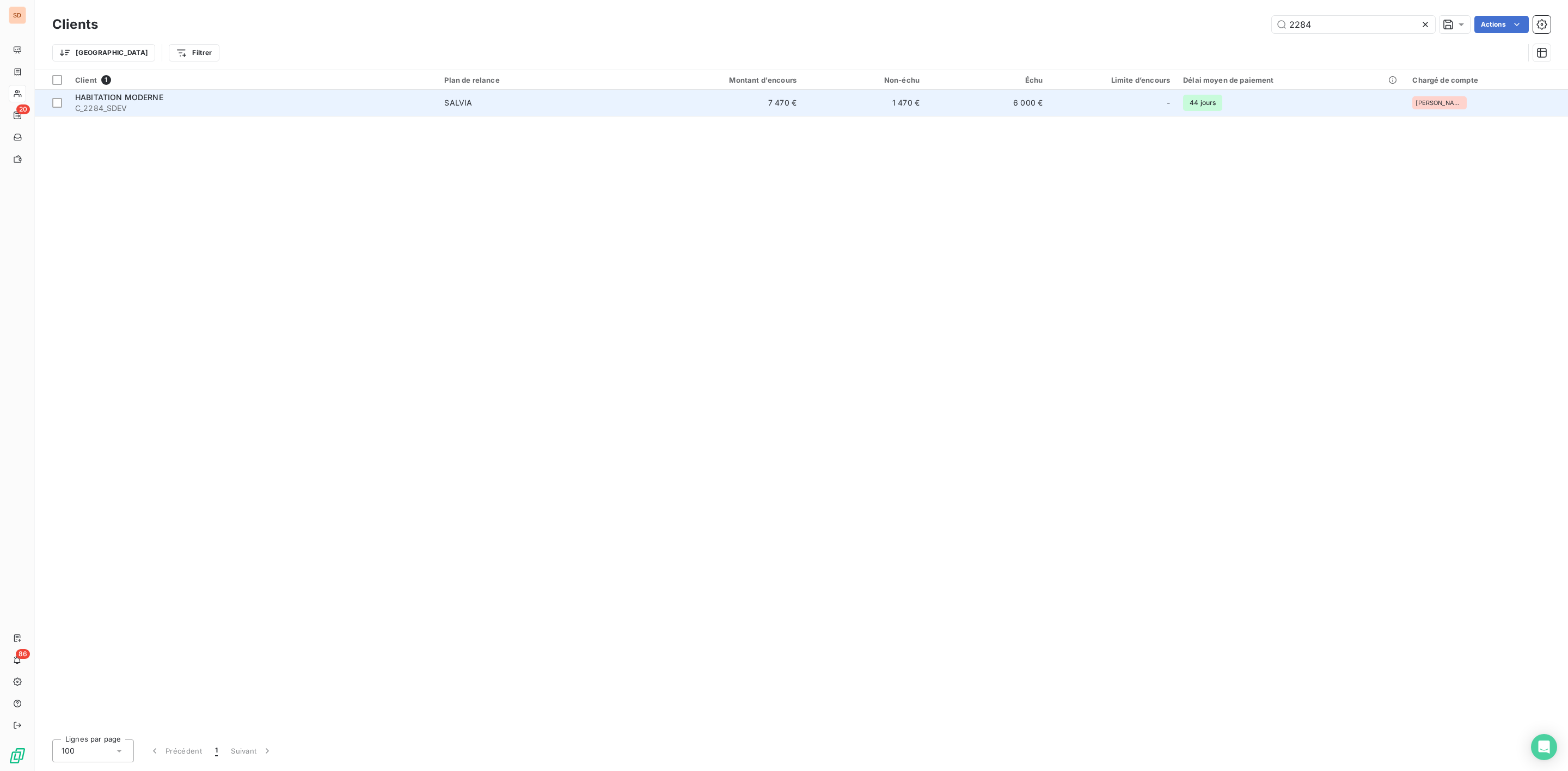
type input "2284"
click at [300, 109] on span "C_2284_SDEV" at bounding box center [253, 108] width 356 height 11
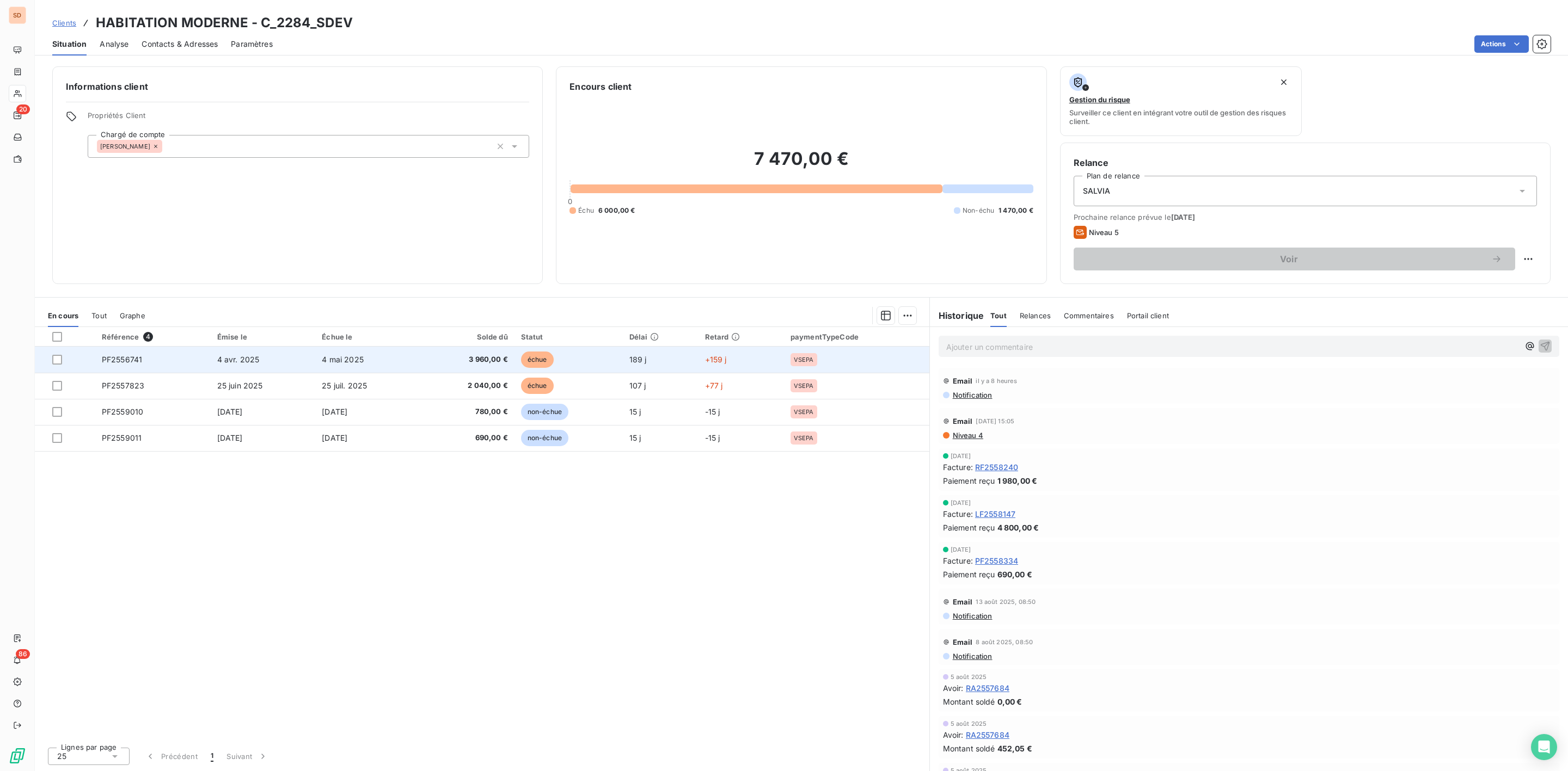
click at [173, 352] on td "PF2556741" at bounding box center [152, 359] width 115 height 26
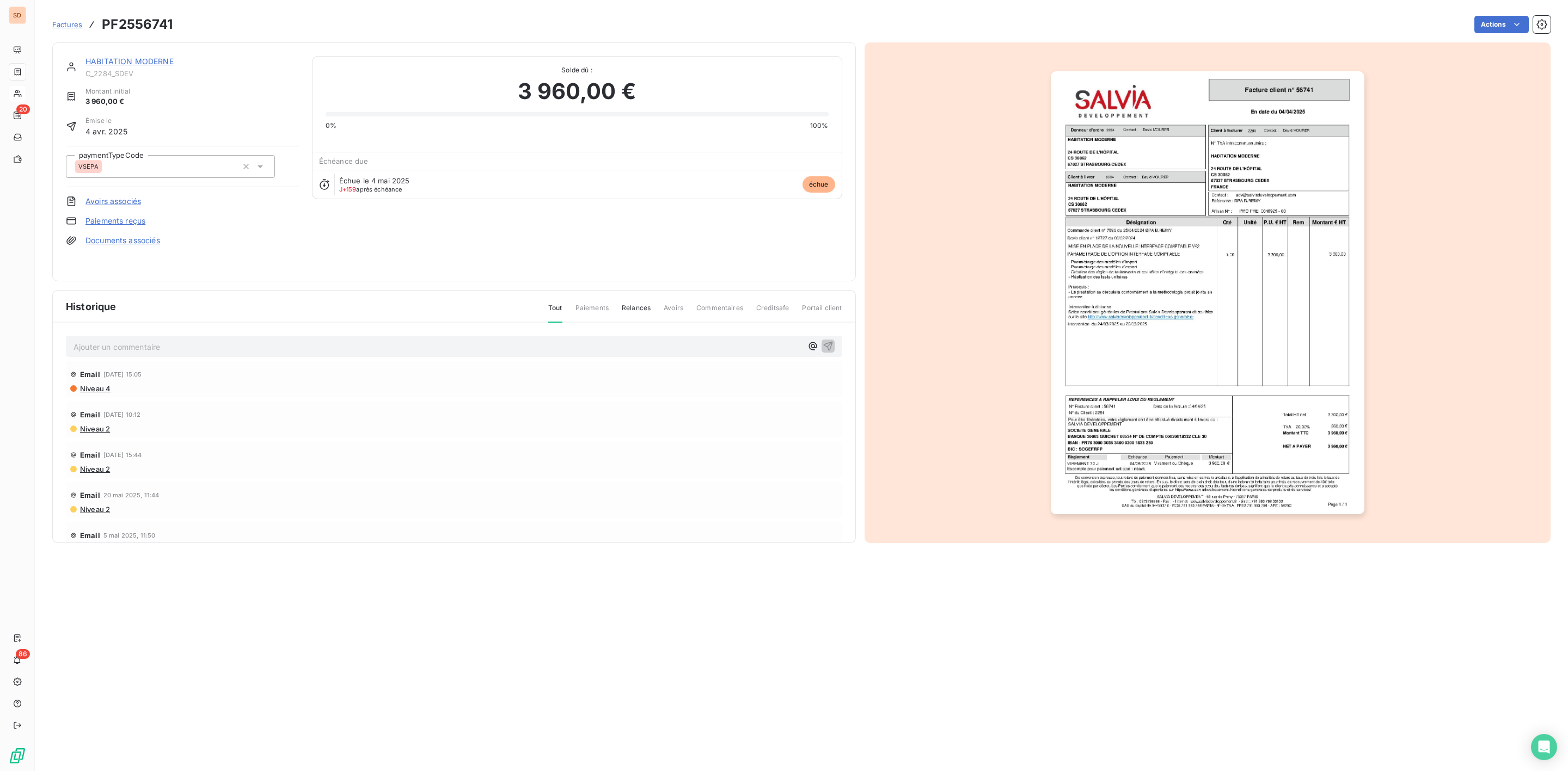
click at [134, 343] on p "Ajouter un commentaire ﻿" at bounding box center [437, 347] width 728 height 13
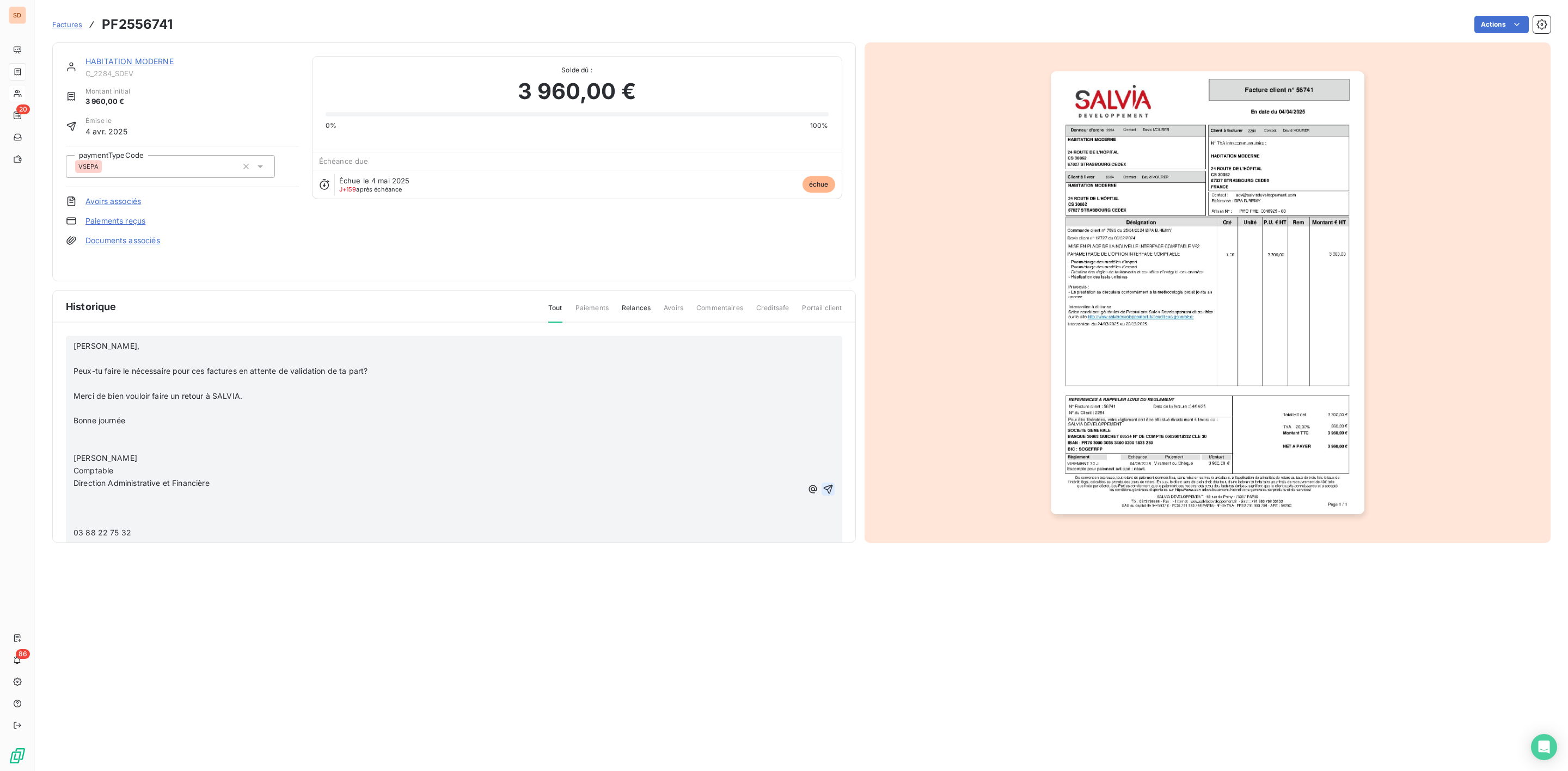
click at [823, 486] on icon "button" at bounding box center [828, 489] width 11 height 11
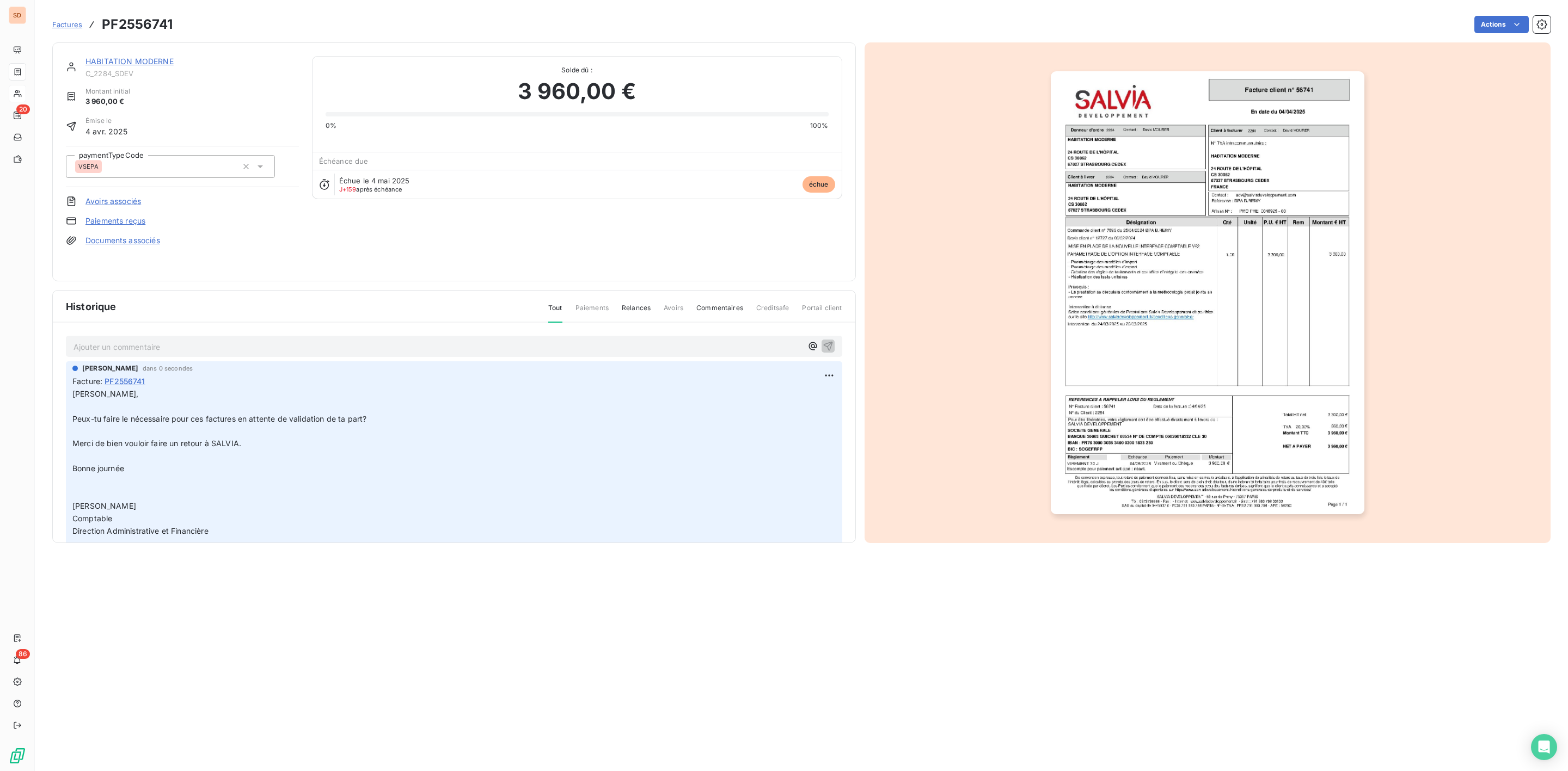
click at [121, 62] on link "HABITATION MODERNE" at bounding box center [130, 61] width 88 height 9
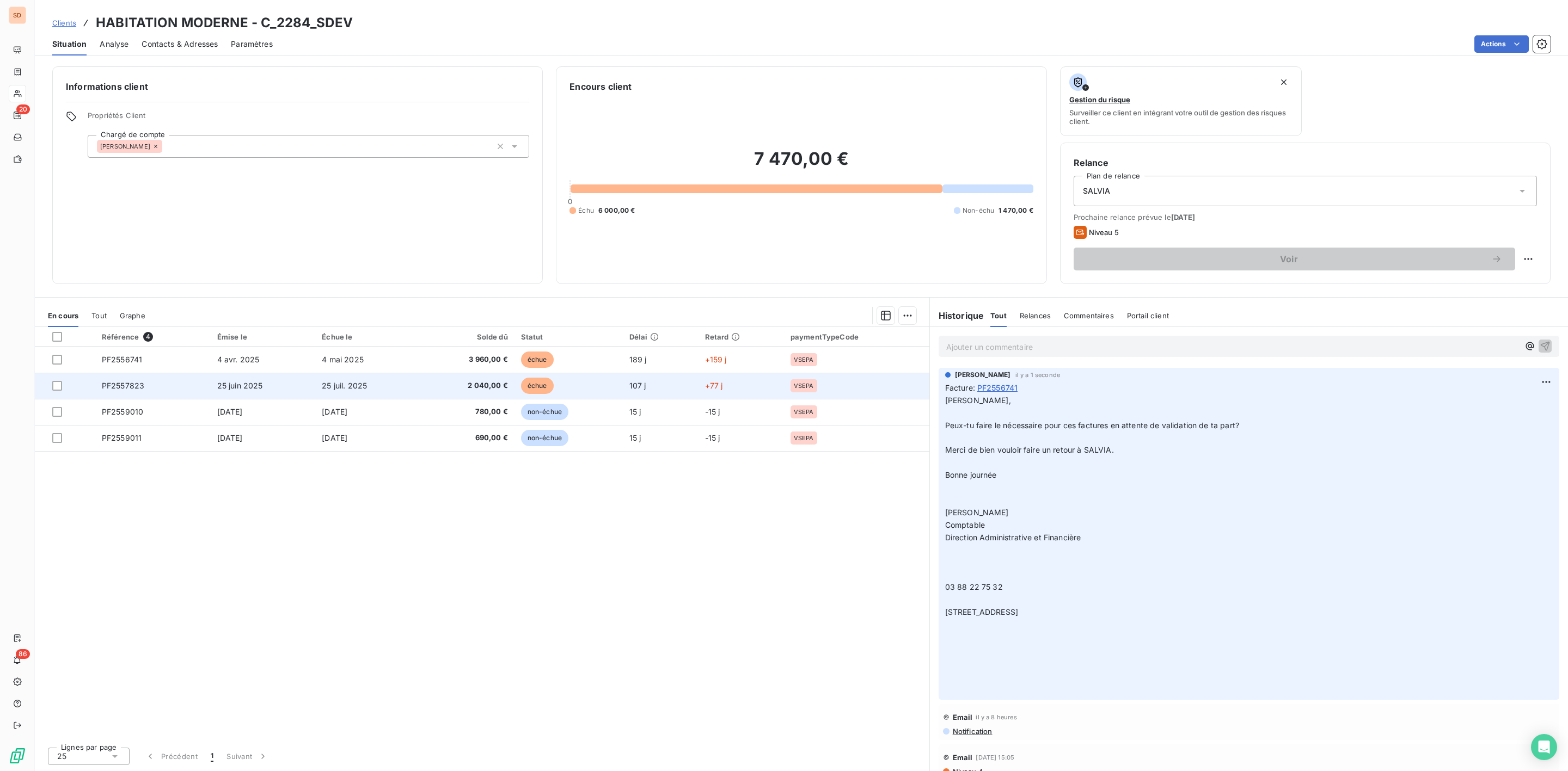
click at [278, 389] on td "25 juin 2025" at bounding box center [263, 386] width 105 height 26
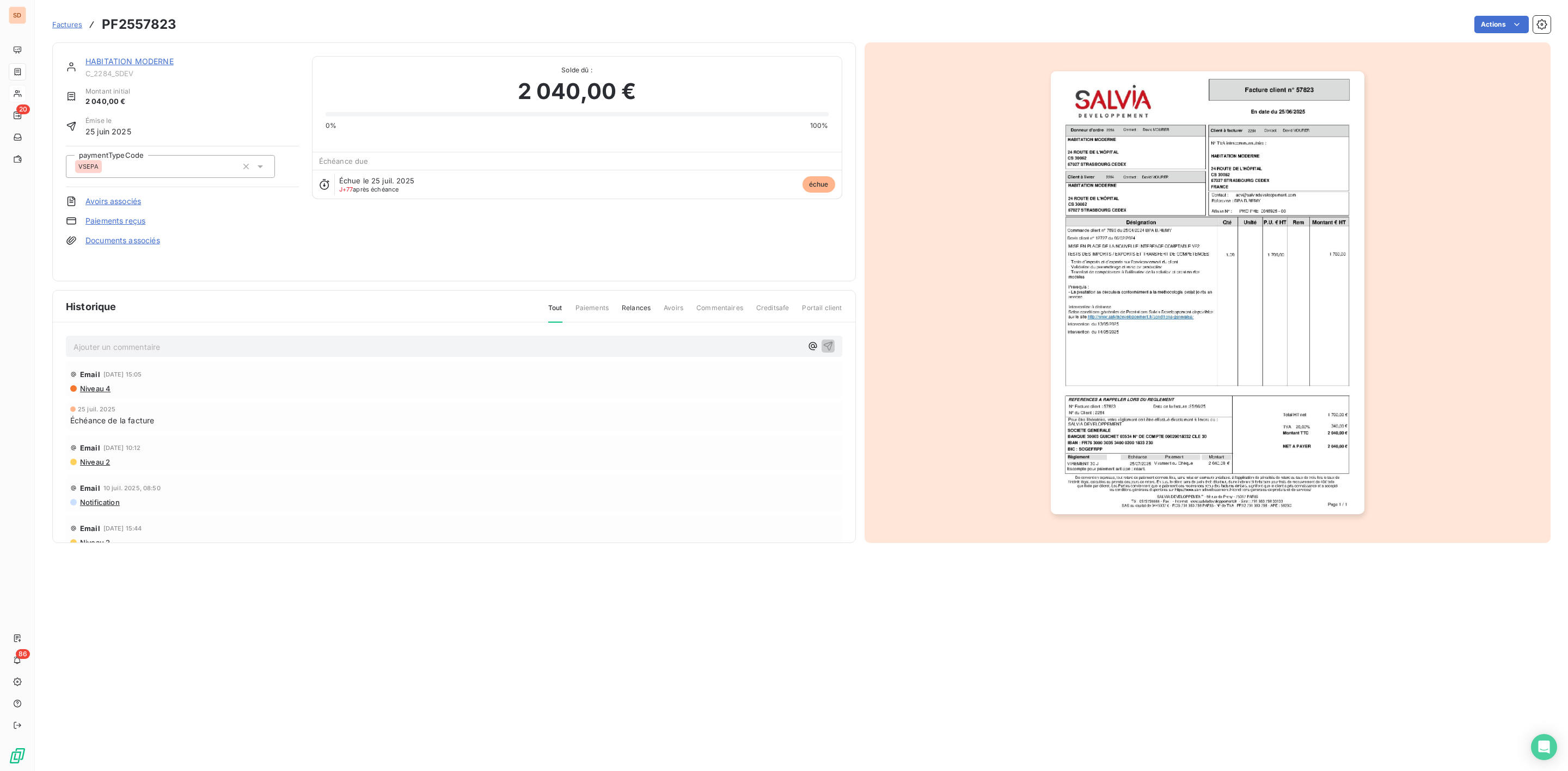
click at [162, 347] on p "Ajouter un commentaire ﻿" at bounding box center [437, 347] width 728 height 13
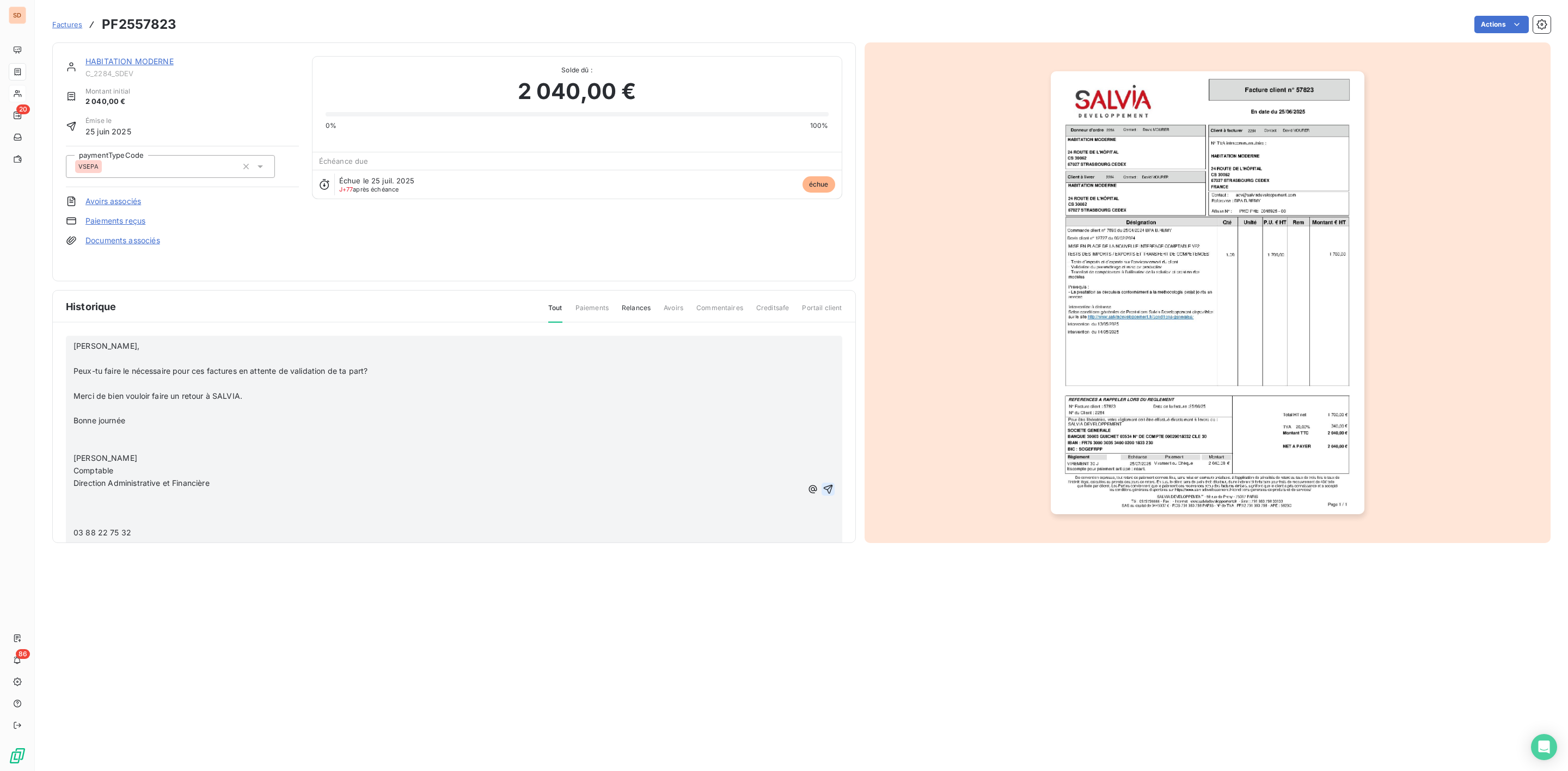
click at [824, 486] on icon "button" at bounding box center [828, 488] width 9 height 9
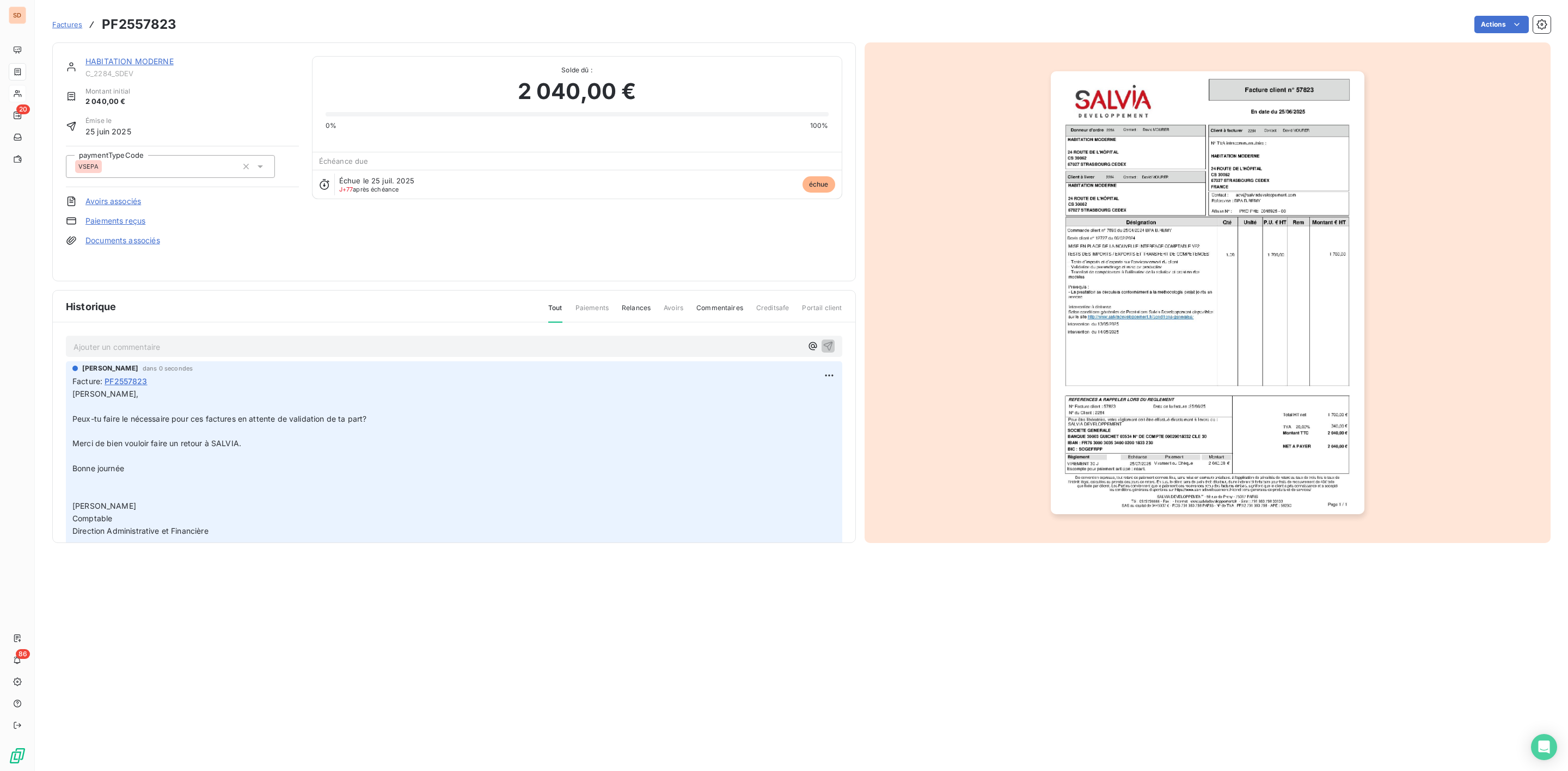
click at [128, 62] on link "HABITATION MODERNE" at bounding box center [130, 61] width 88 height 9
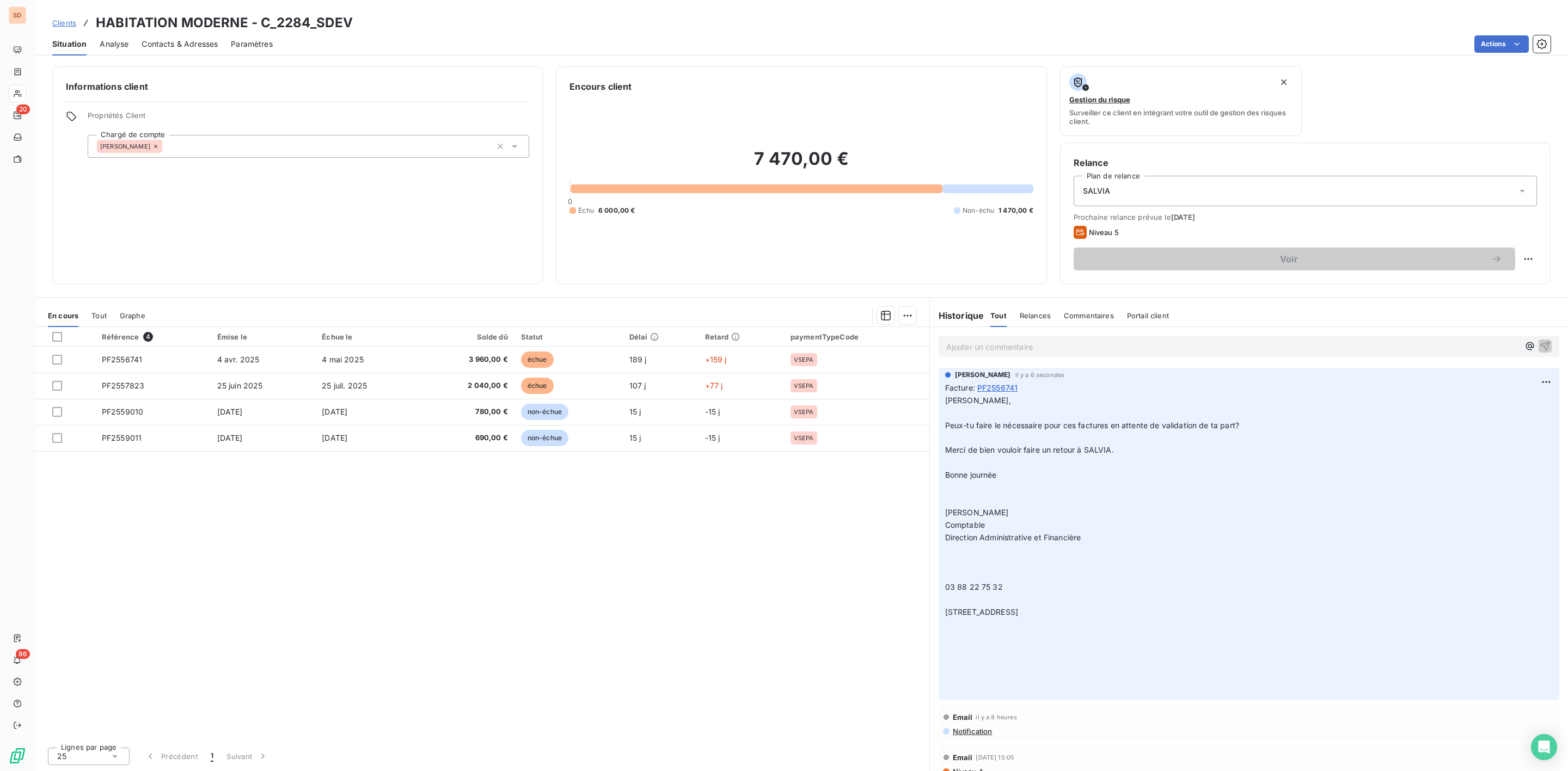
click at [198, 44] on span "Contacts & Adresses" at bounding box center [179, 44] width 77 height 11
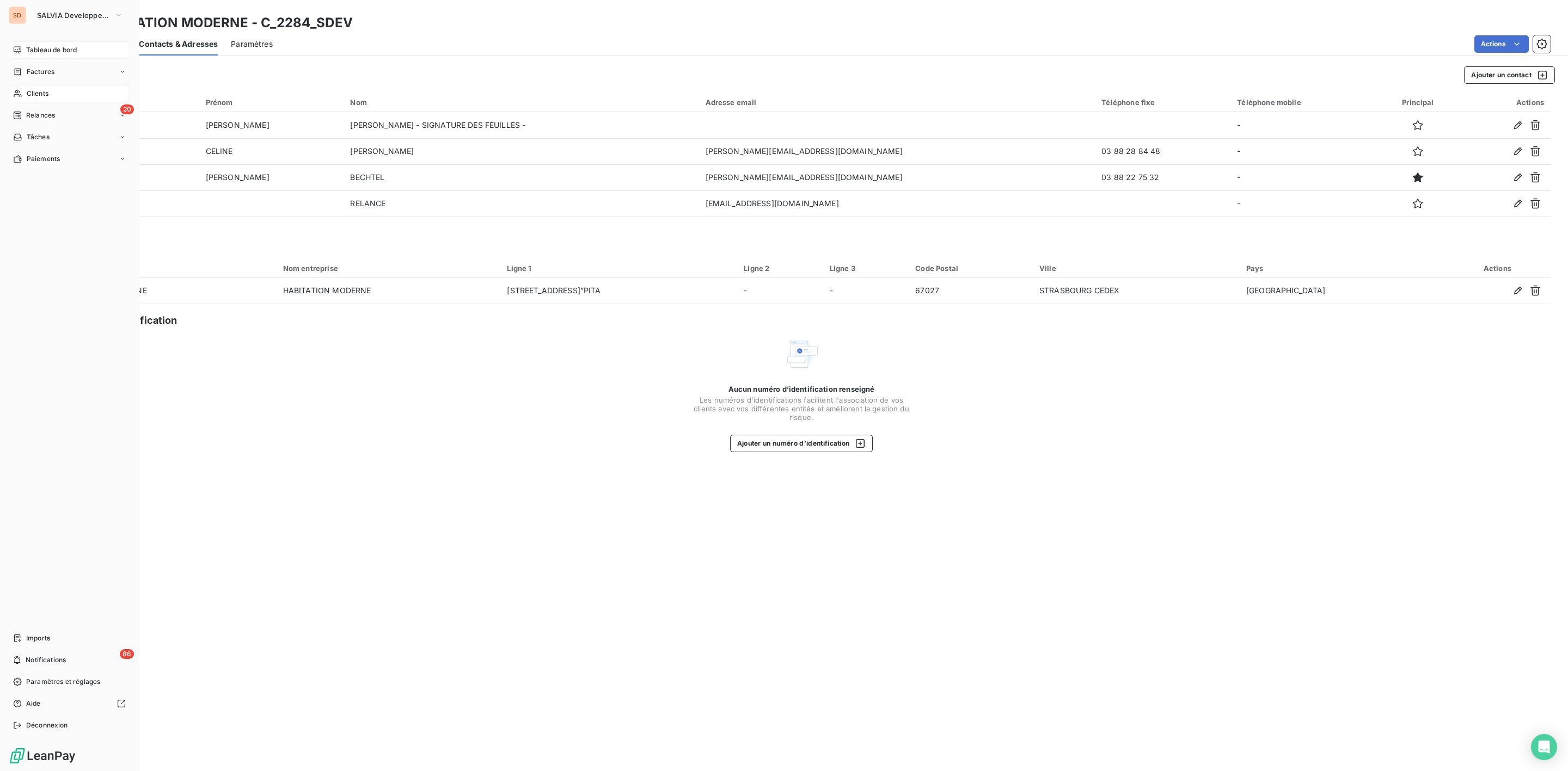
click at [55, 49] on span "Tableau de bord" at bounding box center [51, 51] width 51 height 10
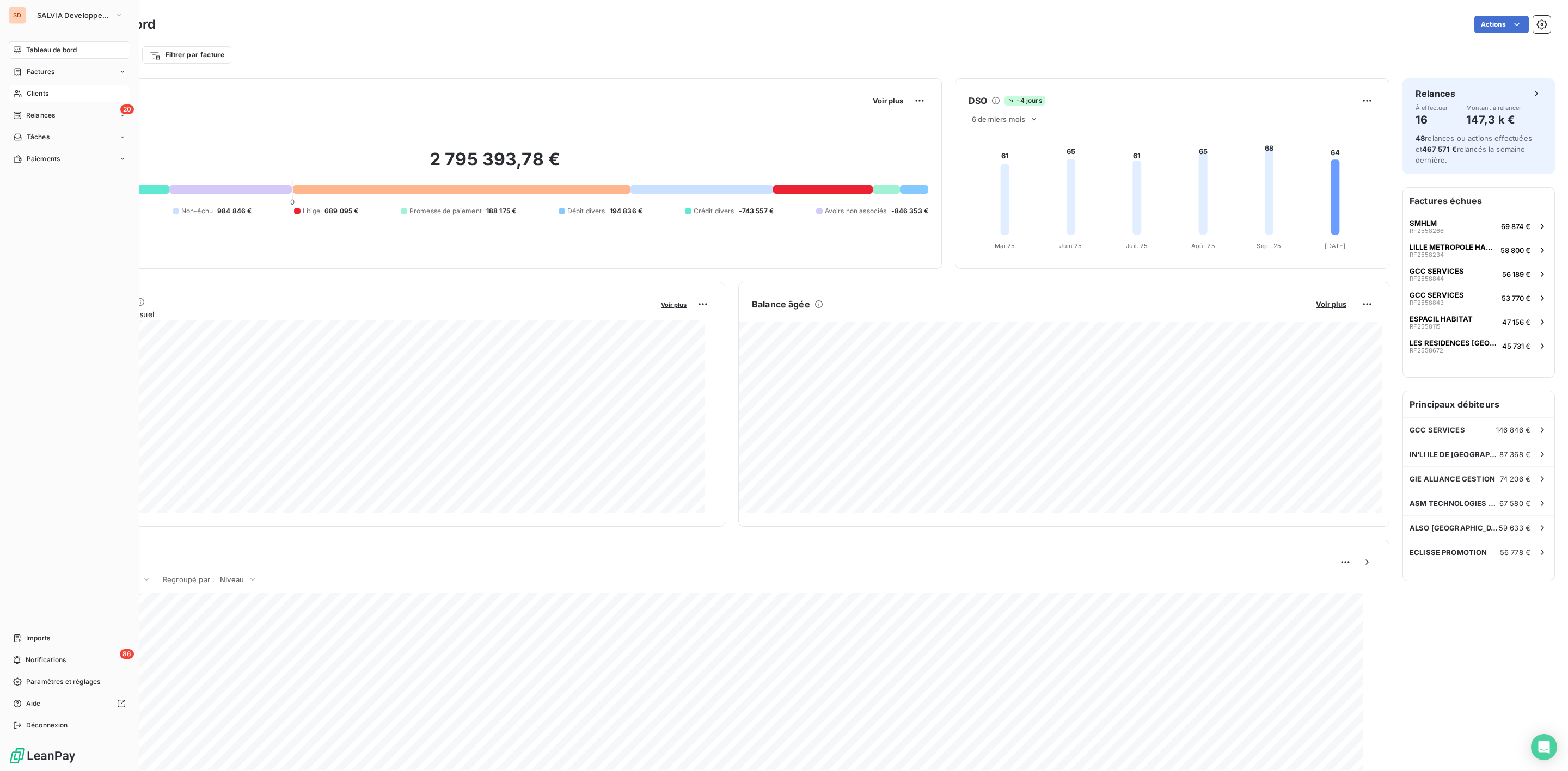
click at [21, 92] on icon at bounding box center [18, 93] width 9 height 8
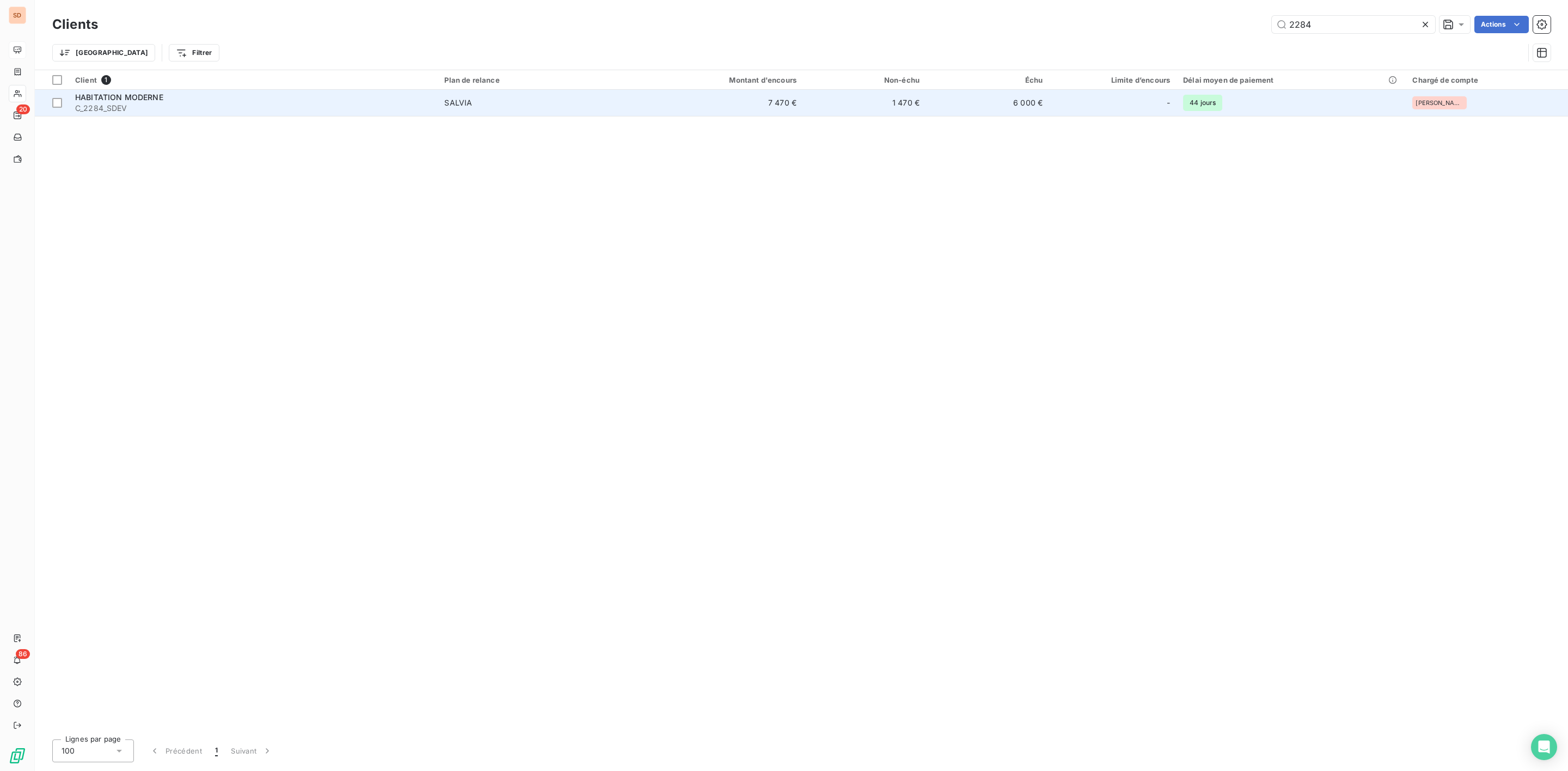
click at [886, 113] on td "1 470 €" at bounding box center [865, 103] width 123 height 26
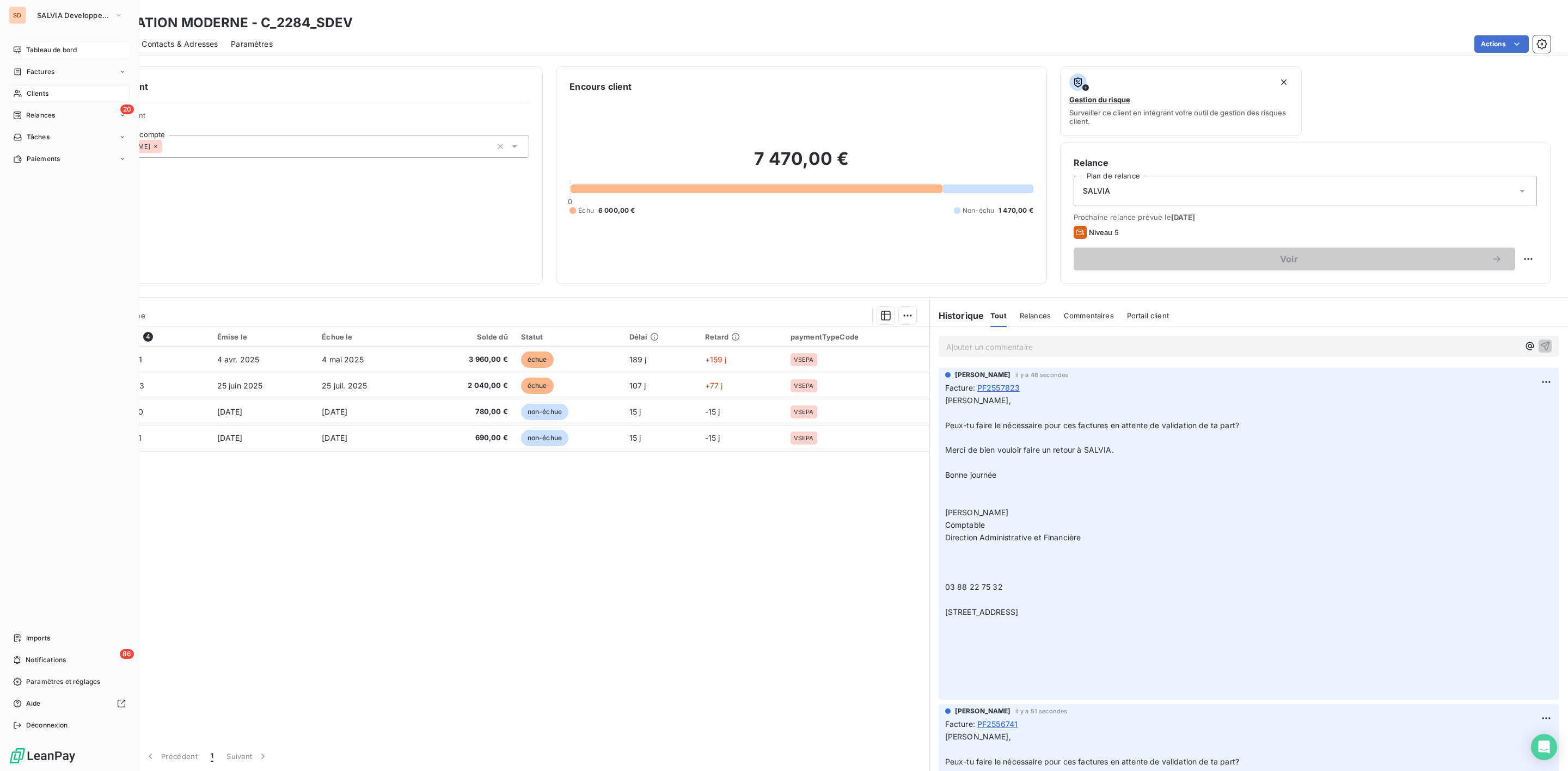
click at [30, 90] on span "Clients" at bounding box center [38, 93] width 22 height 10
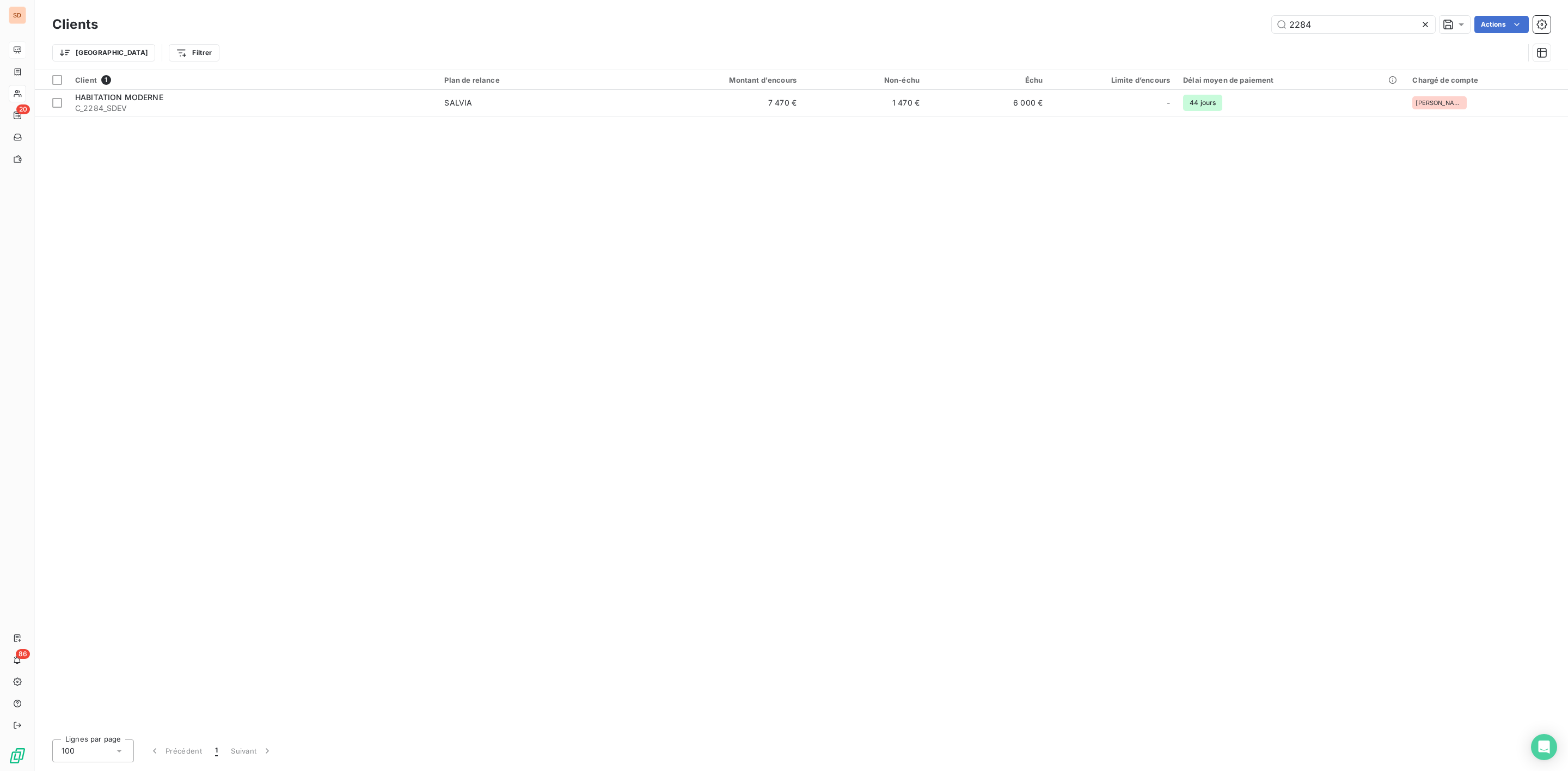
drag, startPoint x: 1326, startPoint y: 25, endPoint x: 1071, endPoint y: 24, distance: 255.0
click at [1080, 25] on div "2284 Actions" at bounding box center [830, 24] width 1439 height 18
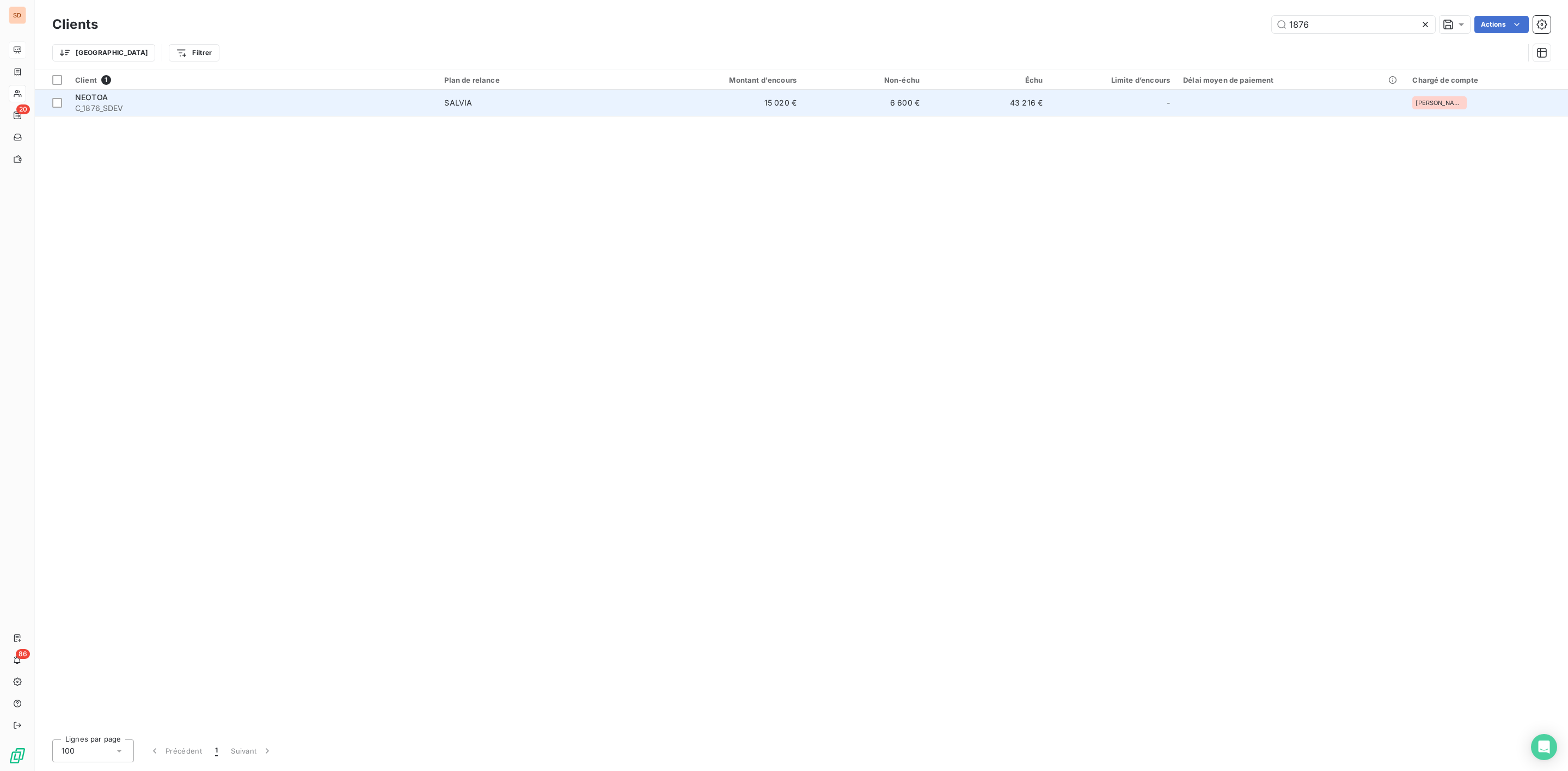
type input "1876"
click at [448, 105] on div "SALVIA" at bounding box center [458, 103] width 28 height 11
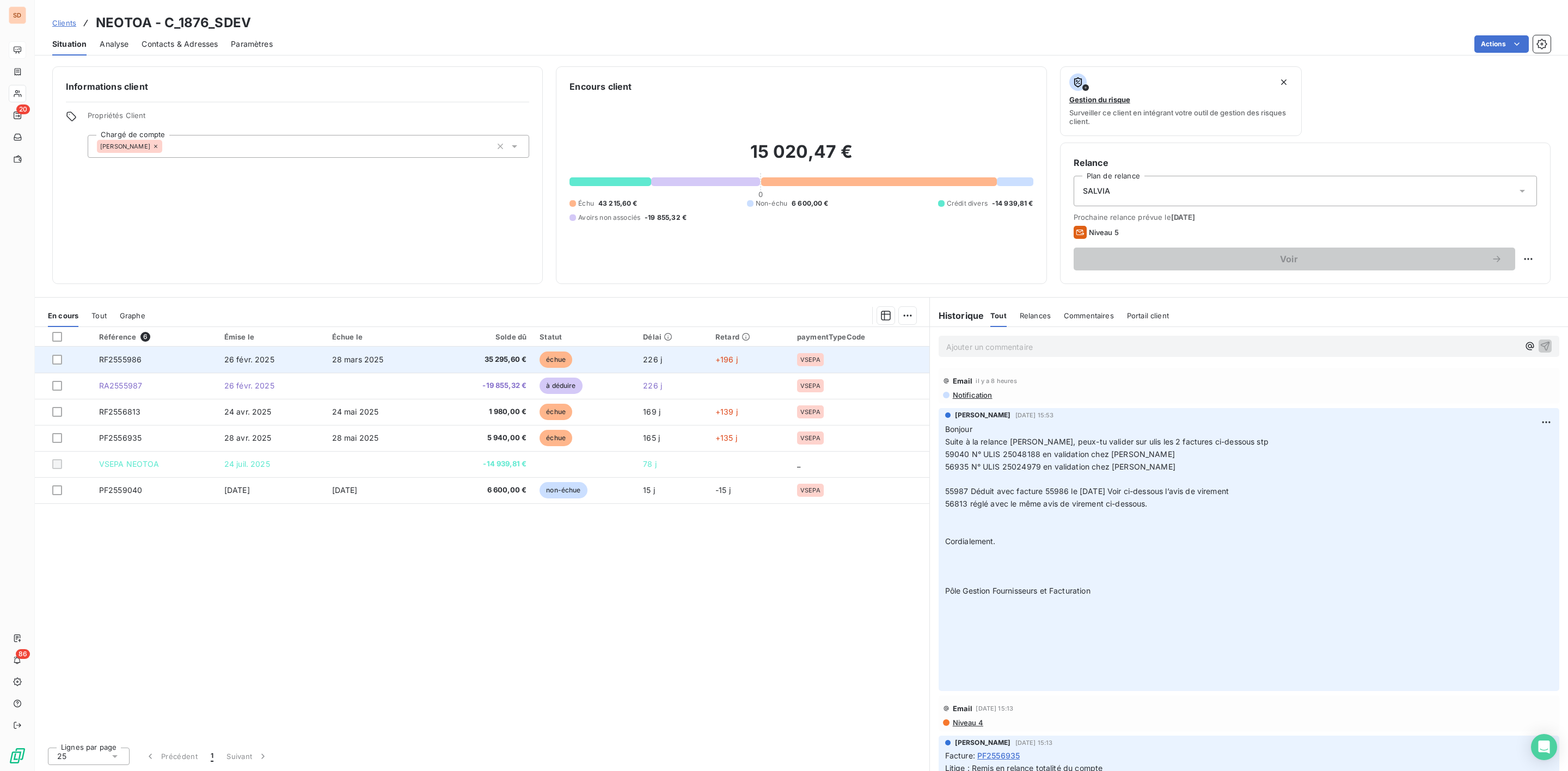
click at [499, 353] on td "35 295,60 €" at bounding box center [484, 359] width 98 height 26
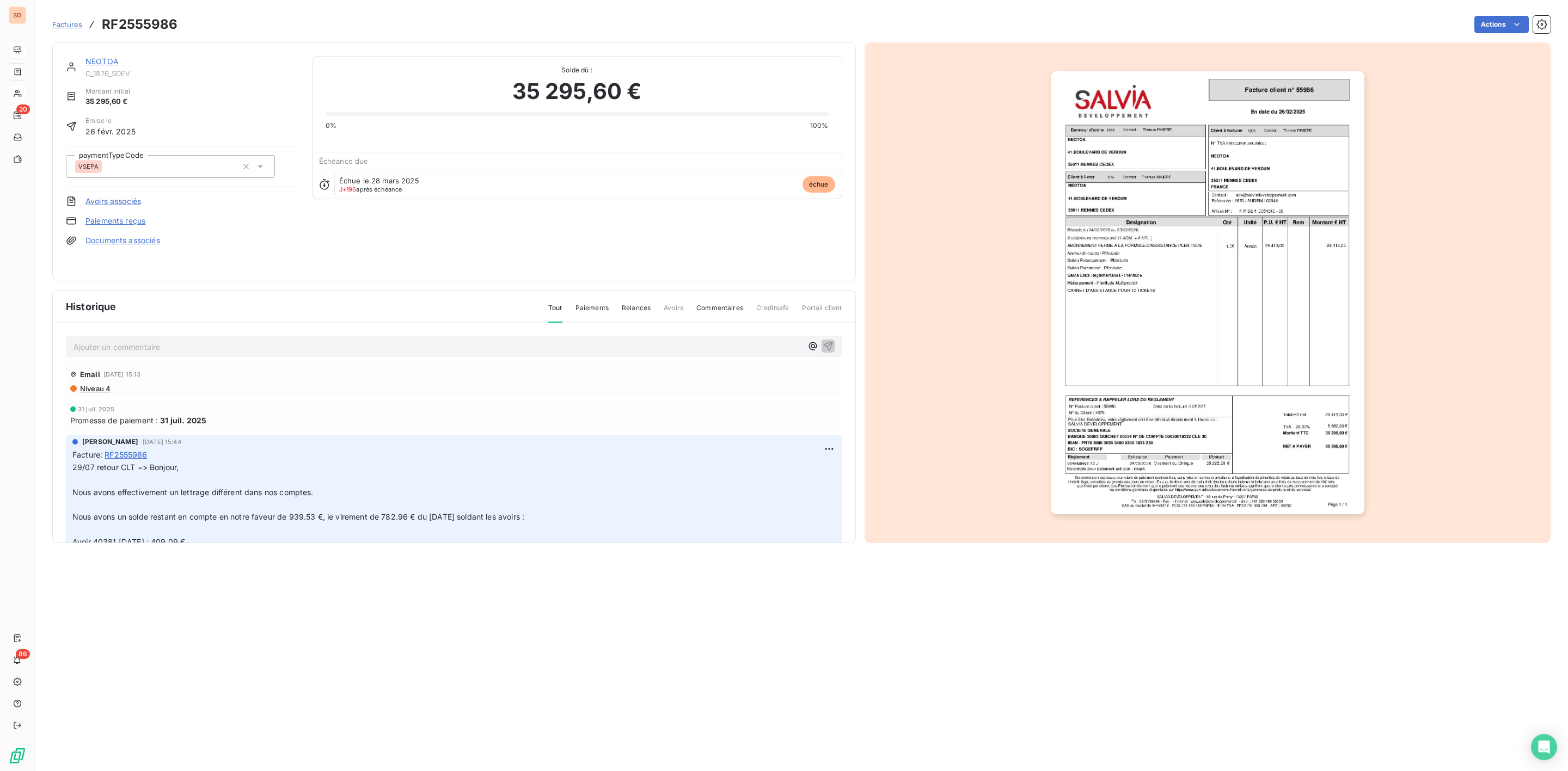
click at [125, 242] on link "Documents associés" at bounding box center [123, 240] width 75 height 11
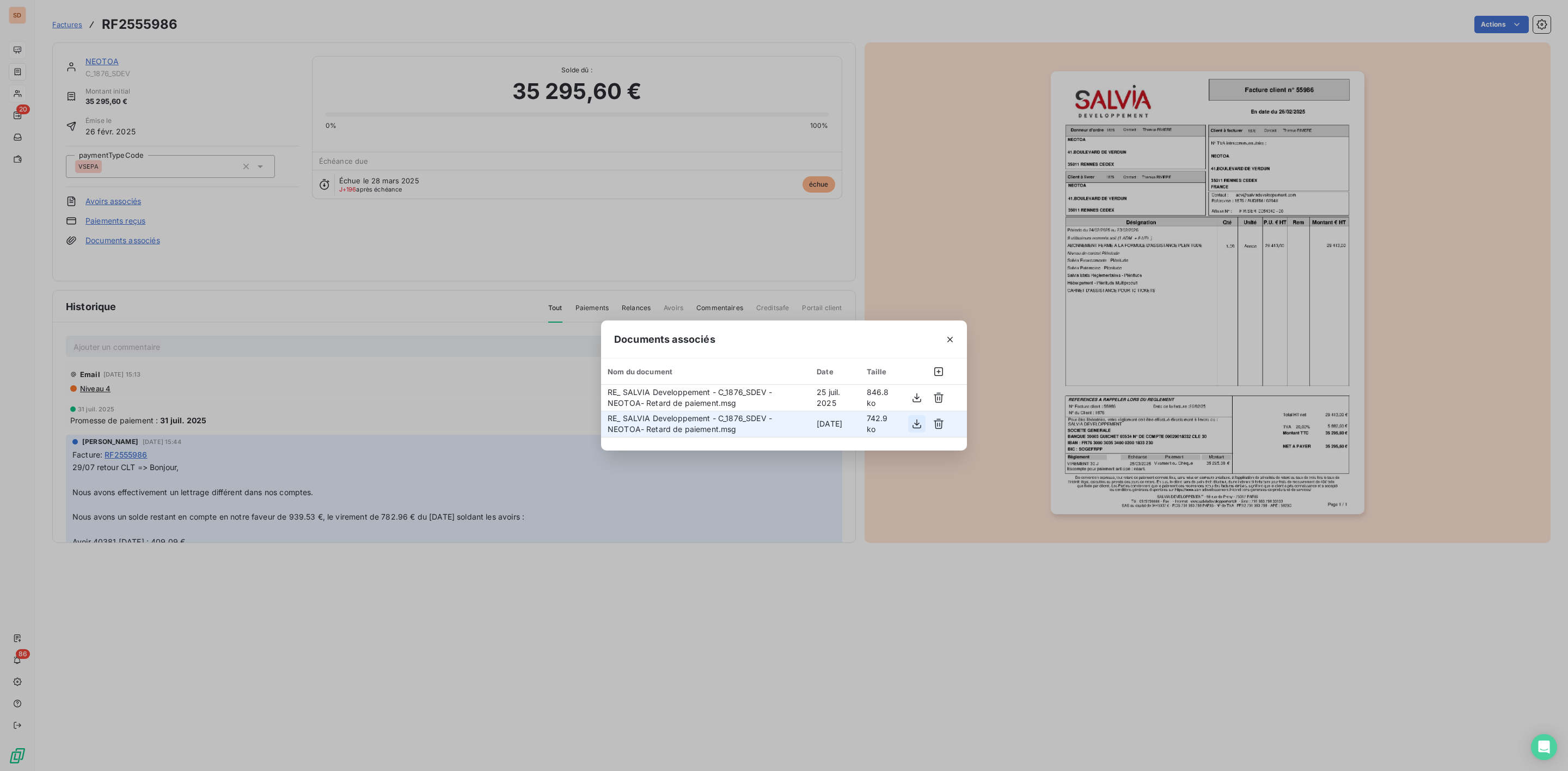
click at [917, 424] on icon "button" at bounding box center [917, 423] width 8 height 9
click at [951, 337] on icon "button" at bounding box center [950, 339] width 11 height 11
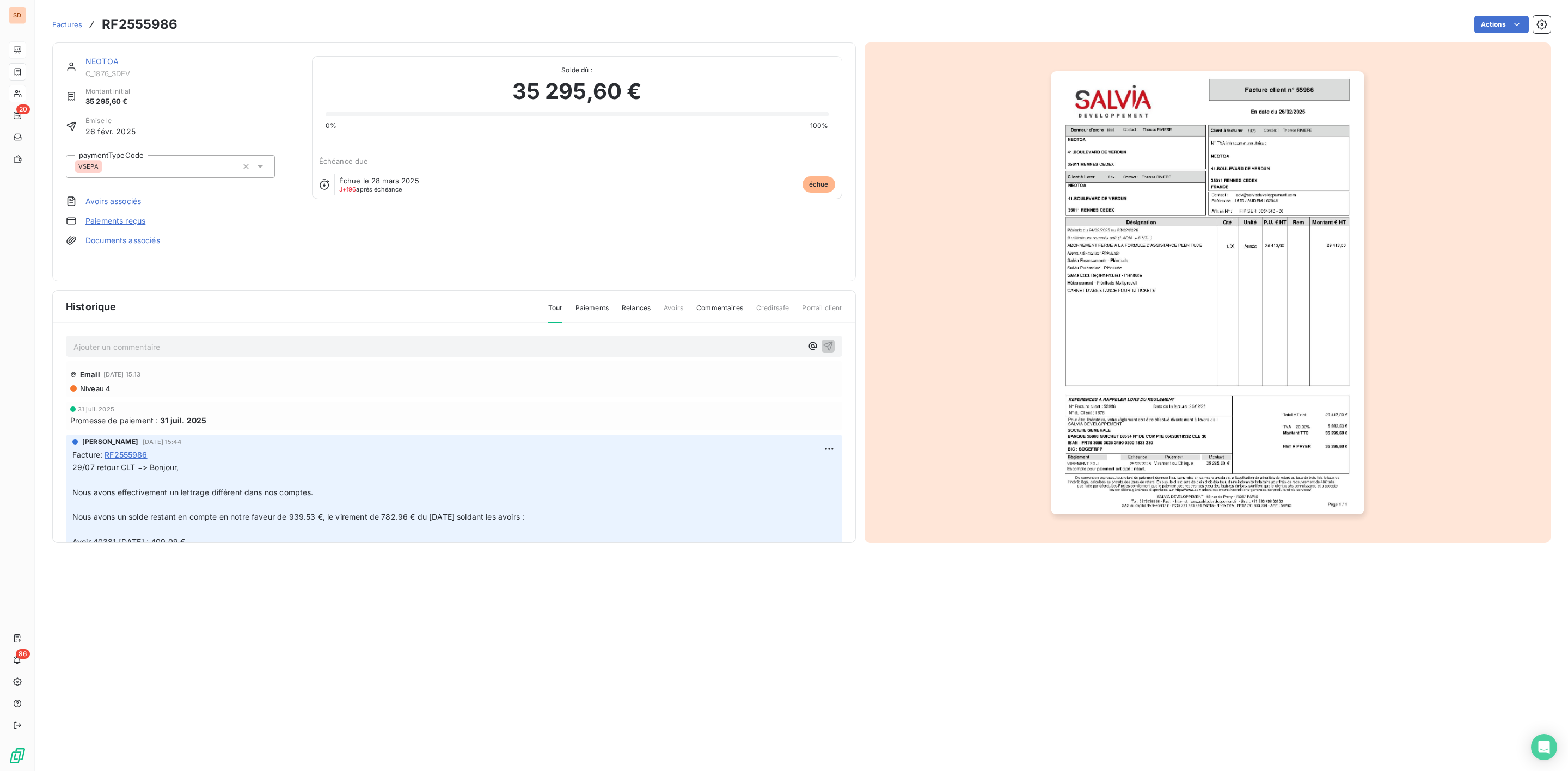
click at [104, 62] on link "NEOTOA" at bounding box center [102, 61] width 33 height 9
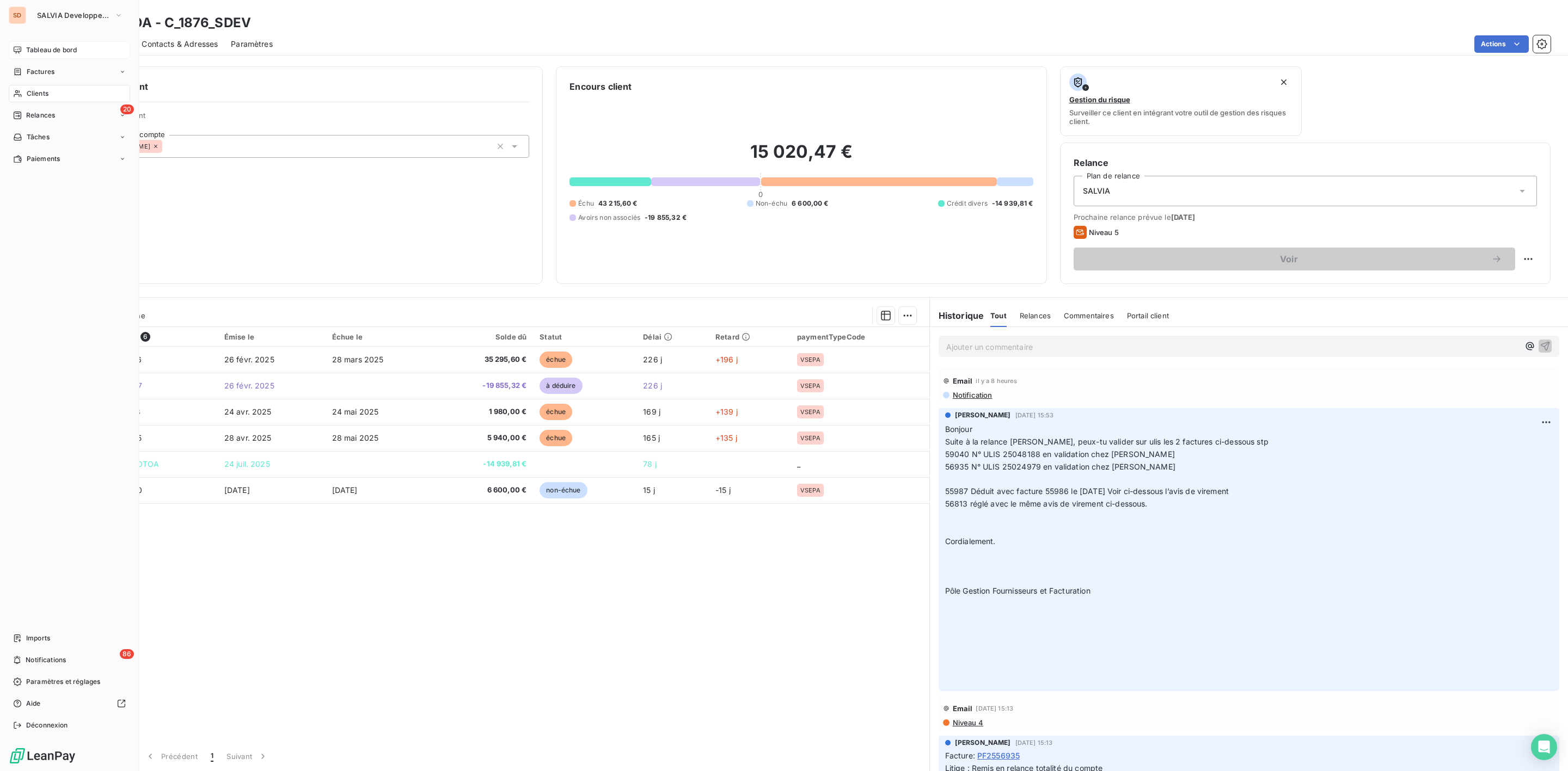
click at [31, 96] on span "Clients" at bounding box center [38, 93] width 22 height 10
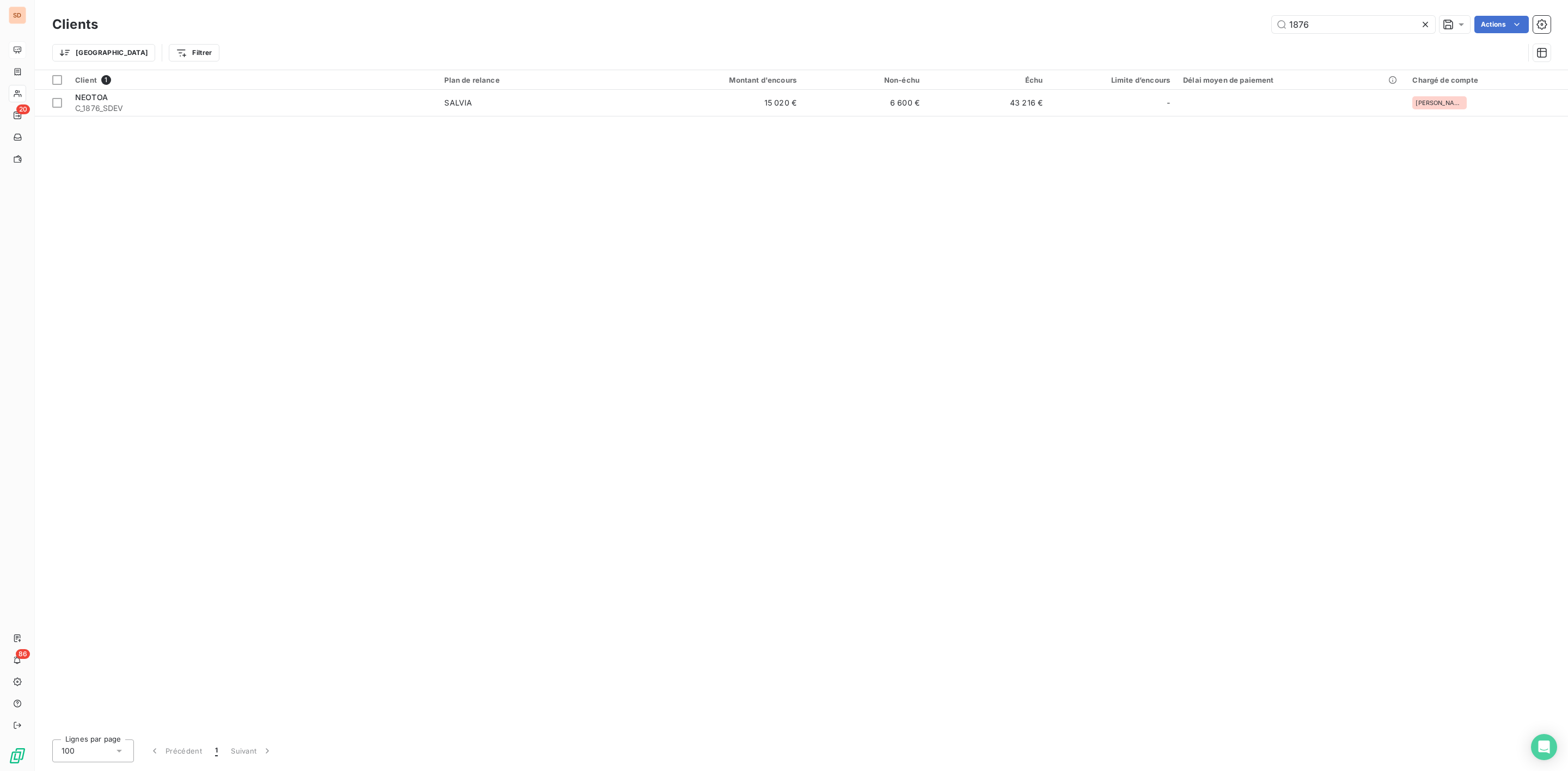
drag, startPoint x: 1324, startPoint y: 24, endPoint x: 1086, endPoint y: 24, distance: 238.0
click at [1142, 24] on div "1876 Actions" at bounding box center [830, 24] width 1439 height 18
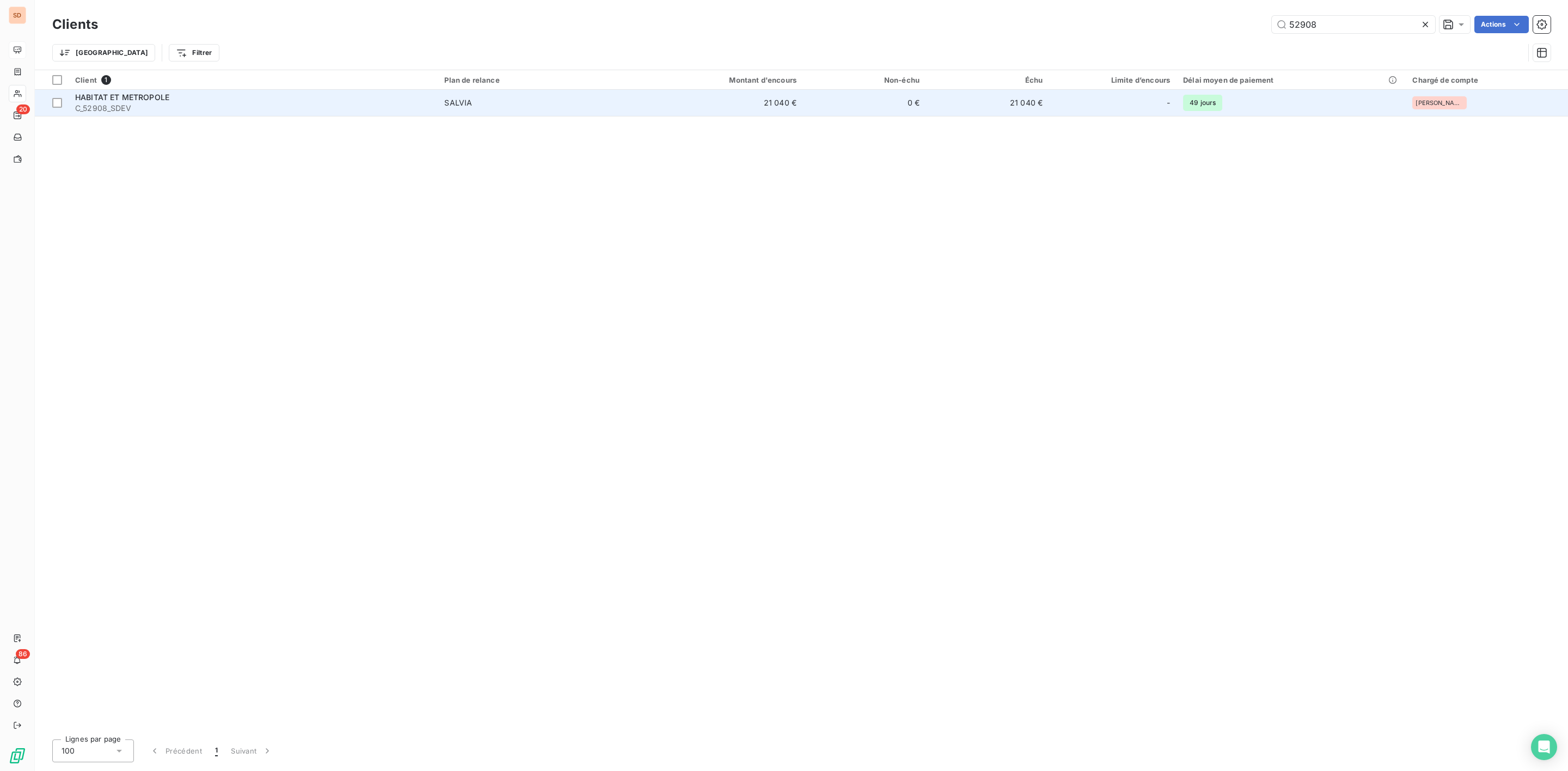
type input "52908"
click at [162, 98] on span "HABITAT ET METROPOLE" at bounding box center [122, 97] width 94 height 9
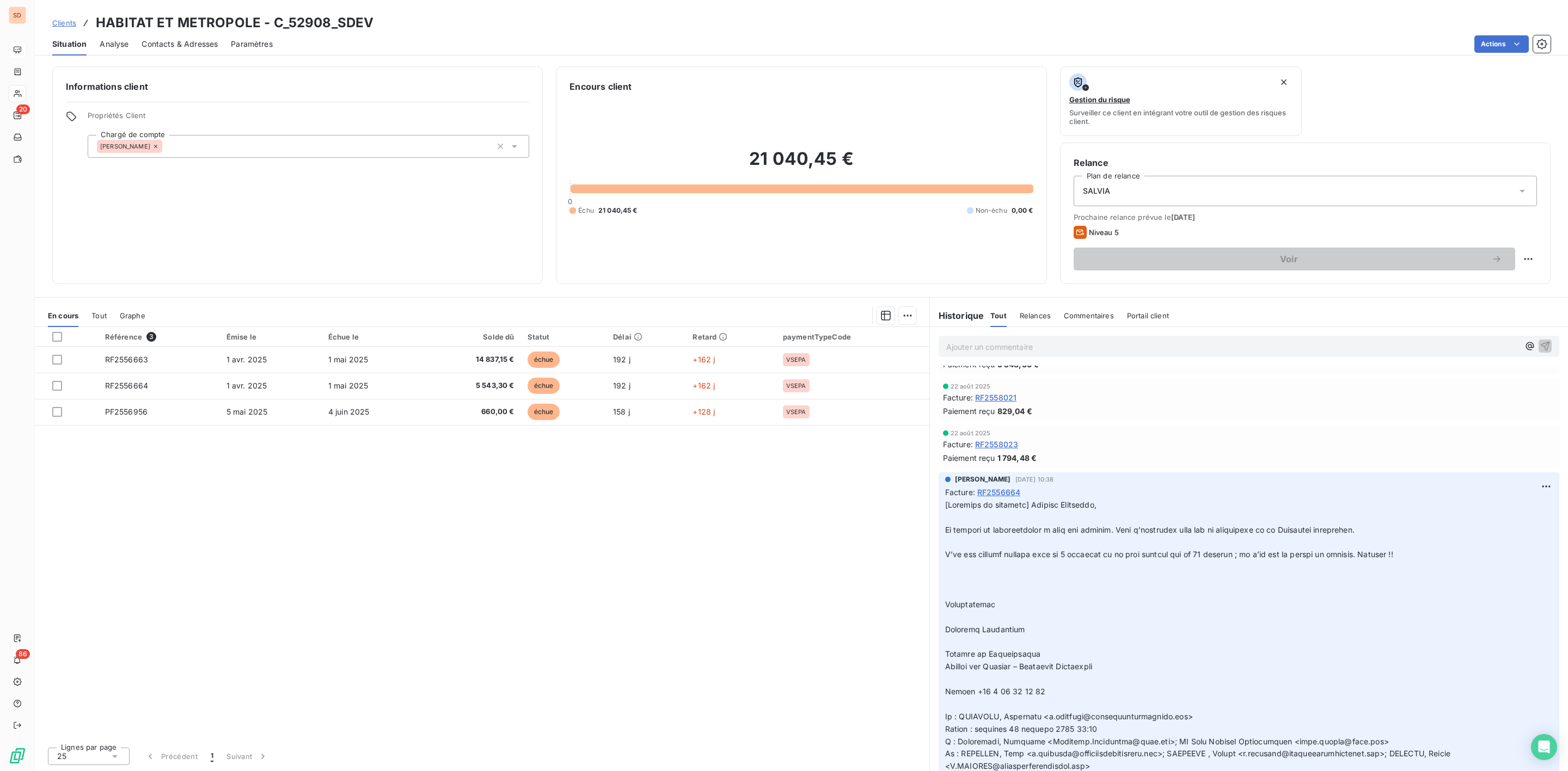
scroll to position [245, 0]
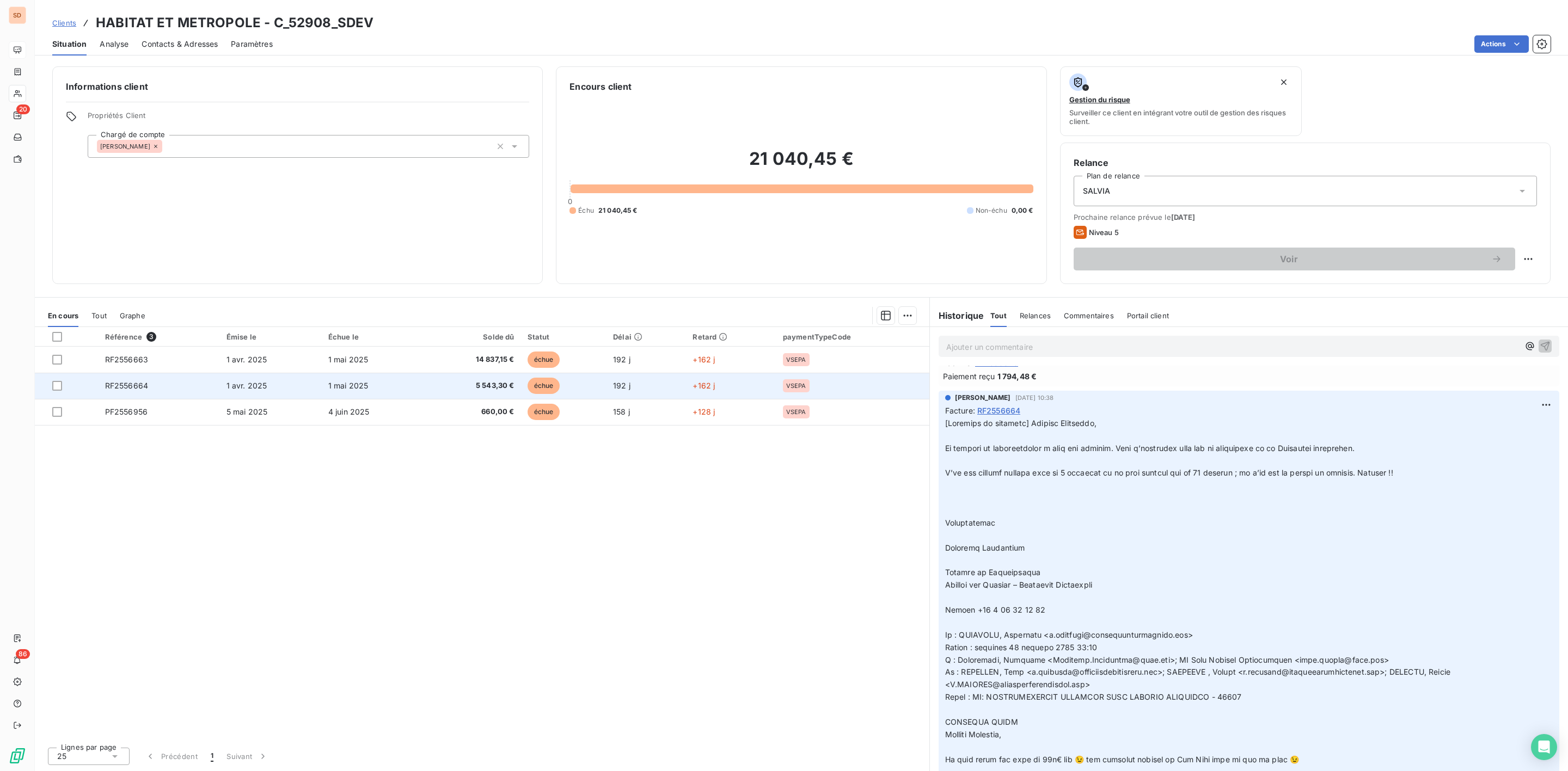
click at [136, 384] on span "RF2556664" at bounding box center [126, 386] width 43 height 9
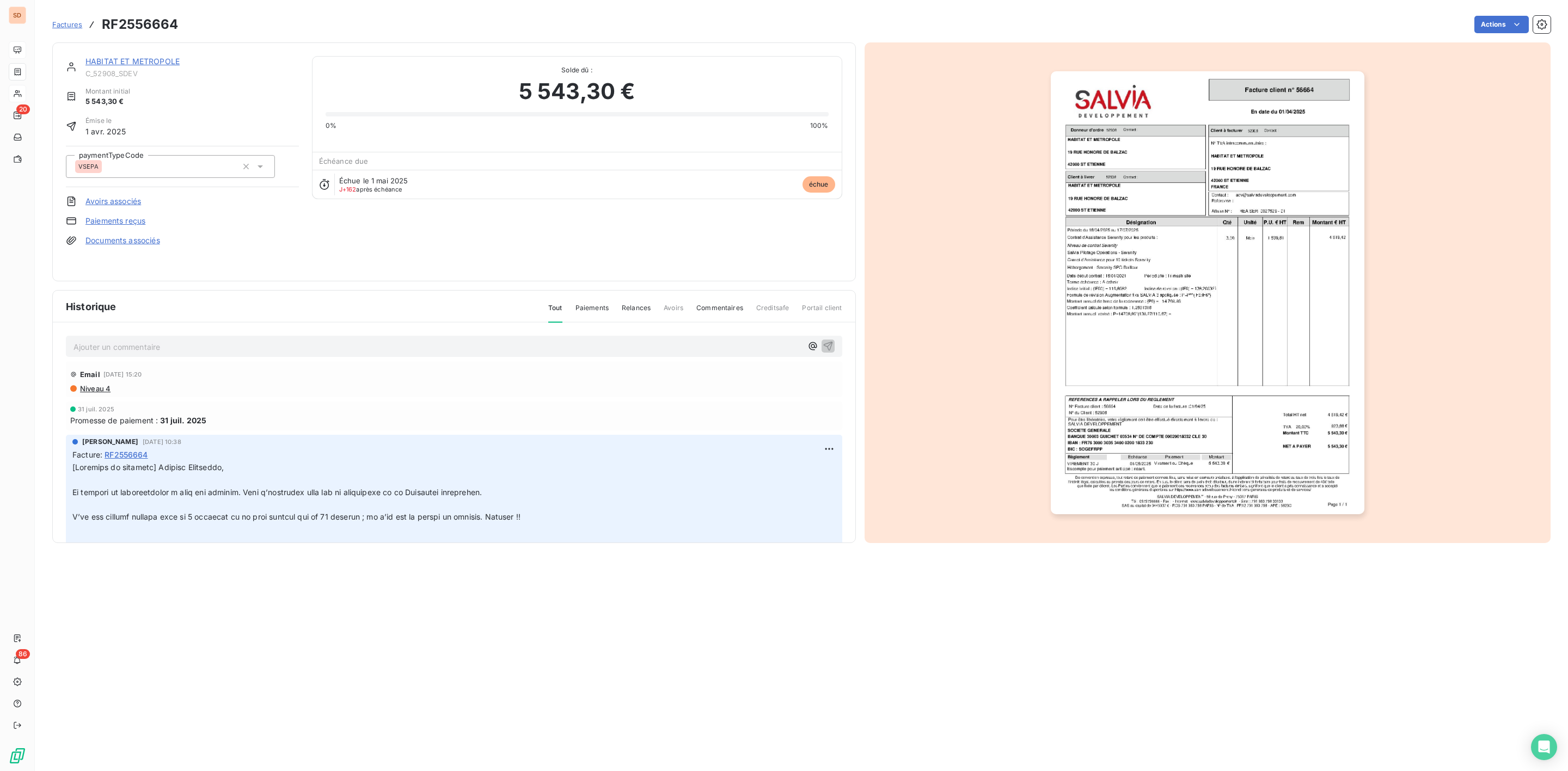
click at [121, 241] on link "Documents associés" at bounding box center [123, 240] width 75 height 11
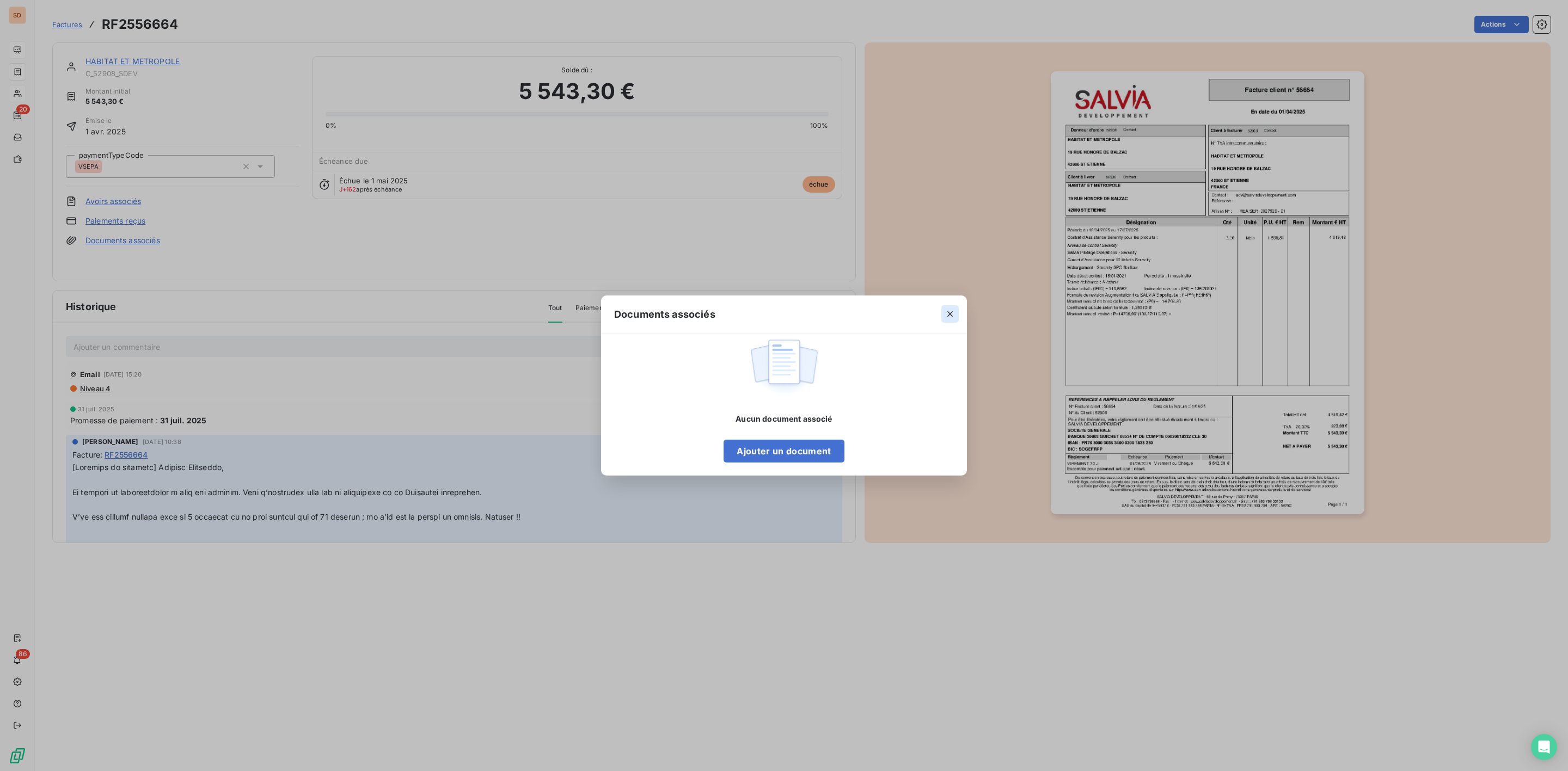
click at [947, 314] on icon "button" at bounding box center [950, 314] width 11 height 11
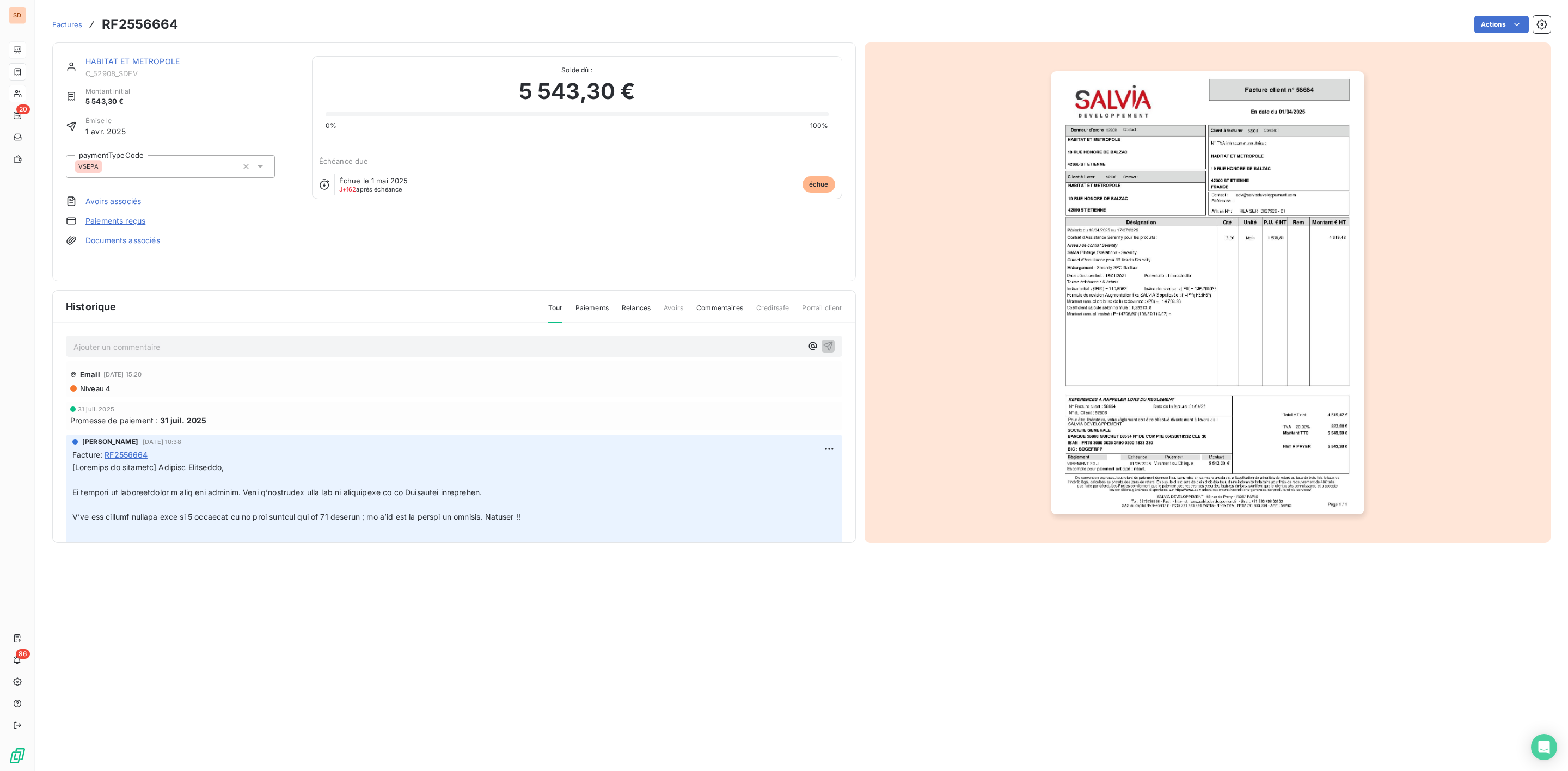
click at [125, 57] on link "HABITAT ET METROPOLE" at bounding box center [133, 61] width 94 height 9
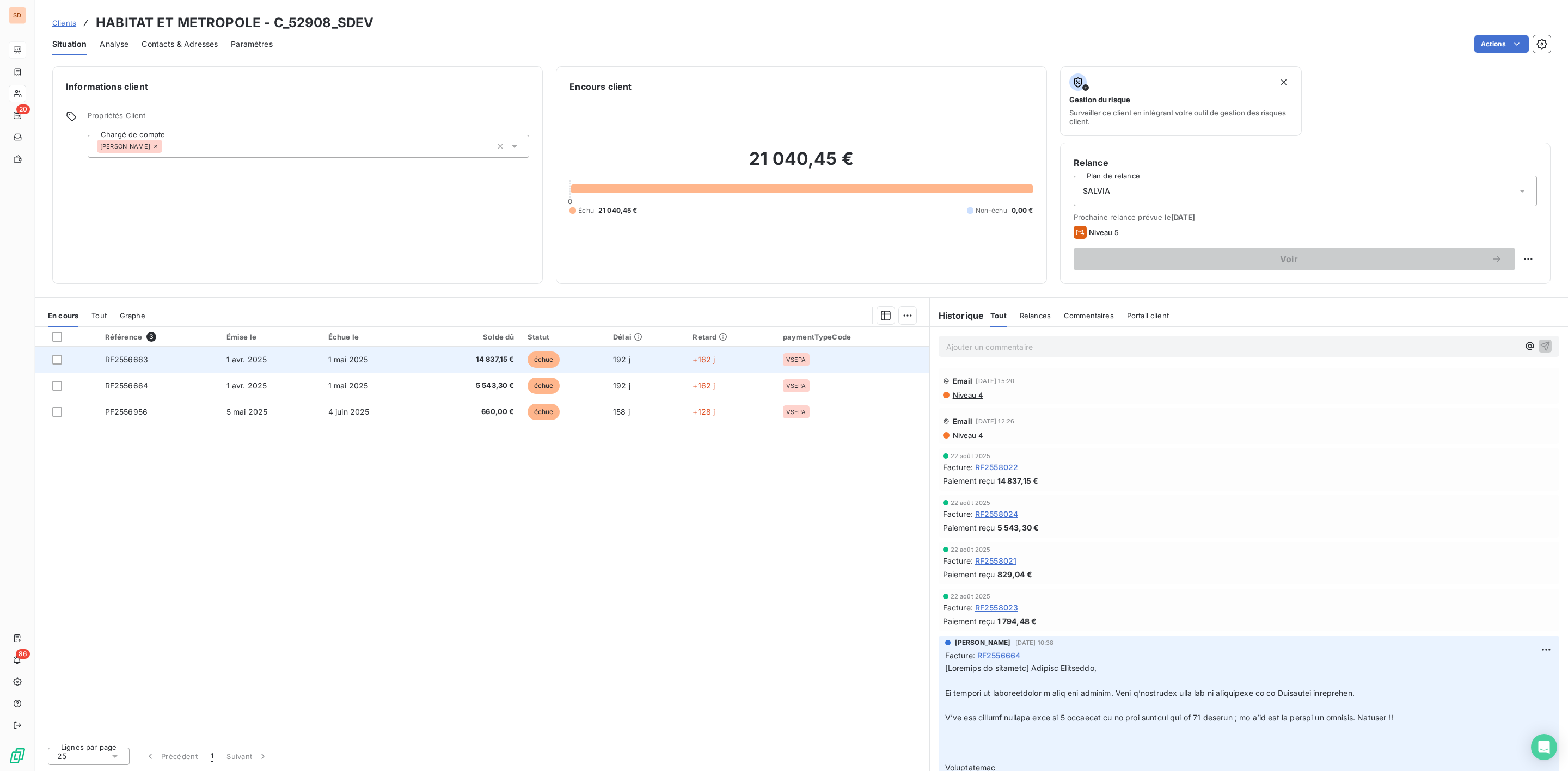
click at [229, 356] on span "1 avr. 2025" at bounding box center [247, 359] width 40 height 9
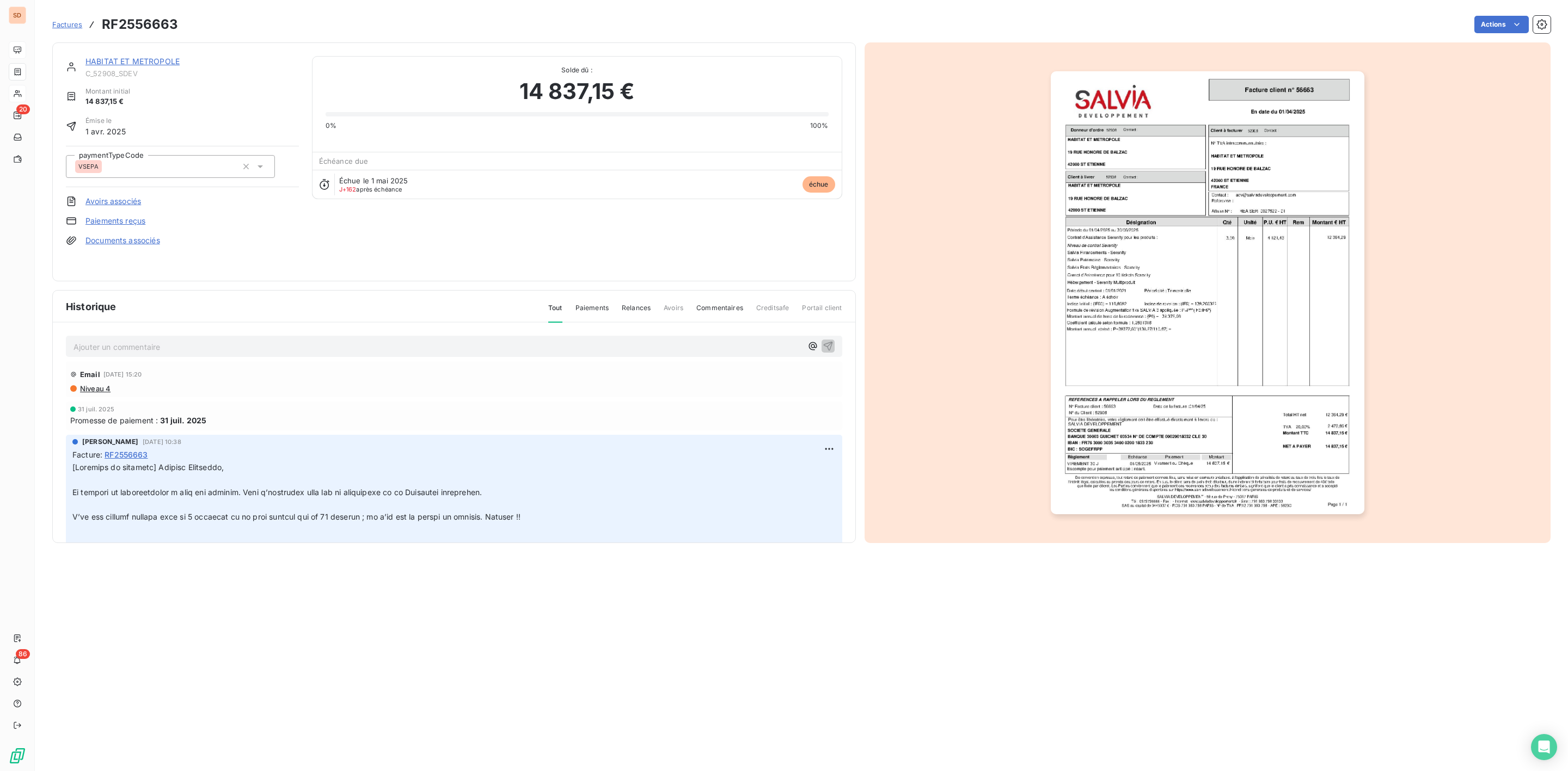
click at [116, 247] on div "HABITAT ET METROPOLE C_52908_SDEV Montant initial 14 837,15 € Émise le [DATE] p…" at bounding box center [182, 162] width 233 height 211
click at [116, 237] on link "Documents associés" at bounding box center [123, 240] width 75 height 11
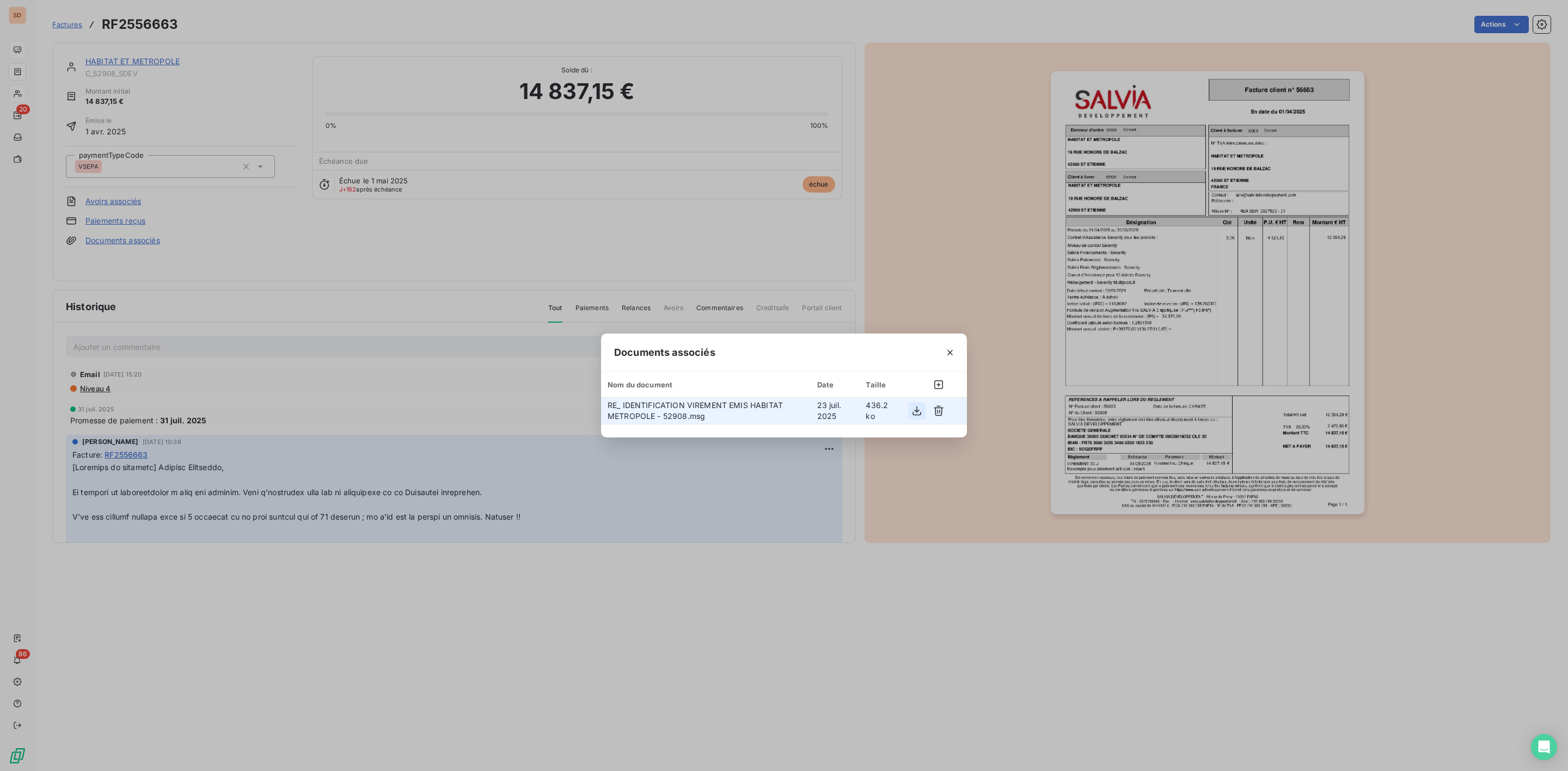
click at [915, 409] on icon "button" at bounding box center [916, 411] width 11 height 11
click at [956, 352] on button "button" at bounding box center [950, 353] width 18 height 18
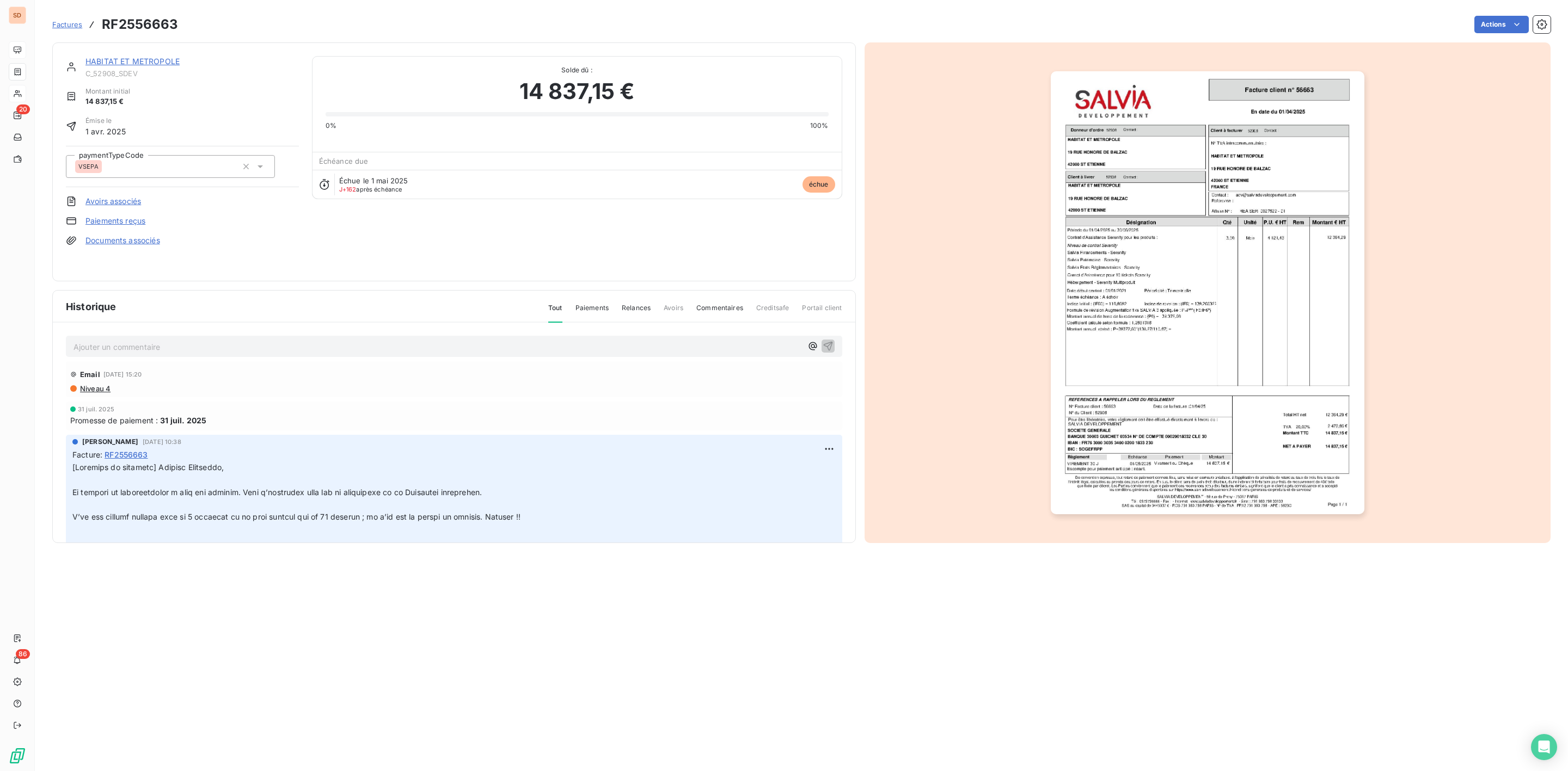
click at [144, 62] on link "HABITAT ET METROPOLE" at bounding box center [133, 61] width 94 height 9
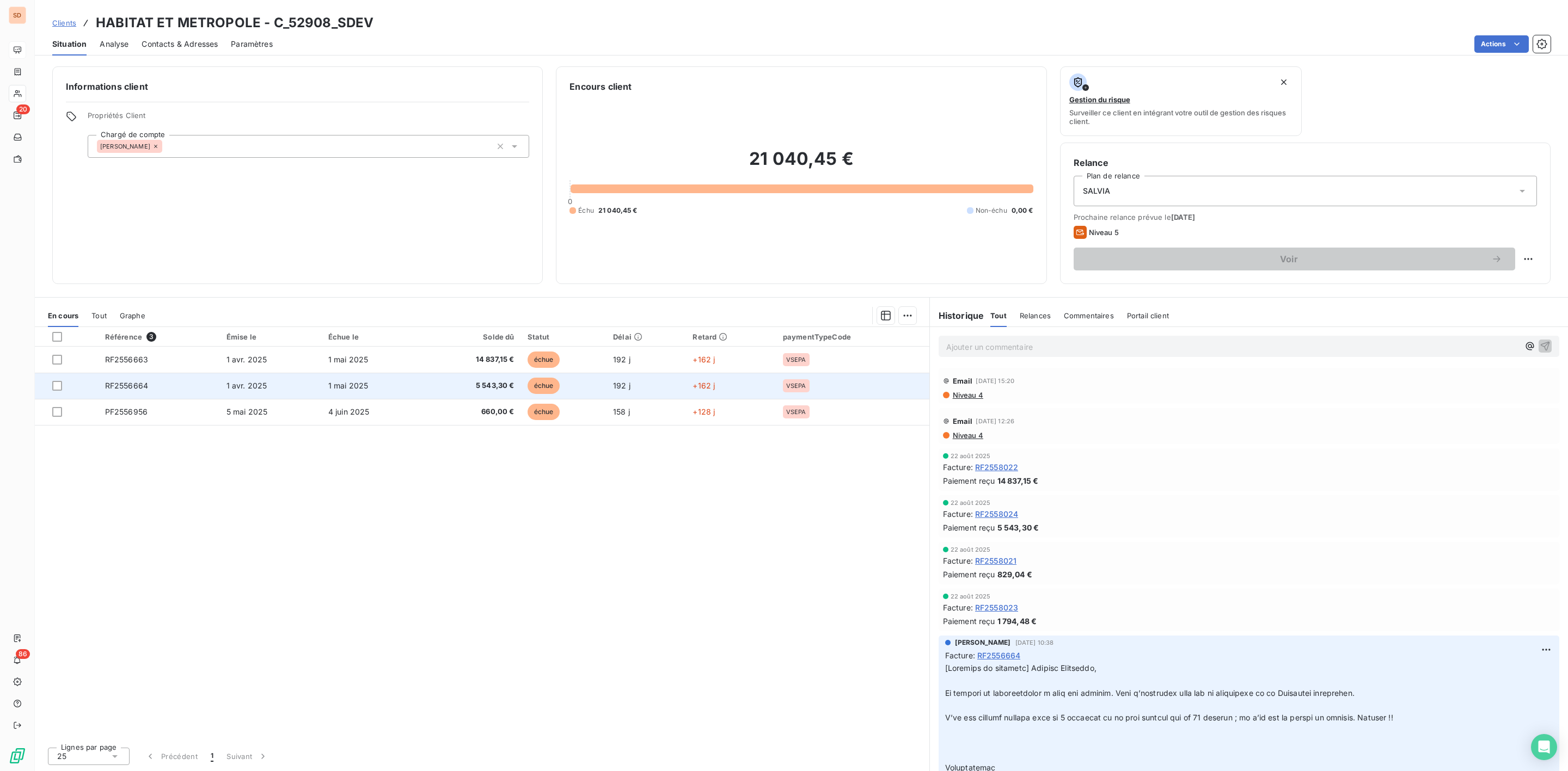
drag, startPoint x: 55, startPoint y: 359, endPoint x: 56, endPoint y: 373, distance: 14.0
click at [55, 359] on div at bounding box center [57, 360] width 10 height 10
click at [57, 384] on div at bounding box center [57, 386] width 10 height 10
click at [907, 312] on html "SD 20 86 Clients HABITAT ET METROPOLE - C_52908_SDEV Situation Analyse Contacts…" at bounding box center [784, 386] width 1568 height 771
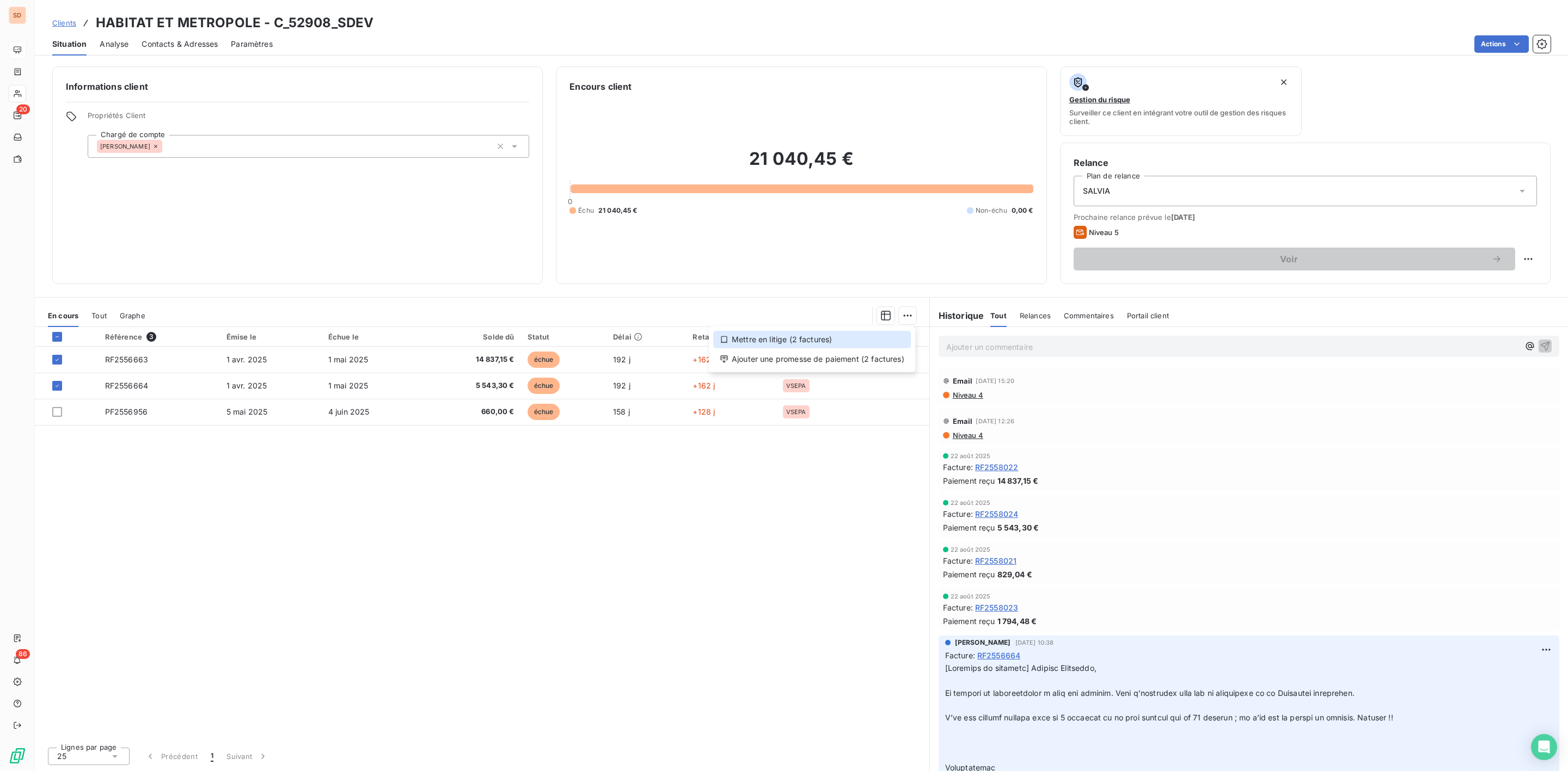
click at [805, 337] on div "Mettre en litige (2 factures)" at bounding box center [812, 339] width 198 height 18
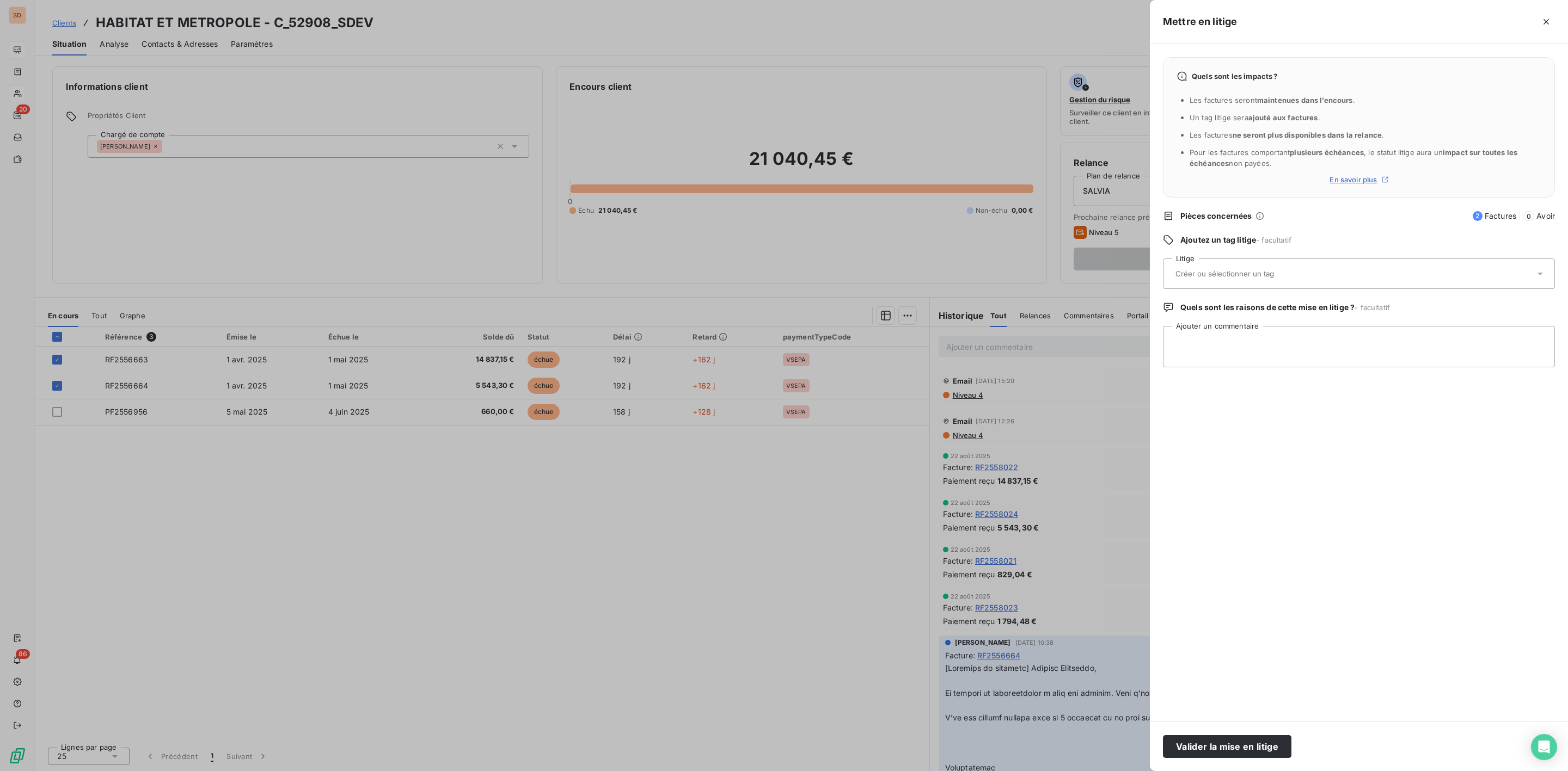
drag, startPoint x: 1222, startPoint y: 283, endPoint x: 1217, endPoint y: 274, distance: 10.3
click at [1220, 278] on div at bounding box center [1353, 274] width 363 height 23
click at [1217, 274] on input "text" at bounding box center [1253, 274] width 158 height 10
type input "e"
type input "xr"
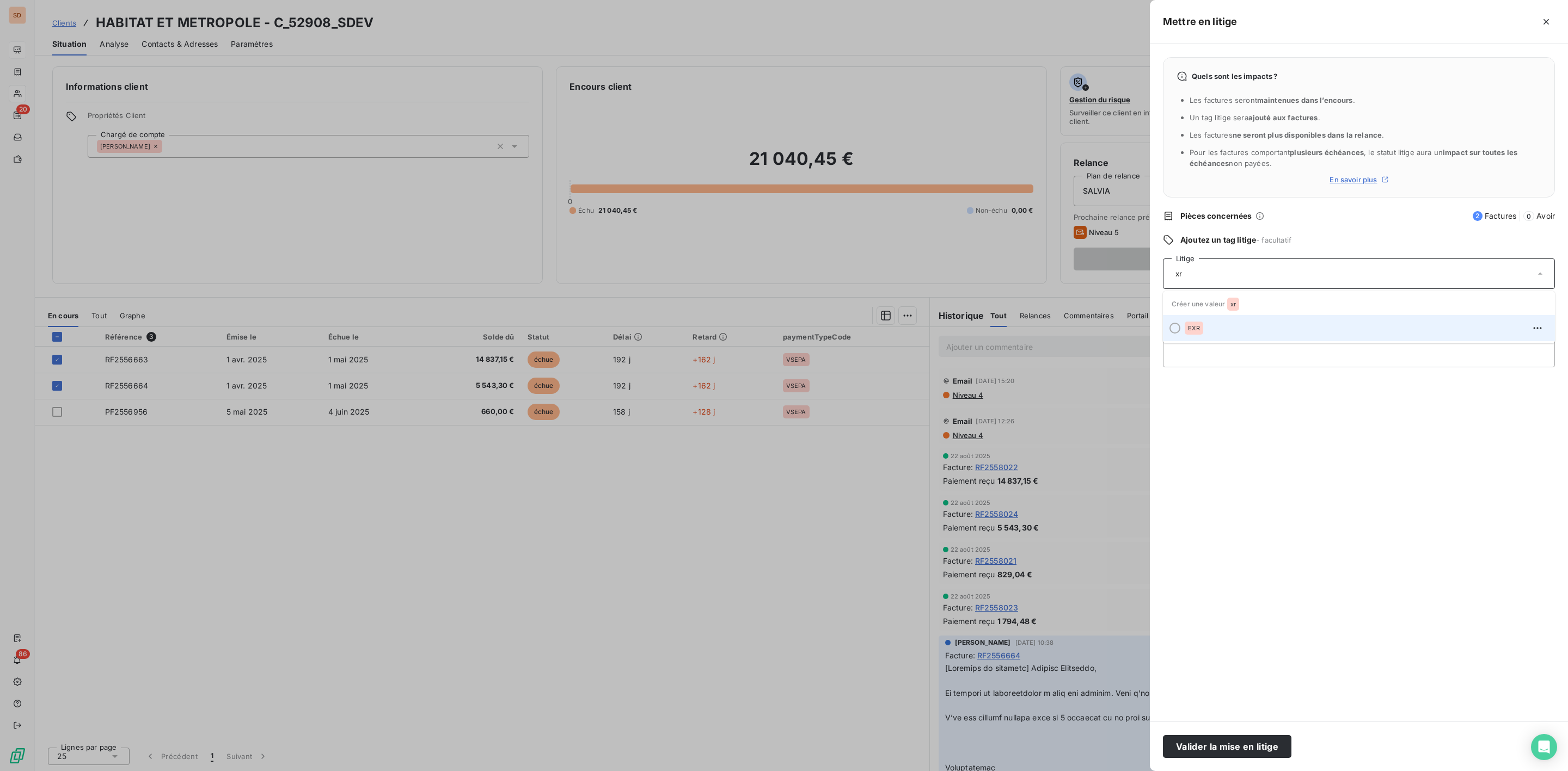
click at [1201, 324] on div "EXR" at bounding box center [1194, 328] width 19 height 13
click at [1201, 347] on textarea "Ajouter un commentaire" at bounding box center [1358, 346] width 392 height 41
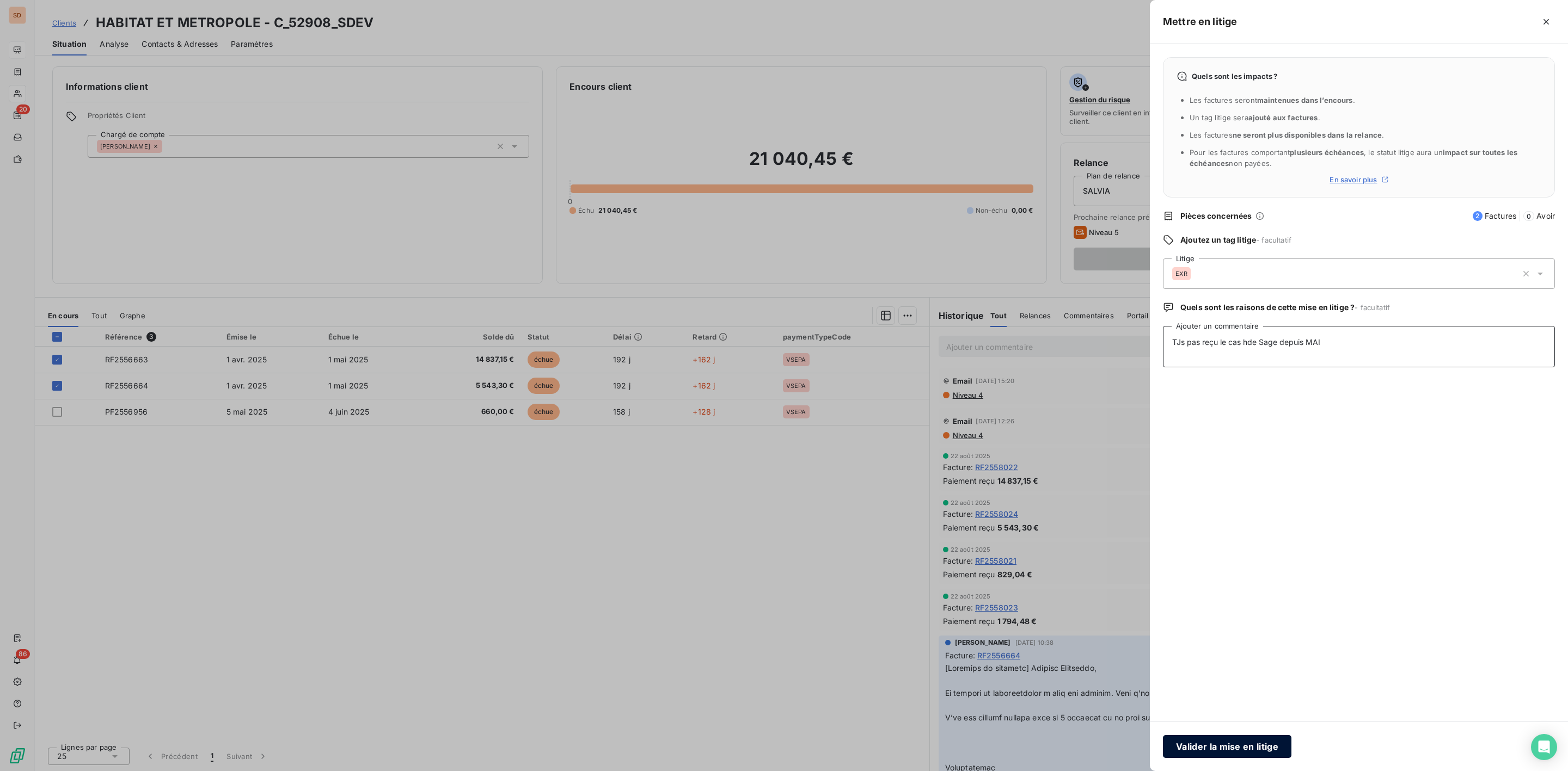
type textarea "TJs pas reçu le cas hde Sage depuis MAI"
click at [1225, 745] on button "Valider la mise en litige" at bounding box center [1227, 746] width 129 height 23
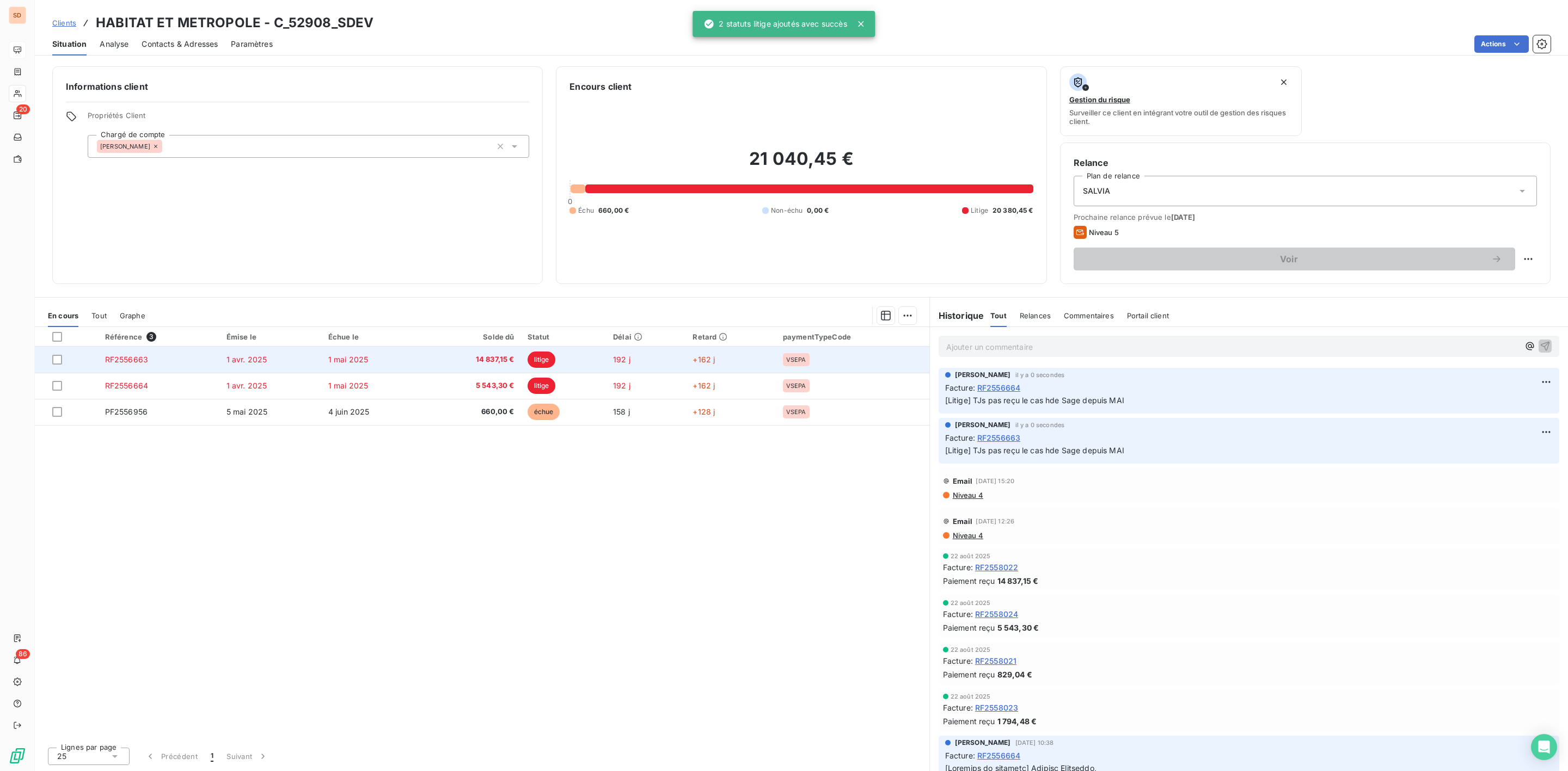
click at [453, 364] on span "14 837,15 €" at bounding box center [472, 359] width 84 height 11
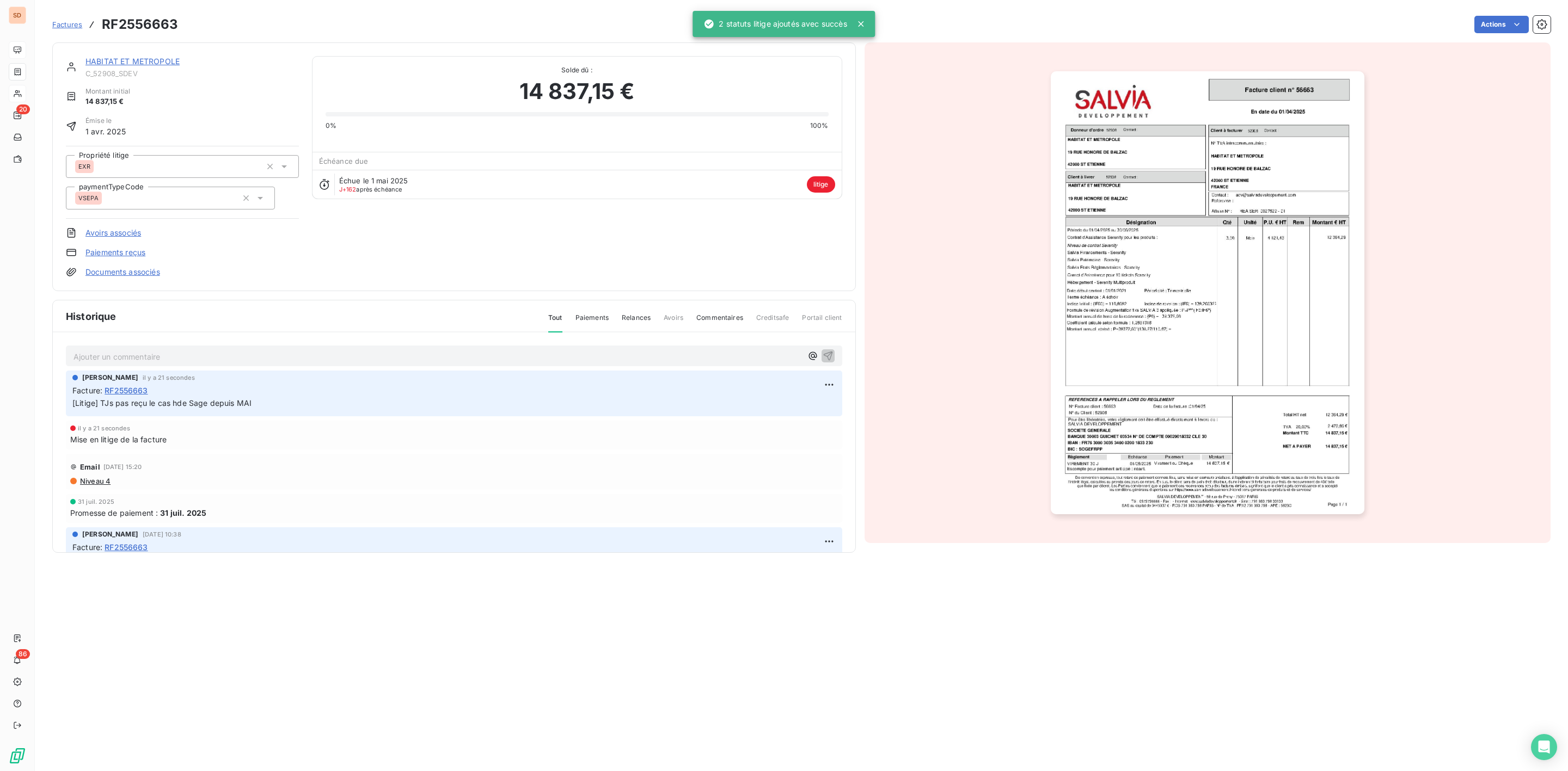
click at [135, 274] on link "Documents associés" at bounding box center [123, 272] width 75 height 11
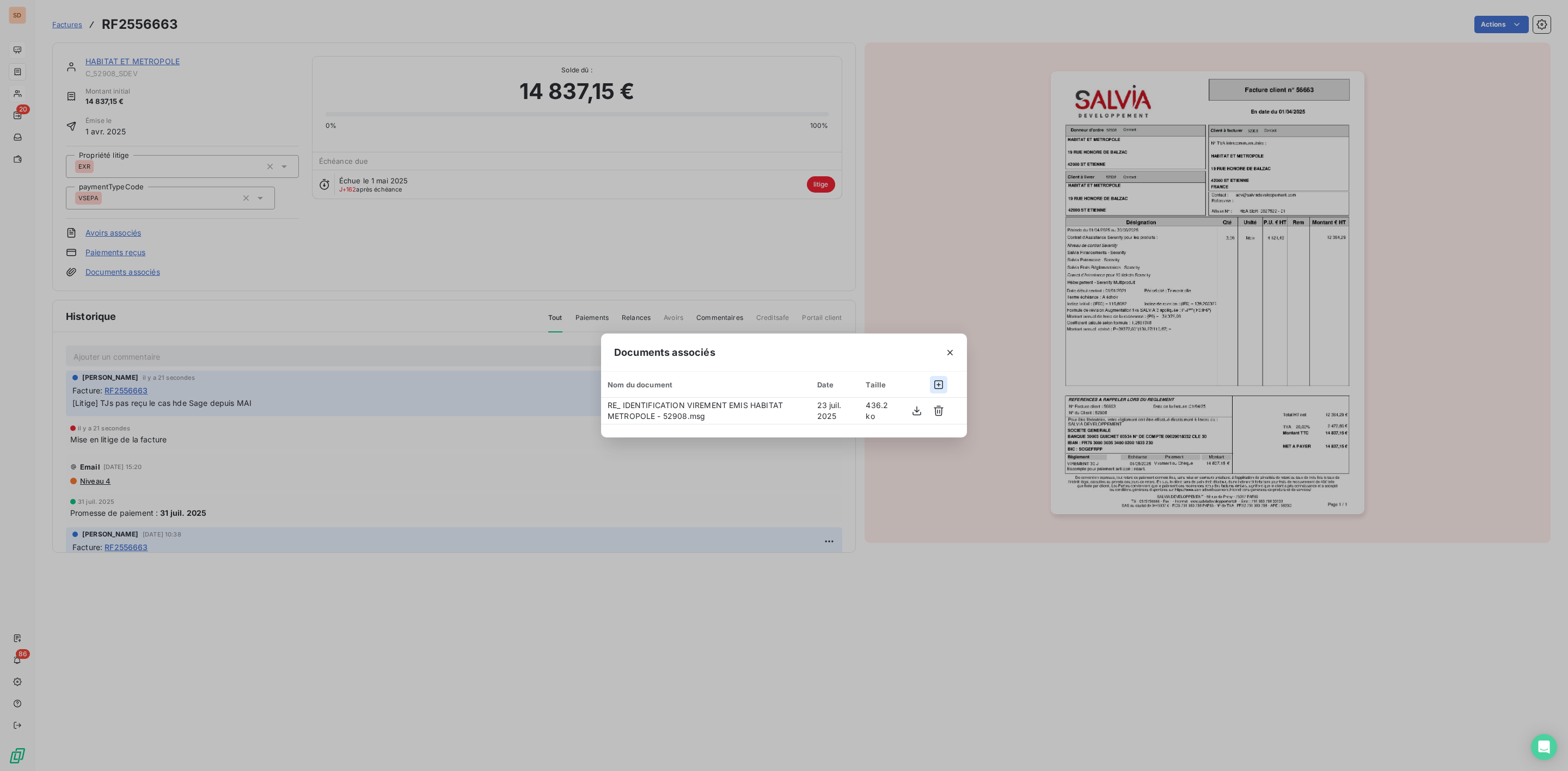
click at [943, 384] on icon "button" at bounding box center [938, 385] width 11 height 11
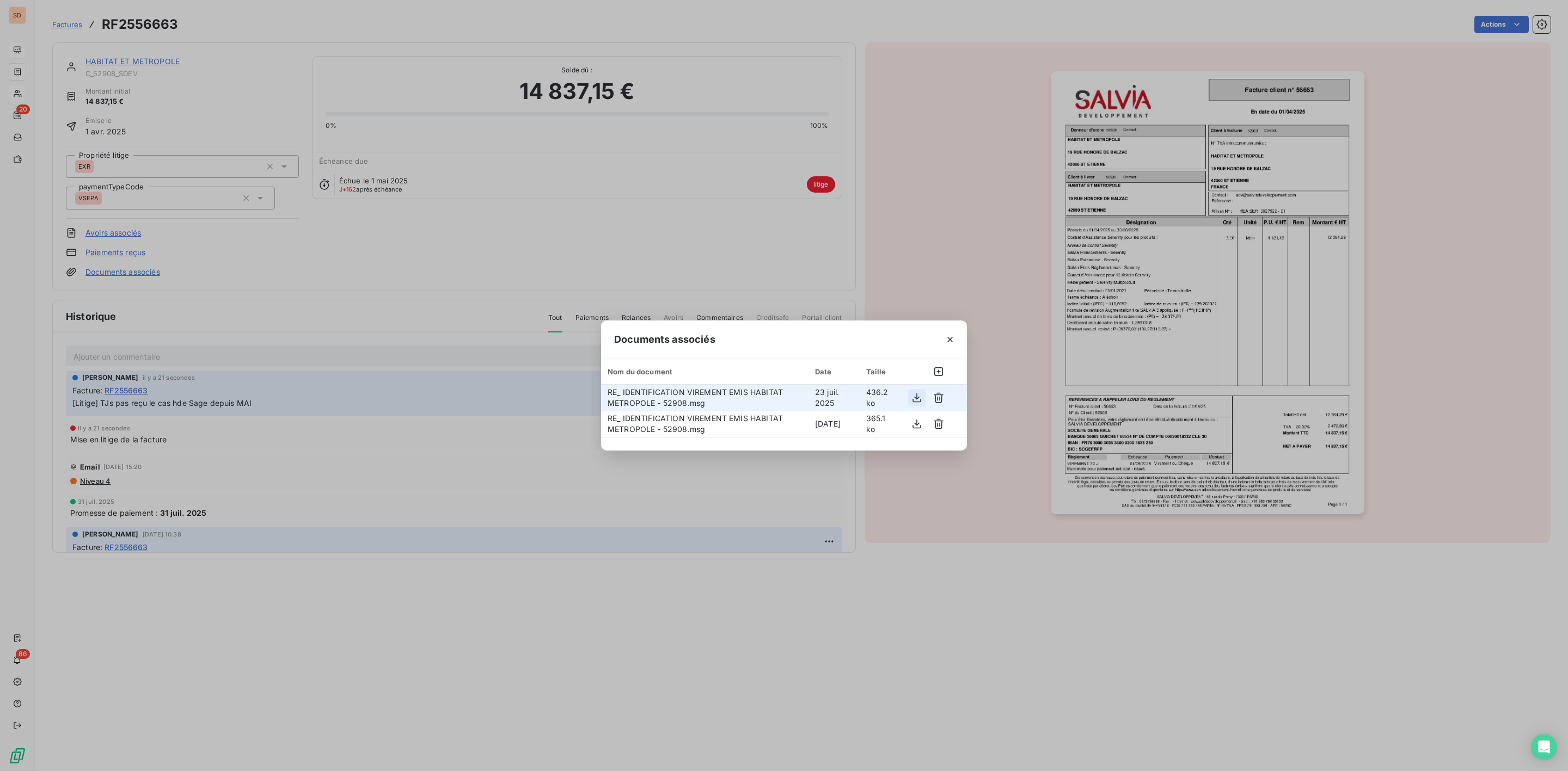
click at [918, 398] on icon "button" at bounding box center [917, 397] width 8 height 9
click at [915, 394] on icon "button" at bounding box center [916, 397] width 11 height 11
click at [954, 339] on icon "button" at bounding box center [950, 339] width 11 height 11
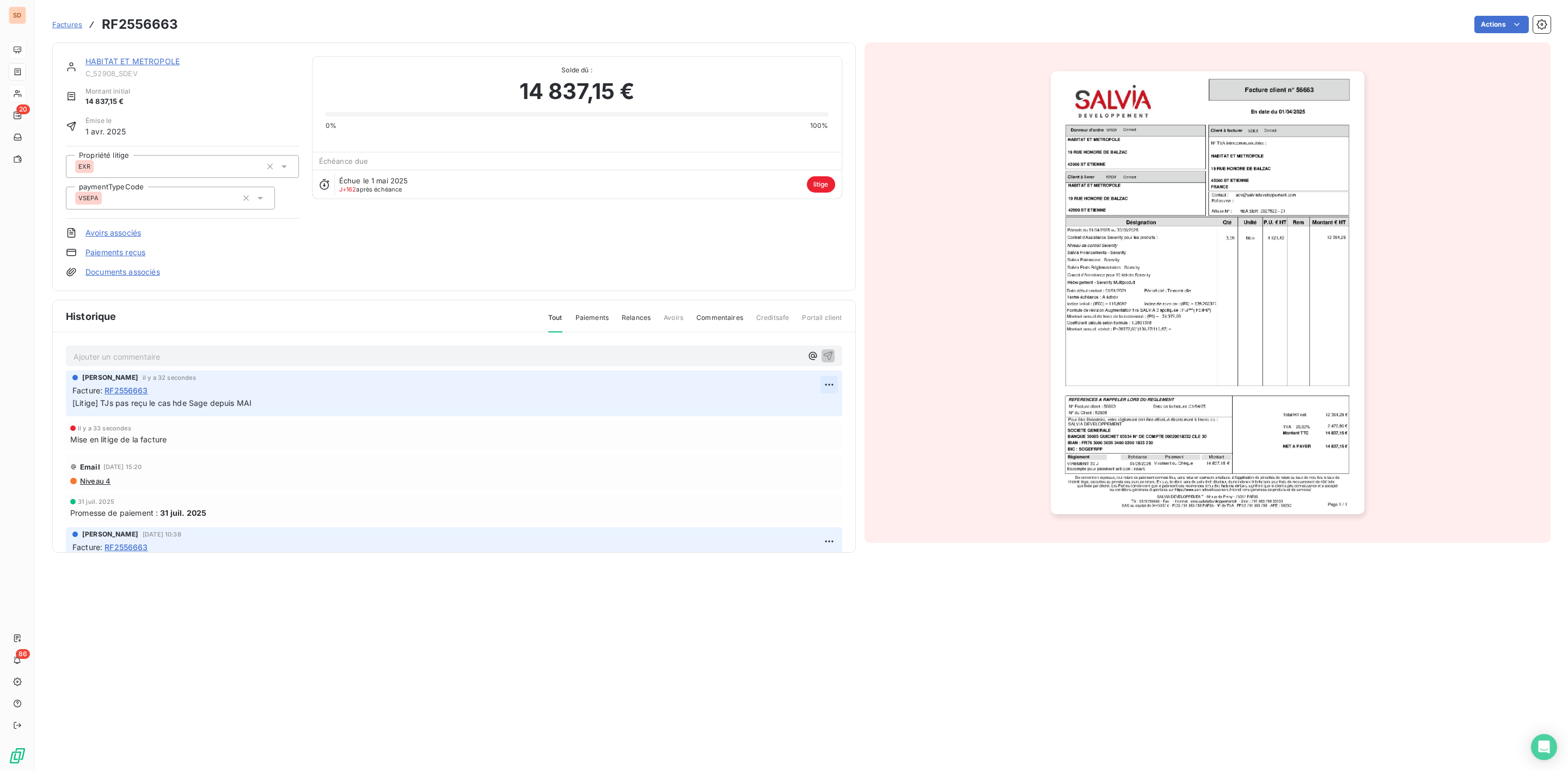
click at [815, 386] on html "SD 20 86 Factures RF2556663 Actions HABITAT ET METROPOLE C_52908_SDEV Montant i…" at bounding box center [784, 386] width 1568 height 771
click at [109, 61] on html "SD 20 86 Factures RF2556663 Actions HABITAT ET METROPOLE C_52908_SDEV Montant i…" at bounding box center [784, 386] width 1568 height 771
click at [151, 62] on link "HABITAT ET METROPOLE" at bounding box center [133, 61] width 94 height 9
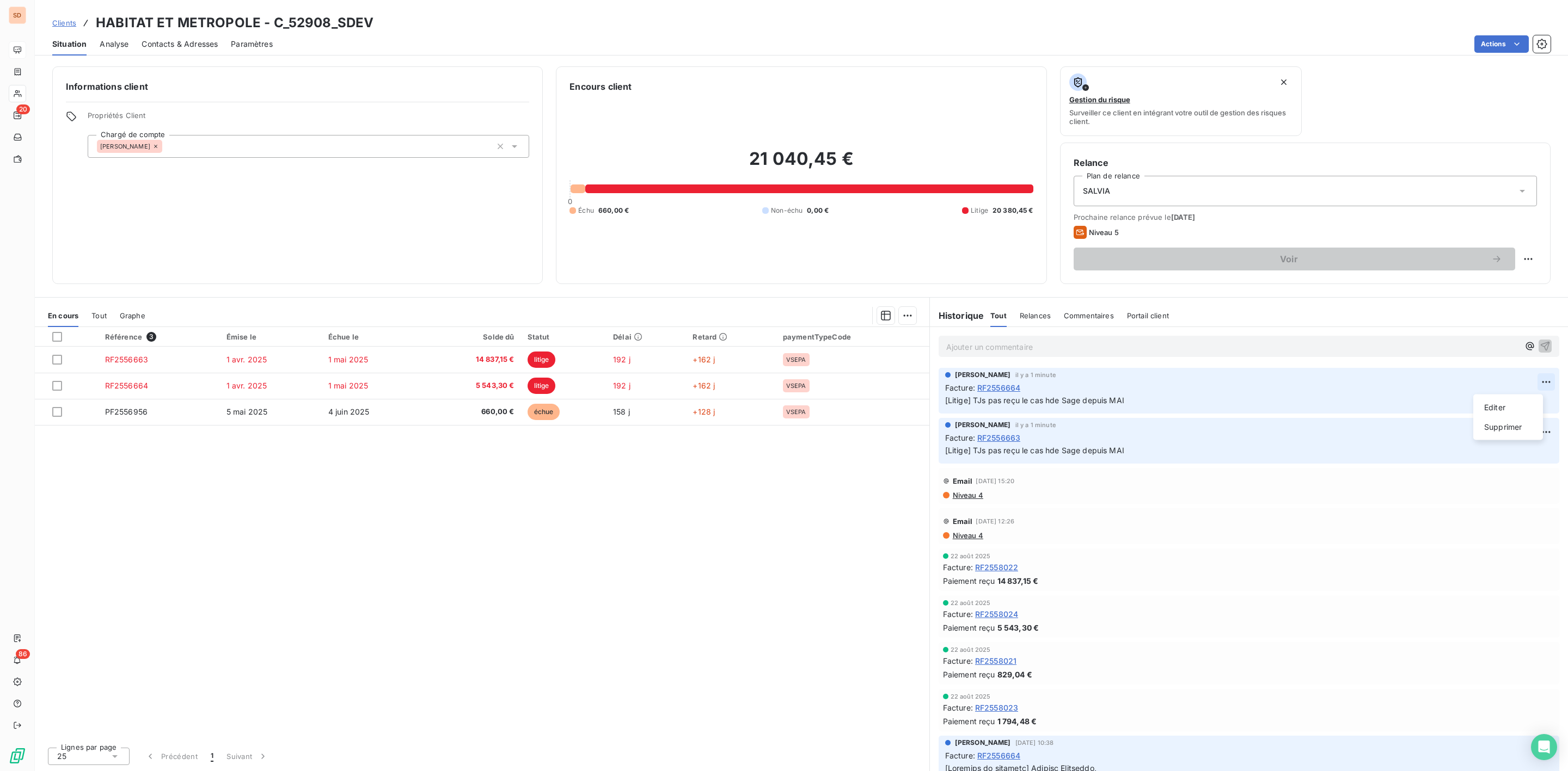
click at [1535, 380] on html "SD 20 86 Clients HABITAT ET METROPOLE - C_52908_SDEV Situation Analyse Contacts…" at bounding box center [784, 386] width 1568 height 771
click at [1495, 401] on div "Editer" at bounding box center [1508, 407] width 61 height 18
click at [1150, 404] on p "[Litige] TJs pas reçu le cas hde Sage depuis MAI" at bounding box center [1240, 401] width 592 height 13
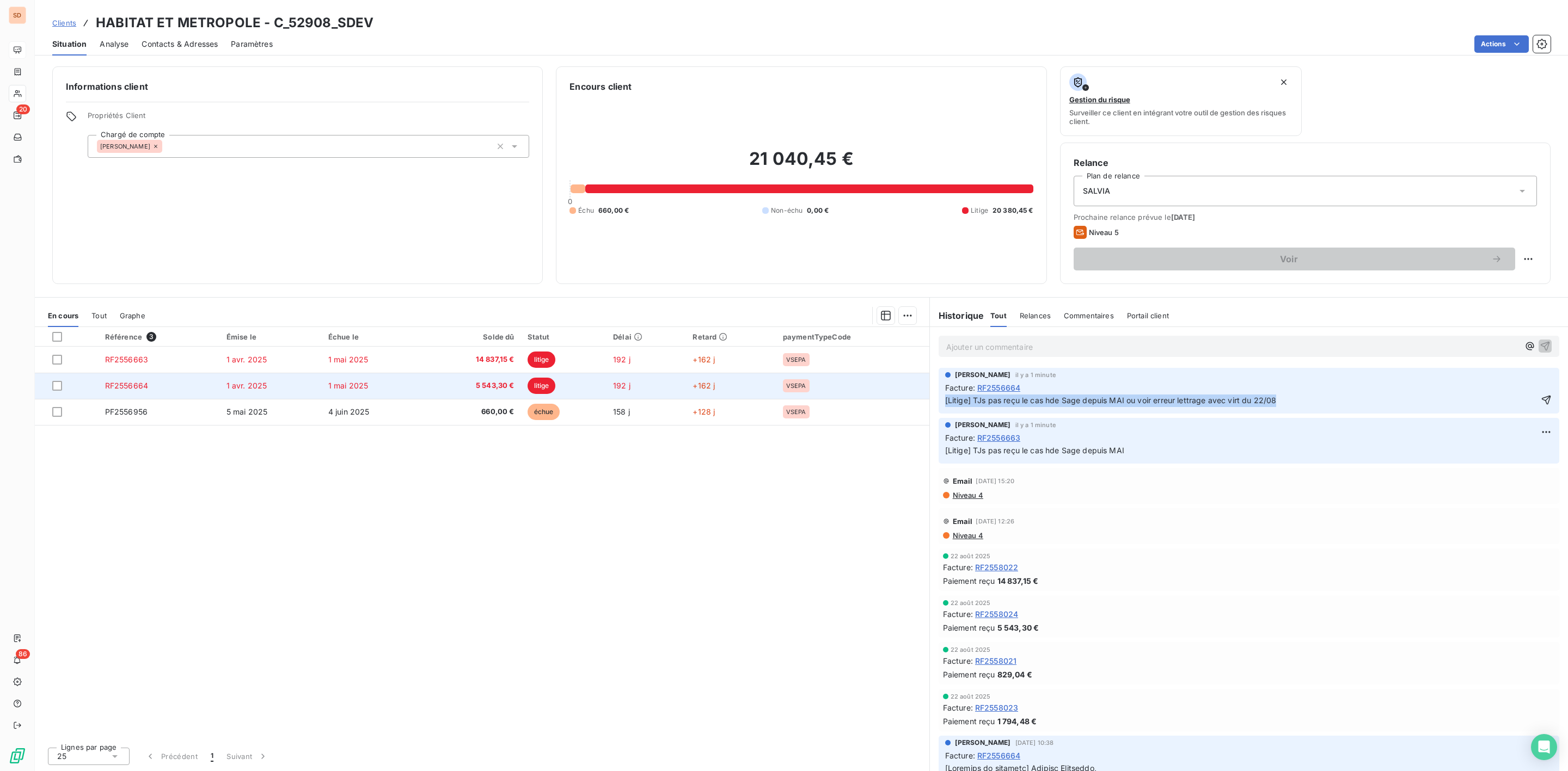
drag, startPoint x: 1289, startPoint y: 395, endPoint x: 879, endPoint y: 395, distance: 410.0
click at [879, 395] on div "En cours Tout Graphe Référence 3 Émise le Échue le Solde dû Statut Délai Retard…" at bounding box center [801, 534] width 1533 height 474
copy span "[Litige] TJs pas reçu le cas hde Sage depuis MAI ou voir erreur lettrage avec v…"
click at [1541, 402] on icon "button" at bounding box center [1546, 400] width 11 height 11
click at [1536, 432] on html "SD 20 86 Clients HABITAT ET METROPOLE - C_52908_SDEV Situation Analyse Contacts…" at bounding box center [784, 386] width 1568 height 771
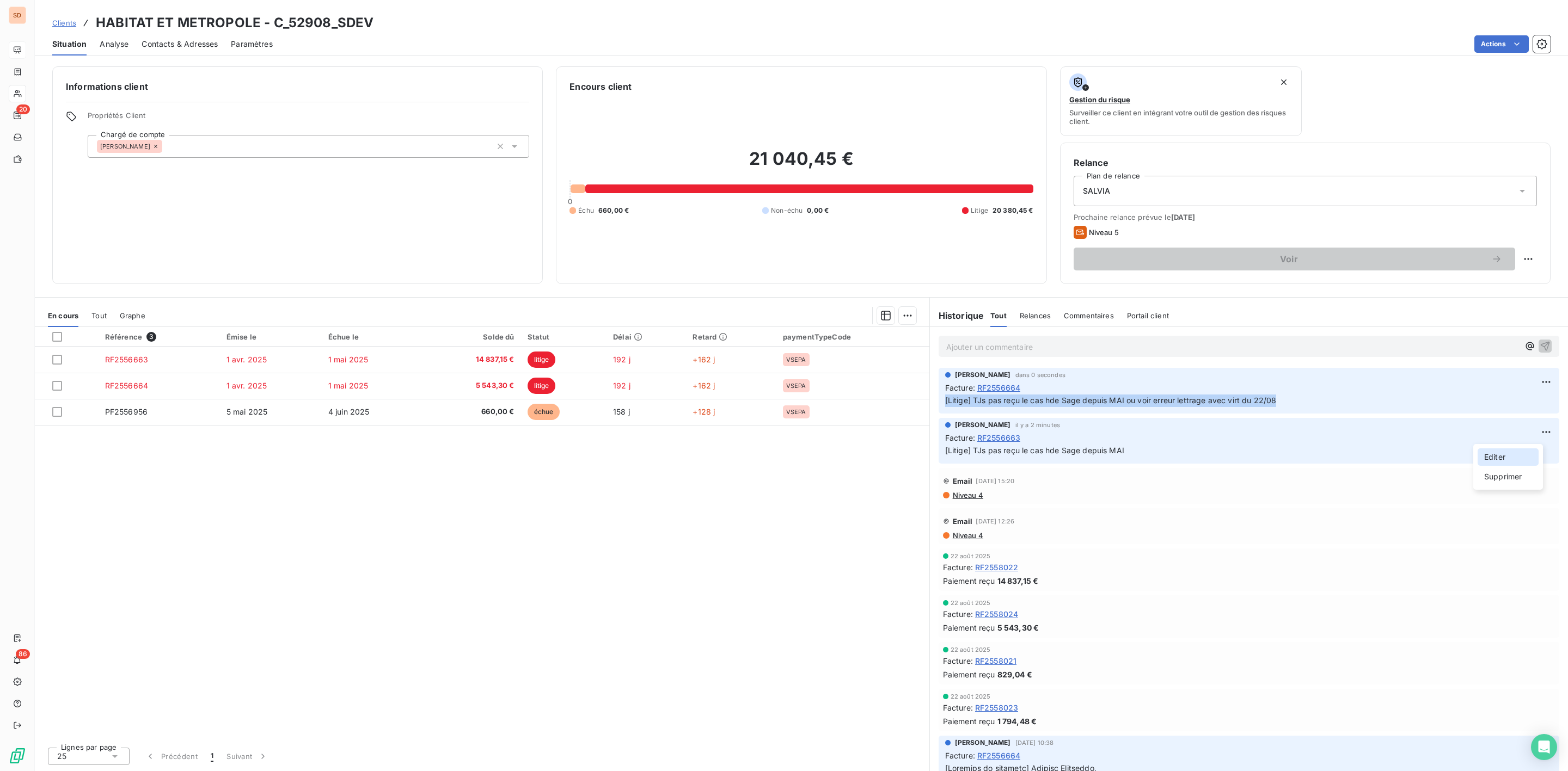
click at [1500, 449] on div "Editer" at bounding box center [1508, 457] width 61 height 18
drag, startPoint x: 1122, startPoint y: 452, endPoint x: 920, endPoint y: 452, distance: 202.0
click at [920, 452] on div "En cours Tout Graphe Référence 3 Émise le Échue le Solde dû Statut Délai Retard…" at bounding box center [801, 534] width 1533 height 474
click at [1541, 451] on icon "button" at bounding box center [1546, 449] width 11 height 11
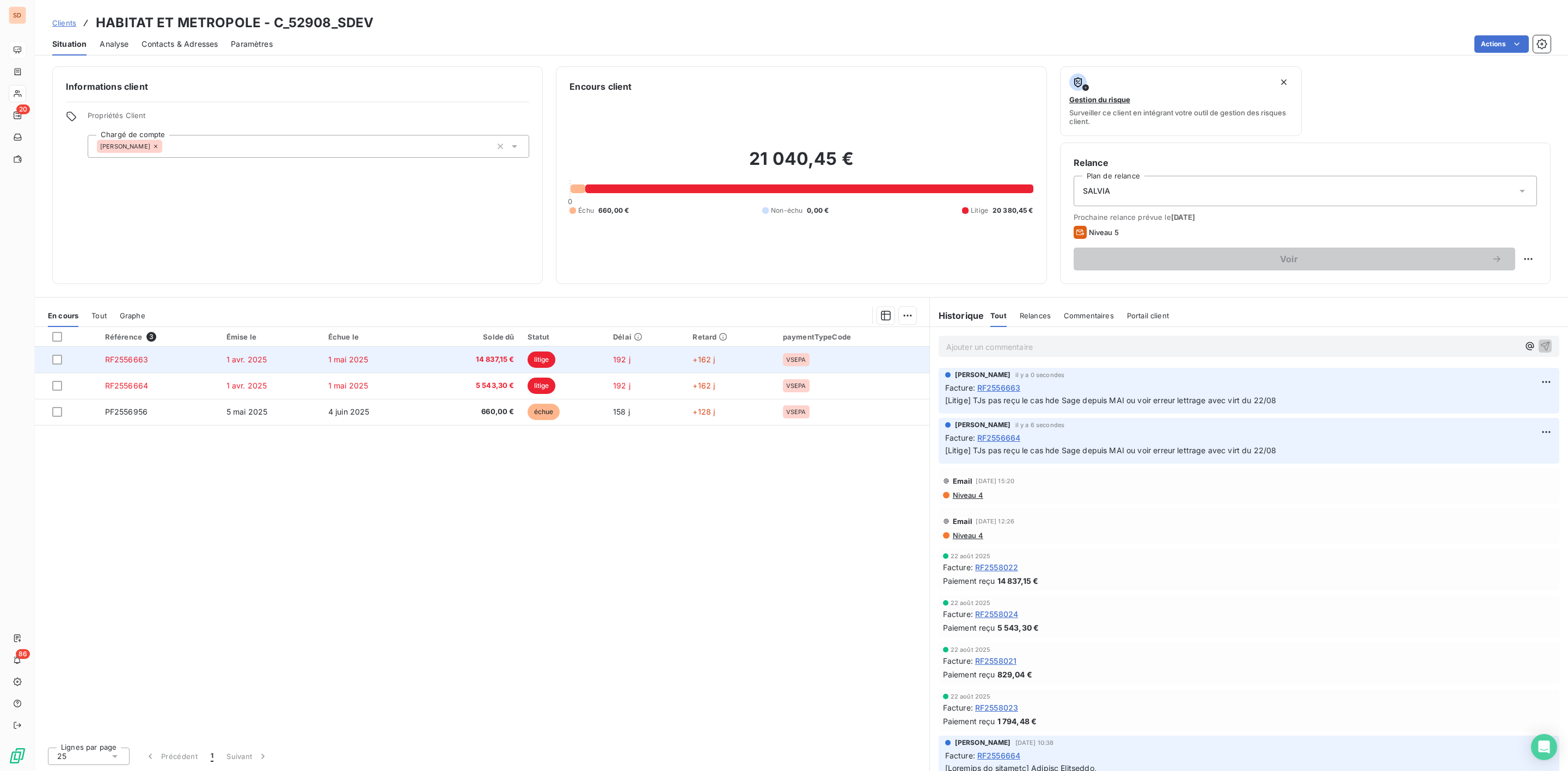
click at [322, 358] on td "1 mai 2025" at bounding box center [373, 359] width 103 height 26
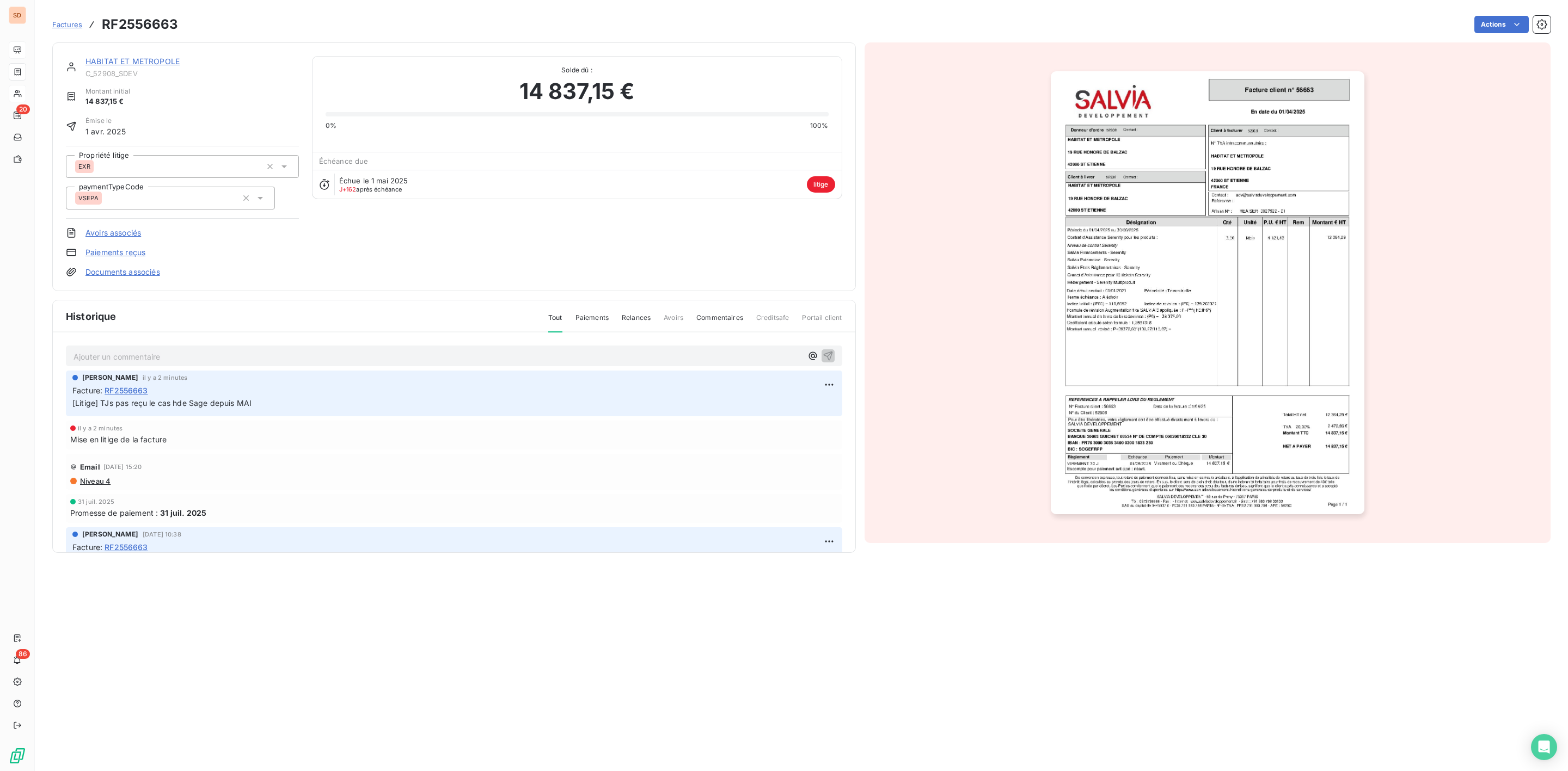
click at [144, 274] on link "Documents associés" at bounding box center [123, 272] width 75 height 11
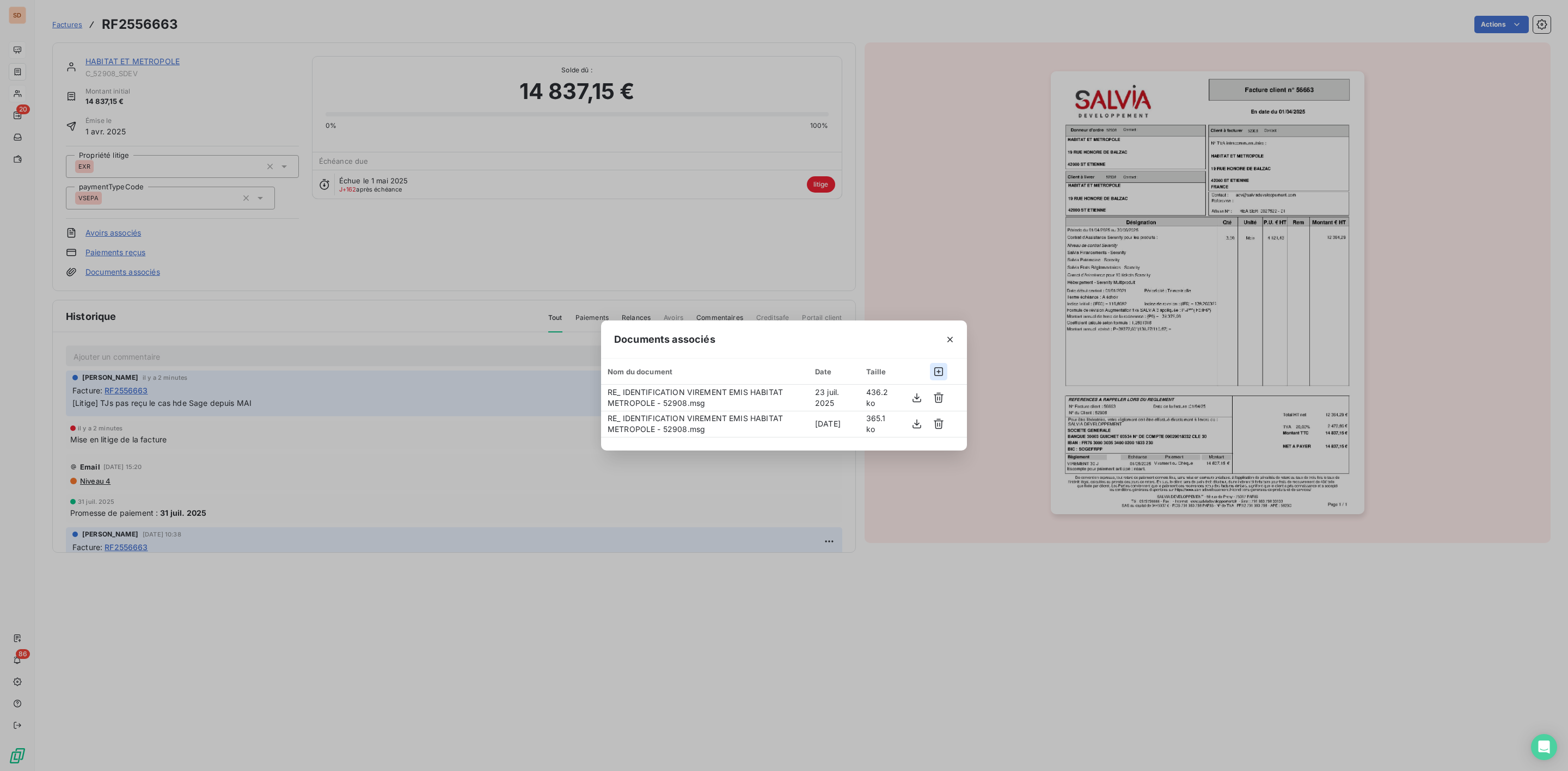
click at [939, 370] on icon "button" at bounding box center [938, 371] width 11 height 11
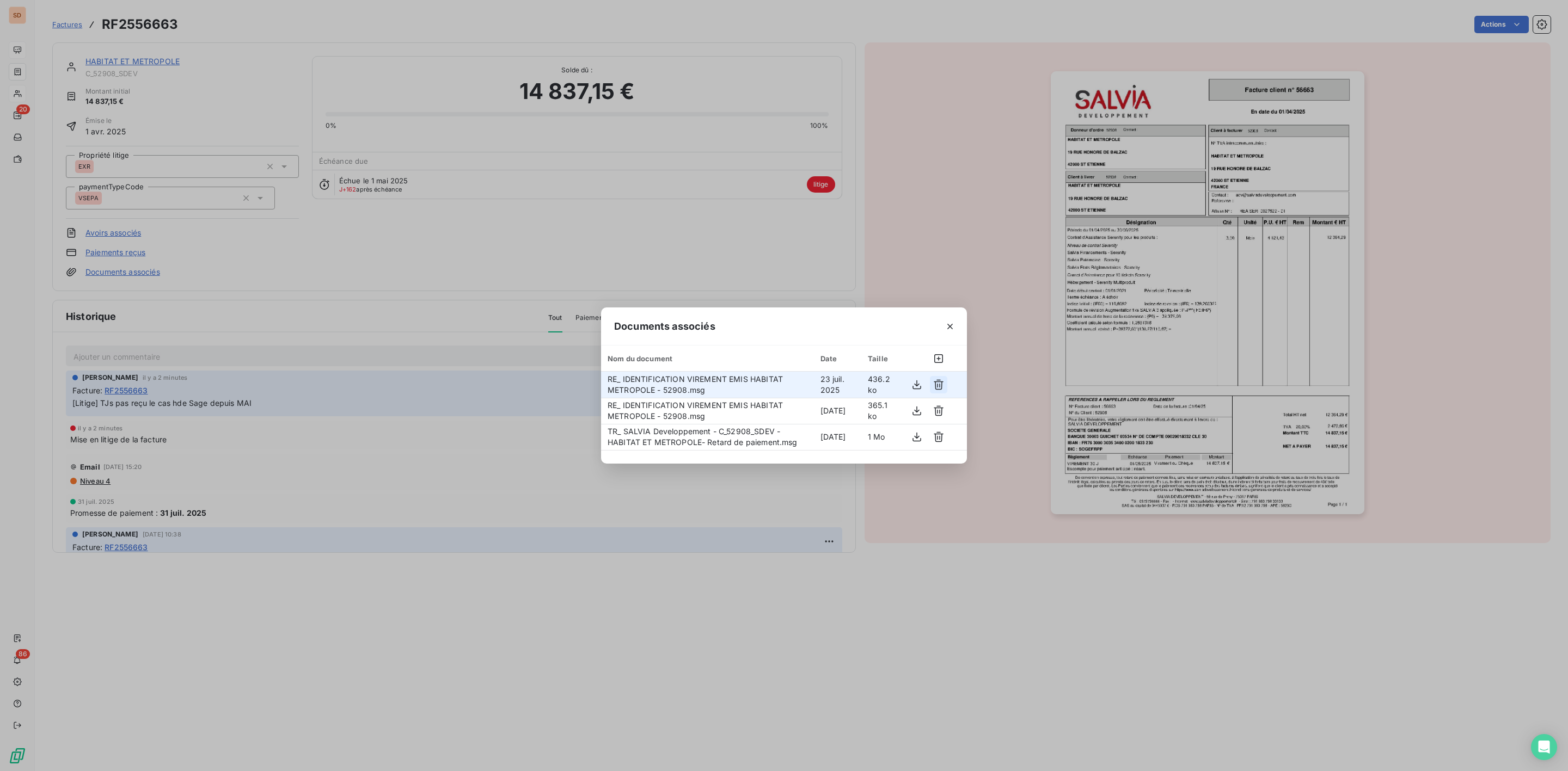
click at [938, 384] on icon "button" at bounding box center [938, 385] width 11 height 11
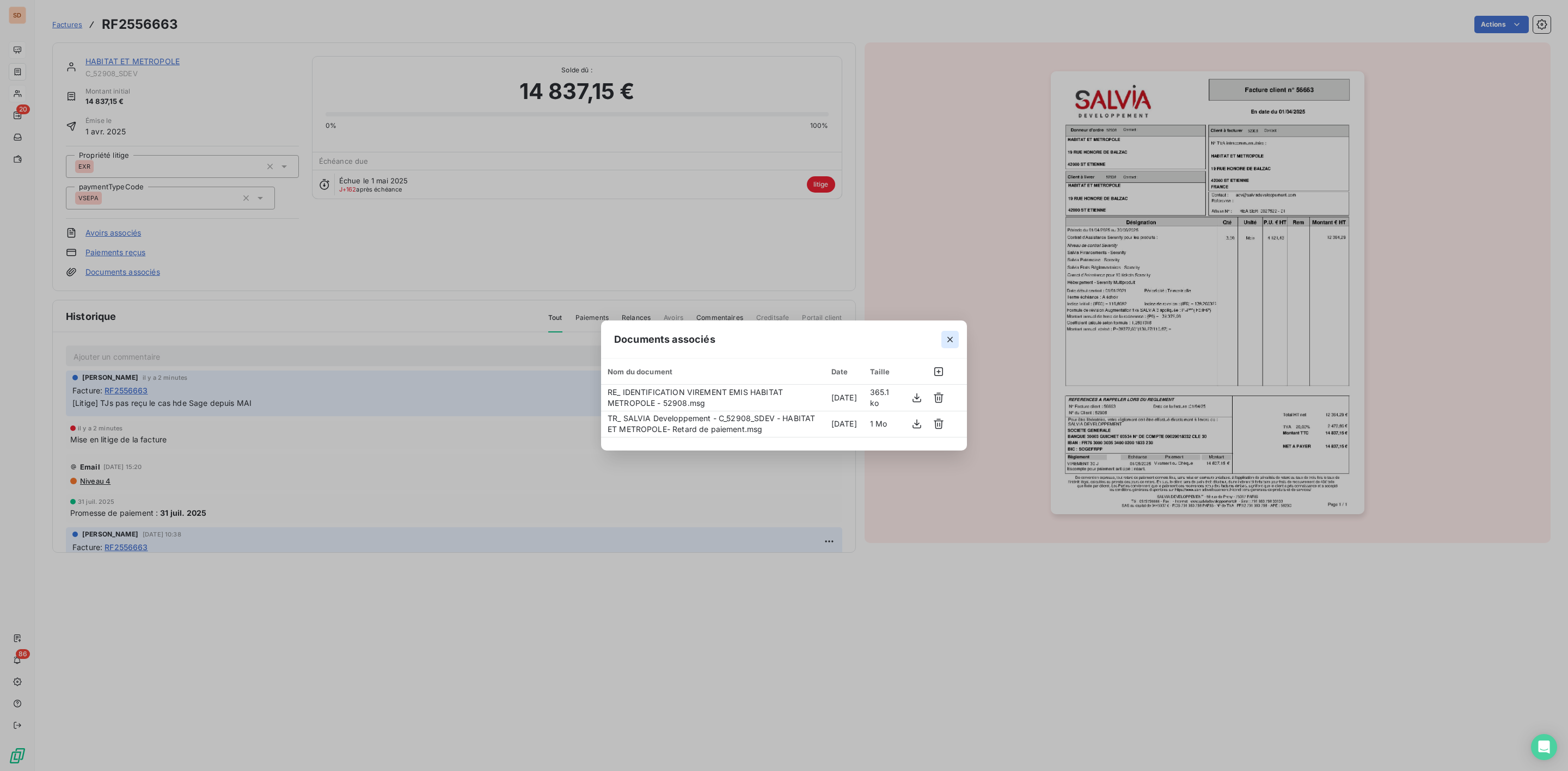
click at [947, 338] on icon "button" at bounding box center [950, 339] width 11 height 11
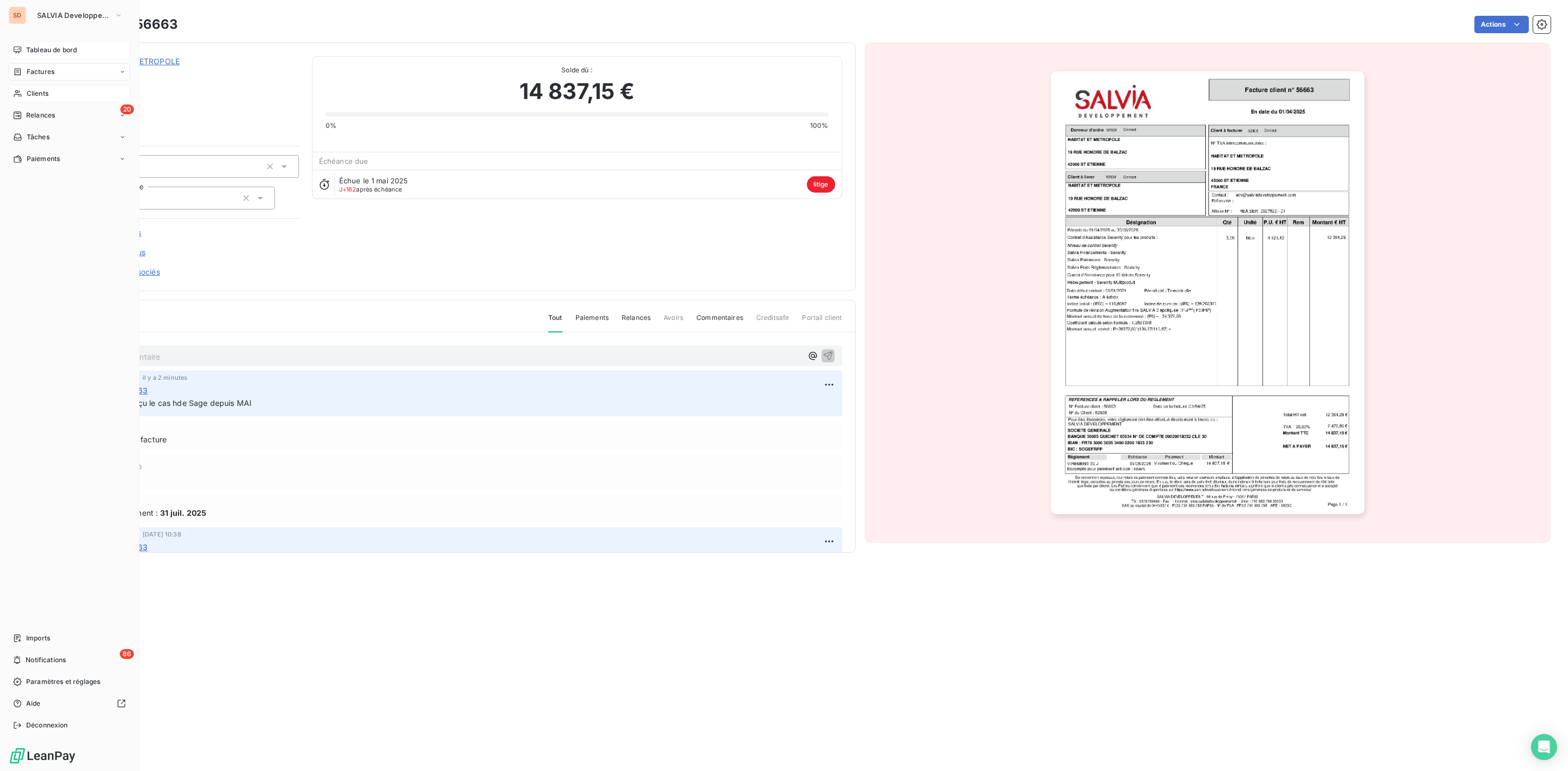
click at [42, 70] on span "Factures" at bounding box center [40, 72] width 28 height 10
click at [44, 72] on span "Factures" at bounding box center [40, 72] width 28 height 10
click at [51, 67] on span "Factures" at bounding box center [40, 72] width 28 height 10
click at [54, 13] on span "SALVIA Developpement" at bounding box center [73, 15] width 73 height 8
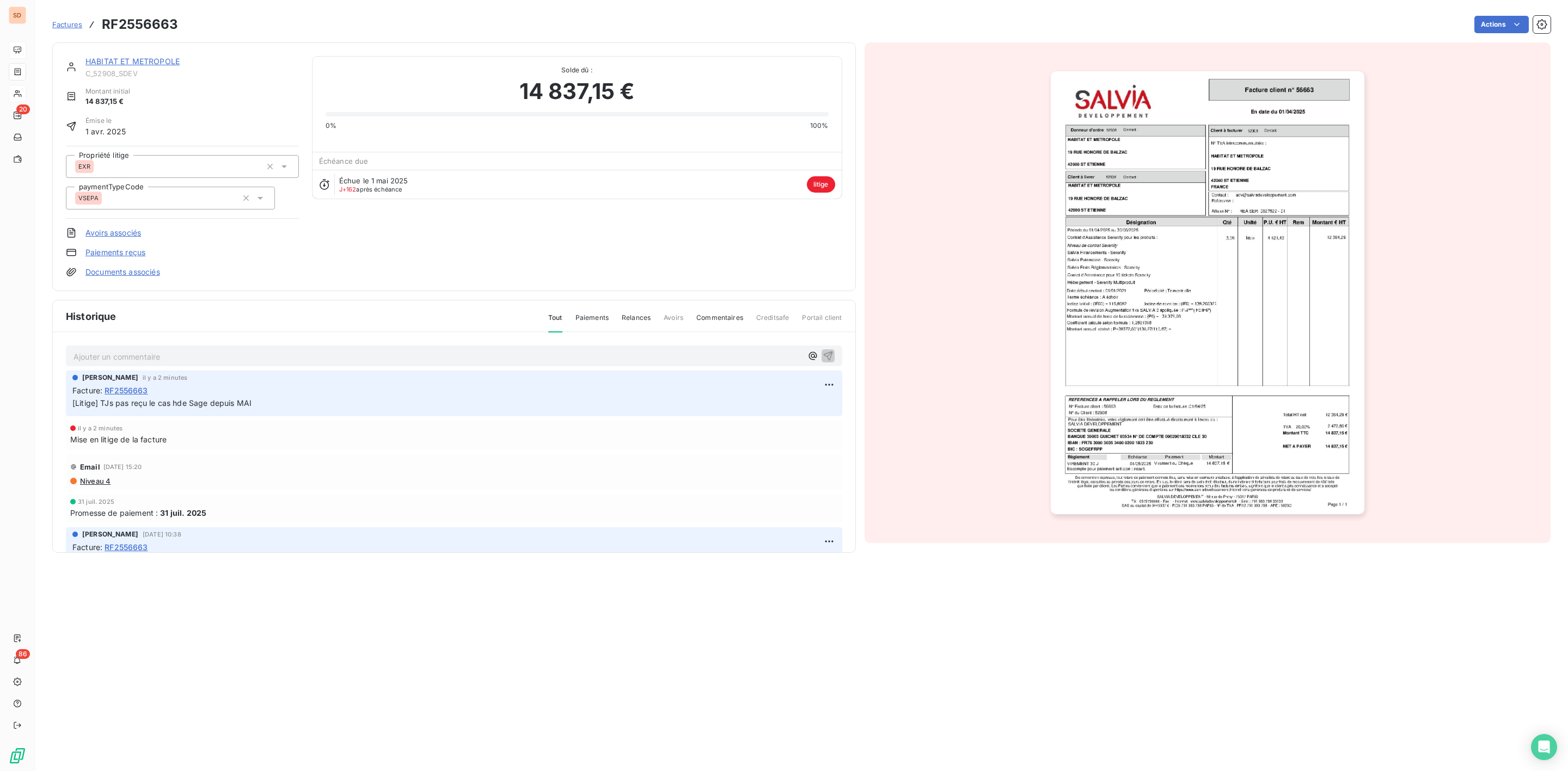
click at [328, 82] on div "14 837,15 €" at bounding box center [577, 91] width 503 height 33
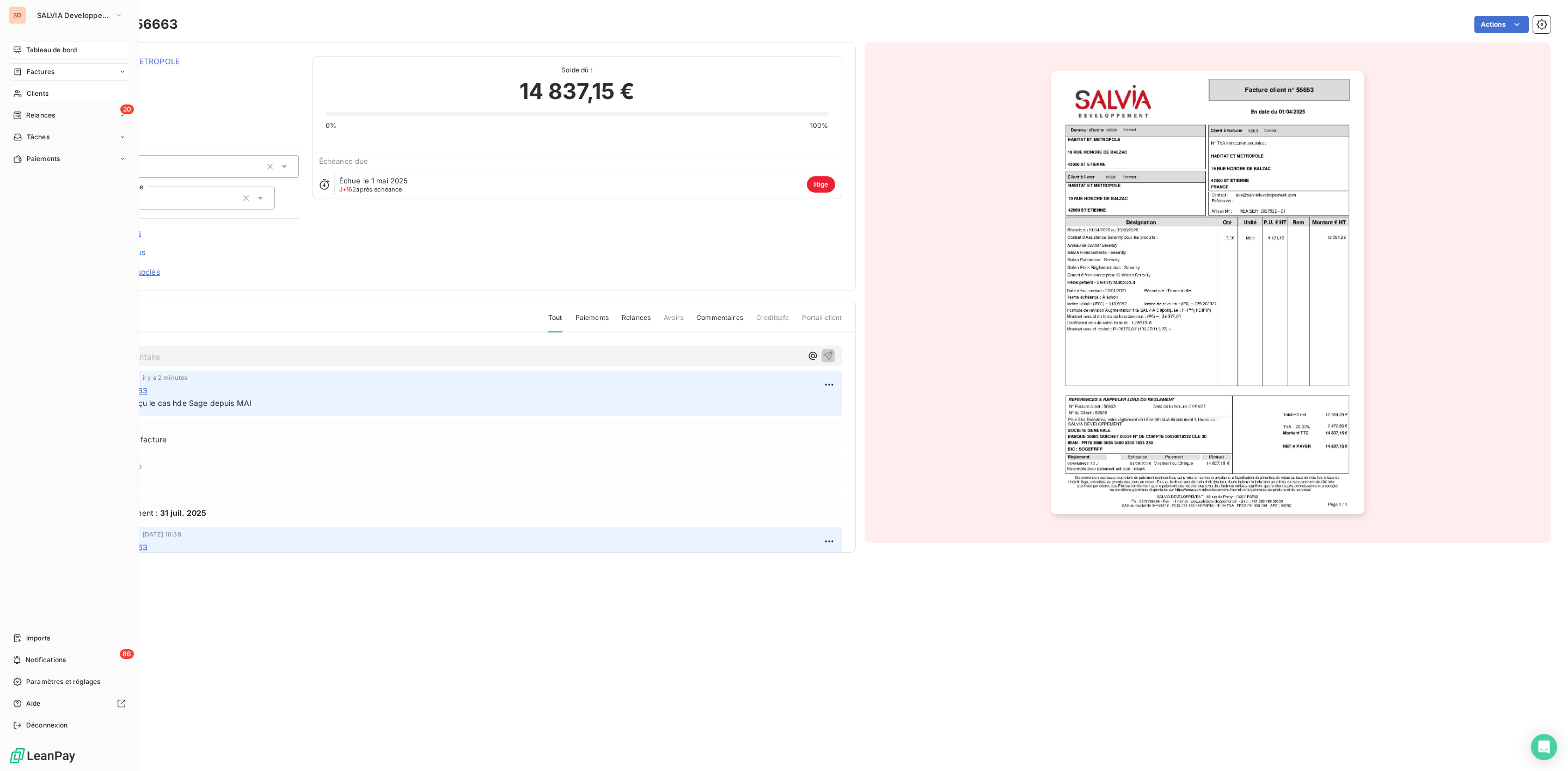
click at [38, 66] on div "Factures" at bounding box center [69, 72] width 121 height 18
click at [40, 96] on span "Factures" at bounding box center [40, 93] width 28 height 10
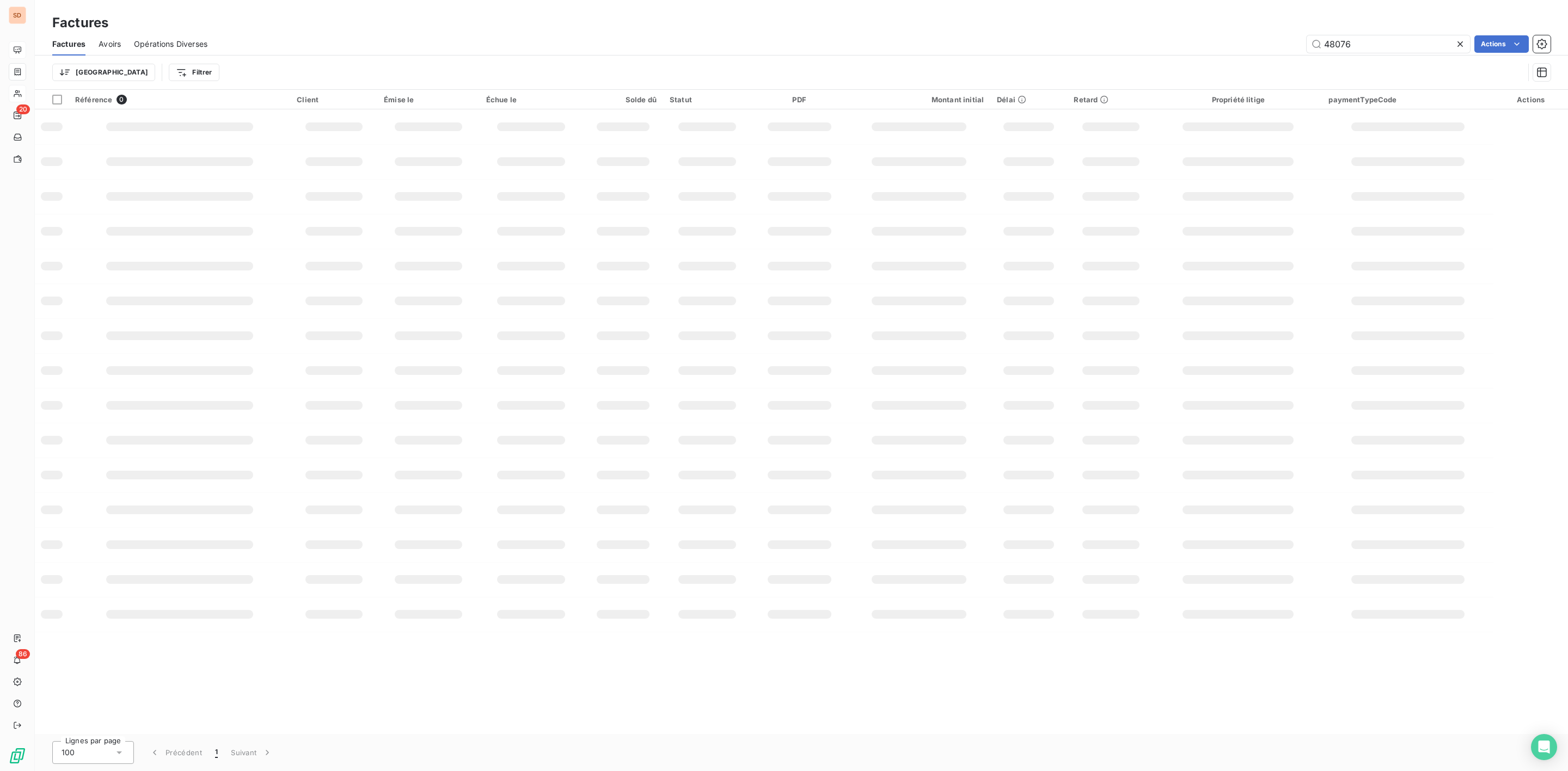
drag, startPoint x: 1382, startPoint y: 46, endPoint x: 1083, endPoint y: 51, distance: 299.0
click at [1112, 48] on div "48076 Actions" at bounding box center [885, 44] width 1330 height 18
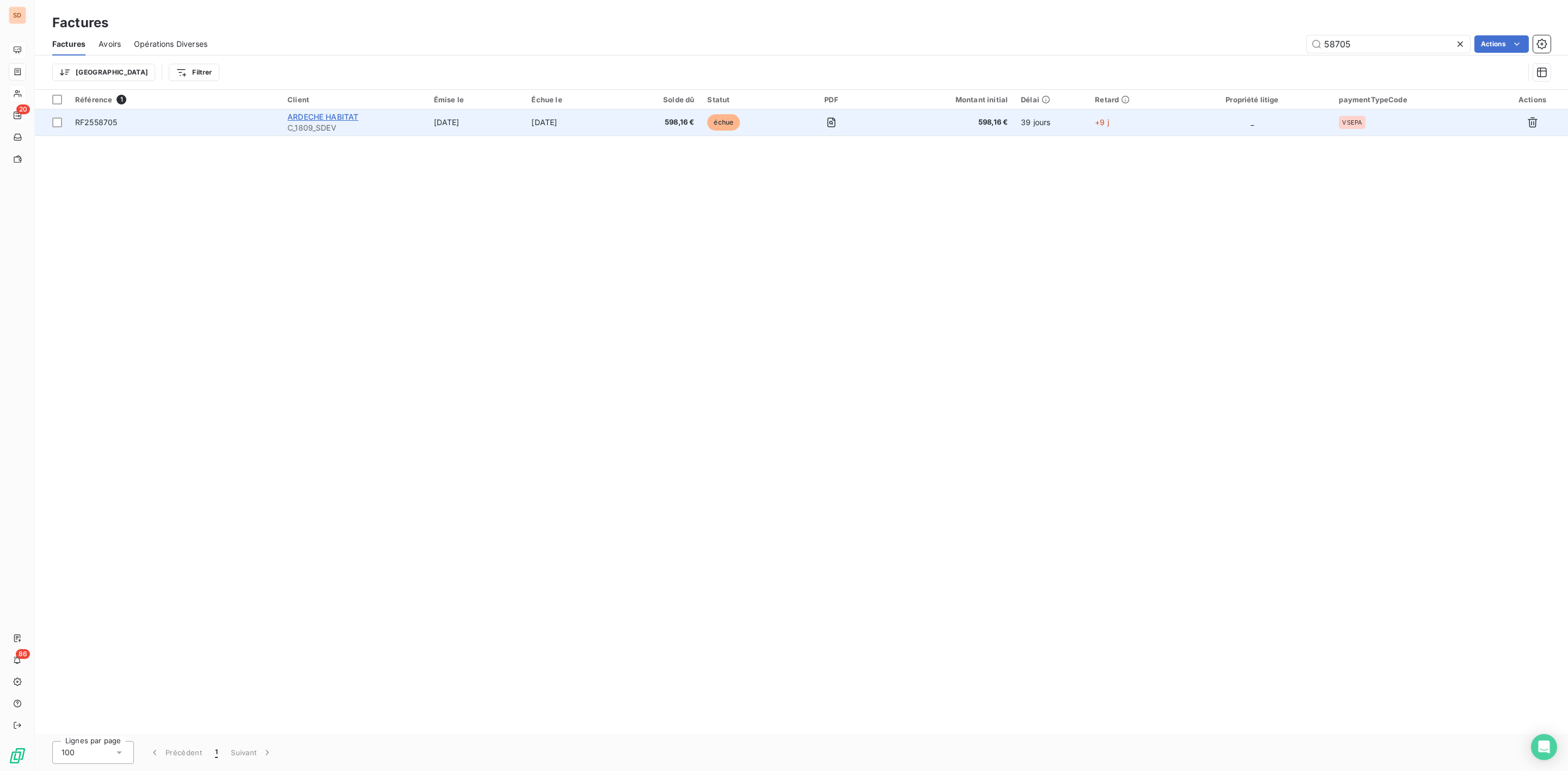
type input "58705"
click at [340, 116] on span "ARDECHE HABITAT" at bounding box center [323, 116] width 71 height 9
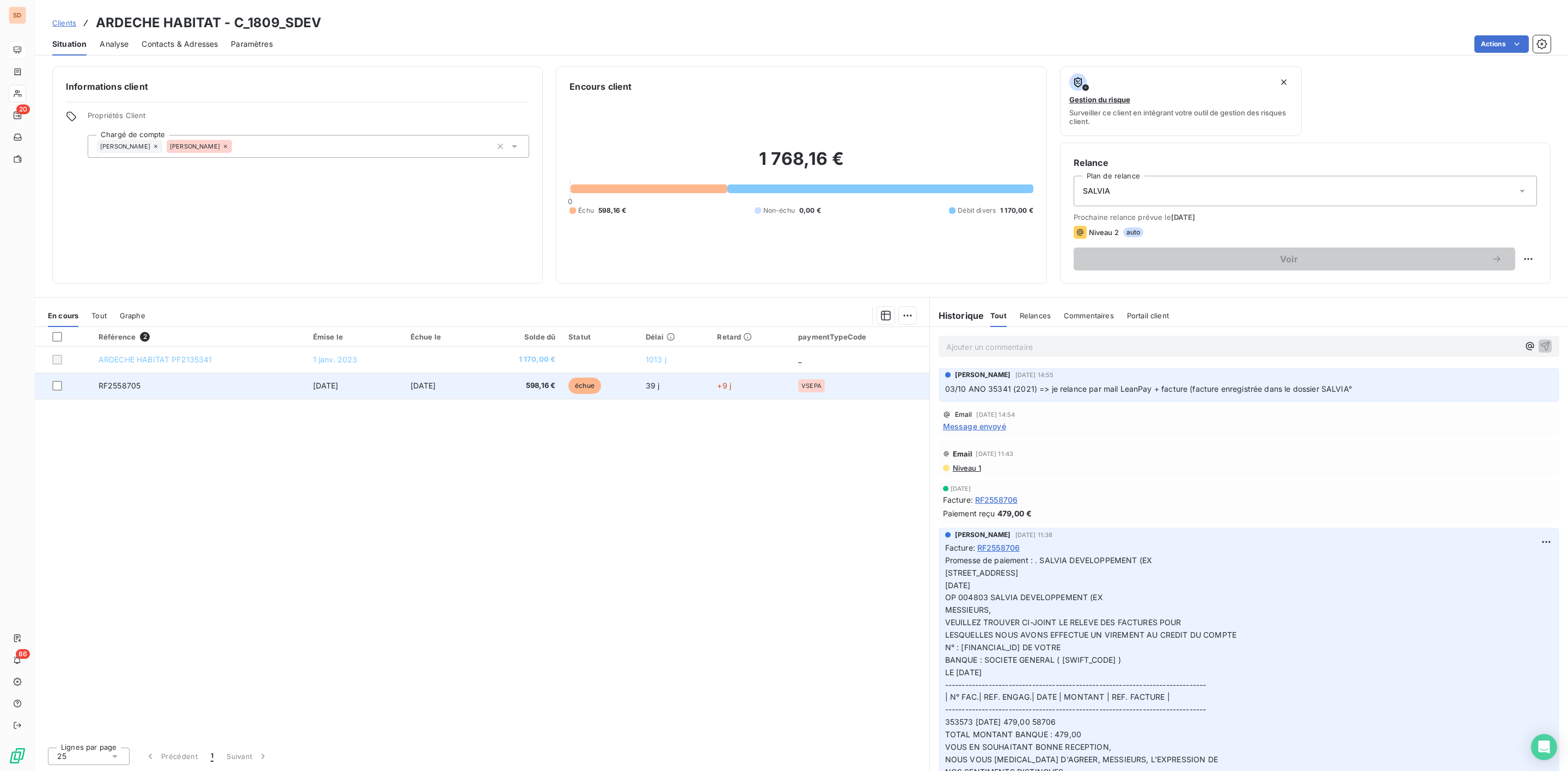
click at [529, 395] on td "598,16 €" at bounding box center [520, 386] width 84 height 26
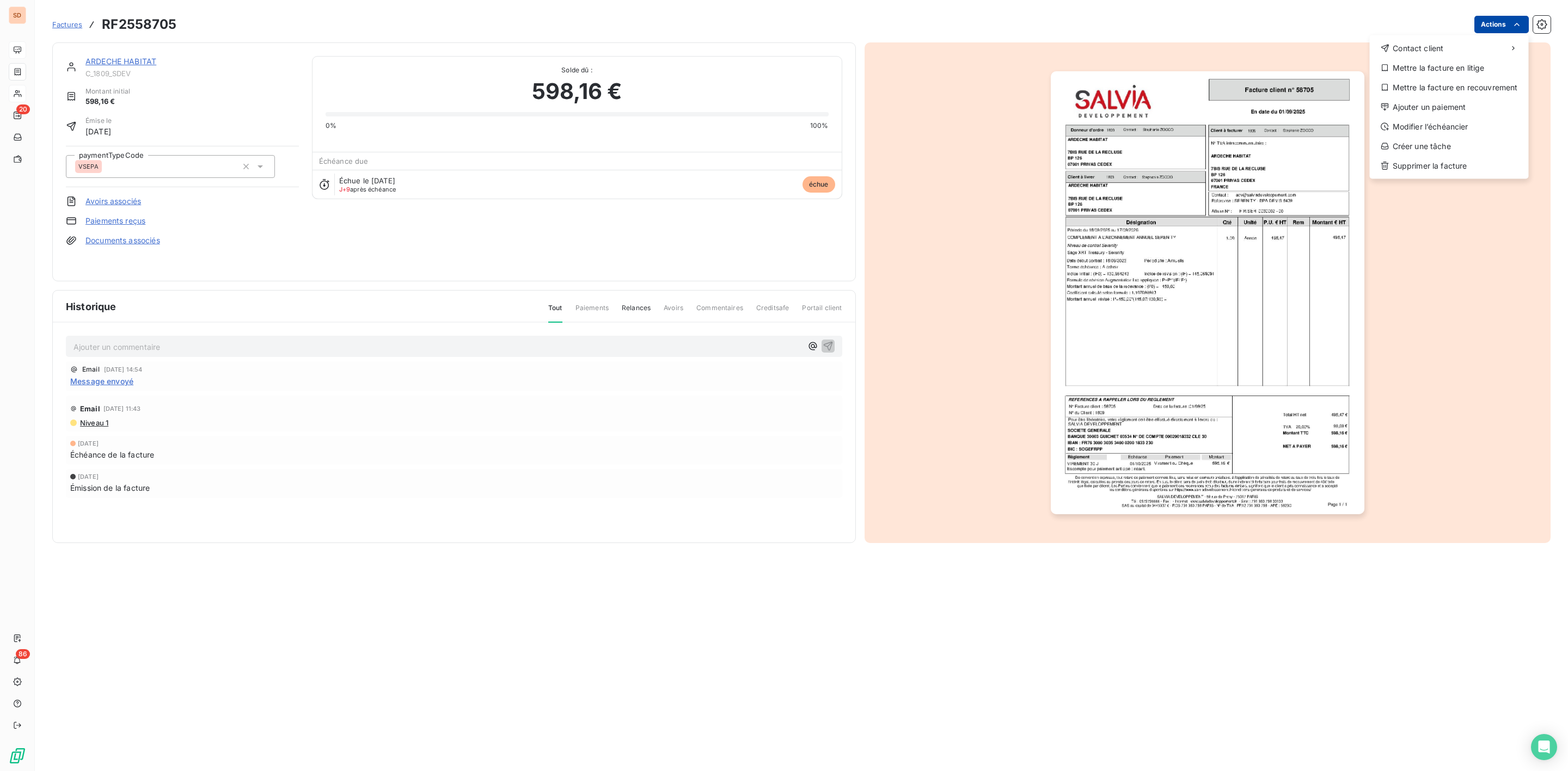
click at [1523, 20] on html "SD 20 86 Factures RF2558705 Actions Contact client Mettre la facture en litige …" at bounding box center [784, 386] width 1568 height 771
click at [1435, 104] on div "Ajouter un paiement" at bounding box center [1449, 107] width 150 height 18
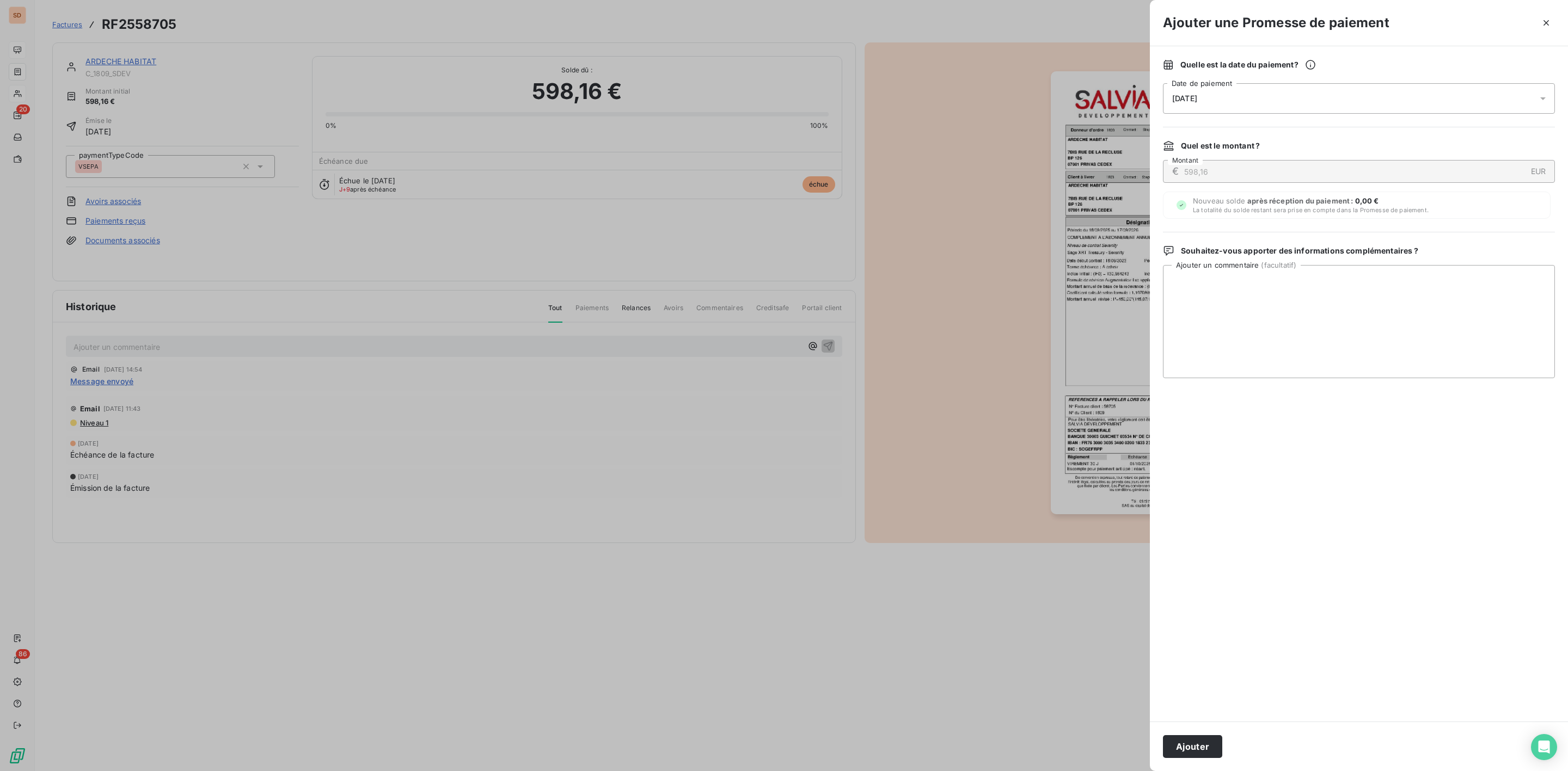
click at [1197, 104] on div "[DATE]" at bounding box center [1358, 98] width 392 height 30
click at [1305, 253] on button "25" at bounding box center [1304, 255] width 22 height 22
click at [1401, 298] on textarea "Ajouter un commentaire ( facultatif )" at bounding box center [1358, 322] width 392 height 113
paste textarea ". SALVIA DEVELOPPEMENT (EX [STREET_ADDRESS][GEOGRAPHIC_DATA] [DATE] OP 004803 S…"
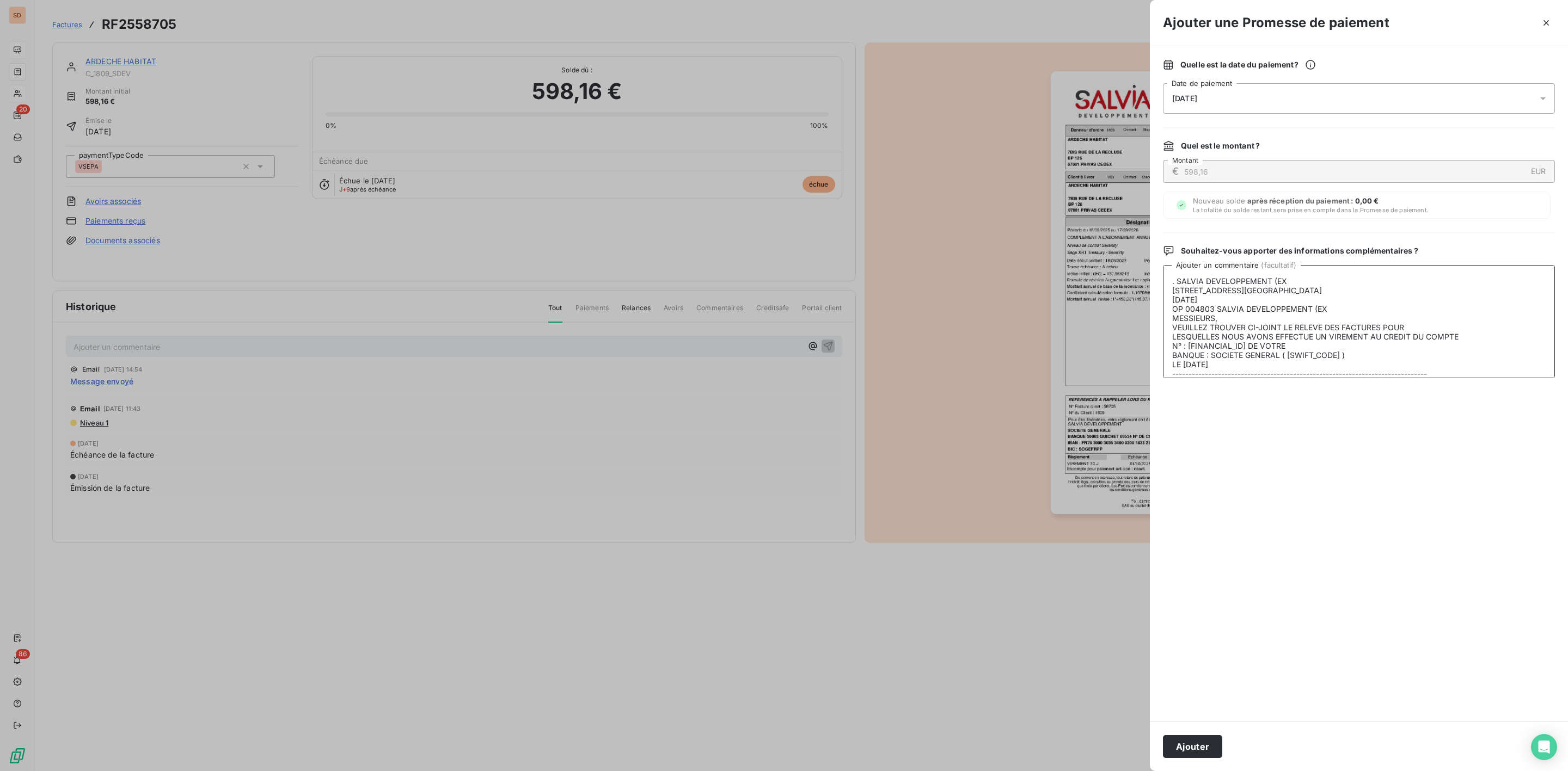
scroll to position [79, 0]
type textarea ". SALVIA DEVELOPPEMENT (EX [STREET_ADDRESS][GEOGRAPHIC_DATA] [DATE] OP 004803 S…"
click at [1174, 749] on button "Ajouter" at bounding box center [1192, 746] width 59 height 23
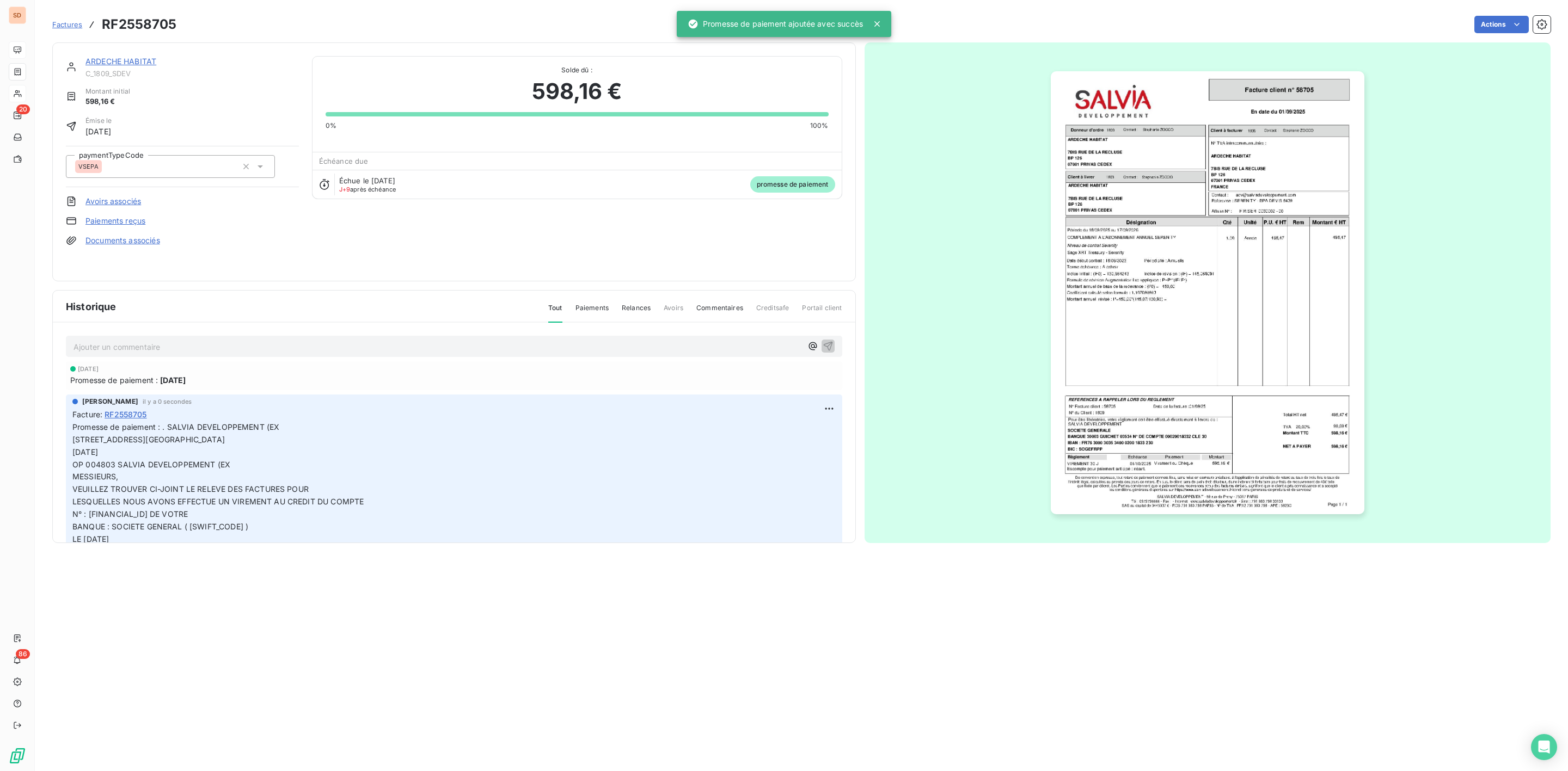
click at [124, 62] on link "ARDECHE HABITAT" at bounding box center [121, 61] width 71 height 9
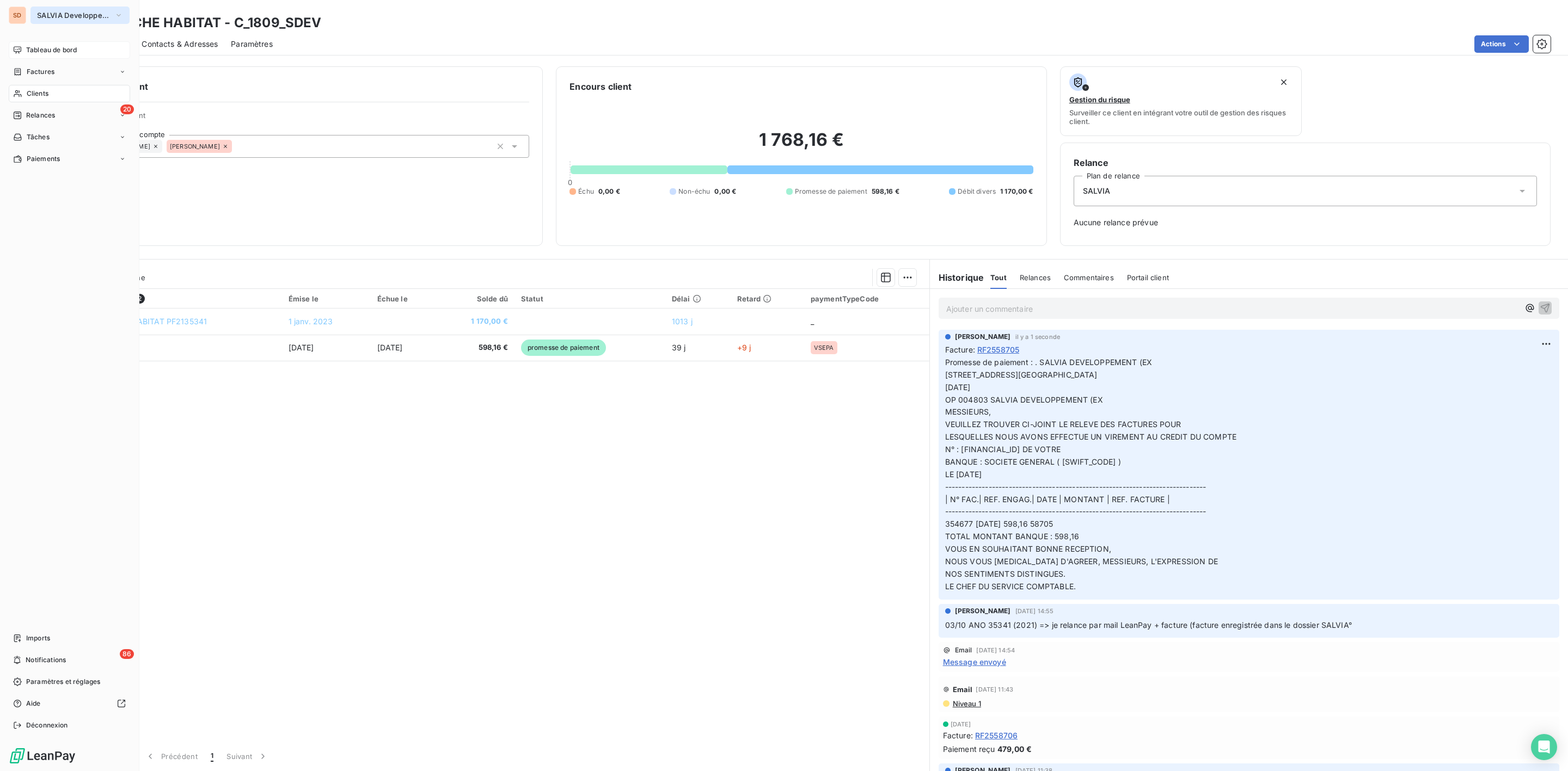
click at [44, 14] on span "SALVIA Developpement" at bounding box center [73, 15] width 73 height 8
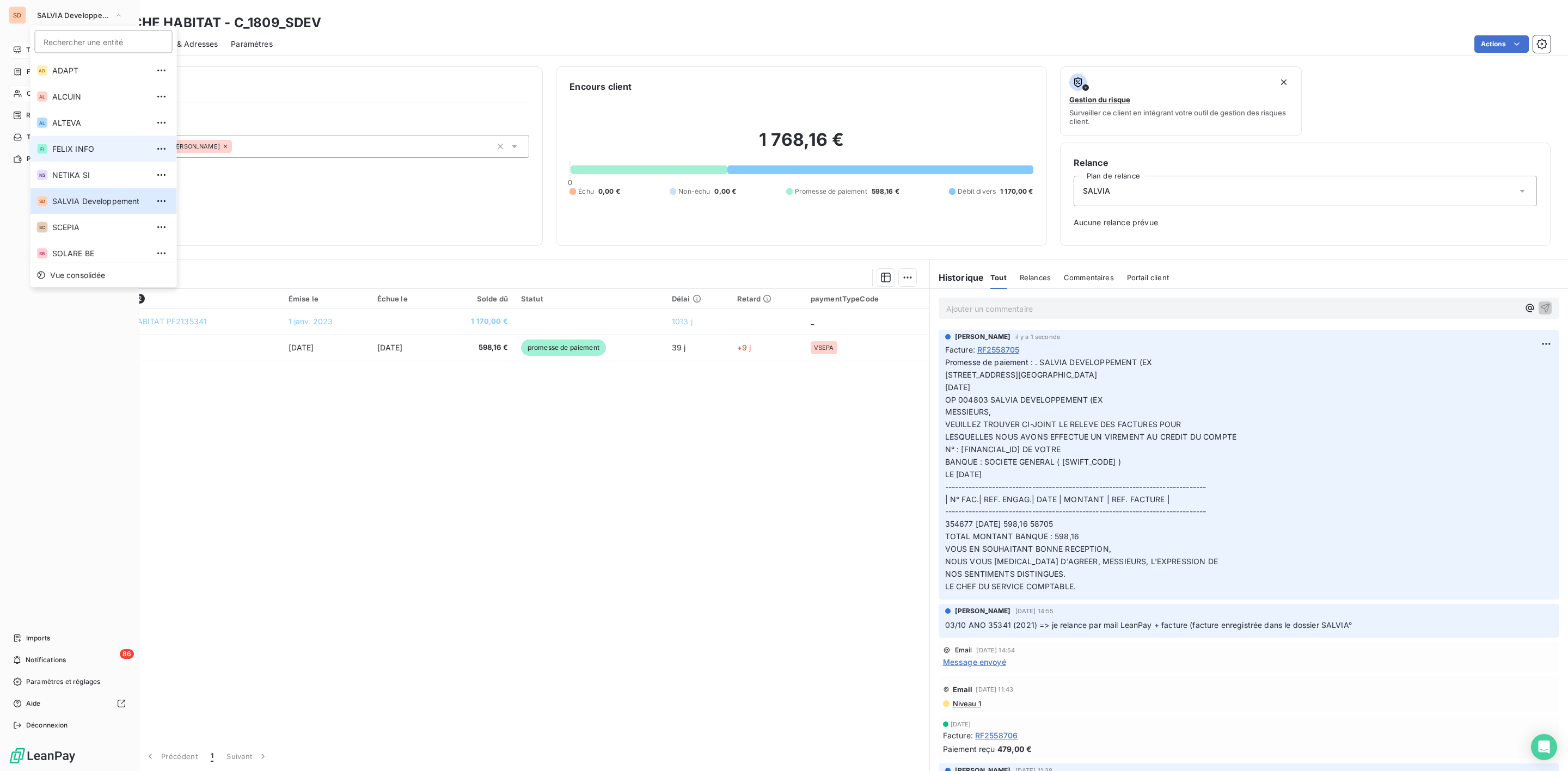
click at [75, 148] on span "FELIX INFO" at bounding box center [100, 149] width 96 height 11
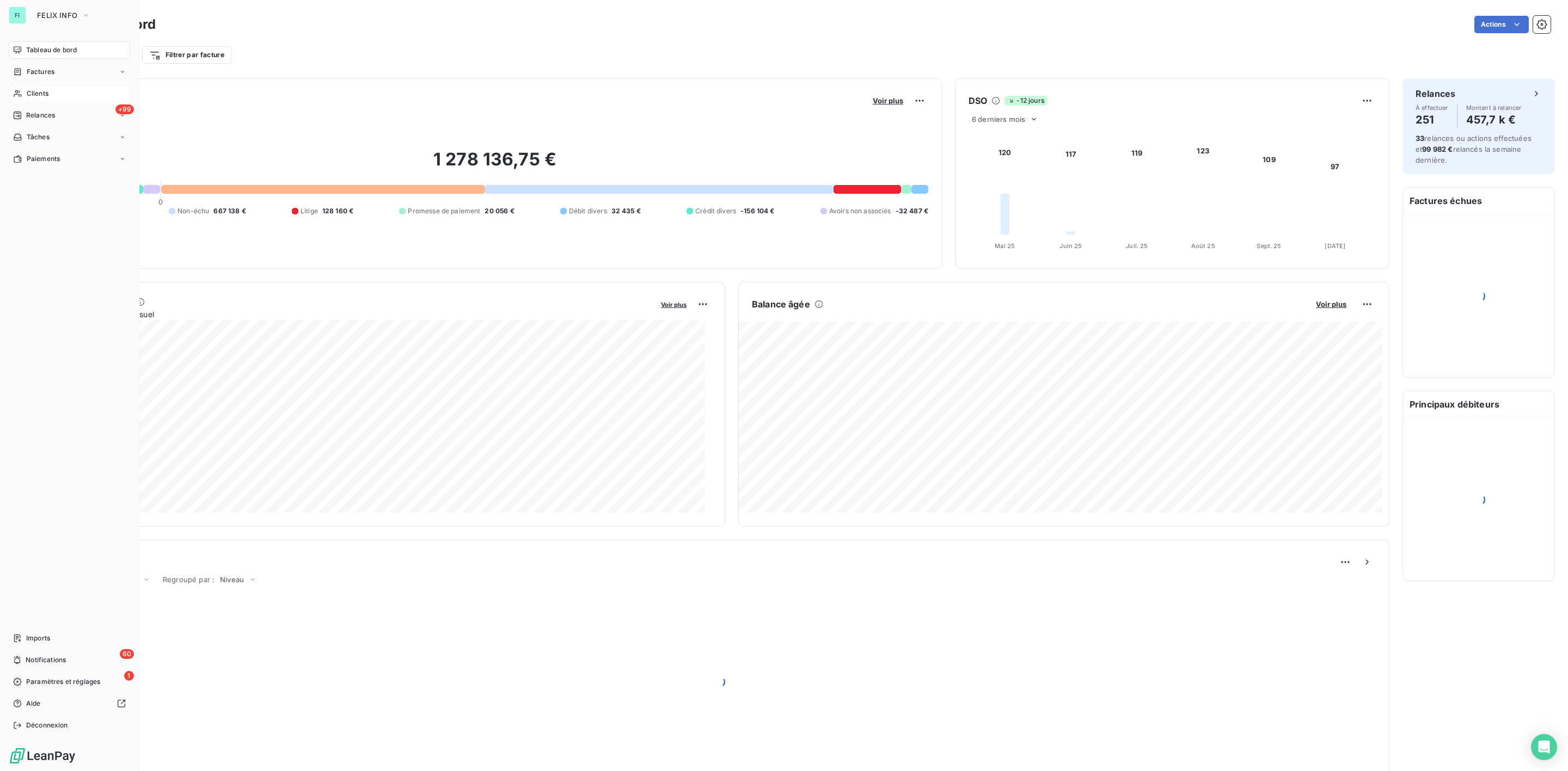
click at [40, 99] on div "Clients" at bounding box center [69, 93] width 121 height 18
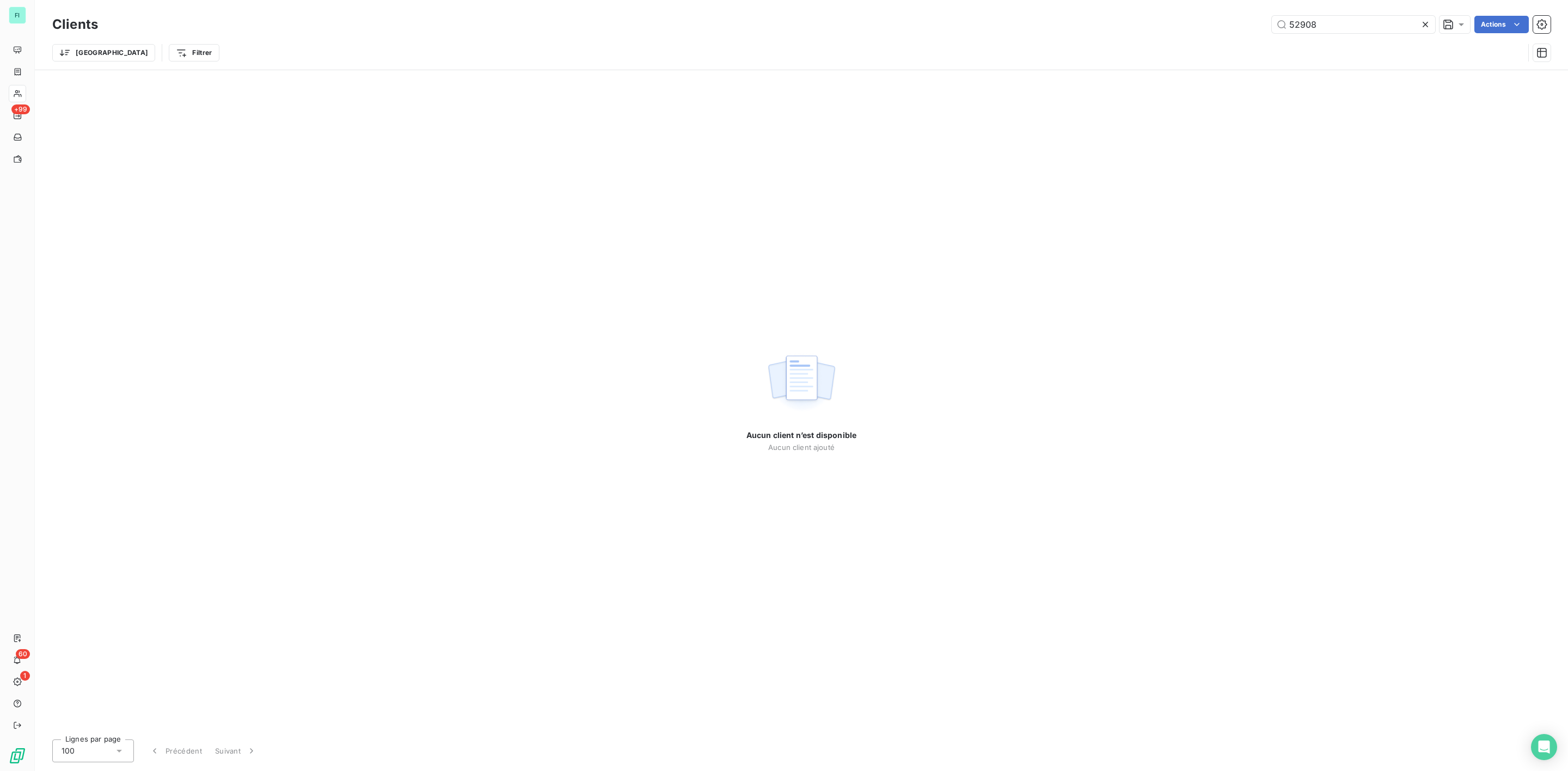
drag, startPoint x: 1325, startPoint y: 22, endPoint x: 1069, endPoint y: 38, distance: 256.5
click at [1151, 35] on div "Clients 52908 Actions" at bounding box center [801, 24] width 1498 height 23
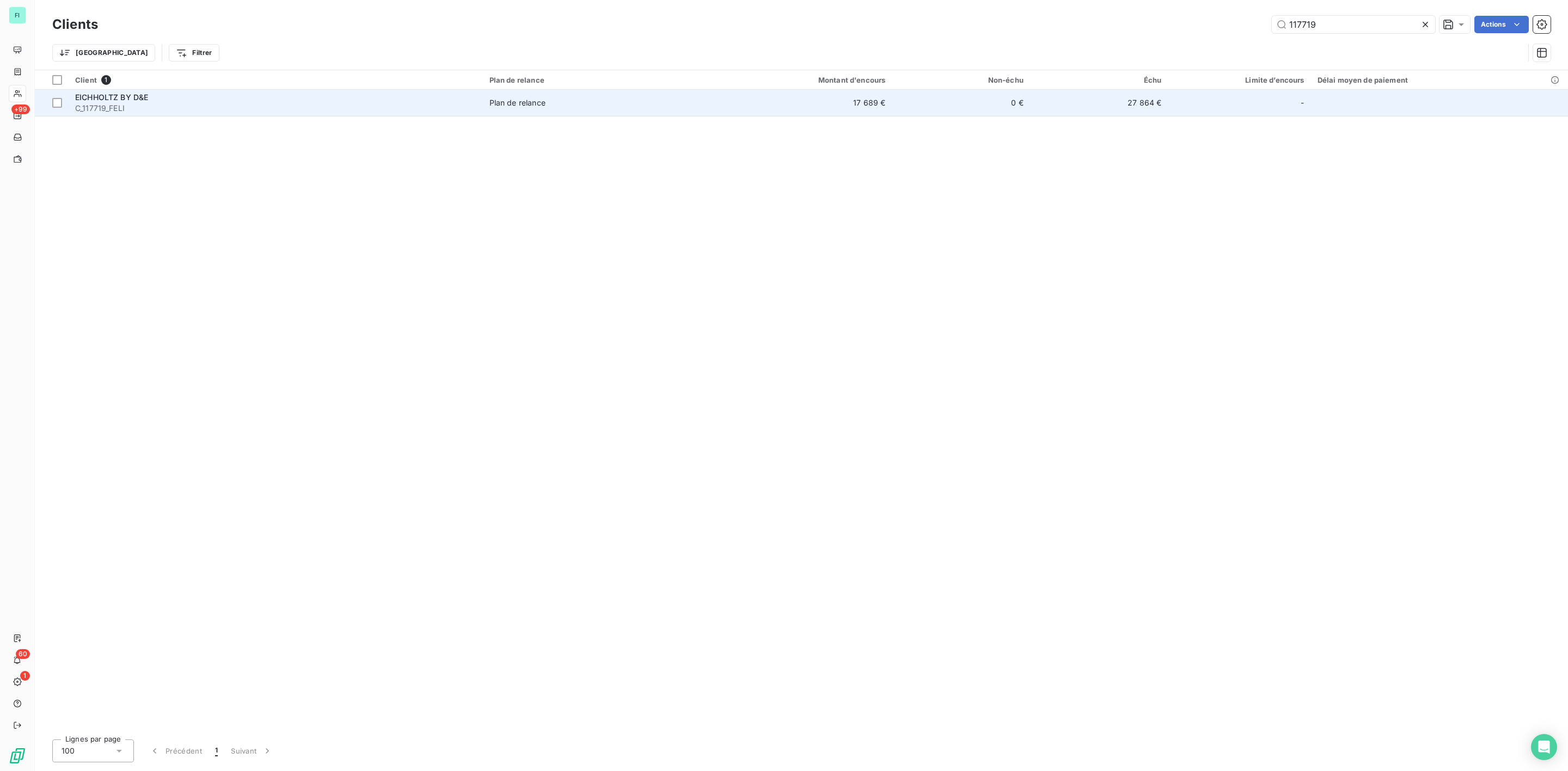
type input "117719"
click at [221, 98] on div "EICHHOLTZ BY D&E" at bounding box center [275, 97] width 401 height 11
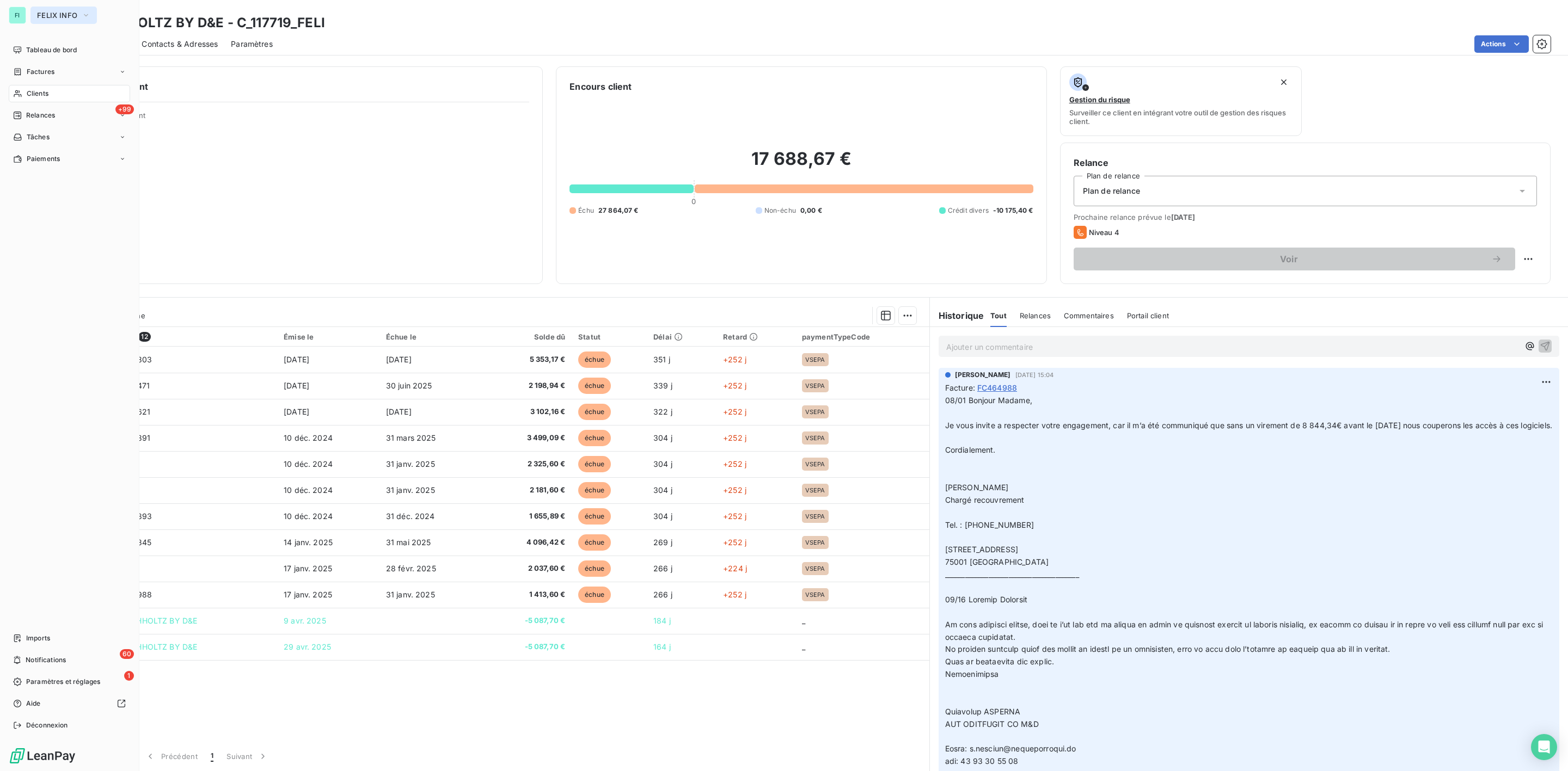
drag, startPoint x: 62, startPoint y: 13, endPoint x: 62, endPoint y: 20, distance: 7.0
click at [62, 13] on span "FELIX INFO" at bounding box center [57, 15] width 40 height 8
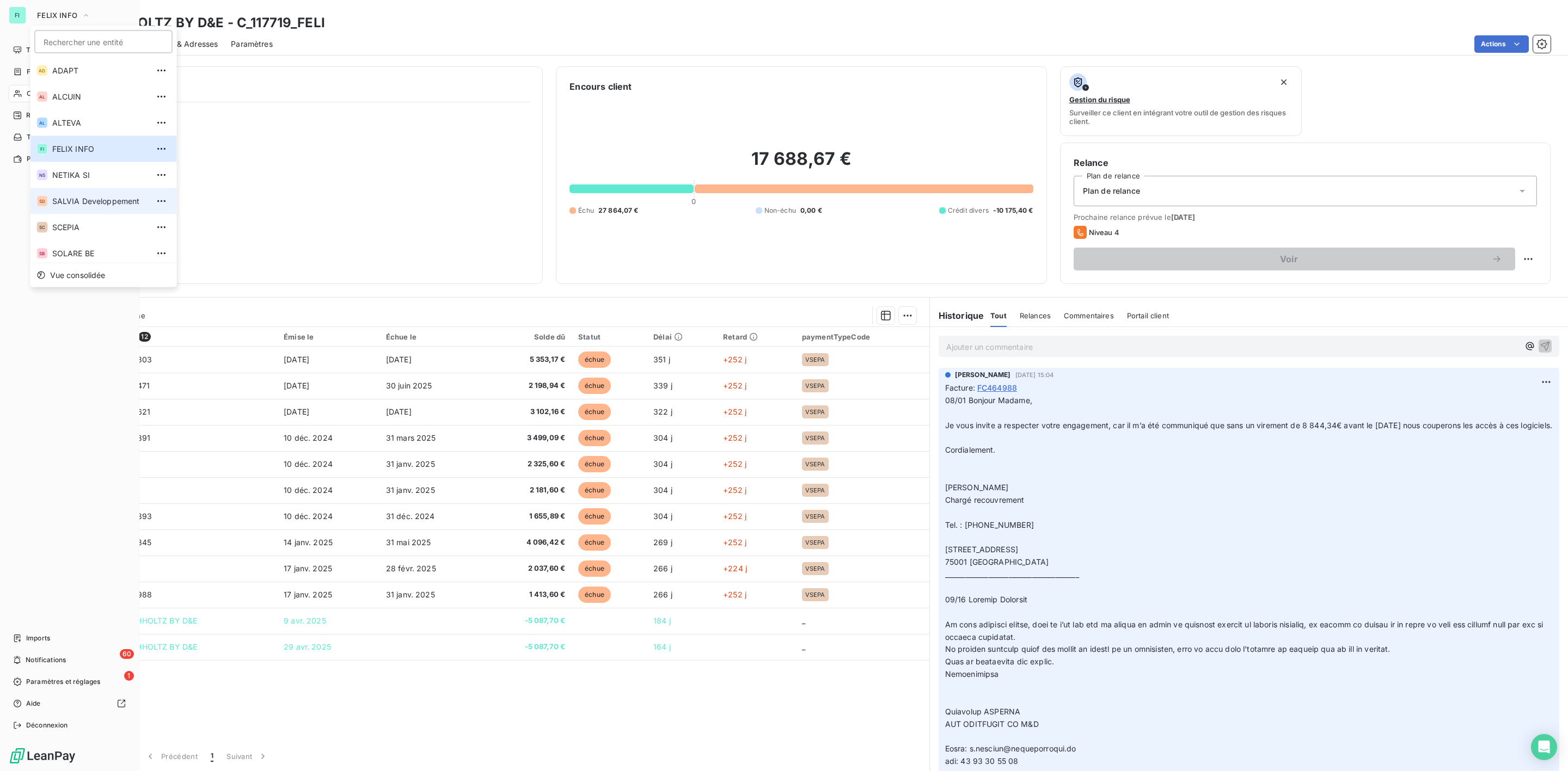
click at [67, 201] on span "SALVIA Developpement" at bounding box center [100, 201] width 96 height 11
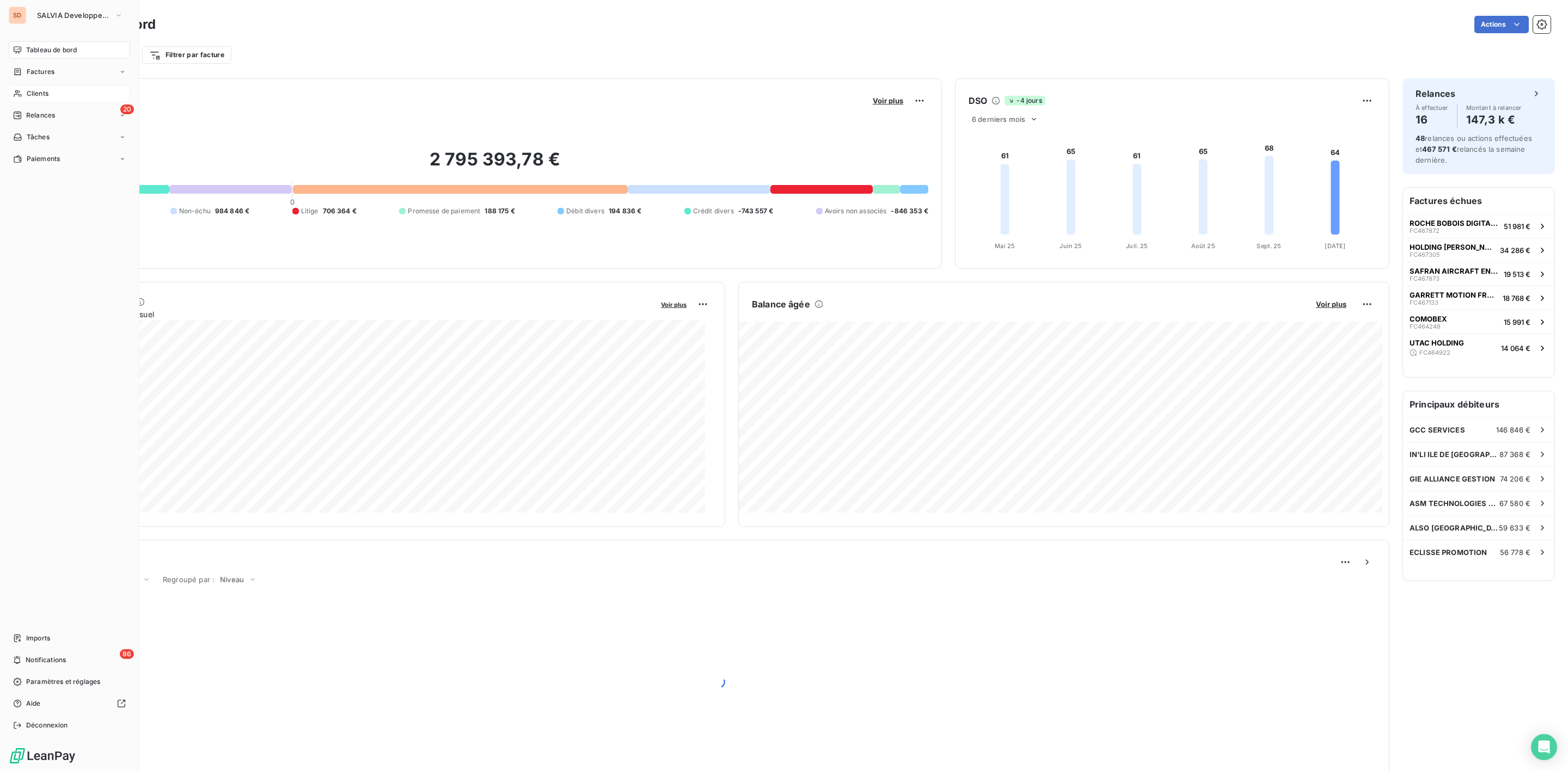
click at [38, 87] on div "Clients" at bounding box center [69, 93] width 121 height 18
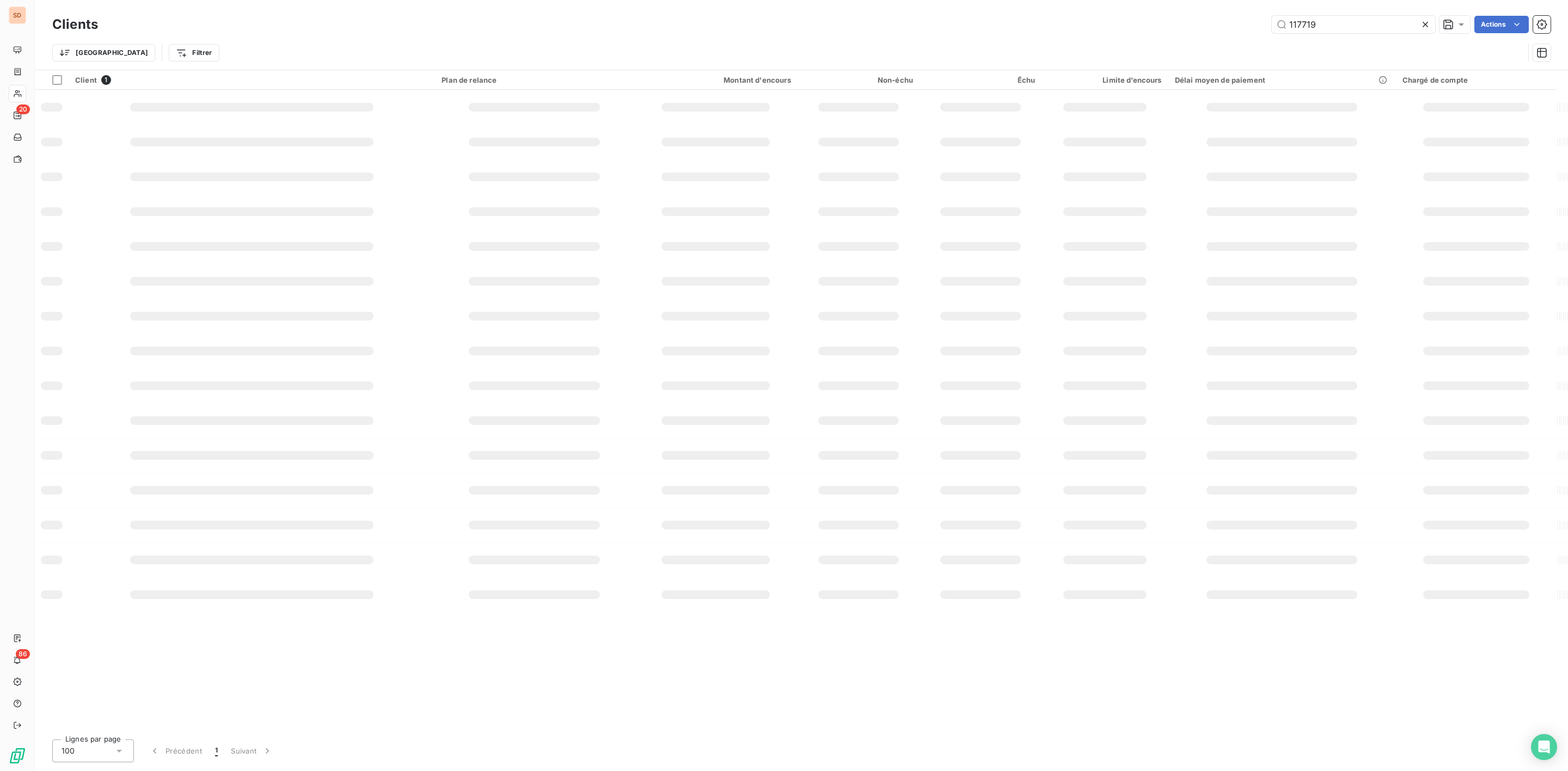
drag, startPoint x: 1312, startPoint y: 26, endPoint x: 1037, endPoint y: 28, distance: 275.0
click at [1112, 26] on div "117719 Actions" at bounding box center [830, 24] width 1439 height 18
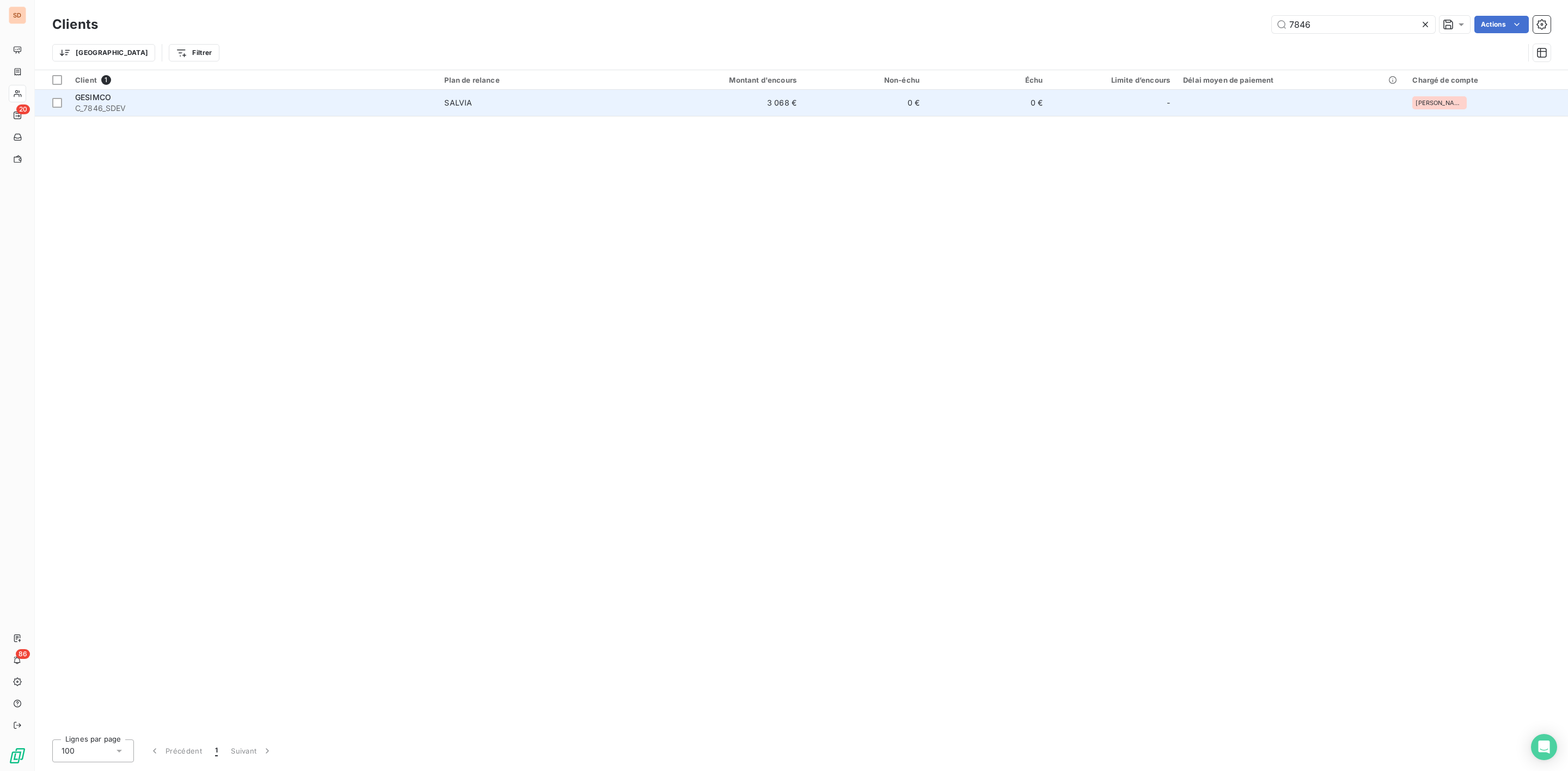
type input "7846"
click at [152, 108] on span "C_7846_SDEV" at bounding box center [253, 108] width 356 height 11
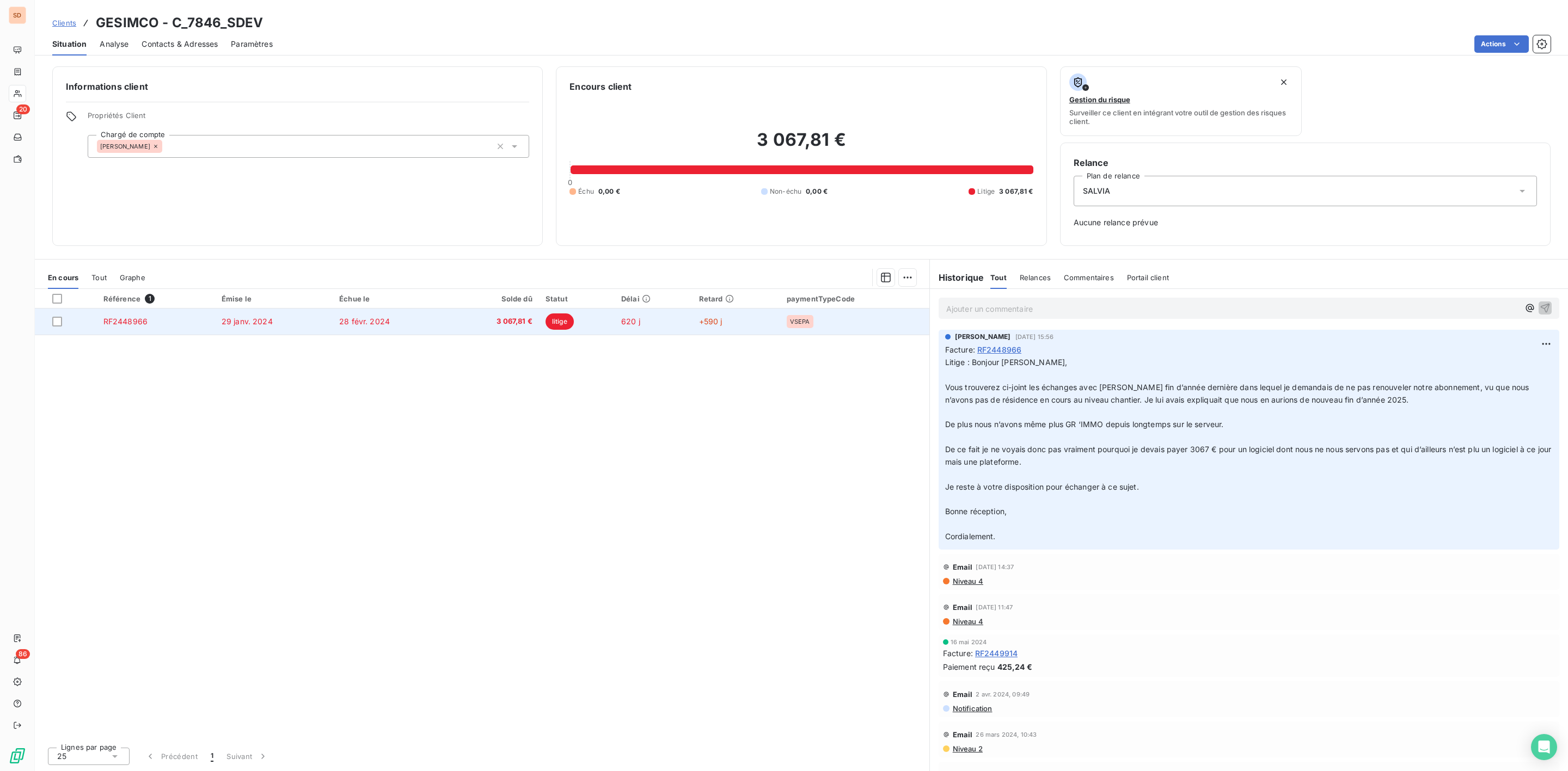
click at [544, 326] on td "litige" at bounding box center [577, 322] width 76 height 26
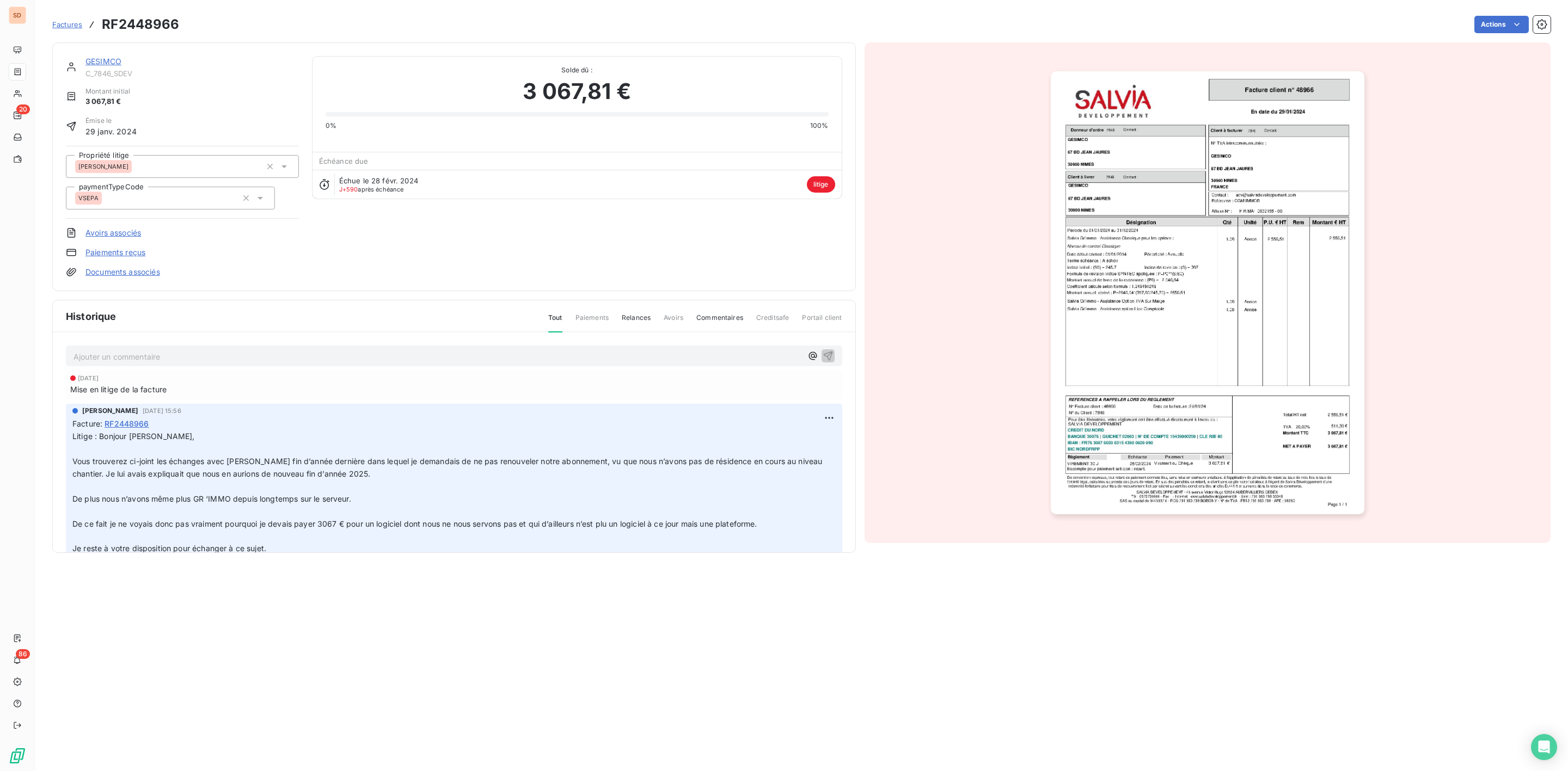
click at [107, 59] on link "GESIMCO" at bounding box center [104, 61] width 36 height 9
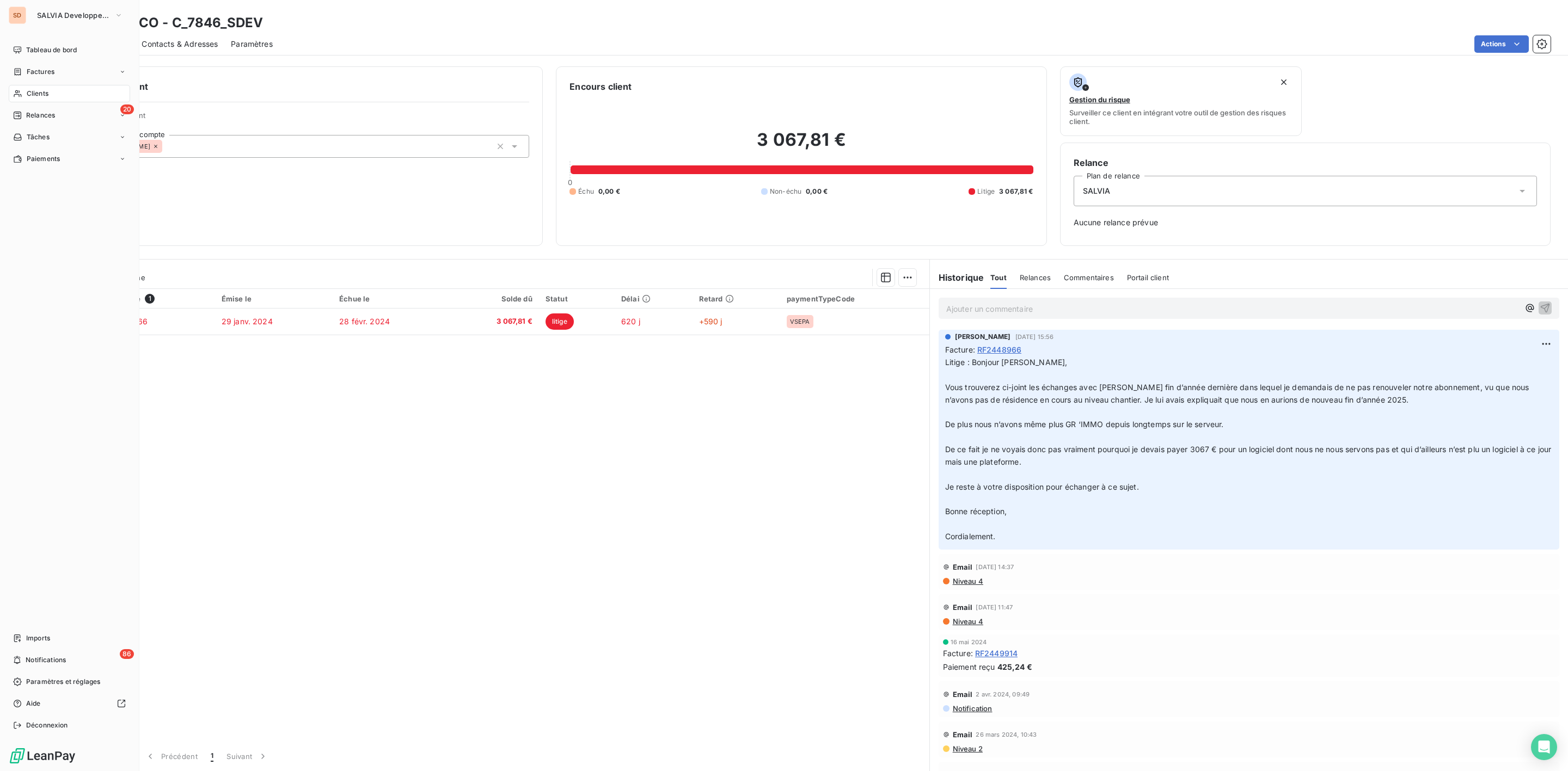
click at [40, 92] on span "Clients" at bounding box center [38, 93] width 22 height 10
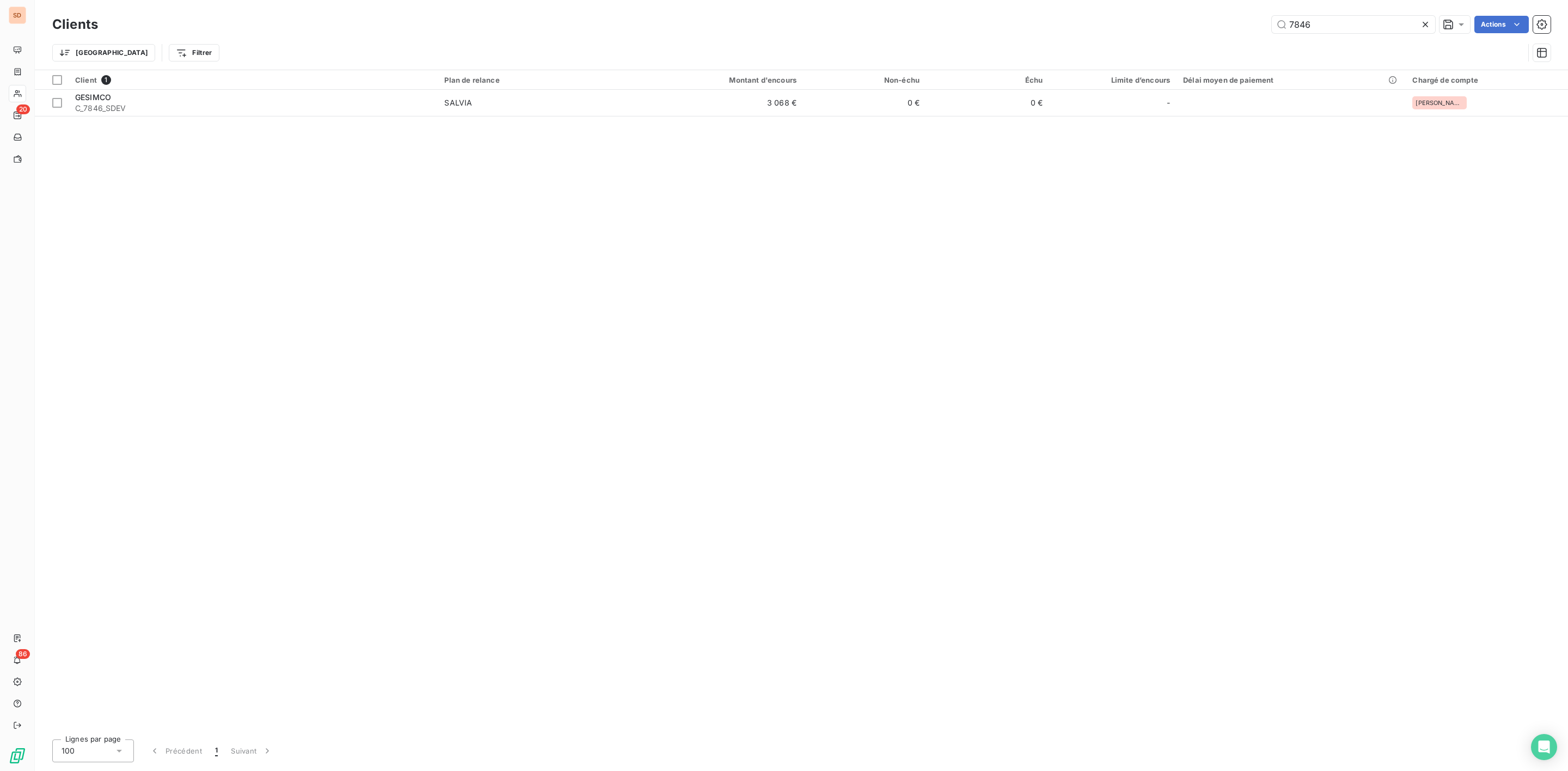
drag, startPoint x: 1333, startPoint y: 24, endPoint x: 1150, endPoint y: 36, distance: 183.4
click at [1150, 36] on div "Clients 7846 Actions Trier Filtrer" at bounding box center [801, 41] width 1498 height 56
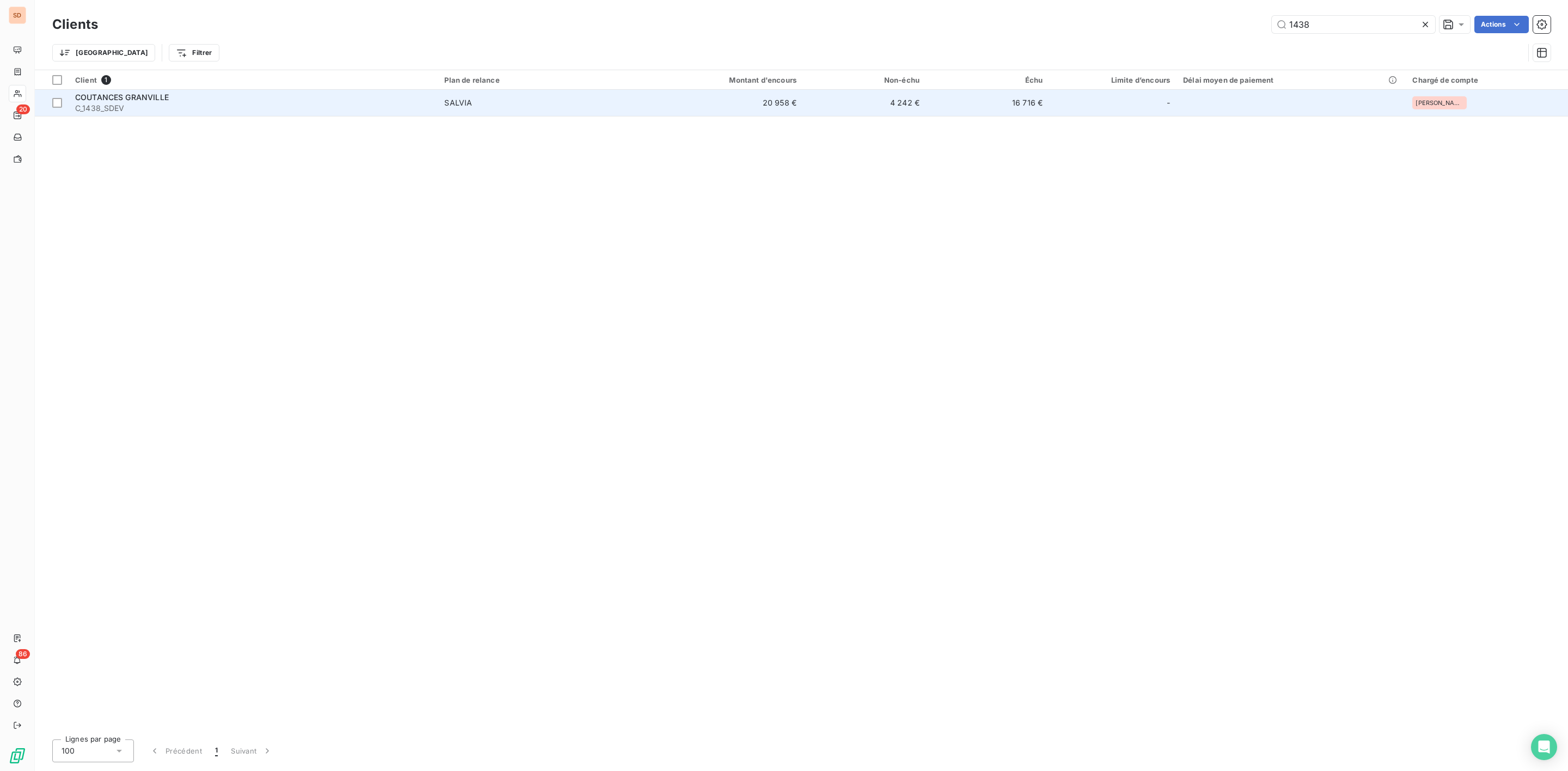
type input "1438"
click at [259, 112] on span "C_1438_SDEV" at bounding box center [253, 108] width 356 height 11
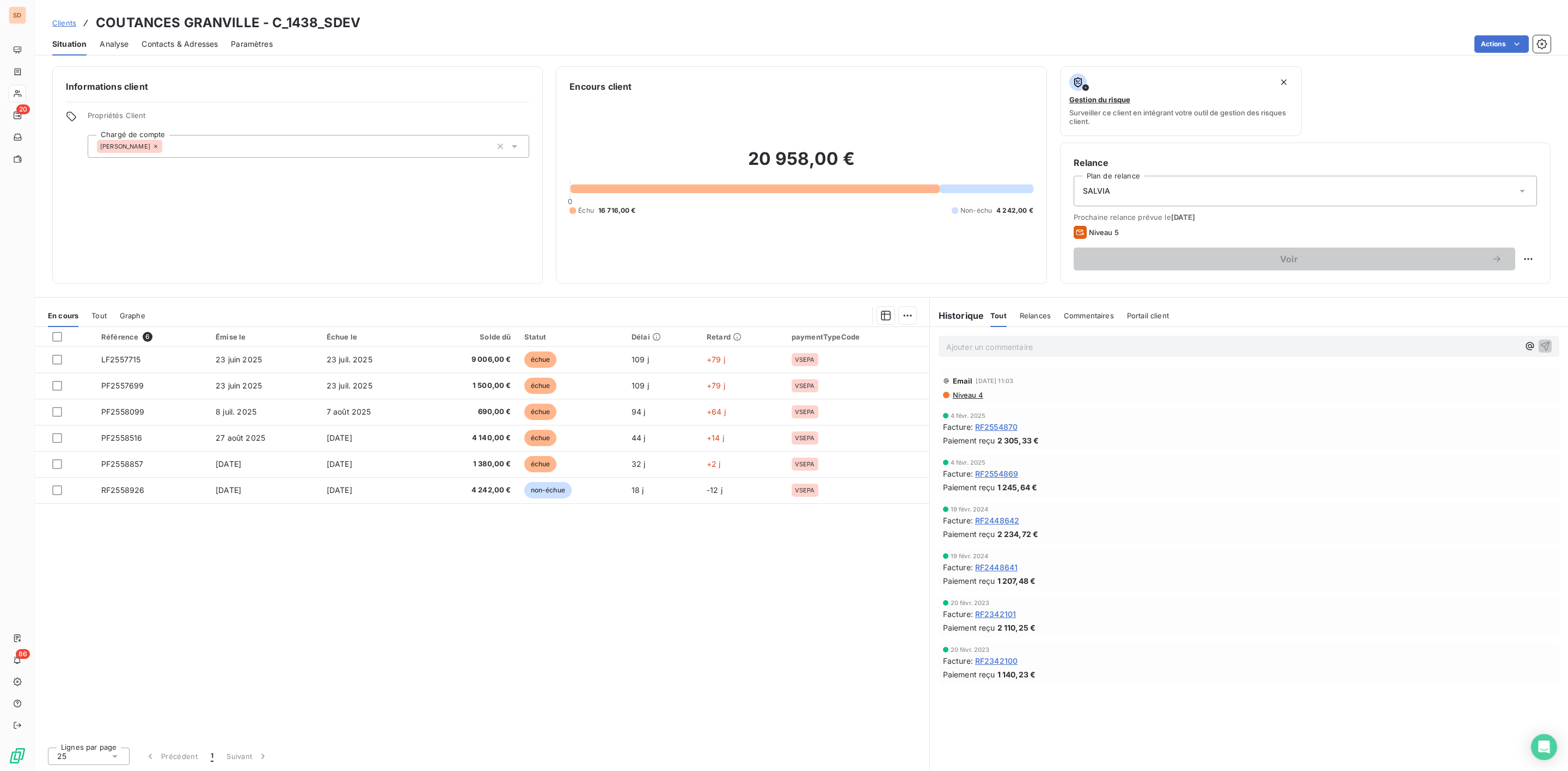
click at [985, 352] on p "Ajouter un commentaire ﻿" at bounding box center [1233, 347] width 573 height 13
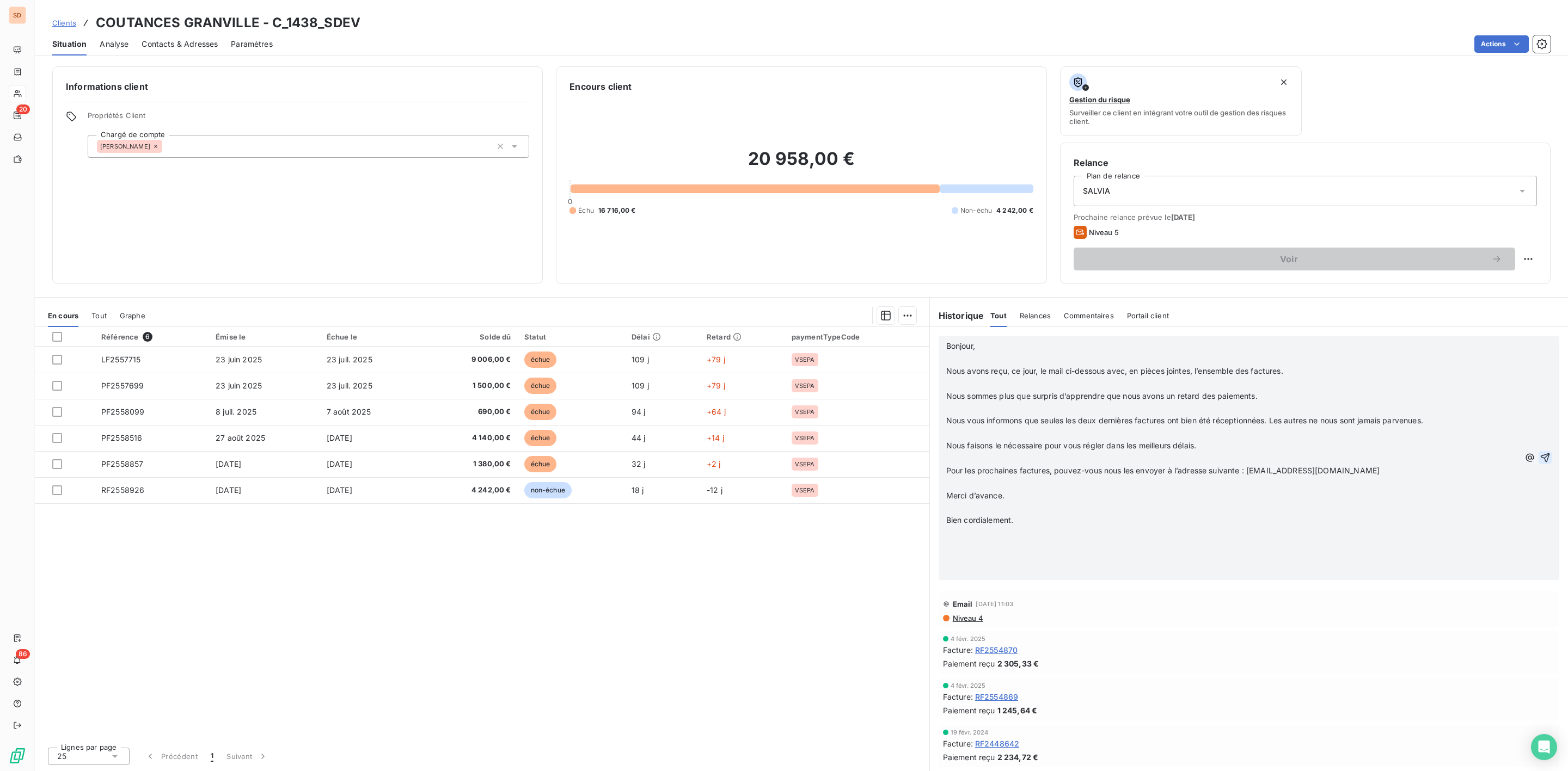
click at [1539, 457] on icon "button" at bounding box center [1544, 457] width 11 height 11
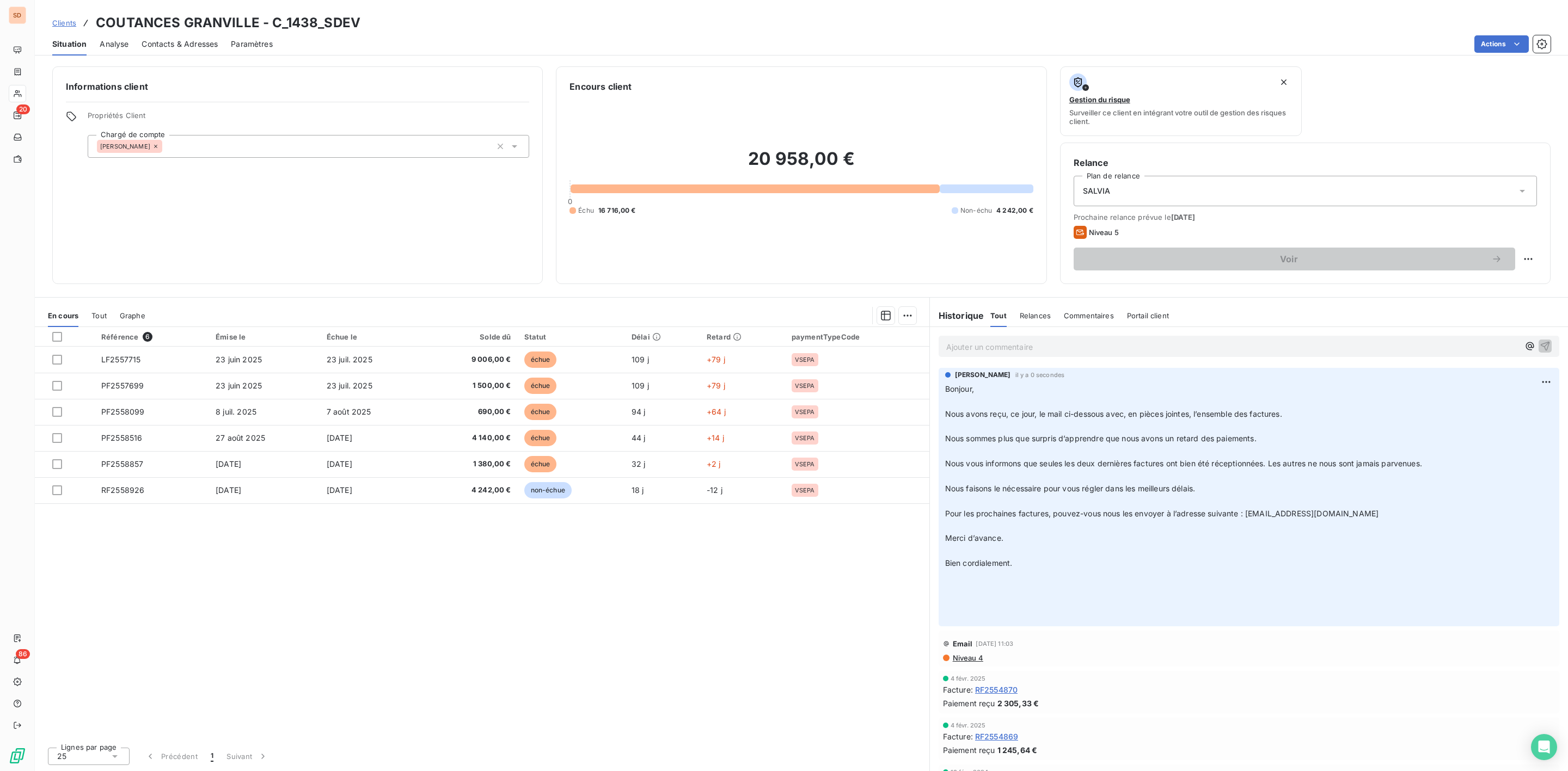
click at [183, 41] on span "Contacts & Adresses" at bounding box center [179, 44] width 77 height 11
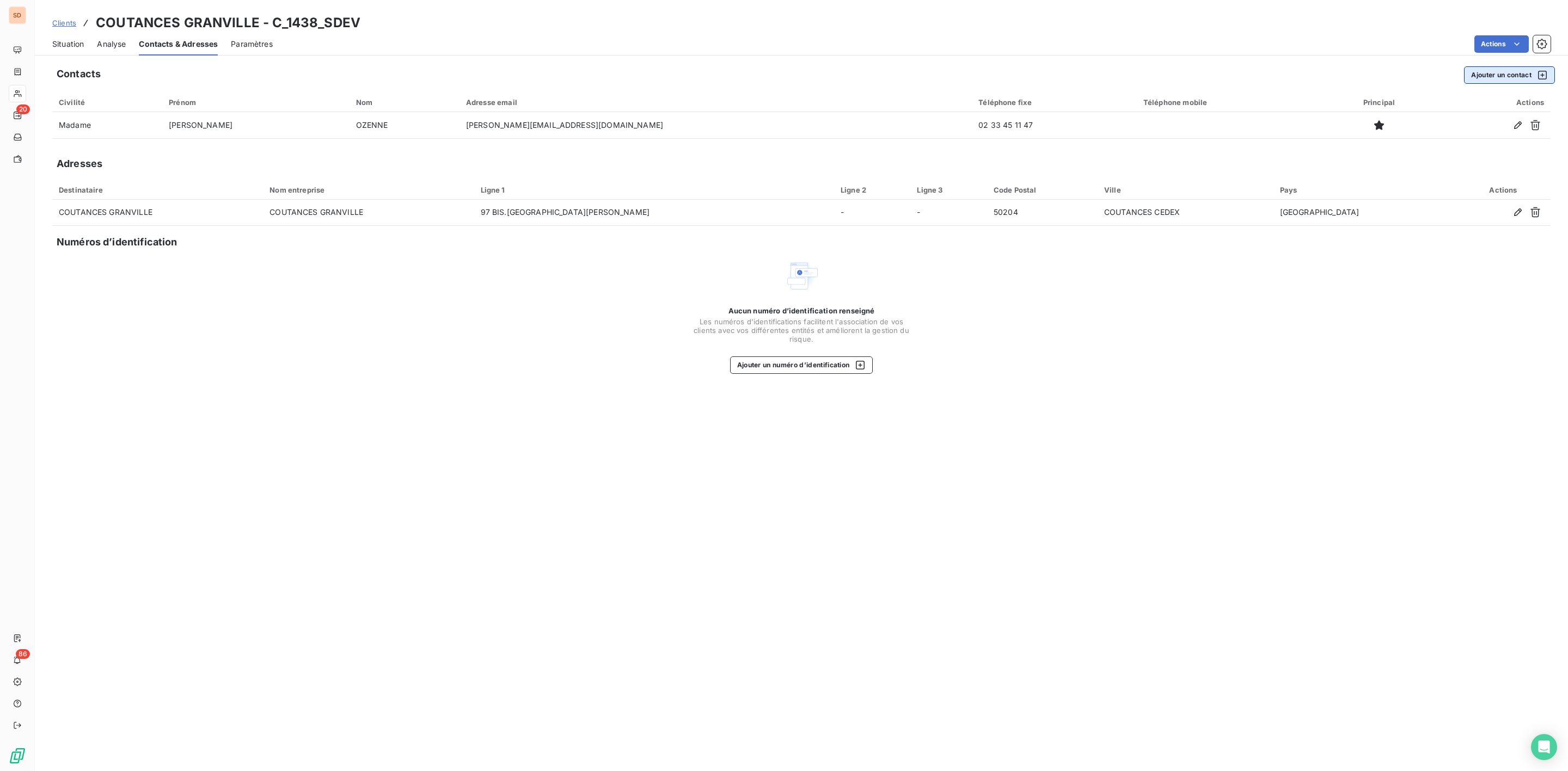
click at [1485, 72] on button "Ajouter un contact" at bounding box center [1509, 75] width 91 height 18
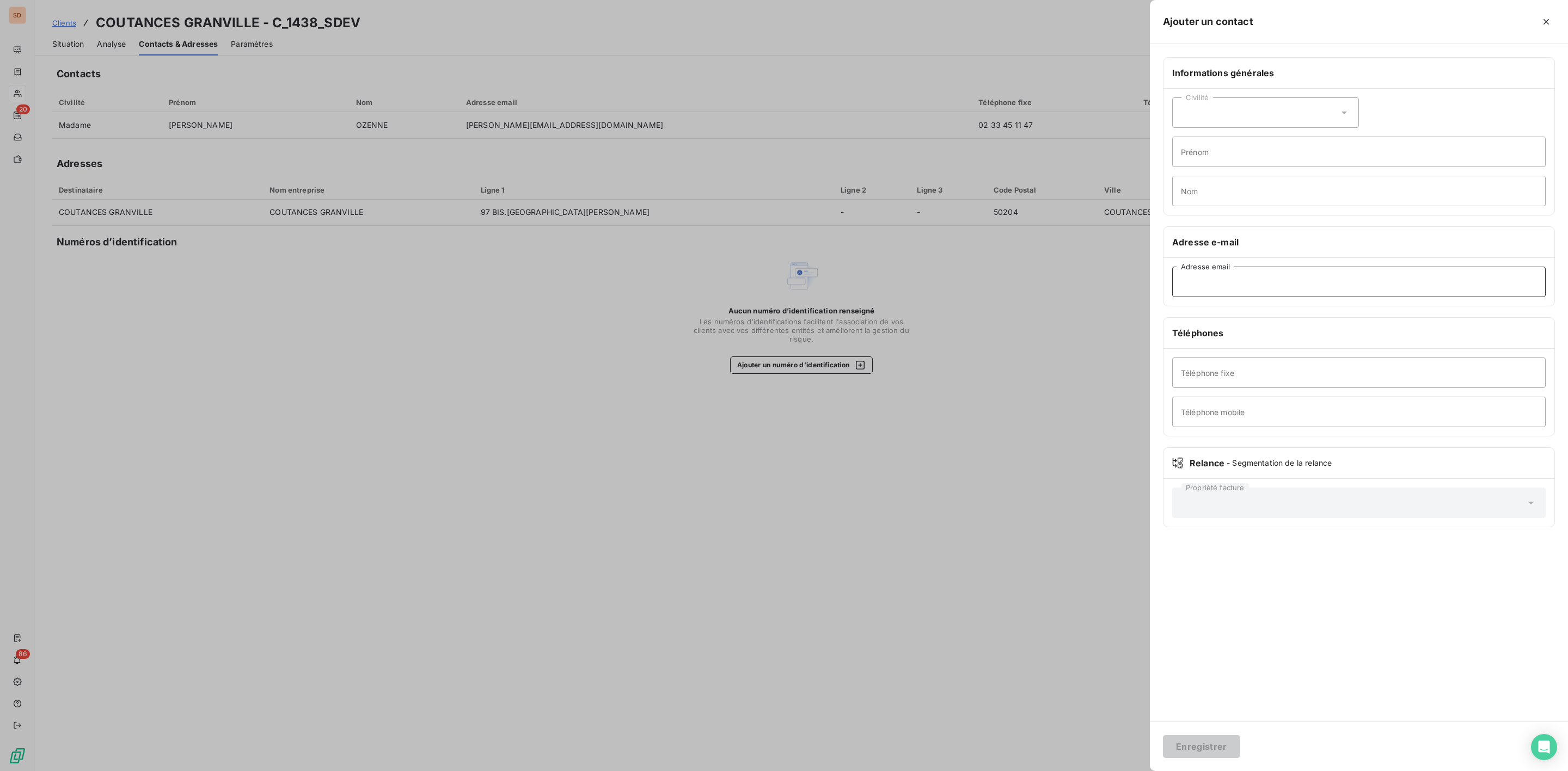
click at [1196, 286] on input "Adresse email" at bounding box center [1358, 282] width 373 height 30
paste input "[EMAIL_ADDRESS][DOMAIN_NAME]"
type input "[EMAIL_ADDRESS][DOMAIN_NAME]"
click at [1214, 745] on button "Enregistrer" at bounding box center [1202, 746] width 77 height 23
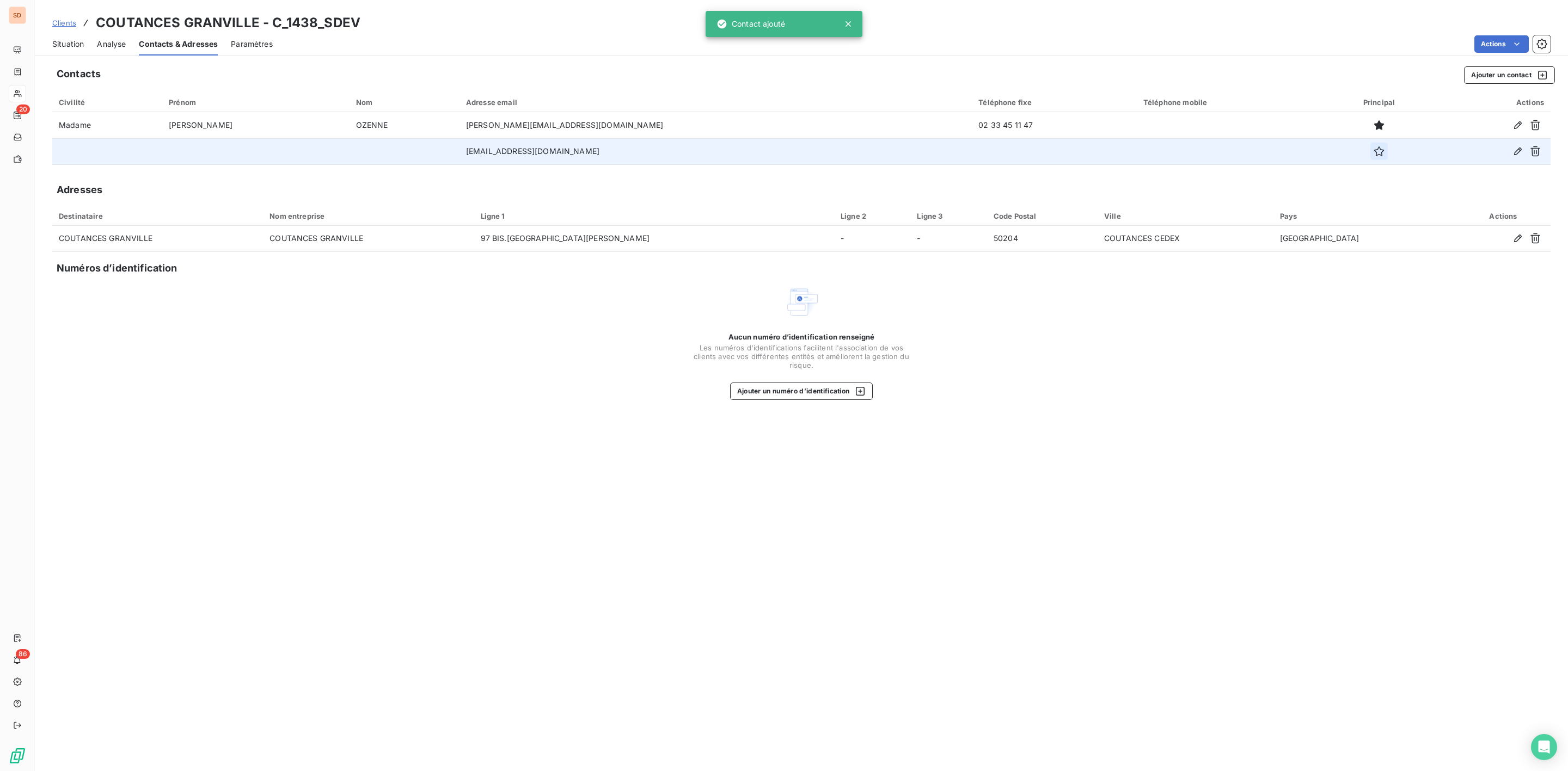
click at [1374, 152] on icon "button" at bounding box center [1379, 152] width 10 height 10
click at [72, 45] on span "Situation" at bounding box center [67, 44] width 31 height 11
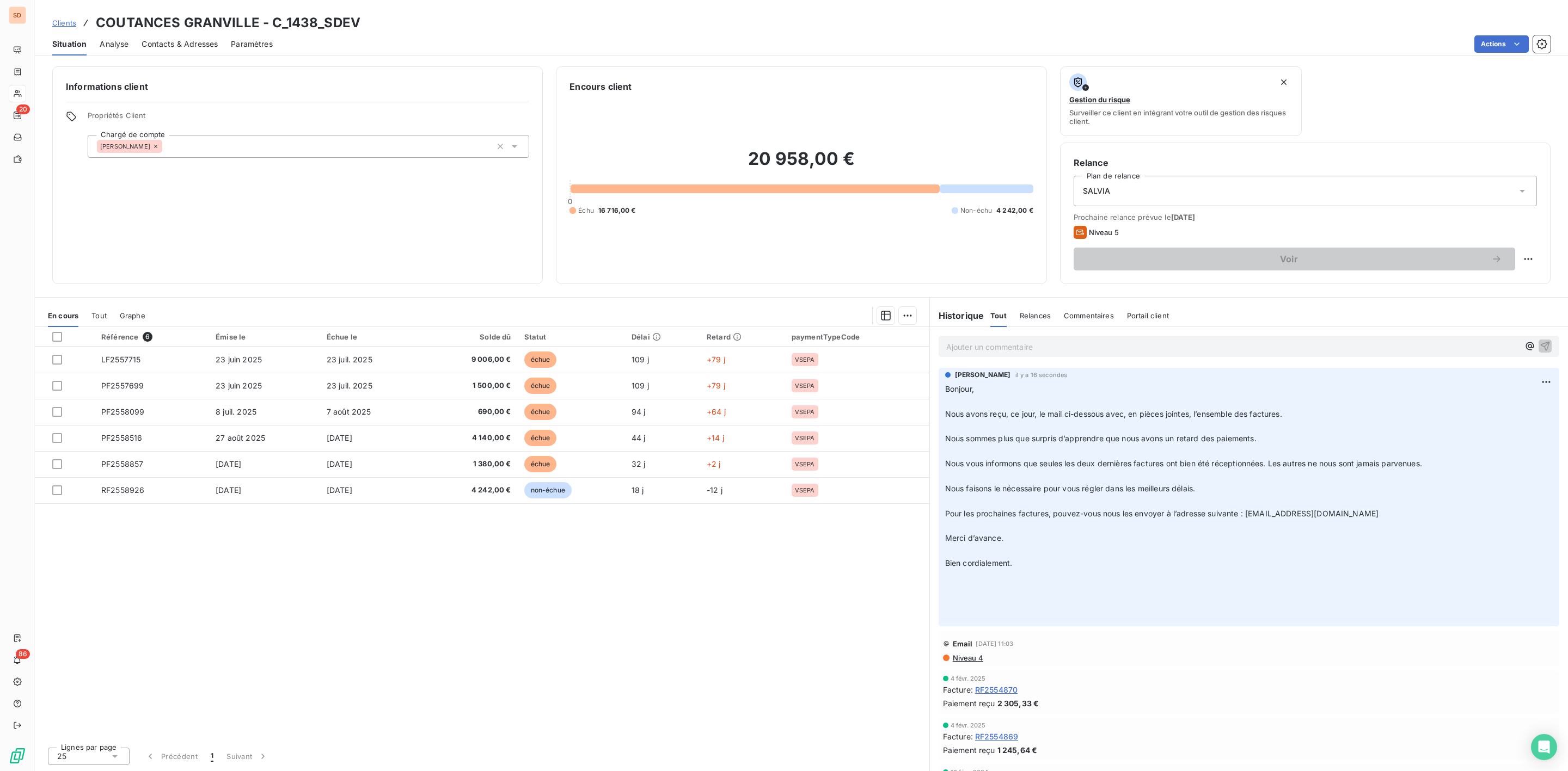
click at [193, 39] on span "Contacts & Adresses" at bounding box center [179, 44] width 77 height 11
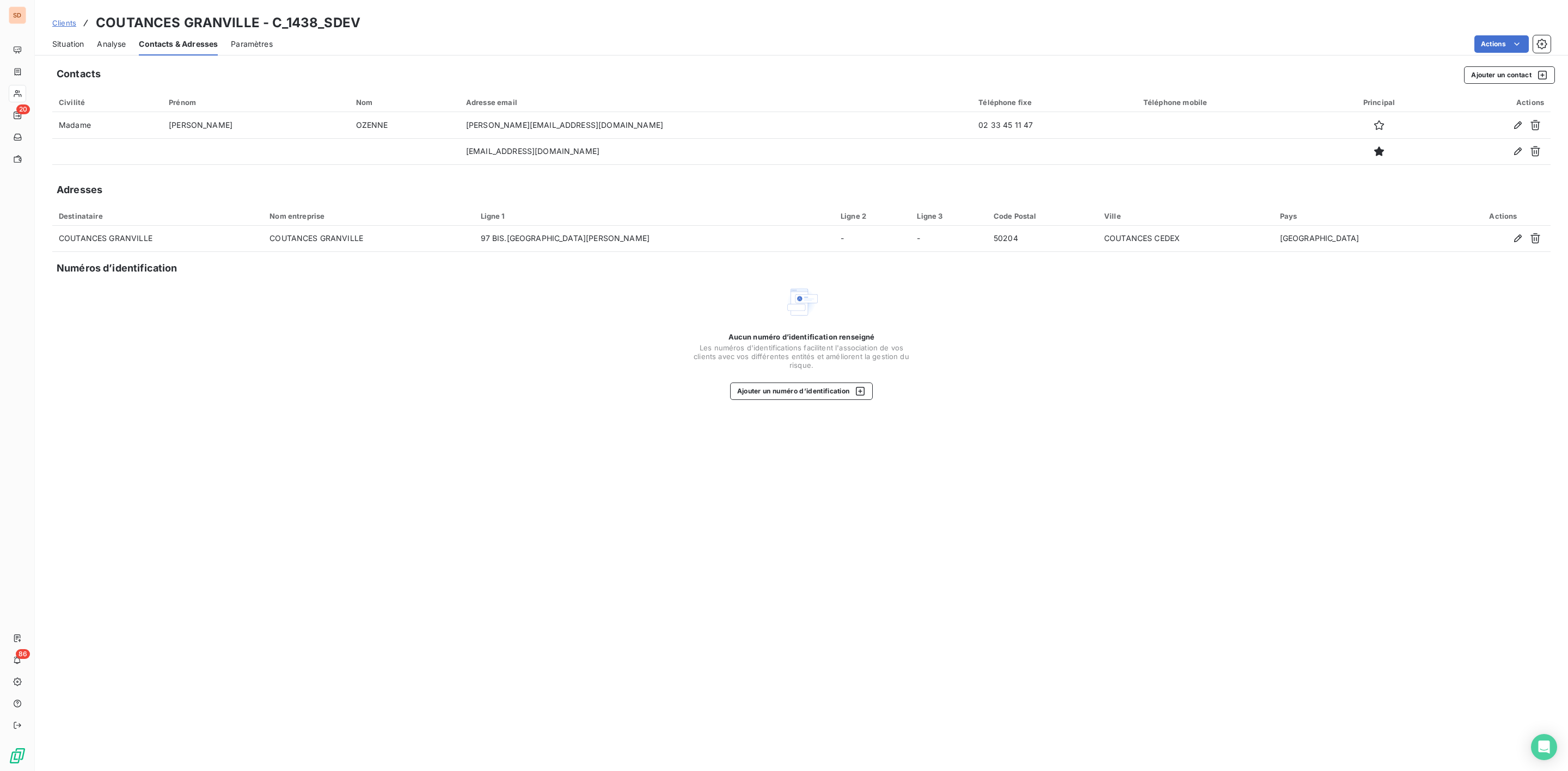
click at [68, 40] on span "Situation" at bounding box center [67, 44] width 31 height 11
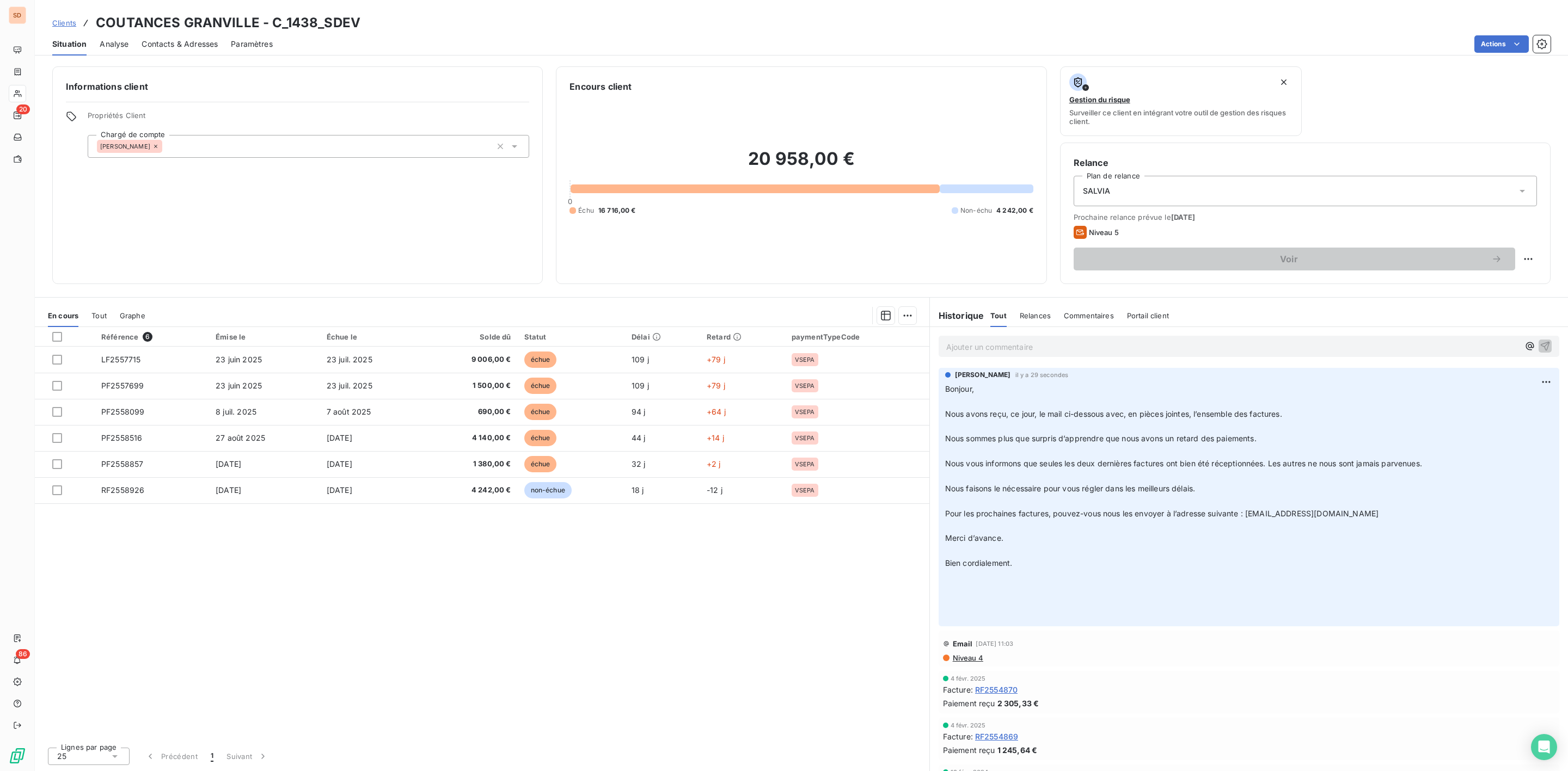
drag, startPoint x: 167, startPoint y: 40, endPoint x: 83, endPoint y: 40, distance: 84.0
click at [167, 40] on span "Contacts & Adresses" at bounding box center [179, 44] width 77 height 11
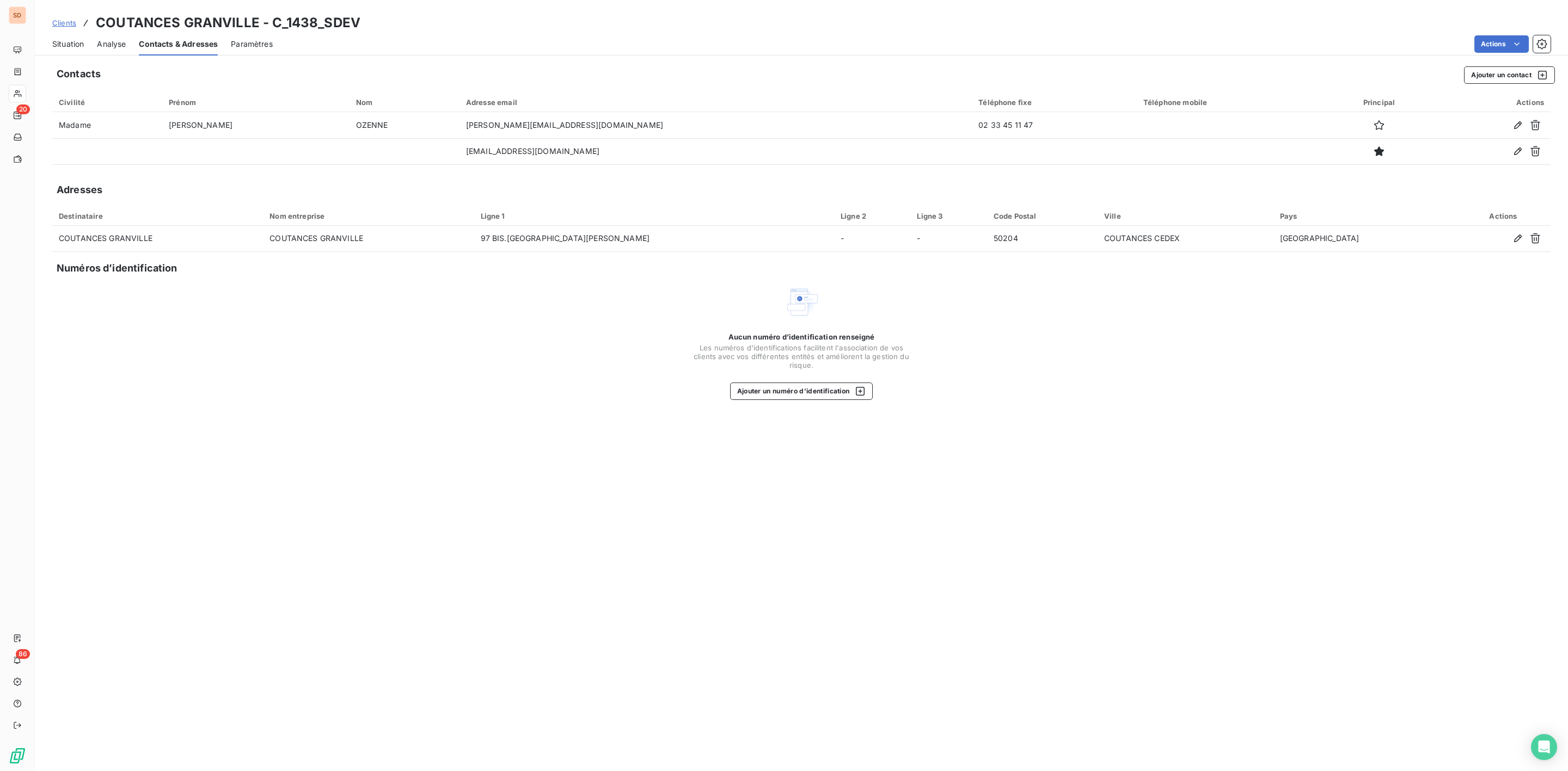
click at [62, 42] on span "Situation" at bounding box center [67, 44] width 31 height 11
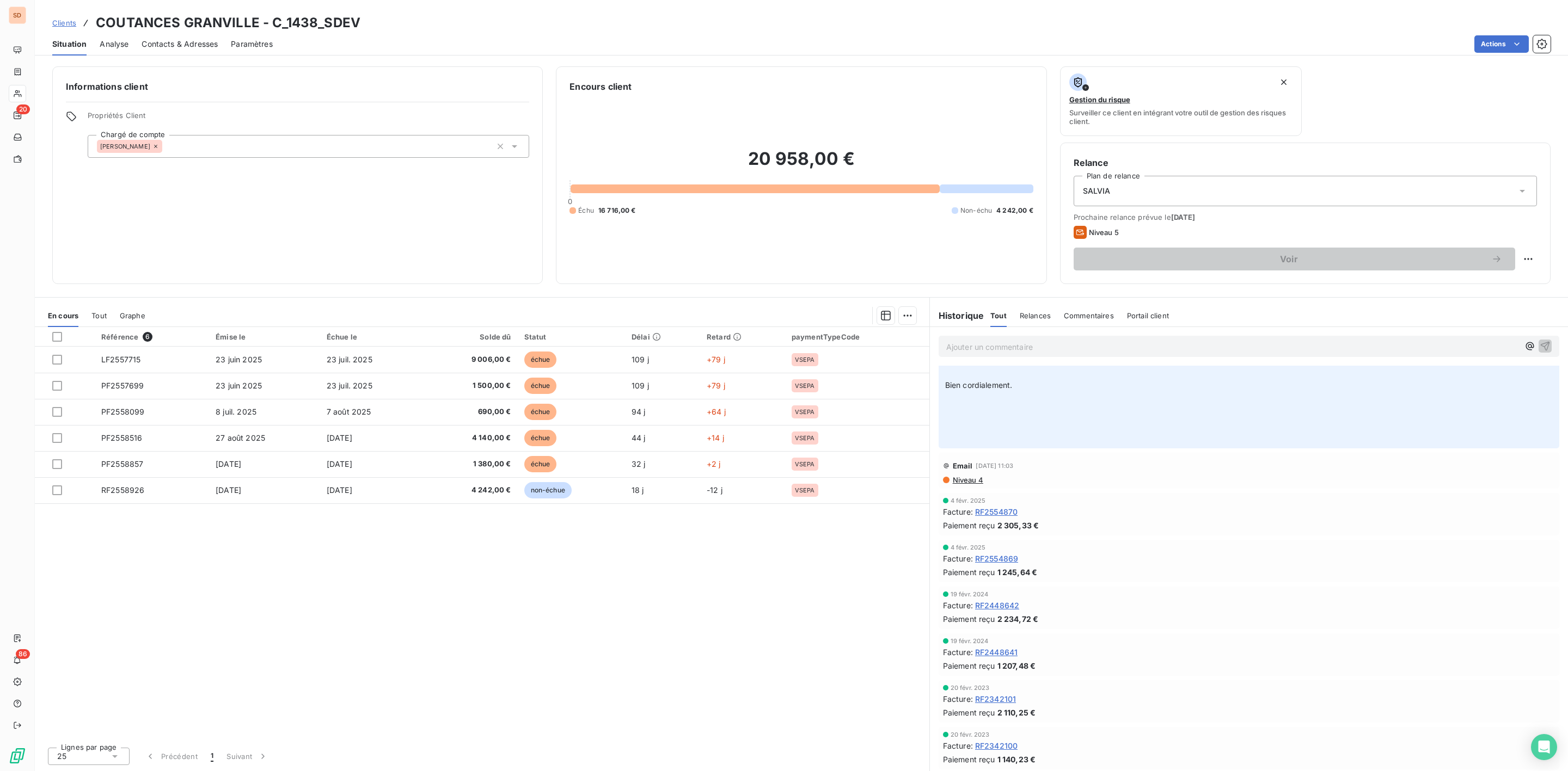
scroll to position [178, 0]
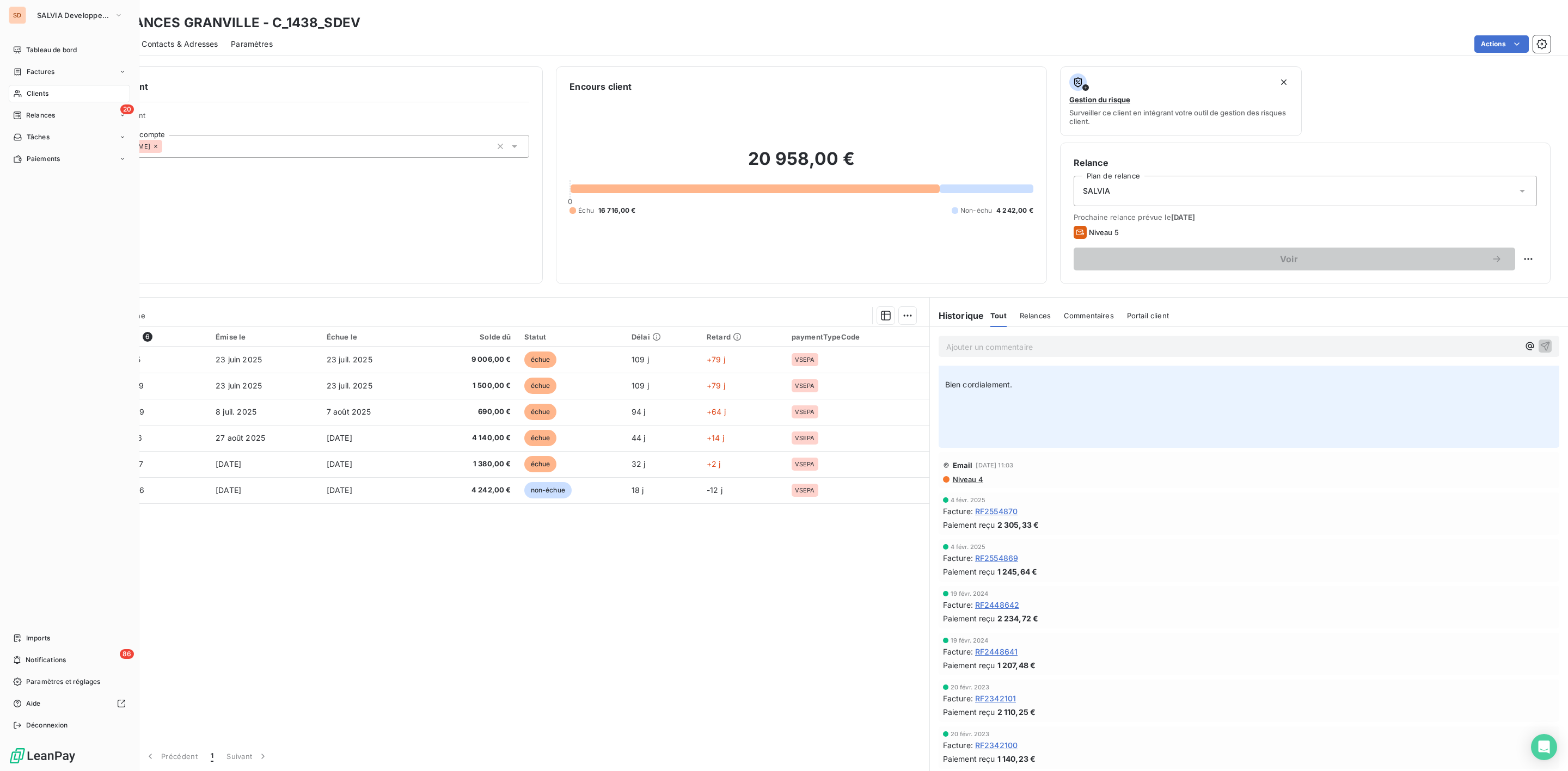
drag, startPoint x: 28, startPoint y: 93, endPoint x: 54, endPoint y: 87, distance: 26.7
click at [28, 93] on span "Clients" at bounding box center [38, 93] width 22 height 10
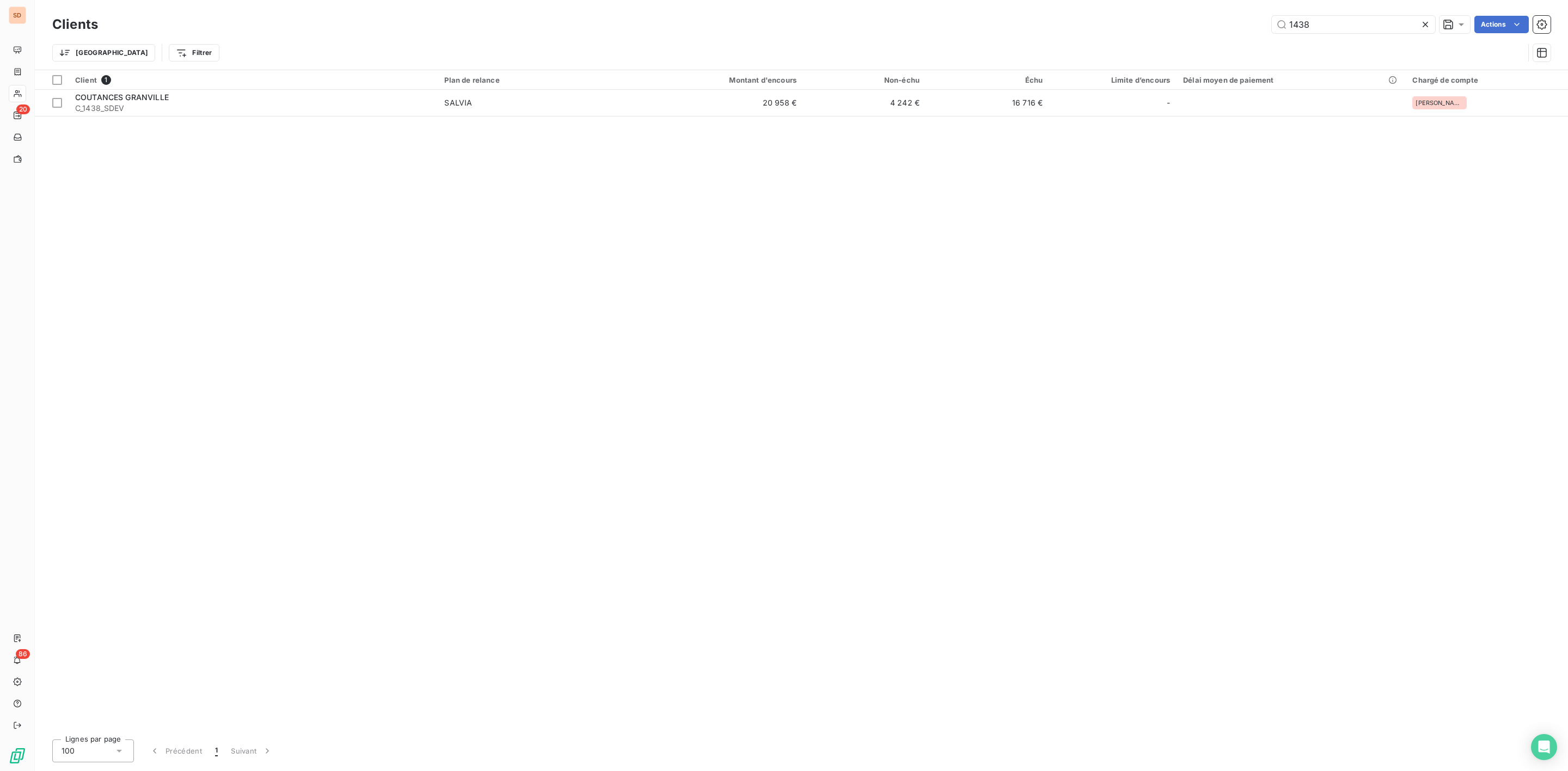
drag, startPoint x: 1277, startPoint y: 28, endPoint x: 1135, endPoint y: 35, distance: 142.2
click at [1216, 33] on div "1438 Actions" at bounding box center [830, 24] width 1439 height 18
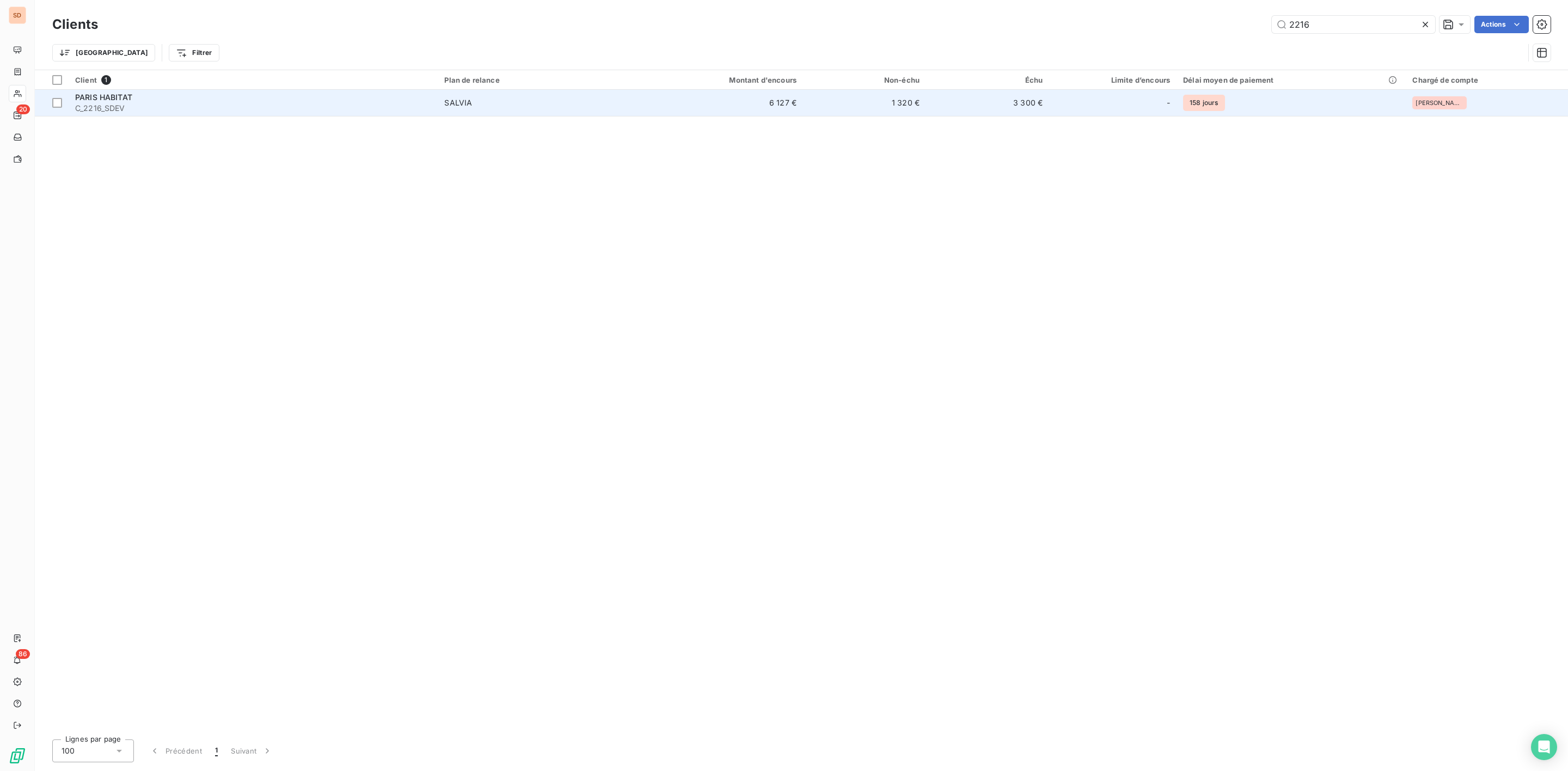
type input "2216"
click at [142, 106] on span "C_2216_SDEV" at bounding box center [253, 108] width 356 height 11
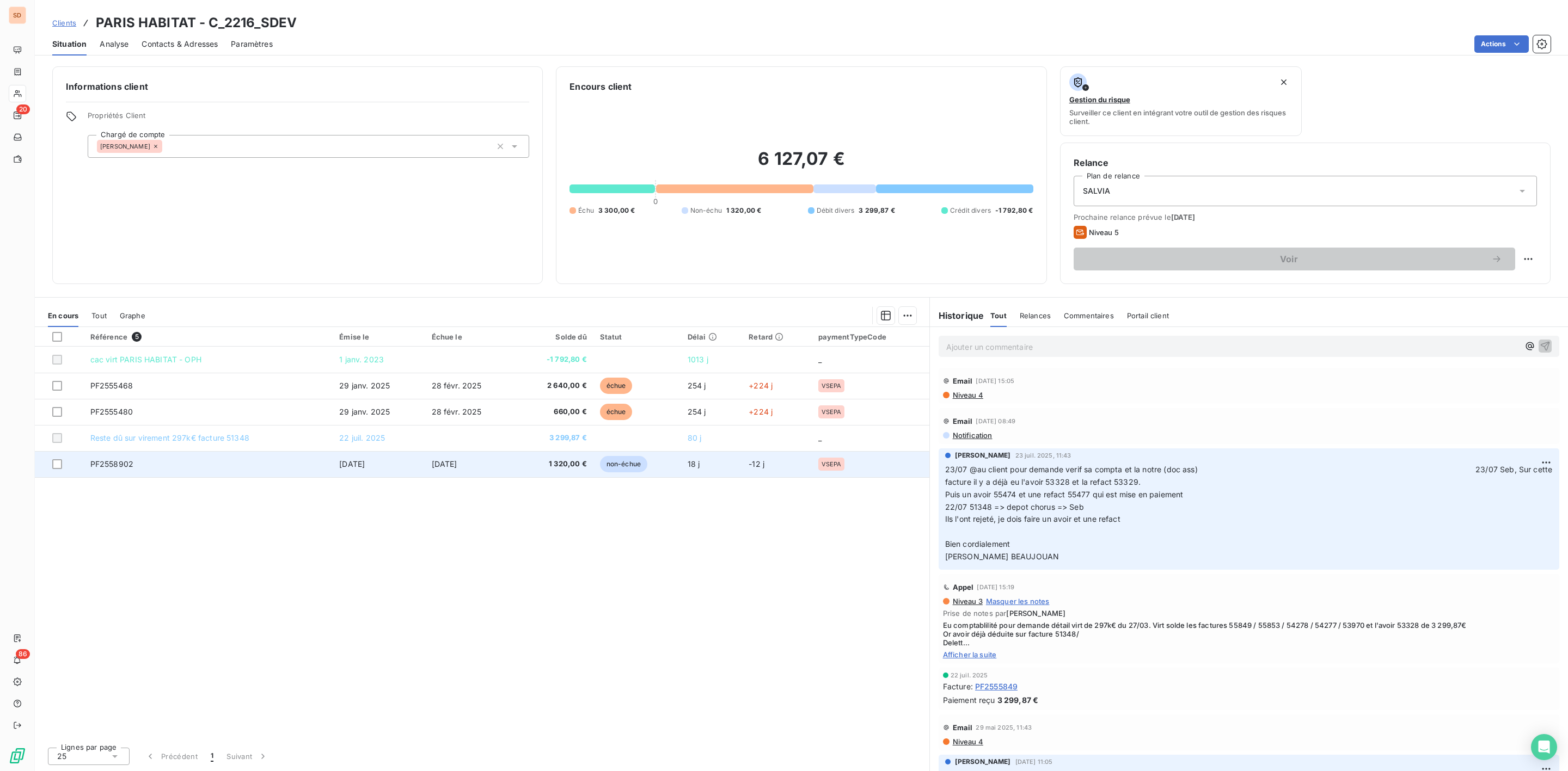
click at [183, 465] on td "PF2558902" at bounding box center [209, 464] width 249 height 26
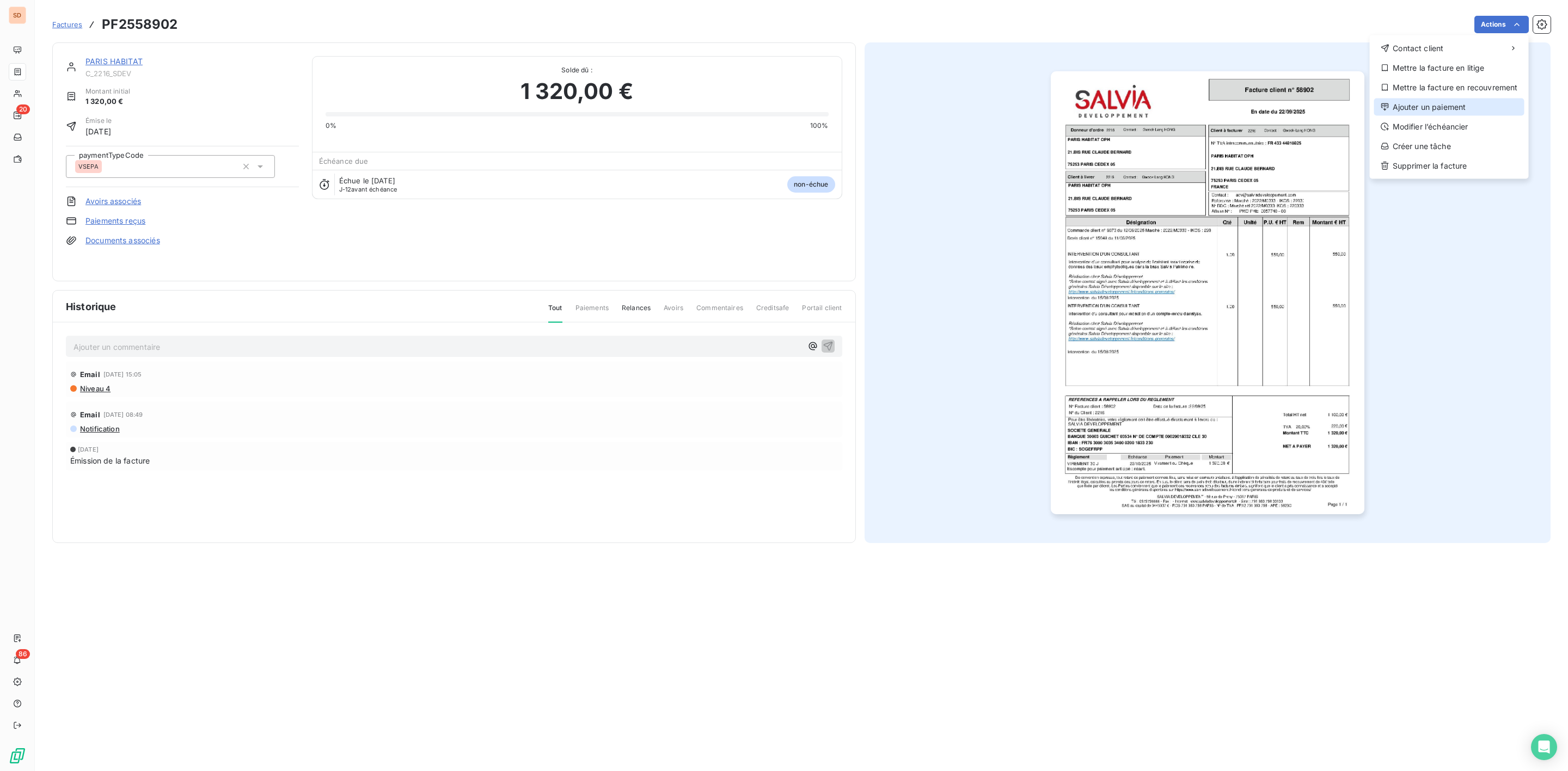
click at [1435, 107] on div "Ajouter un paiement" at bounding box center [1449, 107] width 150 height 18
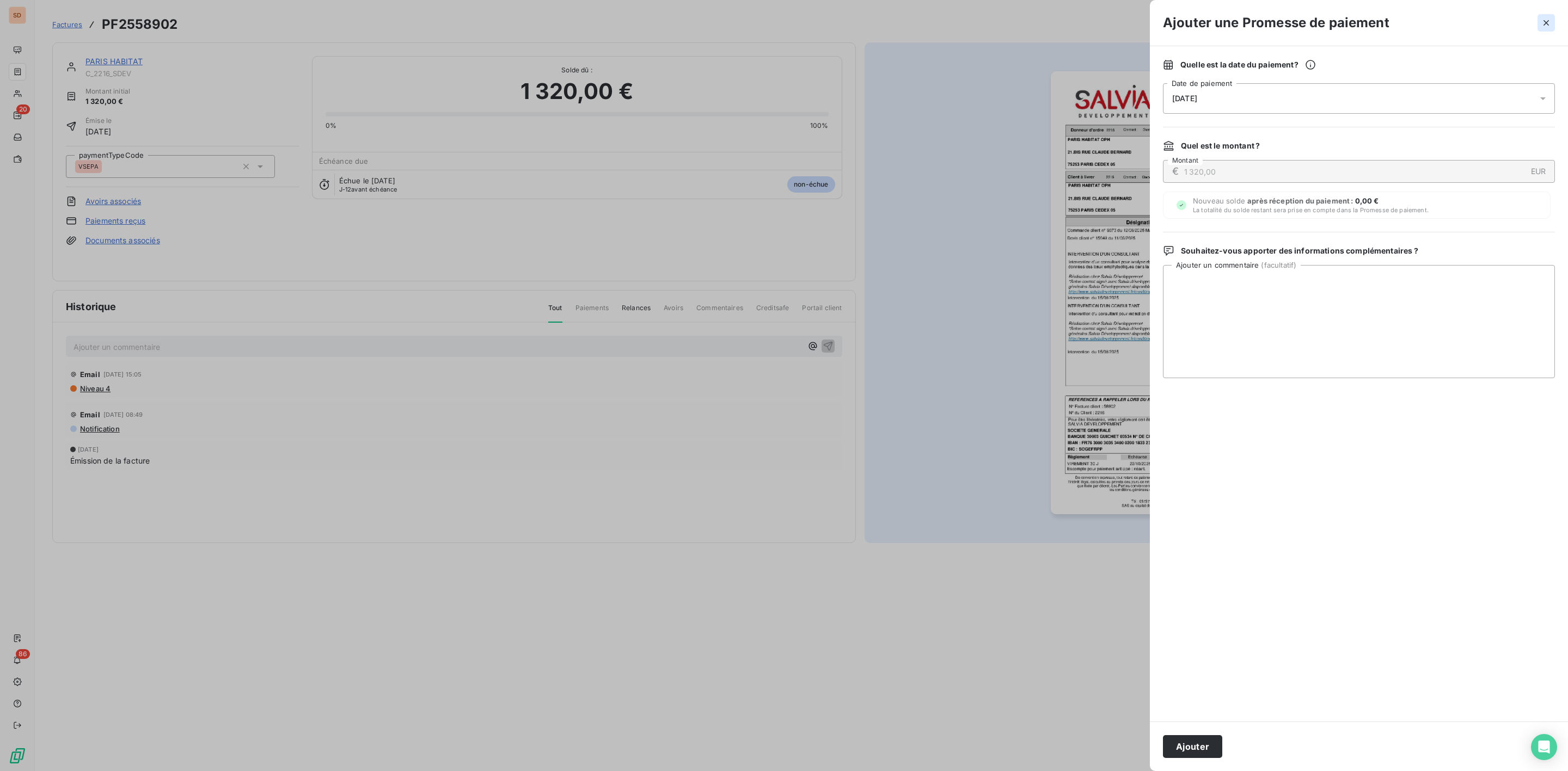
click at [1545, 23] on icon "button" at bounding box center [1546, 23] width 11 height 11
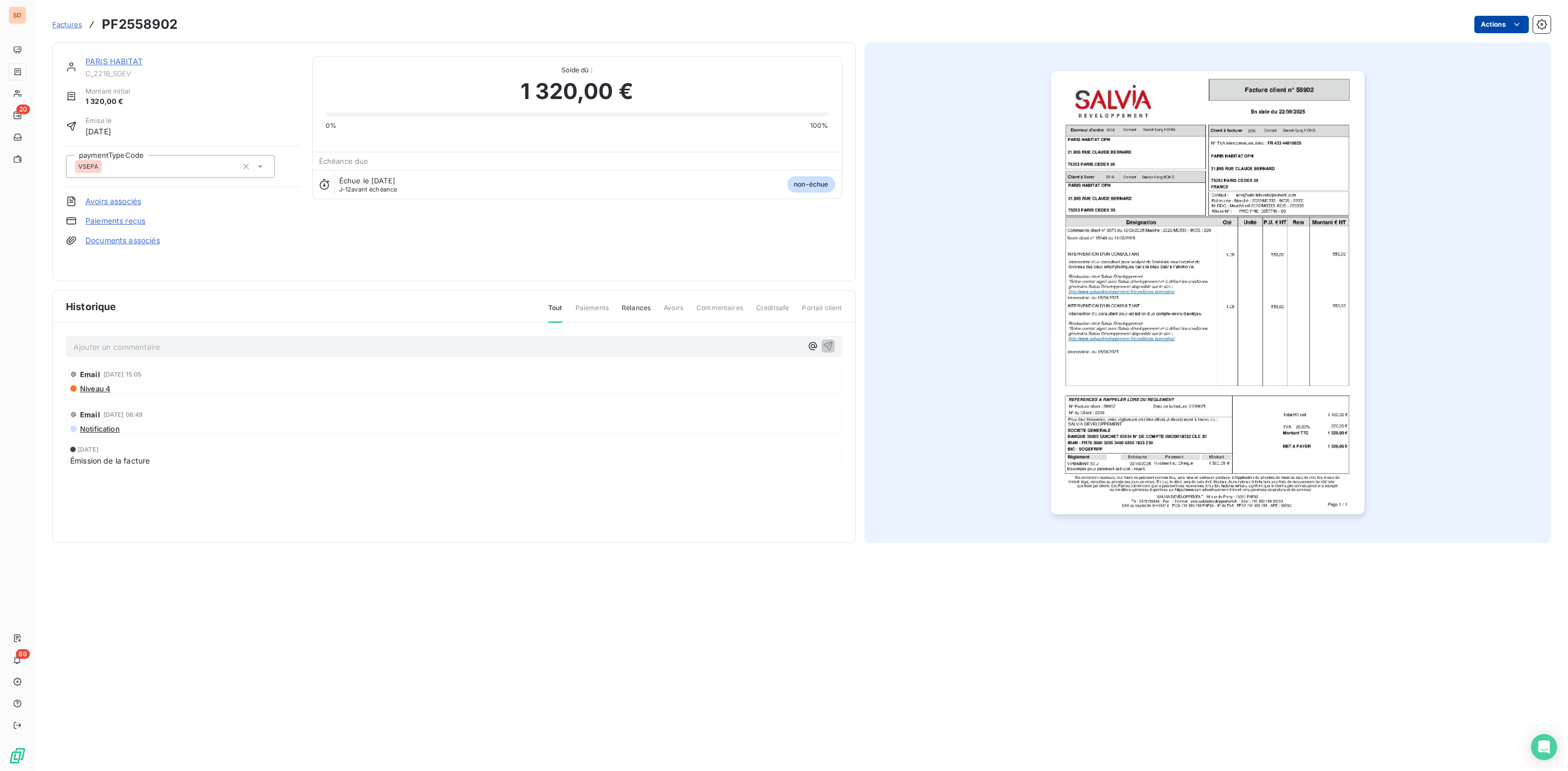
click at [1524, 19] on html "SD 20 86 Factures PF2558902 Actions PARIS HABITAT C_2216_SDEV Montant initial 1…" at bounding box center [784, 386] width 1568 height 771
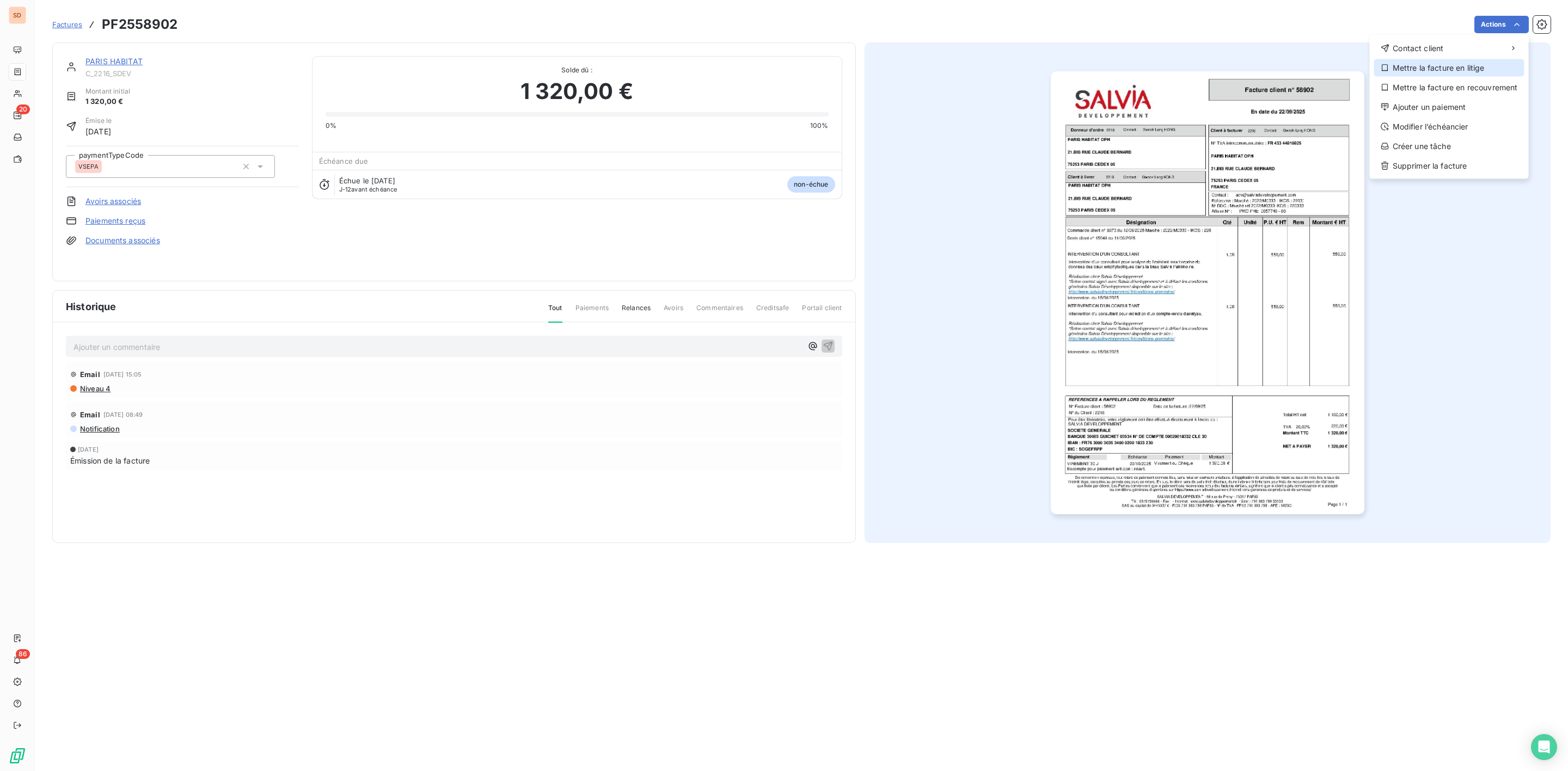
click at [1444, 66] on div "Mettre la facture en litige" at bounding box center [1449, 67] width 150 height 18
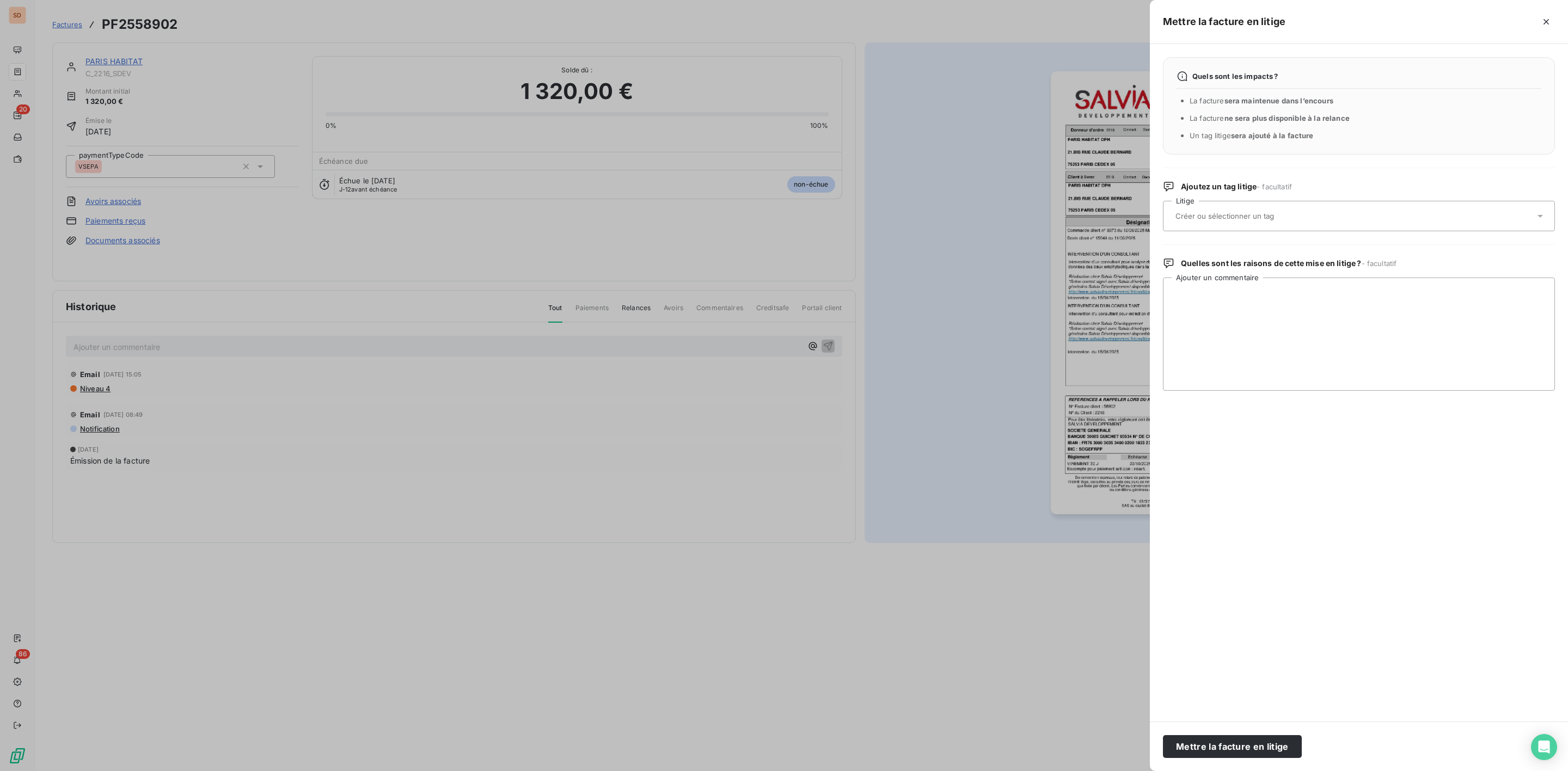
click at [1231, 220] on input "text" at bounding box center [1253, 216] width 158 height 10
type input "adv"
click at [1207, 264] on div "adv" at bounding box center [1365, 270] width 361 height 18
click at [1211, 300] on textarea "Ajouter un commentaire" at bounding box center [1358, 334] width 392 height 113
paste textarea "Bonjour, Merci de bien vouloir nous transmettre le certificat de dépôt de cette…"
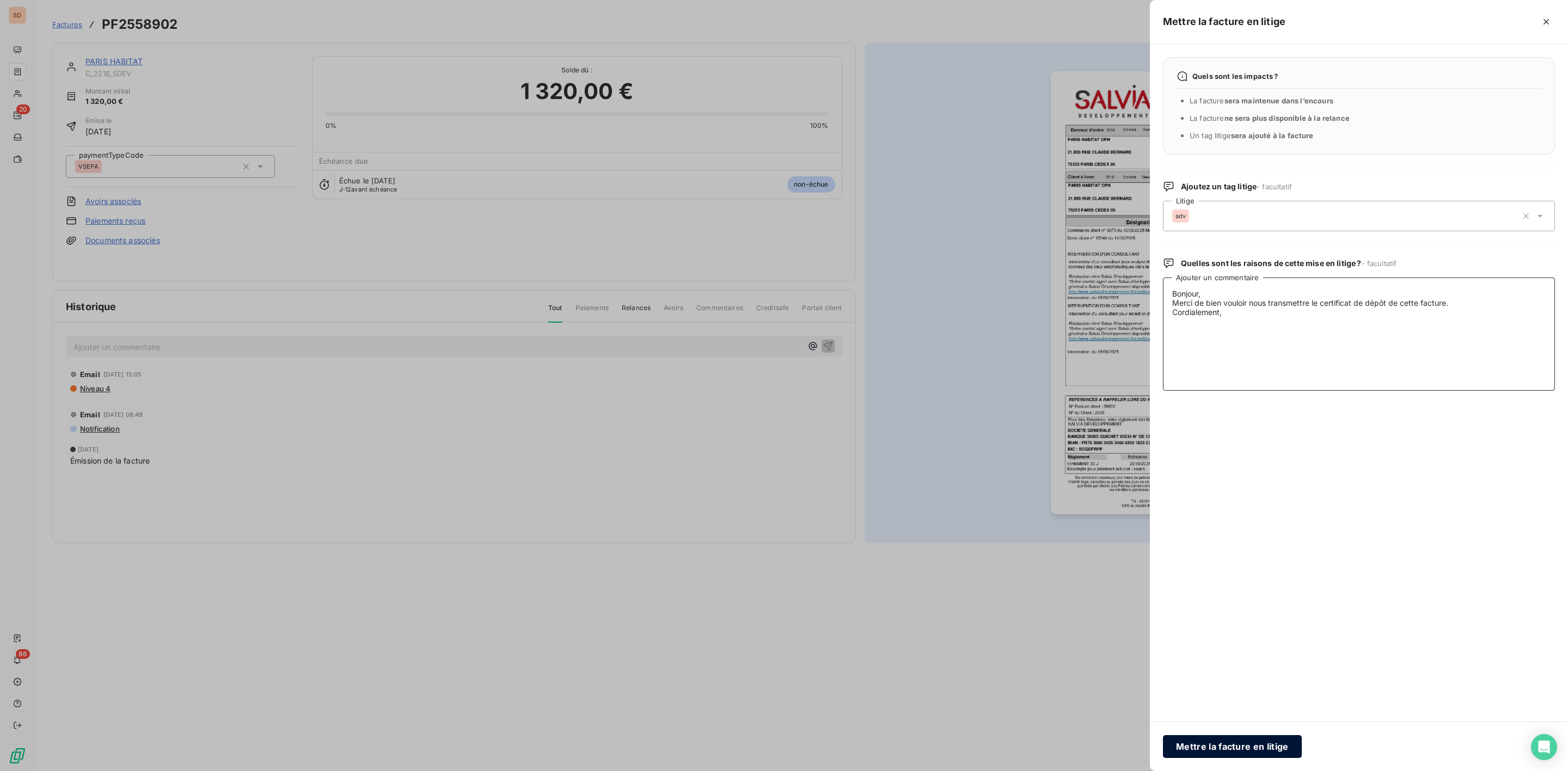
type textarea "Bonjour, Merci de bien vouloir nous transmettre le certificat de dépôt de cette…"
click at [1225, 740] on button "Mettre la facture en litige" at bounding box center [1232, 746] width 139 height 23
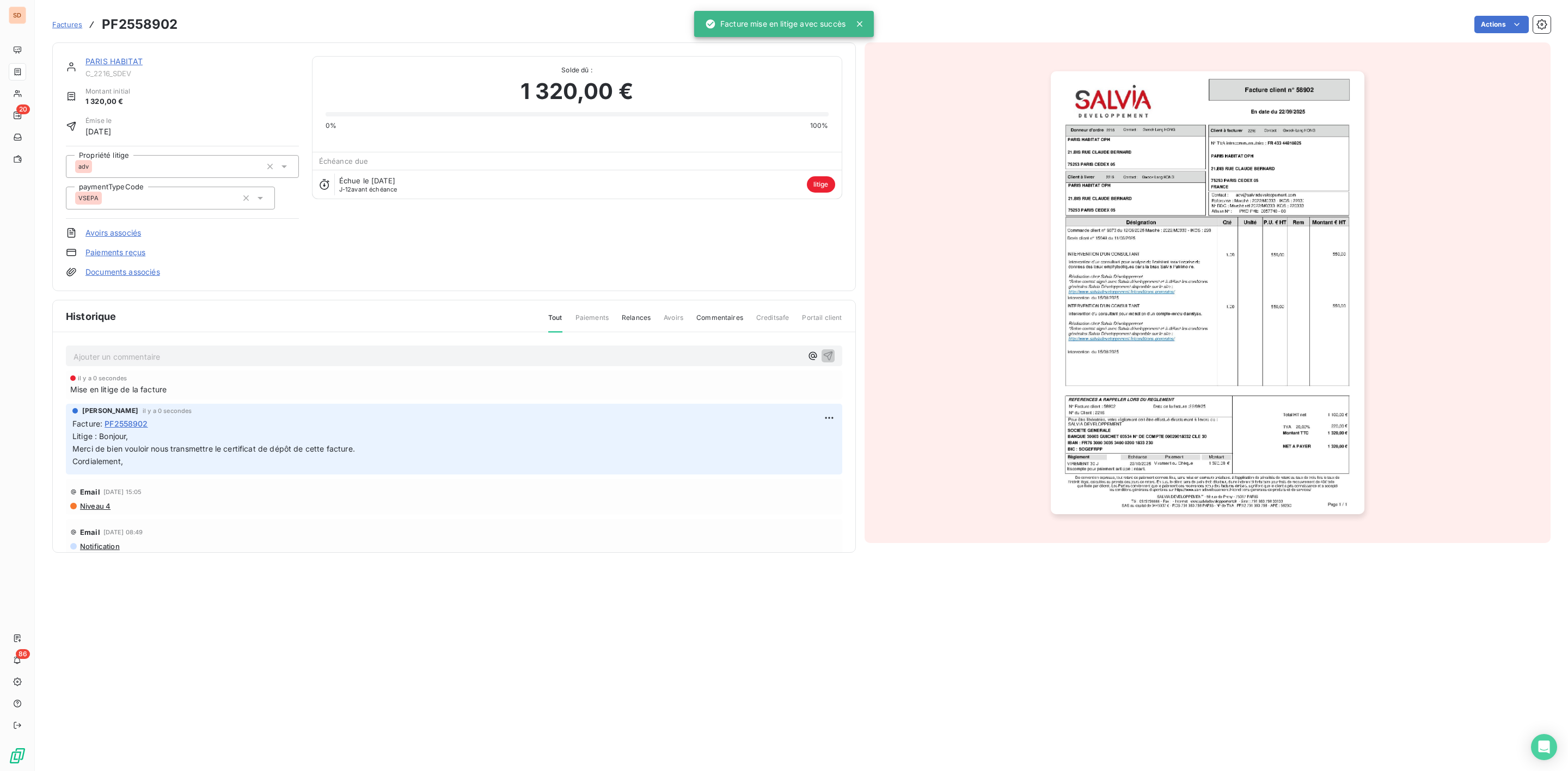
click at [125, 59] on link "PARIS HABITAT" at bounding box center [115, 61] width 57 height 9
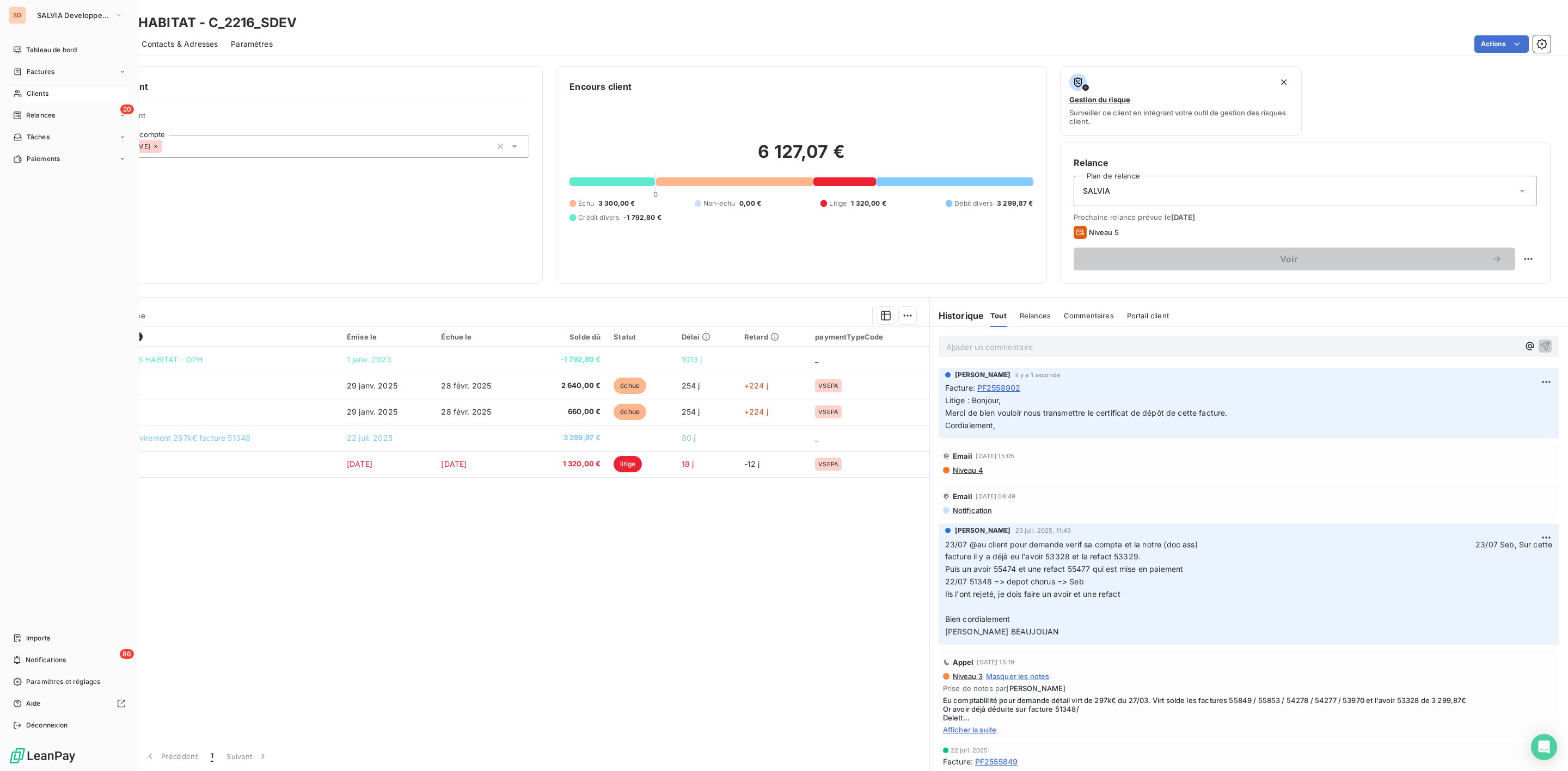
drag, startPoint x: 31, startPoint y: 87, endPoint x: 72, endPoint y: 85, distance: 41.0
click at [31, 87] on div "Clients" at bounding box center [69, 93] width 121 height 18
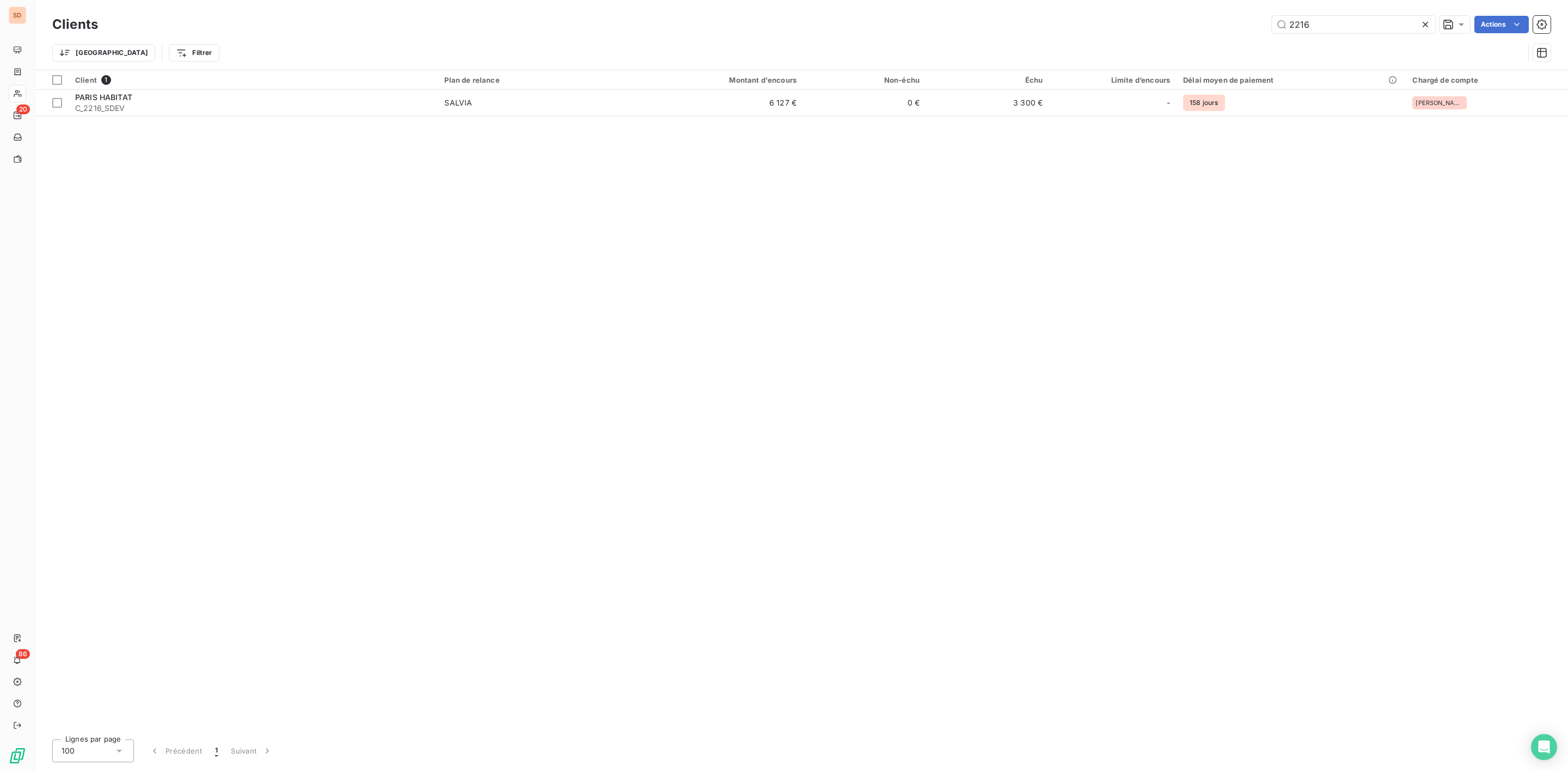
drag, startPoint x: 1333, startPoint y: 21, endPoint x: 1139, endPoint y: 40, distance: 194.9
click at [1149, 38] on div "Clients 2216 Actions Trier Filtrer" at bounding box center [801, 41] width 1498 height 56
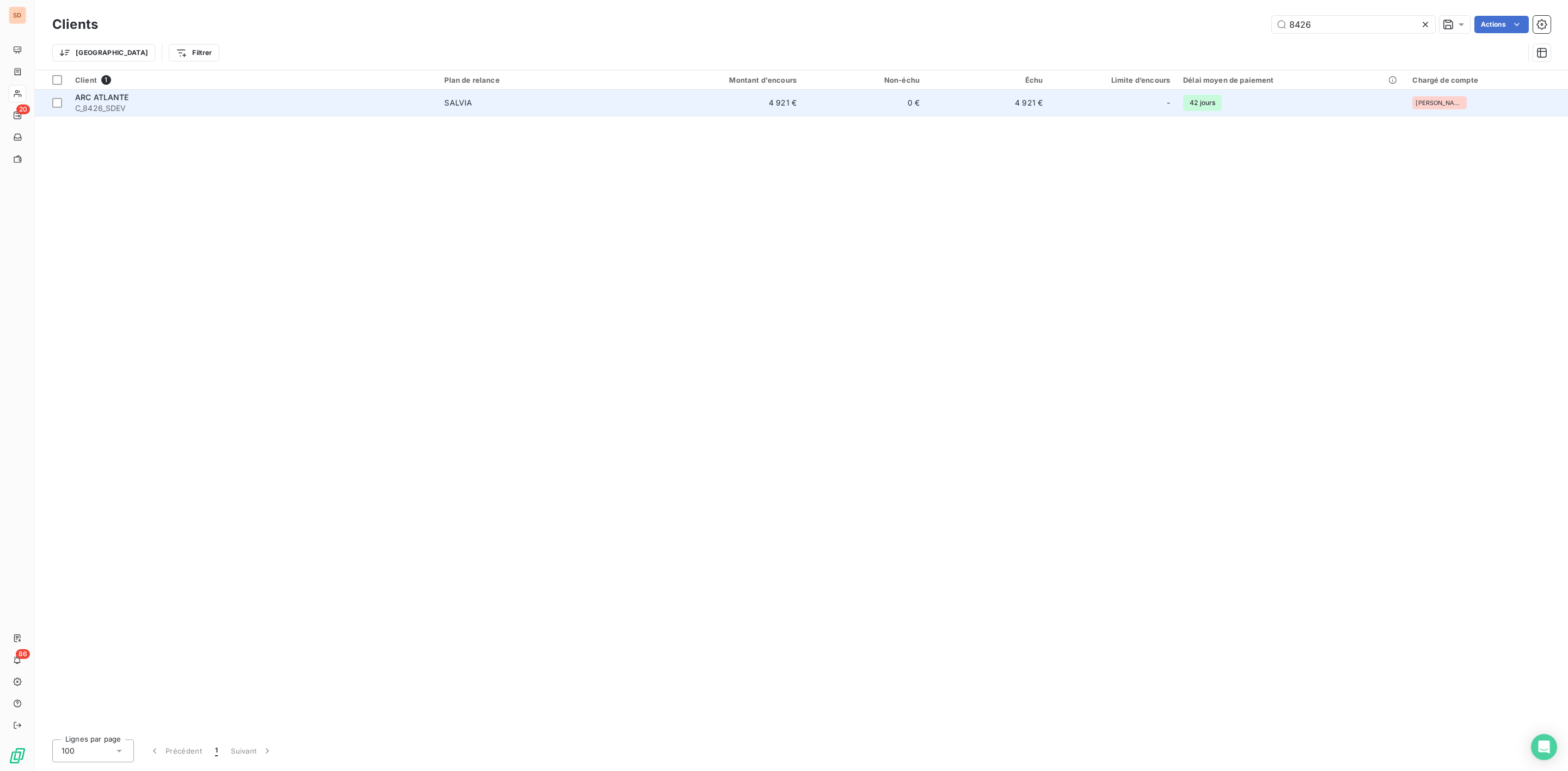
type input "8426"
click at [544, 109] on td "SALVIA" at bounding box center [537, 103] width 200 height 26
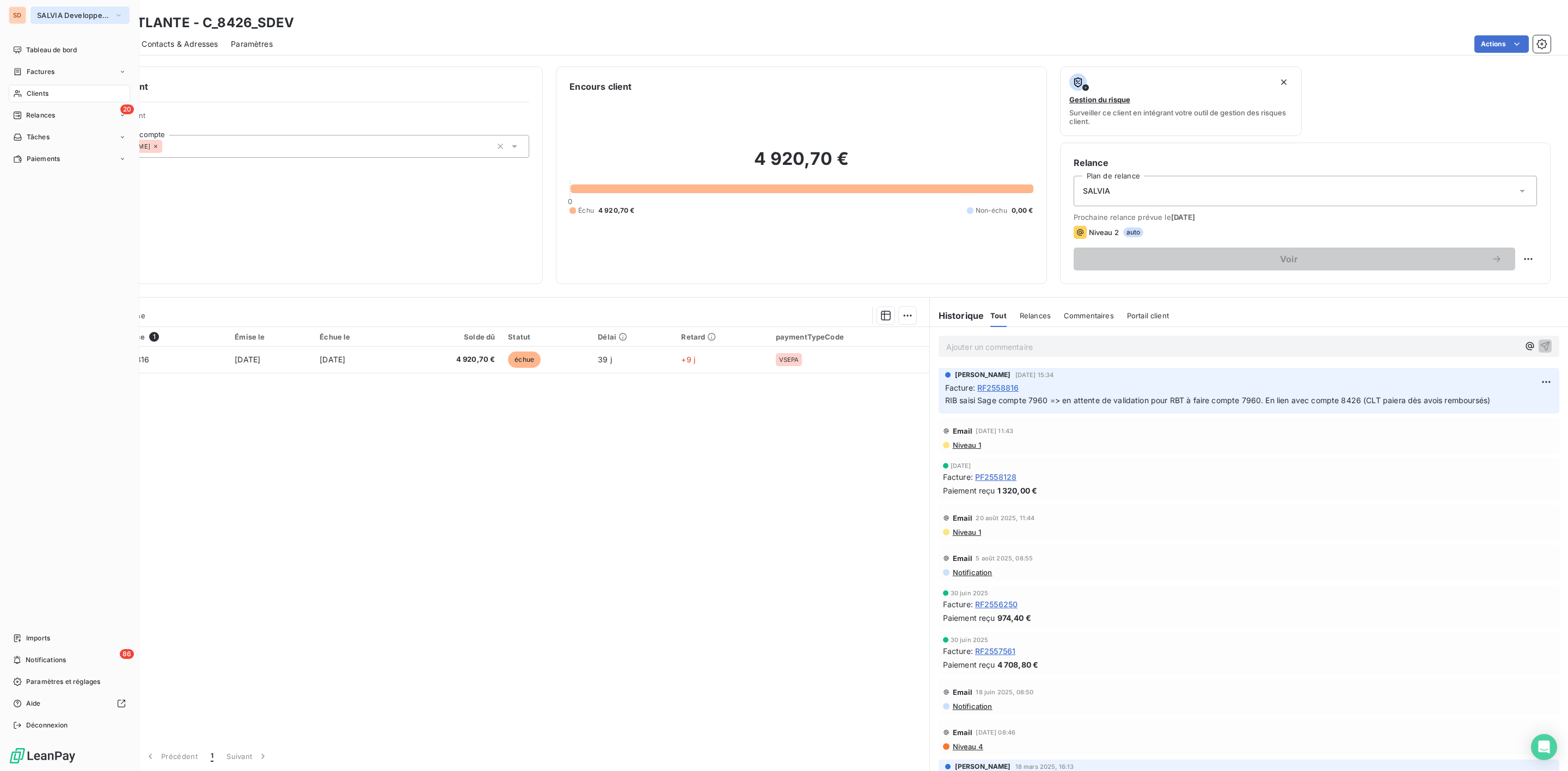
drag, startPoint x: 61, startPoint y: 12, endPoint x: 66, endPoint y: 18, distance: 7.8
click at [61, 12] on span "SALVIA Developpement" at bounding box center [73, 15] width 73 height 8
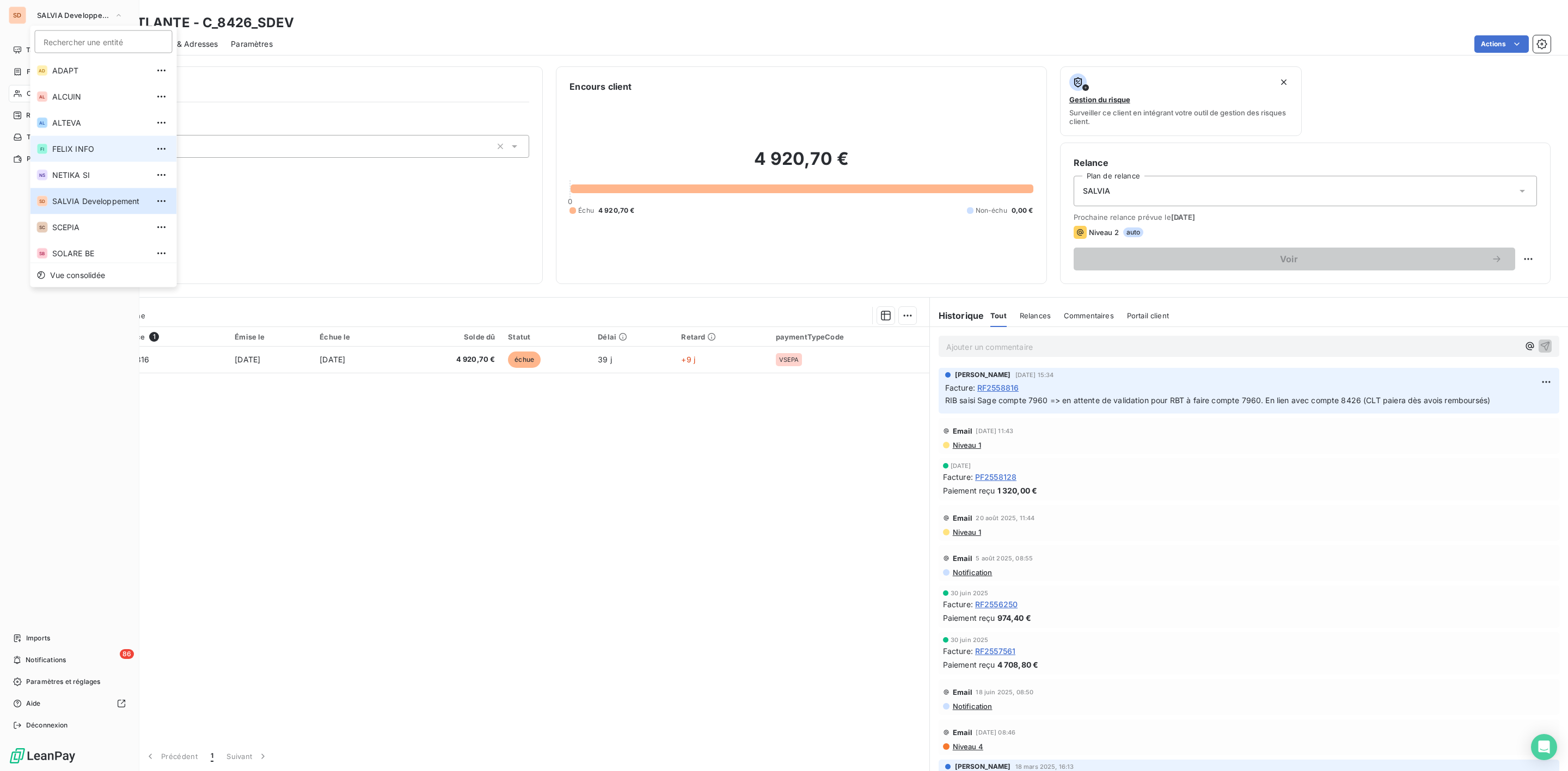
click at [77, 146] on span "FELIX INFO" at bounding box center [100, 149] width 96 height 11
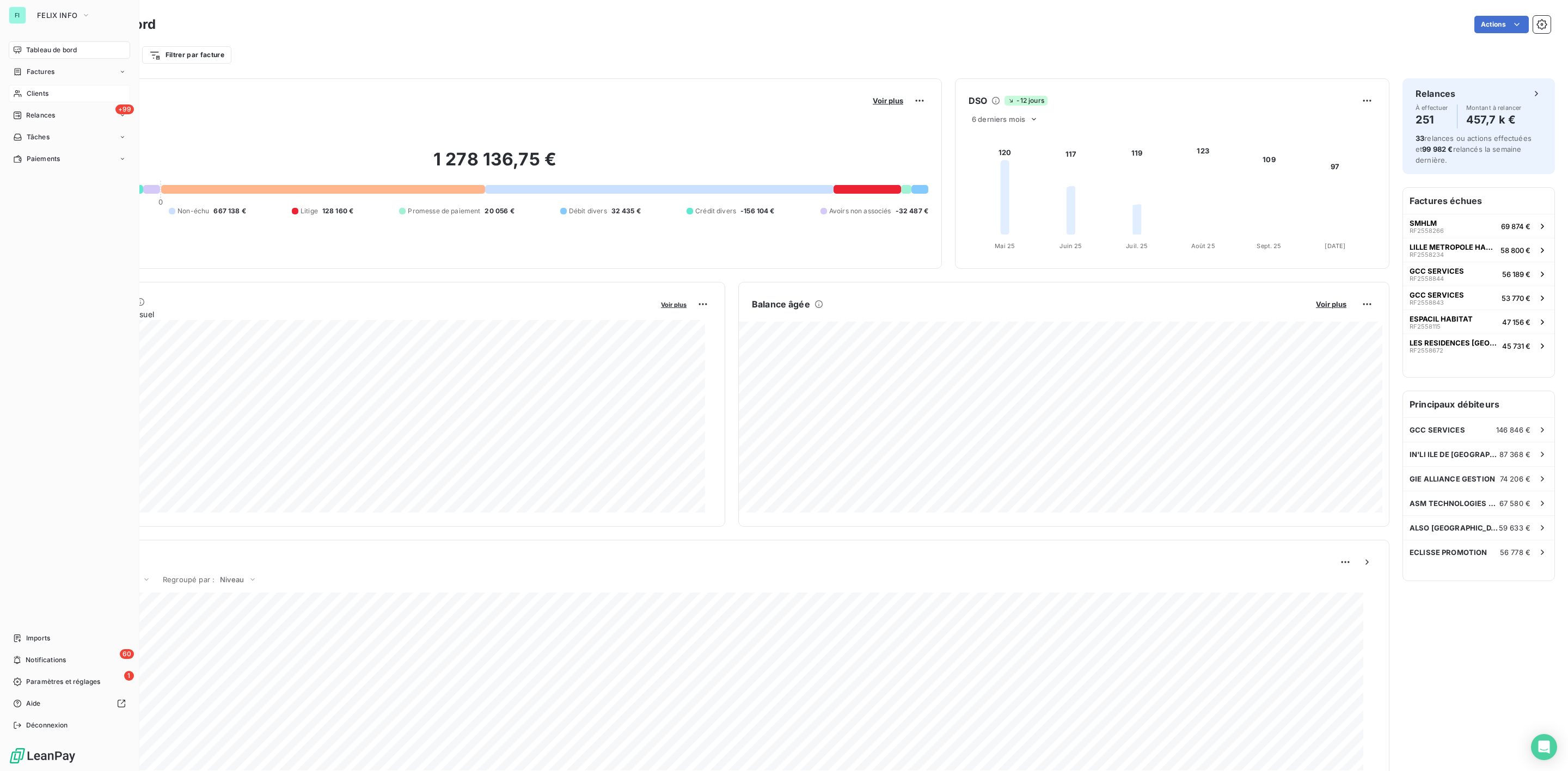
click at [46, 87] on div "Clients" at bounding box center [69, 93] width 121 height 18
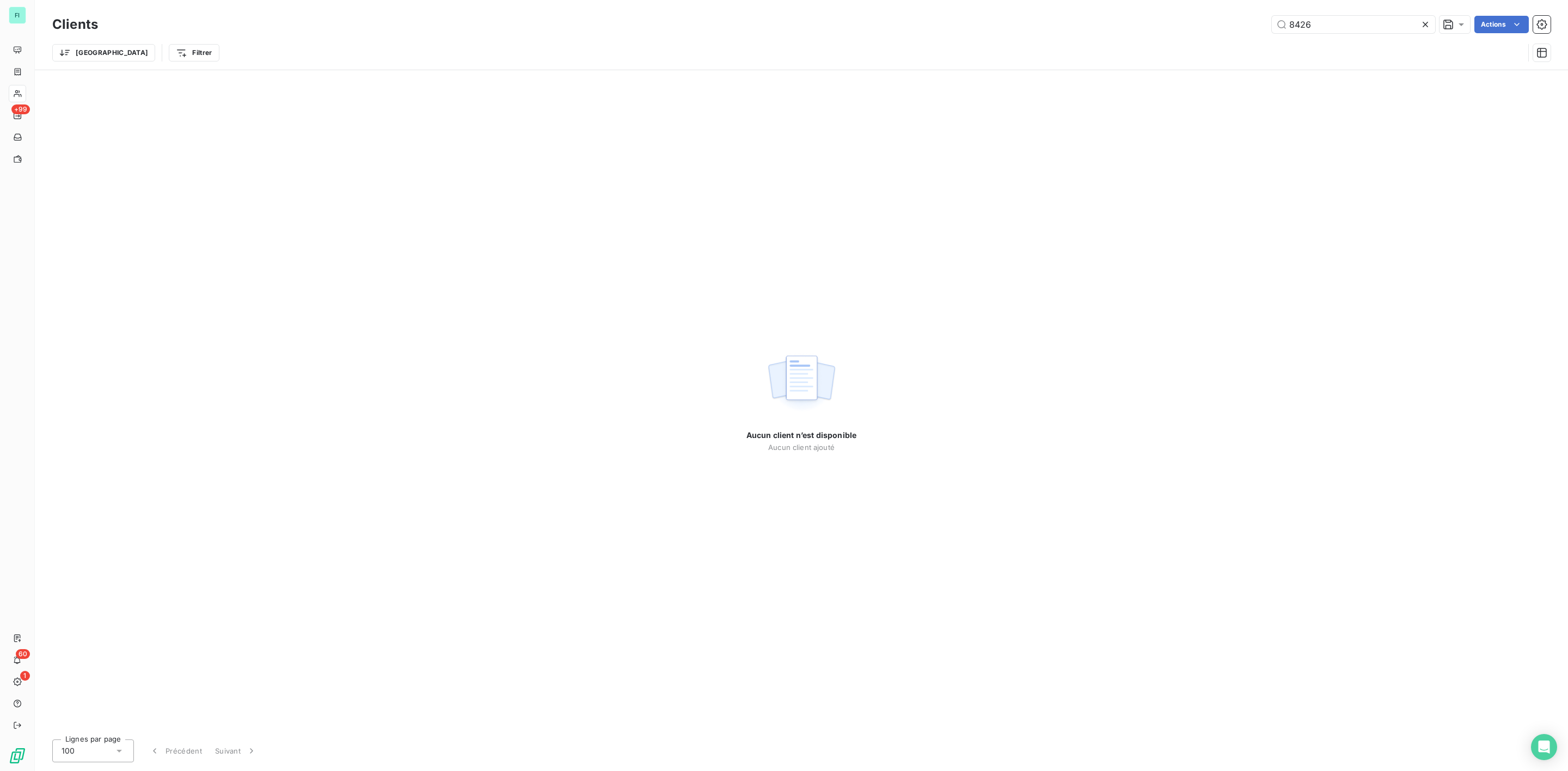
drag, startPoint x: 1317, startPoint y: 25, endPoint x: 1005, endPoint y: 28, distance: 312.0
click at [1112, 25] on div "8426 Actions" at bounding box center [830, 24] width 1439 height 18
drag, startPoint x: 1322, startPoint y: 26, endPoint x: 1128, endPoint y: 26, distance: 194.0
click at [1150, 26] on div "1484 Actions" at bounding box center [830, 24] width 1439 height 18
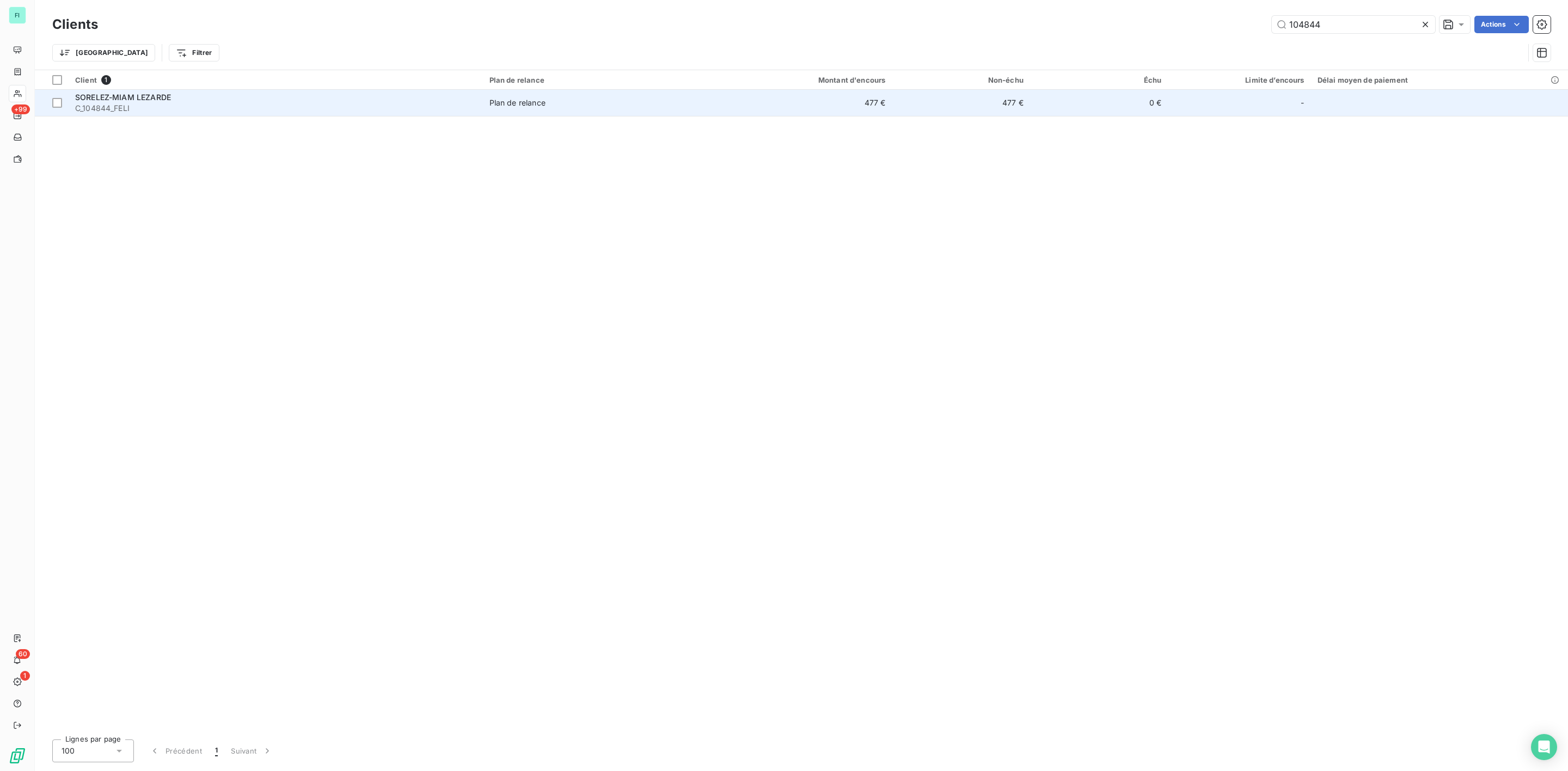
type input "104844"
click at [179, 104] on span "C_104844_FELI" at bounding box center [275, 108] width 401 height 11
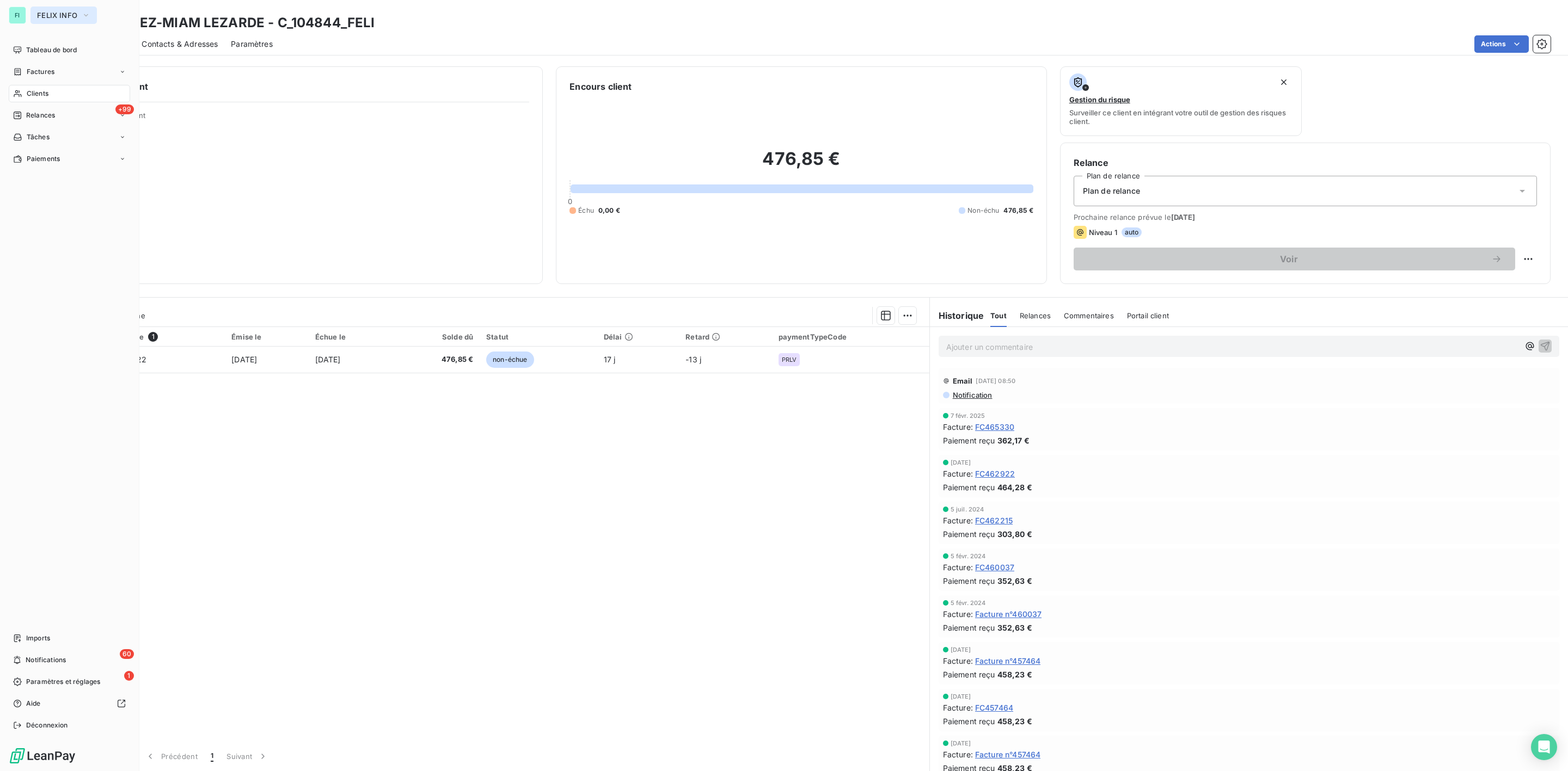
drag, startPoint x: 44, startPoint y: 10, endPoint x: 46, endPoint y: 22, distance: 12.2
click at [44, 11] on span "FELIX INFO" at bounding box center [57, 15] width 40 height 8
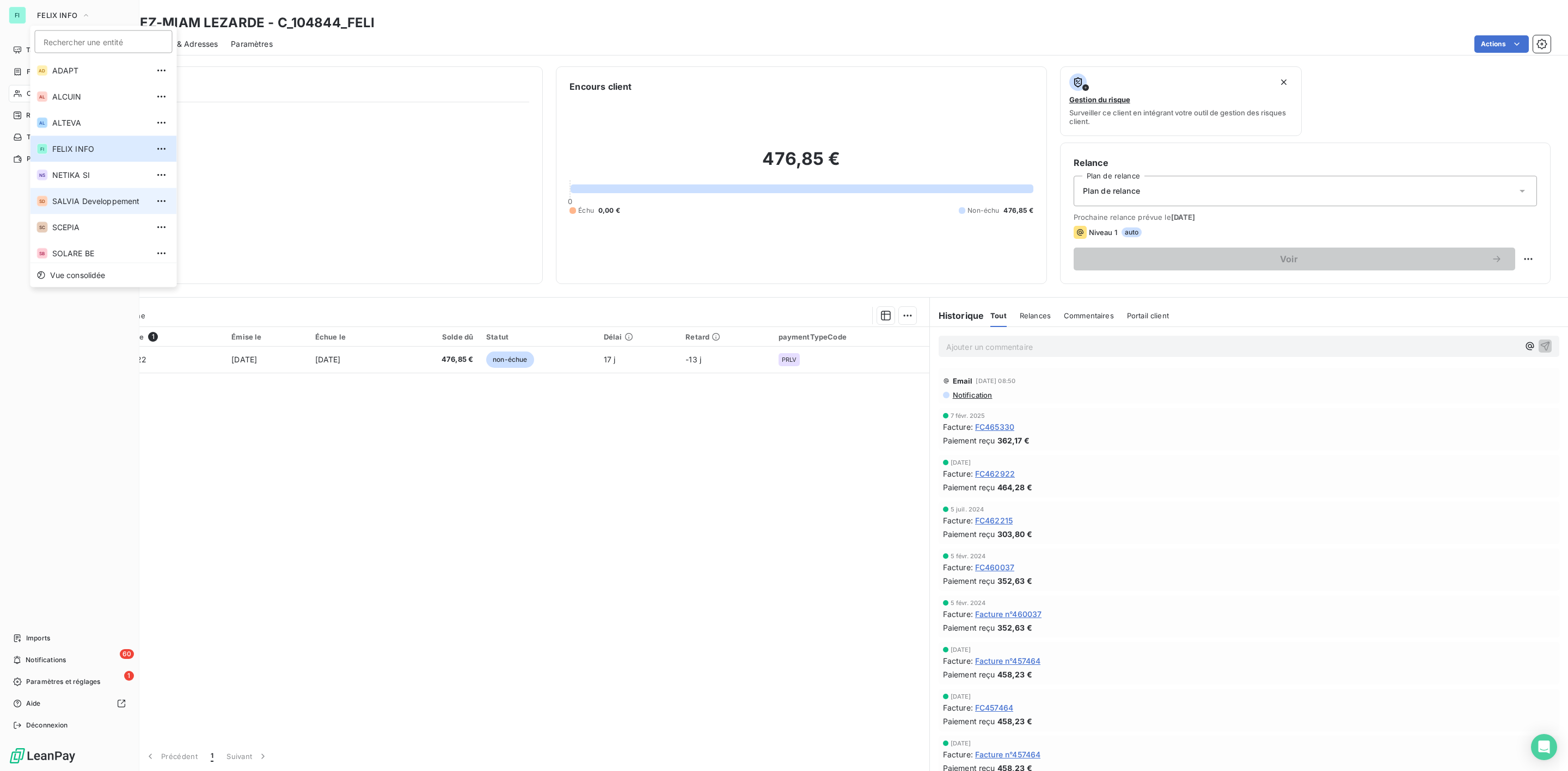
click at [54, 189] on li "SD SALVIA Developpement" at bounding box center [104, 201] width 147 height 26
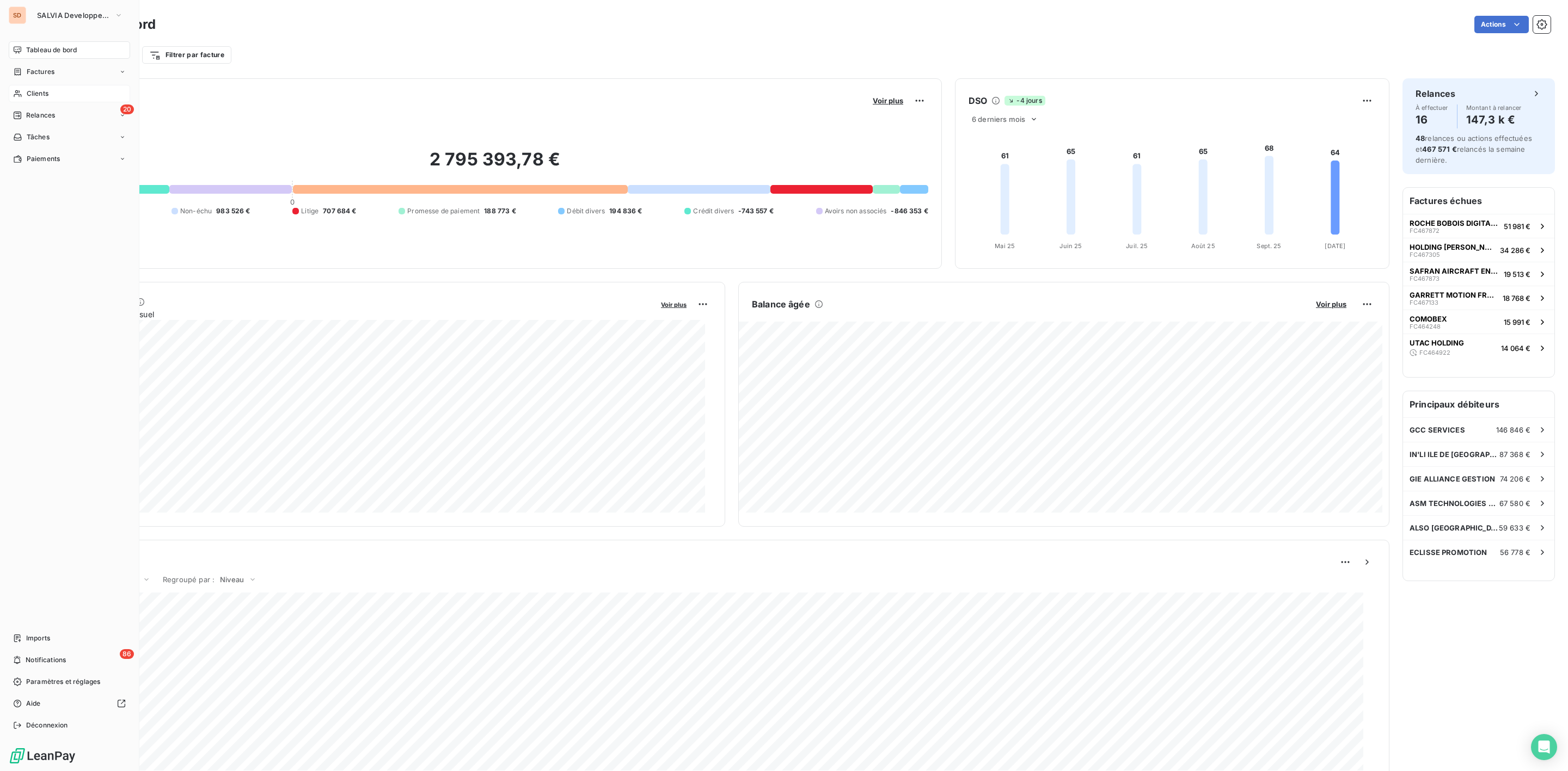
click at [40, 92] on span "Clients" at bounding box center [38, 93] width 22 height 10
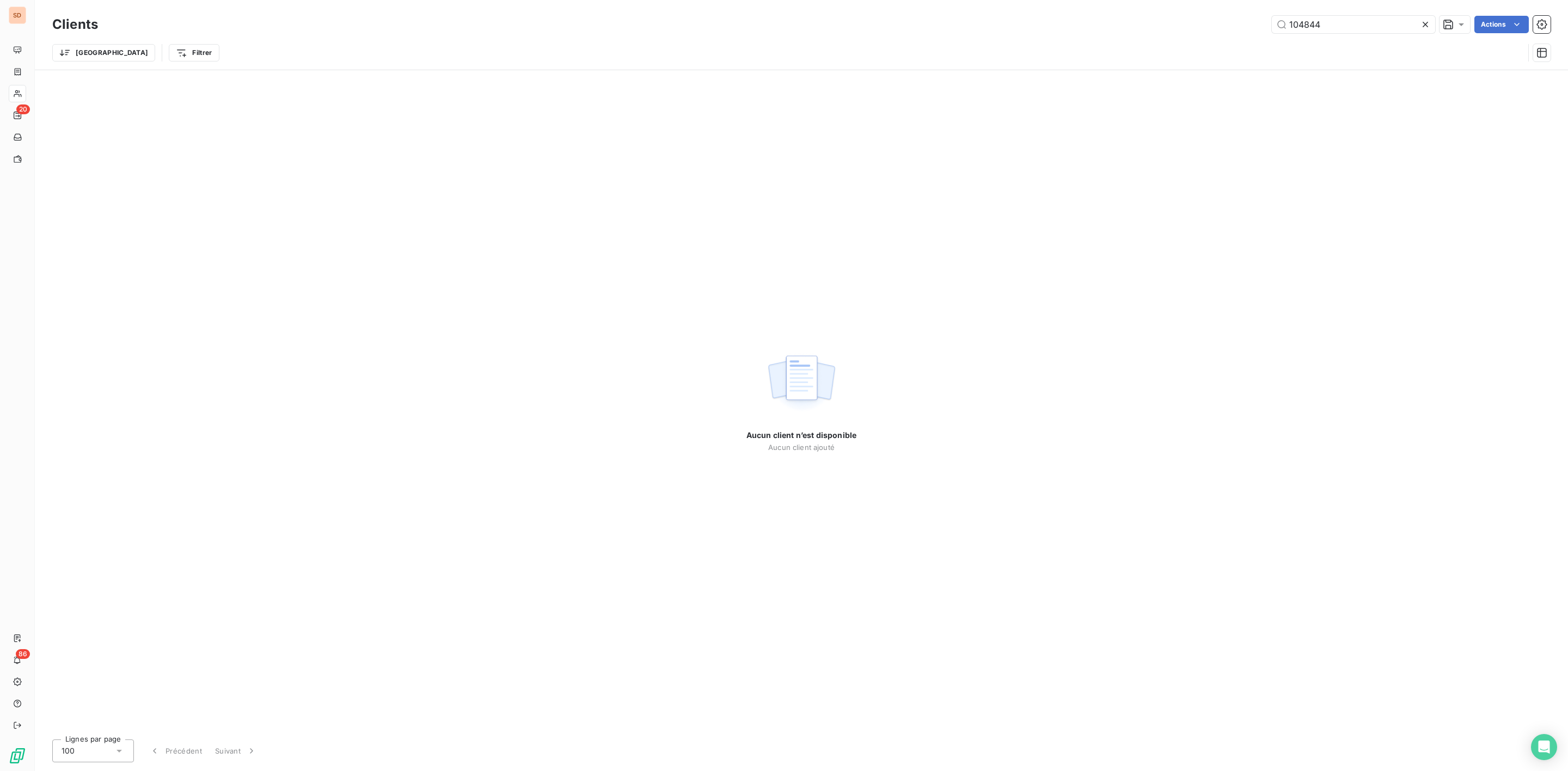
drag, startPoint x: 1342, startPoint y: 22, endPoint x: 838, endPoint y: 35, distance: 504.2
click at [1108, 27] on div "104844 Actions" at bounding box center [830, 24] width 1439 height 18
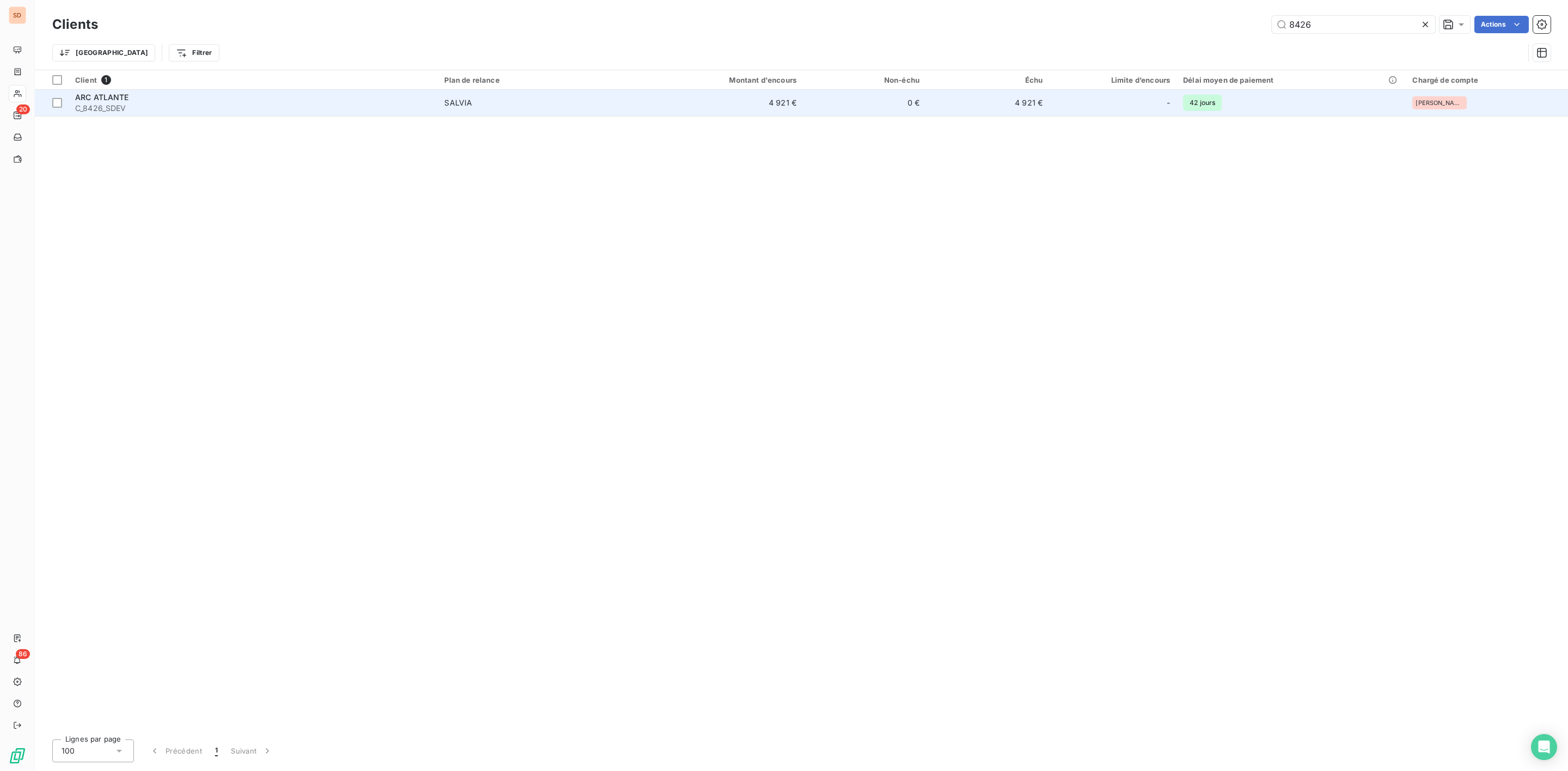
type input "8426"
click at [201, 102] on div "ARC ATLANTE" at bounding box center [253, 97] width 356 height 11
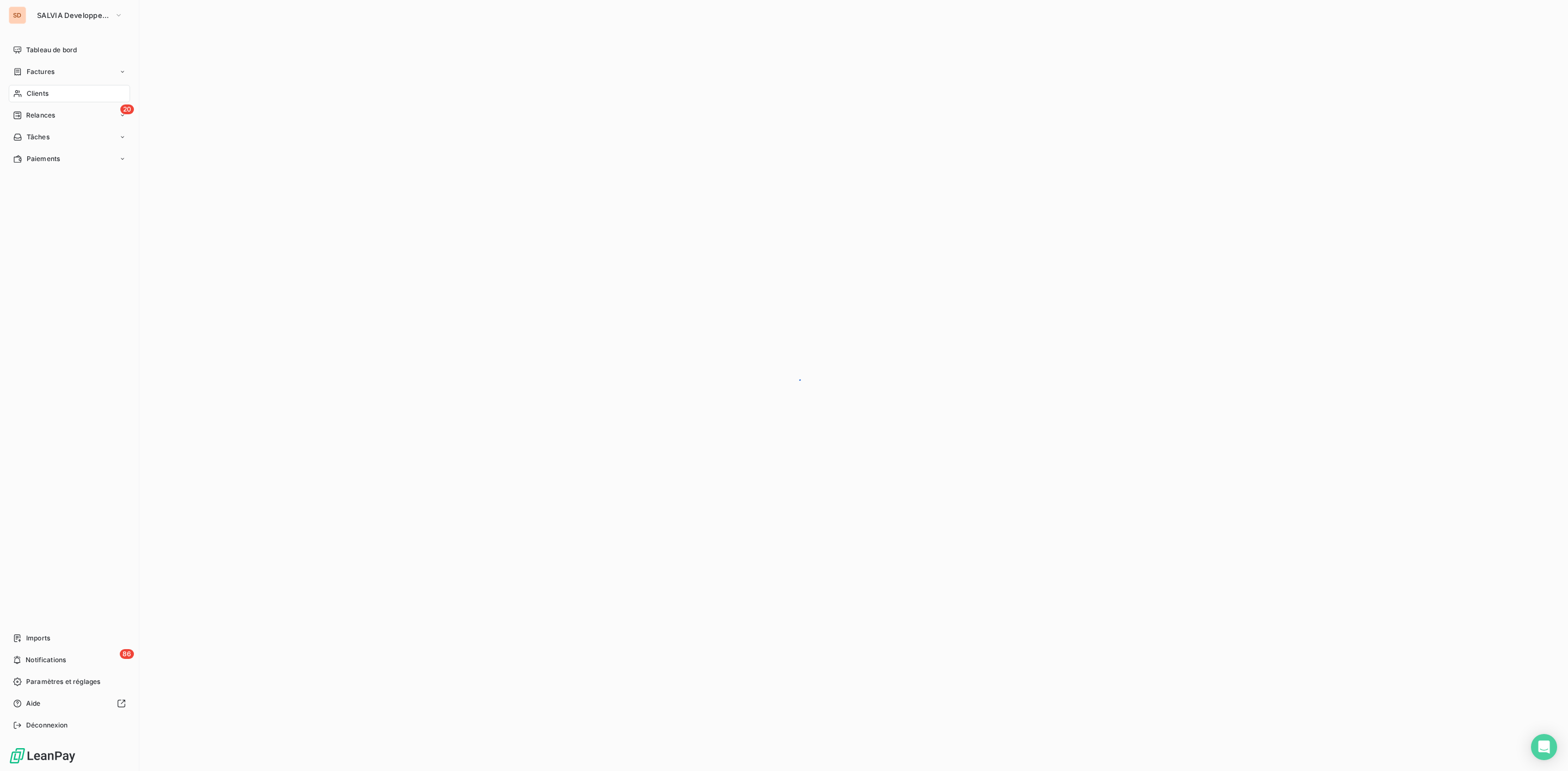
click at [31, 87] on div "Clients" at bounding box center [69, 93] width 121 height 18
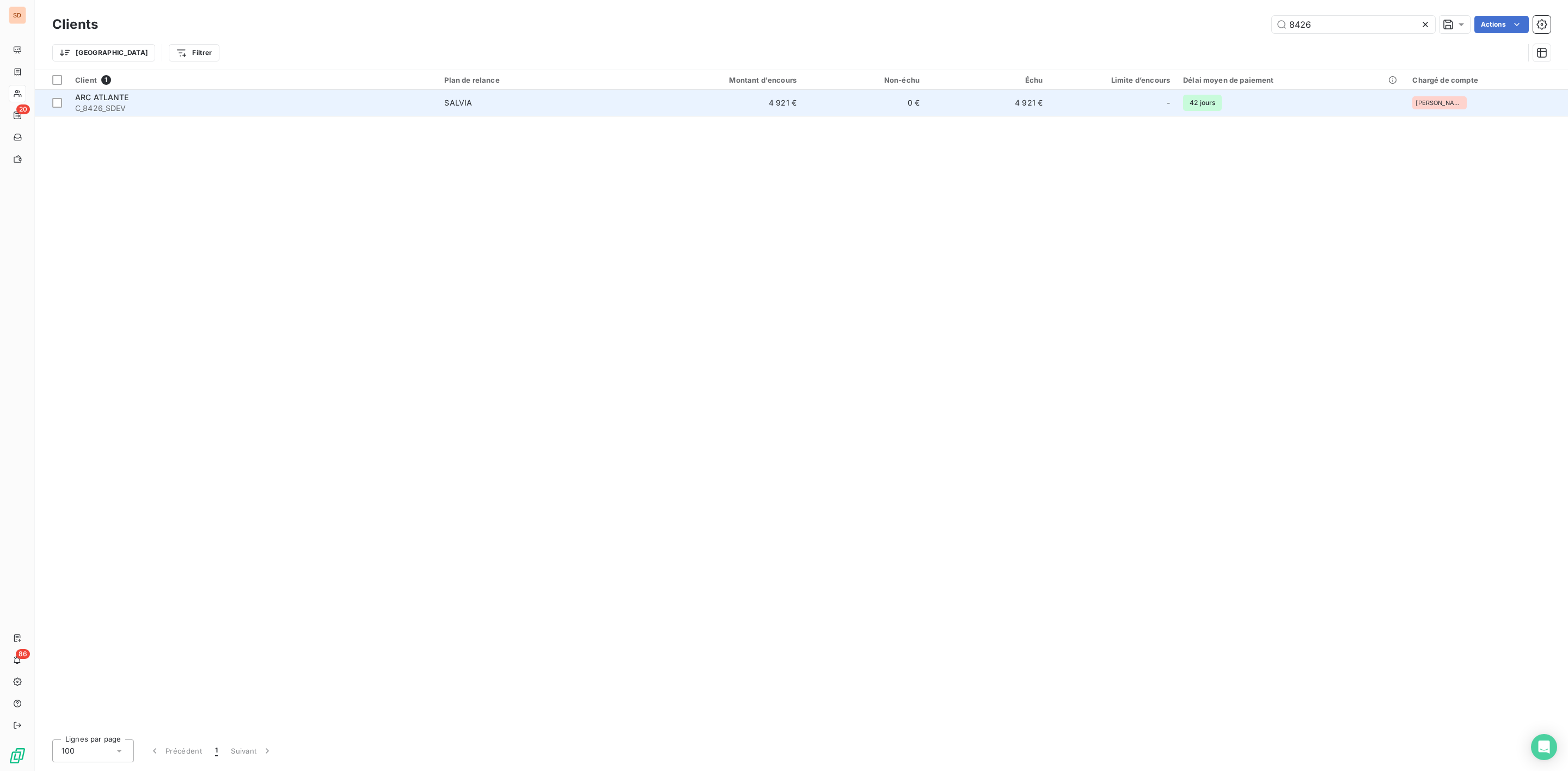
click at [440, 98] on td "SALVIA" at bounding box center [537, 103] width 200 height 26
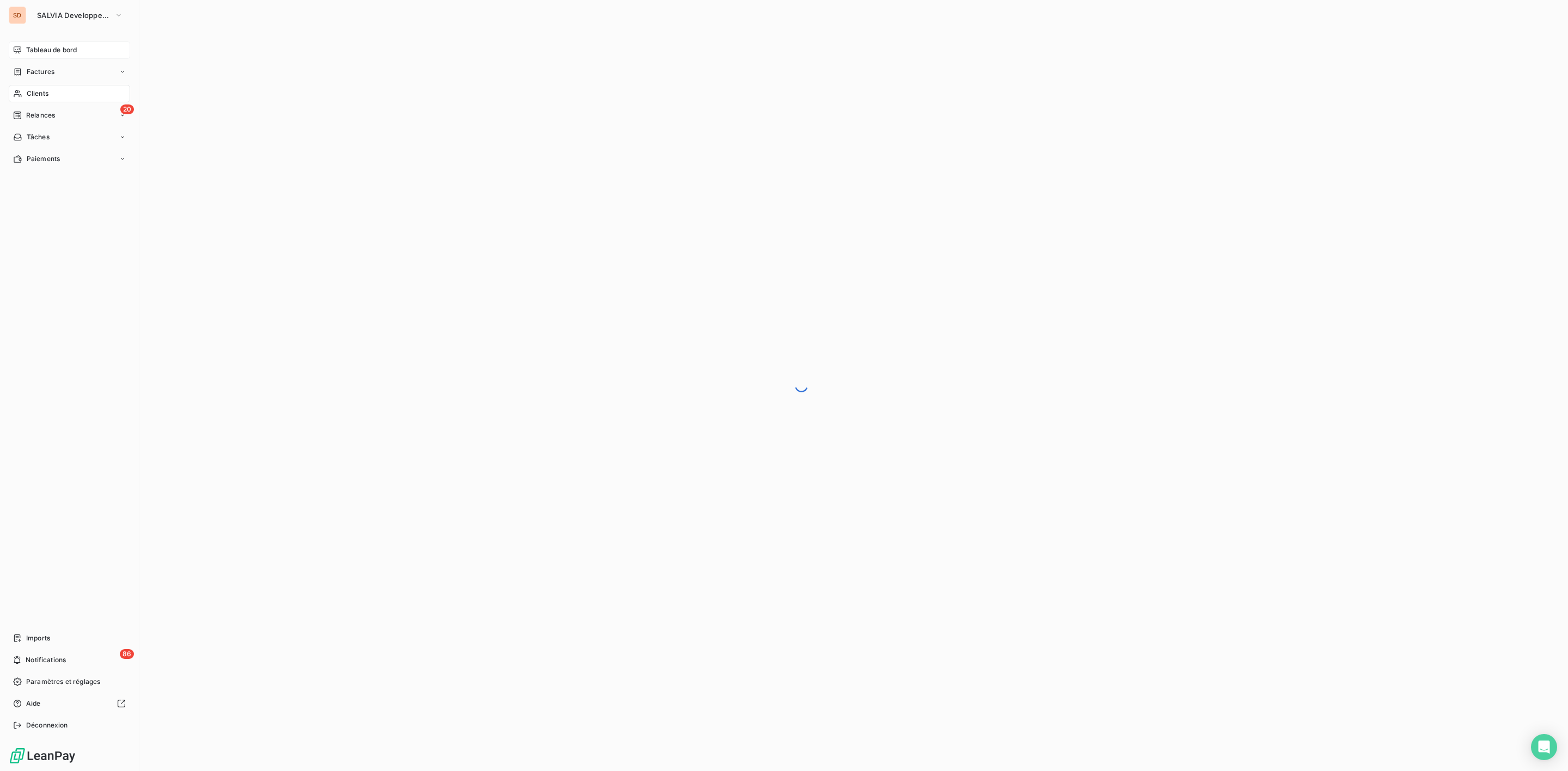
click at [31, 50] on span "Tableau de bord" at bounding box center [51, 51] width 51 height 10
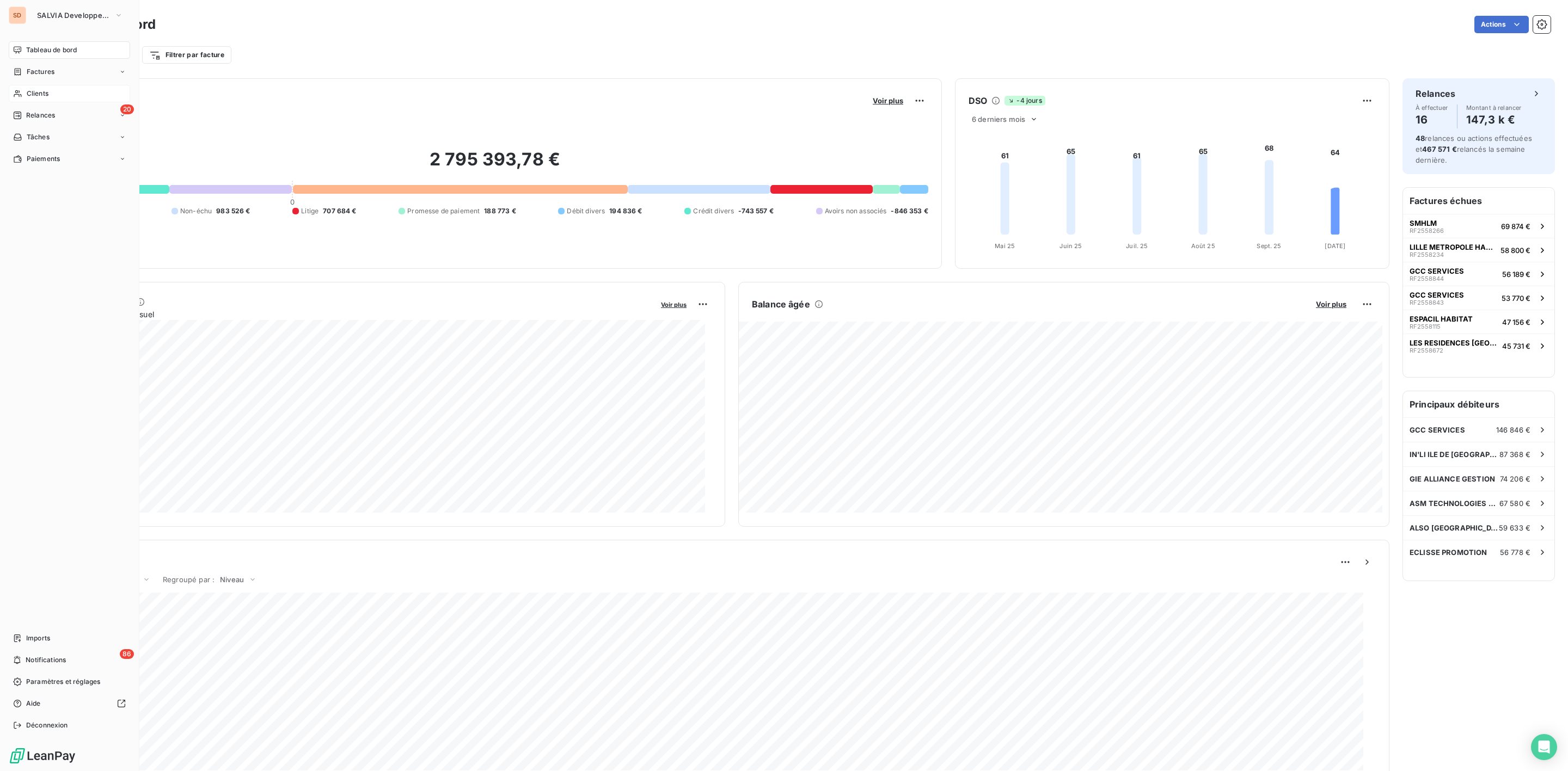
click at [42, 96] on span "Clients" at bounding box center [38, 93] width 22 height 10
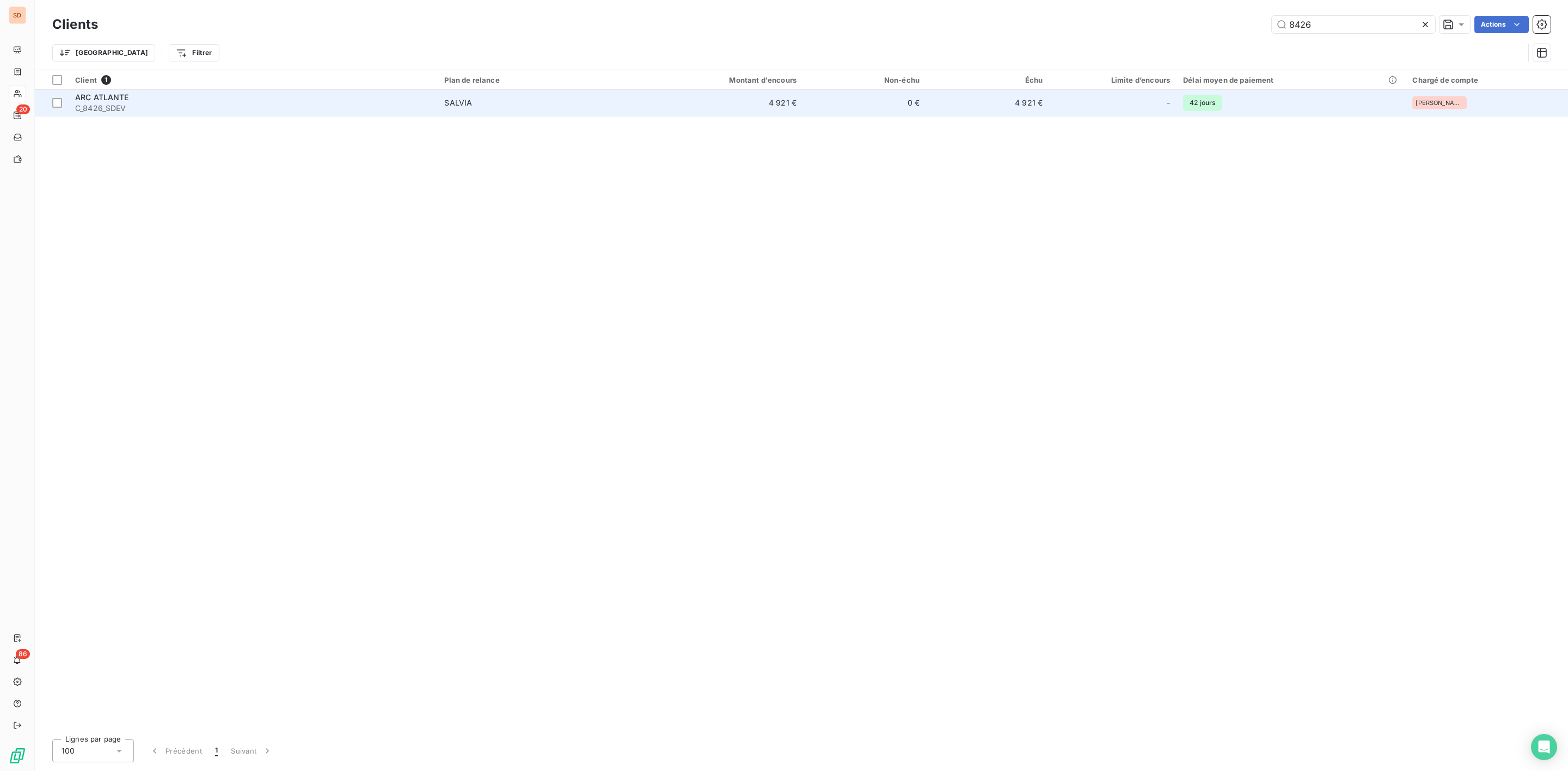
click at [139, 105] on span "C_8426_SDEV" at bounding box center [253, 108] width 356 height 11
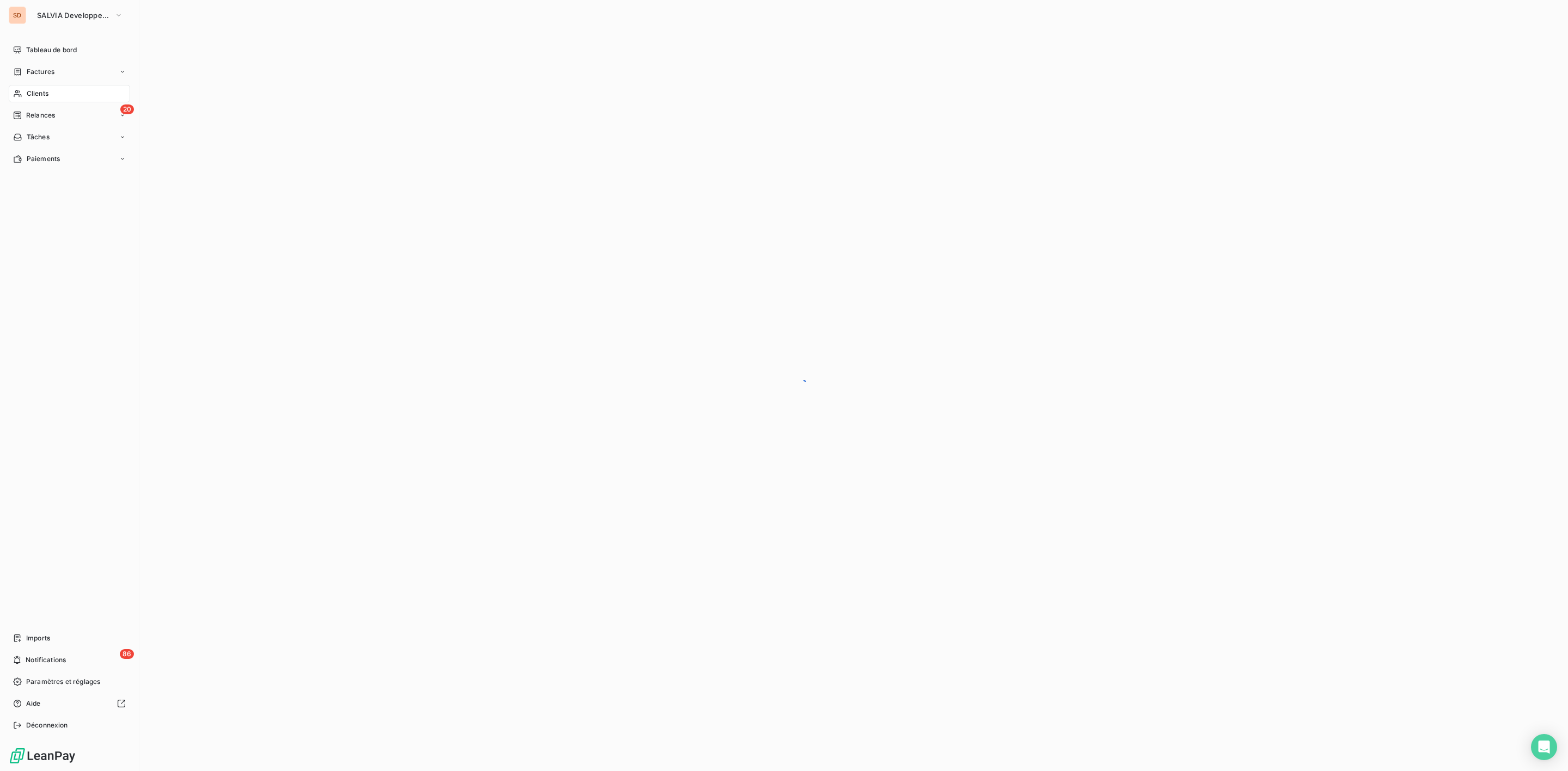
click at [35, 90] on span "Clients" at bounding box center [38, 93] width 22 height 10
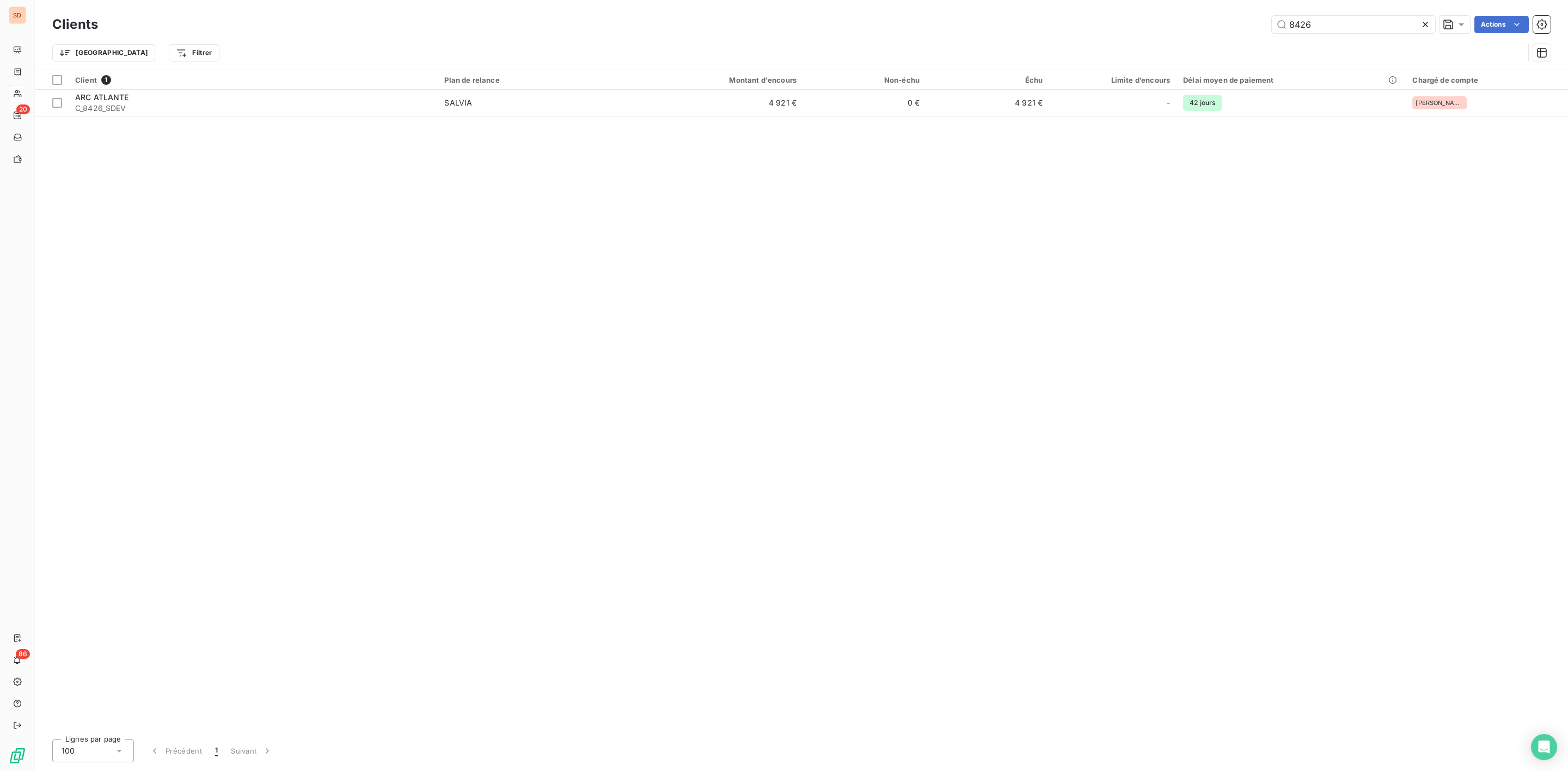
drag, startPoint x: 1331, startPoint y: 17, endPoint x: 1255, endPoint y: 19, distance: 76.0
click at [1256, 19] on div "8426 Actions" at bounding box center [830, 24] width 1439 height 18
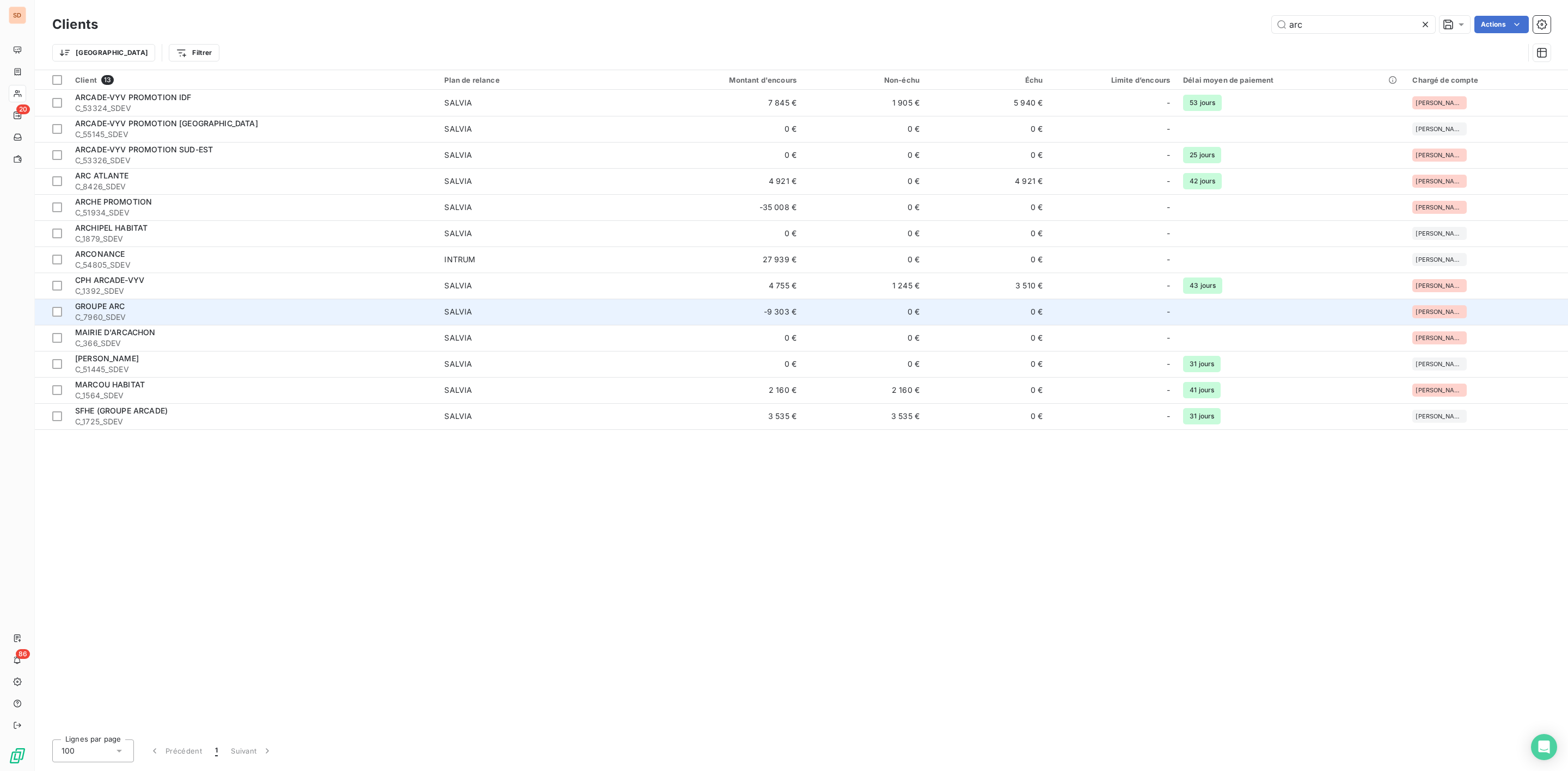
type input "arc"
click at [142, 307] on div "GROUPE ARC" at bounding box center [253, 306] width 356 height 11
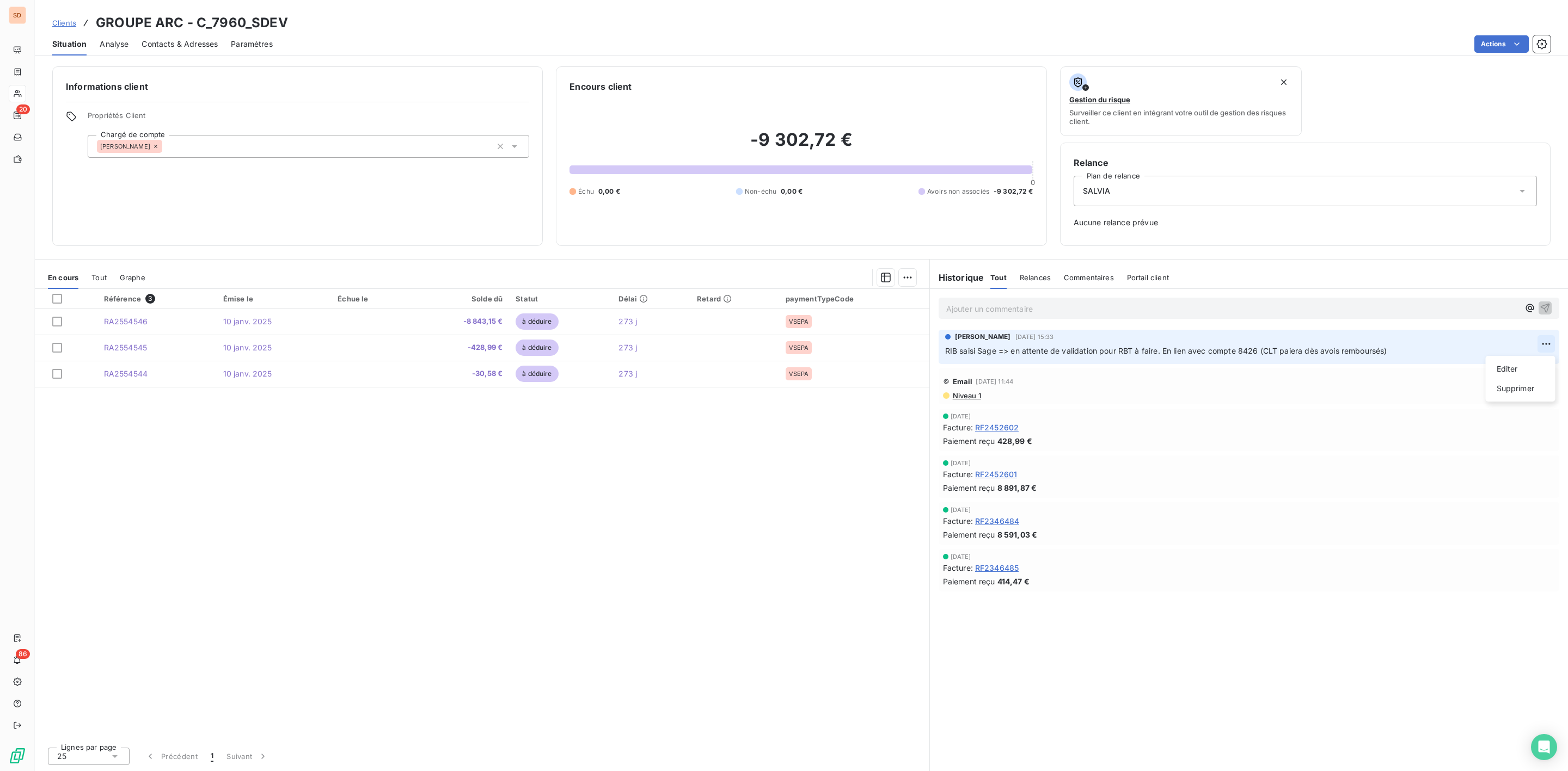
click at [1541, 343] on html "SD 20 86 Clients GROUPE ARC - C_7960_SDEV Situation Analyse Contacts & Adresses…" at bounding box center [784, 386] width 1568 height 771
click at [1515, 364] on div "Editer" at bounding box center [1520, 369] width 61 height 18
click at [1460, 352] on p "RIB saisi Sage => en attente de validation pour RBT à faire. En lien avec compt…" at bounding box center [1240, 351] width 592 height 13
click at [1550, 353] on icon "button" at bounding box center [1546, 350] width 11 height 11
click at [1547, 339] on html "SD 20 86 Clients GROUPE ARC - C_7960_SDEV Situation Analyse Contacts & Adresses…" at bounding box center [784, 386] width 1568 height 771
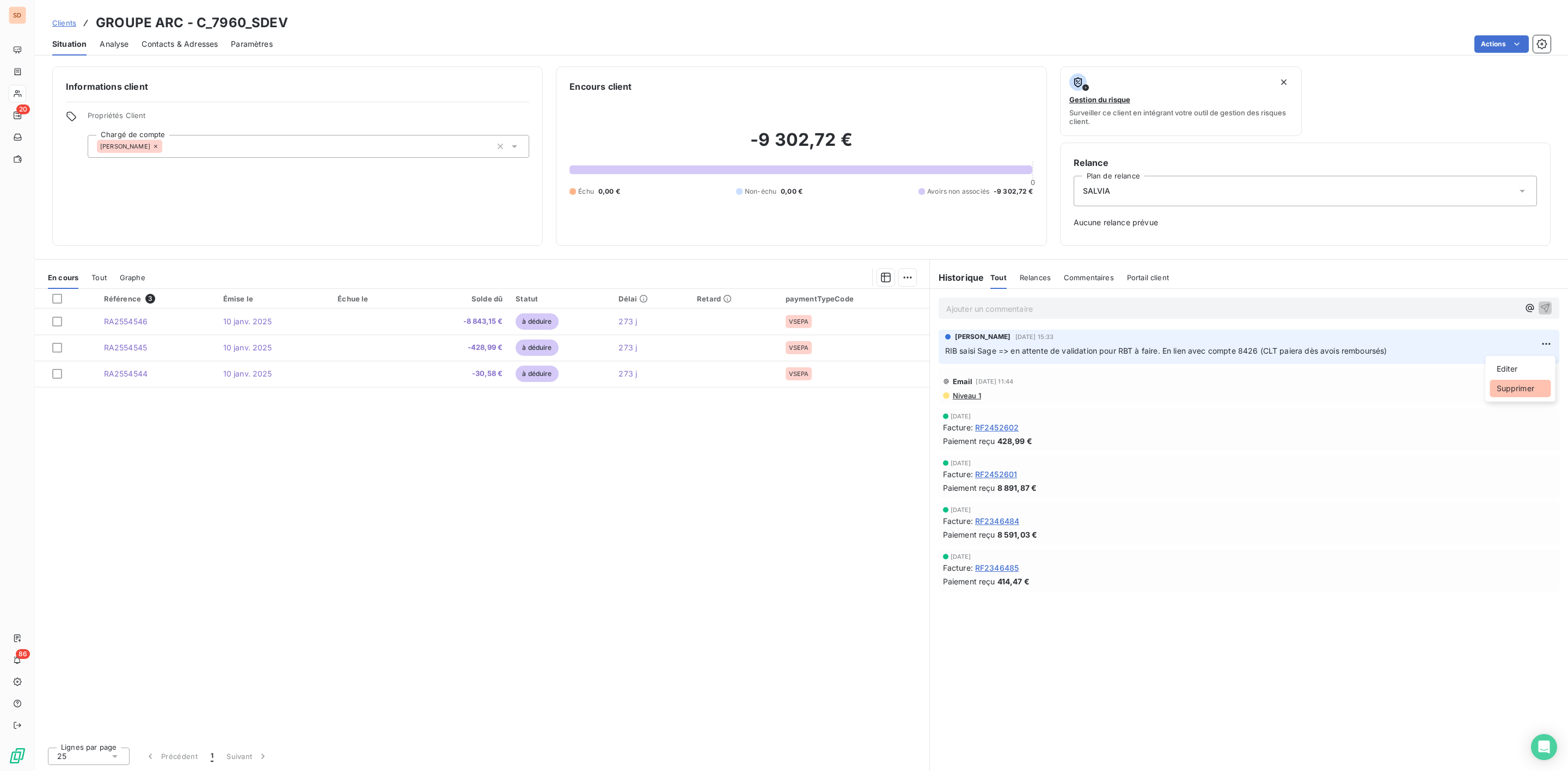
click at [1505, 382] on div "Supprimer" at bounding box center [1520, 388] width 61 height 18
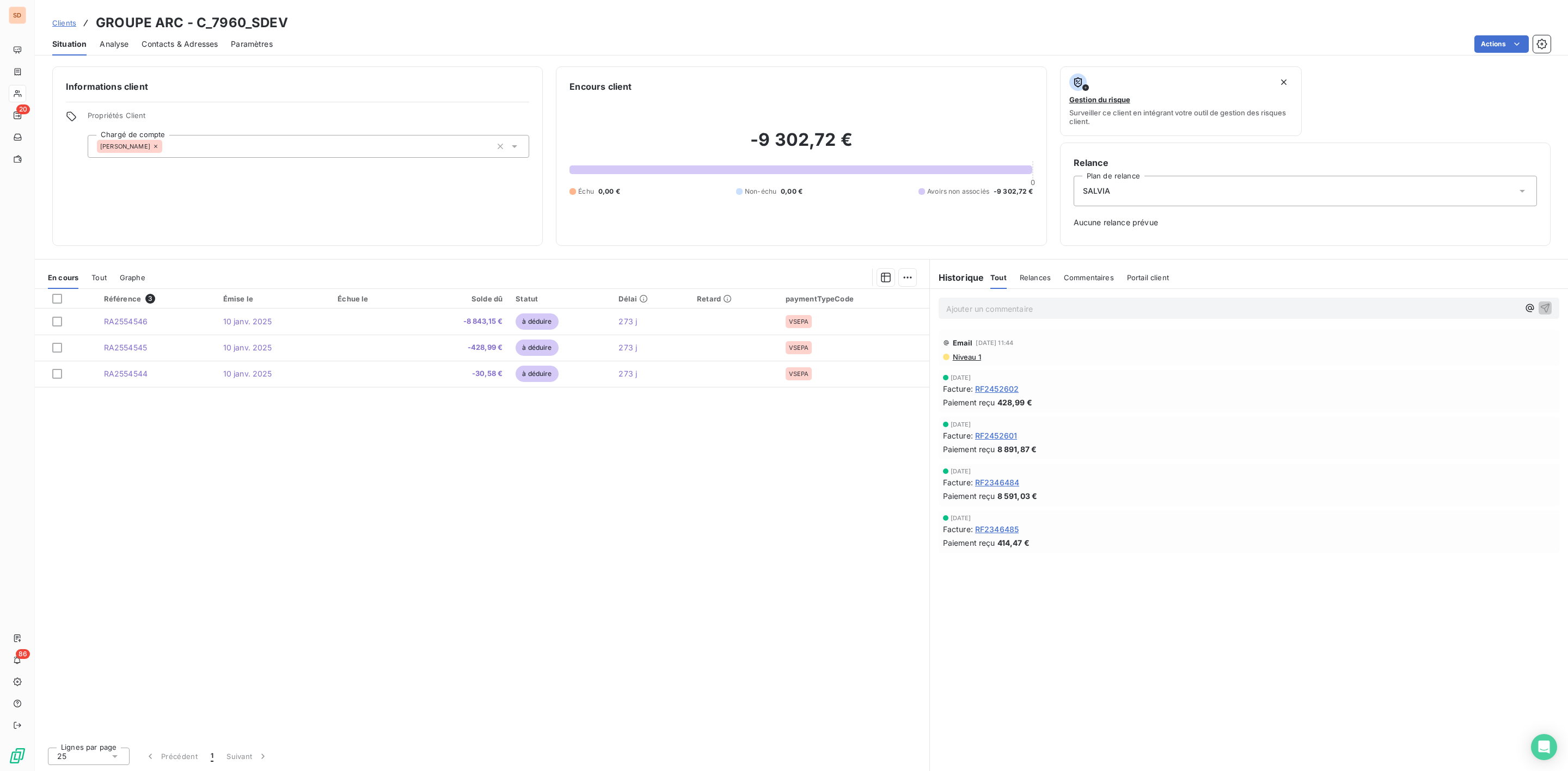
click at [996, 312] on p "Ajouter un commentaire ﻿" at bounding box center [1233, 309] width 573 height 13
click at [1541, 309] on icon "button" at bounding box center [1544, 307] width 11 height 11
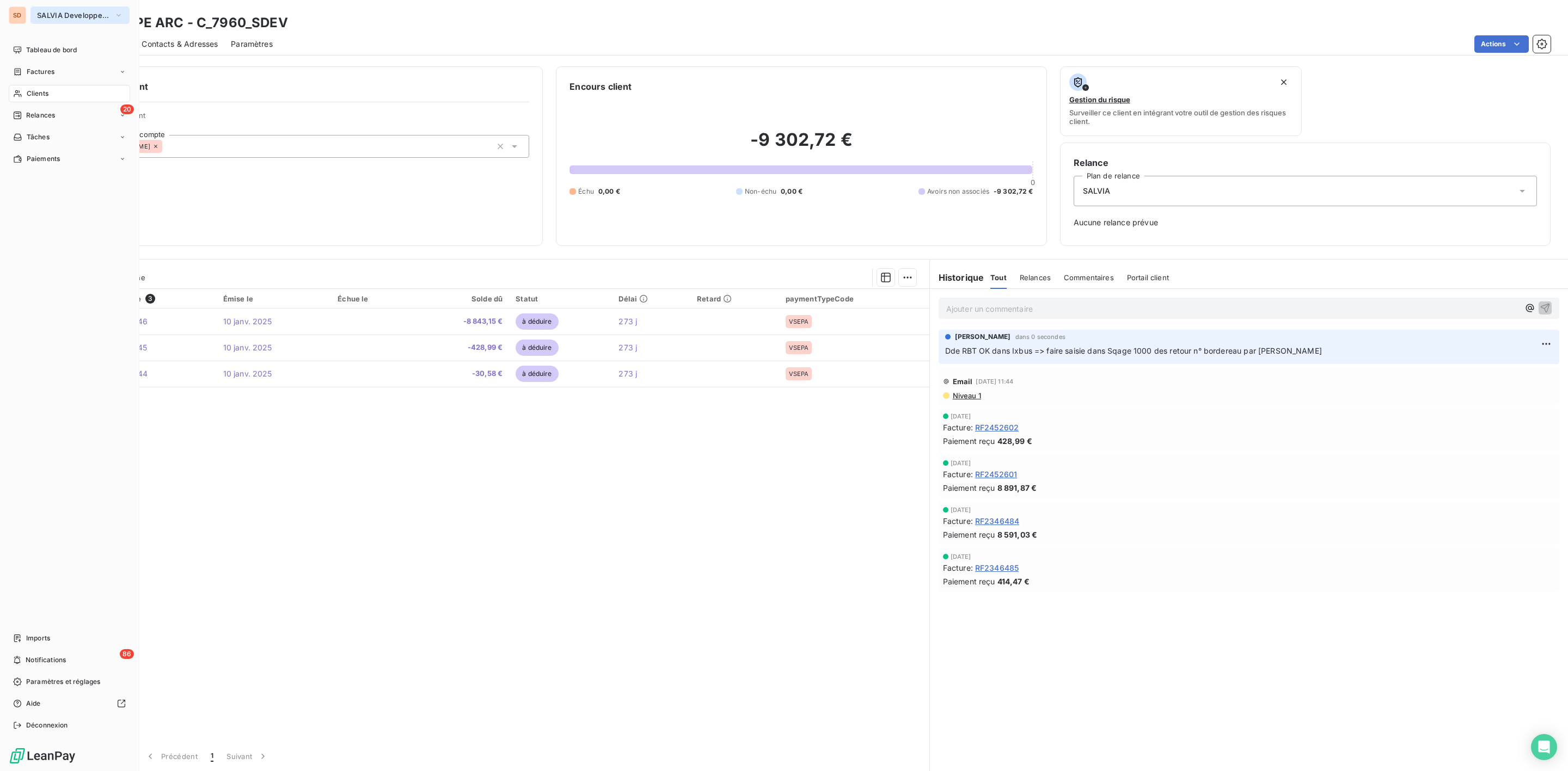
click at [45, 12] on span "SALVIA Developpement" at bounding box center [73, 15] width 73 height 8
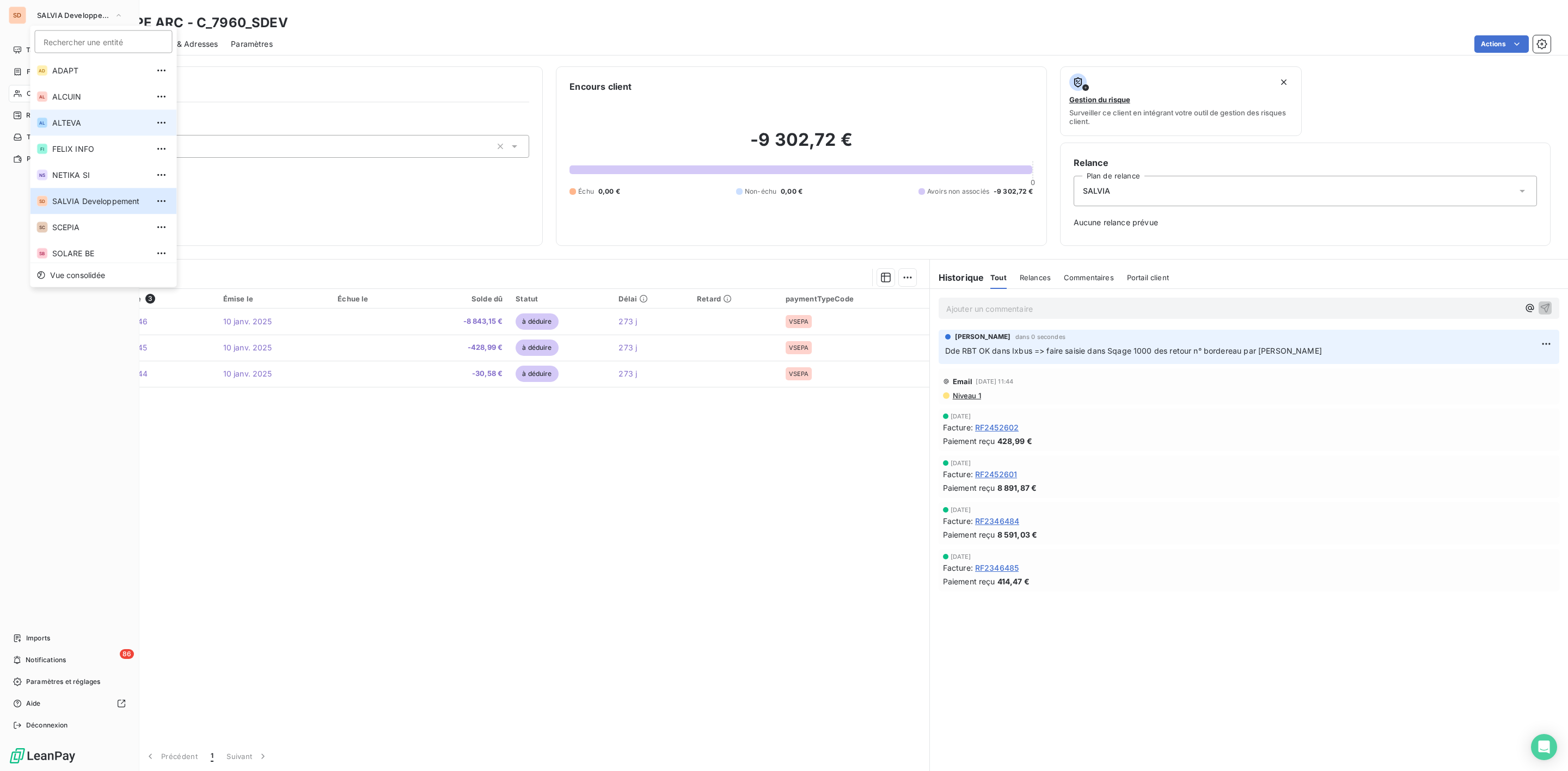
click at [61, 118] on span "ALTEVA" at bounding box center [100, 123] width 96 height 11
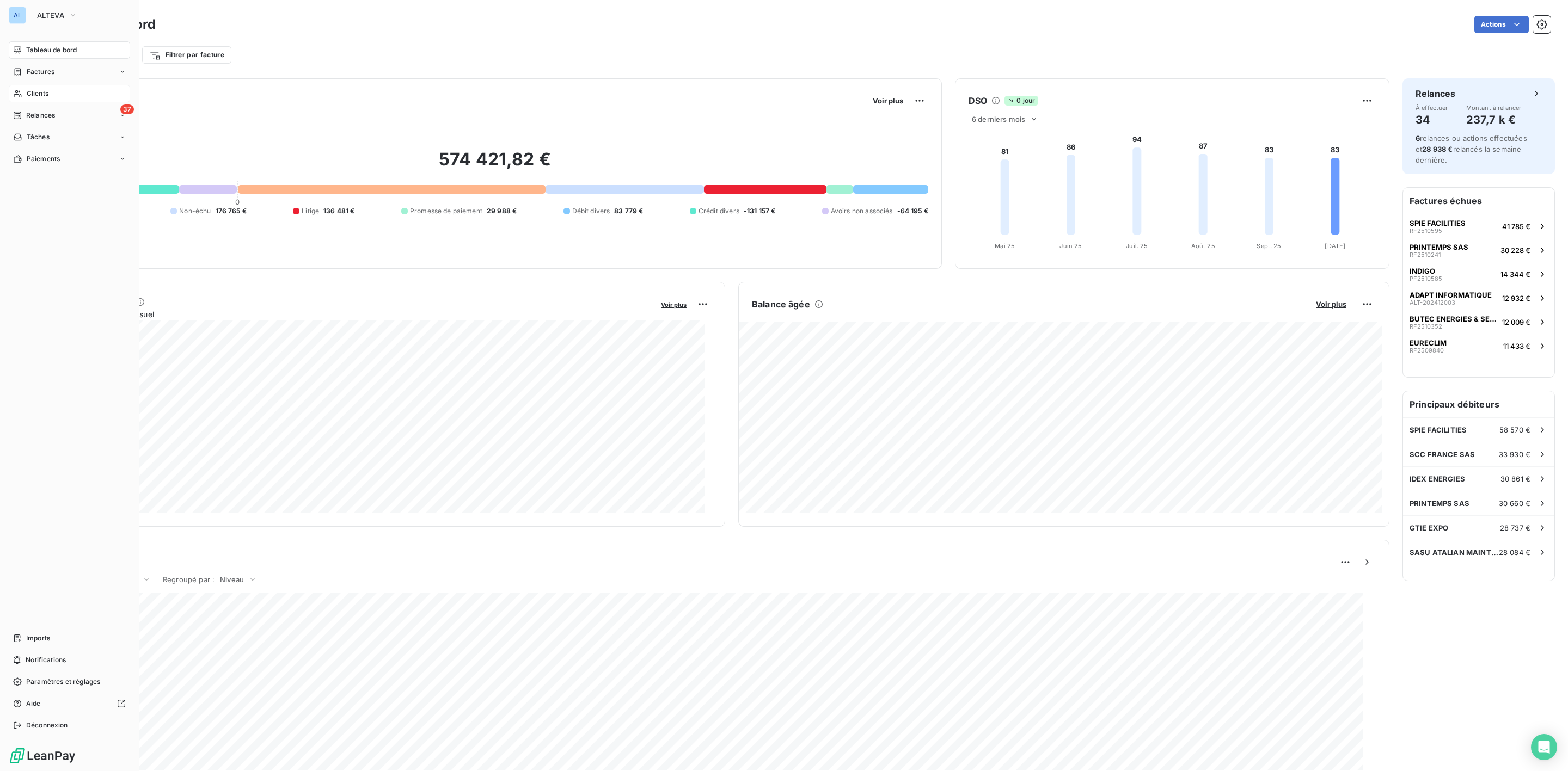
click at [38, 95] on span "Clients" at bounding box center [38, 93] width 22 height 10
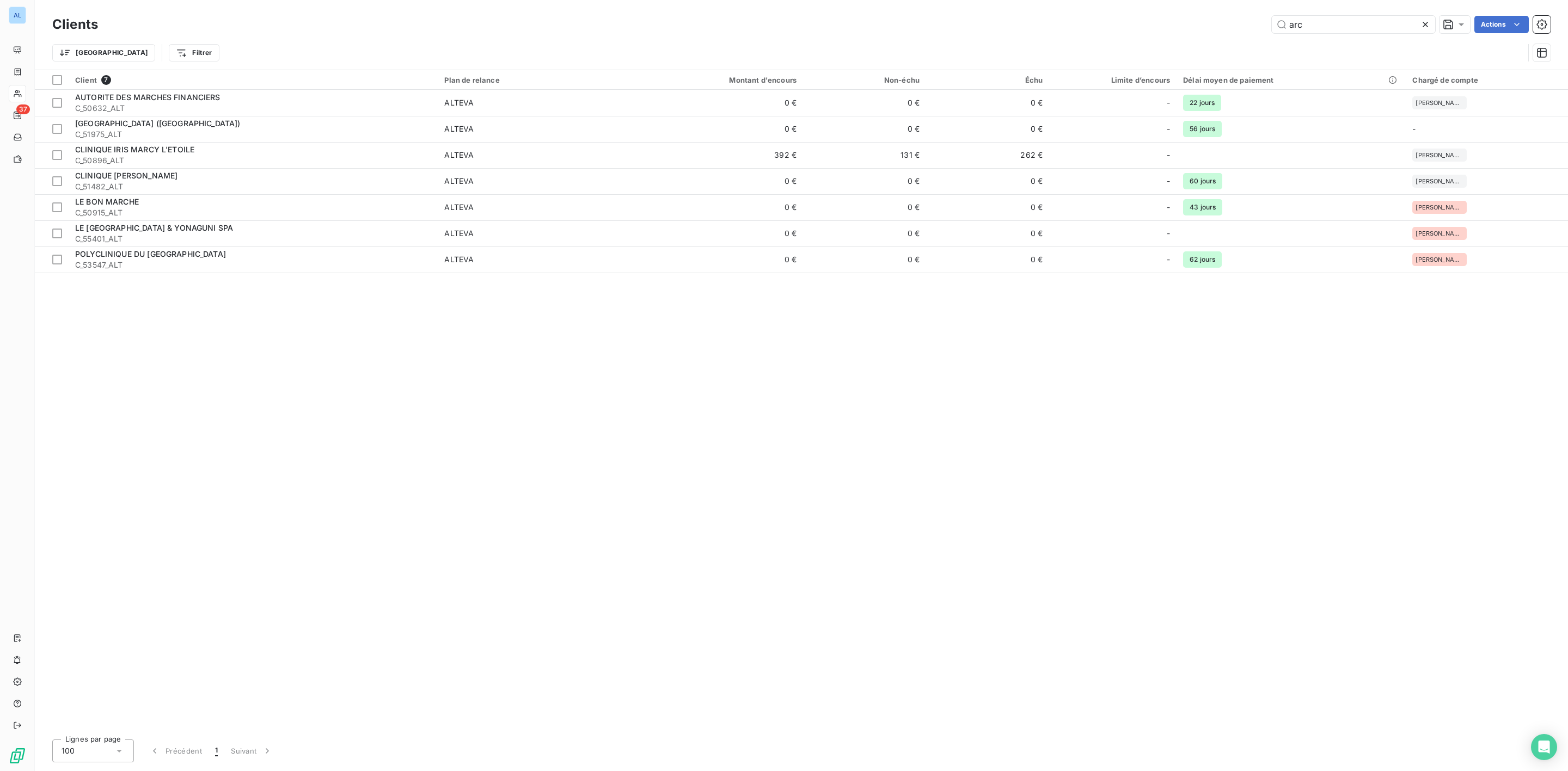
drag, startPoint x: 1326, startPoint y: 19, endPoint x: 1056, endPoint y: 19, distance: 270.0
click at [1086, 19] on div "arc Actions" at bounding box center [830, 24] width 1439 height 18
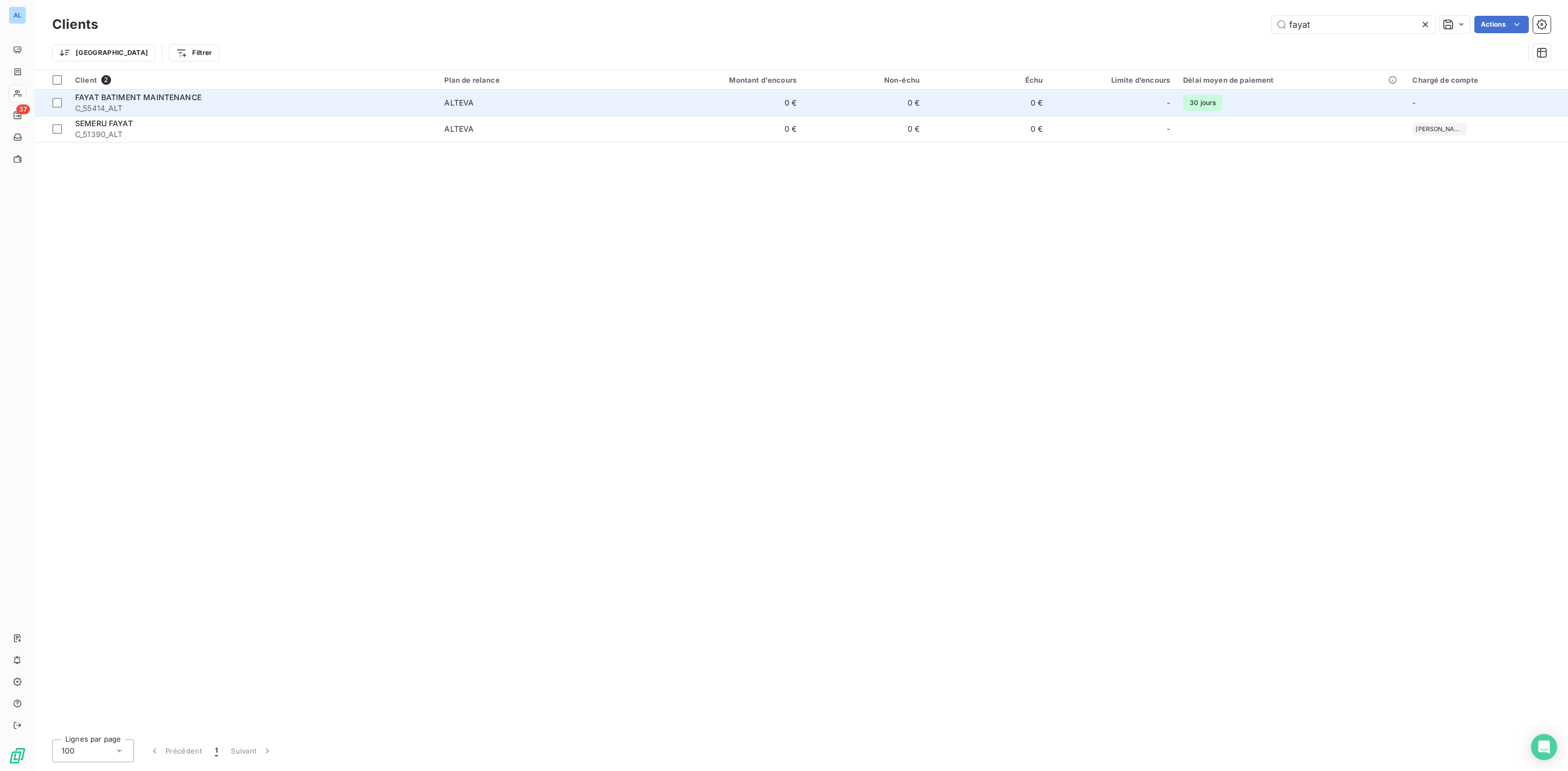
type input "fayat"
click at [258, 99] on div "FAYAT BATIMENT MAINTENANCE" at bounding box center [253, 97] width 356 height 11
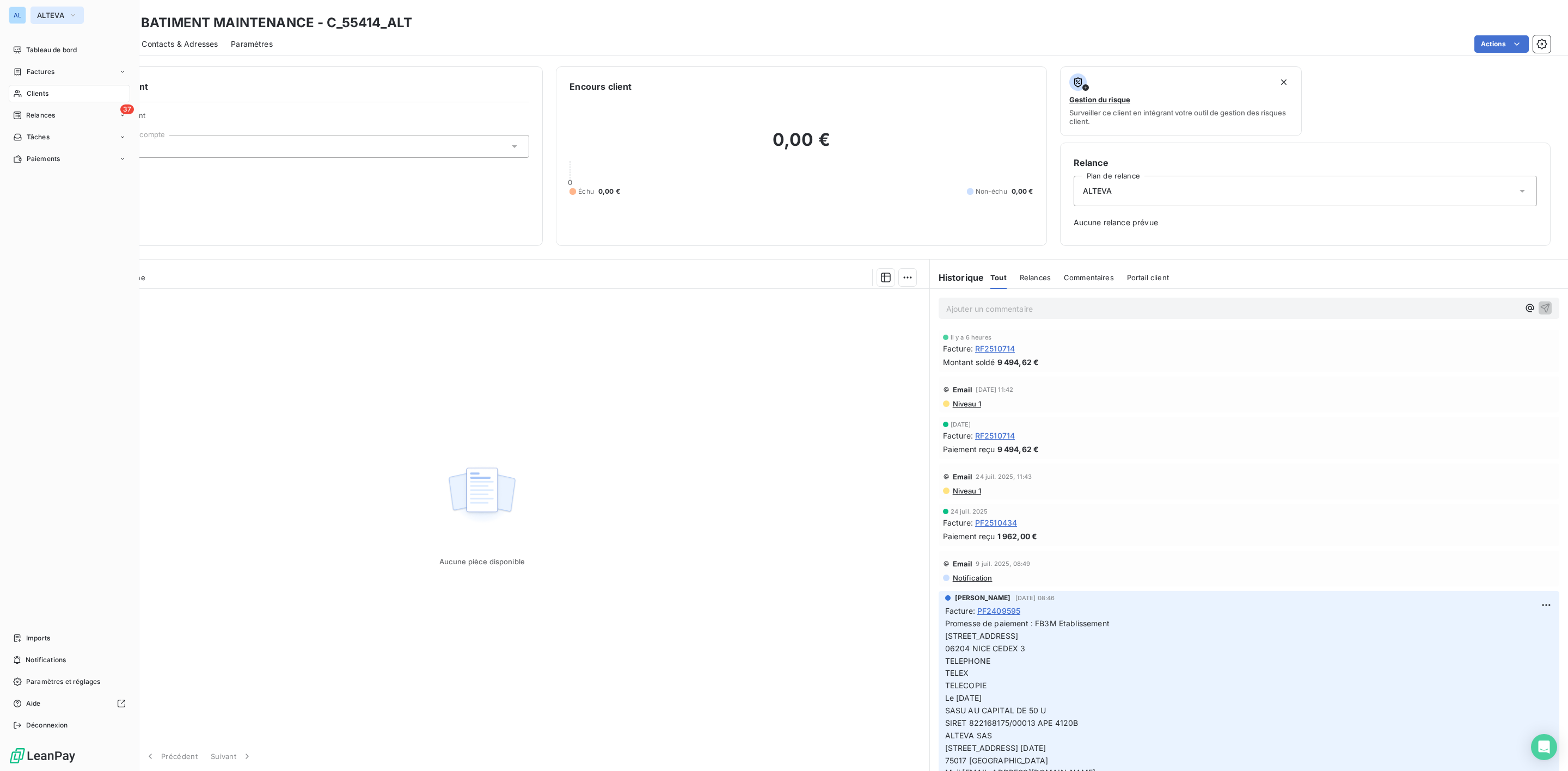
click at [47, 8] on button "ALTEVA" at bounding box center [56, 15] width 53 height 18
click at [72, 203] on span "SALVIA Developpement" at bounding box center [100, 201] width 96 height 11
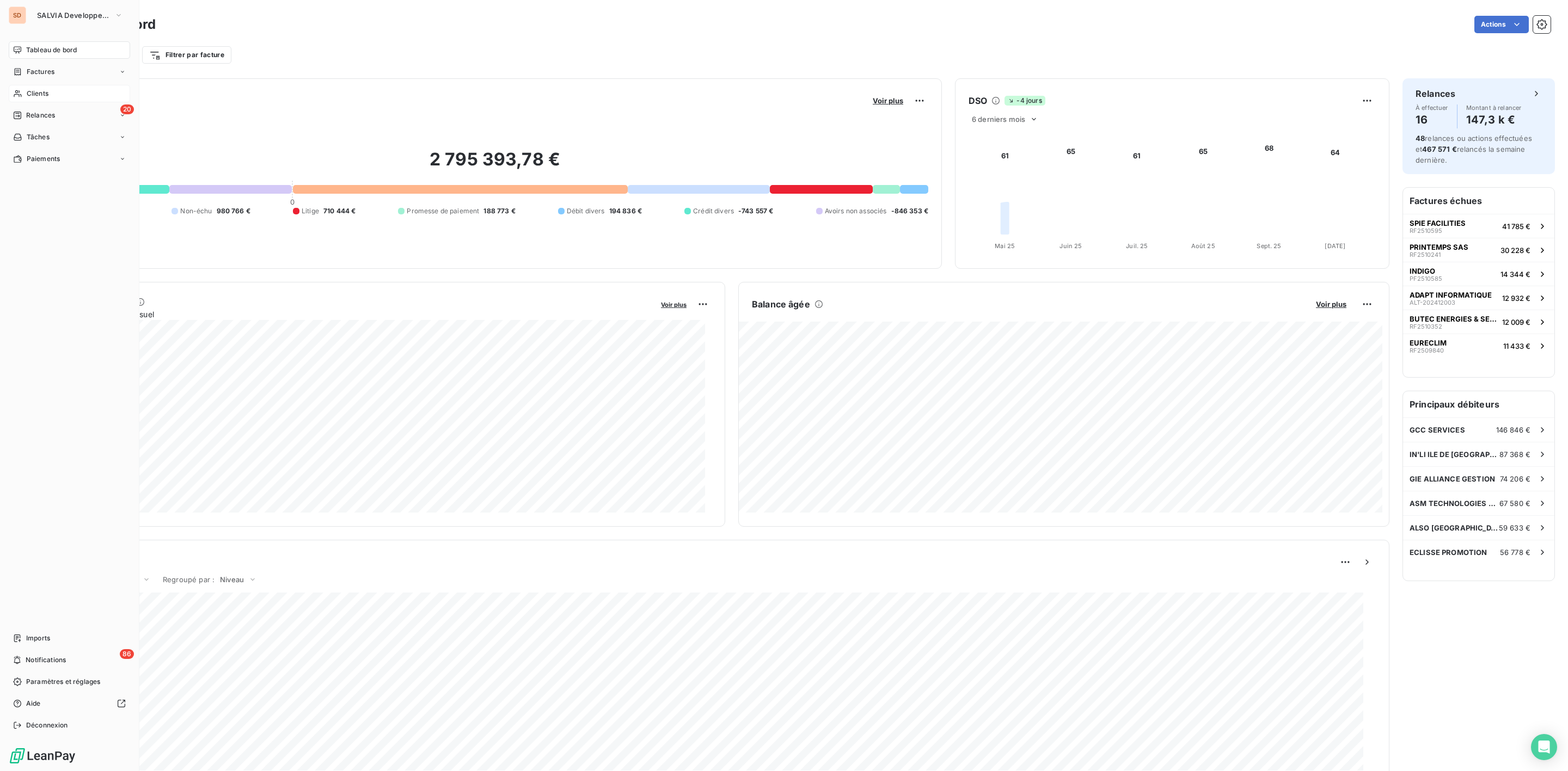
click at [25, 90] on div "Clients" at bounding box center [69, 93] width 121 height 18
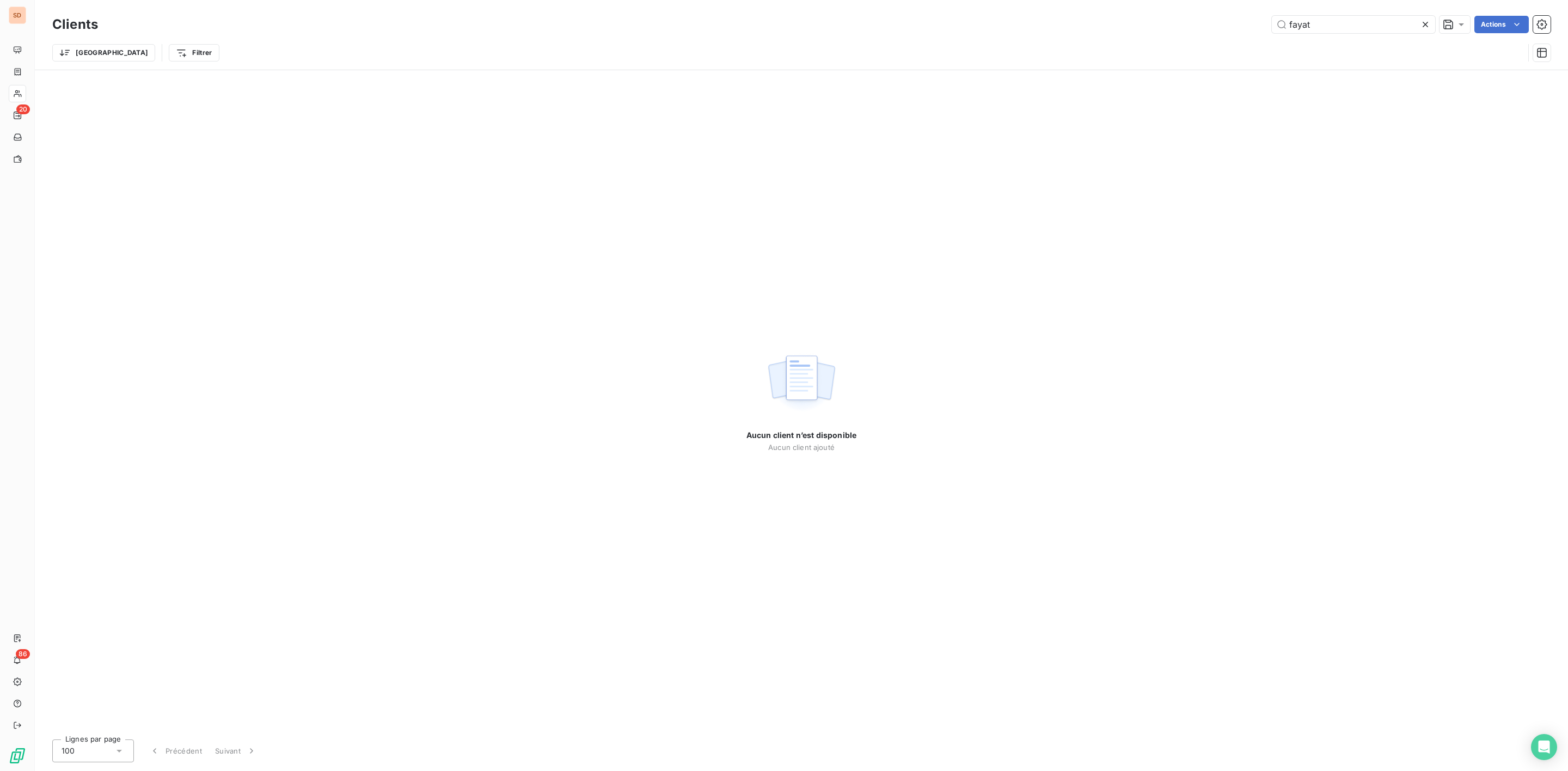
drag, startPoint x: 1331, startPoint y: 24, endPoint x: 1102, endPoint y: 29, distance: 229.1
click at [1124, 29] on div "fayat Actions" at bounding box center [830, 24] width 1439 height 18
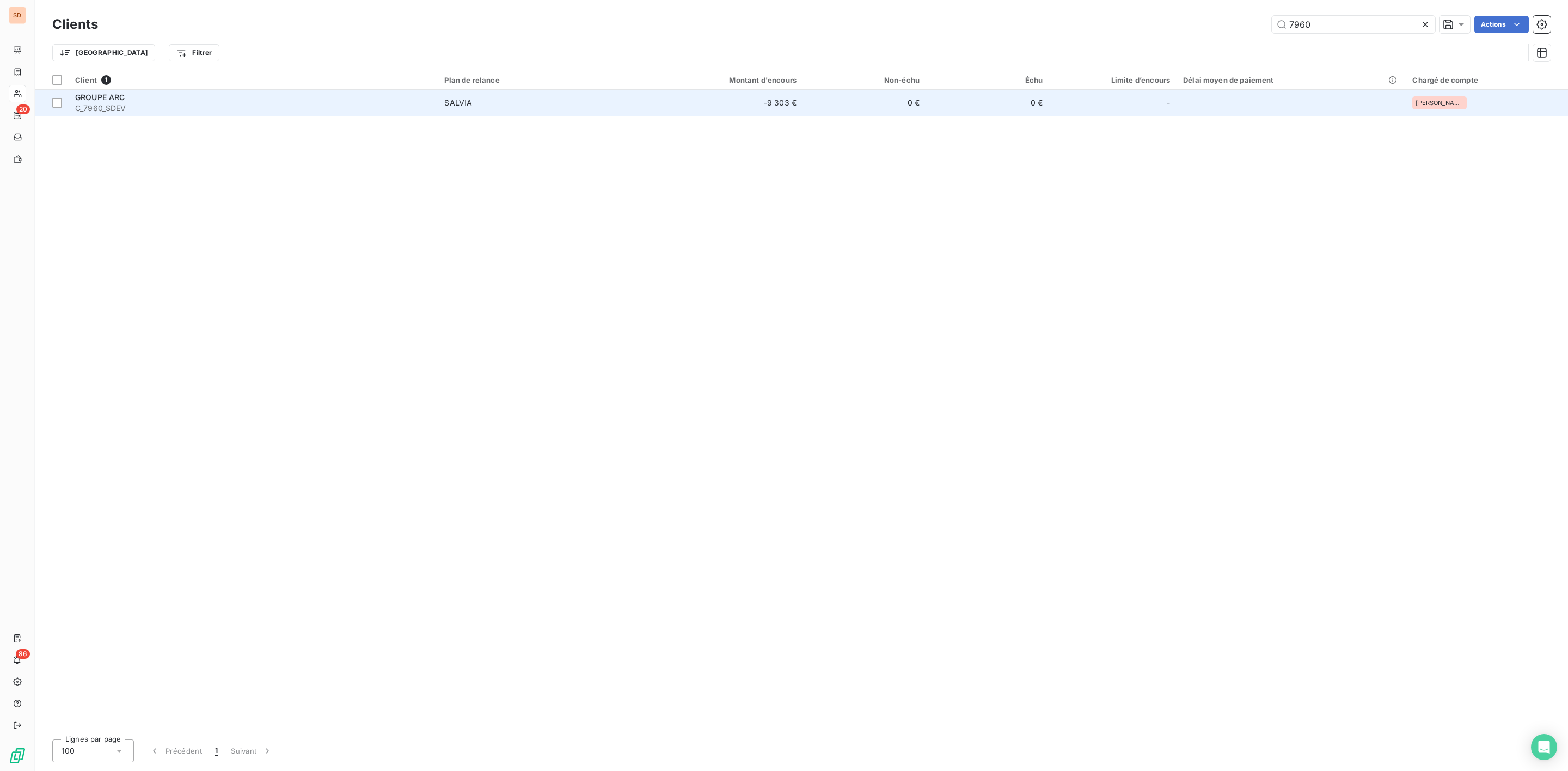
type input "7960"
click at [216, 104] on span "C_7960_SDEV" at bounding box center [253, 108] width 356 height 11
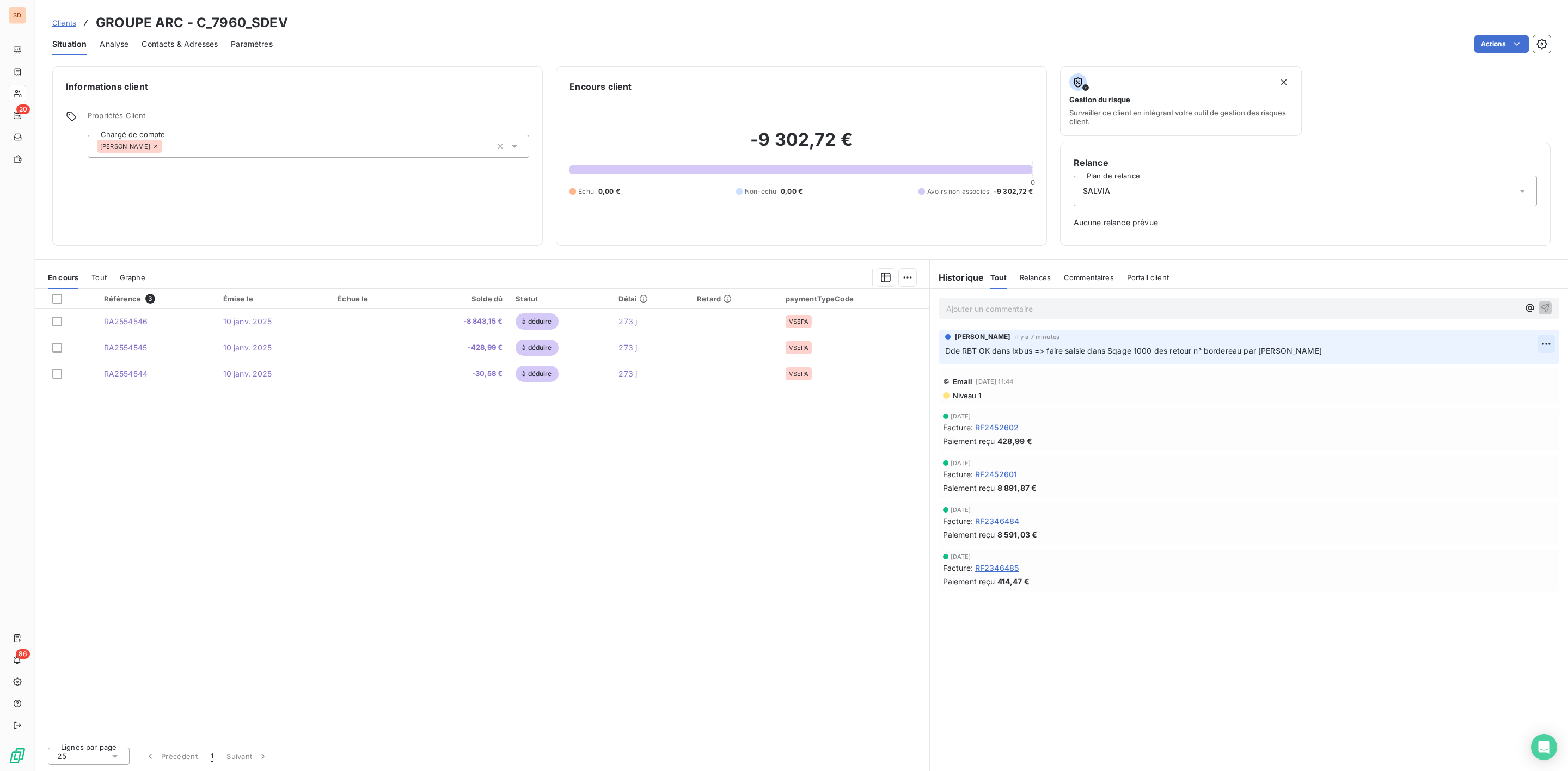
click at [1552, 342] on html "SD 20 86 Clients GROUPE ARC - C_7960_SDEV Situation Analyse Contacts & Adresses…" at bounding box center [784, 386] width 1568 height 771
click at [1512, 365] on div "Editer" at bounding box center [1520, 369] width 61 height 18
click at [1122, 351] on span "Dde RBT OK dans Ixbus => faire saisie dans Sqage 1000 des retour n° bordereau p…" at bounding box center [1133, 350] width 376 height 9
click at [1149, 351] on span "Dde RBT OK dans Ixbus => faire saisie dans Sage 1000 des retour n° bordereau pa…" at bounding box center [1108, 350] width 327 height 9
click at [1149, 351] on span "Dde RBT OK dans Ixbus => faire saisie dans Sage 1000 pour RBT au 25/10 dès vali…" at bounding box center [1114, 350] width 339 height 9
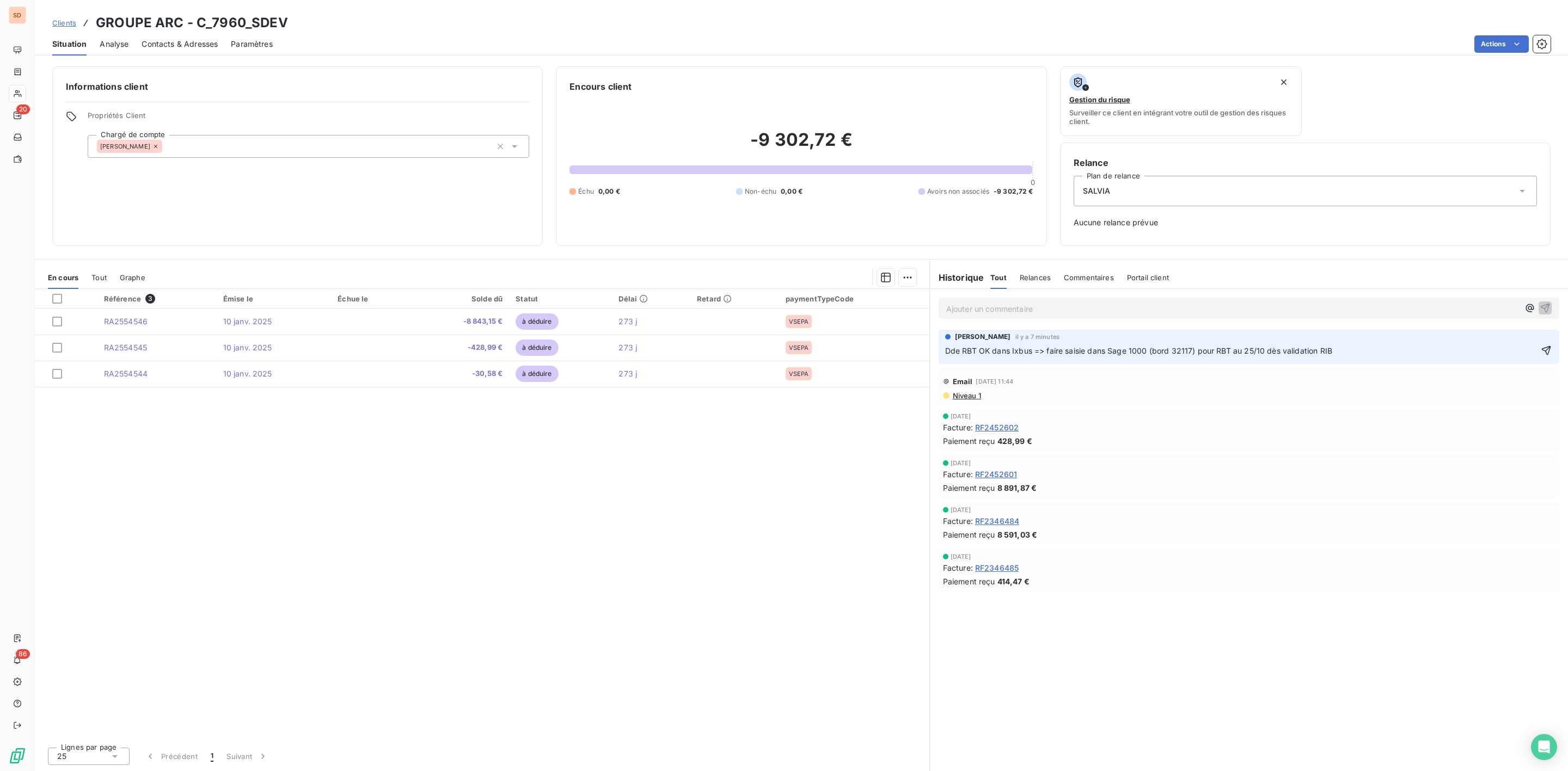
click at [1353, 350] on p "Dde RBT OK dans Ixbus => faire saisie dans Sage 1000 (bord 32117) pour RBT au 2…" at bounding box center [1240, 351] width 592 height 13
click at [1550, 351] on icon "button" at bounding box center [1546, 350] width 11 height 11
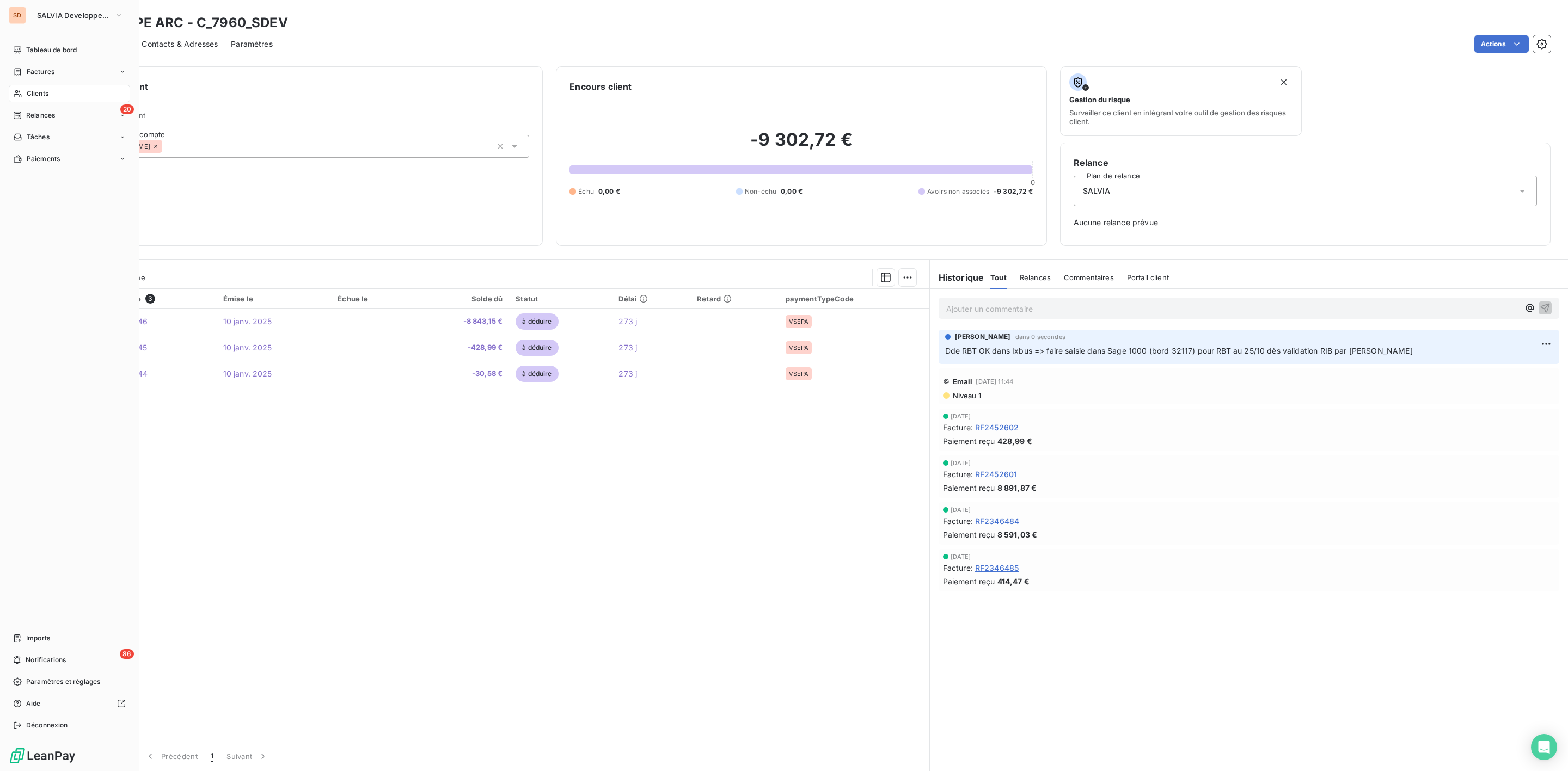
click at [35, 92] on span "Clients" at bounding box center [38, 93] width 22 height 10
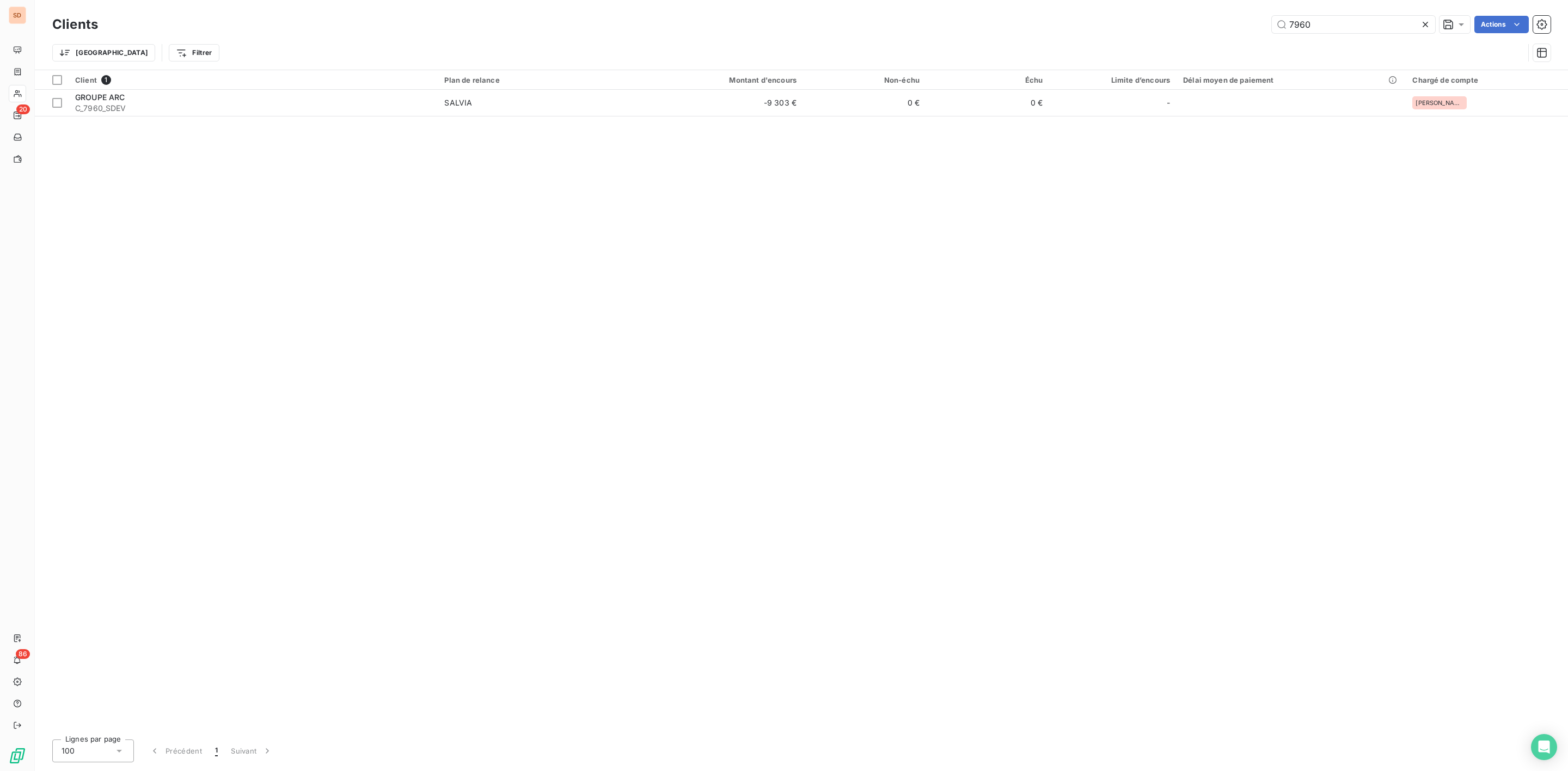
drag, startPoint x: 1331, startPoint y: 21, endPoint x: 1047, endPoint y: 24, distance: 284.0
click at [1098, 24] on div "7960 Actions" at bounding box center [830, 24] width 1439 height 18
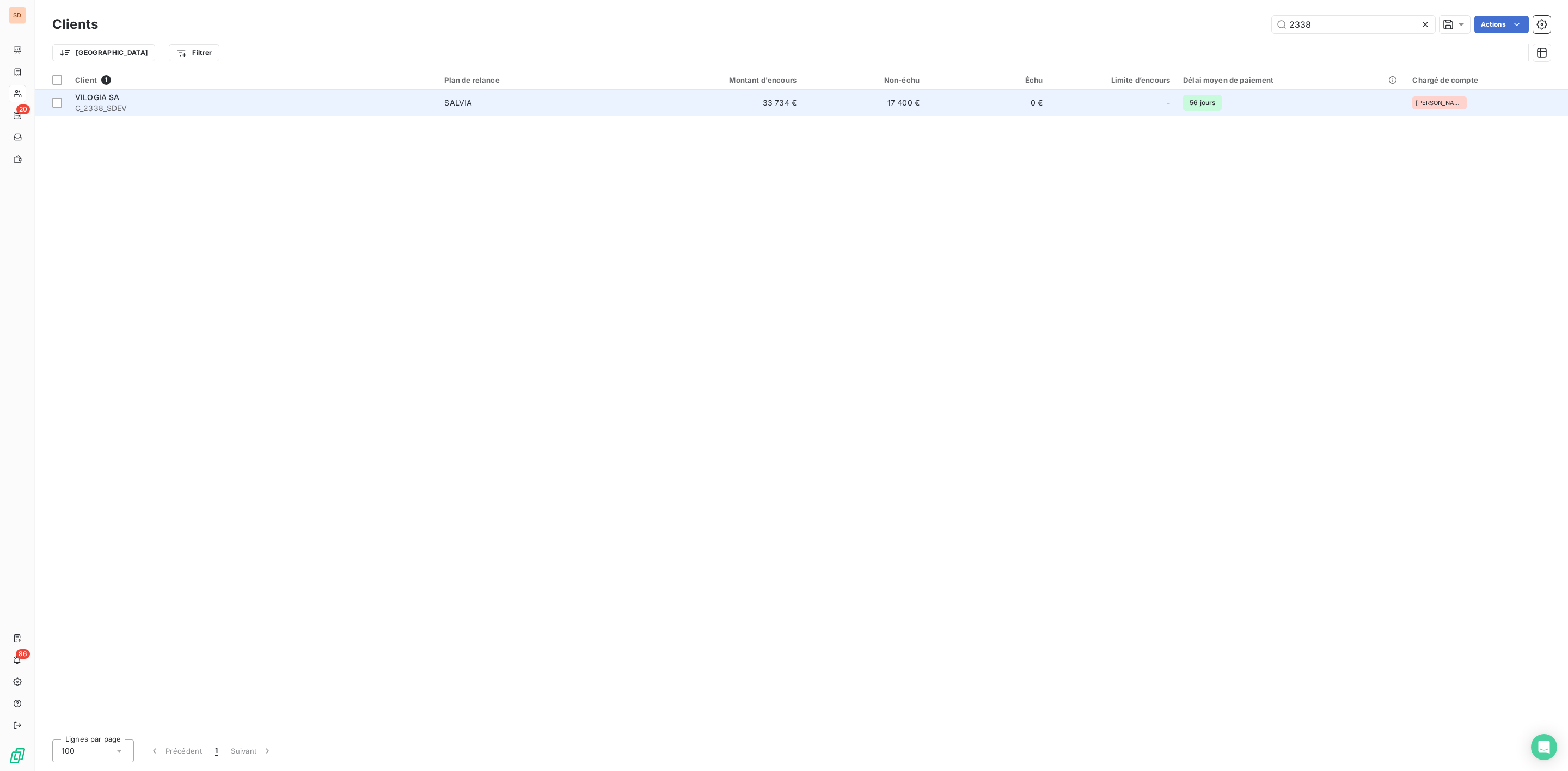
type input "2338"
click at [239, 105] on span "C_2338_SDEV" at bounding box center [253, 108] width 356 height 11
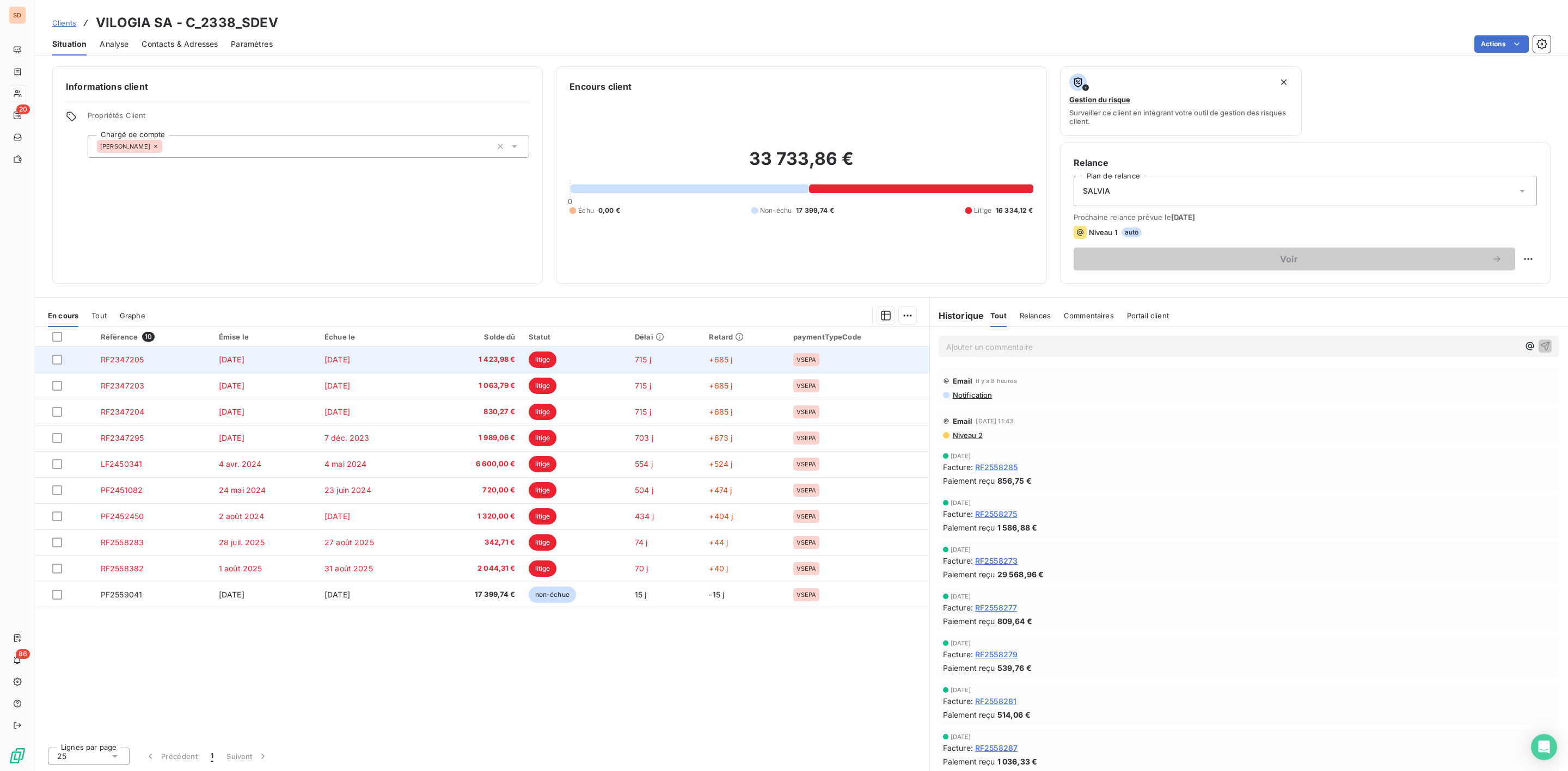
click at [265, 358] on td "[DATE]" at bounding box center [264, 359] width 105 height 26
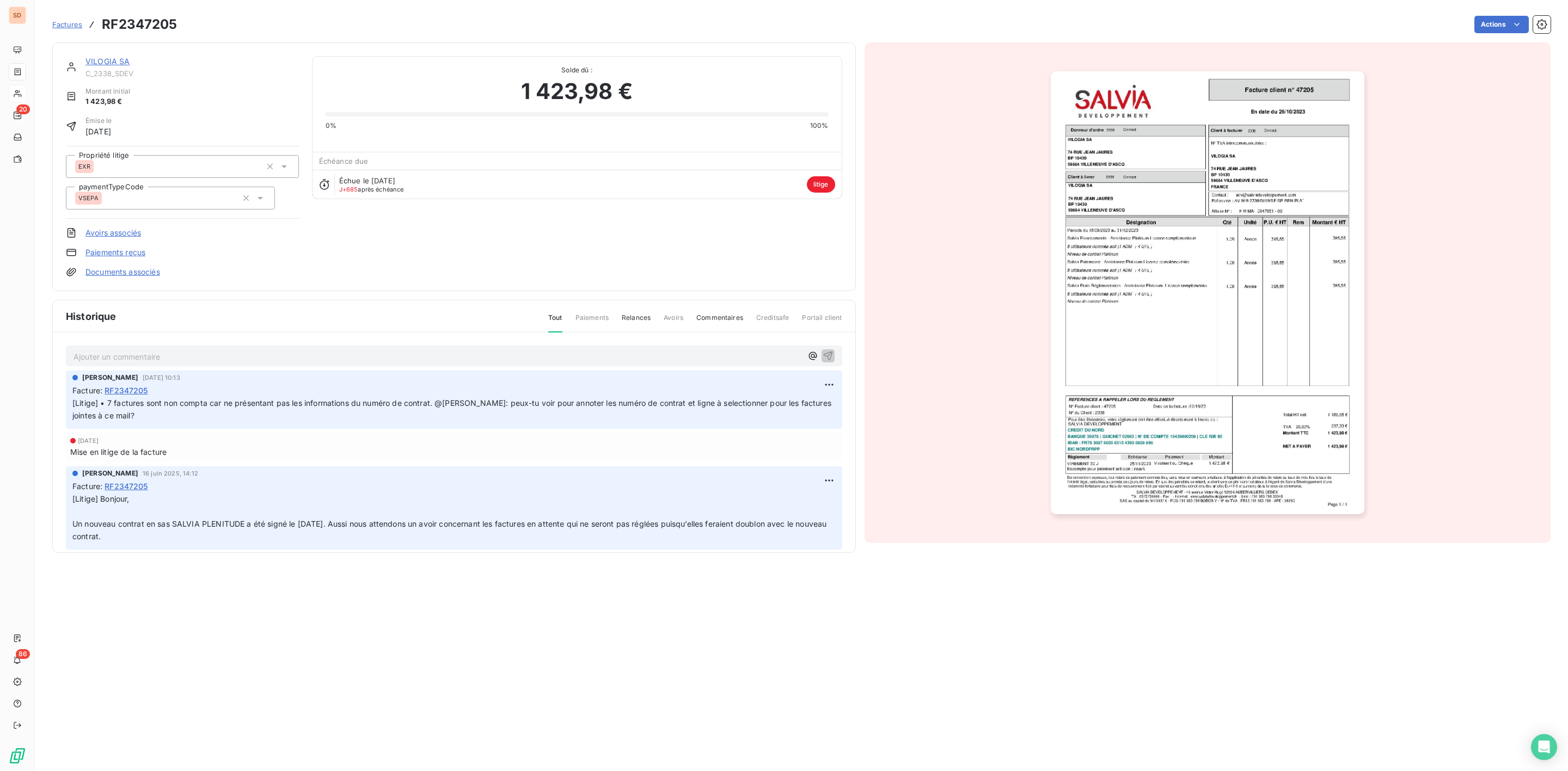
click at [108, 62] on link "VILOGIA SA" at bounding box center [108, 61] width 45 height 9
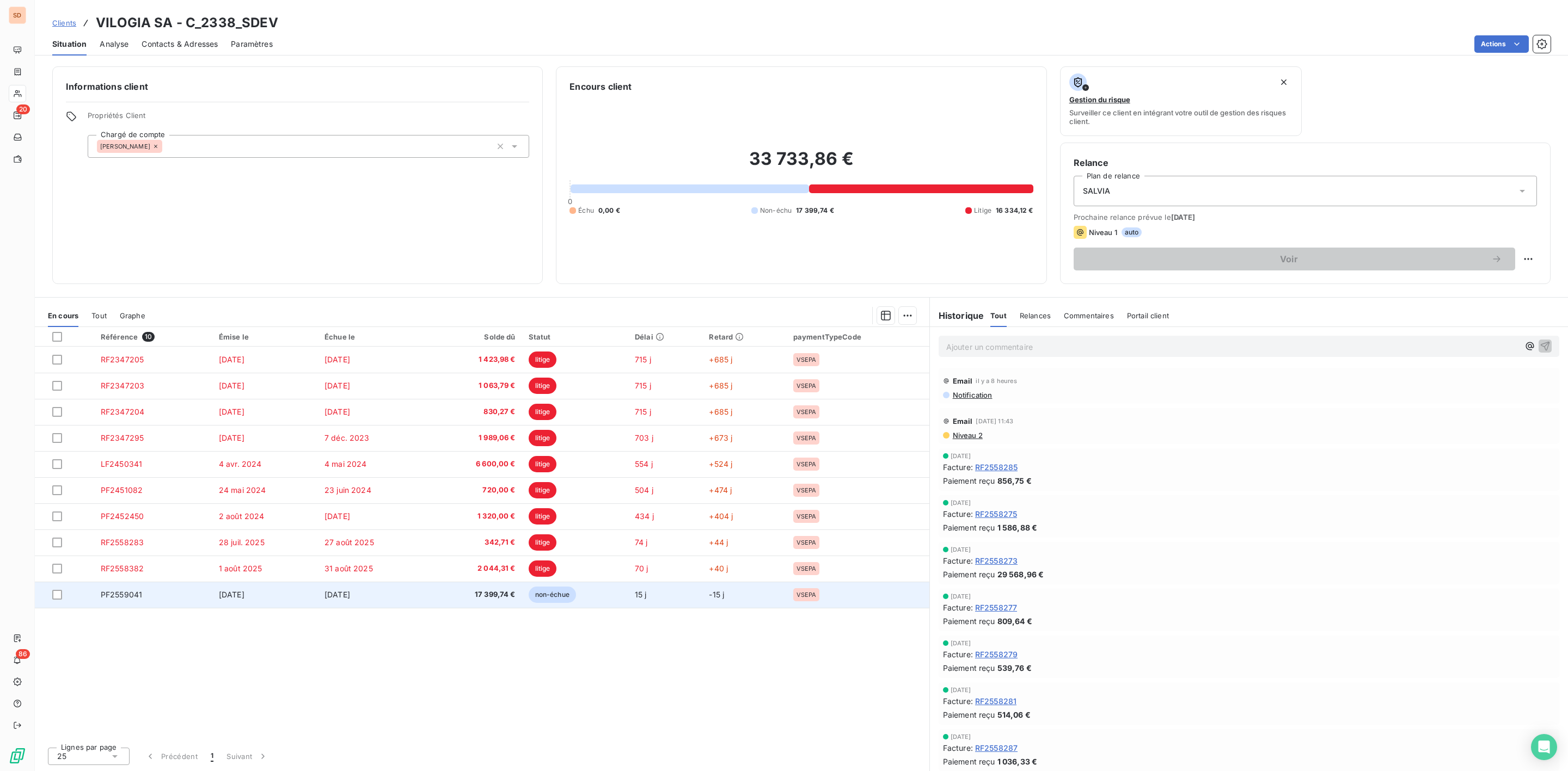
click at [215, 601] on td "[DATE]" at bounding box center [264, 594] width 105 height 26
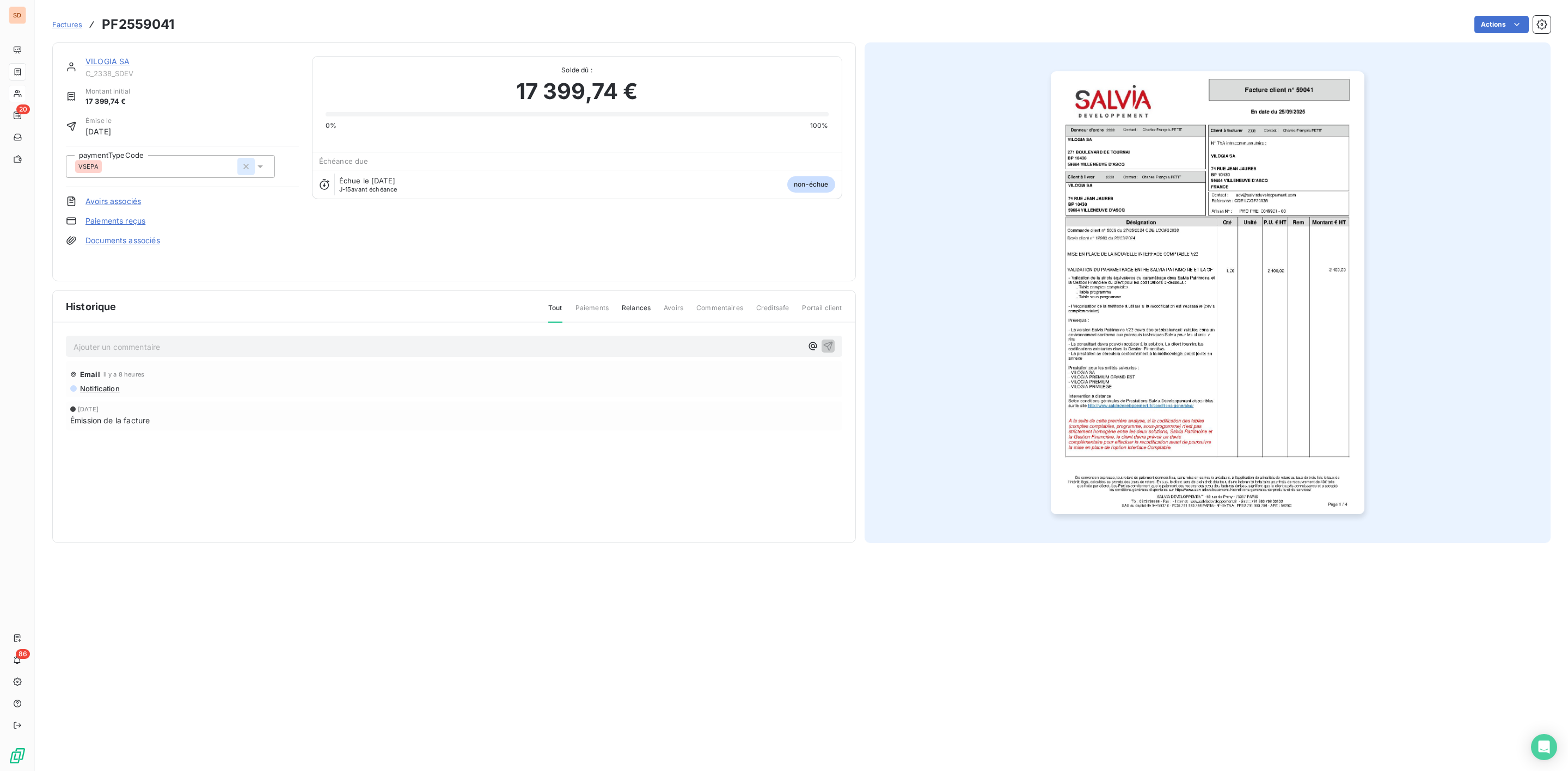
click at [244, 167] on icon "button" at bounding box center [246, 166] width 11 height 11
click at [149, 167] on input "text" at bounding box center [132, 167] width 109 height 10
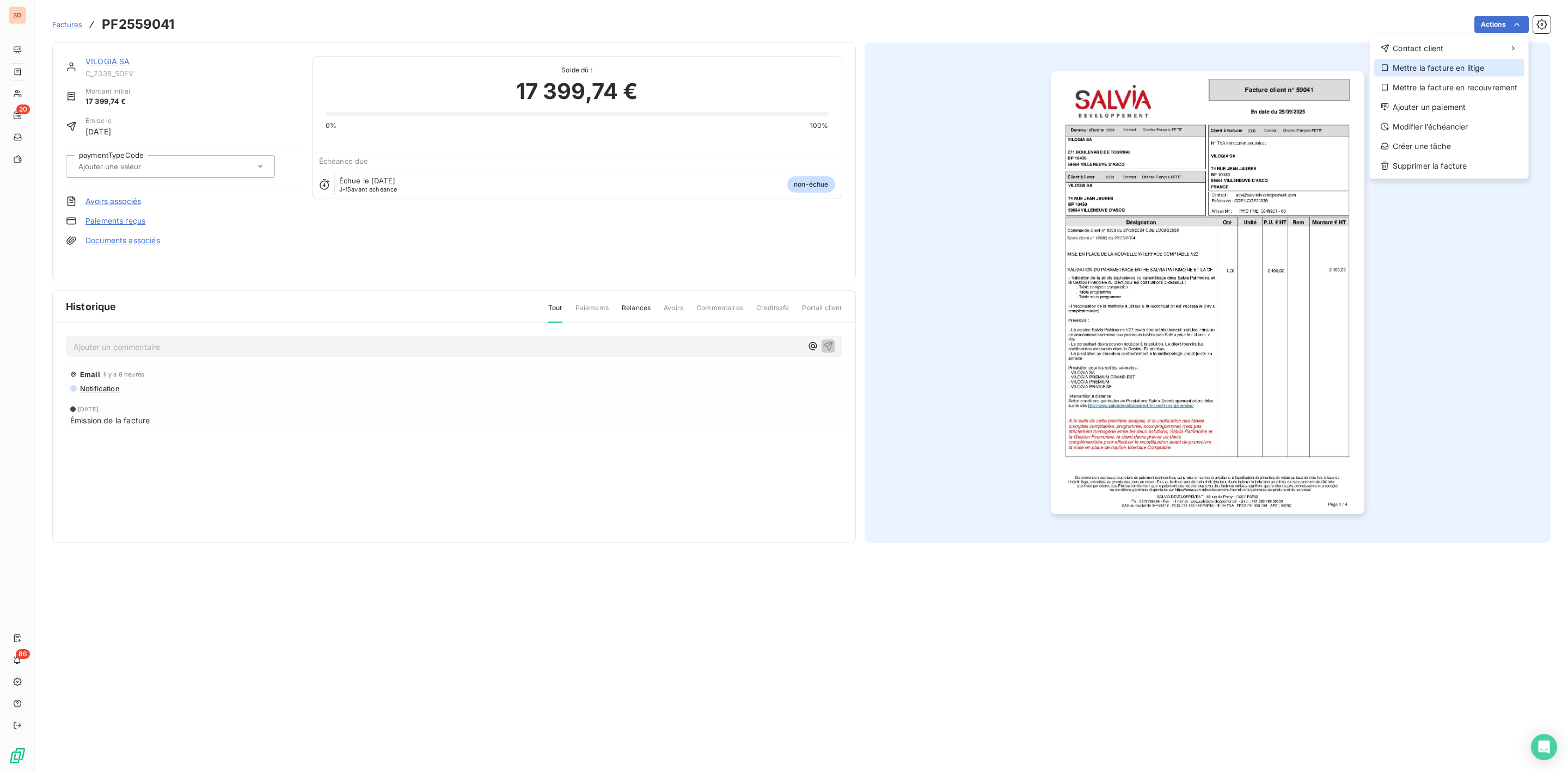
click at [1431, 64] on div "Mettre la facture en litige" at bounding box center [1449, 67] width 150 height 18
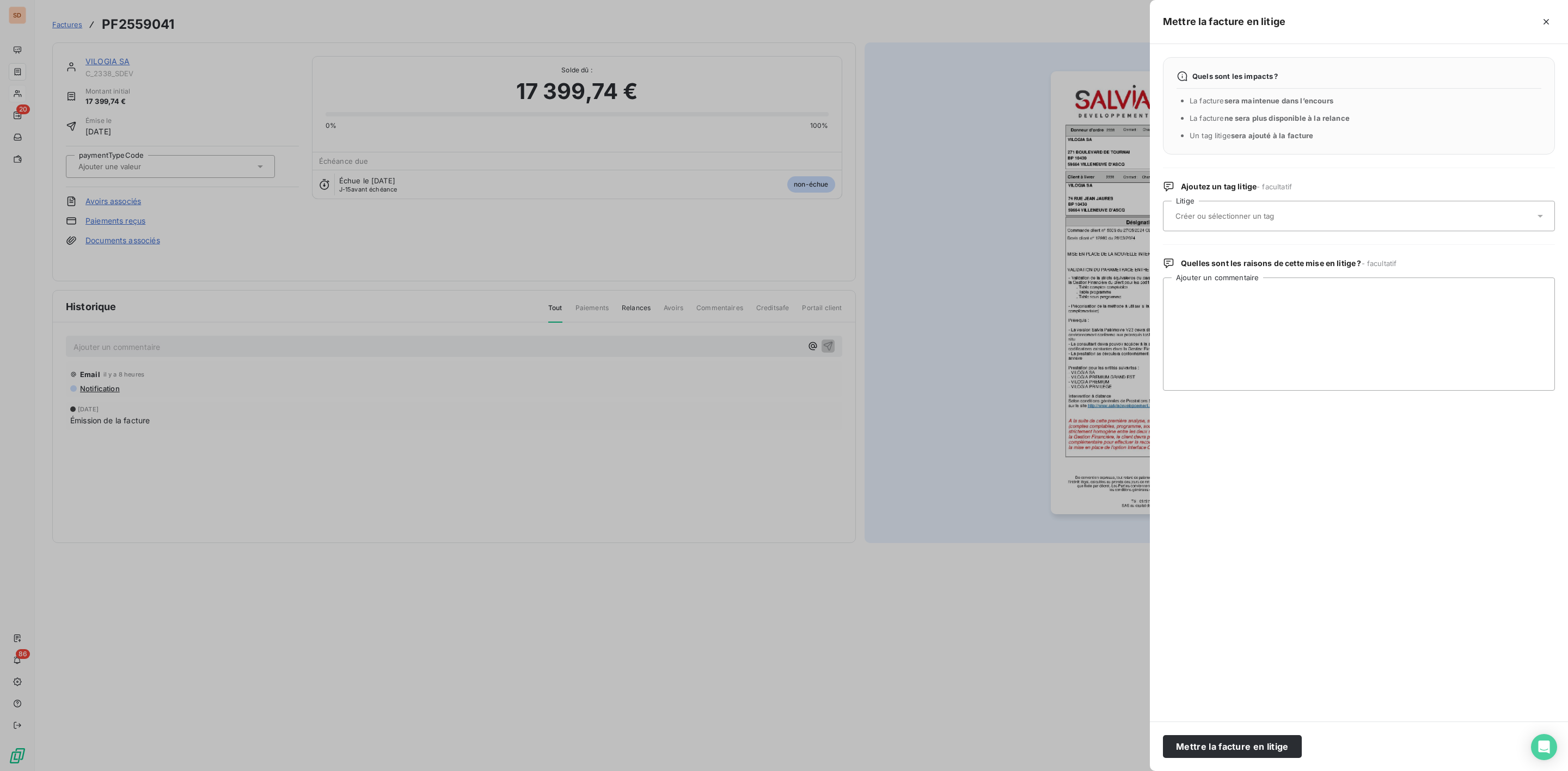
click at [1222, 215] on input "text" at bounding box center [1253, 216] width 158 height 10
type input "EXR"
click at [1202, 268] on div "EXR" at bounding box center [1194, 271] width 19 height 13
click at [1201, 291] on textarea "Ajouter un commentaire" at bounding box center [1358, 334] width 392 height 113
paste textarea "Bonjour Suite a votre relance la facture 59041 de 17 399.77 euros a été refusé …"
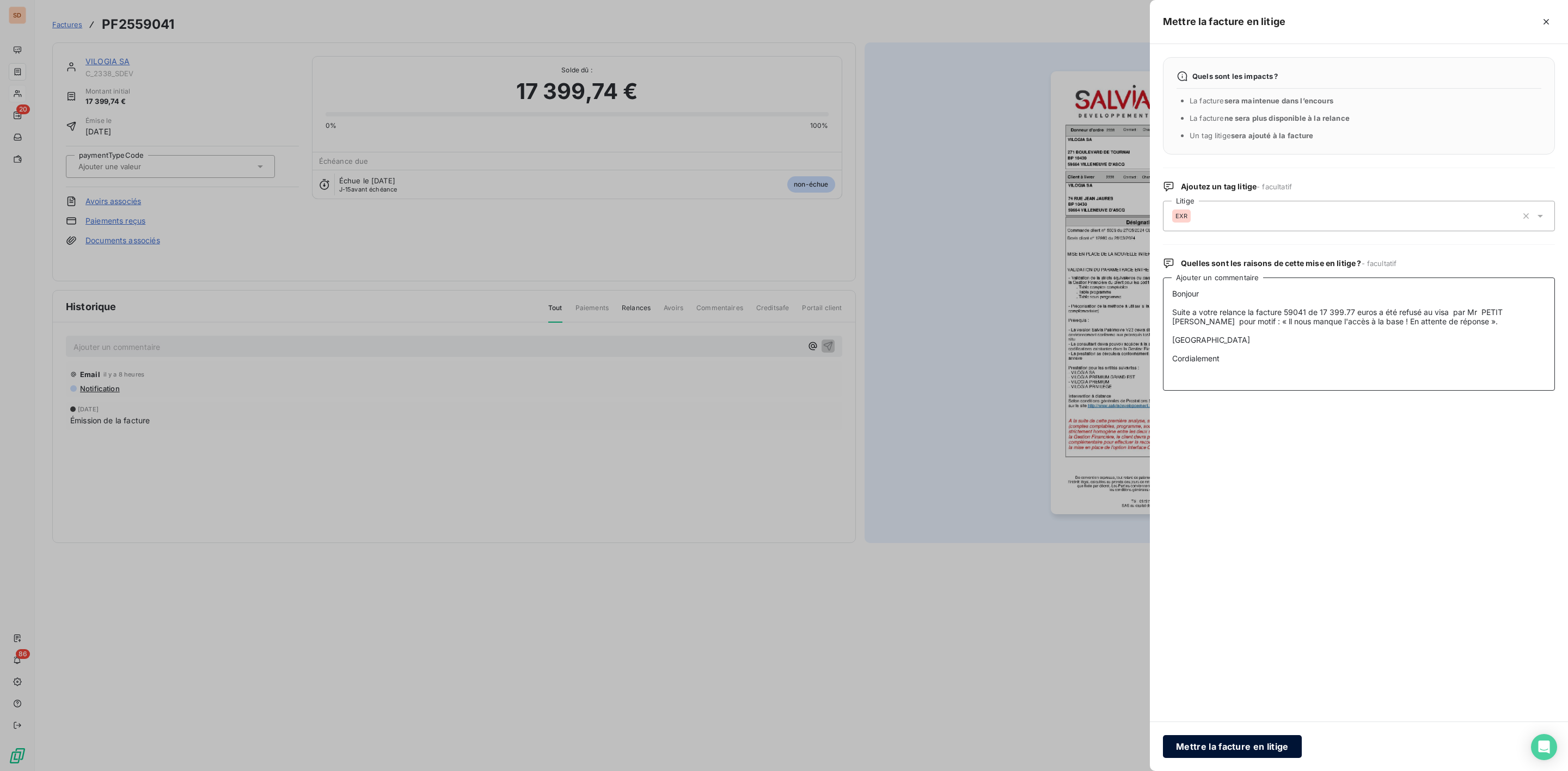
type textarea "Bonjour Suite a votre relance la facture 59041 de 17 399.77 euros a été refusé …"
click at [1211, 751] on button "Mettre la facture en litige" at bounding box center [1232, 746] width 139 height 23
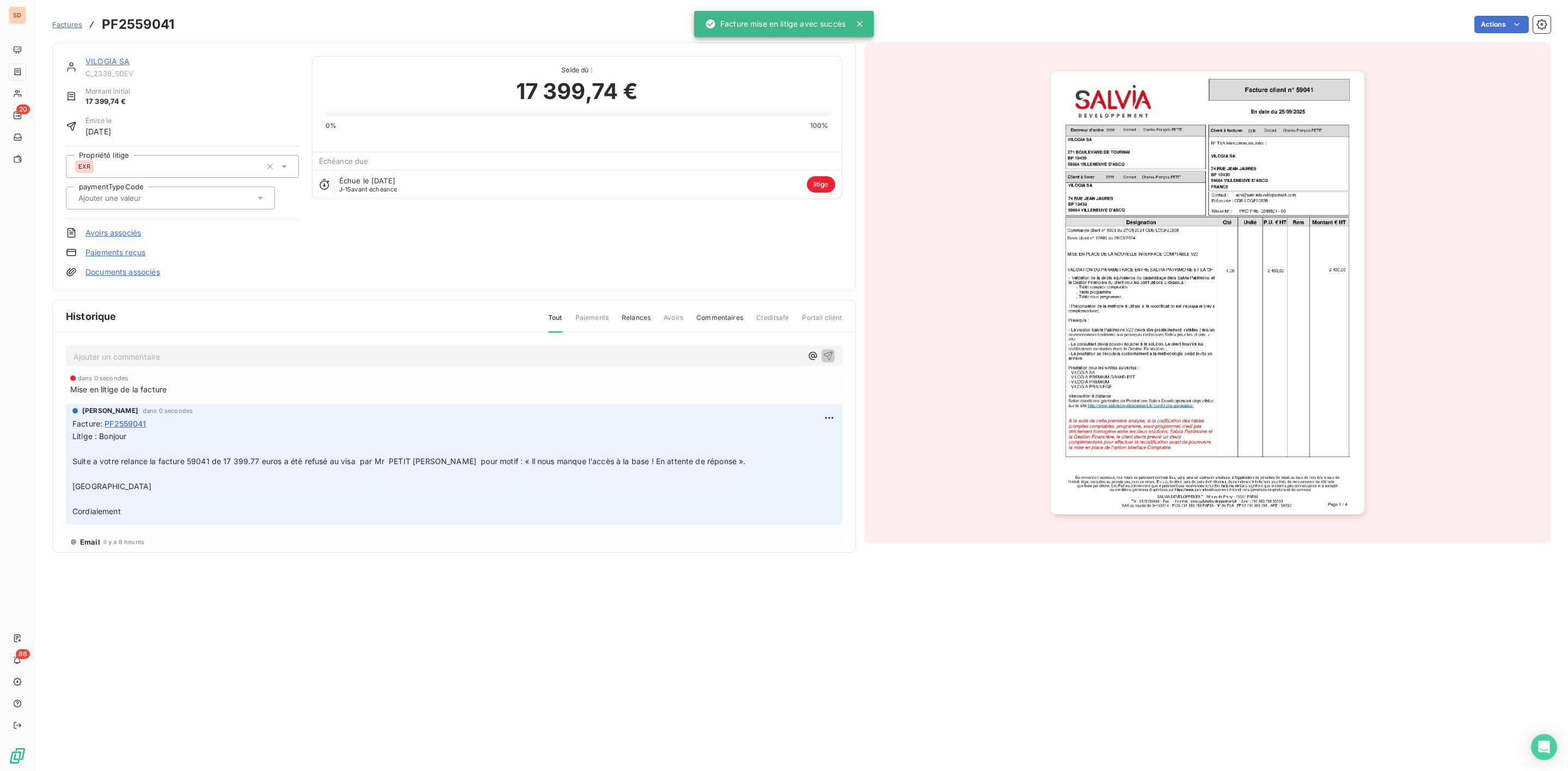
click at [99, 64] on link "VILOGIA SA" at bounding box center [108, 61] width 45 height 9
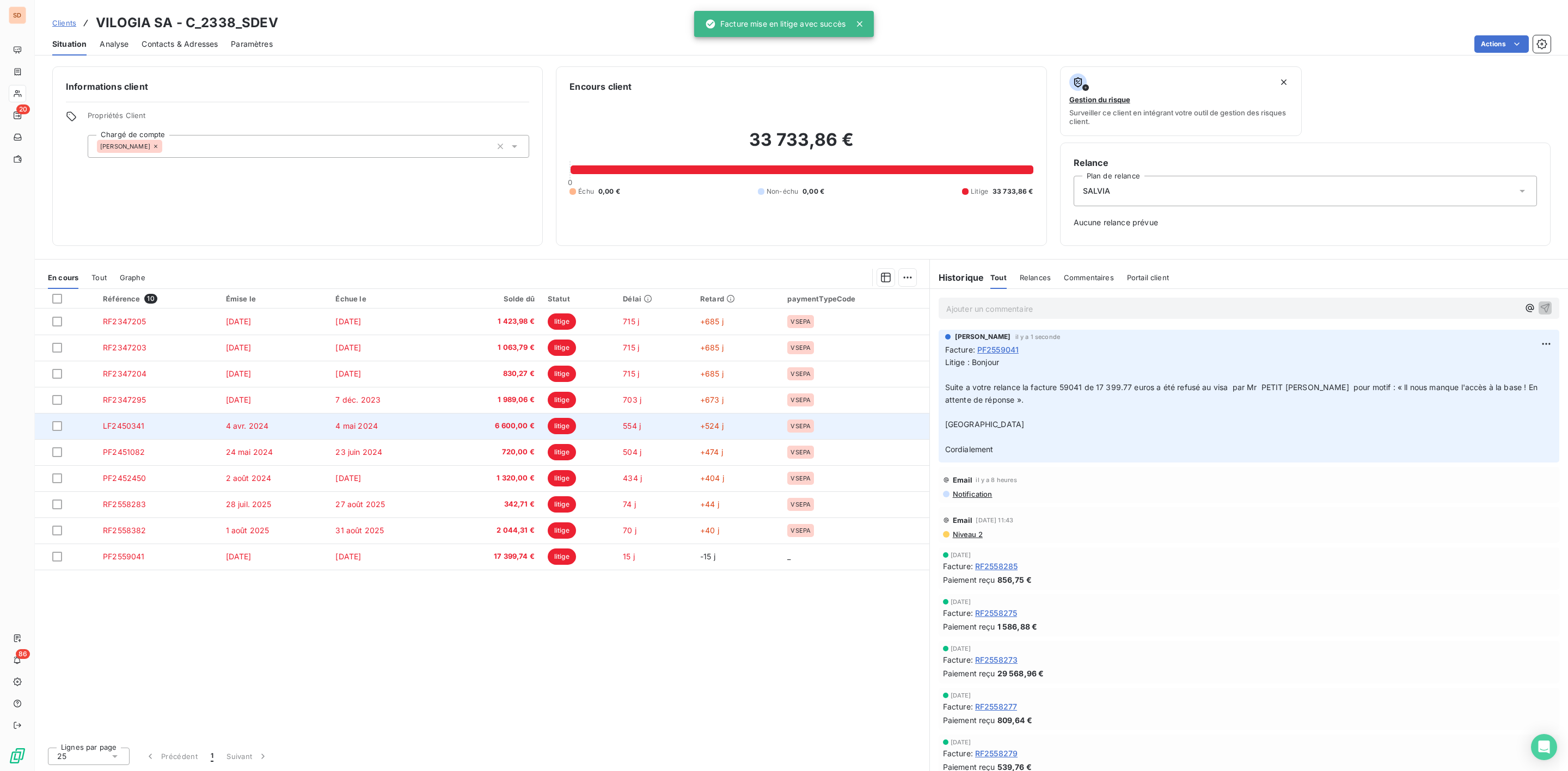
click at [481, 421] on span "6 600,00 €" at bounding box center [492, 426] width 85 height 11
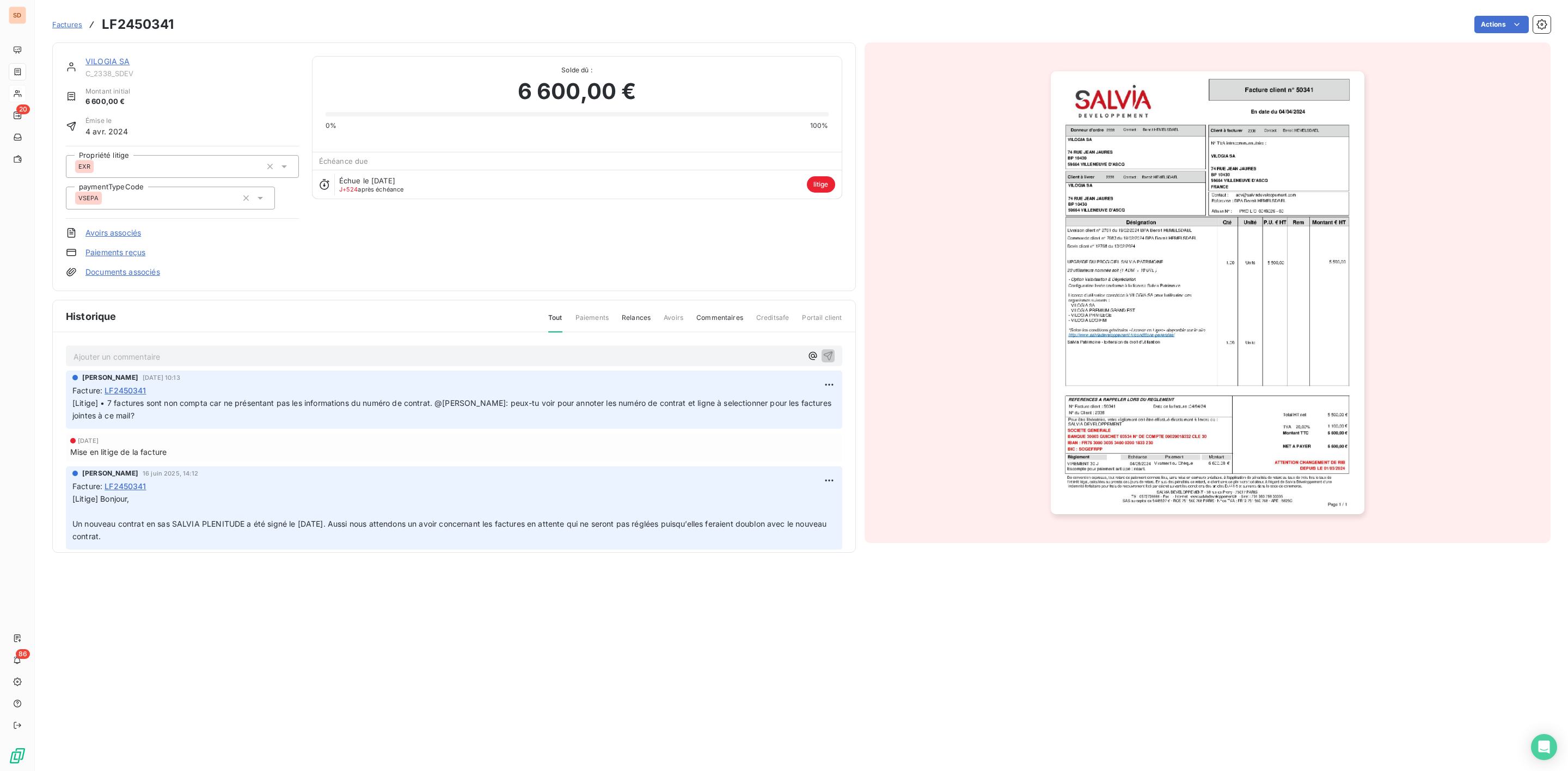
click at [97, 62] on link "VILOGIA SA" at bounding box center [108, 61] width 45 height 9
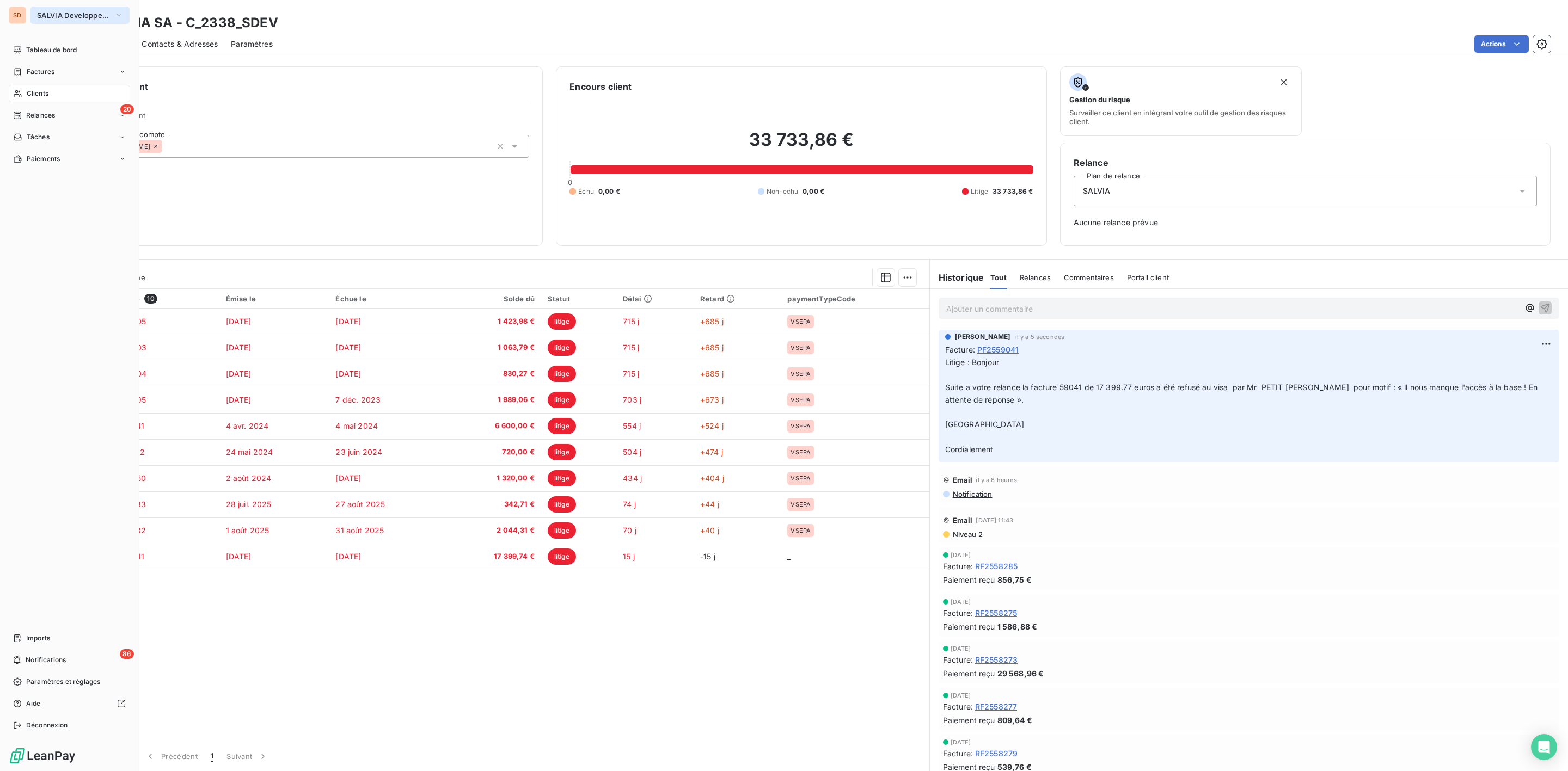
click at [51, 13] on span "SALVIA Developpement" at bounding box center [73, 15] width 73 height 8
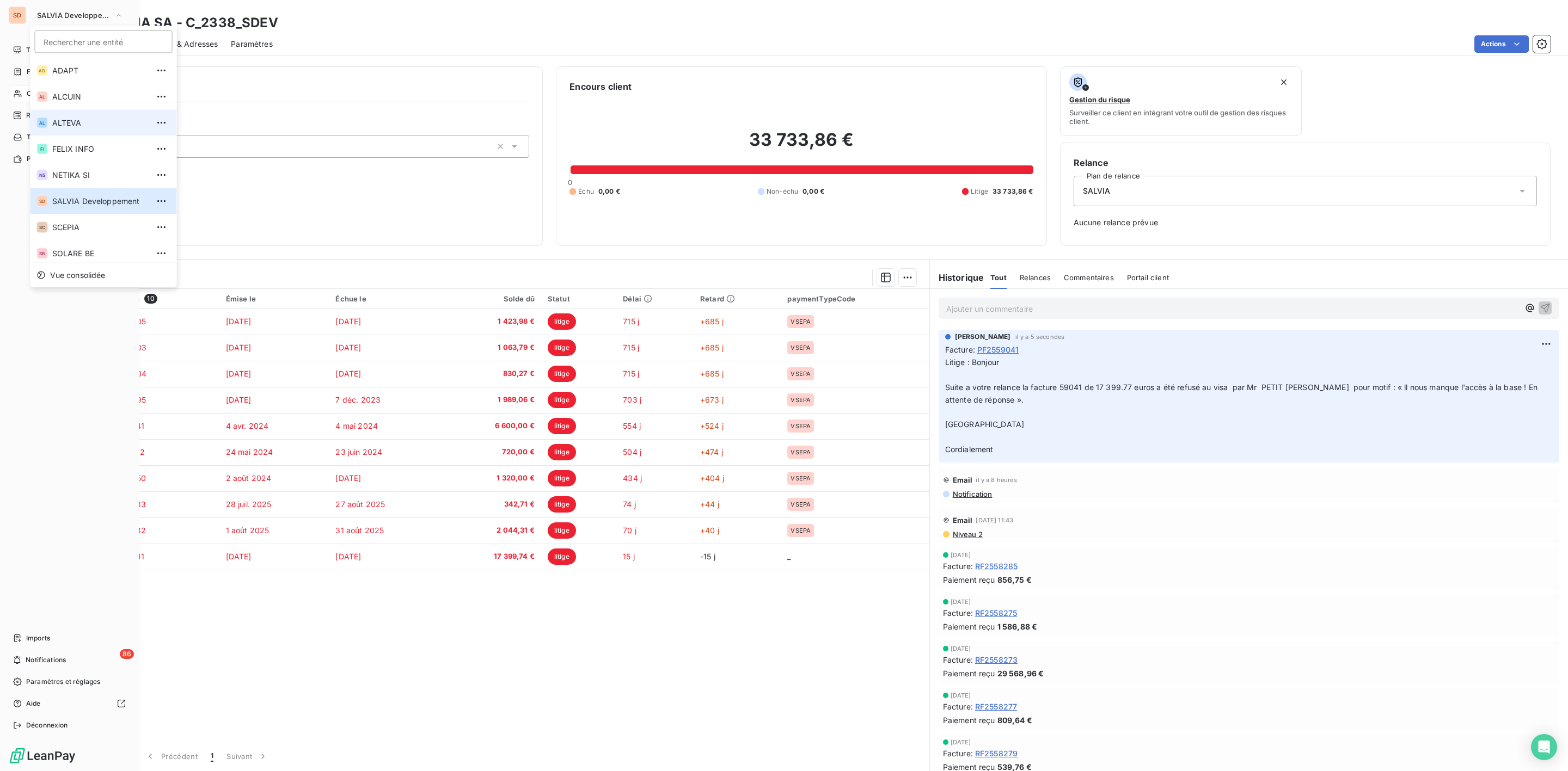
click at [55, 121] on span "ALTEVA" at bounding box center [100, 123] width 96 height 11
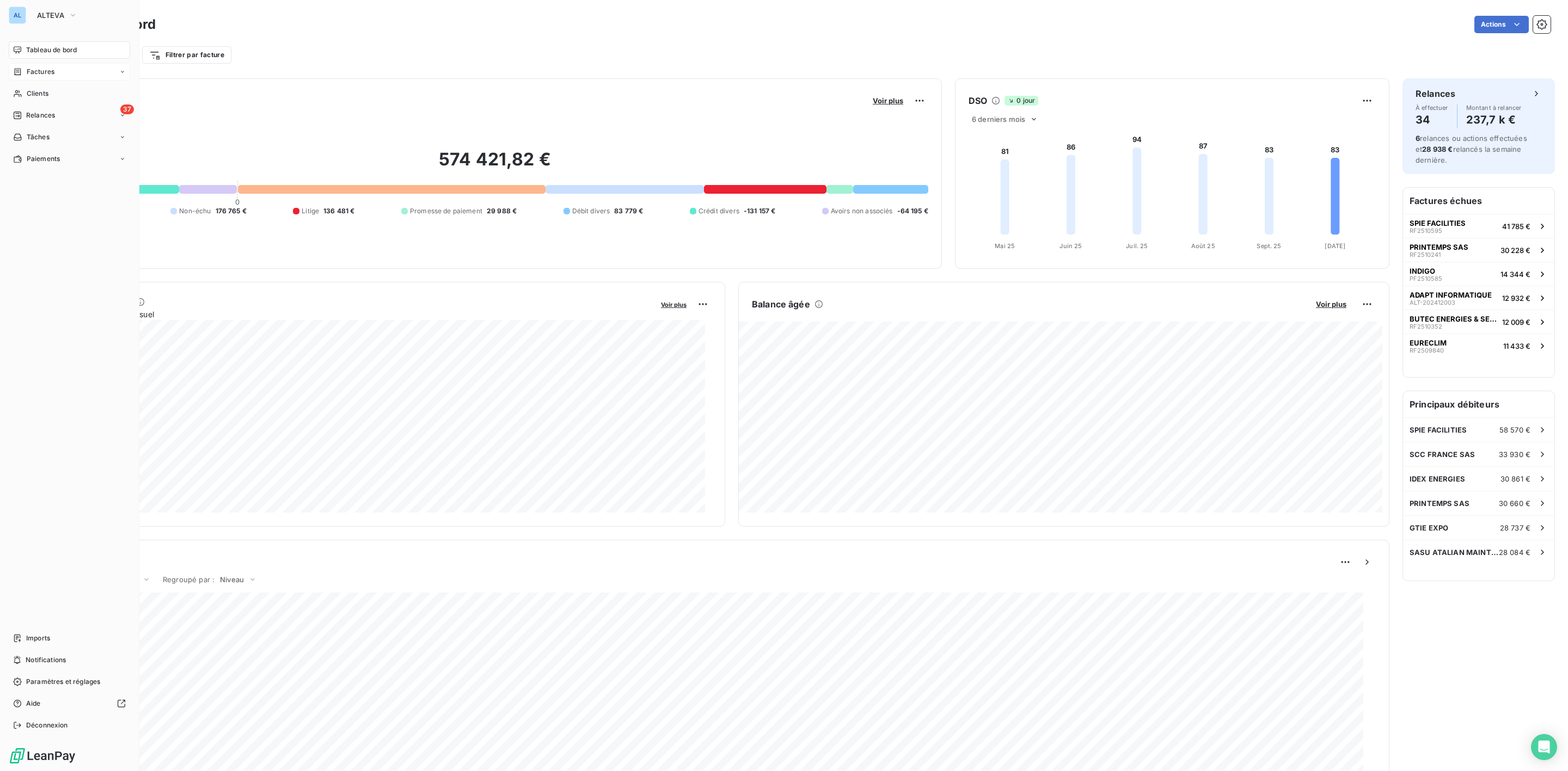
click at [41, 71] on span "Factures" at bounding box center [40, 72] width 28 height 10
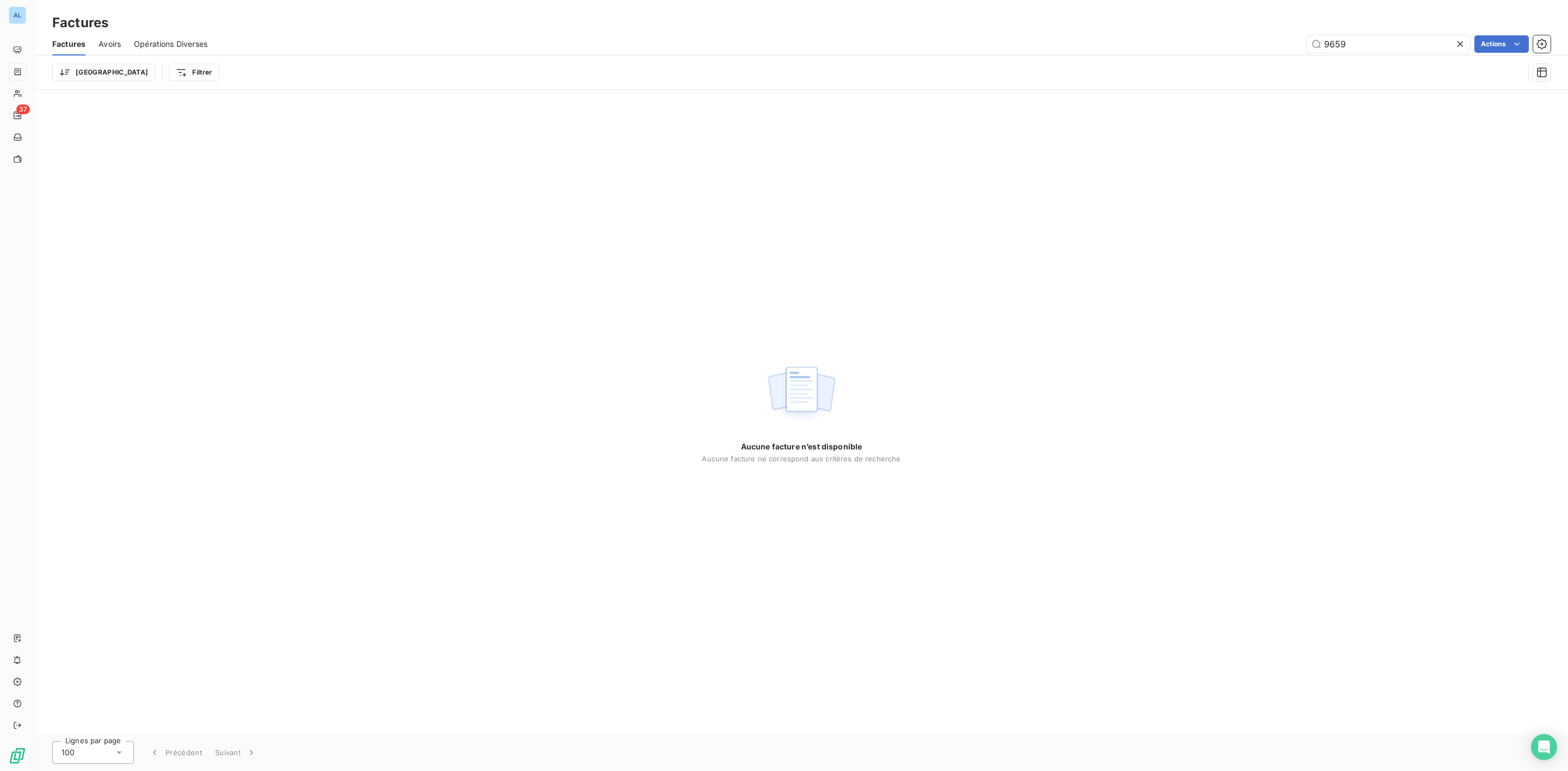
drag, startPoint x: 1371, startPoint y: 46, endPoint x: 1070, endPoint y: 45, distance: 301.0
click at [1104, 45] on div "9659 Actions" at bounding box center [885, 44] width 1330 height 18
type input "10732"
click at [107, 40] on span "Avoirs" at bounding box center [109, 44] width 23 height 11
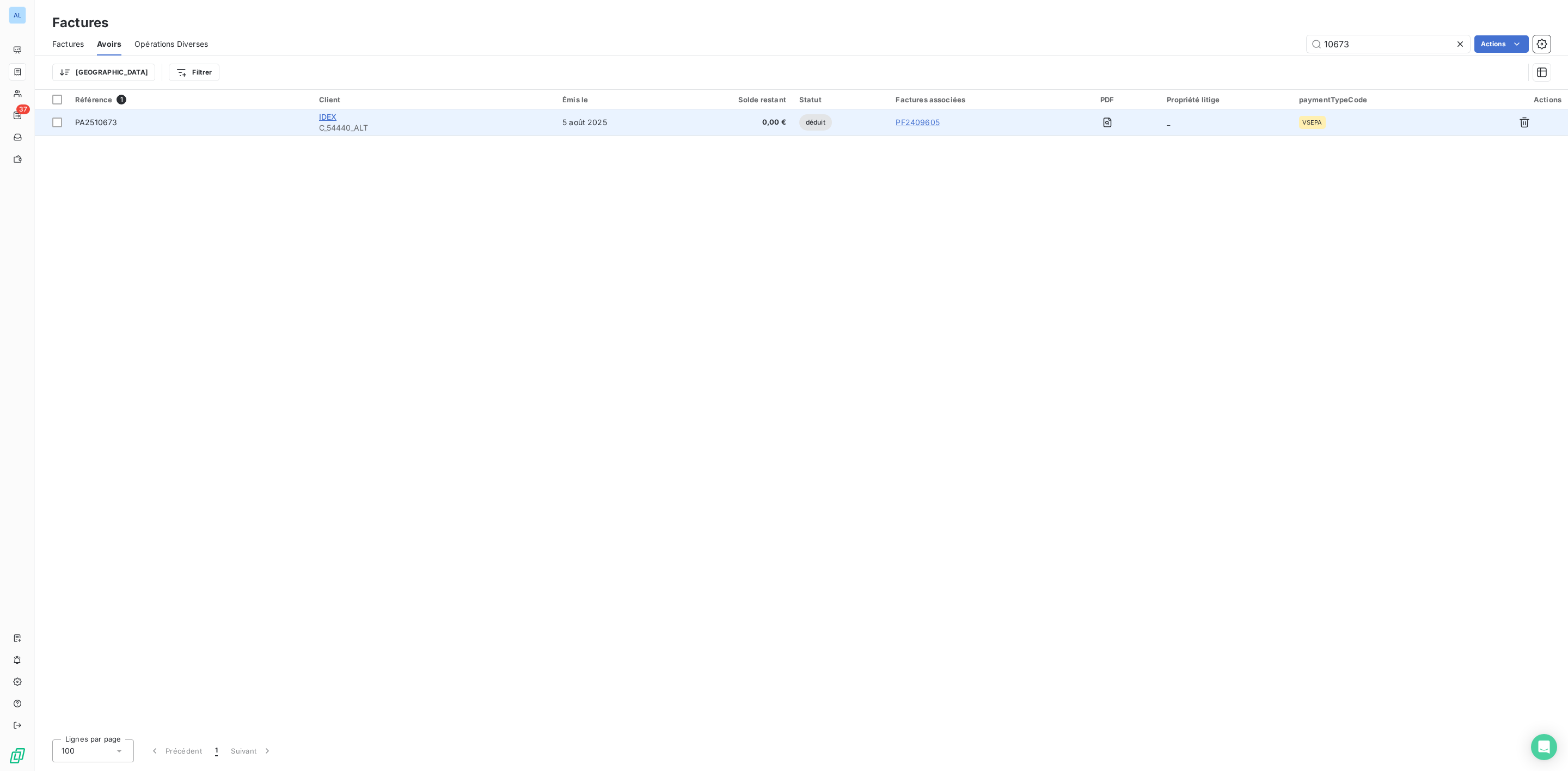
click at [323, 116] on span "IDEX" at bounding box center [328, 116] width 18 height 9
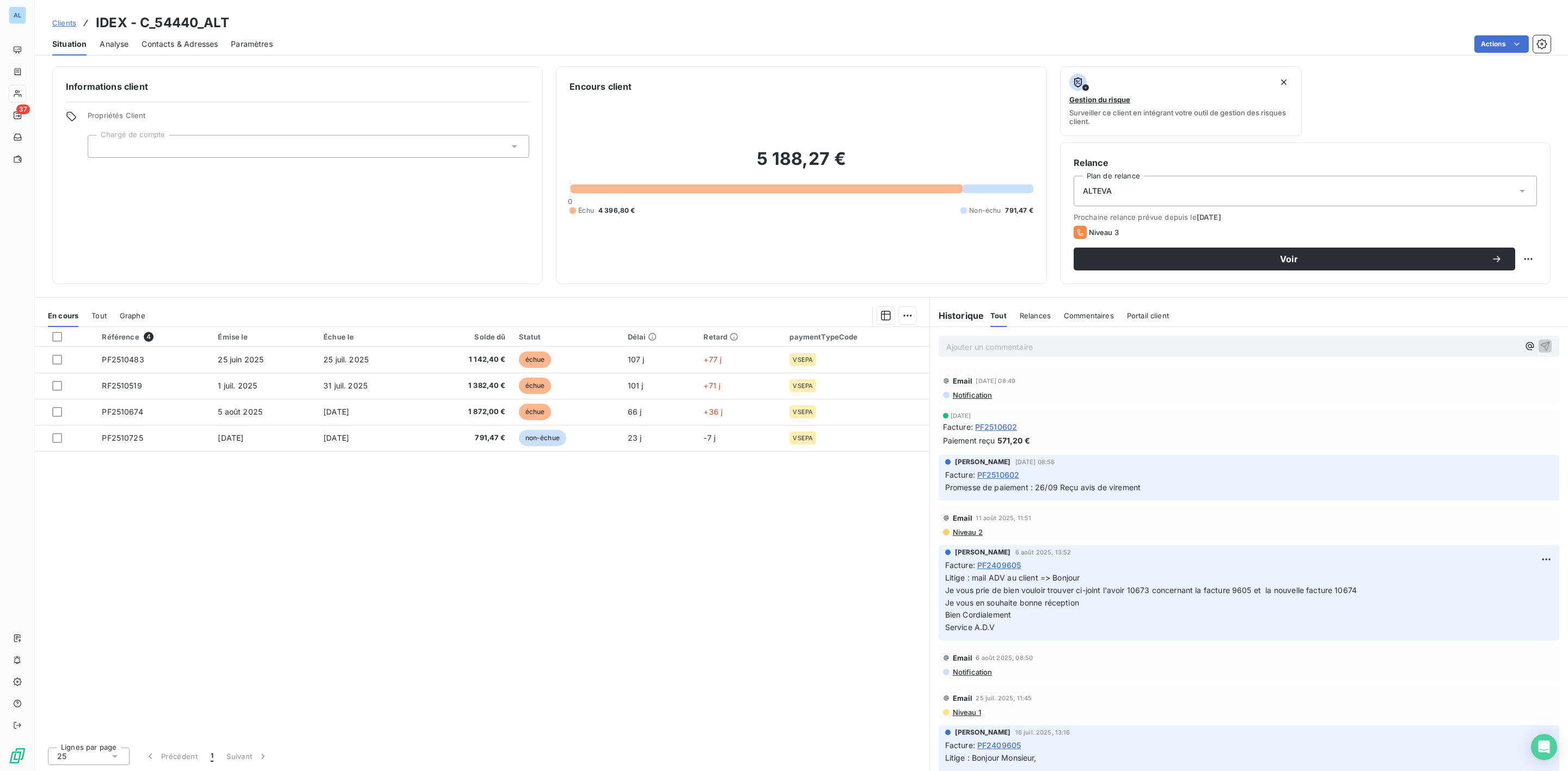
click at [100, 312] on span "Tout" at bounding box center [99, 316] width 15 height 8
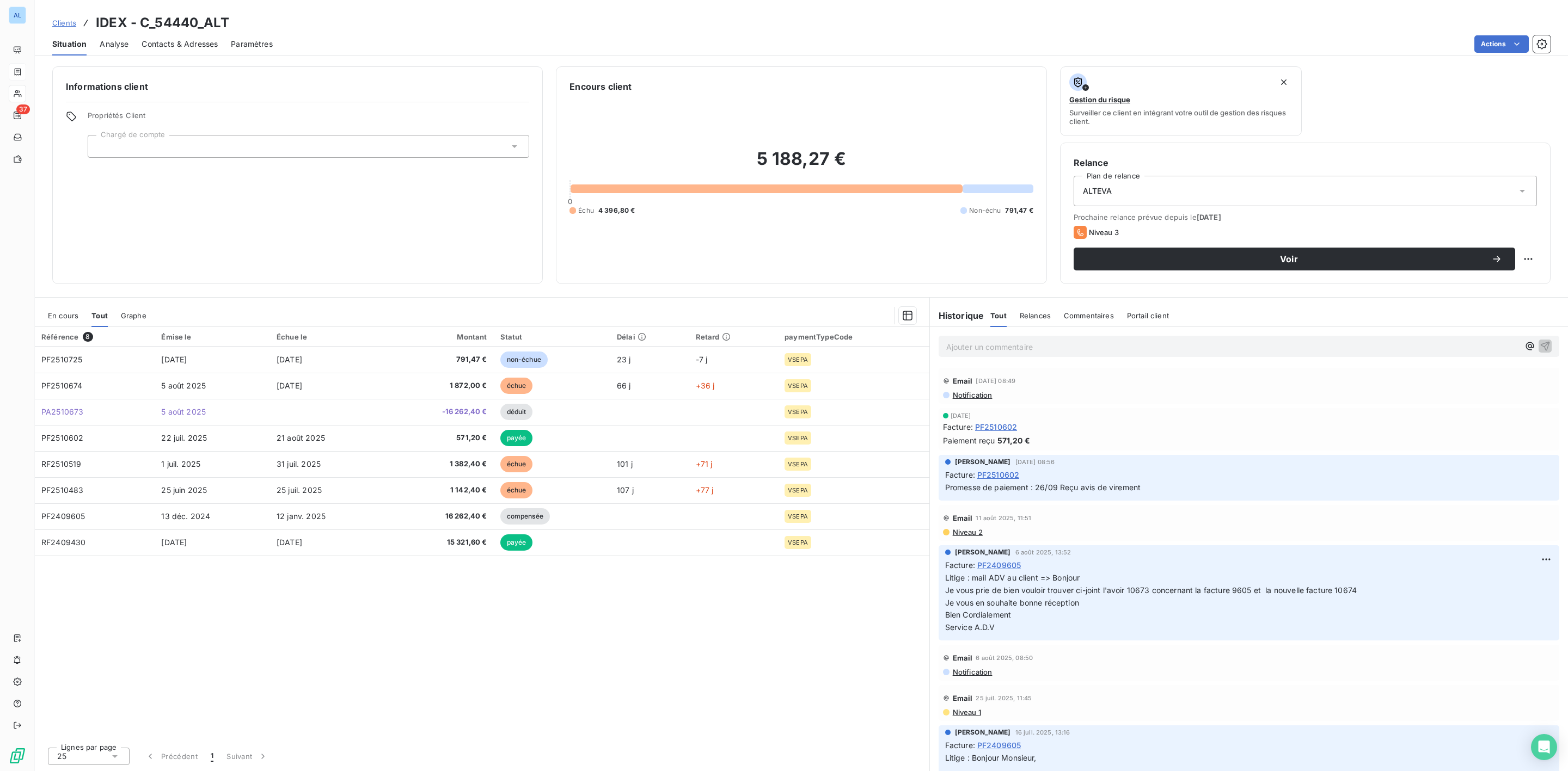
click at [64, 314] on span "En cours" at bounding box center [63, 316] width 30 height 8
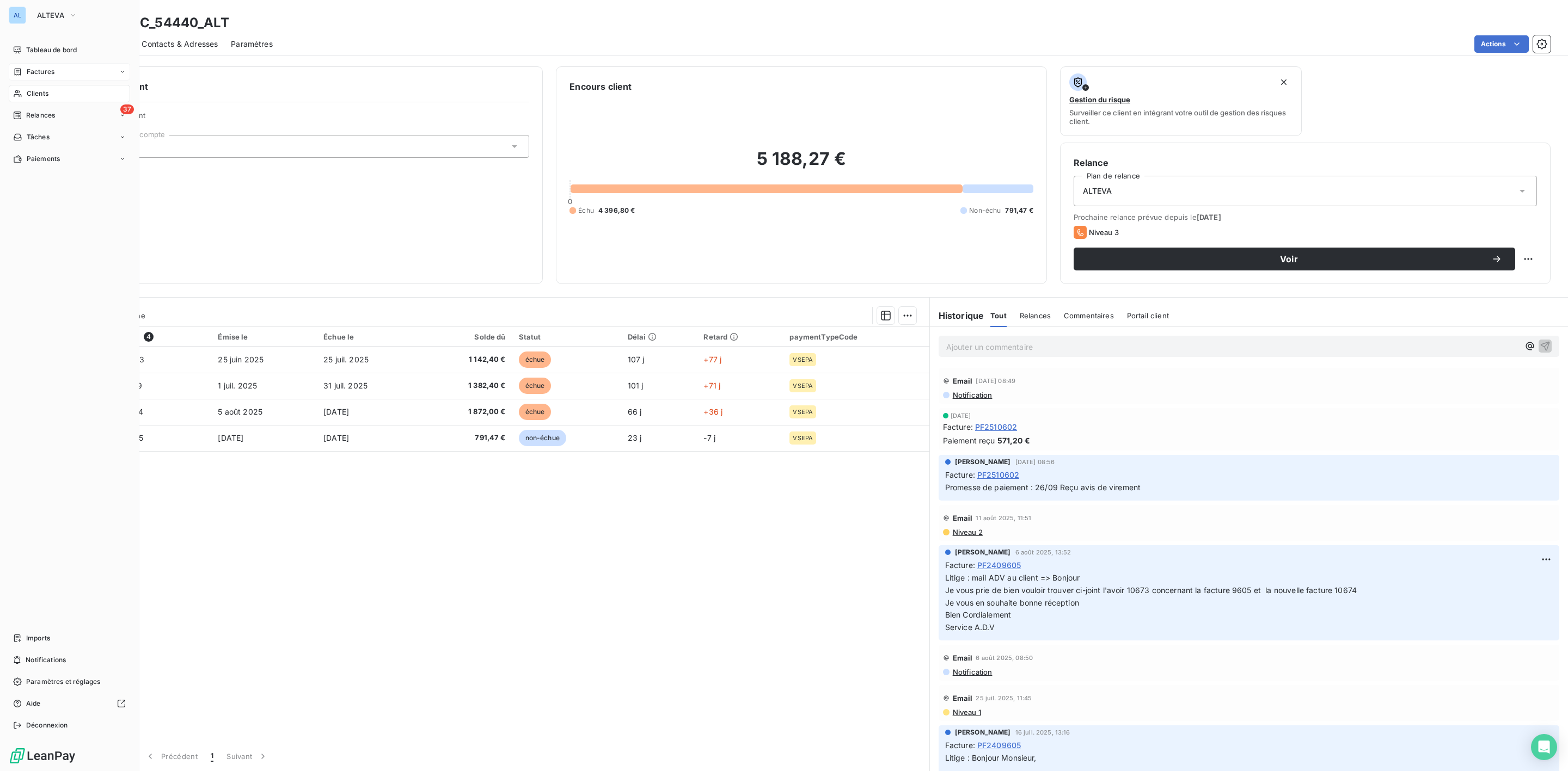
click at [33, 92] on span "Clients" at bounding box center [38, 93] width 22 height 10
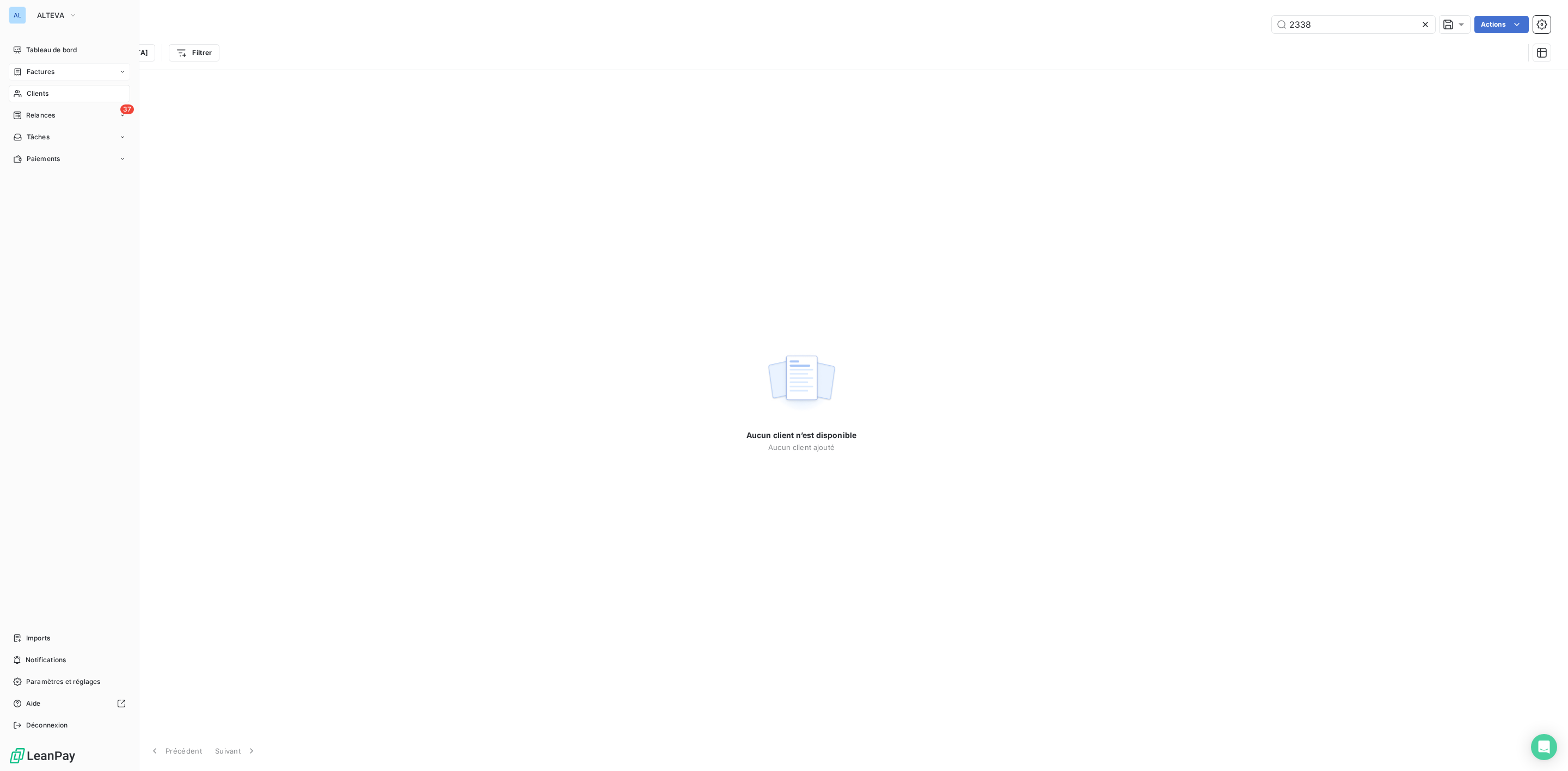
click at [48, 67] on span "Factures" at bounding box center [40, 72] width 28 height 10
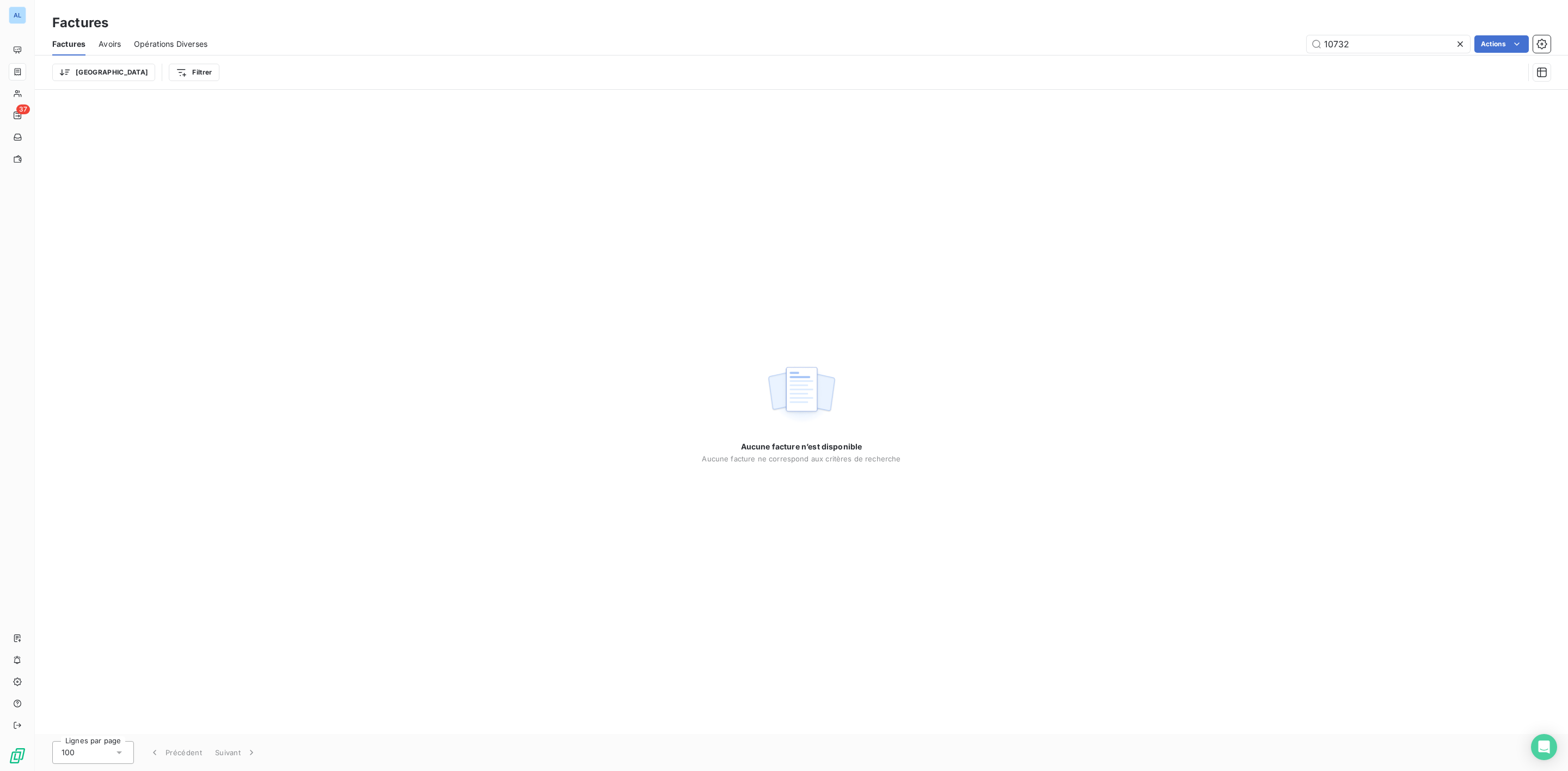
drag, startPoint x: 1367, startPoint y: 36, endPoint x: 1222, endPoint y: 45, distance: 145.3
click at [1227, 44] on div "10732 Actions" at bounding box center [885, 44] width 1330 height 18
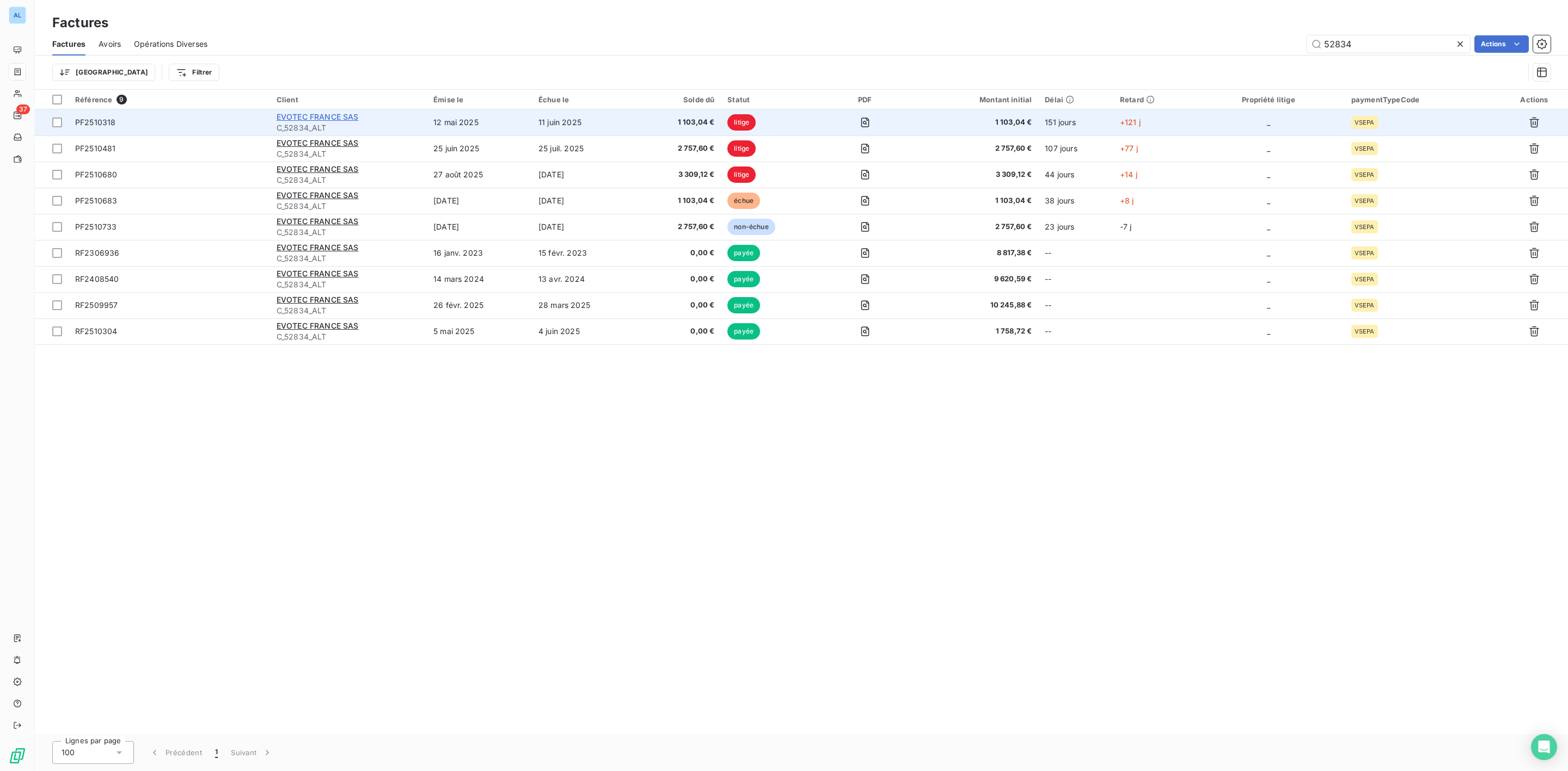
type input "52834"
click at [293, 113] on span "EVOTEC FRANCE SAS" at bounding box center [317, 116] width 83 height 9
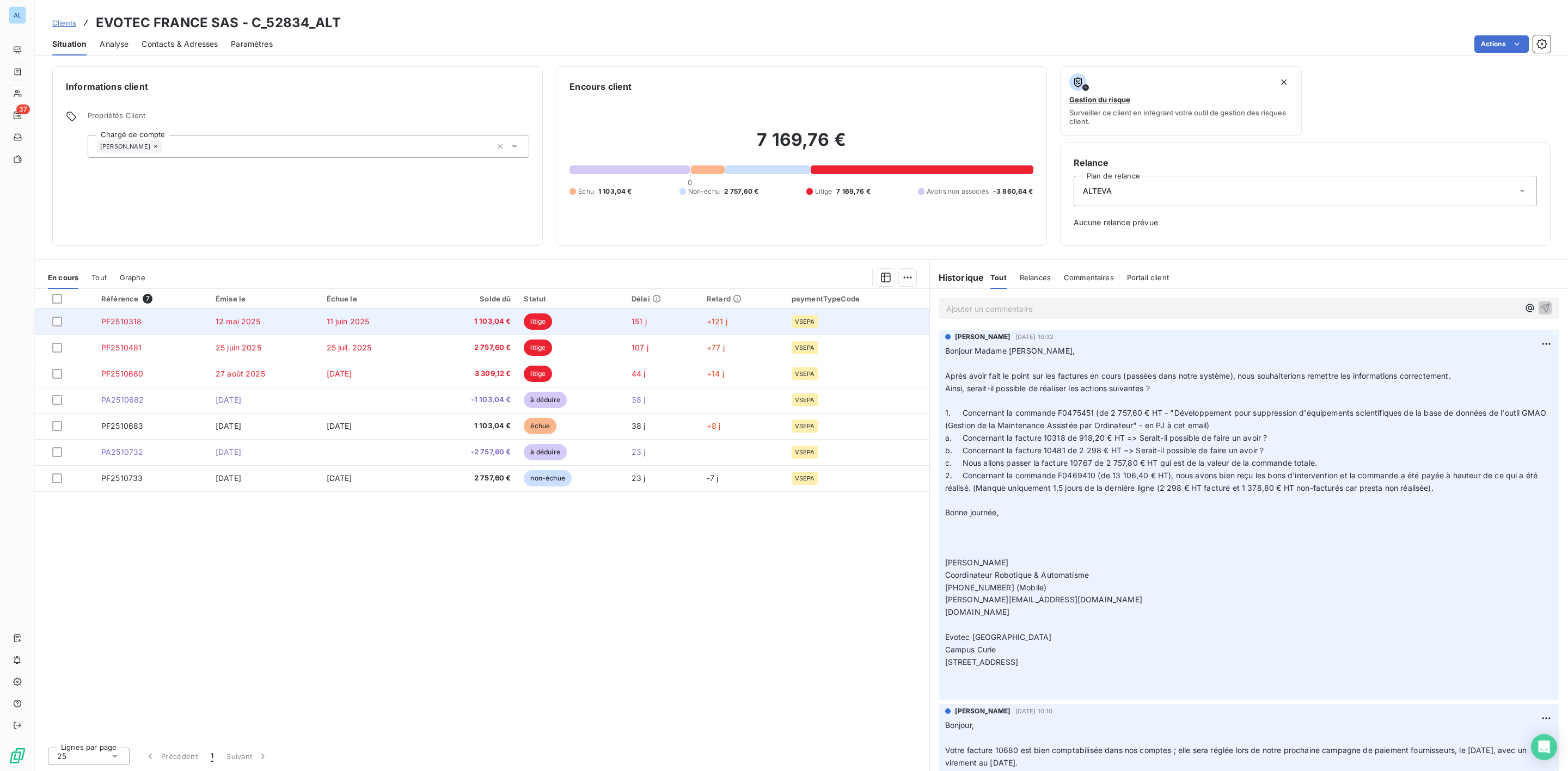
click at [302, 318] on td "12 mai 2025" at bounding box center [264, 322] width 111 height 26
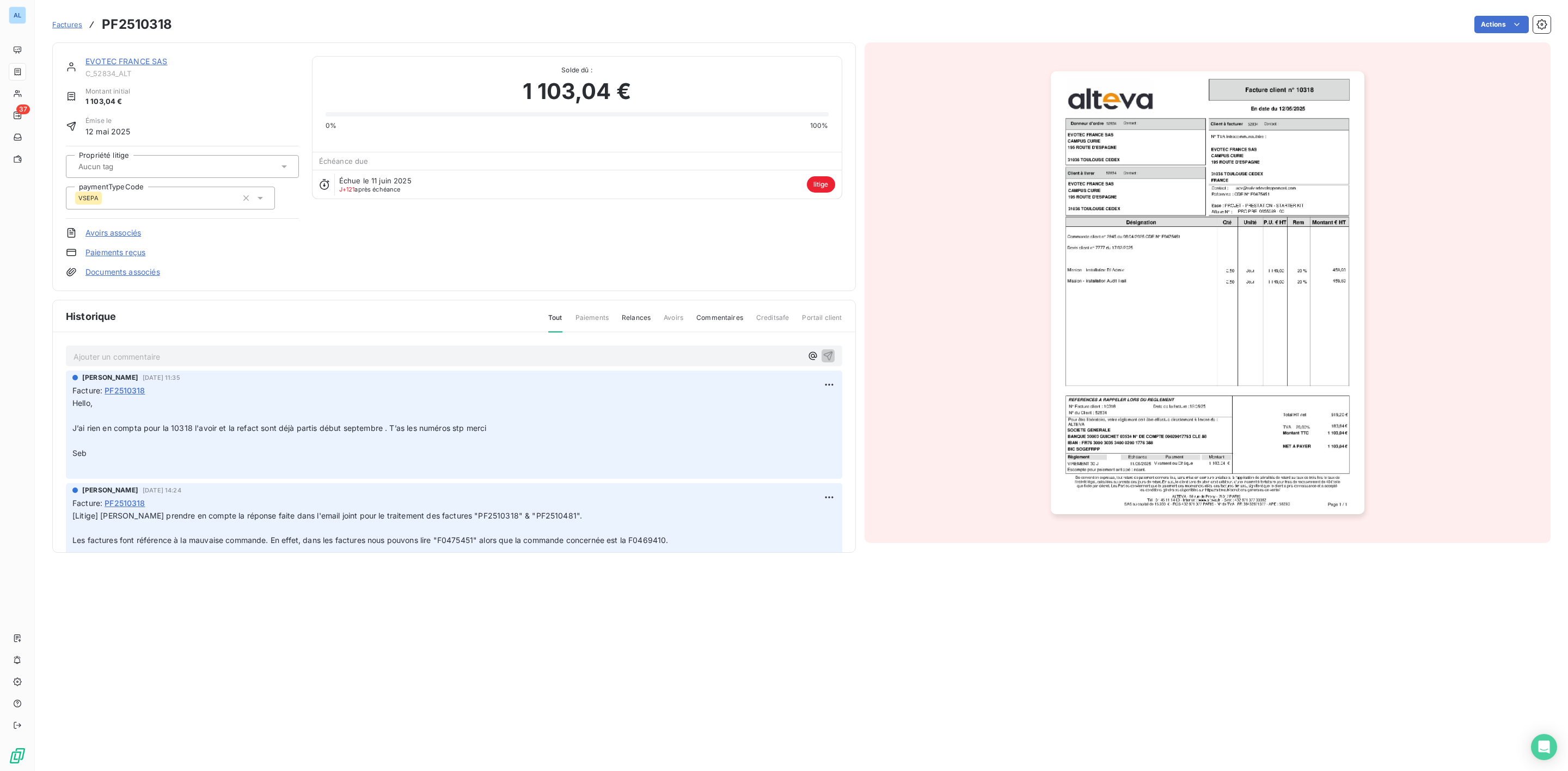
click at [122, 61] on link "EVOTEC FRANCE SAS" at bounding box center [127, 61] width 83 height 9
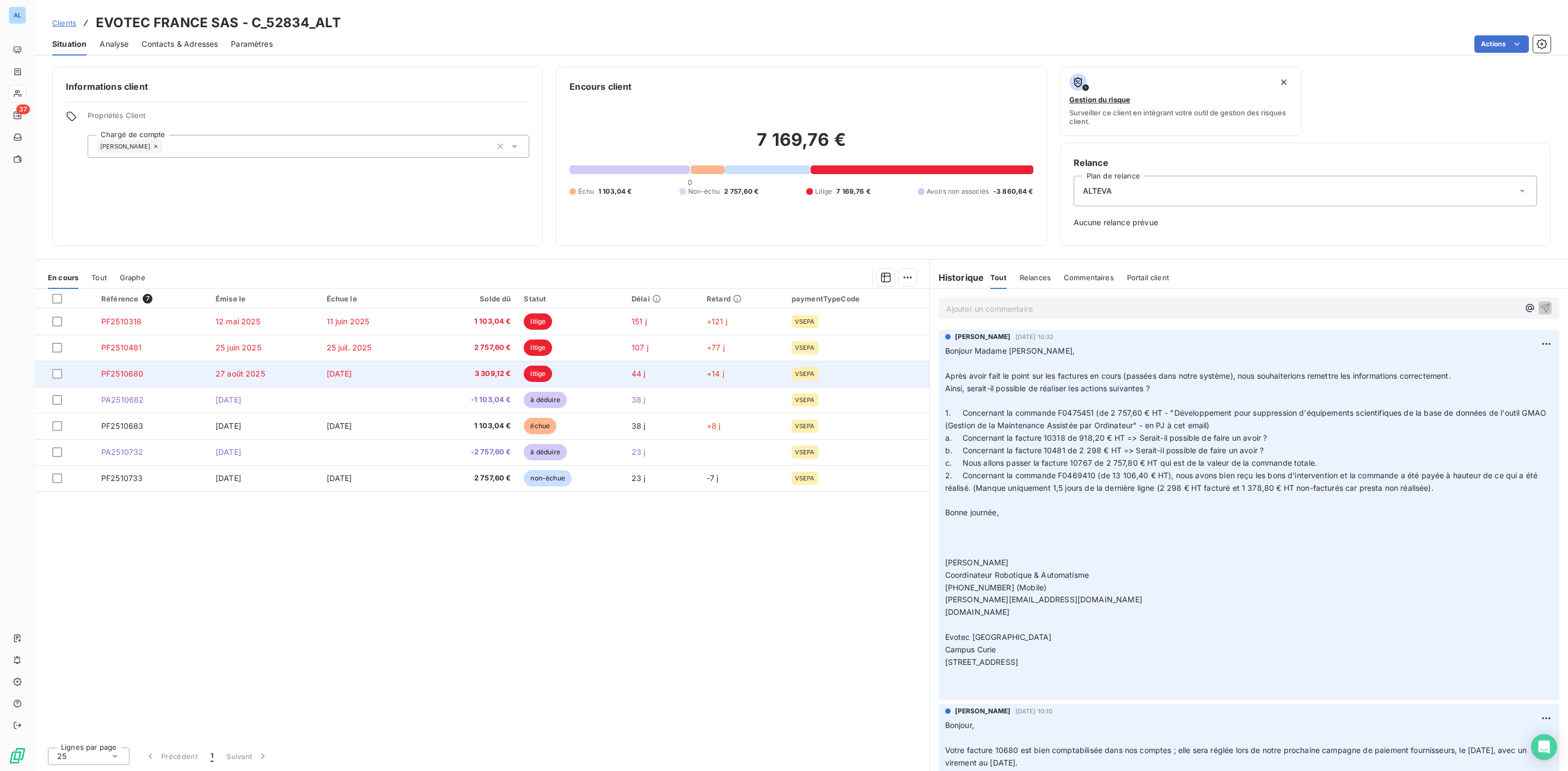
click at [510, 373] on span "3 309,12 €" at bounding box center [470, 374] width 81 height 11
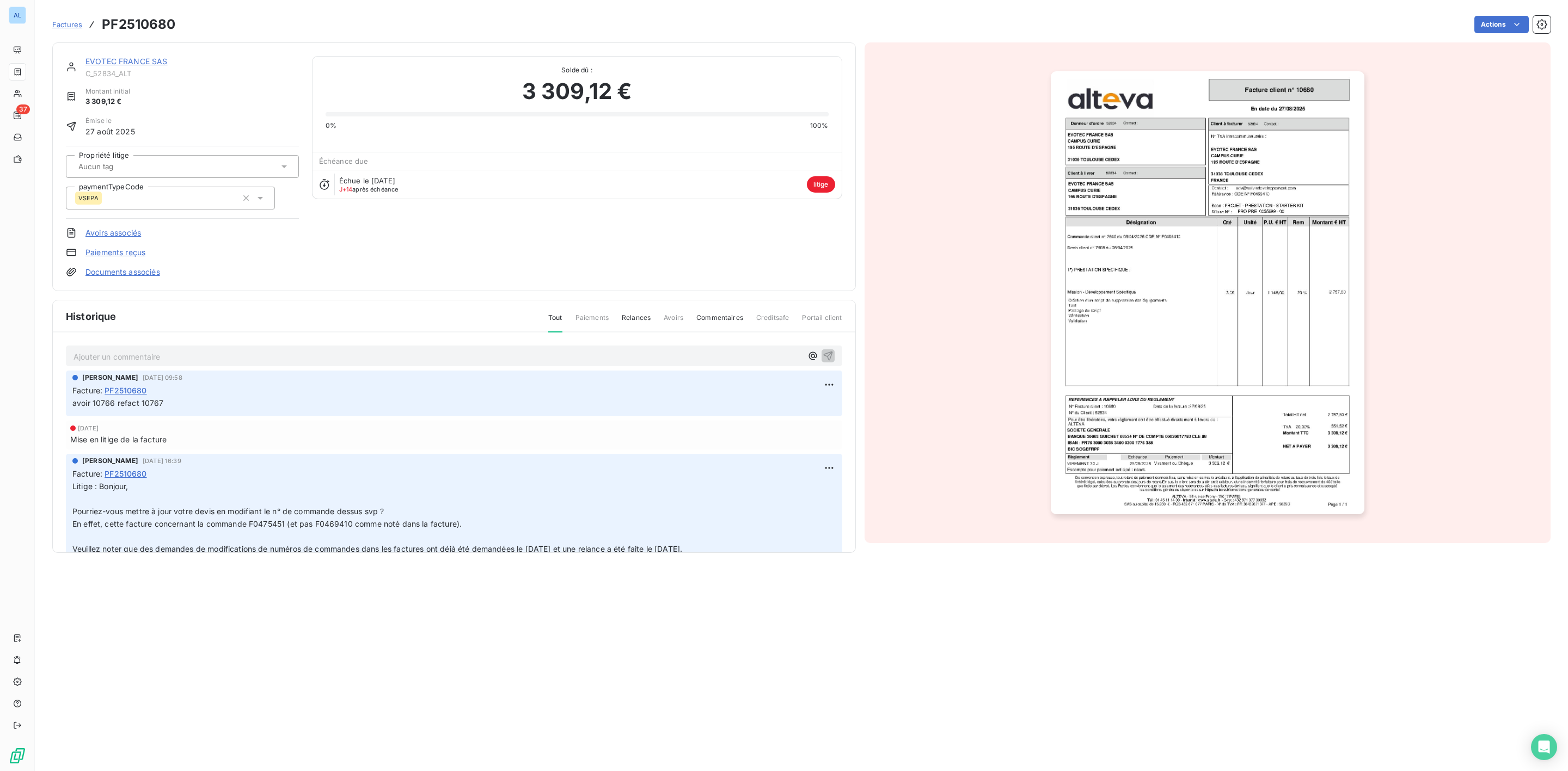
click at [120, 61] on link "EVOTEC FRANCE SAS" at bounding box center [127, 61] width 83 height 9
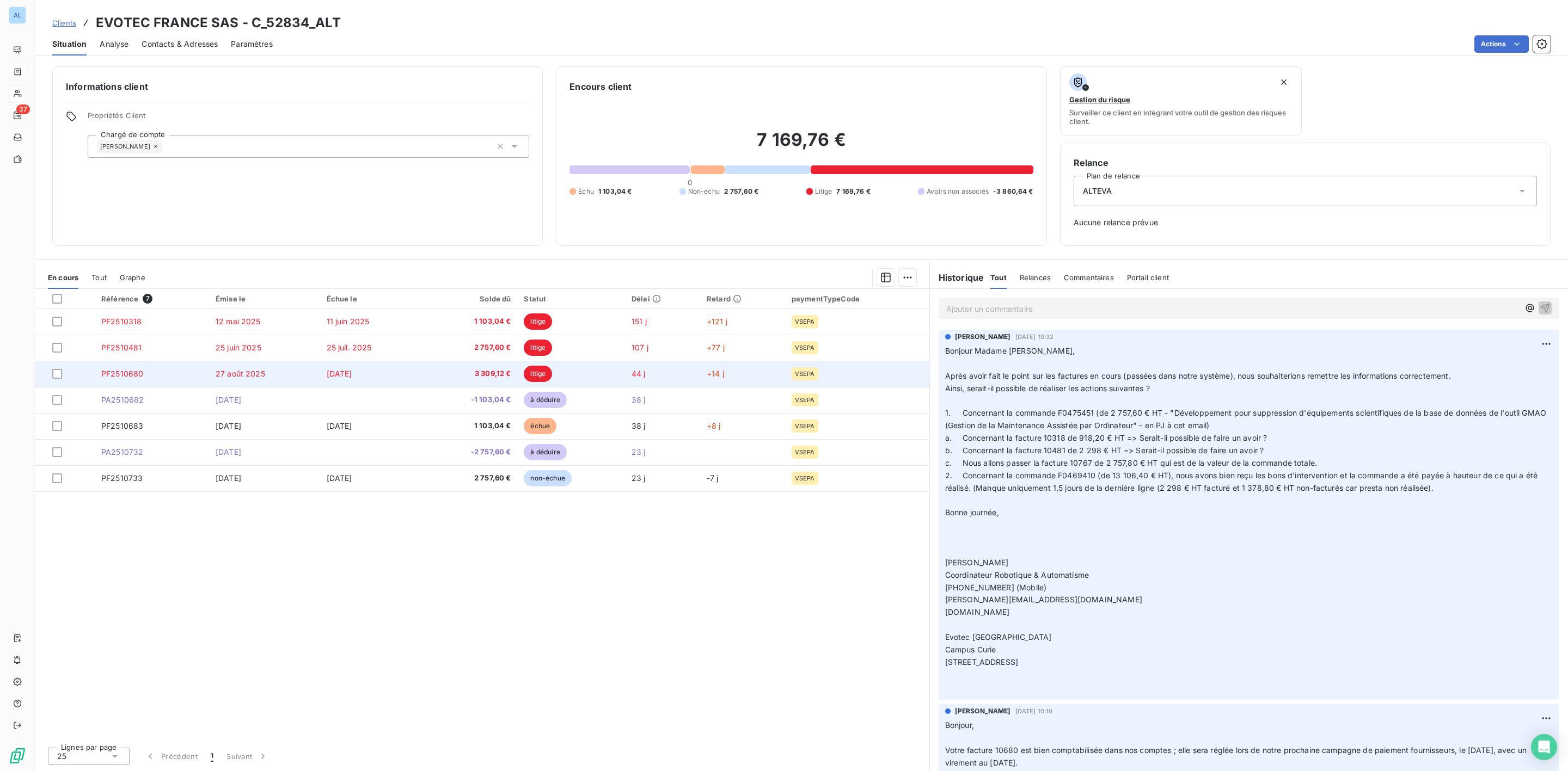
click at [164, 370] on td "PF2510680" at bounding box center [152, 374] width 115 height 26
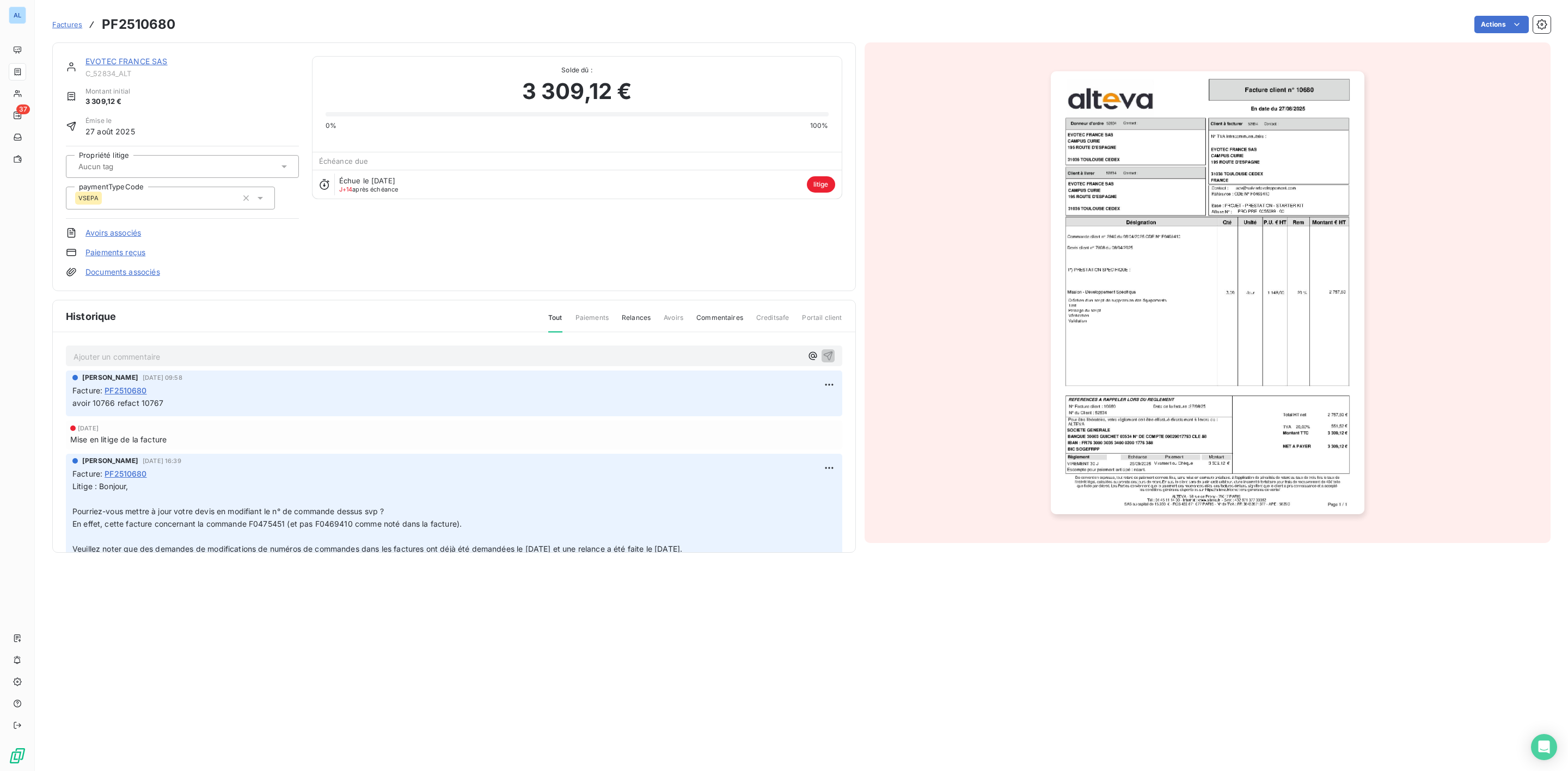
click at [120, 359] on p "Ajouter un commentaire ﻿" at bounding box center [437, 357] width 728 height 13
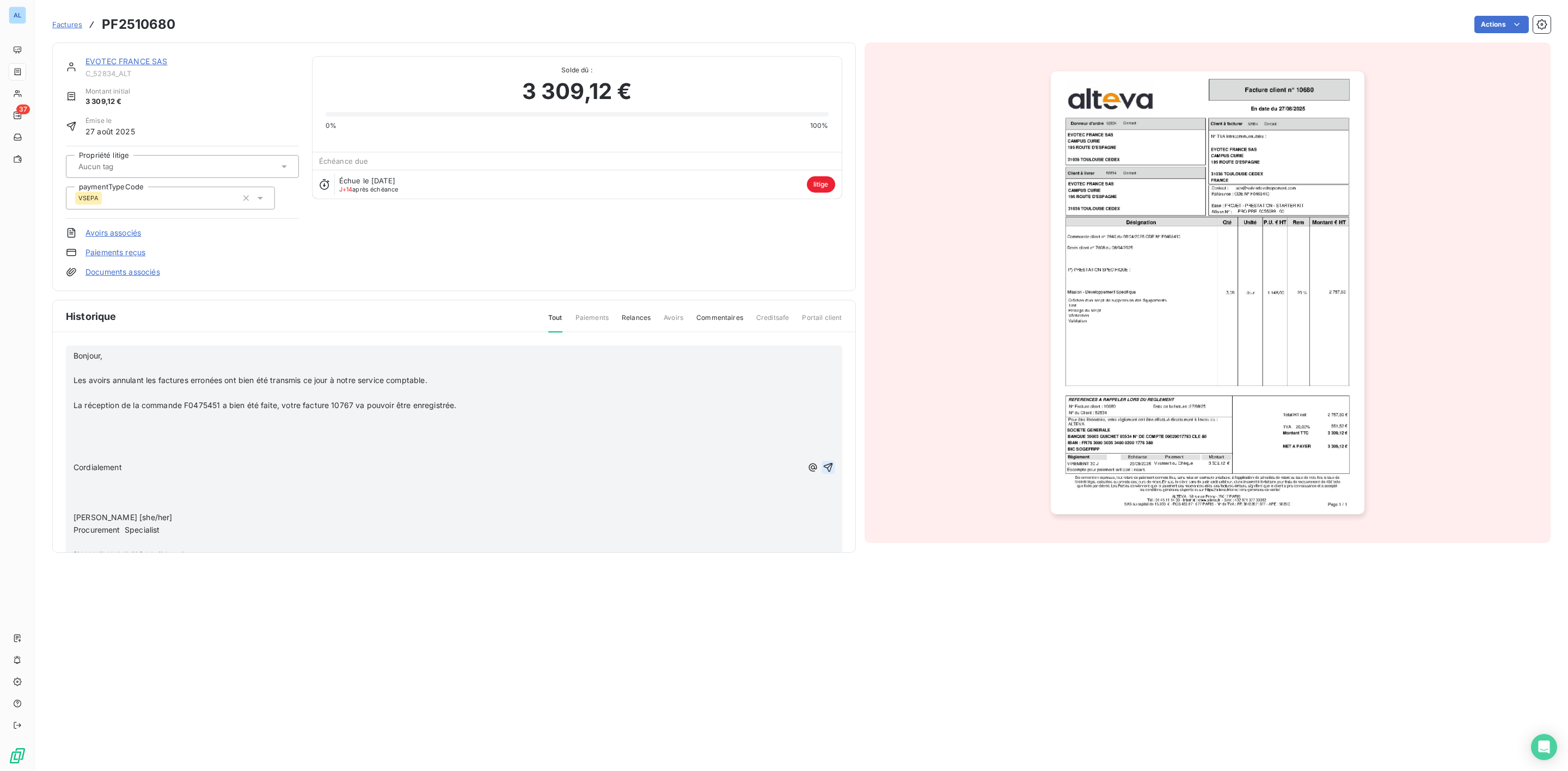
click at [824, 467] on icon "button" at bounding box center [828, 467] width 9 height 9
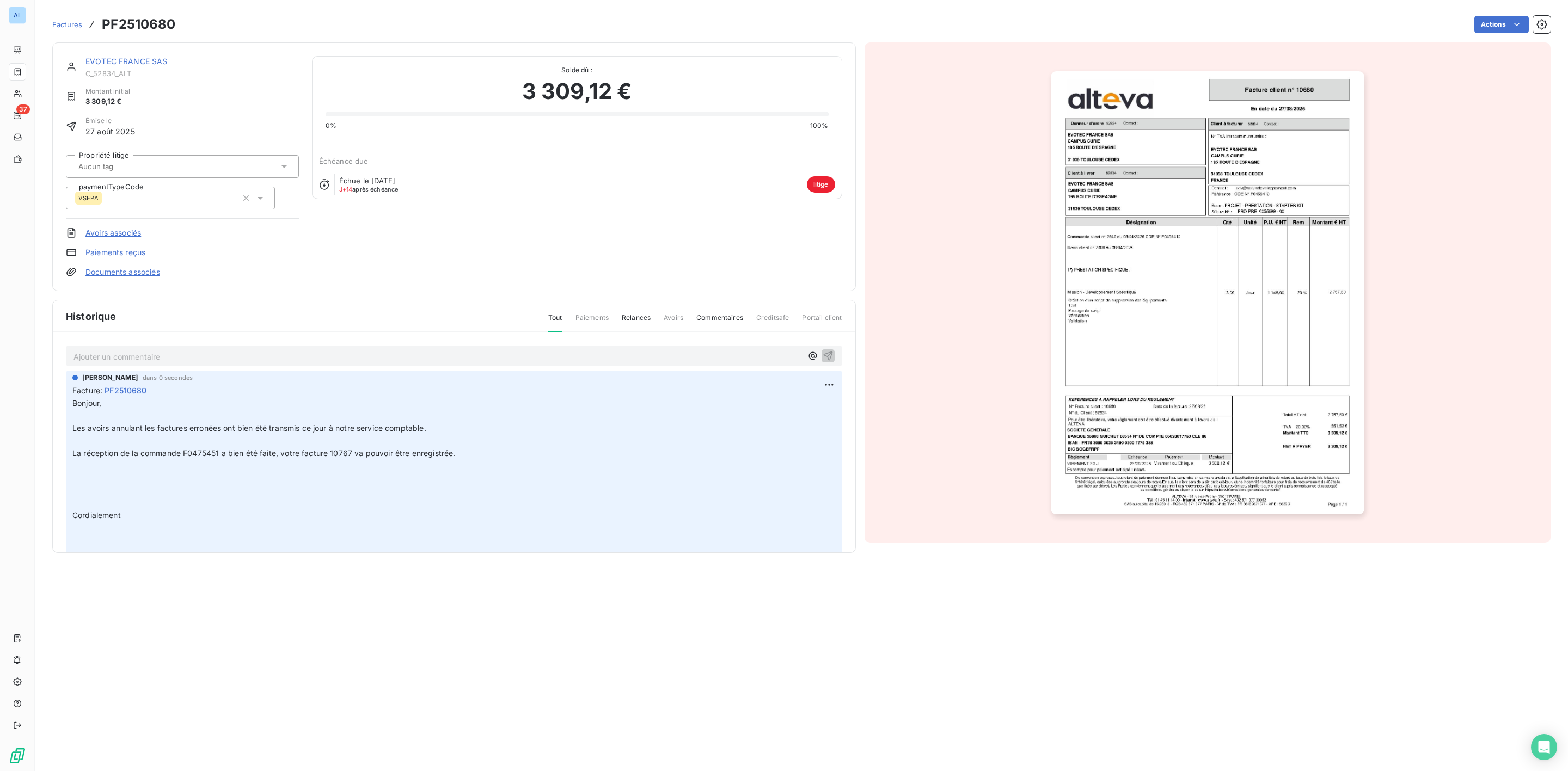
click at [139, 64] on link "EVOTEC FRANCE SAS" at bounding box center [127, 61] width 83 height 9
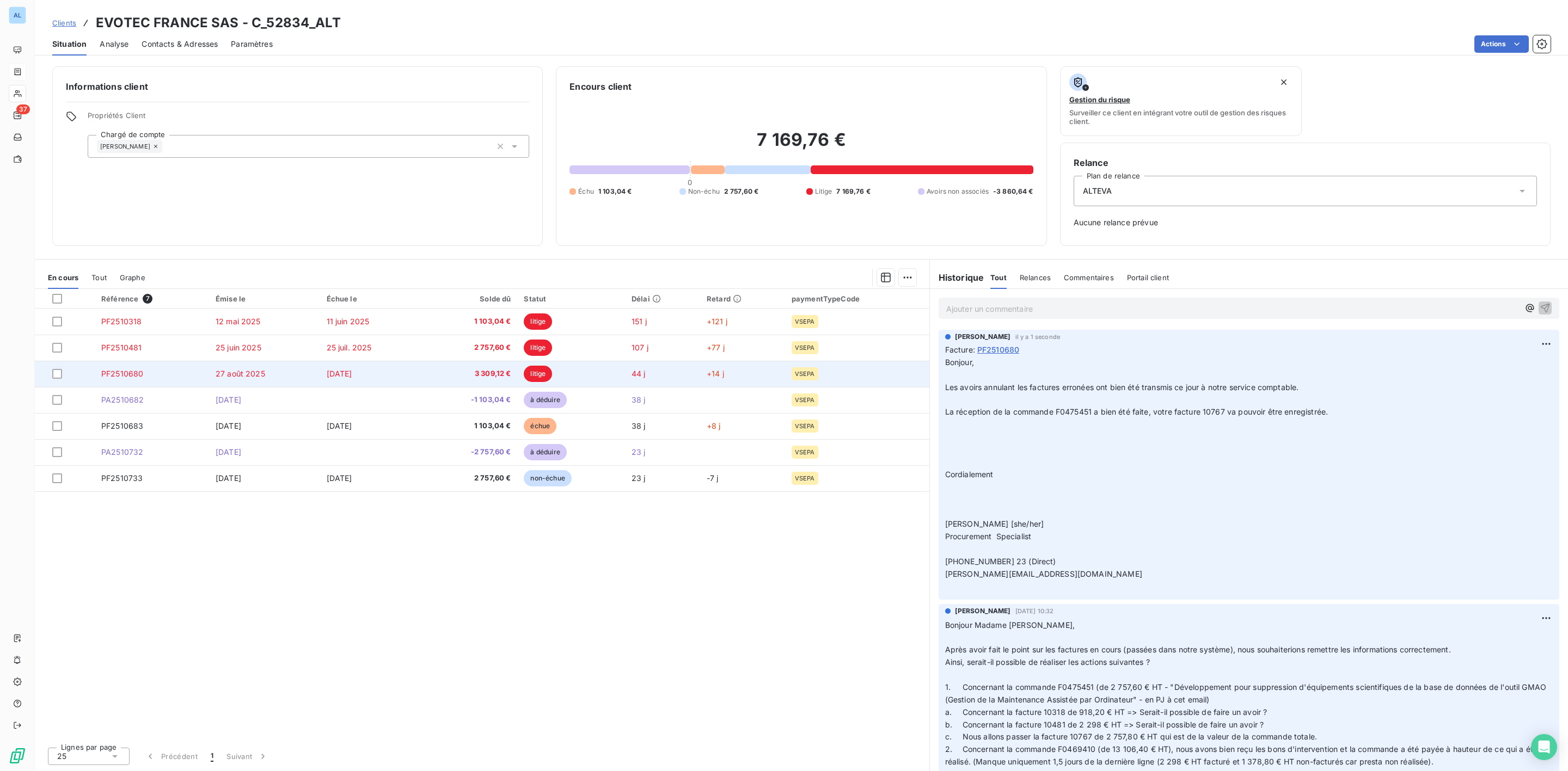
click at [462, 370] on span "3 309,12 €" at bounding box center [470, 374] width 81 height 11
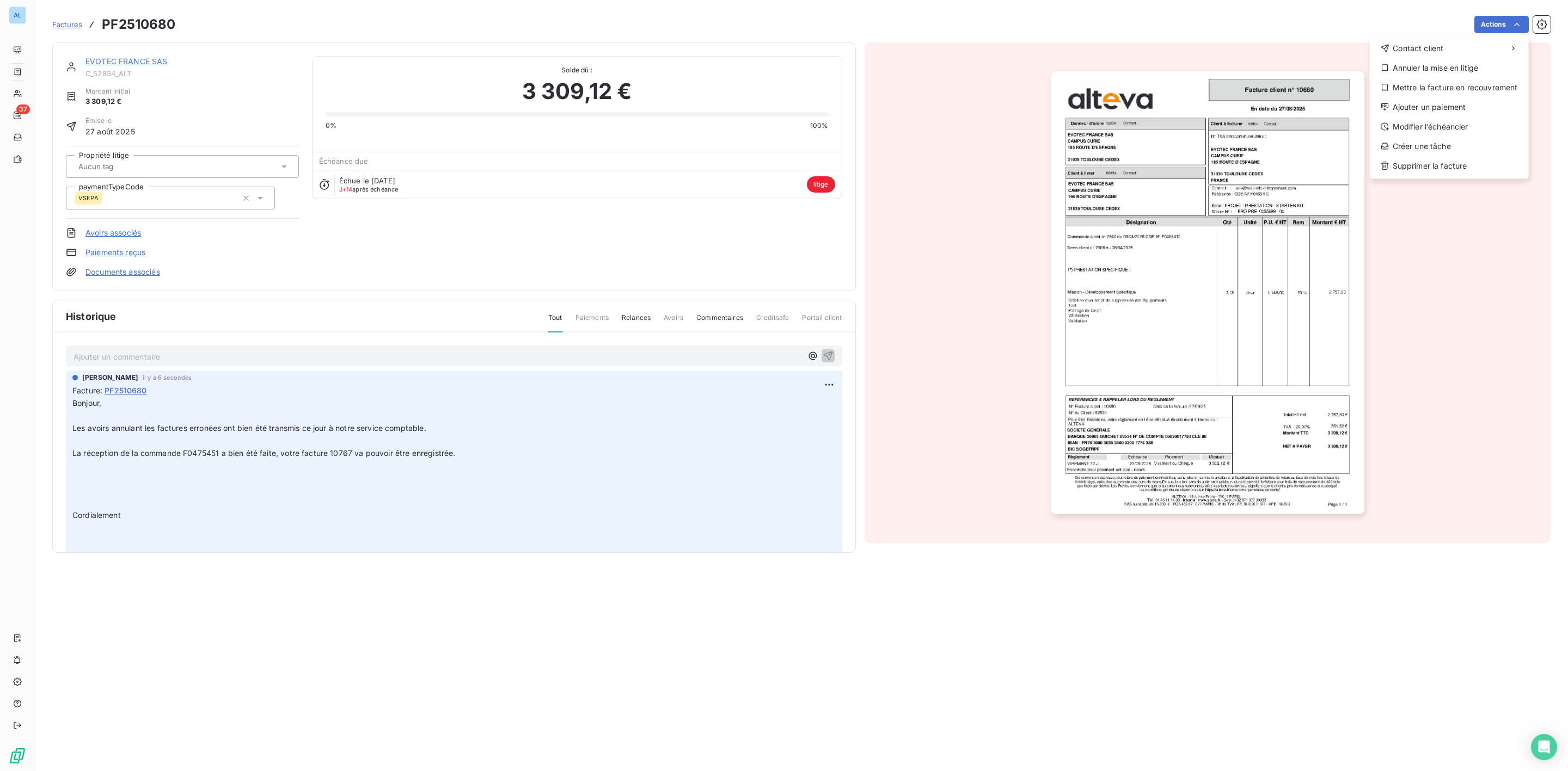
click at [154, 64] on html "AL 37 Factures PF2510680 Actions Contact client Annuler la mise en litige Mettr…" at bounding box center [784, 386] width 1568 height 771
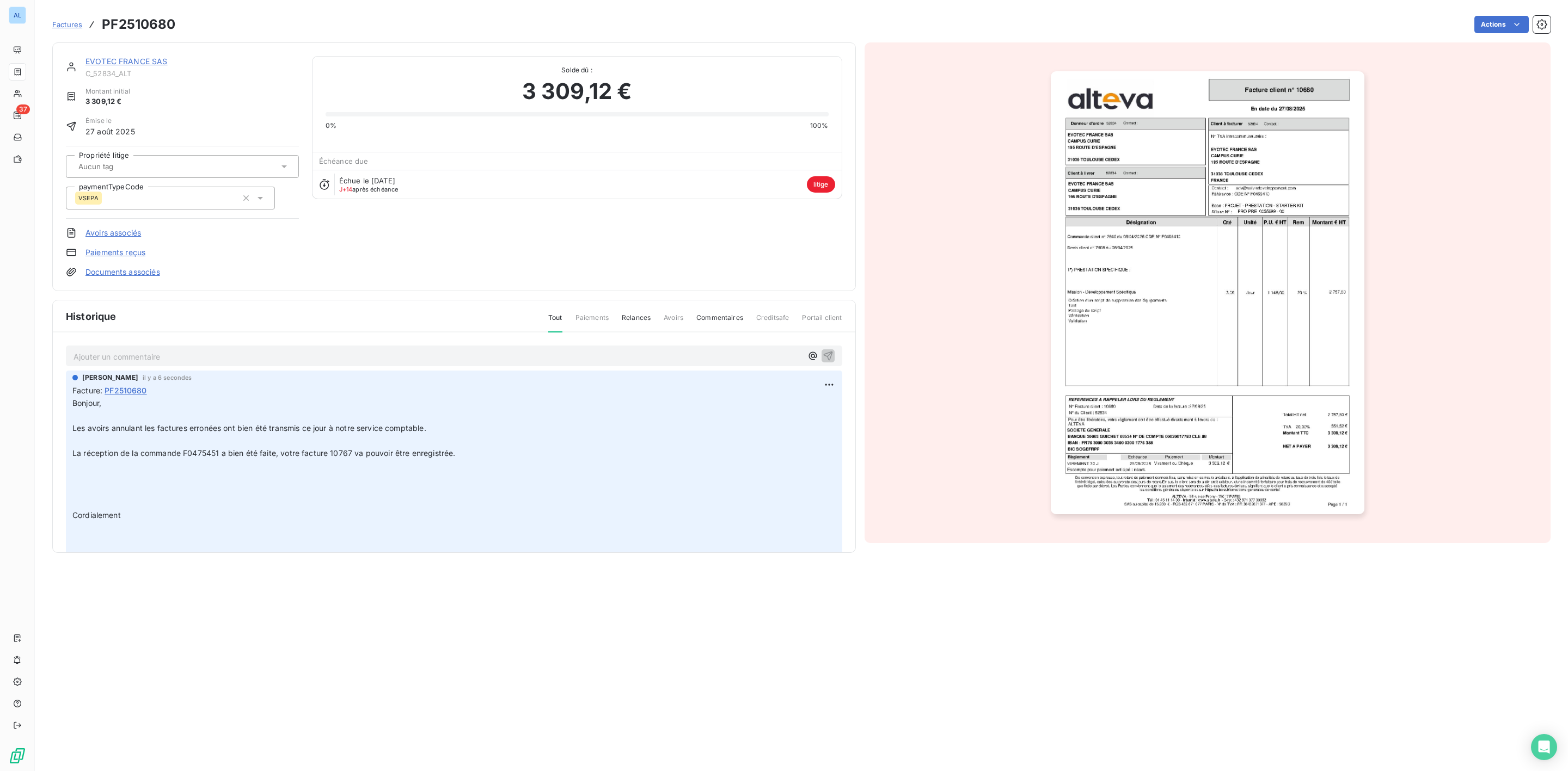
click at [147, 52] on div "EVOTEC FRANCE SAS C_52834_ALT Montant initial 3 309,12 € Émise le [DATE] Propri…" at bounding box center [454, 166] width 803 height 248
click at [142, 61] on link "EVOTEC FRANCE SAS" at bounding box center [127, 61] width 83 height 9
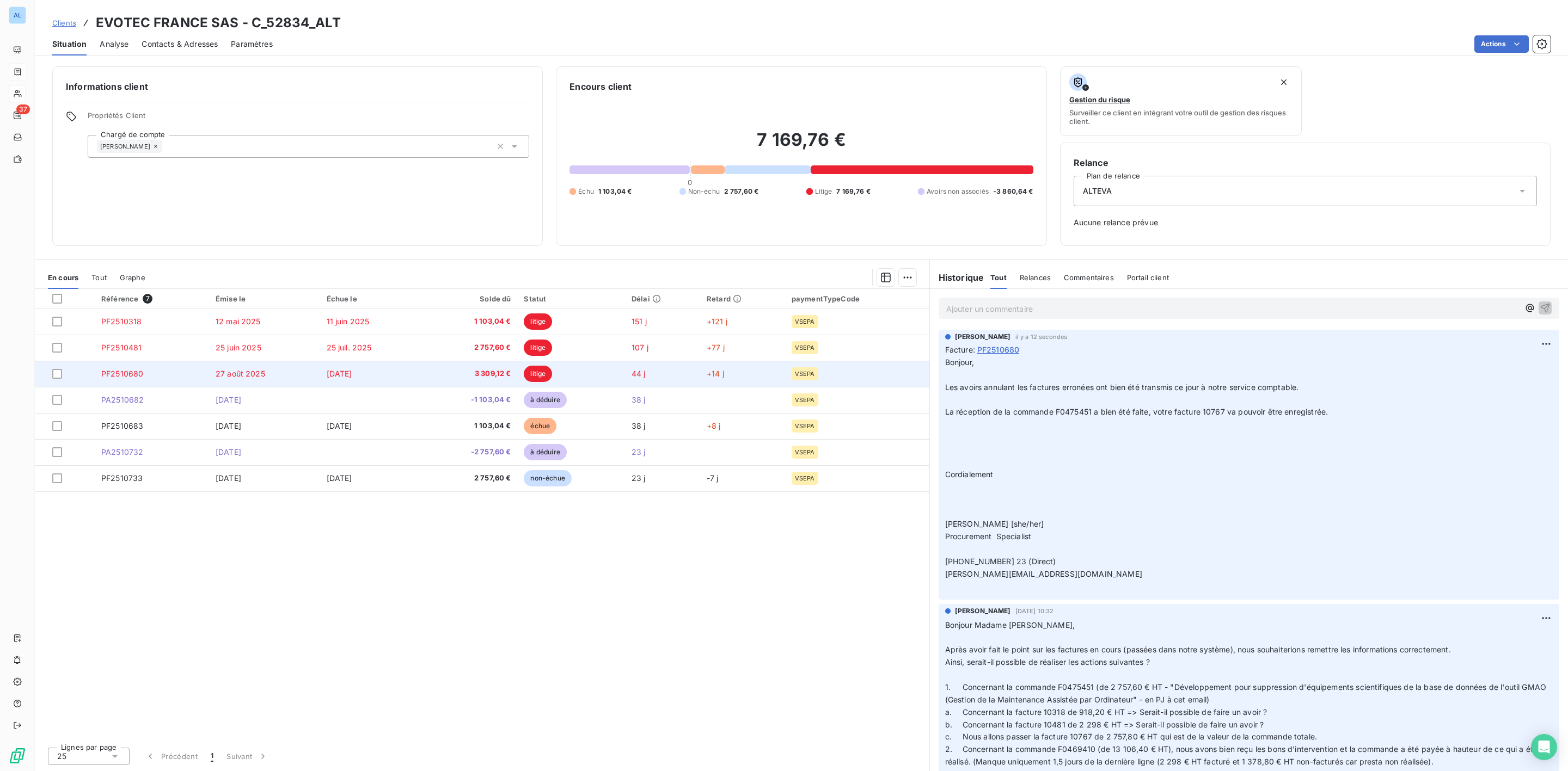
click at [167, 365] on td "PF2510680" at bounding box center [152, 374] width 115 height 26
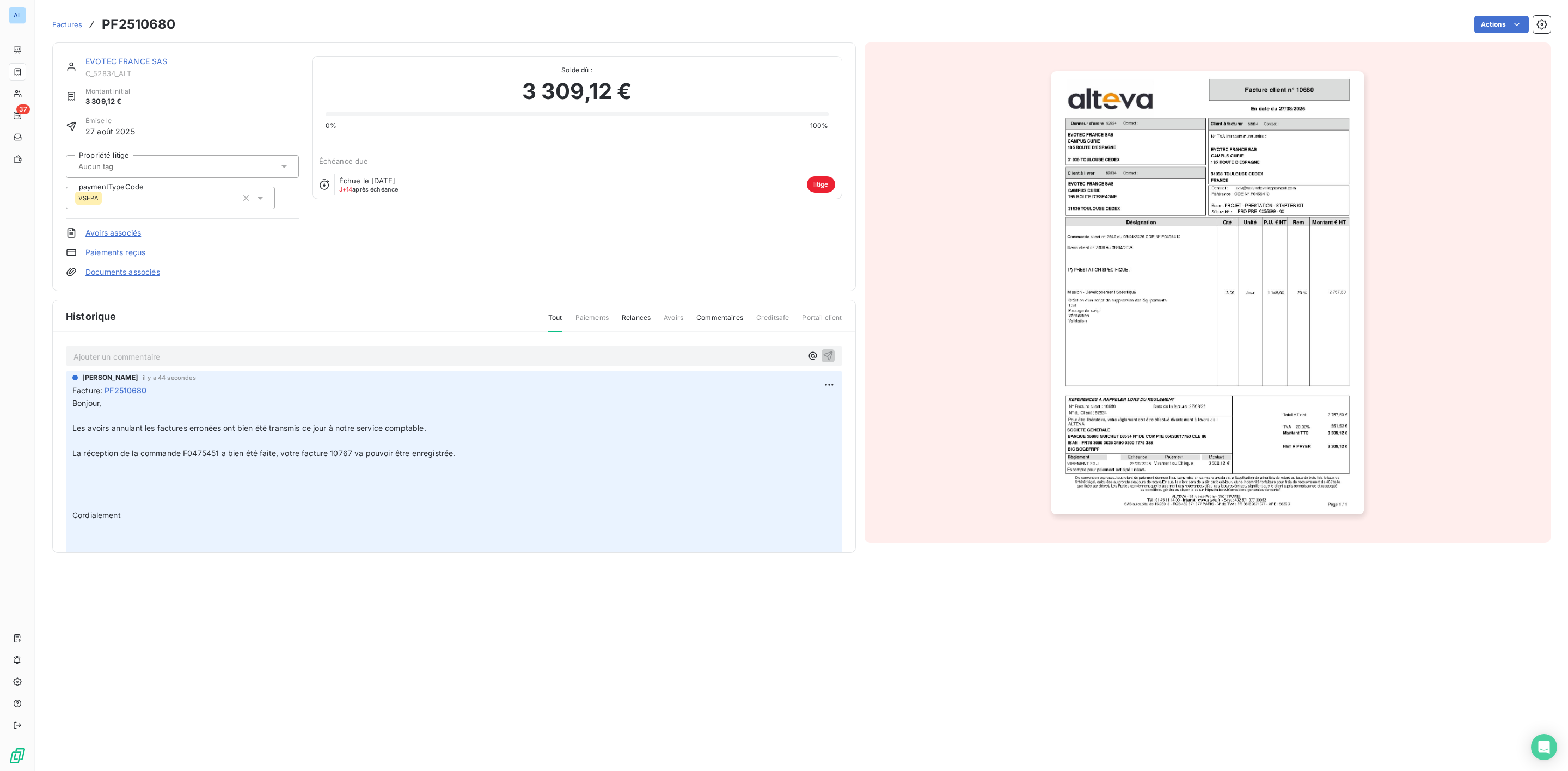
click at [141, 273] on link "Documents associés" at bounding box center [123, 272] width 75 height 11
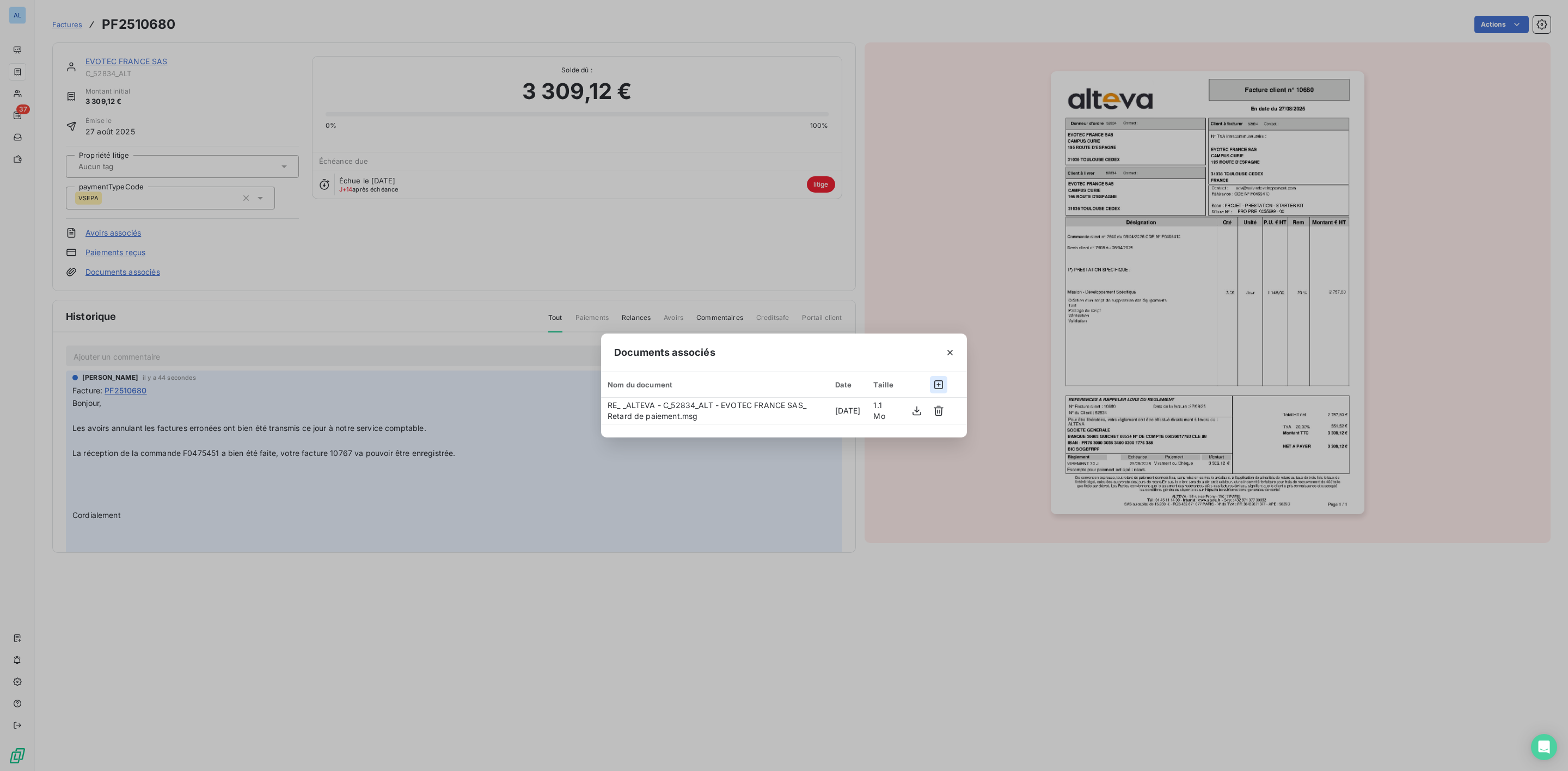
click at [935, 384] on icon "button" at bounding box center [938, 385] width 8 height 8
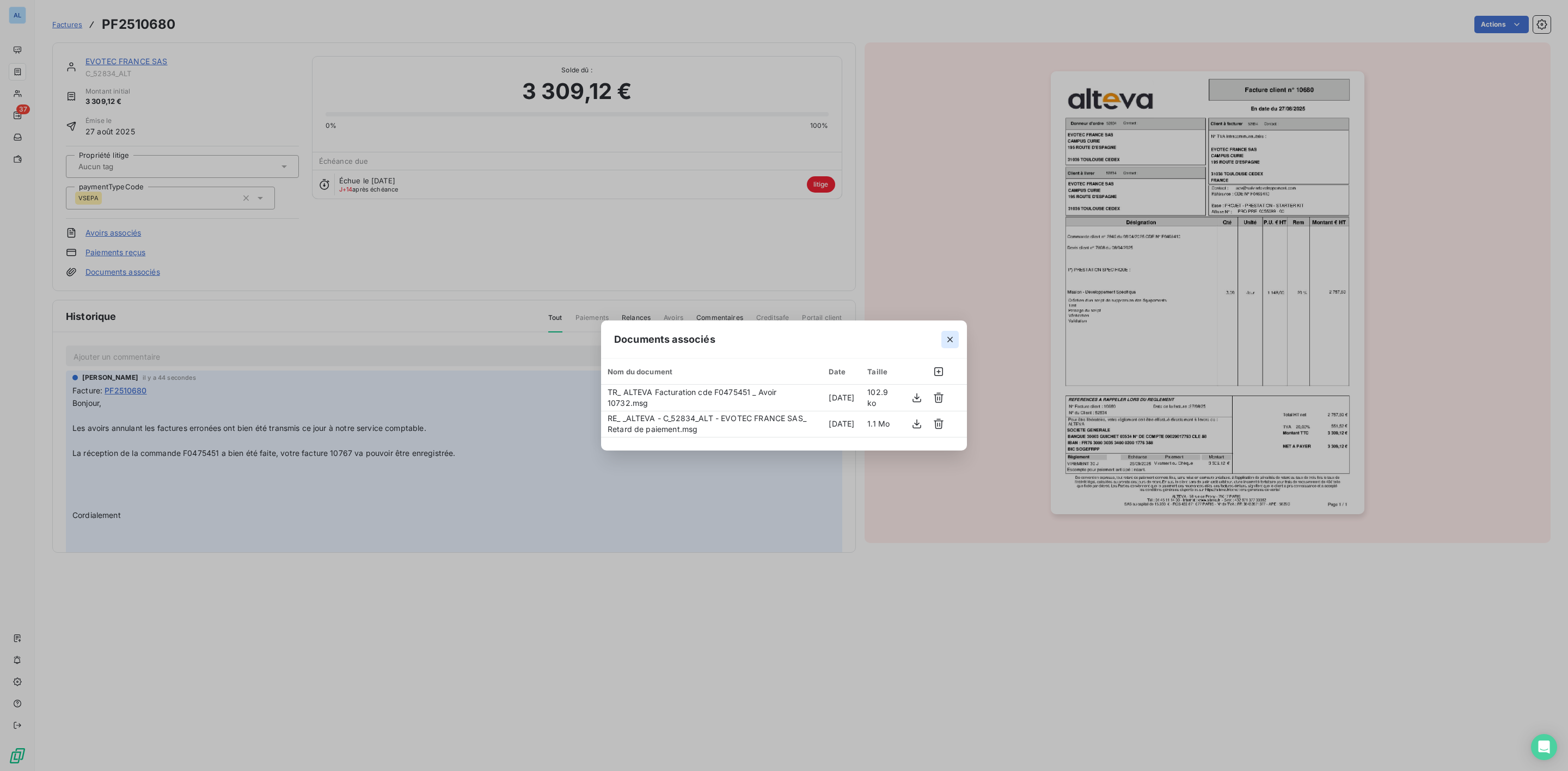
click at [947, 341] on icon "button" at bounding box center [950, 339] width 11 height 11
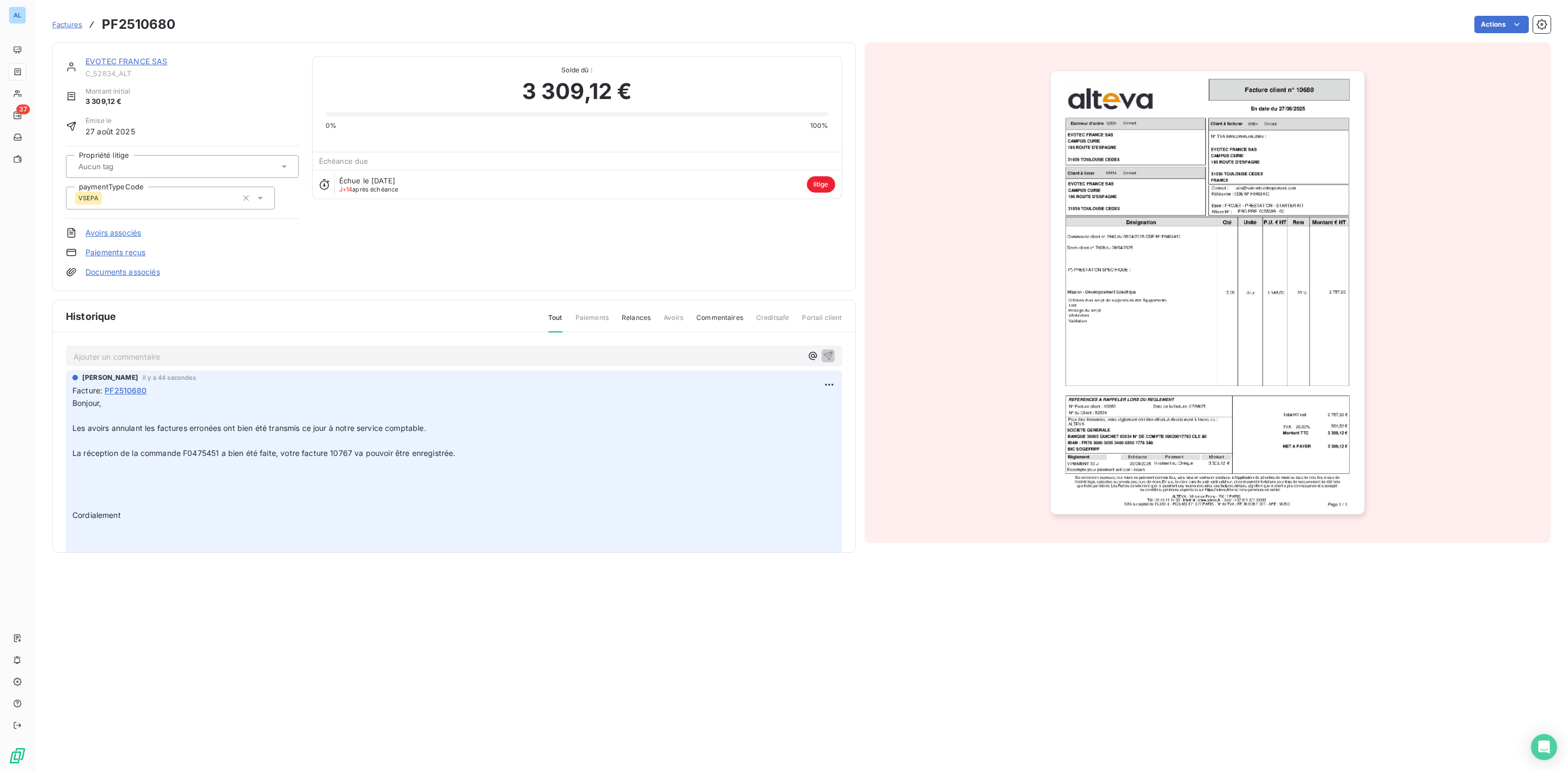
click at [140, 62] on link "EVOTEC FRANCE SAS" at bounding box center [127, 61] width 83 height 9
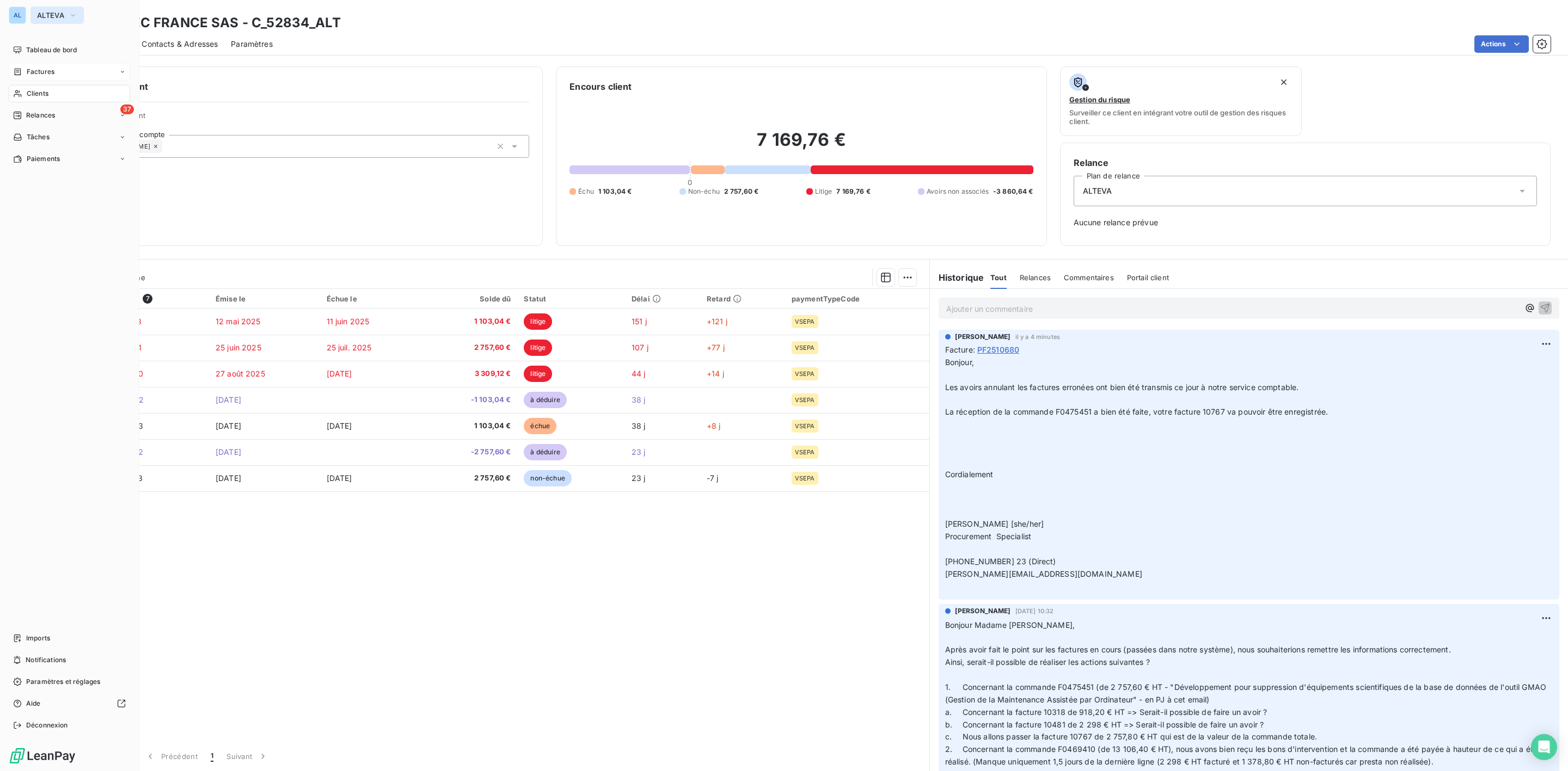
click at [47, 18] on span "ALTEVA" at bounding box center [51, 15] width 27 height 8
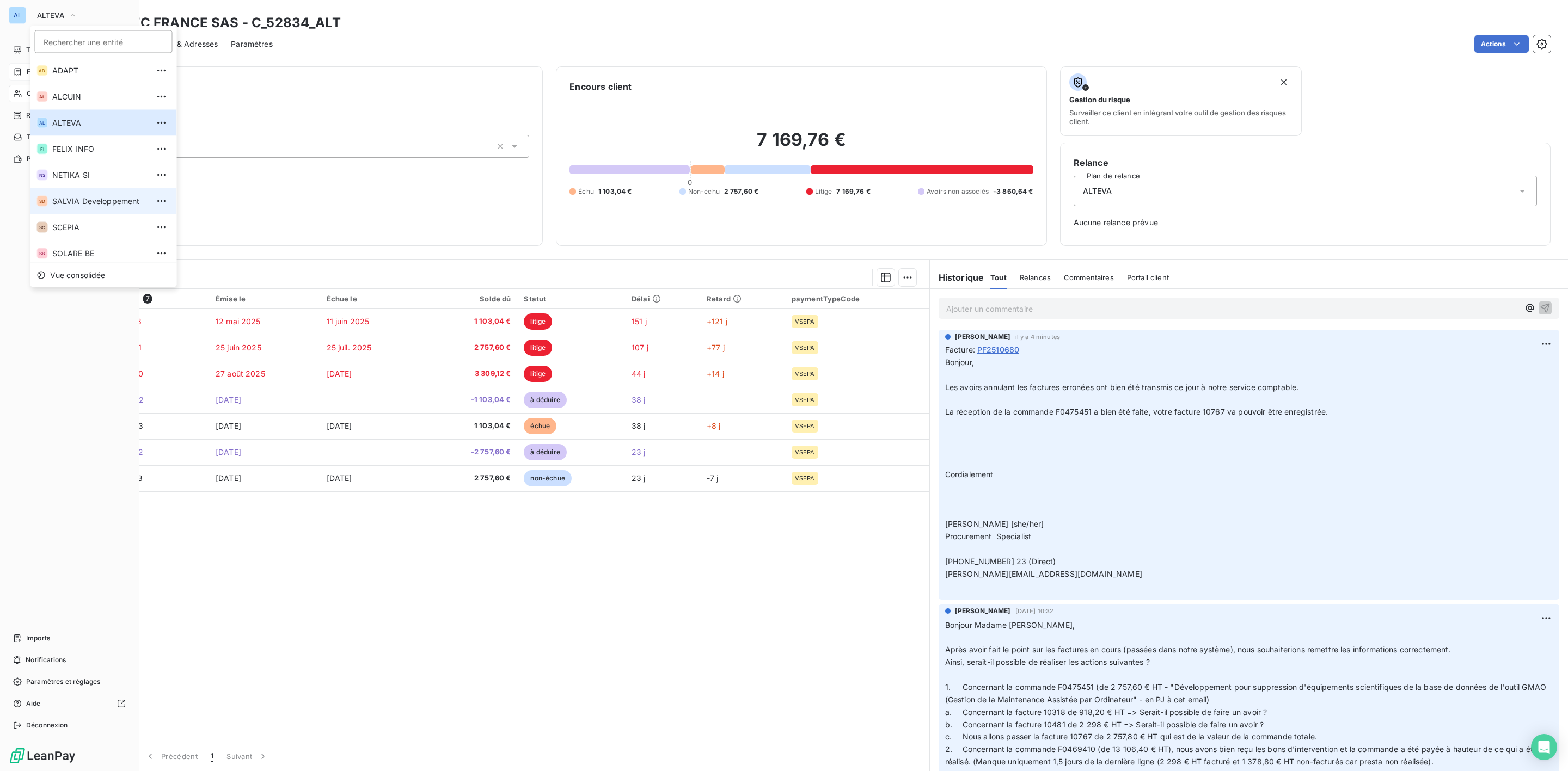
click at [81, 201] on span "SALVIA Developpement" at bounding box center [100, 201] width 96 height 11
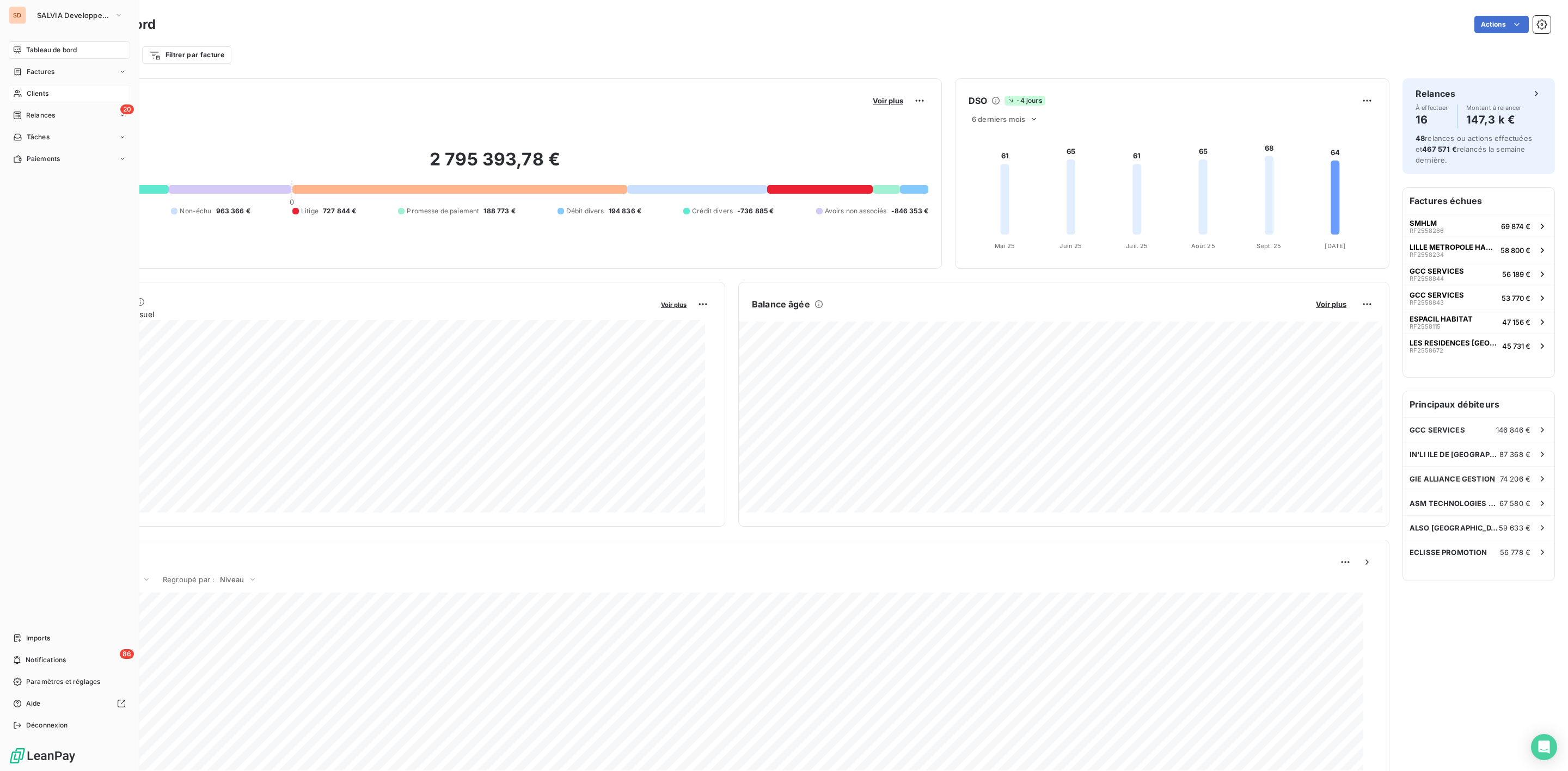
click at [38, 94] on span "Clients" at bounding box center [38, 93] width 22 height 10
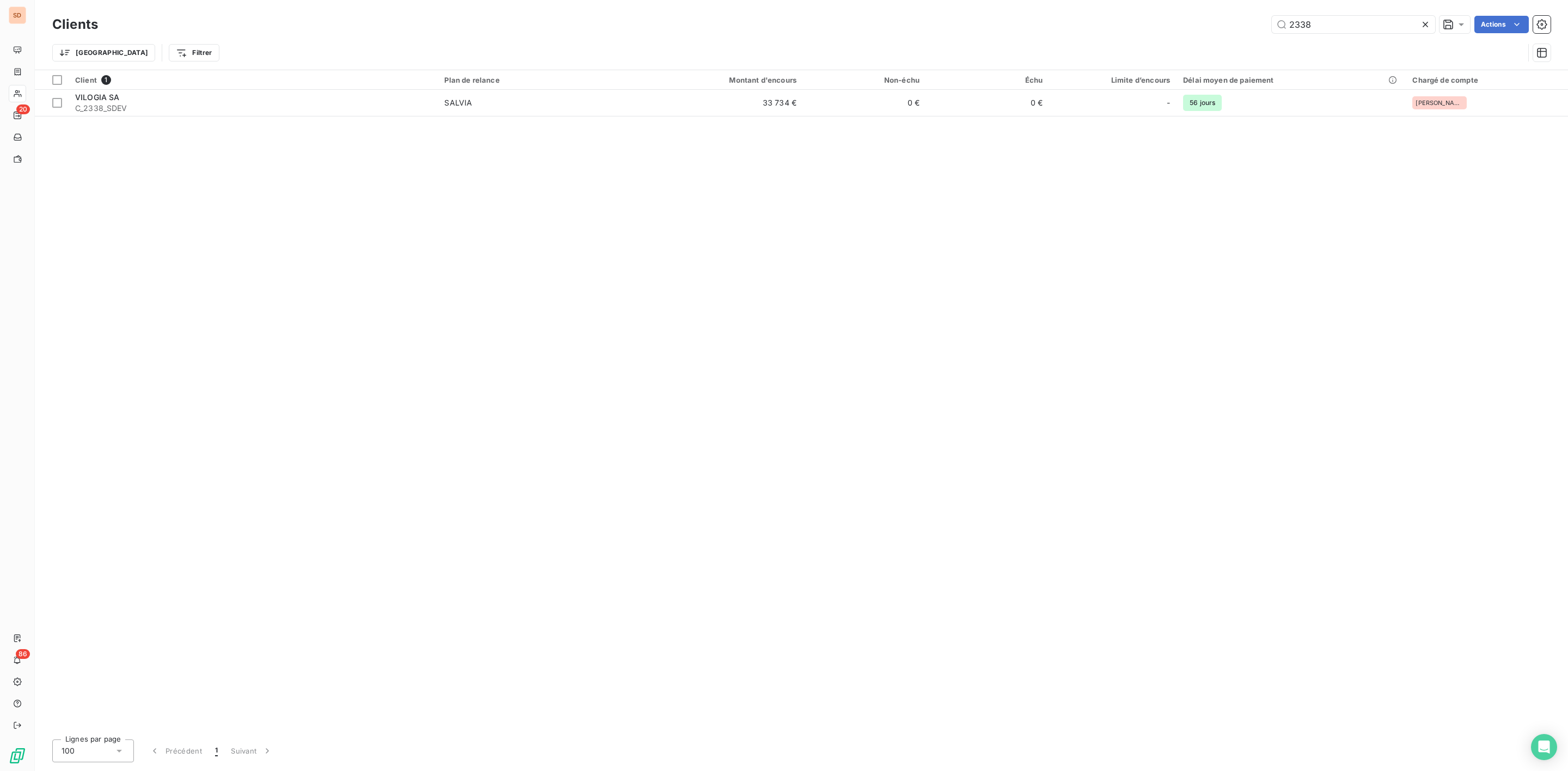
drag, startPoint x: 1385, startPoint y: 24, endPoint x: 1112, endPoint y: 22, distance: 273.0
click at [1132, 24] on div "2338 Actions" at bounding box center [830, 24] width 1439 height 18
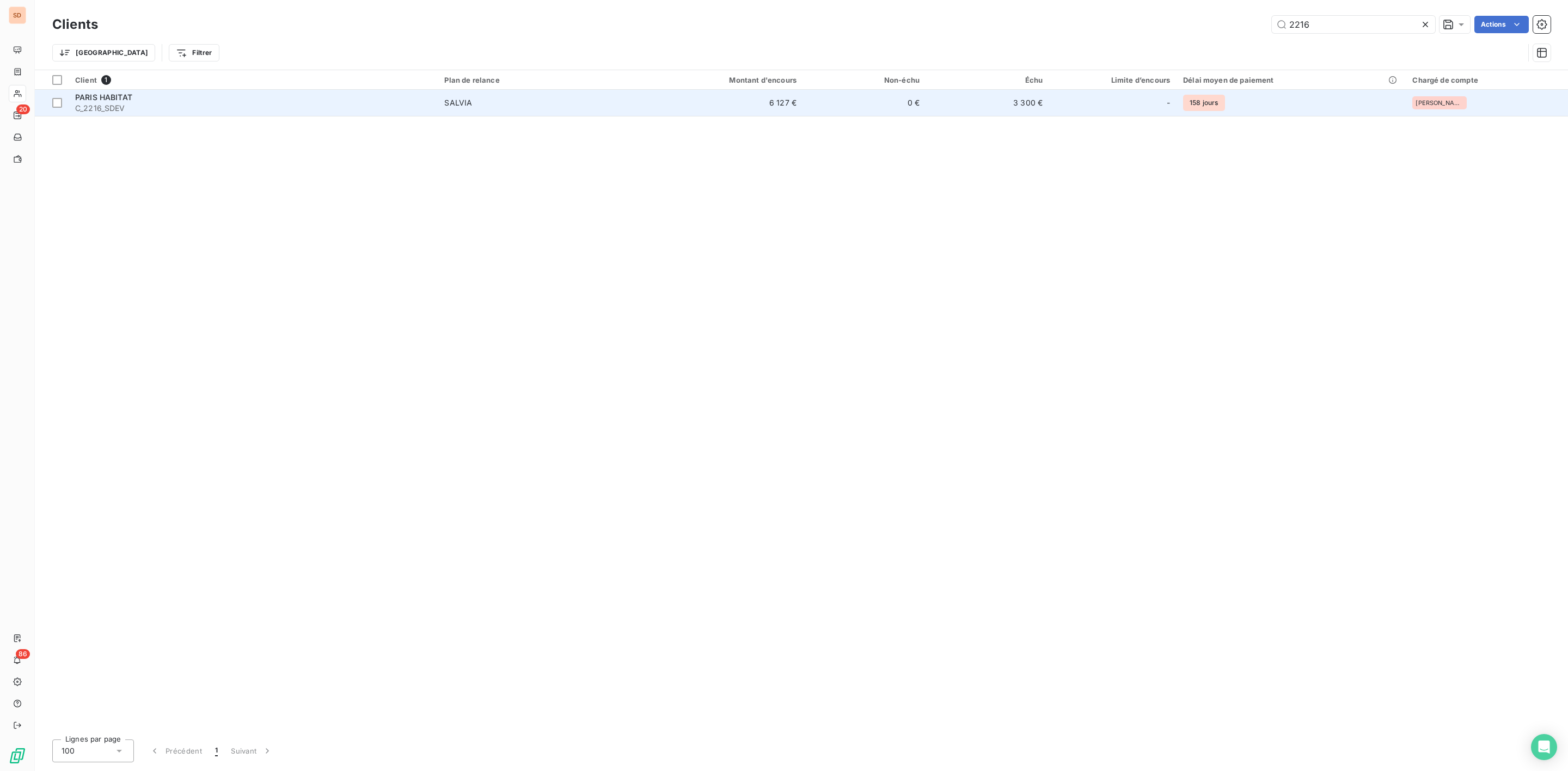
type input "2216"
click at [163, 93] on div "PARIS HABITAT" at bounding box center [253, 97] width 356 height 11
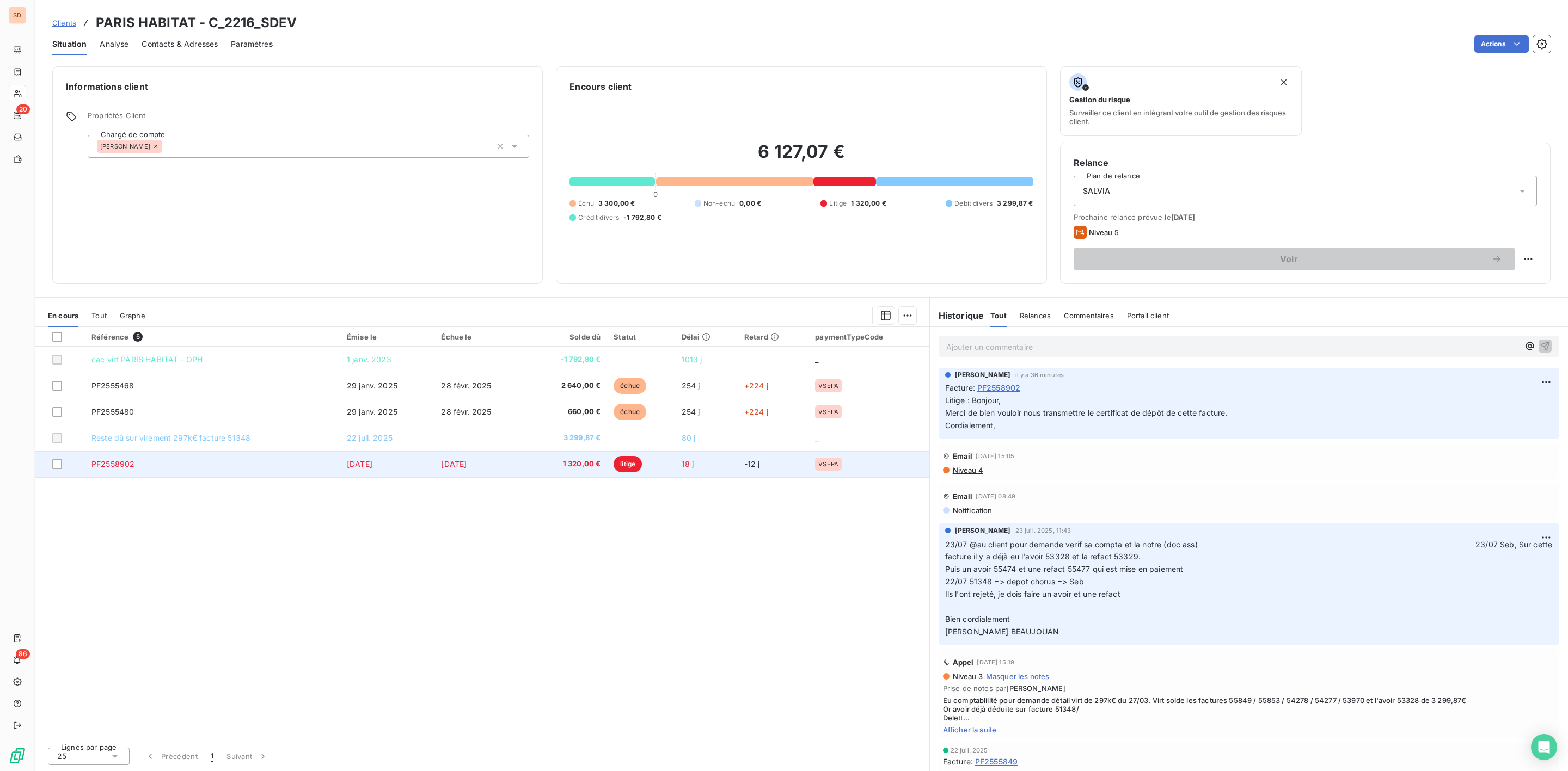
click at [588, 459] on td "1 320,00 €" at bounding box center [568, 464] width 79 height 26
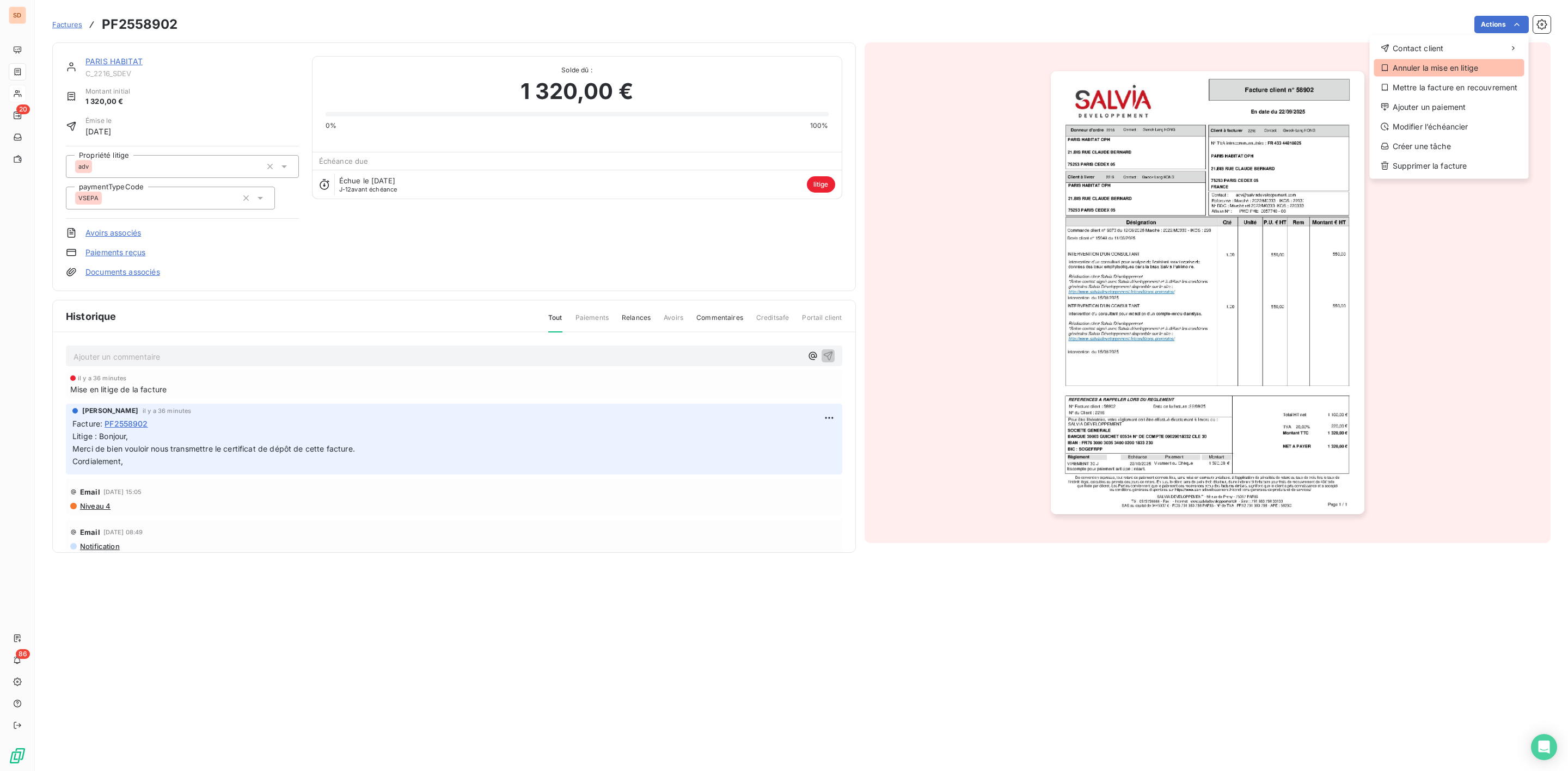
click at [1458, 66] on div "Annuler la mise en litige" at bounding box center [1449, 67] width 150 height 18
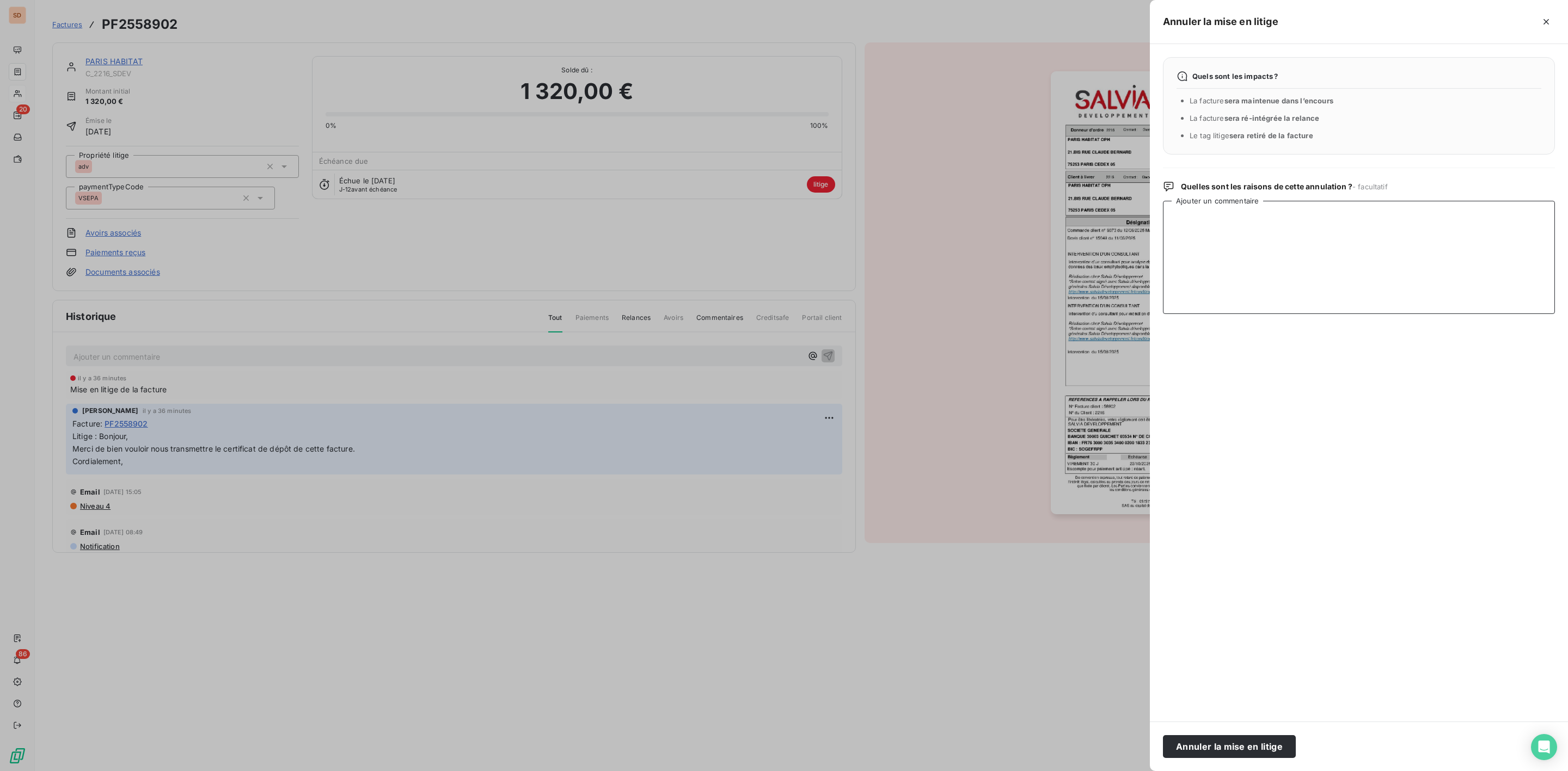
click at [1243, 232] on textarea "Ajouter un commentaire" at bounding box center [1358, 258] width 392 height 113
paste textarea "Hello Je viens de le faire"
type textarea "Hello Je viens de le faire"
click at [1215, 744] on button "Annuler la mise en litige" at bounding box center [1229, 746] width 133 height 23
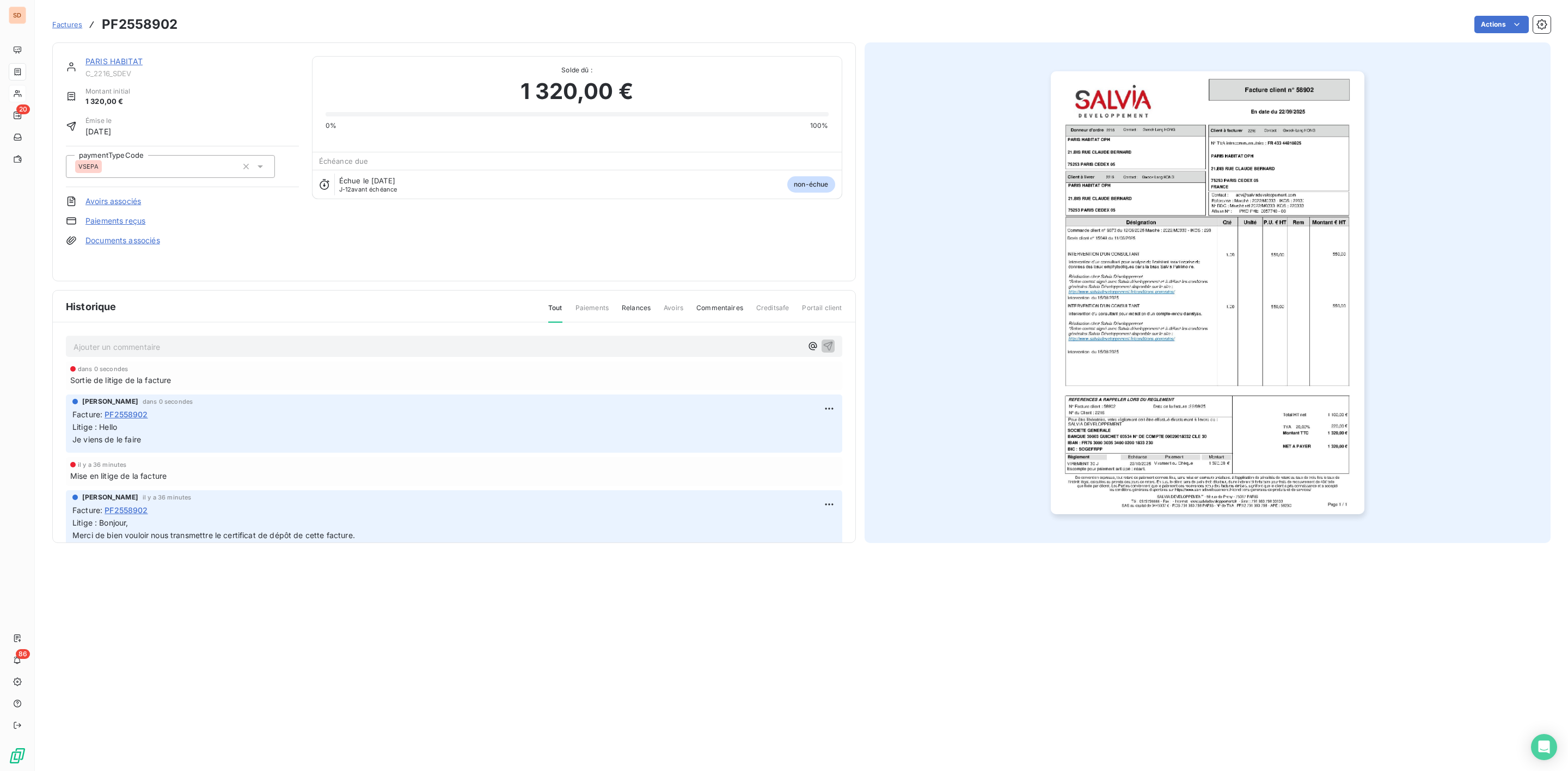
click at [125, 239] on link "Documents associés" at bounding box center [123, 240] width 75 height 11
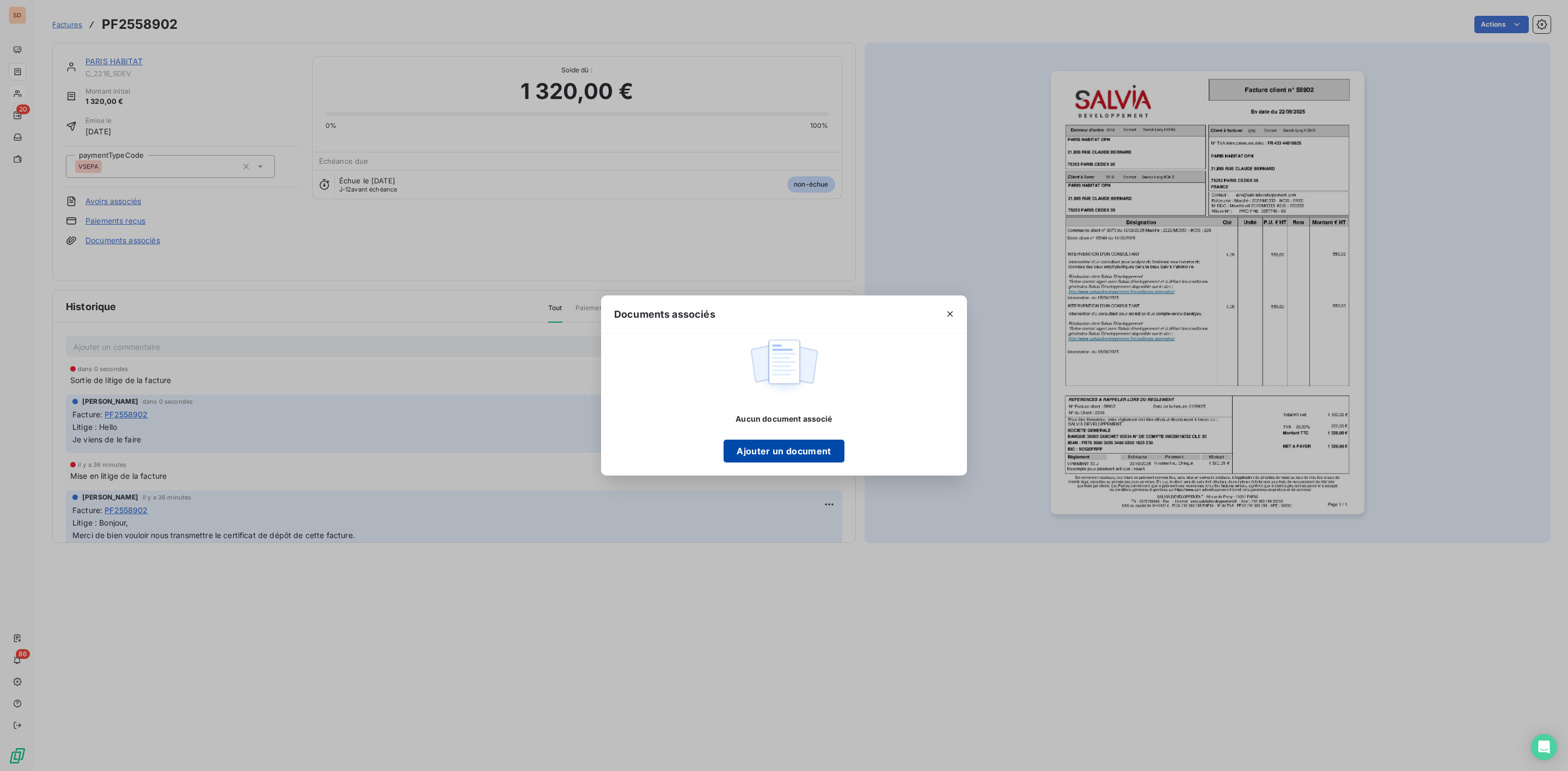
click at [785, 446] on button "Ajouter un document" at bounding box center [783, 450] width 120 height 23
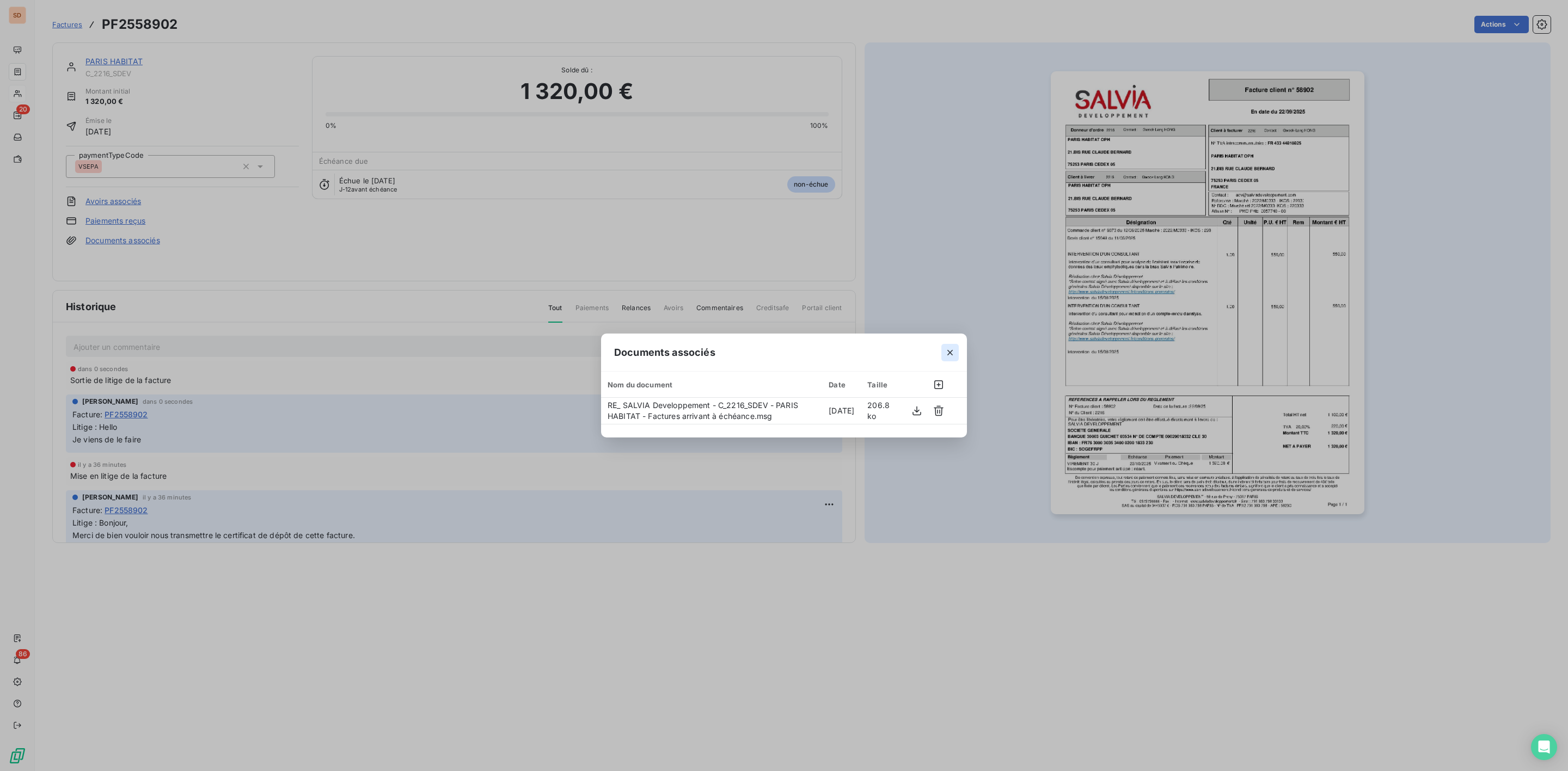
click at [952, 350] on icon "button" at bounding box center [950, 352] width 11 height 11
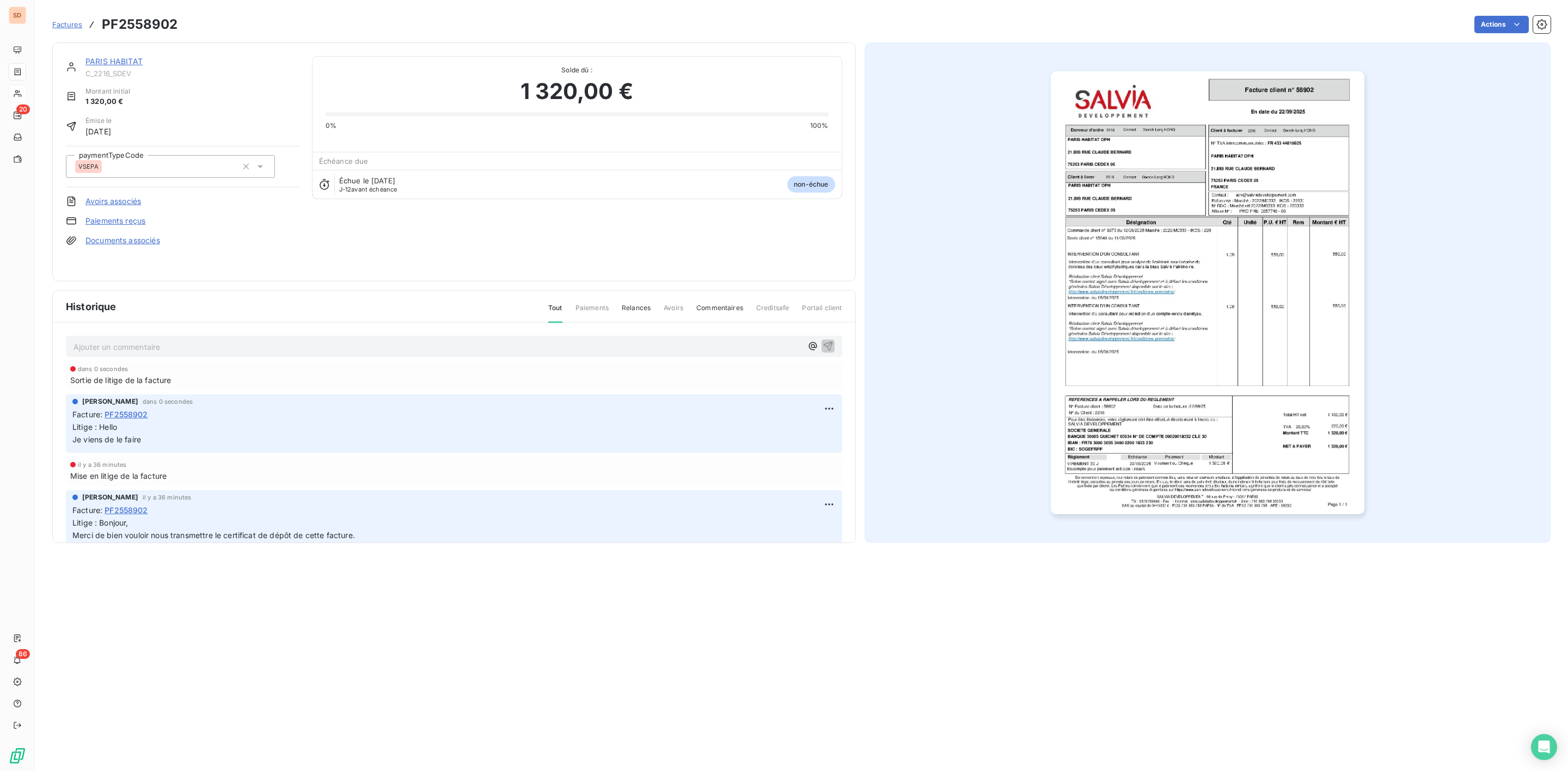
click at [115, 58] on link "PARIS HABITAT" at bounding box center [115, 61] width 57 height 9
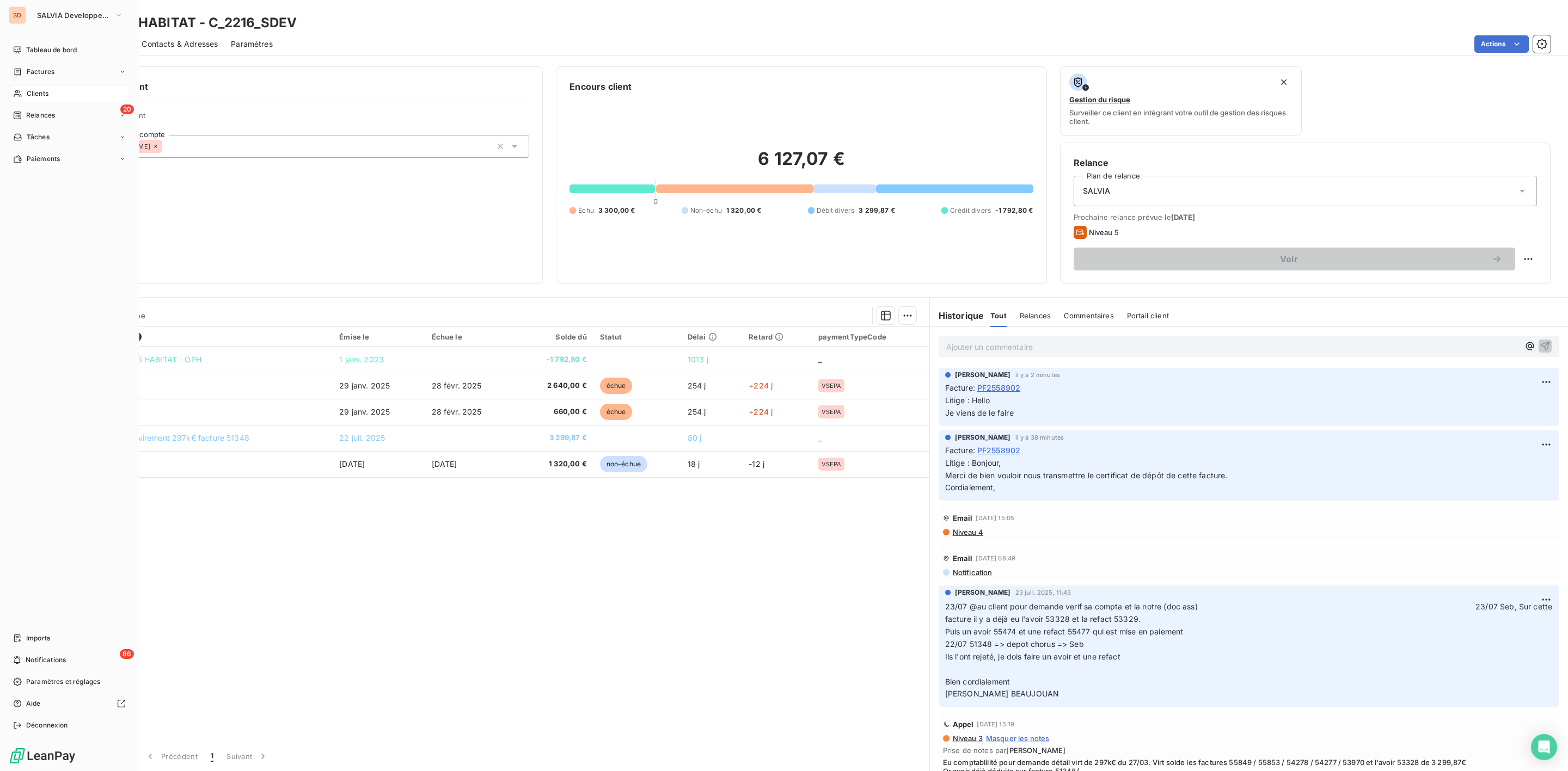
click at [49, 93] on div "Clients" at bounding box center [69, 93] width 121 height 18
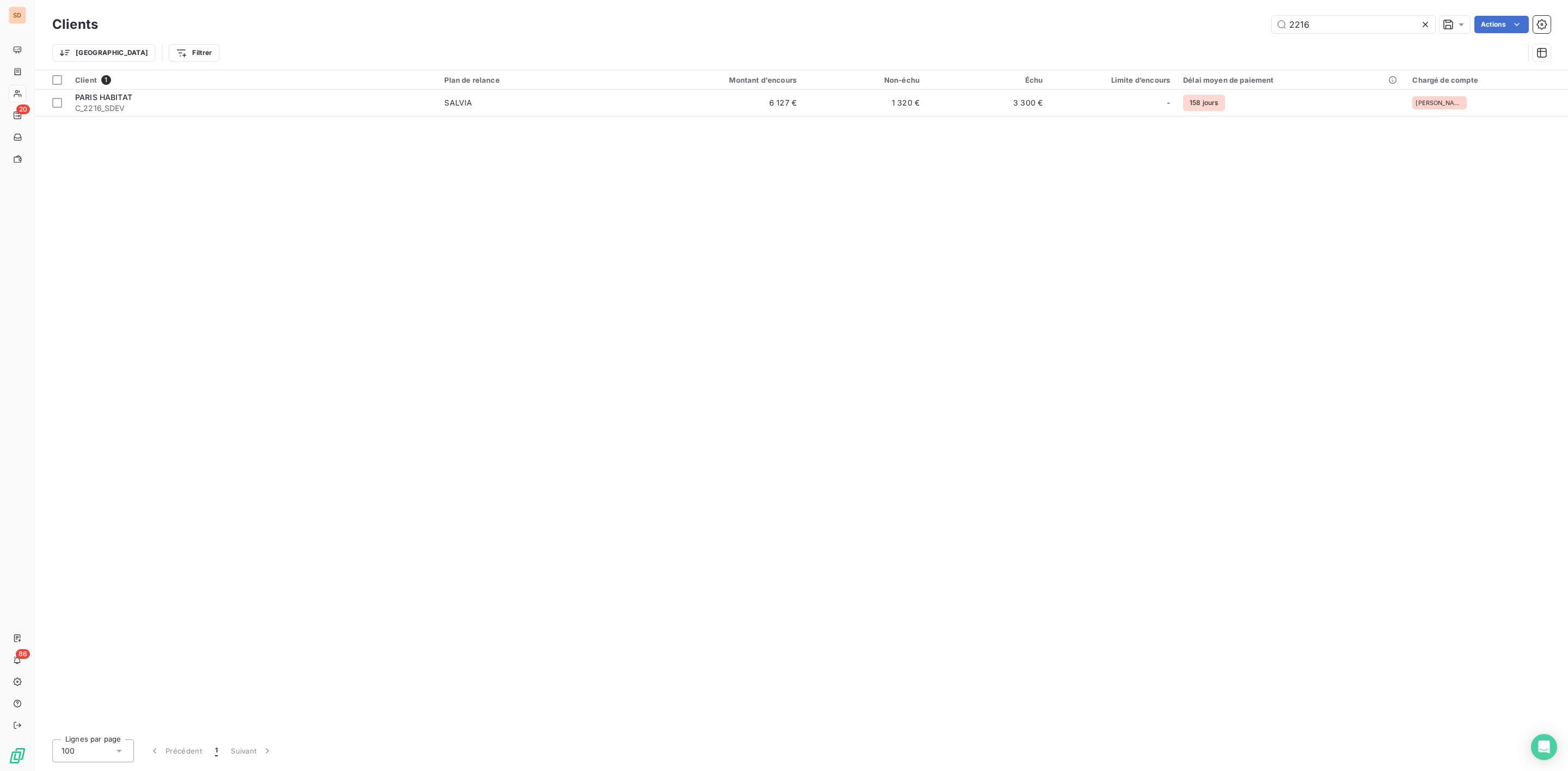
drag, startPoint x: 1320, startPoint y: 29, endPoint x: 1025, endPoint y: 29, distance: 295.0
click at [1025, 29] on div "2216 Actions" at bounding box center [830, 24] width 1439 height 18
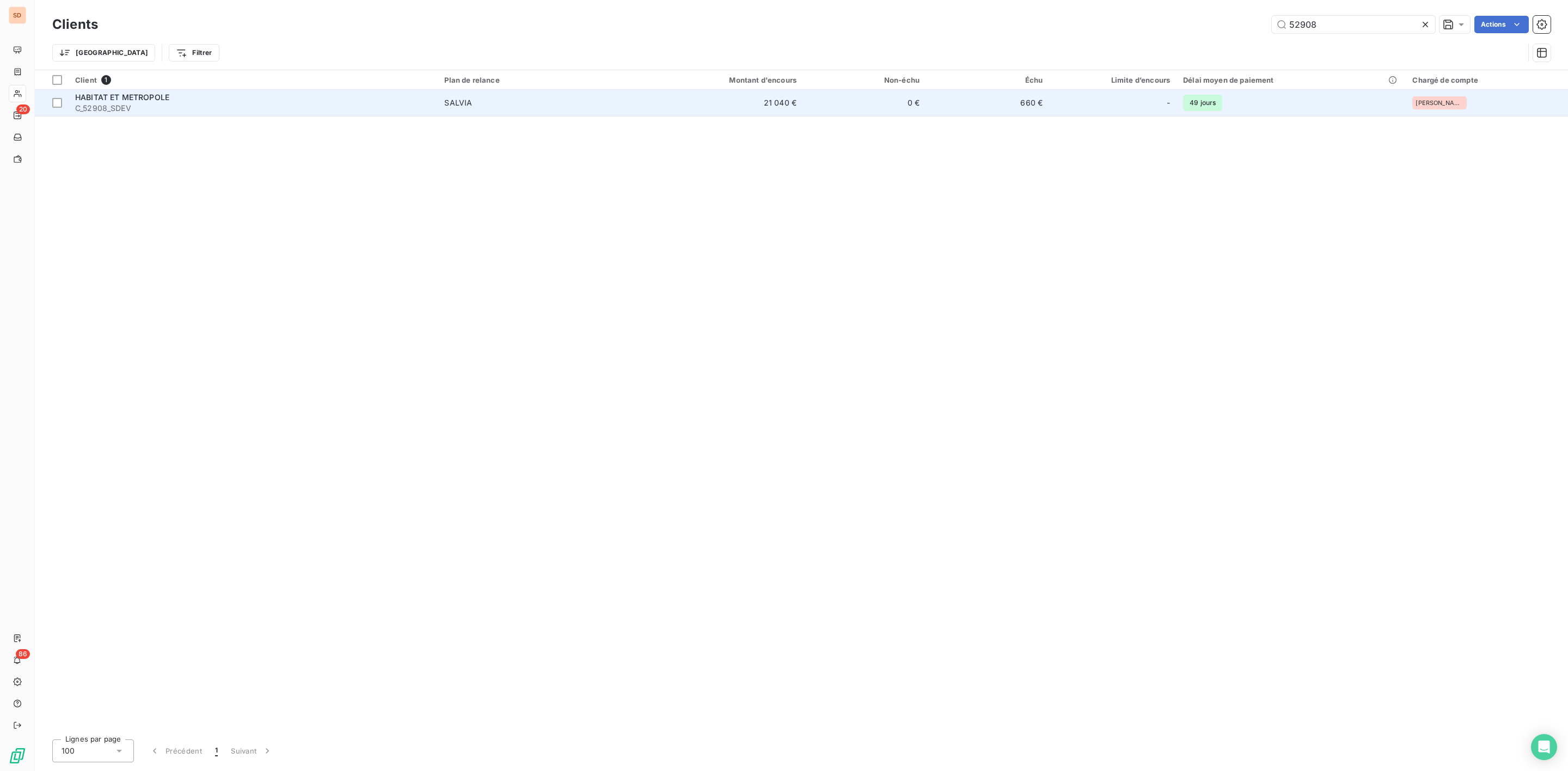
type input "52908"
click at [224, 102] on div "HABITAT ET METROPOLE" at bounding box center [253, 97] width 356 height 11
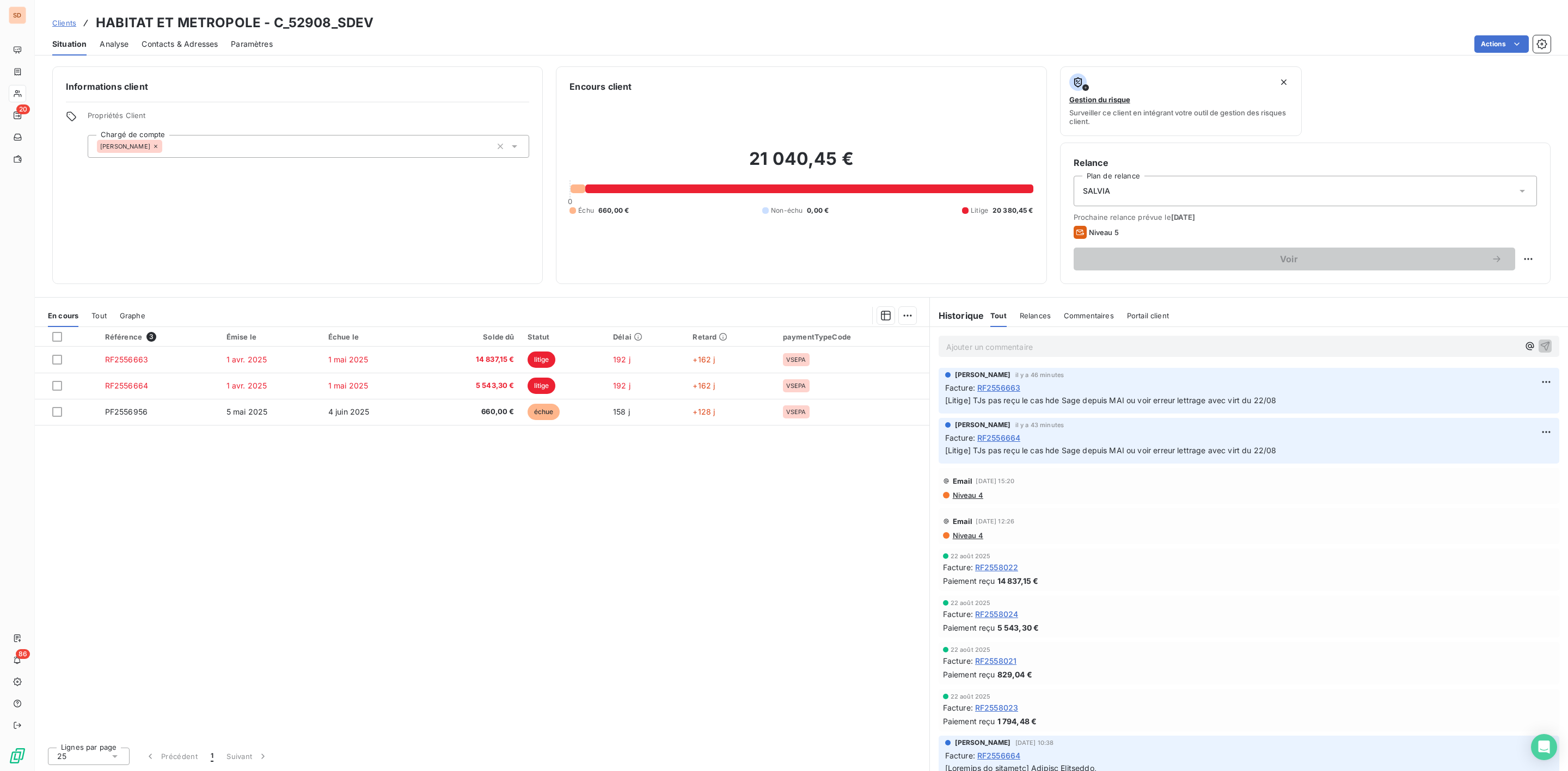
click at [977, 348] on p "Ajouter un commentaire ﻿" at bounding box center [1233, 347] width 573 height 13
click at [980, 344] on span "OD passé suite cash reçu sur CDIVERS" at bounding box center [1017, 345] width 141 height 9
click at [1028, 346] on span "OD passée suite cash reçu sur CDIVERS" at bounding box center [1020, 345] width 147 height 9
click at [1539, 345] on icon "button" at bounding box center [1544, 345] width 11 height 11
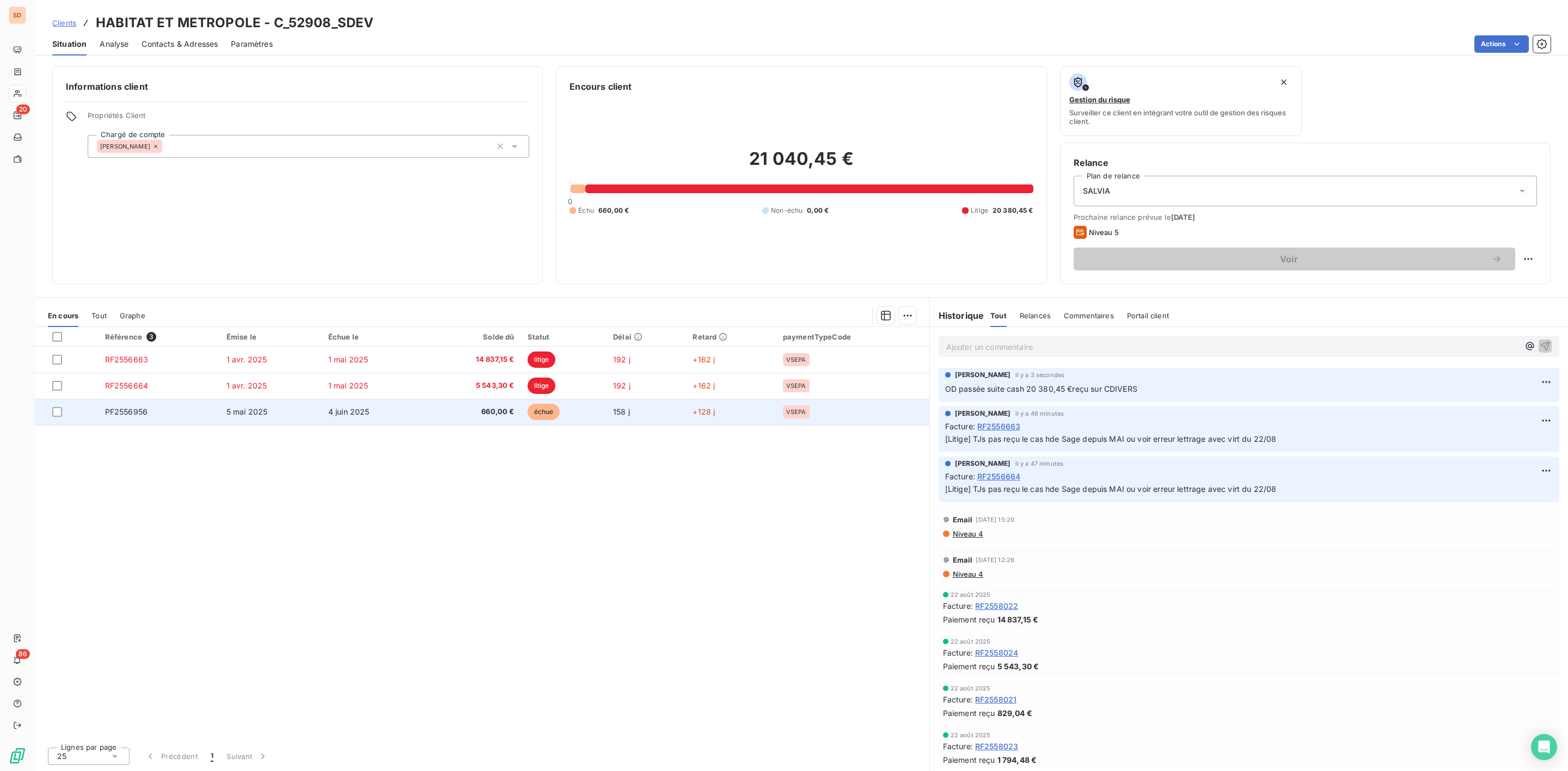
click at [337, 424] on td "4 juin 2025" at bounding box center [373, 412] width 103 height 26
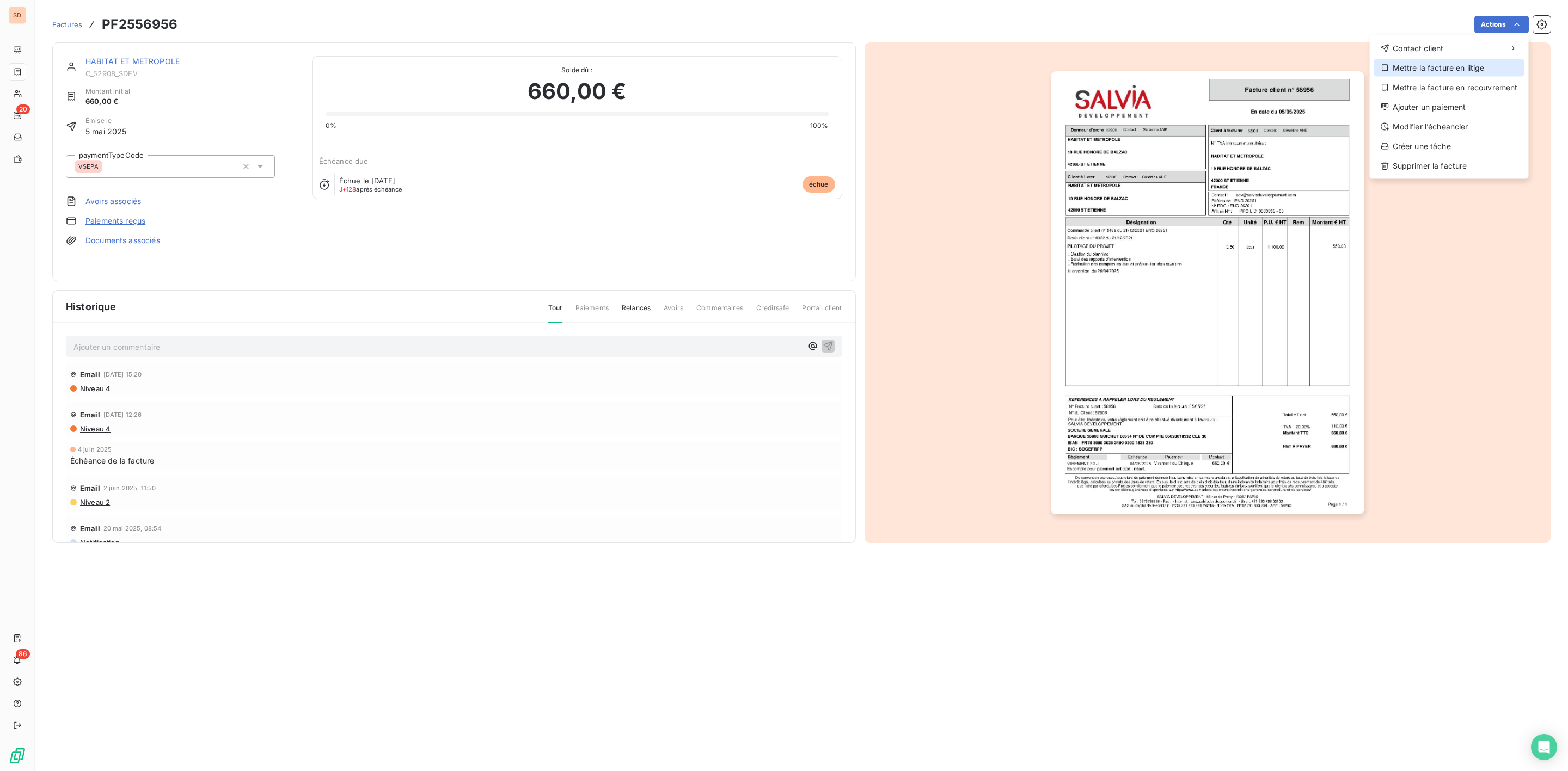
click at [1462, 64] on div "Mettre la facture en litige" at bounding box center [1449, 67] width 150 height 18
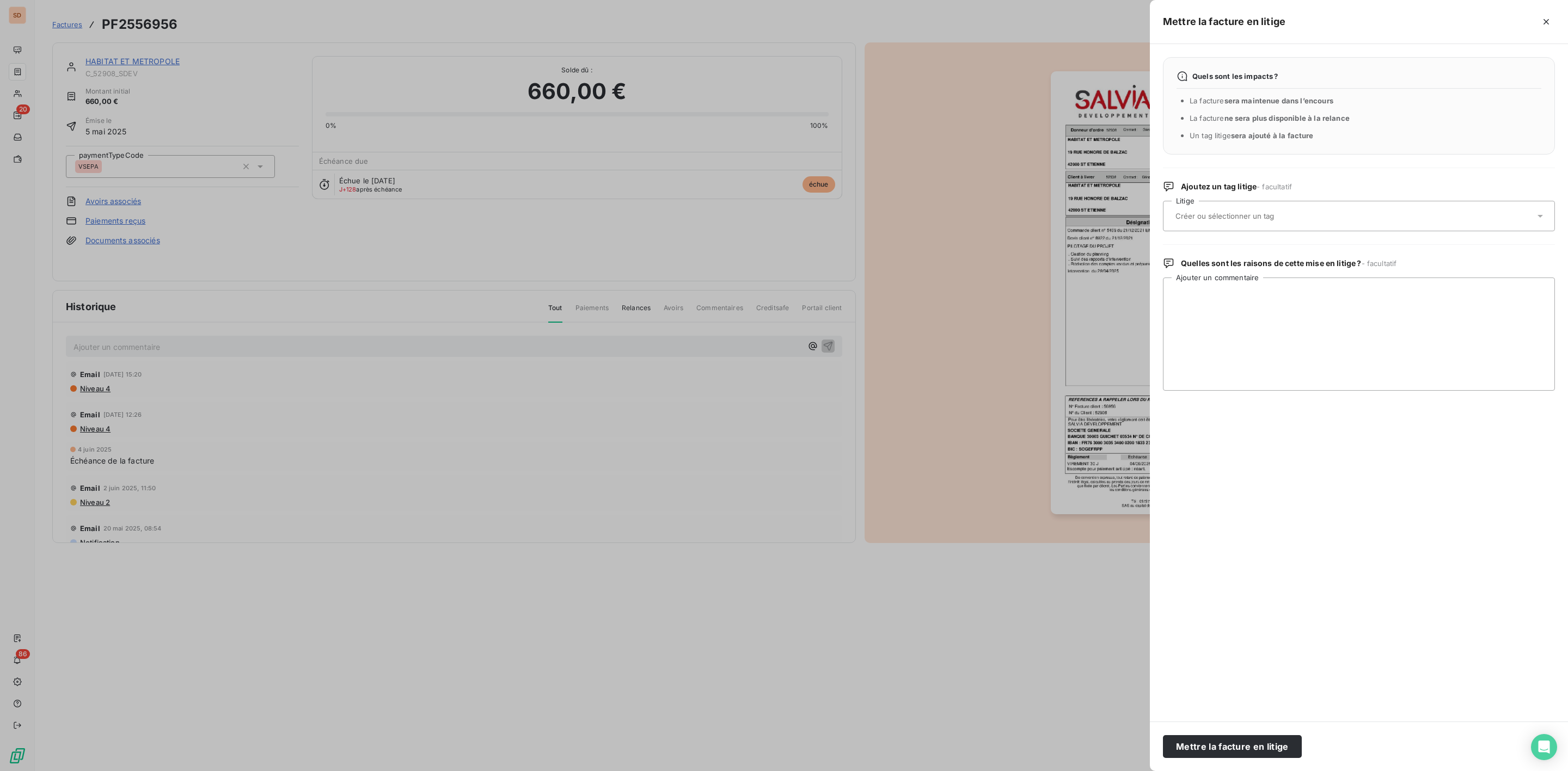
click at [1227, 221] on input "text" at bounding box center [1253, 216] width 158 height 10
type input "adv"
click at [1220, 266] on div "adv" at bounding box center [1365, 270] width 361 height 18
click at [1224, 313] on textarea "Ajouter un commentaire" at bounding box center [1358, 334] width 392 height 113
type textarea "d"
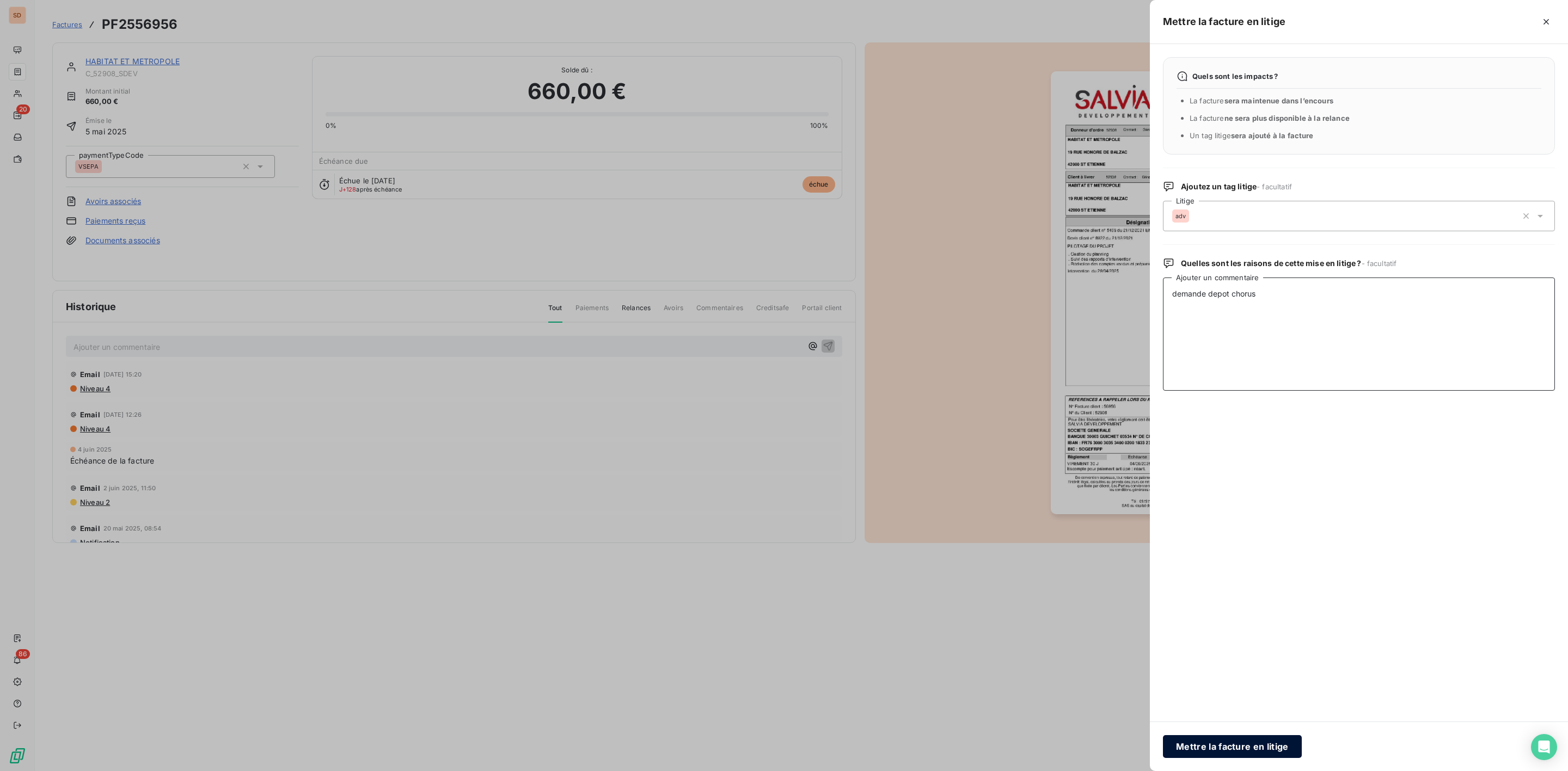
type textarea "demande depot chorus"
click at [1229, 742] on button "Mettre la facture en litige" at bounding box center [1232, 746] width 139 height 23
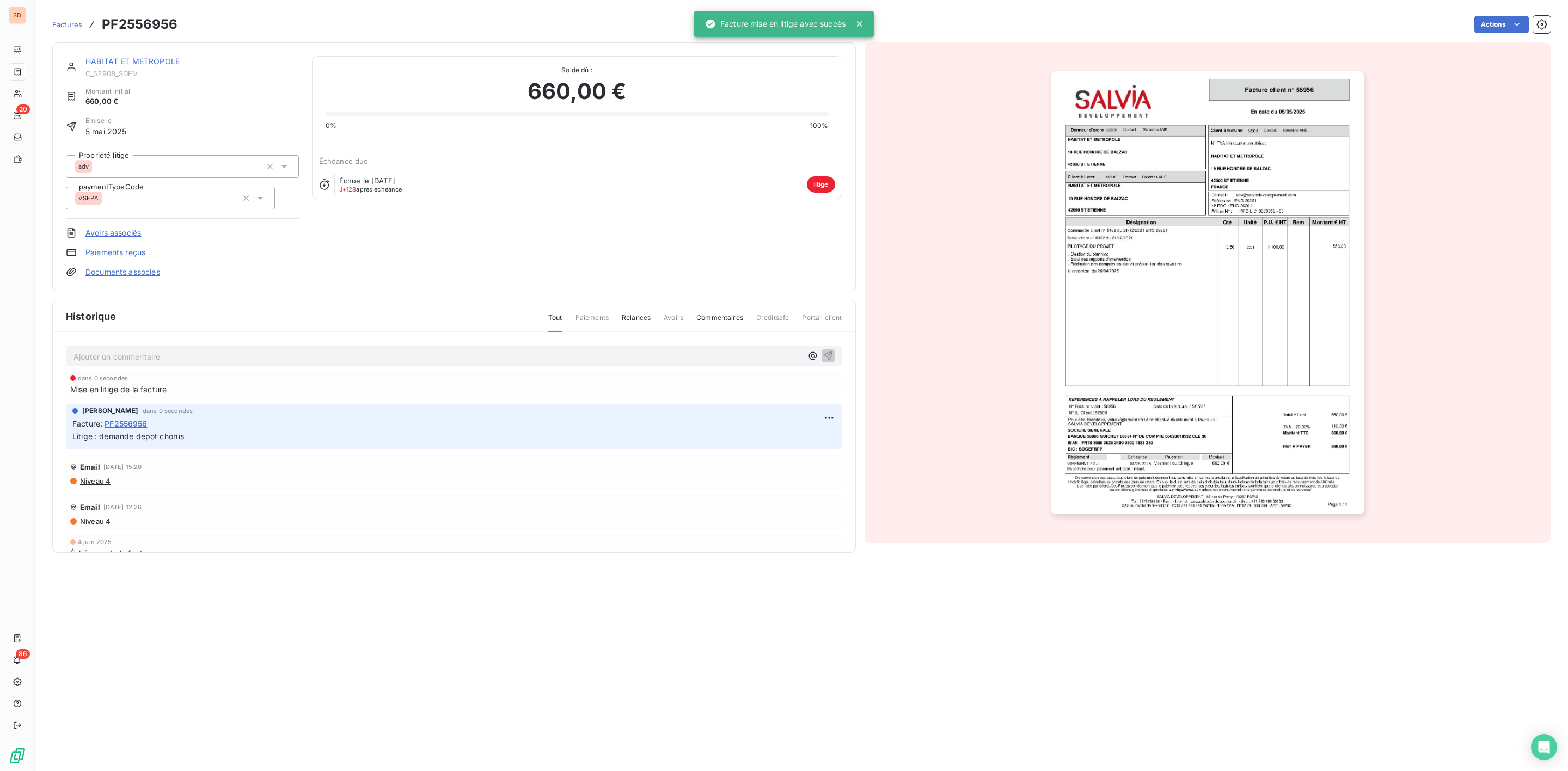
click at [162, 54] on div "HABITAT ET METROPOLE C_52908_SDEV Montant initial 660,00 € Émise le [DATE] Prop…" at bounding box center [454, 166] width 803 height 248
click at [160, 64] on link "HABITAT ET METROPOLE" at bounding box center [133, 61] width 94 height 9
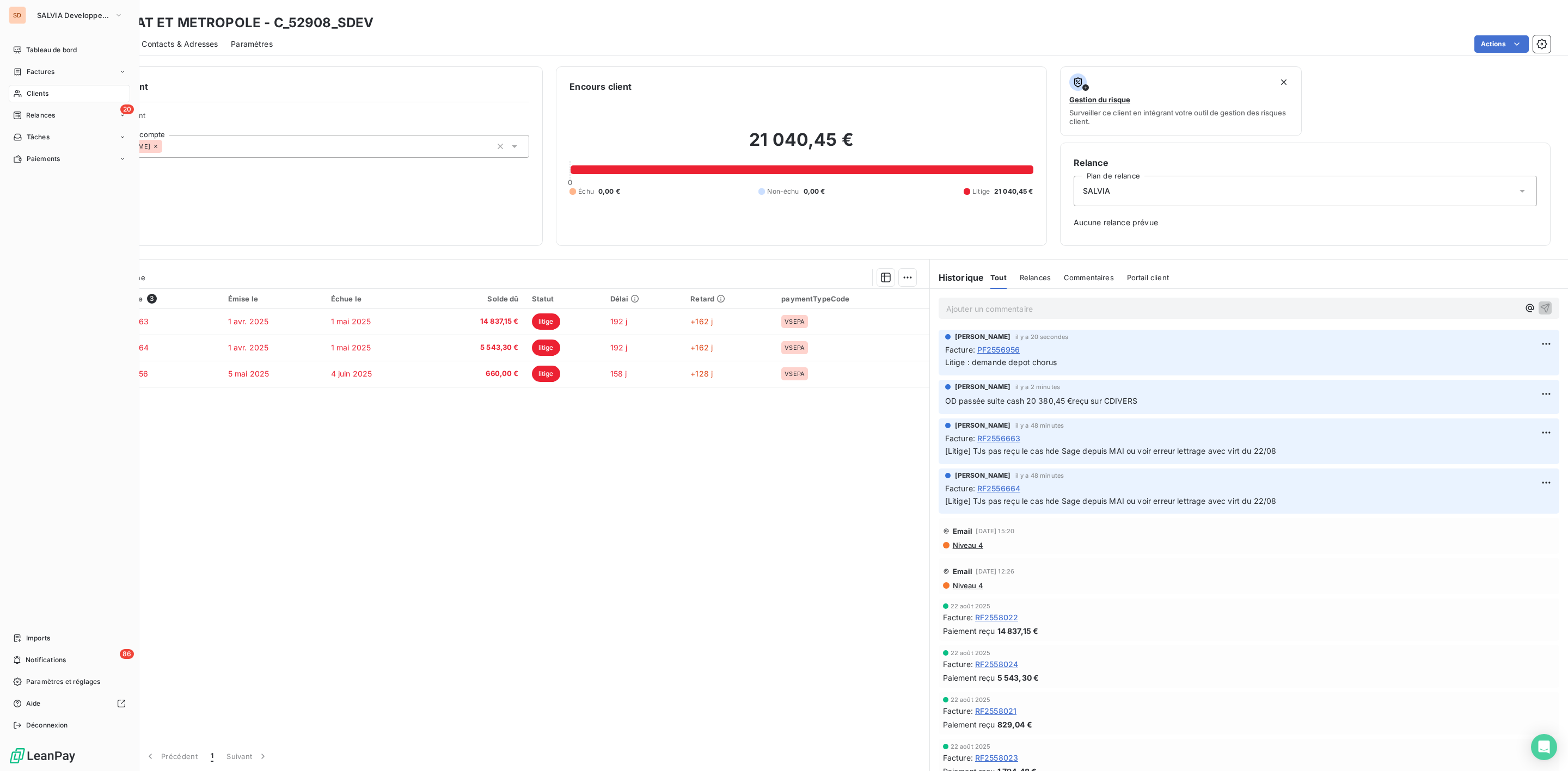
click at [38, 92] on span "Clients" at bounding box center [38, 93] width 22 height 10
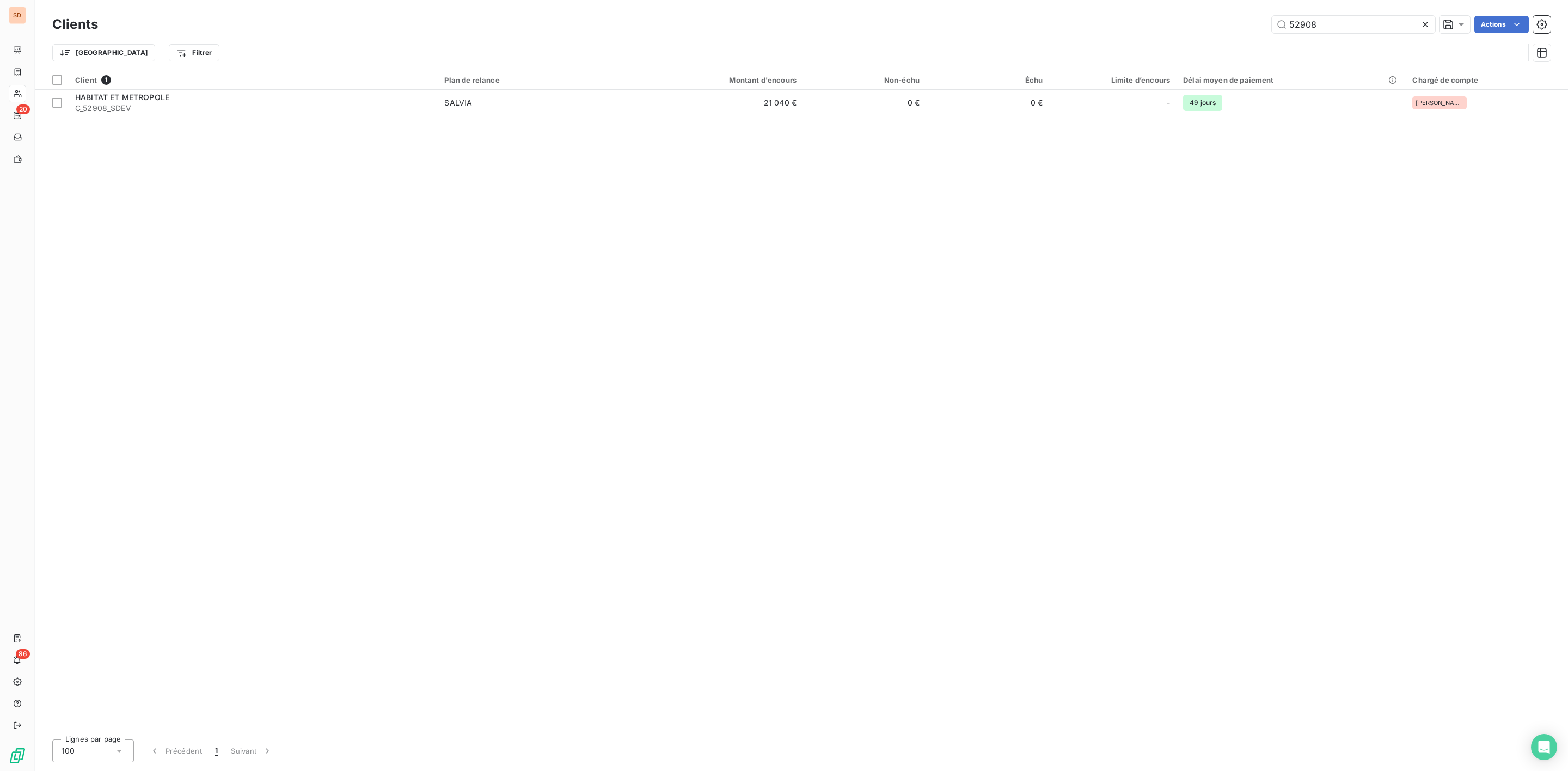
drag, startPoint x: 1337, startPoint y: 18, endPoint x: 965, endPoint y: 19, distance: 372.0
click at [1048, 19] on div "52908 Actions" at bounding box center [830, 24] width 1439 height 18
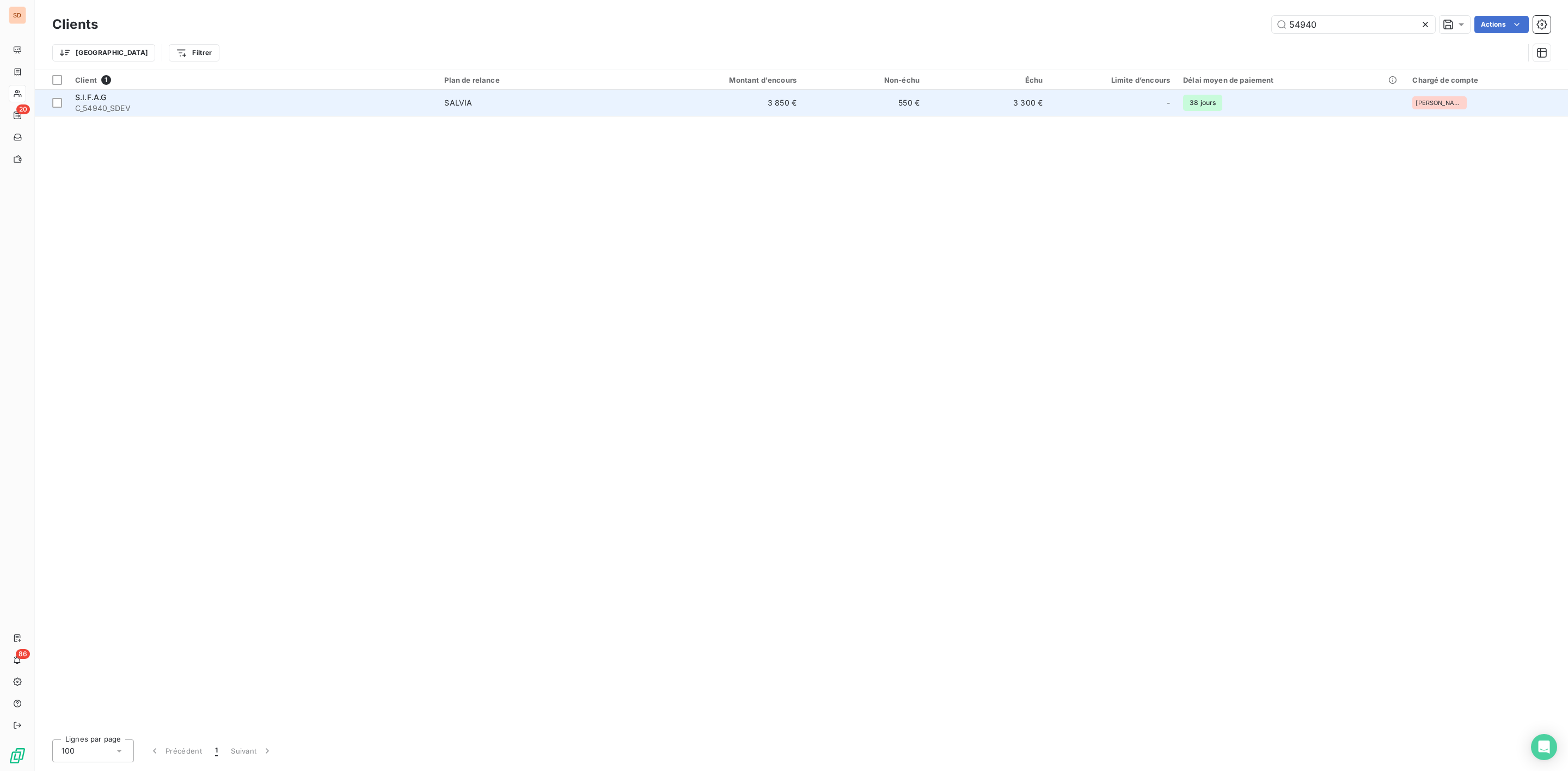
type input "54940"
click at [151, 99] on div "S.I.F.A.G" at bounding box center [253, 97] width 356 height 11
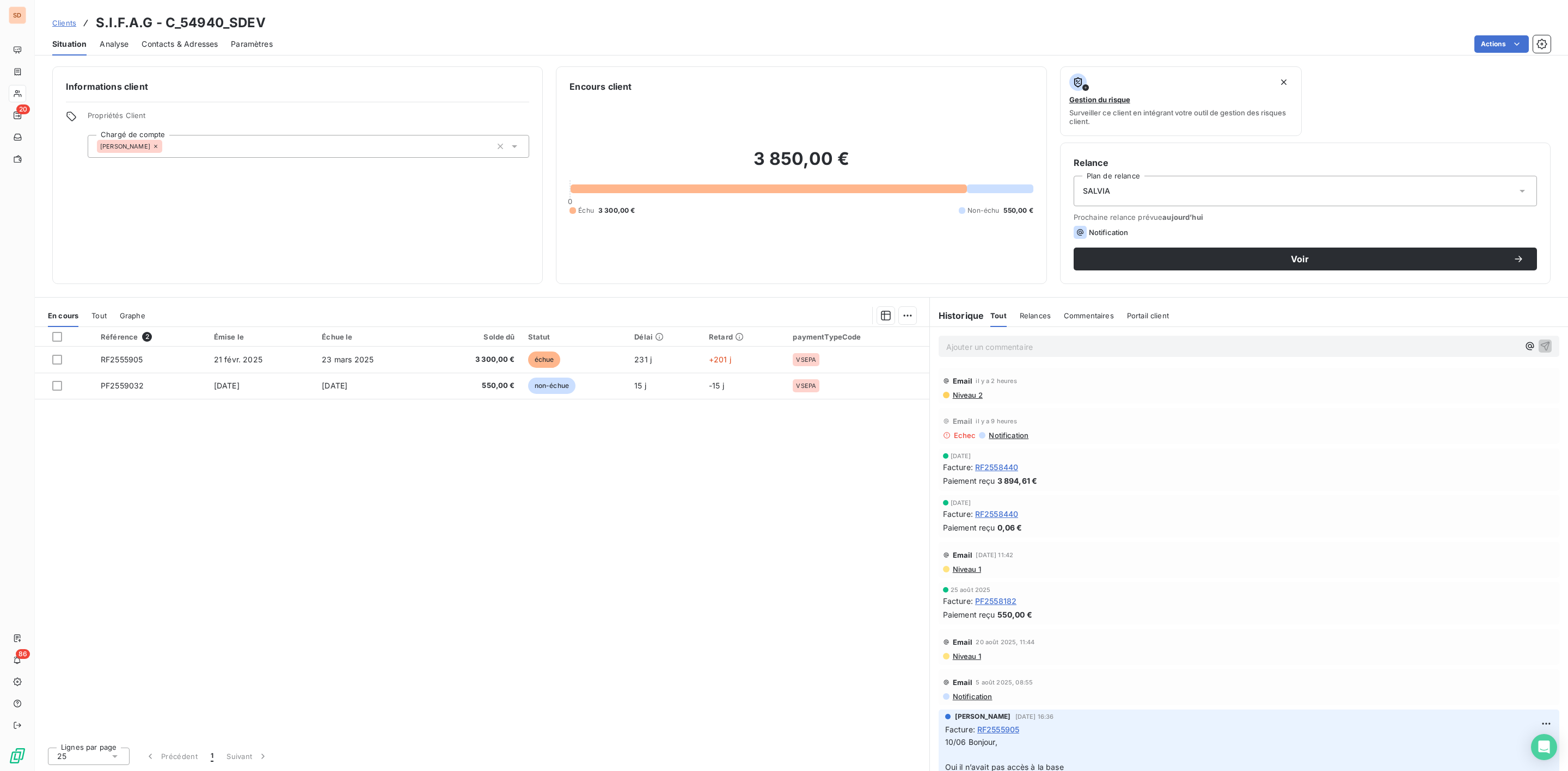
click at [168, 40] on span "Contacts & Adresses" at bounding box center [179, 44] width 77 height 11
